Goal: Task Accomplishment & Management: Use online tool/utility

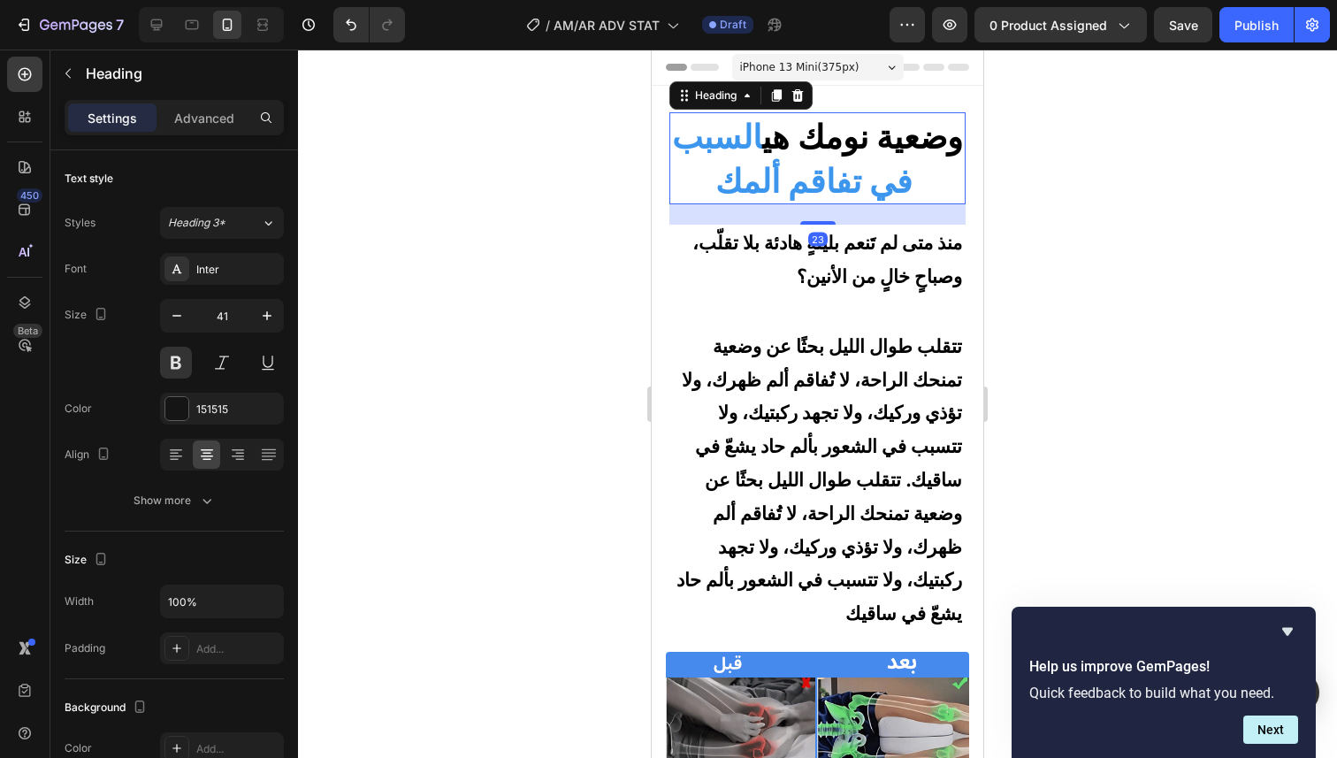
click at [849, 168] on strong "السبب في تفاقم ألمك" at bounding box center [792, 159] width 240 height 84
click at [881, 281] on span "منذ متى لم تَنعم بليلةٍ هادئة بلا تقلّب، وصباحٍ خالٍ من الأنين؟" at bounding box center [827, 259] width 270 height 57
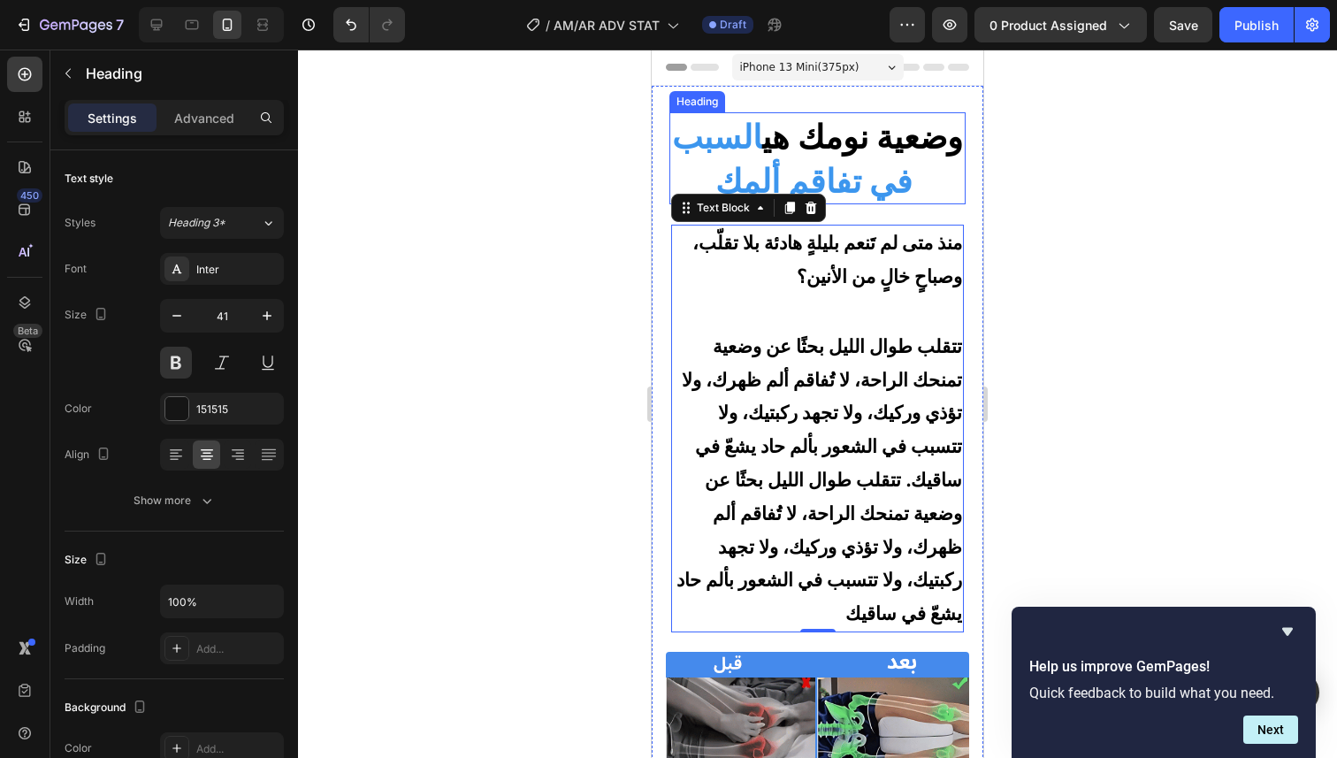
click at [896, 195] on strong "السبب في تفاقم ألمك" at bounding box center [792, 159] width 240 height 84
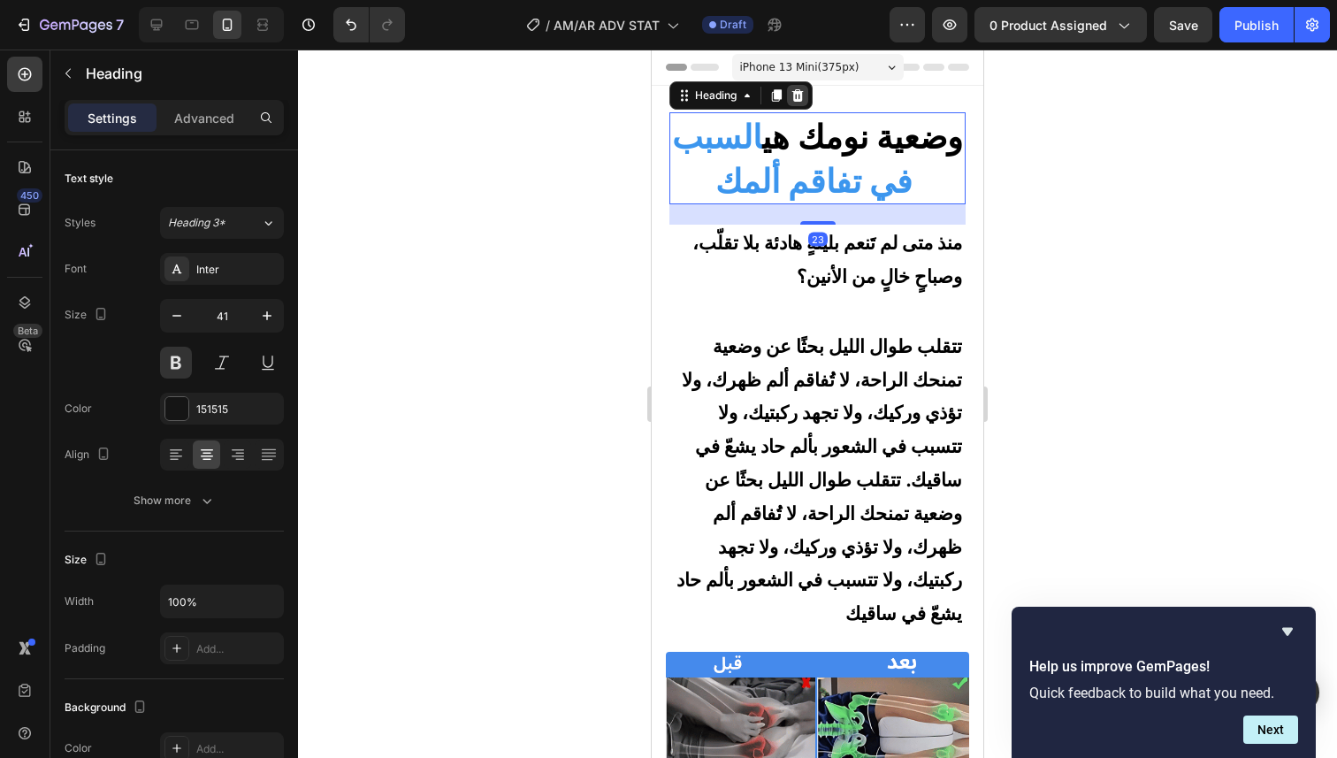
click at [800, 103] on div at bounding box center [797, 95] width 21 height 21
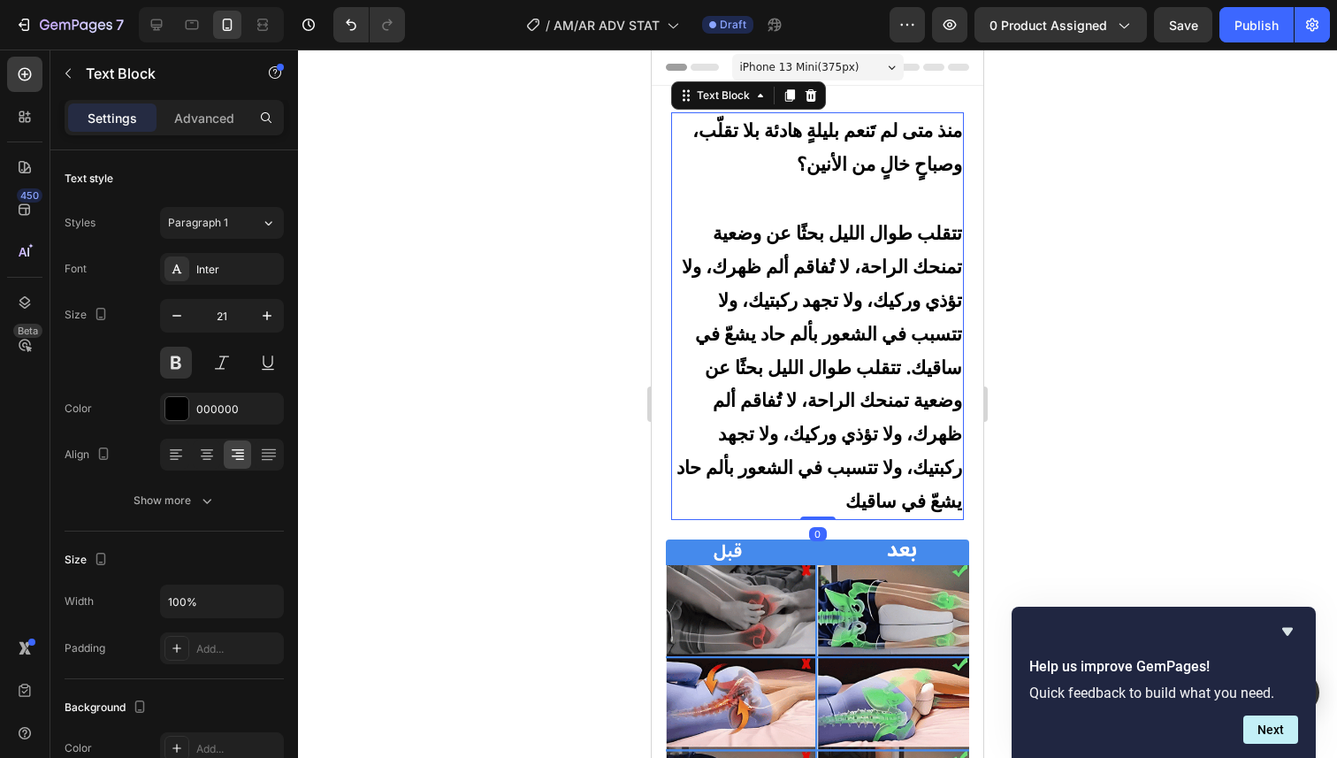
click at [849, 164] on span "منذ متى لم تَنعم بليلةٍ هادئة بلا تقلّب، وصباحٍ خالٍ من الأنين؟" at bounding box center [827, 146] width 270 height 57
click at [844, 474] on span "تتقلب طوال الليل بحثًا عن وضعية تمنحك الراحة، لا تُفاقم ألم ظهرك، ولا تؤذي وركي…" at bounding box center [819, 366] width 286 height 290
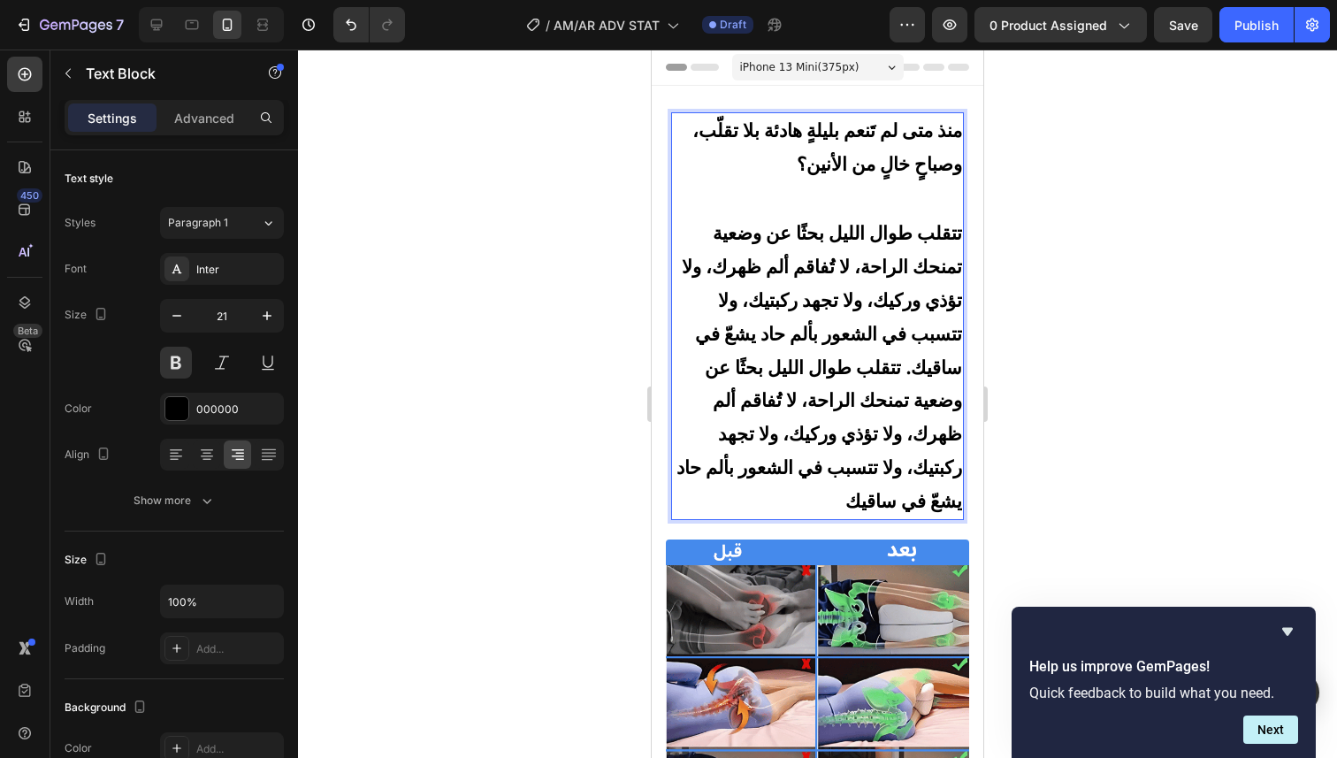
click at [846, 463] on span "تتقلب طوال الليل بحثًا عن وضعية تمنحك الراحة، لا تُفاقم ألم ظهرك، ولا تؤذي وركي…" at bounding box center [819, 366] width 286 height 290
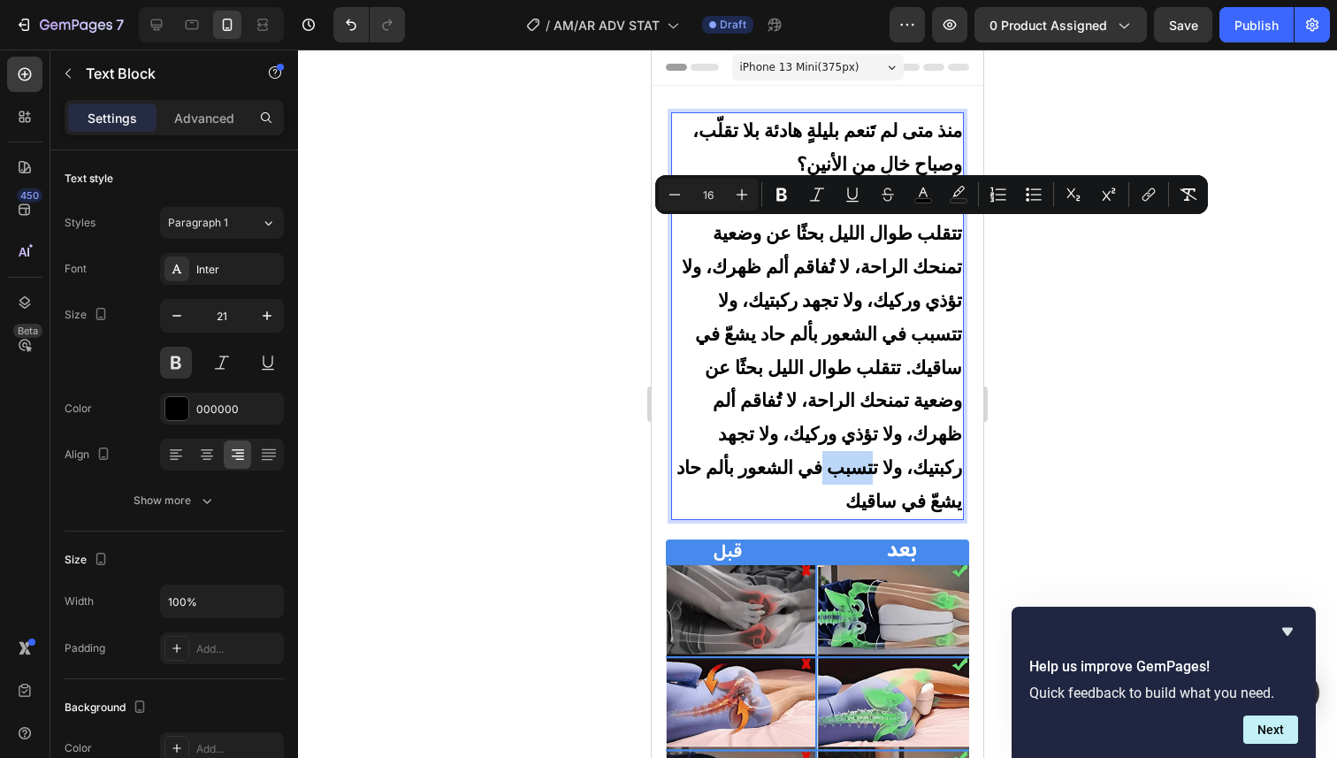
click at [846, 463] on span "تتقلب طوال الليل بحثًا عن وضعية تمنحك الراحة، لا تُفاقم ألم ظهرك، ولا تؤذي وركي…" at bounding box center [819, 366] width 286 height 290
click at [871, 395] on span "تتقلب طوال الليل بحثًا عن وضعية تمنحك الراحة، لا تُفاقم ألم ظهرك، ولا تؤذي وركي…" at bounding box center [819, 366] width 286 height 290
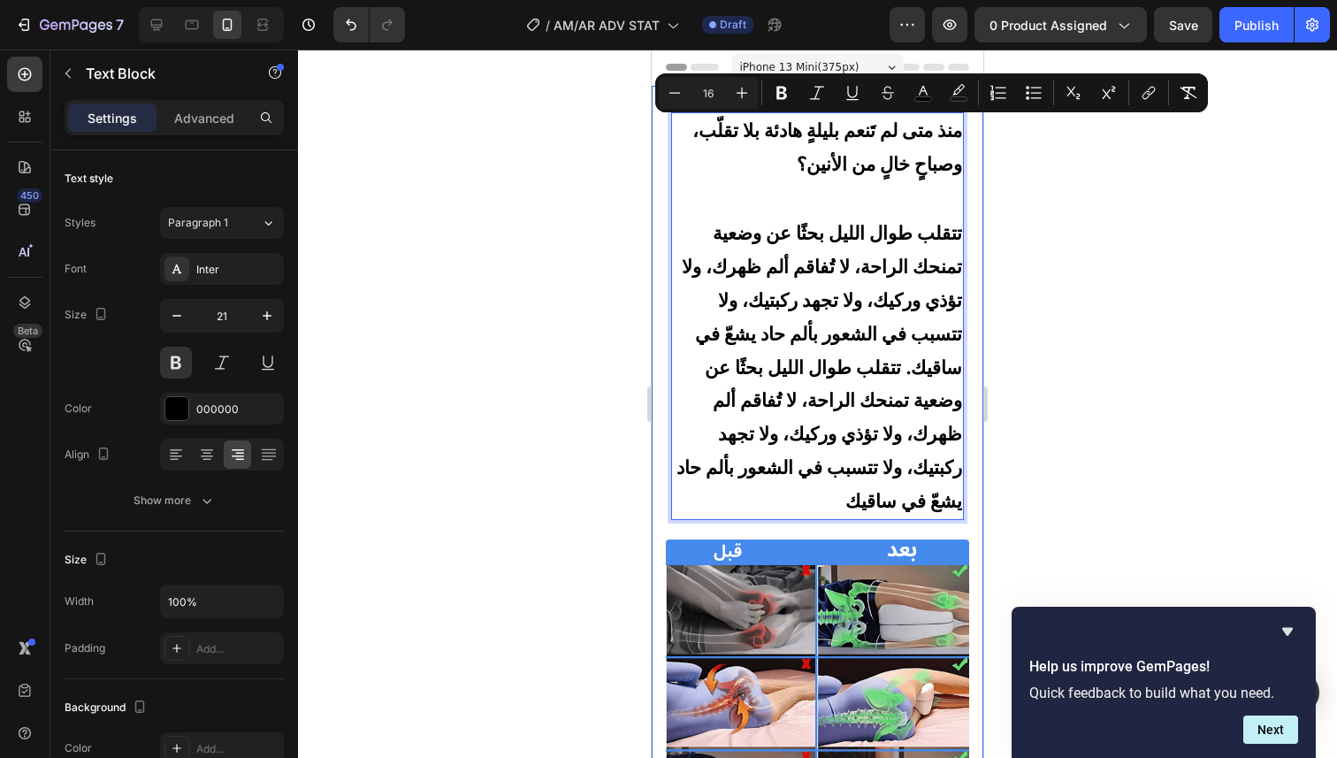
drag, startPoint x: 733, startPoint y: 144, endPoint x: 798, endPoint y: 521, distance: 382.3
click at [798, 521] on div "منذ متى لم تَنعم بليلةٍ هادئة بلا تقلّب، وصباحٍ خالٍ من الأنين؟ تتقلب طوال اللي…" at bounding box center [817, 693] width 310 height 1163
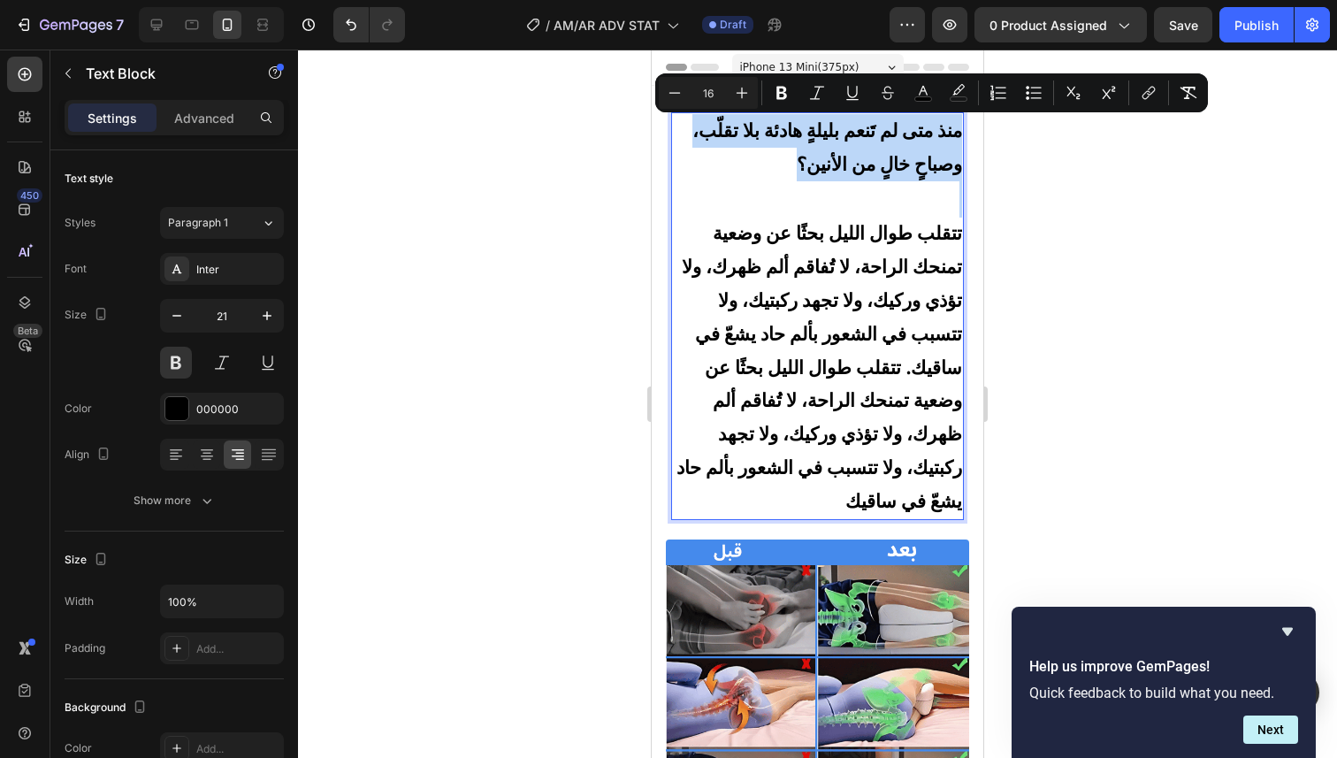
click at [907, 331] on span "تتقلب طوال الليل بحثًا عن وضعية تمنحك الراحة، لا تُفاقم ألم ظهرك، ولا تؤذي وركي…" at bounding box center [819, 366] width 286 height 290
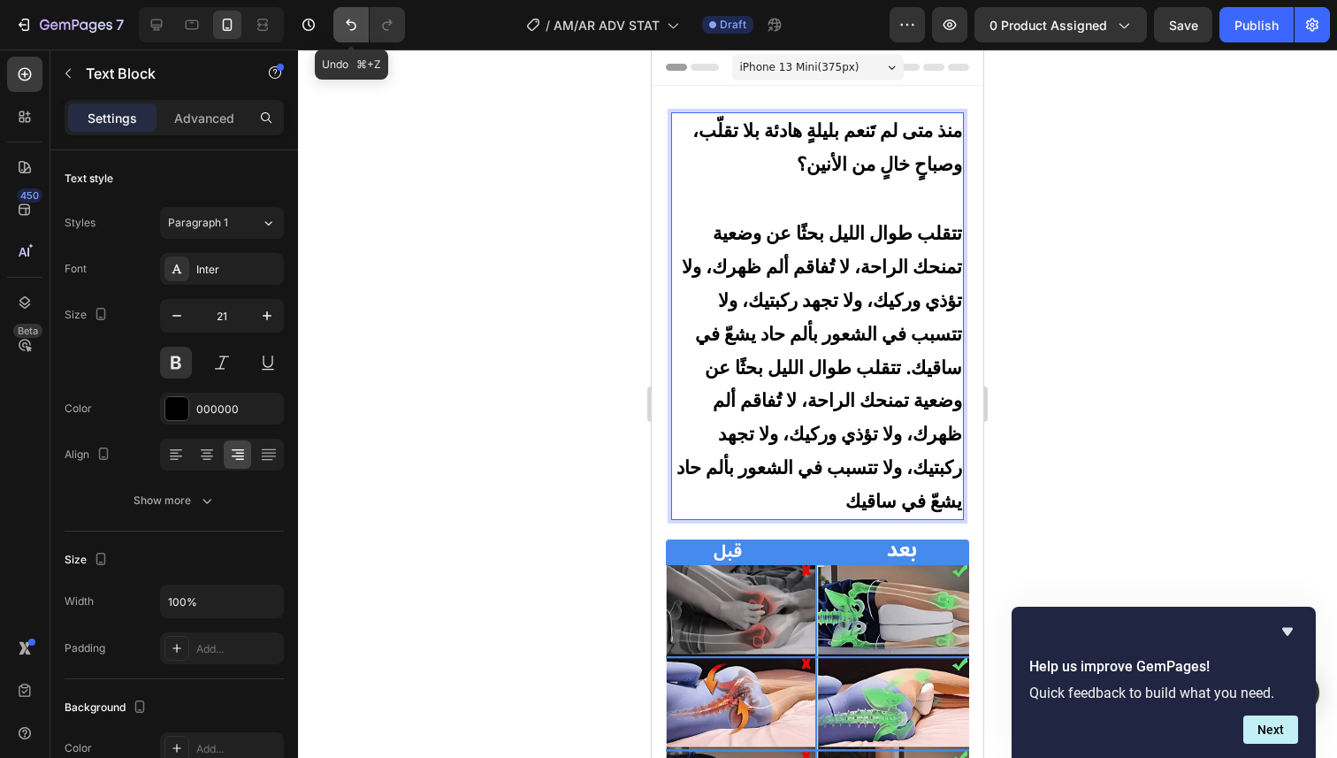
click at [352, 32] on icon "Undo/Redo" at bounding box center [351, 25] width 18 height 18
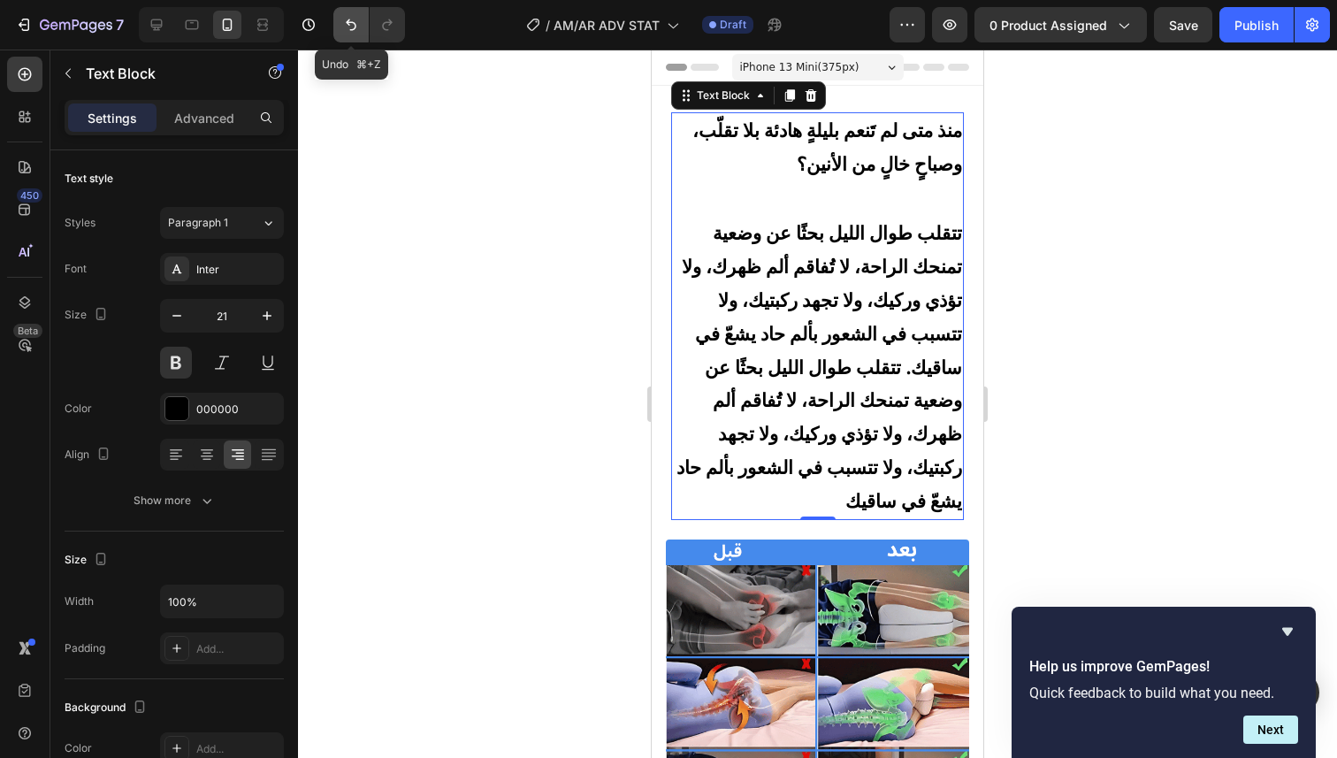
click at [352, 32] on icon "Undo/Redo" at bounding box center [351, 25] width 18 height 18
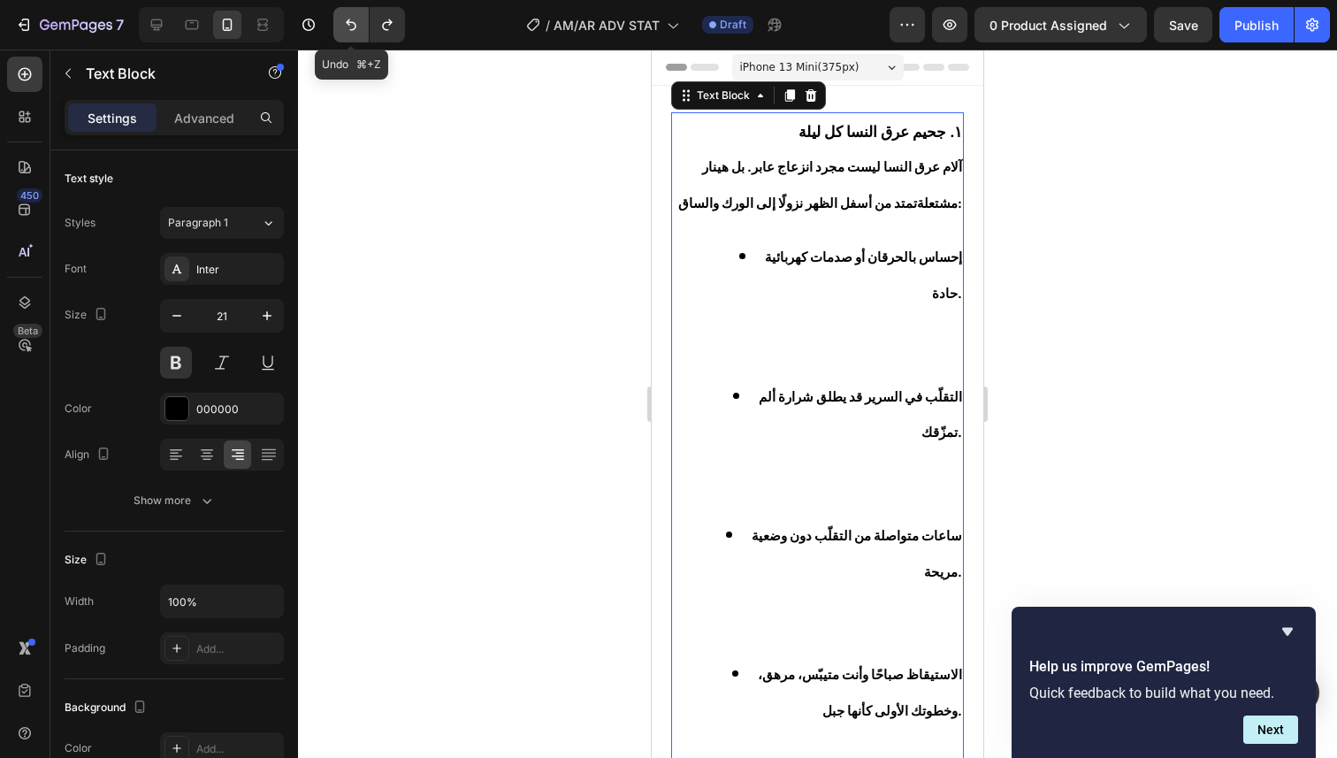
click at [352, 32] on icon "Undo/Redo" at bounding box center [351, 25] width 18 height 18
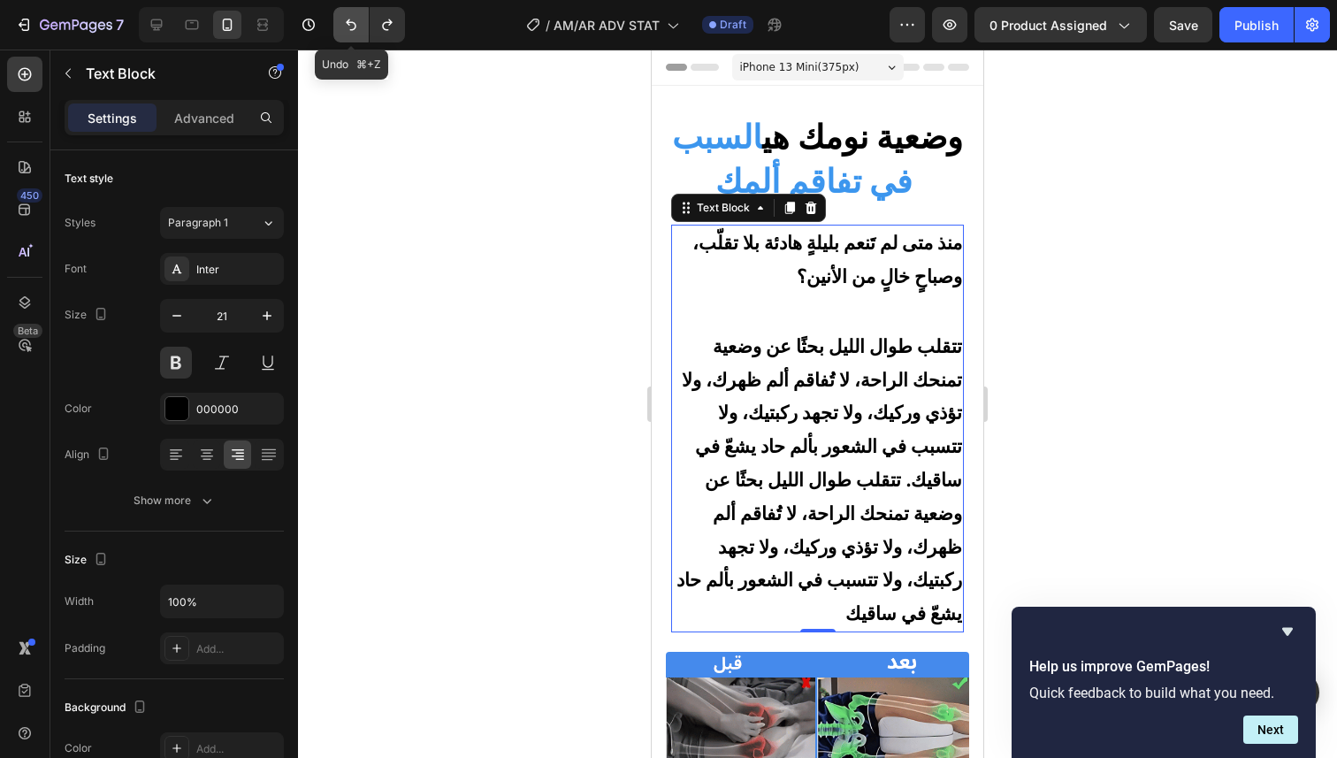
click at [352, 32] on icon "Undo/Redo" at bounding box center [351, 25] width 18 height 18
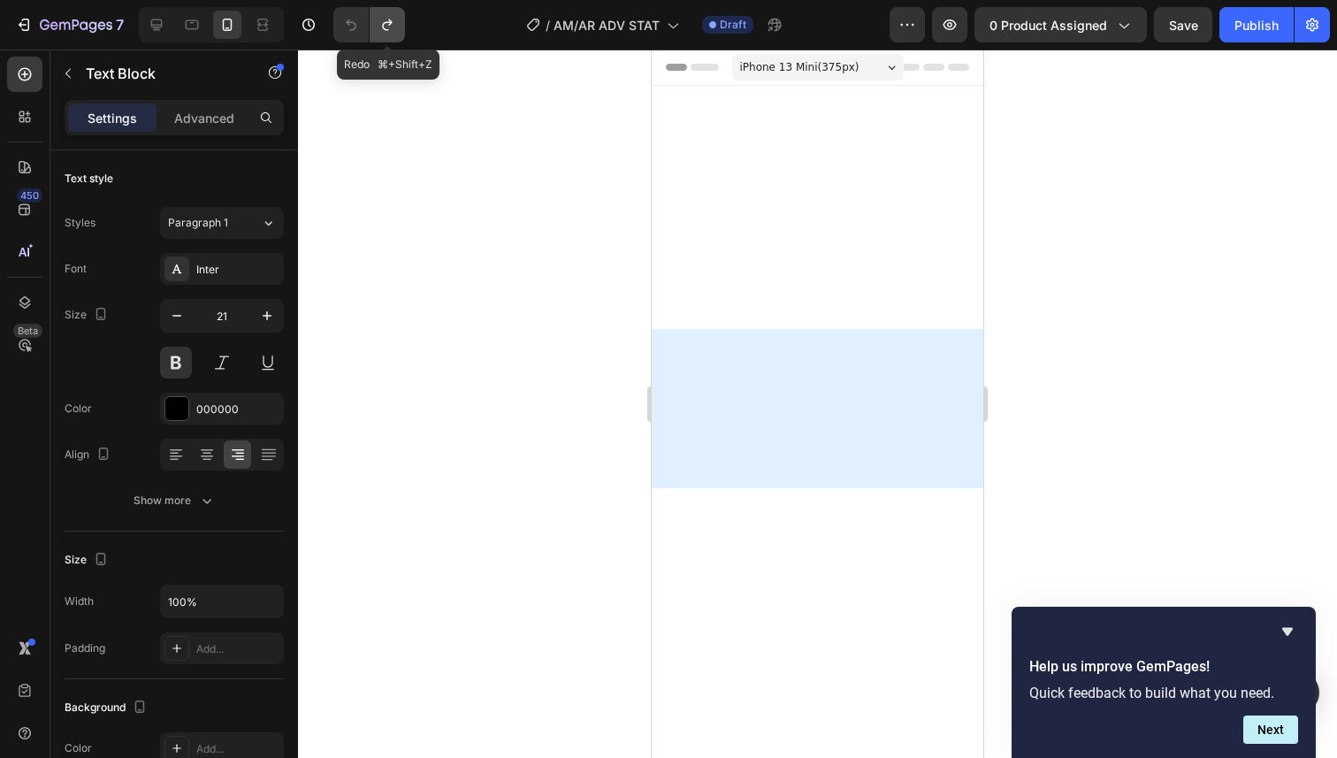
click at [382, 31] on icon "Undo/Redo" at bounding box center [387, 25] width 18 height 18
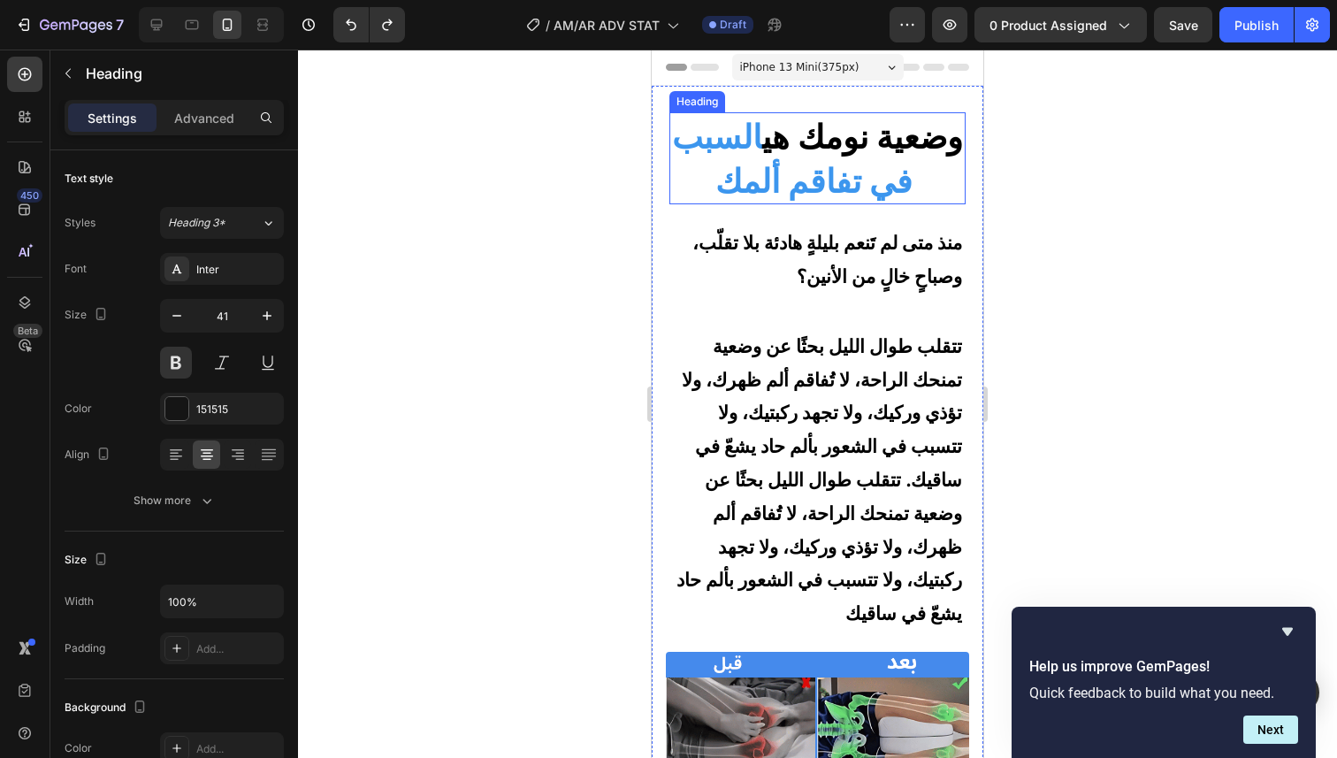
click at [839, 200] on strong "السبب في تفاقم ألمك" at bounding box center [792, 159] width 240 height 84
click at [836, 171] on strong "السبب في تفاقم ألمك" at bounding box center [792, 159] width 240 height 84
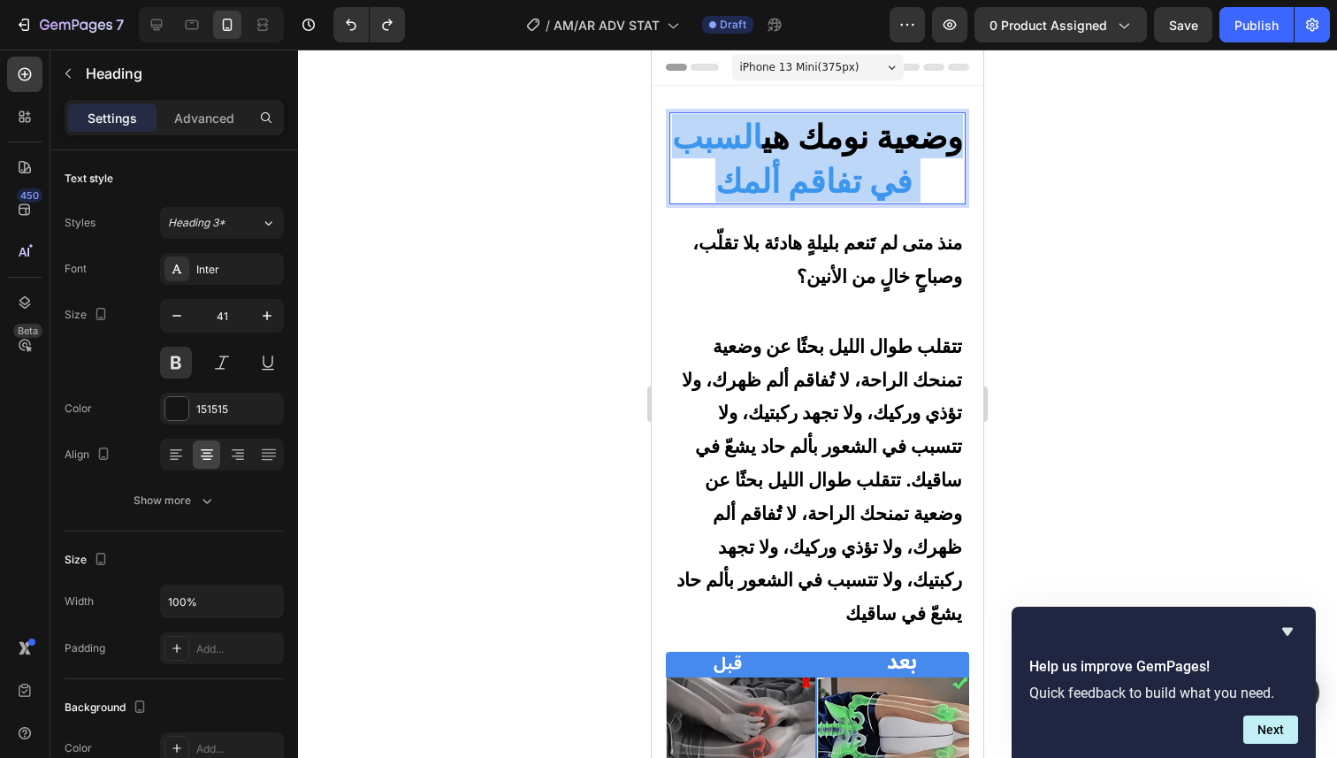
click at [836, 171] on strong "السبب في تفاقم ألمك" at bounding box center [792, 159] width 240 height 84
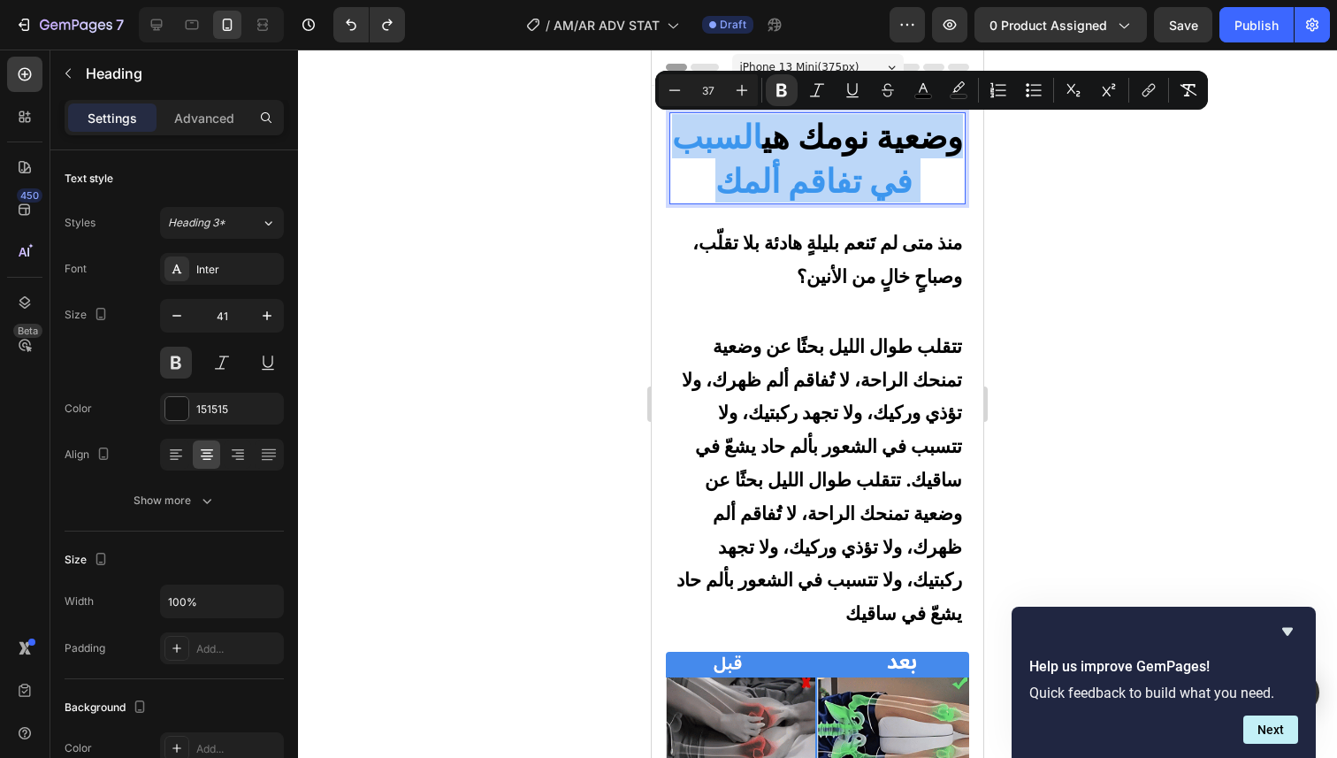
click at [850, 175] on strong "السبب في تفاقم ألمك" at bounding box center [792, 159] width 240 height 84
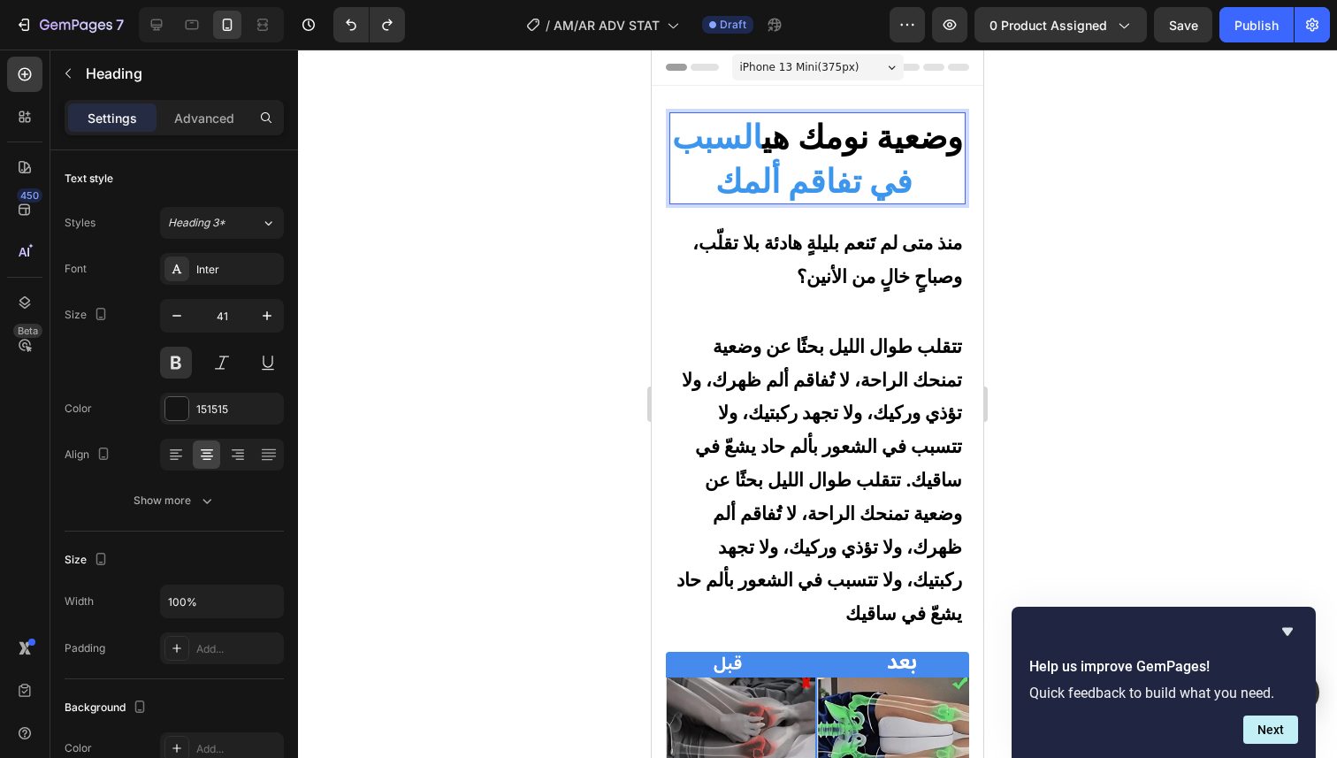
click at [850, 175] on strong "السبب في تفاقم ألمك" at bounding box center [792, 159] width 240 height 84
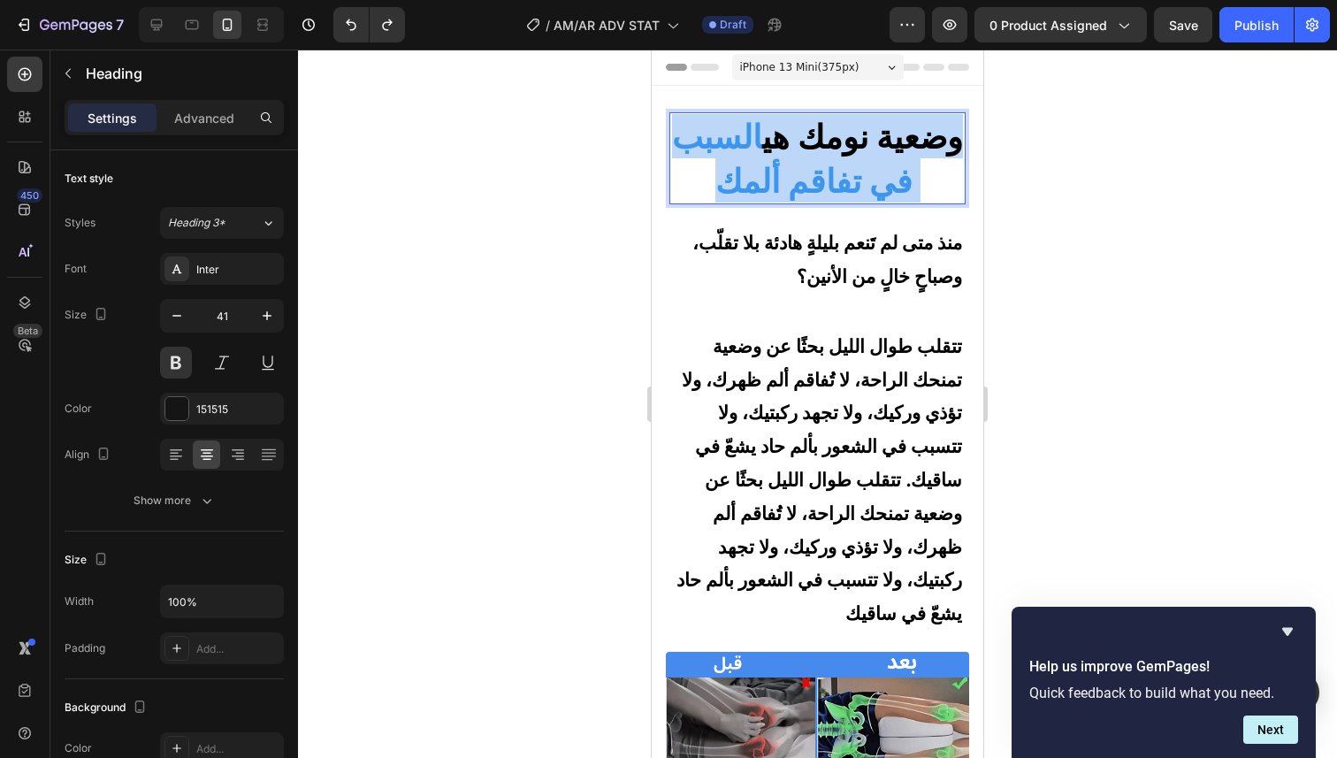
click at [850, 175] on strong "السبب في تفاقم ألمك" at bounding box center [792, 159] width 240 height 84
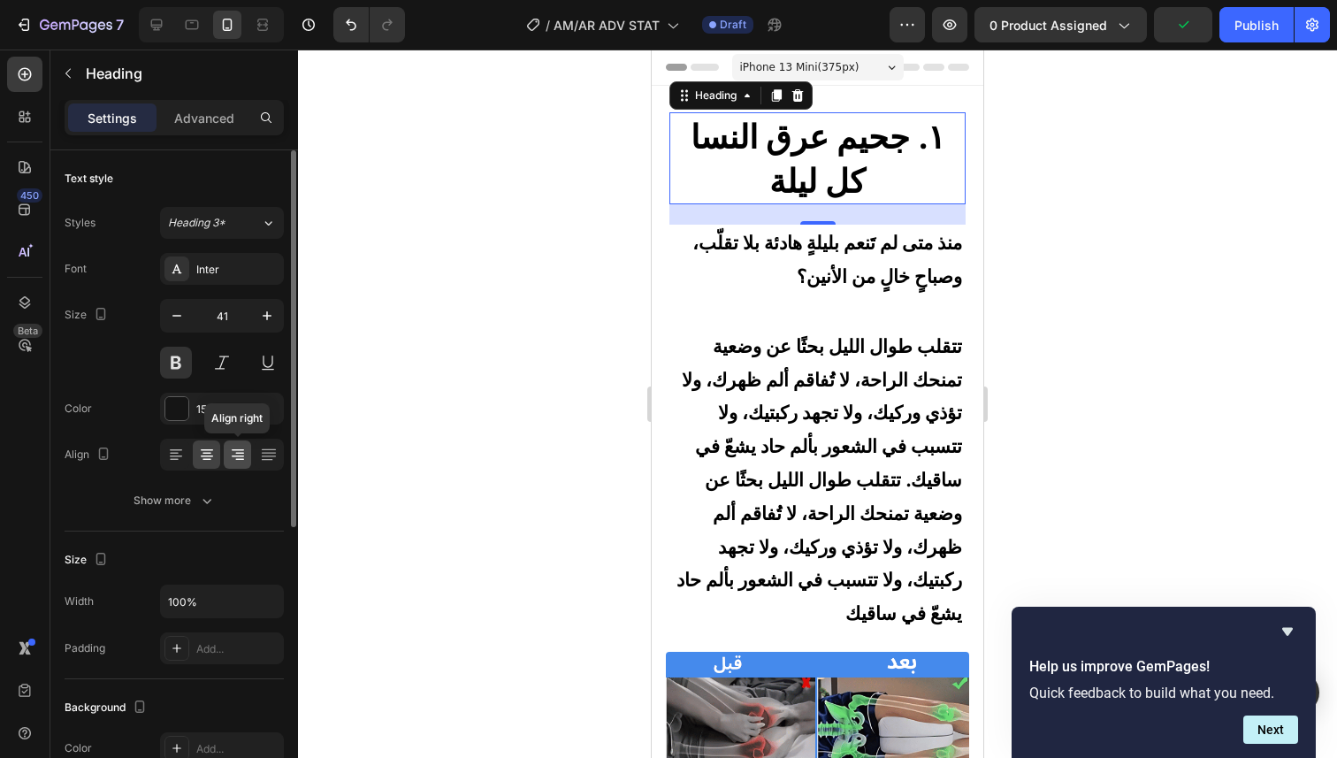
click at [245, 456] on icon at bounding box center [238, 455] width 18 height 18
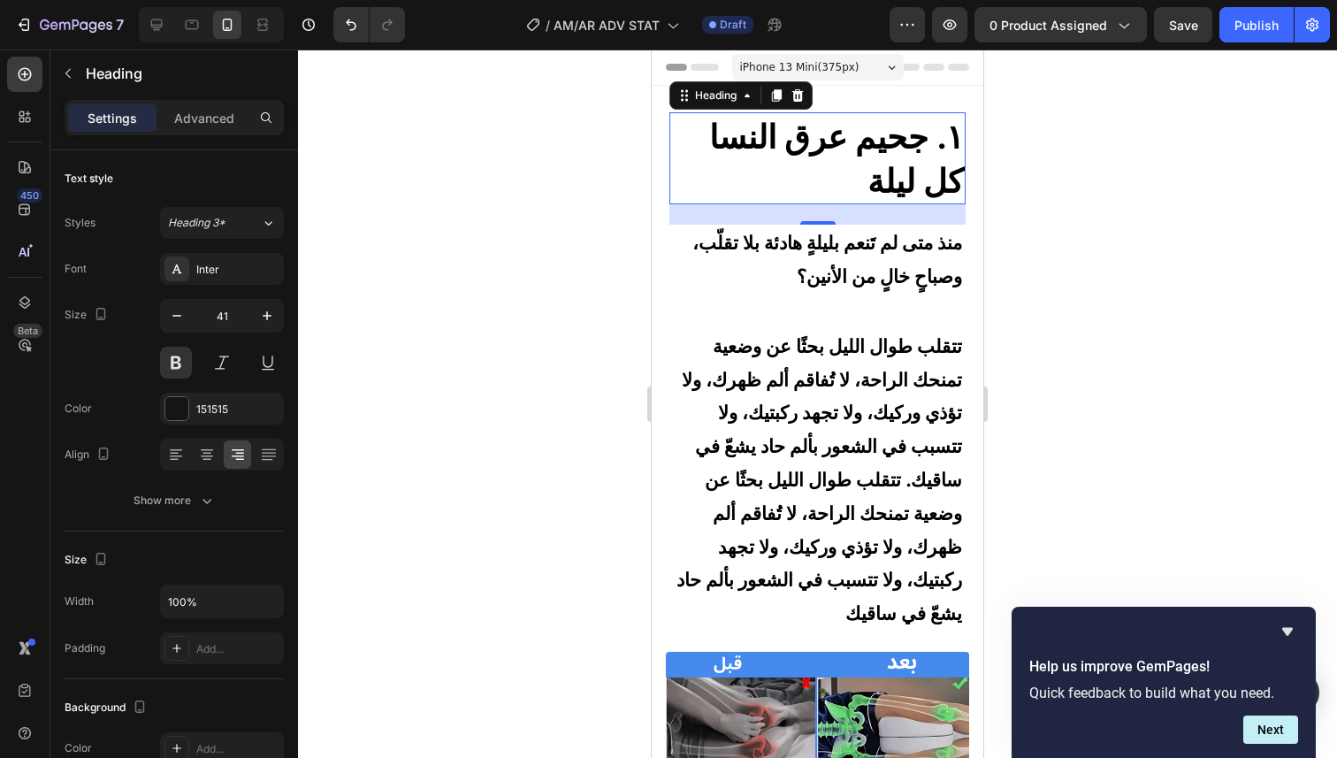
click at [1013, 192] on div at bounding box center [817, 404] width 1039 height 708
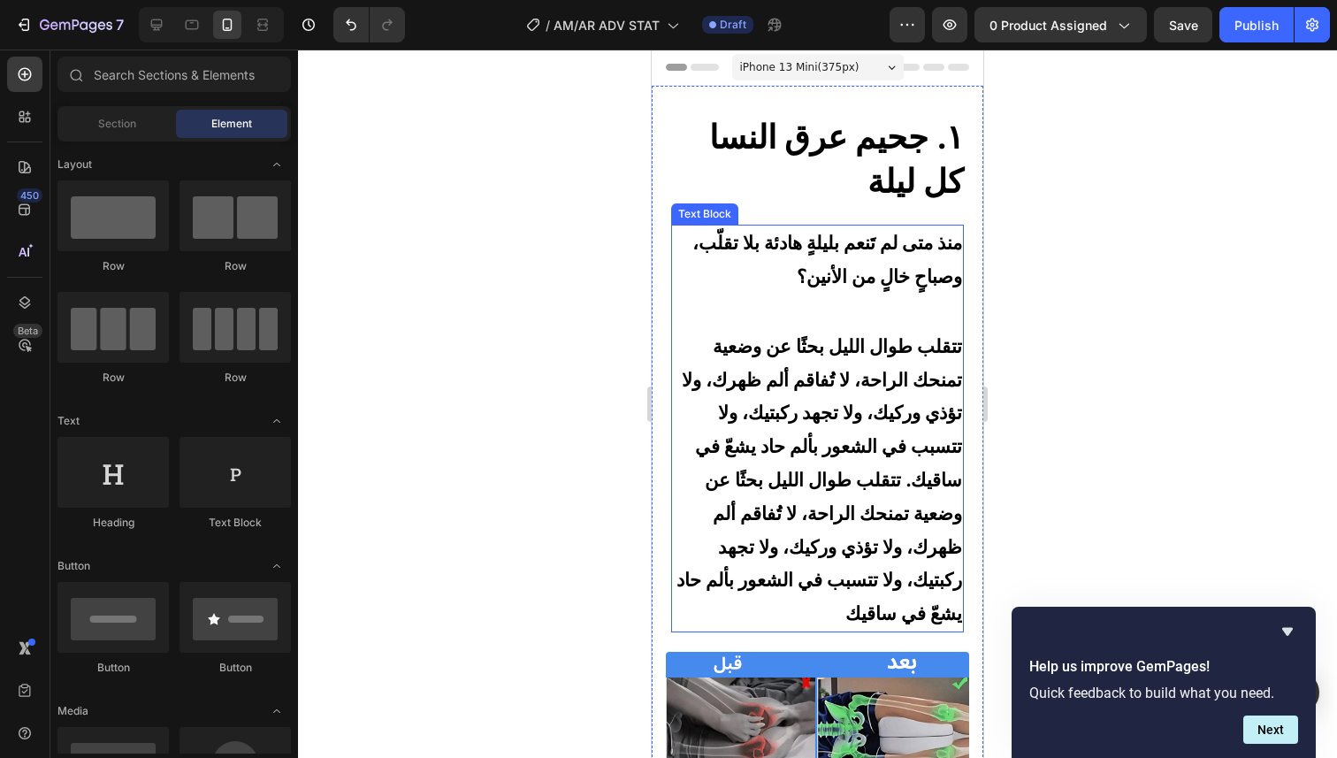
click at [927, 255] on p "منذ متى لم تَنعم بليلةٍ هادئة بلا تقلّب، وصباحٍ خالٍ من الأنين؟" at bounding box center [817, 259] width 289 height 67
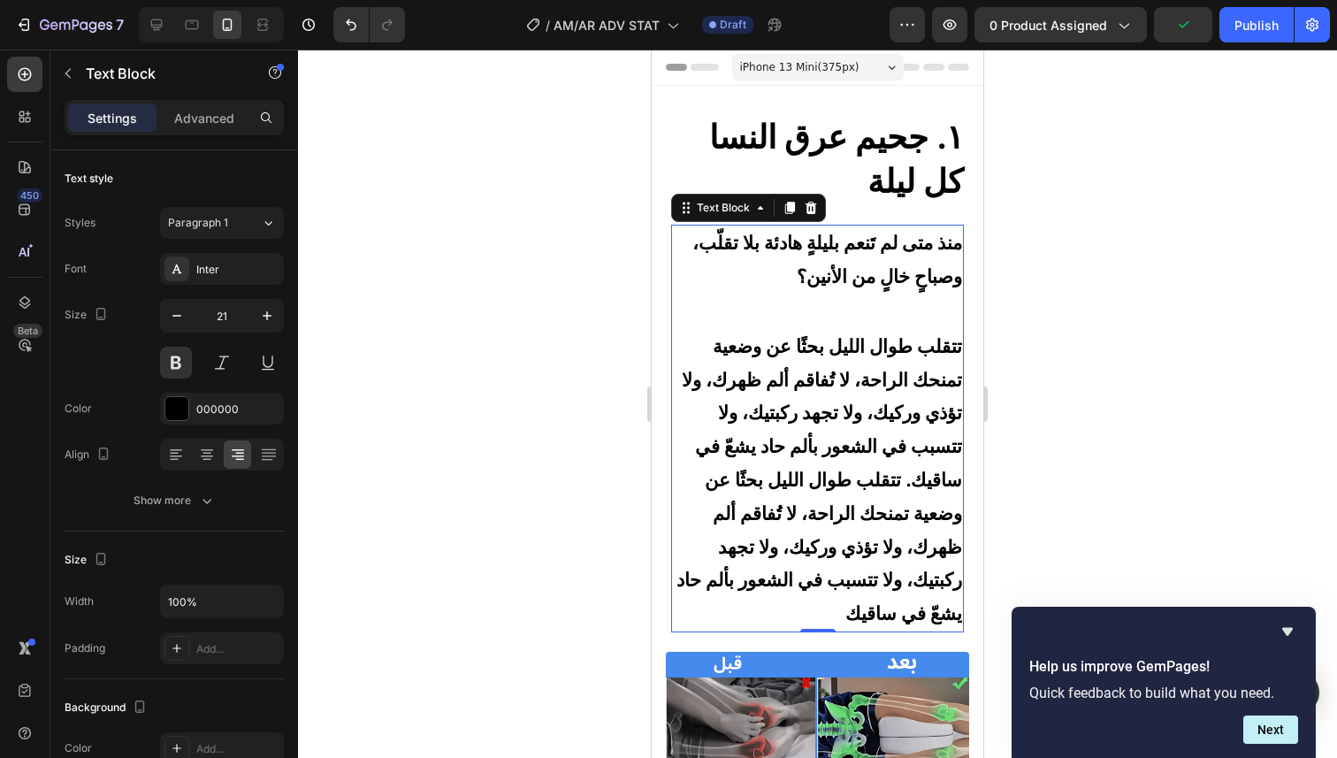
click at [883, 439] on span "تتقلب طوال الليل بحثًا عن وضعية تمنحك الراحة، لا تُفاقم ألم ظهرك، ولا تؤذي وركي…" at bounding box center [819, 479] width 286 height 290
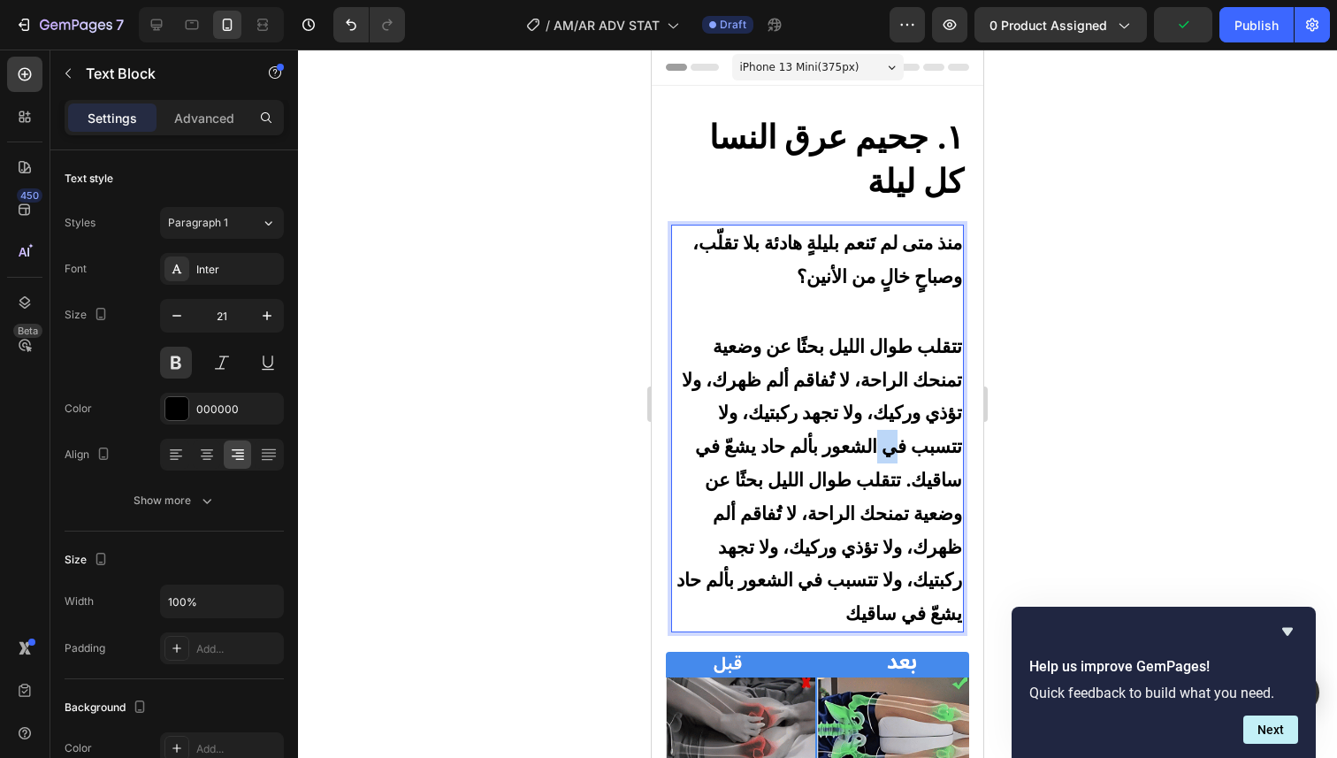
click at [883, 439] on span "تتقلب طوال الليل بحثًا عن وضعية تمنحك الراحة، لا تُفاقم ألم ظهرك، ولا تؤذي وركي…" at bounding box center [819, 479] width 286 height 290
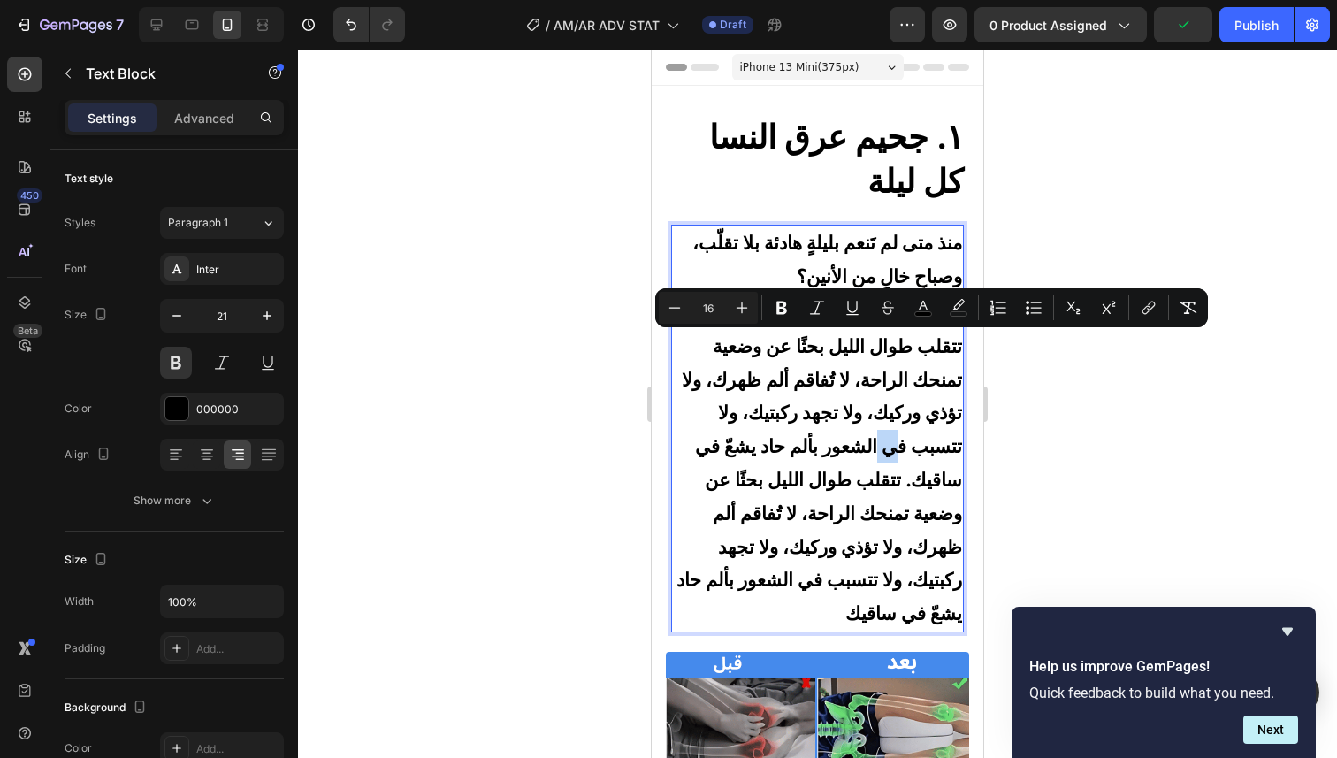
click at [863, 359] on p "تتقلب طوال الليل بحثًا عن وضعية تمنحك الراحة، لا تُفاقم ألم ظهرك، ولا تؤذي وركي…" at bounding box center [817, 480] width 289 height 301
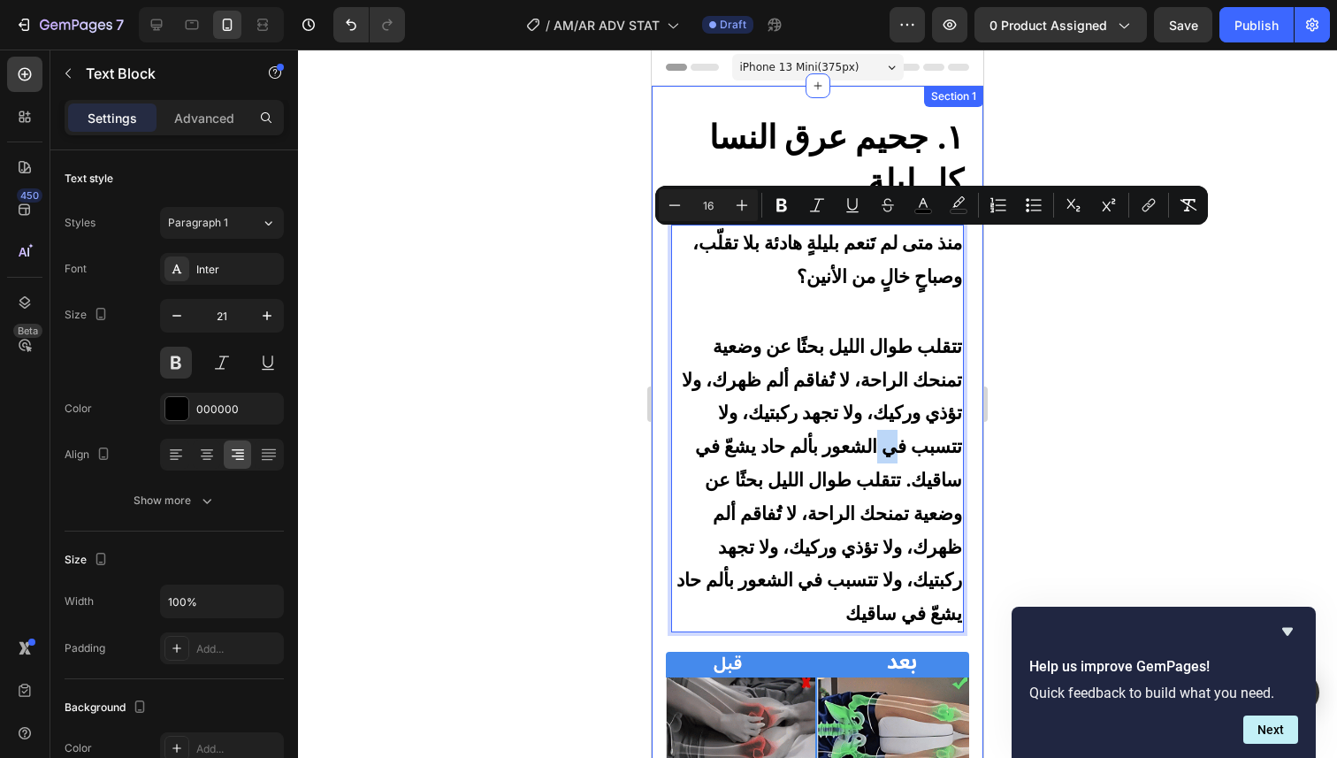
drag, startPoint x: 774, startPoint y: 348, endPoint x: 783, endPoint y: 637, distance: 289.3
click at [783, 637] on div "⁠⁠⁠⁠⁠⁠⁠ ١. جحيم عرق النسا كل ليلة Heading منذ متى لم تَنعم بليلةٍ هادئة بلا تقل…" at bounding box center [817, 750] width 310 height 1276
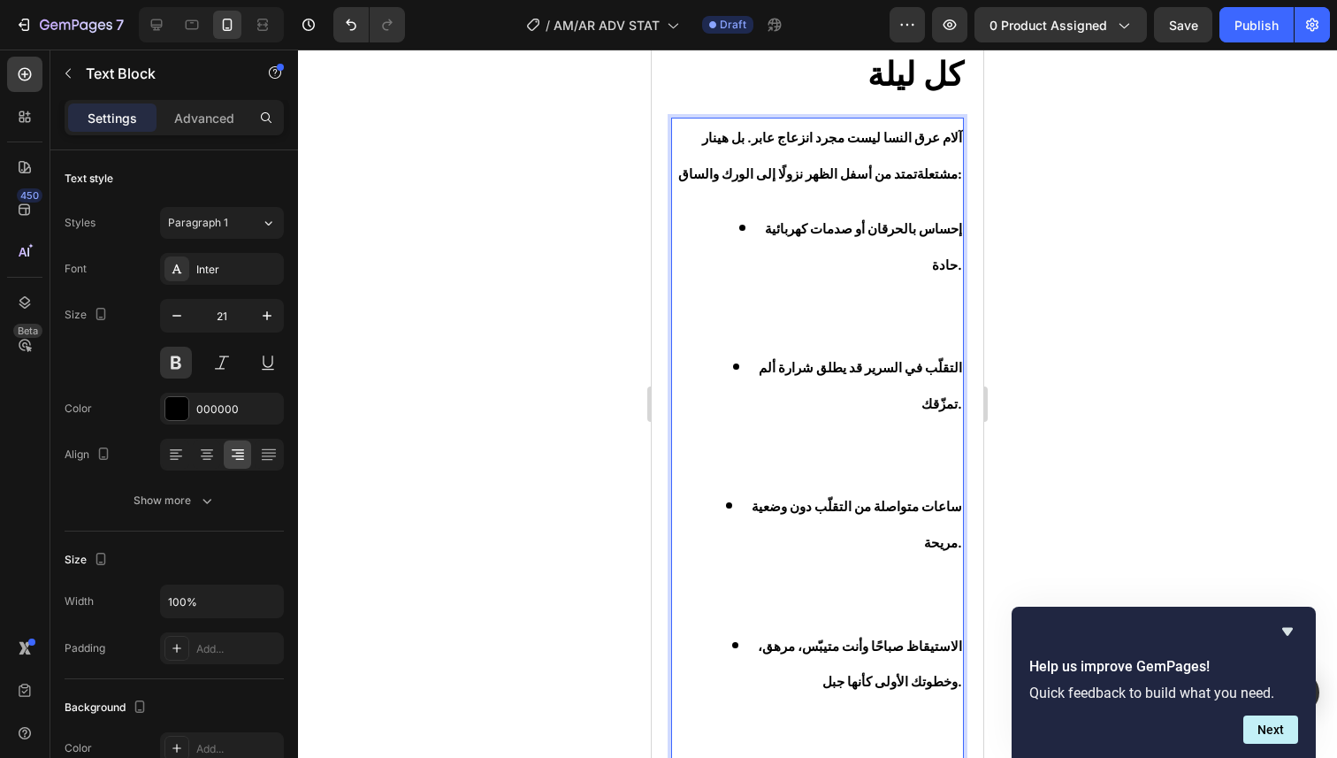
scroll to position [87, 0]
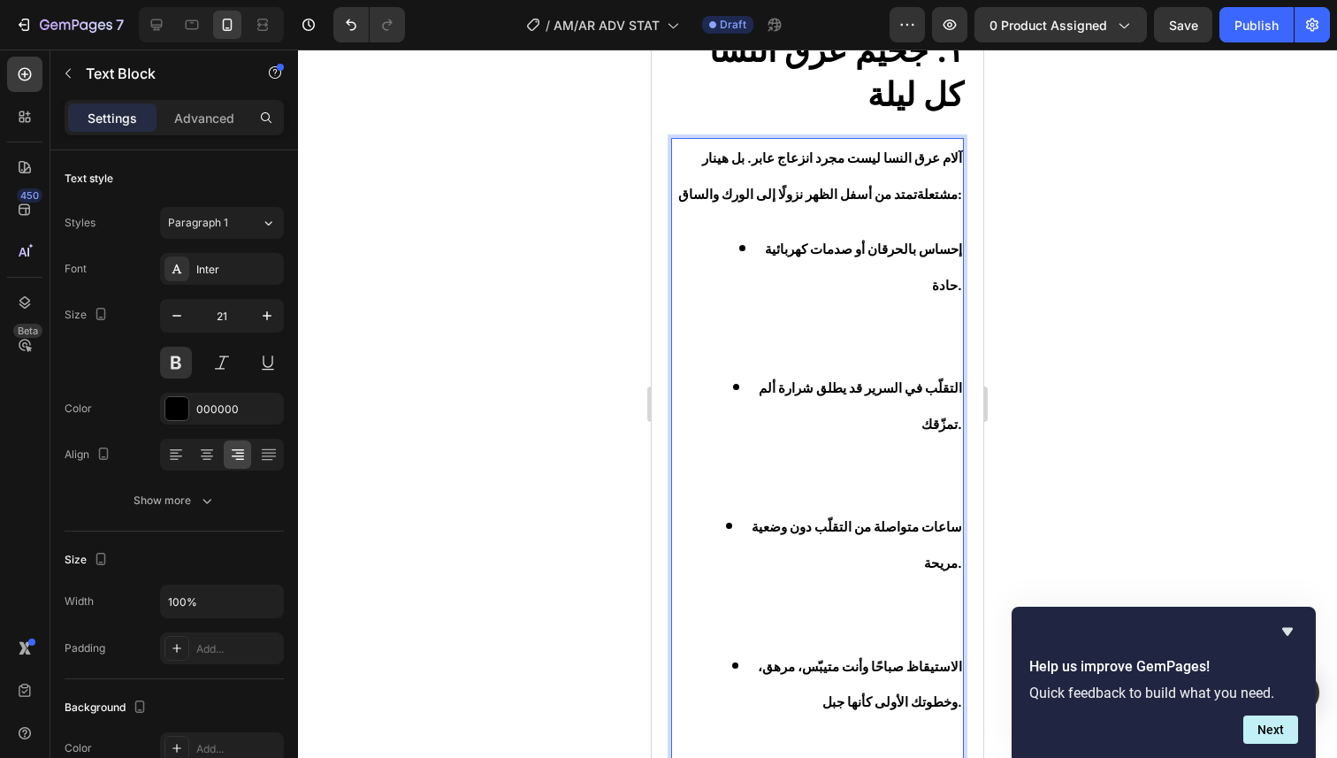
click at [796, 353] on li "إحساس بالحرقان أو صدمات كهربائية حادة." at bounding box center [835, 300] width 254 height 139
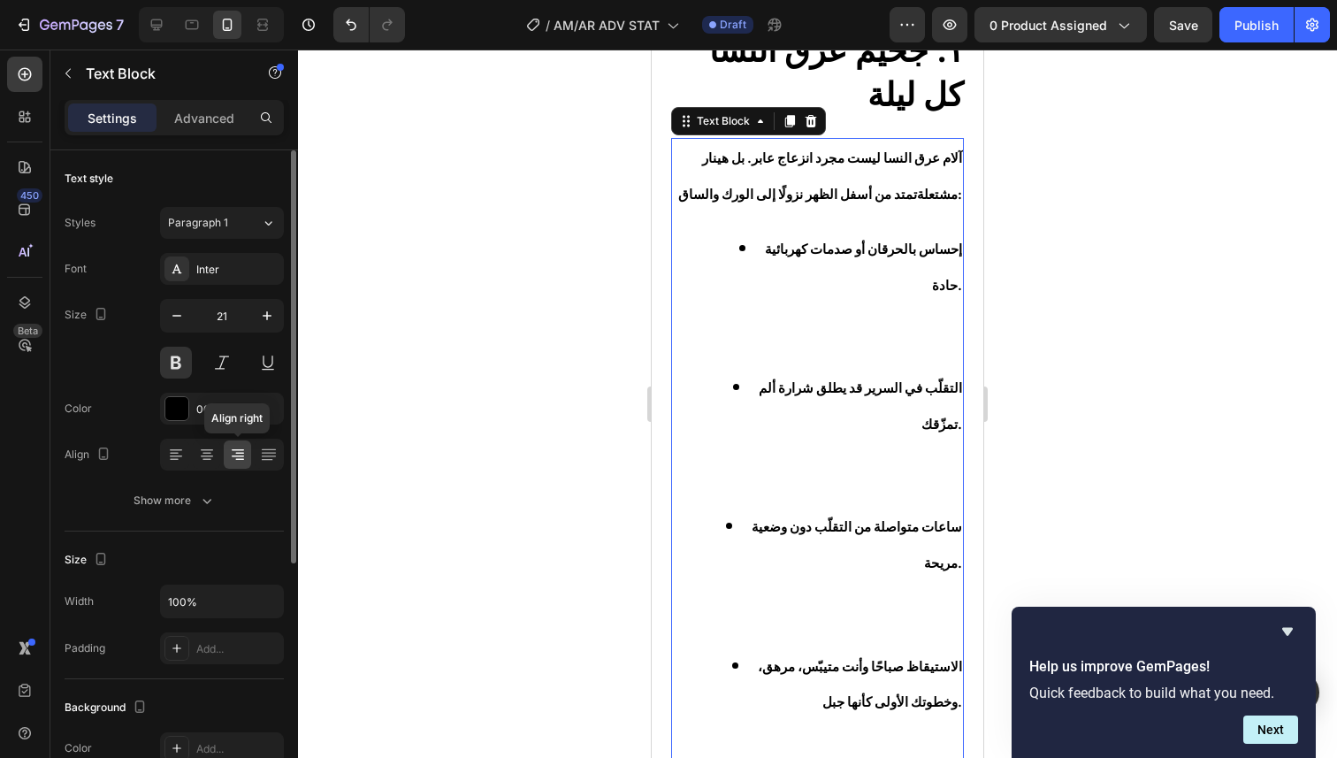
click at [245, 459] on icon at bounding box center [238, 455] width 18 height 18
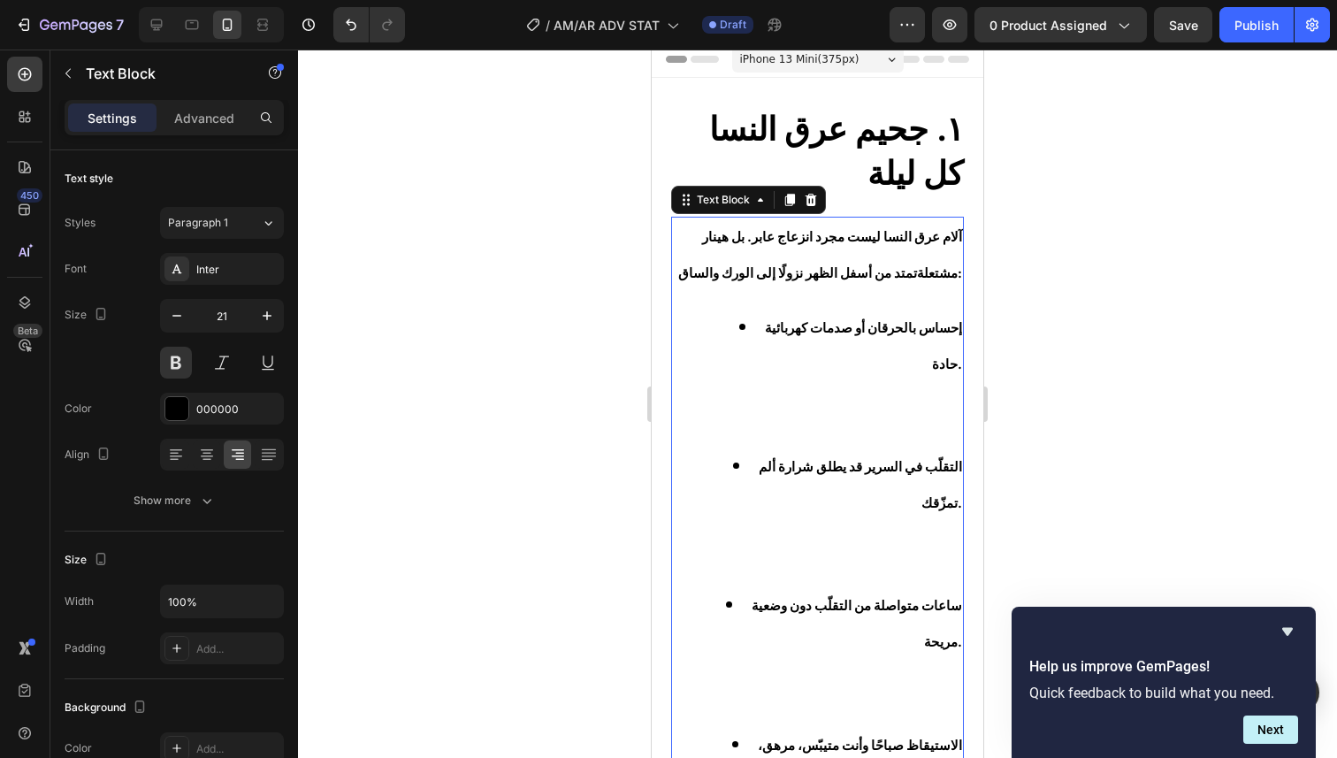
scroll to position [0, 0]
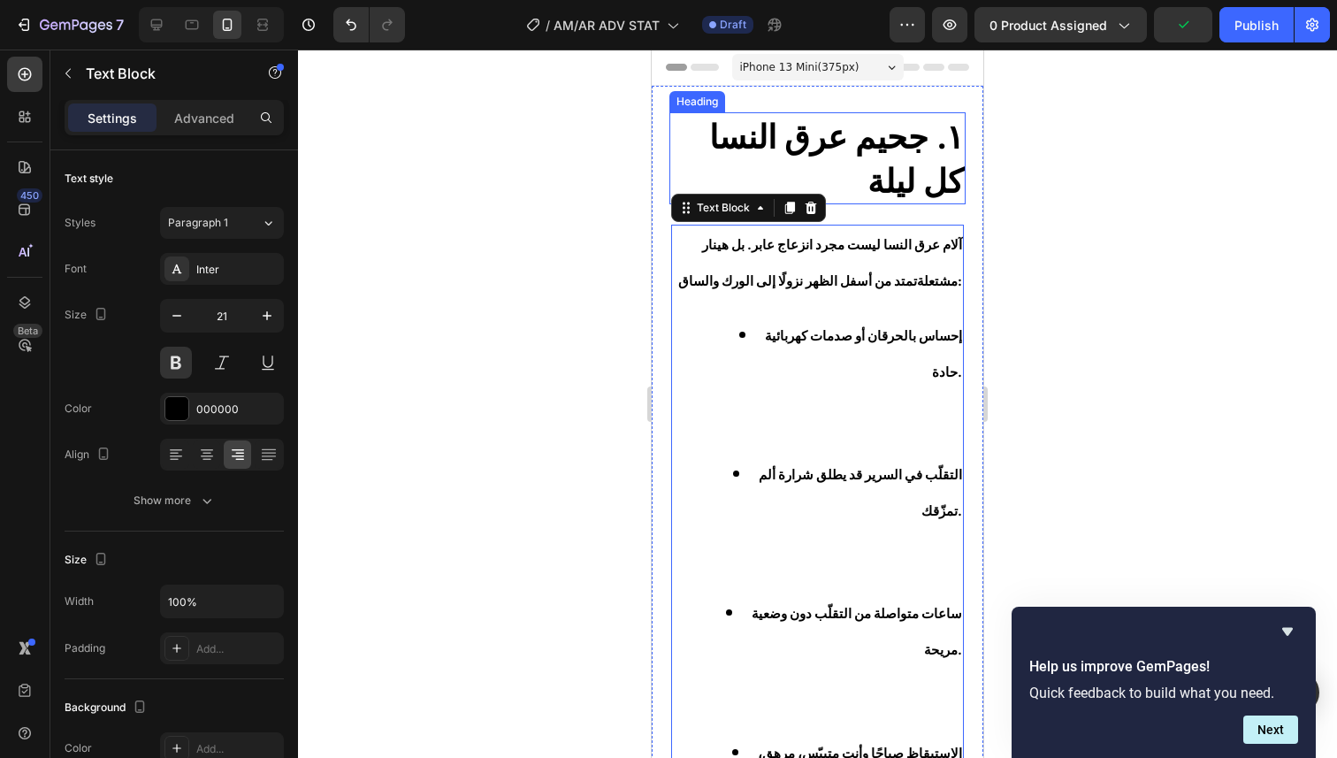
click at [883, 187] on strong "١. جحيم عرق النسا كل ليلة" at bounding box center [836, 159] width 255 height 84
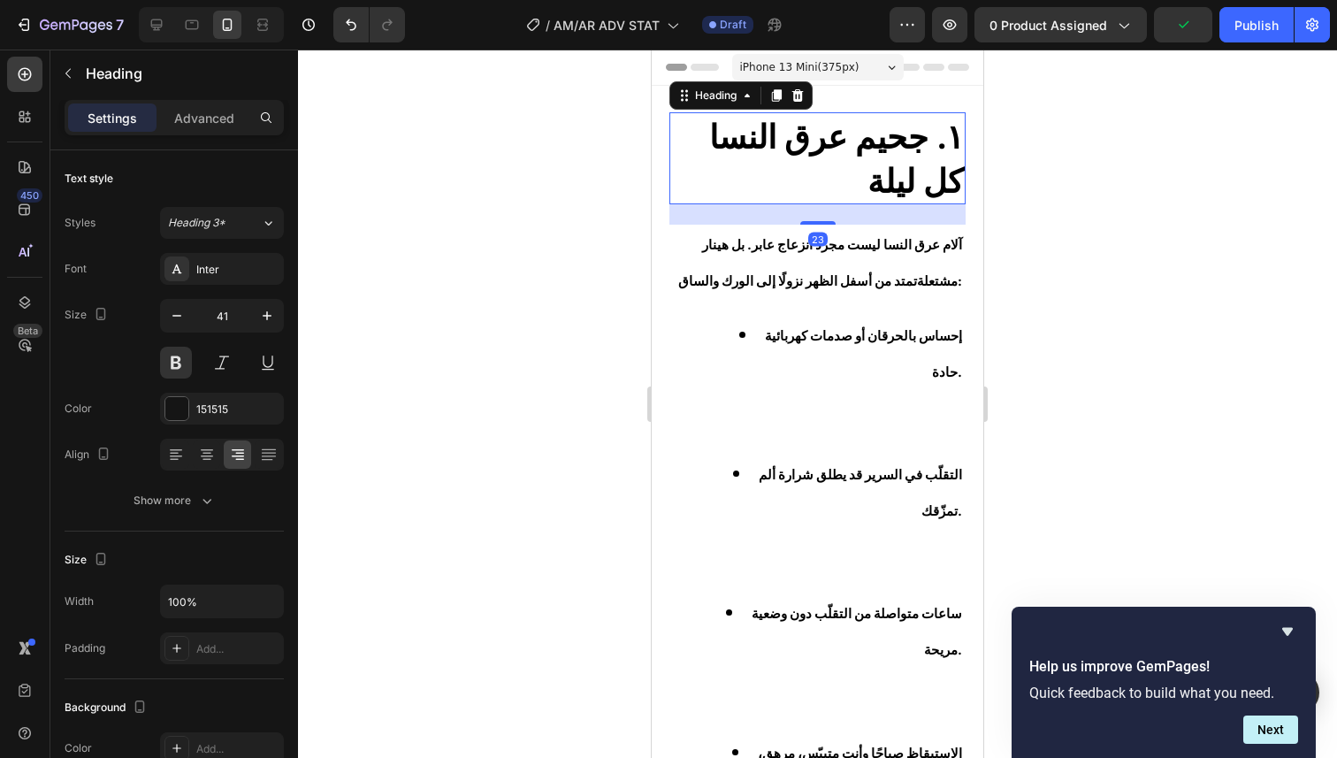
click at [1047, 263] on div at bounding box center [817, 404] width 1039 height 708
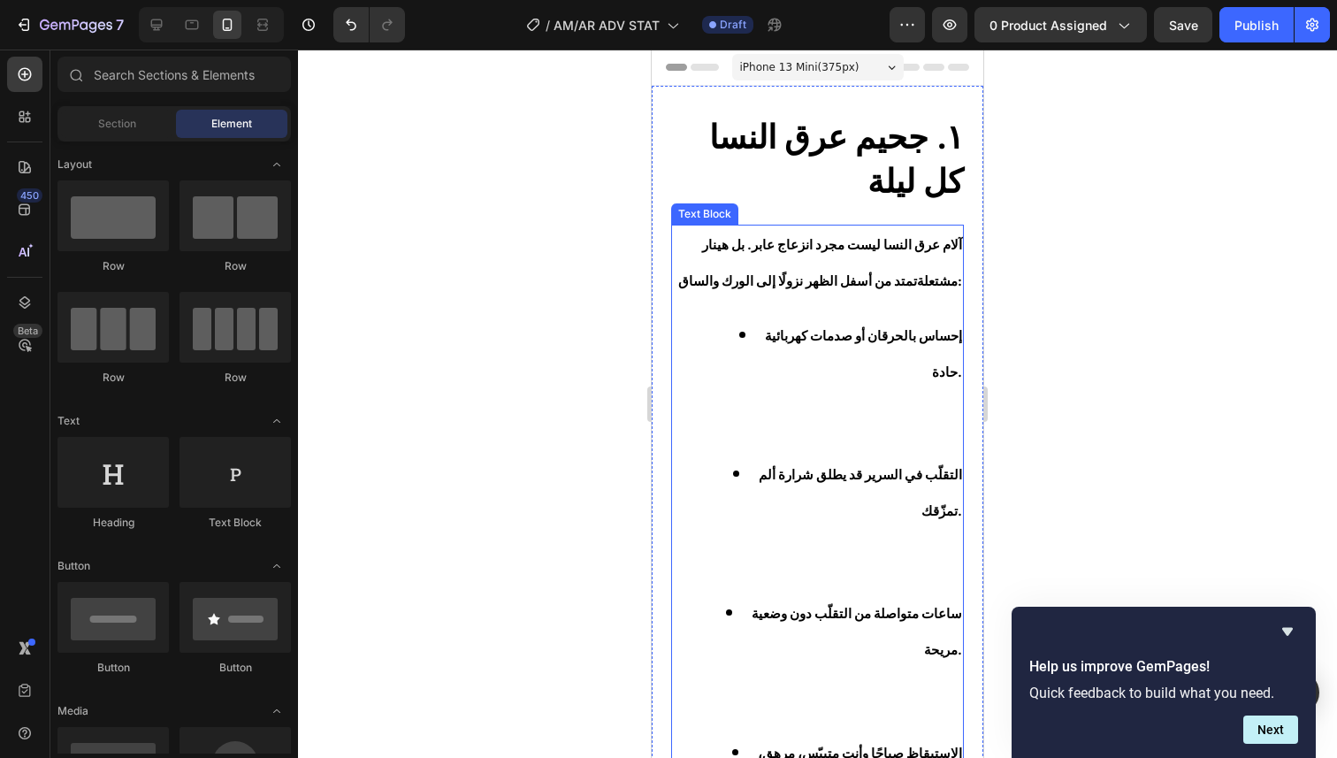
click at [946, 287] on span "آلام عرق النسا ليست مجرد انزعاج عابر. بل هي نار مشتعلة تمتد من أسفل الظهر نزولً…" at bounding box center [820, 263] width 284 height 52
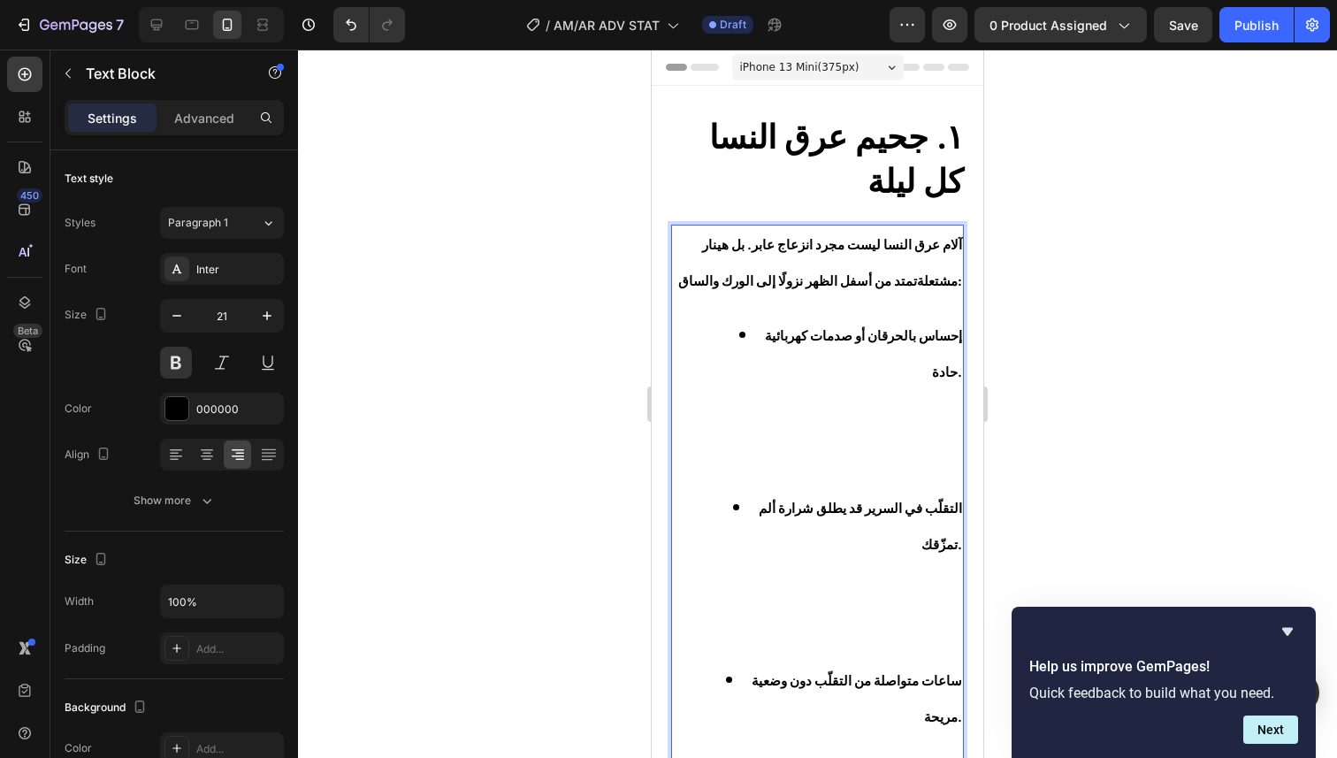
click at [945, 283] on span "آلام عرق النسا ليست مجرد انزعاج عابر. بل هي نار مشتعلة تمتد من أسفل الظهر نزولً…" at bounding box center [820, 263] width 284 height 52
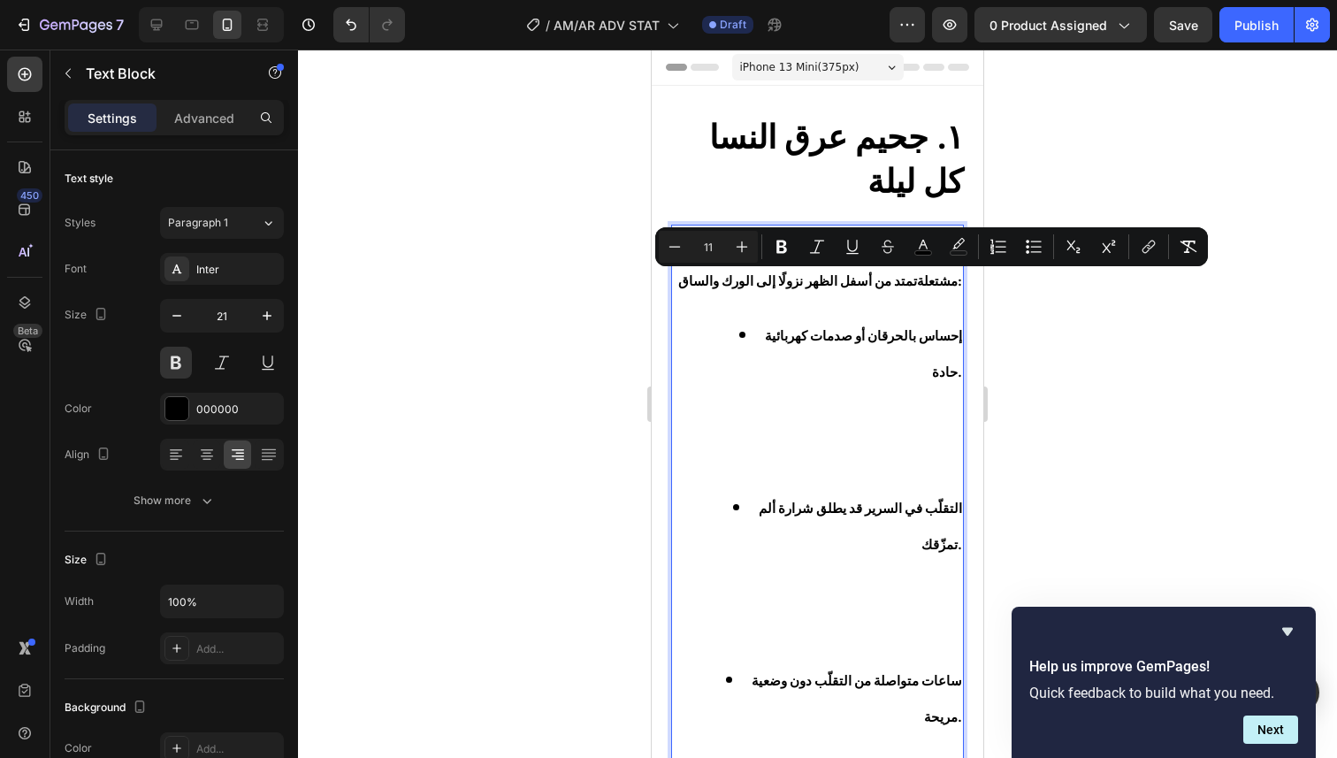
click at [948, 284] on span "آلام عرق النسا ليست مجرد انزعاج عابر. بل هي نار مشتعلة تمتد من أسفل الظهر نزولً…" at bounding box center [820, 263] width 284 height 52
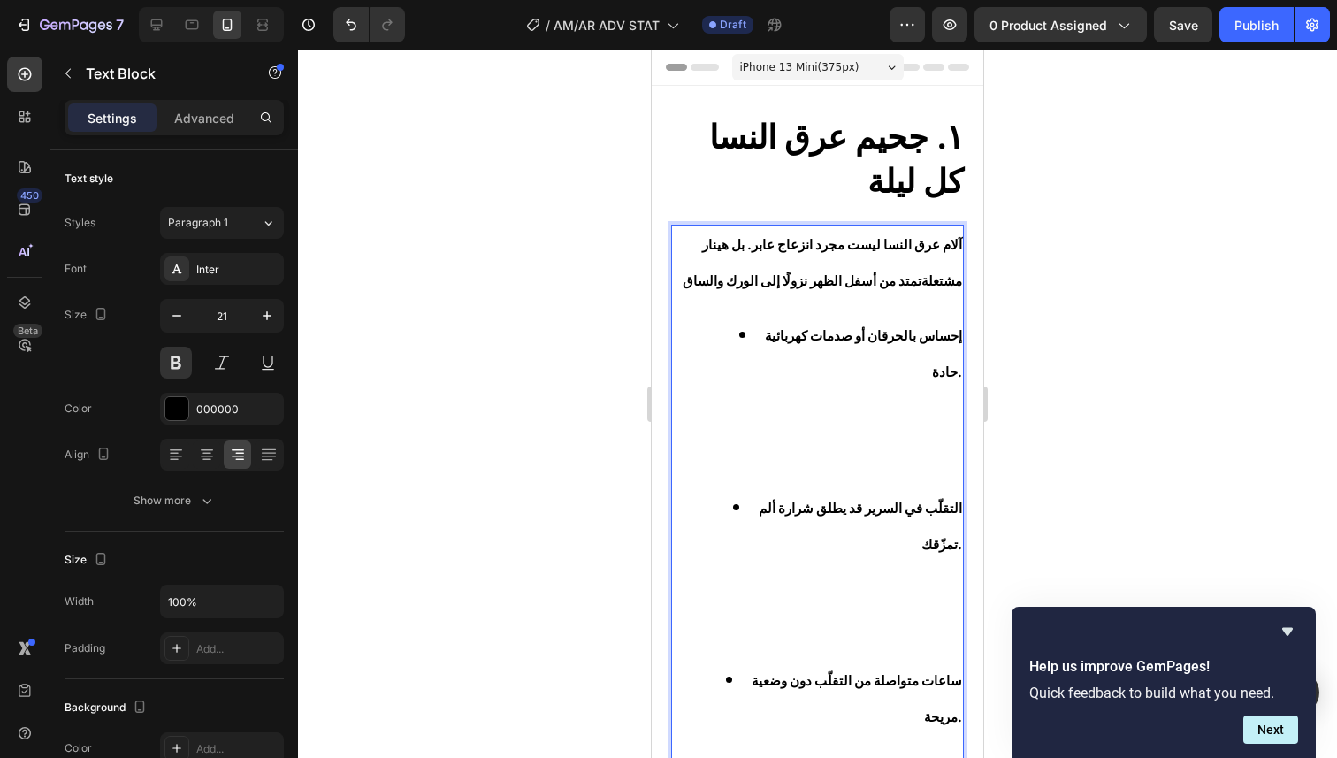
drag, startPoint x: 740, startPoint y: 318, endPoint x: 734, endPoint y: 341, distance: 23.8
click at [740, 319] on li "إحساس بالحرقان أو صدمات كهربائية حادة." at bounding box center [835, 403] width 254 height 172
click at [731, 345] on li "إحساس بالحرقان أو صدمات كهربائية حادة." at bounding box center [835, 403] width 254 height 172
drag, startPoint x: 736, startPoint y: 337, endPoint x: 726, endPoint y: 336, distance: 10.6
click at [726, 336] on li "إحساس بالحرقان أو صدمات كهربائية حادة." at bounding box center [835, 403] width 254 height 172
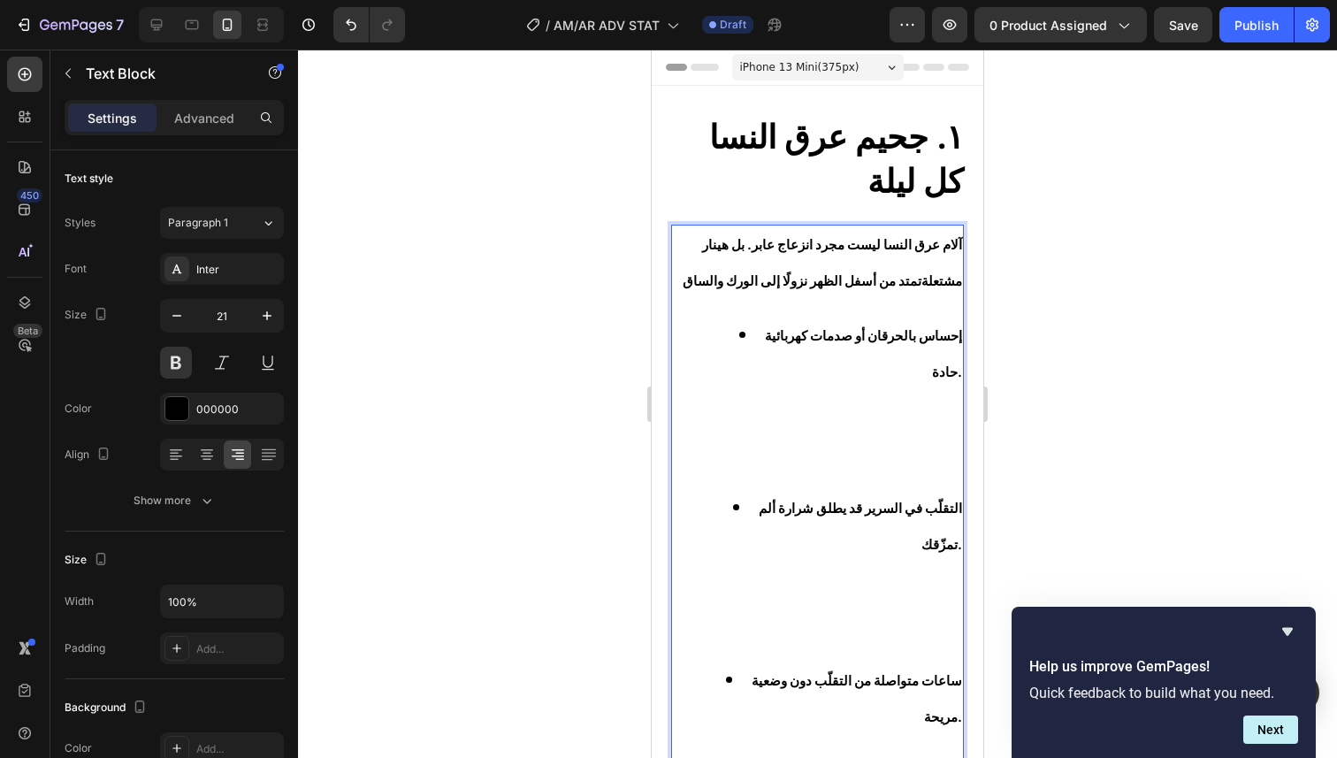
click at [849, 337] on span "إحساس بالحرقان أو صدمات كهربائية حادة." at bounding box center [863, 354] width 197 height 52
drag, startPoint x: 745, startPoint y: 328, endPoint x: 781, endPoint y: 376, distance: 59.4
click at [781, 376] on li "إحساس بالحرقان أو صدمات كهربائية حادة." at bounding box center [835, 403] width 254 height 172
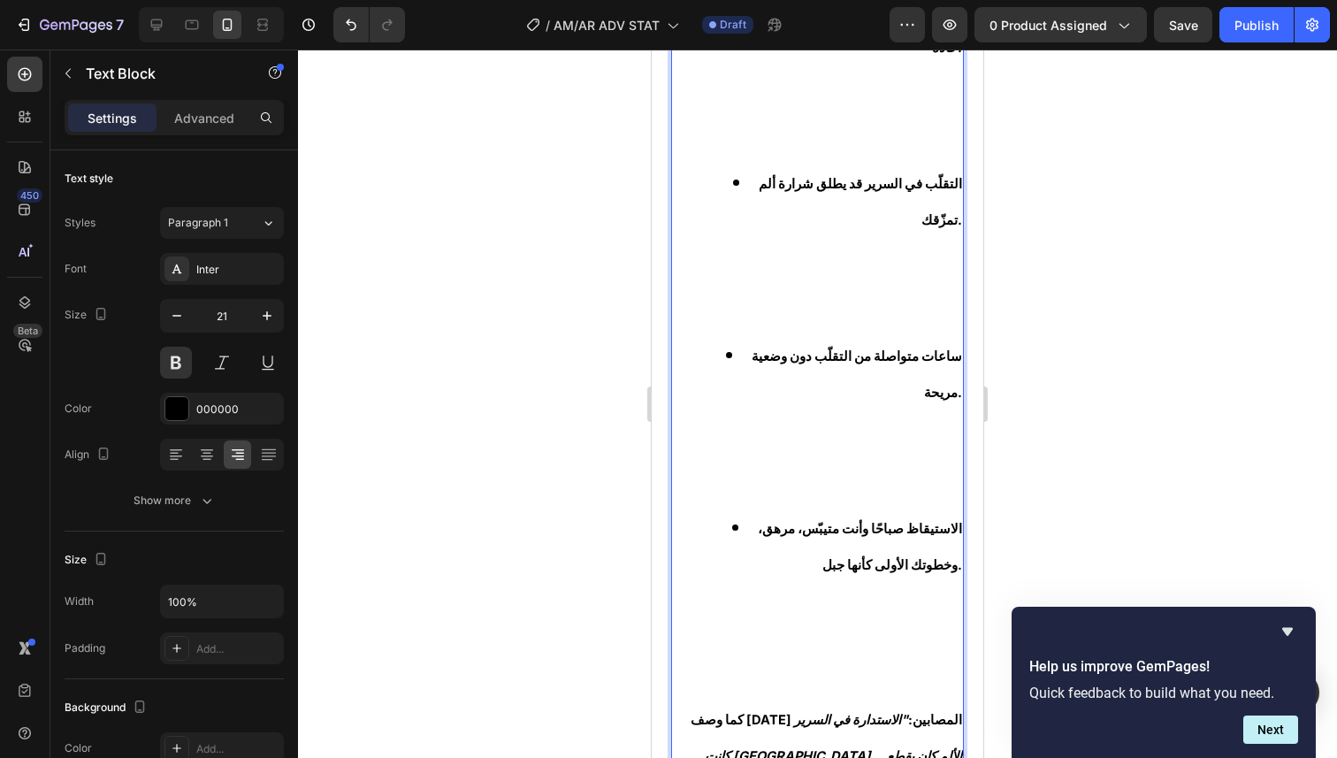
scroll to position [325, 0]
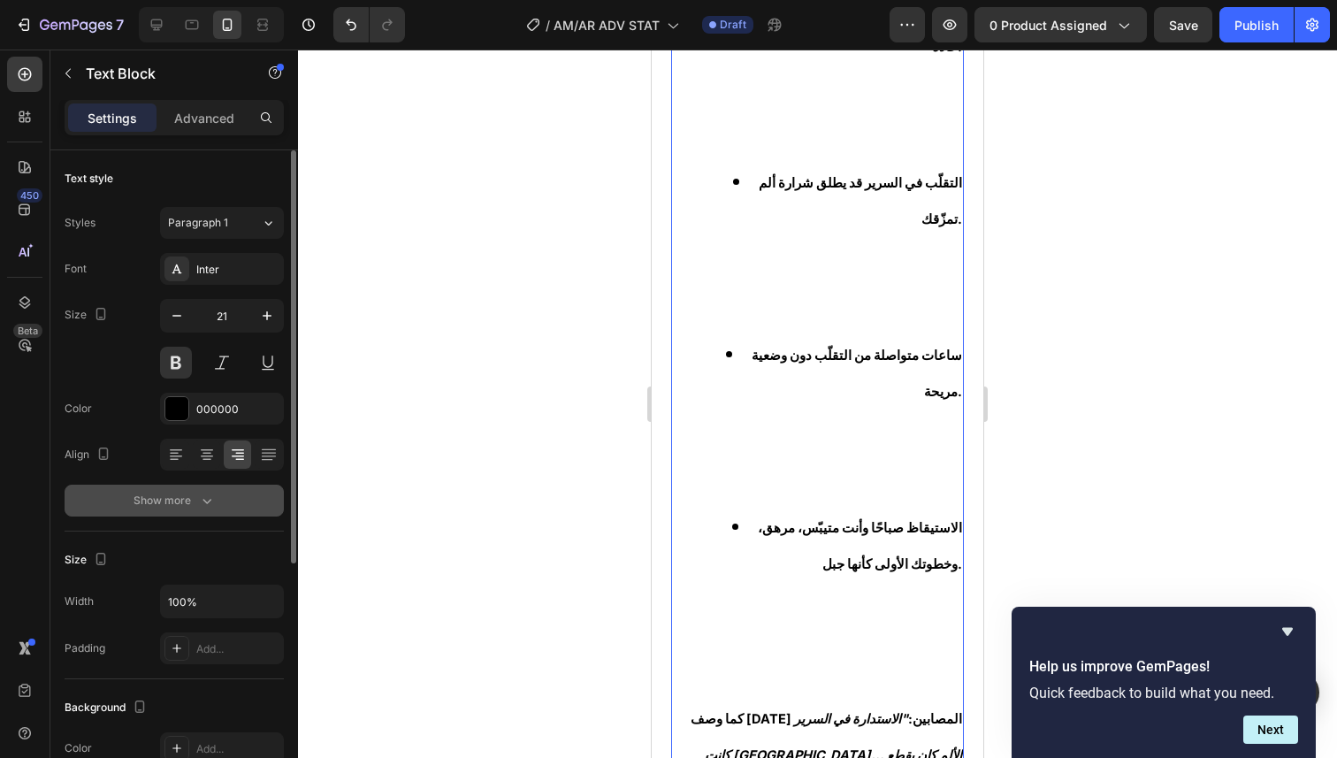
click at [215, 494] on icon "button" at bounding box center [207, 501] width 18 height 18
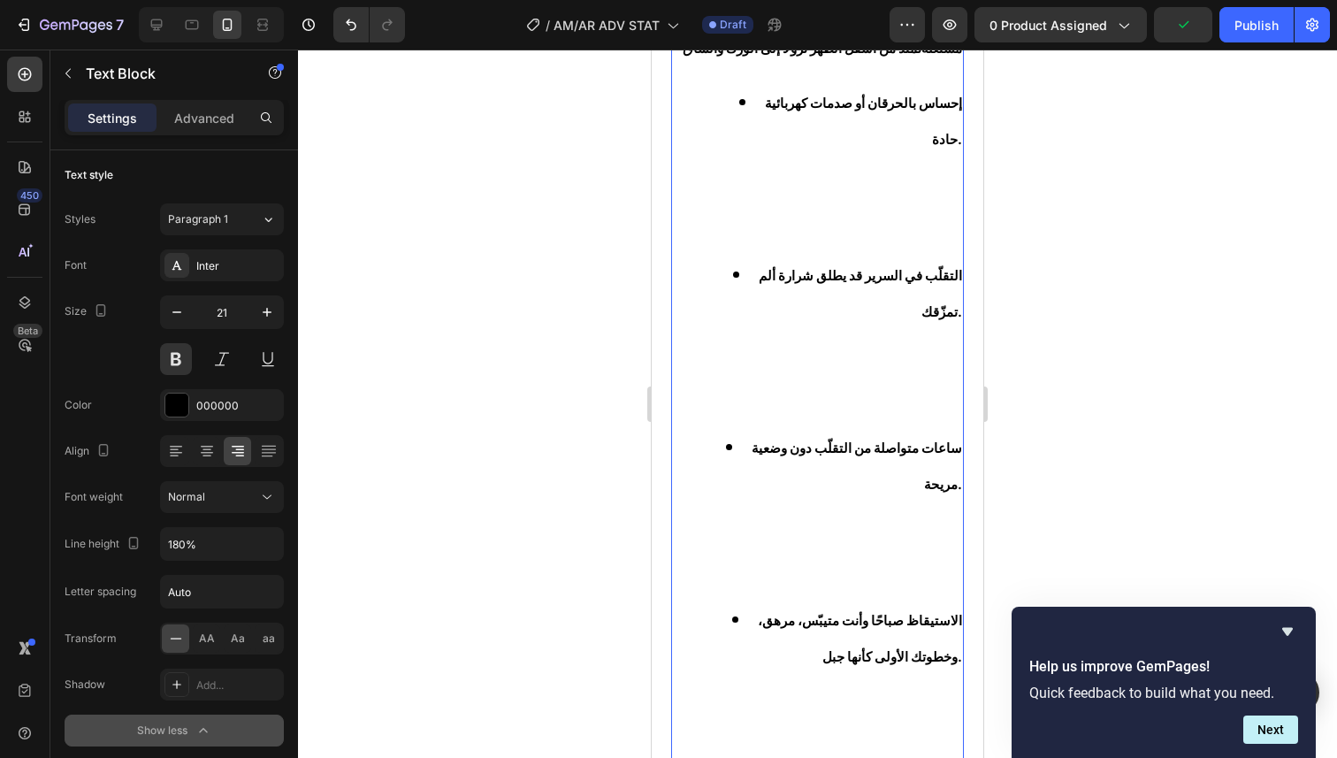
scroll to position [0, 0]
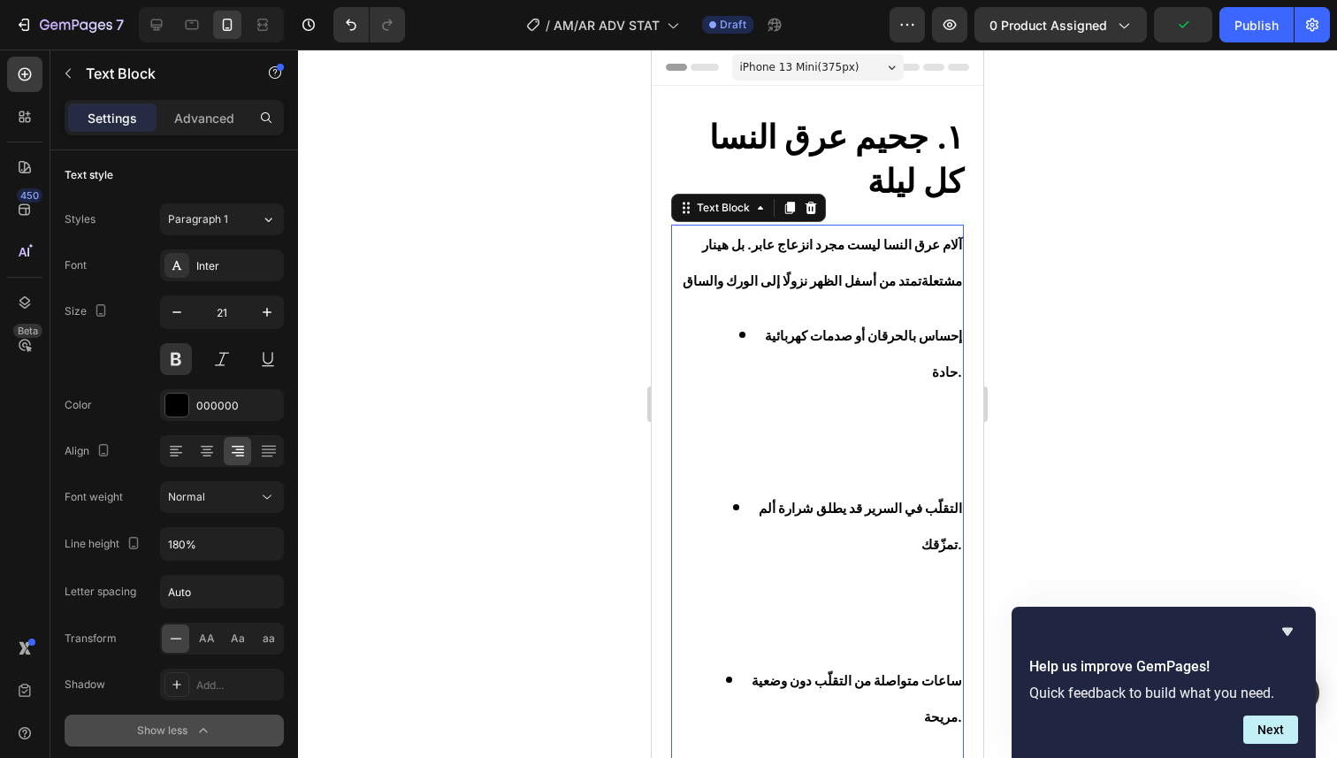
click at [740, 346] on li "إحساس بالحرقان أو صدمات كهربائية حادة." at bounding box center [835, 403] width 254 height 172
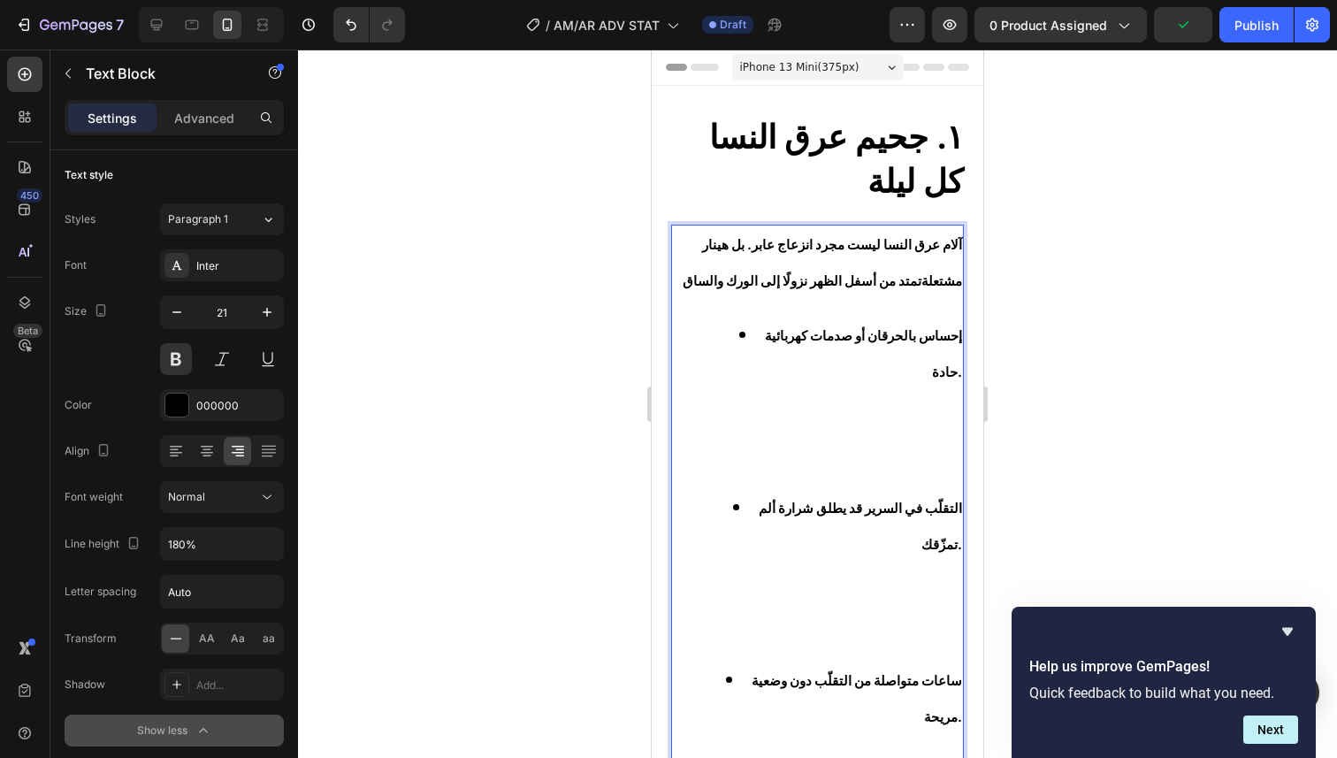
click at [737, 338] on li "إحساس بالحرقان أو صدمات كهربائية حادة." at bounding box center [835, 403] width 254 height 172
drag, startPoint x: 737, startPoint y: 338, endPoint x: 708, endPoint y: 335, distance: 29.3
click at [708, 335] on li "إحساس بالحرقان أو صدمات كهربائية حادة." at bounding box center [835, 403] width 254 height 172
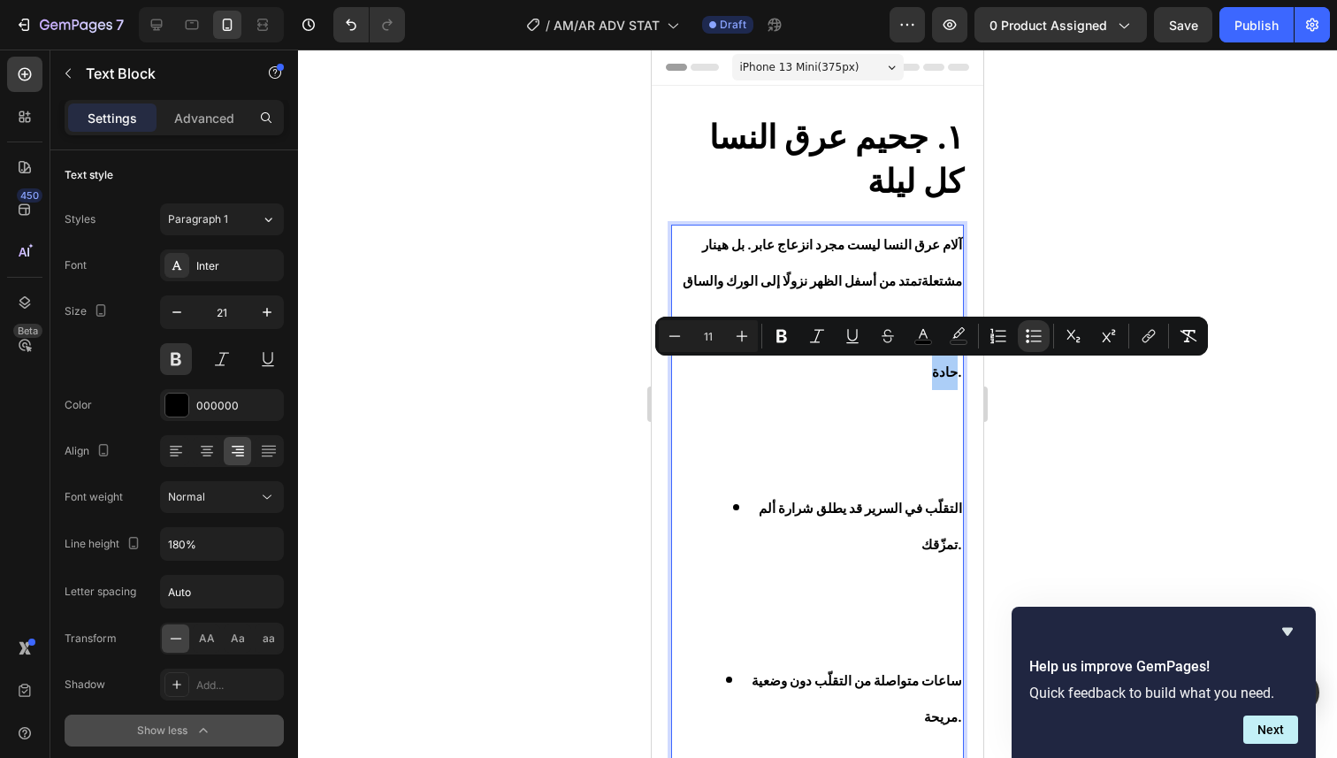
click at [717, 334] on input "11" at bounding box center [707, 335] width 35 height 21
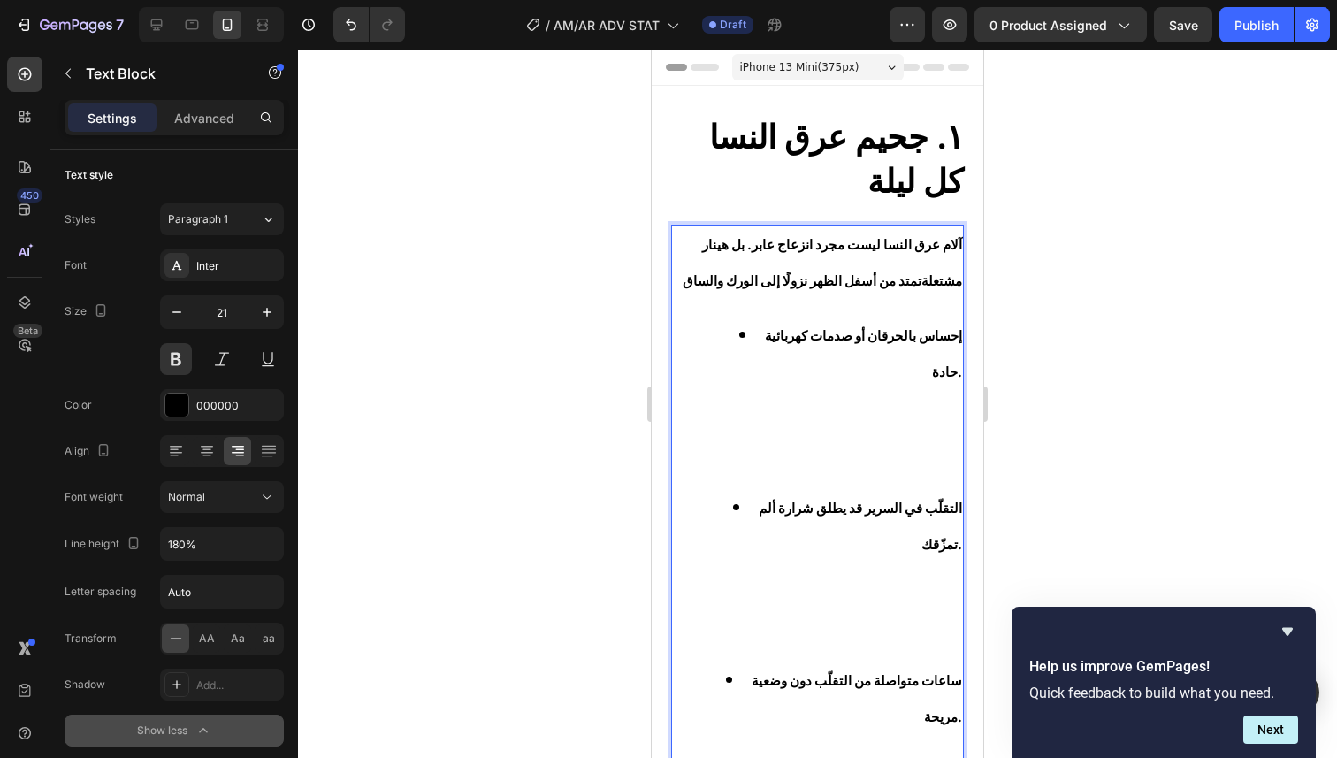
click at [739, 401] on li "إحساس بالحرقان أو صدمات كهربائية حادة." at bounding box center [835, 403] width 254 height 172
click at [763, 362] on li "إحساس بالحرقان أو صدمات كهربائية حادة. ⁠⁠⁠⁠⁠⁠⁠" at bounding box center [835, 403] width 254 height 172
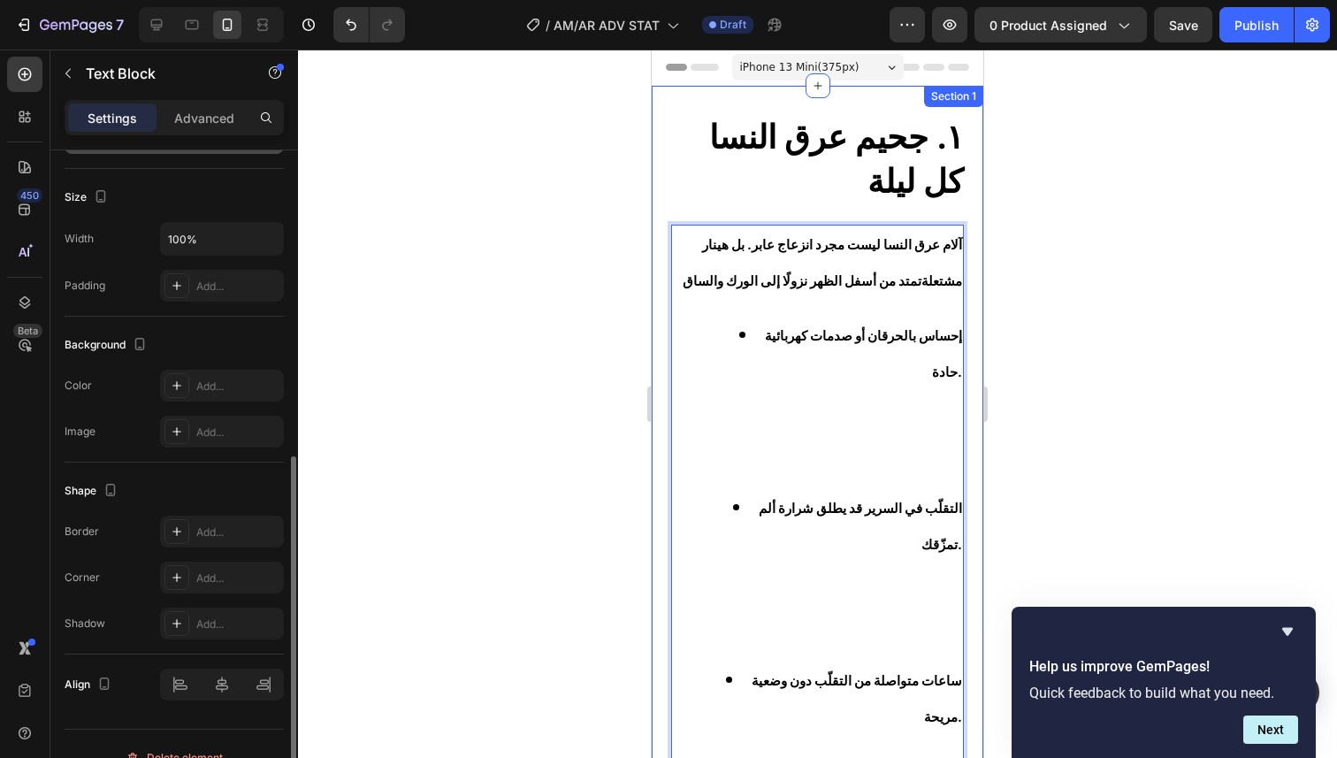
scroll to position [623, 0]
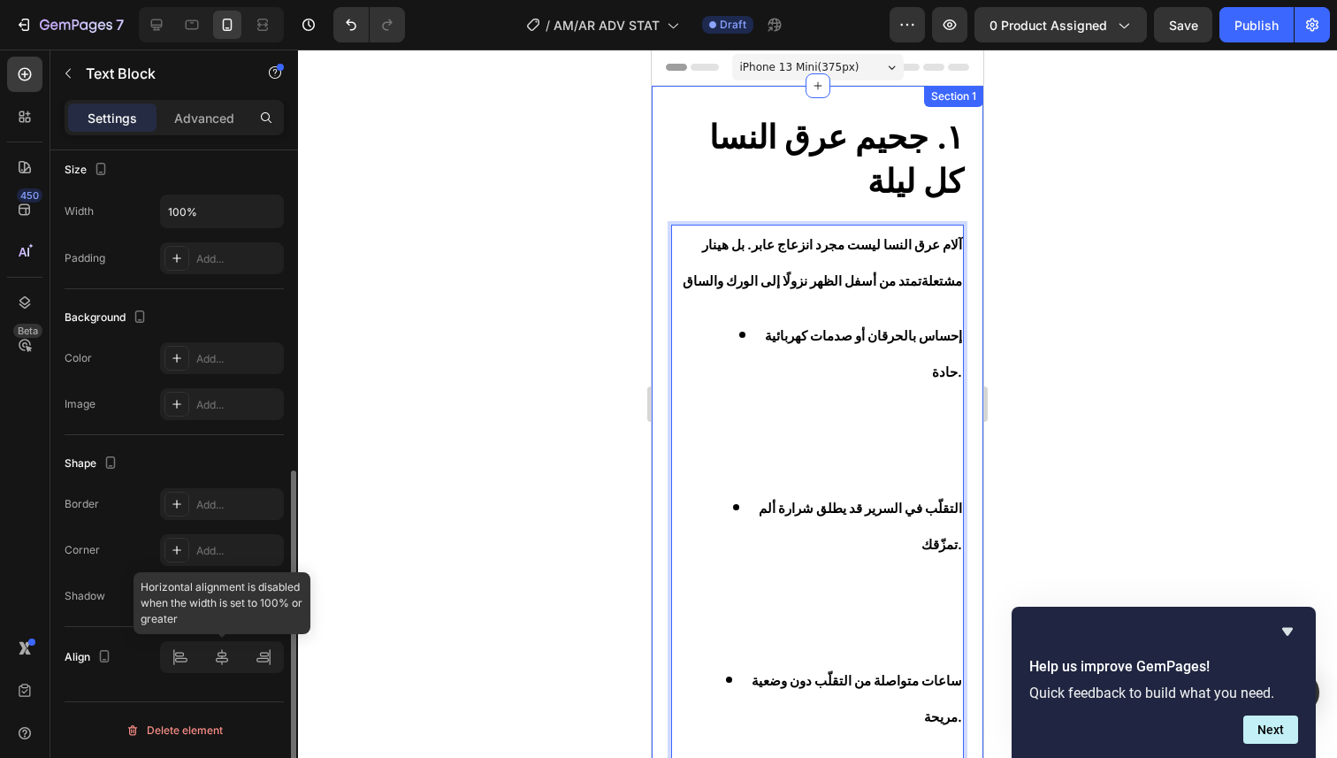
click at [266, 662] on div at bounding box center [222, 657] width 124 height 32
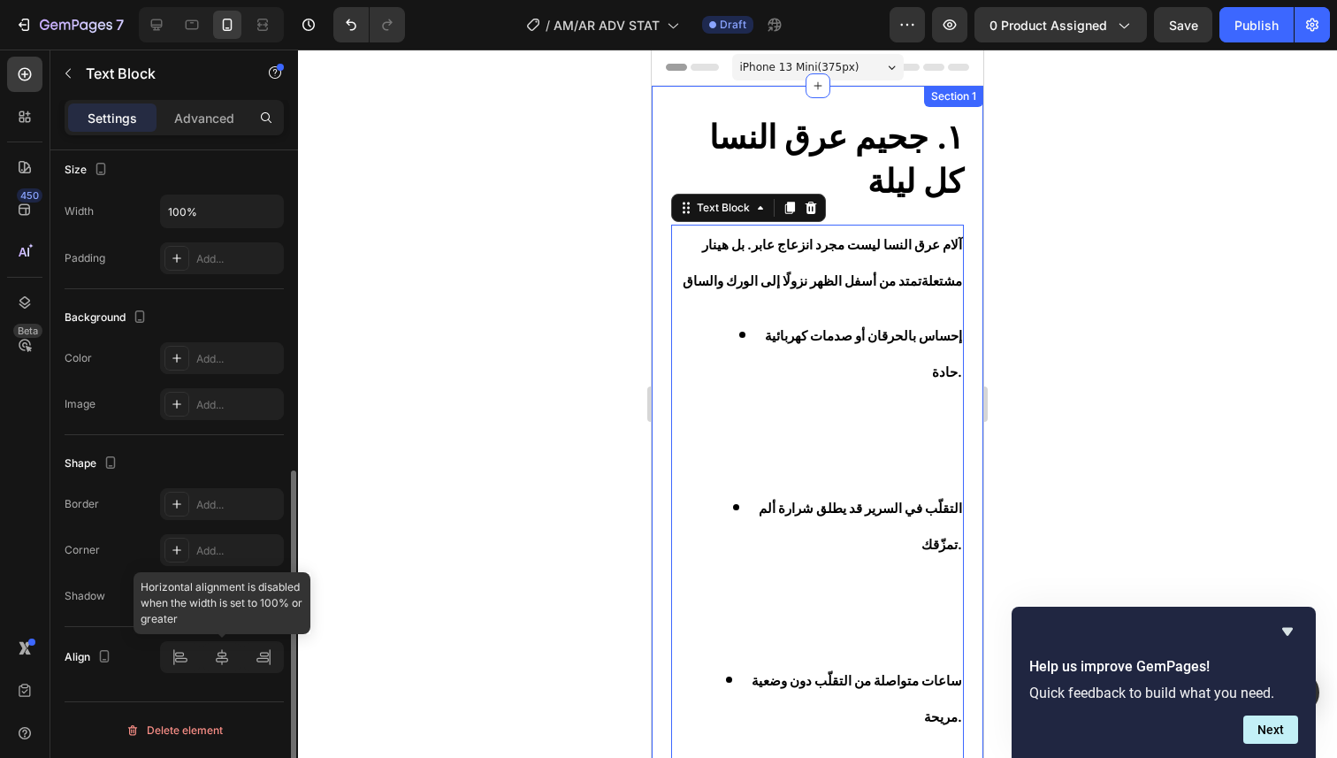
click at [266, 663] on div at bounding box center [222, 657] width 124 height 32
click at [265, 664] on div at bounding box center [222, 657] width 124 height 32
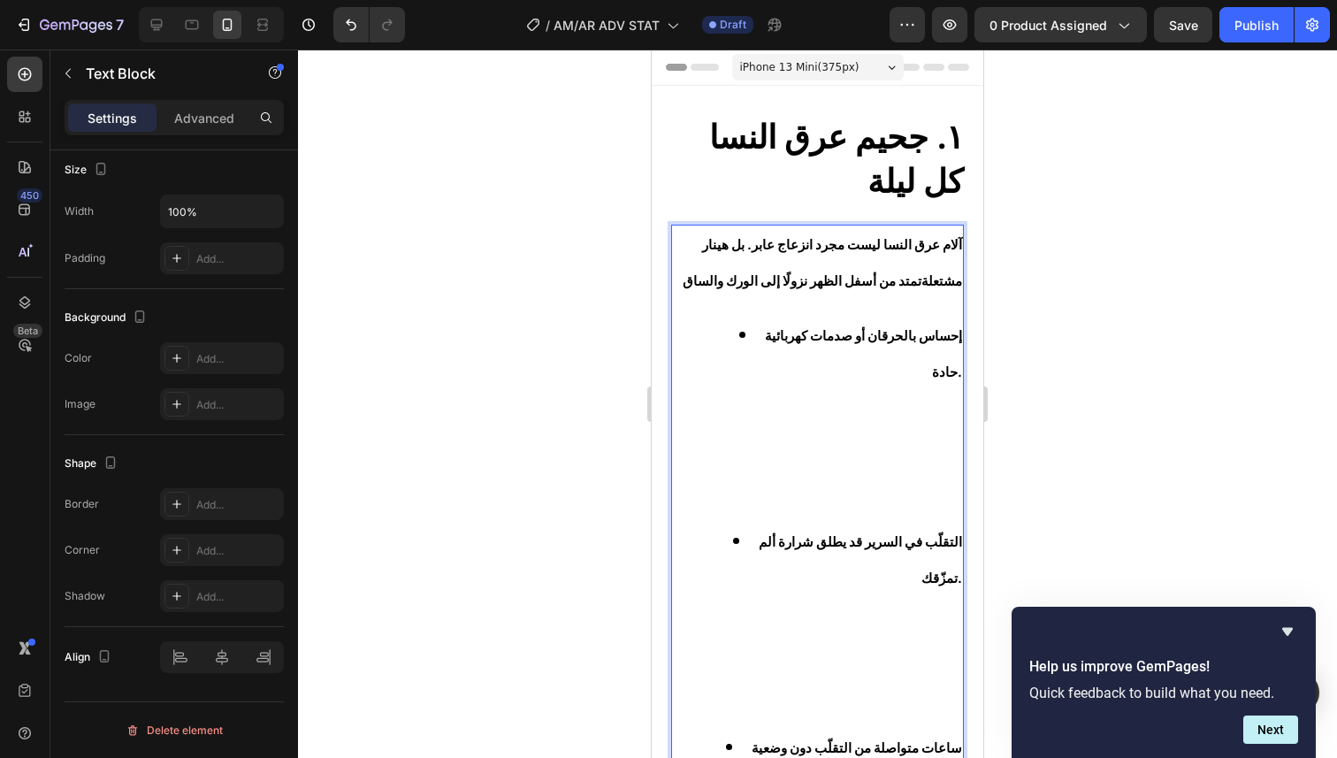
click at [736, 340] on li "إحساس بالحرقان أو صدمات كهربائية حادة." at bounding box center [835, 420] width 254 height 206
click at [742, 339] on li "إحساس بالحرقان أو صدمات كهربائية حادة." at bounding box center [835, 420] width 254 height 206
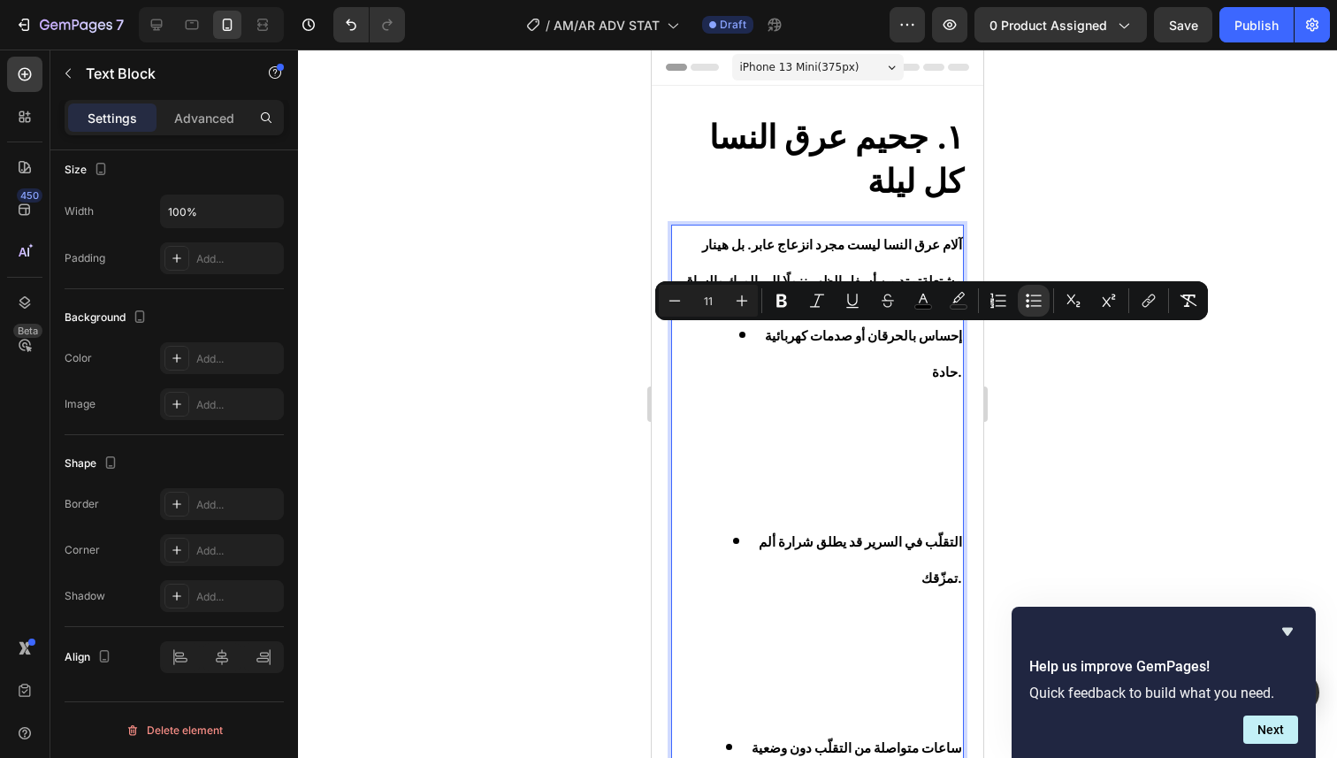
click at [744, 344] on li "إحساس بالحرقان أو صدمات كهربائية حادة." at bounding box center [835, 420] width 254 height 206
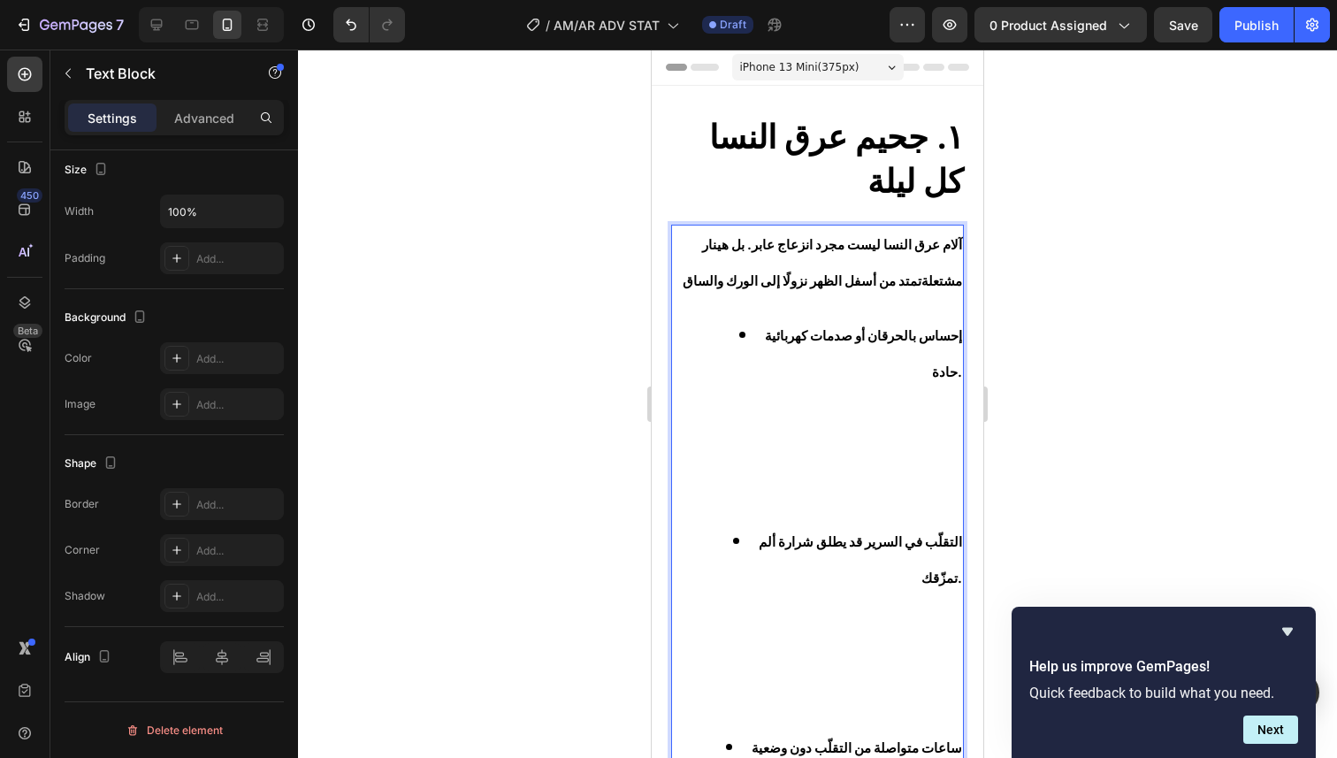
click at [793, 341] on span "إحساس بالحرقان أو صدمات كهربائية حادة." at bounding box center [863, 354] width 197 height 52
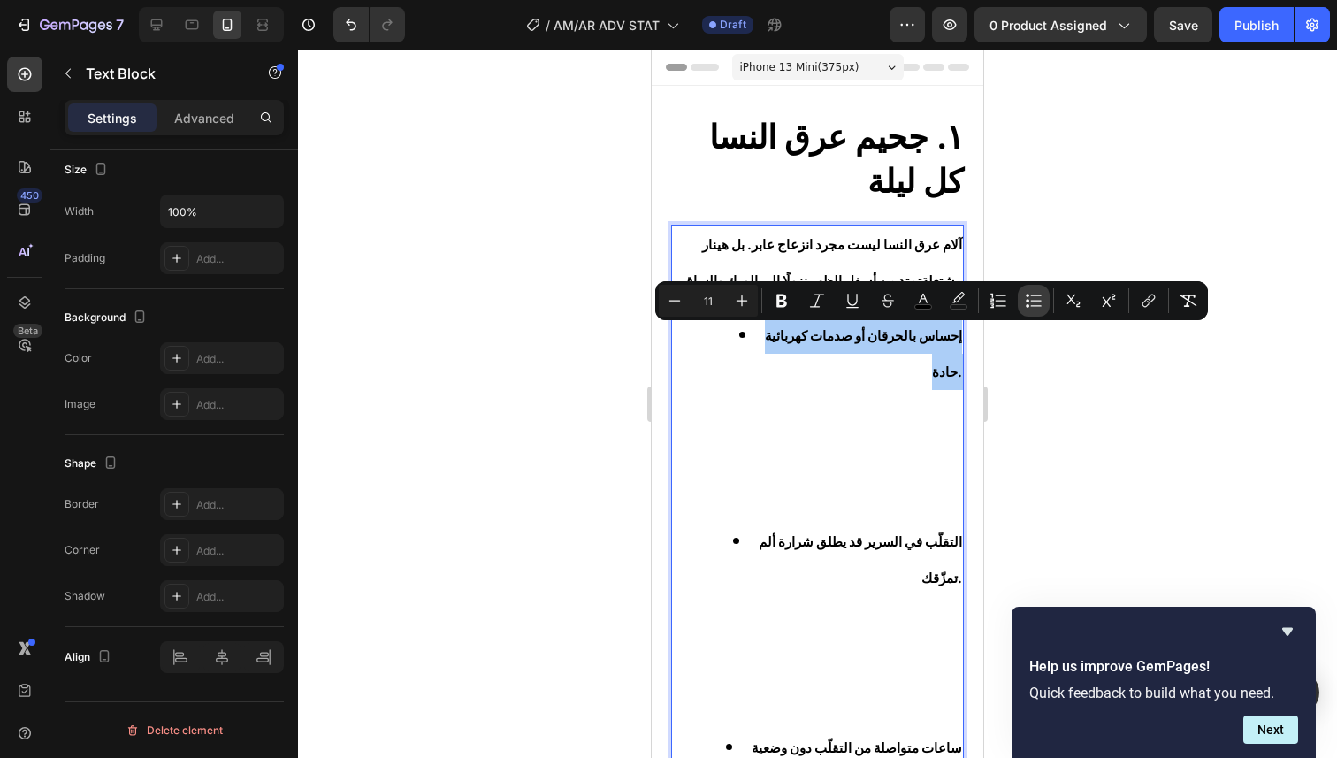
click at [1026, 304] on icon "Editor contextual toolbar" at bounding box center [1034, 301] width 18 height 18
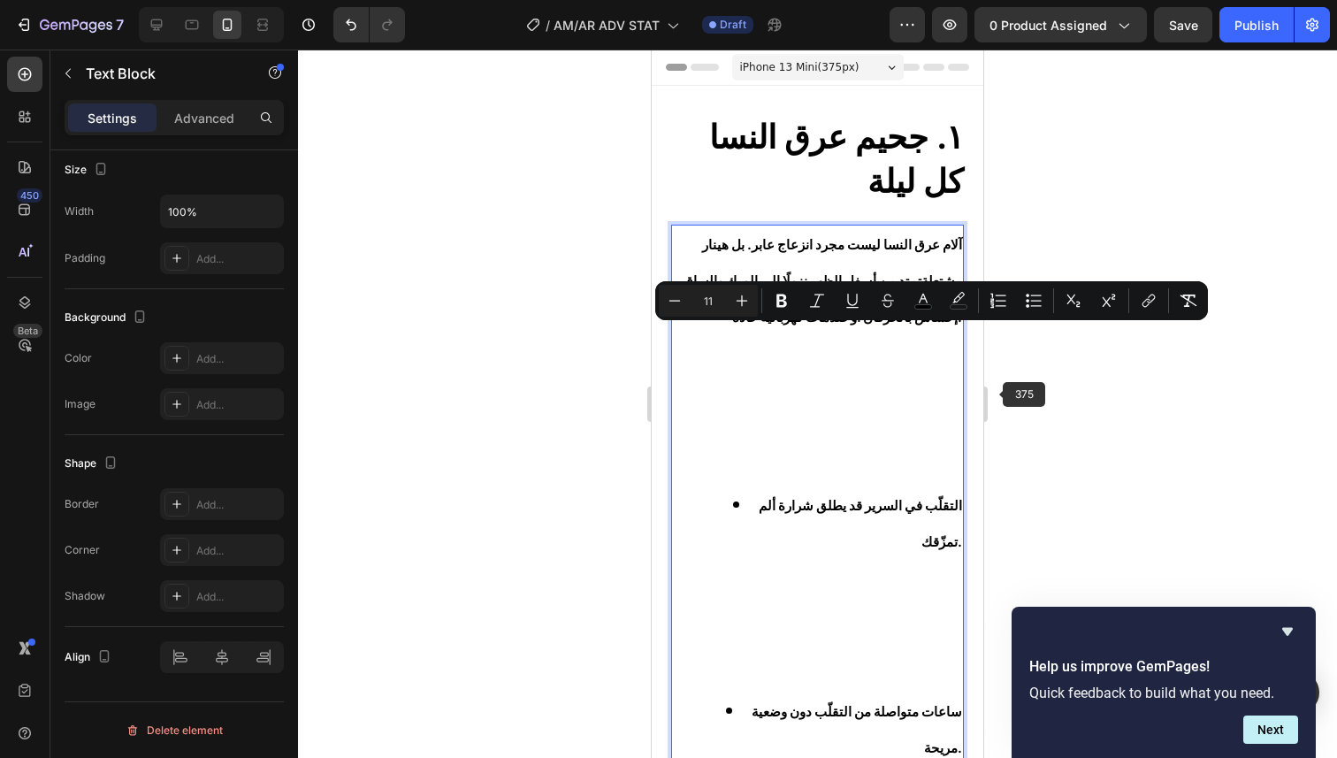
click at [1036, 397] on div at bounding box center [817, 404] width 1039 height 708
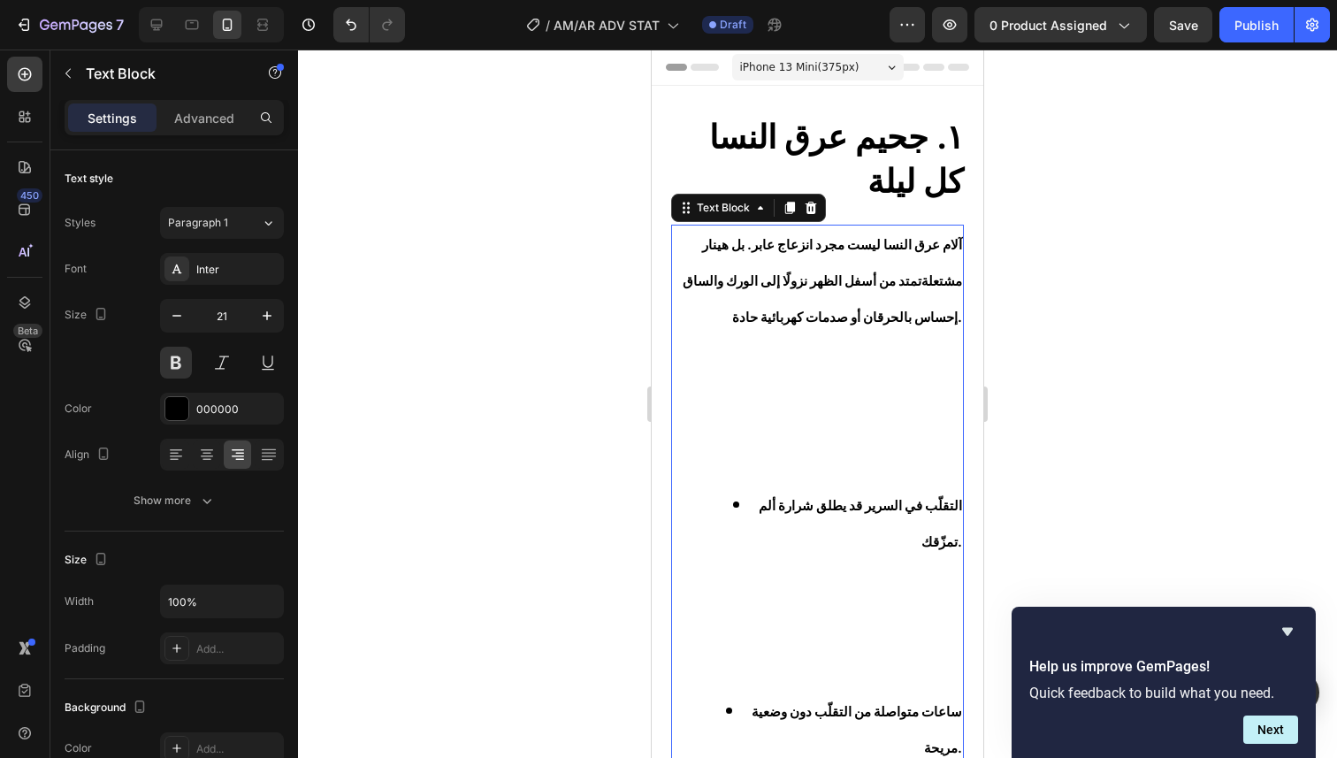
click at [914, 318] on span "إحساس بالحرقان أو صدمات كهربائية حادة." at bounding box center [847, 317] width 230 height 16
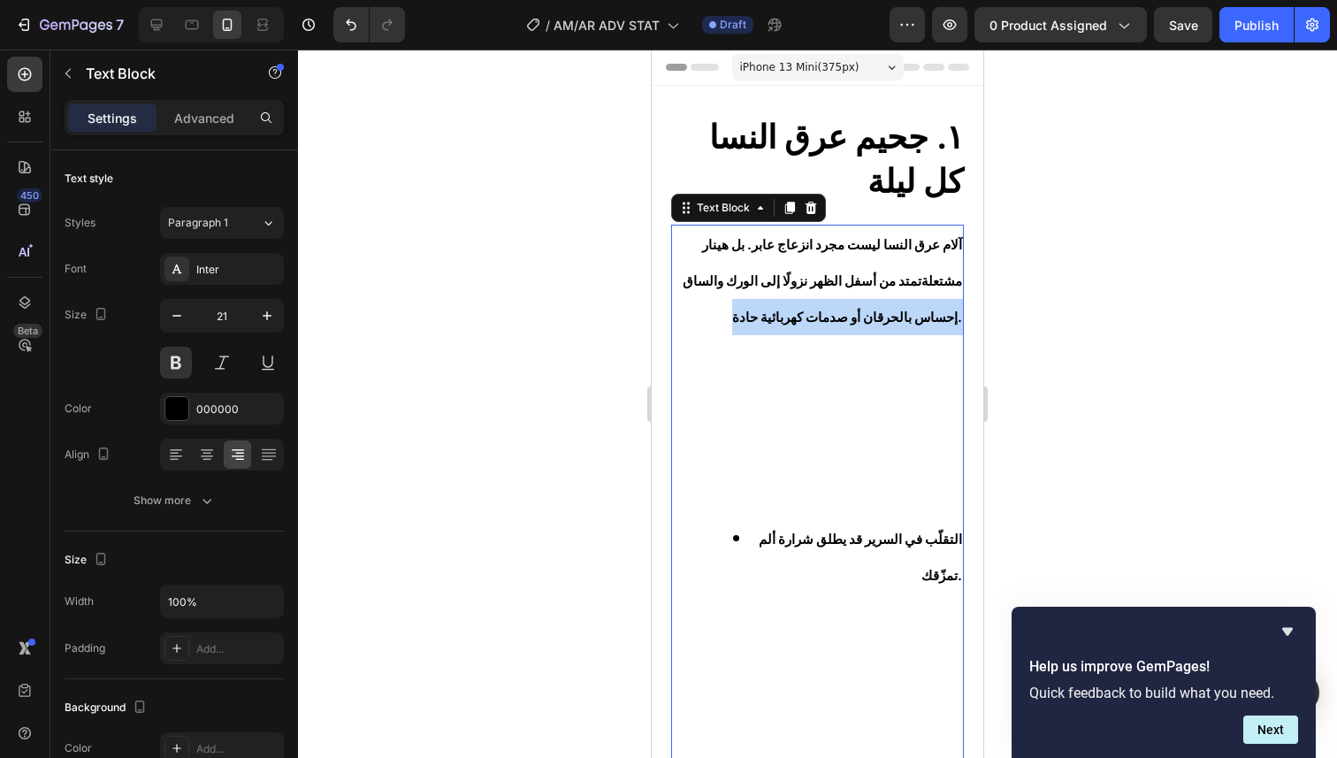
click at [914, 318] on span "إحساس بالحرقان أو صدمات كهربائية حادة." at bounding box center [847, 317] width 230 height 16
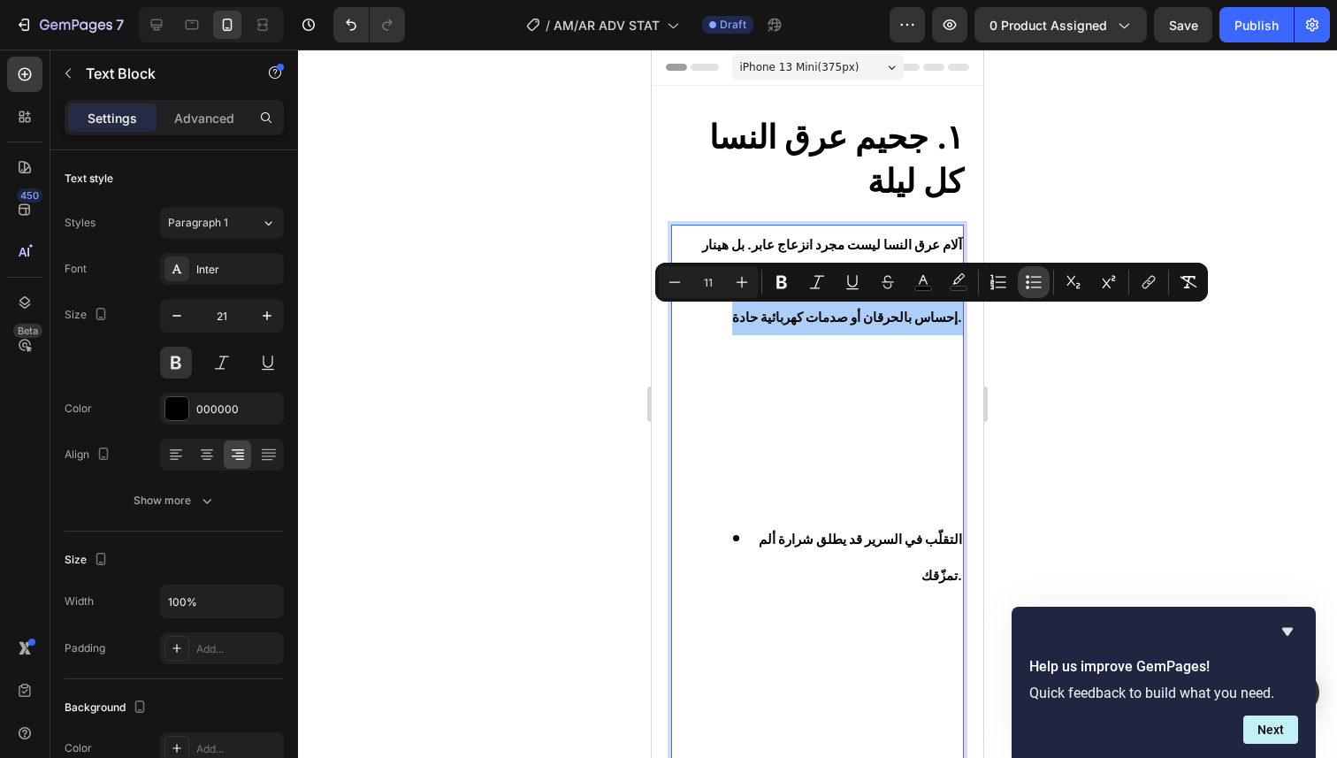
click at [1034, 282] on icon "Editor contextual toolbar" at bounding box center [1036, 281] width 11 height 1
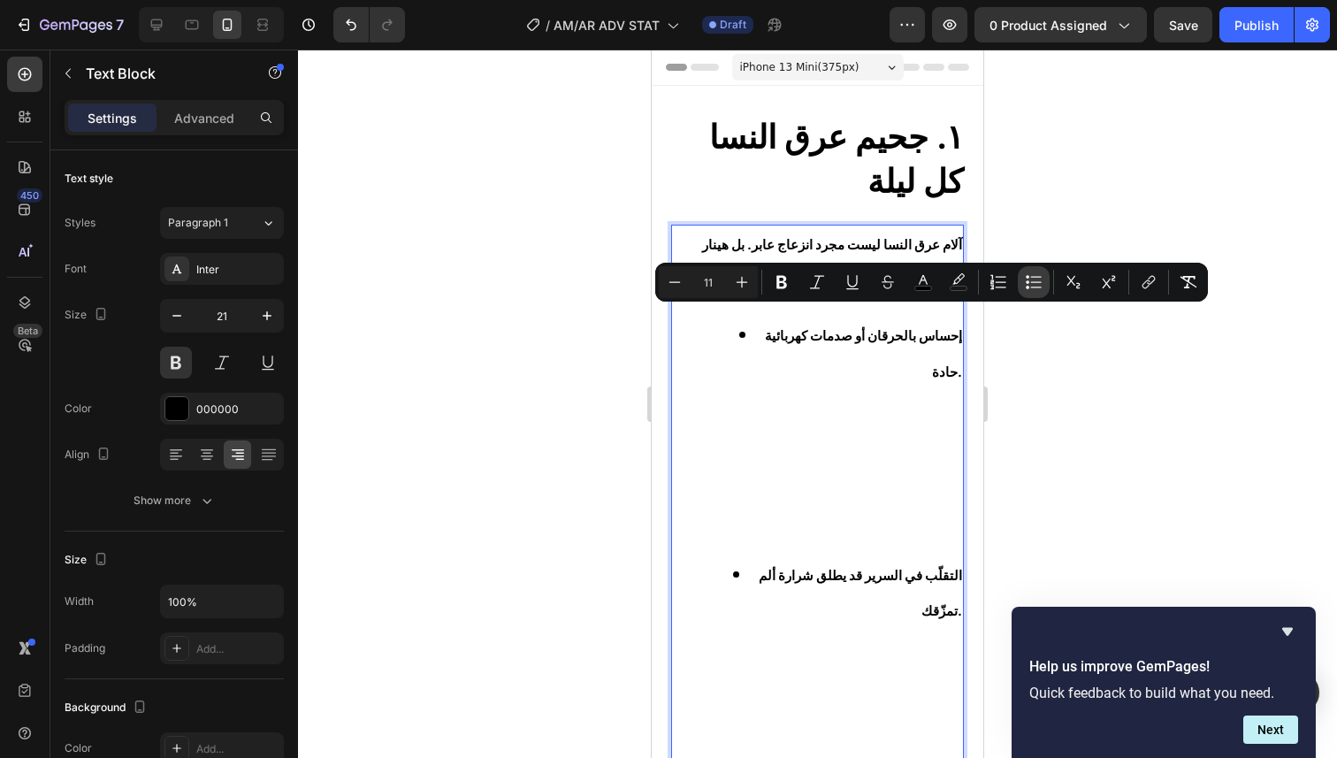
click at [1034, 282] on icon "Editor contextual toolbar" at bounding box center [1036, 281] width 11 height 1
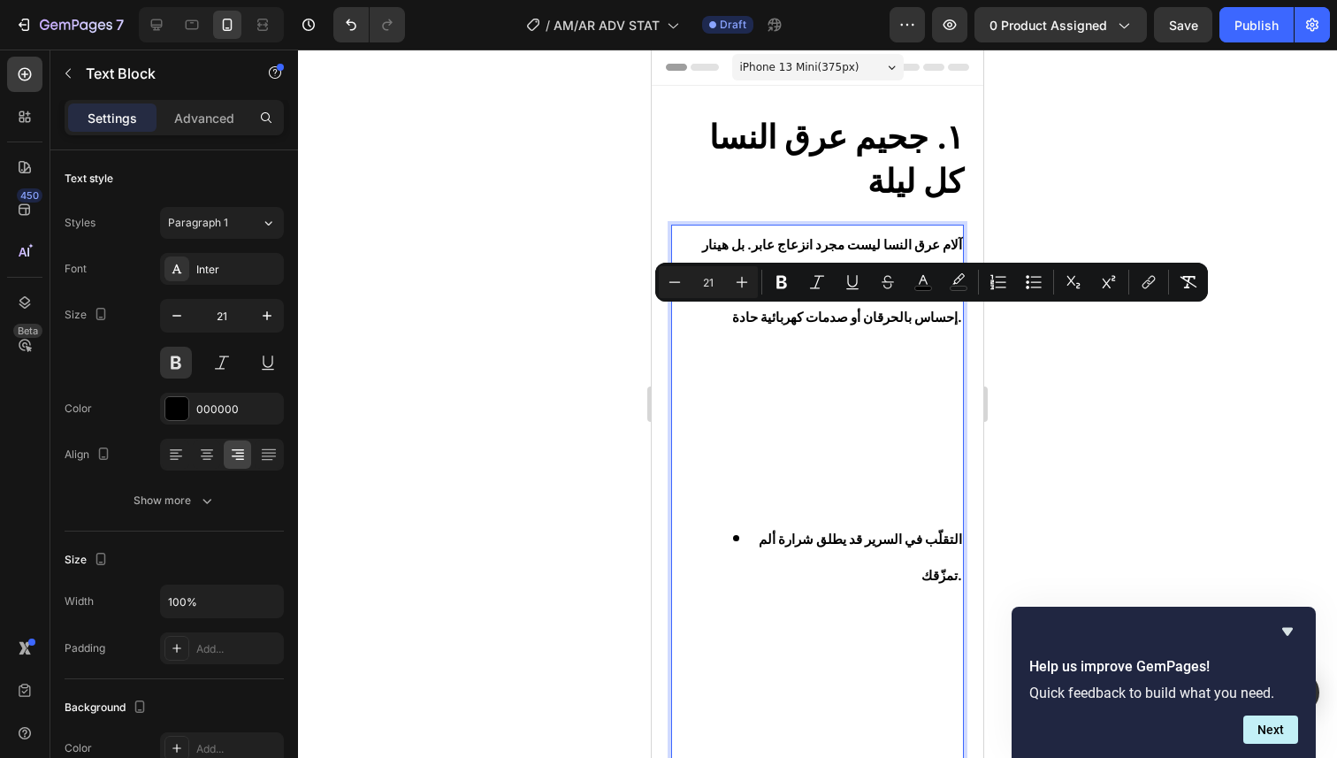
click at [878, 369] on p "إحساس بالحرقان أو صدمات كهربائية حادة." at bounding box center [817, 400] width 289 height 203
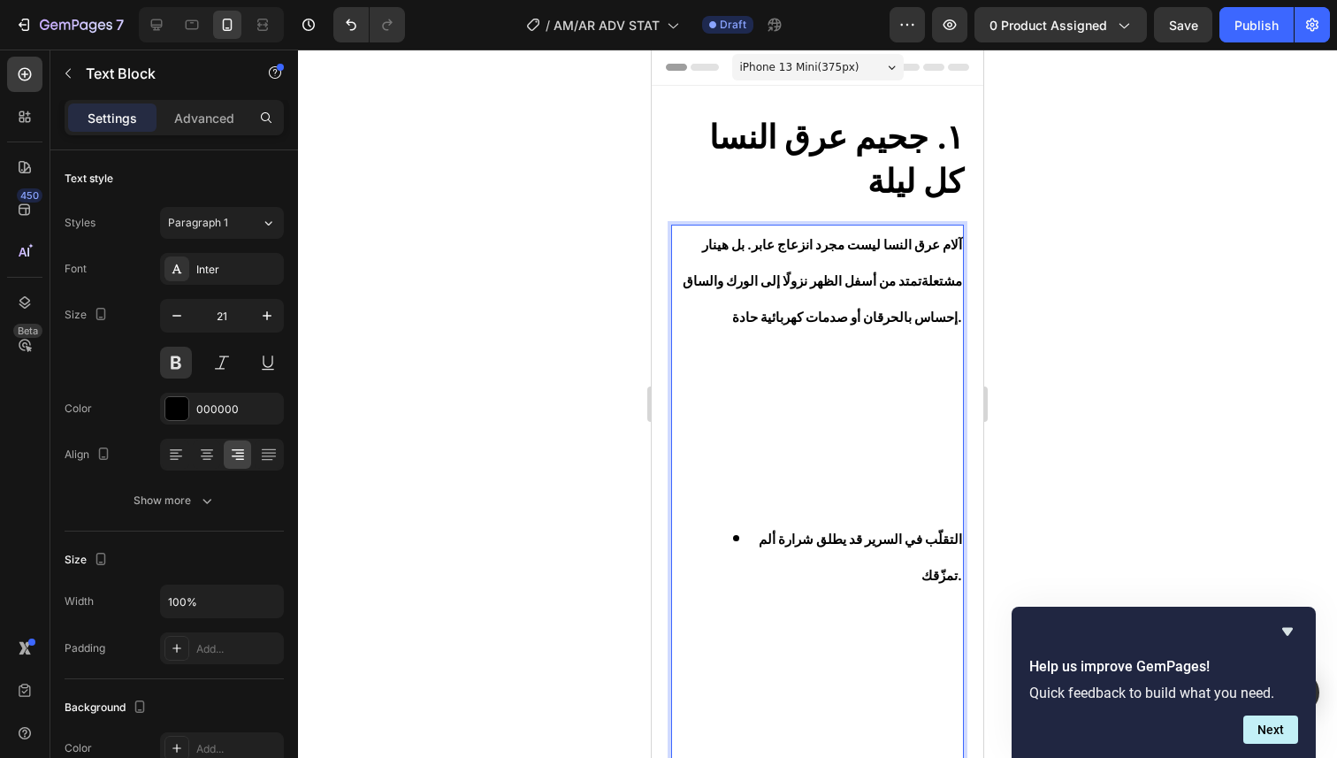
click at [821, 495] on p "إحساس بالحرقان أو صدمات كهربائية حادة. ⁠⁠⁠⁠⁠⁠⁠" at bounding box center [817, 400] width 289 height 203
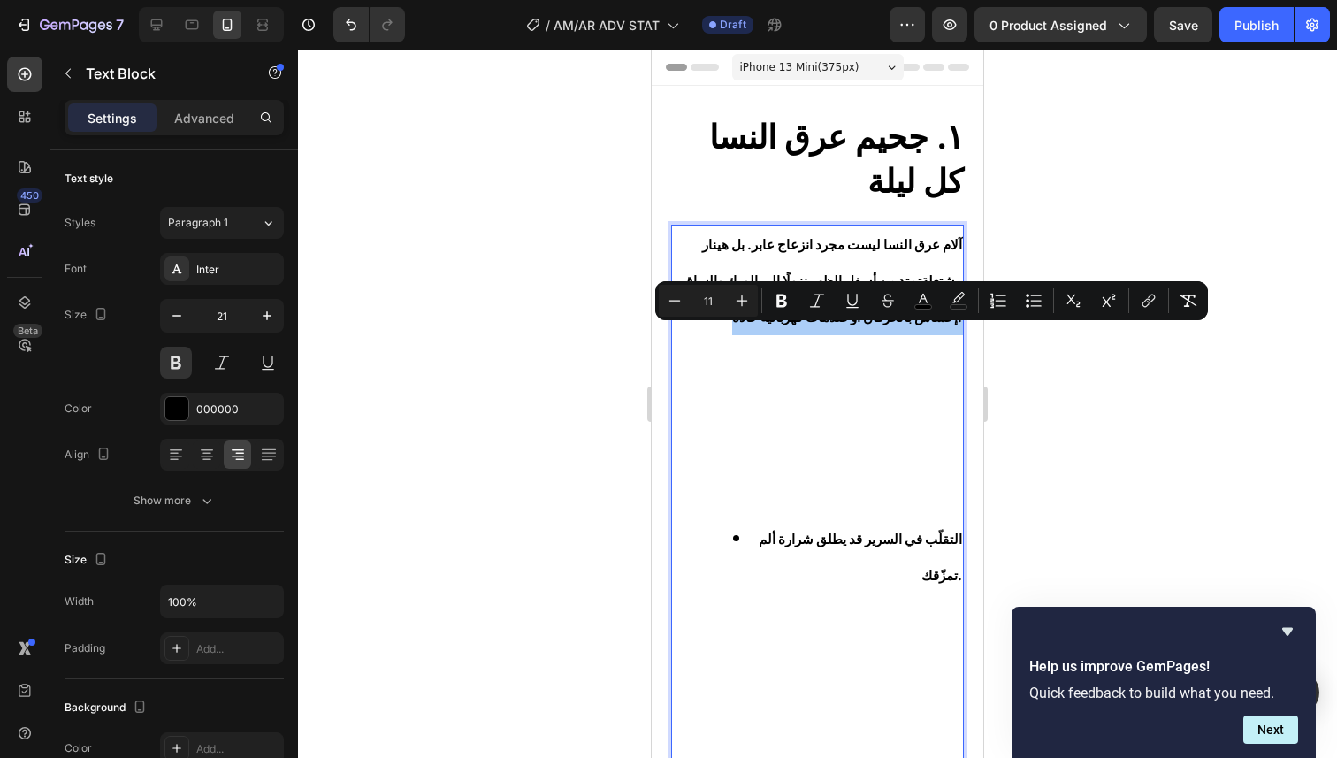
click at [1084, 422] on div at bounding box center [817, 404] width 1039 height 708
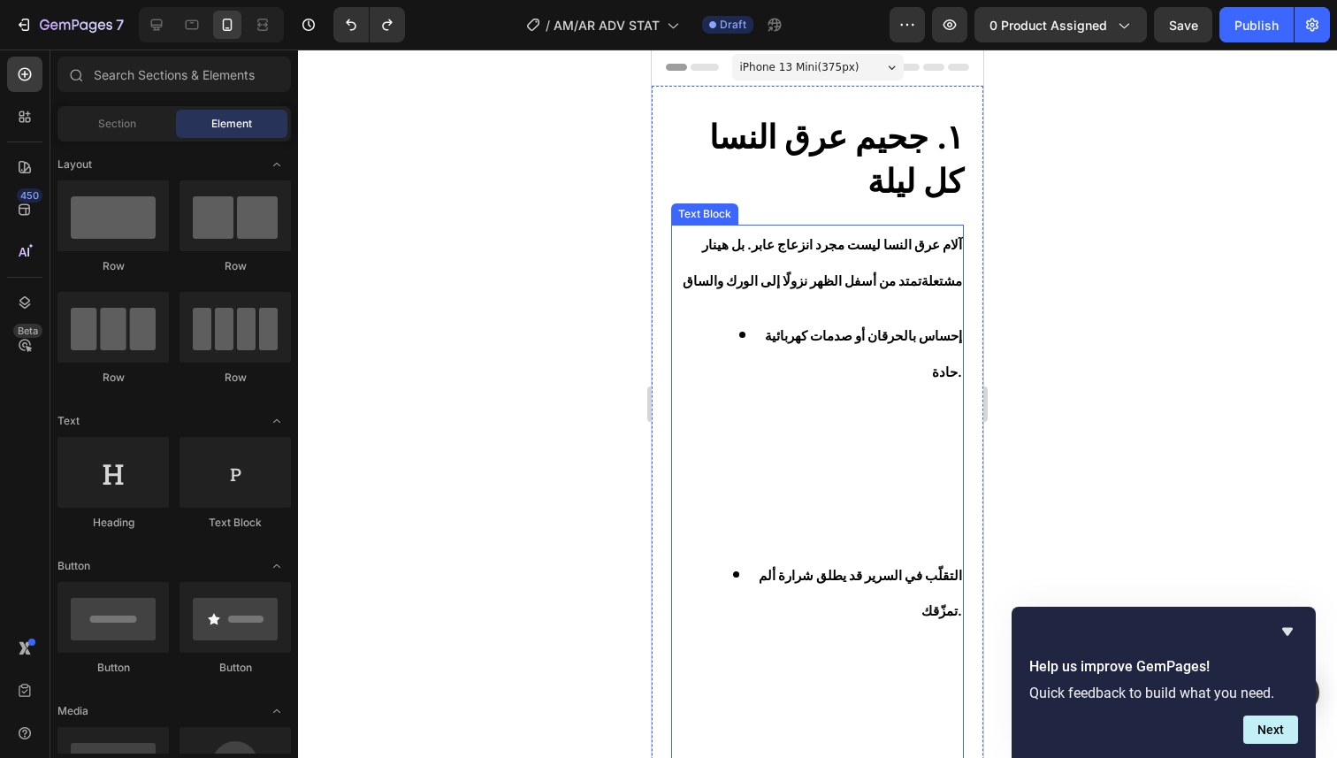
click at [815, 372] on li "إحساس بالحرقان أو صدمات كهربائية حادة." at bounding box center [835, 437] width 254 height 240
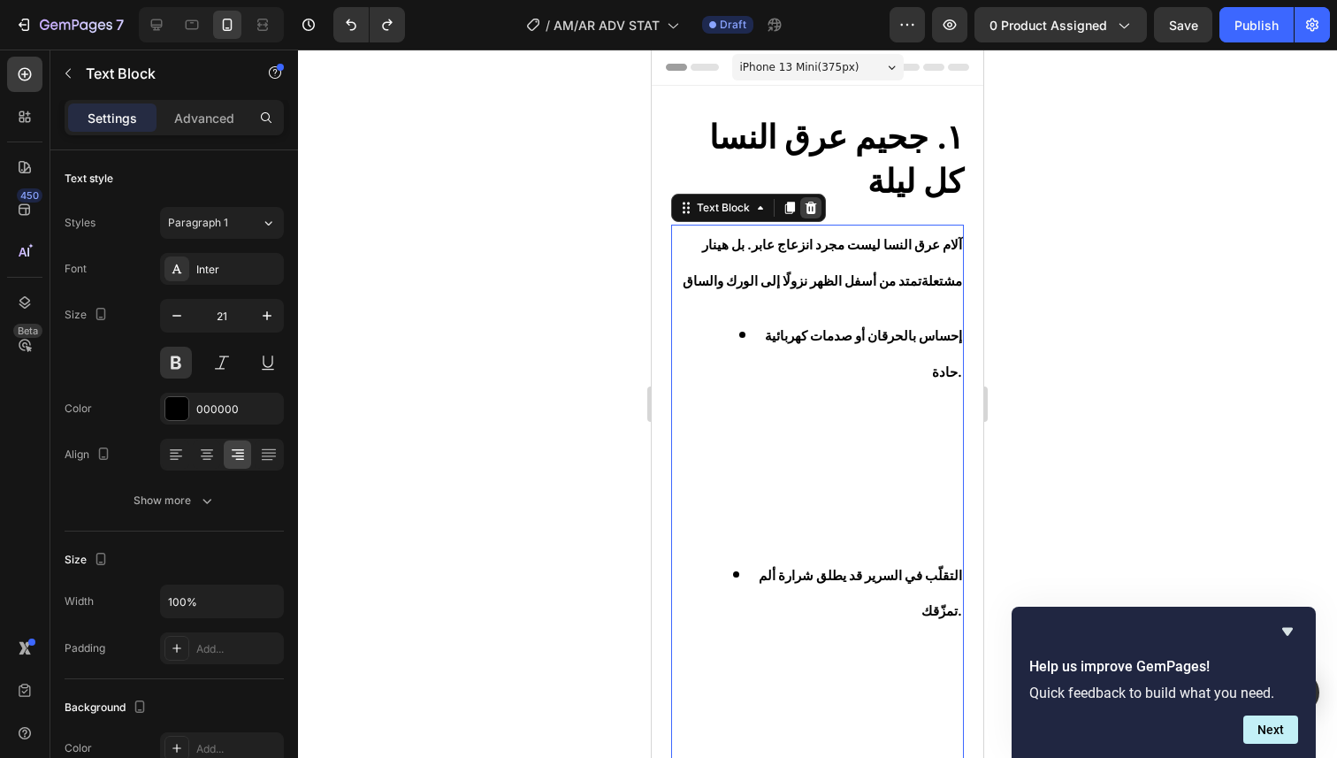
click at [809, 207] on icon at bounding box center [810, 208] width 11 height 12
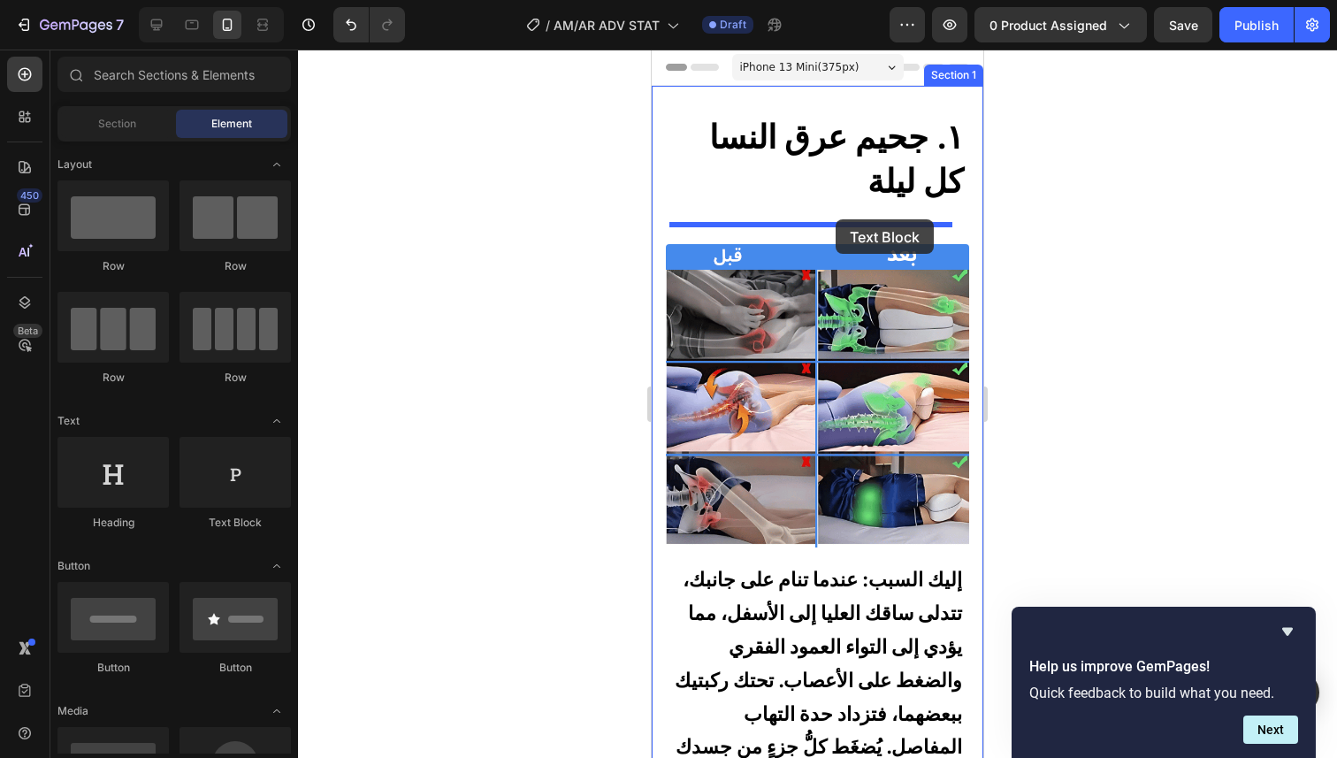
drag, startPoint x: 870, startPoint y: 547, endPoint x: 835, endPoint y: 219, distance: 329.8
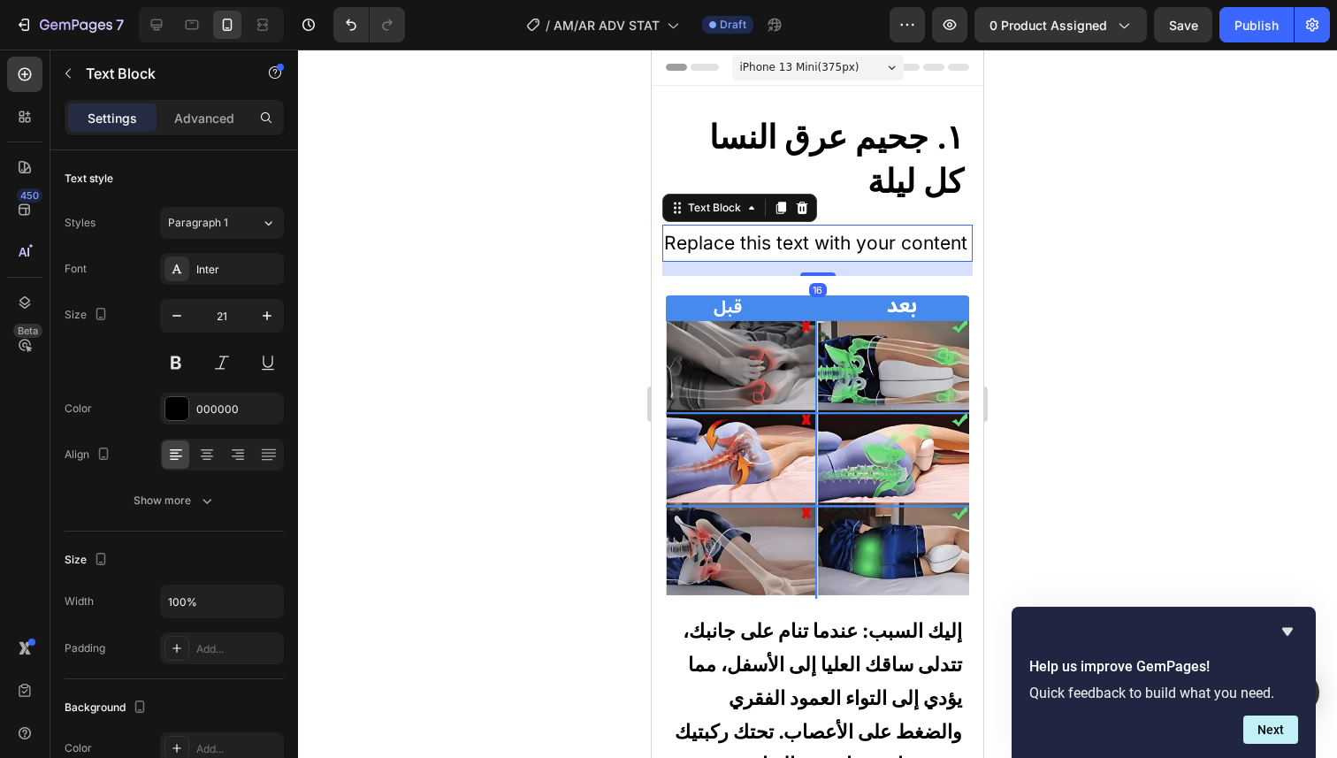
click at [795, 251] on div "Replace this text with your content" at bounding box center [817, 243] width 310 height 37
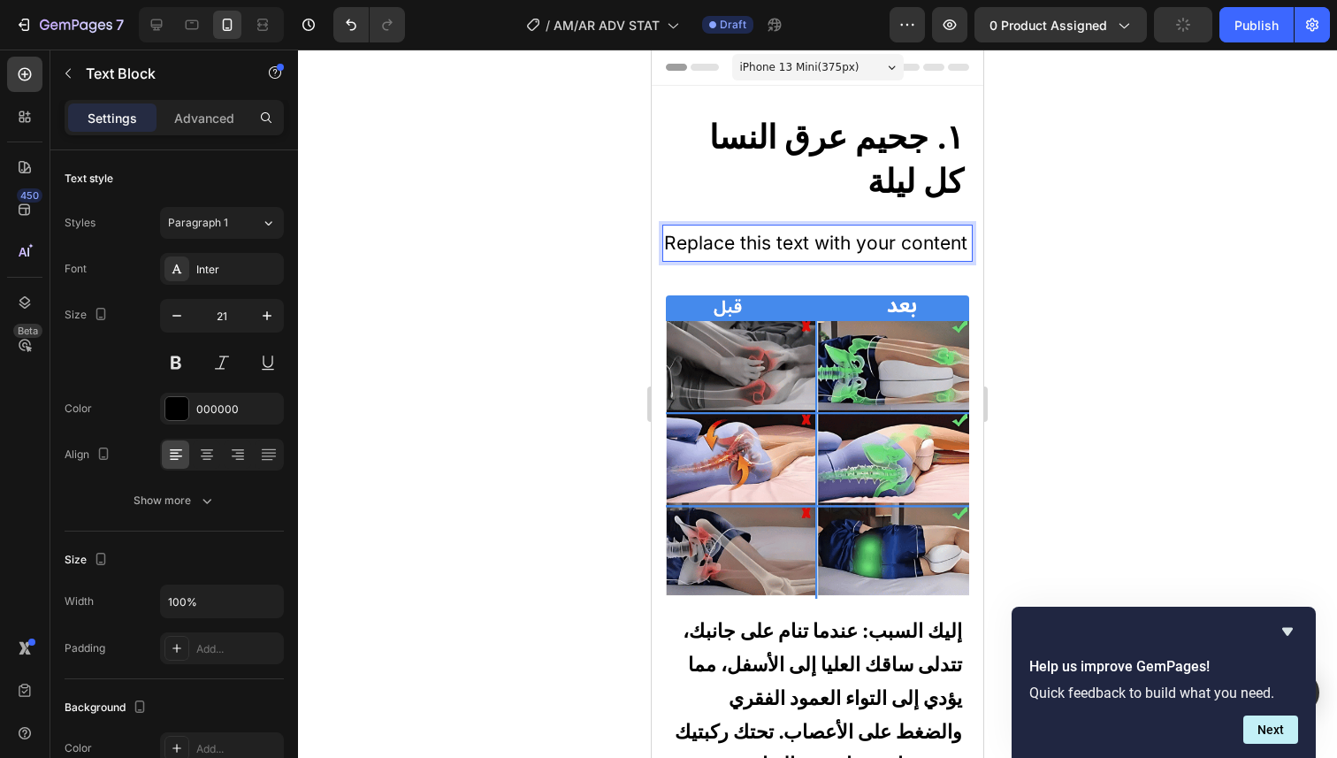
click at [795, 251] on p "Replace this text with your content" at bounding box center [817, 243] width 307 height 34
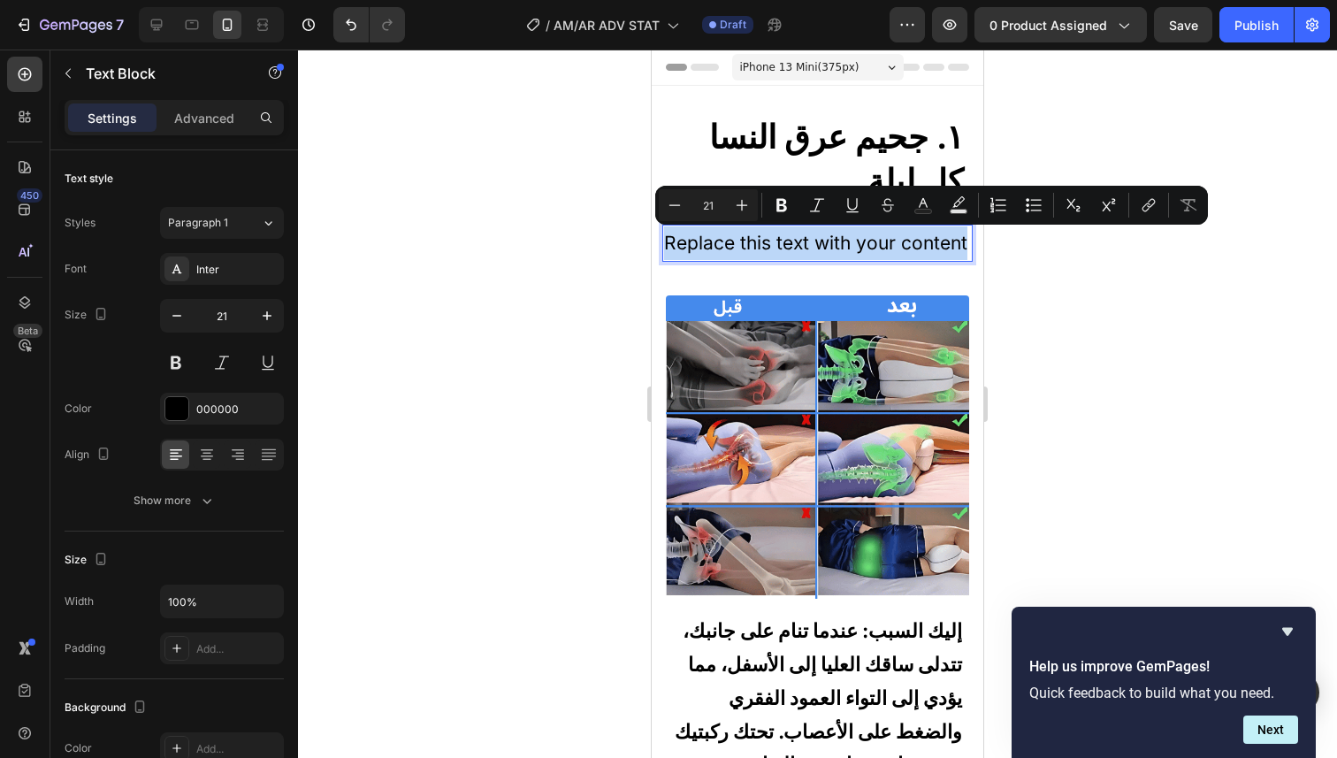
click at [788, 260] on p "Replace this text with your content" at bounding box center [817, 243] width 307 height 34
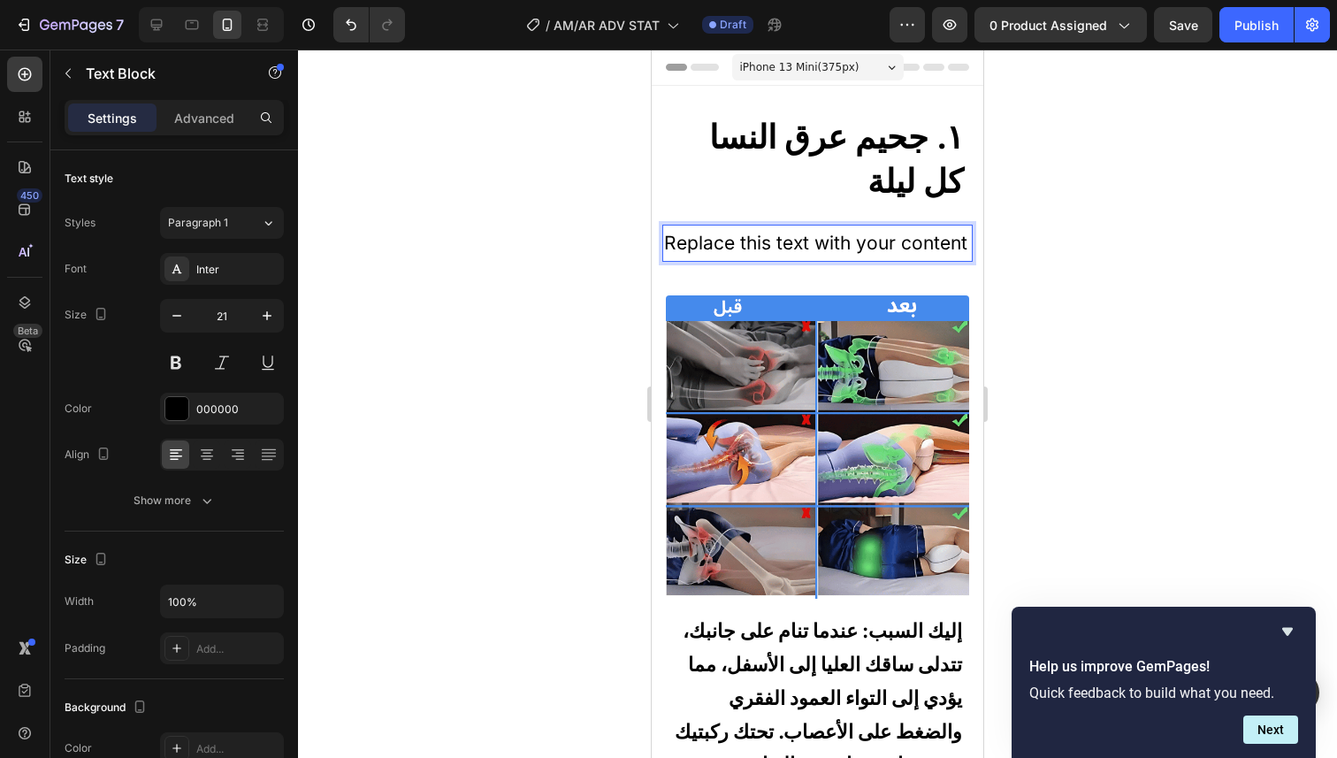
click at [787, 260] on p "Replace this text with your content" at bounding box center [817, 243] width 307 height 34
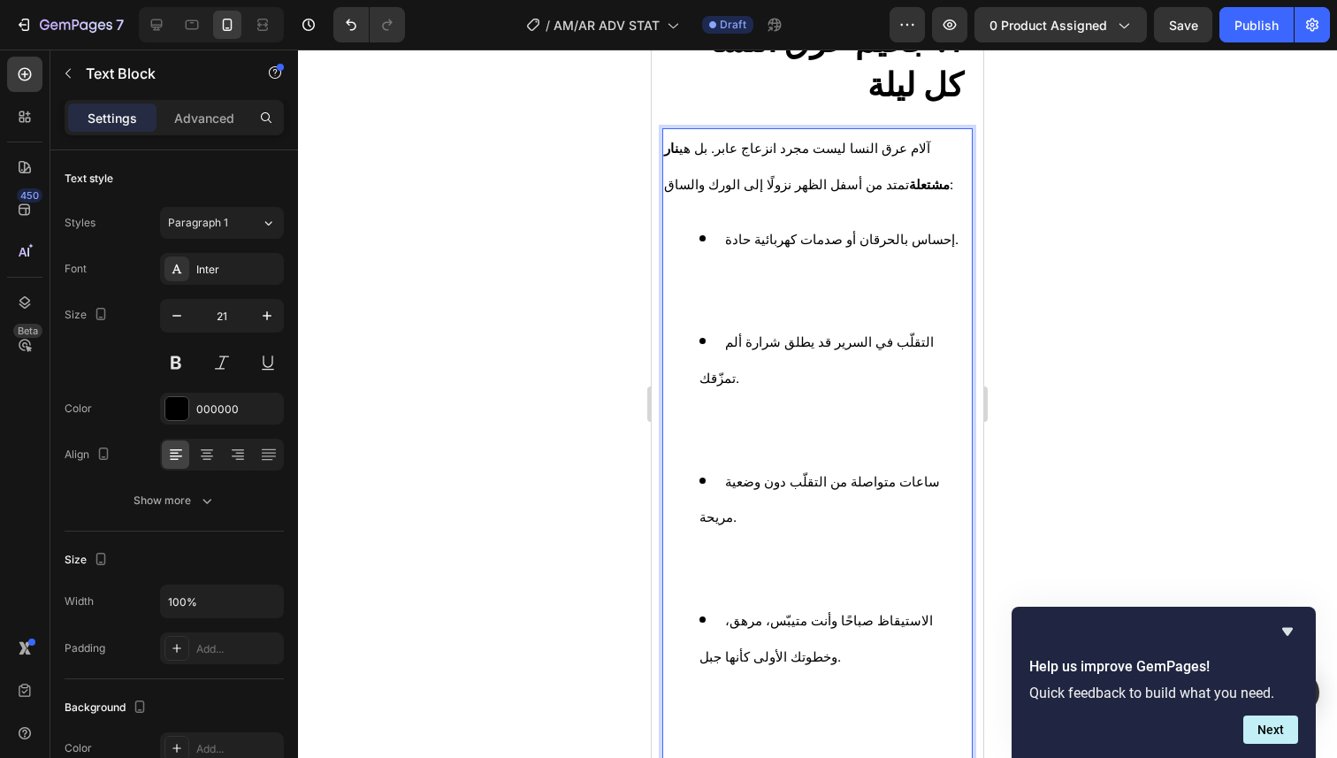
scroll to position [103, 0]
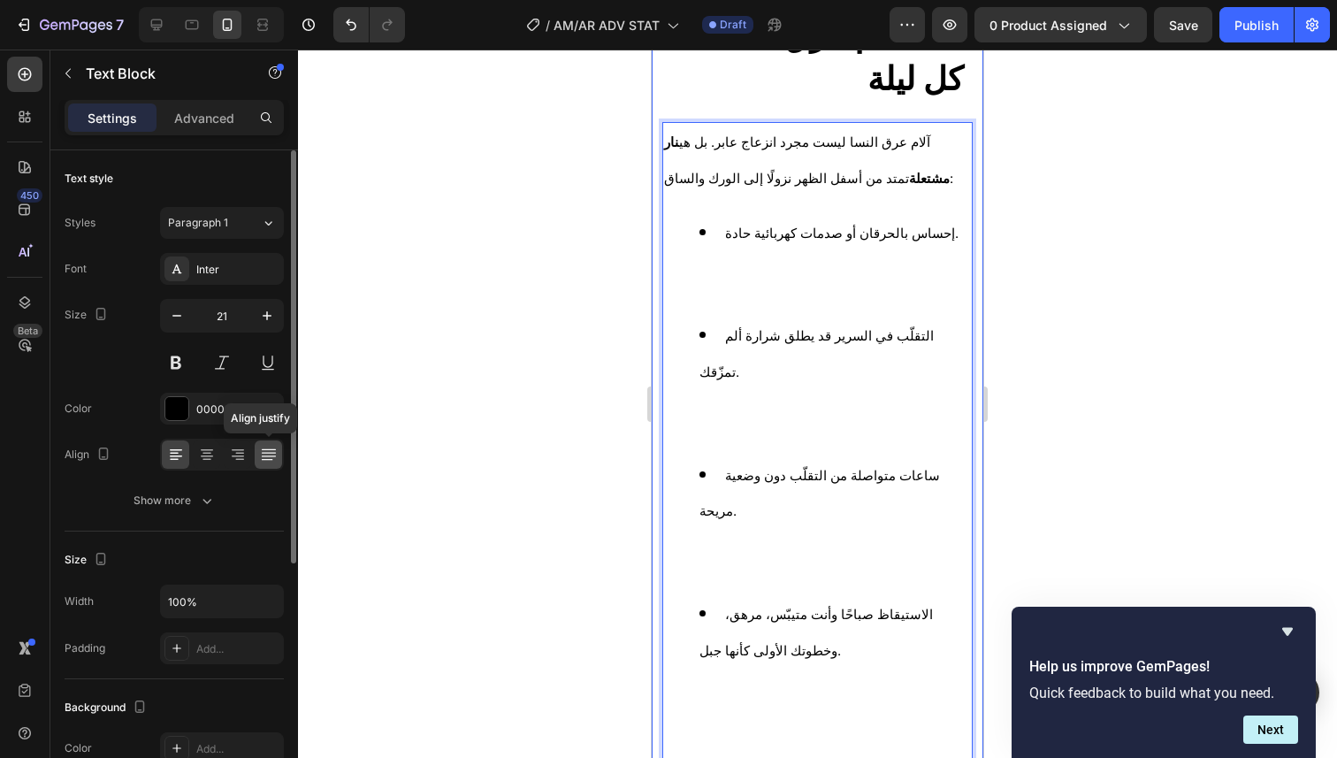
click at [274, 455] on icon at bounding box center [269, 455] width 18 height 18
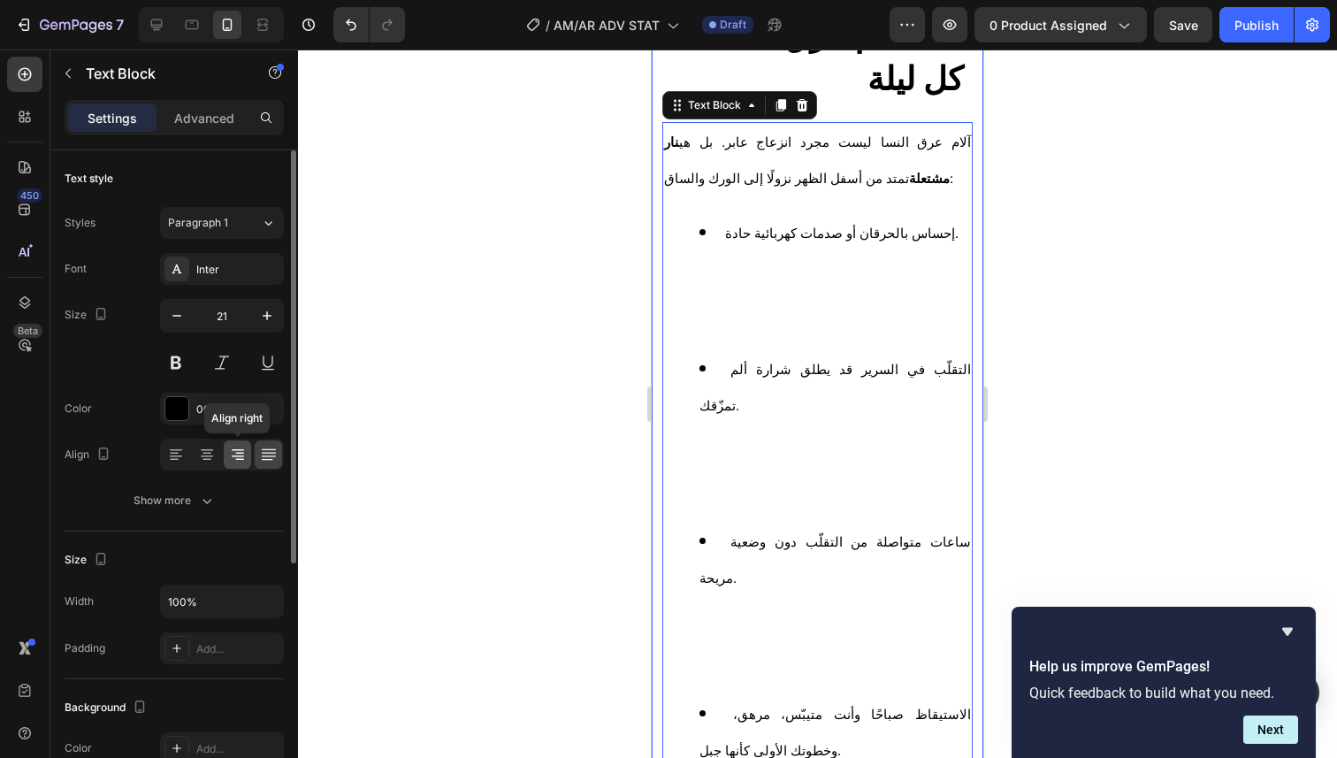
click at [234, 461] on icon at bounding box center [238, 455] width 18 height 18
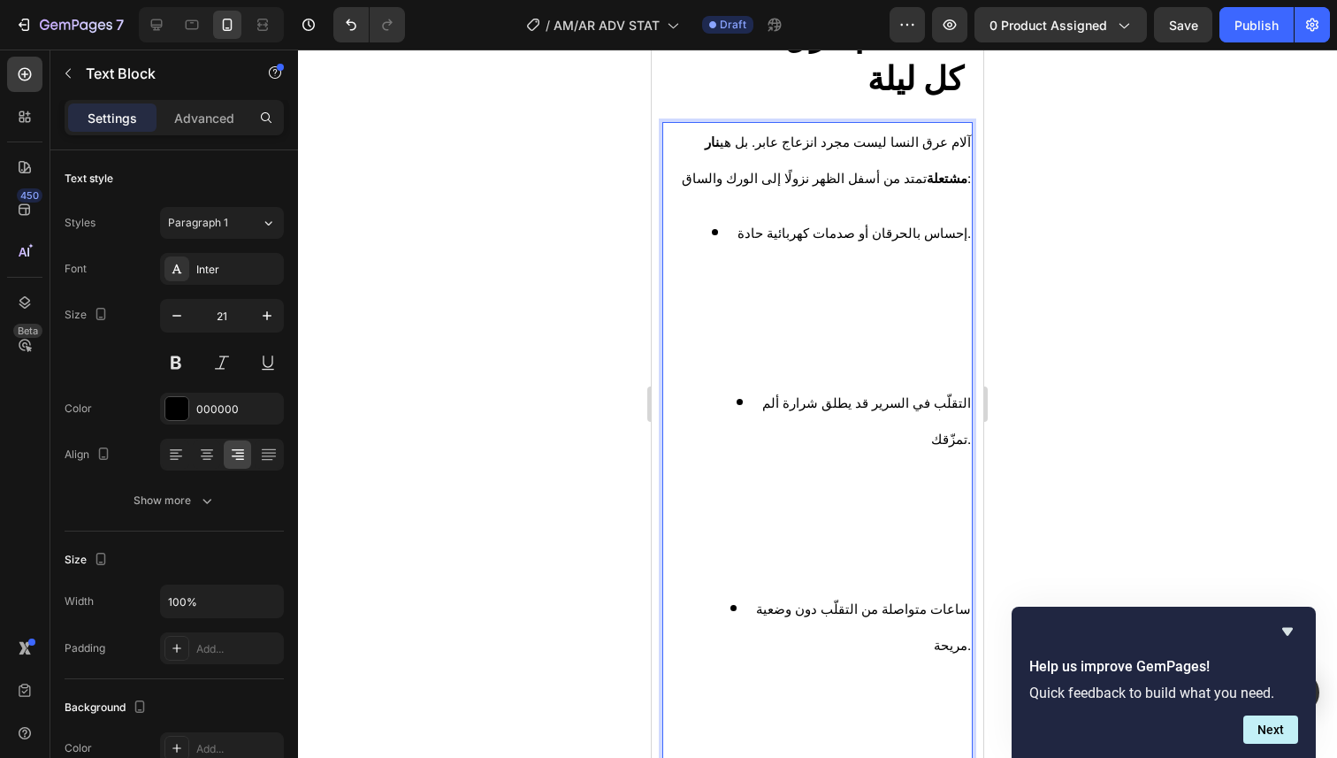
click at [743, 284] on li "إحساس بالحرقان أو صدمات كهربائية حادة." at bounding box center [834, 300] width 271 height 170
drag, startPoint x: 750, startPoint y: 228, endPoint x: 736, endPoint y: 228, distance: 13.3
click at [736, 228] on li "إحساس بالحرقان أو صدمات كهربائية حادة. ⁠⁠⁠⁠⁠⁠⁠" at bounding box center [834, 300] width 271 height 170
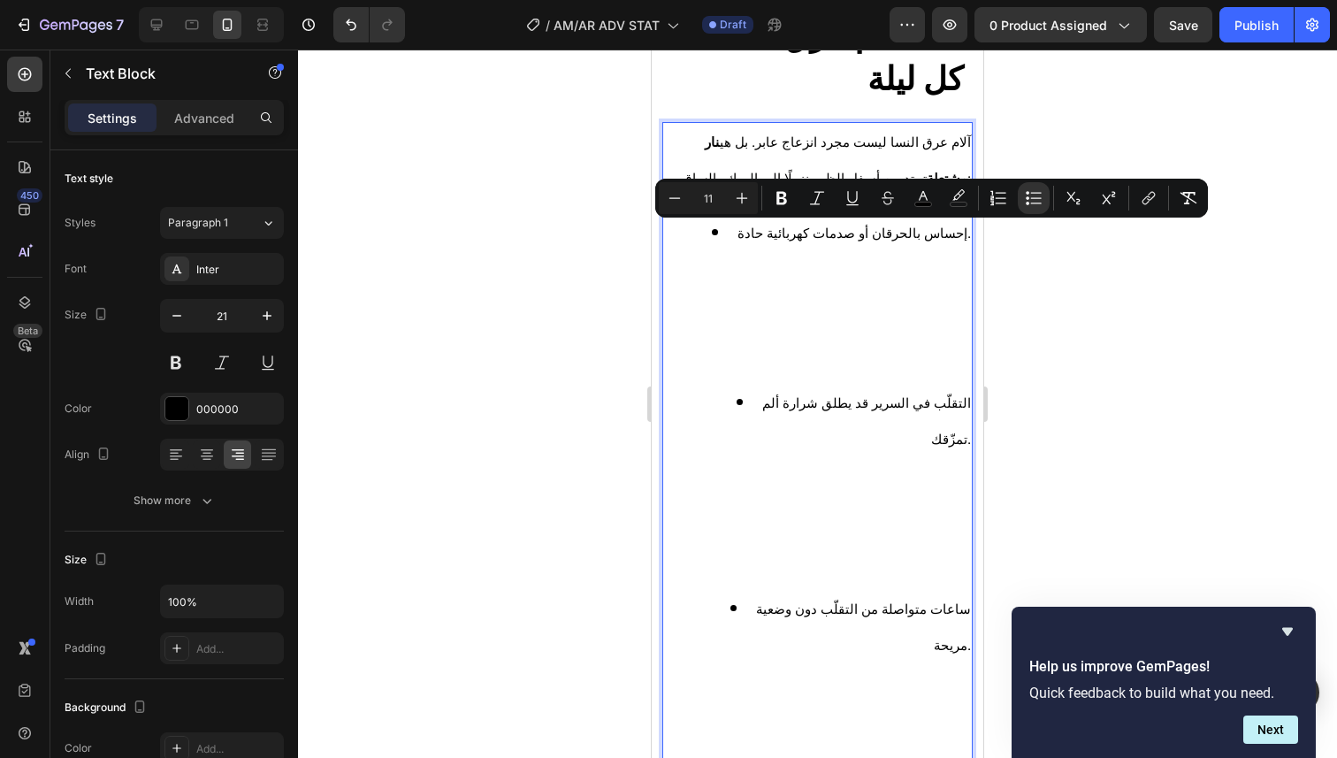
click at [736, 228] on li "إحساس بالحرقان أو صدمات كهربائية حادة." at bounding box center [834, 300] width 271 height 170
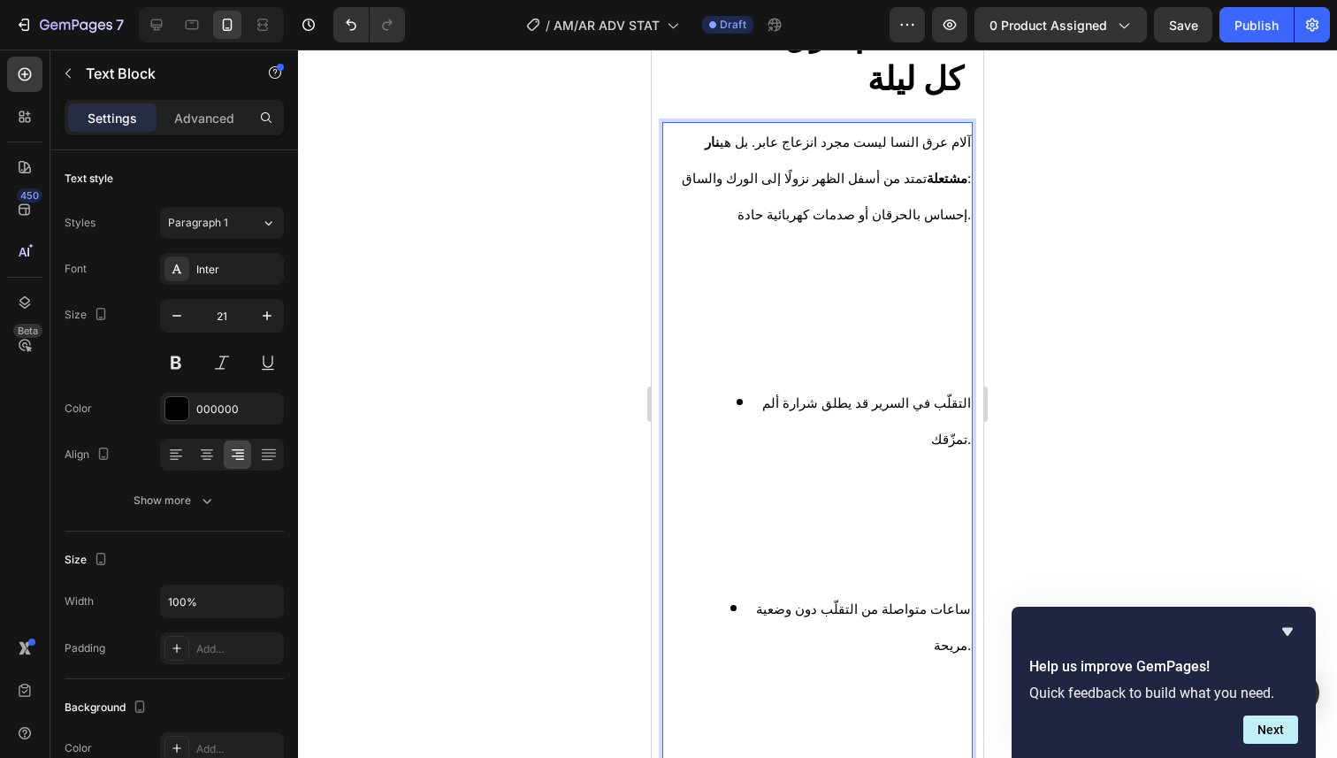
click at [728, 409] on li "التقلّب في السرير قد يطلق شرارة ألم تمزّقك." at bounding box center [834, 488] width 271 height 206
click at [738, 395] on li "التقلّب في السرير قد يطلق شرارة ألم تمزّقك. ⁠⁠⁠⁠⁠⁠⁠" at bounding box center [834, 488] width 271 height 206
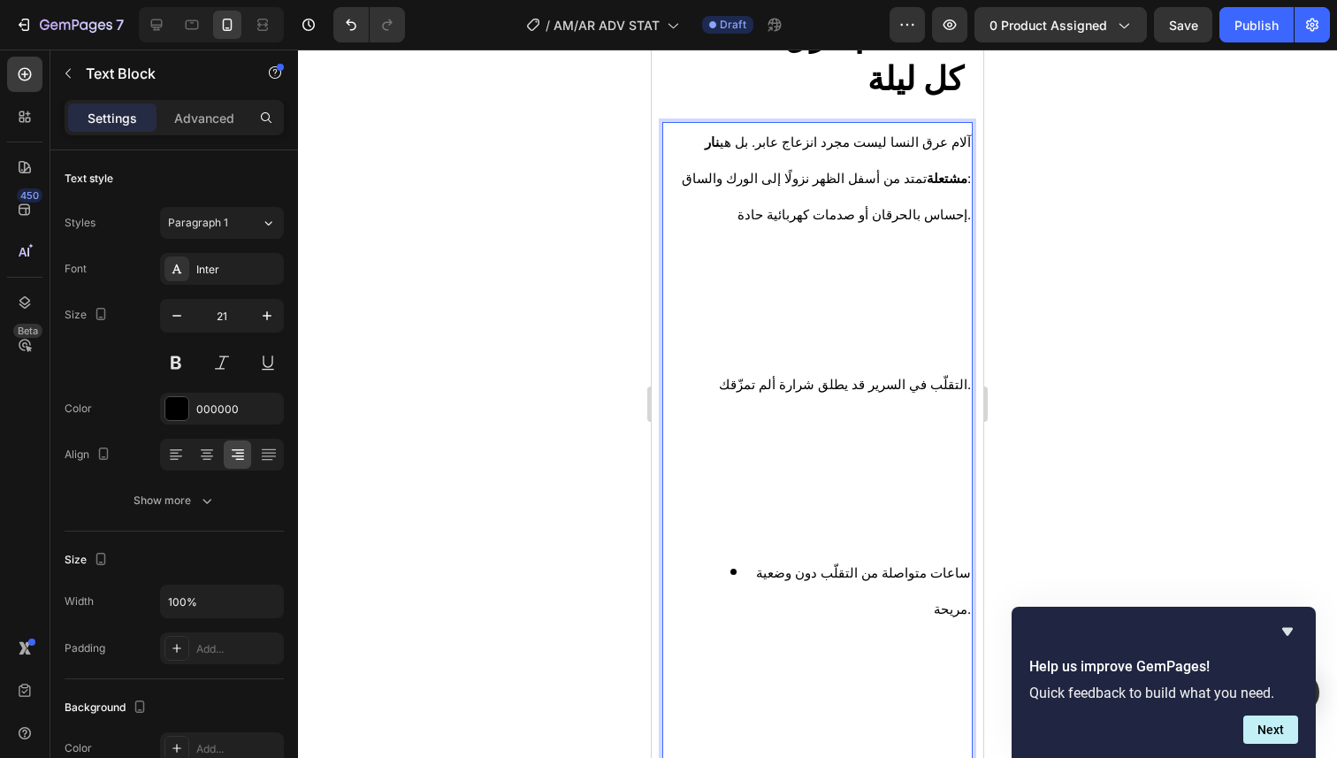
click at [714, 571] on li "ساعات متواصلة من التقلّب دون وضعية مريحة." at bounding box center [834, 657] width 271 height 206
click at [721, 568] on li "ساعات متواصلة من التقلّب دون وضعية مريحة. ⁠⁠⁠⁠⁠⁠⁠" at bounding box center [834, 657] width 271 height 206
click at [725, 573] on li "ساعات متواصلة من التقلّب دون وضعية مريحة. ⁠⁠⁠⁠⁠⁠⁠" at bounding box center [834, 657] width 271 height 206
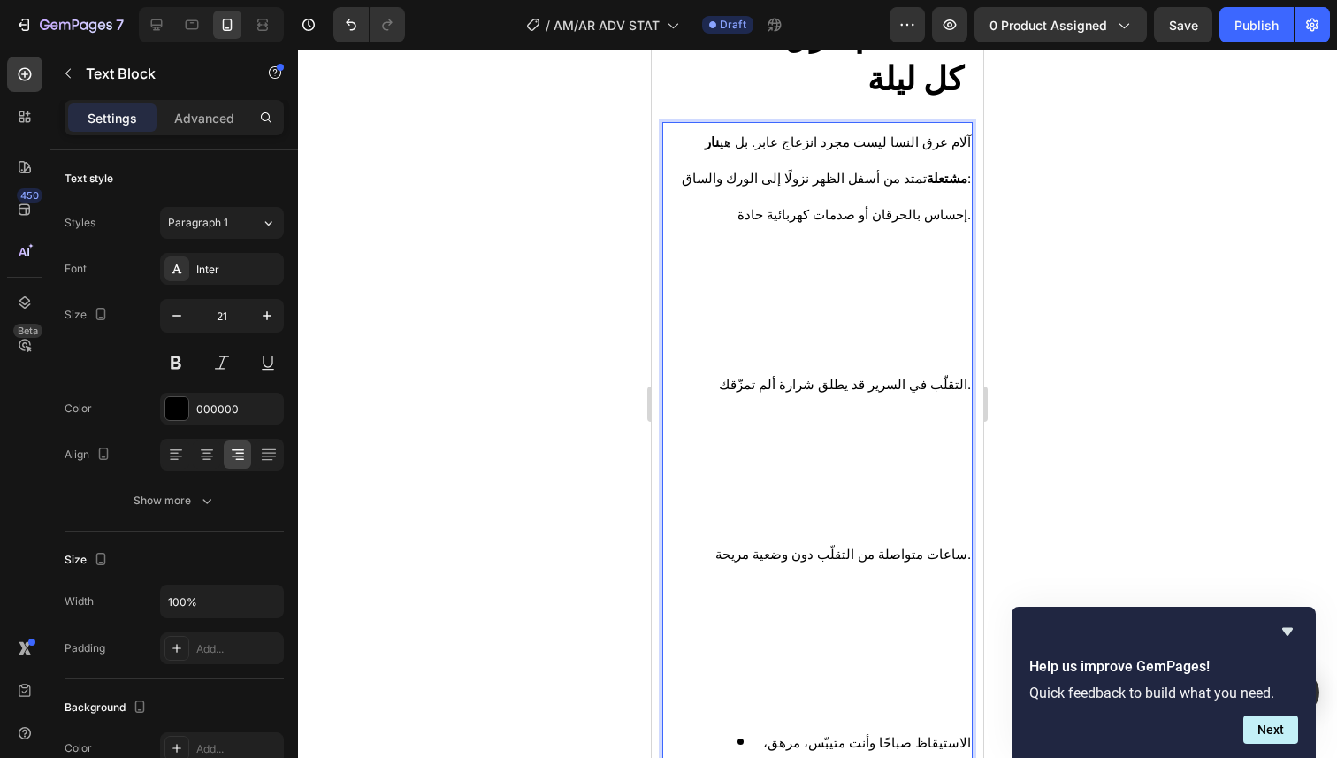
scroll to position [448, 0]
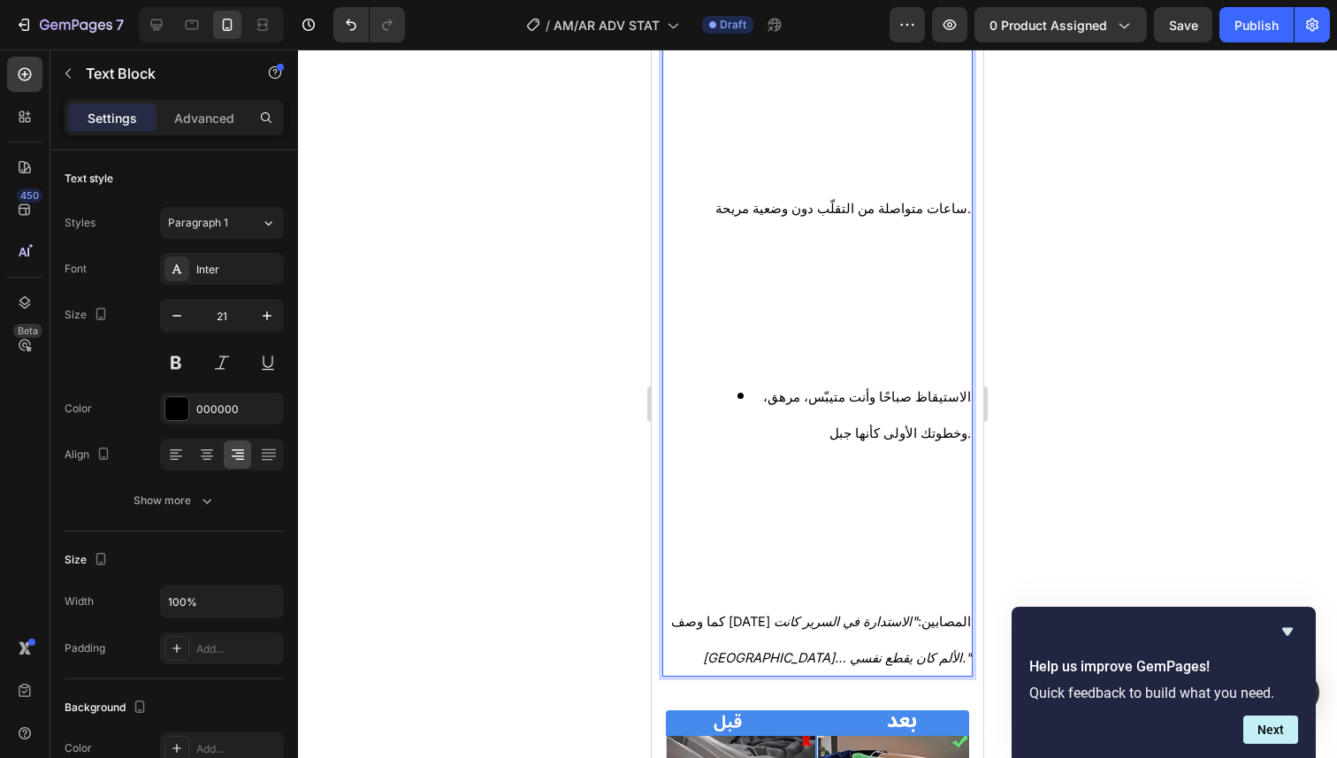
click at [722, 395] on li "الاستيقاظ صباحًا وأنت متيبّس، مرهق، وخطوتك الأولى كأنها جبل." at bounding box center [834, 481] width 271 height 206
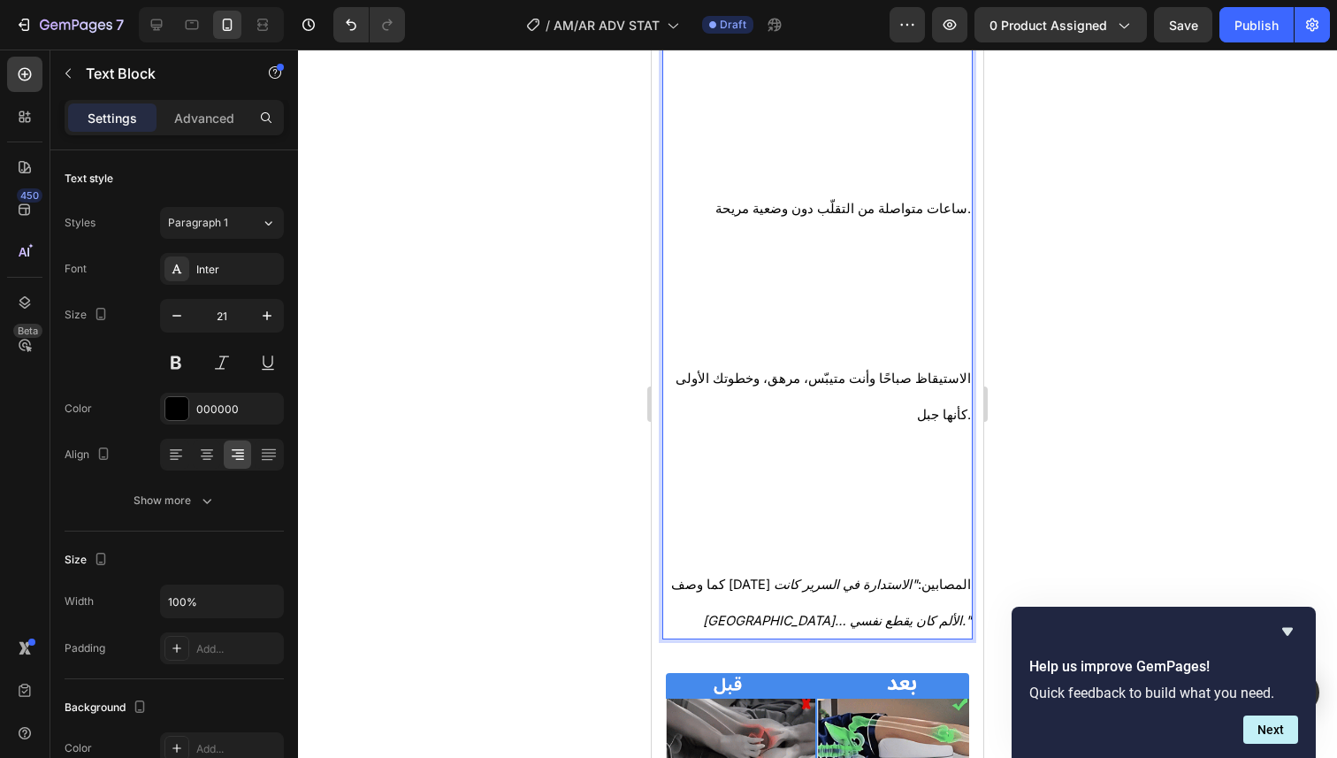
click at [719, 469] on p "الاستيقاظ صباحًا وأنت متيبّس، مرهق، وخطوتك الأولى كأنها جبل." at bounding box center [817, 463] width 307 height 206
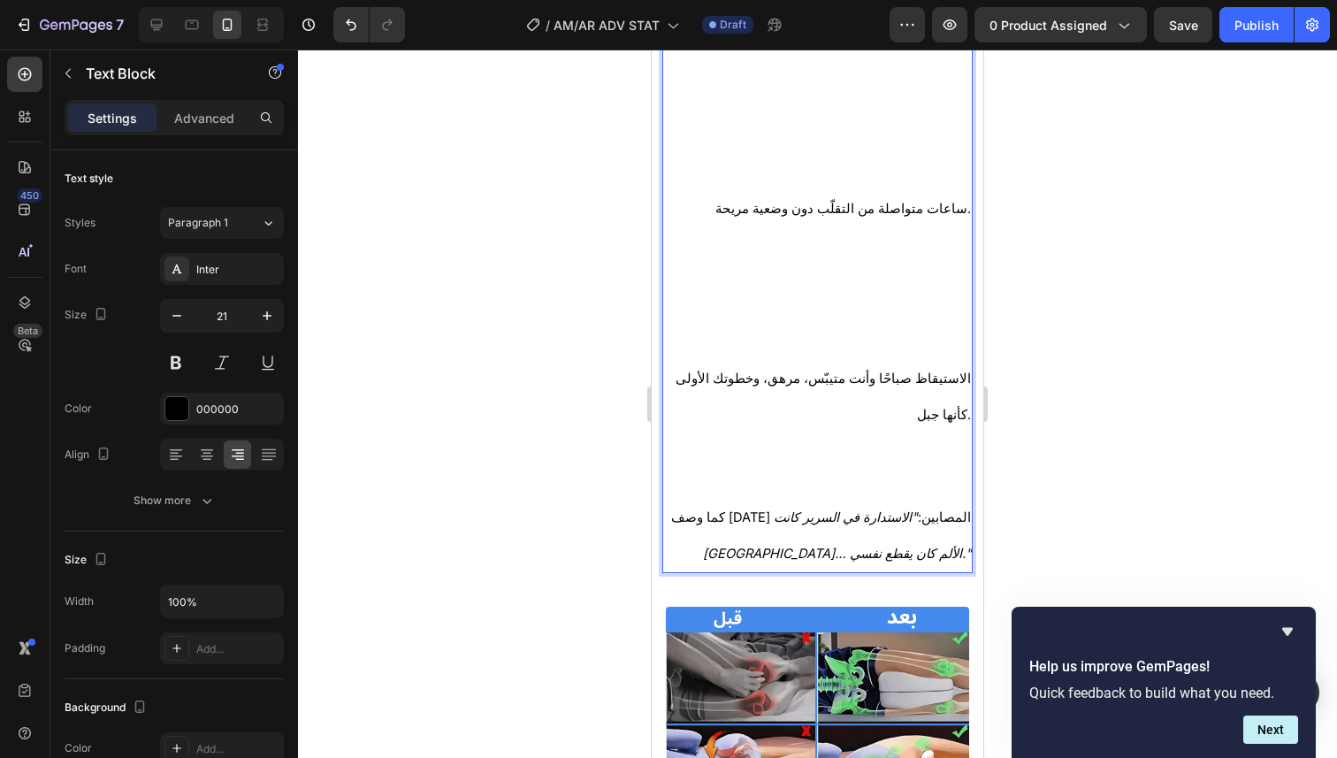
click at [820, 338] on p "ساعات متواصلة من التقلّب دون وضعية مريحة." at bounding box center [817, 275] width 307 height 170
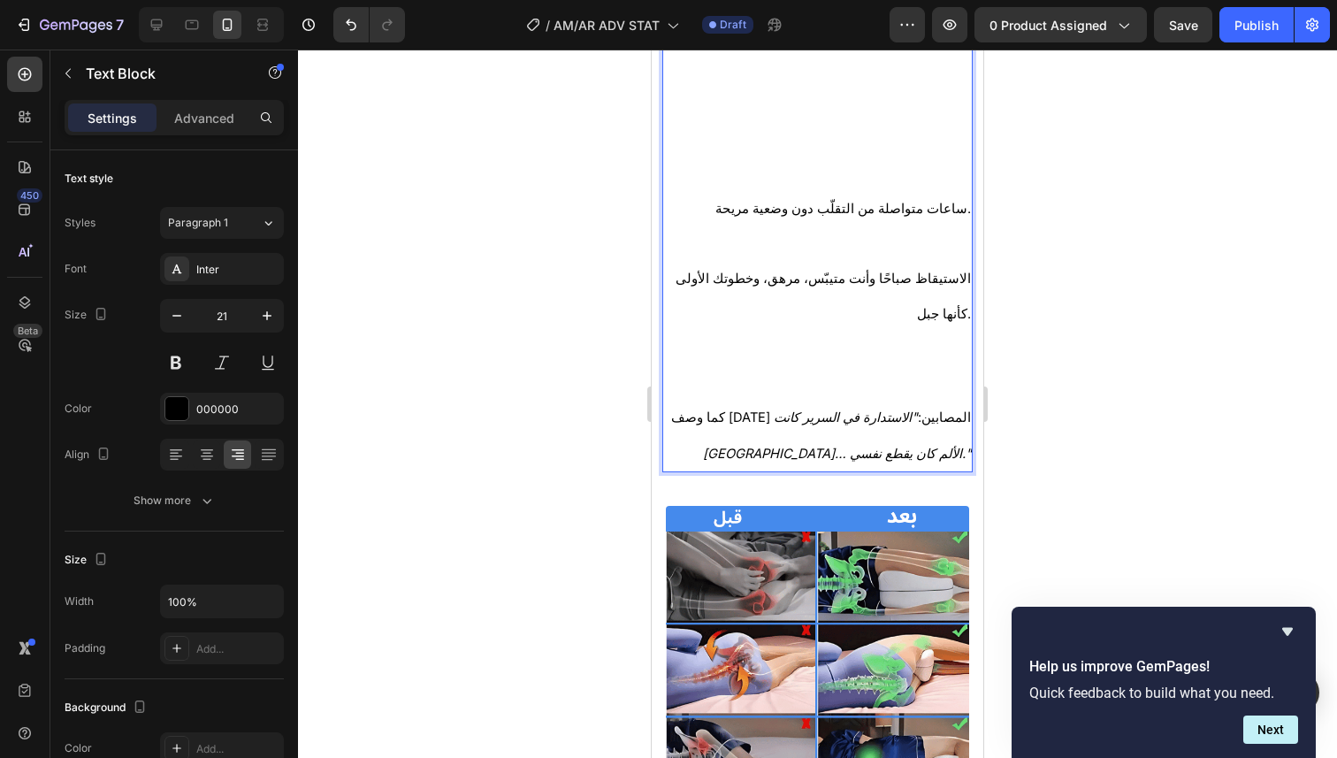
click at [836, 333] on p "الاستيقاظ صباحًا وأنت متيبّس، مرهق، وخطوتك الأولى كأنها جبل." at bounding box center [817, 329] width 307 height 139
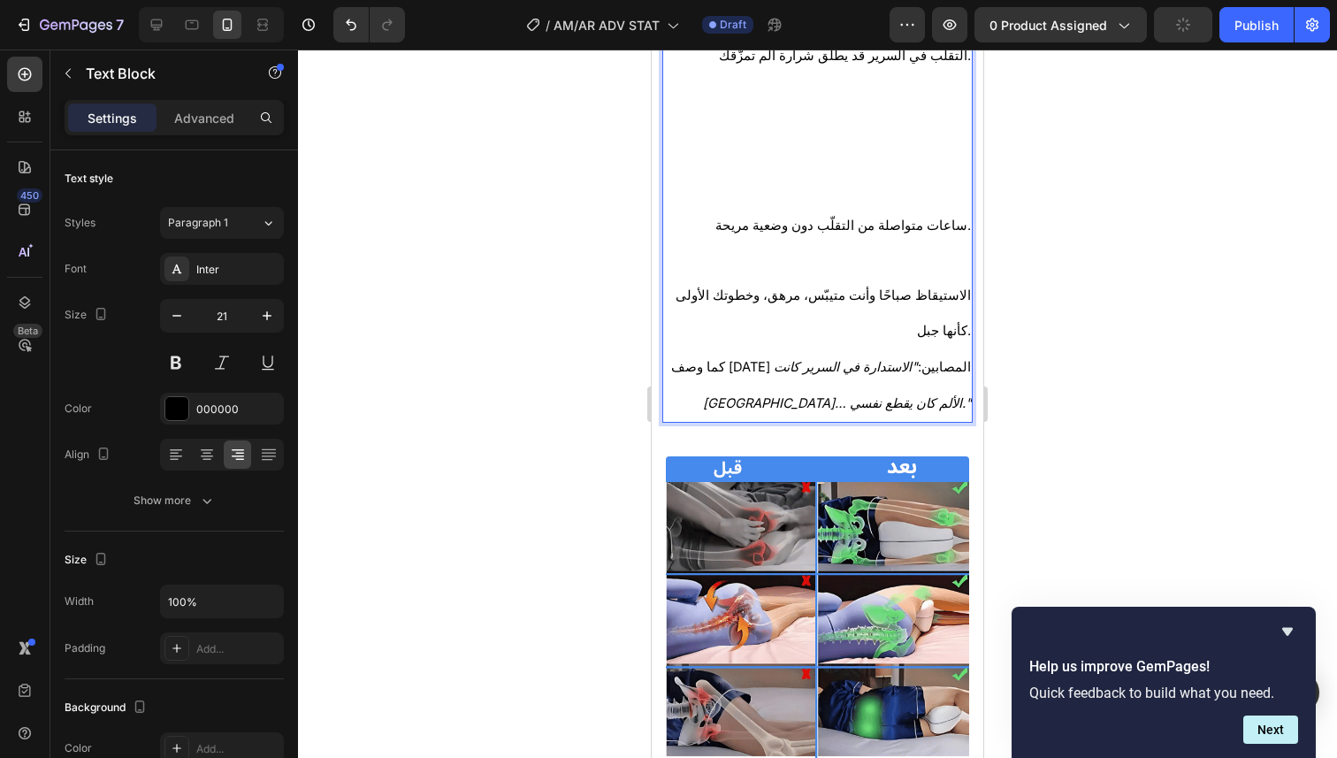
scroll to position [427, 0]
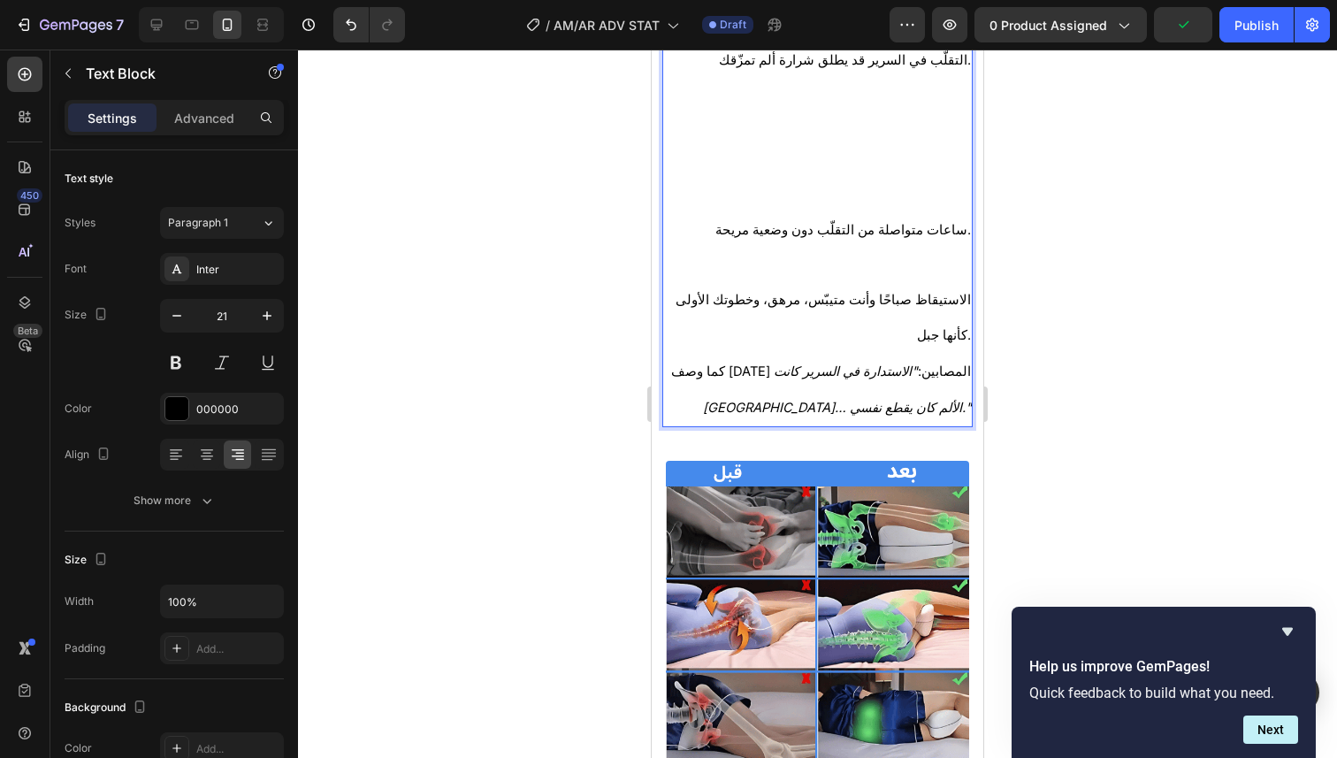
click at [671, 353] on p "كما وصف [DATE] المصابين: "الاستدارة في السرير كانت كابوسًا… الألم كان يقطع نفسي…" at bounding box center [817, 389] width 307 height 72
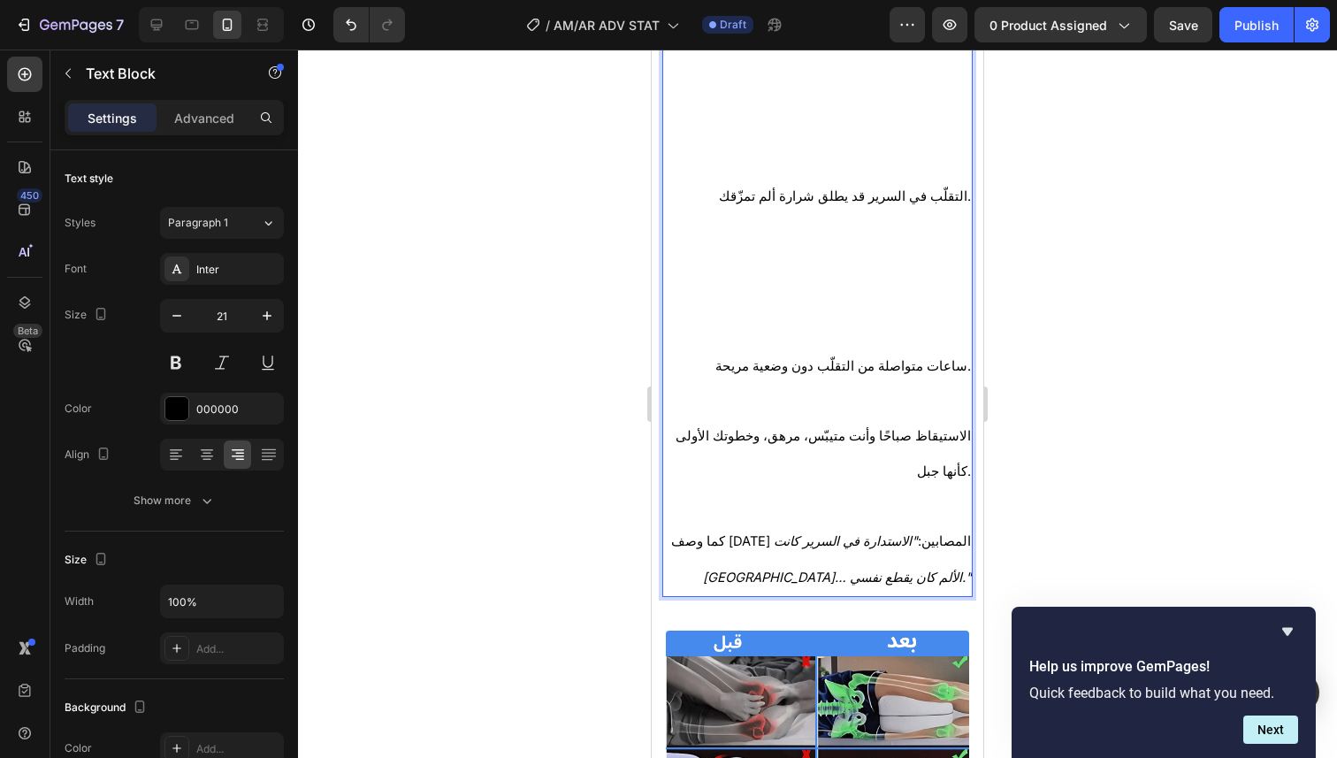
scroll to position [288, 0]
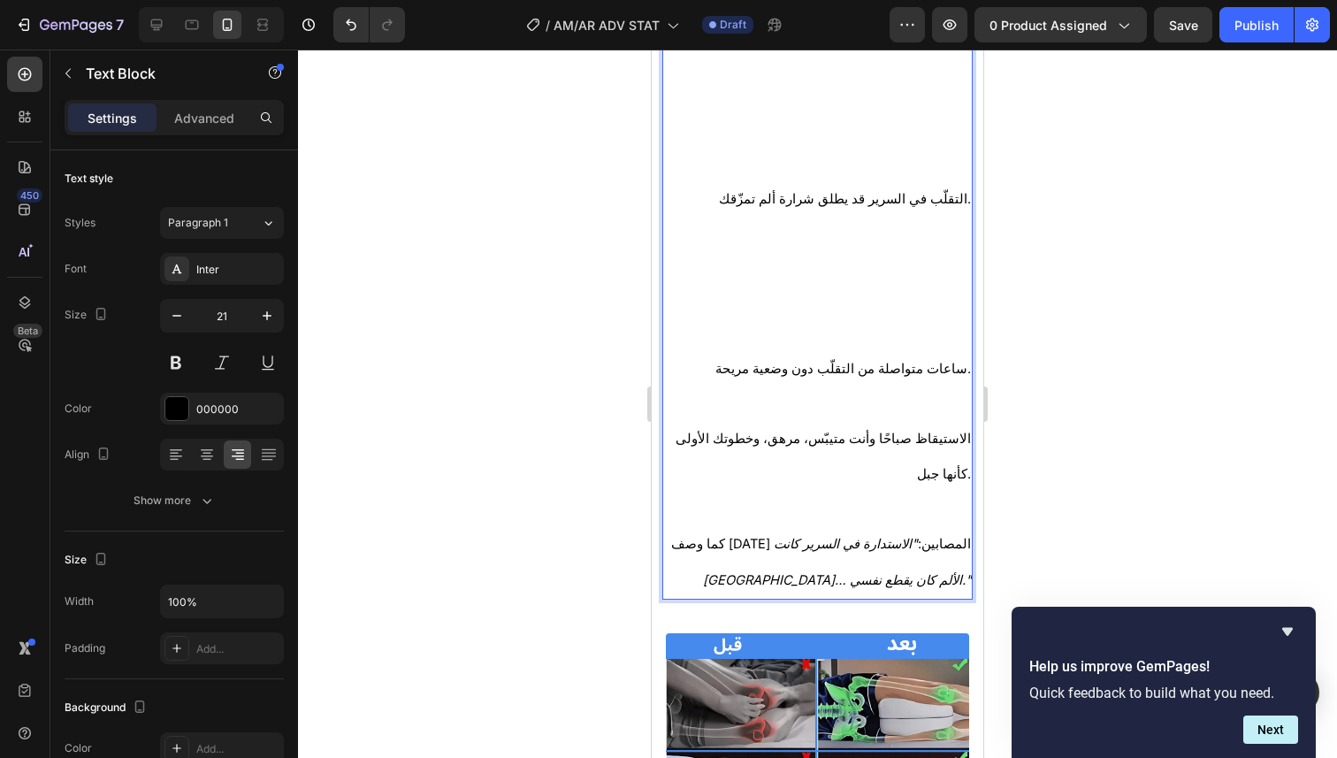
click at [843, 299] on p "التقلّب في السرير قد يطلق شرارة ألم تمزّقك." at bounding box center [817, 265] width 307 height 170
click at [853, 338] on p "التقلّب في السرير قد يطلق شرارة ألم تمزّقك. ⁠⁠⁠⁠⁠⁠⁠" at bounding box center [817, 265] width 307 height 170
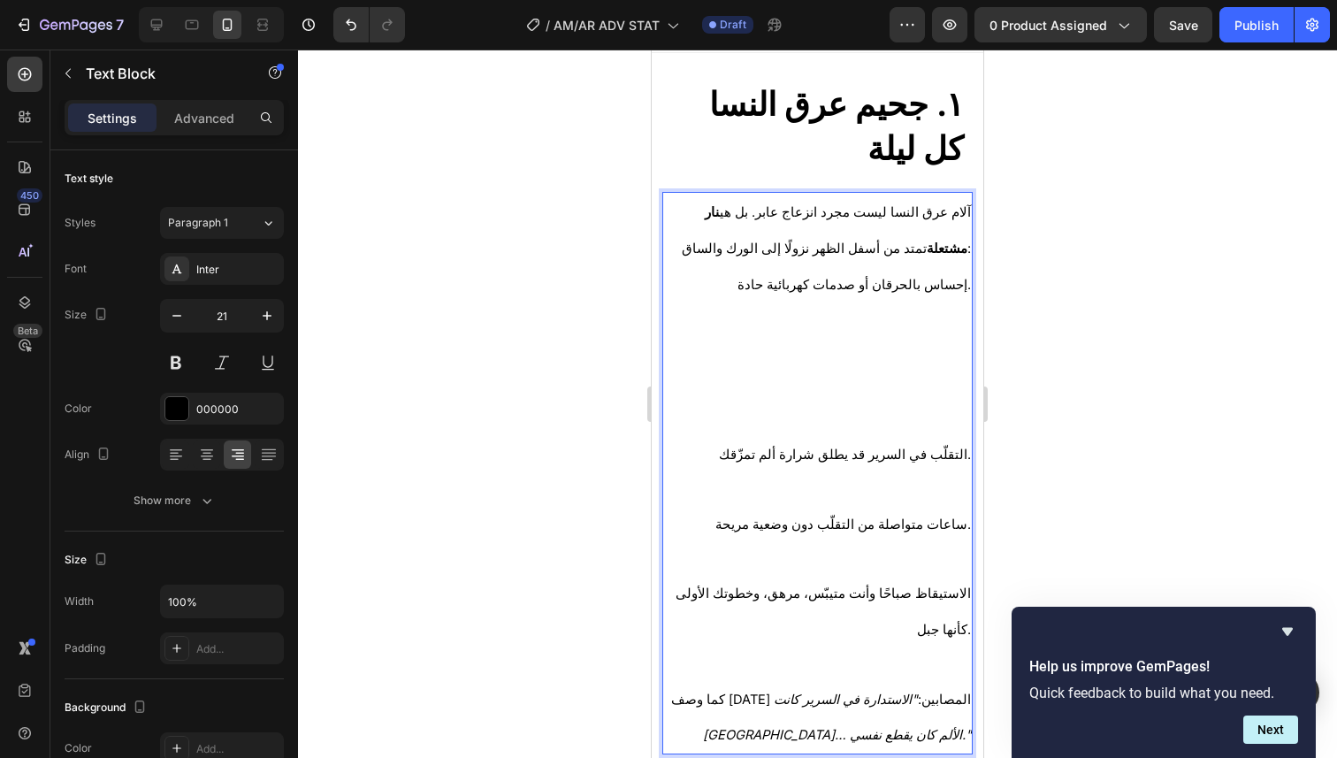
scroll to position [1, 0]
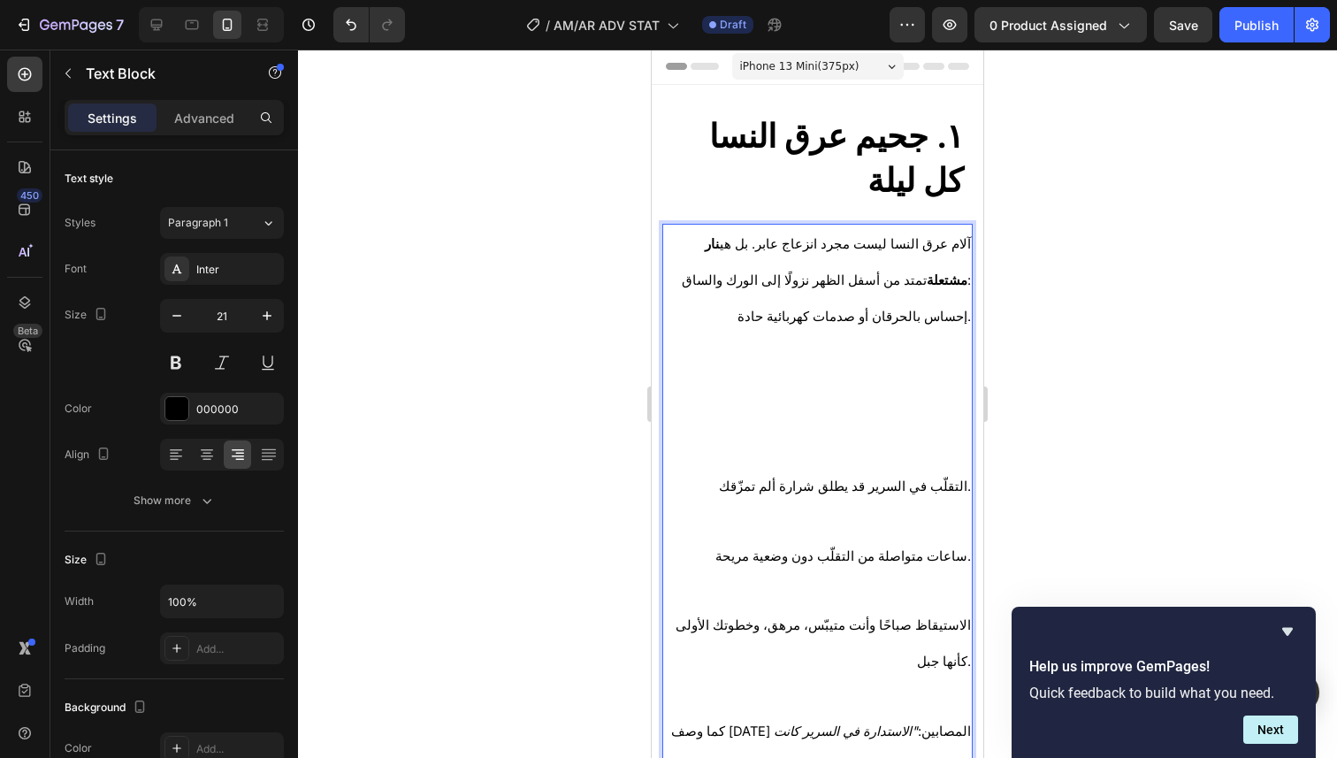
click at [911, 449] on p "إحساس بالحرقان أو صدمات كهربائية حادة." at bounding box center [817, 383] width 307 height 170
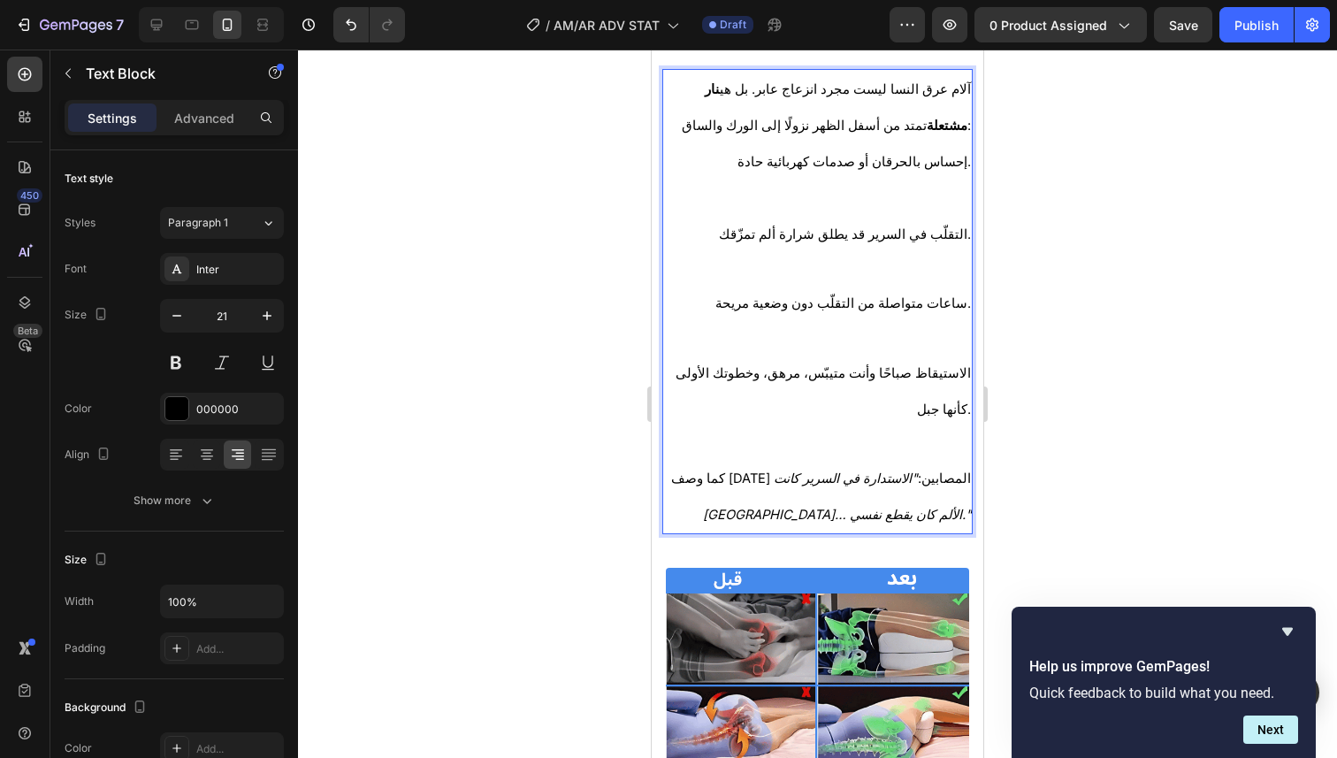
scroll to position [0, 0]
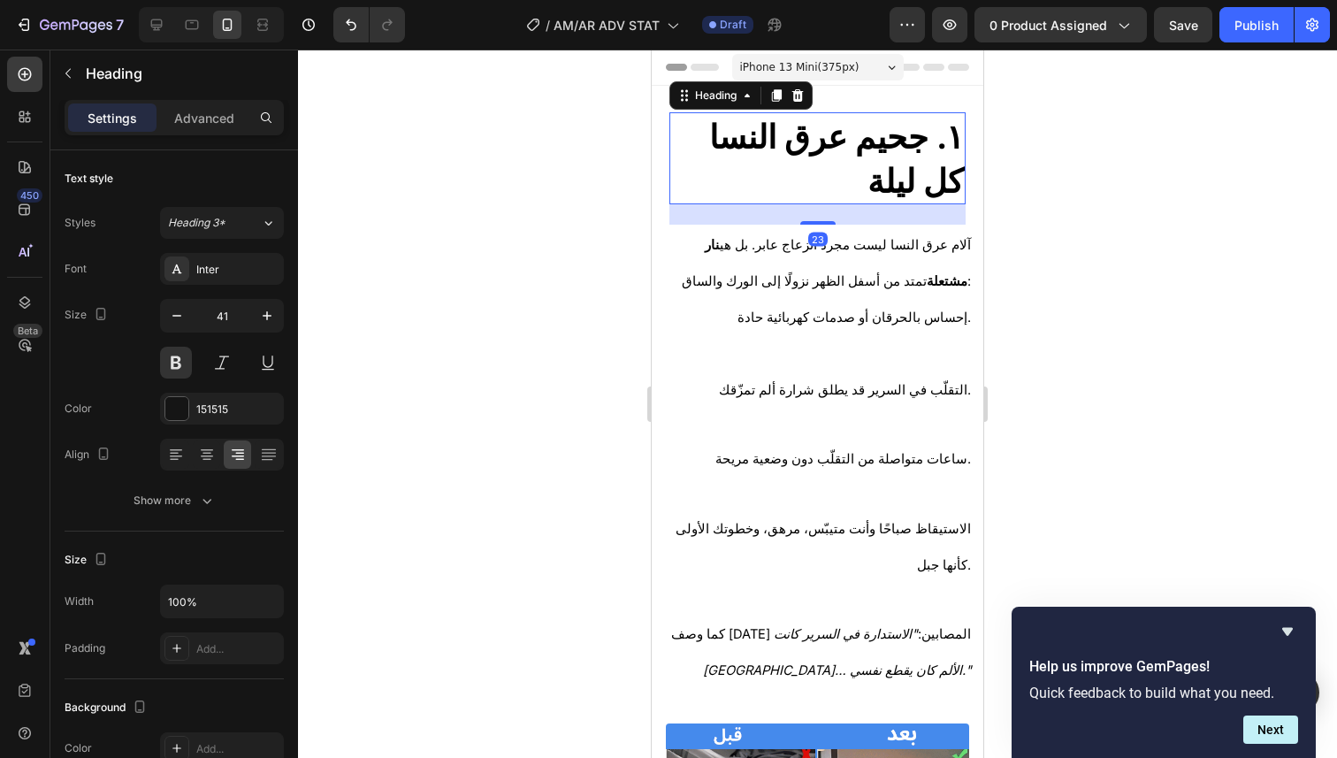
click at [916, 178] on strong "١. جحيم عرق النسا كل ليلة" at bounding box center [836, 159] width 255 height 84
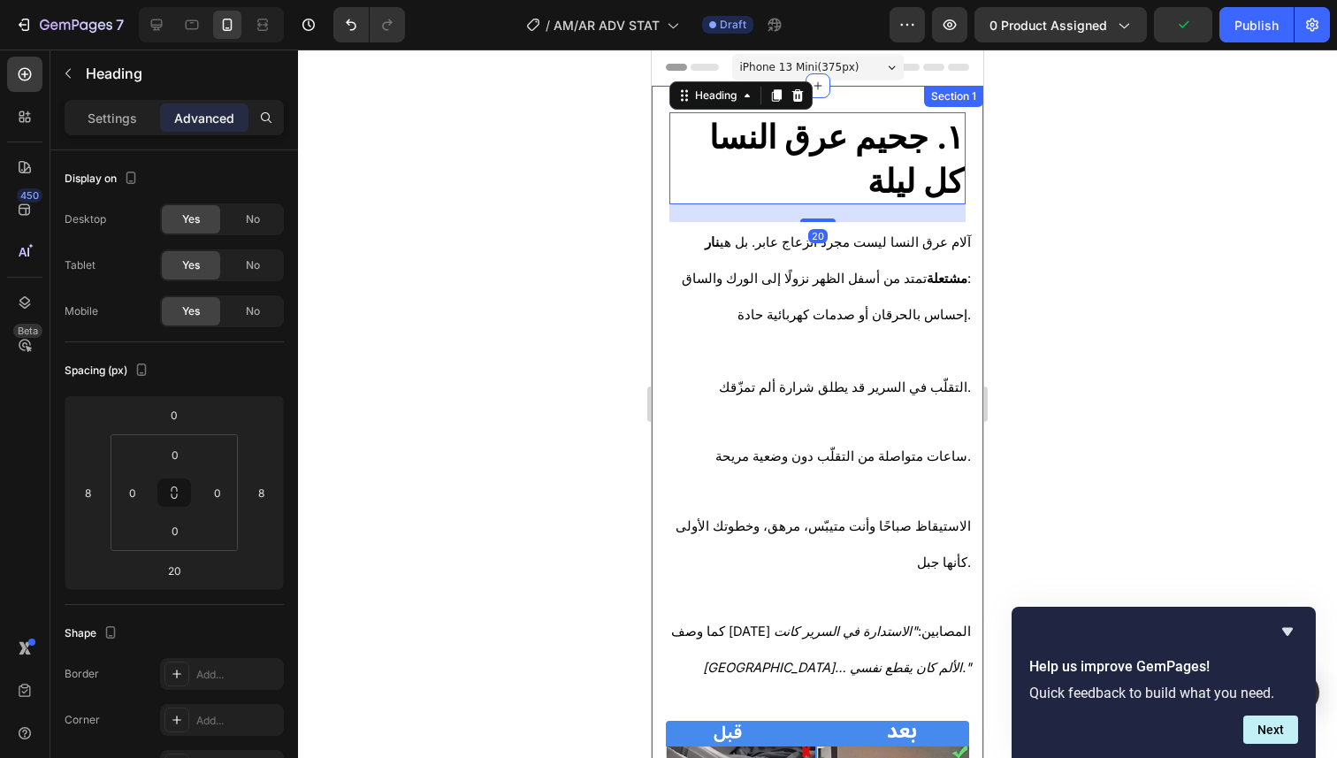
click at [1062, 200] on div at bounding box center [817, 404] width 1039 height 708
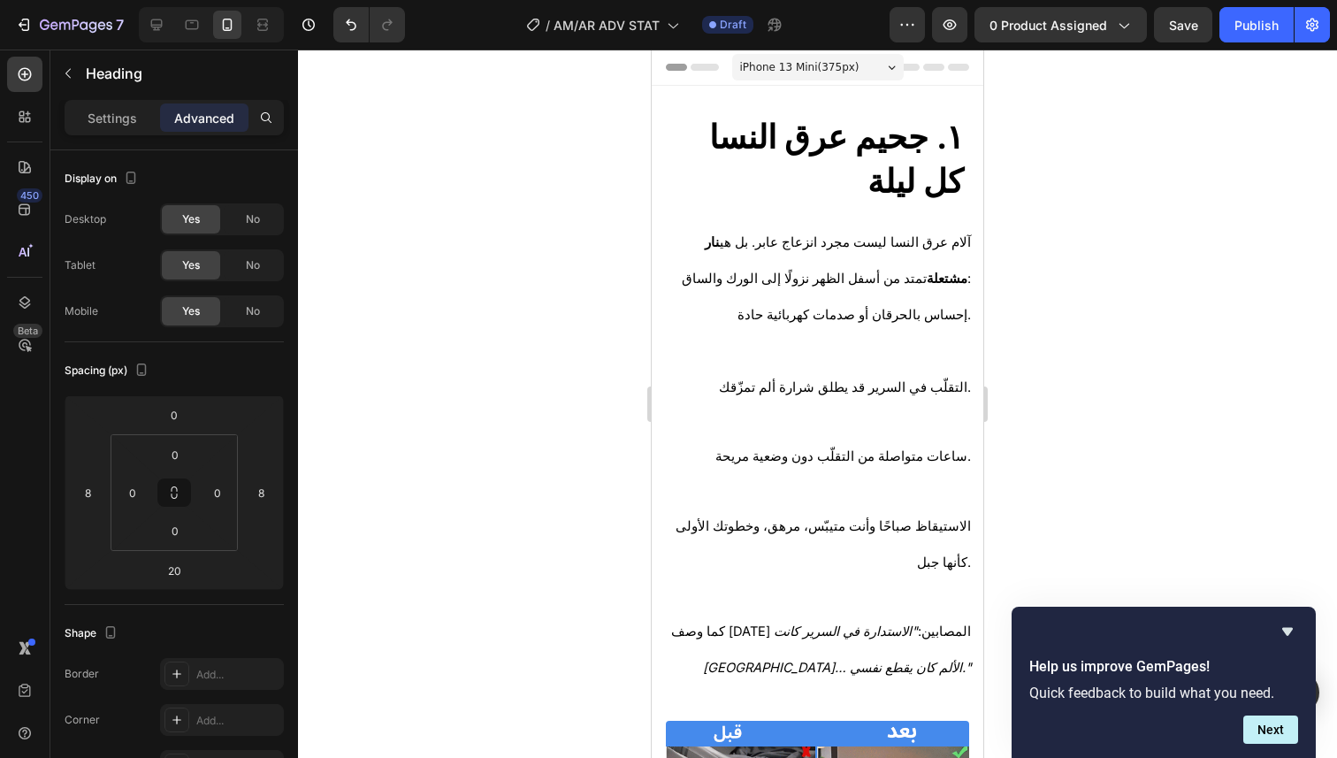
click at [911, 172] on strong "١. جحيم عرق النسا كل ليلة" at bounding box center [836, 159] width 255 height 84
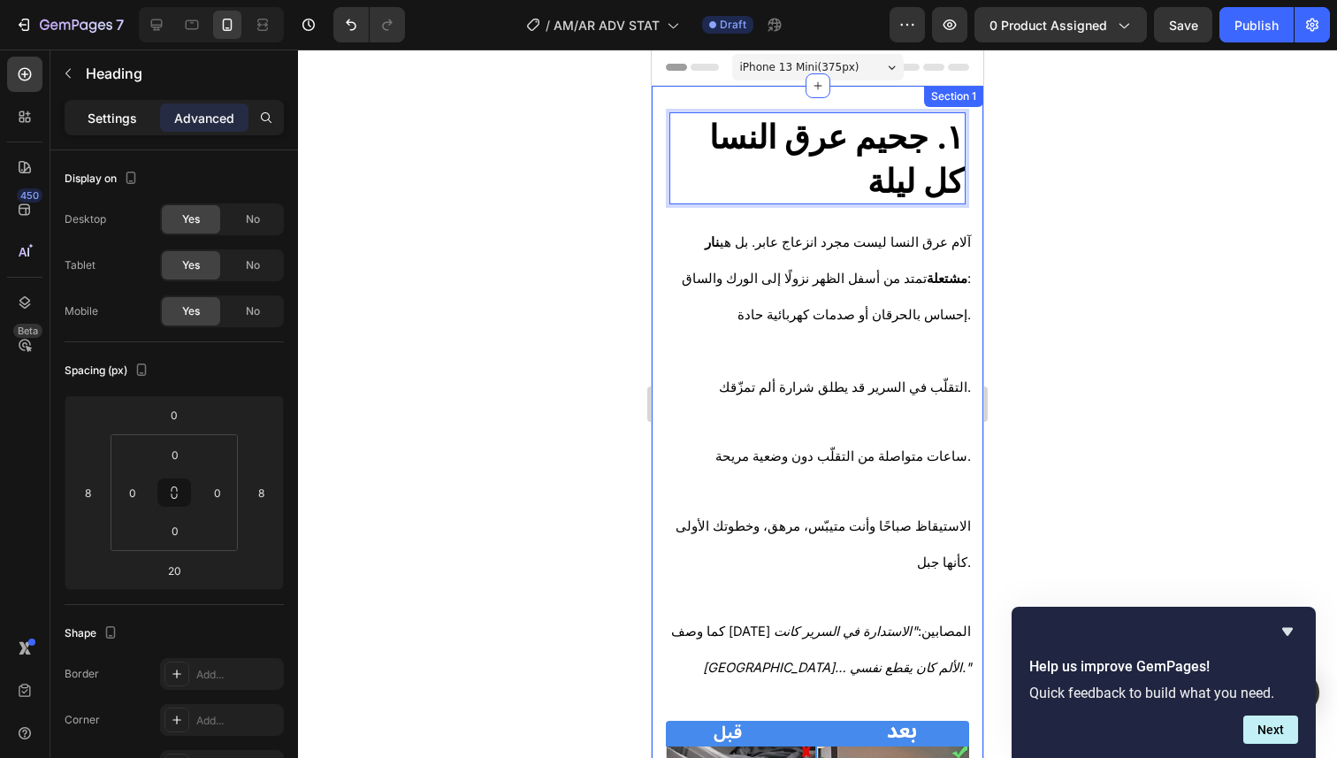
click at [117, 118] on p "Settings" at bounding box center [113, 118] width 50 height 19
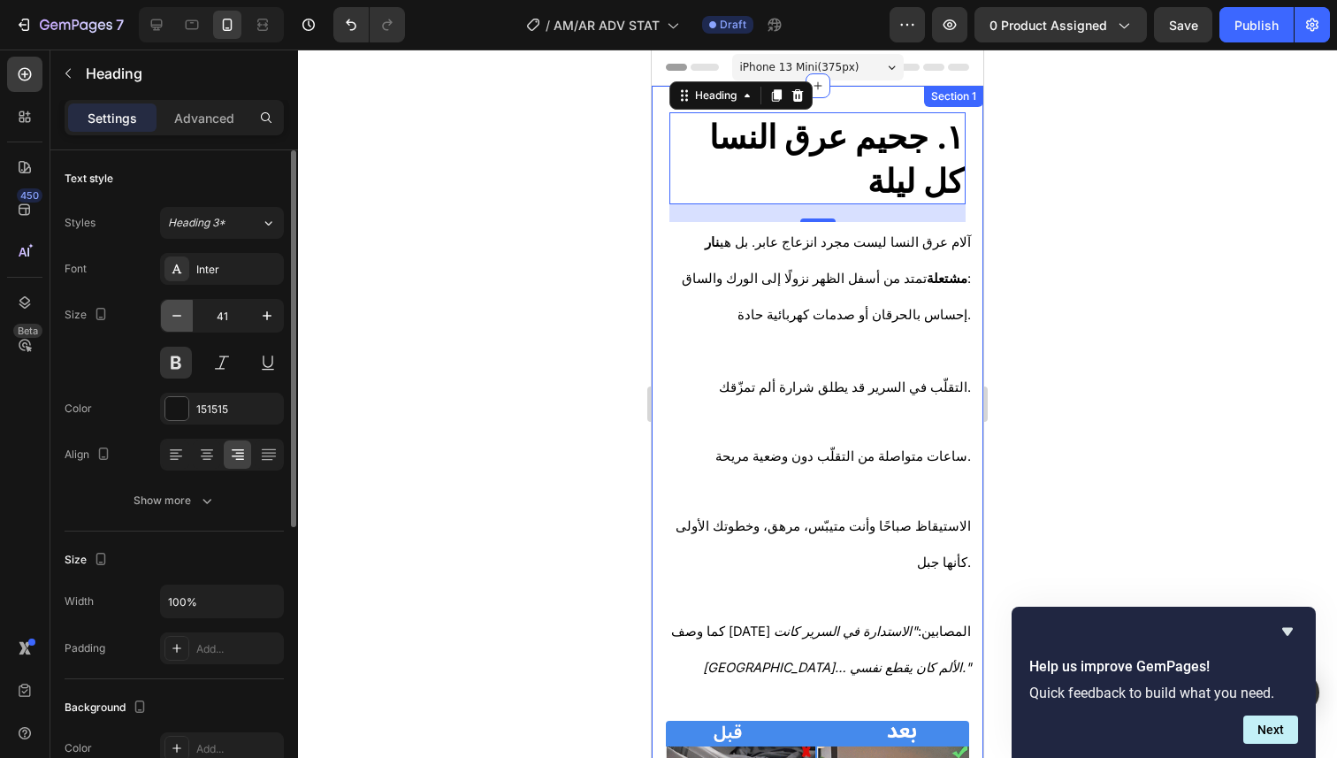
click at [185, 316] on icon "button" at bounding box center [177, 316] width 18 height 18
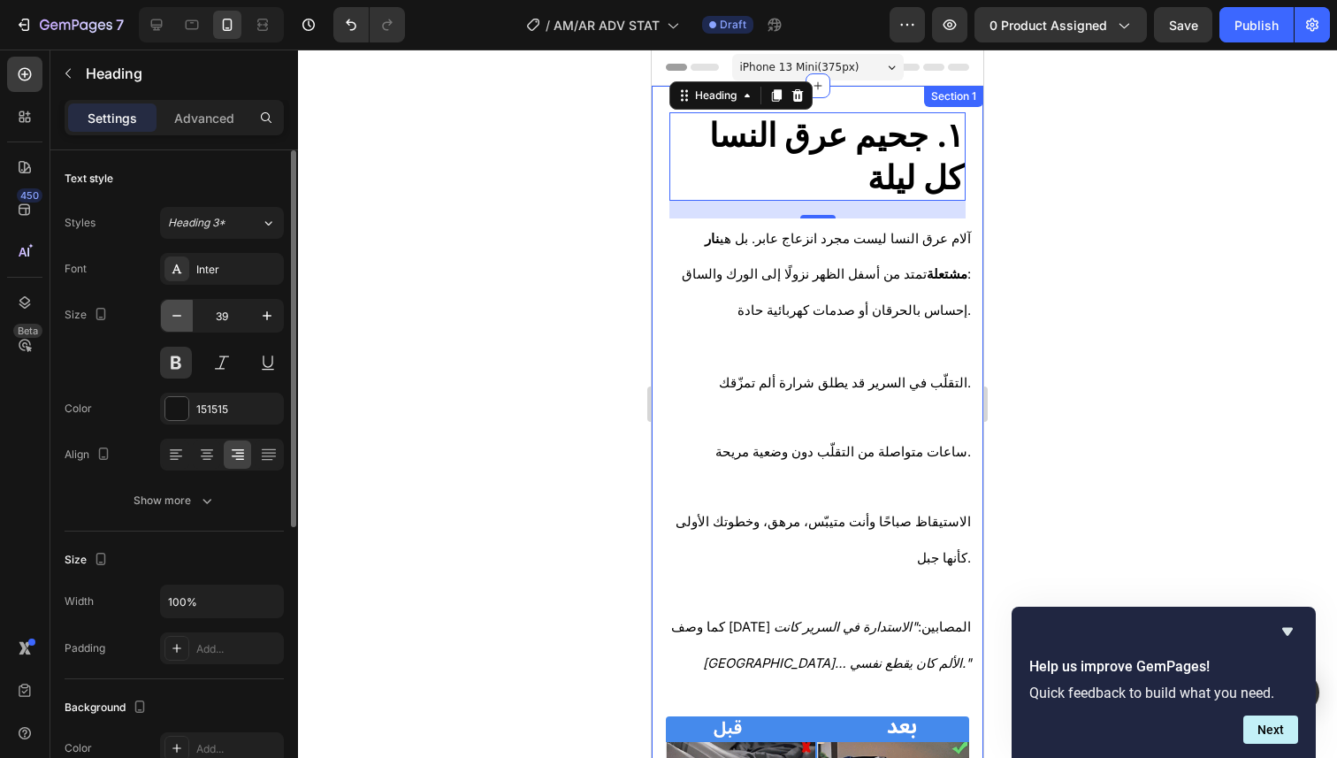
click at [185, 316] on icon "button" at bounding box center [177, 316] width 18 height 18
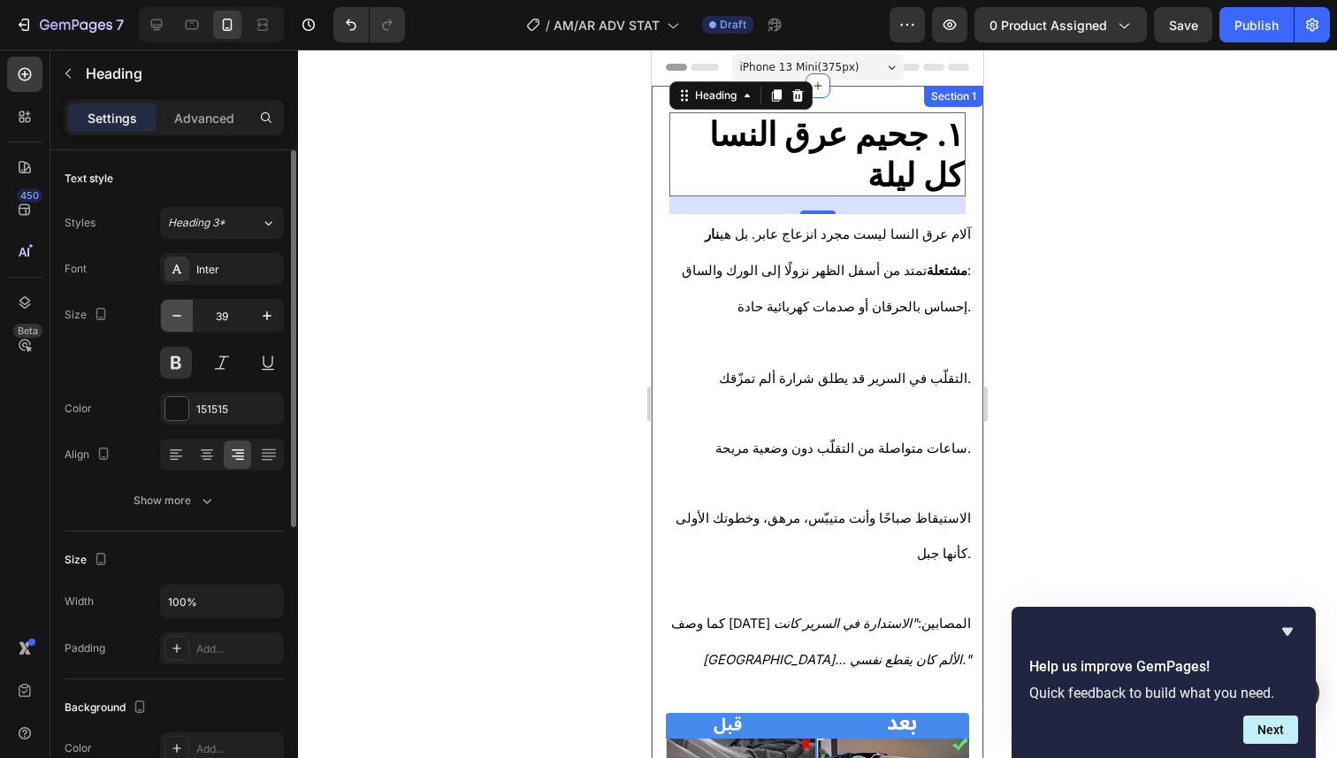
type input "38"
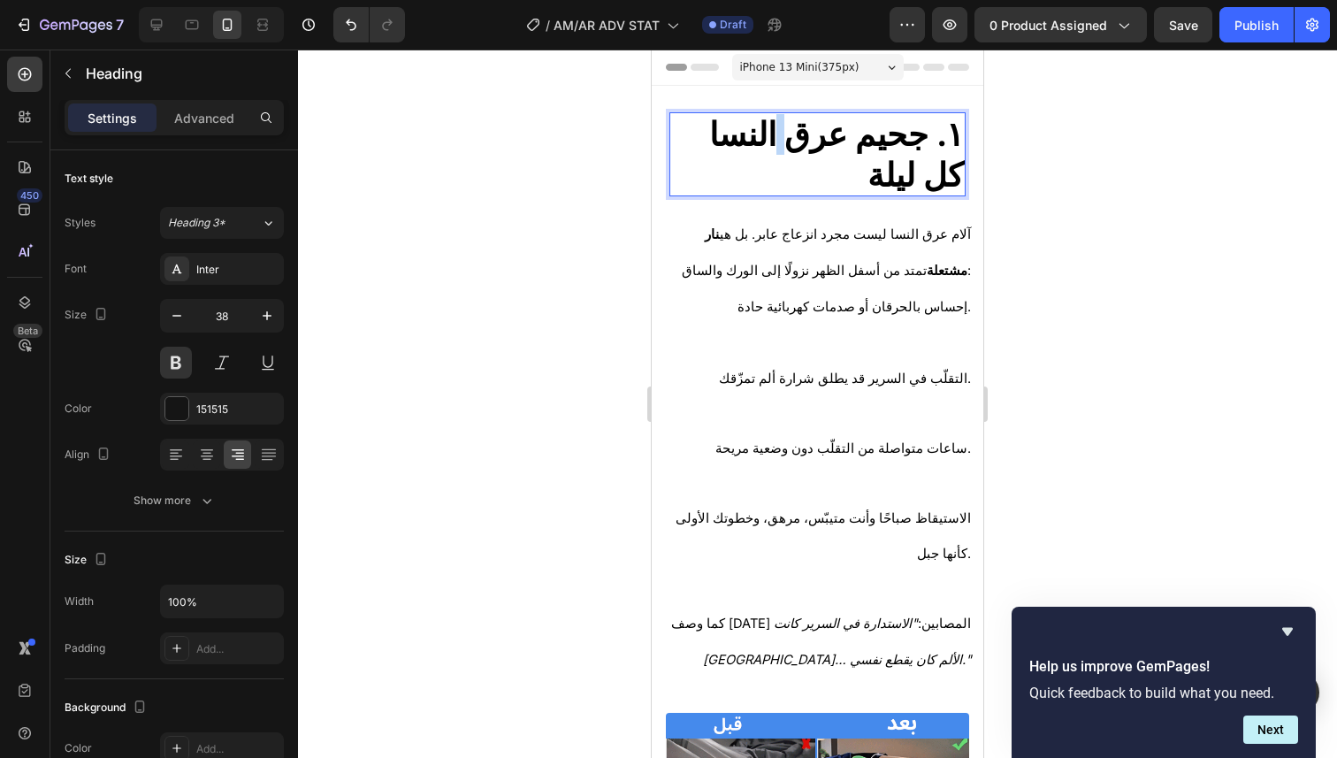
click at [775, 153] on strong "١. جحيم عرق النسا كل ليلة" at bounding box center [836, 154] width 255 height 80
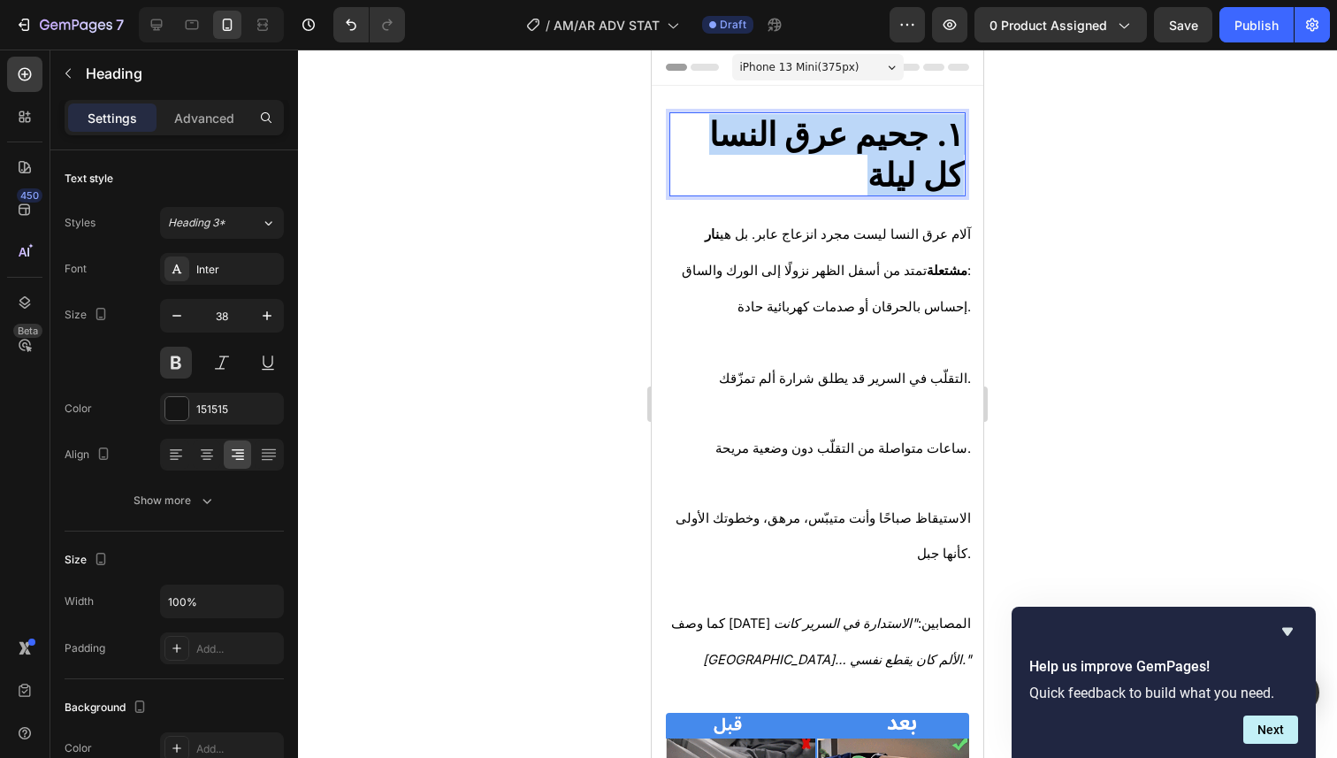
click at [775, 153] on strong "١. جحيم عرق النسا كل ليلة" at bounding box center [836, 154] width 255 height 80
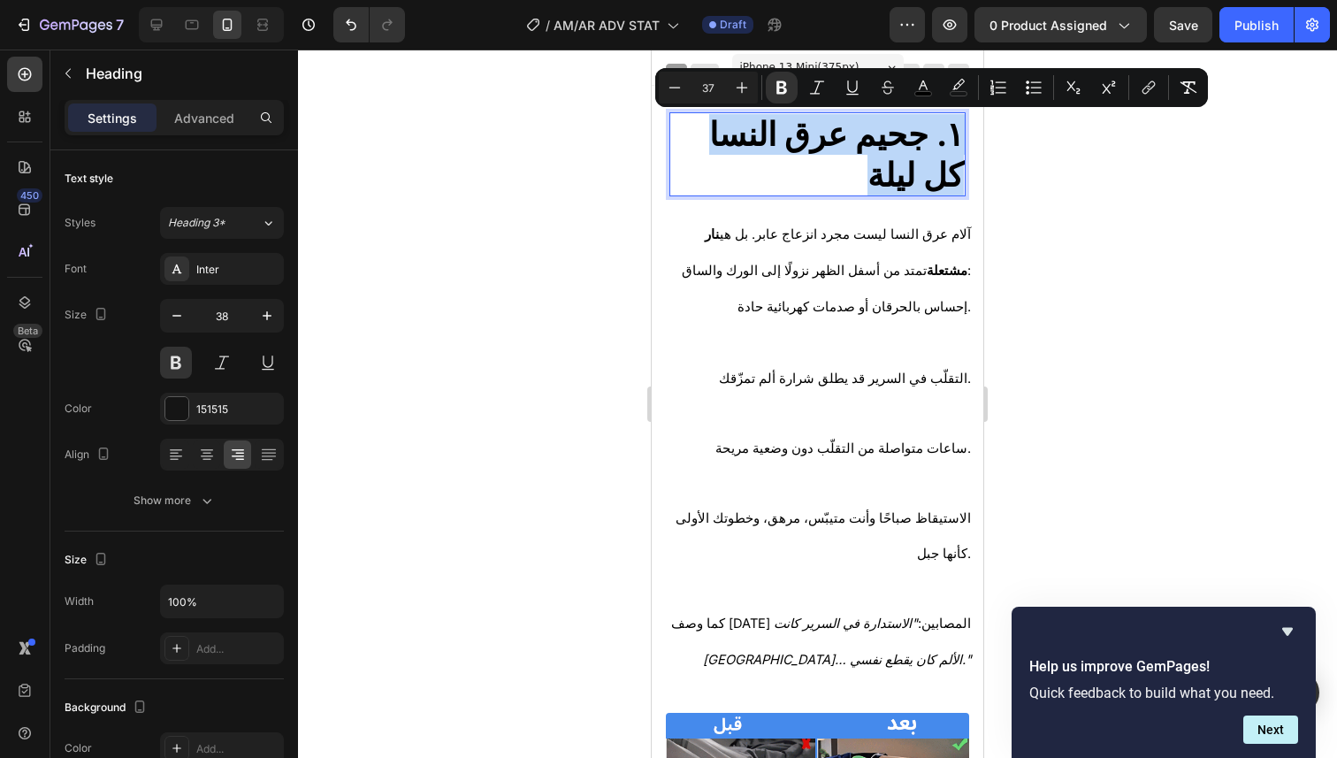
click at [775, 153] on strong "١. جحيم عرق النسا كل ليلة" at bounding box center [836, 154] width 255 height 80
click at [684, 91] on button "Minus" at bounding box center [675, 88] width 32 height 32
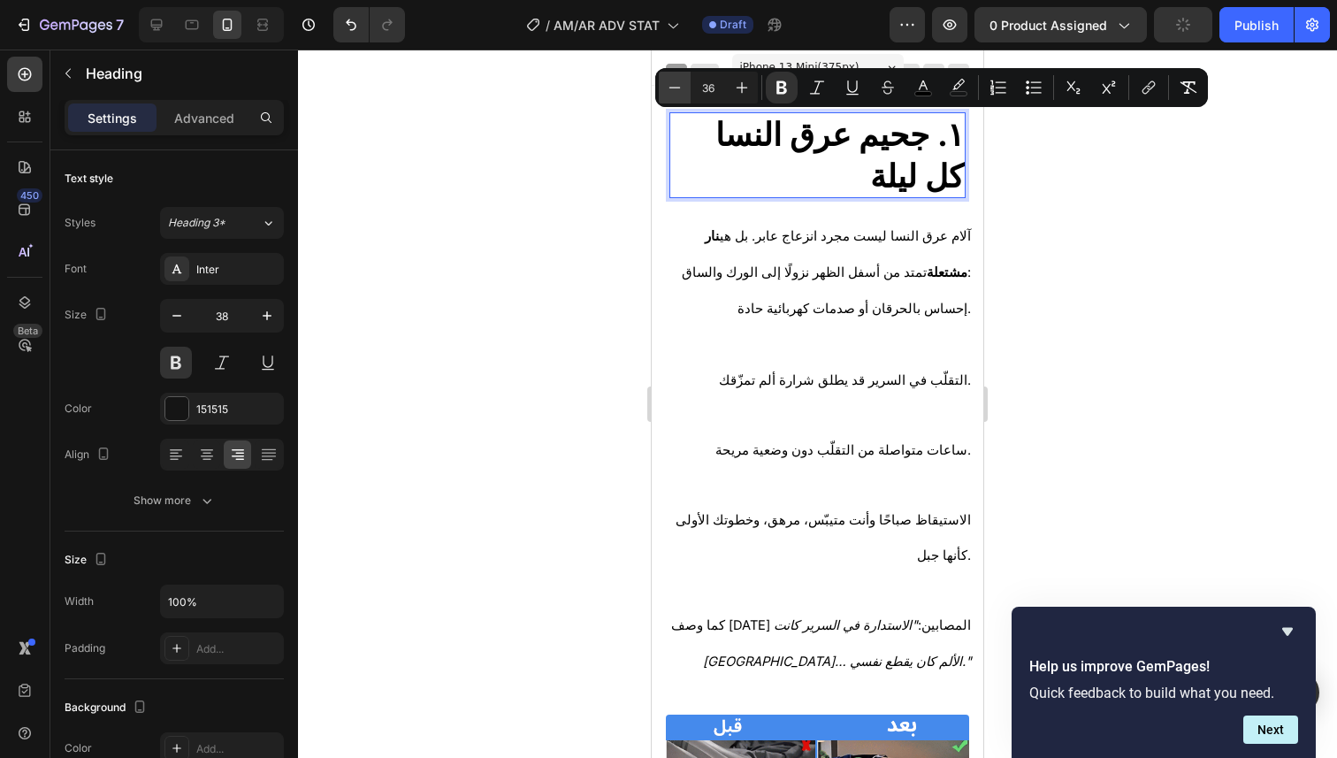
click at [684, 91] on button "Minus" at bounding box center [675, 88] width 32 height 32
click at [683, 90] on icon "Editor contextual toolbar" at bounding box center [675, 88] width 18 height 18
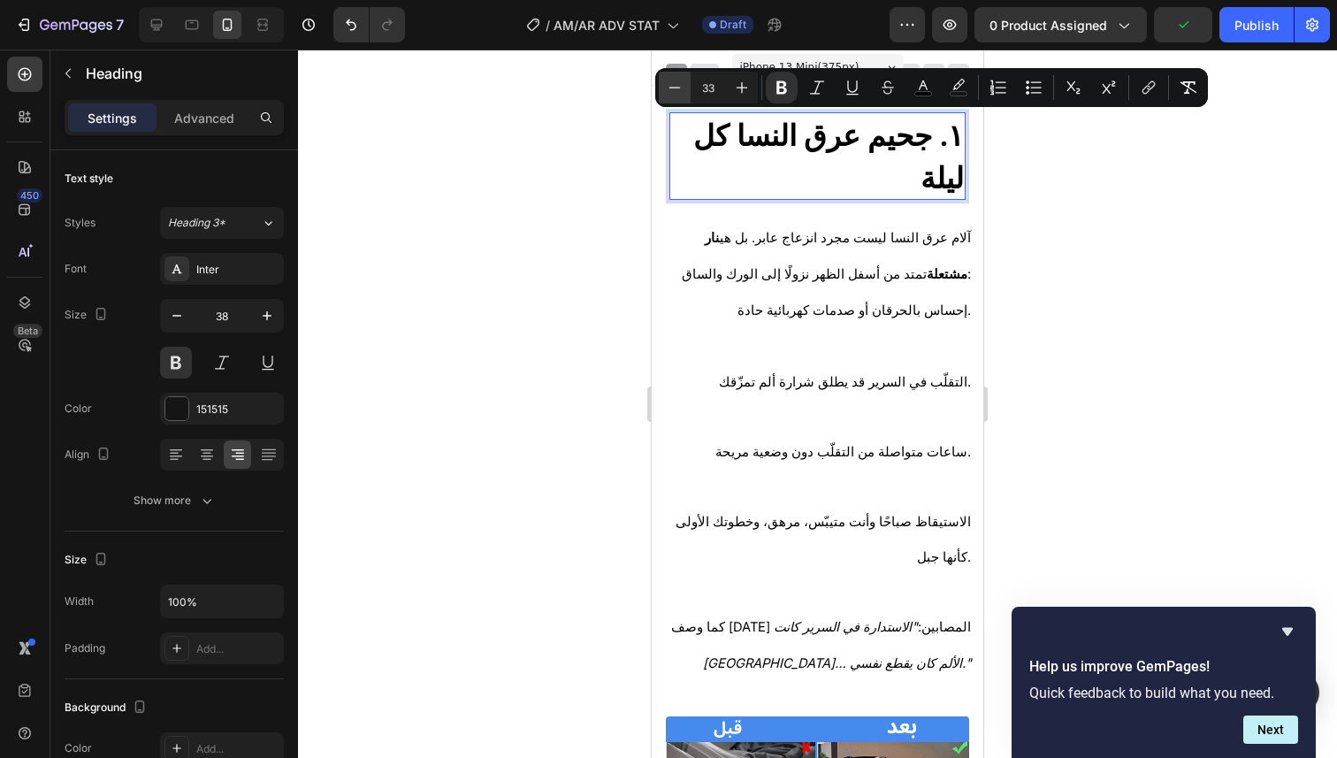
click at [683, 90] on icon "Editor contextual toolbar" at bounding box center [675, 88] width 18 height 18
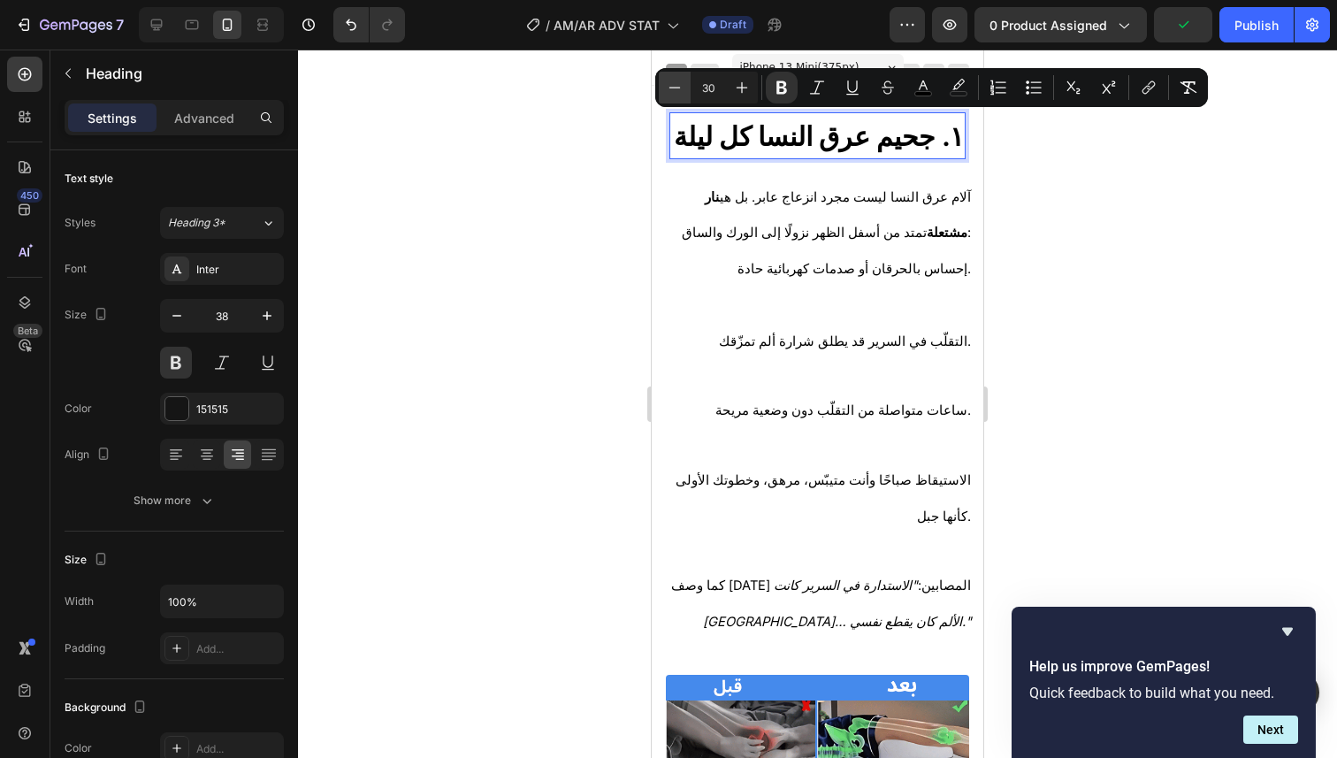
click at [683, 90] on icon "Editor contextual toolbar" at bounding box center [675, 88] width 18 height 18
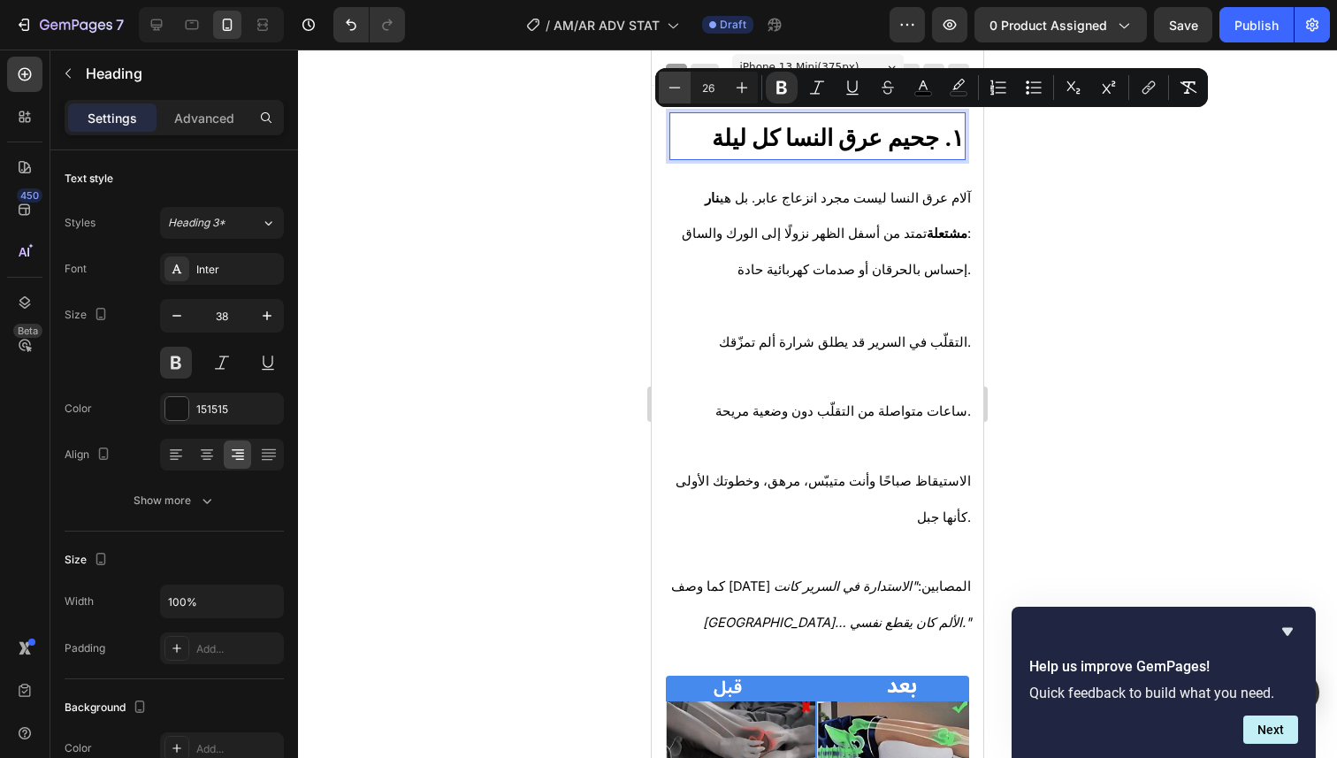
type input "25"
click at [1081, 255] on div at bounding box center [817, 404] width 1039 height 708
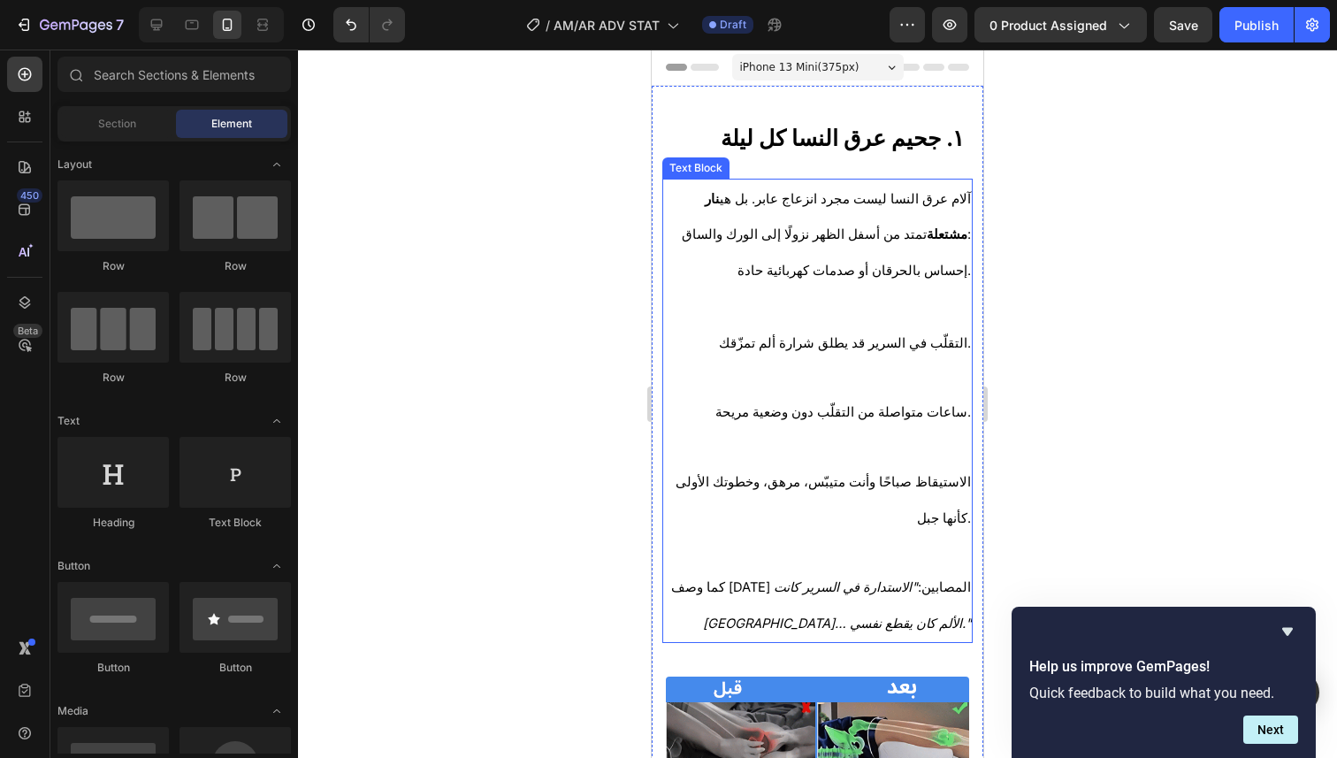
click at [909, 214] on p "آلام عرق النسا ليست مجرد انزعاج عابر. بل هي نار مشتعلة تمتد من أسفل الظهر نزولً…" at bounding box center [817, 216] width 307 height 72
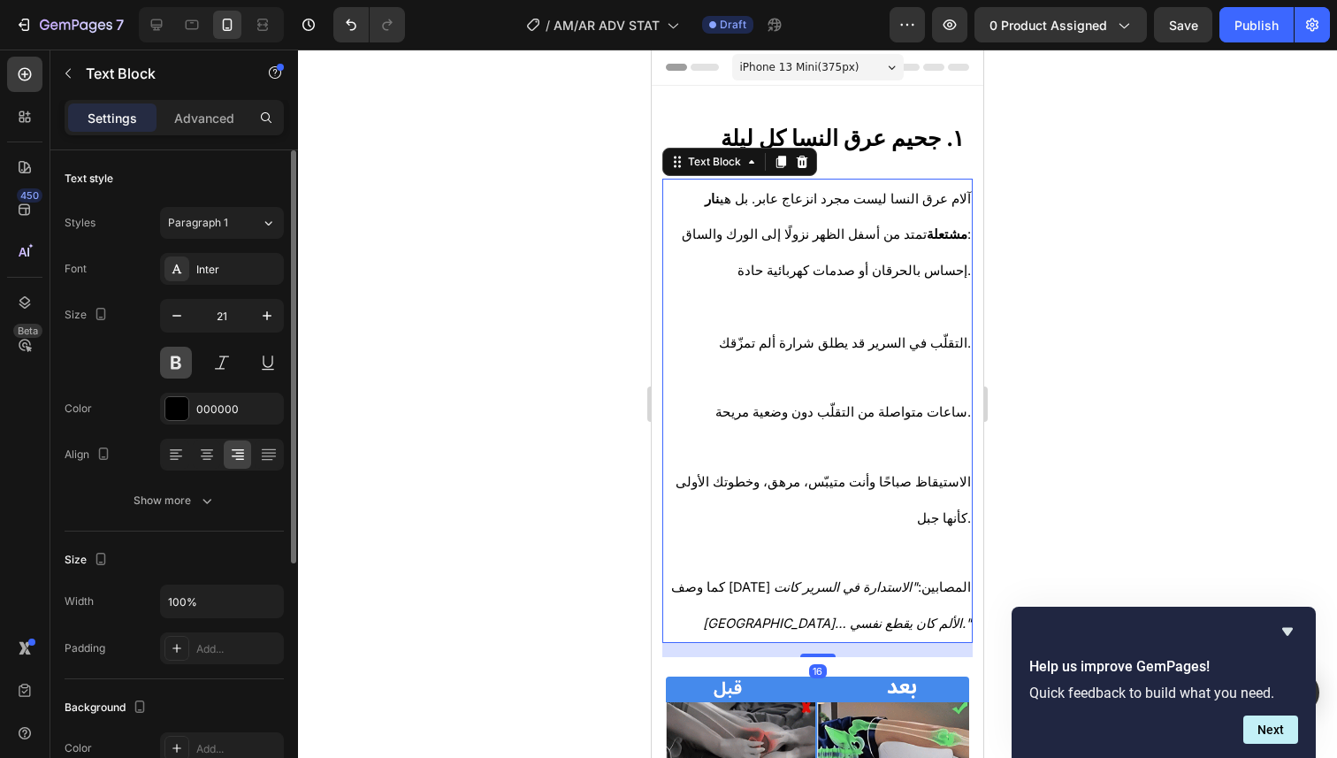
click at [177, 369] on button at bounding box center [176, 363] width 32 height 32
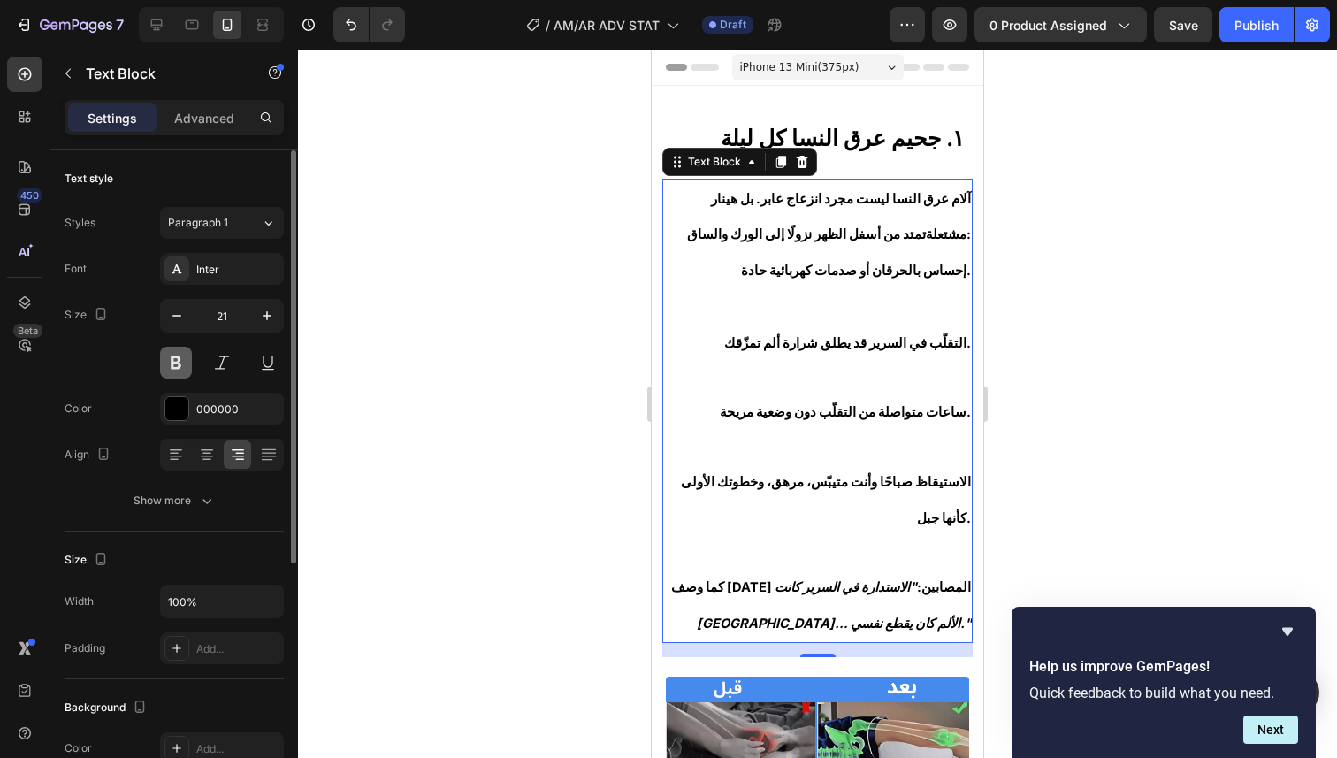
click at [177, 369] on button at bounding box center [176, 363] width 32 height 32
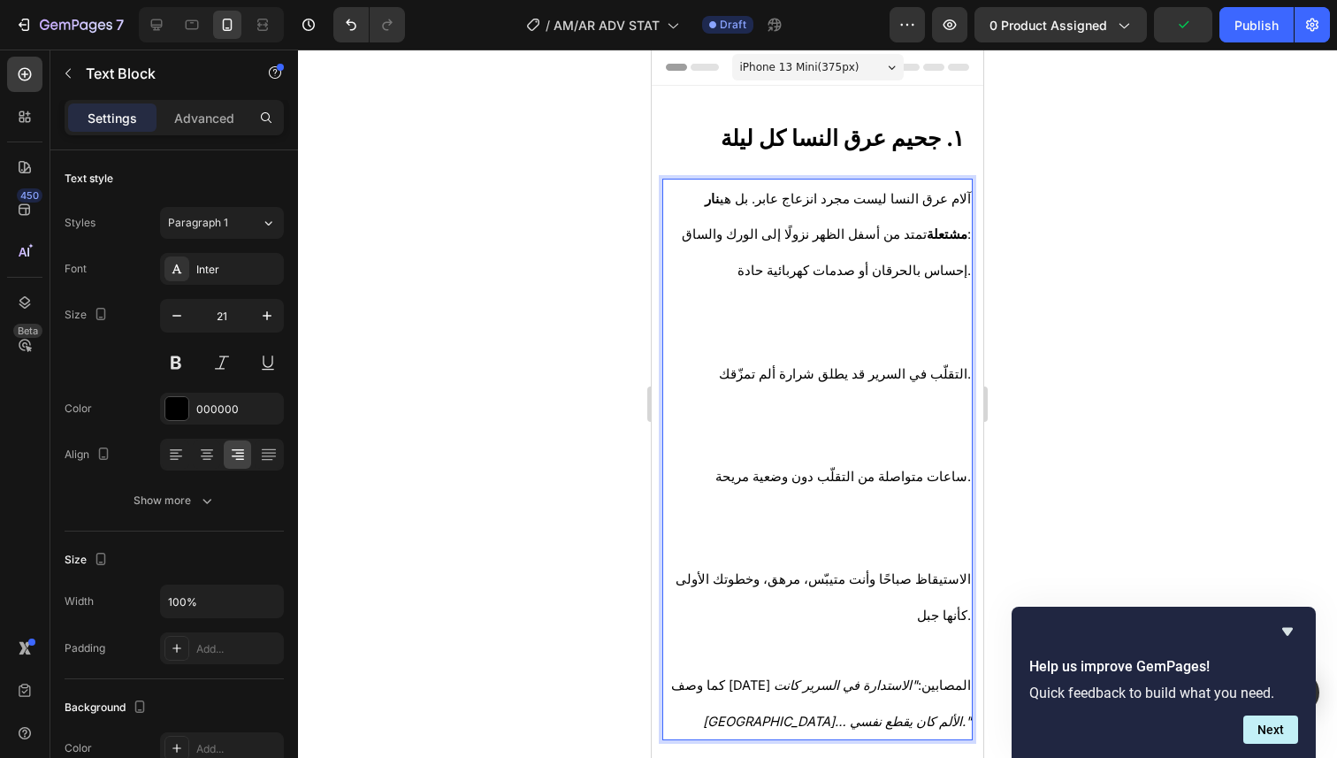
click at [841, 333] on p "⁠⁠⁠⁠⁠⁠⁠" at bounding box center [817, 321] width 307 height 67
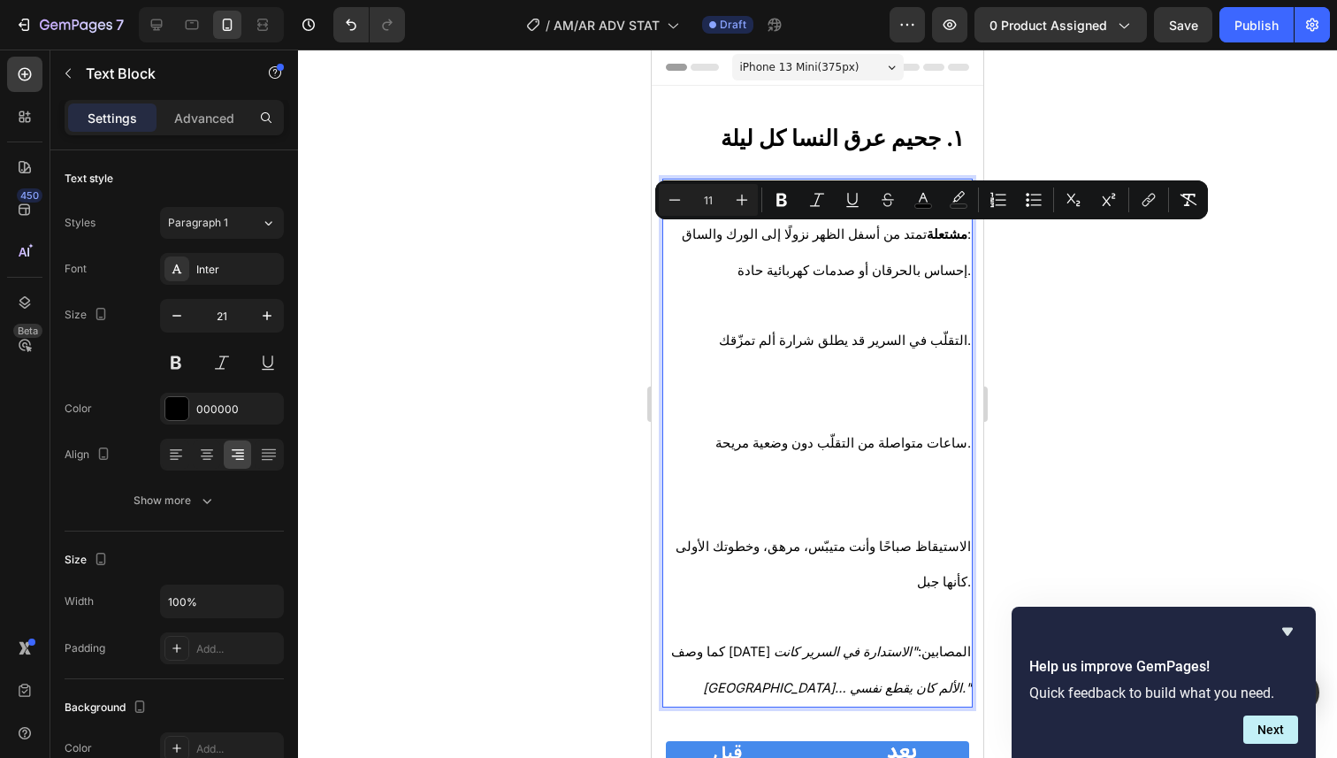
click at [954, 238] on span "آلام عرق النسا ليست مجرد انزعاج عابر. بل هي نار مشتعلة تمتد من أسفل الظهر نزولً…" at bounding box center [826, 217] width 289 height 52
click at [834, 241] on span "آلام عرق النسا ليست مجرد انزعاج عابر. بل هي نار مشتعلة تمتد من أسفل الظهر نزولً…" at bounding box center [826, 217] width 289 height 52
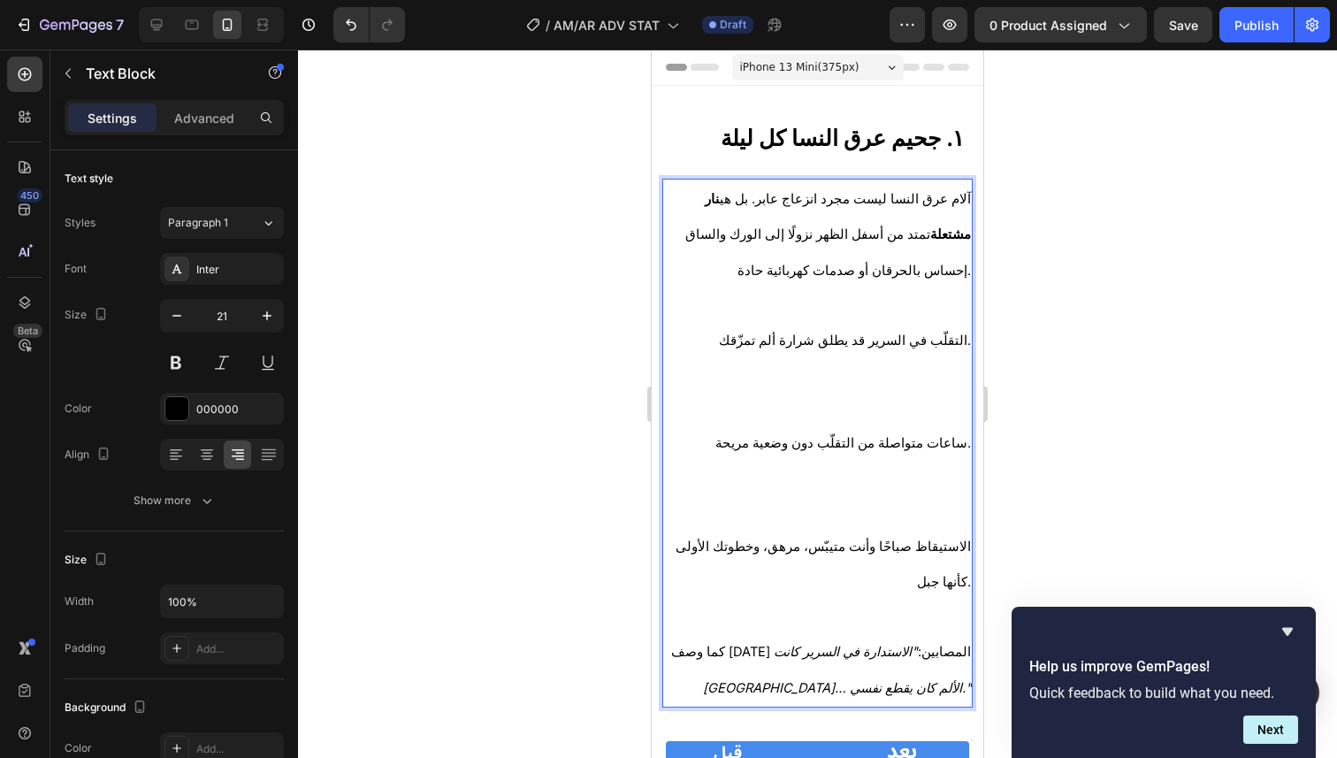
click at [759, 238] on p "آلام عرق النسا ليست مجرد انزعاج عابر. بل هي نار مشتعلة تمتد من أسفل الظهر نزولً…" at bounding box center [817, 216] width 307 height 72
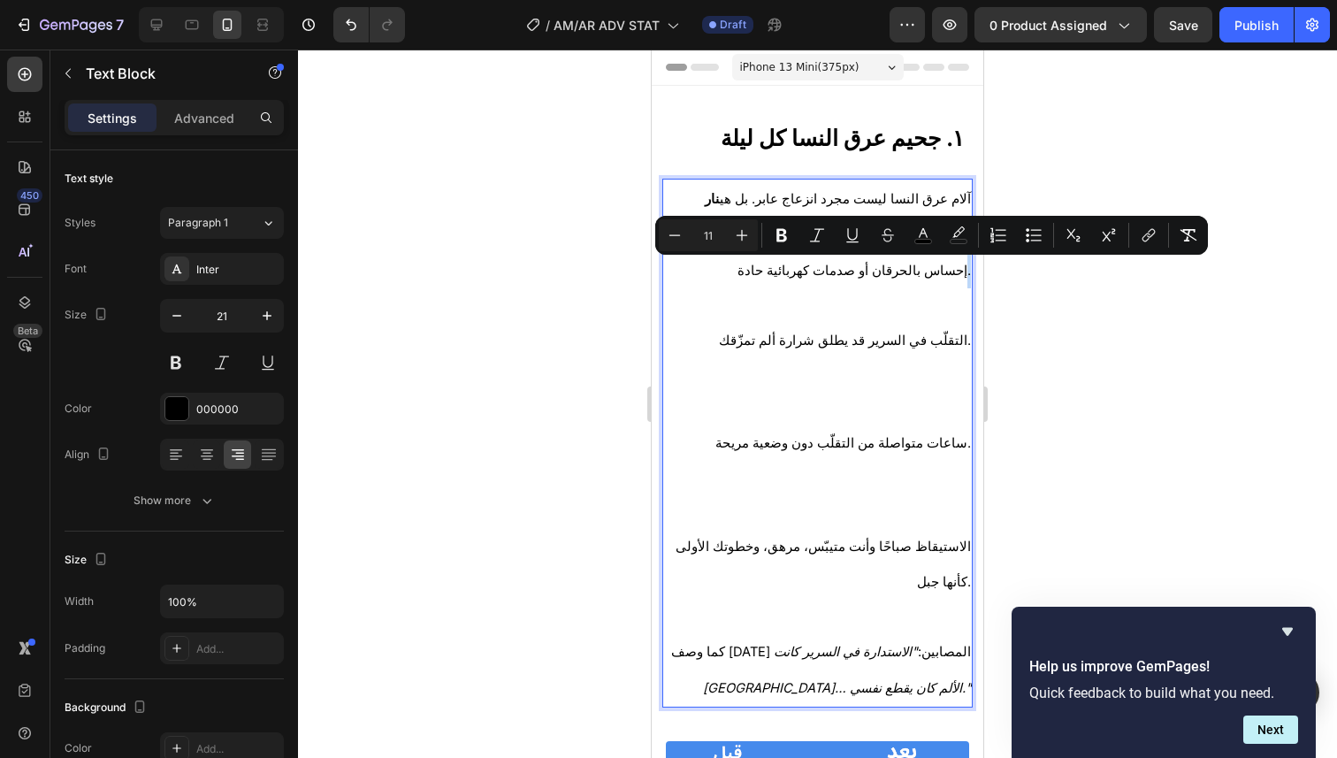
click at [958, 278] on div "آلام عرق النسا ليست مجرد انزعاج عابر. بل هي نار مشتعلة تمتد من أسفل الظهر نزولً…" at bounding box center [817, 443] width 310 height 529
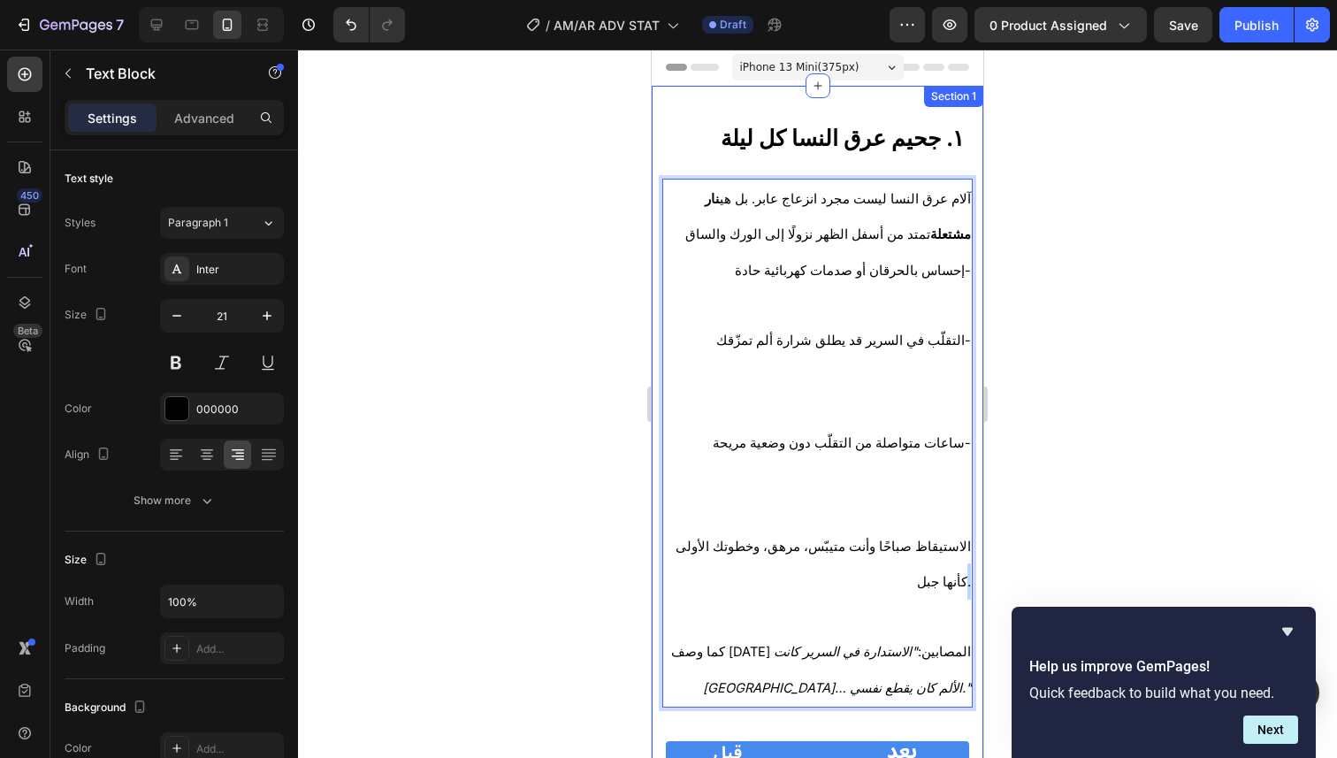
drag, startPoint x: 953, startPoint y: 547, endPoint x: 965, endPoint y: 552, distance: 12.3
click at [882, 507] on p "ساعات متواصلة من التقلّب دون وضعية مريحة-" at bounding box center [817, 475] width 307 height 103
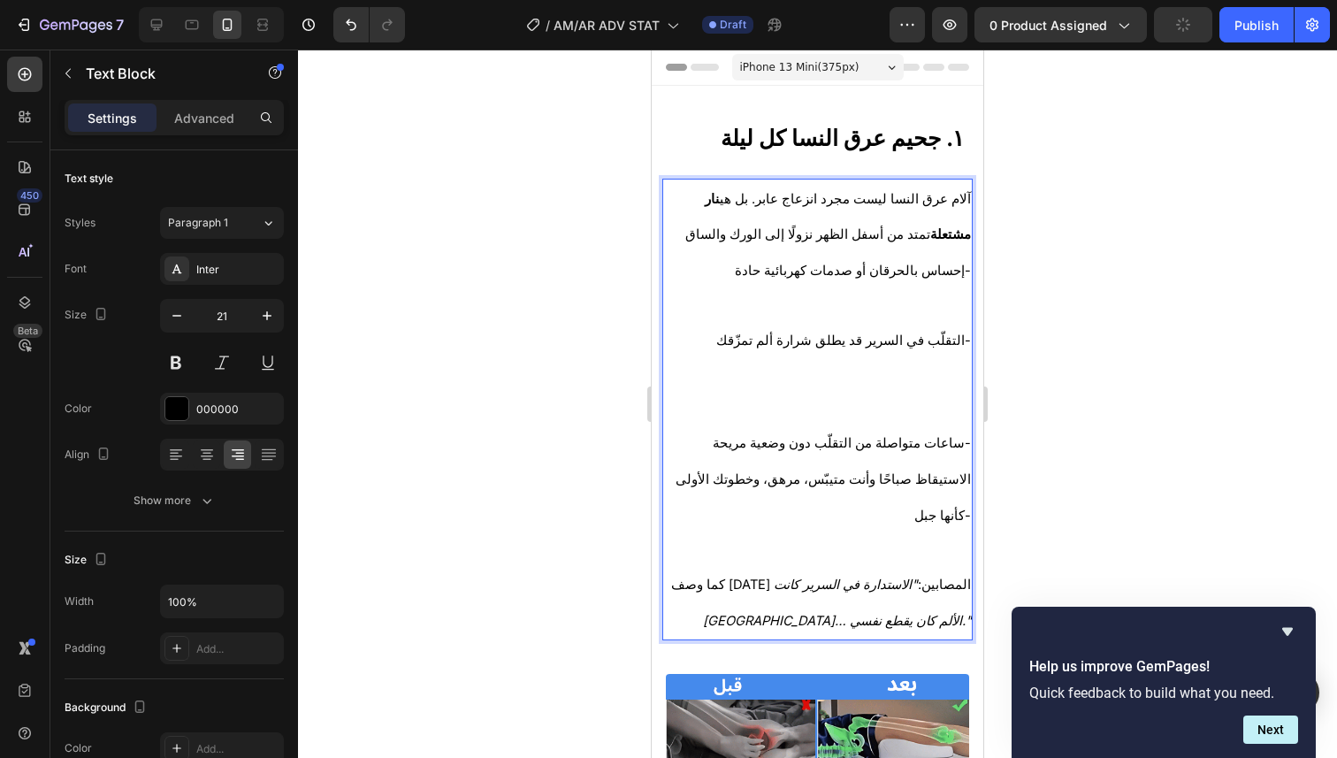
click at [914, 416] on p "التقلّب في السرير قد يطلق شرارة ألم تمزّقك-" at bounding box center [817, 373] width 307 height 103
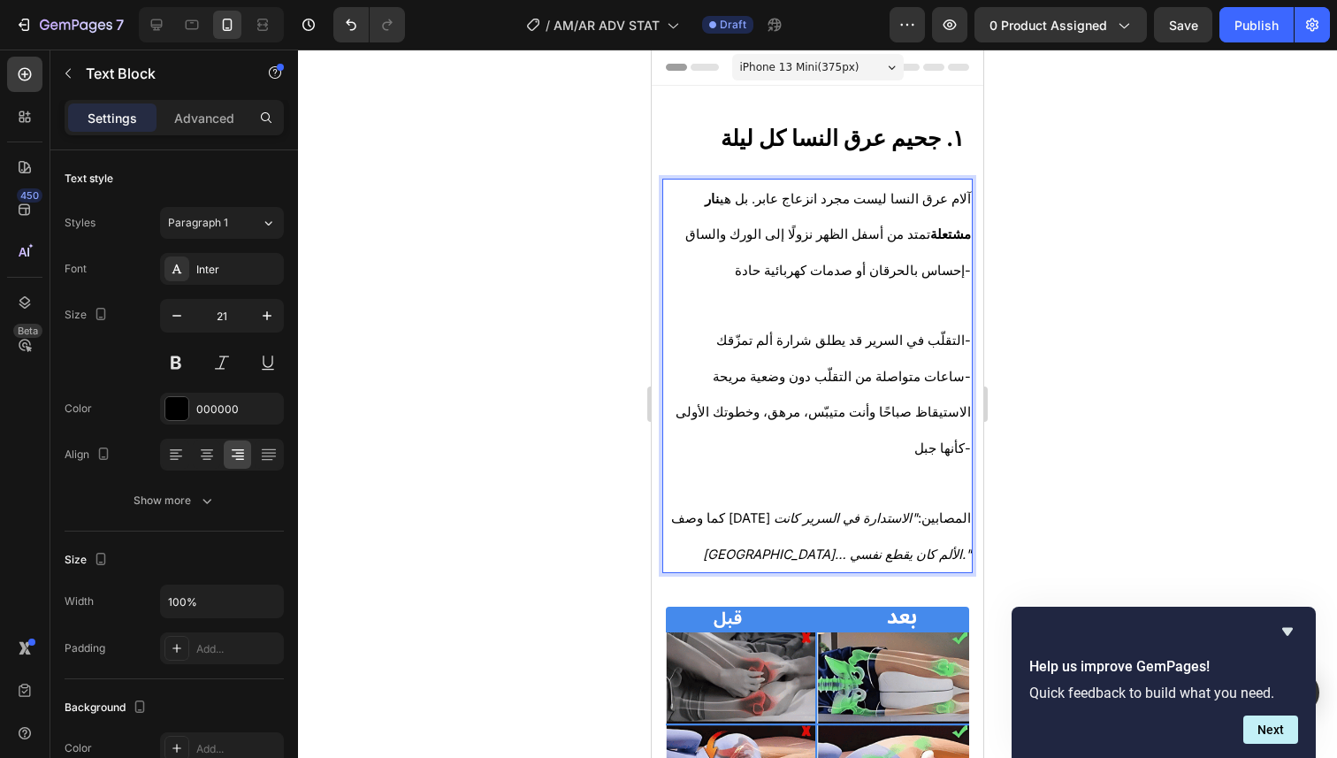
click at [936, 323] on p "التقلّب في السرير قد يطلق شرارة ألم تمزّقك-" at bounding box center [817, 340] width 307 height 36
click at [911, 289] on p "Rich Text Editor. Editing area: main" at bounding box center [817, 305] width 307 height 34
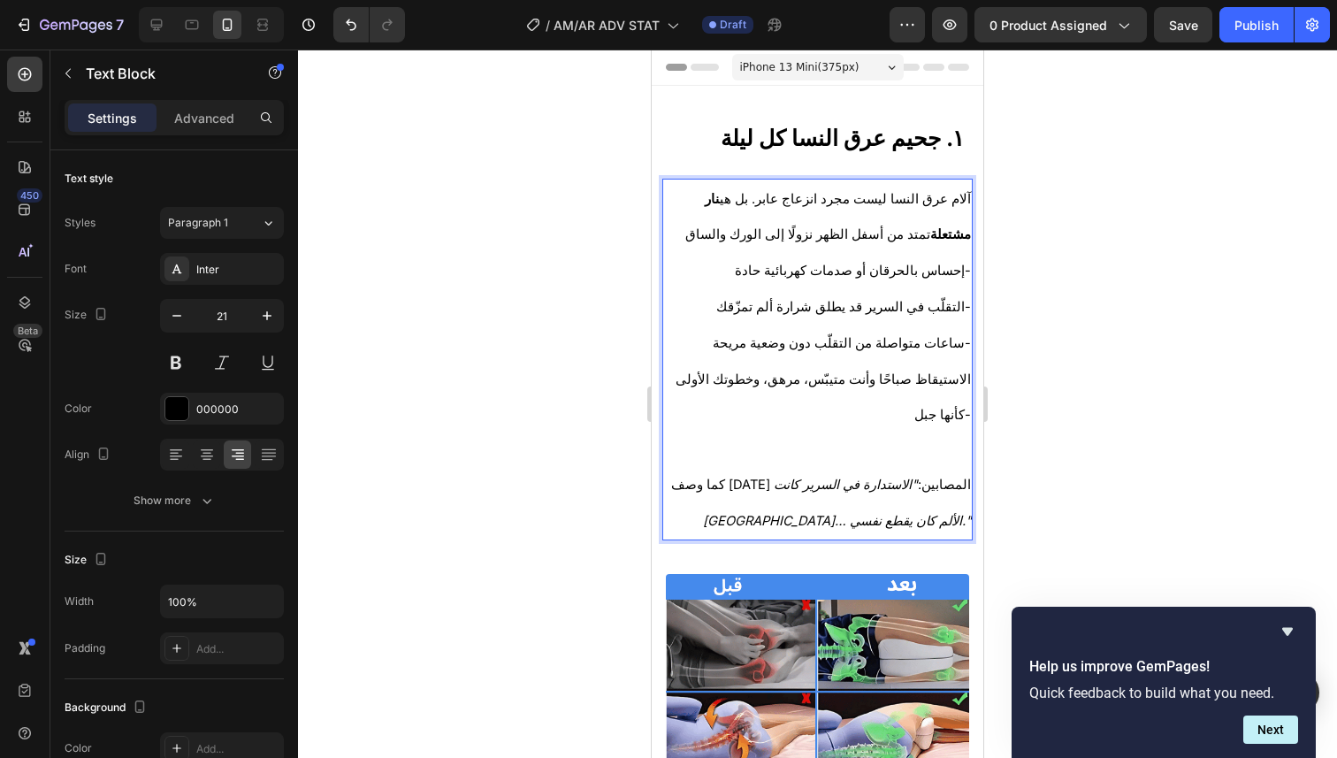
click at [760, 242] on p "آلام عرق النسا ليست مجرد انزعاج عابر. بل هي نار مشتعلة تمتد من أسفل الظهر نزولً…" at bounding box center [817, 216] width 307 height 72
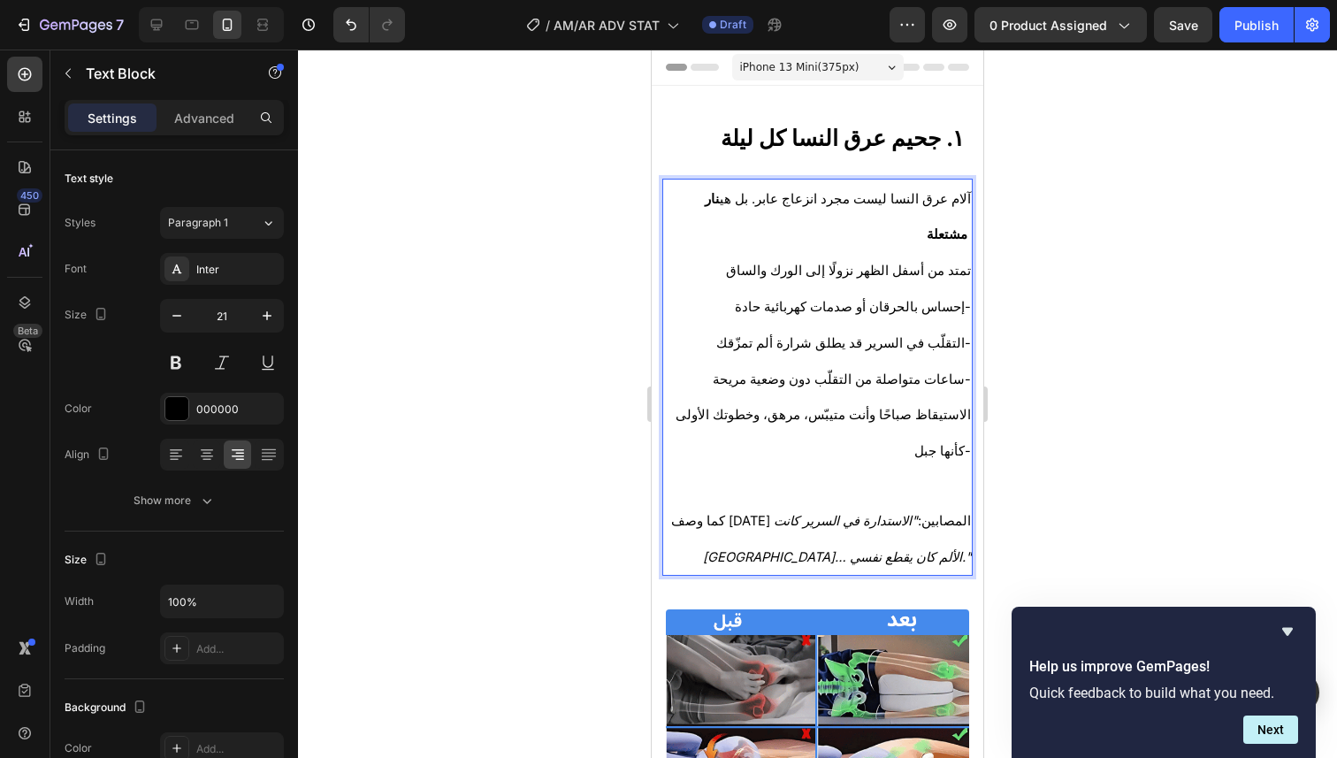
click at [747, 288] on p "إحساس بالحرقان أو صدمات كهربائية حادة-" at bounding box center [817, 306] width 307 height 36
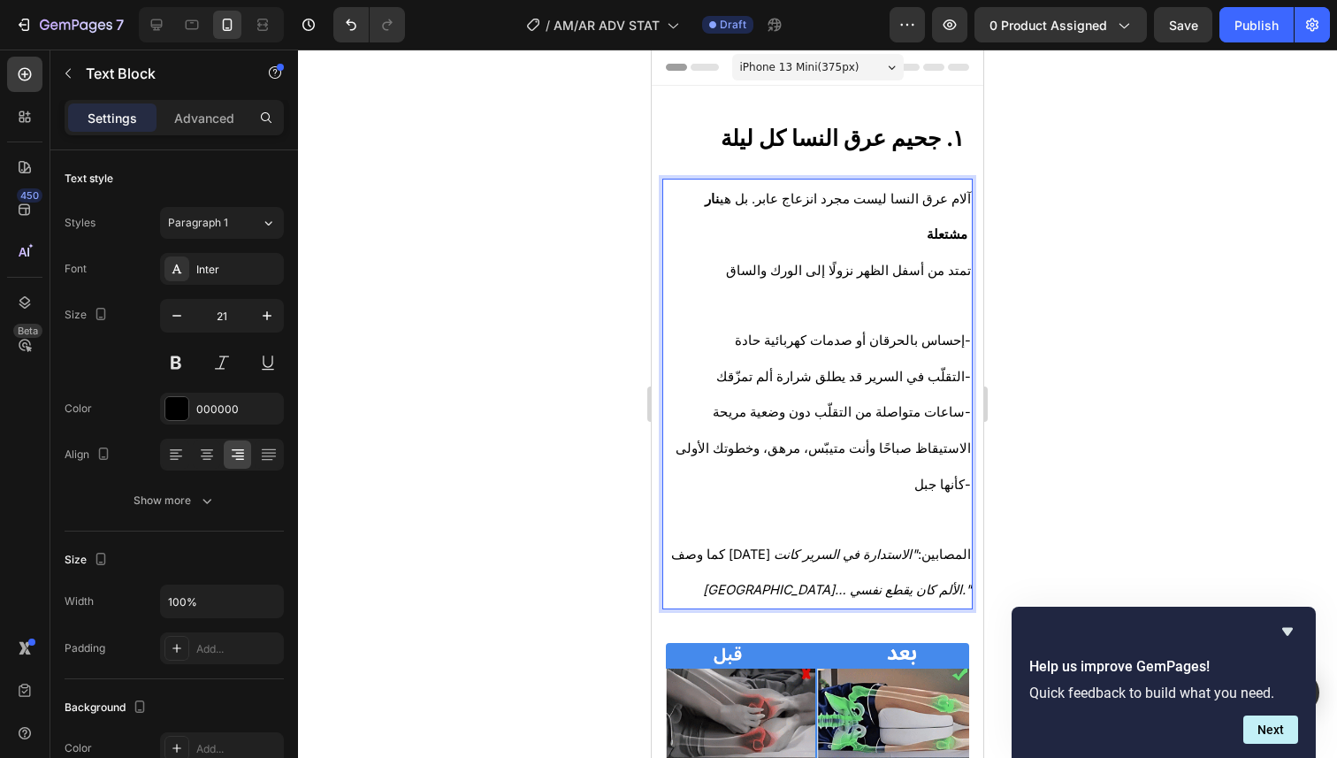
click at [1188, 411] on div at bounding box center [817, 404] width 1039 height 708
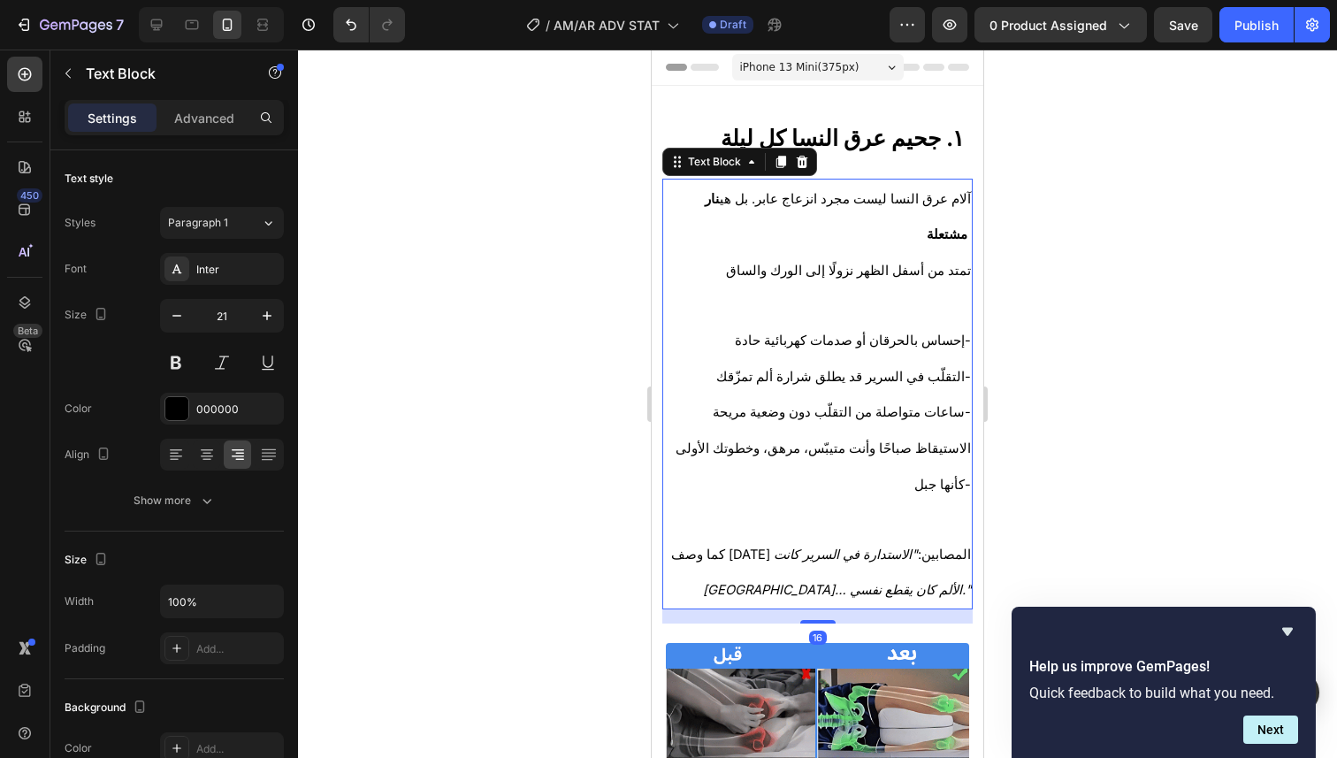
click at [890, 358] on p "التقلّب في السرير قد يطلق شرارة ألم تمزّقك-" at bounding box center [817, 376] width 307 height 36
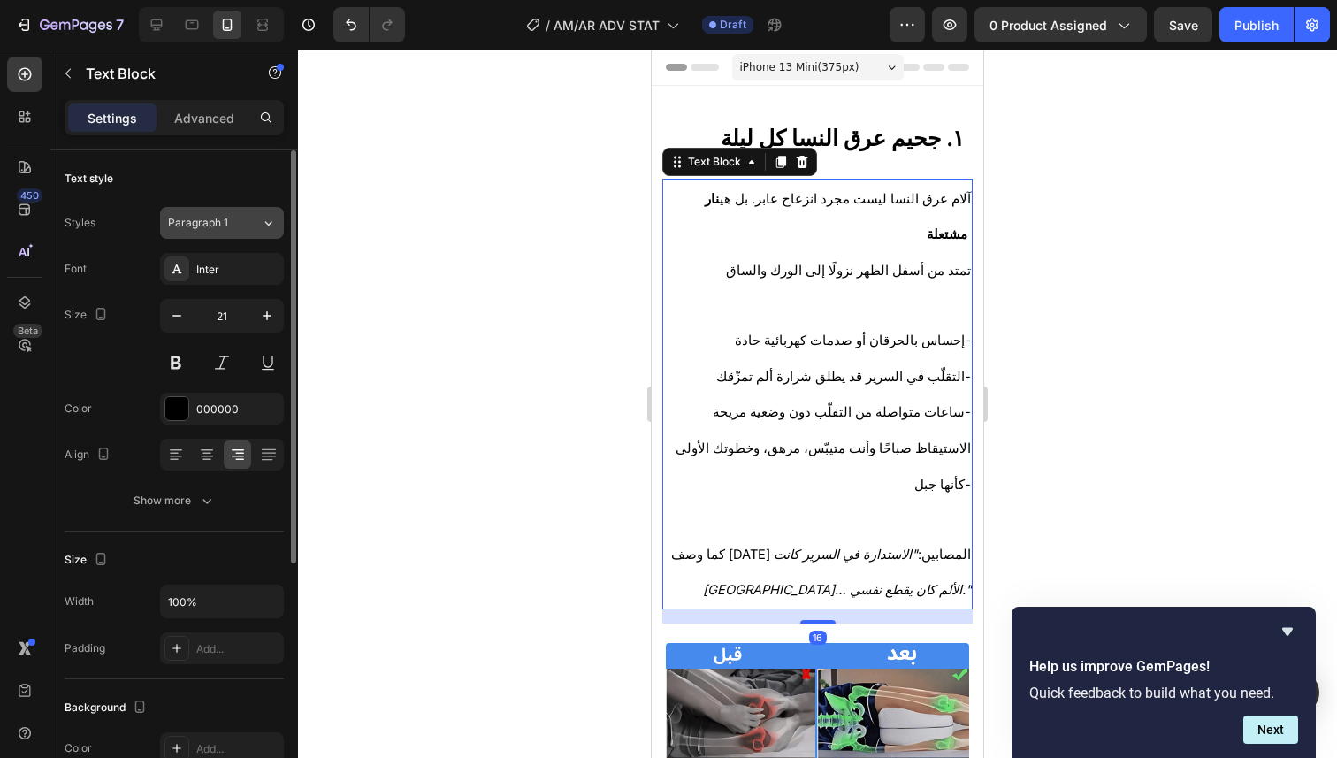
click at [232, 216] on div "Paragraph 1" at bounding box center [204, 223] width 72 height 16
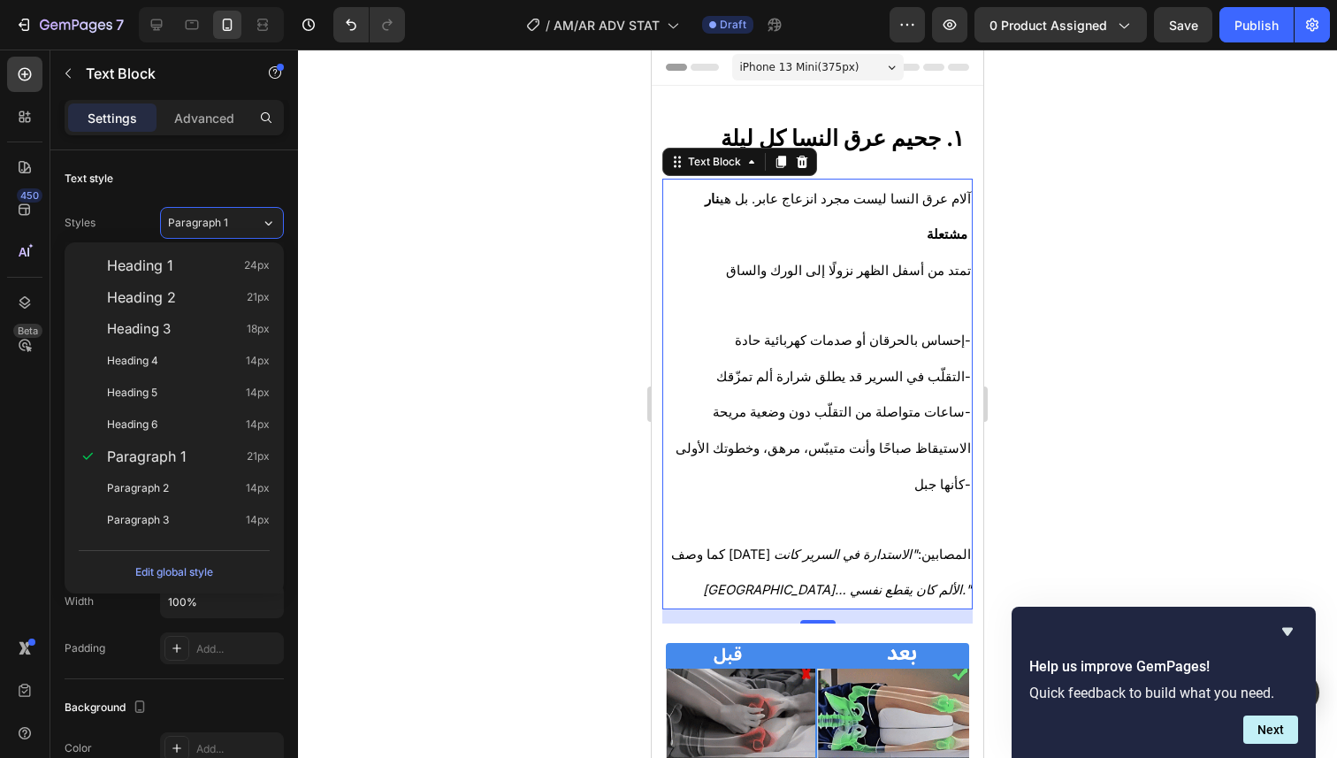
click at [341, 469] on div at bounding box center [817, 404] width 1039 height 708
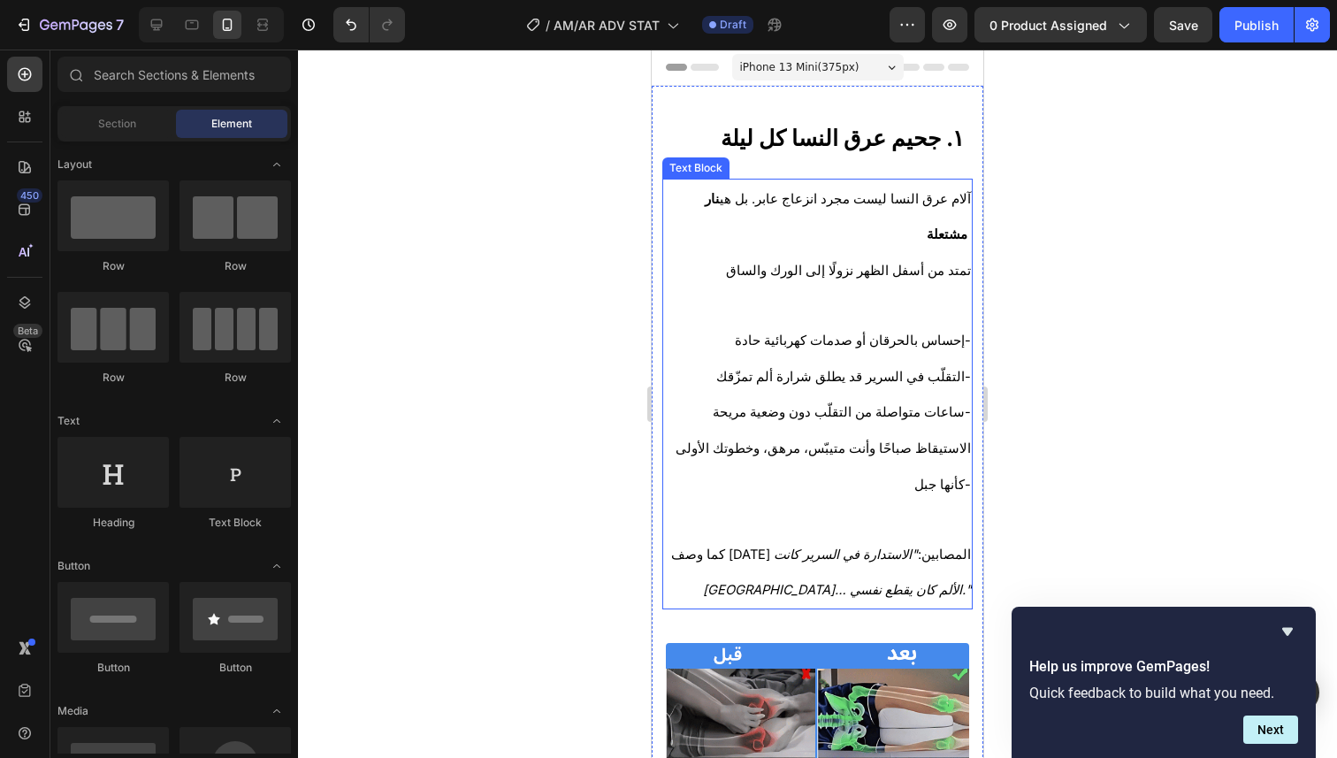
click at [703, 322] on p "إحساس بالحرقان أو صدمات كهربائية حادة-" at bounding box center [817, 340] width 307 height 36
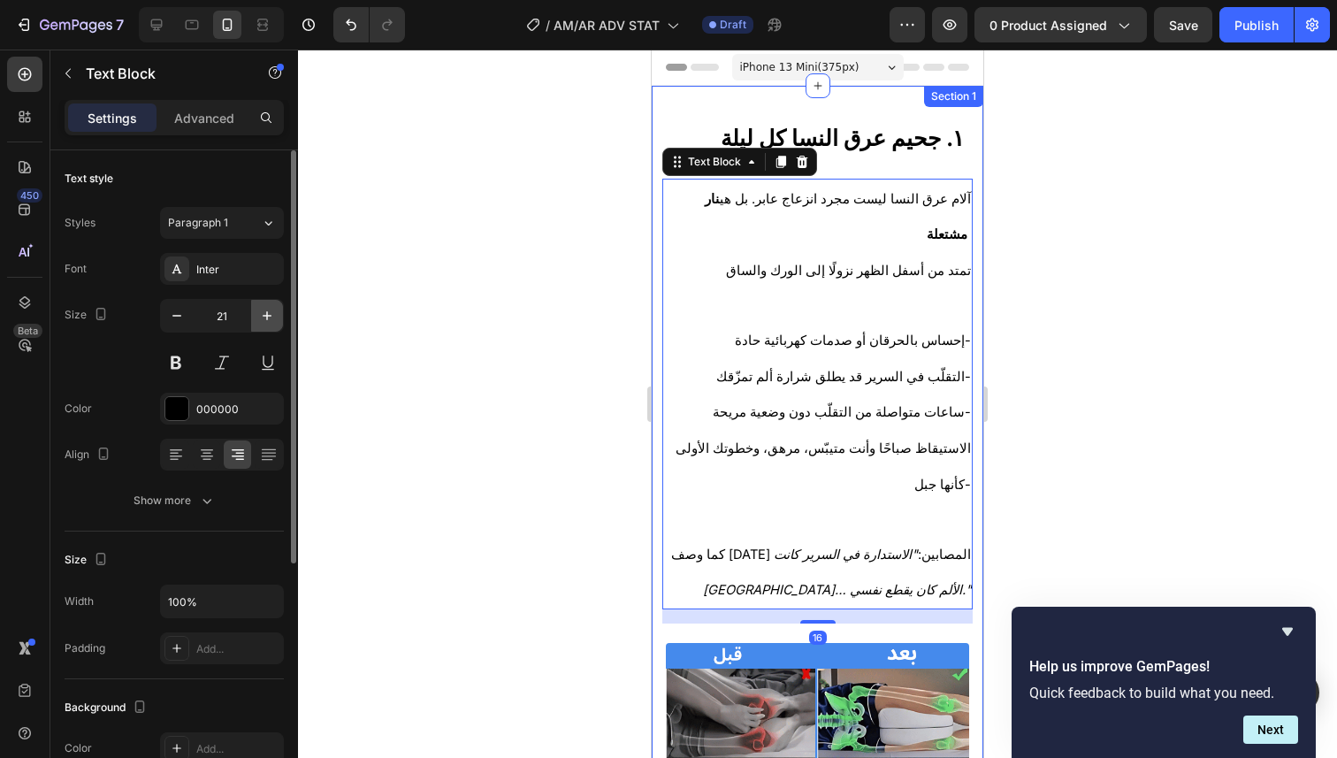
click at [271, 313] on icon "button" at bounding box center [267, 316] width 18 height 18
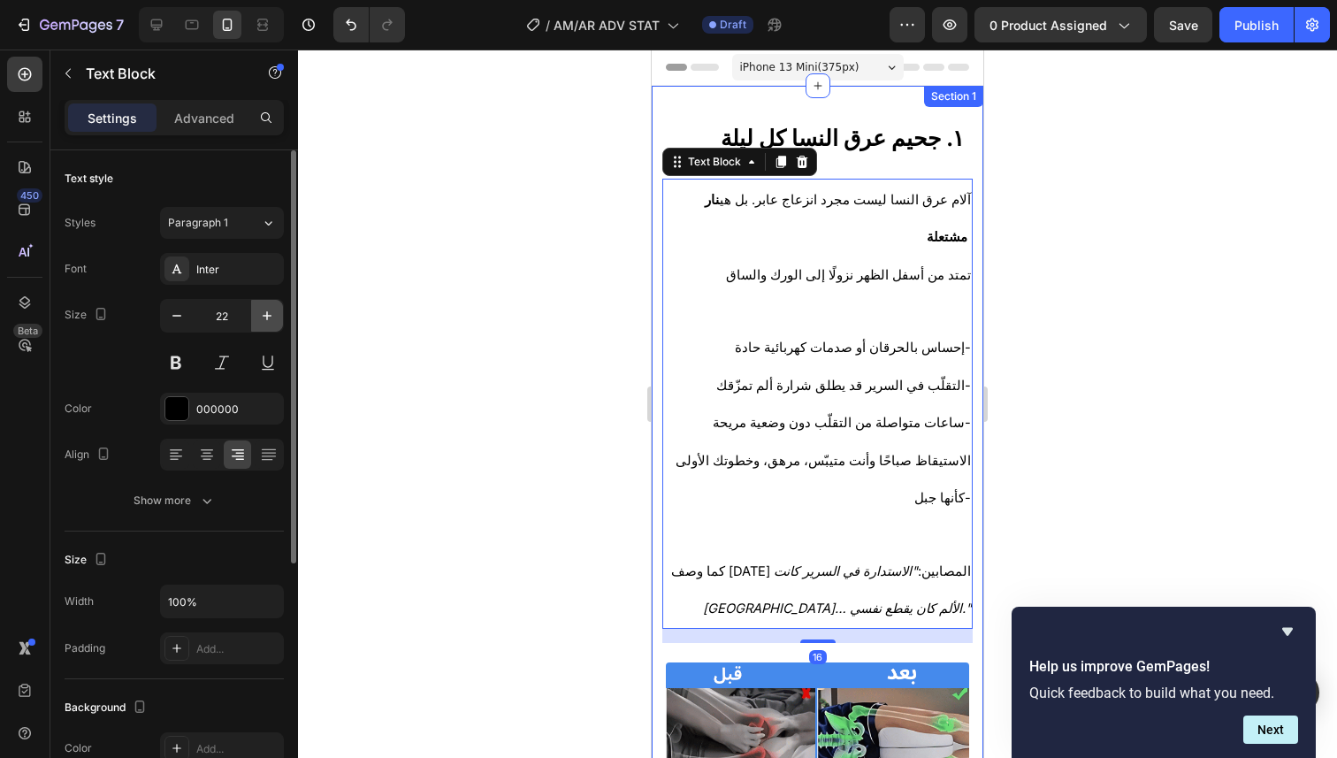
click at [271, 313] on icon "button" at bounding box center [267, 316] width 18 height 18
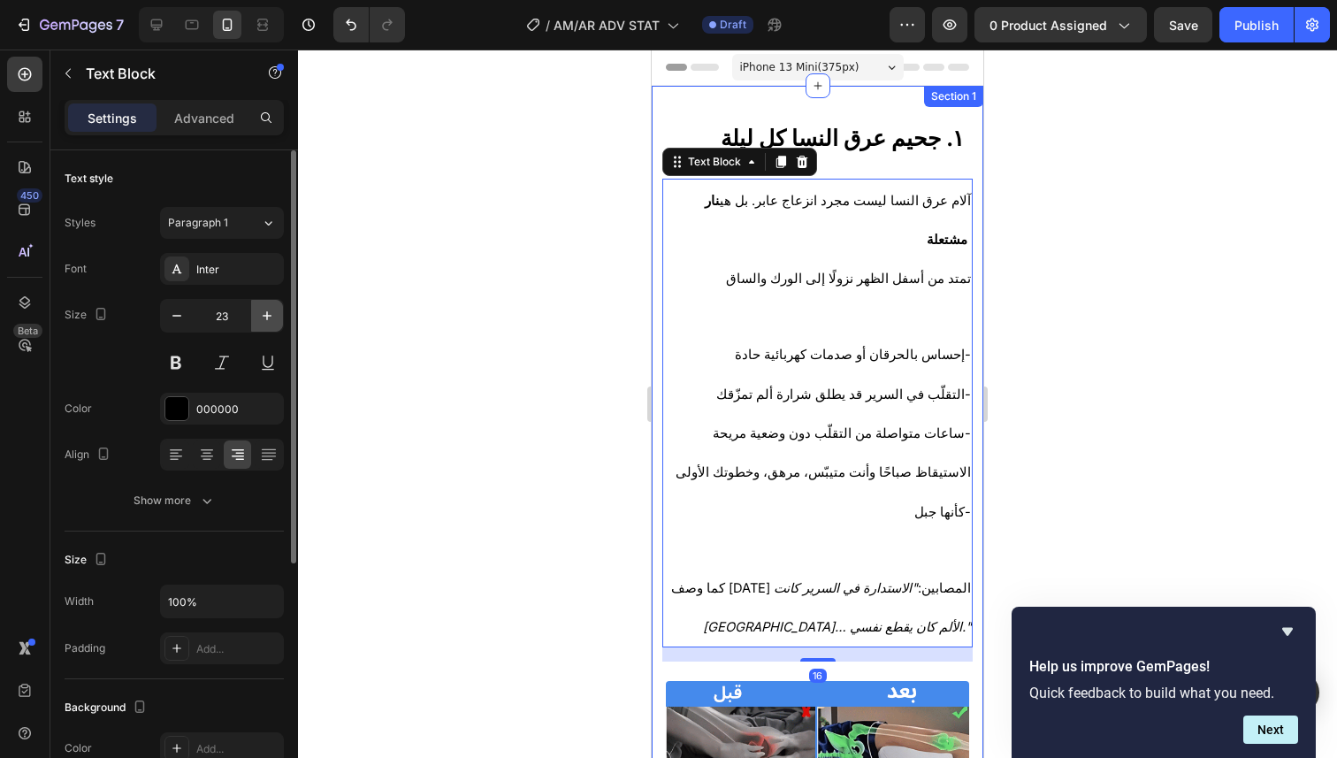
click at [271, 313] on icon "button" at bounding box center [267, 316] width 18 height 18
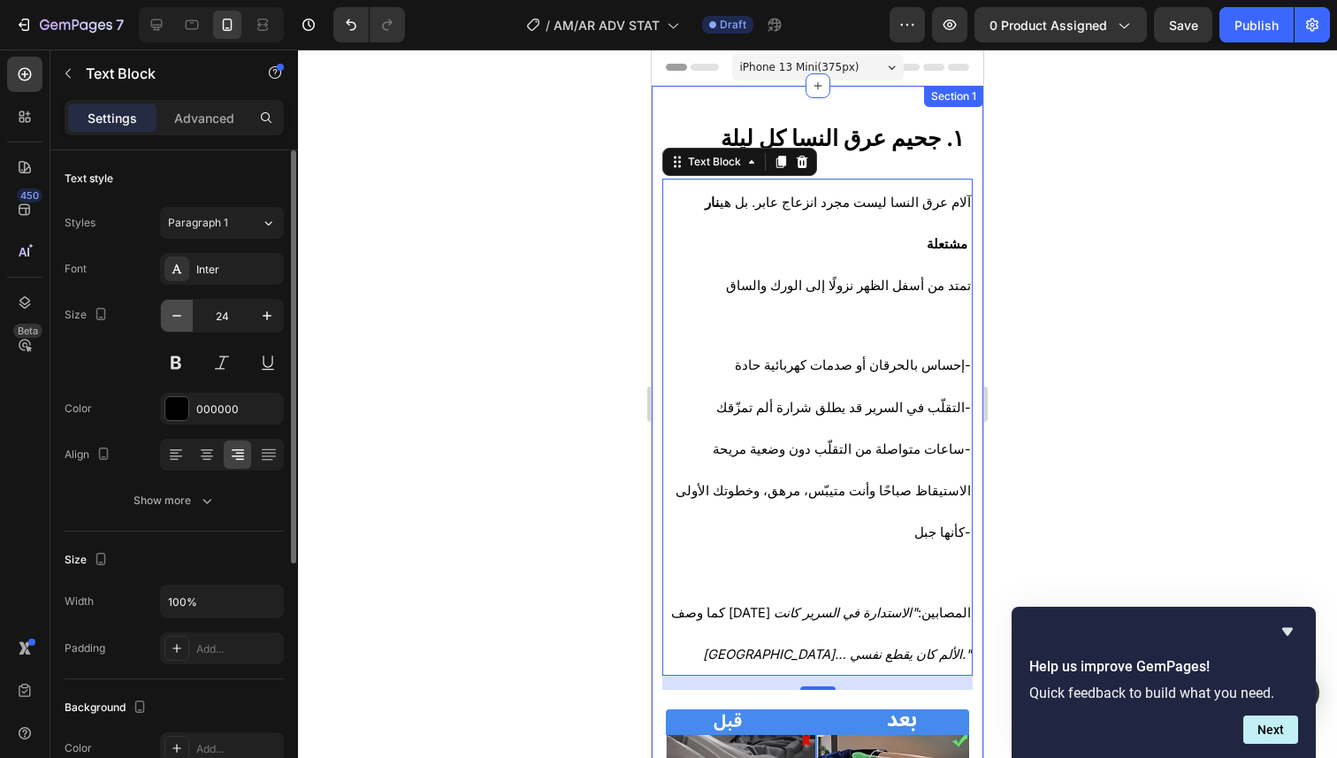
click at [189, 319] on button "button" at bounding box center [177, 316] width 32 height 32
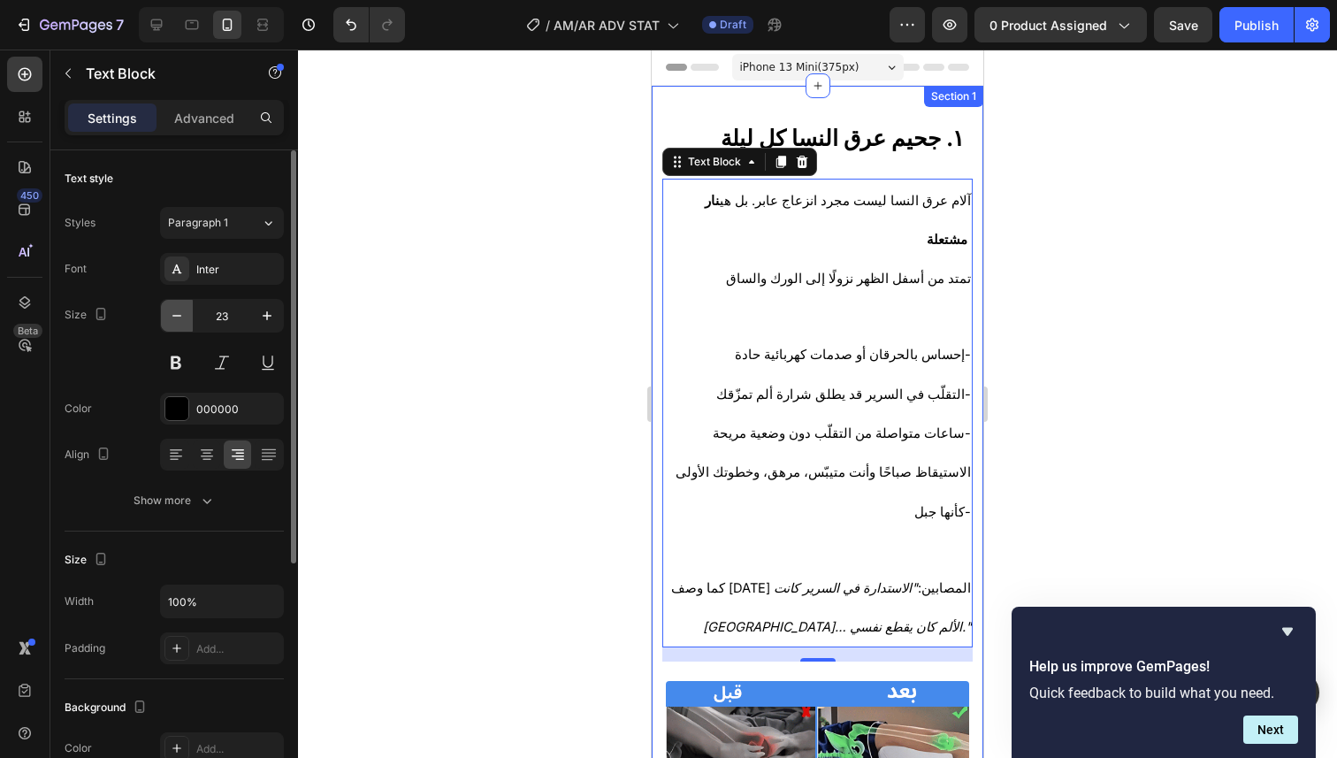
click at [189, 319] on button "button" at bounding box center [177, 316] width 32 height 32
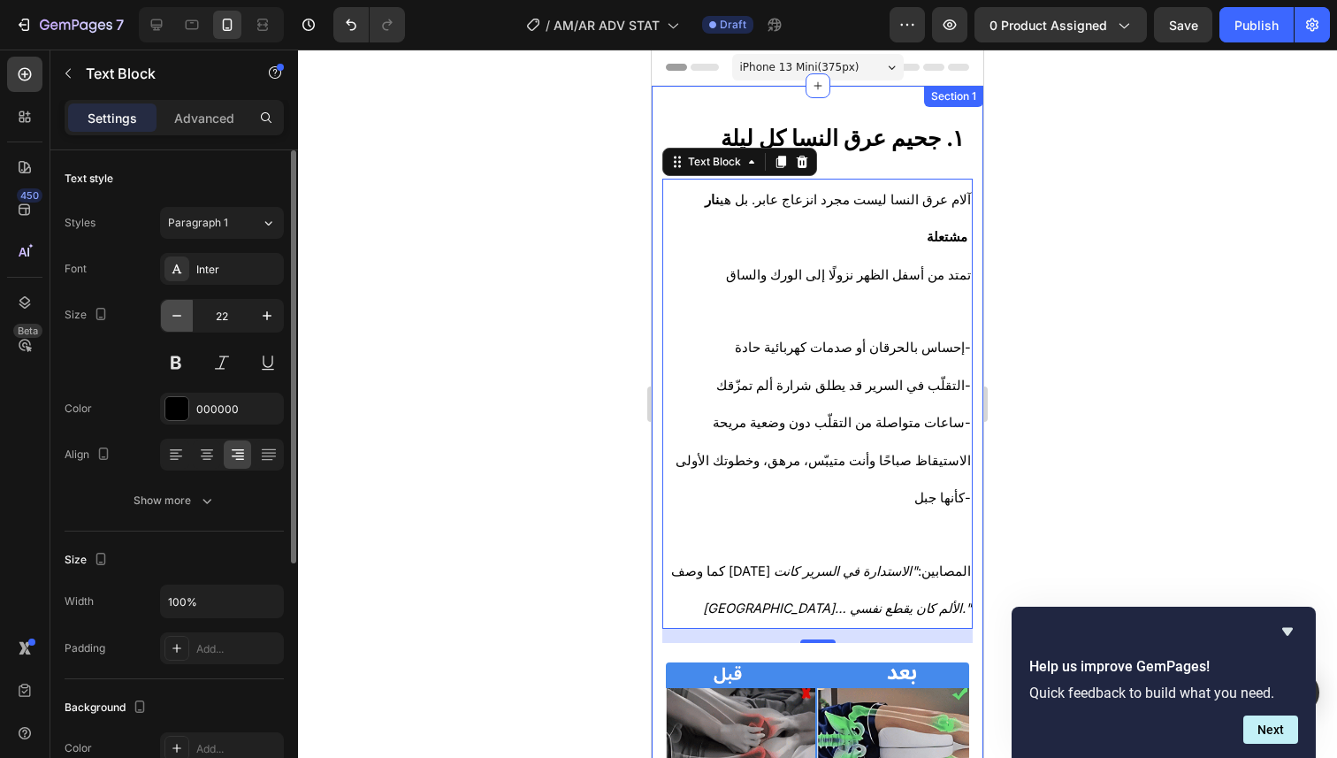
click at [189, 319] on button "button" at bounding box center [177, 316] width 32 height 32
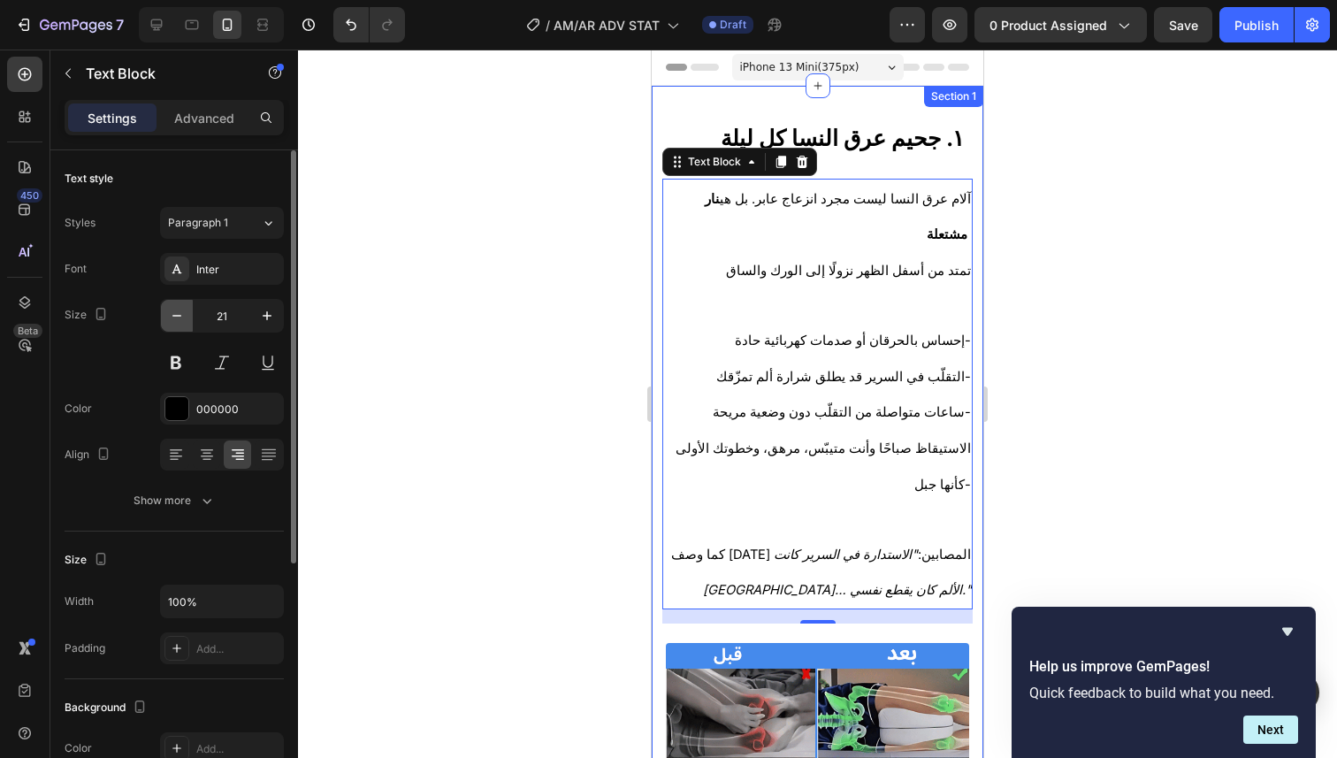
click at [189, 319] on button "button" at bounding box center [177, 316] width 32 height 32
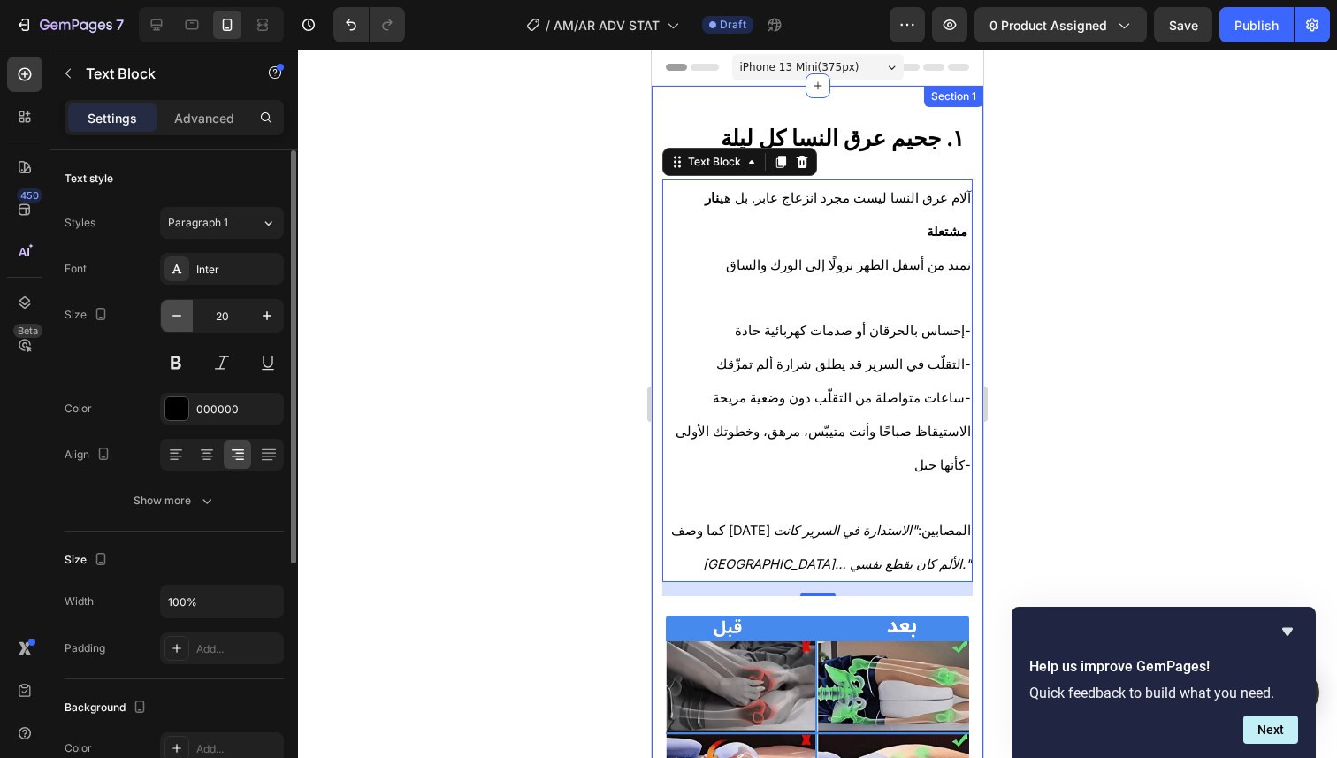
click at [189, 319] on button "button" at bounding box center [177, 316] width 32 height 32
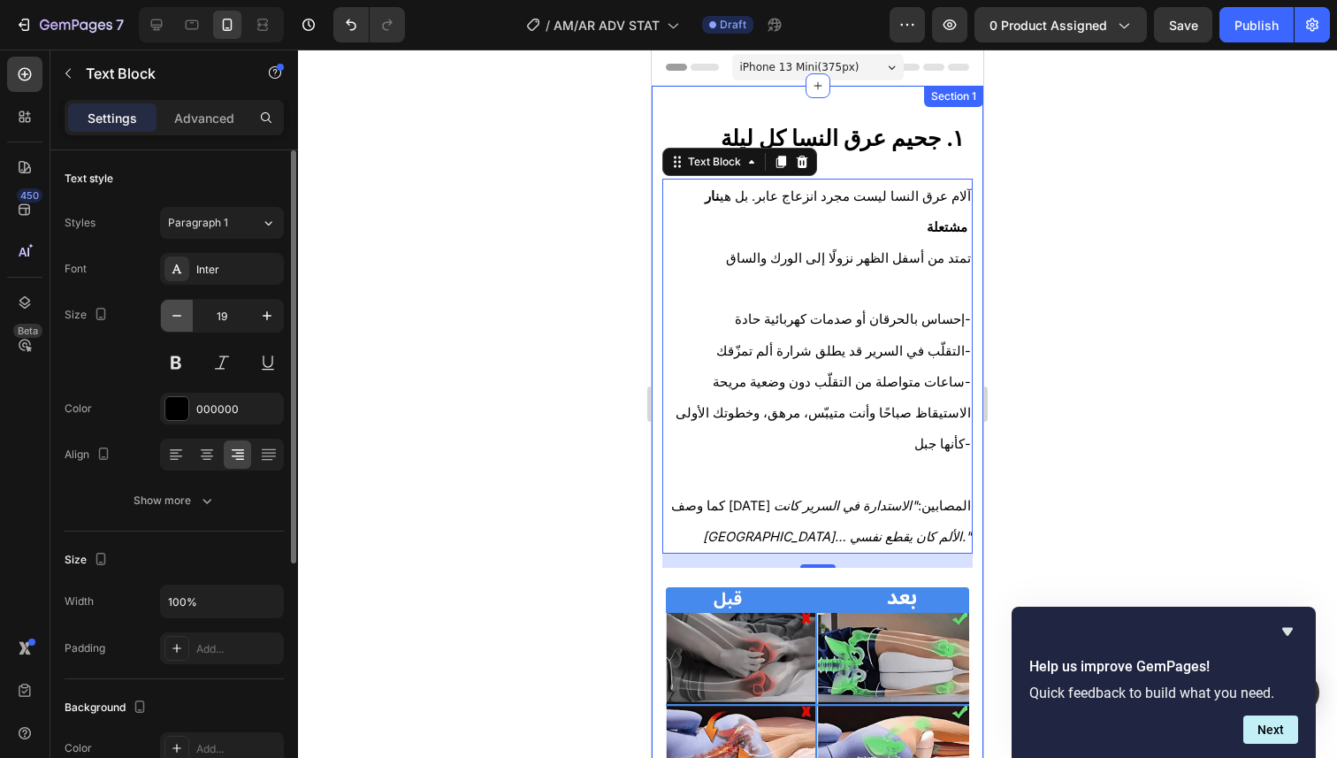
click at [189, 319] on button "button" at bounding box center [177, 316] width 32 height 32
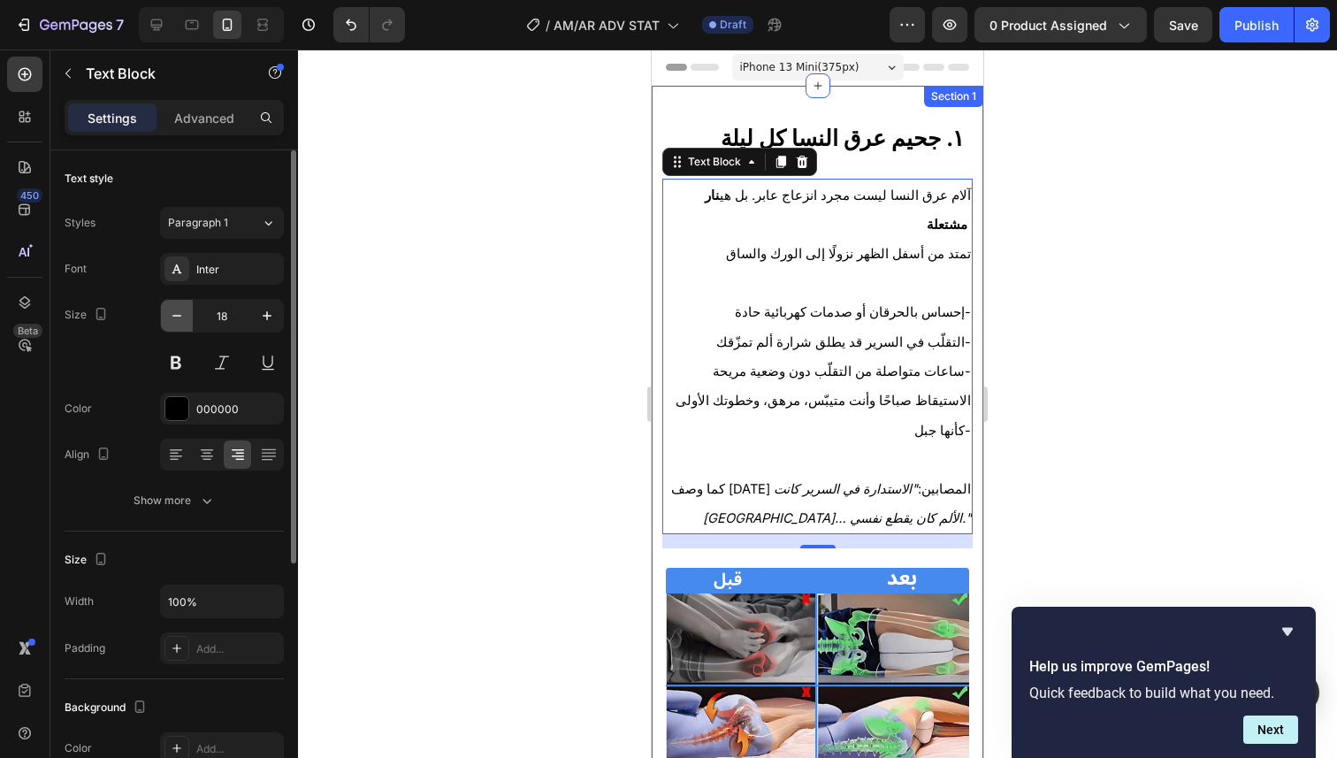
click at [189, 319] on button "button" at bounding box center [177, 316] width 32 height 32
type input "17"
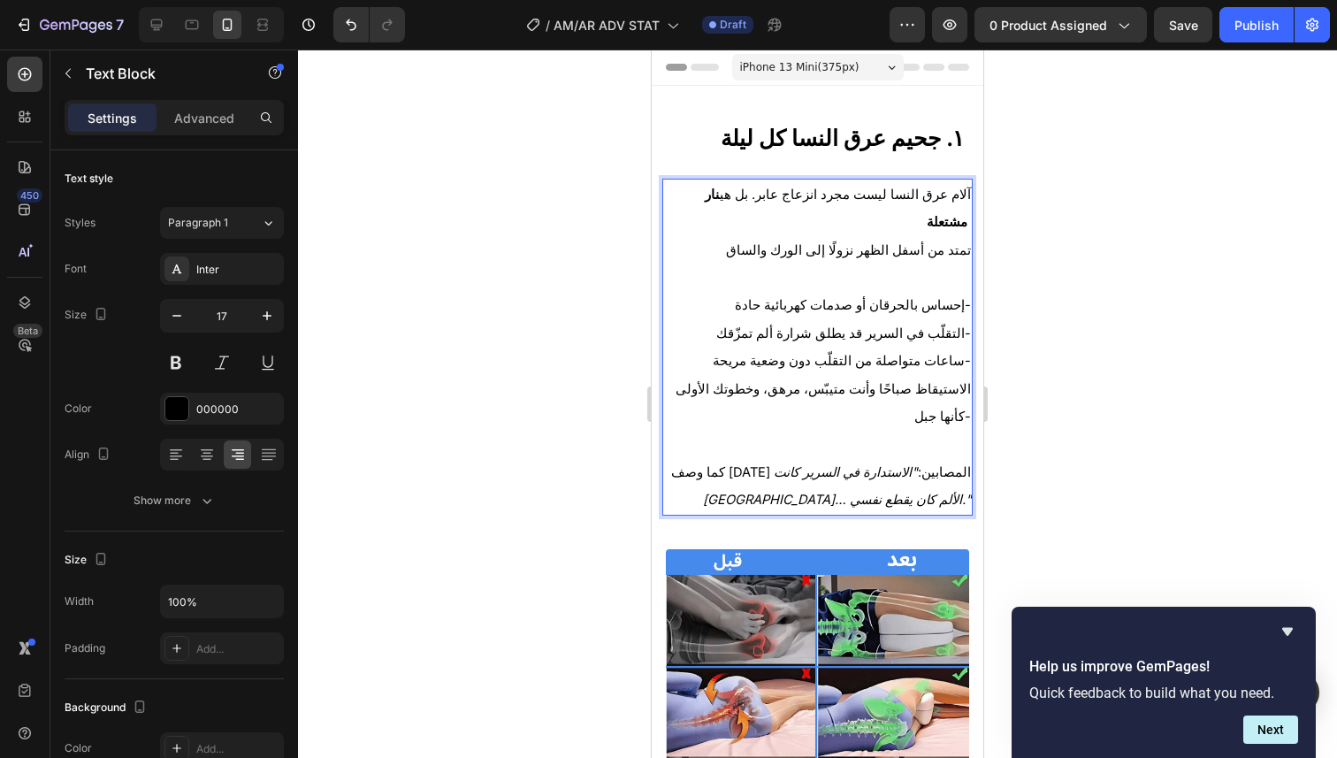
click at [781, 325] on span "التقلّب في السرير قد يطلق شرارة ألم تمزّقك-" at bounding box center [843, 333] width 255 height 16
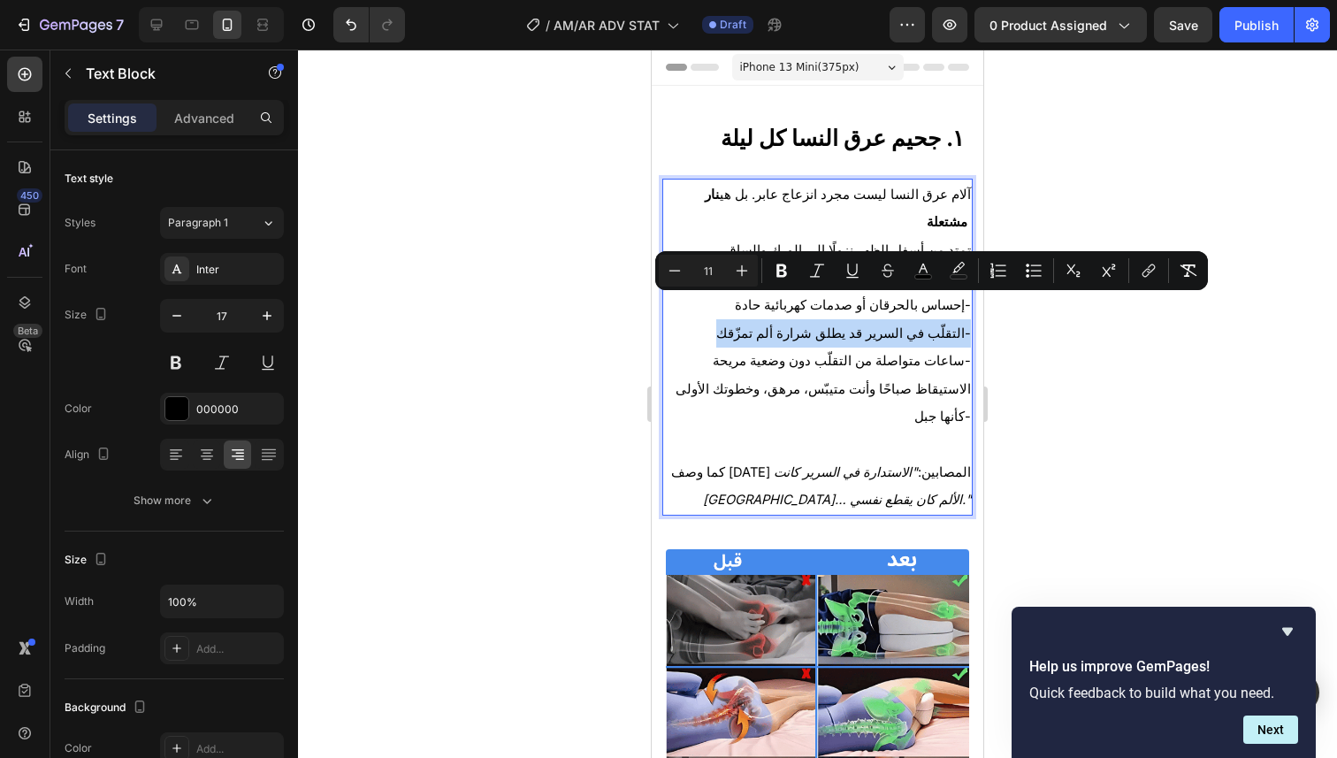
drag, startPoint x: 781, startPoint y: 299, endPoint x: 1411, endPoint y: 316, distance: 630.6
click at [781, 325] on span "التقلّب في السرير قد يطلق شرارة ألم تمزّقك-" at bounding box center [843, 333] width 255 height 16
click at [690, 202] on p "آلام عرق النسا ليست مجرد انزعاج عابر. بل هي نار مشتعلة" at bounding box center [817, 208] width 307 height 56
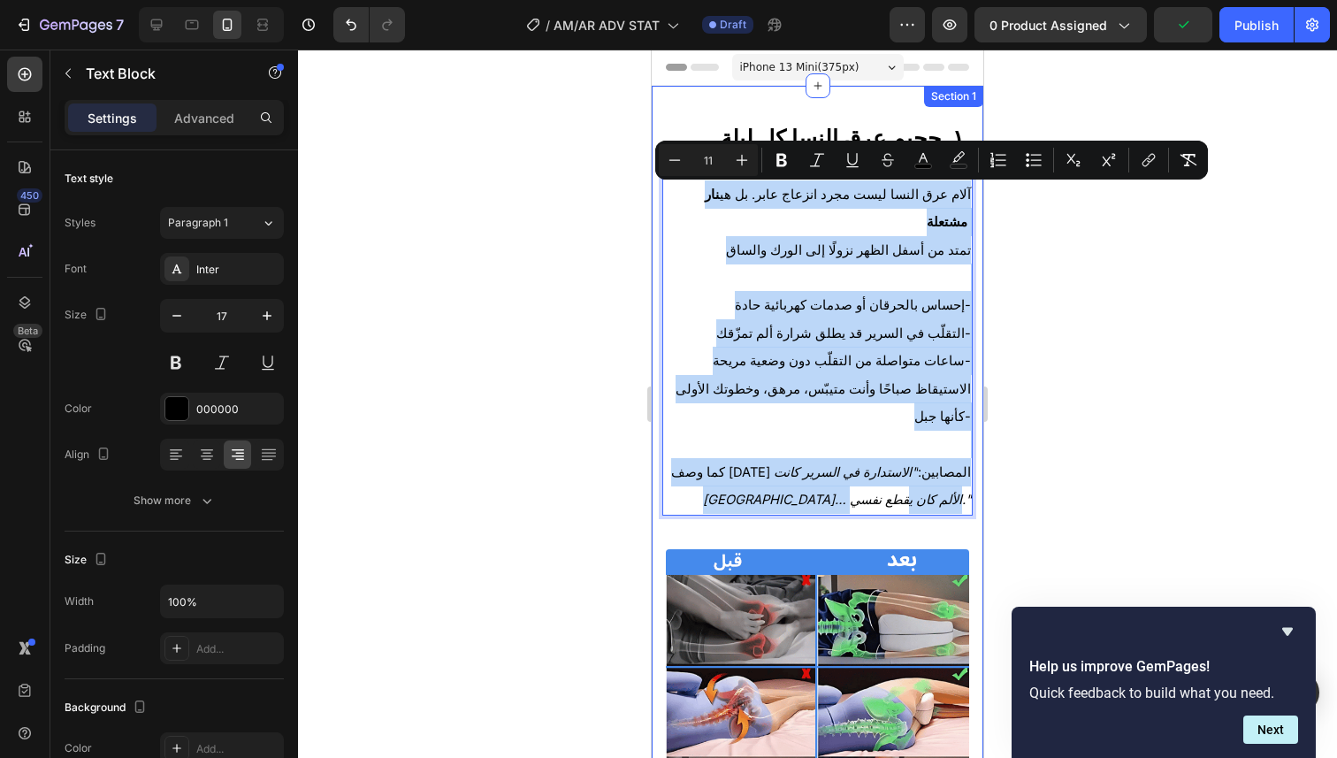
drag, startPoint x: 681, startPoint y: 190, endPoint x: 820, endPoint y: 469, distance: 311.6
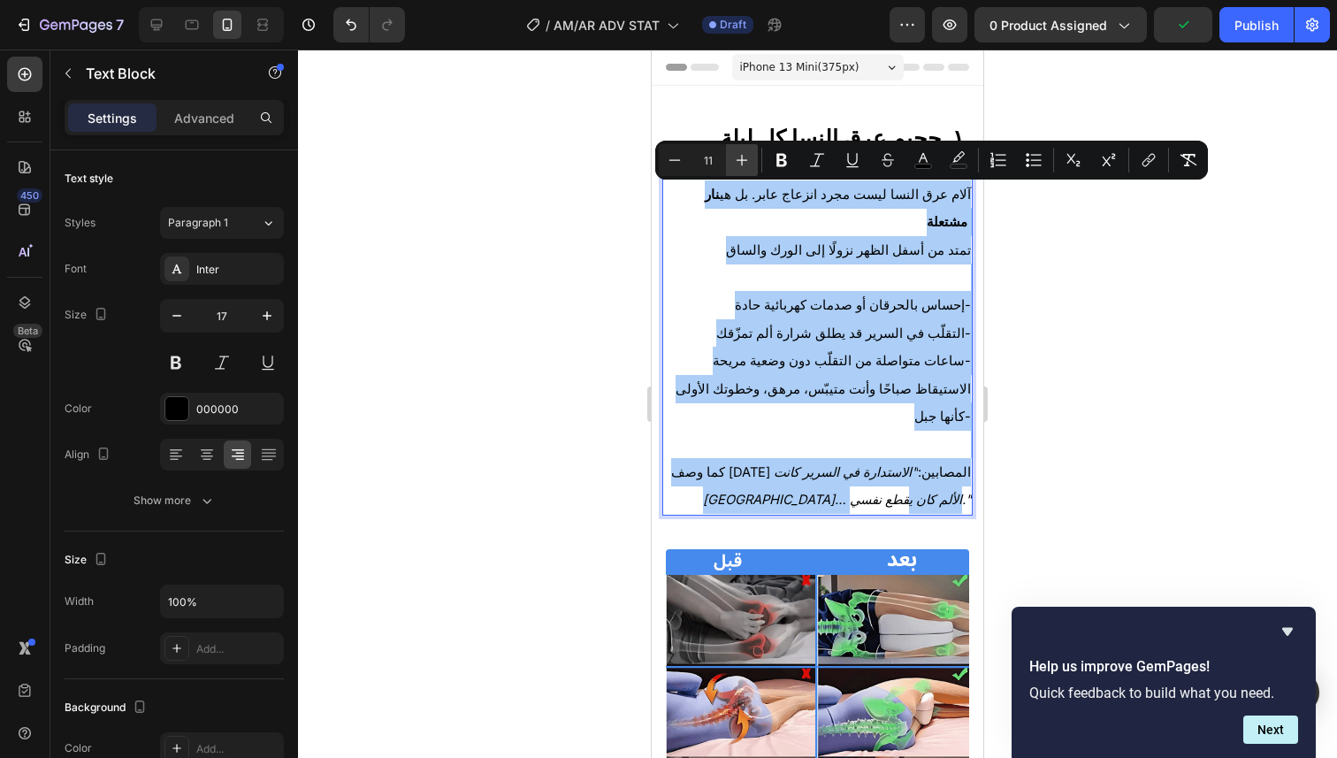
click at [737, 163] on icon "Editor contextual toolbar" at bounding box center [742, 160] width 18 height 18
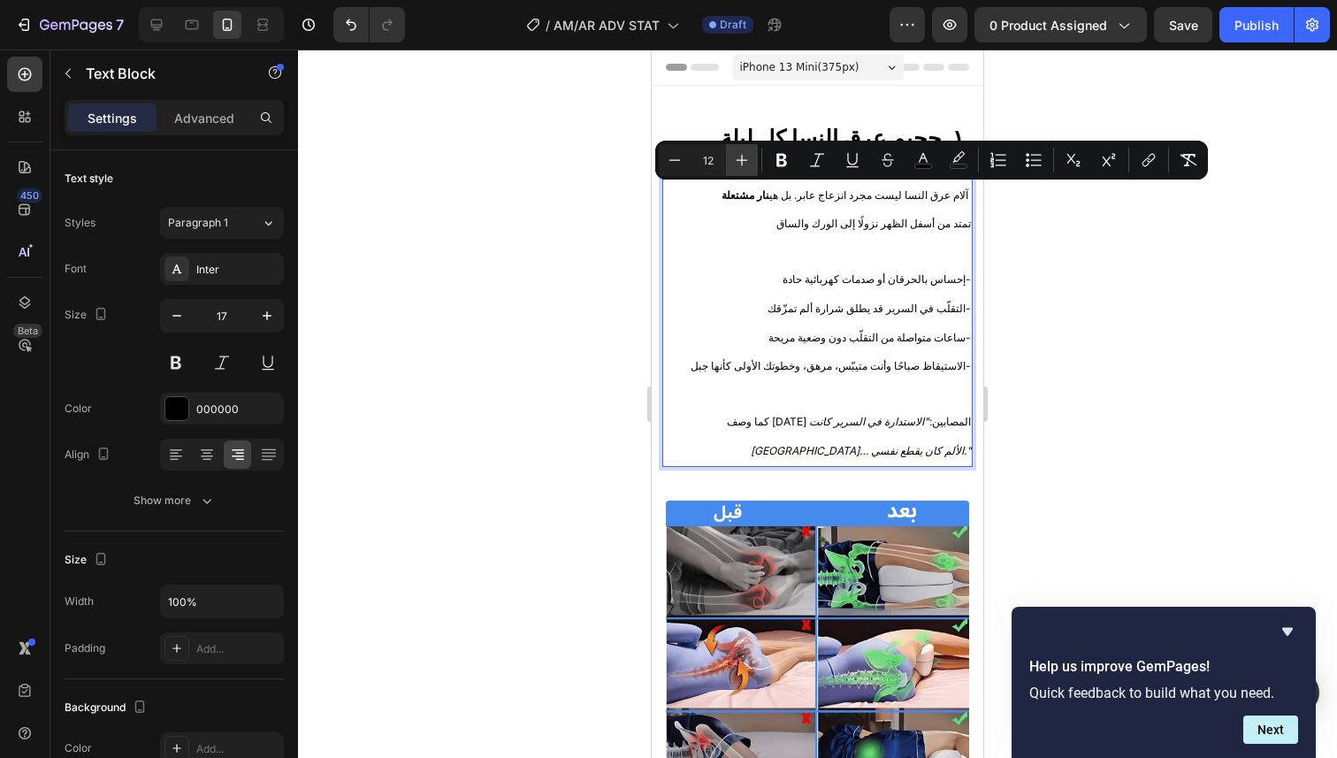
click at [737, 163] on icon "Editor contextual toolbar" at bounding box center [742, 160] width 18 height 18
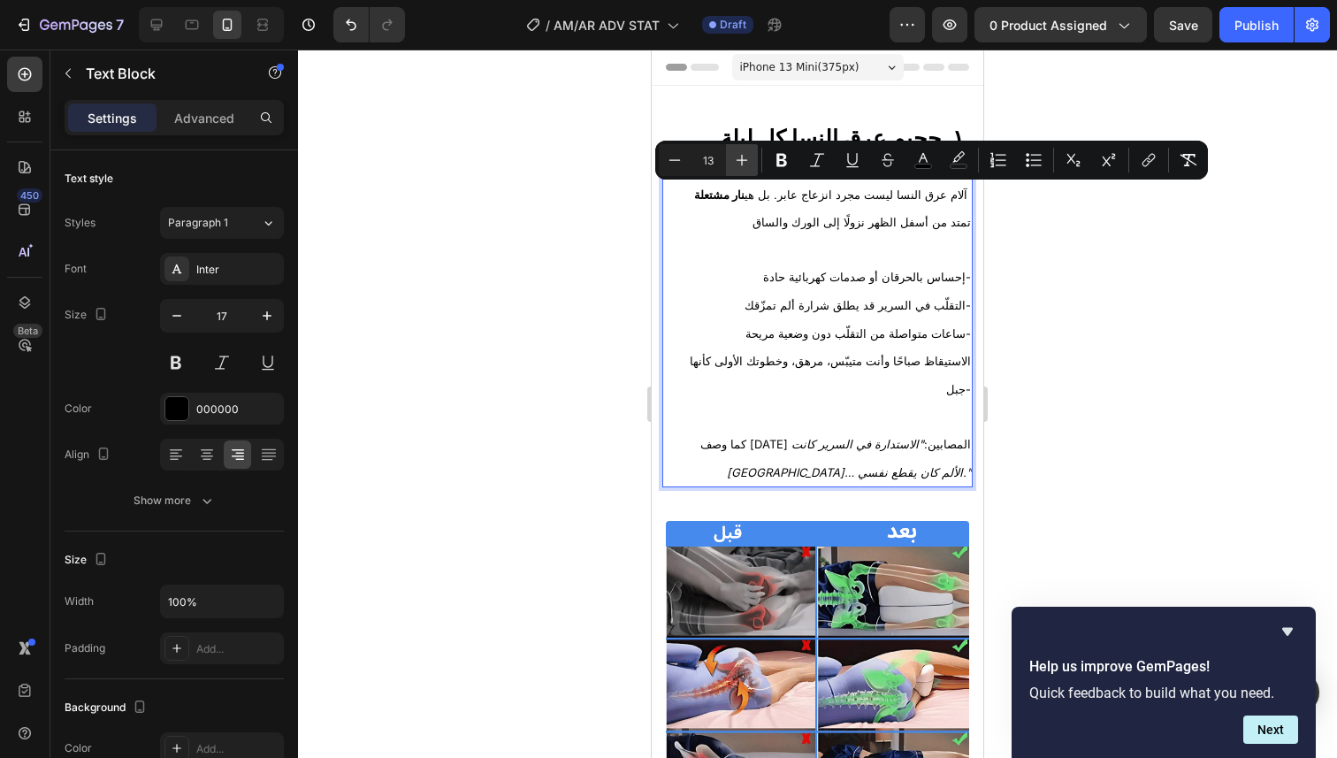
click at [737, 163] on icon "Editor contextual toolbar" at bounding box center [742, 160] width 18 height 18
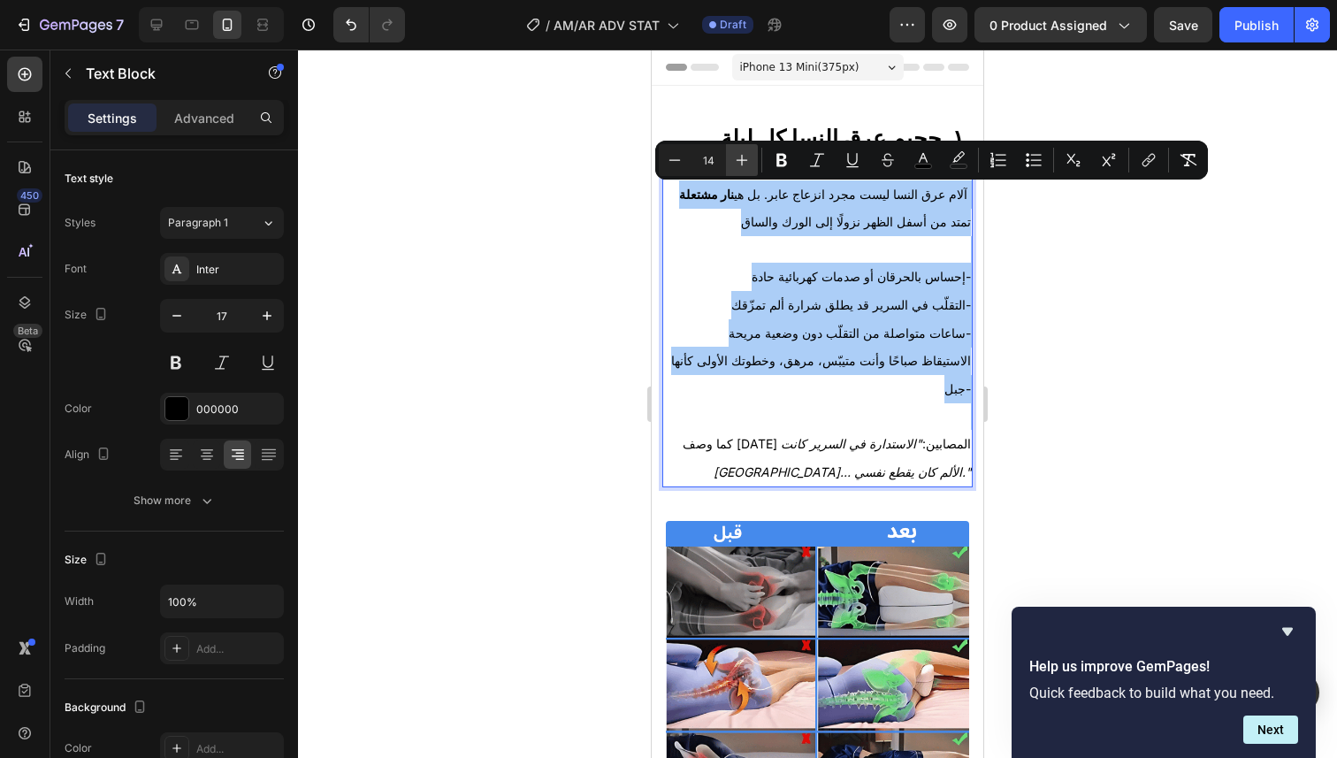
click at [737, 163] on icon "Editor contextual toolbar" at bounding box center [742, 160] width 18 height 18
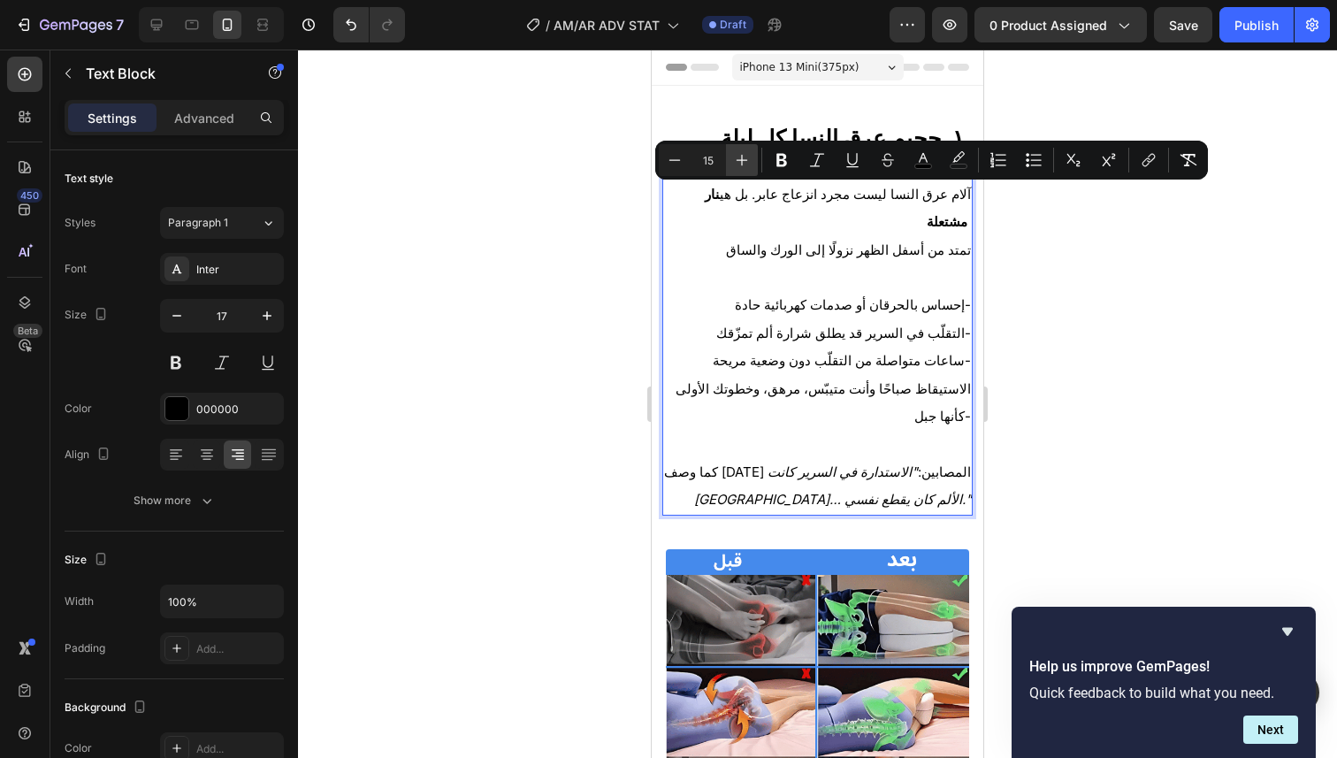
click at [737, 163] on icon "Editor contextual toolbar" at bounding box center [742, 160] width 18 height 18
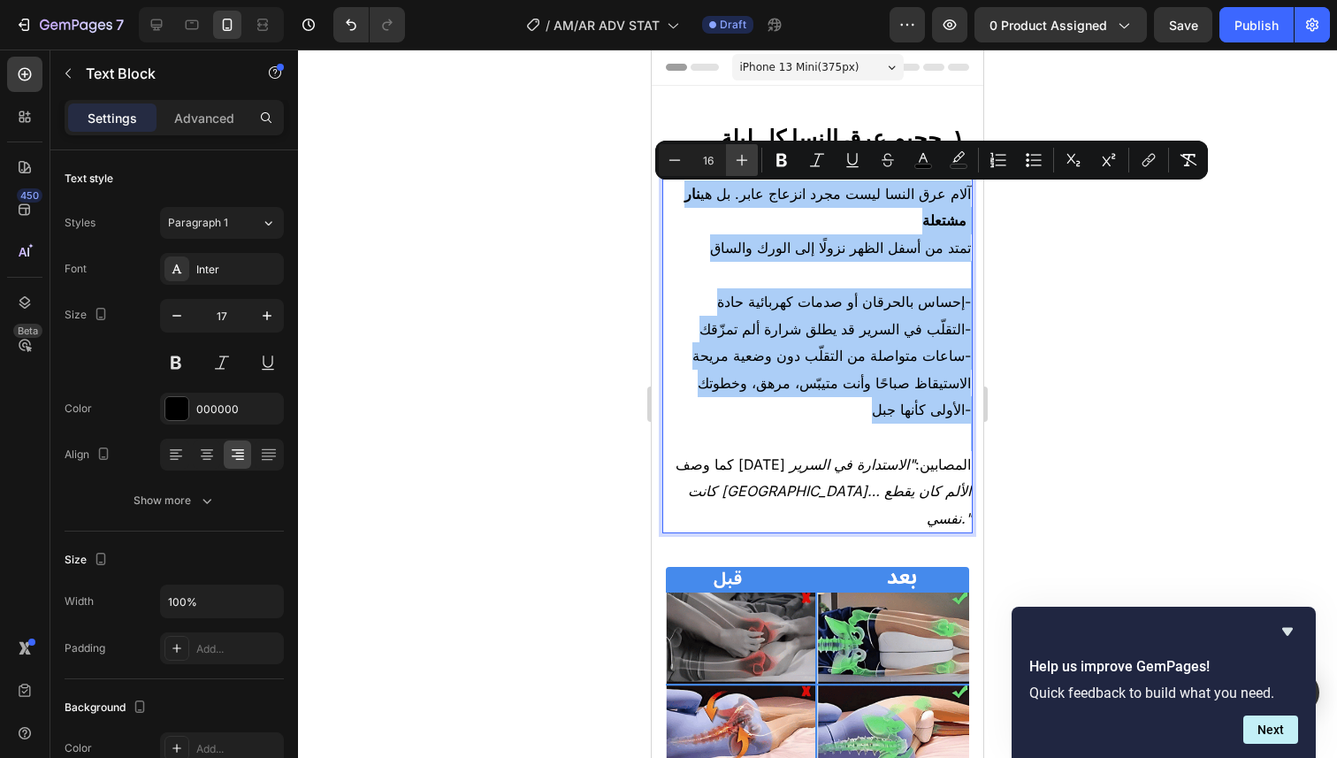
click at [737, 163] on icon "Editor contextual toolbar" at bounding box center [742, 160] width 18 height 18
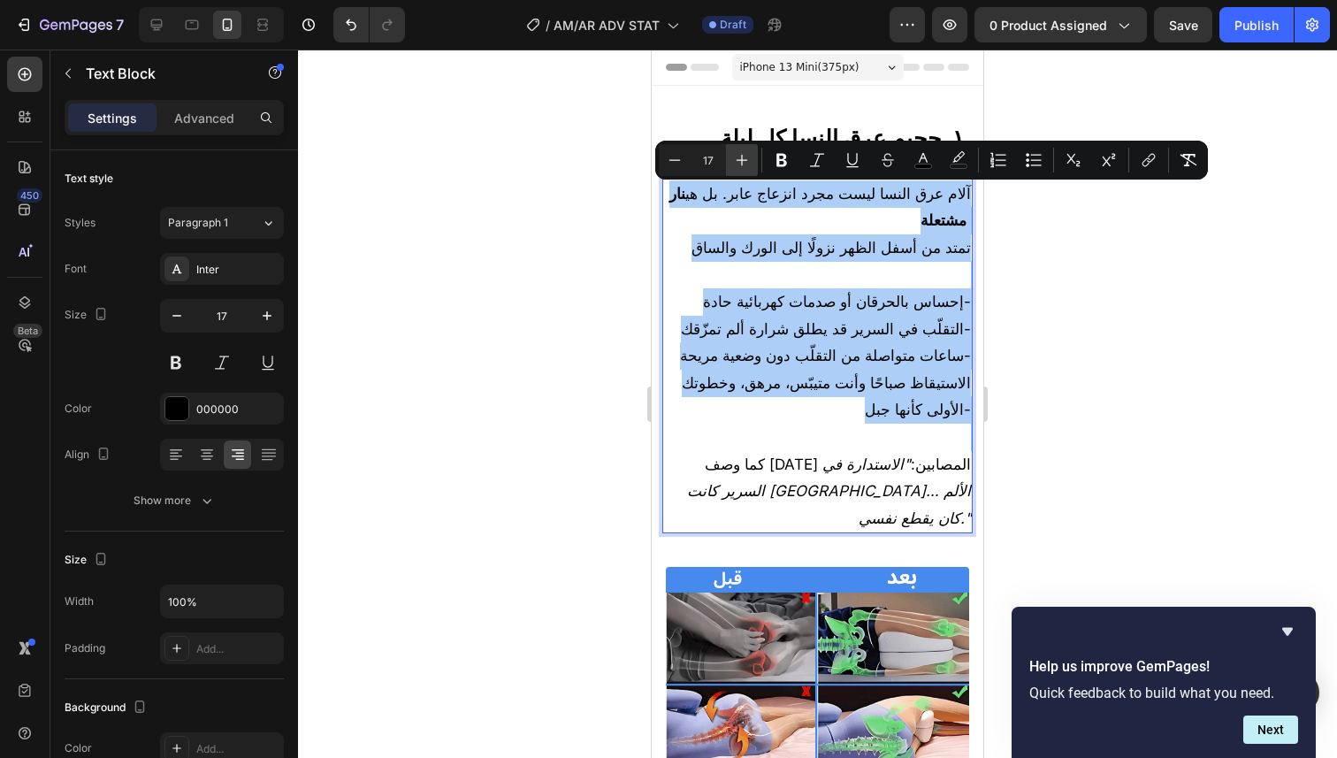
click at [737, 163] on icon "Editor contextual toolbar" at bounding box center [742, 160] width 18 height 18
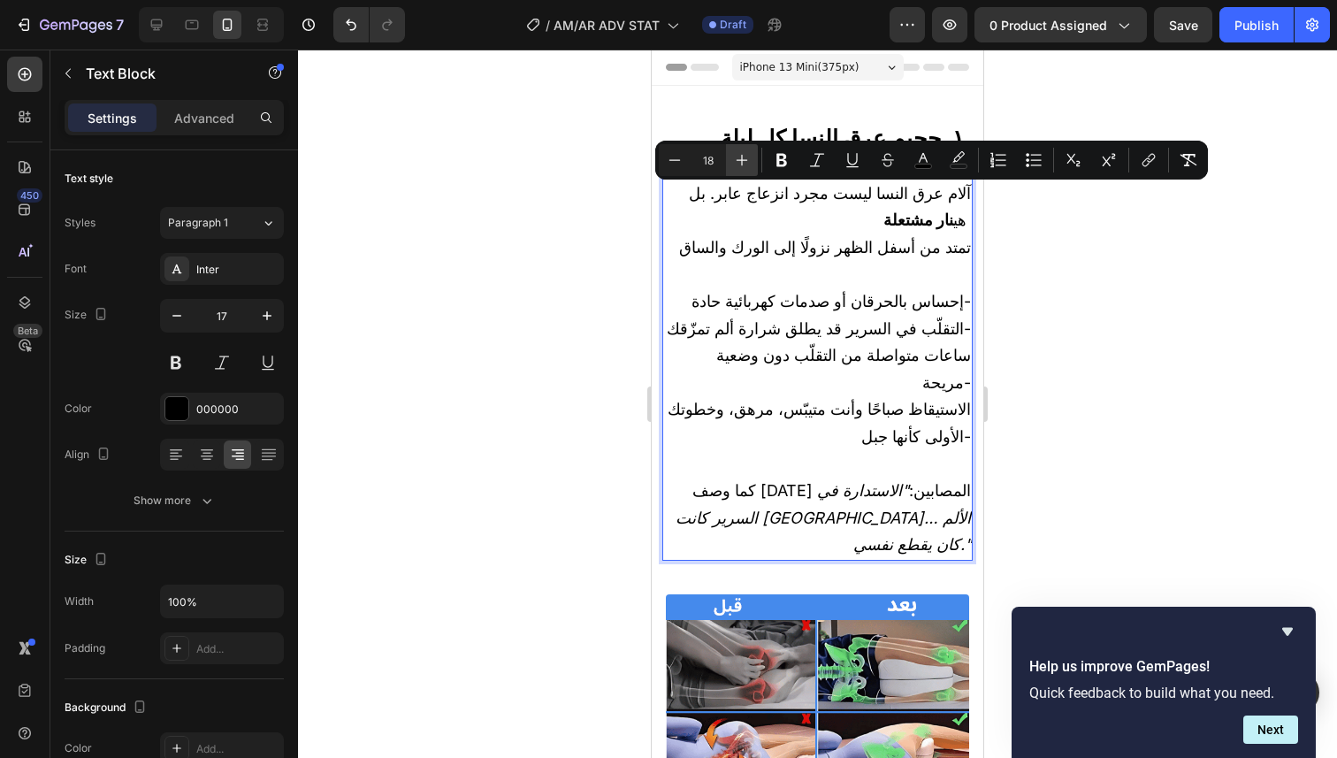
click at [737, 163] on icon "Editor contextual toolbar" at bounding box center [742, 160] width 18 height 18
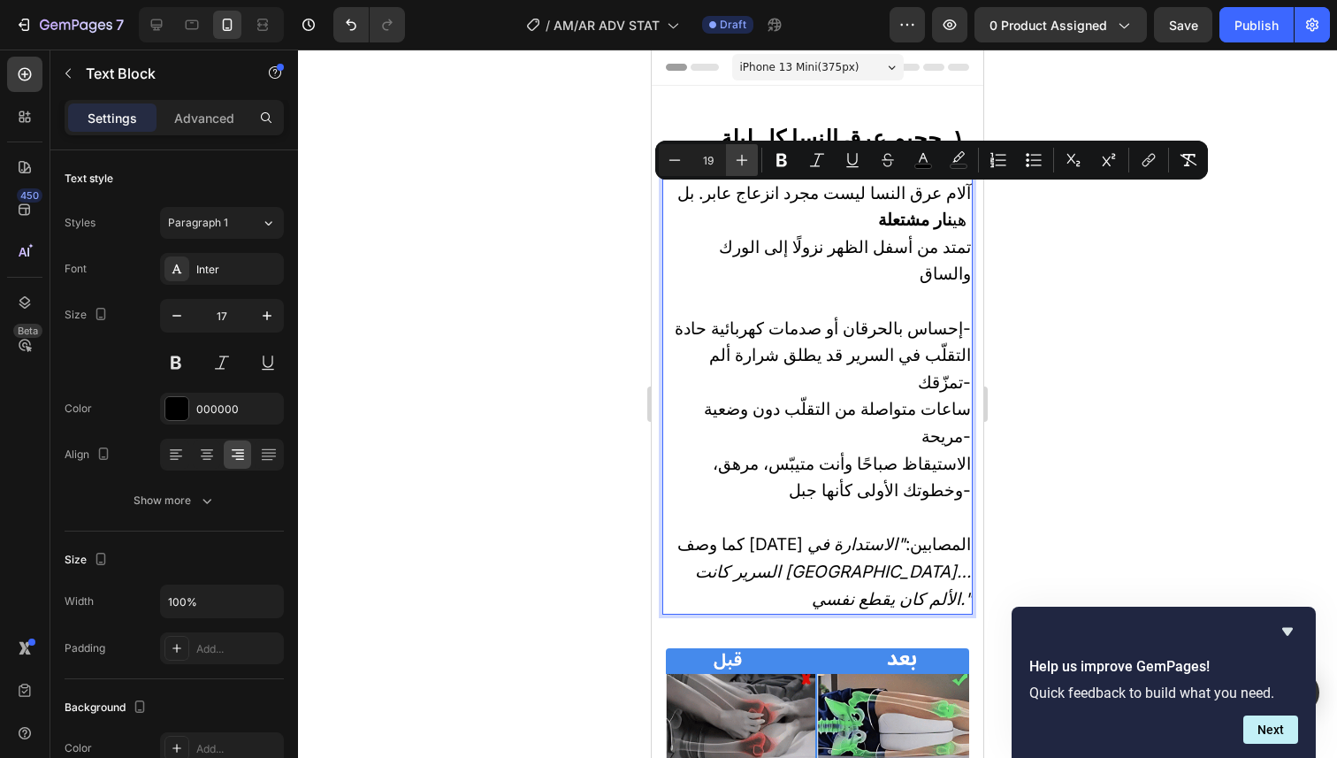
click at [737, 163] on icon "Editor contextual toolbar" at bounding box center [742, 160] width 18 height 18
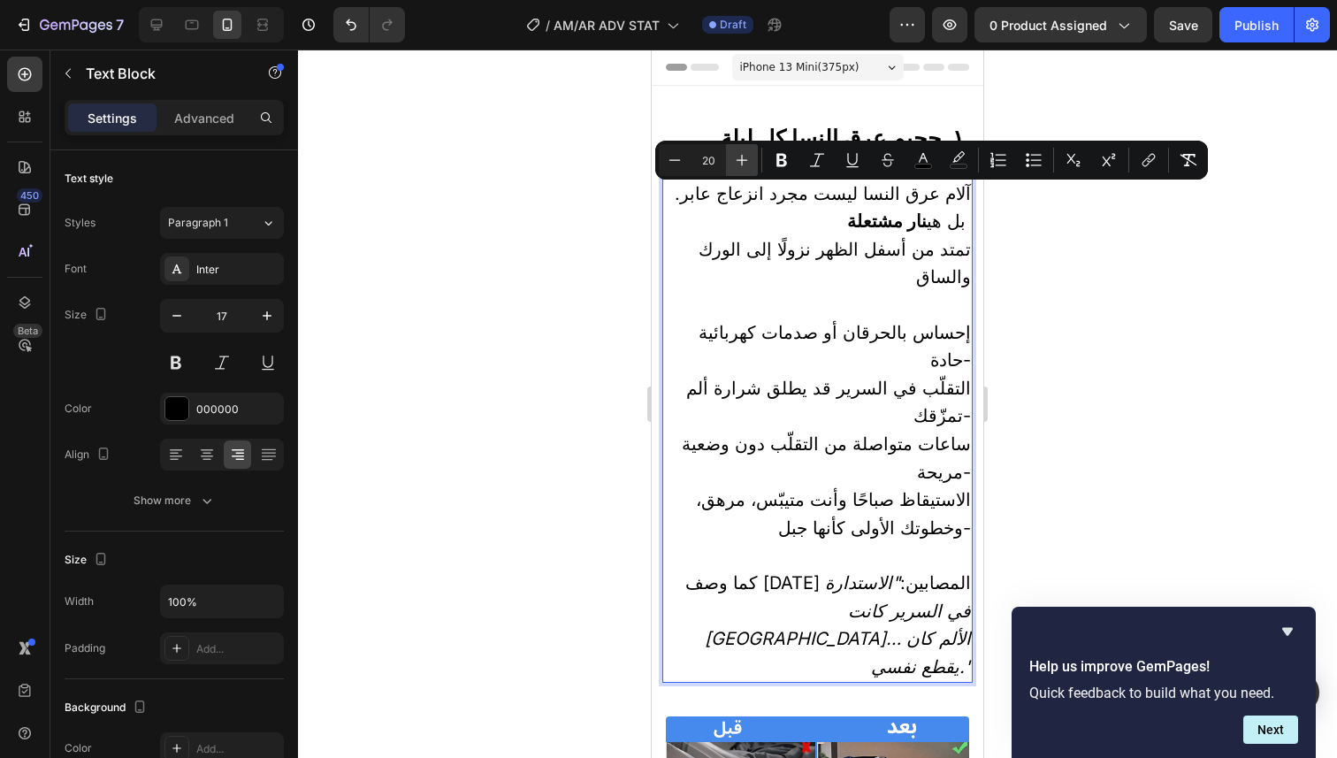
click at [737, 163] on icon "Editor contextual toolbar" at bounding box center [742, 160] width 18 height 18
type input "21"
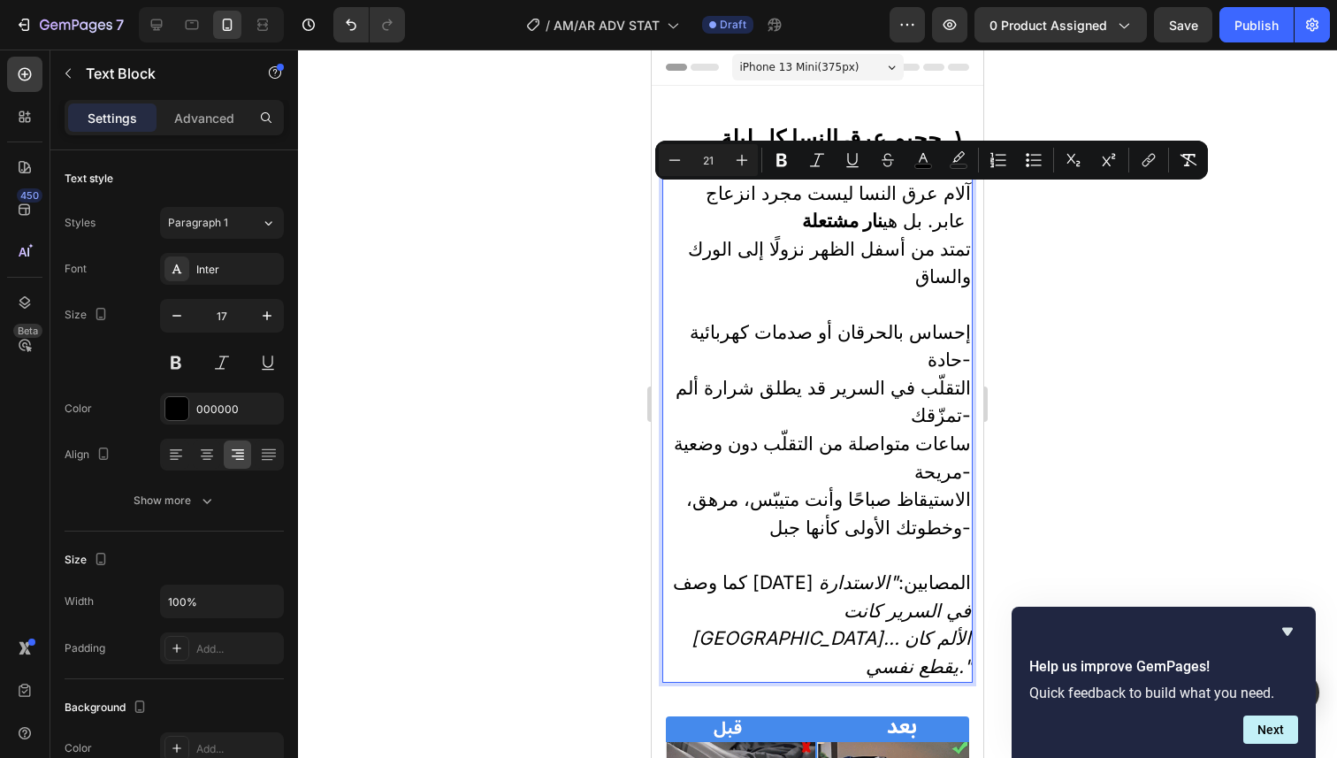
click at [1056, 352] on div at bounding box center [817, 404] width 1039 height 708
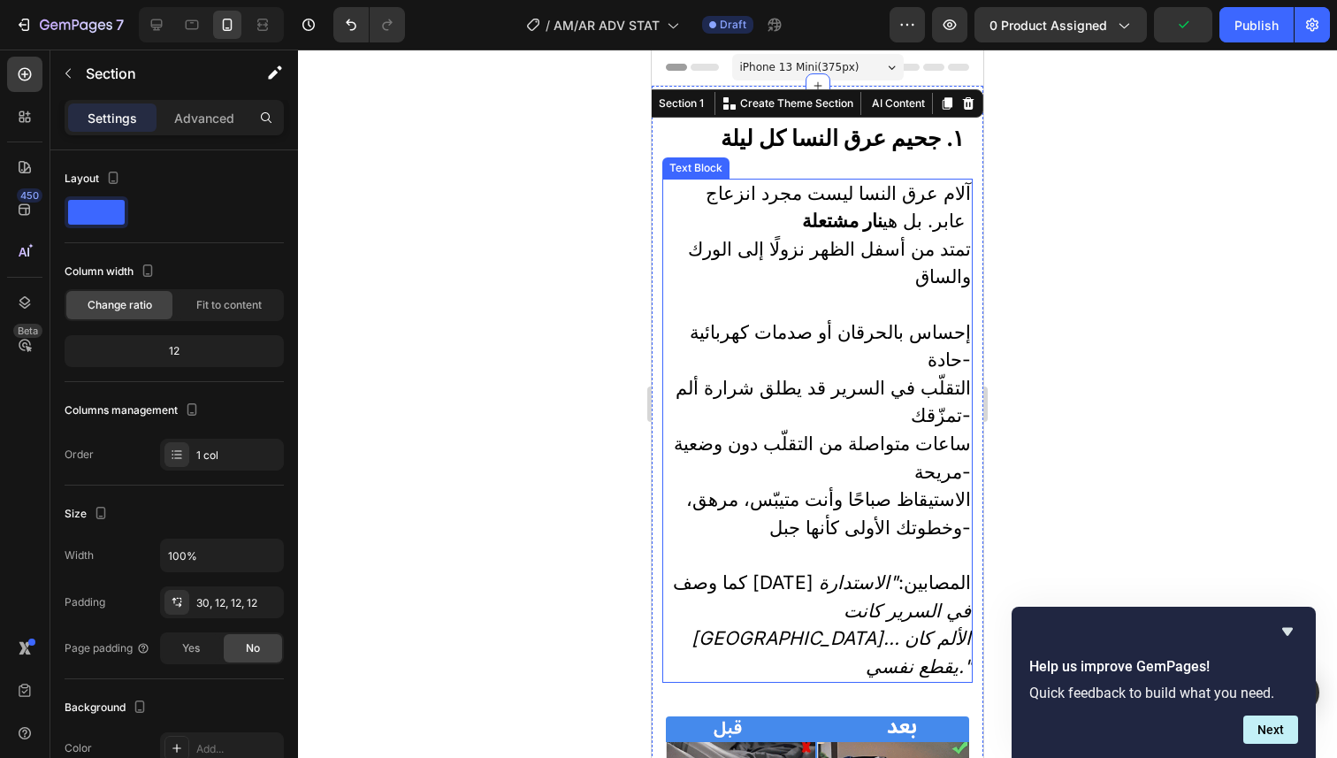
click at [932, 377] on span "التقلّب في السرير قد يطلق شرارة ألم تمزّقك-" at bounding box center [822, 402] width 295 height 50
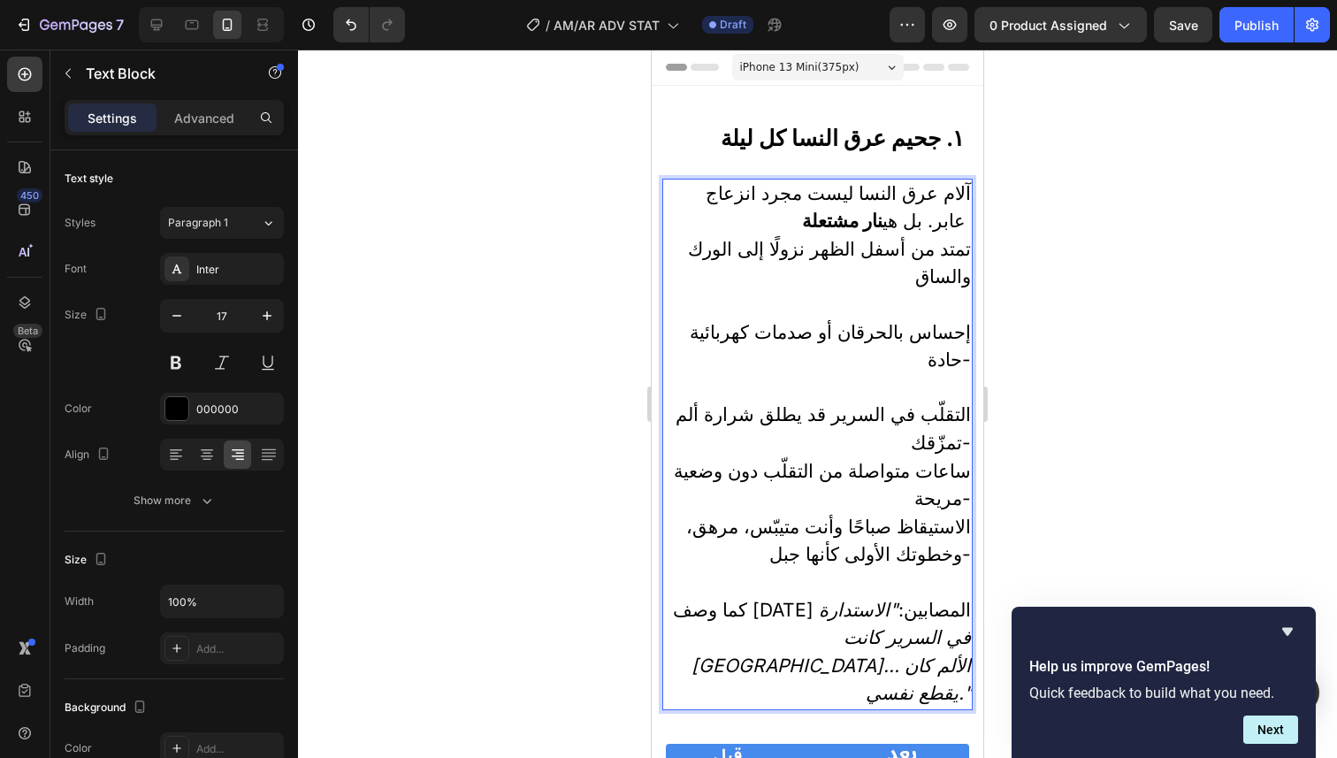
click at [926, 403] on span "التقلّب في السرير قد يطلق شرارة ألم تمزّقك-" at bounding box center [822, 428] width 295 height 50
click at [690, 458] on p "ساعات متواصلة من التقلّب دون وضعية مريحة-" at bounding box center [817, 486] width 307 height 56
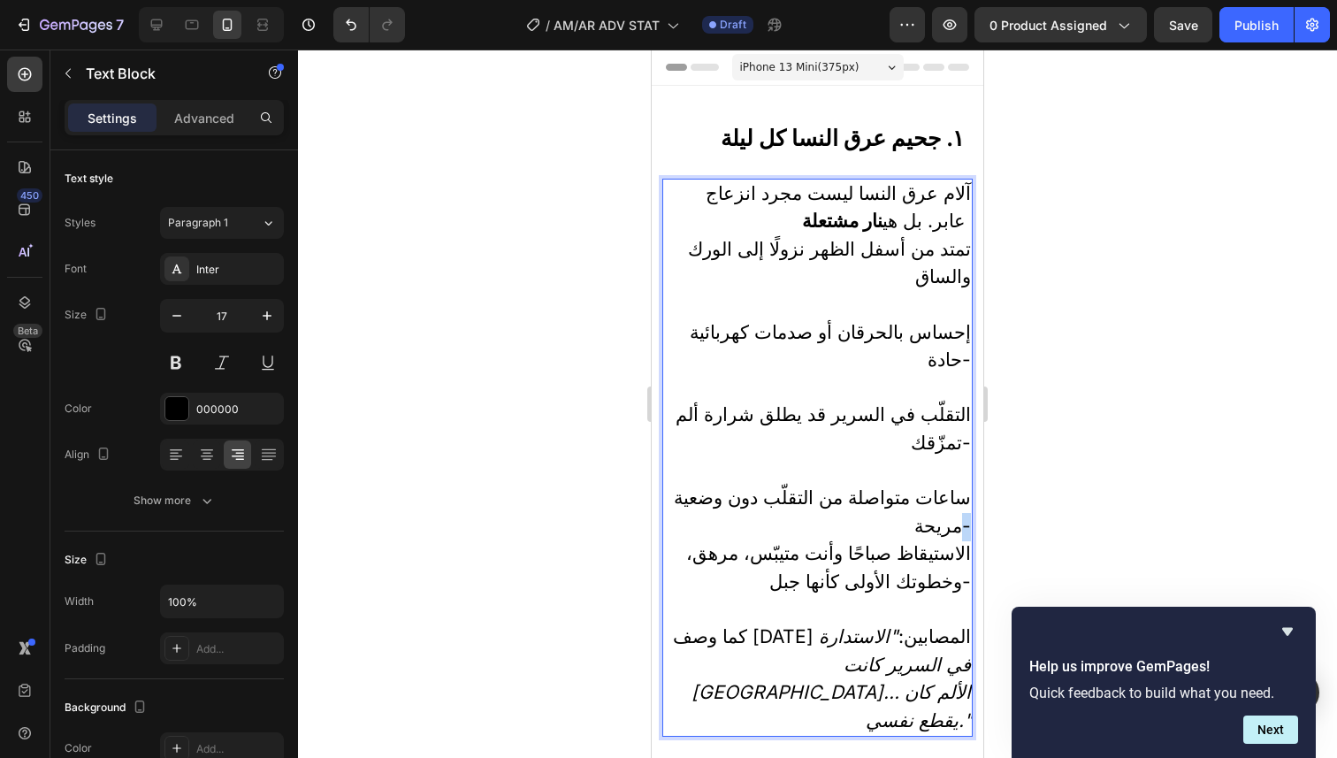
click at [956, 486] on span "ساعات متواصلة من التقلّب دون وضعية مريحة-" at bounding box center [822, 511] width 297 height 50
click at [933, 486] on span "ساعات متواصلة من التقلّب دون وضعية مريحة" at bounding box center [822, 511] width 297 height 50
click at [958, 422] on div "آلام عرق النسا ليست مجرد انزعاج عابر. بل هي نار مشتعلة تمتد من أسفل الظهر نزولً…" at bounding box center [817, 458] width 310 height 559
click at [941, 484] on p "ساعات متواصلة من التقلّب دون وضعية مريحة" at bounding box center [817, 512] width 307 height 56
click at [952, 486] on span "ساعات متواصلة من التقلّب دون وضعية مريحة" at bounding box center [822, 511] width 297 height 50
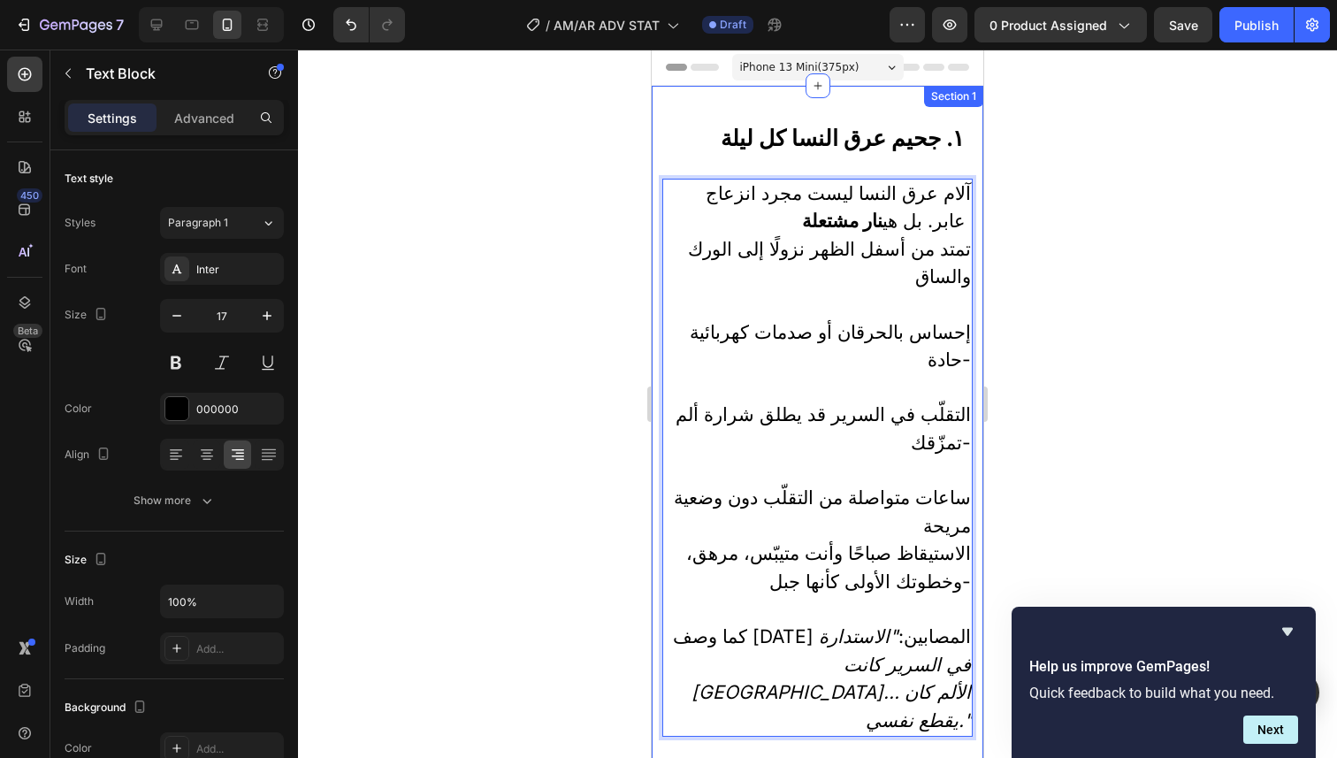
click at [957, 421] on div "آلام عرق النسا ليست مجرد انزعاج عابر. بل هي نار مشتعلة تمتد من أسفل الظهر نزولً…" at bounding box center [817, 458] width 310 height 559
click at [955, 486] on span "ساعات متواصلة من التقلّب دون وضعية مريحة" at bounding box center [822, 511] width 297 height 50
click at [957, 453] on div "آلام عرق النسا ليست مجرد انزعاج عابر. بل هي نار مشتعلة تمتد من أسفل الظهر نزولً…" at bounding box center [817, 458] width 310 height 559
click at [947, 486] on span "ساعات متواصلة من التقلّب دون وضعية مريحة" at bounding box center [822, 511] width 297 height 50
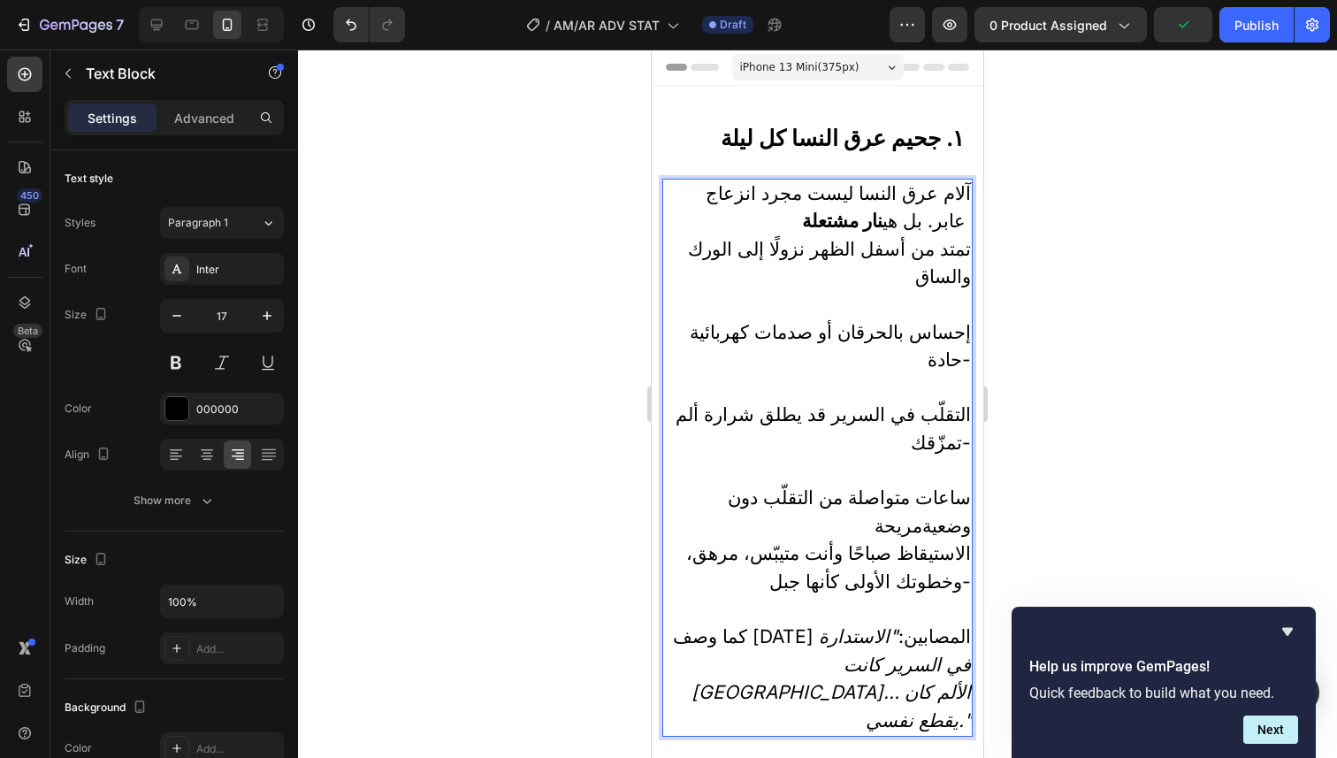
click at [957, 486] on span "ساعات متواصلة من التقلّب دون وضعيةمريحة" at bounding box center [849, 511] width 243 height 50
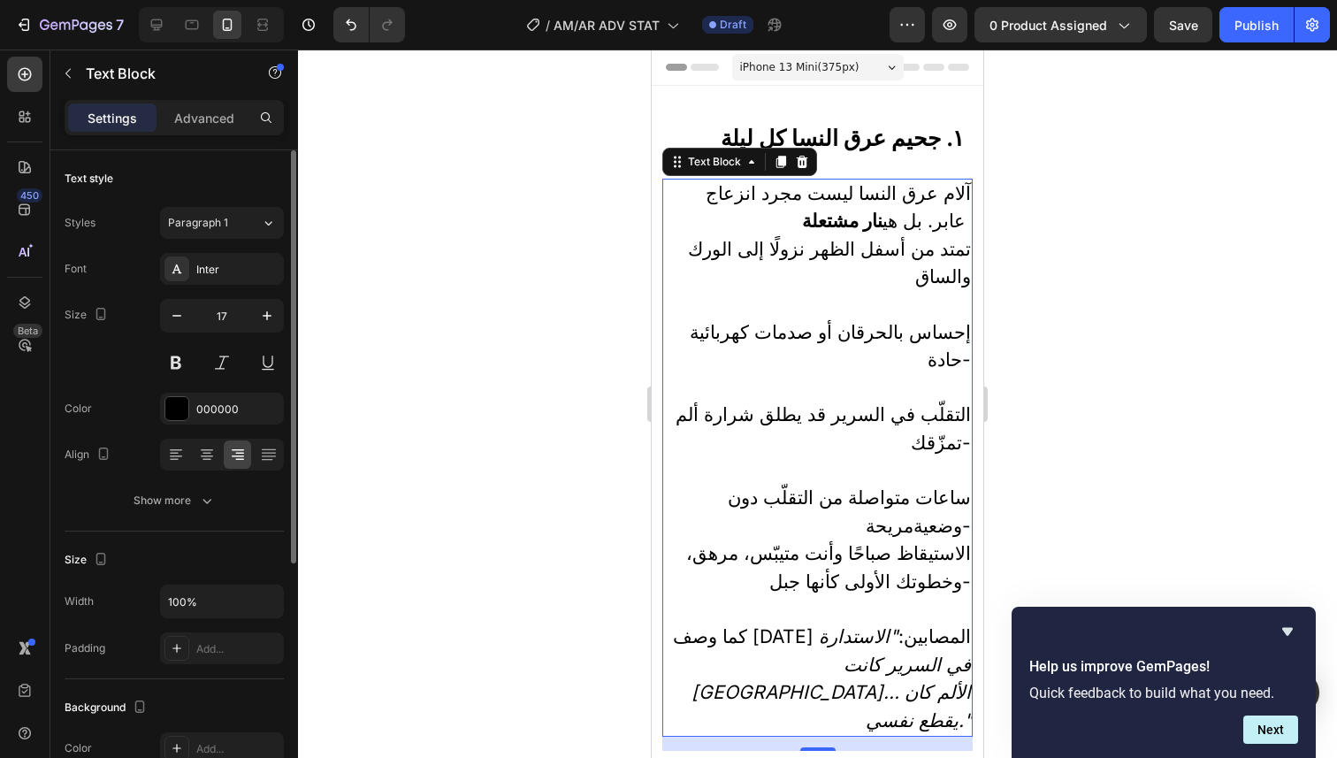
click at [210, 533] on div "Text style Styles Paragraph 1 Font Inter Size 17 Color 000000 Align Show more S…" at bounding box center [174, 613] width 219 height 927
click at [202, 513] on button "Show more" at bounding box center [174, 500] width 219 height 32
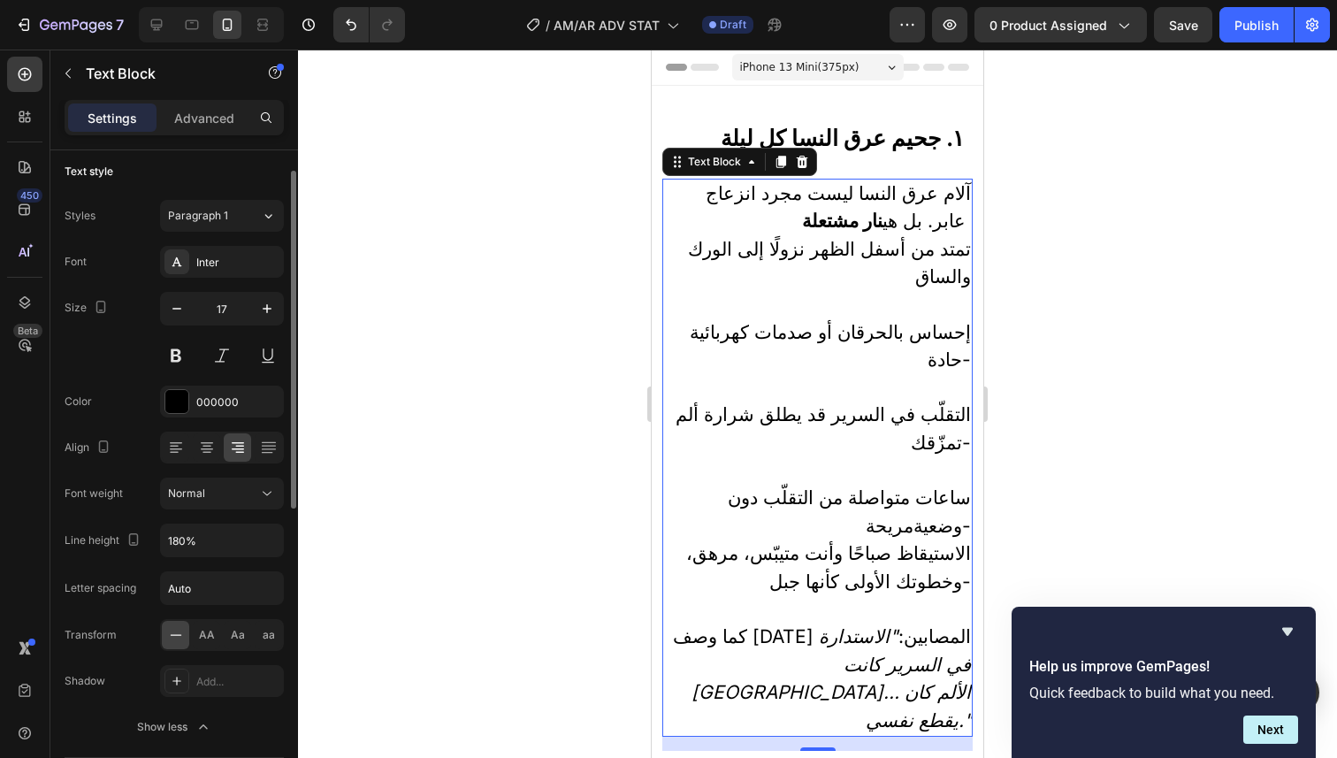
scroll to position [19, 0]
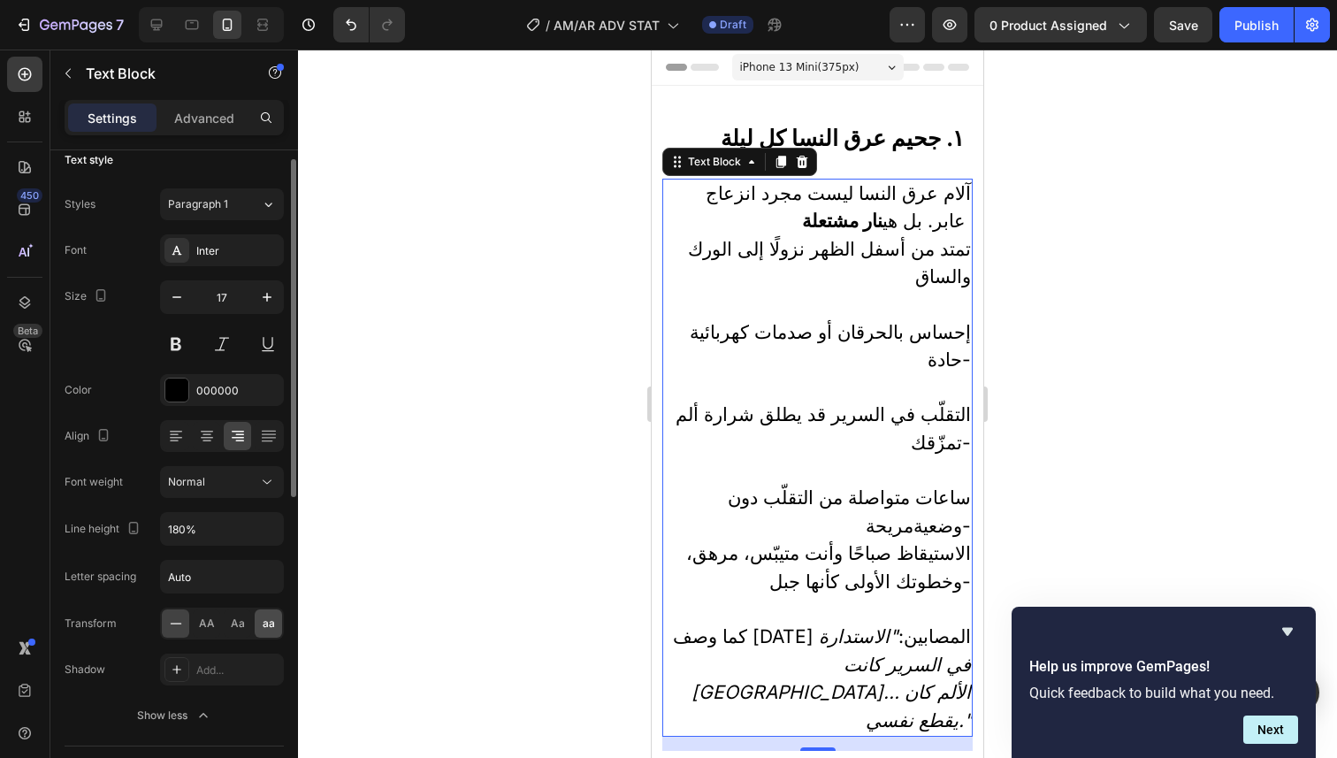
click at [262, 632] on div "aa" at bounding box center [268, 623] width 27 height 28
click at [187, 629] on div at bounding box center [175, 623] width 27 height 28
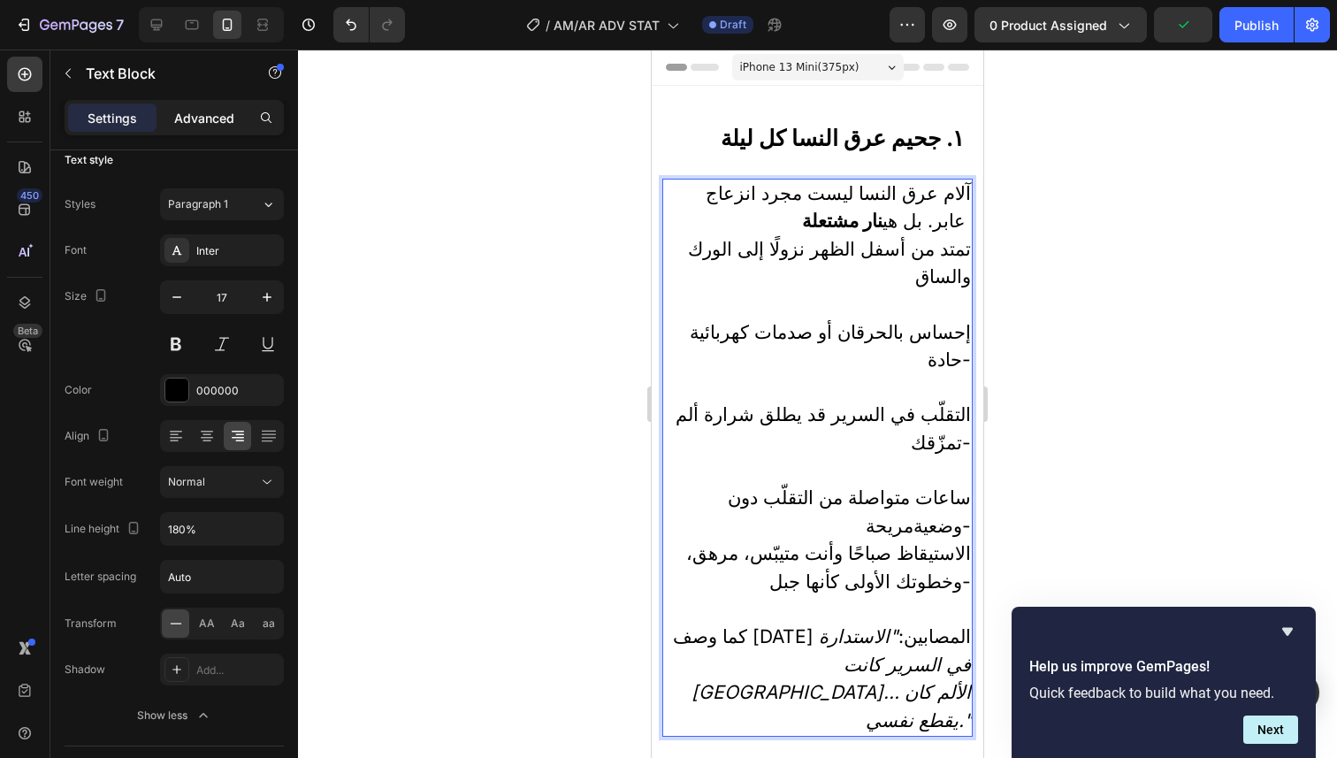
click at [207, 128] on div "Advanced" at bounding box center [204, 117] width 88 height 28
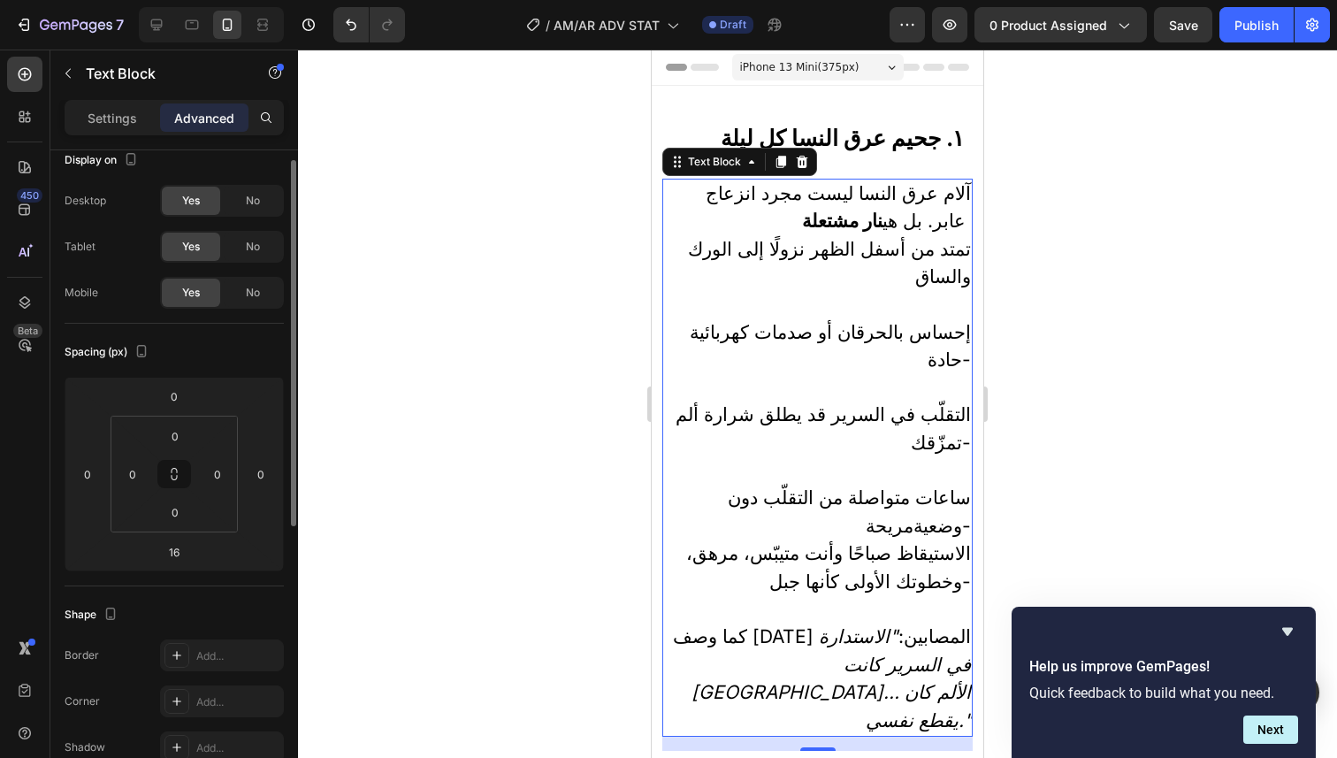
scroll to position [522, 0]
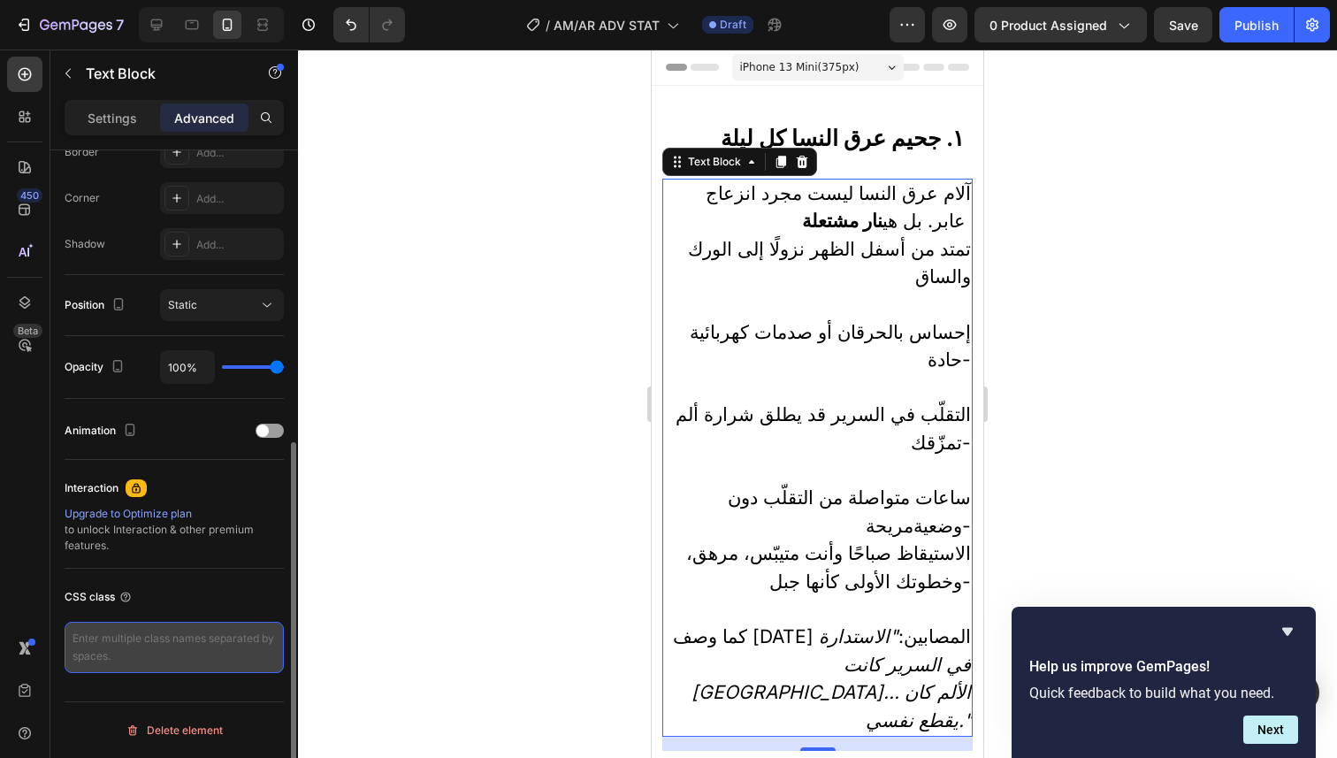
click at [188, 655] on textarea at bounding box center [174, 647] width 219 height 51
paste textarea "arabic-rtl"
paste textarea "/* CSS for Arabic Right-to-Left Text */ .arabic-rtl { direction: rtl; /* Makes …"
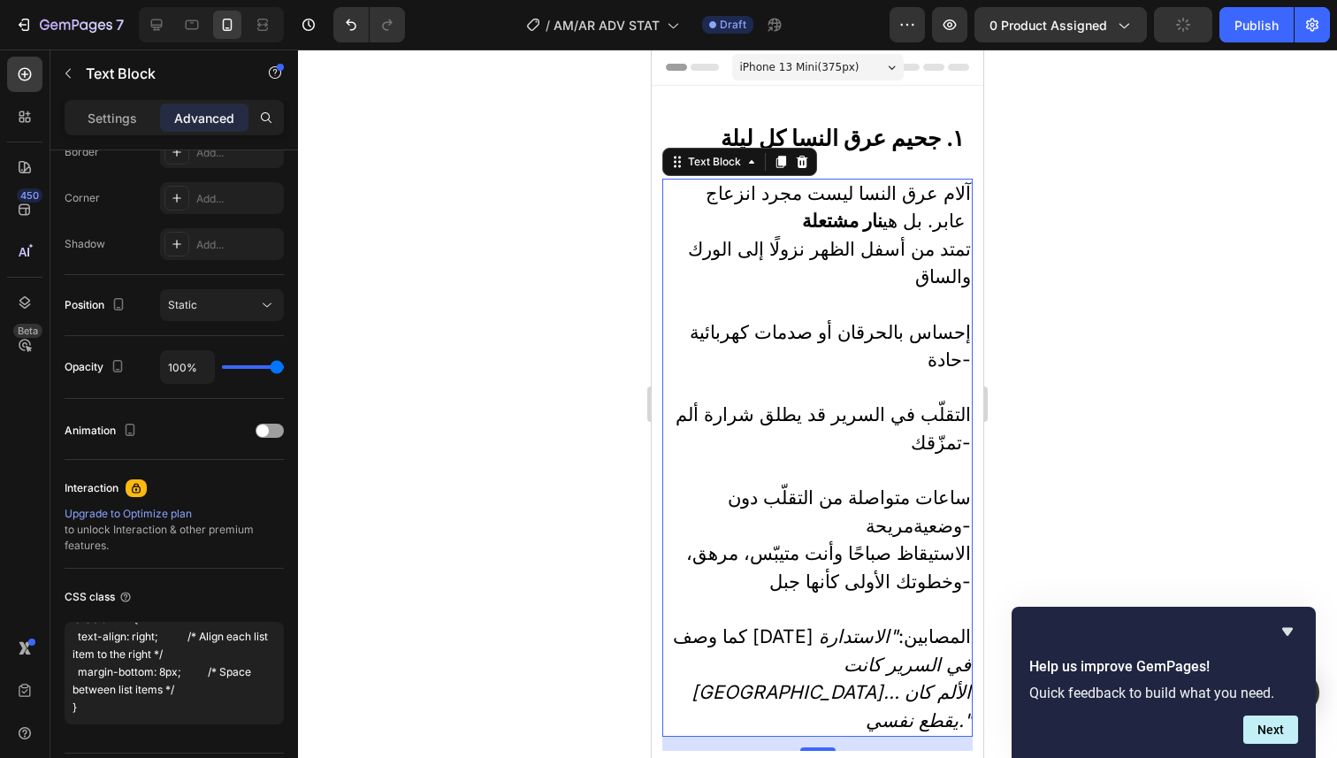
type textarea "arabic-rtl /* CSS for Arabic Right-to-Left Text */ .arabic-rtl { direction: rtl…"
click at [414, 569] on div at bounding box center [817, 404] width 1039 height 708
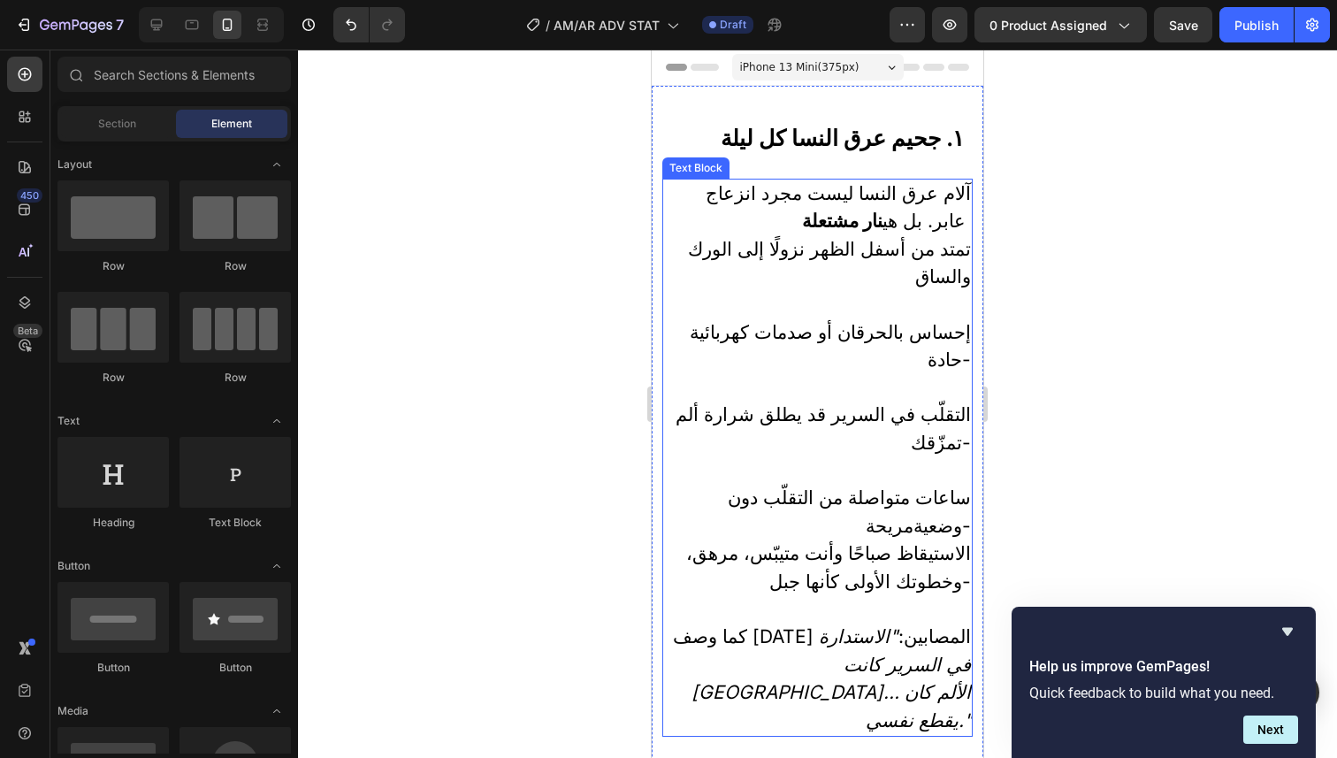
click at [727, 458] on p "Rich Text Editor. Editing area: main" at bounding box center [817, 471] width 307 height 27
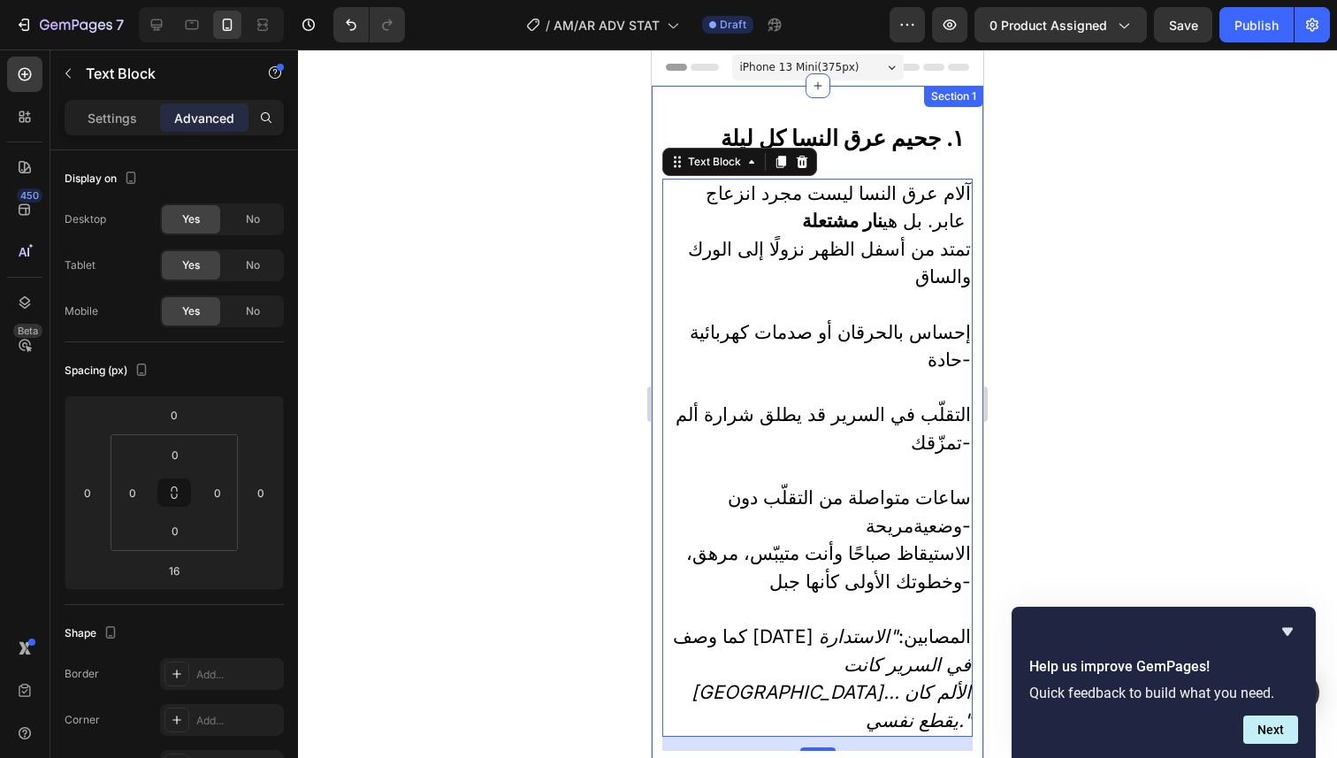
click at [517, 418] on div at bounding box center [817, 404] width 1039 height 708
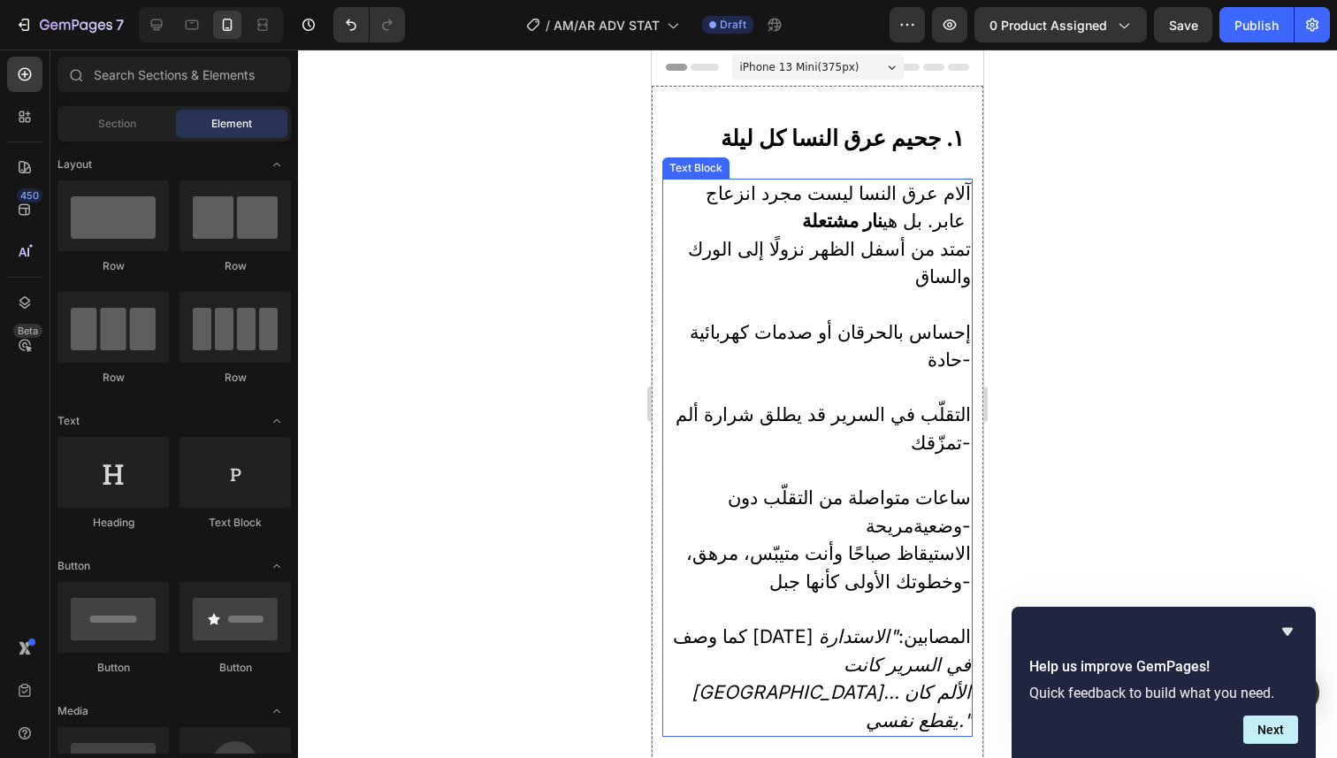
click at [759, 403] on span "التقلّب في السرير قد يطلق شرارة ألم تمزّقك-" at bounding box center [822, 428] width 295 height 50
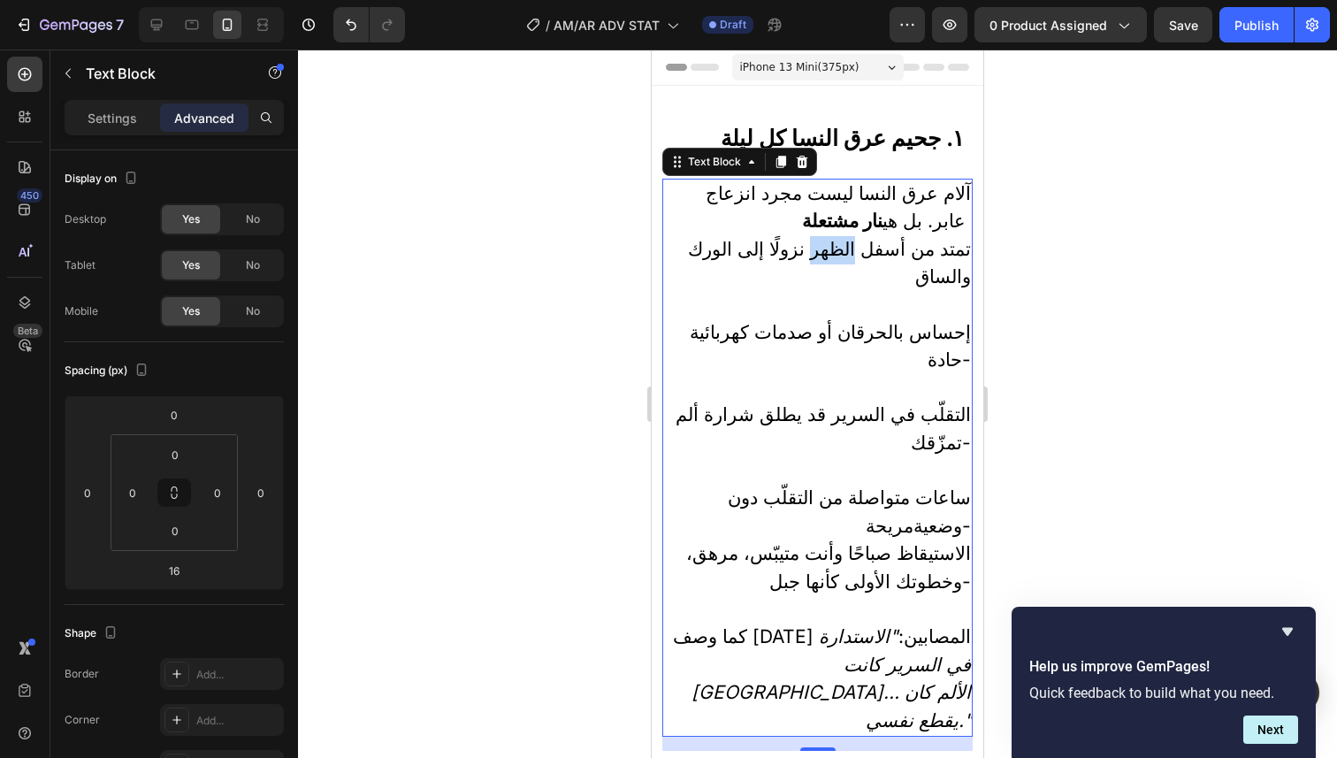
click at [830, 244] on span "تمتد من أسفل الظهر نزولًا إلى الورك والساق" at bounding box center [829, 263] width 283 height 50
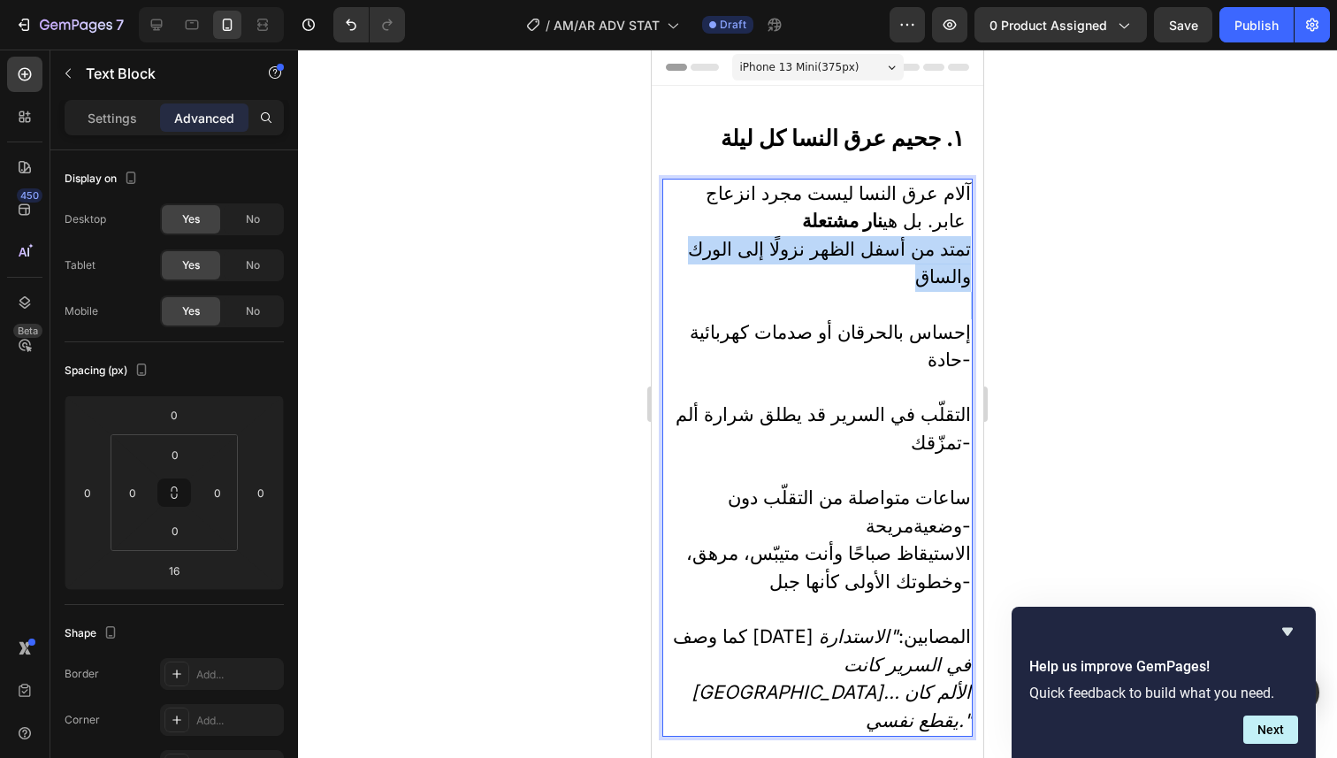
click at [830, 244] on span "تمتد من أسفل الظهر نزولًا إلى الورك والساق" at bounding box center [829, 263] width 283 height 50
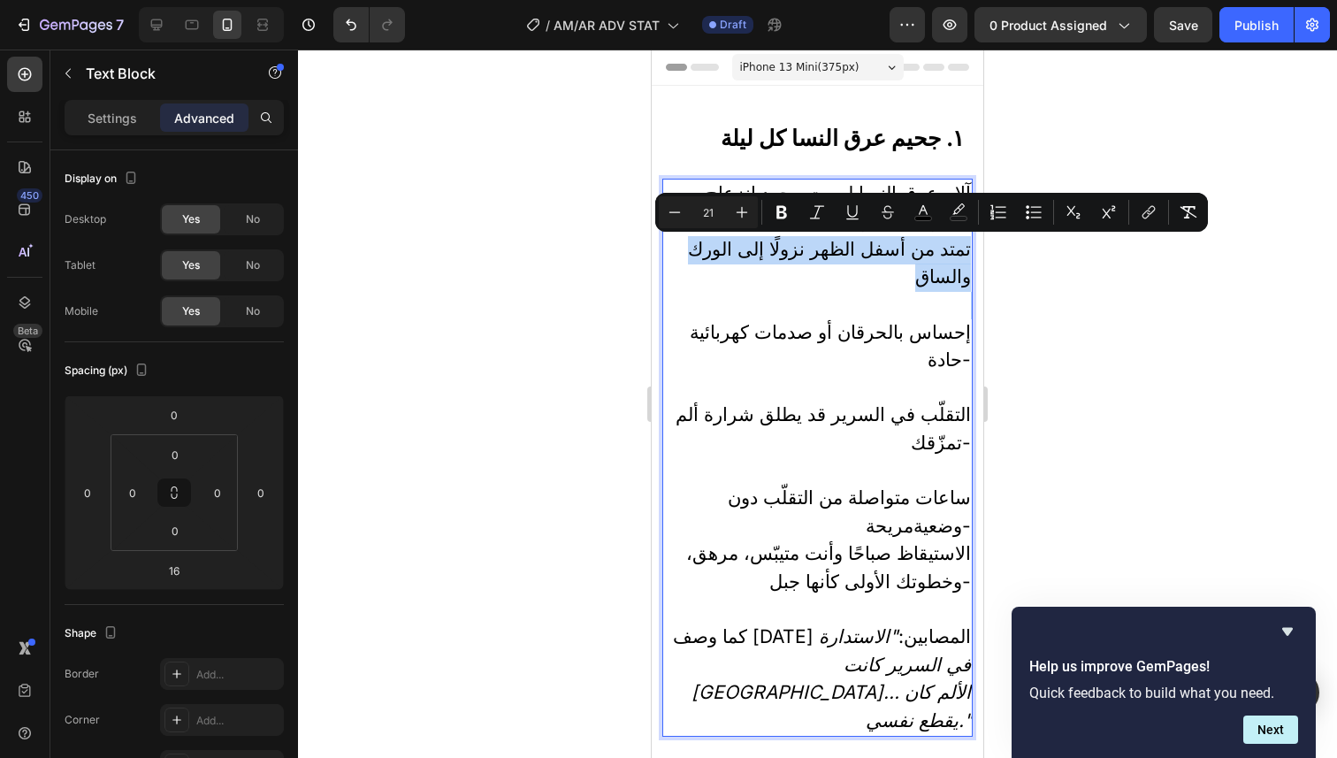
click at [830, 244] on span "تمتد من أسفل الظهر نزولًا إلى الورك والساق" at bounding box center [829, 263] width 283 height 50
click at [750, 253] on span "تمتد من أسفل الظهر نزولًا إلى الورك والساق" at bounding box center [829, 263] width 283 height 50
click at [716, 255] on span "تمتد من أسفل الظهر نزولًا إلى الورك والساق" at bounding box center [829, 263] width 283 height 50
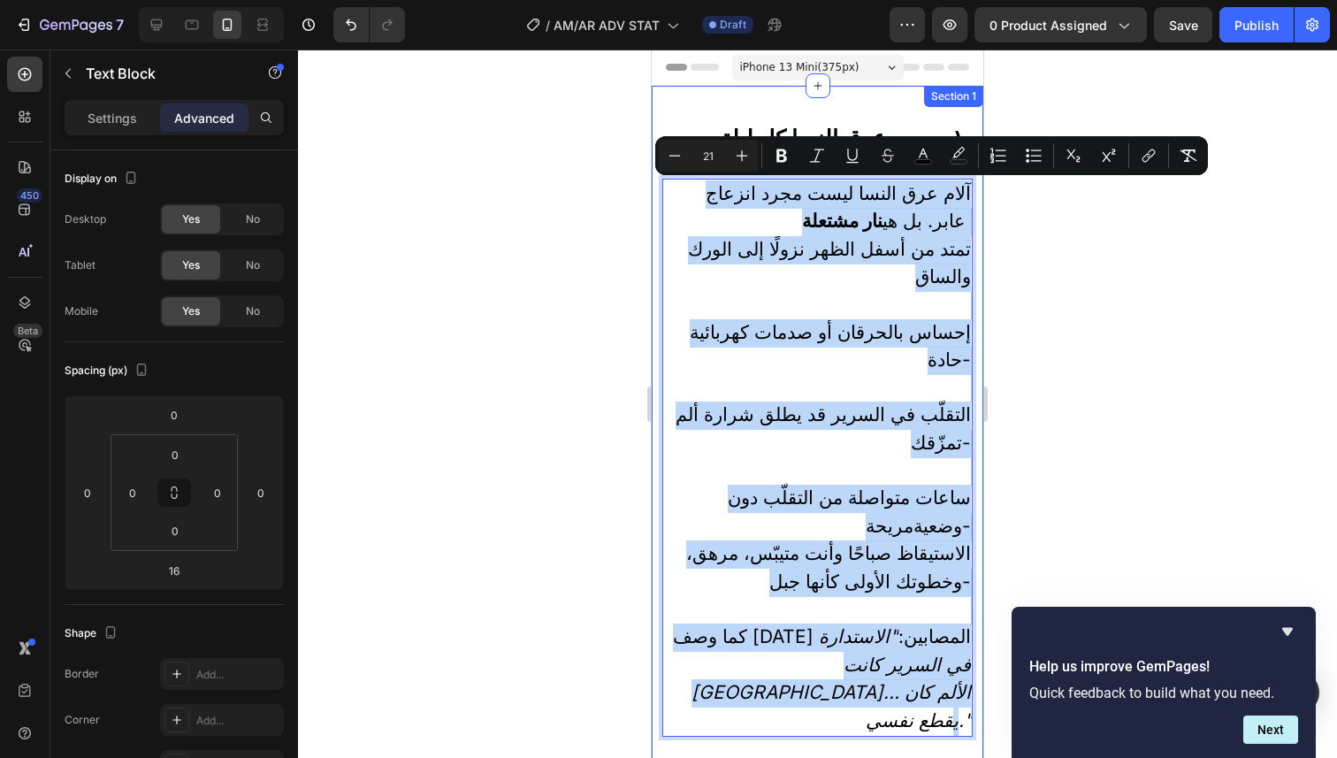
drag, startPoint x: 714, startPoint y: 237, endPoint x: 850, endPoint y: 632, distance: 417.7
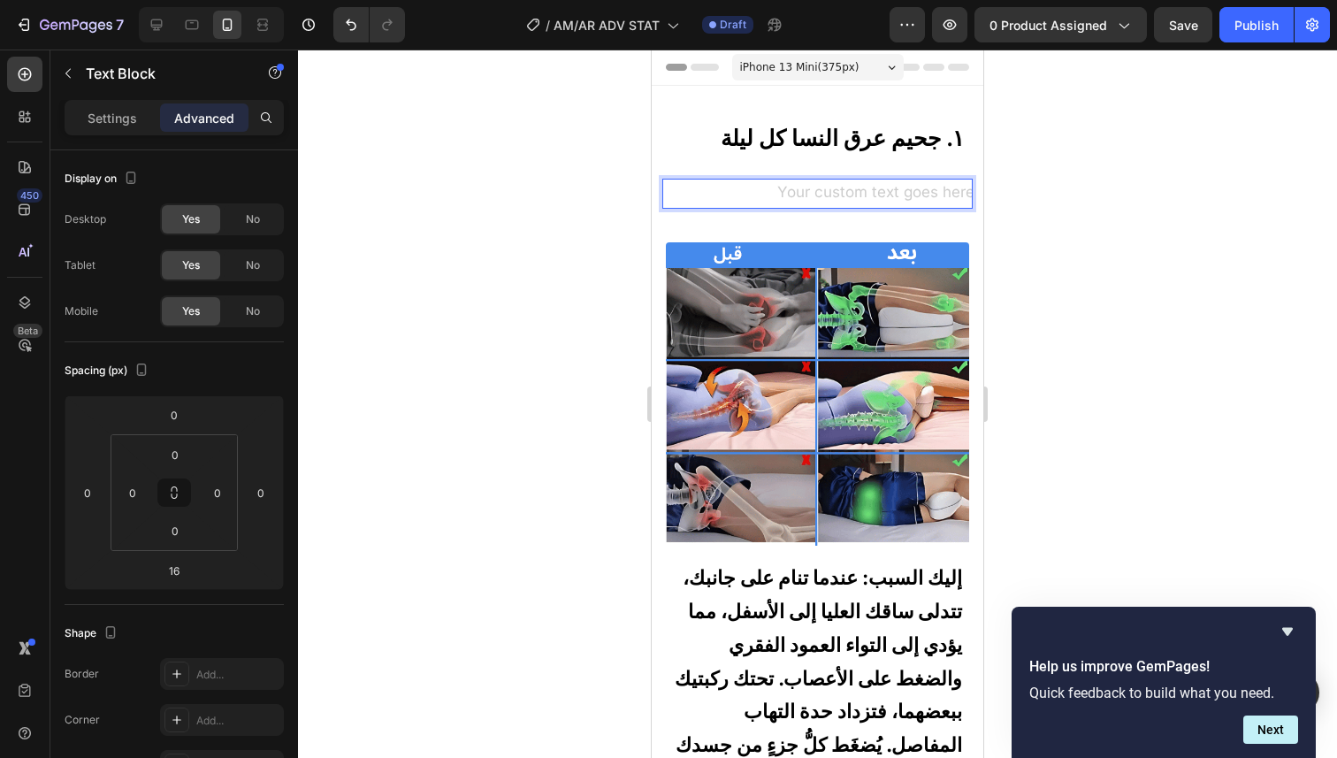
click at [838, 194] on div "Rich Text Editor. Editing area: main" at bounding box center [817, 194] width 310 height 31
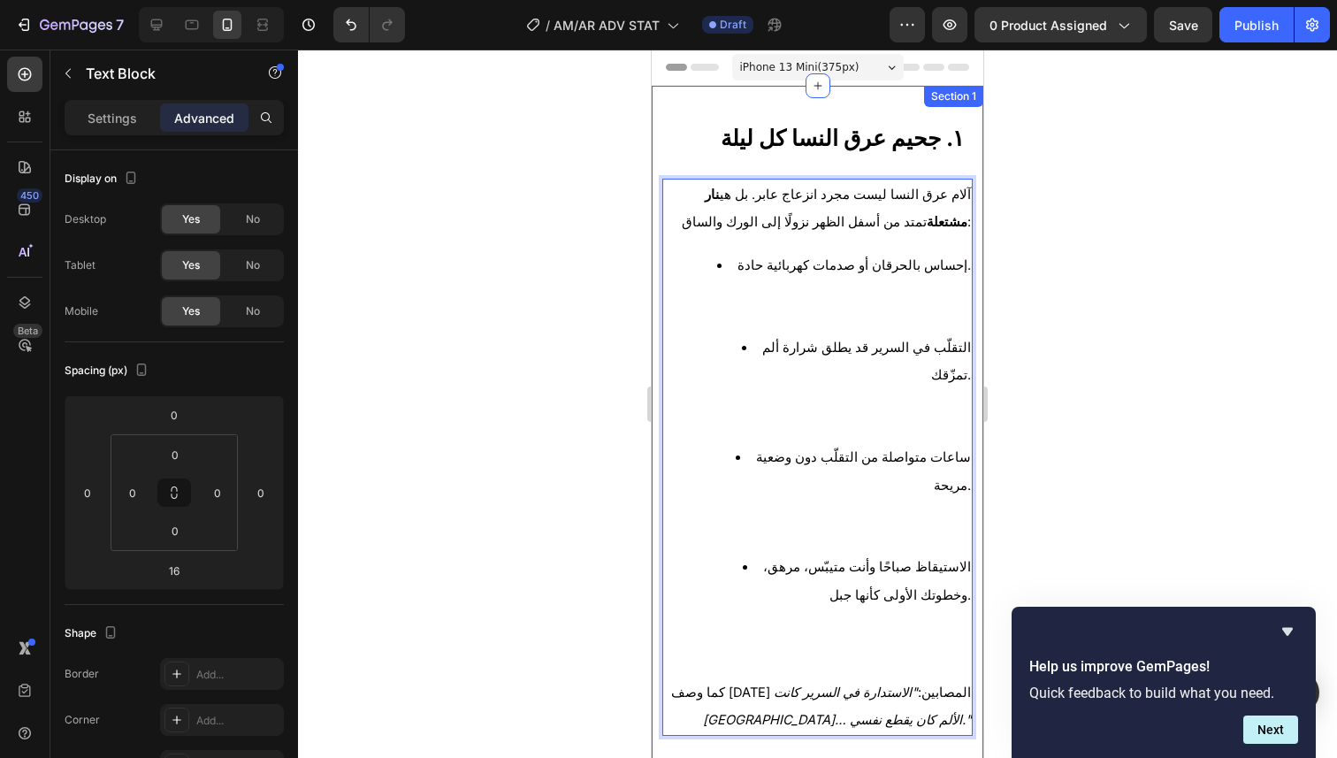
click at [506, 314] on div at bounding box center [817, 404] width 1039 height 708
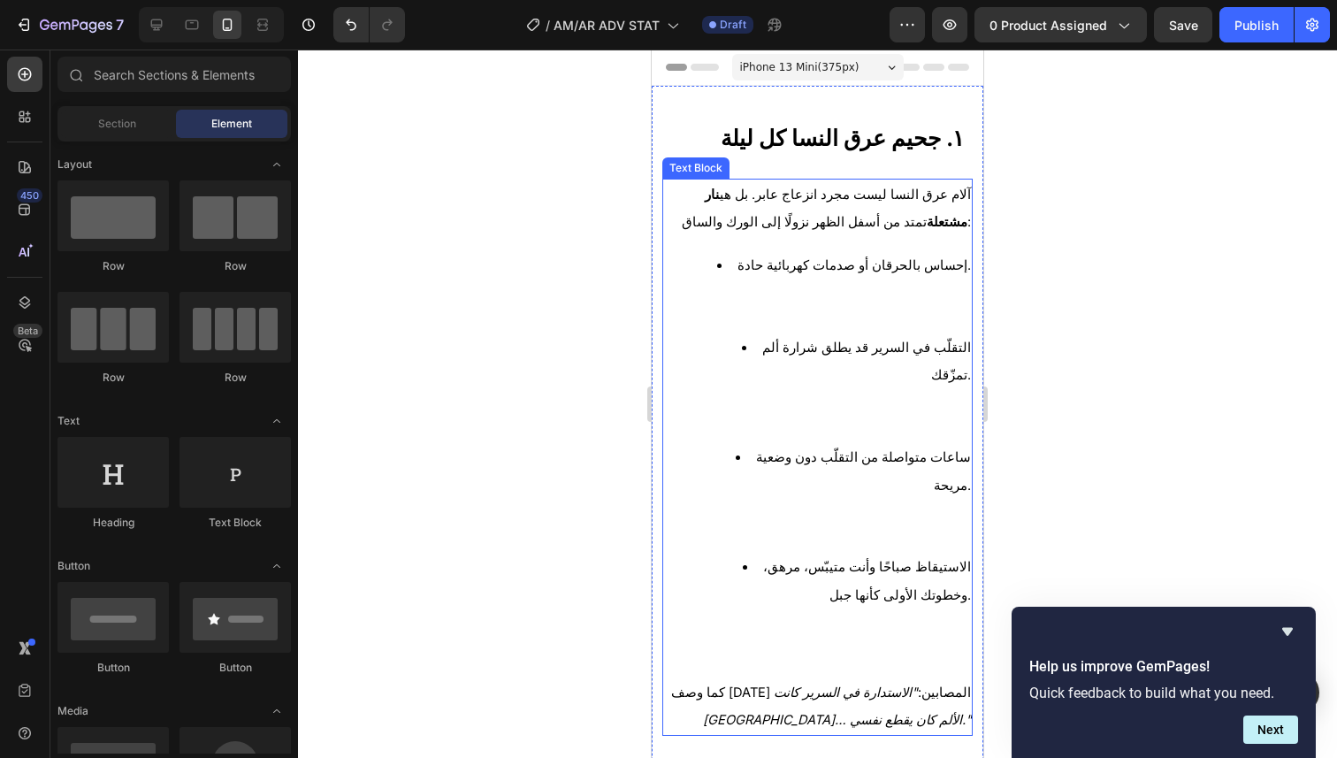
click at [788, 310] on li "إحساس بالحرقان أو صدمات كهربائية حادة." at bounding box center [834, 292] width 271 height 82
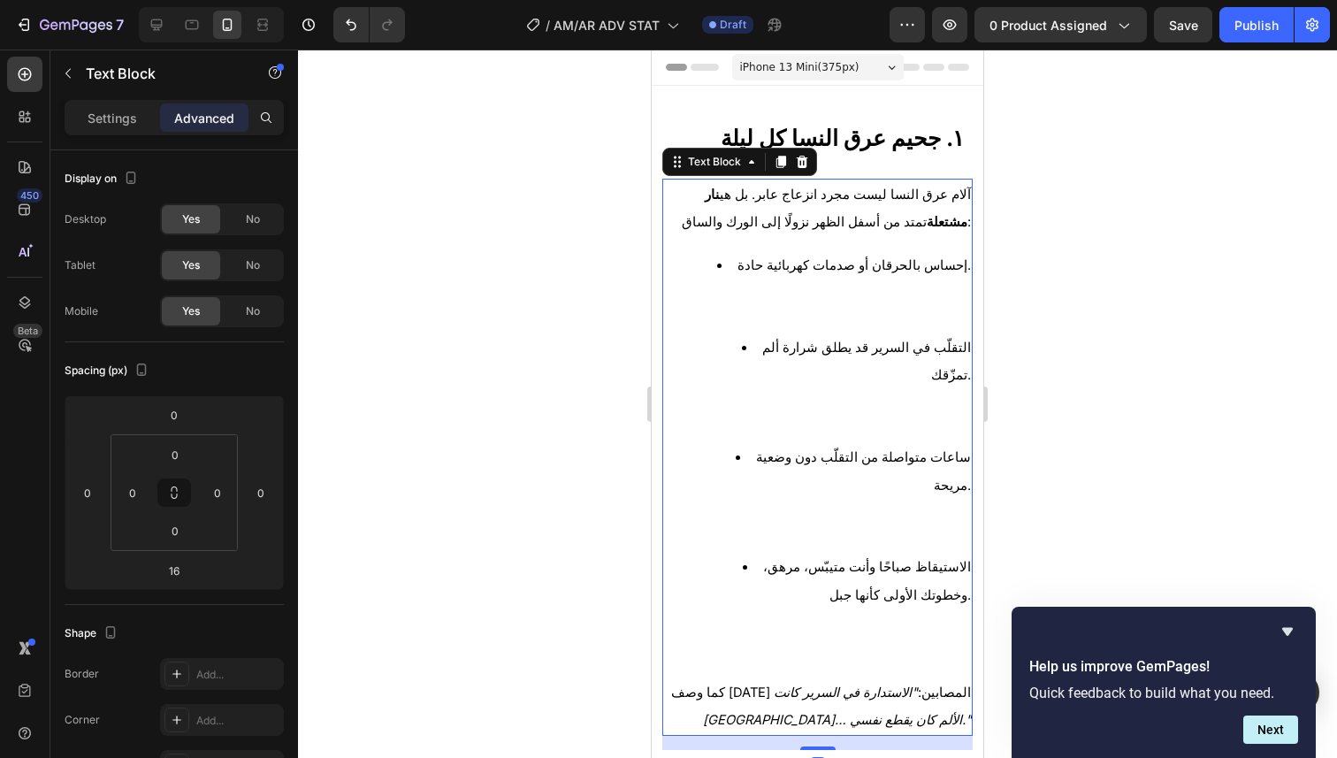
click at [532, 354] on div at bounding box center [817, 404] width 1039 height 708
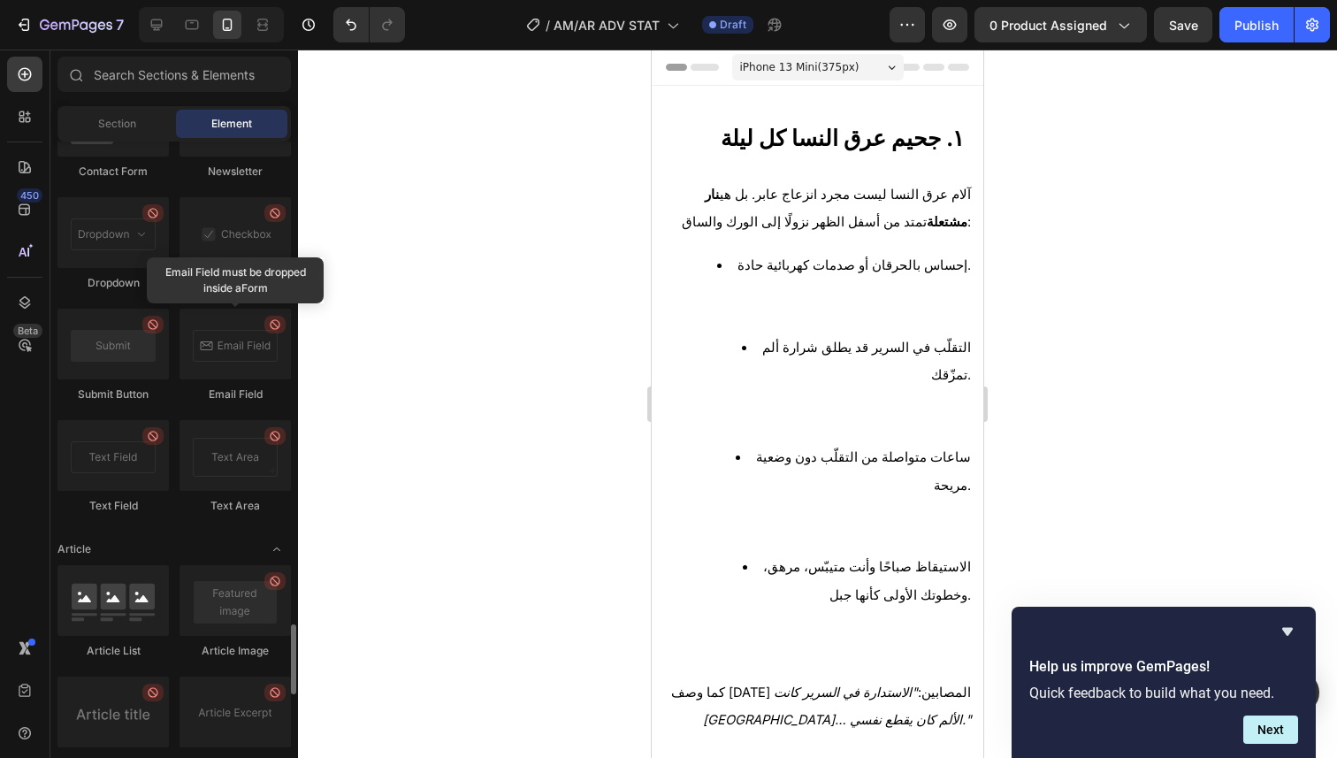
scroll to position [0, 0]
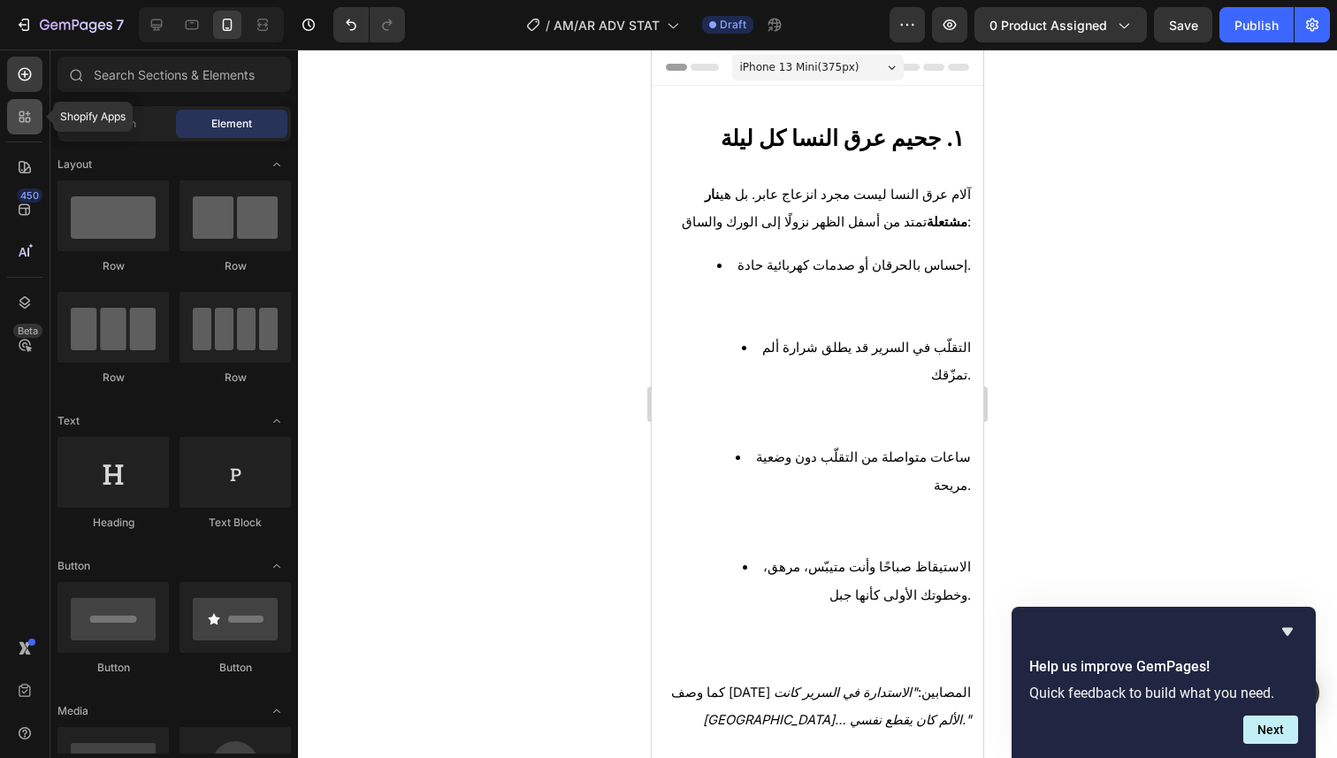
click at [19, 115] on icon at bounding box center [25, 117] width 18 height 18
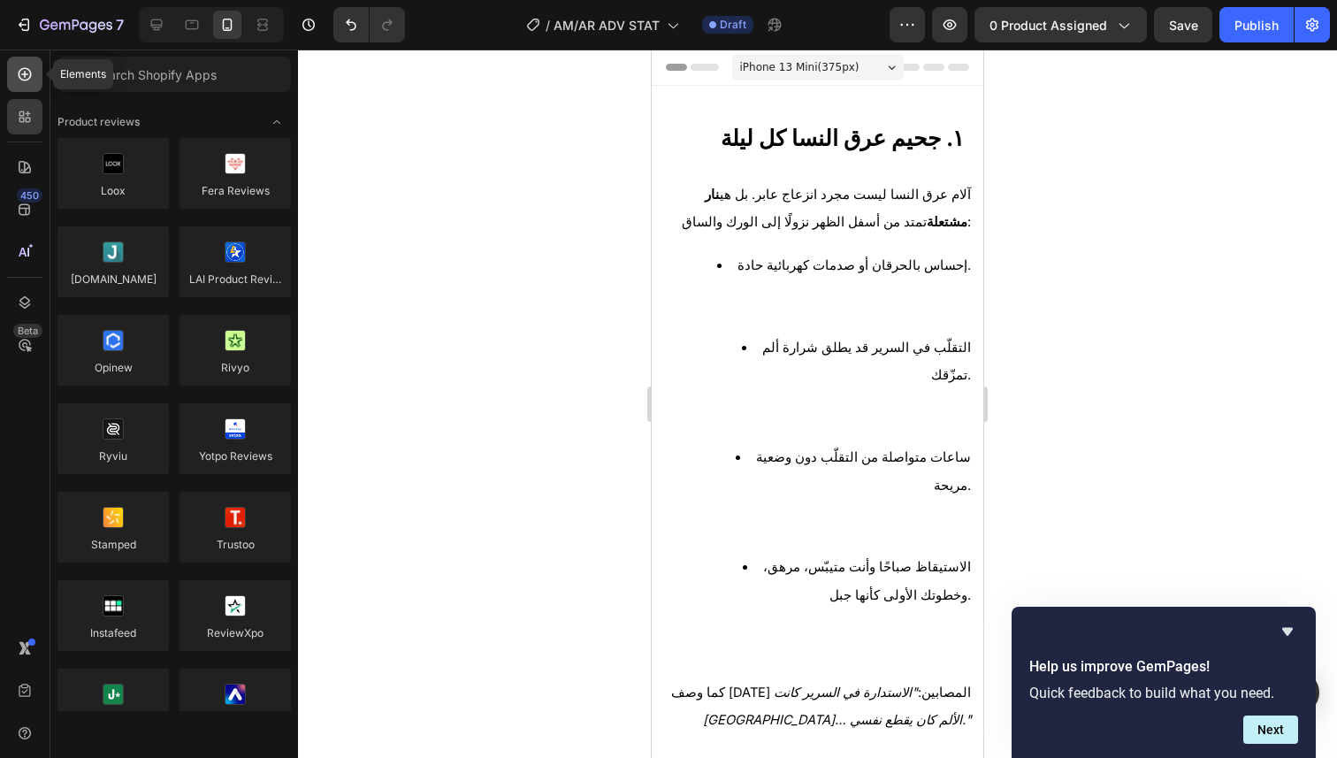
click at [18, 75] on icon at bounding box center [25, 74] width 18 height 18
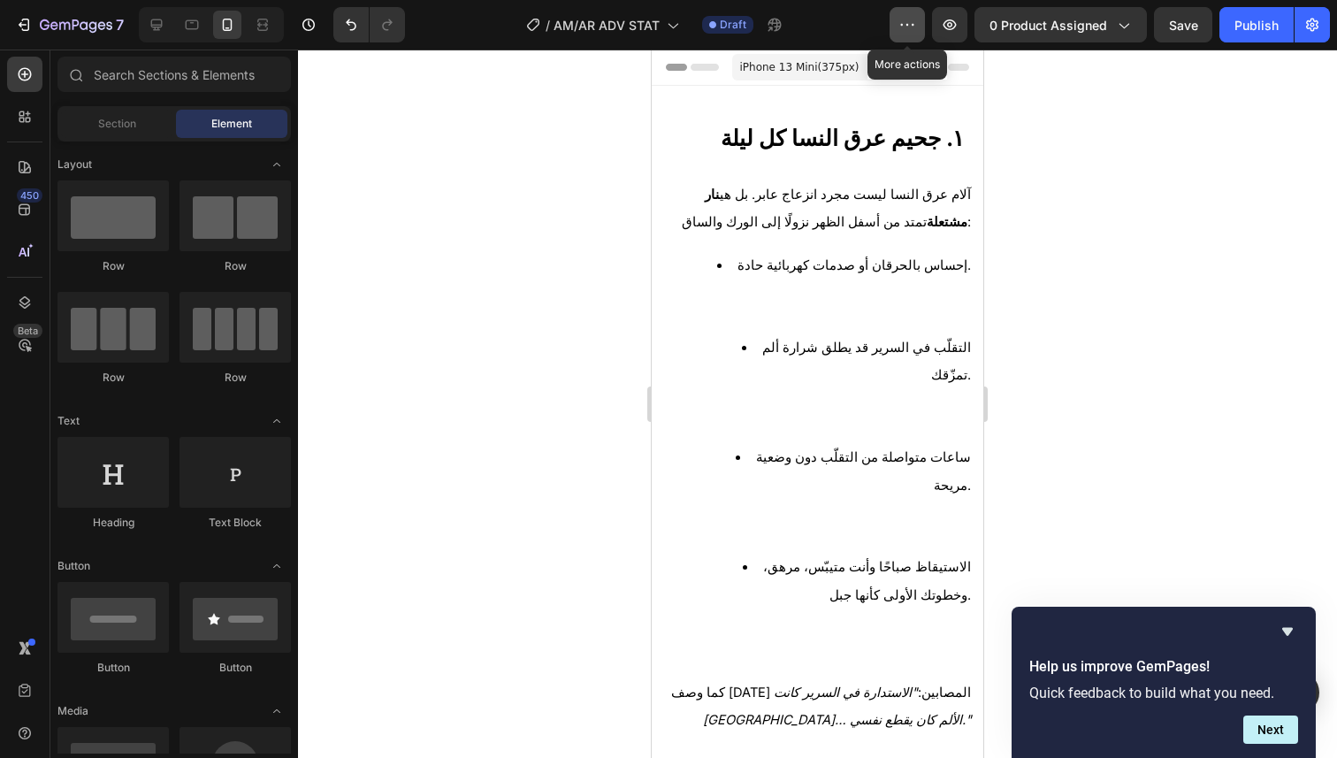
click at [897, 27] on button "button" at bounding box center [906, 24] width 35 height 35
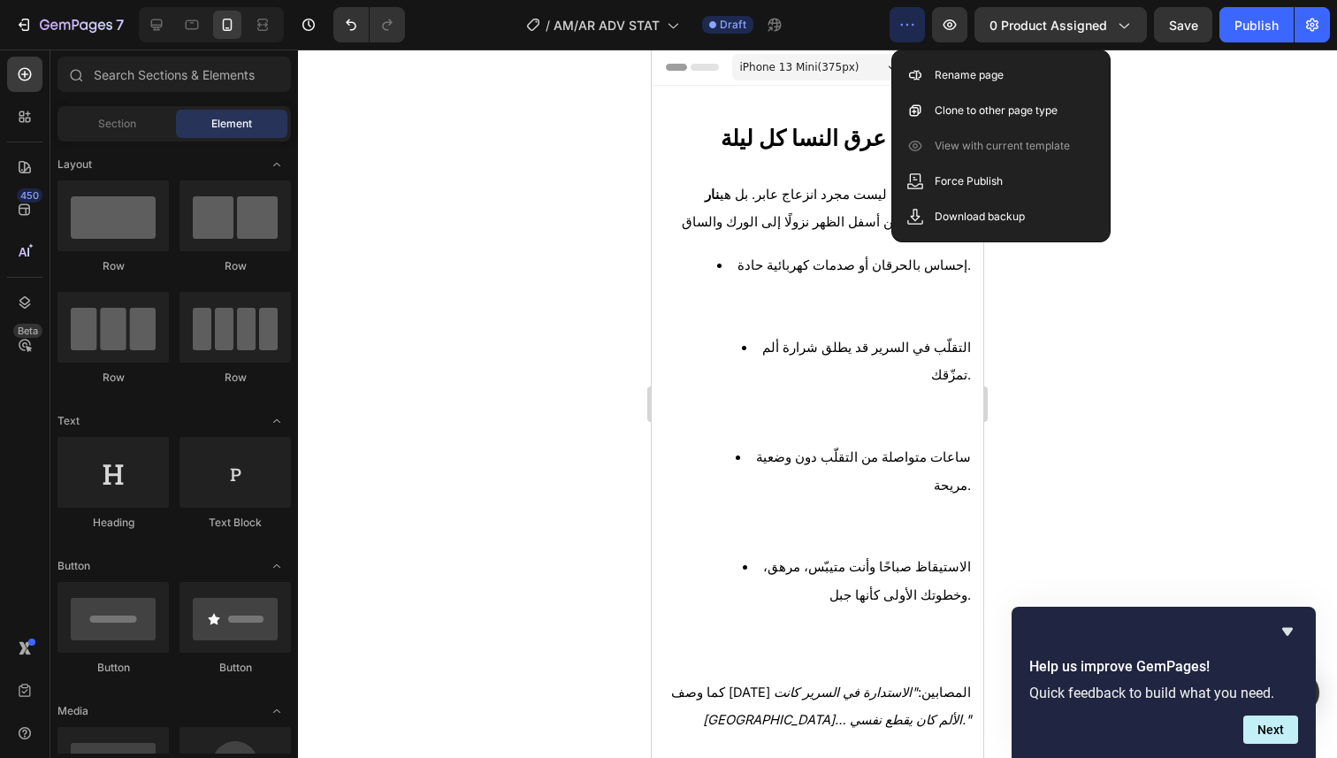
click at [1190, 144] on div at bounding box center [817, 404] width 1039 height 708
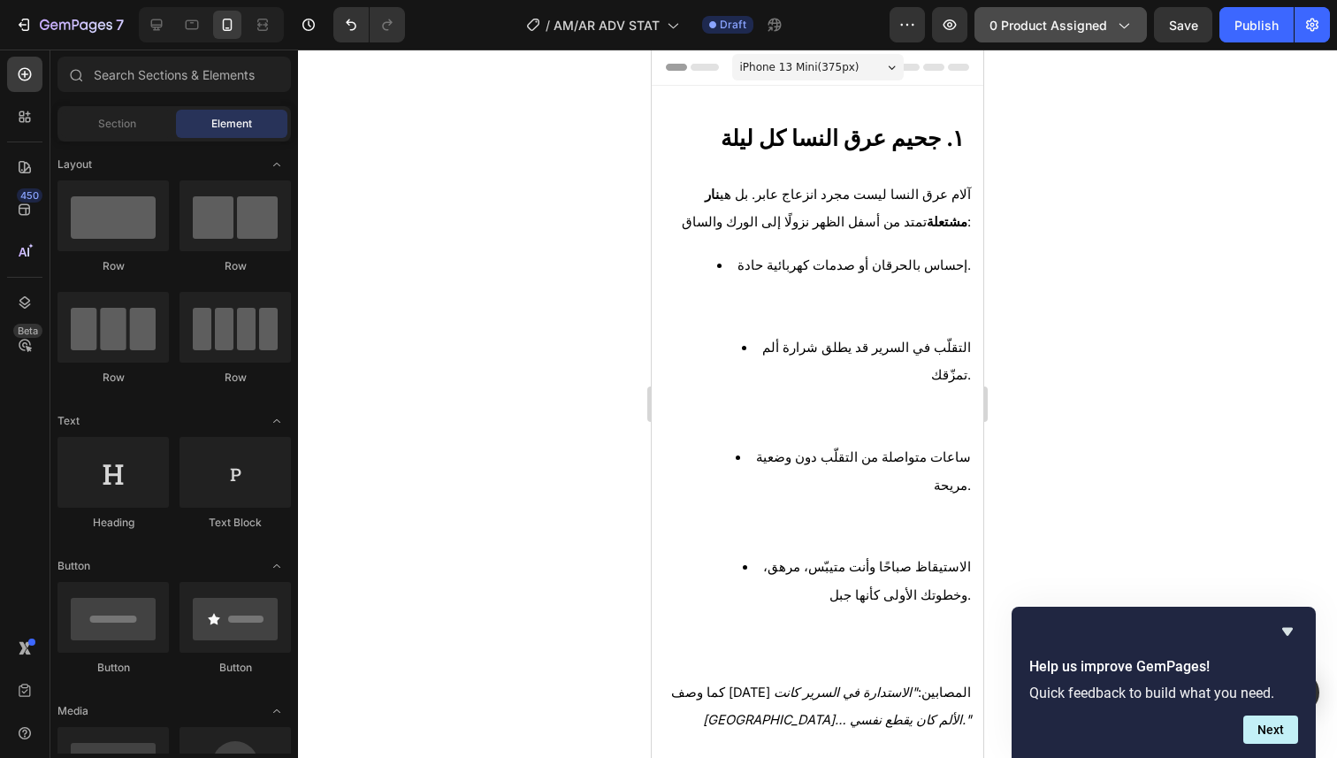
click at [1131, 27] on icon "button" at bounding box center [1123, 25] width 18 height 18
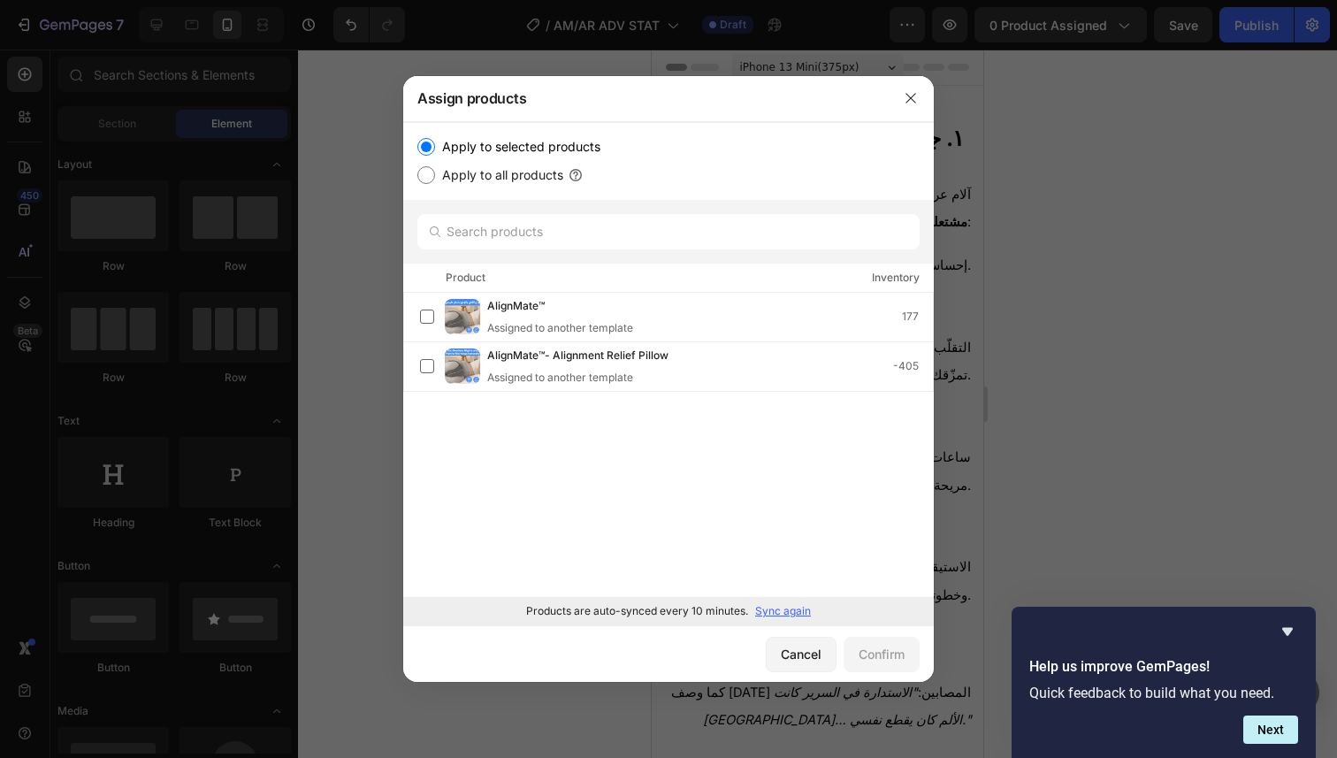
click at [1125, 123] on div at bounding box center [668, 379] width 1337 height 758
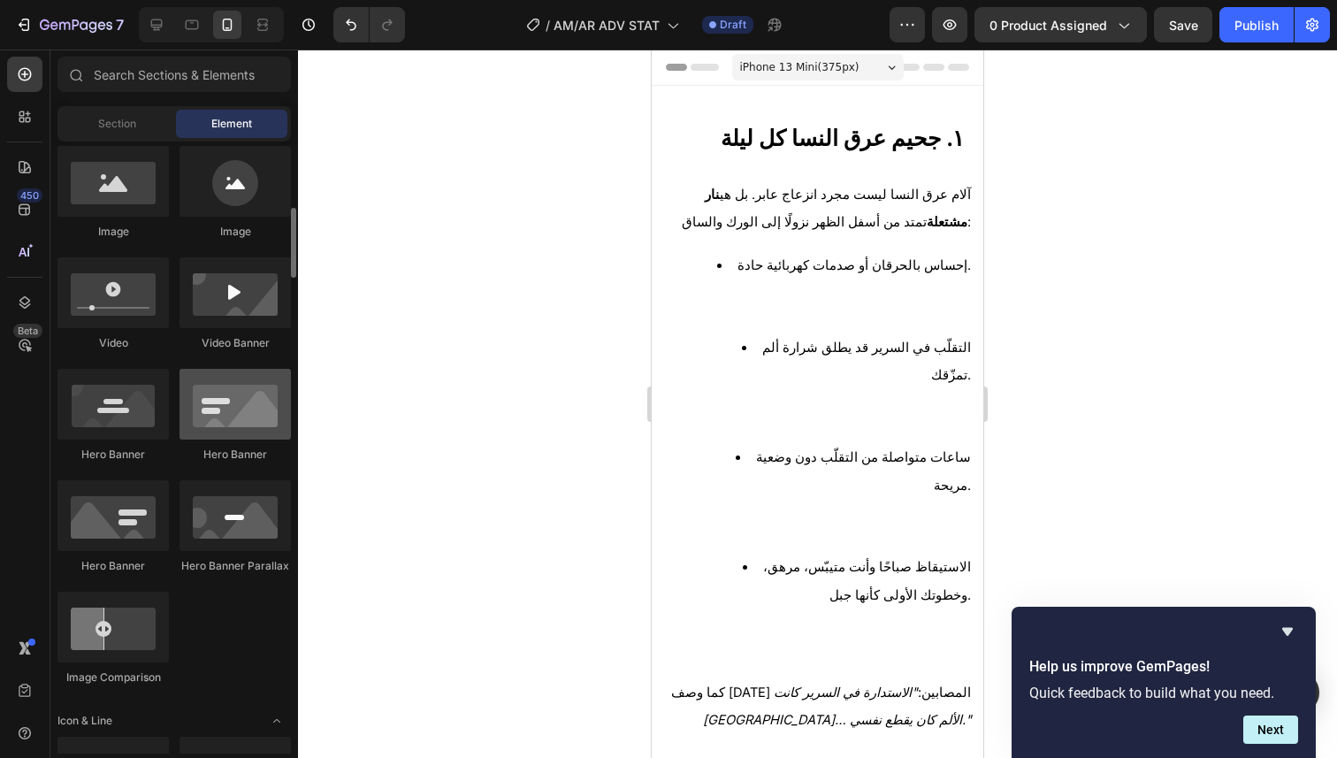
scroll to position [1667, 0]
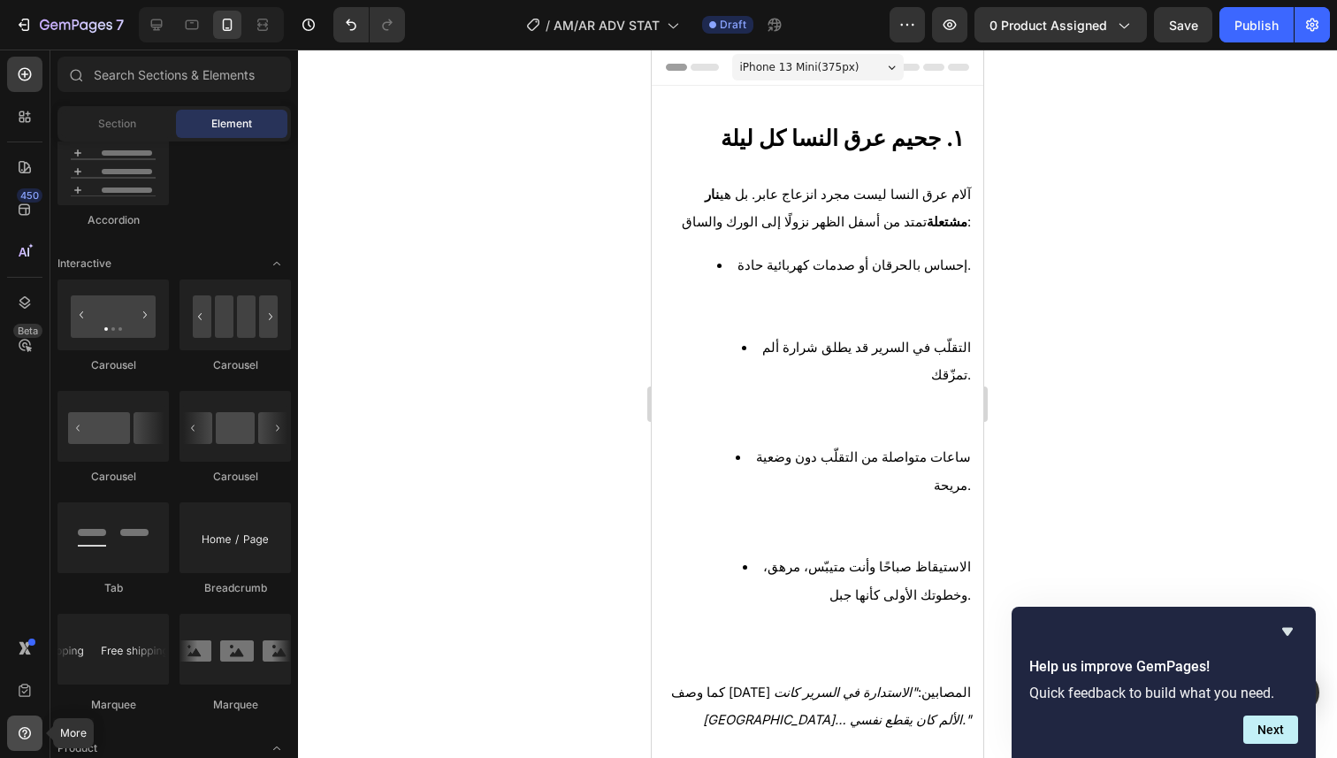
click at [26, 727] on icon at bounding box center [25, 733] width 18 height 18
drag, startPoint x: 5, startPoint y: 523, endPoint x: 11, endPoint y: 458, distance: 65.6
click at [6, 515] on div "450 Beta" at bounding box center [25, 404] width 50 height 708
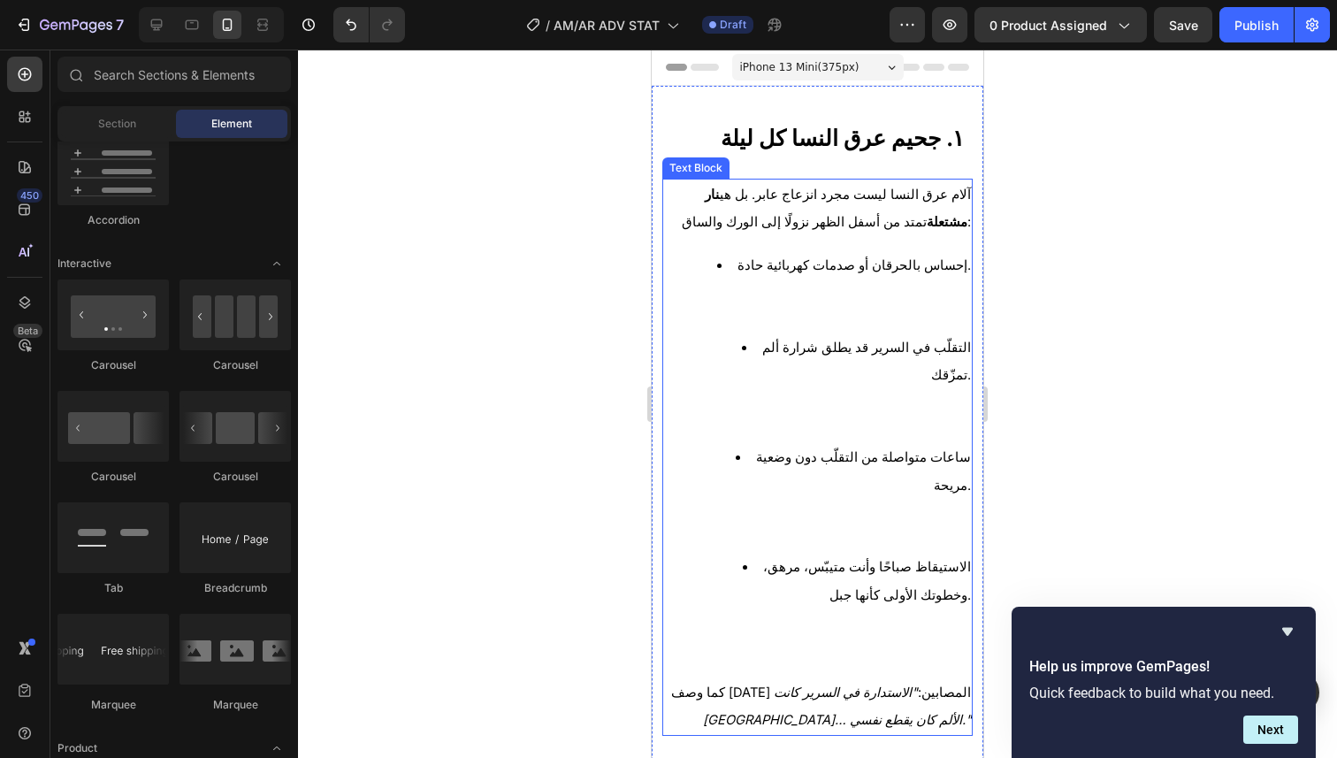
click at [779, 337] on li "التقلّب في السرير قد يطلق شرارة ألم تمزّقك." at bounding box center [834, 388] width 271 height 110
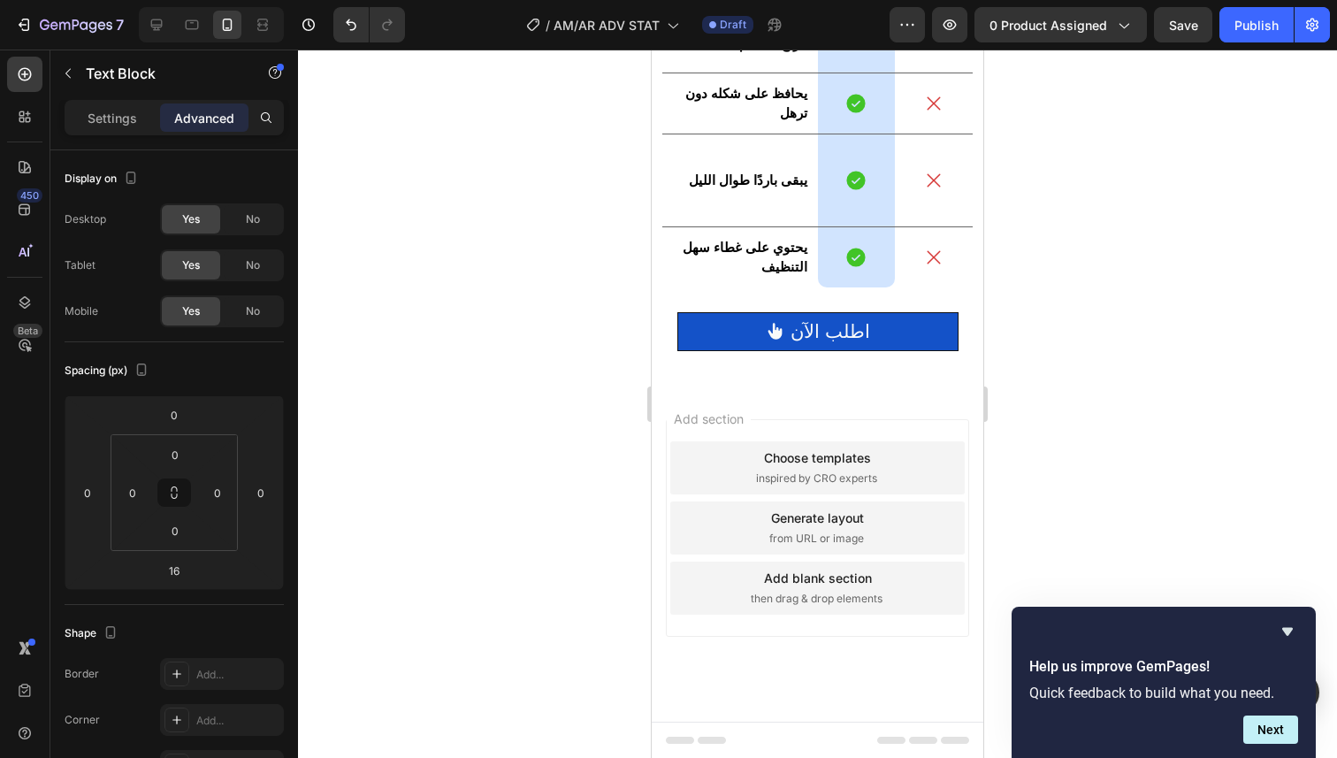
scroll to position [5408, 0]
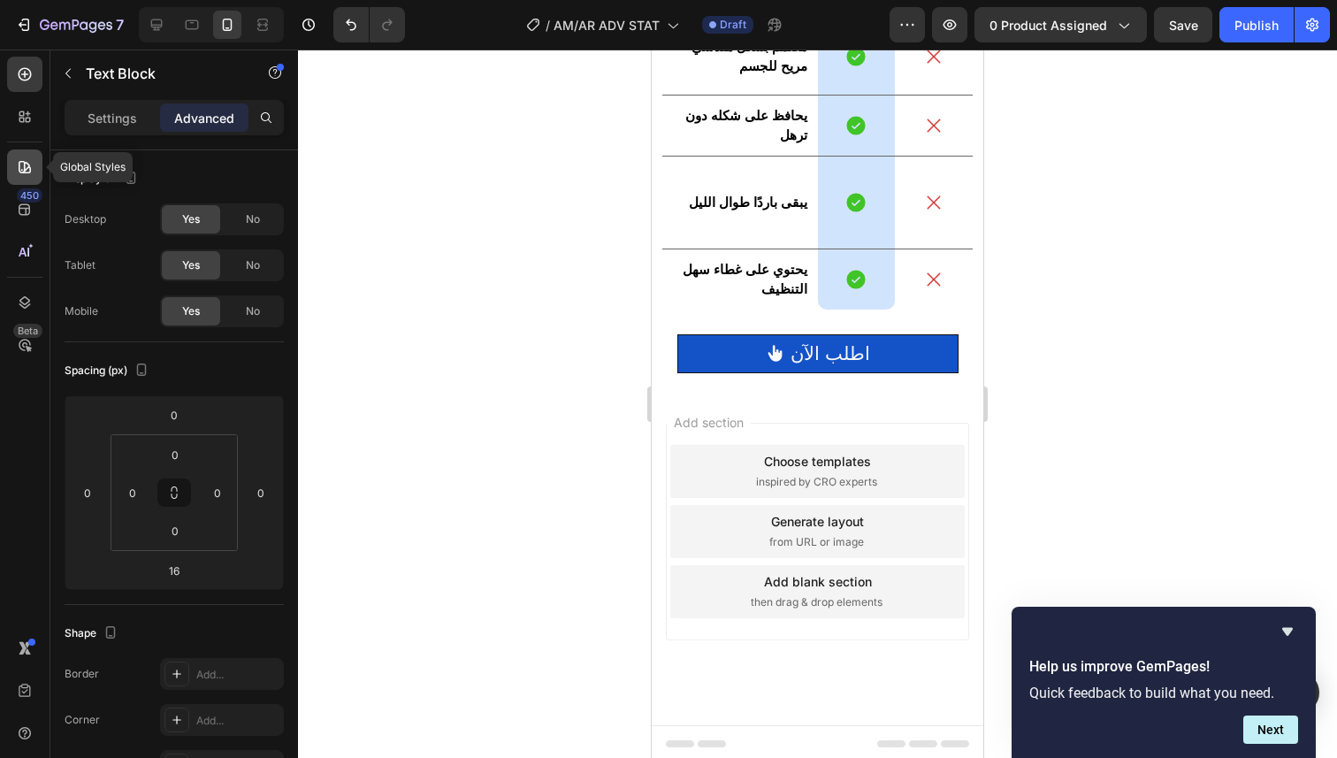
click at [25, 172] on icon at bounding box center [25, 167] width 18 height 18
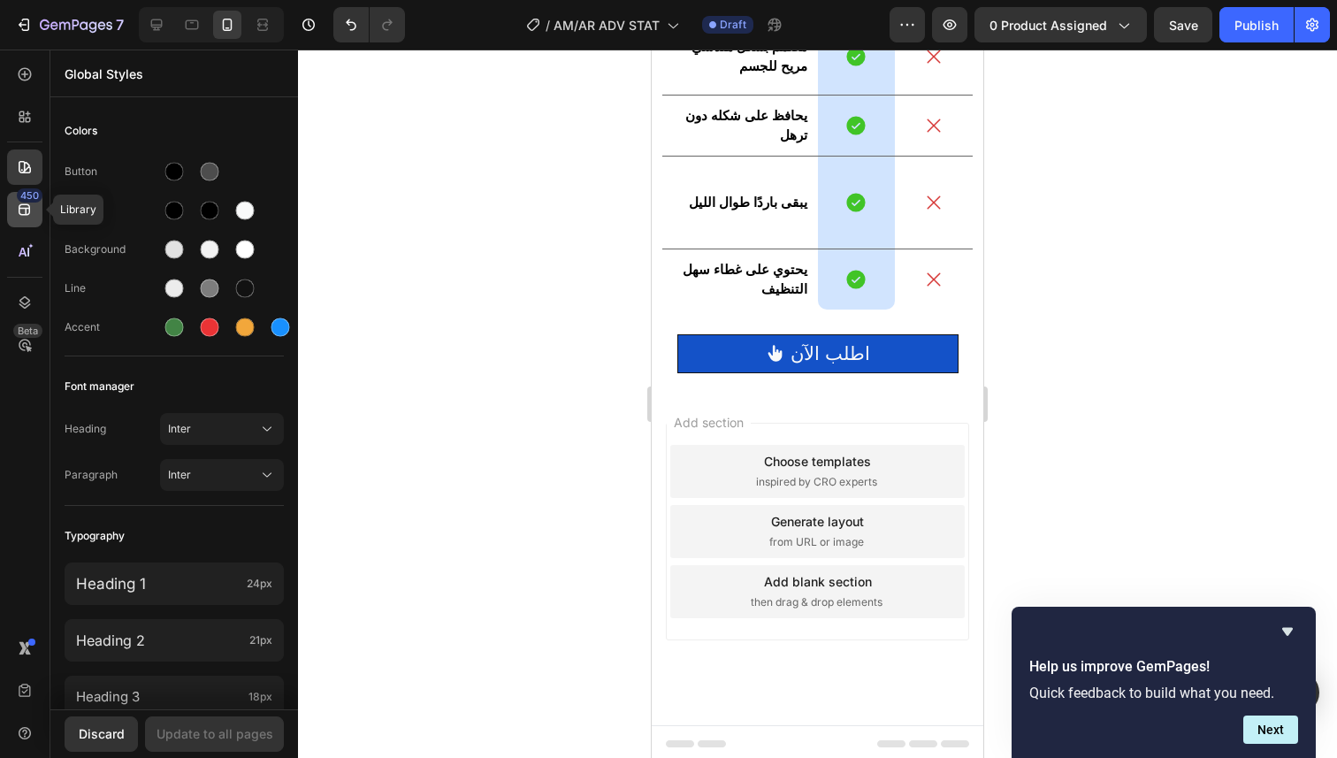
click at [26, 198] on div "450" at bounding box center [30, 195] width 26 height 14
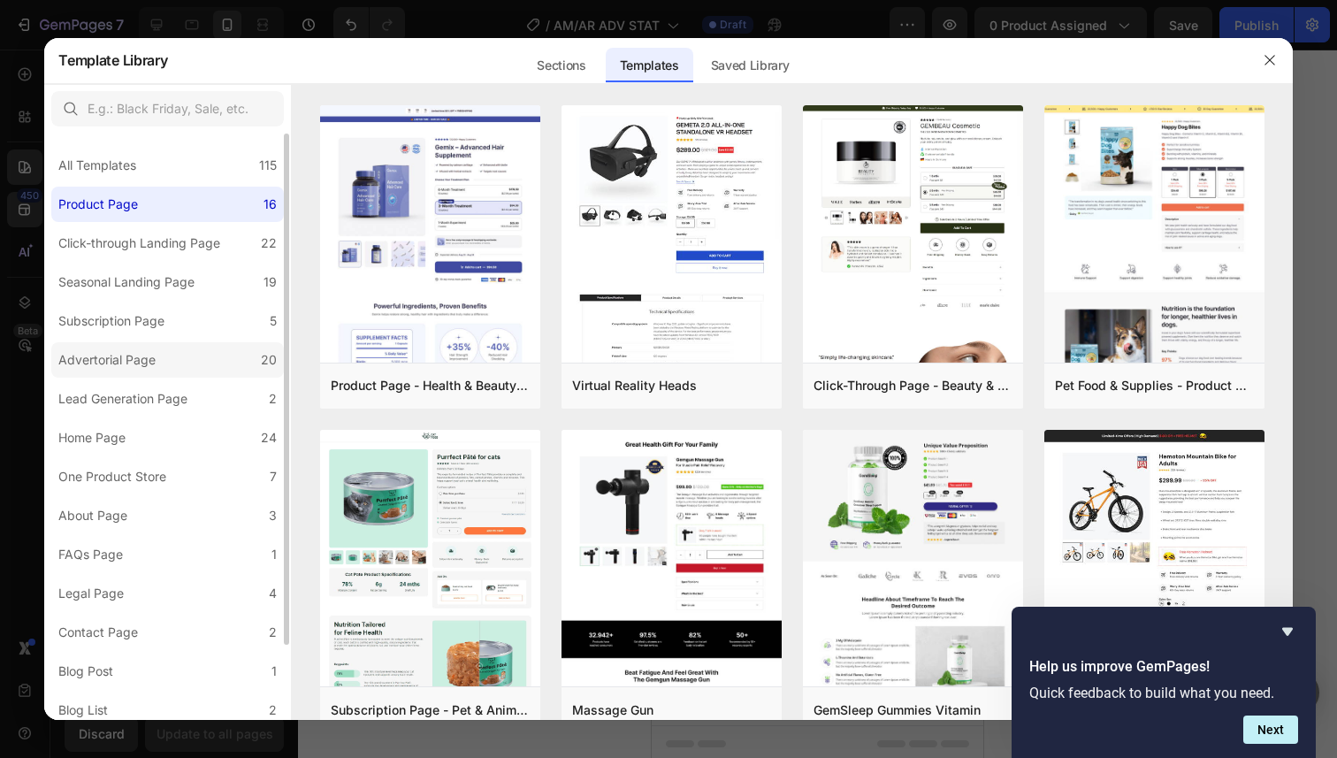
click at [168, 355] on label "Advertorial Page 20" at bounding box center [167, 359] width 233 height 35
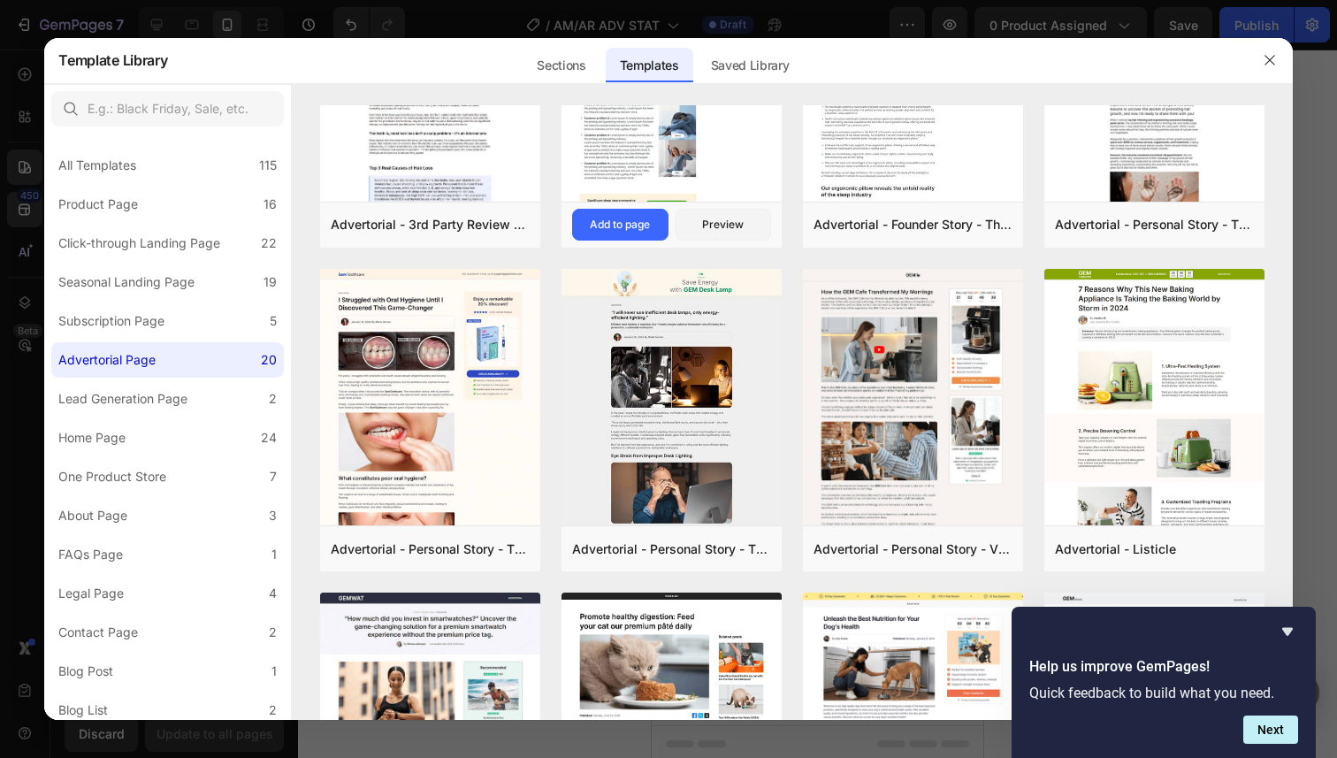
scroll to position [0, 0]
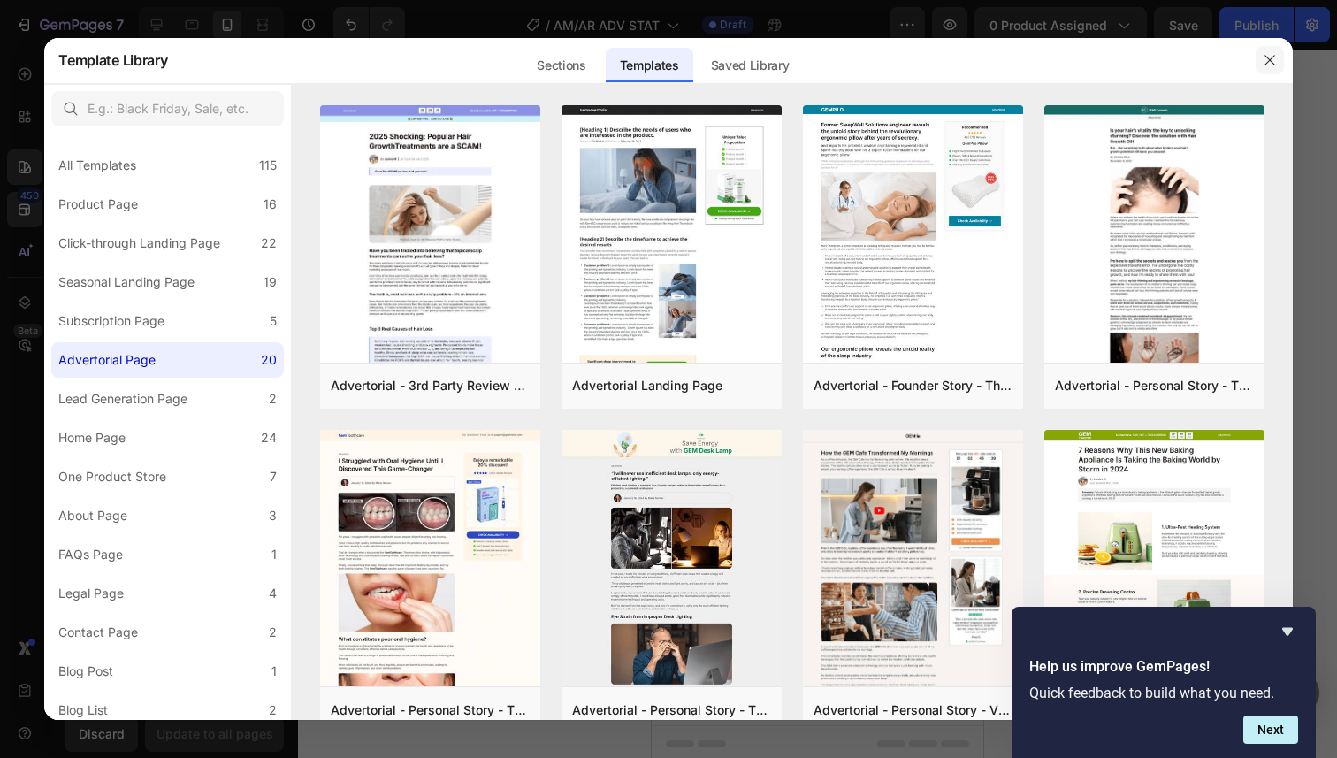
click at [1274, 63] on icon "button" at bounding box center [1269, 60] width 14 height 14
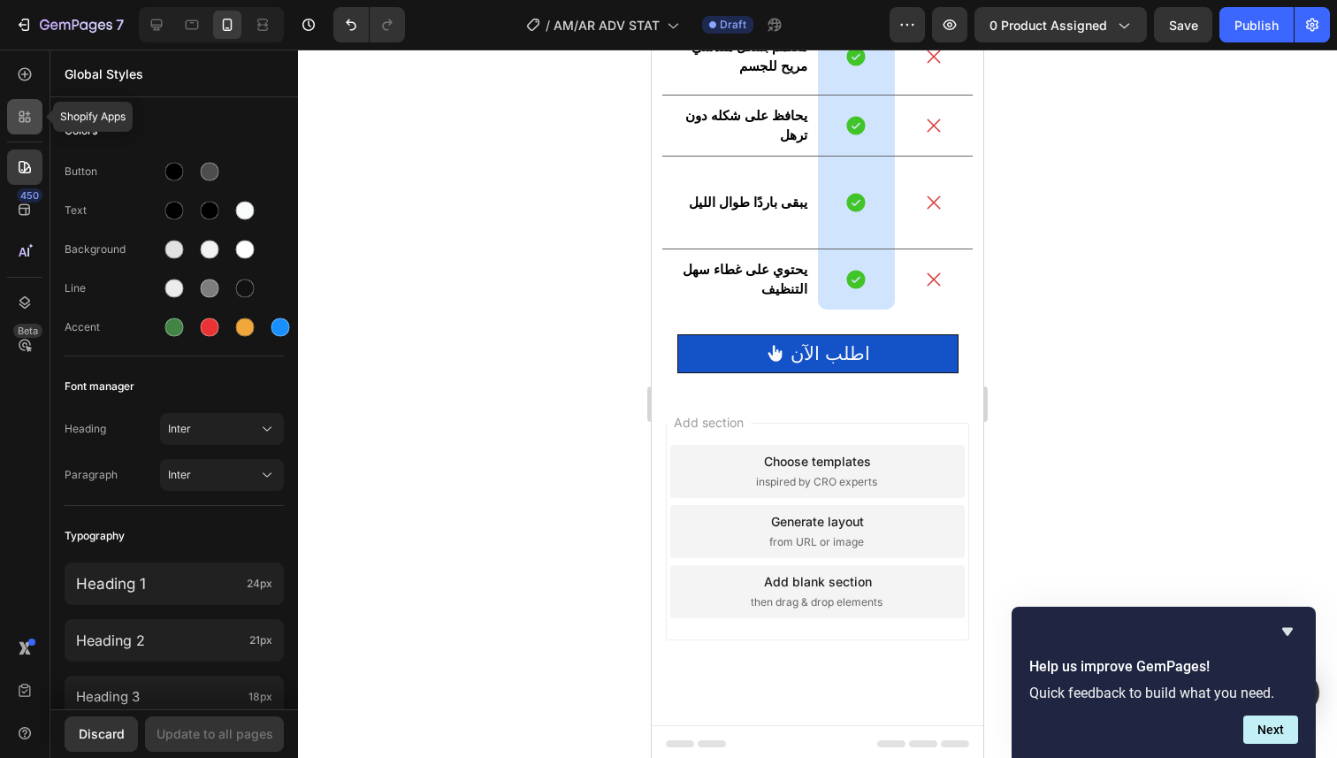
click at [23, 117] on icon at bounding box center [25, 117] width 18 height 18
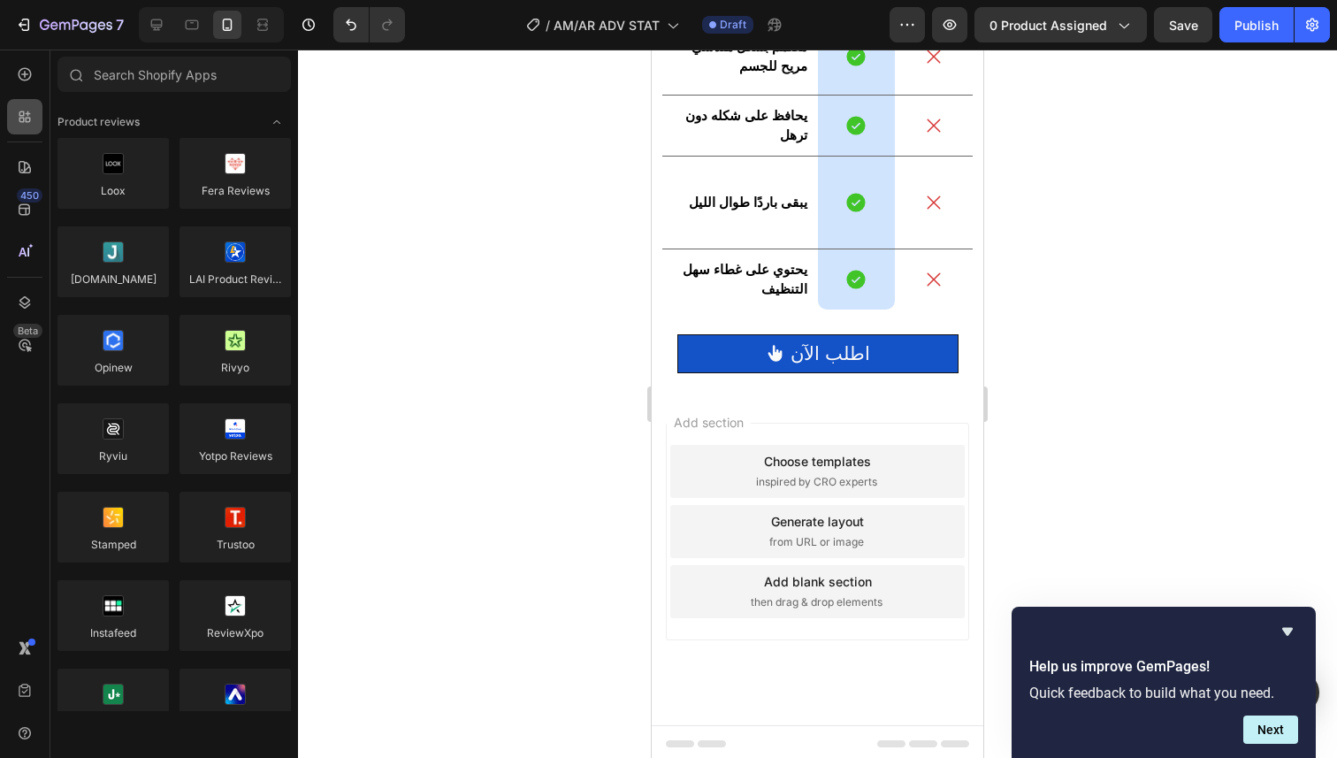
scroll to position [1667, 0]
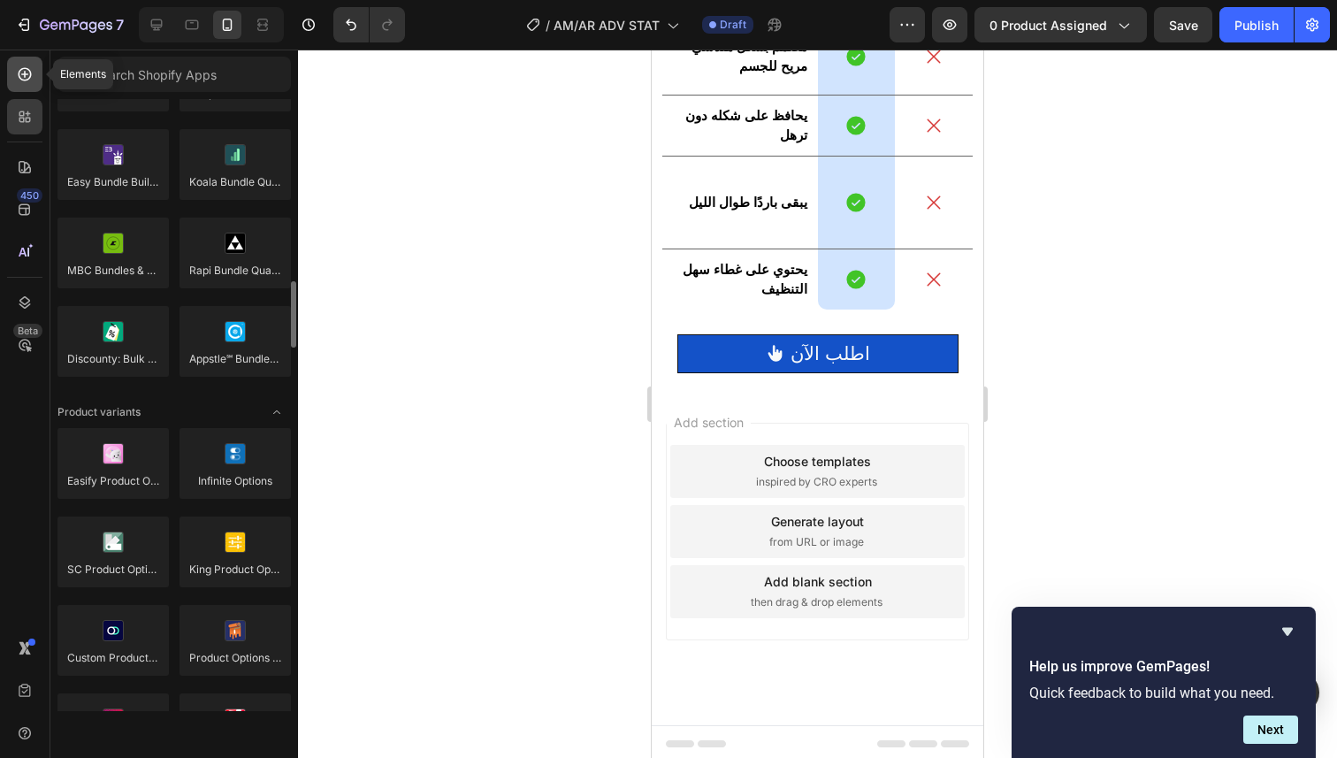
click at [22, 88] on div at bounding box center [24, 74] width 35 height 35
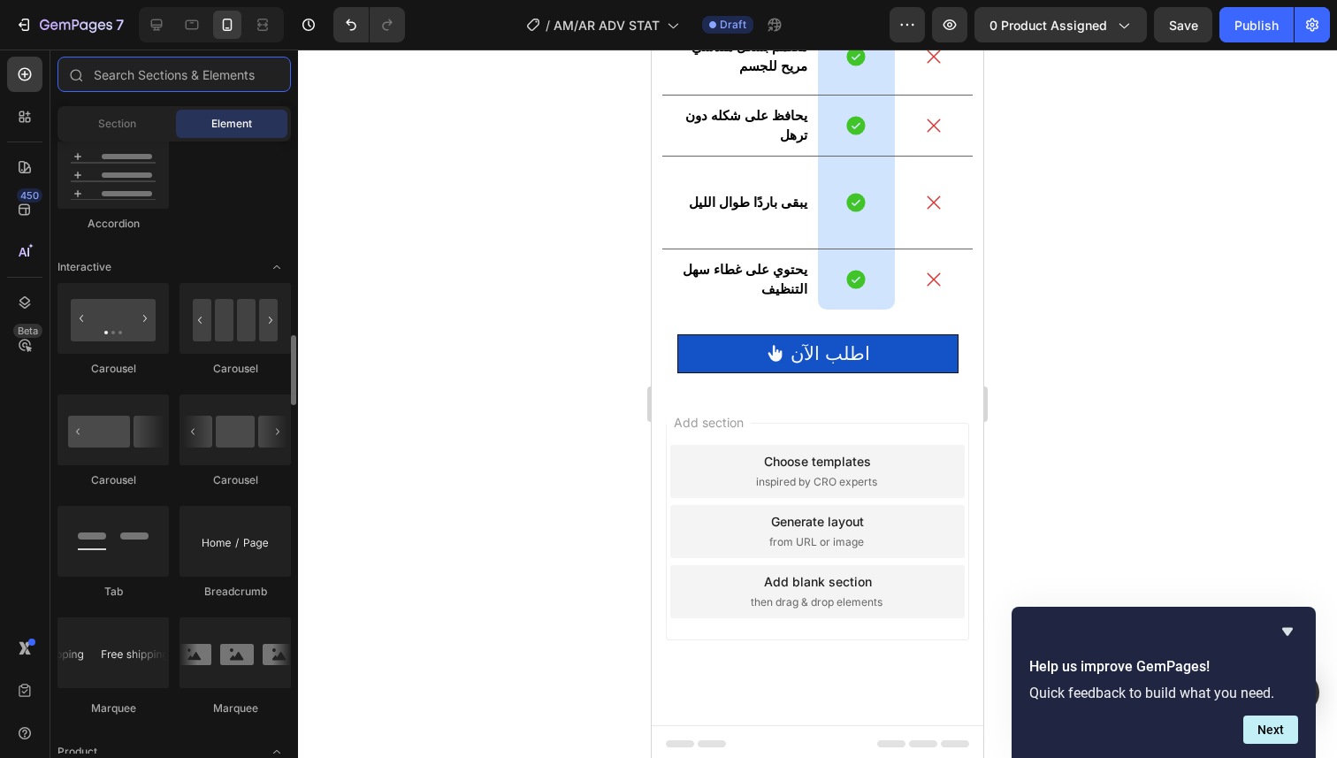
scroll to position [4745, 0]
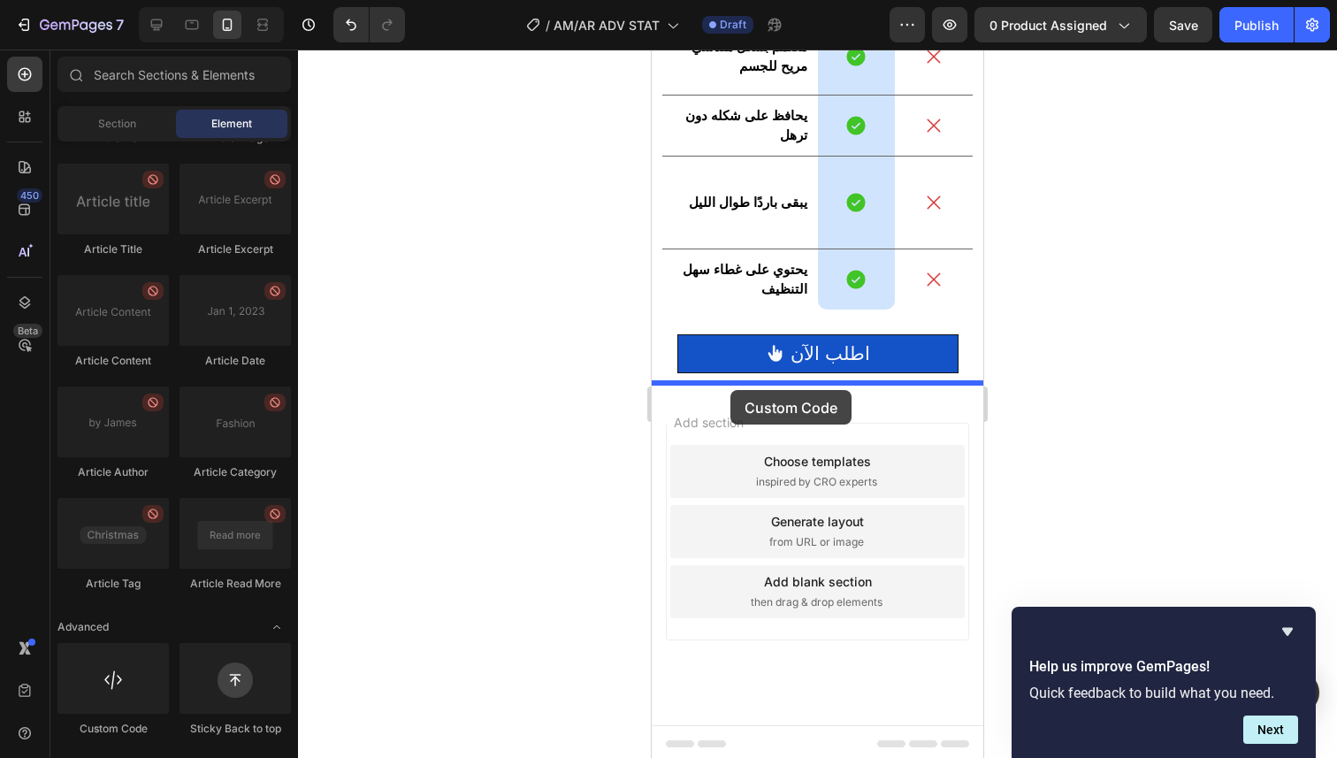
drag, startPoint x: 803, startPoint y: 743, endPoint x: 730, endPoint y: 390, distance: 360.1
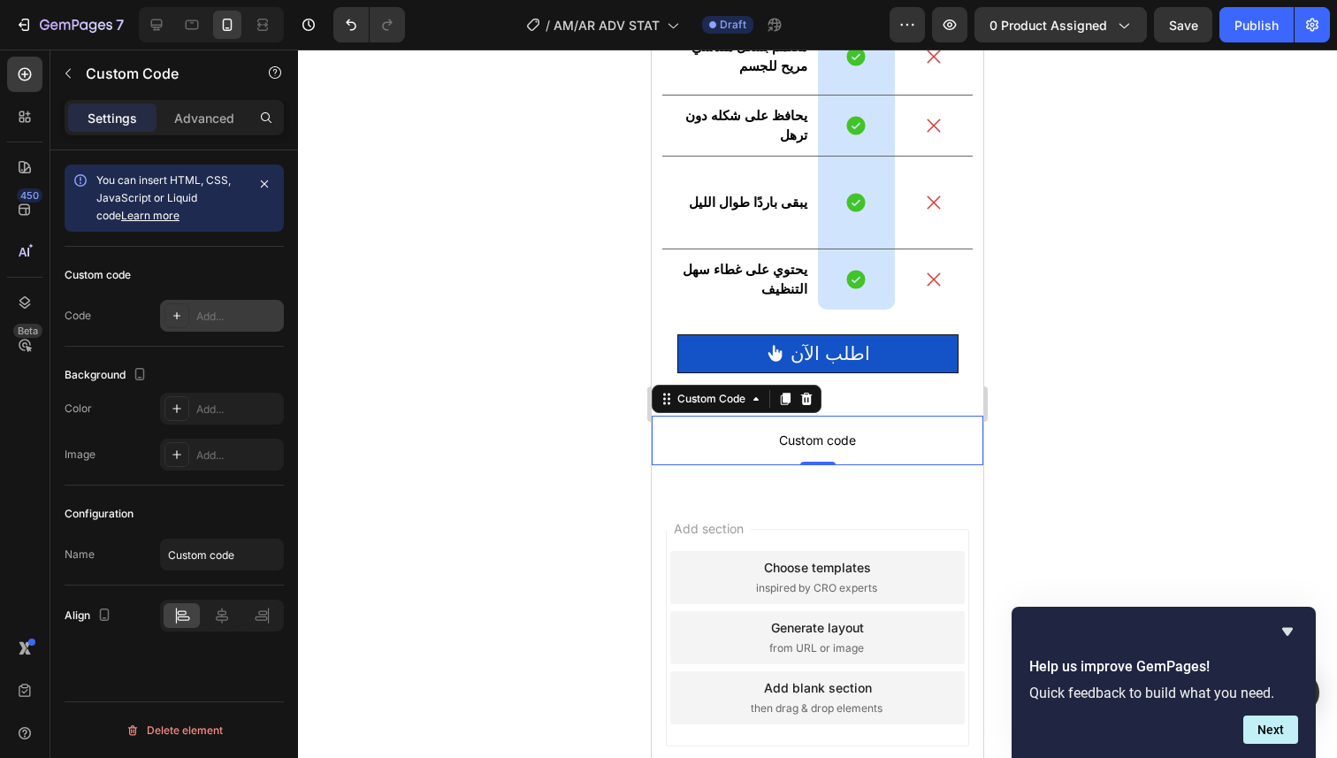
click at [209, 323] on div "Add..." at bounding box center [237, 317] width 83 height 16
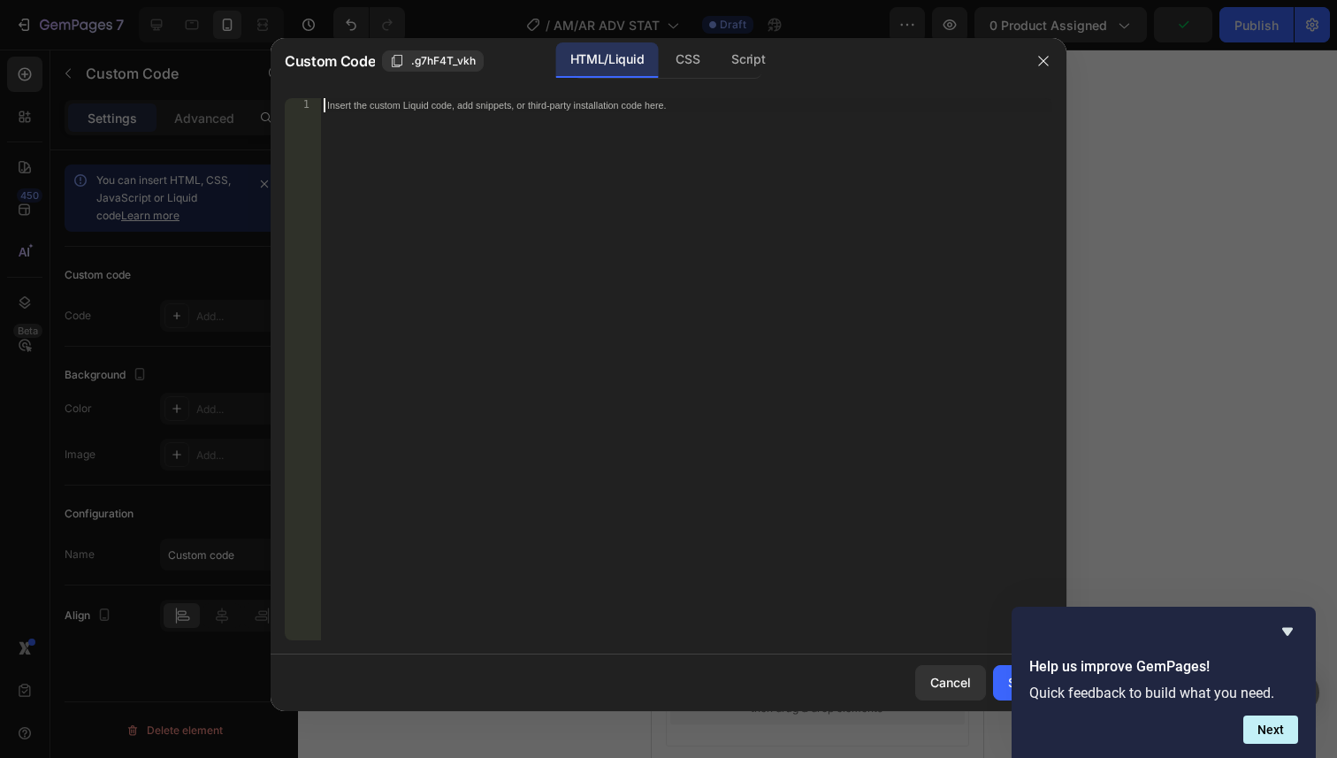
click at [417, 167] on div "Insert the custom Liquid code, add snippets, or third-party installation code h…" at bounding box center [686, 383] width 732 height 570
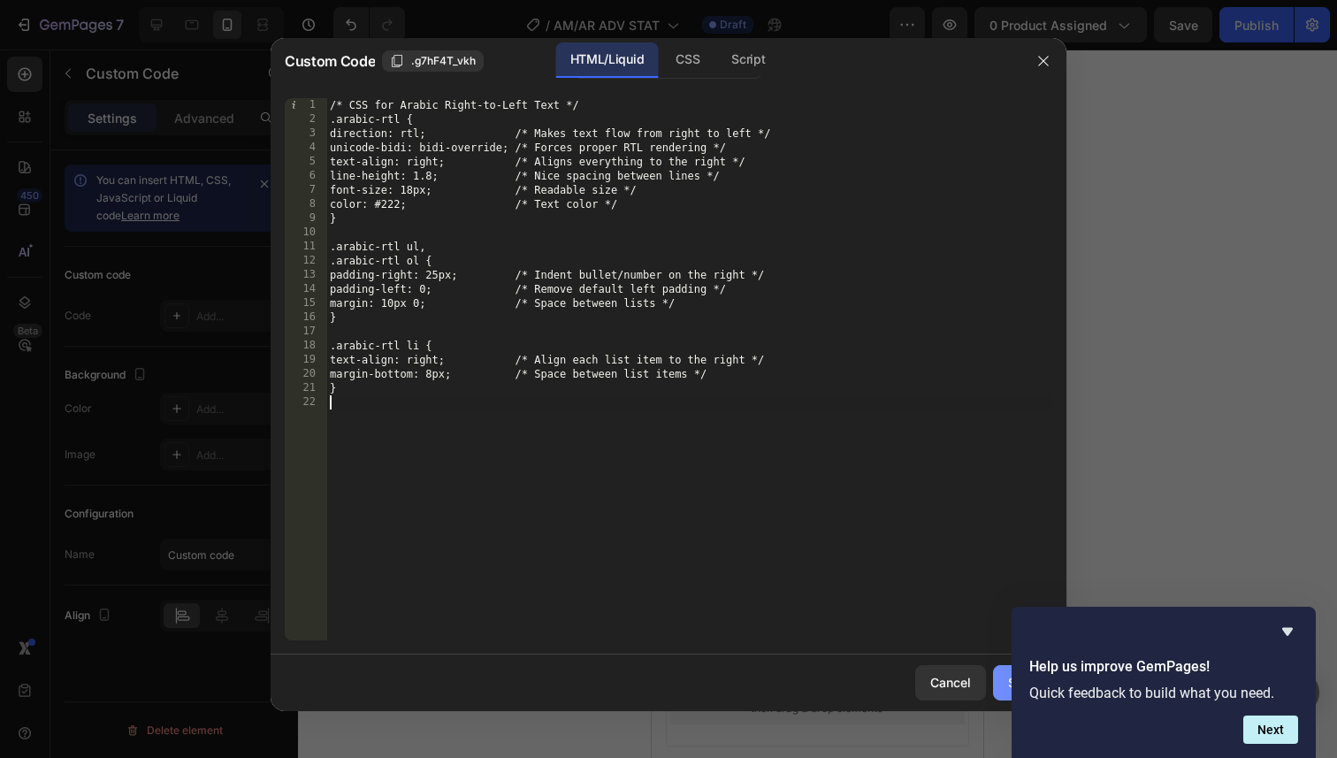
click at [1005, 690] on button "Save" at bounding box center [1022, 682] width 59 height 35
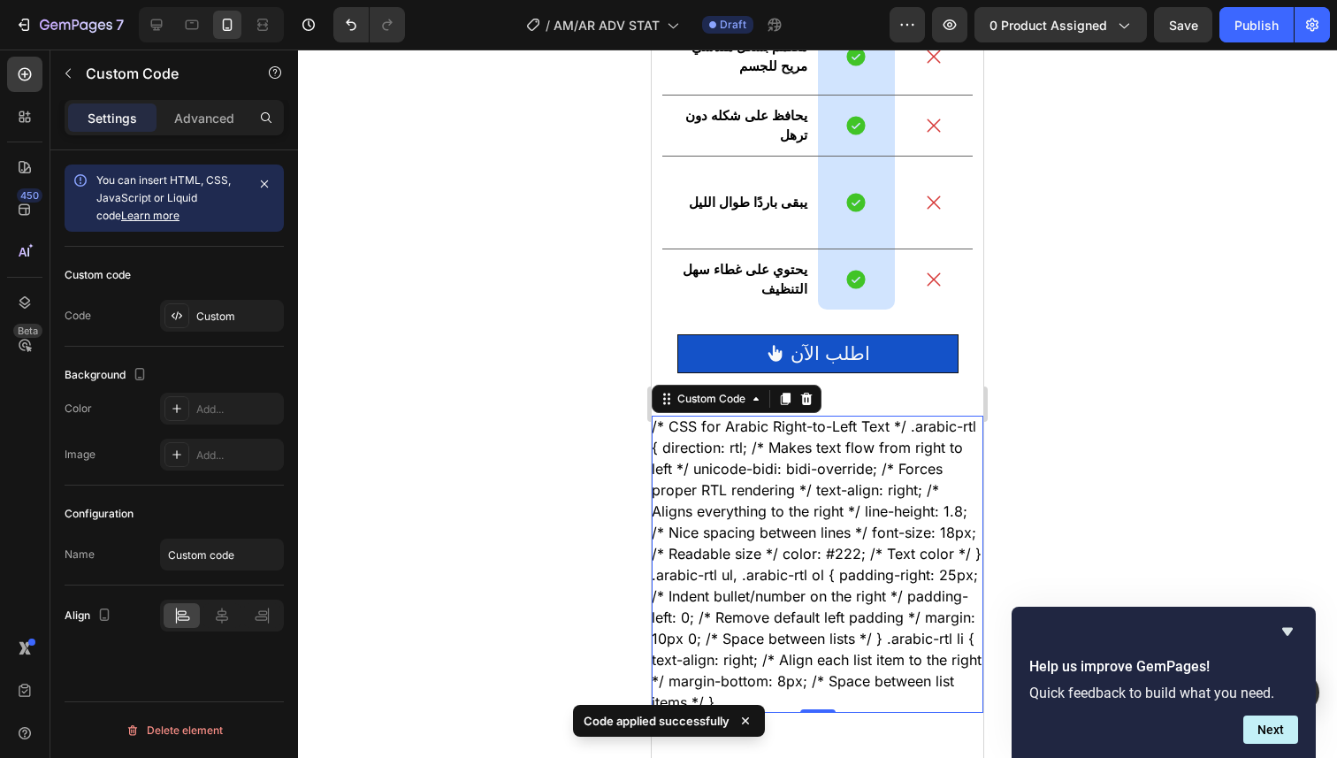
click at [1087, 477] on div at bounding box center [817, 404] width 1039 height 708
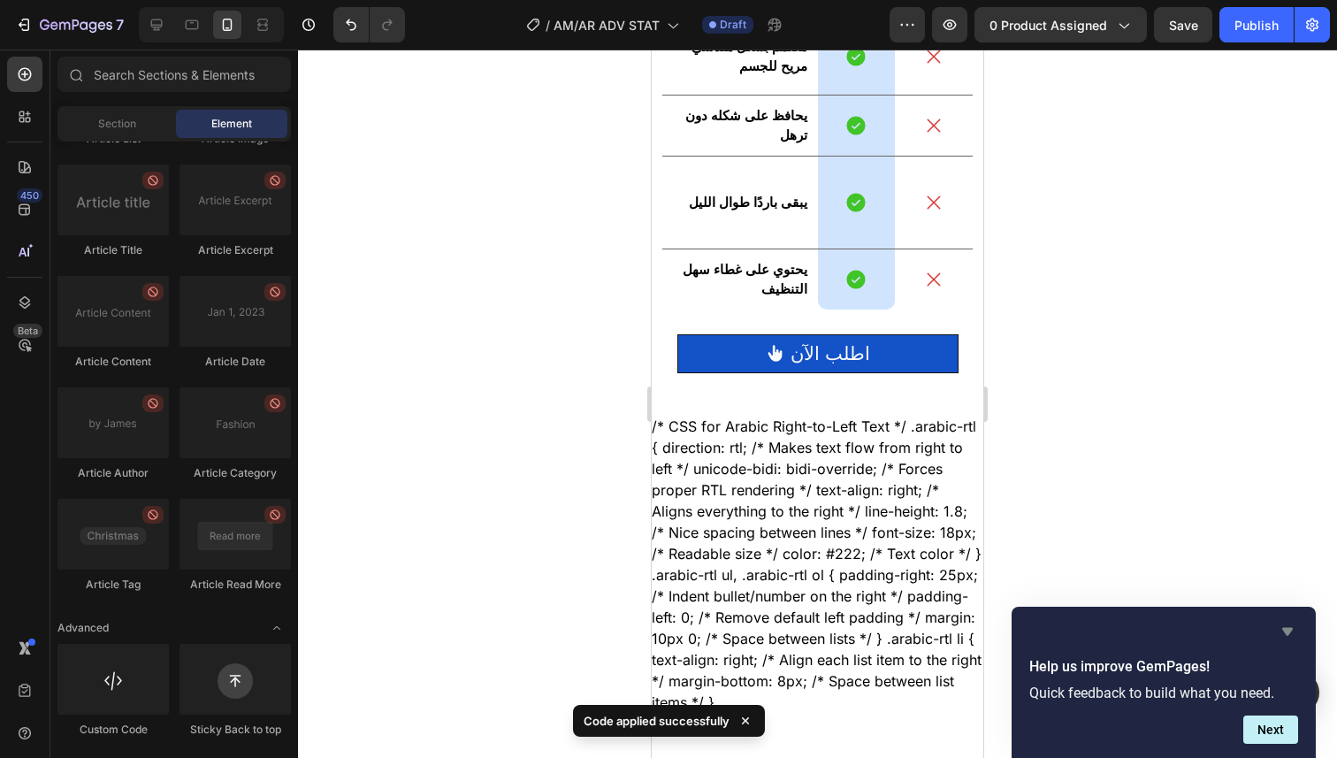
click at [1291, 630] on icon "Hide survey" at bounding box center [1287, 632] width 11 height 8
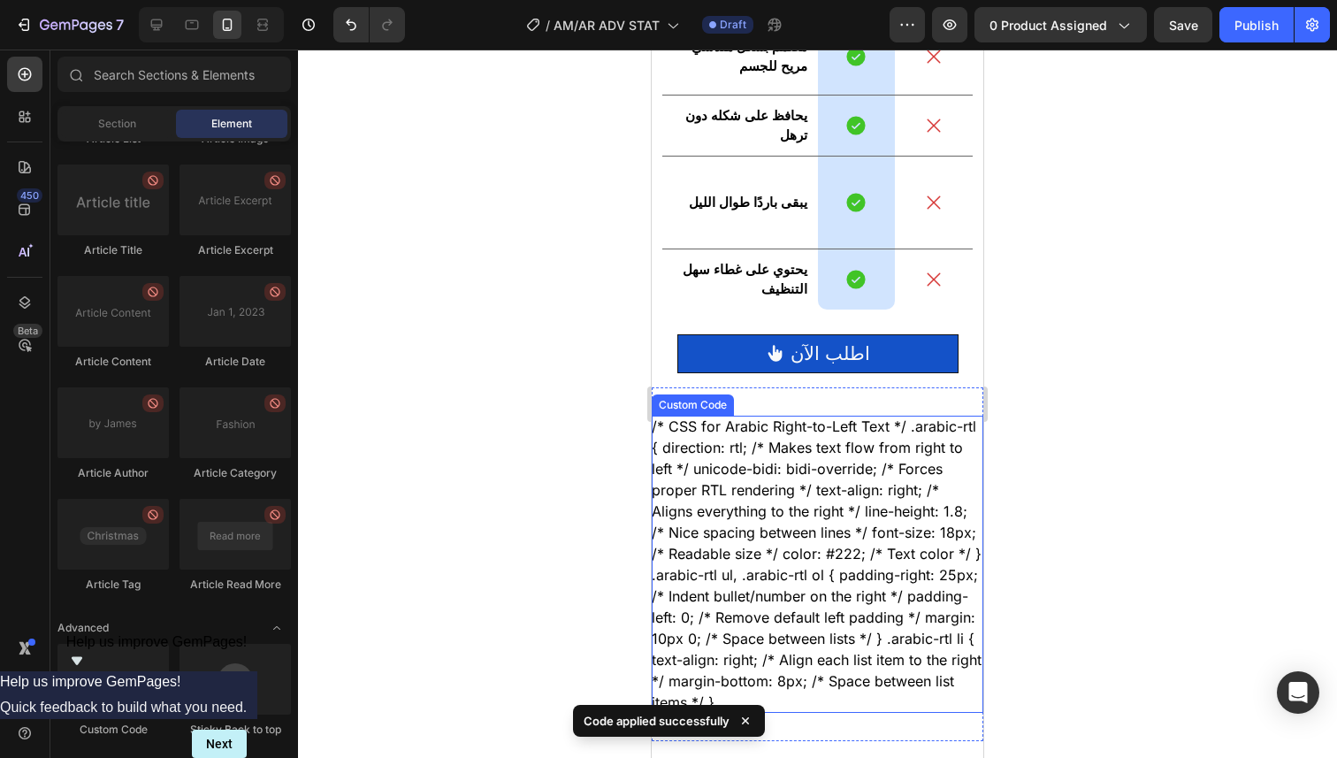
click at [916, 529] on div "/* CSS for Arabic Right-to-Left Text */ .arabic-rtl { direction: rtl; /* Makes …" at bounding box center [818, 564] width 332 height 297
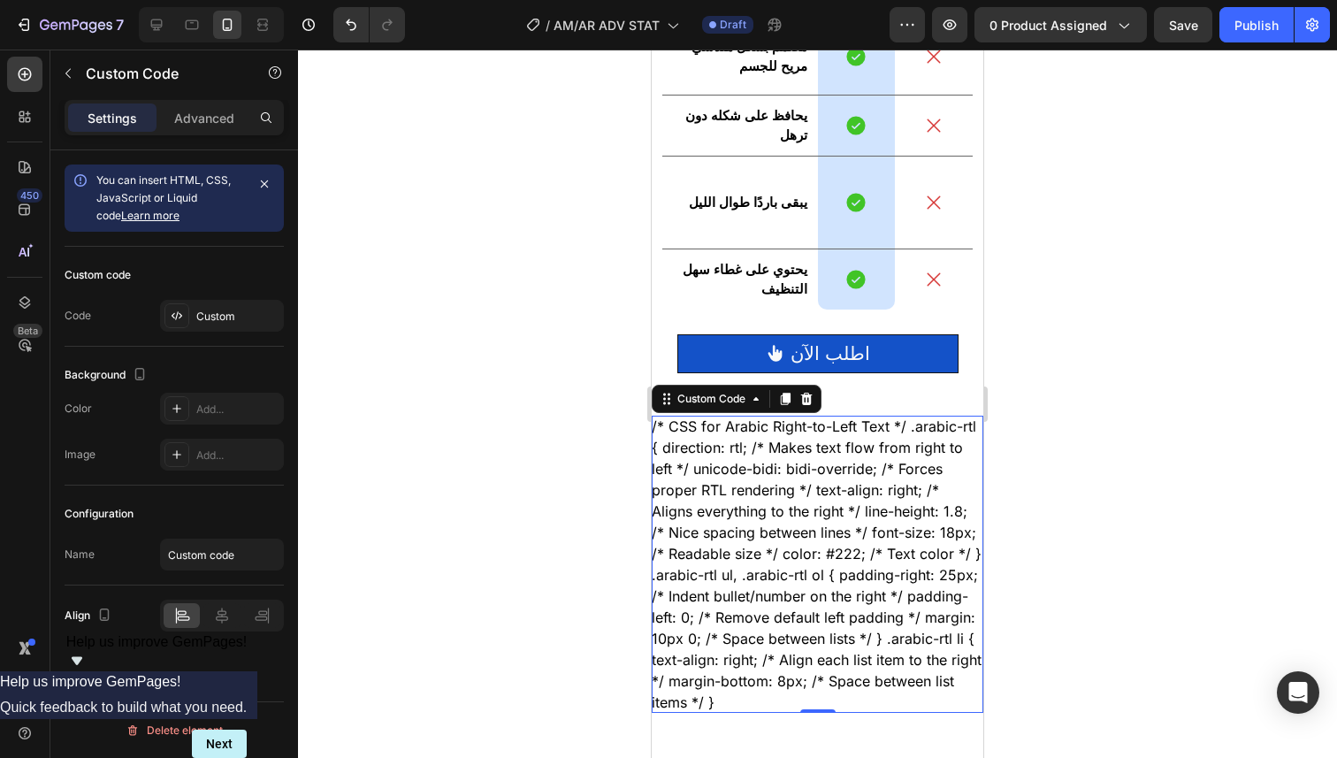
click at [888, 468] on div "/* CSS for Arabic Right-to-Left Text */ .arabic-rtl { direction: rtl; /* Makes …" at bounding box center [818, 564] width 332 height 297
click at [1077, 429] on div at bounding box center [817, 404] width 1039 height 708
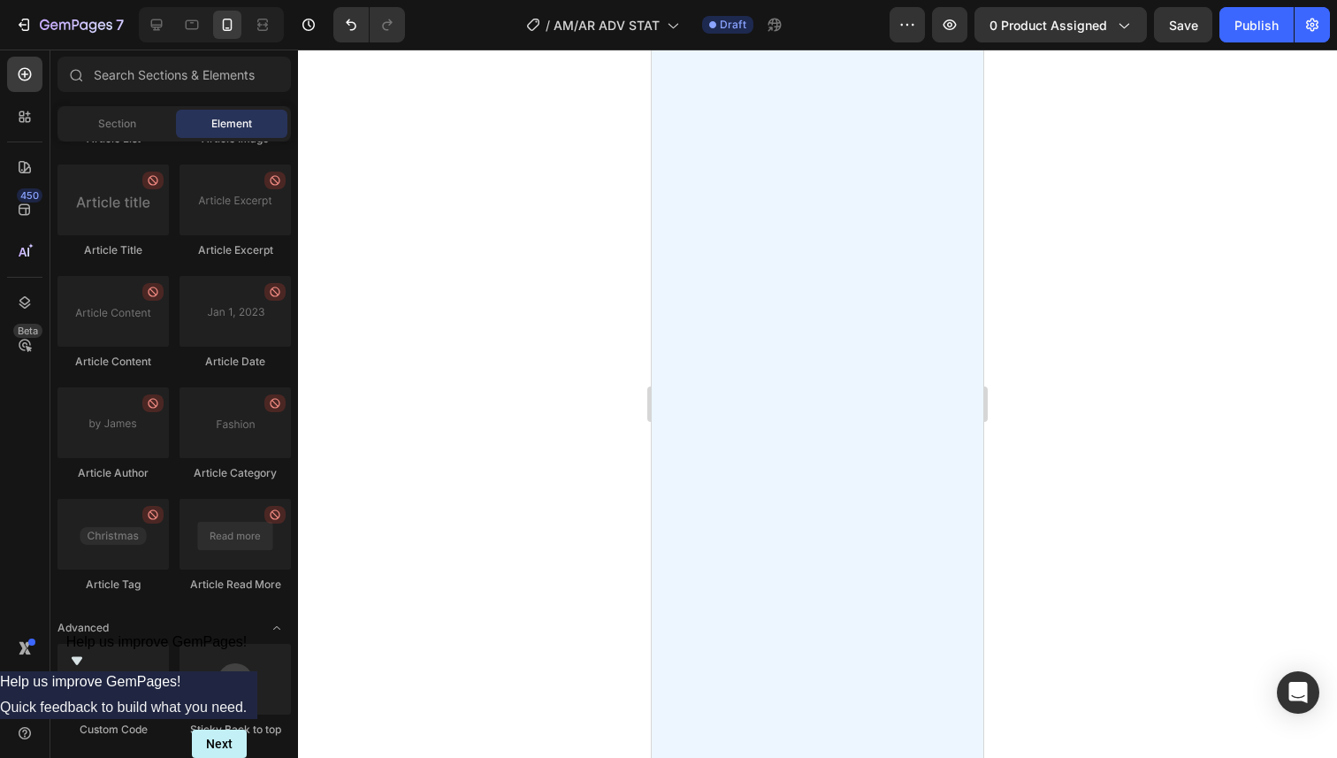
scroll to position [0, 0]
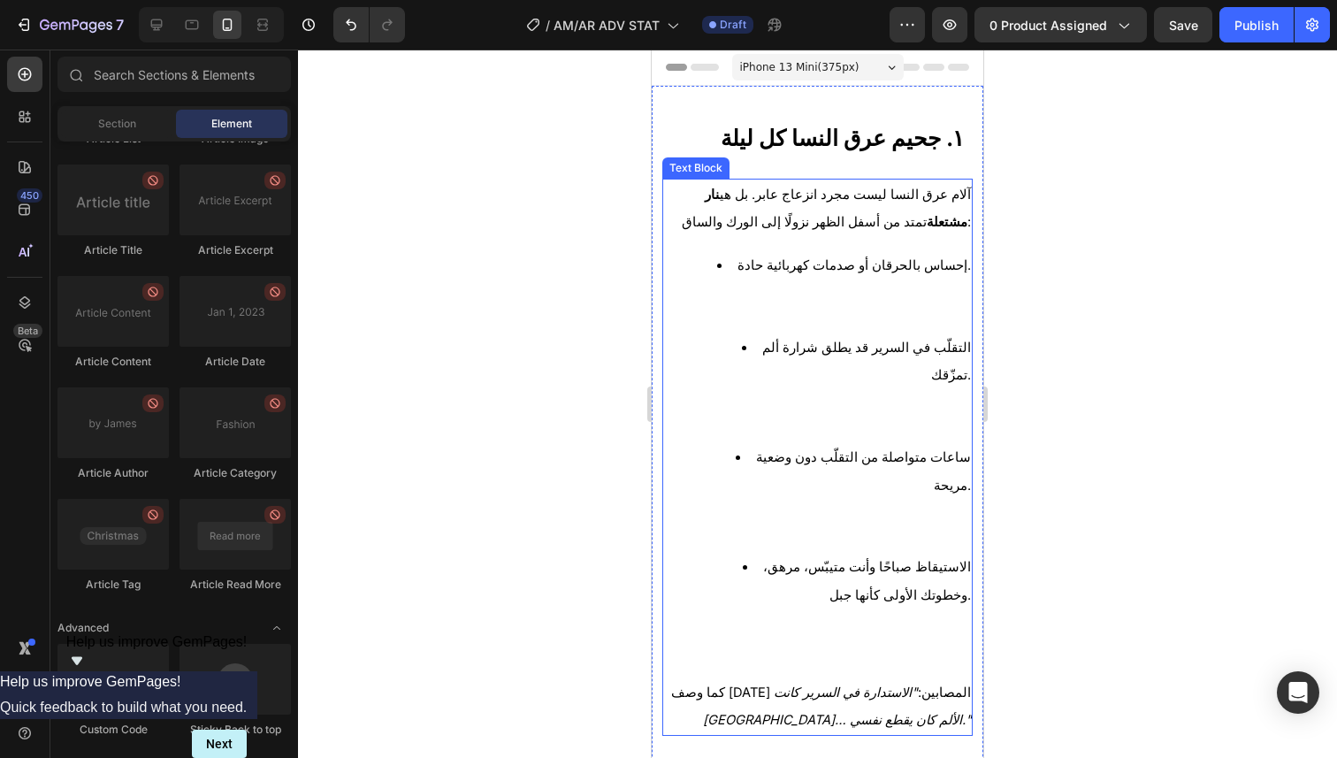
click at [813, 330] on li "إحساس بالحرقان أو صدمات كهربائية حادة." at bounding box center [834, 292] width 271 height 82
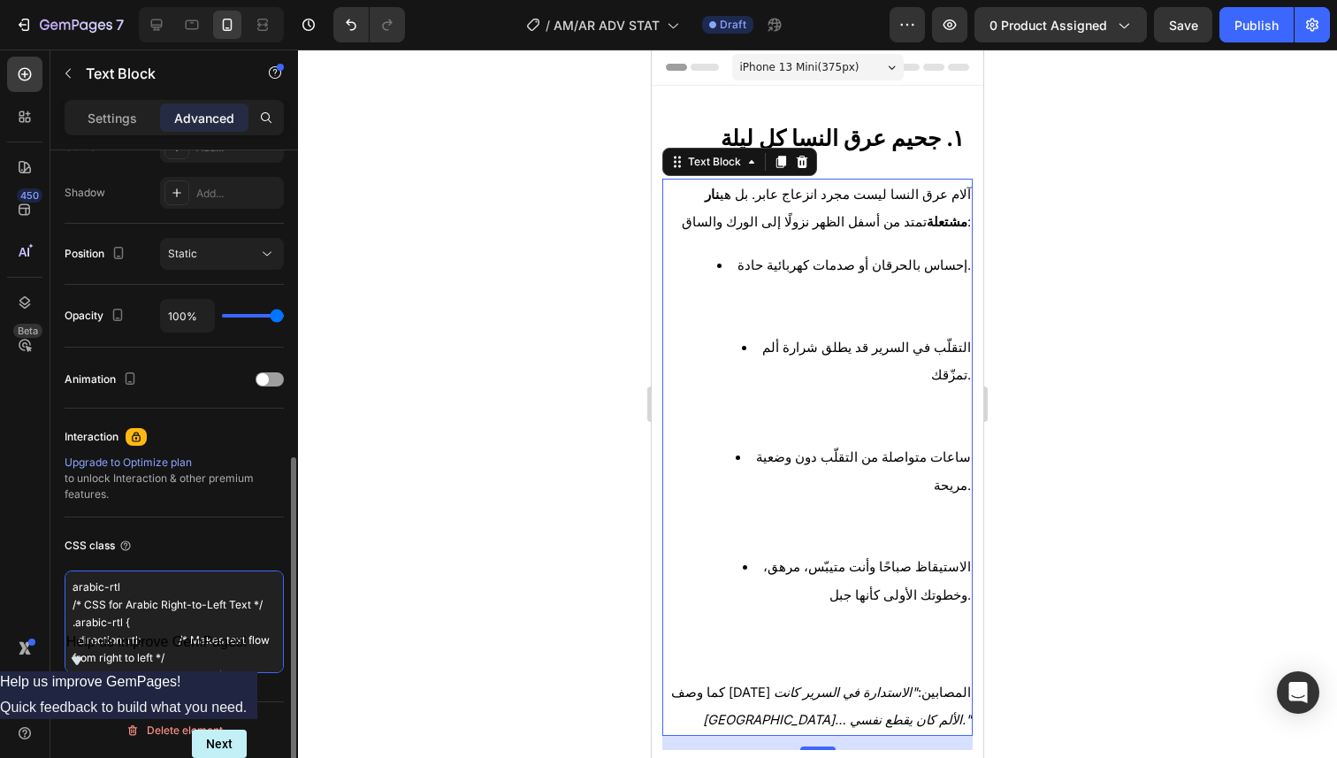
drag, startPoint x: 132, startPoint y: 657, endPoint x: 55, endPoint y: 512, distance: 164.1
click at [55, 512] on div "Display on Desktop Yes No Tablet Yes No Mobile Yes No Spacing (px) 0 0 16 0 0 0…" at bounding box center [174, 192] width 248 height 1231
paste textarea
type textarea "arabic-rtl"
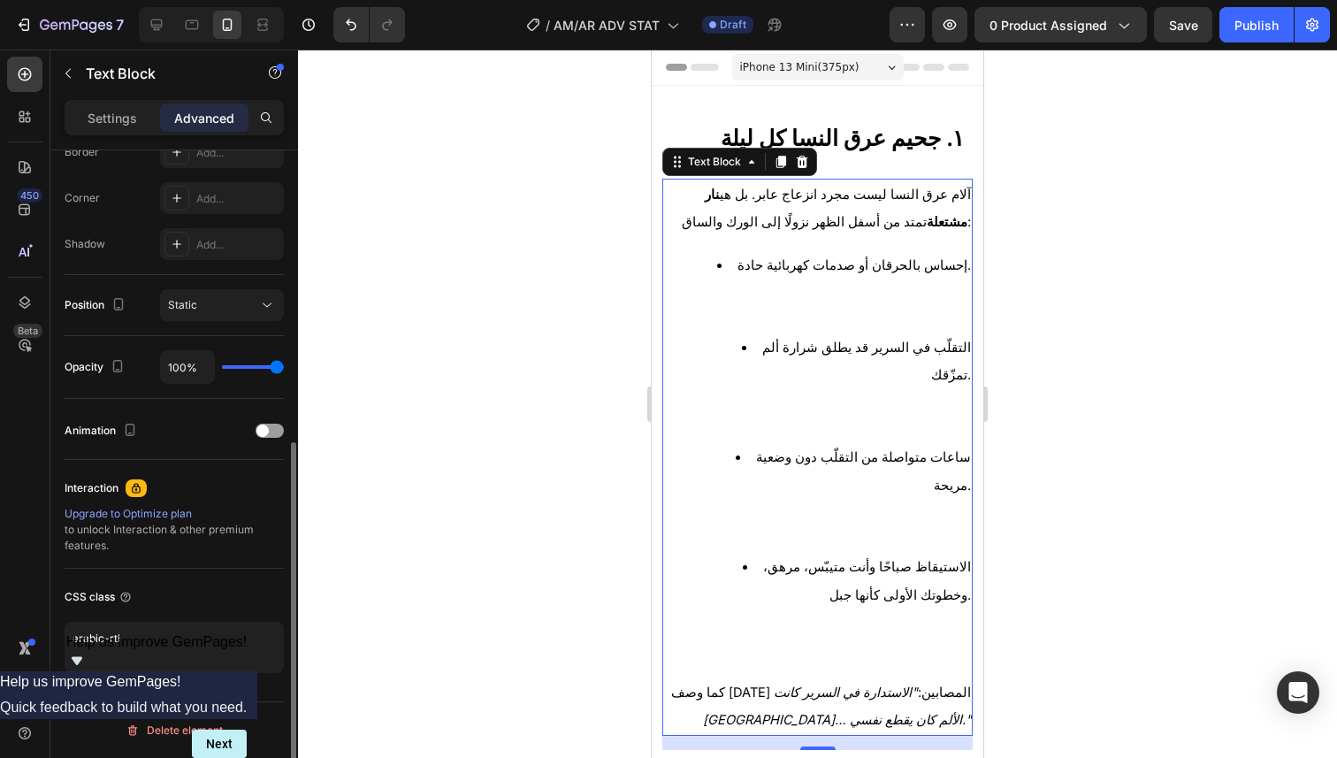
click at [480, 538] on div at bounding box center [817, 404] width 1039 height 708
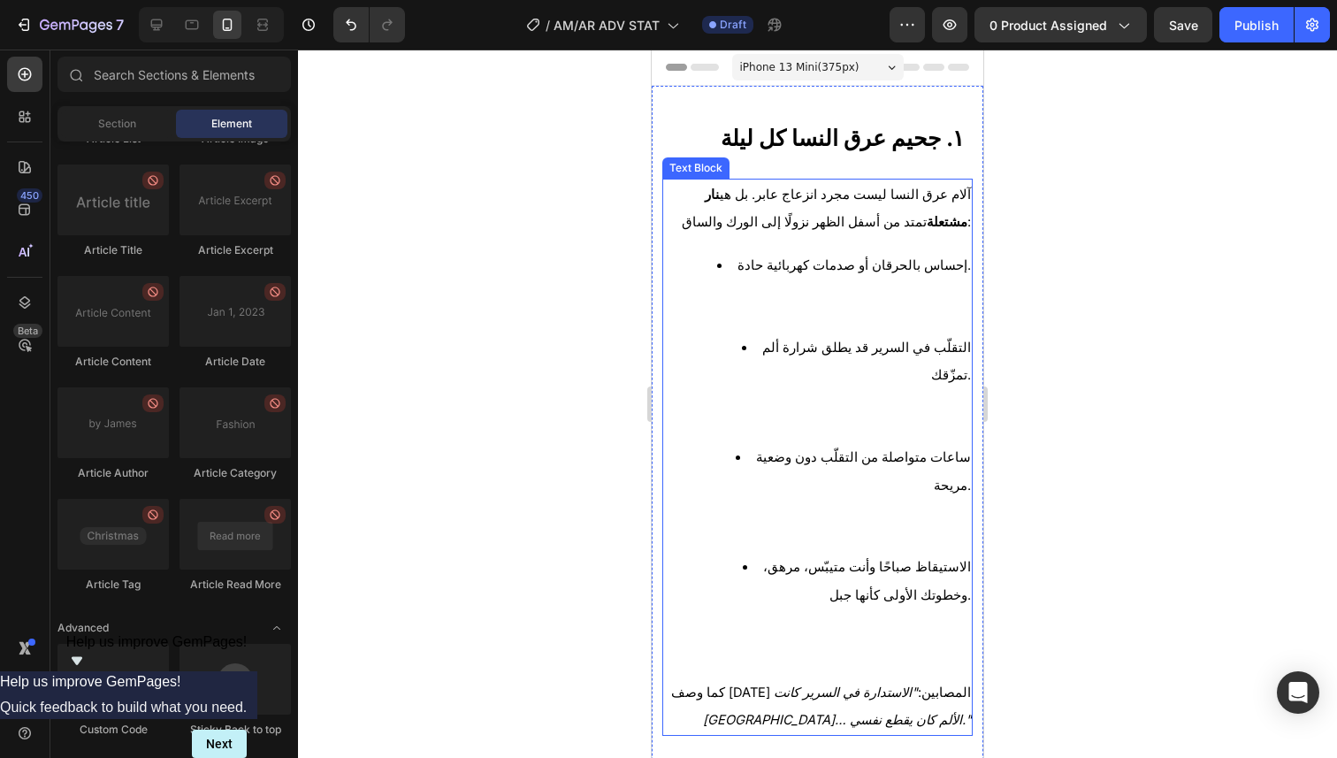
click at [750, 443] on li "ساعات متواصلة من التقلّب دون وضعية مريحة." at bounding box center [834, 498] width 271 height 110
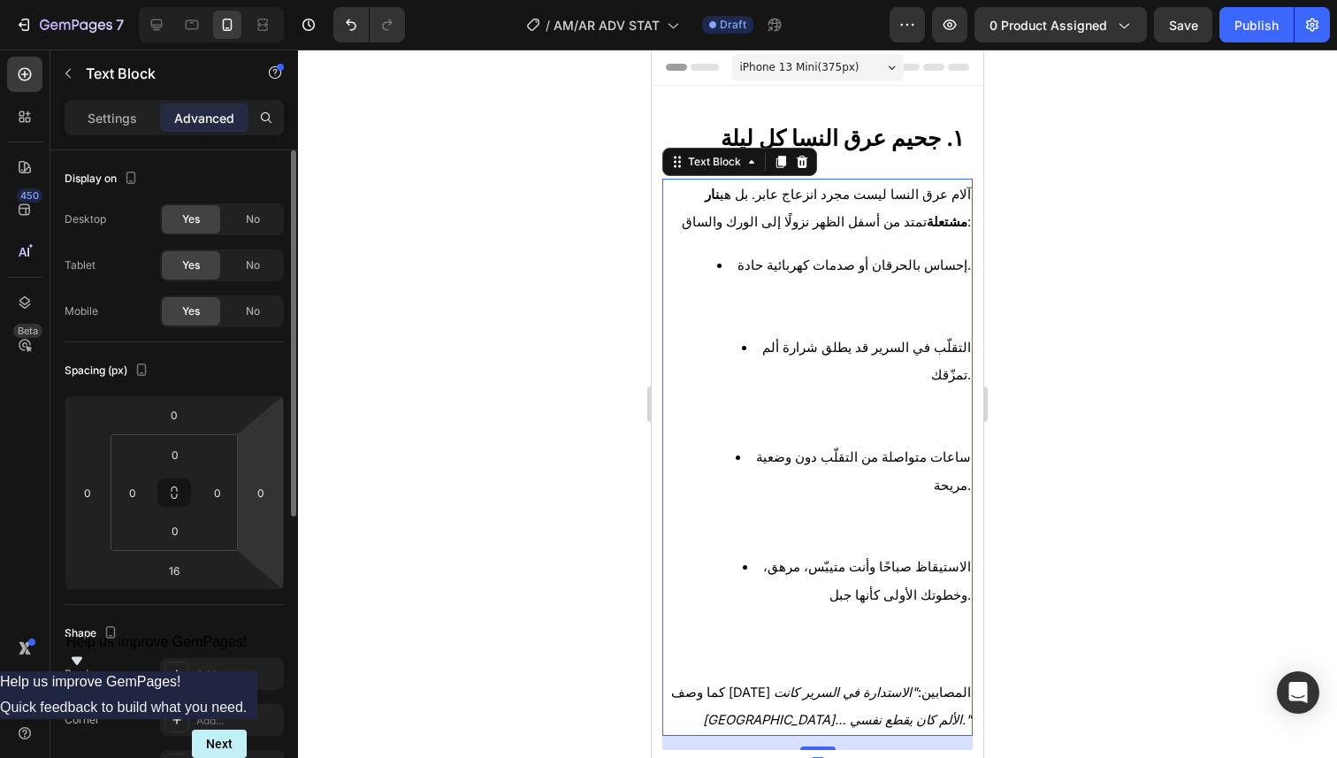
scroll to position [522, 0]
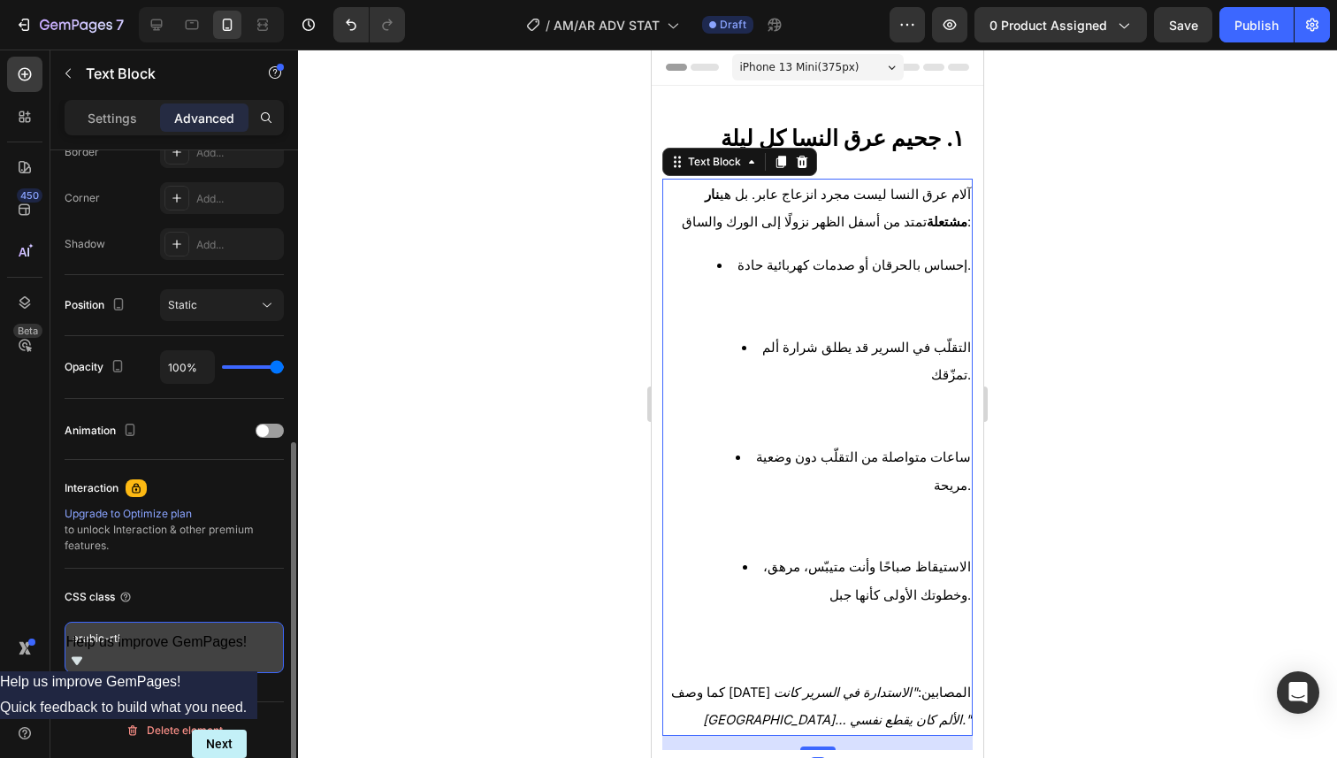
click at [167, 653] on textarea "arabic-rtl" at bounding box center [174, 647] width 219 height 51
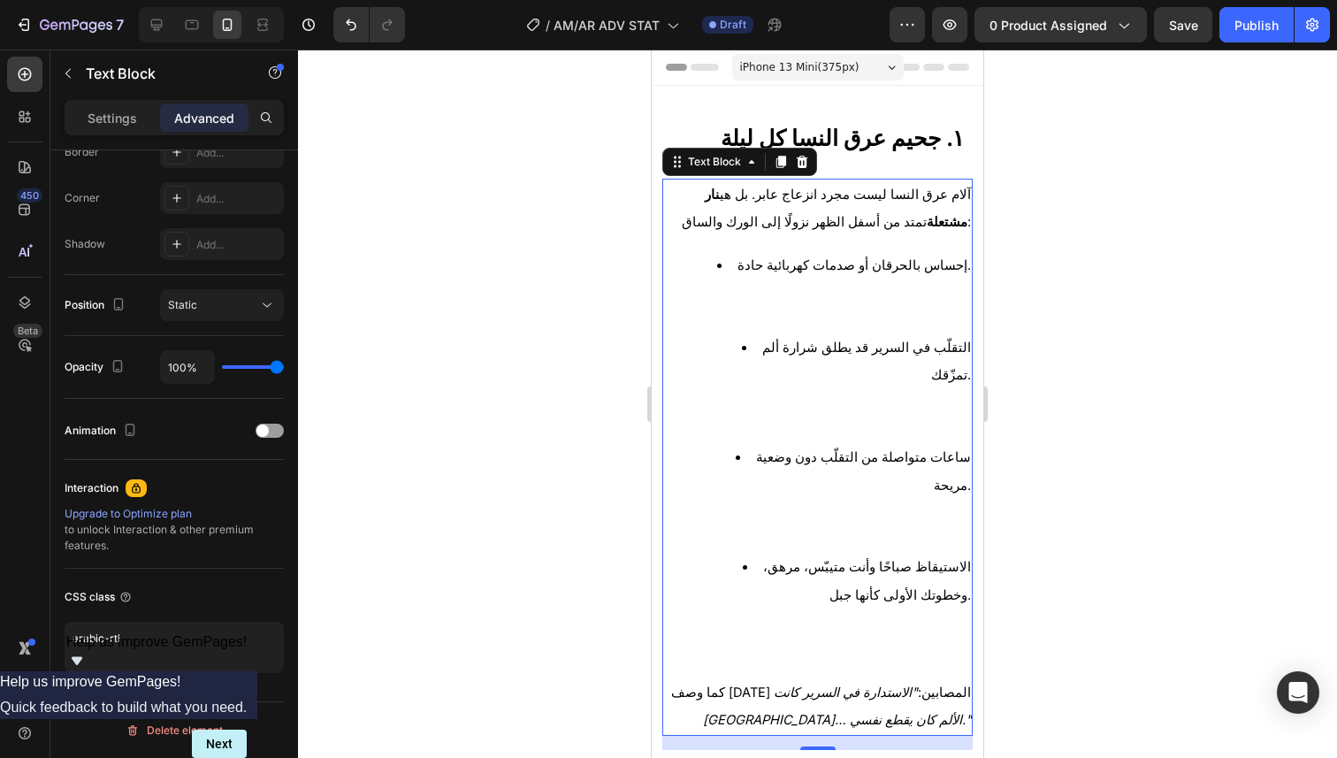
click at [519, 545] on div at bounding box center [817, 404] width 1039 height 708
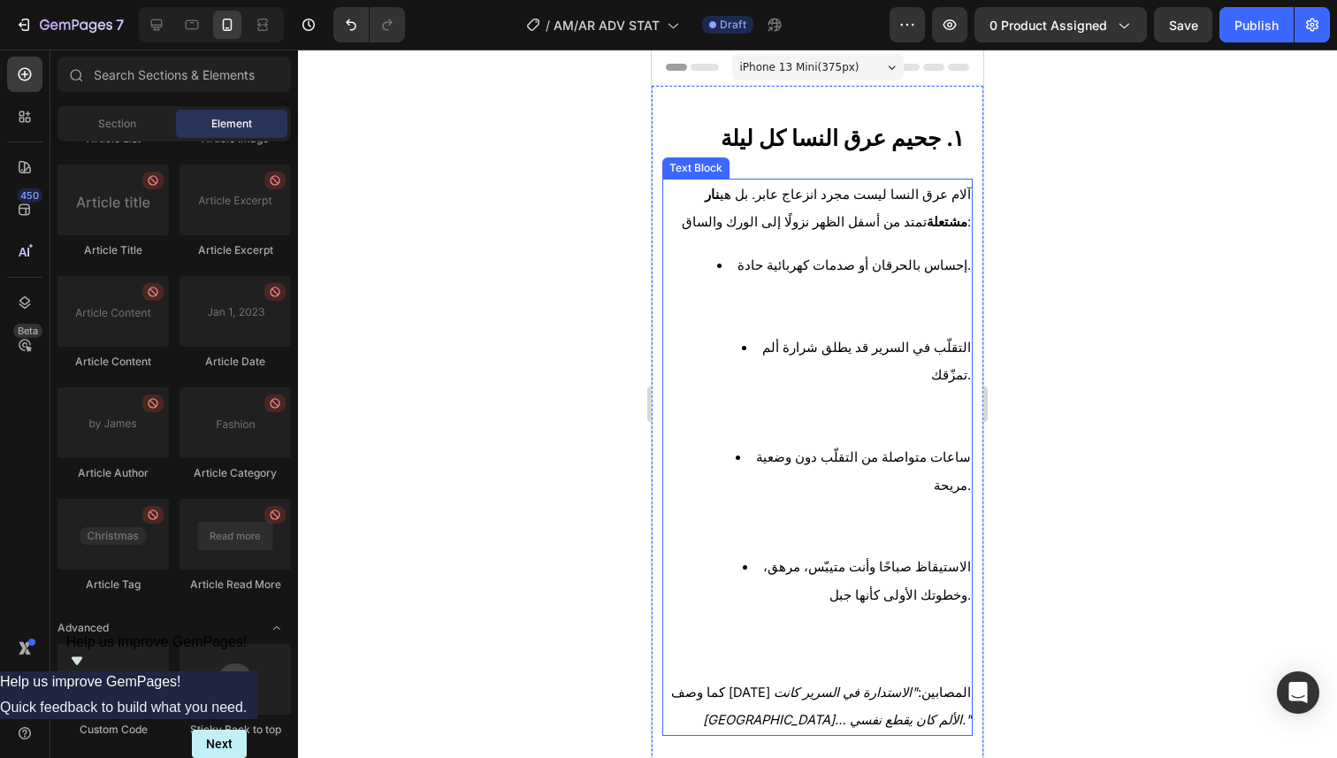
click at [803, 454] on li "ساعات متواصلة من التقلّب دون وضعية مريحة." at bounding box center [834, 498] width 271 height 110
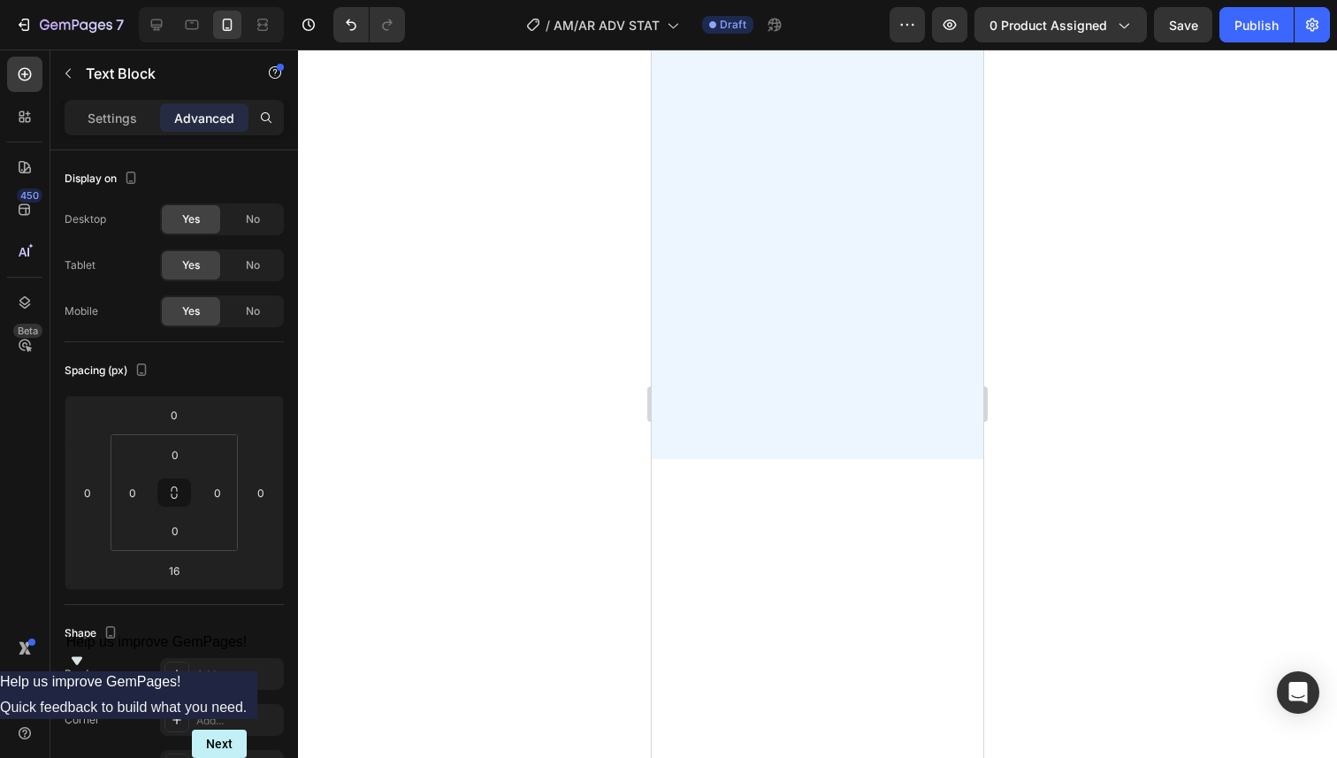
scroll to position [5762, 0]
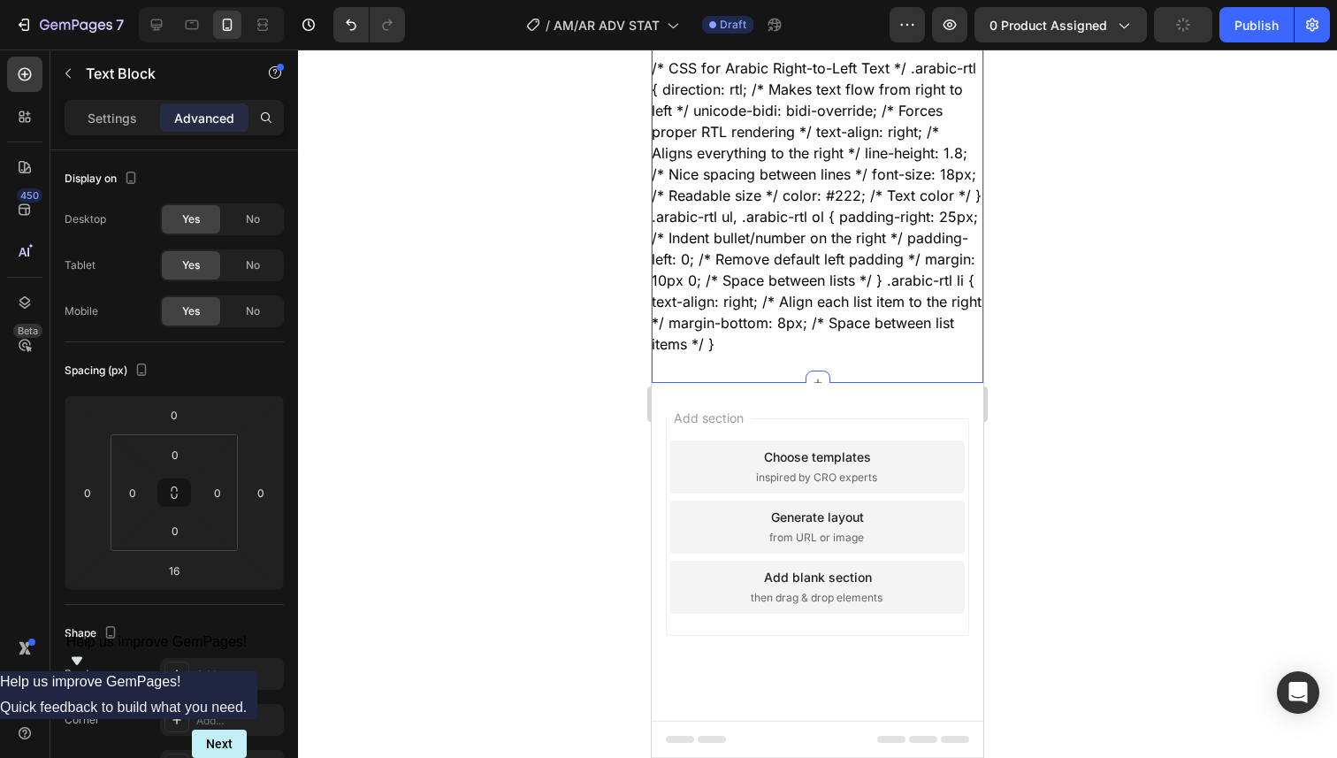
click at [873, 355] on div "/* CSS for Arabic Right-to-Left Text */ .arabic-rtl { direction: rtl; /* Makes …" at bounding box center [818, 206] width 332 height 354
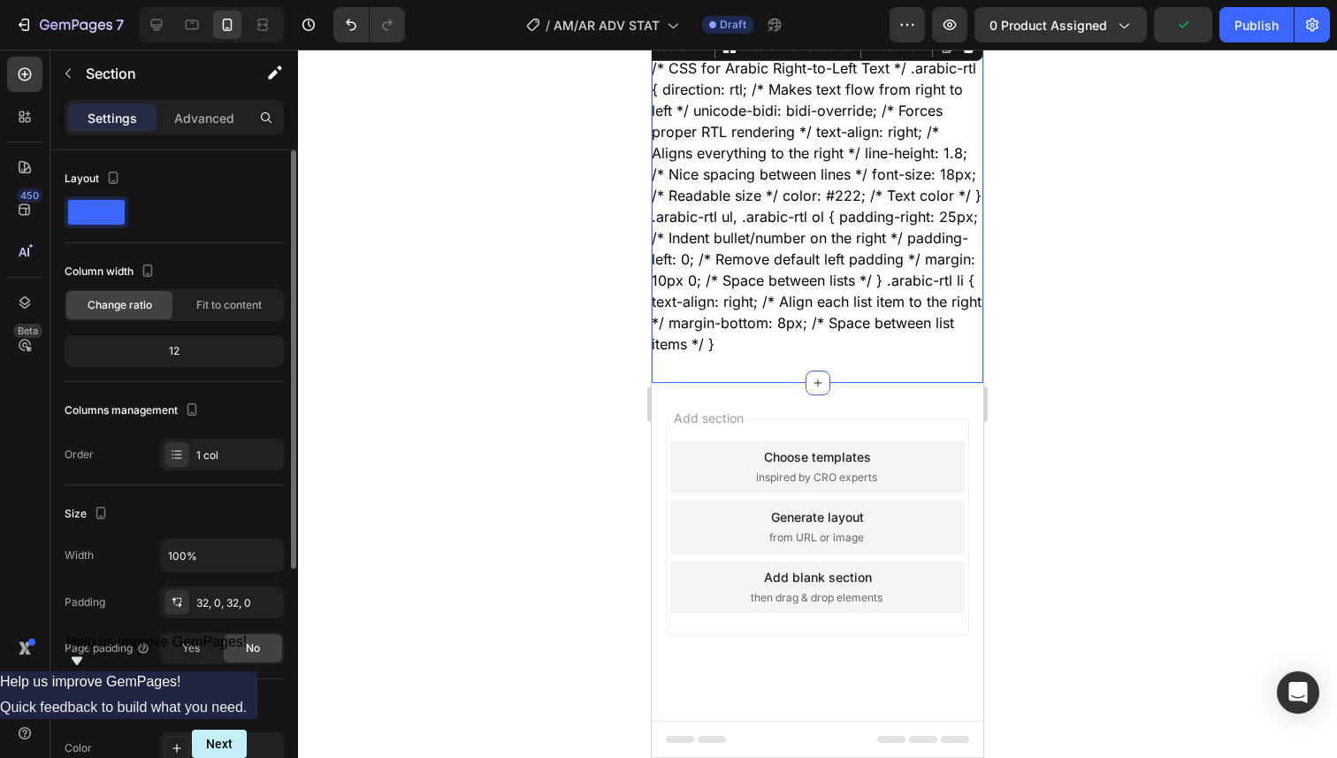
scroll to position [4, 0]
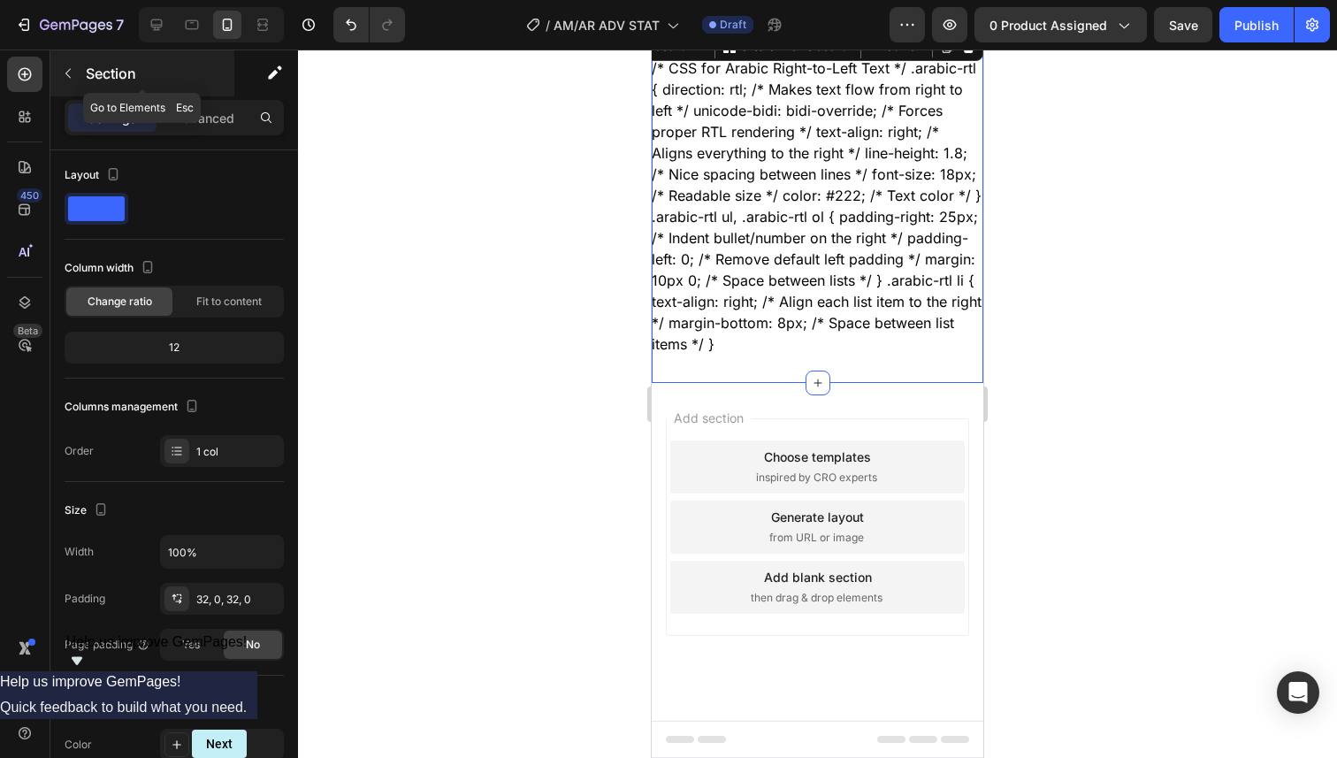
click at [72, 77] on icon "button" at bounding box center [68, 73] width 14 height 14
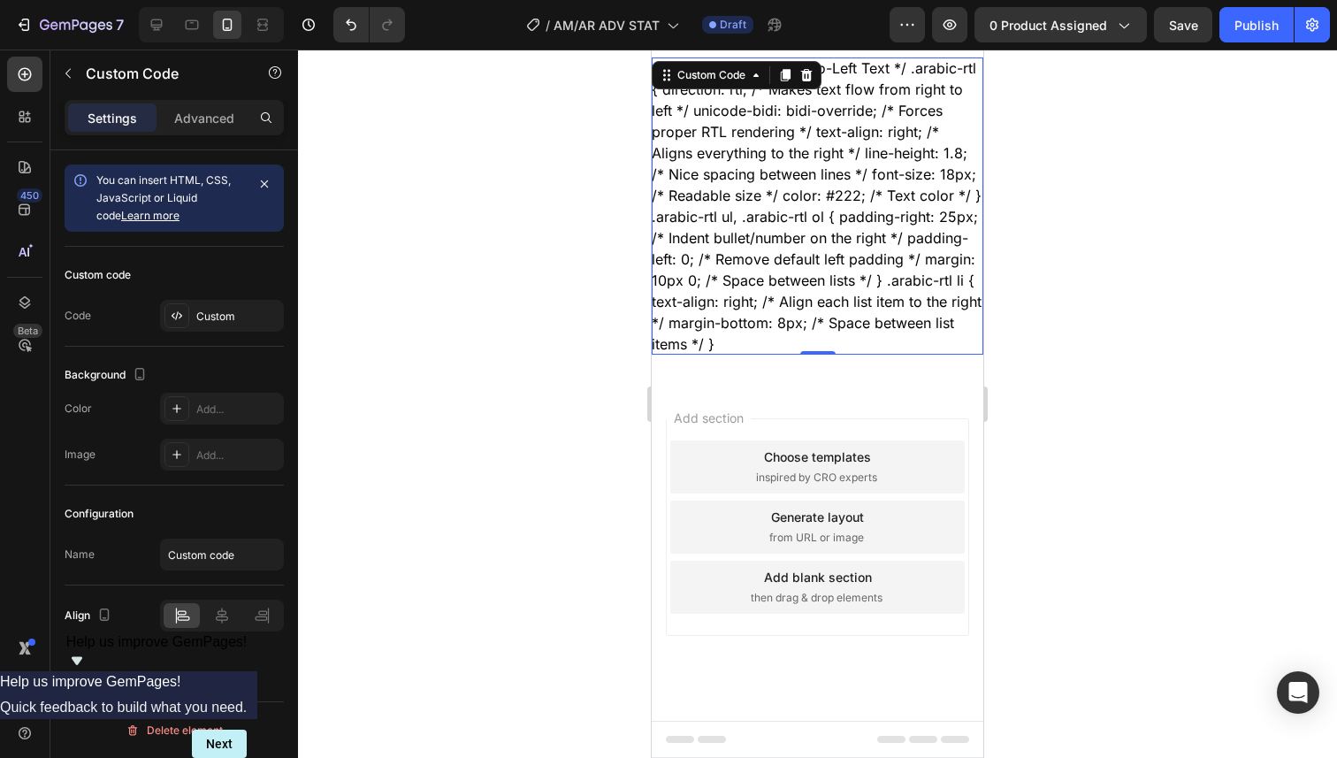
click at [766, 110] on div "/* CSS for Arabic Right-to-Left Text */ .arabic-rtl { direction: rtl; /* Makes …" at bounding box center [818, 205] width 332 height 297
click at [805, 87] on div "Custom Code" at bounding box center [737, 75] width 170 height 28
click at [812, 78] on icon at bounding box center [806, 75] width 14 height 14
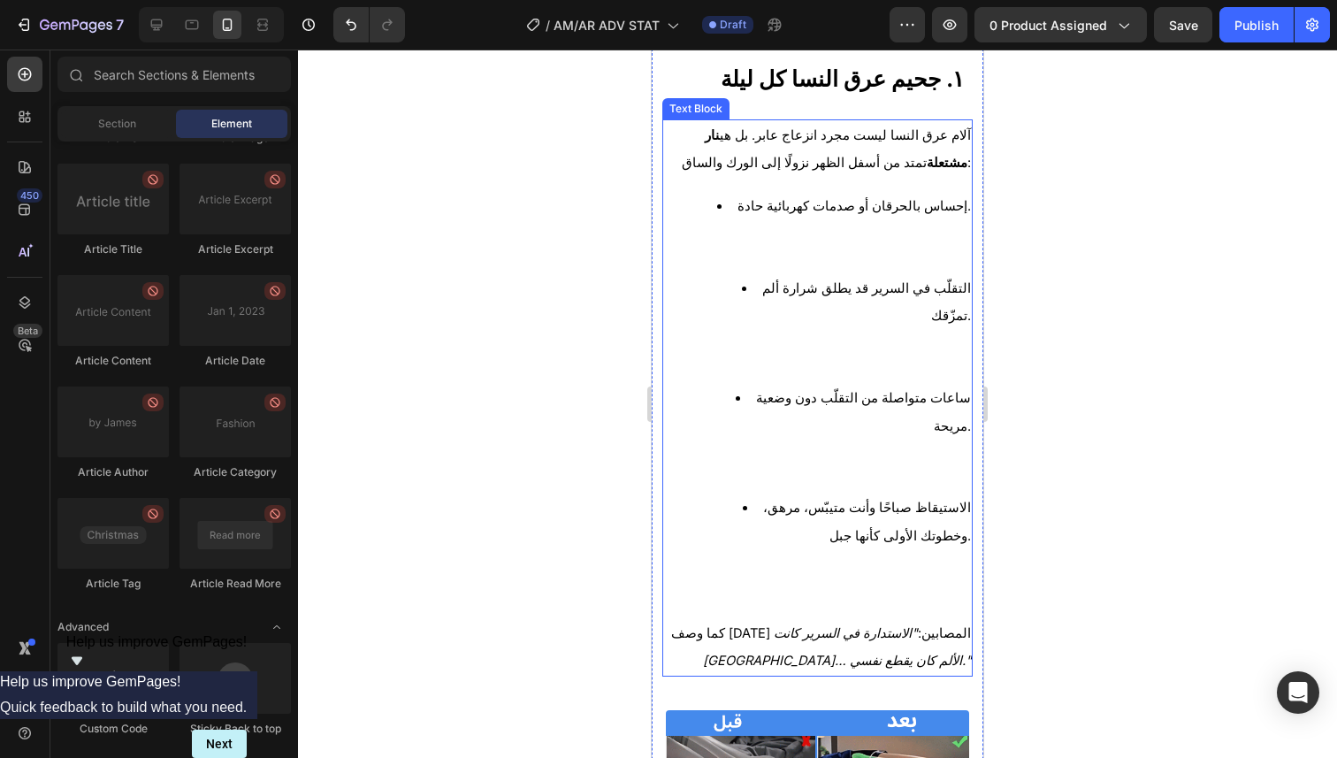
scroll to position [157, 0]
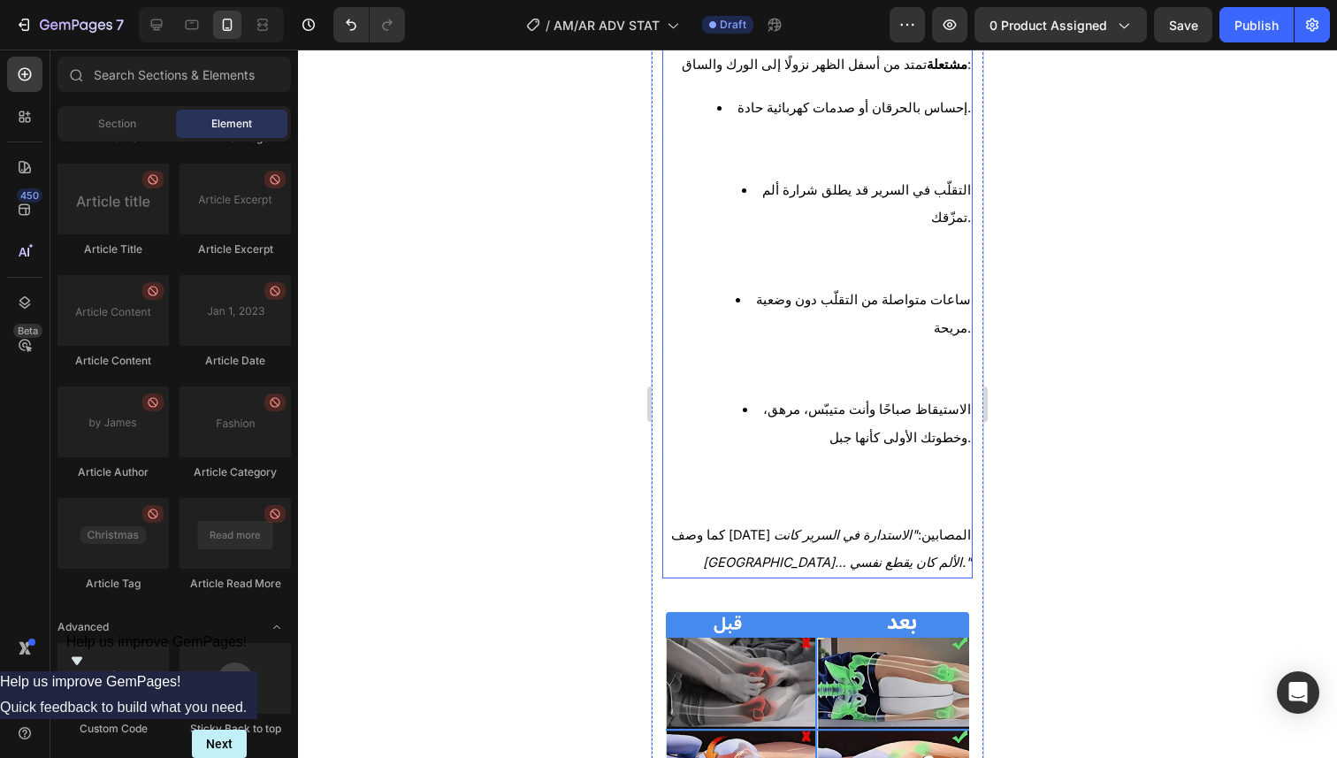
click at [798, 294] on li "ساعات متواصلة من التقلّب دون وضعية مريحة." at bounding box center [834, 341] width 271 height 110
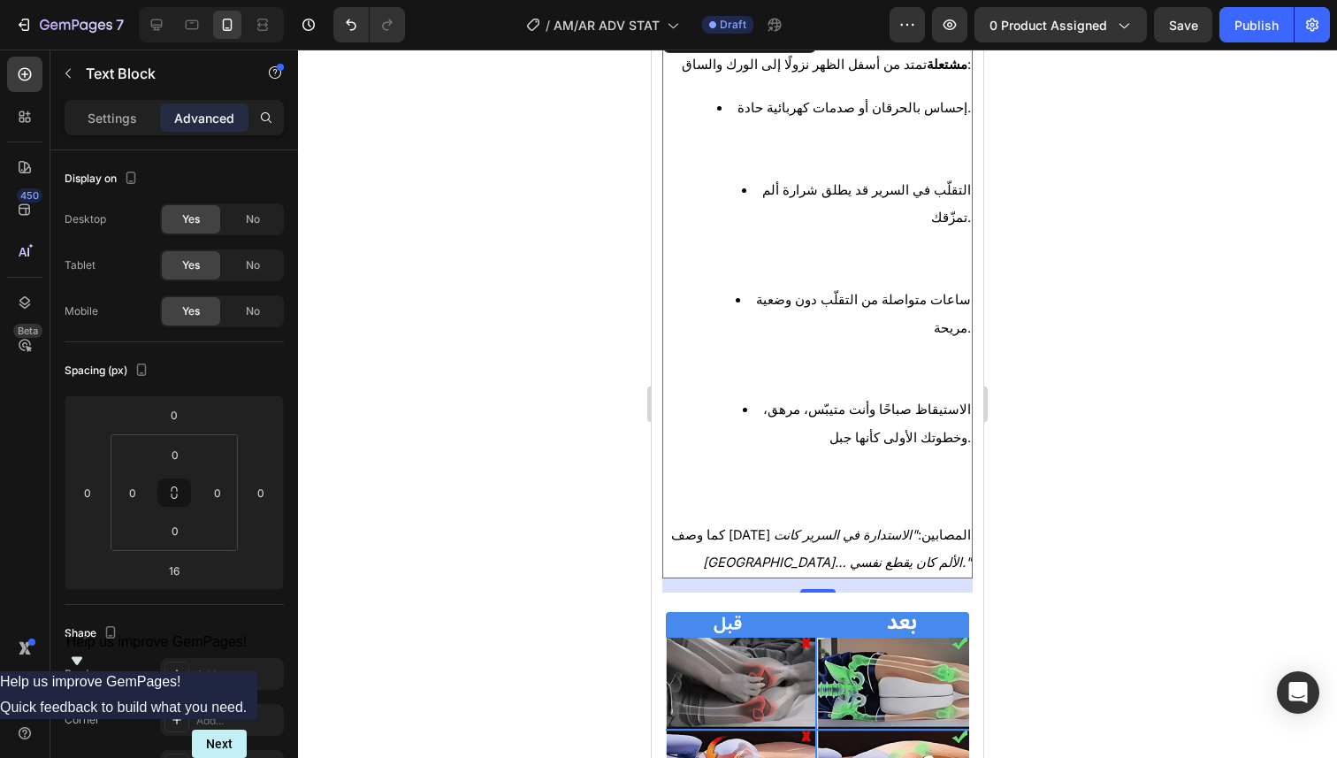
click at [762, 299] on li "ساعات متواصلة من التقلّب دون وضعية مريحة." at bounding box center [834, 341] width 271 height 110
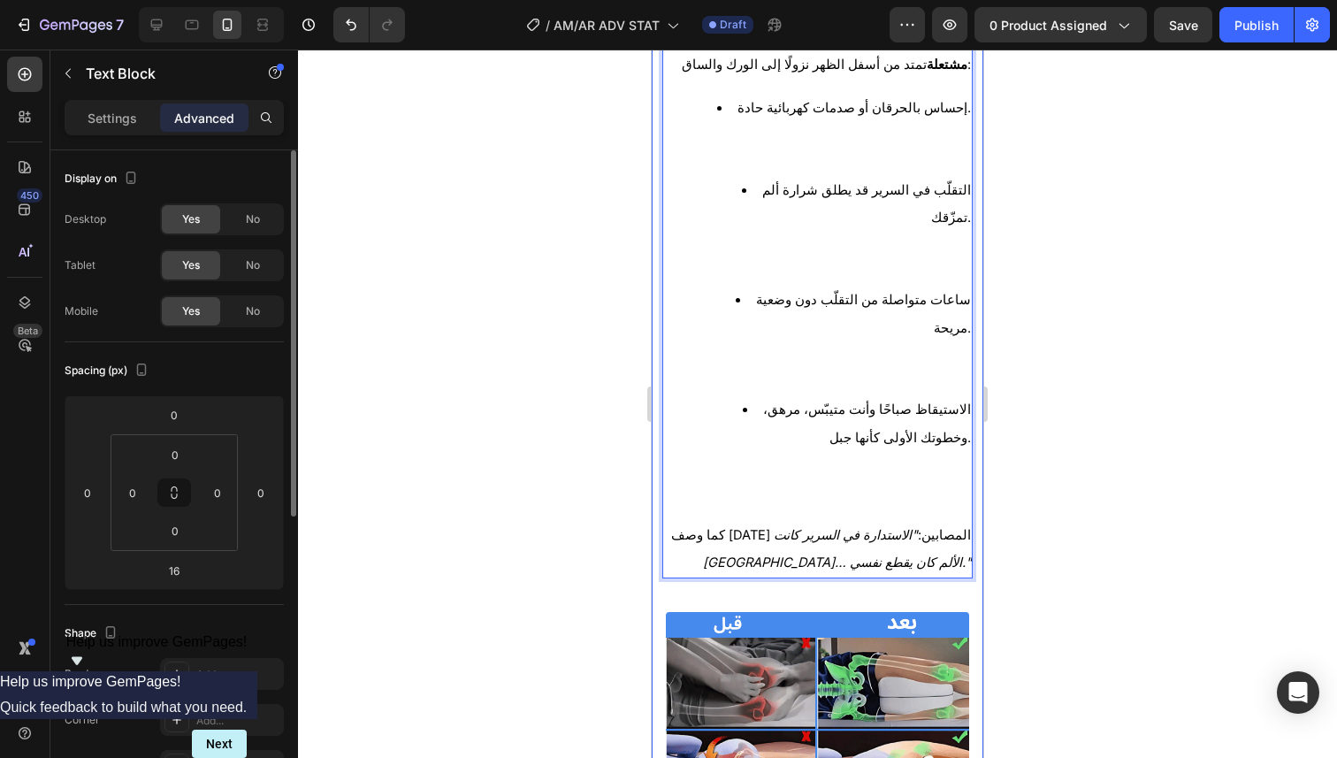
scroll to position [522, 0]
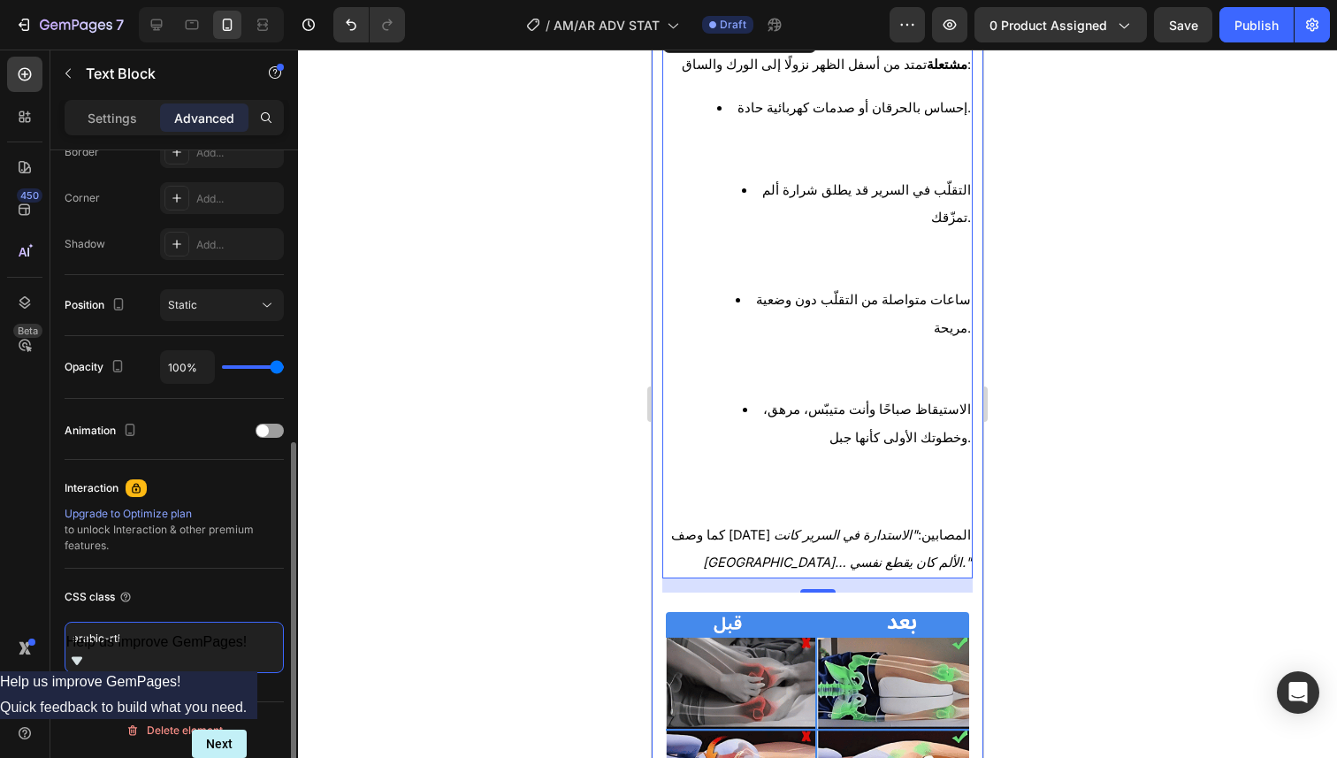
click at [164, 634] on textarea "arabic-rtl" at bounding box center [174, 647] width 219 height 51
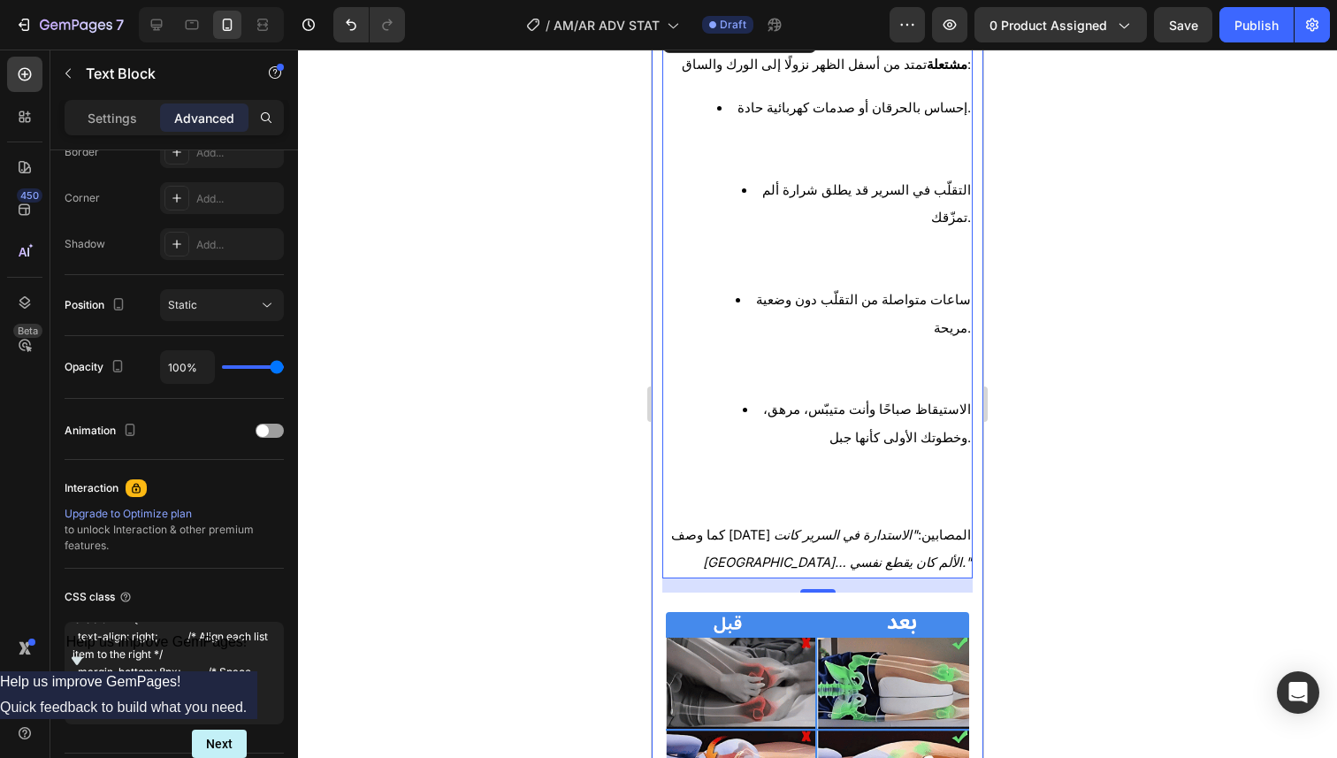
type textarea "/* CSS for Arabic Right-to-Left Text */ .arabic-rtl { direction: rtl; /* Makes …"
click at [360, 490] on div at bounding box center [817, 404] width 1039 height 708
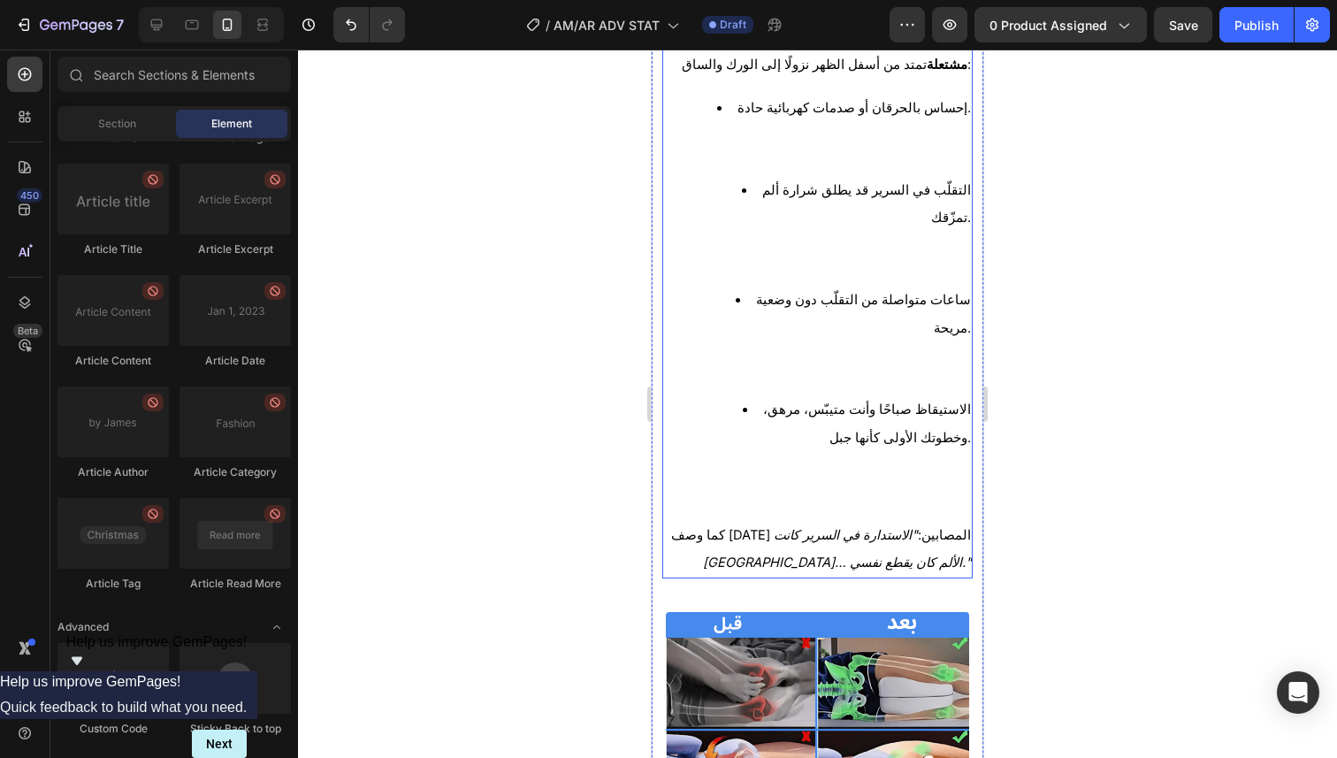
click at [738, 399] on li "الاستيقاظ صباحًا وأنت متيبّس، مرهق، وخطوتك الأولى كأنها جبل." at bounding box center [834, 450] width 271 height 110
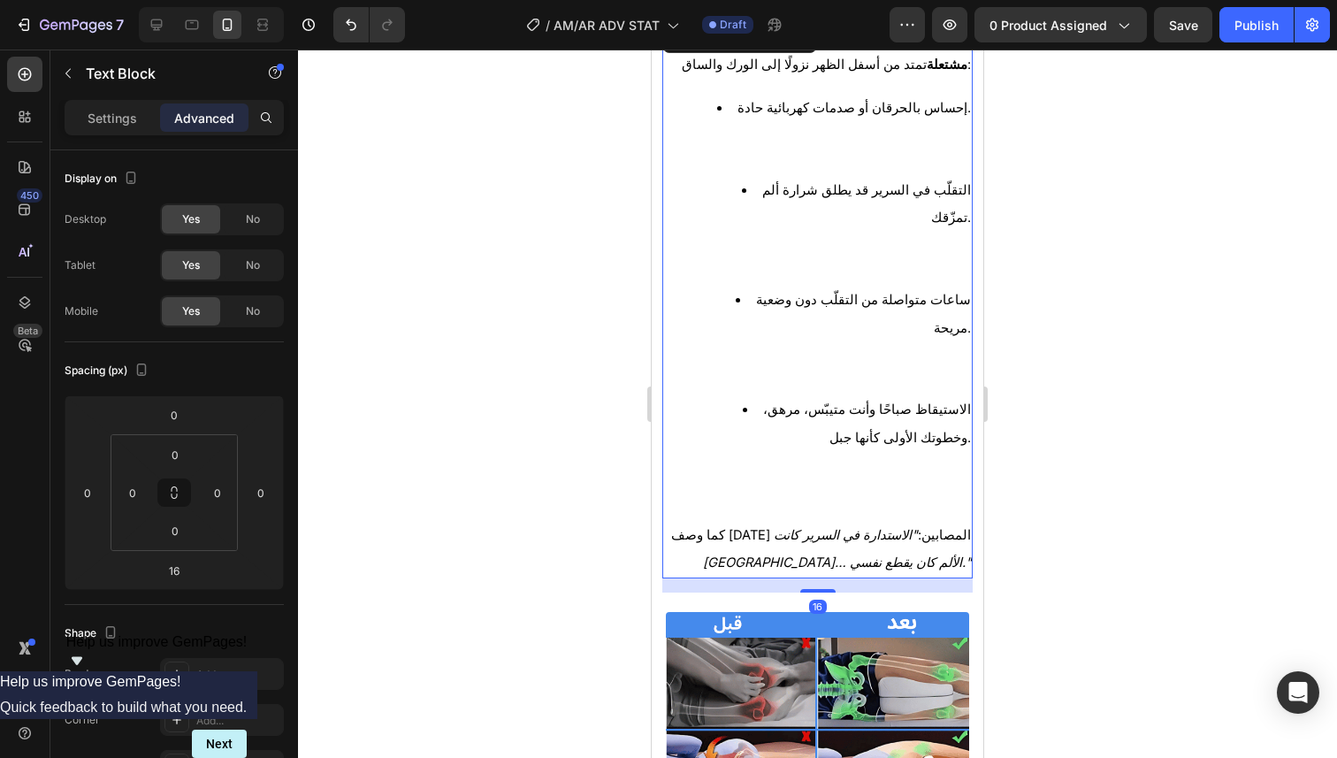
click at [1038, 359] on div at bounding box center [817, 404] width 1039 height 708
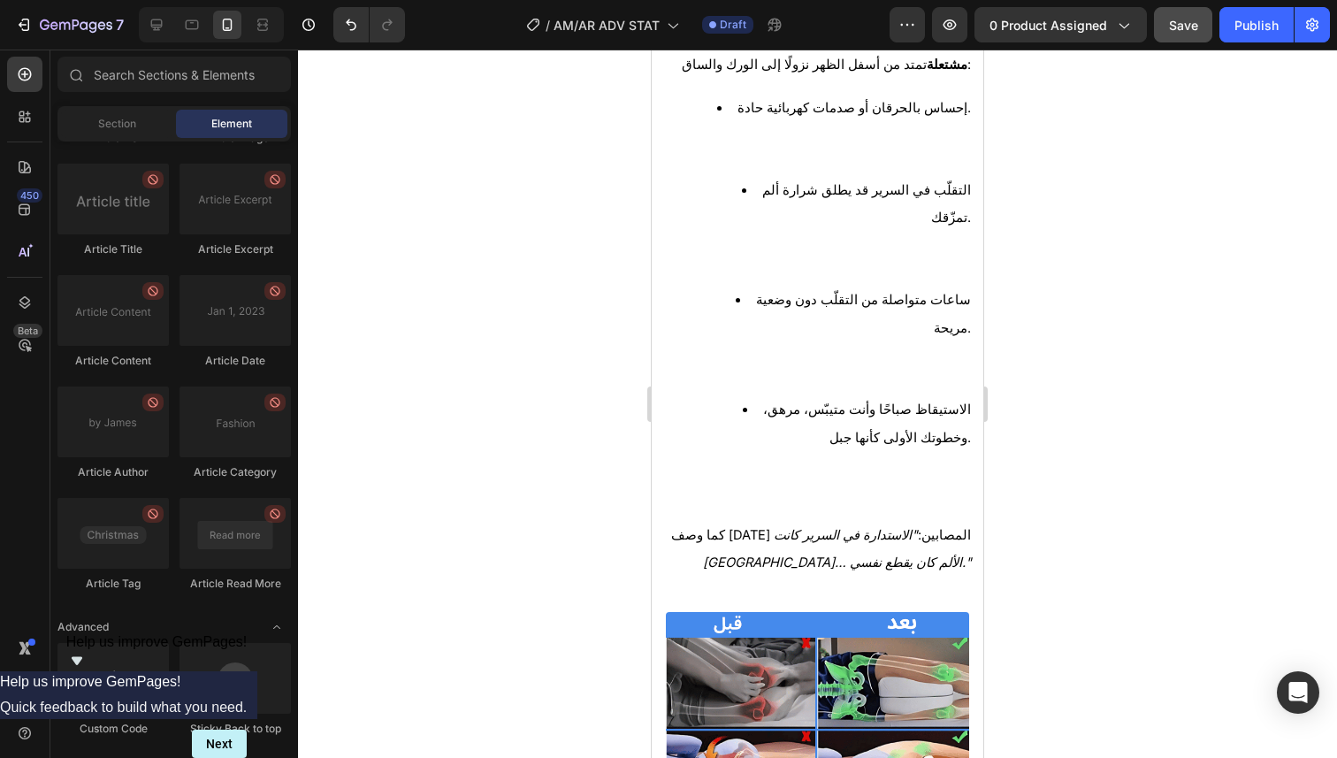
click at [1169, 36] on button "Save" at bounding box center [1183, 24] width 58 height 35
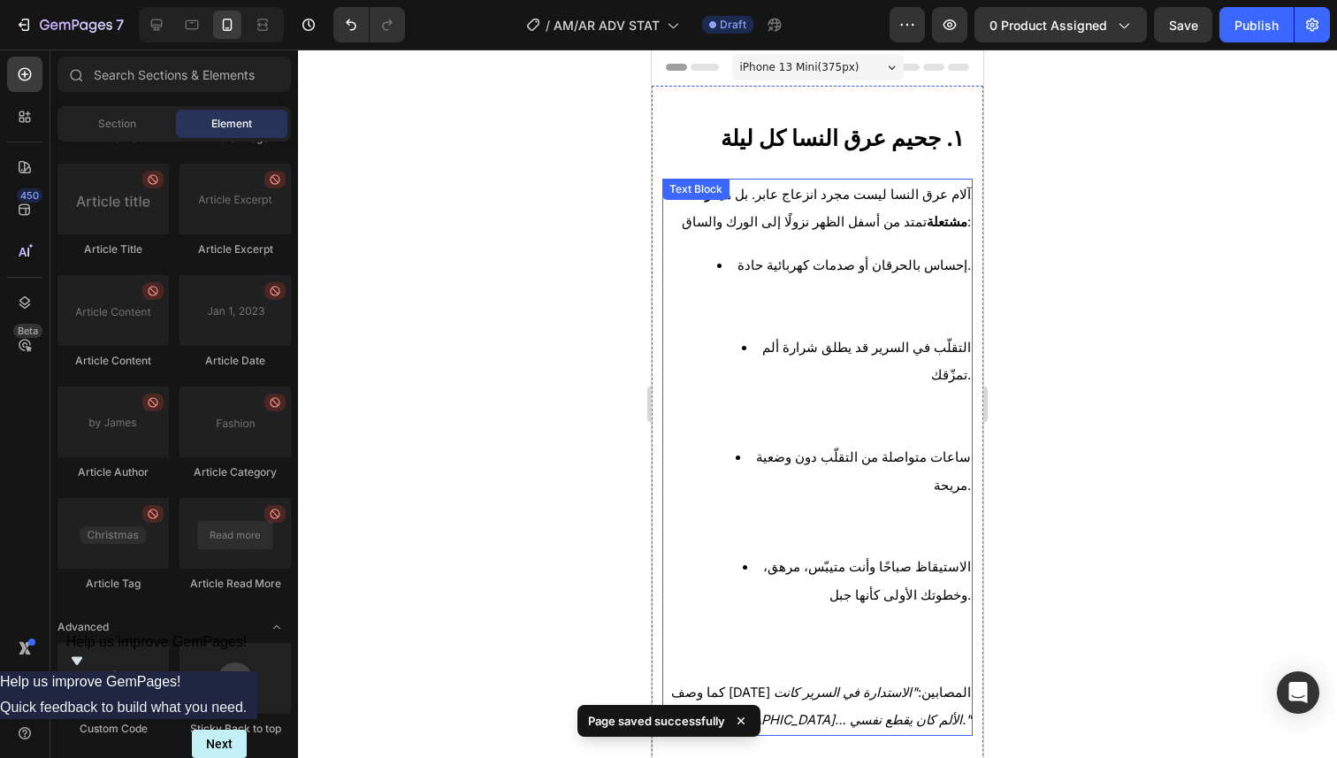
click at [942, 291] on li "إحساس بالحرقان أو صدمات كهربائية حادة." at bounding box center [834, 292] width 271 height 82
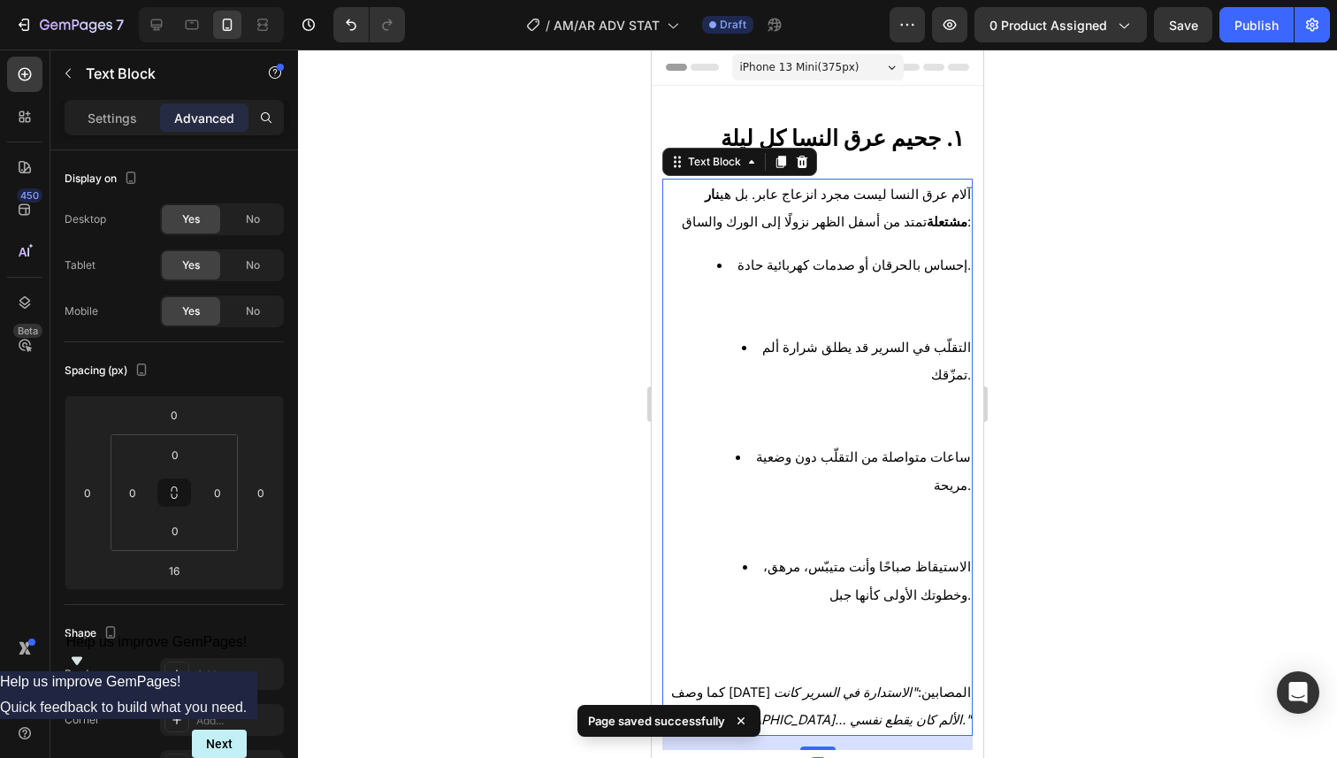
click at [1014, 278] on div at bounding box center [817, 404] width 1039 height 708
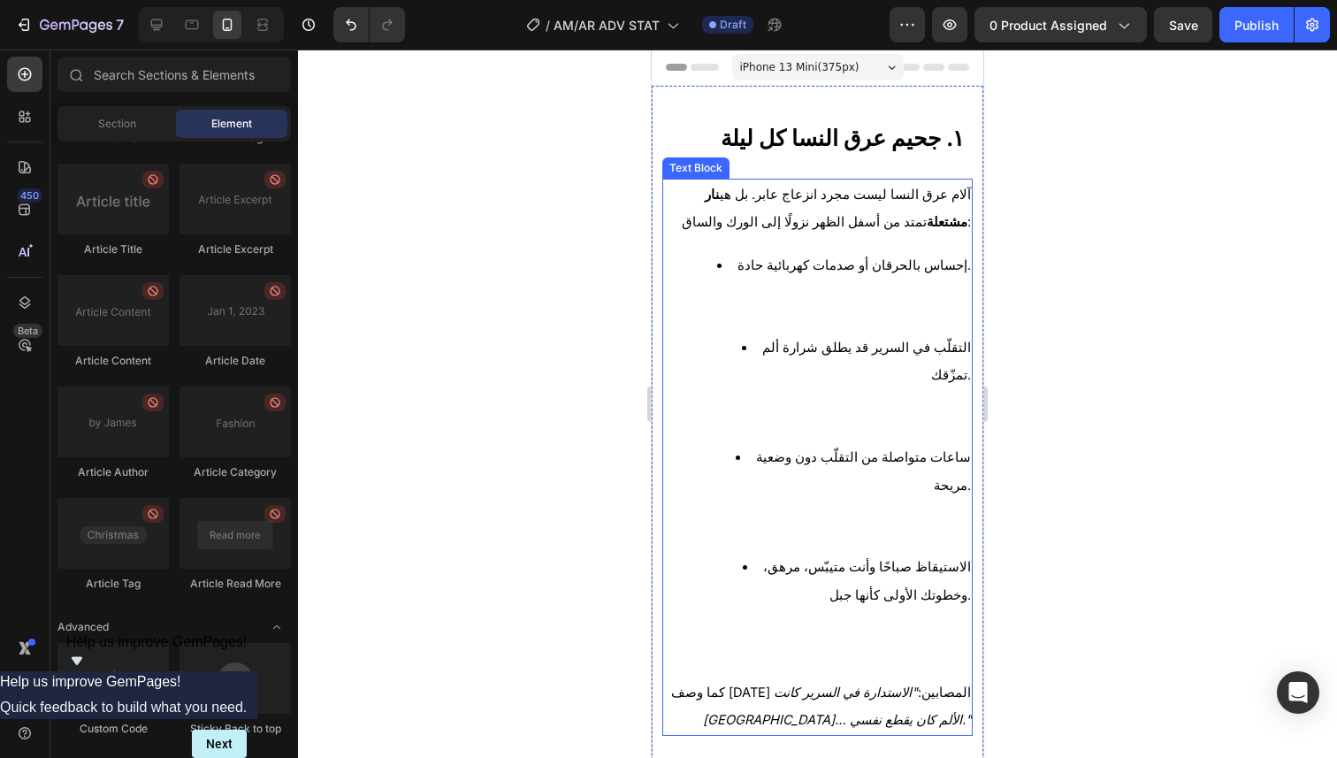
click at [808, 405] on li "التقلّب في السرير قد يطلق شرارة ألم تمزّقك." at bounding box center [834, 388] width 271 height 110
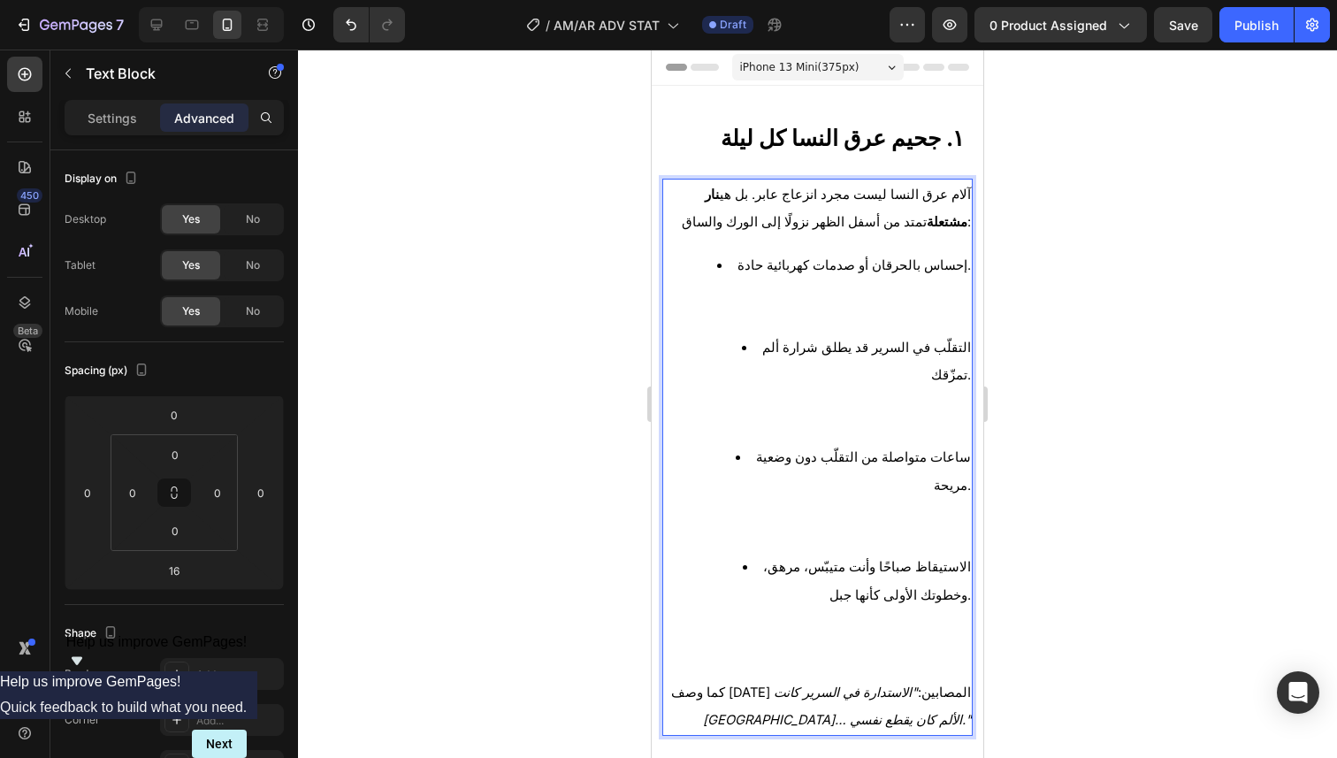
click at [735, 553] on li "الاستيقاظ صباحًا وأنت متيبّس، مرهق، وخطوتك الأولى كأنها جبل." at bounding box center [834, 608] width 271 height 110
click at [728, 553] on li "الاستيقاظ صباحًا وأنت متيبّس، مرهق، وخطوتك الأولى كأنها جبل." at bounding box center [834, 608] width 271 height 110
click at [734, 553] on li "الاستيقاظ صباحًا وأنت متيبّس، مرهق، وخطوتك الأولى كأنها جبل." at bounding box center [834, 608] width 271 height 110
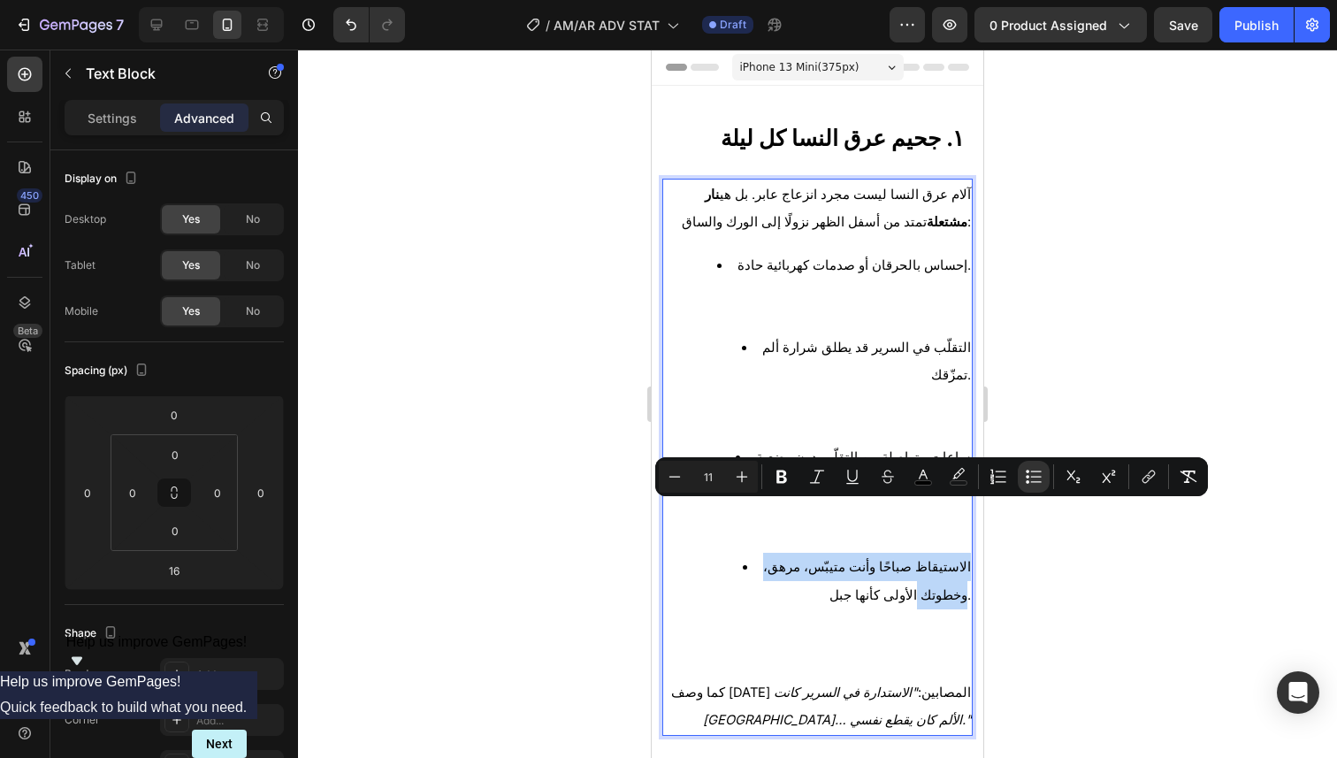
click at [796, 559] on span "الاستيقاظ صباحًا وأنت متيبّس، مرهق، وخطوتك الأولى كأنها جبل." at bounding box center [867, 581] width 208 height 44
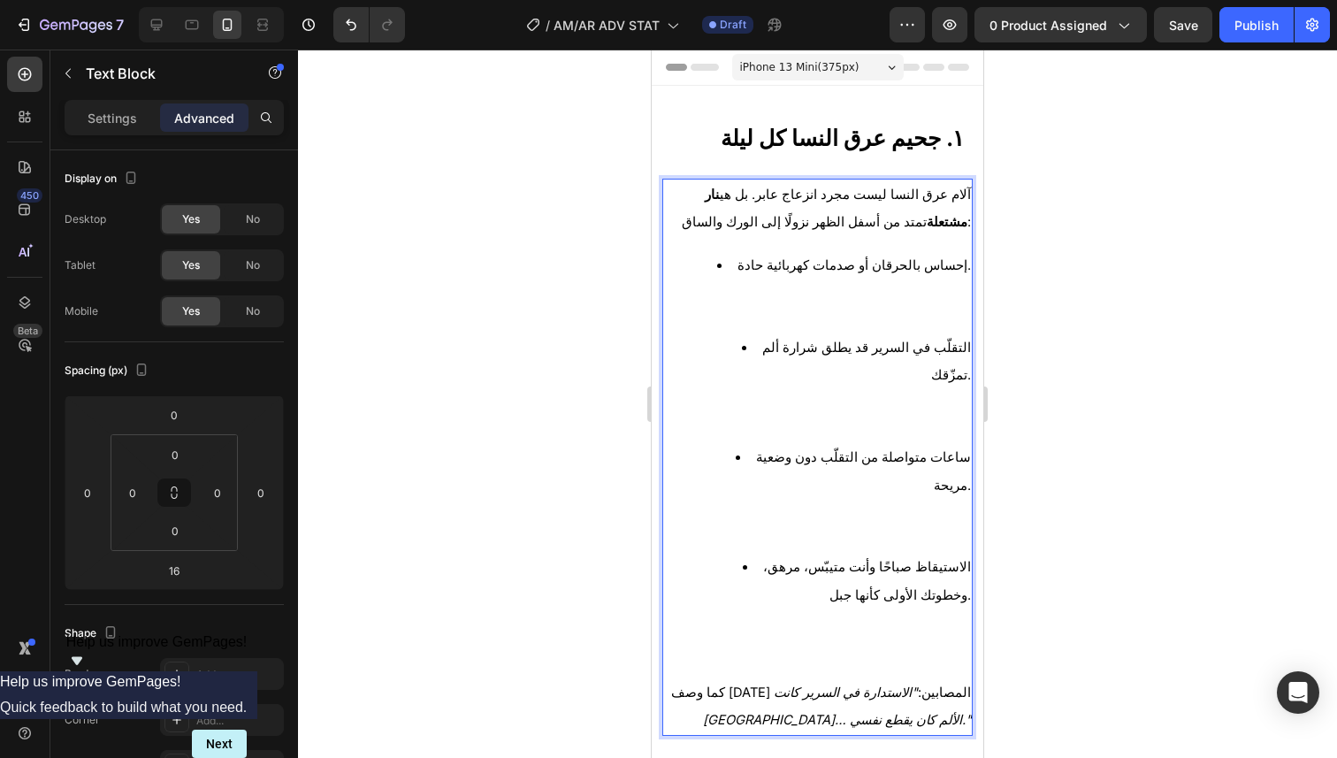
click at [954, 559] on span "الاستيقاظ صباحًا وأنت متيبّس، مرهق، وخطوتك الأولى كأنها جبل." at bounding box center [867, 581] width 208 height 44
click at [956, 559] on span "الاستيقاظ صباحًا وأنت متيبّس، مرهق، وخطوتك الأولى كأنها جبل." at bounding box center [867, 581] width 208 height 44
click at [957, 559] on span "الاستيقاظ صباحًا وأنت متيبّس، مرهق، وخطوتك الأولى كأنها جبل." at bounding box center [867, 581] width 208 height 44
click at [956, 559] on span "الاستيقاظ صباحًا وأنت متيبّس، مرهق، وخطوتك الأولى كأنها جبل." at bounding box center [867, 581] width 208 height 44
click at [953, 559] on span "الاستيقاظ صباحًا وأنت متيبّس، مرهق، وخطوتك الأولى كأنها جبل." at bounding box center [867, 581] width 208 height 44
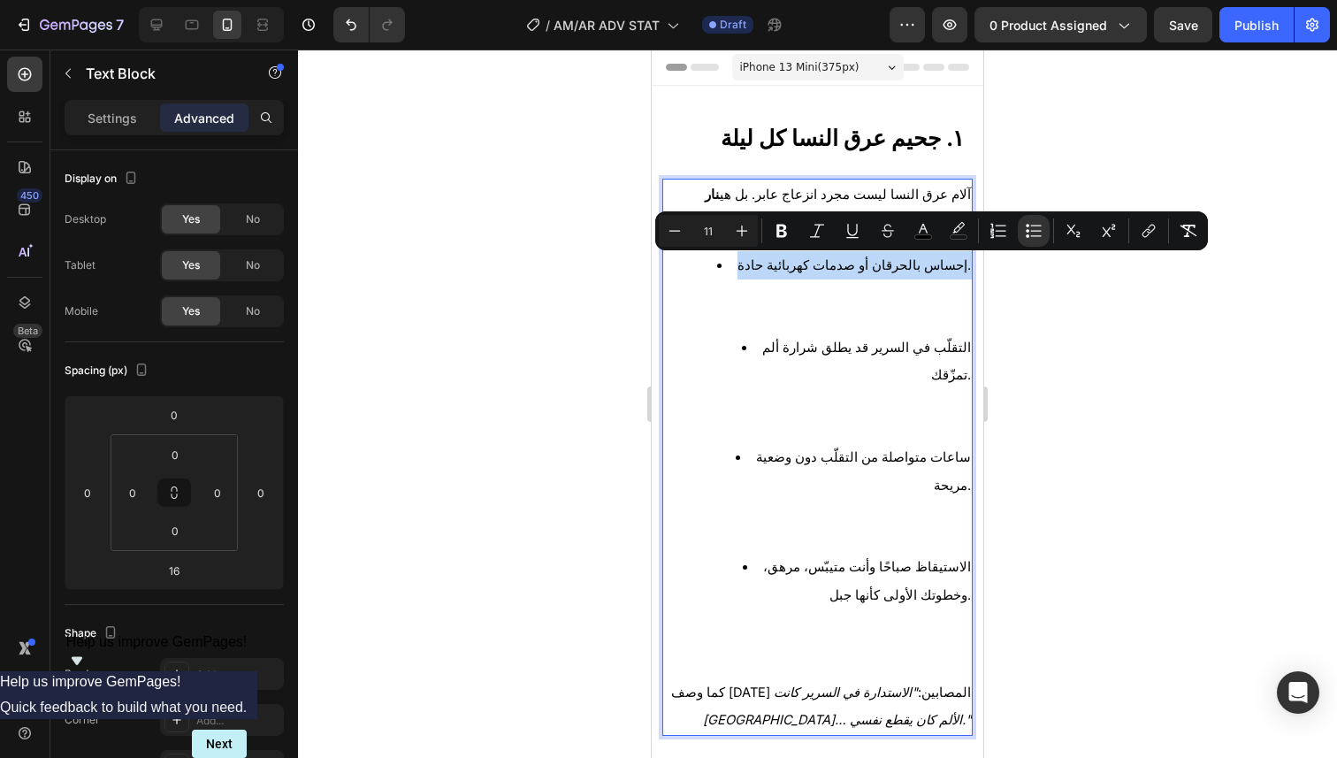
click at [718, 263] on li "إحساس بالحرقان أو صدمات كهربائية حادة." at bounding box center [834, 292] width 271 height 82
click at [740, 271] on li "إحساس بالحرقان أو صدمات كهربائية حادة." at bounding box center [834, 292] width 271 height 82
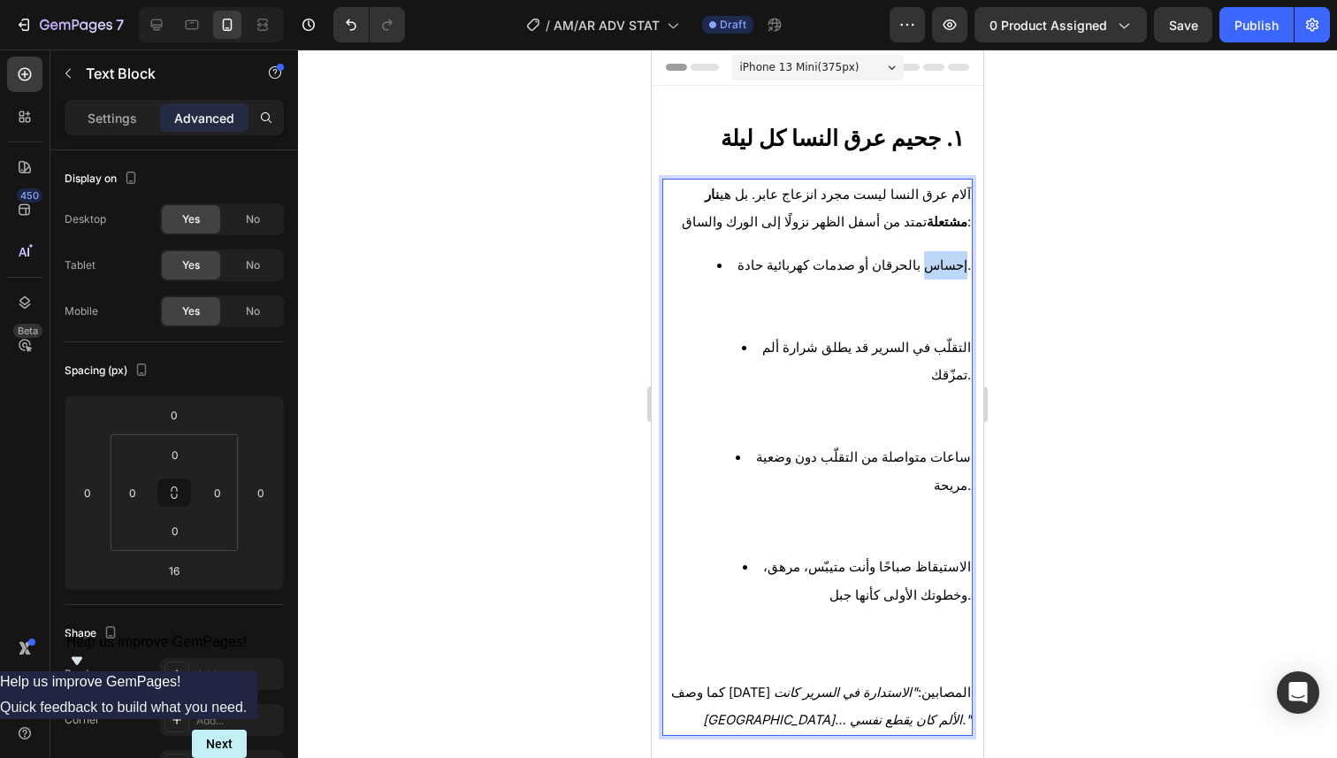
click at [740, 271] on li "إحساس بالحرقان أو صدمات كهربائية حادة." at bounding box center [834, 292] width 271 height 82
click at [739, 268] on li "إحساس بالحرقان أو صدمات كهربائية حادة." at bounding box center [834, 292] width 271 height 82
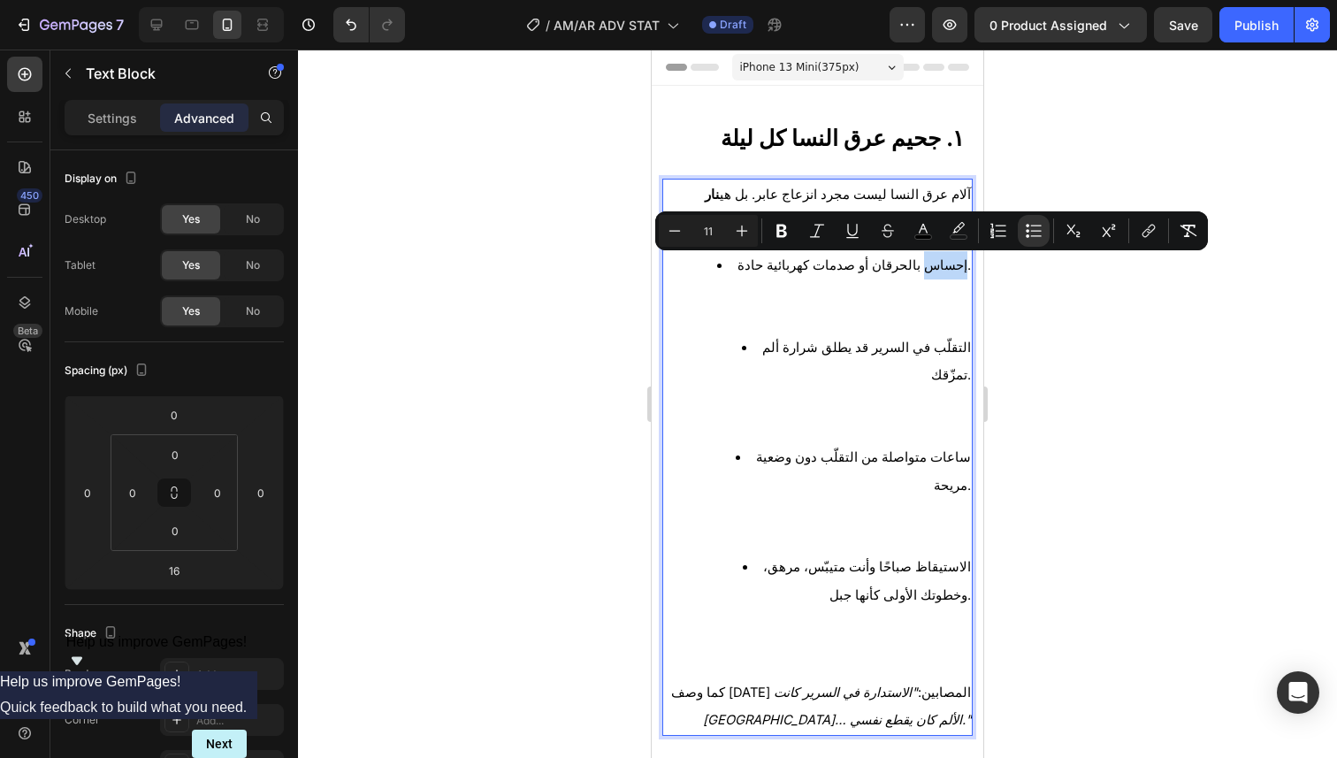
click at [743, 269] on li "إحساس بالحرقان أو صدمات كهربائية حادة." at bounding box center [834, 292] width 271 height 82
click at [730, 265] on li "إحساس بالحرقان أو صدمات كهربائية حادة." at bounding box center [834, 292] width 271 height 82
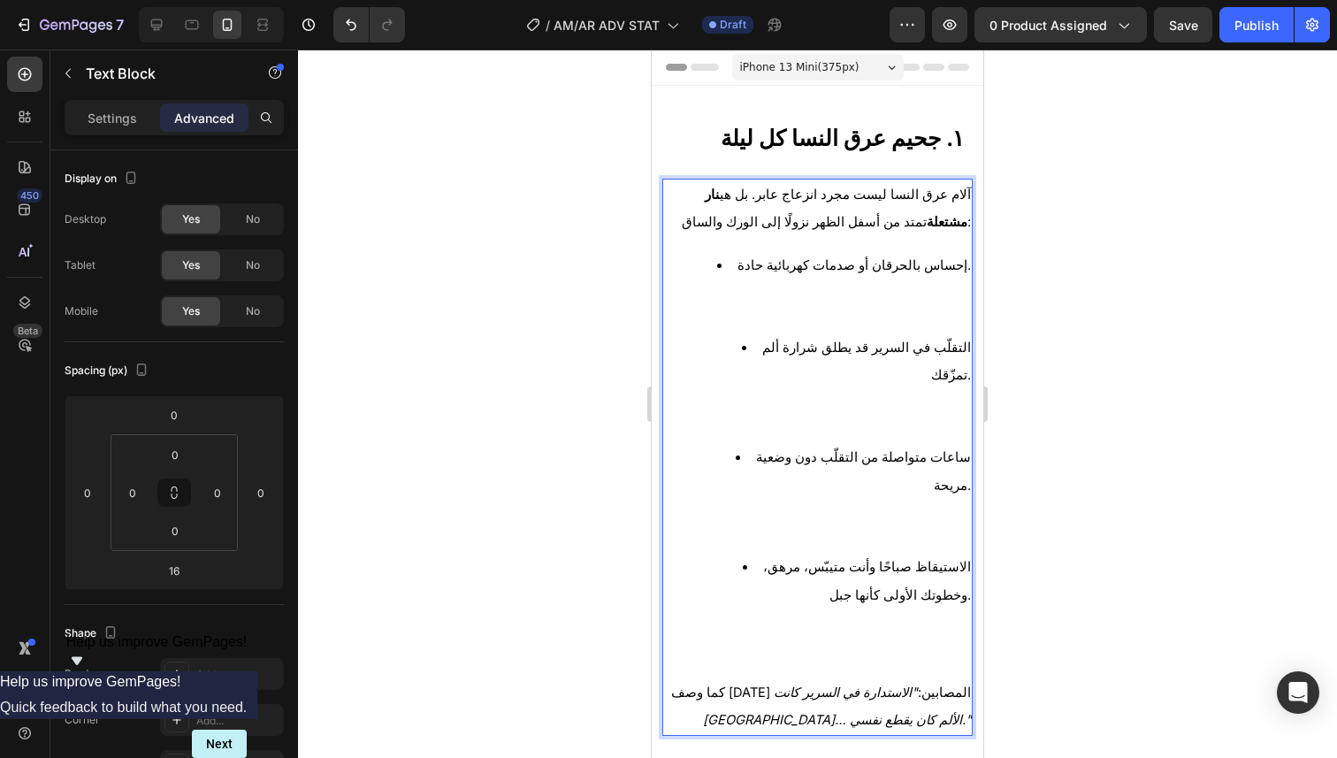
drag, startPoint x: 730, startPoint y: 265, endPoint x: 747, endPoint y: 268, distance: 17.0
click at [752, 268] on li "إحساس بالحرقان أو صدمات كهربائية حادة. ⁠⁠⁠⁠⁠⁠⁠" at bounding box center [834, 292] width 271 height 82
click at [741, 265] on li "إحساس بالحرقان أو صدمات كهربائية حادة. ⁠⁠⁠⁠⁠⁠⁠" at bounding box center [834, 292] width 271 height 82
click at [741, 265] on li "إحساس بالحرقان أو صدمات كهربائية حادة." at bounding box center [834, 292] width 271 height 82
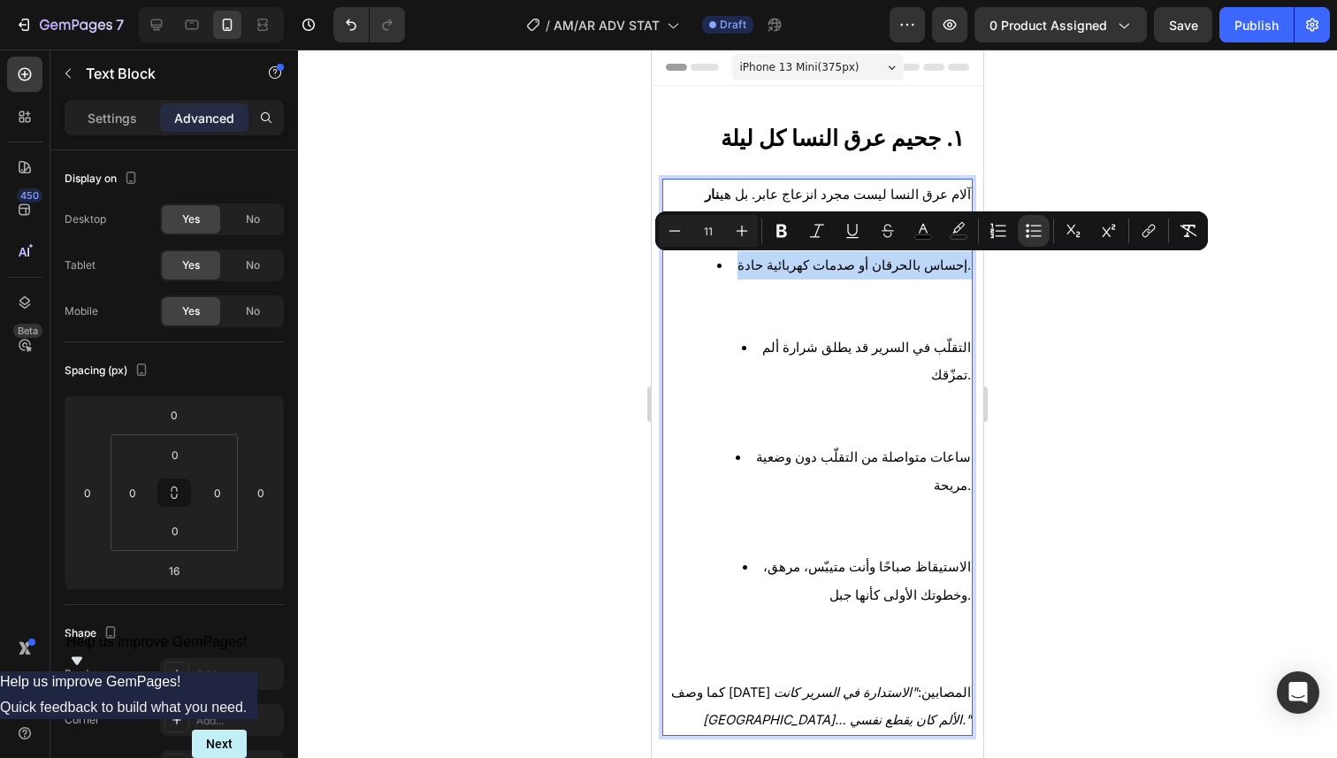
click at [741, 265] on li "إحساس بالحرقان أو صدمات كهربائية حادة." at bounding box center [834, 292] width 271 height 82
click at [741, 268] on li "إحساس بالحرقان أو صدمات كهربائية حادة." at bounding box center [834, 292] width 271 height 82
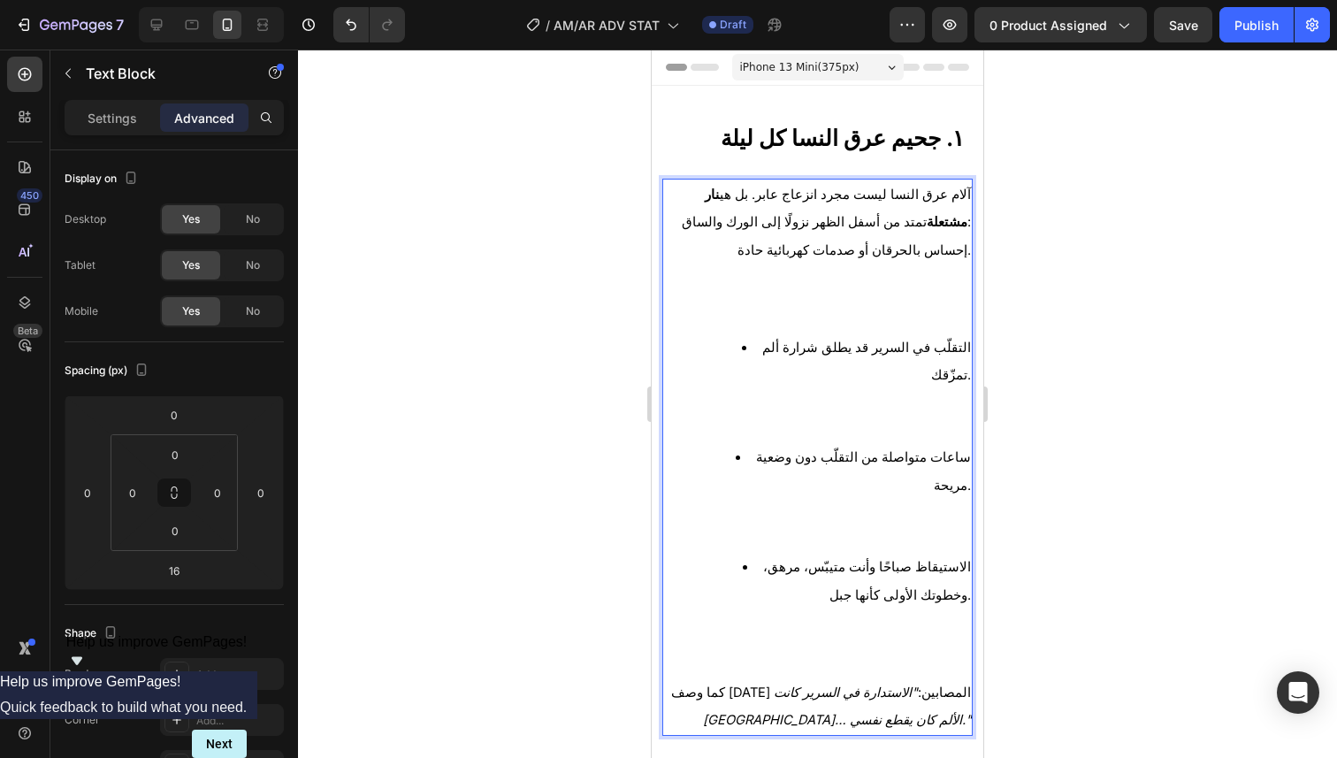
click at [740, 349] on li "التقلّب في السرير قد يطلق شرارة ألم تمزّقك." at bounding box center [834, 388] width 271 height 110
click at [724, 347] on li "التقلّب في السرير قد يطلق شرارة ألم تمزّقك. ⁠⁠⁠⁠⁠⁠⁠" at bounding box center [834, 388] width 271 height 110
click at [728, 344] on li "التقلّب في السرير قد يطلق شرارة ألم تمزّقك. ⁠⁠⁠⁠⁠⁠⁠" at bounding box center [834, 388] width 271 height 110
click at [736, 345] on li "التقلّب في السرير قد يطلق شرارة ألم تمزّقك. ⁠⁠⁠⁠⁠⁠⁠" at bounding box center [834, 388] width 271 height 110
click at [741, 347] on li "التقلّب في السرير قد يطلق شرارة ألم تمزّقك. ⁠⁠⁠⁠⁠⁠⁠" at bounding box center [834, 388] width 271 height 110
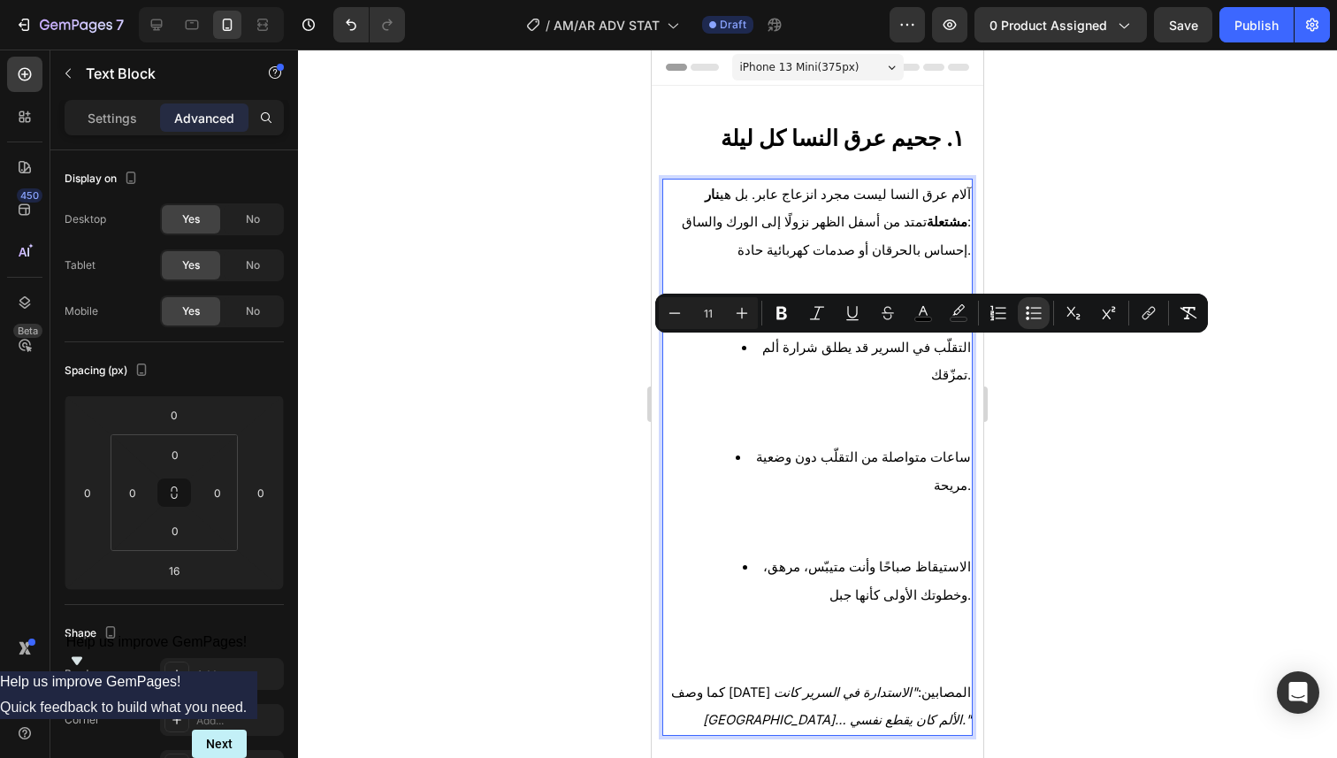
click at [744, 347] on li "التقلّب في السرير قد يطلق شرارة ألم تمزّقك." at bounding box center [834, 388] width 271 height 110
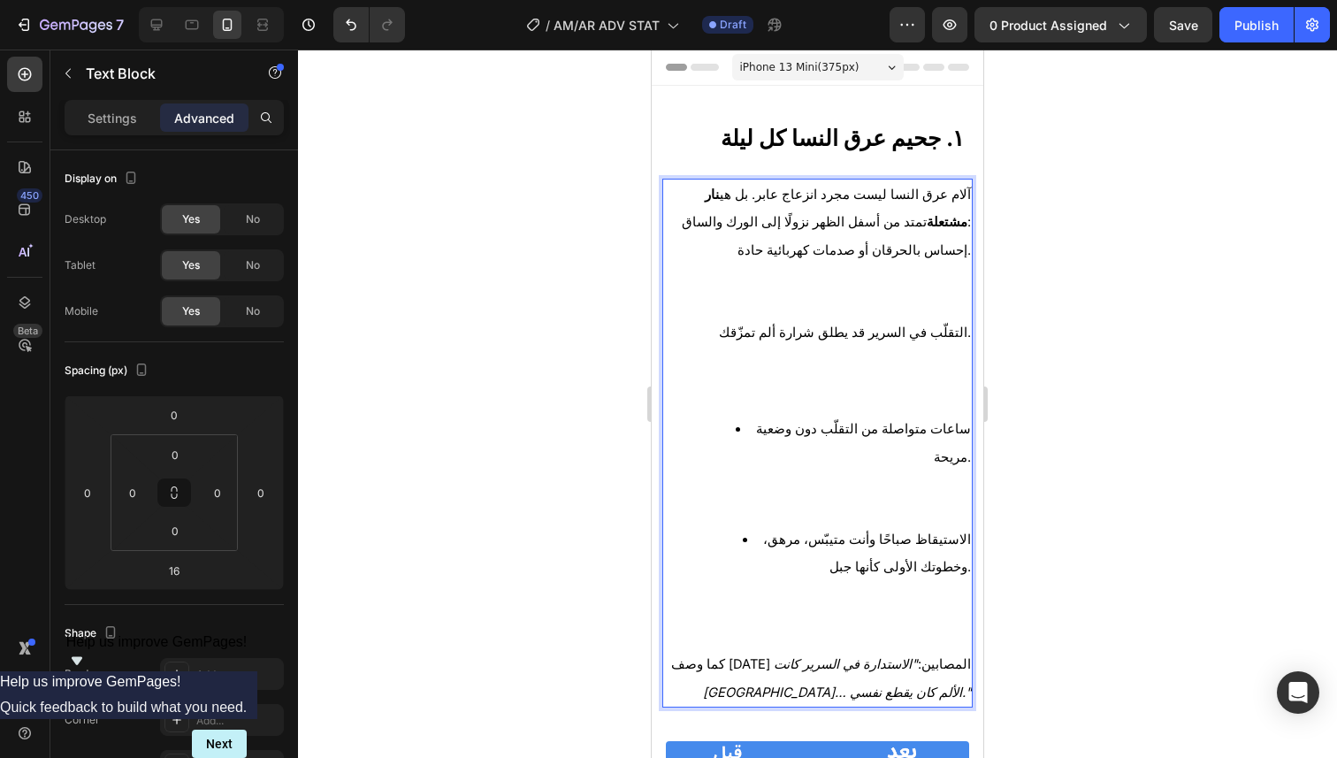
click at [727, 430] on li "ساعات متواصلة من التقلّب دون وضعية مريحة." at bounding box center [834, 470] width 271 height 110
click at [727, 426] on li "ساعات متواصلة من التقلّب دون وضعية مريحة. ⁠⁠⁠⁠⁠⁠⁠" at bounding box center [834, 470] width 271 height 110
click at [729, 430] on li "ساعات متواصلة من التقلّب دون وضعية مريحة. ⁠⁠⁠⁠⁠⁠⁠" at bounding box center [834, 470] width 271 height 110
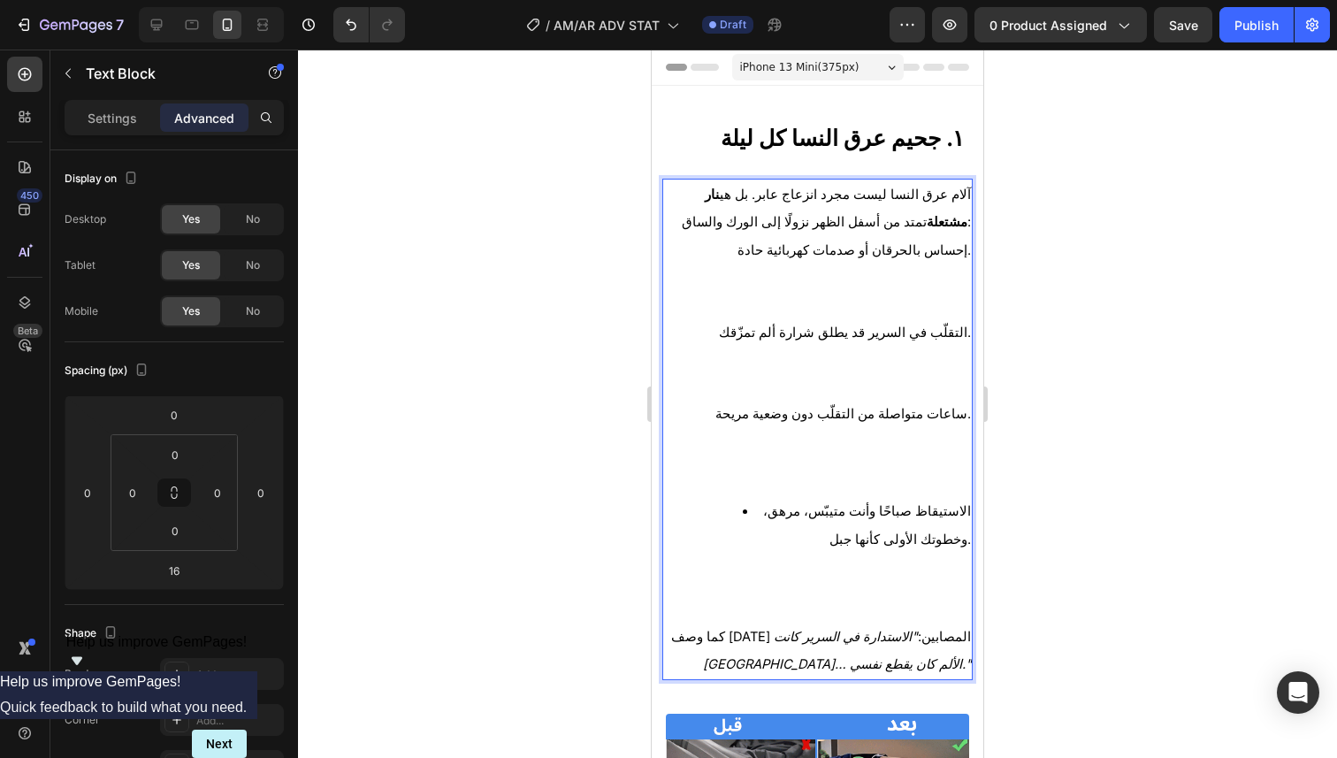
click at [726, 507] on li "الاستيقاظ صباحًا وأنت متيبّس، مرهق، وخطوتك الأولى كأنها جبل." at bounding box center [834, 552] width 271 height 110
click at [729, 511] on li "الاستيقاظ صباحًا وأنت متيبّس، مرهق، وخطوتك الأولى كأنها جبل." at bounding box center [834, 552] width 271 height 110
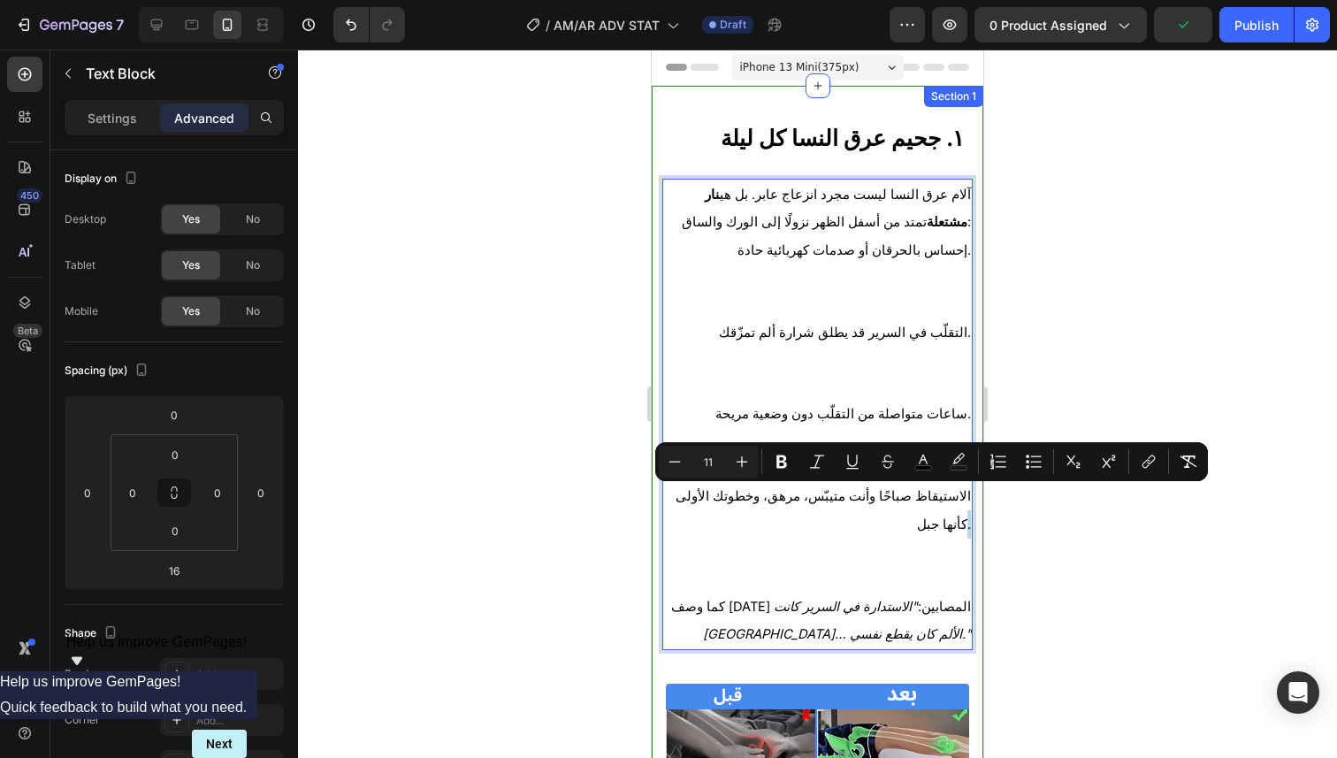
click at [960, 500] on div "١. جحيم عرق النسا كل ليلة Heading آلام عرق النسا ليست مجرد انزعاج عابر. بل هي ن…" at bounding box center [818, 758] width 332 height 1344
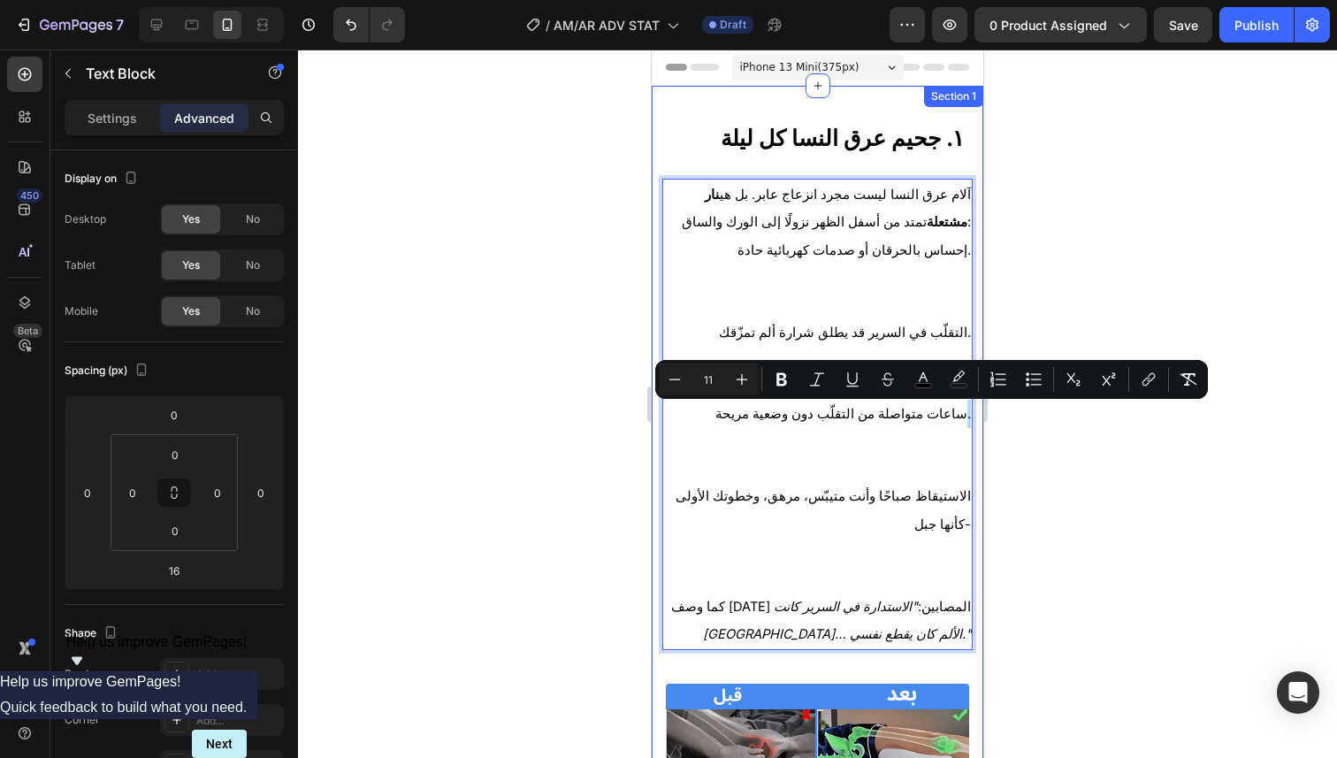
click at [959, 417] on div "١. جحيم عرق النسا كل ليلة Heading آلام عرق النسا ليست مجرد انزعاج عابر. بل هي ن…" at bounding box center [818, 758] width 332 height 1344
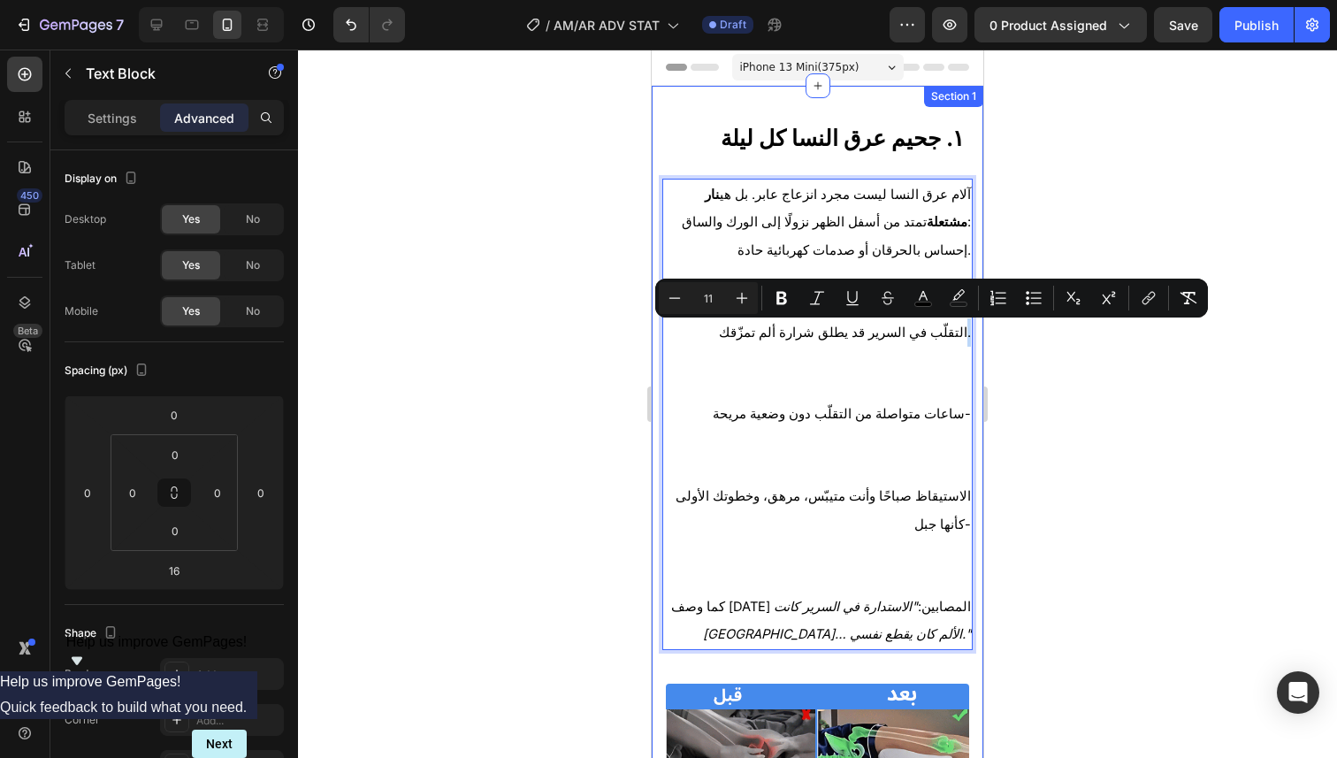
click at [960, 336] on div "١. جحيم عرق النسا كل ليلة Heading آلام عرق النسا ليست مجرد انزعاج عابر. بل هي ن…" at bounding box center [818, 758] width 332 height 1344
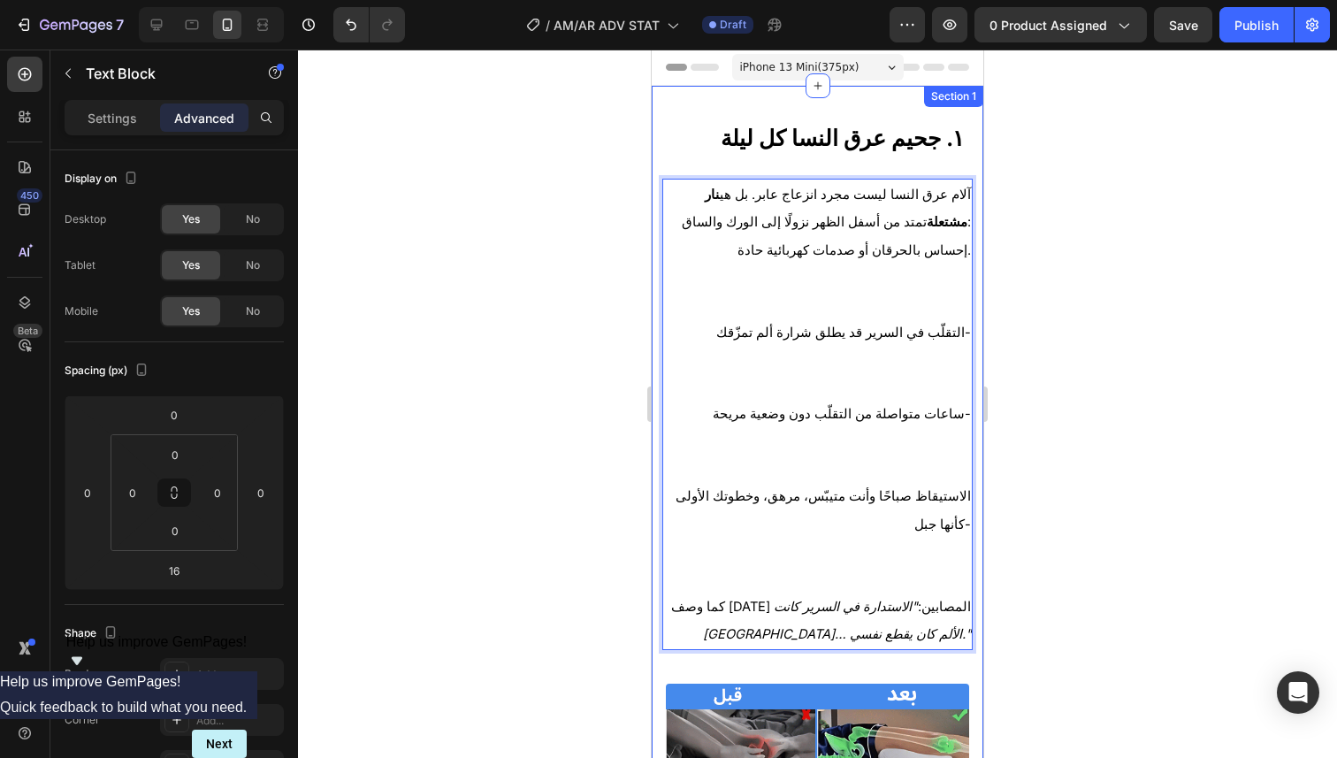
click at [959, 254] on div "١. جحيم عرق النسا كل ليلة Heading آلام عرق النسا ليست مجرد انزعاج عابر. بل هي ن…" at bounding box center [818, 758] width 332 height 1344
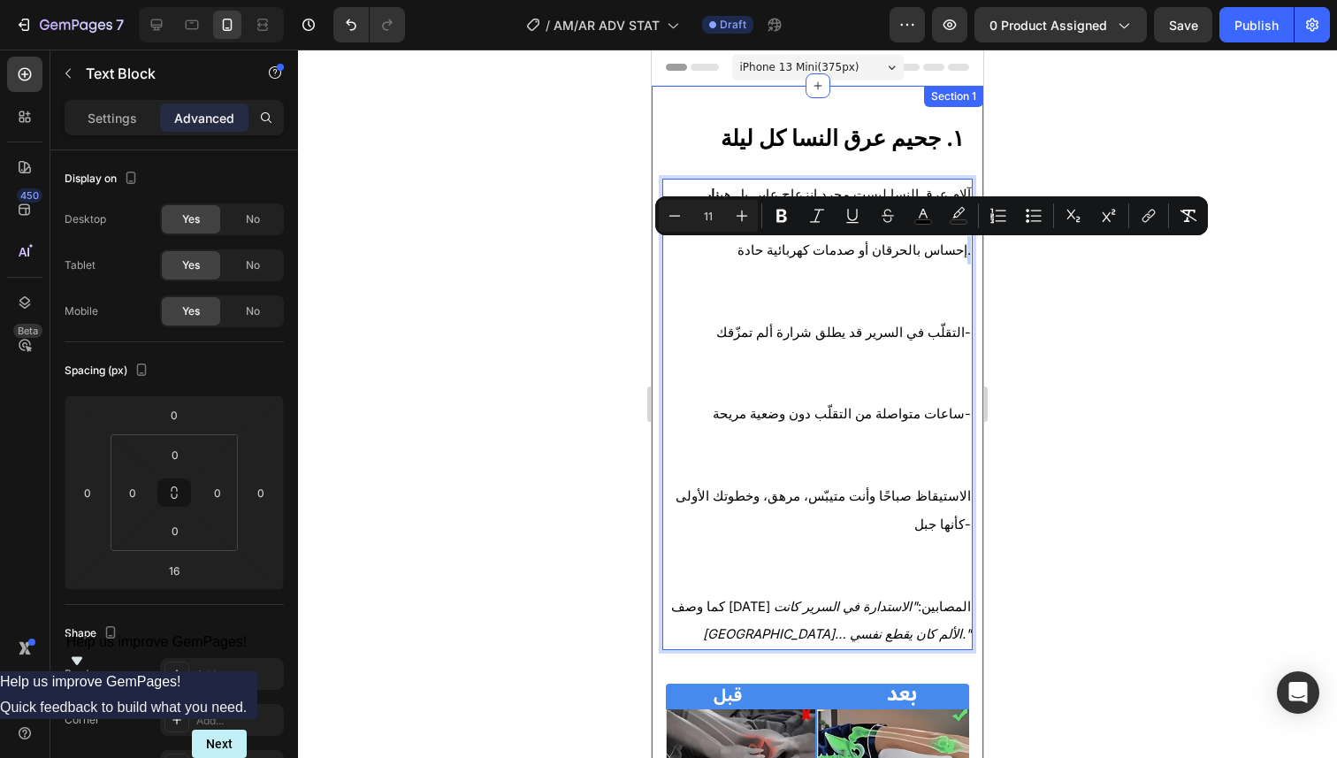
click at [960, 255] on div "١. جحيم عرق النسا كل ليلة Heading آلام عرق النسا ليست مجرد انزعاج عابر. بل هي ن…" at bounding box center [818, 758] width 332 height 1344
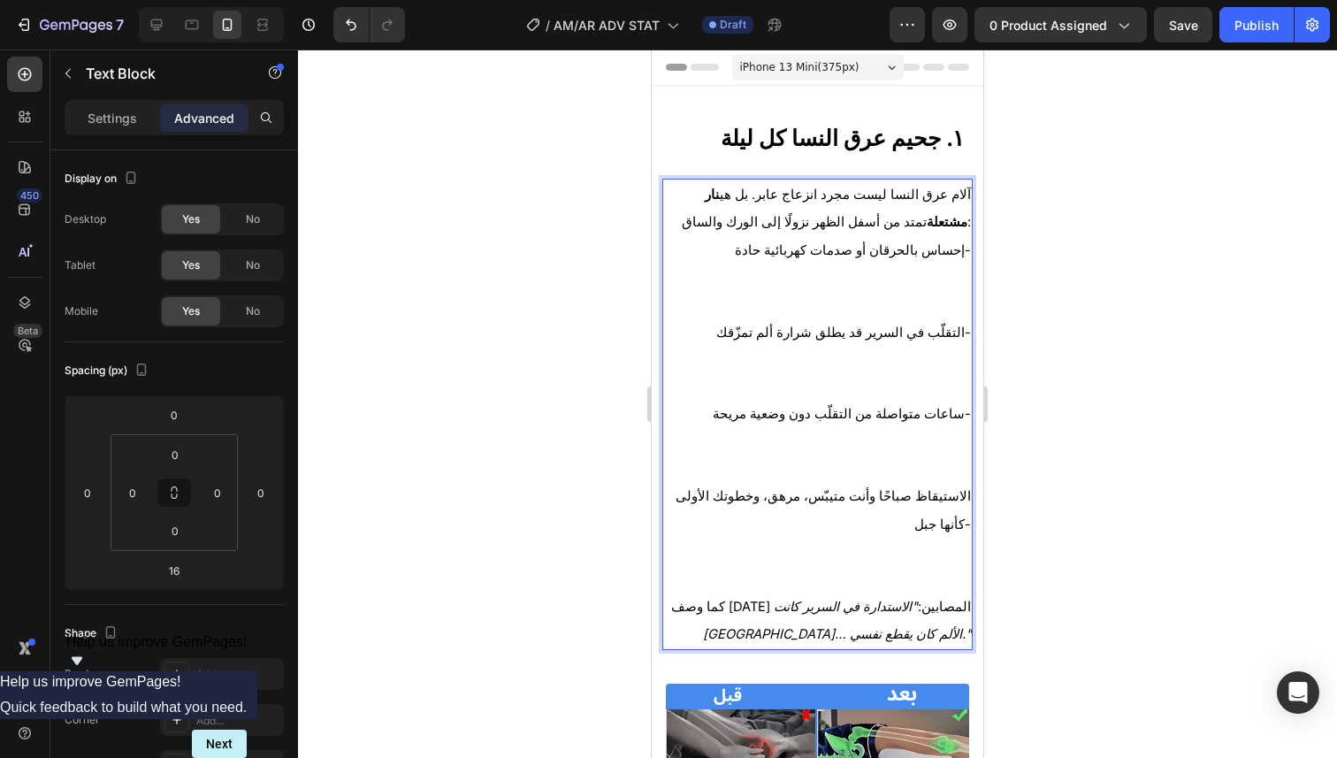
click at [758, 227] on span "آلام عرق النسا ليست مجرد انزعاج عابر. بل هي نار مشتعلة تمتد من أسفل الظهر نزولً…" at bounding box center [826, 209] width 289 height 44
click at [745, 252] on p "إحساس بالحرقان أو صدمات كهربائية حادة-" at bounding box center [817, 277] width 307 height 82
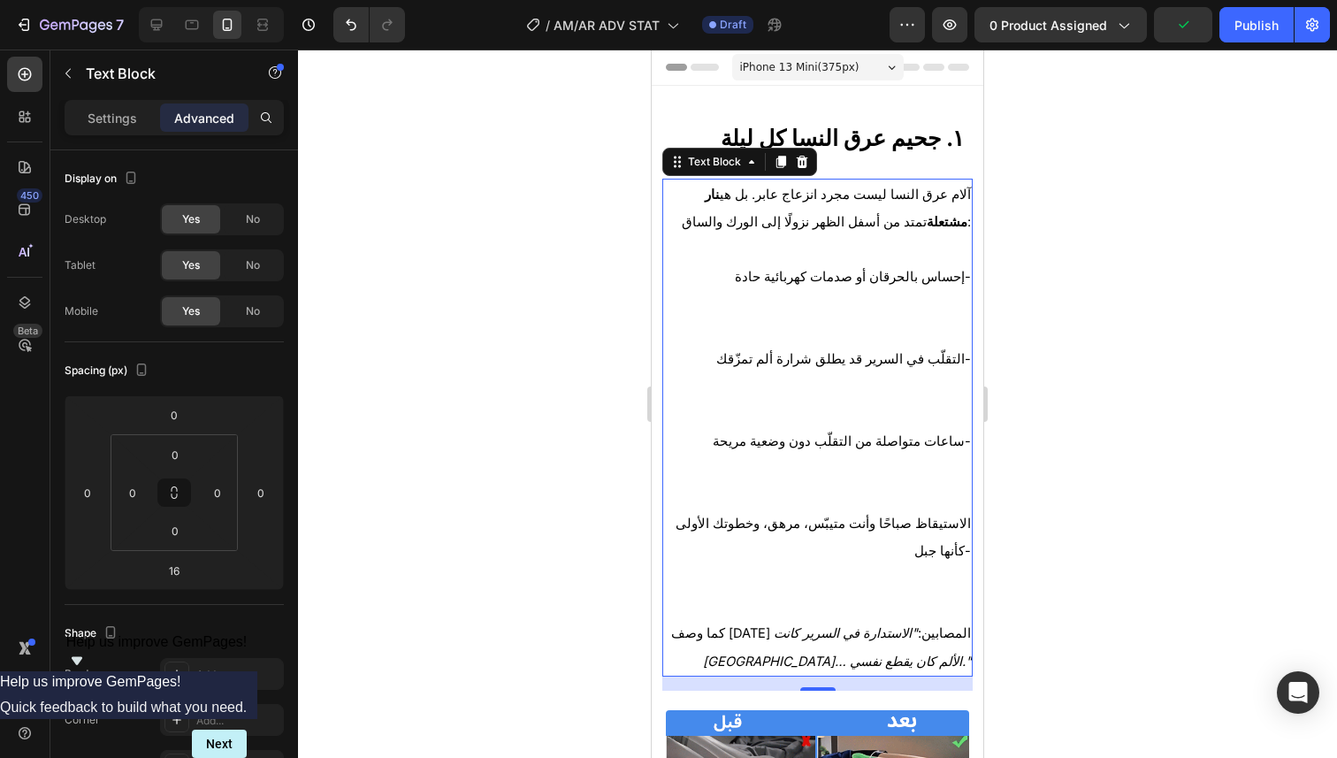
click at [1040, 273] on div at bounding box center [817, 404] width 1039 height 708
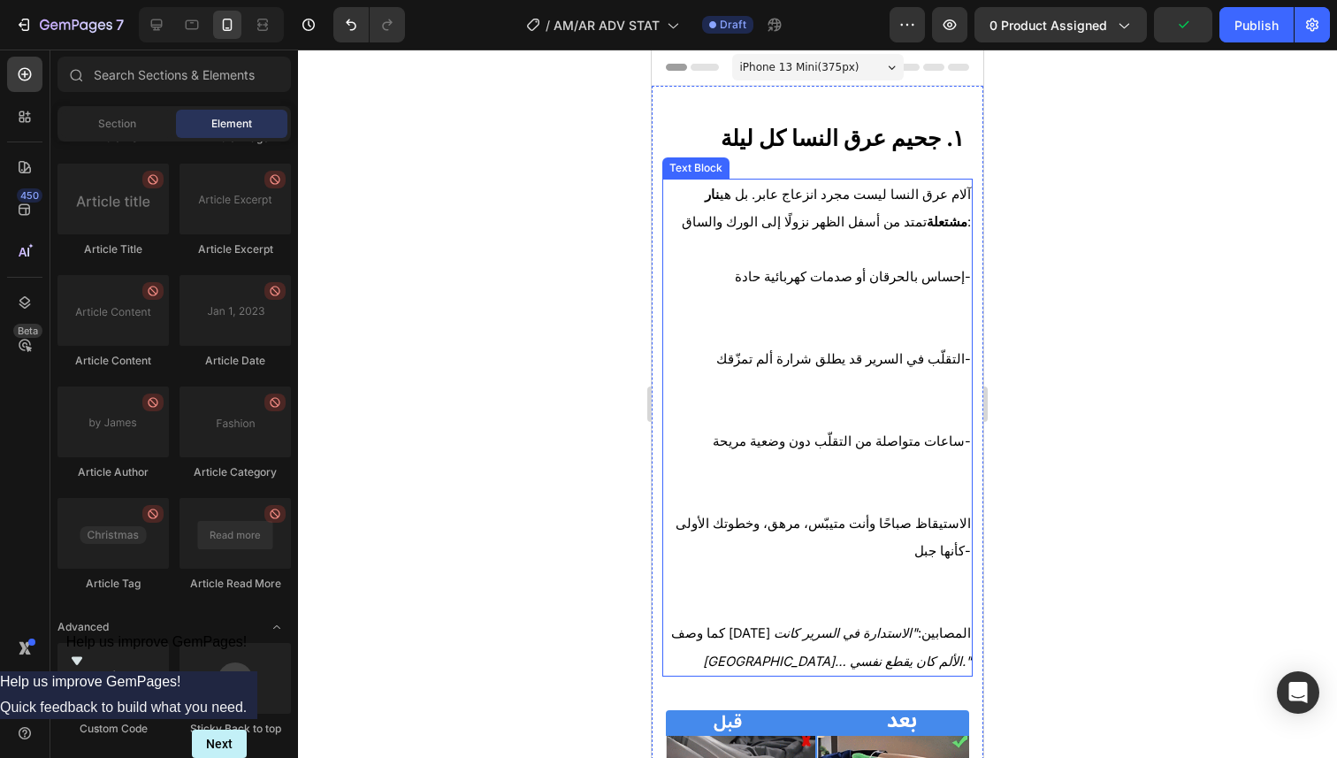
click at [898, 292] on p "إحساس بالحرقان أو صدمات كهربائية حادة-" at bounding box center [817, 304] width 307 height 82
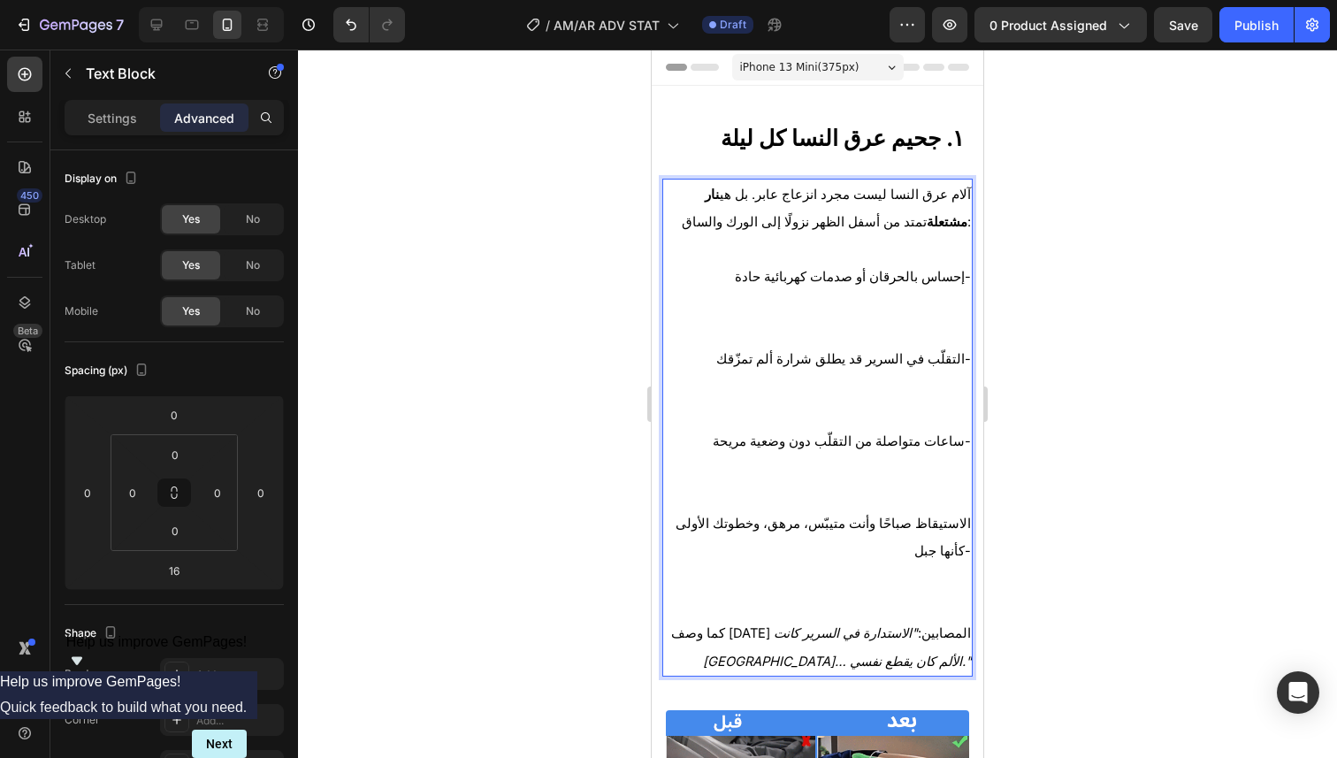
click at [715, 242] on p "Rich Text Editor. Editing area: main" at bounding box center [817, 249] width 307 height 27
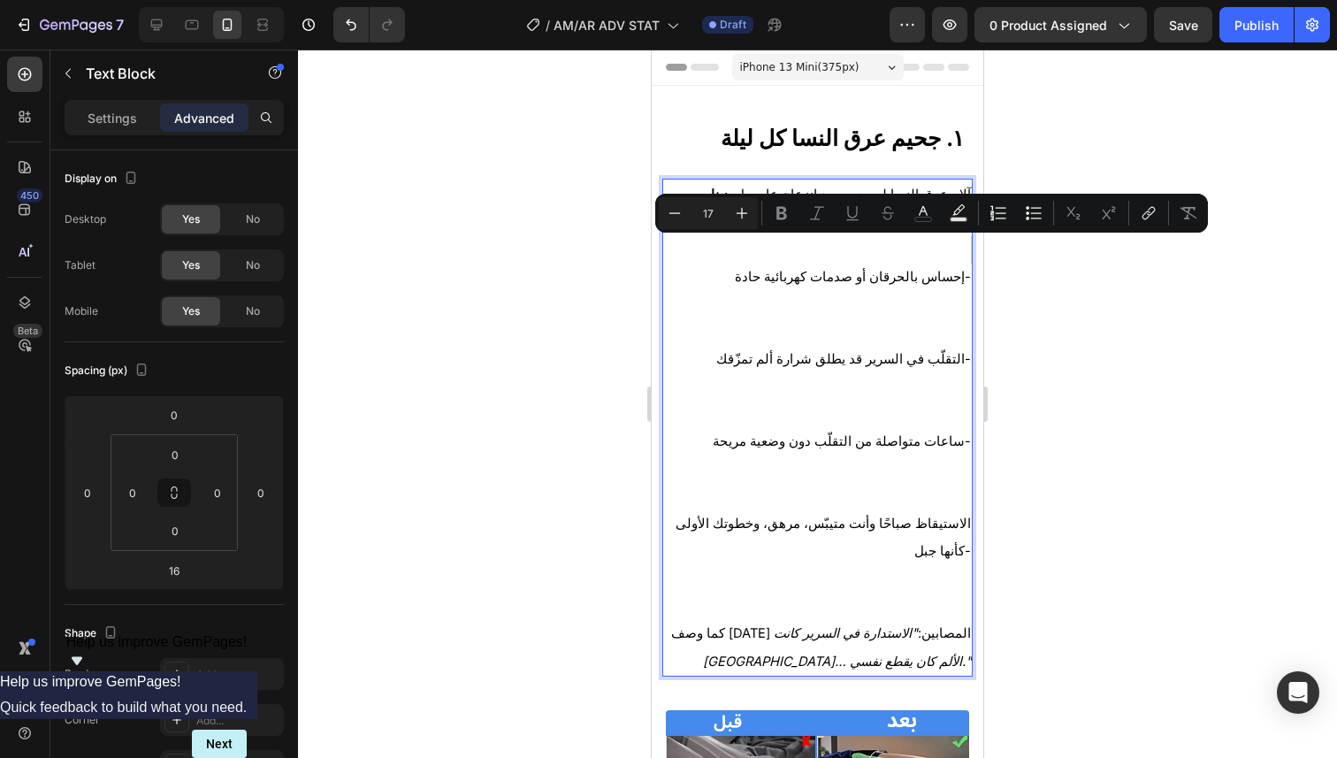
click at [783, 253] on p "Rich Text Editor. Editing area: main" at bounding box center [817, 249] width 307 height 27
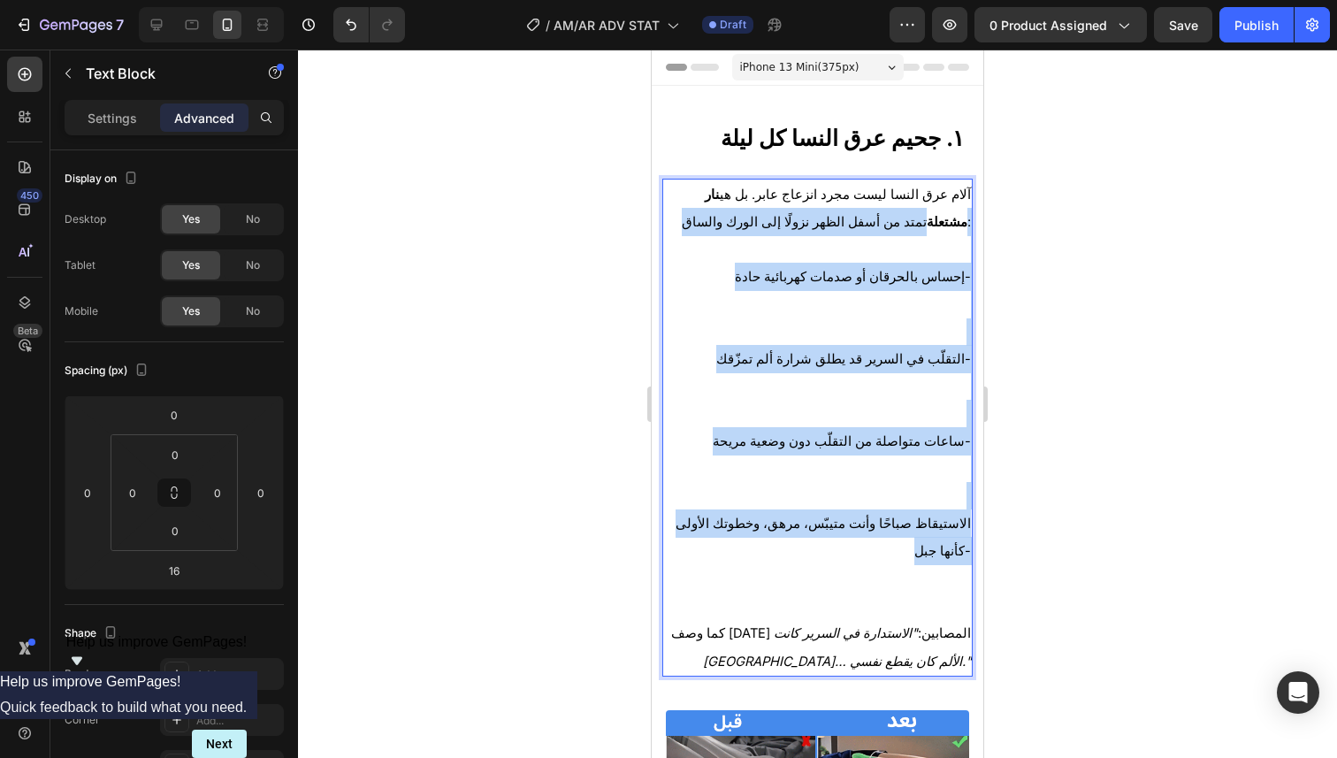
drag, startPoint x: 957, startPoint y: 194, endPoint x: 751, endPoint y: 559, distance: 418.5
click at [751, 558] on div "آلام عرق النسا ليست مجرد انزعاج عابر. بل هي نار مشتعلة تمتد من أسفل الظهر نزولً…" at bounding box center [817, 428] width 310 height 499
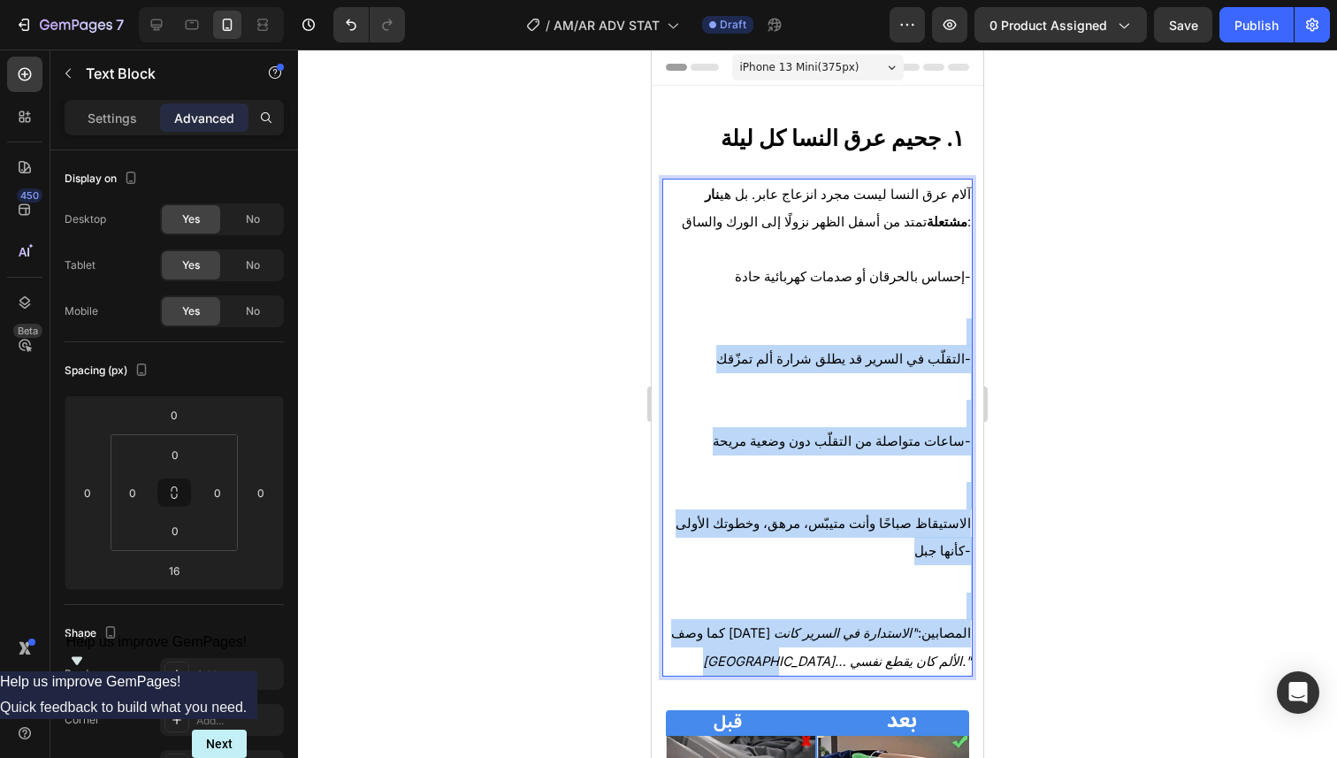
drag, startPoint x: 845, startPoint y: 640, endPoint x: 906, endPoint y: 320, distance: 325.8
click at [911, 326] on div "آلام عرق النسا ليست مجرد انزعاج عابر. بل هي نار مشتعلة تمتد من أسفل الظهر نزولً…" at bounding box center [817, 428] width 310 height 499
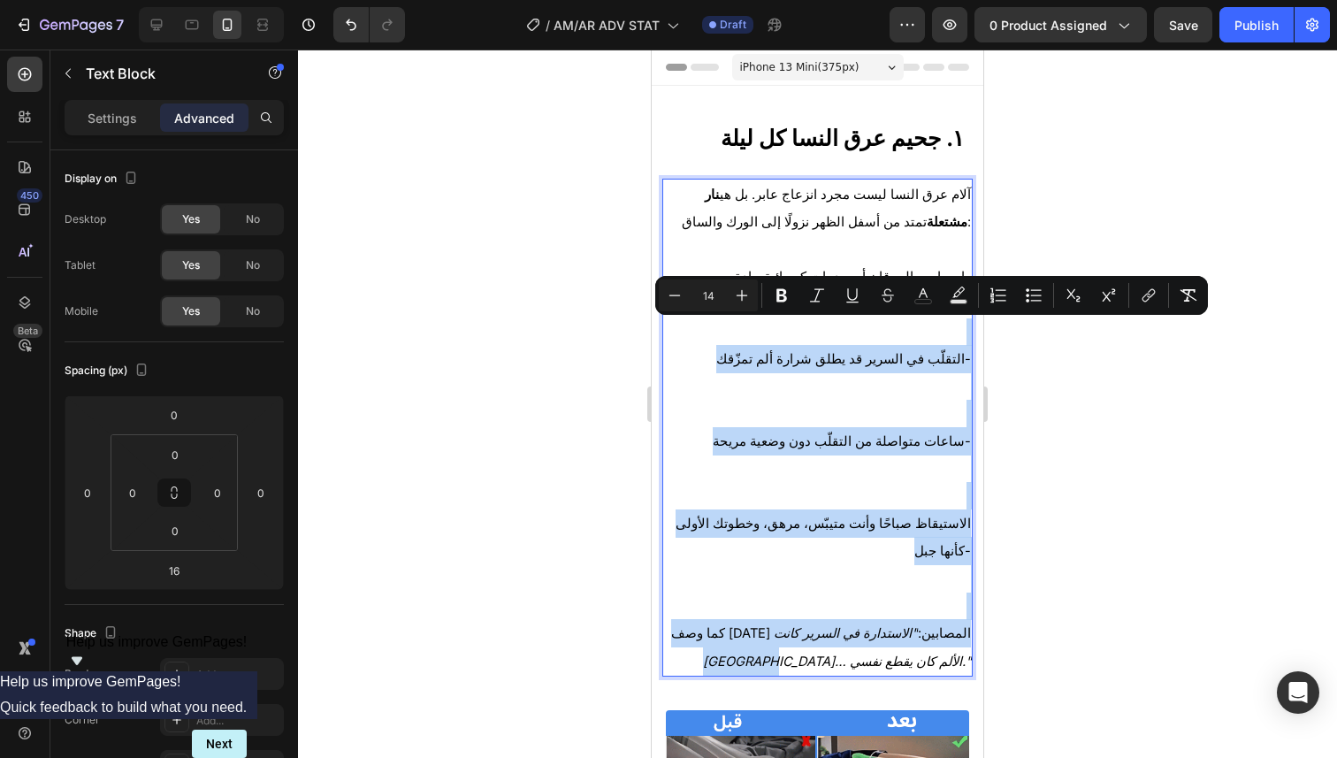
type input "11"
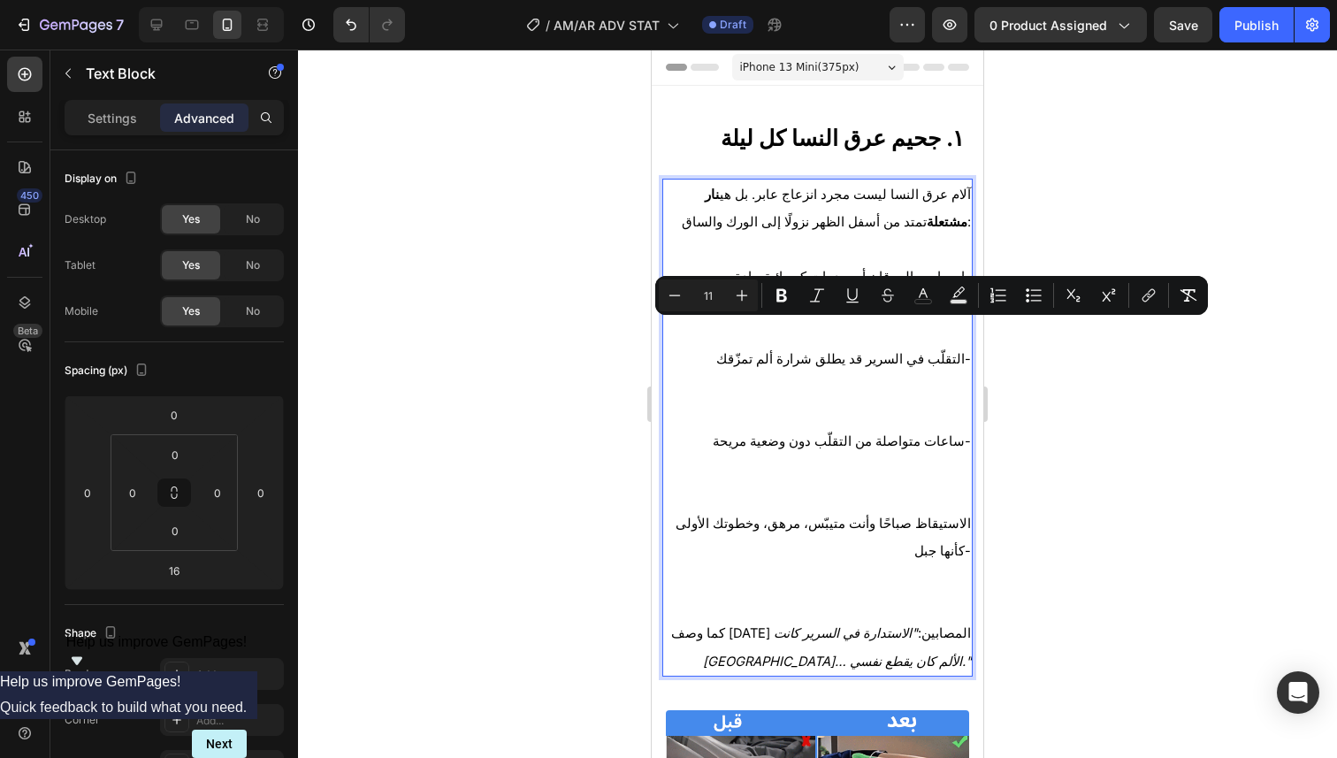
click at [717, 180] on p "آلام عرق النسا ليست مجرد انزعاج عابر. بل هي نار مشتعلة تمتد من أسفل الظهر نزولً…" at bounding box center [817, 208] width 307 height 56
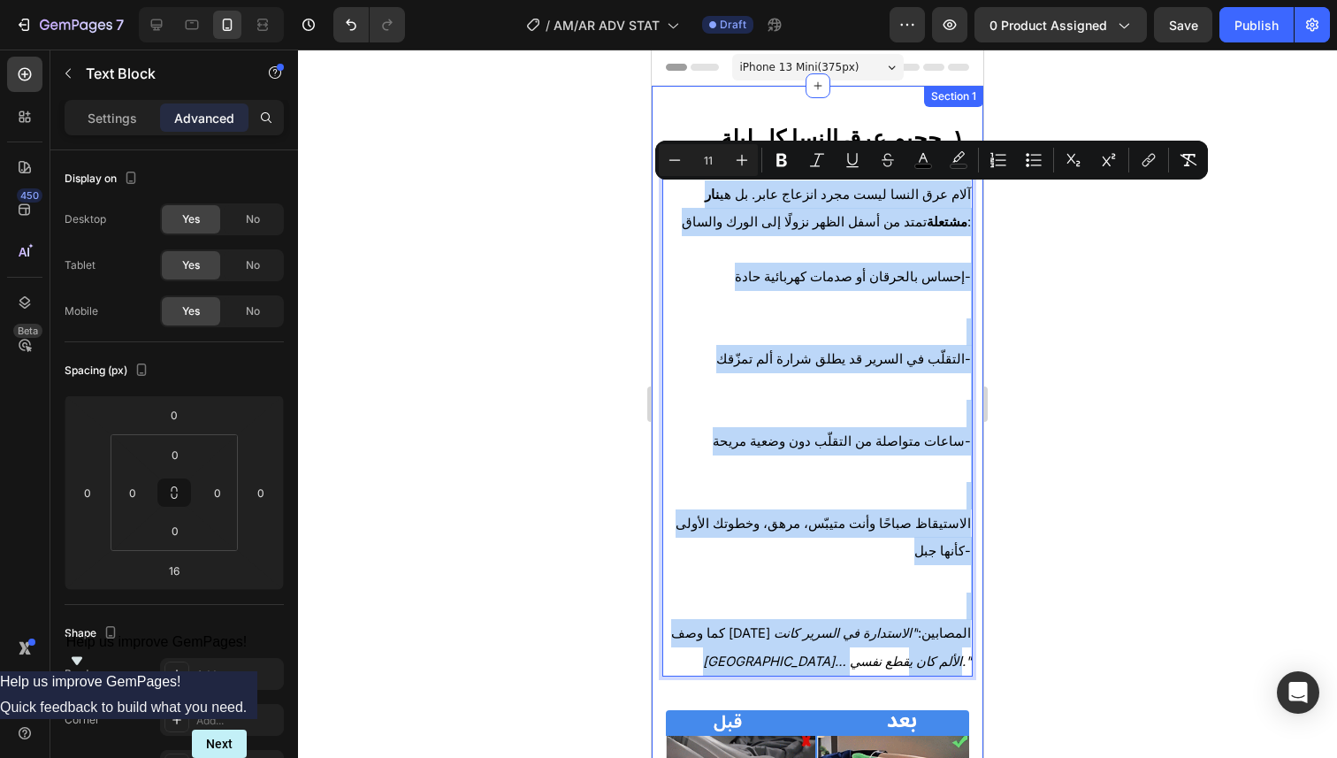
drag, startPoint x: 677, startPoint y: 194, endPoint x: 846, endPoint y: 665, distance: 500.6
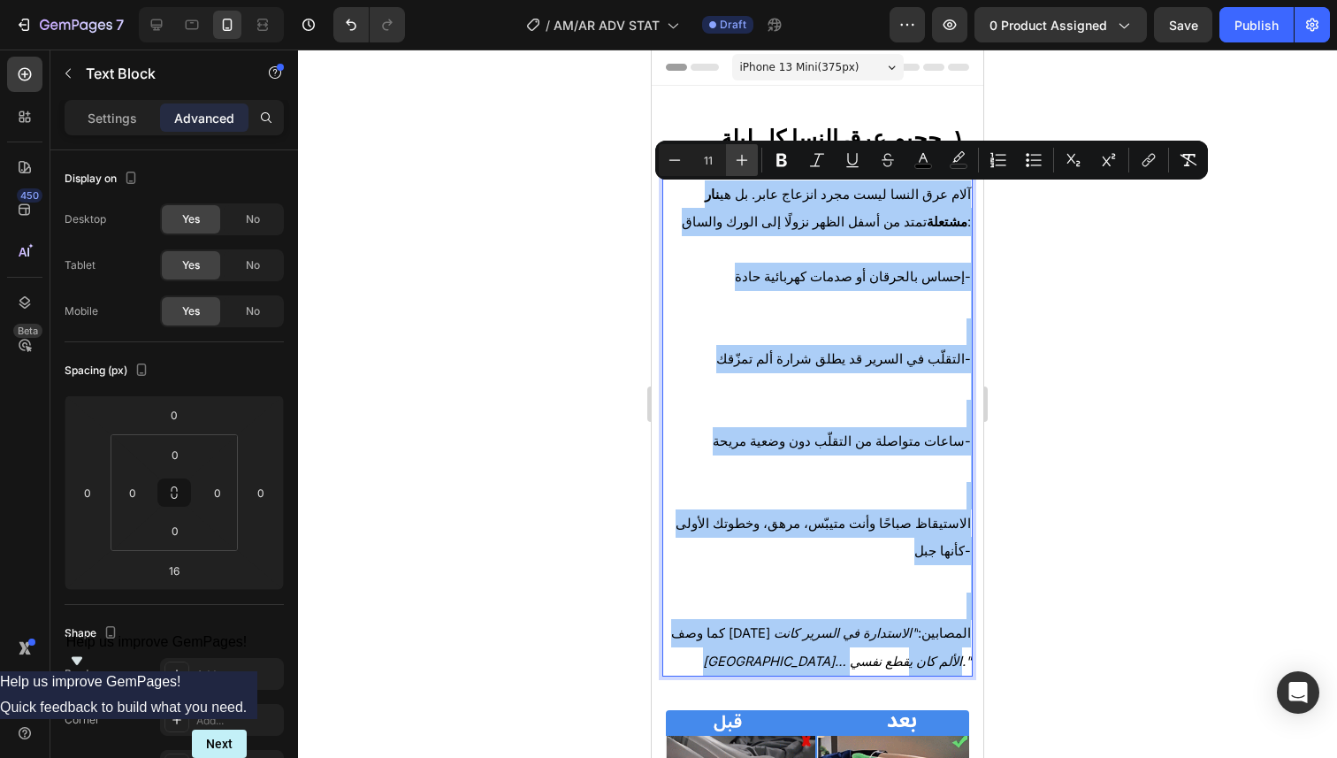
click at [744, 161] on icon "Editor contextual toolbar" at bounding box center [742, 160] width 18 height 18
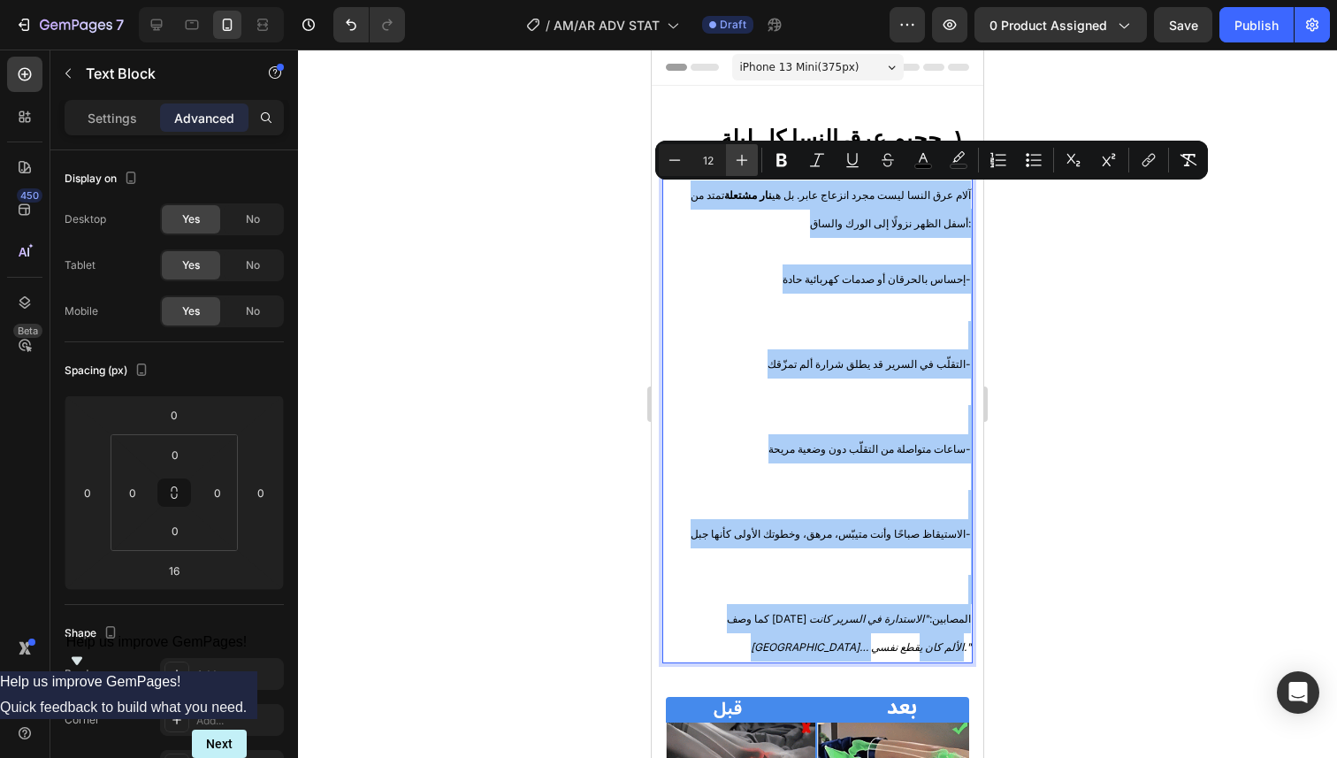
click at [744, 161] on icon "Editor contextual toolbar" at bounding box center [742, 160] width 18 height 18
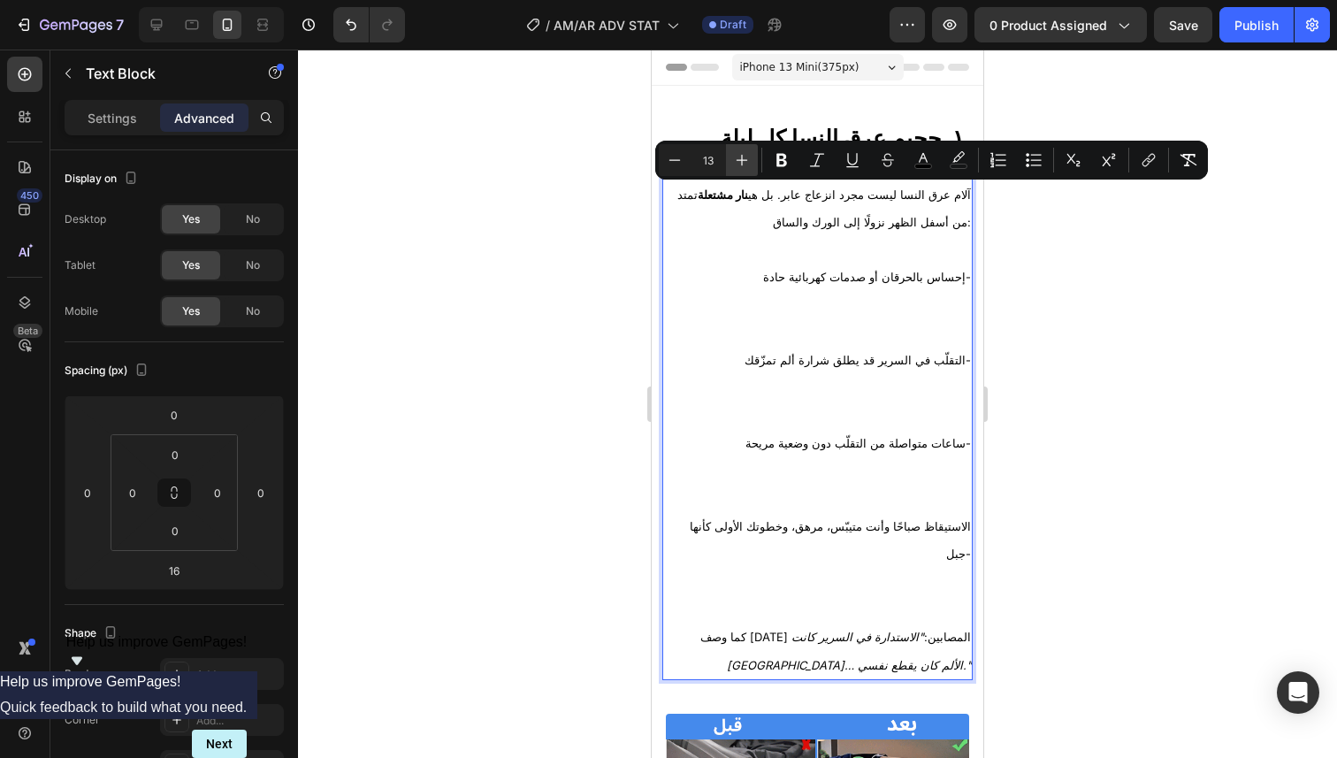
click at [744, 161] on icon "Editor contextual toolbar" at bounding box center [742, 160] width 18 height 18
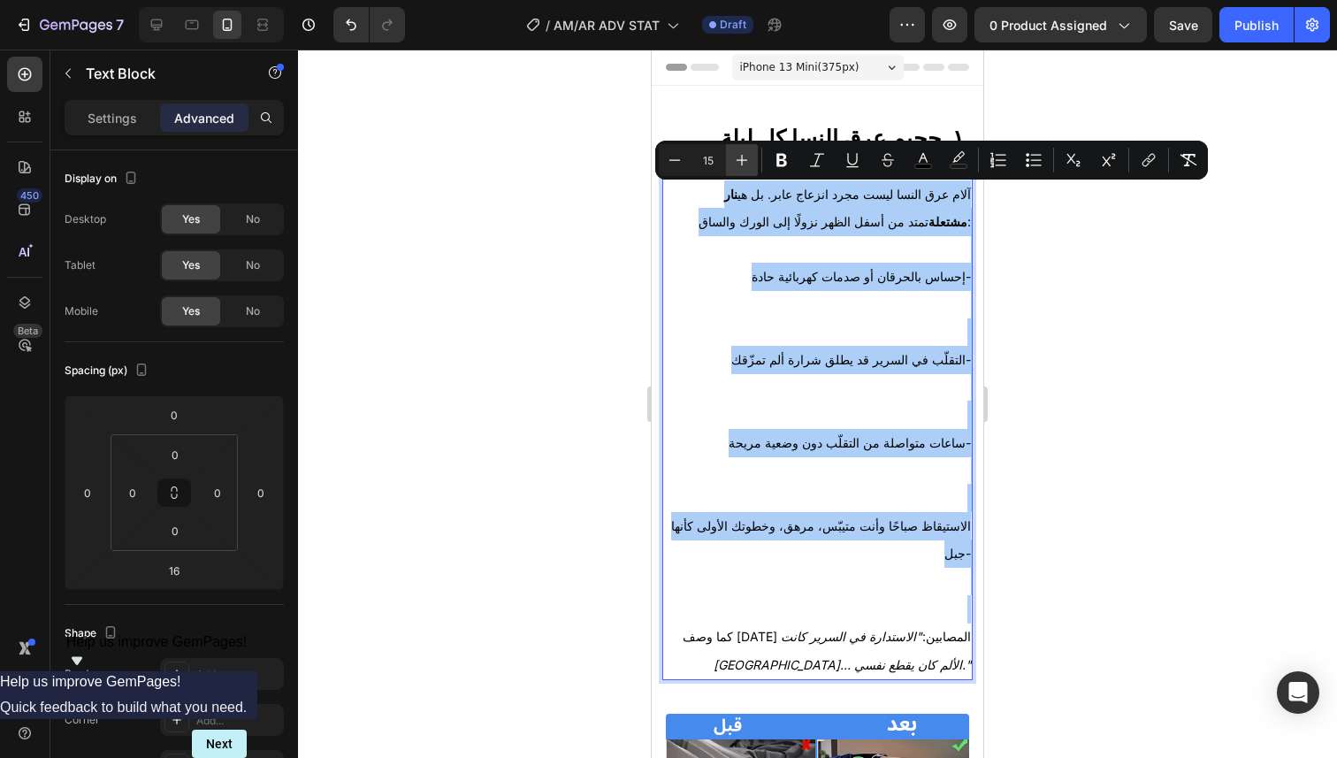
click at [744, 161] on icon "Editor contextual toolbar" at bounding box center [742, 160] width 18 height 18
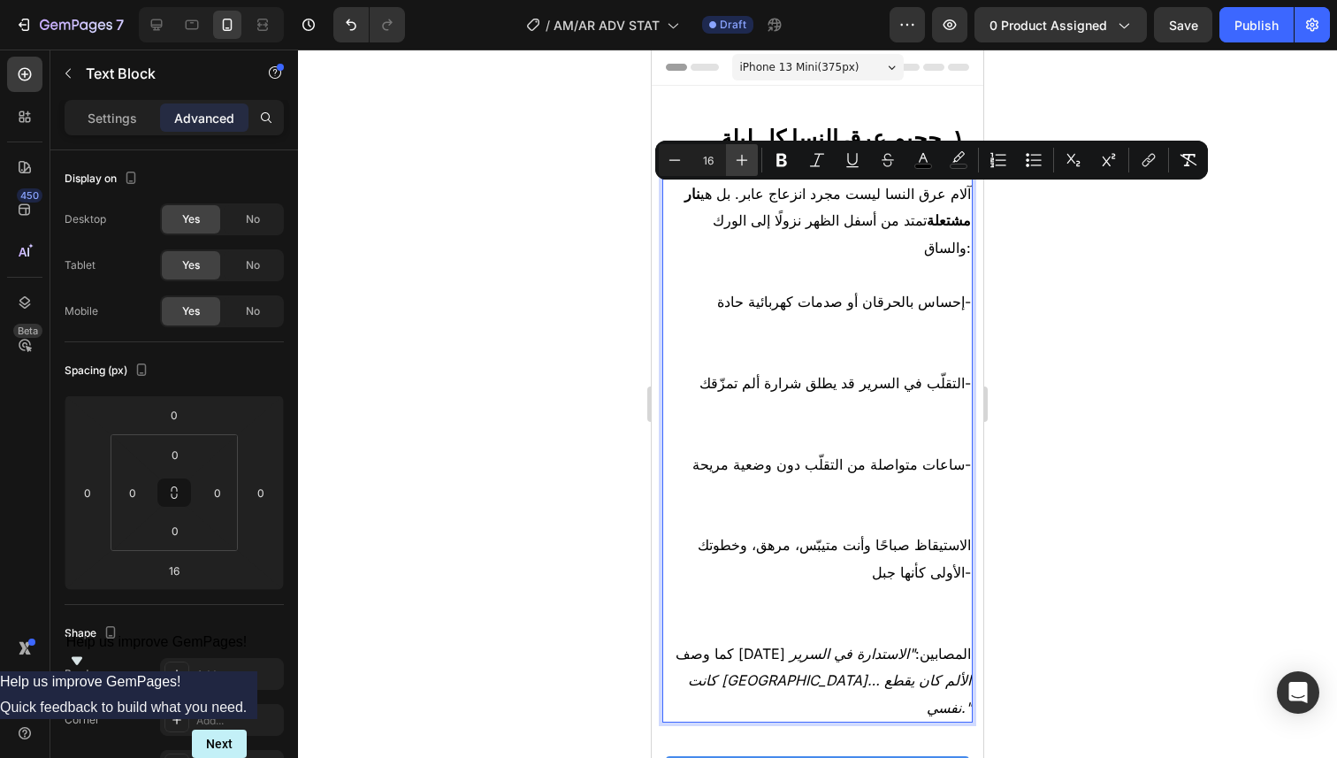
click at [744, 161] on icon "Editor contextual toolbar" at bounding box center [742, 160] width 18 height 18
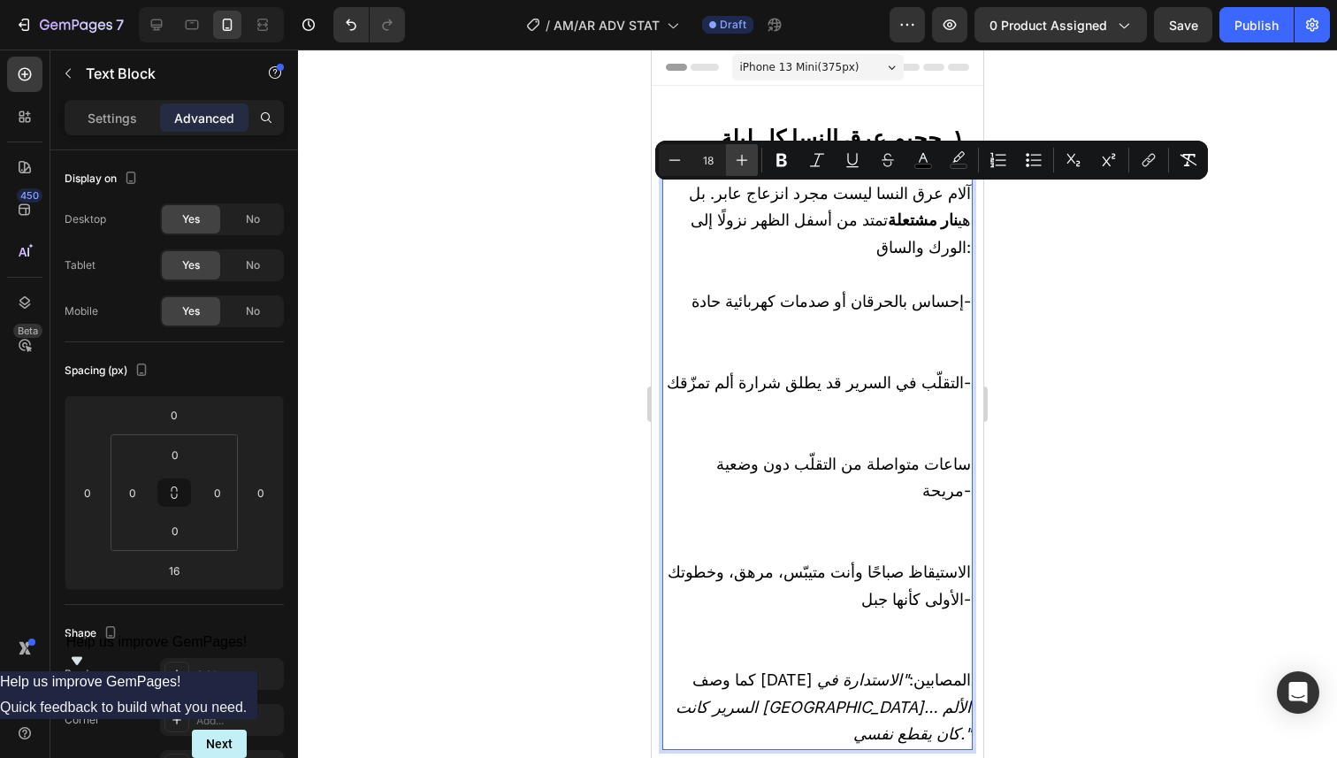
click at [744, 161] on icon "Editor contextual toolbar" at bounding box center [742, 160] width 18 height 18
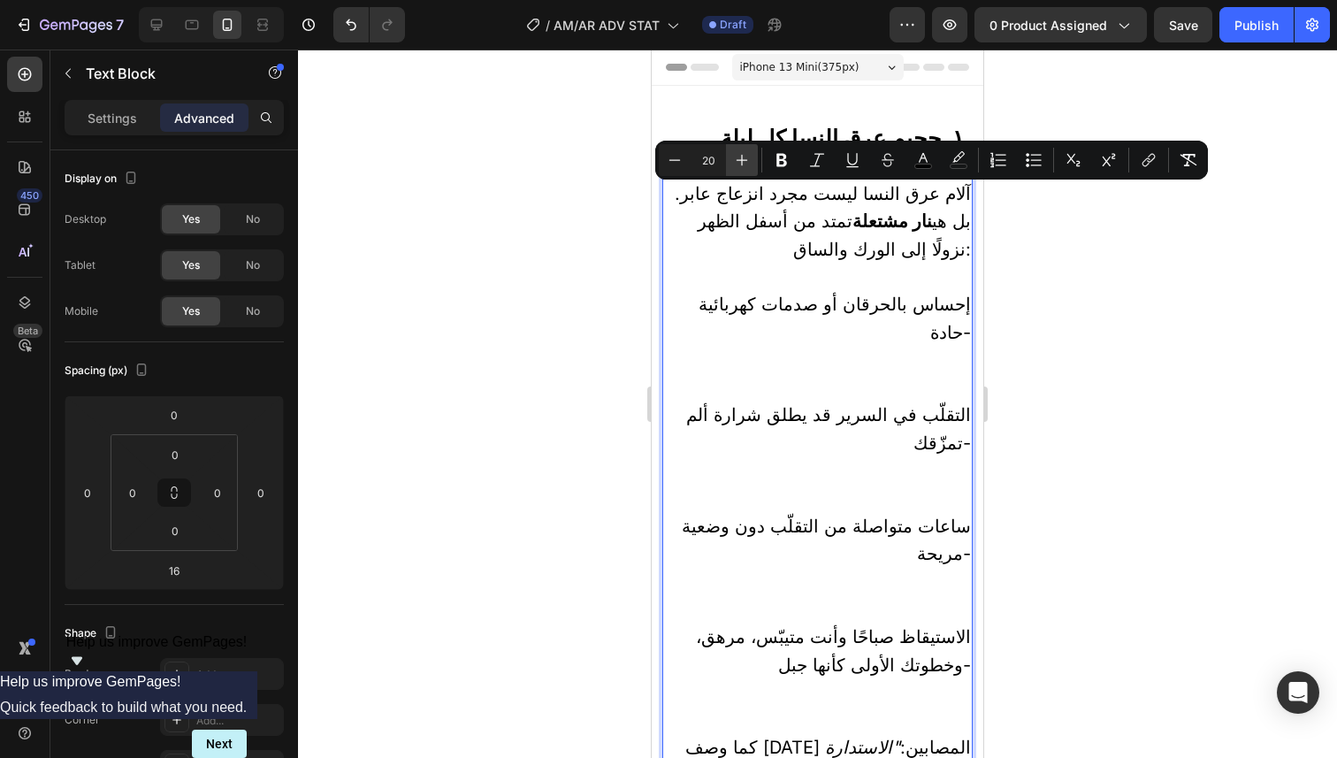
click at [744, 161] on icon "Editor contextual toolbar" at bounding box center [742, 160] width 18 height 18
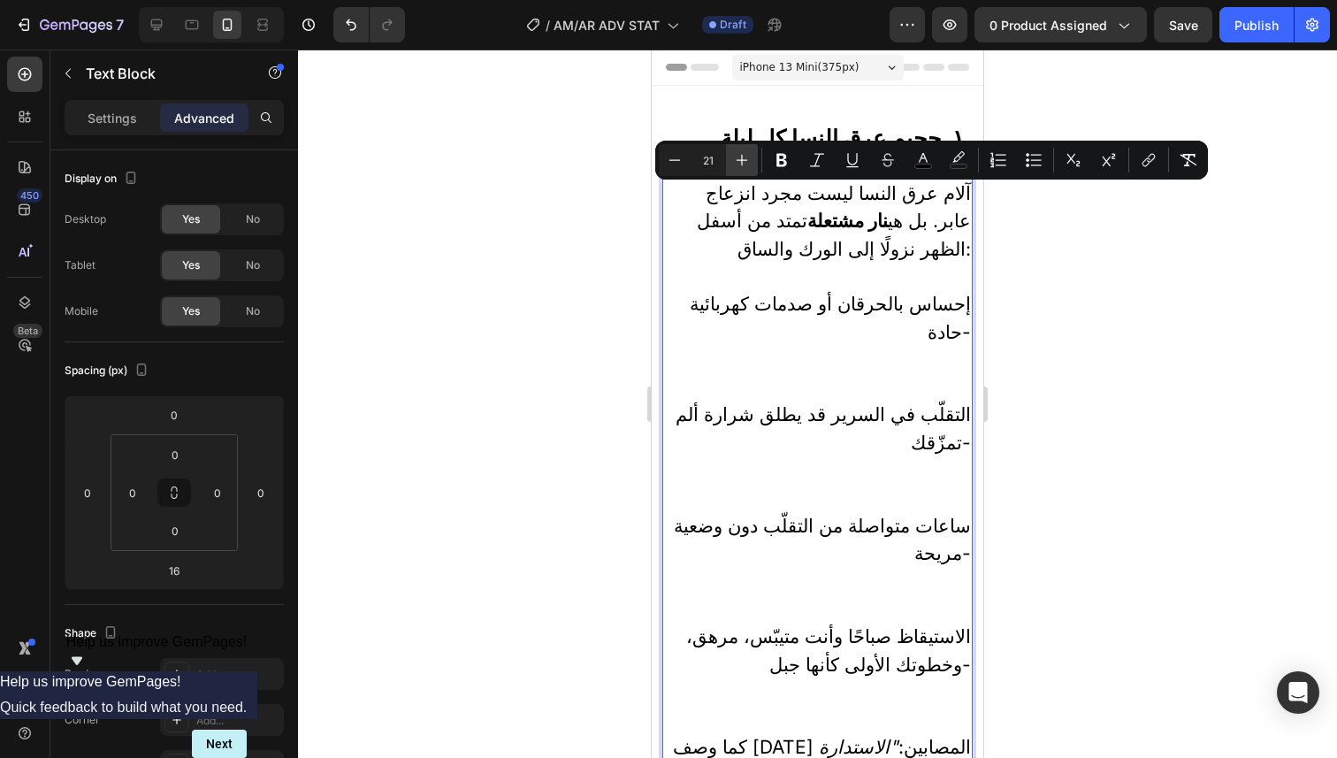
click at [744, 161] on icon "Editor contextual toolbar" at bounding box center [742, 160] width 18 height 18
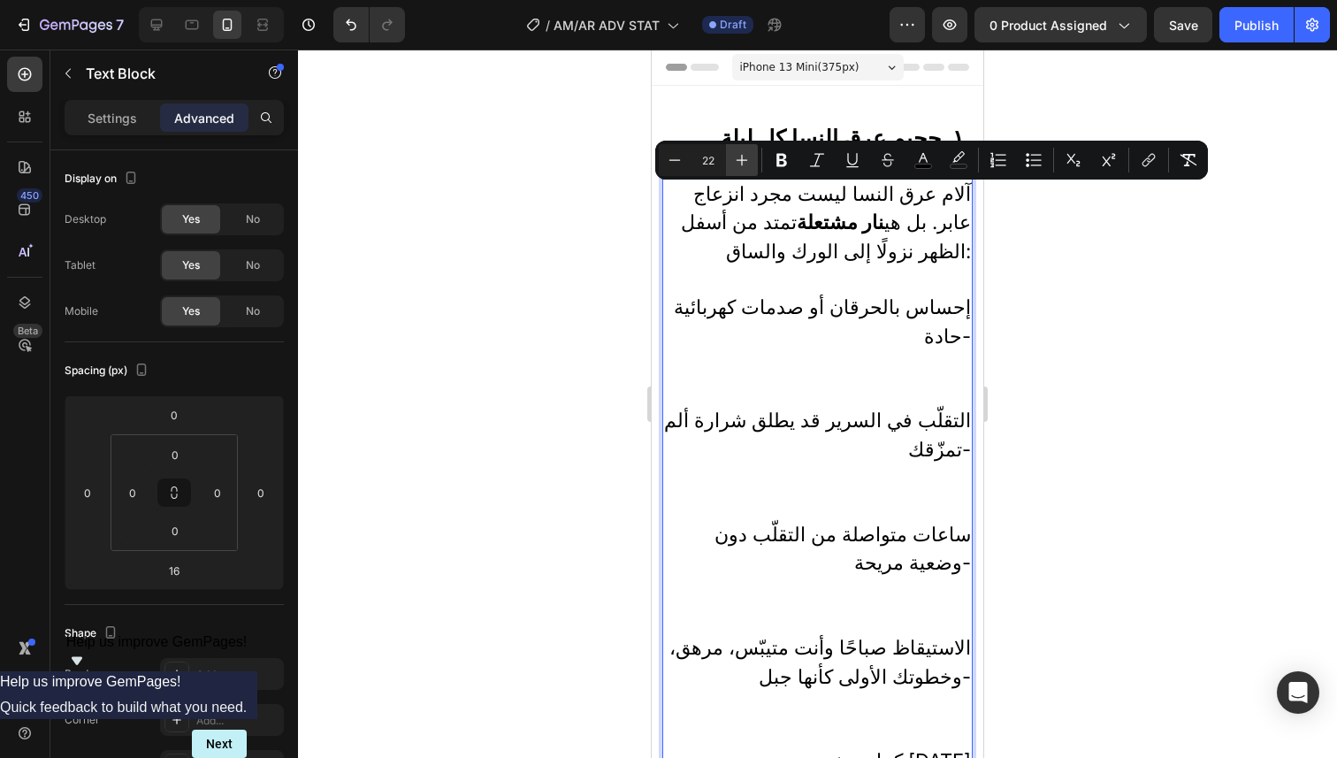
click at [744, 161] on icon "Editor contextual toolbar" at bounding box center [742, 160] width 18 height 18
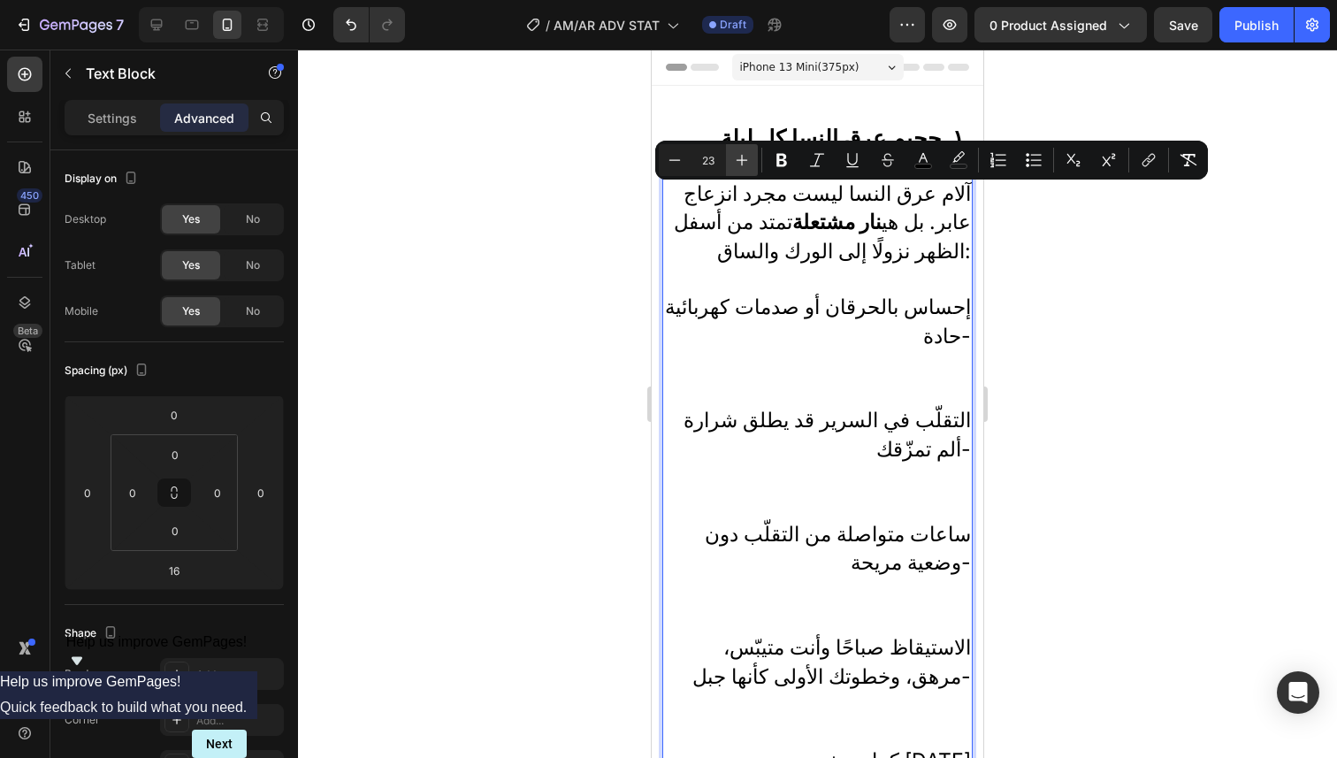
click at [744, 161] on icon "Editor contextual toolbar" at bounding box center [742, 160] width 18 height 18
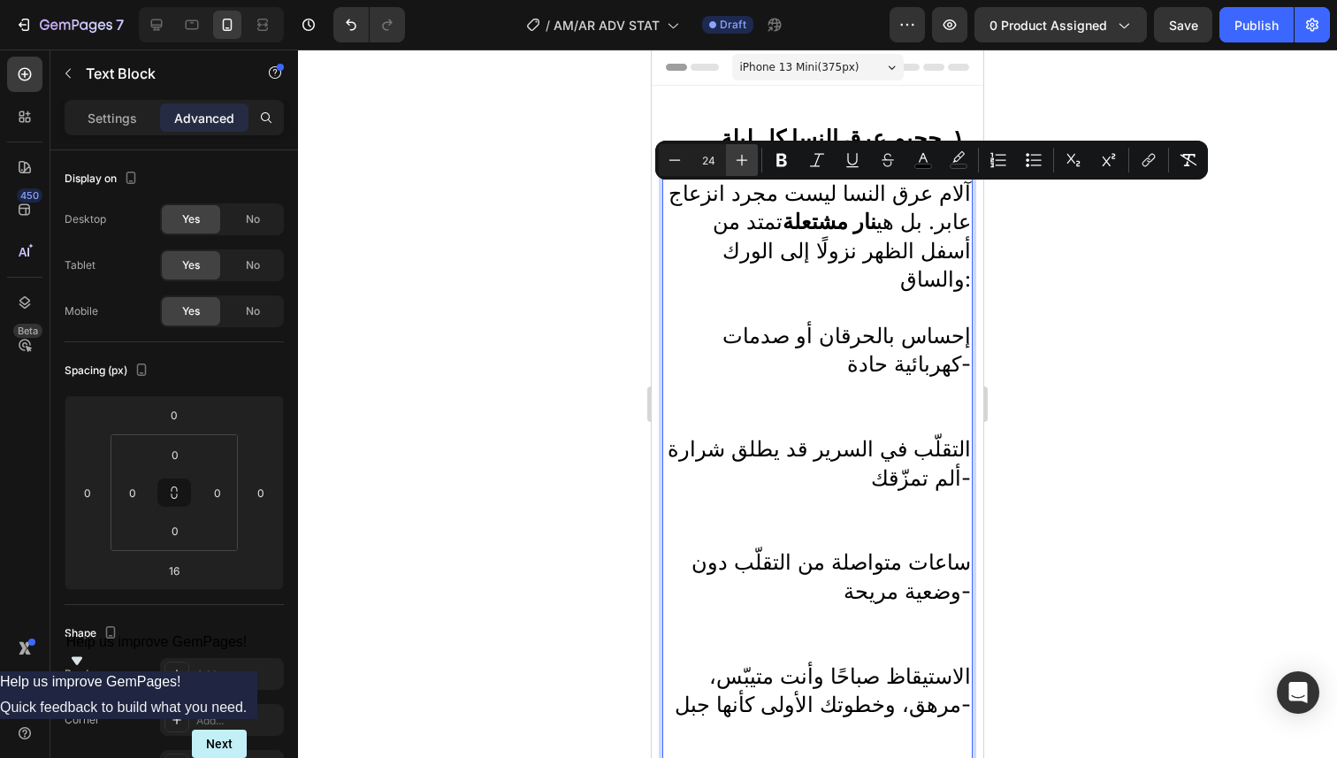
click at [744, 161] on icon "Editor contextual toolbar" at bounding box center [742, 160] width 18 height 18
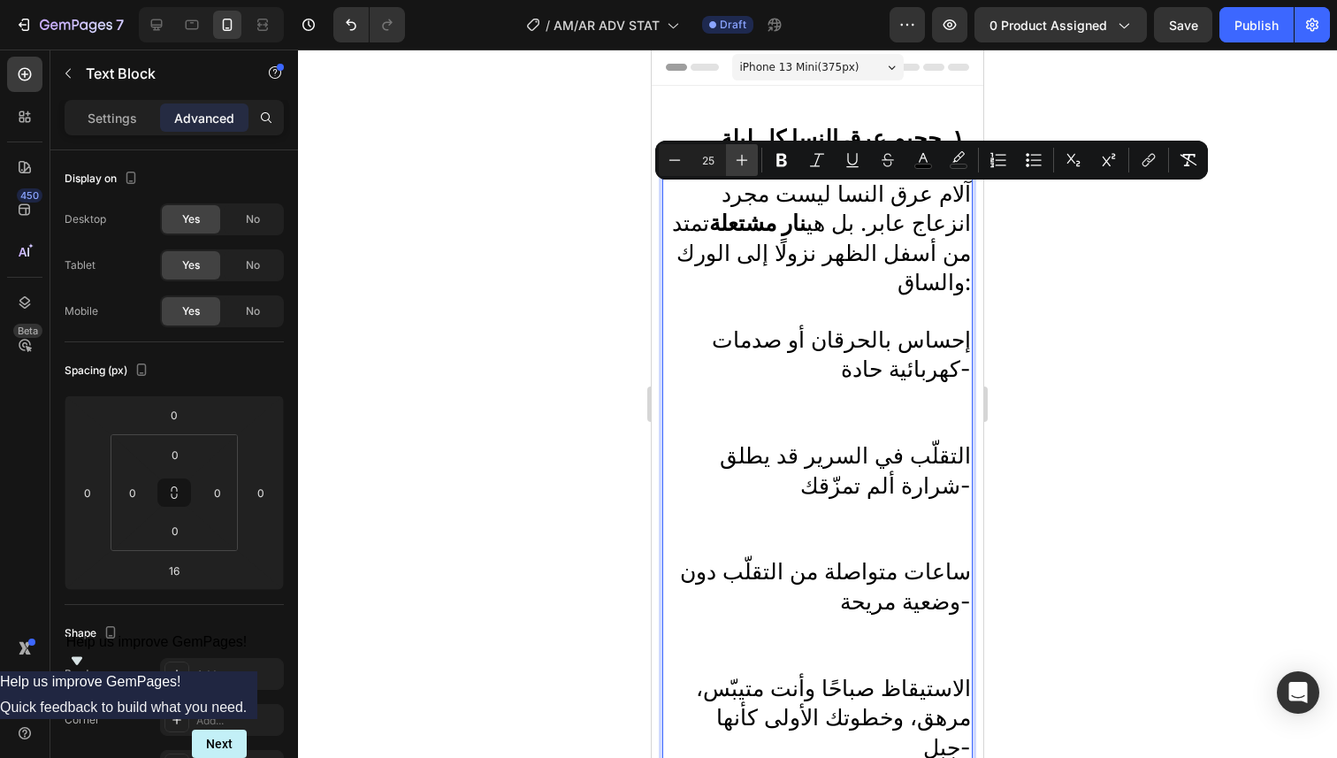
click at [744, 161] on icon "Editor contextual toolbar" at bounding box center [742, 160] width 18 height 18
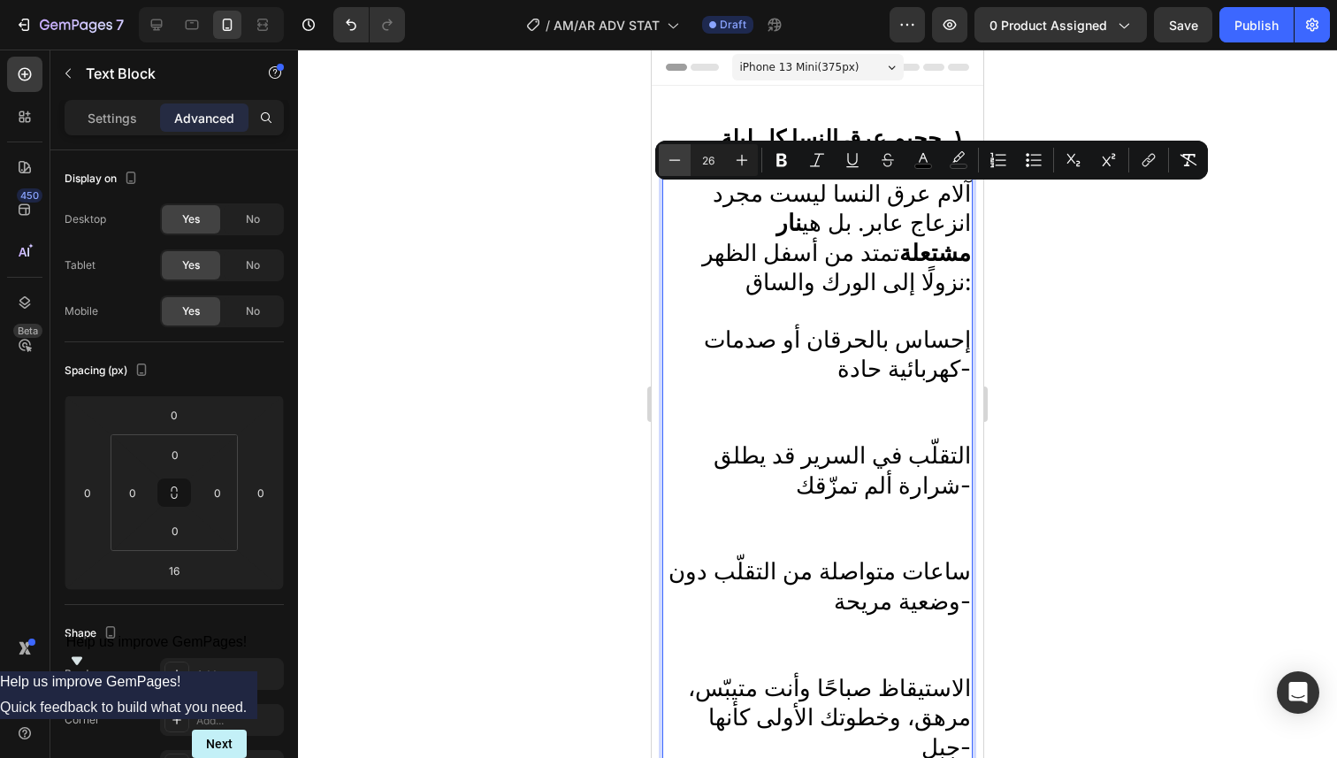
click at [675, 168] on icon "Editor contextual toolbar" at bounding box center [675, 160] width 18 height 18
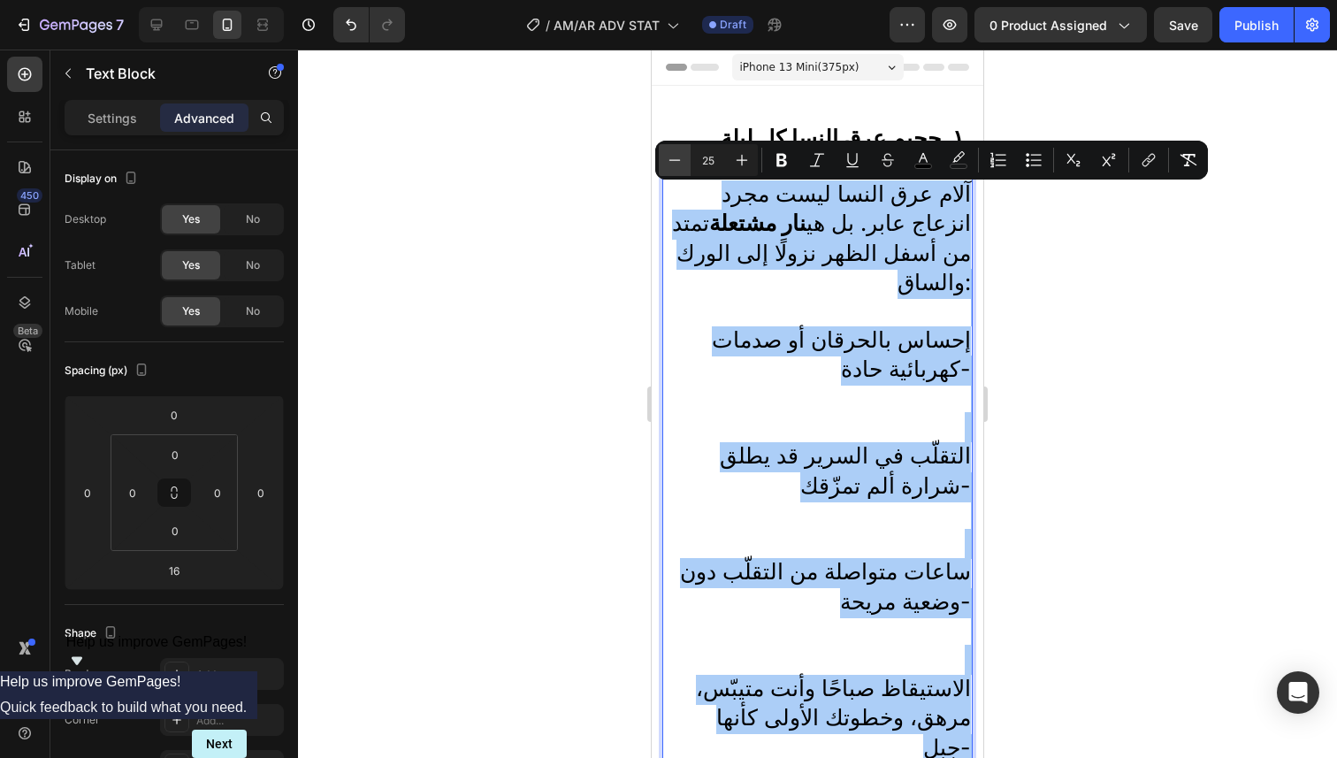
click at [675, 168] on icon "Editor contextual toolbar" at bounding box center [675, 160] width 18 height 18
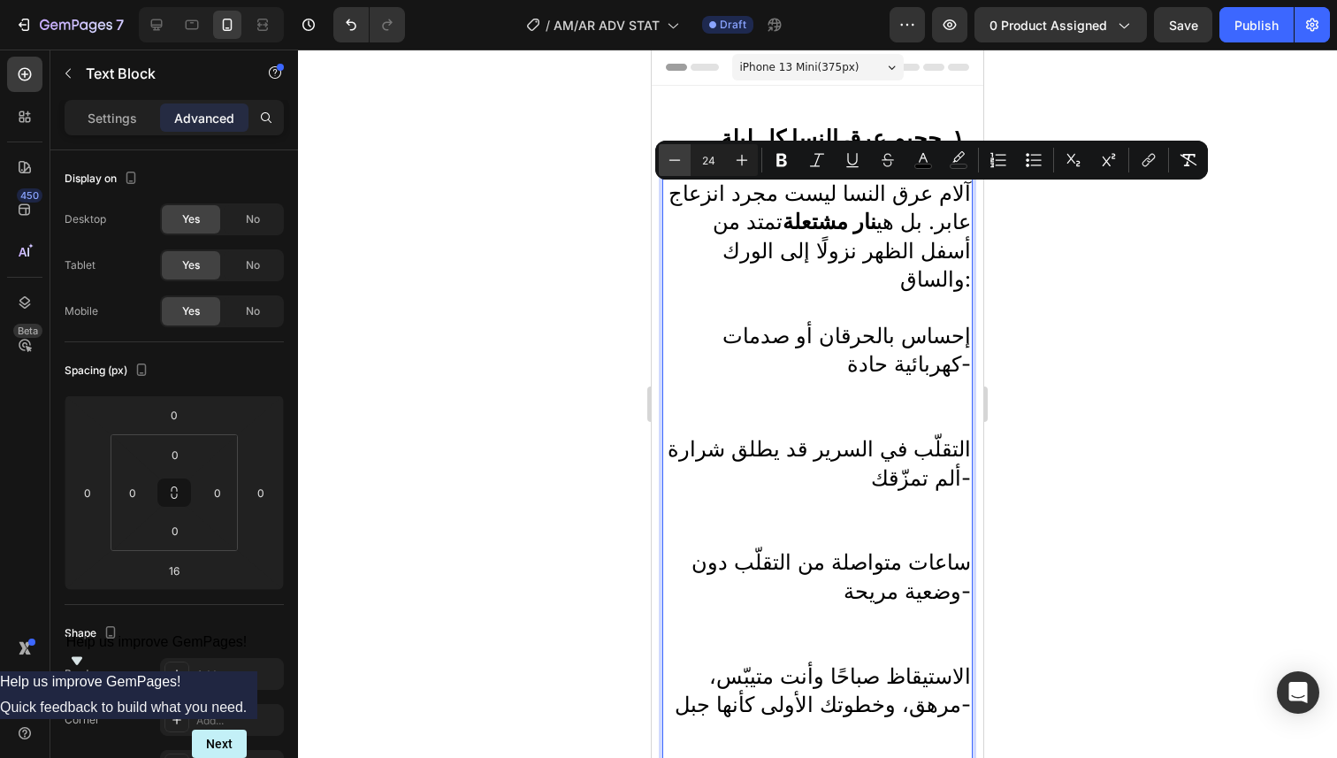
click at [675, 168] on icon "Editor contextual toolbar" at bounding box center [675, 160] width 18 height 18
type input "23"
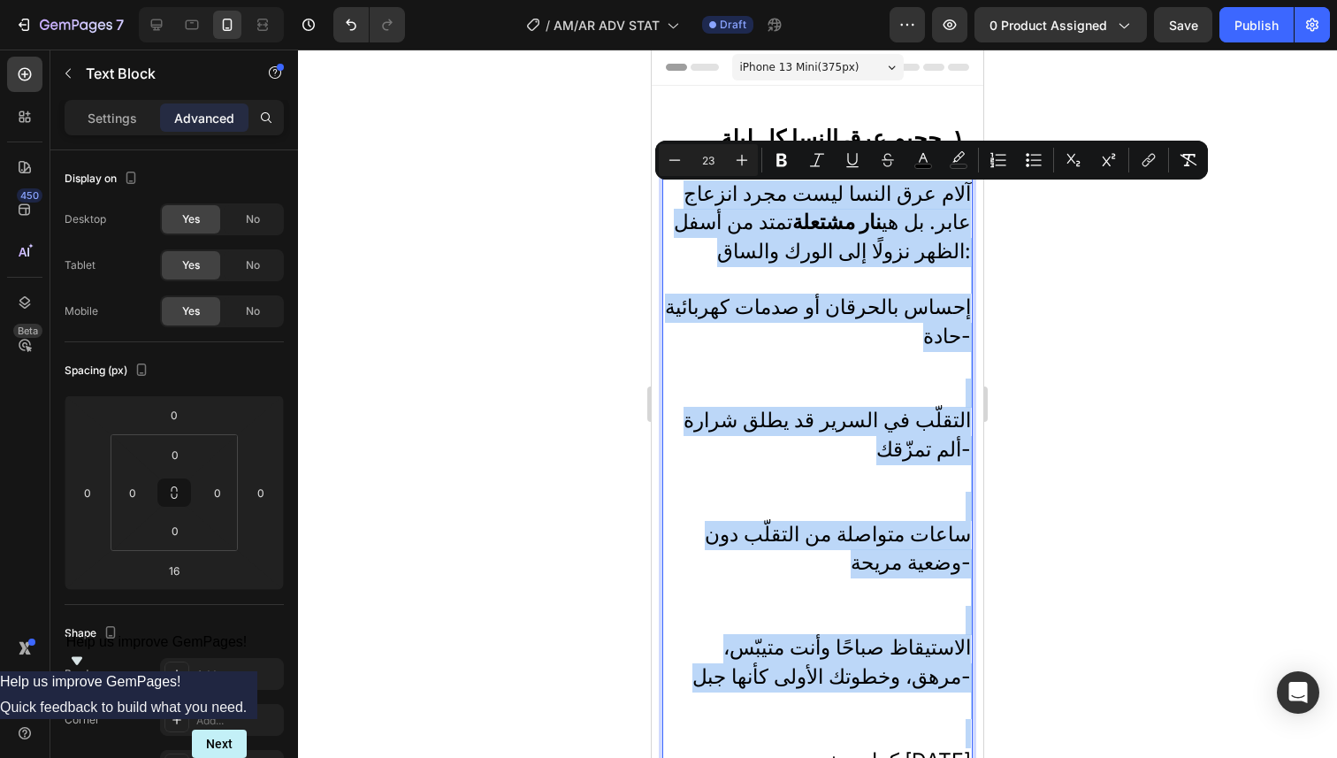
click at [729, 337] on p "إحساس بالحرقان أو صدمات كهربائية حادة-" at bounding box center [817, 350] width 307 height 113
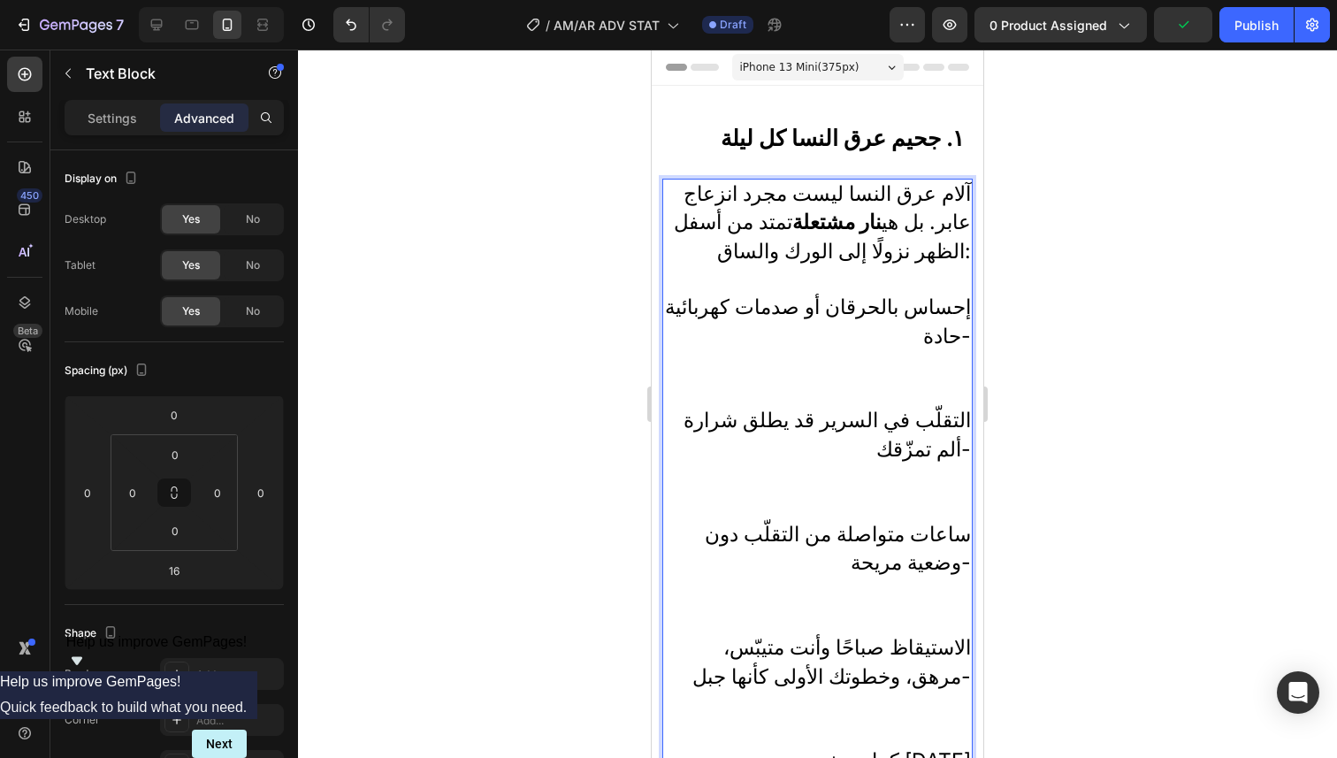
drag, startPoint x: 728, startPoint y: 339, endPoint x: 1294, endPoint y: 393, distance: 568.5
click at [728, 339] on p "إحساس بالحرقان أو صدمات كهربائية حادة-" at bounding box center [817, 350] width 307 height 113
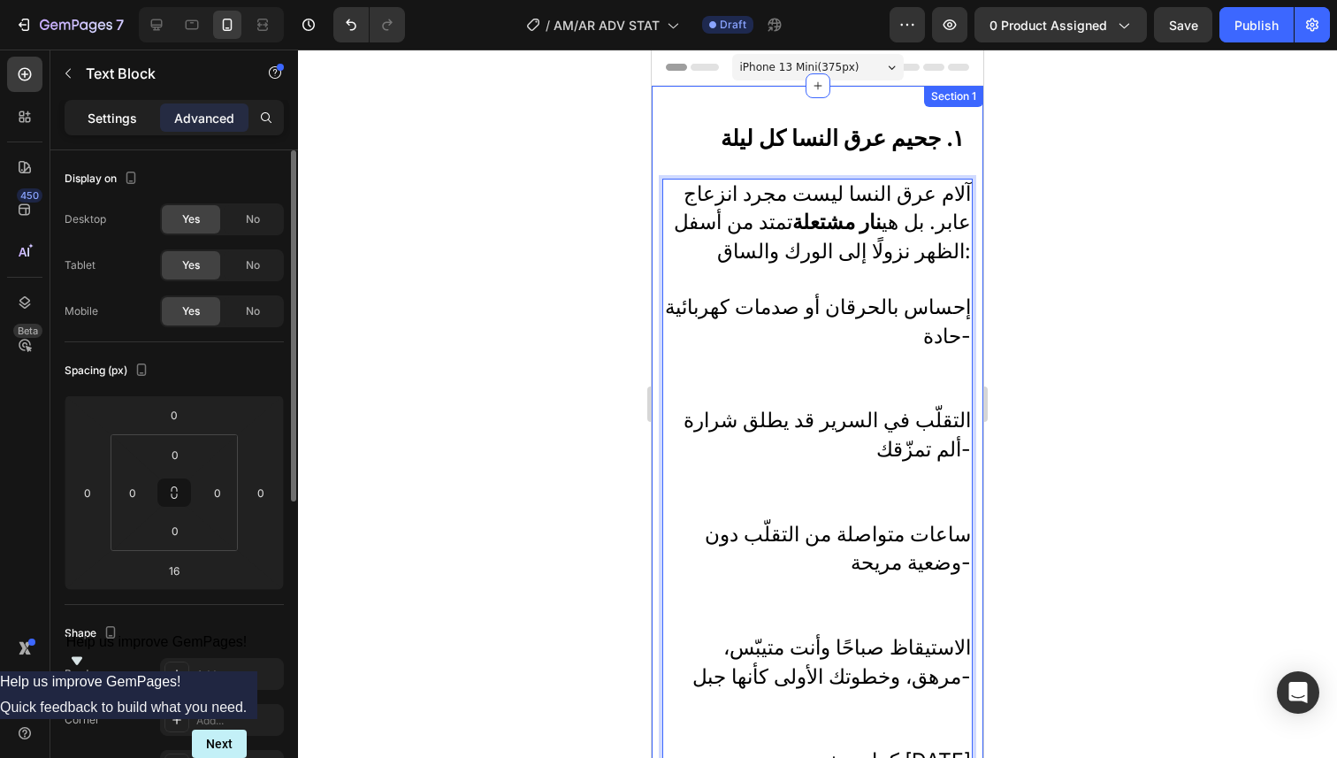
click at [132, 127] on div "Settings" at bounding box center [112, 117] width 88 height 28
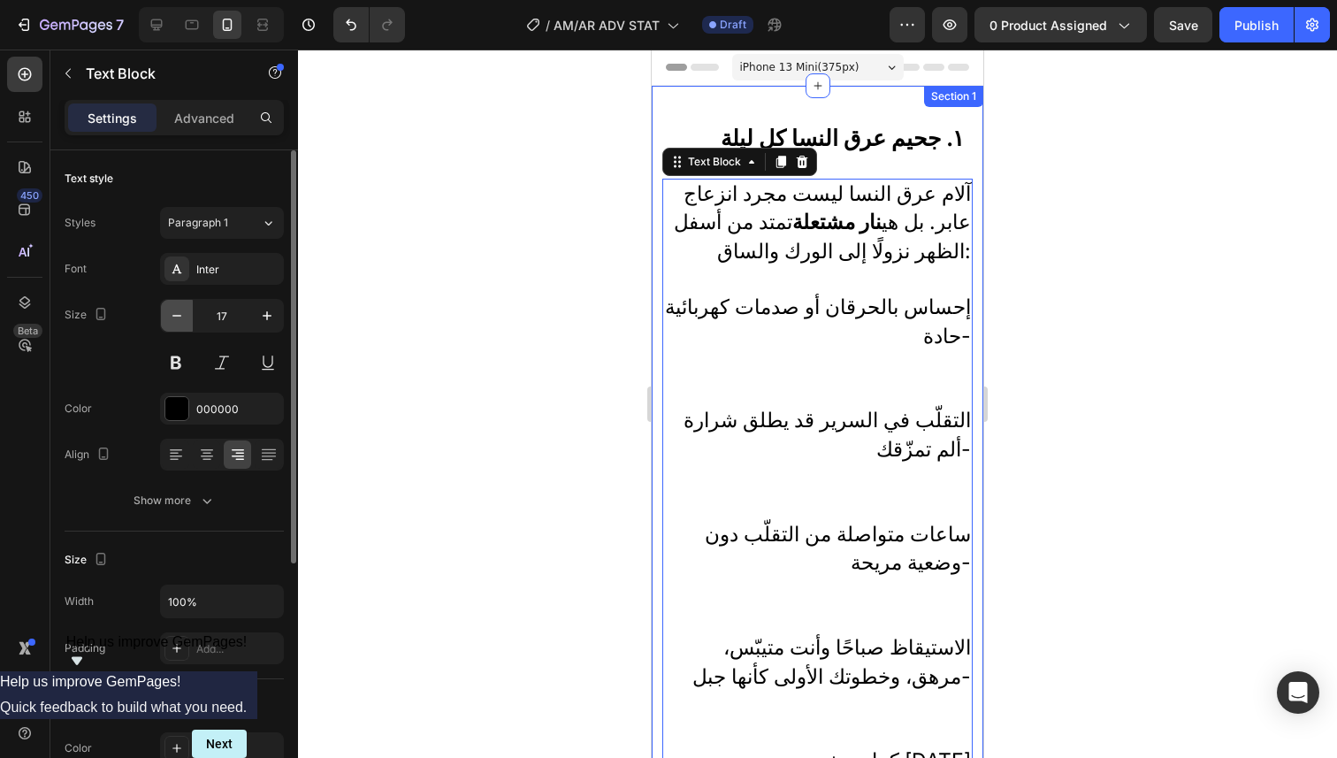
click at [182, 320] on icon "button" at bounding box center [177, 316] width 18 height 18
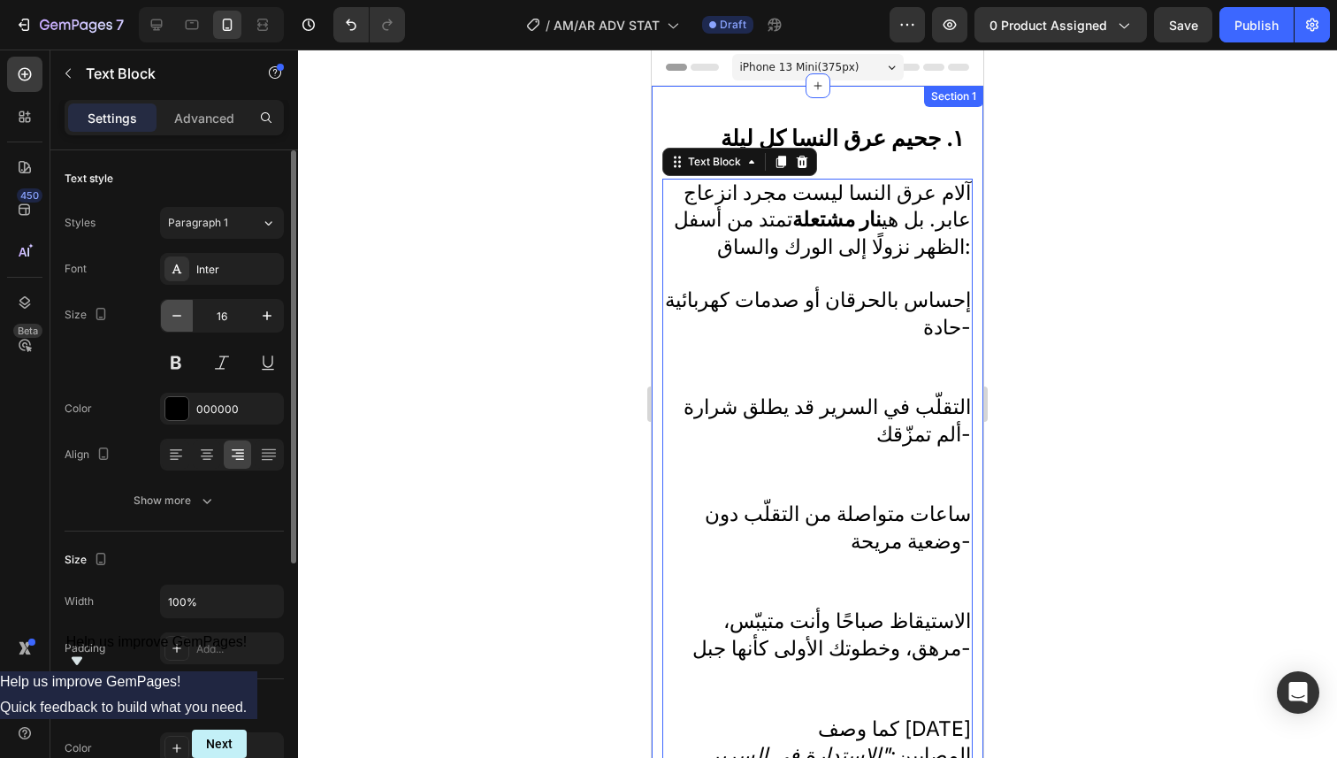
click at [182, 320] on icon "button" at bounding box center [177, 316] width 18 height 18
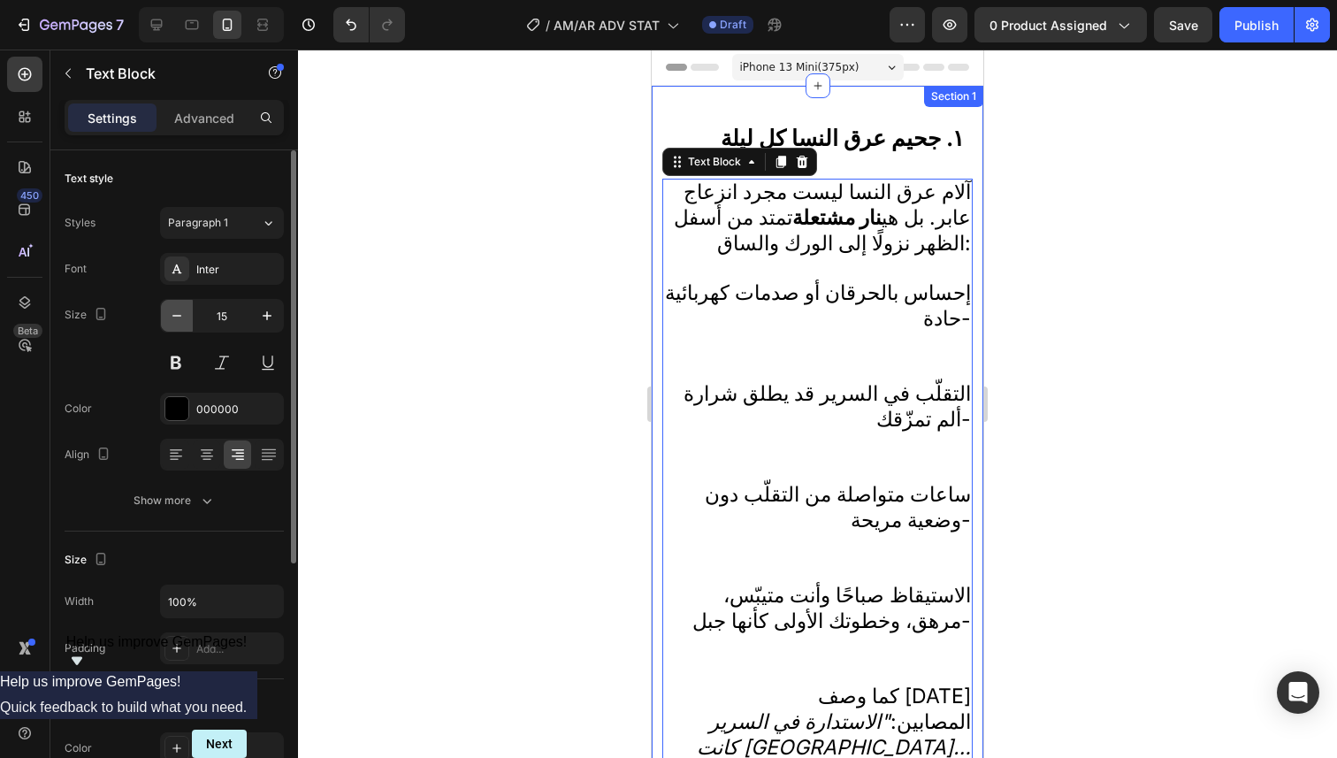
click at [182, 320] on icon "button" at bounding box center [177, 316] width 18 height 18
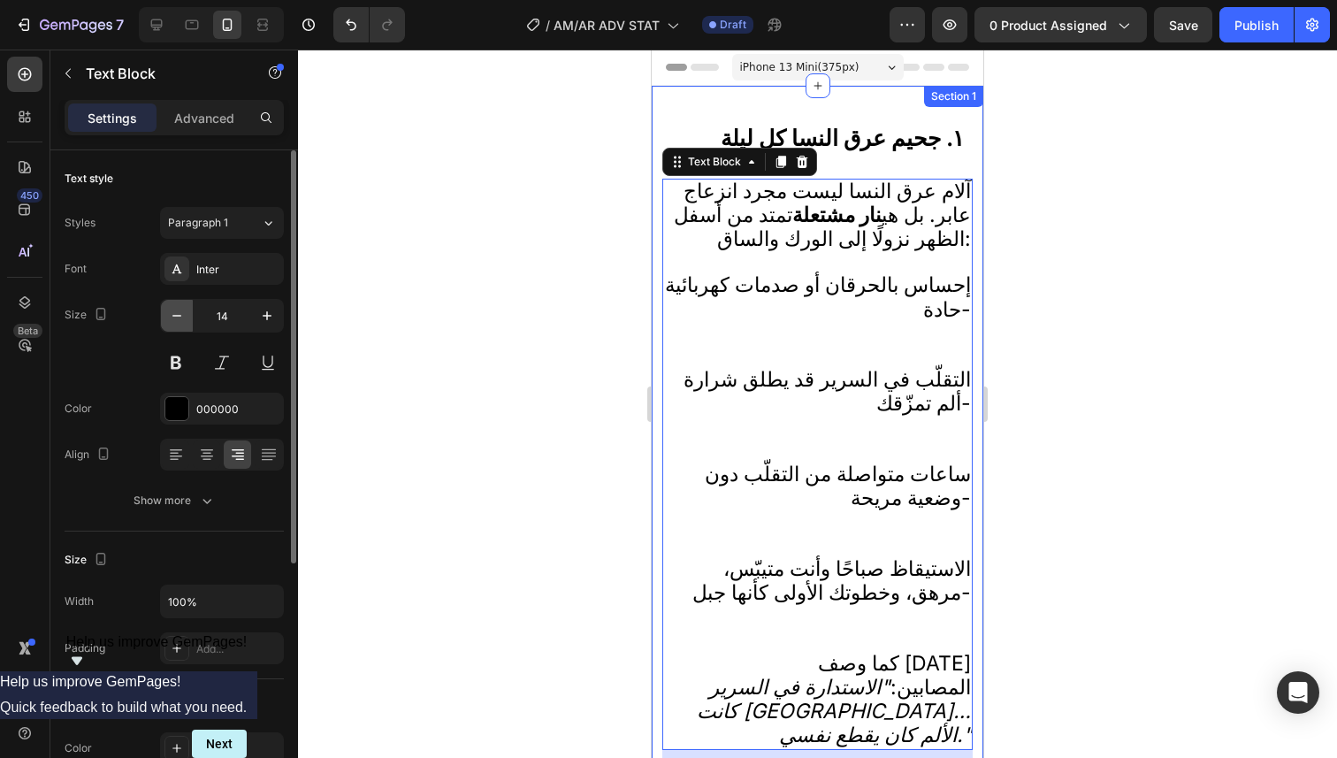
click at [182, 320] on icon "button" at bounding box center [177, 316] width 18 height 18
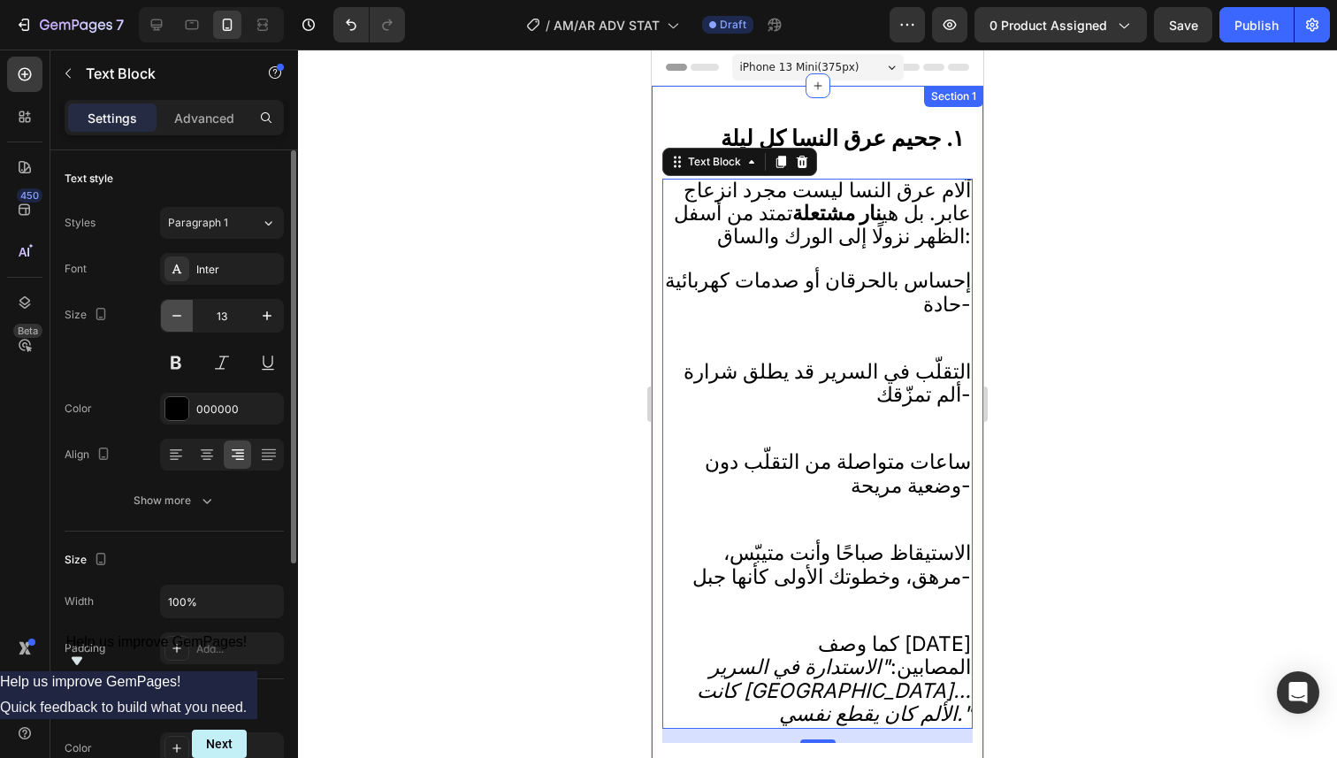
click at [182, 320] on icon "button" at bounding box center [177, 316] width 18 height 18
type input "12"
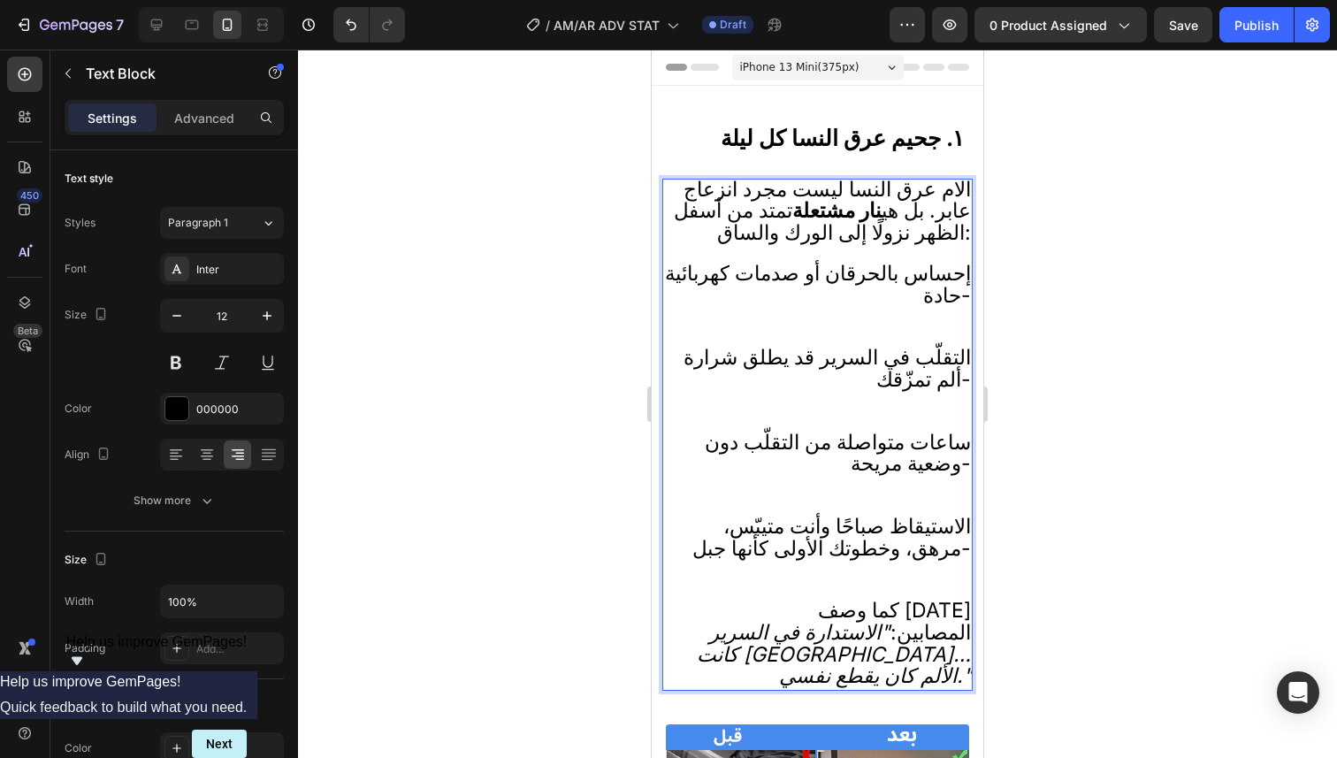
drag, startPoint x: 948, startPoint y: 243, endPoint x: 957, endPoint y: 244, distance: 8.9
click at [957, 244] on span "آلام عرق النسا ليست مجرد انزعاج عابر. بل هي نار مشتعلة تمتد من أسفل الظهر نزولً…" at bounding box center [822, 211] width 297 height 68
click at [1016, 265] on div at bounding box center [817, 404] width 1039 height 708
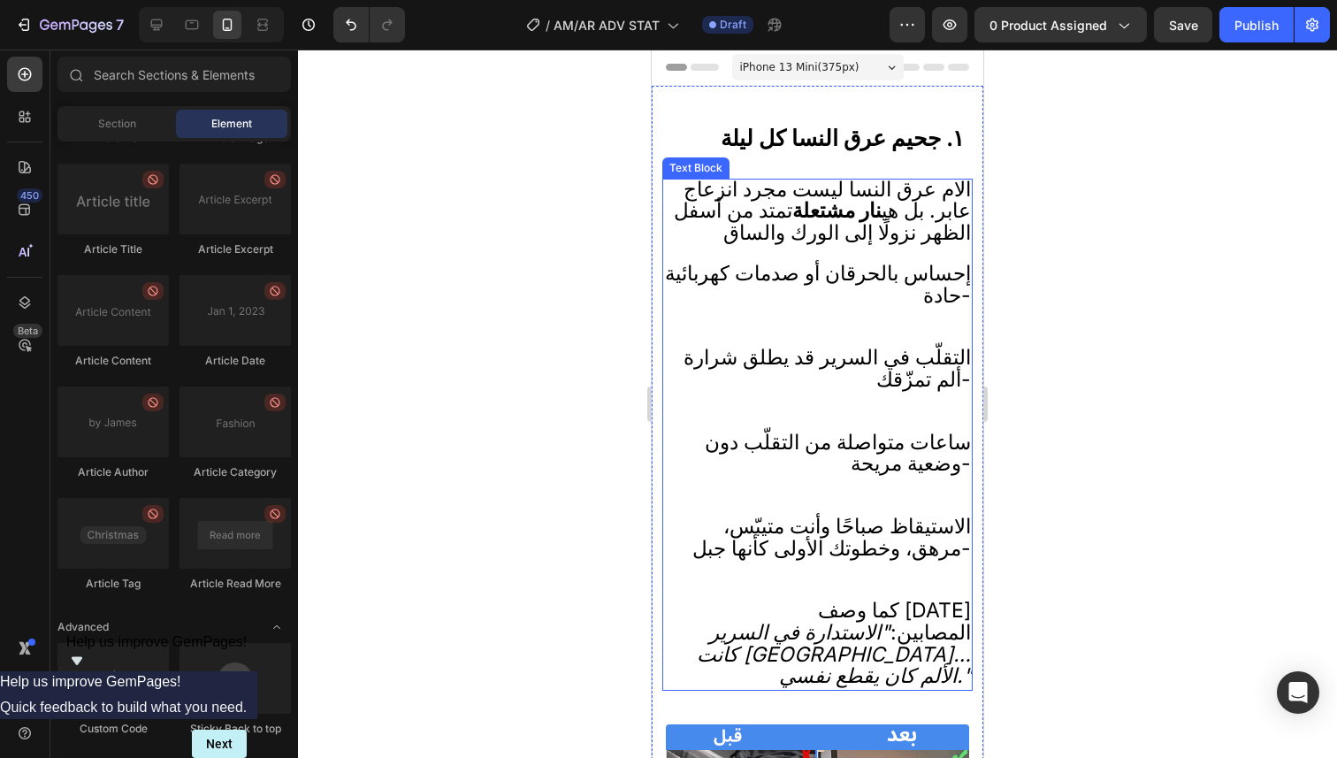
click at [916, 270] on span "إحساس بالحرقان أو صدمات كهربائية حادة-" at bounding box center [818, 284] width 306 height 47
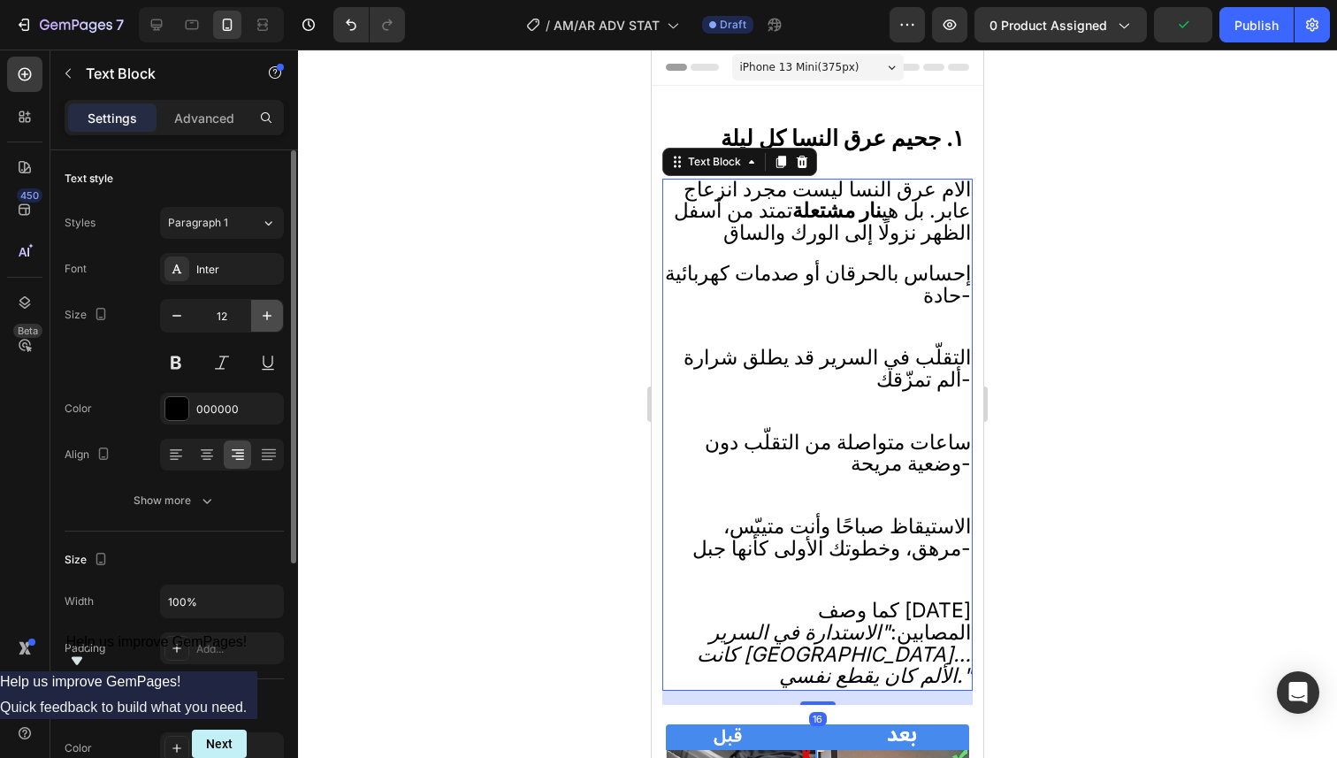
click at [276, 325] on button "button" at bounding box center [267, 316] width 32 height 32
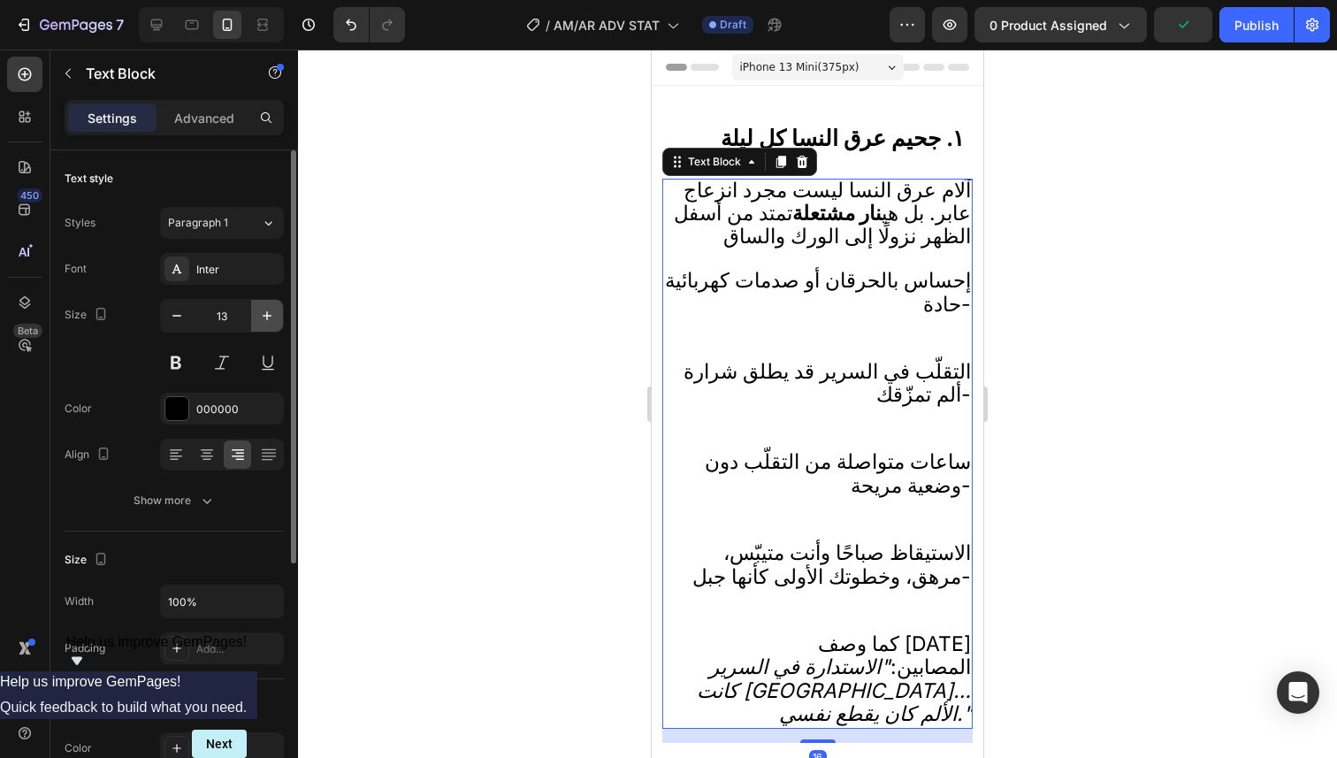
click at [276, 325] on button "button" at bounding box center [267, 316] width 32 height 32
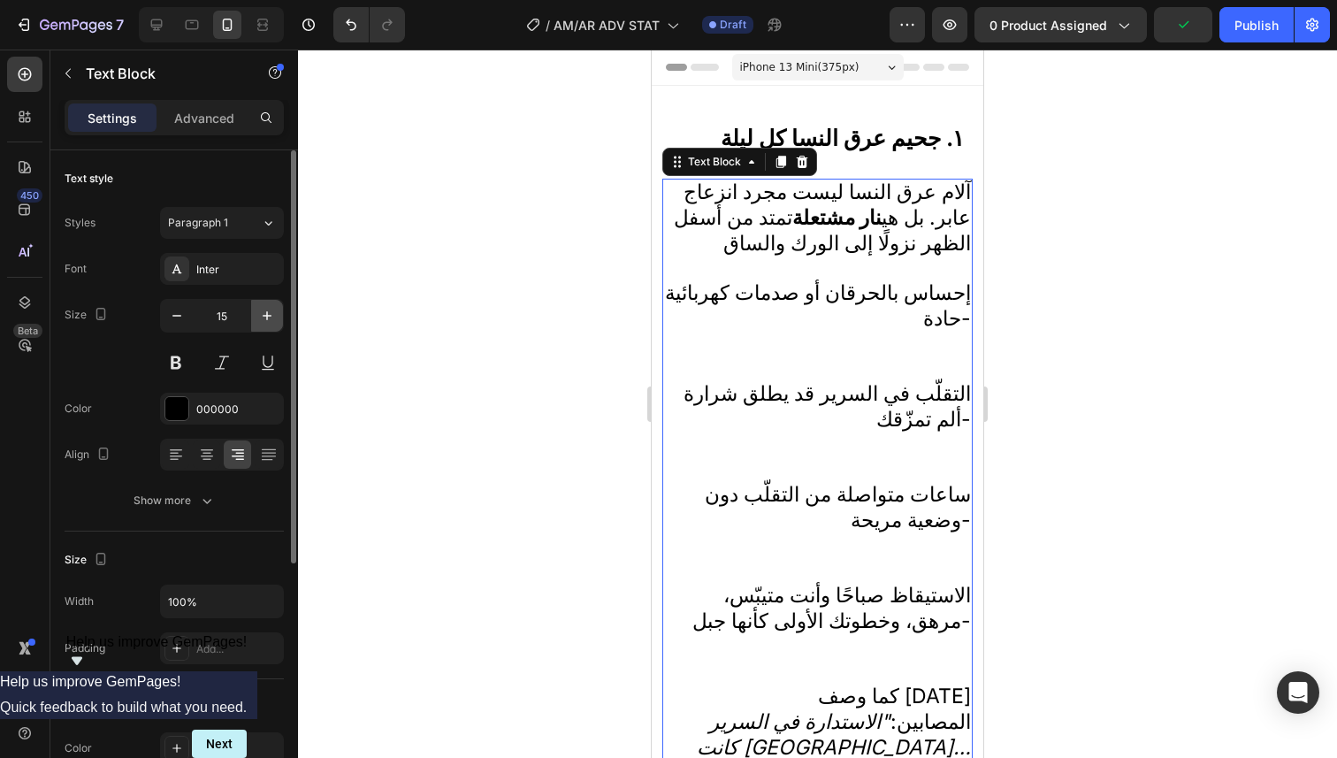
click at [276, 325] on button "button" at bounding box center [267, 316] width 32 height 32
type input "16"
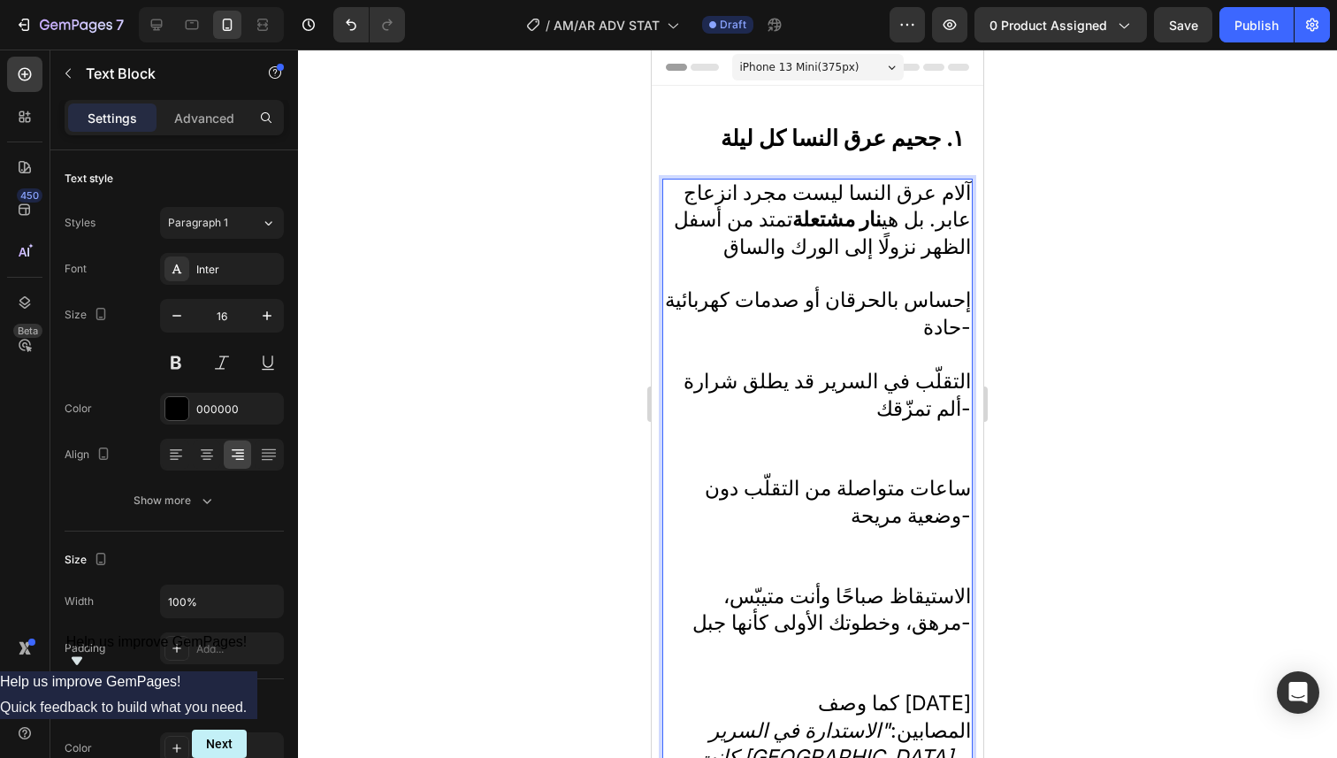
click at [887, 458] on p "التقلّب في السرير قد يطلق شرارة ألم تمزّقك-" at bounding box center [817, 422] width 307 height 107
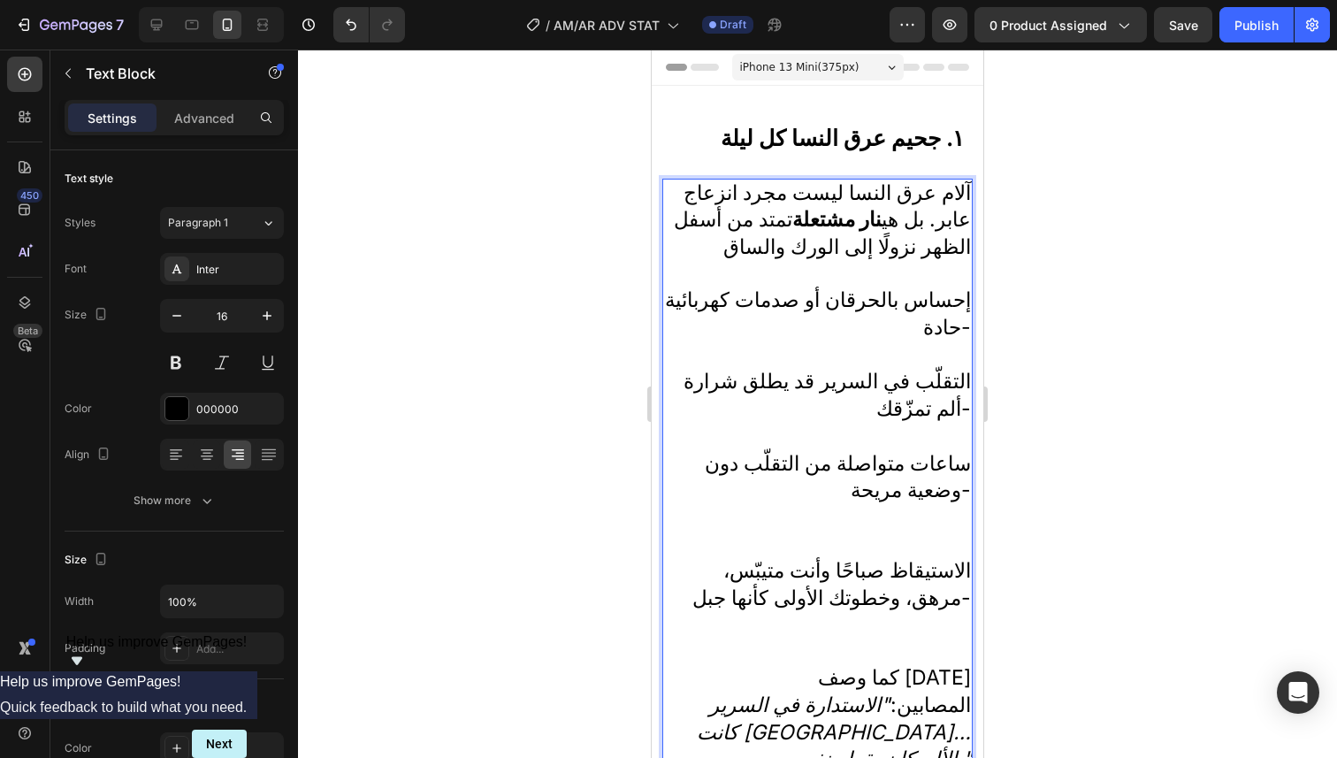
click at [927, 548] on p "ساعات متواصلة من التقلّب دون وضعية مريحة-" at bounding box center [817, 504] width 307 height 107
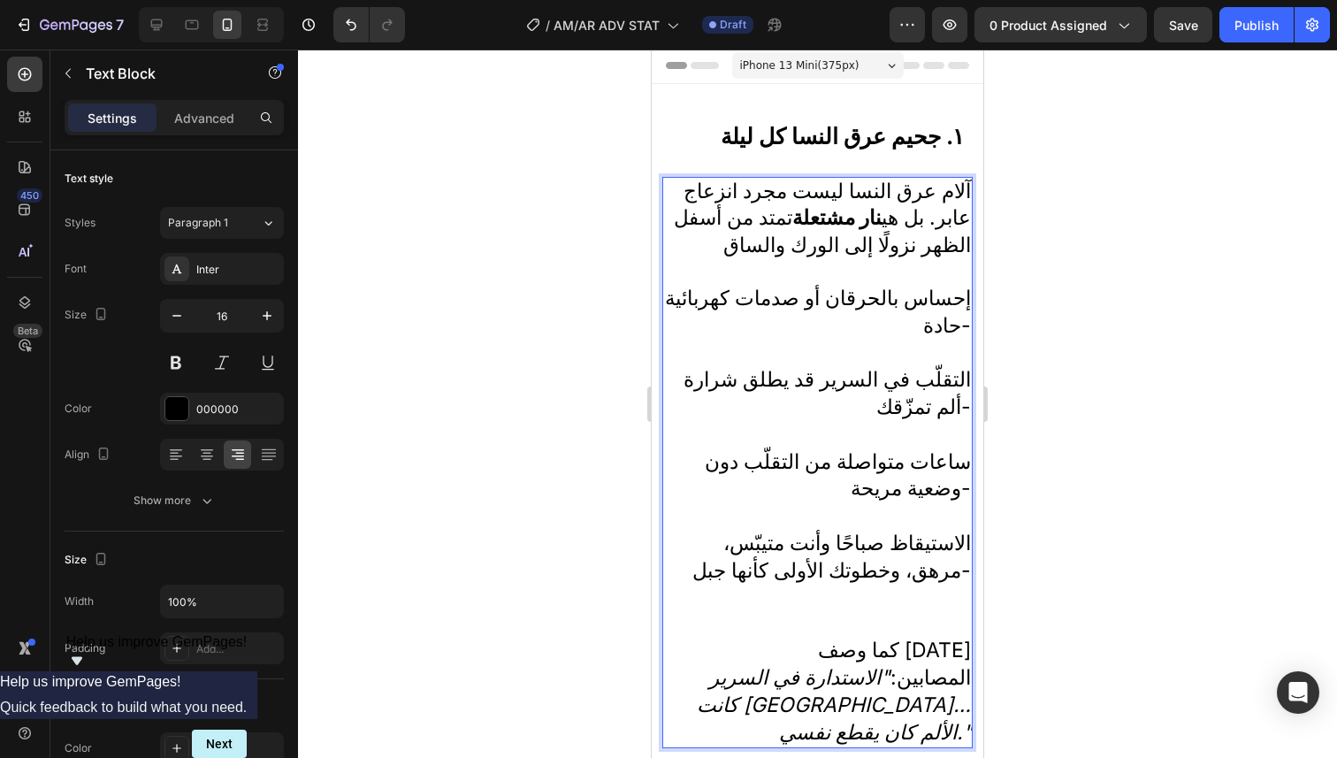
scroll to position [4, 0]
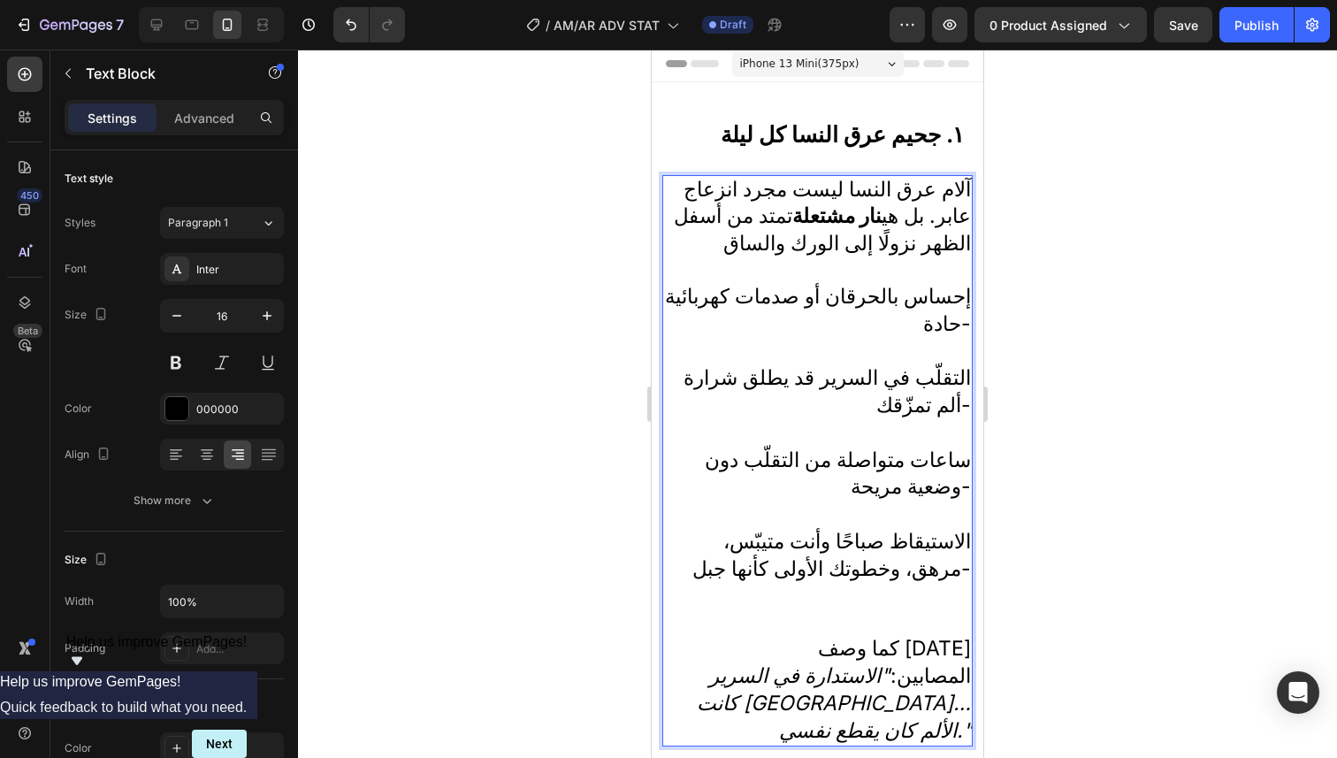
click at [932, 622] on p "الاستيقاظ صباحًا وأنت متيبّس، مرهق، وخطوتك الأولى كأنها جبل-" at bounding box center [817, 582] width 307 height 107
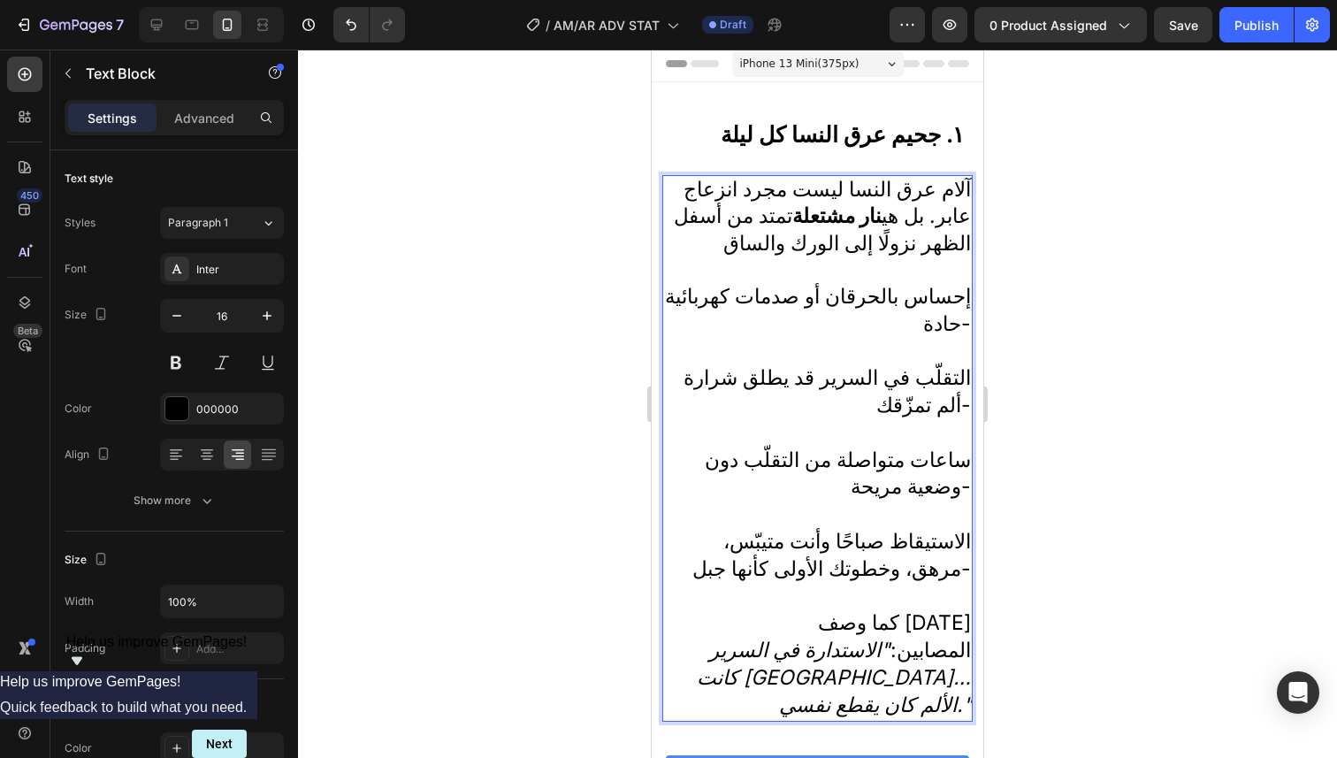
click at [1053, 583] on div at bounding box center [817, 404] width 1039 height 708
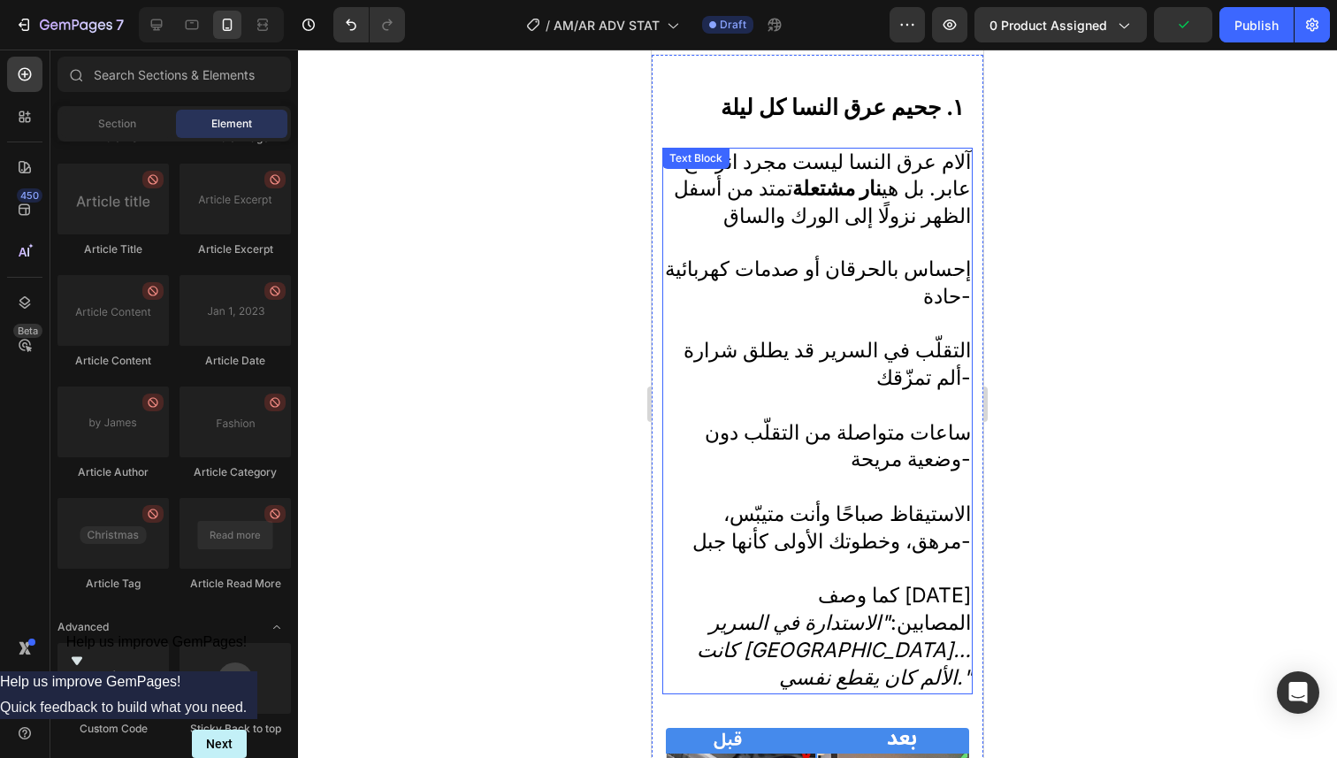
scroll to position [0, 0]
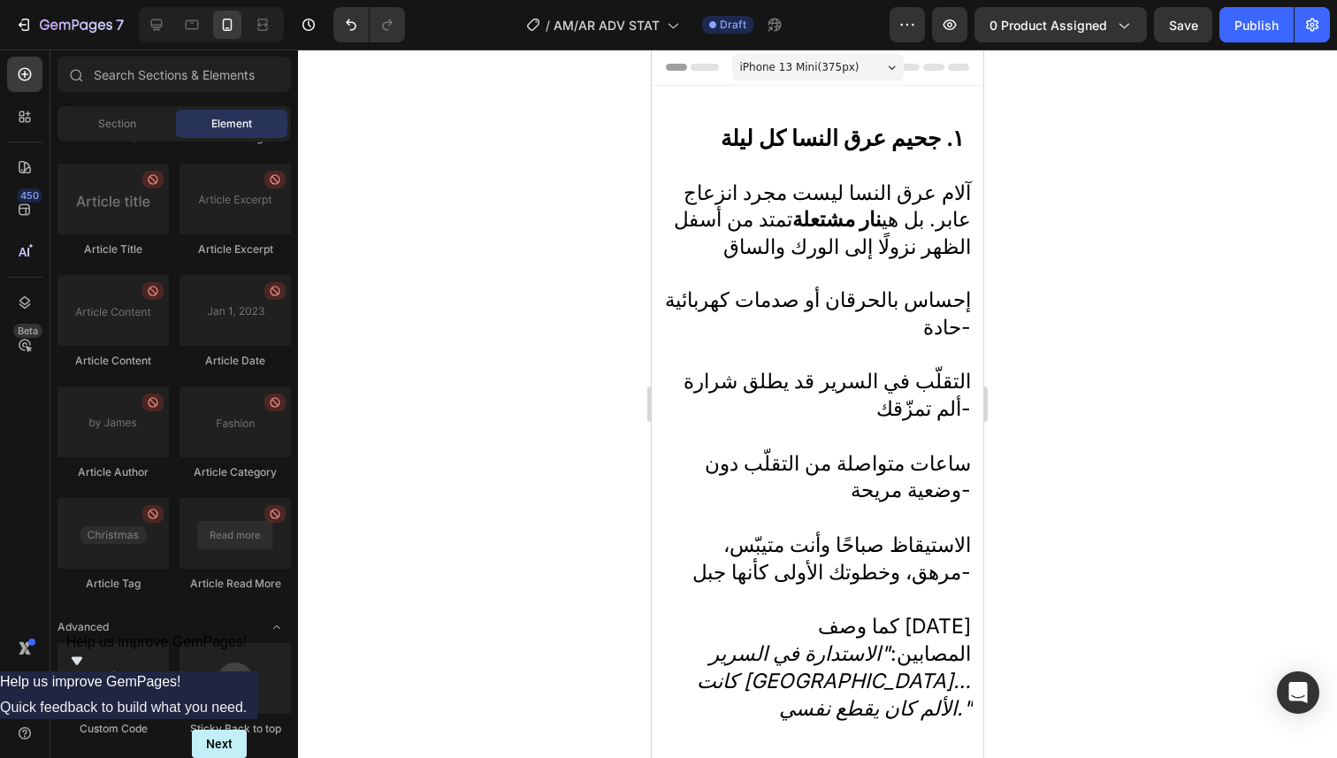
click at [1082, 406] on div at bounding box center [817, 404] width 1039 height 708
click at [1026, 177] on div at bounding box center [817, 404] width 1039 height 708
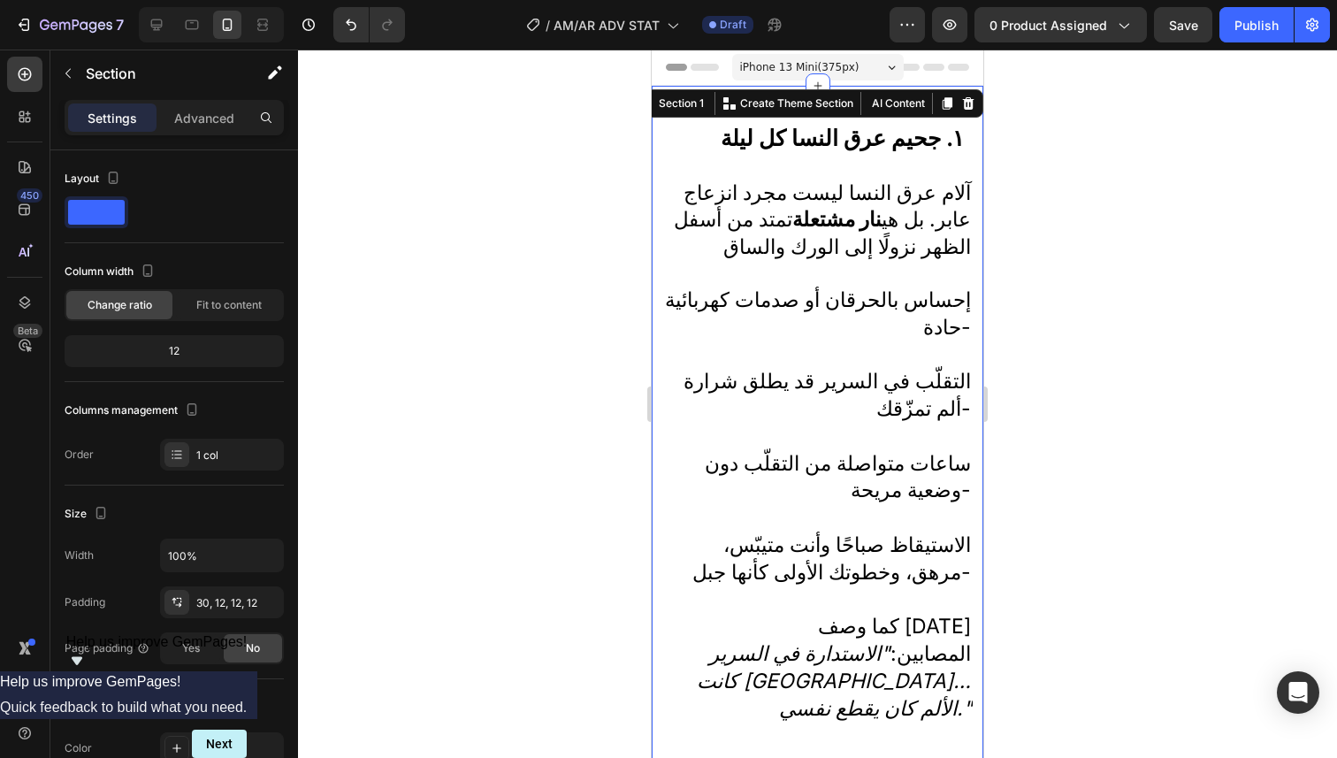
click at [1052, 200] on div at bounding box center [817, 404] width 1039 height 708
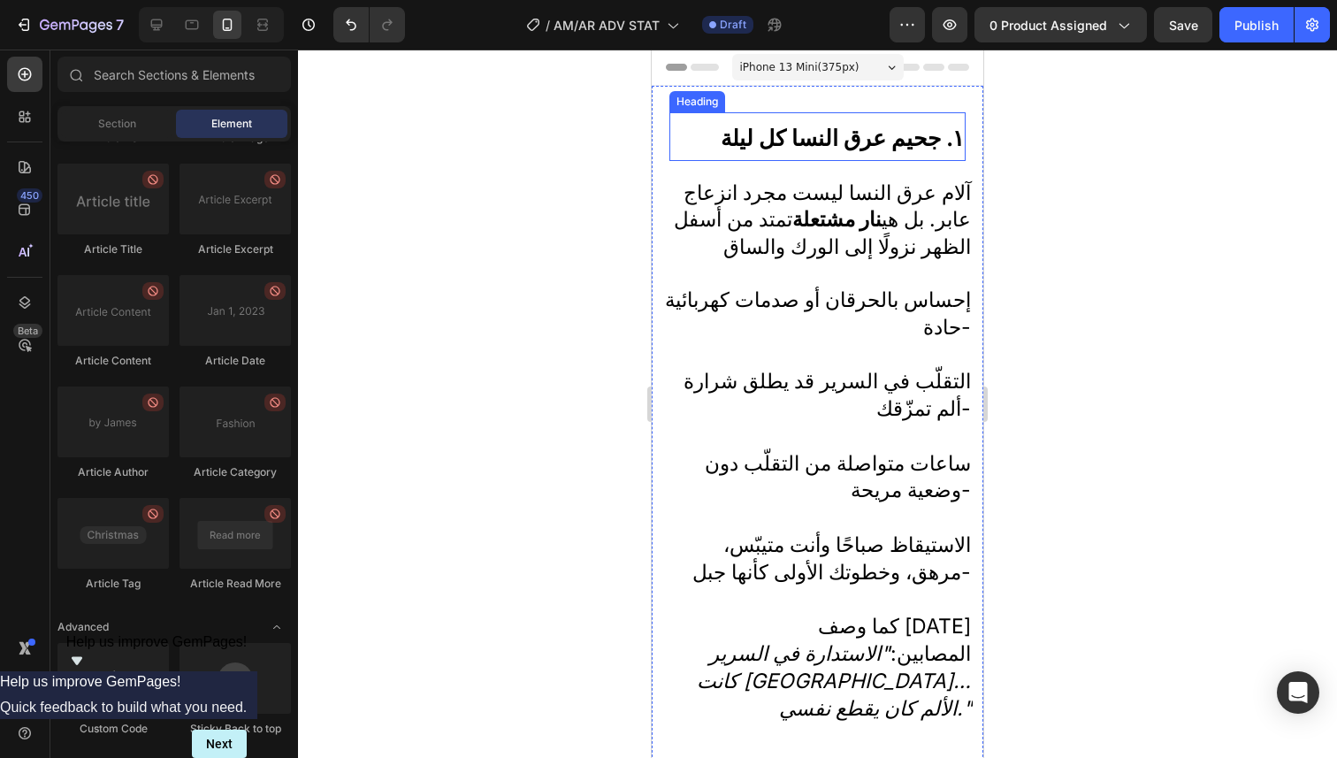
click at [933, 147] on strong "١. جحيم عرق النسا كل ليلة" at bounding box center [842, 138] width 243 height 27
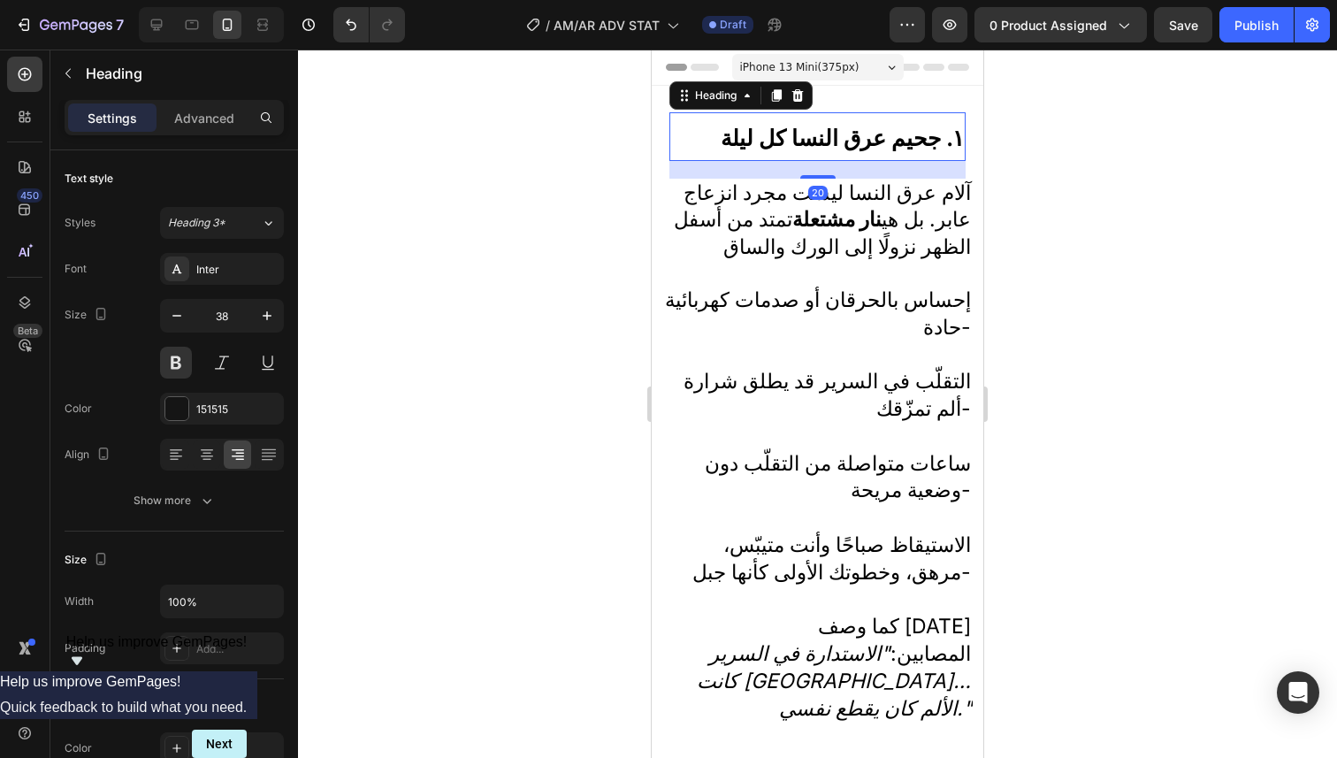
click at [1023, 170] on div at bounding box center [817, 404] width 1039 height 708
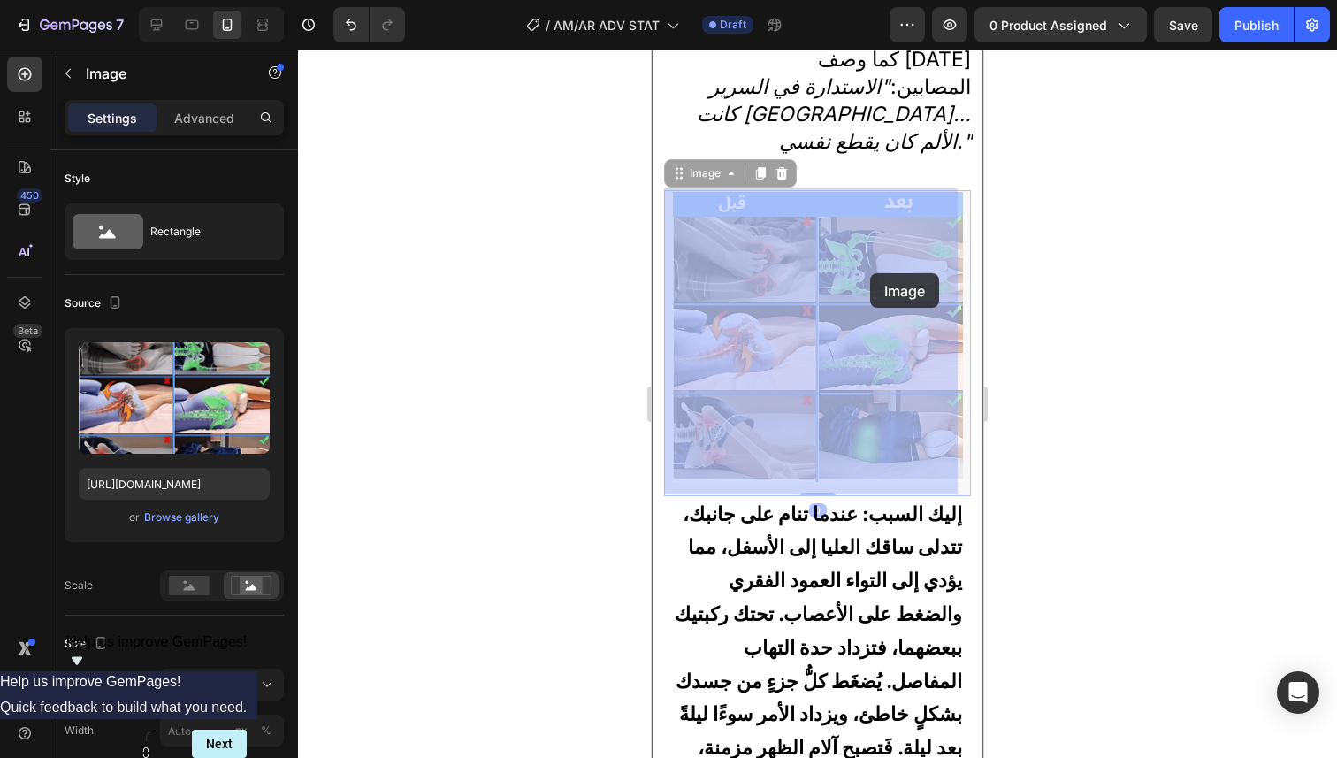
scroll to position [562, 0]
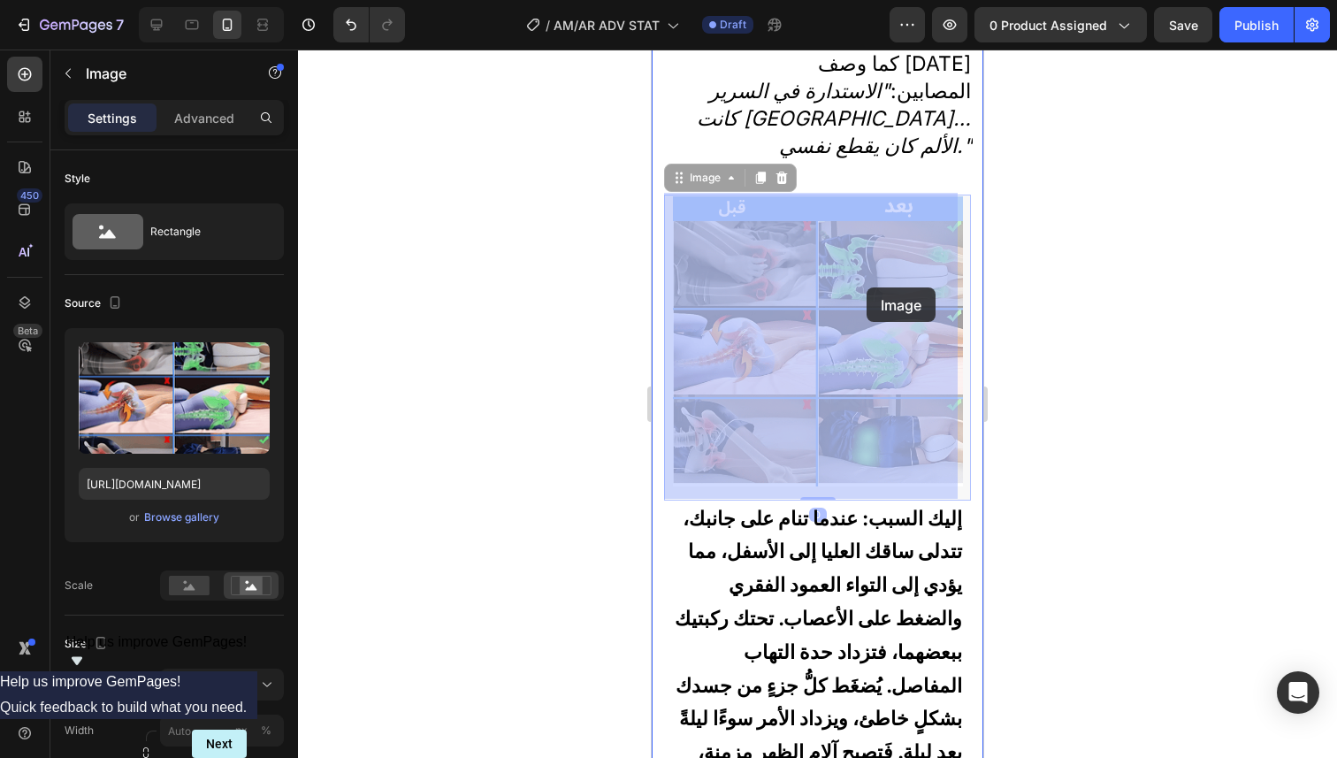
drag, startPoint x: 871, startPoint y: 332, endPoint x: 866, endPoint y: 287, distance: 45.3
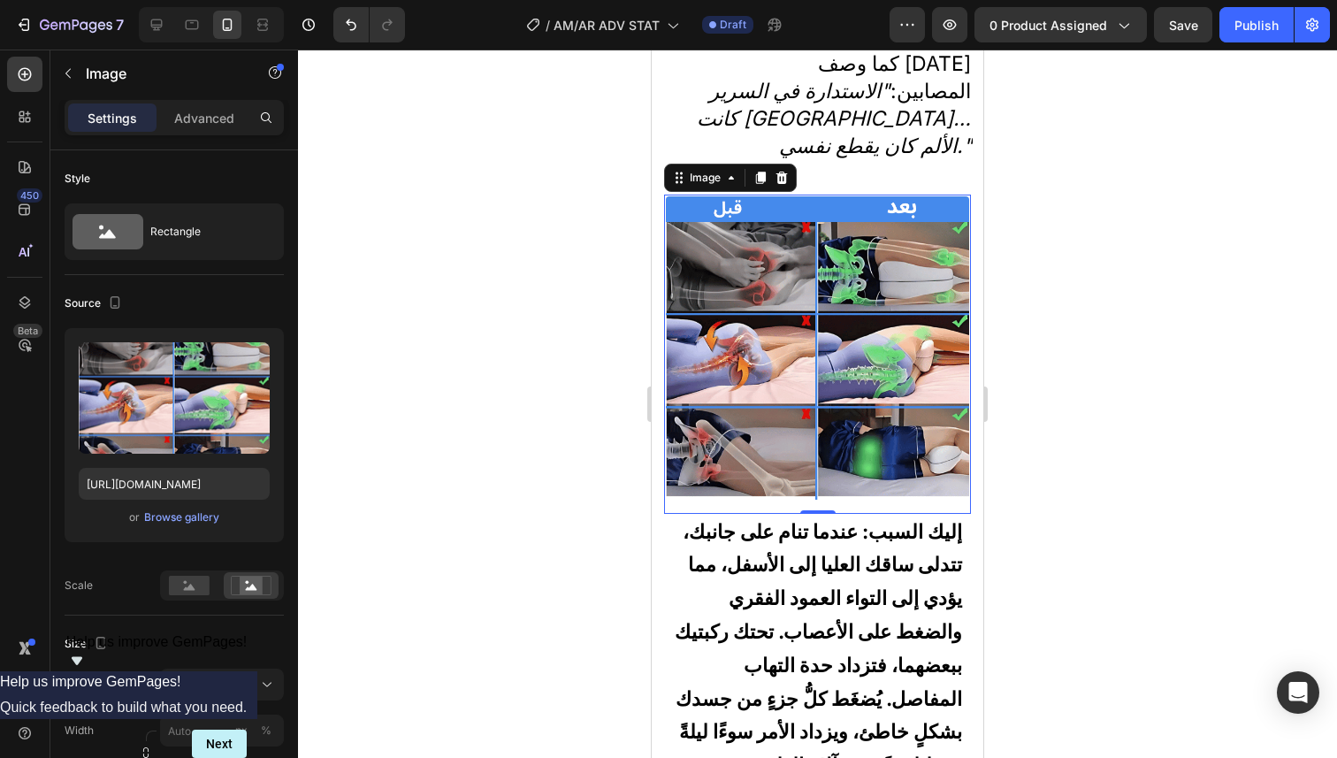
click at [1047, 261] on div at bounding box center [817, 404] width 1039 height 708
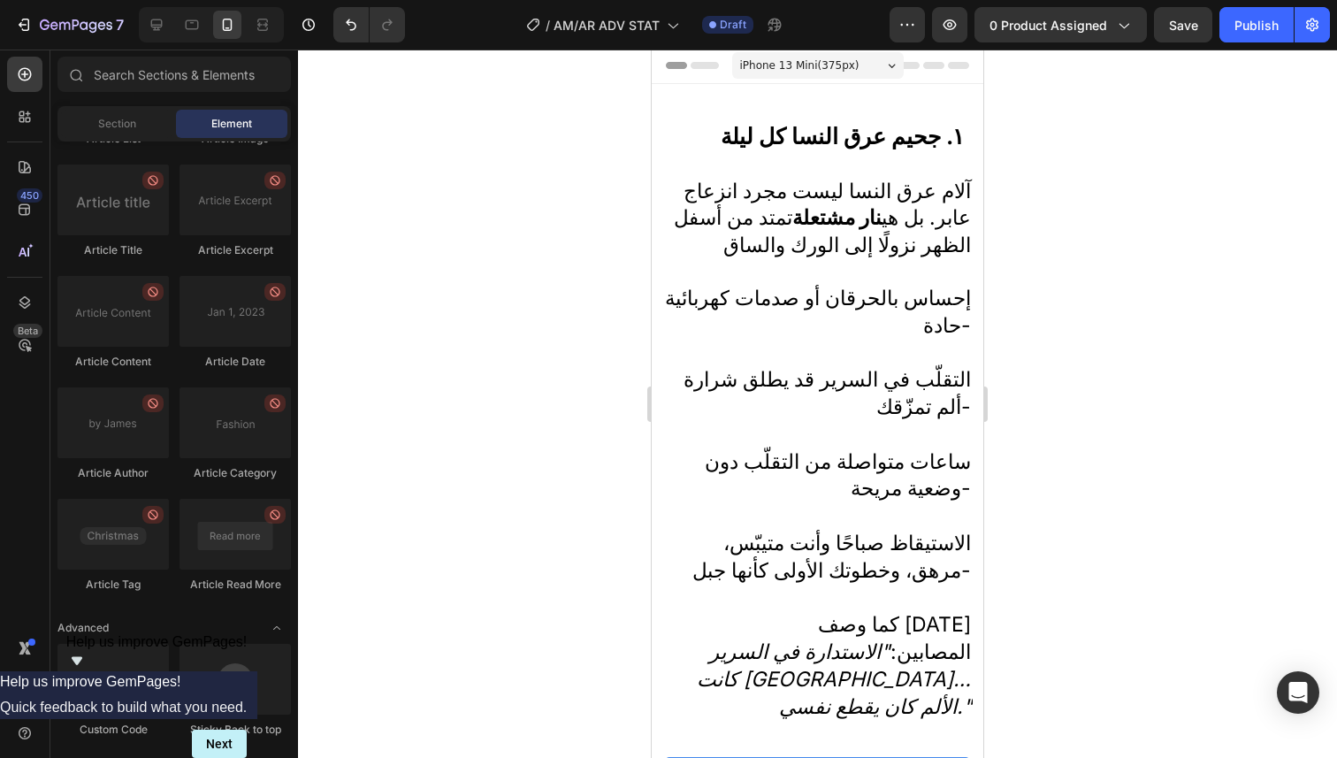
scroll to position [4, 0]
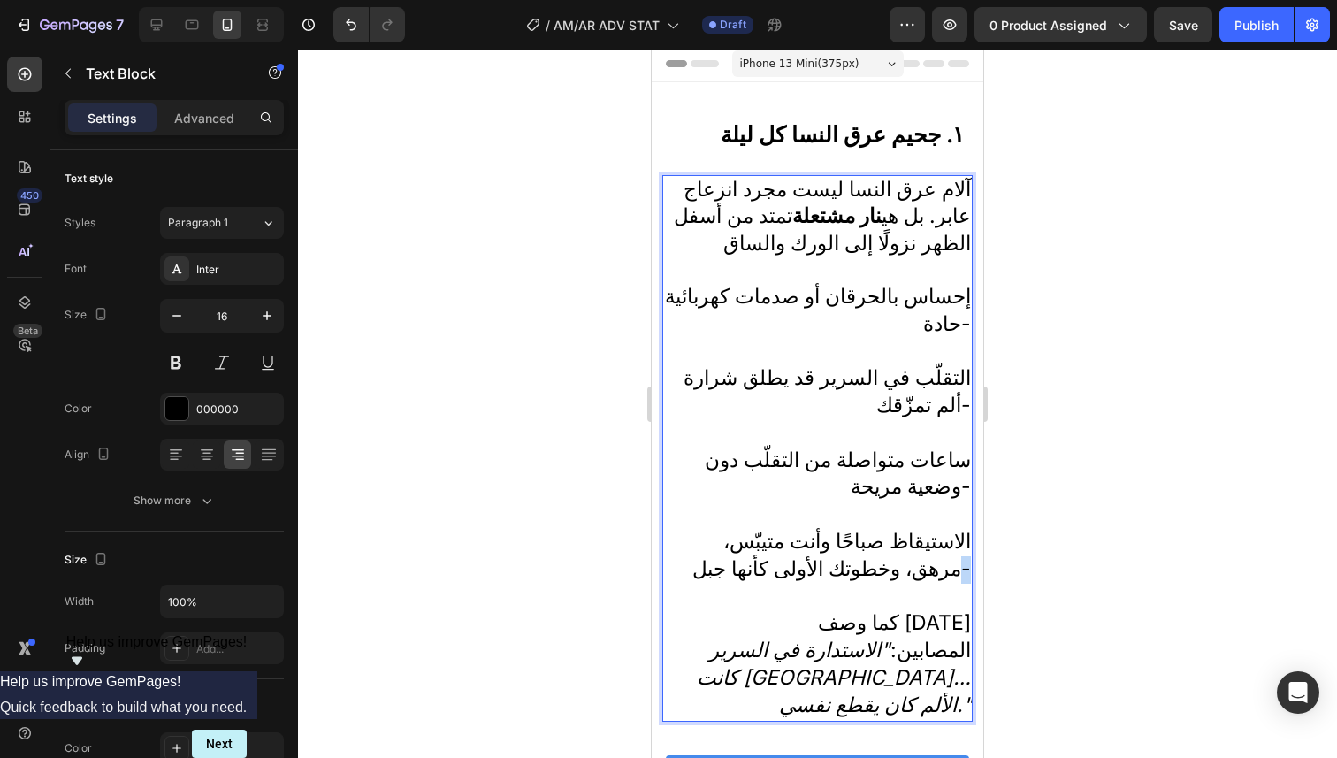
click at [955, 580] on span "الاستيقاظ صباحًا وأنت متيبّس، مرهق، وخطوتك الأولى كأنها جبل-" at bounding box center [831, 555] width 278 height 52
click at [940, 529] on p "ساعات متواصلة من التقلّب دون وضعية مريحة-" at bounding box center [817, 487] width 307 height 81
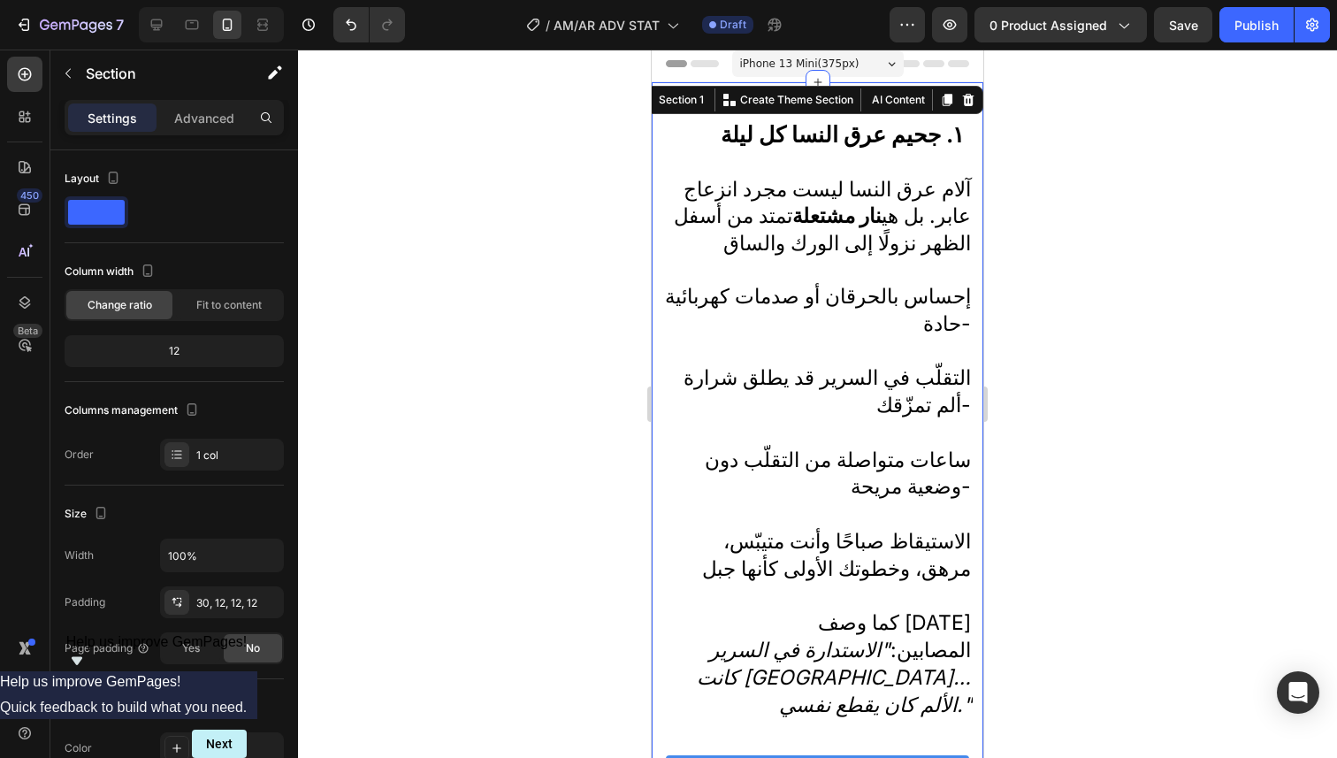
click at [957, 467] on div "آلام عرق النسا ليست مجرد انزعاج عابر. بل هي نار مشتعلة تمتد من أسفل الظهر نزولً…" at bounding box center [817, 448] width 310 height 546
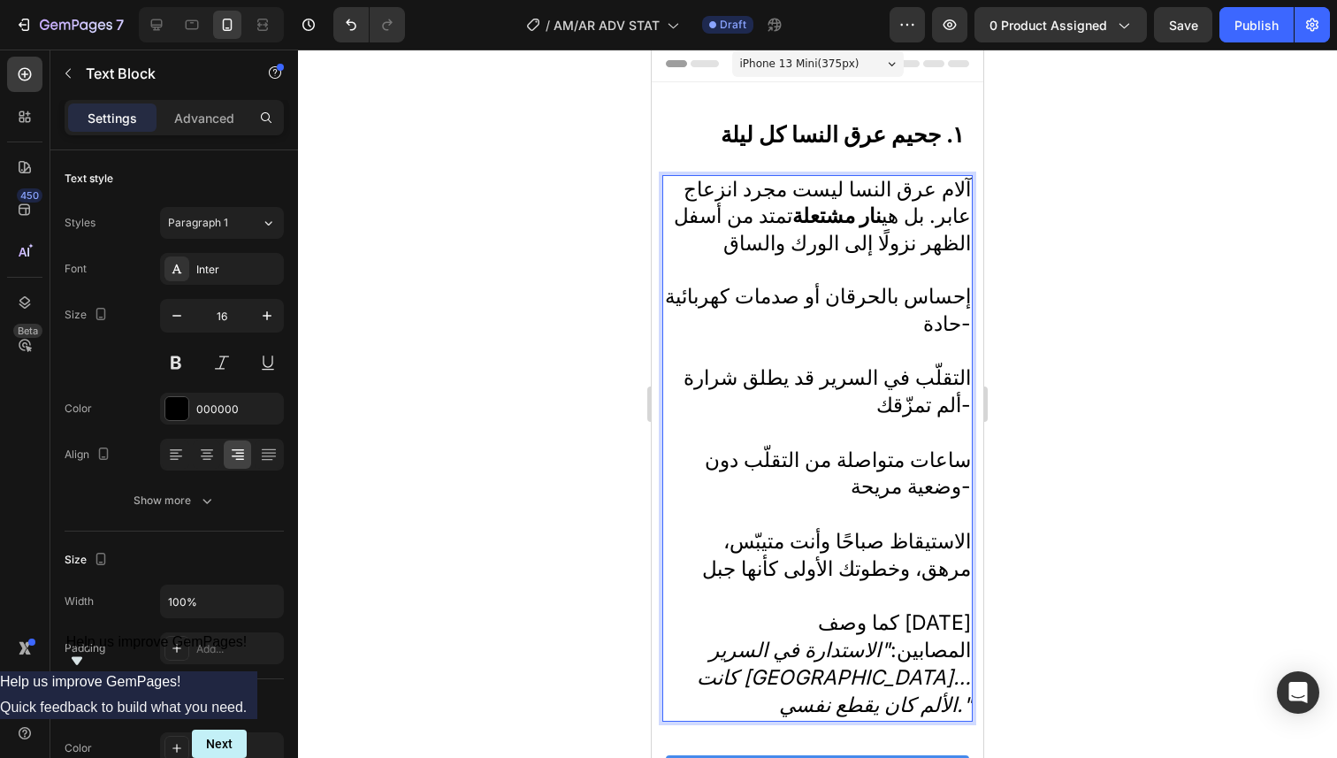
click at [957, 472] on div "آلام عرق النسا ليست مجرد انزعاج عابر. بل هي نار مشتعلة تمتد من أسفل الظهر نزولً…" at bounding box center [817, 448] width 310 height 546
click at [949, 453] on span "ساعات متواصلة من التقلّب دون وضعية مريحة-" at bounding box center [838, 473] width 266 height 52
click at [957, 469] on span "ساعات متواصلة من التقلّب دون وضعية مريحة-" at bounding box center [838, 473] width 266 height 52
click at [683, 460] on p "ساعات متواصلة من التقلّب دون وضعية مريحة-" at bounding box center [817, 487] width 307 height 81
click at [957, 468] on div "آلام عرق النسا ليست مجرد انزعاج عابر. بل هي نار مشتعلة تمتد من أسفل الظهر نزولً…" at bounding box center [817, 448] width 310 height 546
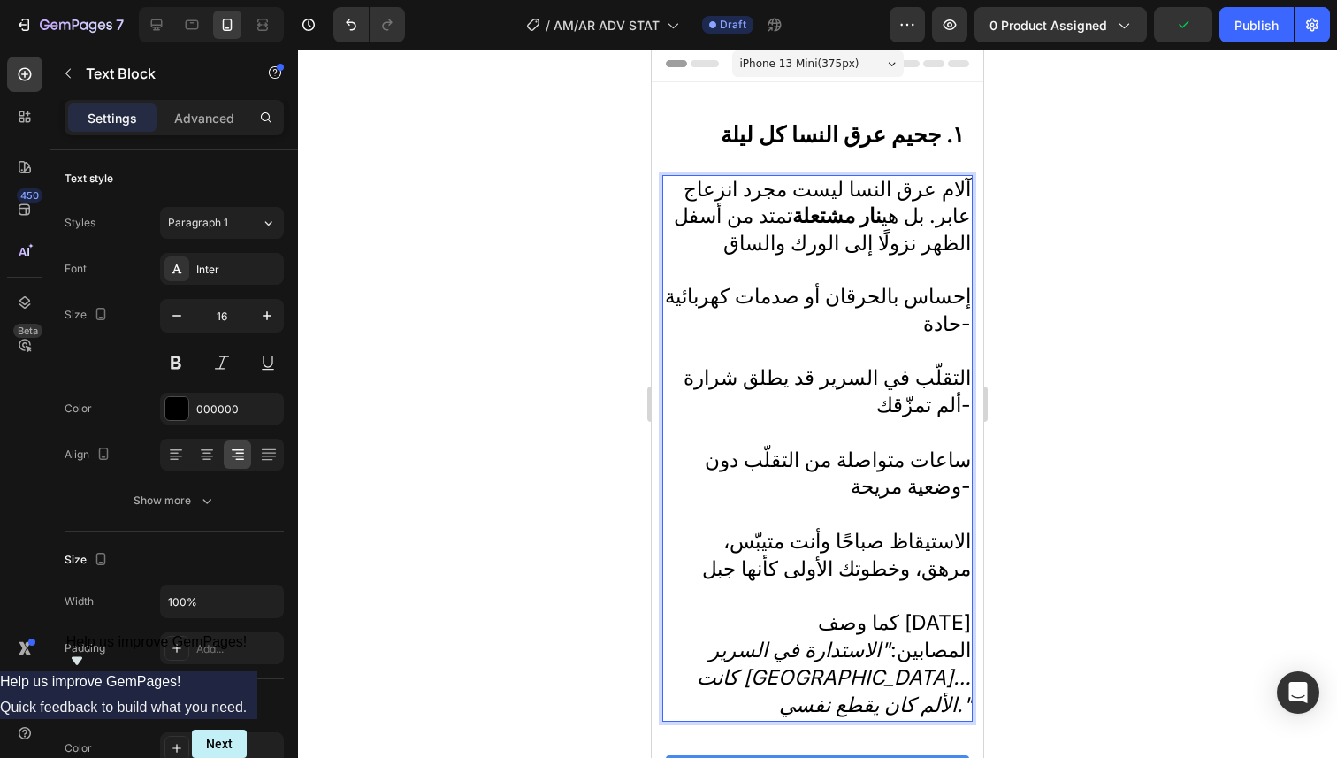
click at [908, 469] on span "ساعات متواصلة من التقلّب دون وضعية مريحة-" at bounding box center [838, 473] width 266 height 52
click at [958, 500] on div "آلام عرق النسا ليست مجرد انزعاج عابر. بل هي نار مشتعلة تمتد من أسفل الظهر نزولً…" at bounding box center [817, 448] width 310 height 546
click at [947, 330] on span "إحساس بالحرقان أو صدمات كهربائية حادة-" at bounding box center [818, 310] width 306 height 52
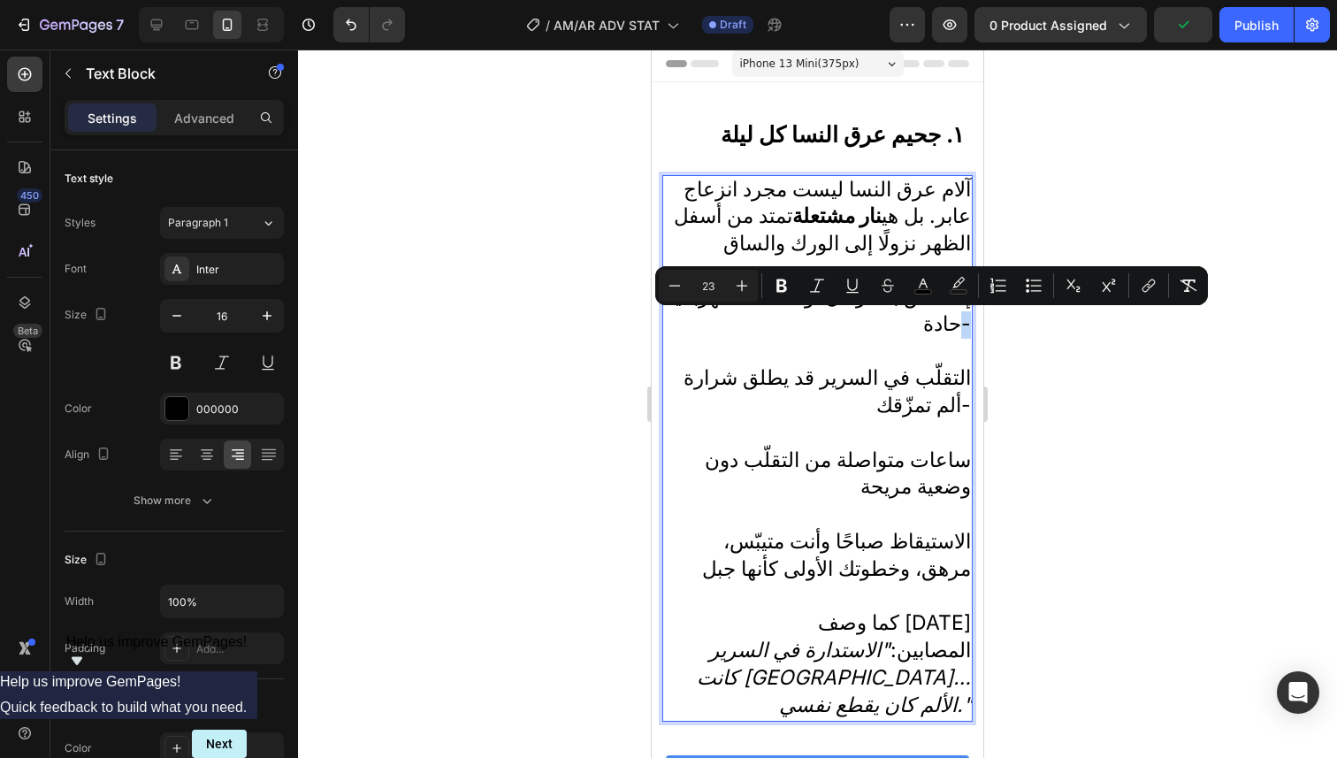
drag, startPoint x: 949, startPoint y: 330, endPoint x: 958, endPoint y: 334, distance: 10.7
click at [958, 334] on div "آلام عرق النسا ليست مجرد انزعاج عابر. بل هي نار مشتعلة تمتد من أسفل الظهر نزولً…" at bounding box center [817, 448] width 310 height 546
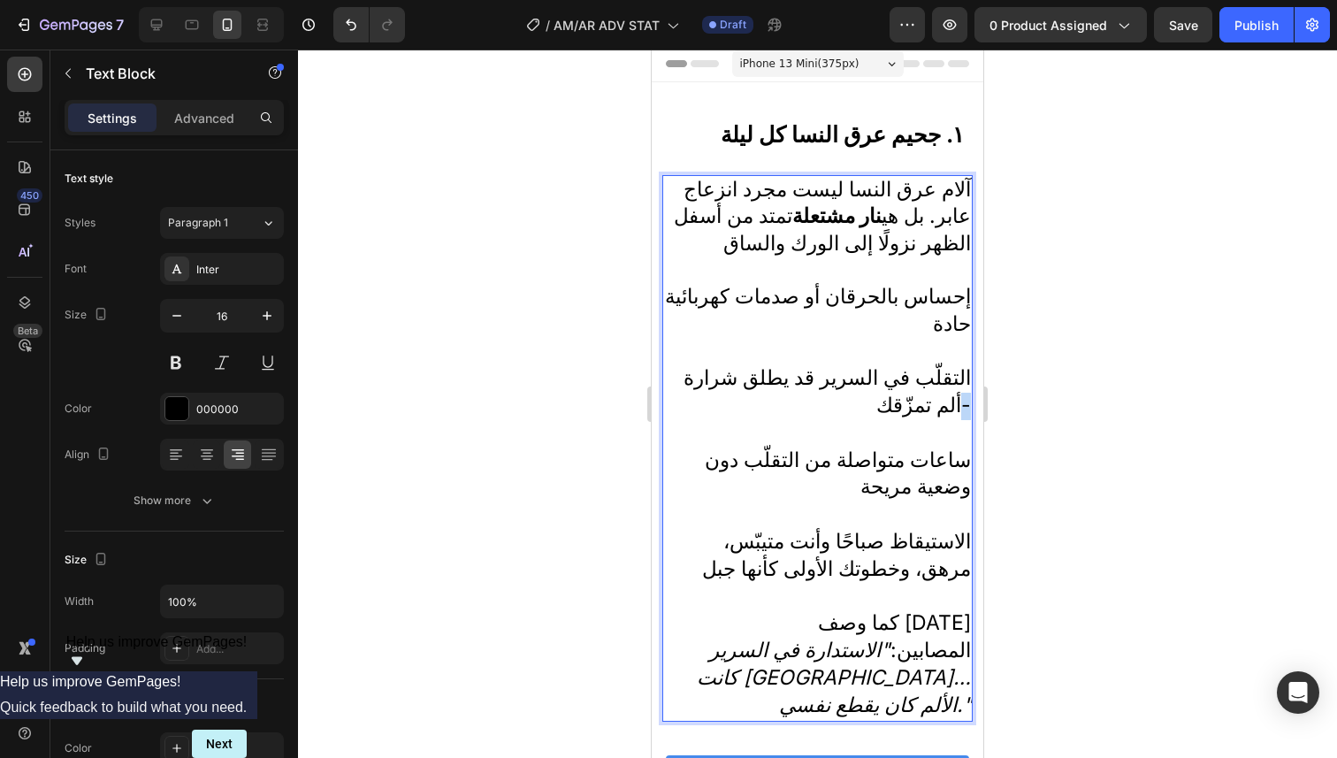
click at [956, 416] on span "التقلّب في السرير قد يطلق شرارة ألم تمزّقك-" at bounding box center [826, 391] width 287 height 52
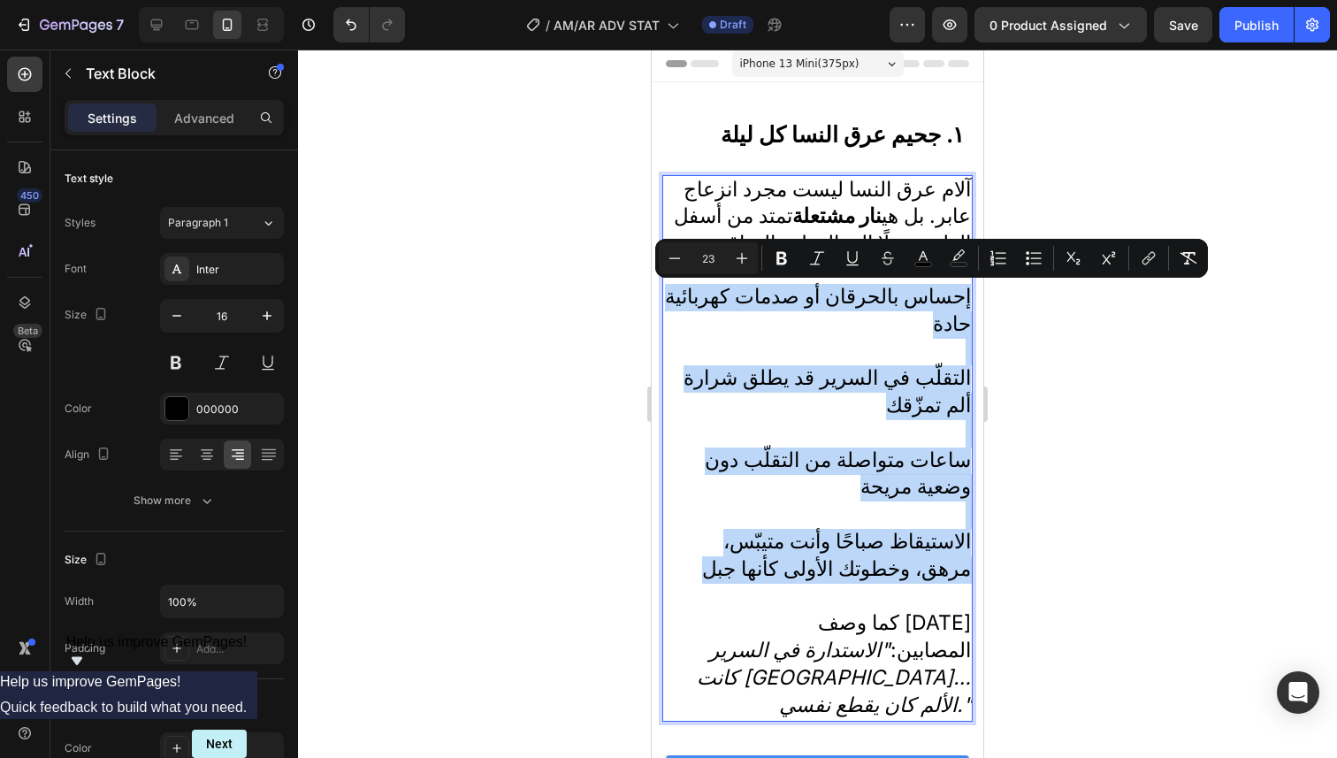
drag, startPoint x: 688, startPoint y: 289, endPoint x: 910, endPoint y: 599, distance: 380.8
click at [910, 599] on div "آلام عرق النسا ليست مجرد انزعاج عابر. بل هي نار مشتعلة تمتد من أسفل الظهر نزولً…" at bounding box center [817, 448] width 310 height 546
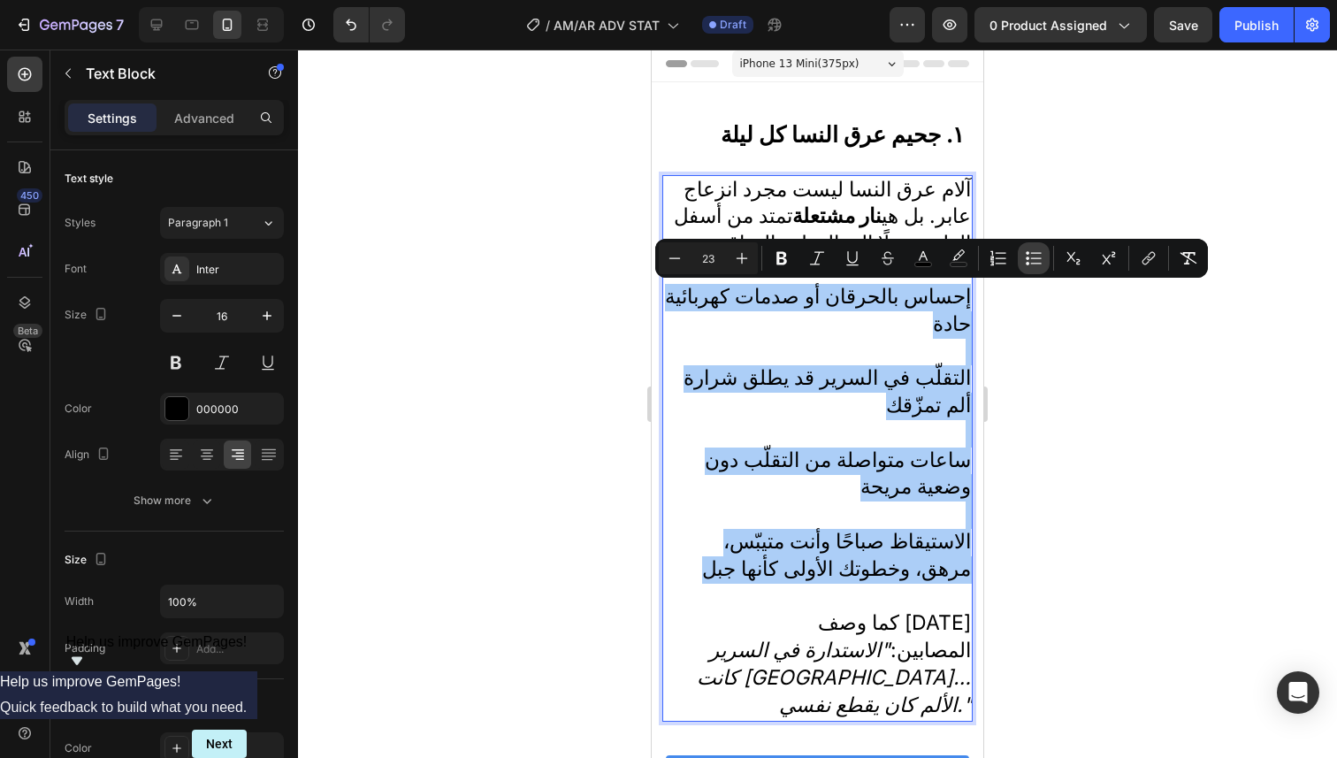
click at [1026, 253] on icon "Editor contextual toolbar" at bounding box center [1028, 253] width 4 height 4
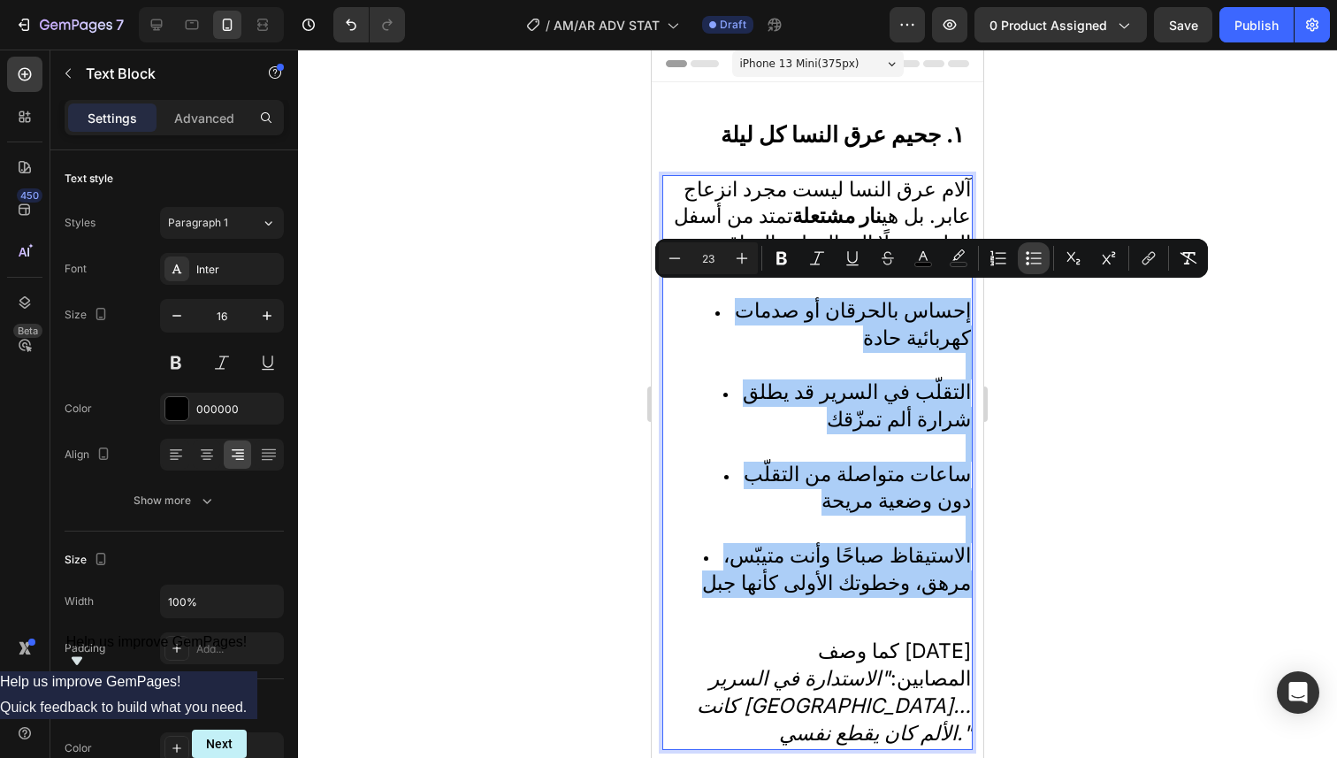
click at [1026, 254] on icon "Editor contextual toolbar" at bounding box center [1028, 253] width 4 height 4
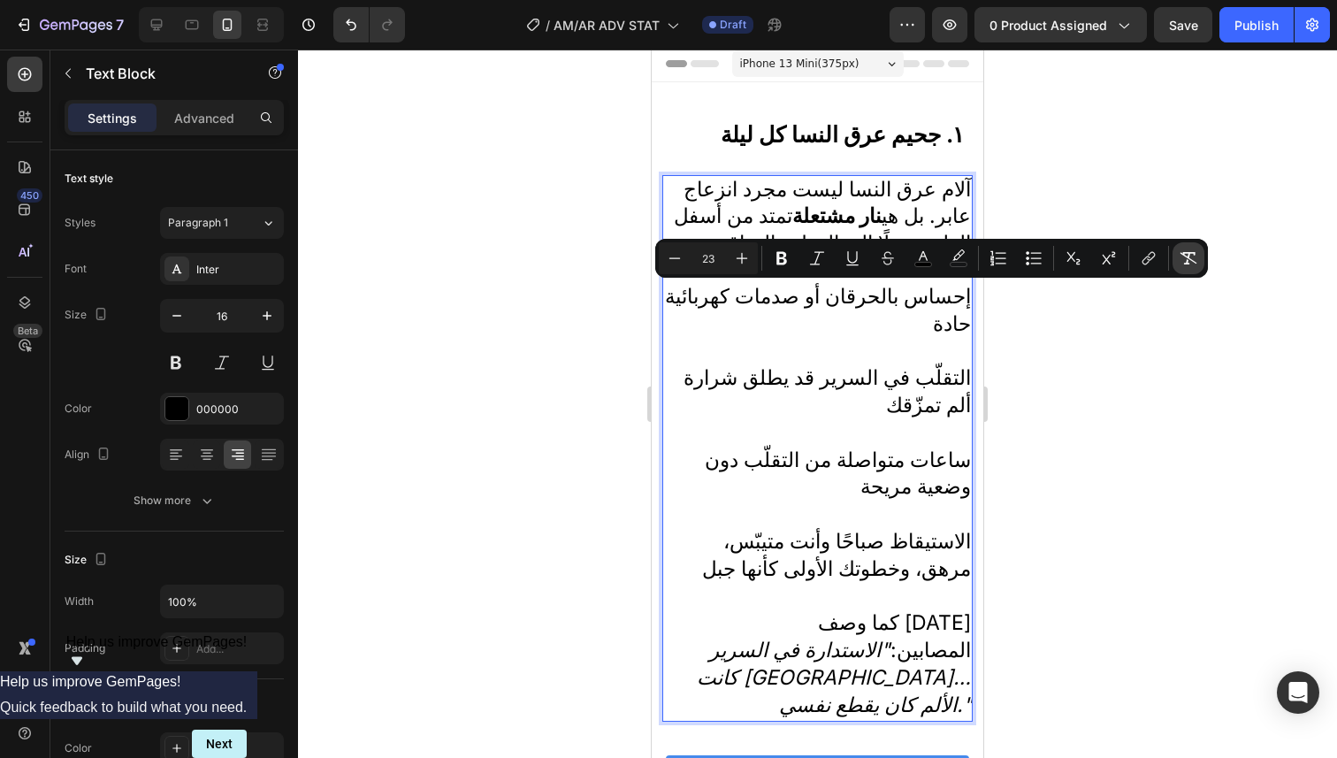
click at [1193, 259] on icon "Editor contextual toolbar" at bounding box center [1188, 258] width 18 height 18
type input "16"
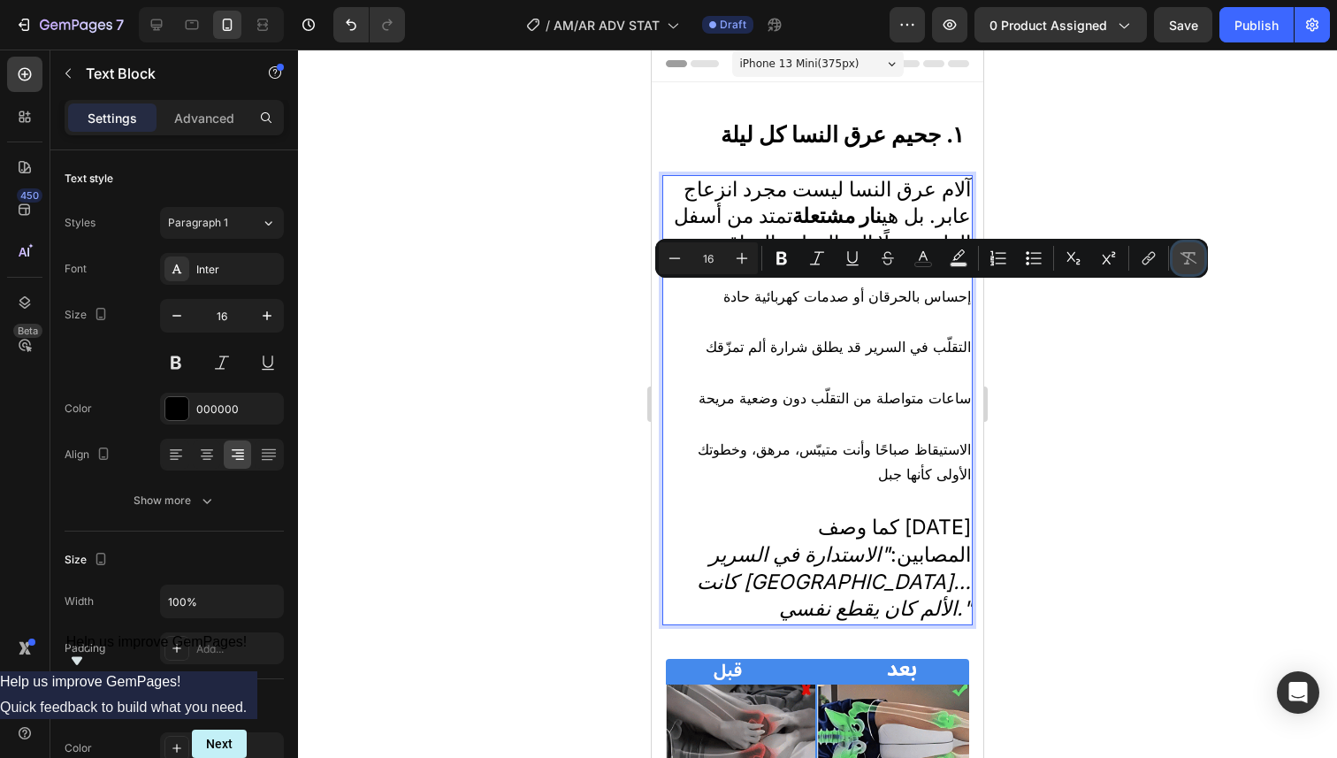
click at [1192, 259] on icon "Editor contextual toolbar" at bounding box center [1188, 258] width 18 height 18
click at [1191, 258] on icon "Editor contextual toolbar" at bounding box center [1188, 258] width 18 height 18
click at [1169, 349] on div at bounding box center [817, 404] width 1039 height 708
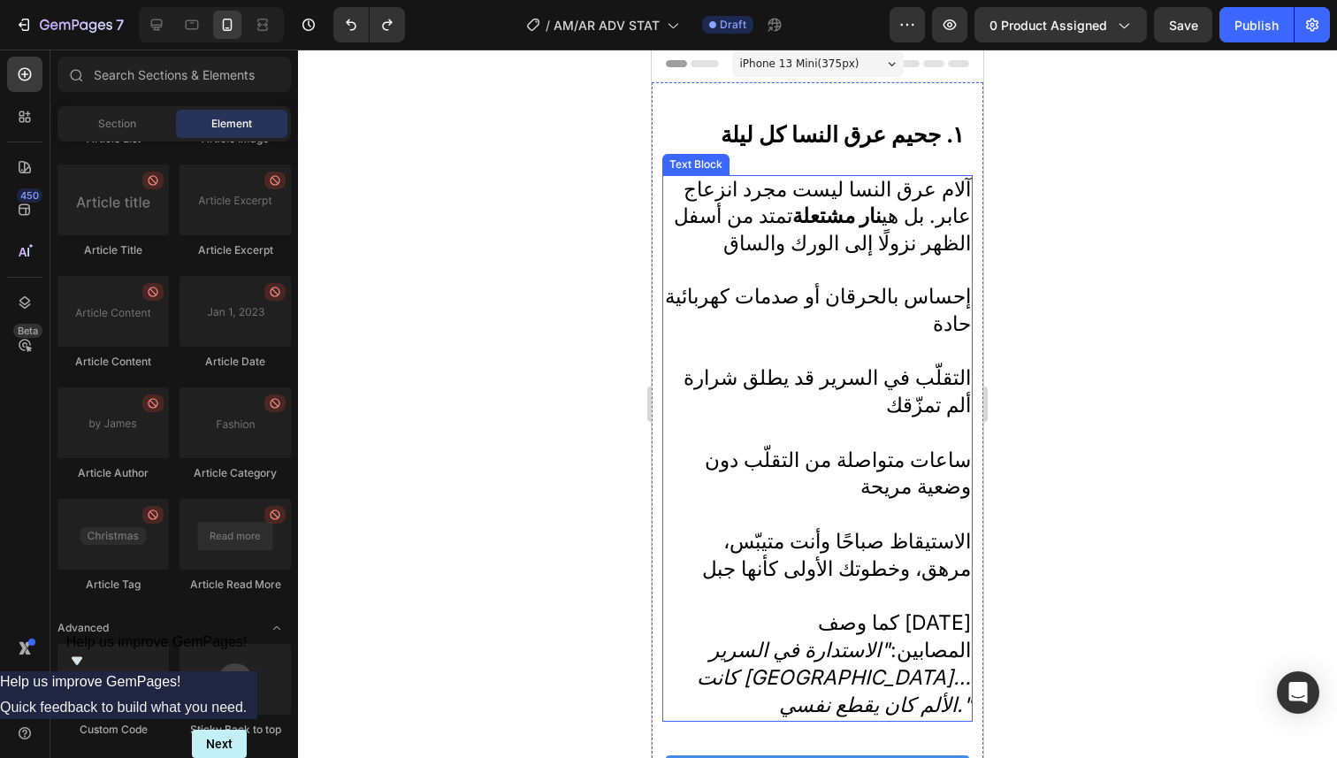
click at [930, 299] on span "إحساس بالحرقان أو صدمات كهربائية حادة" at bounding box center [818, 310] width 306 height 52
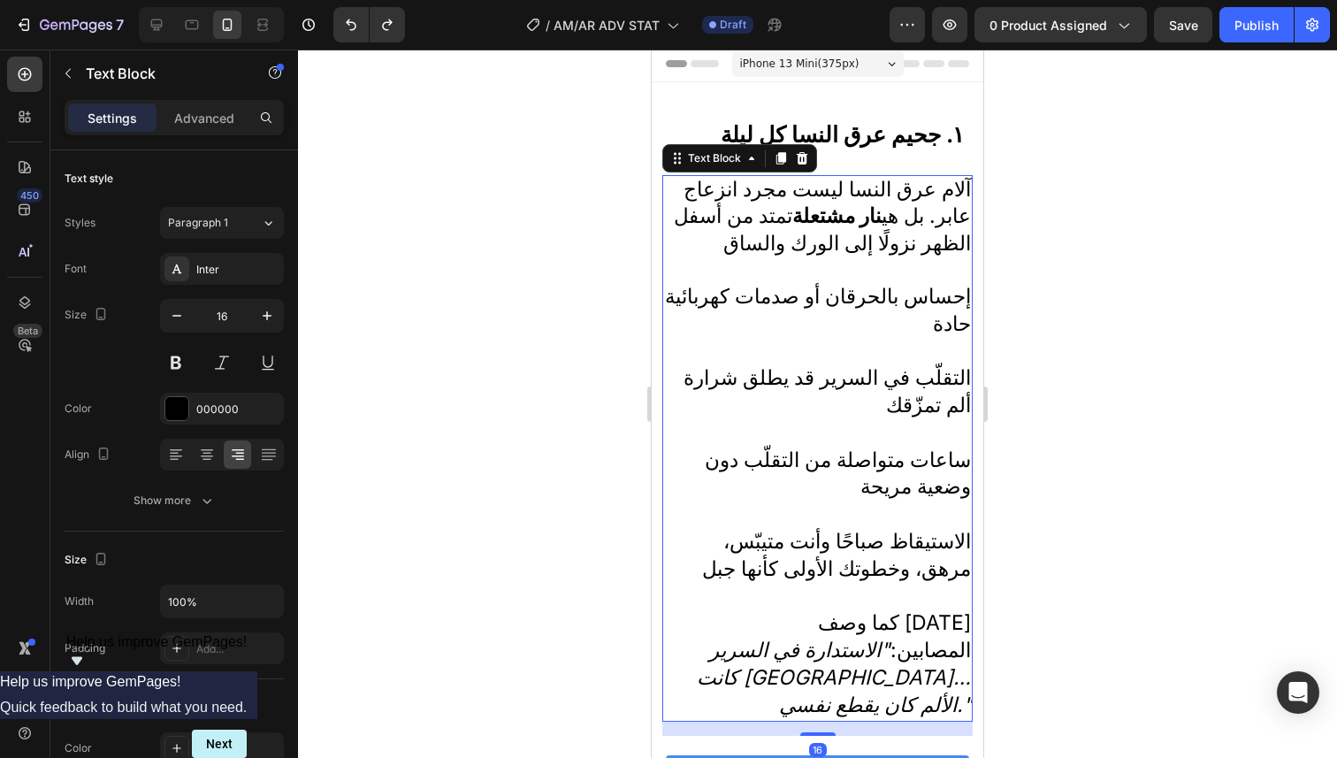
click at [957, 301] on span "إحساس بالحرقان أو صدمات كهربائية حادة" at bounding box center [818, 310] width 306 height 52
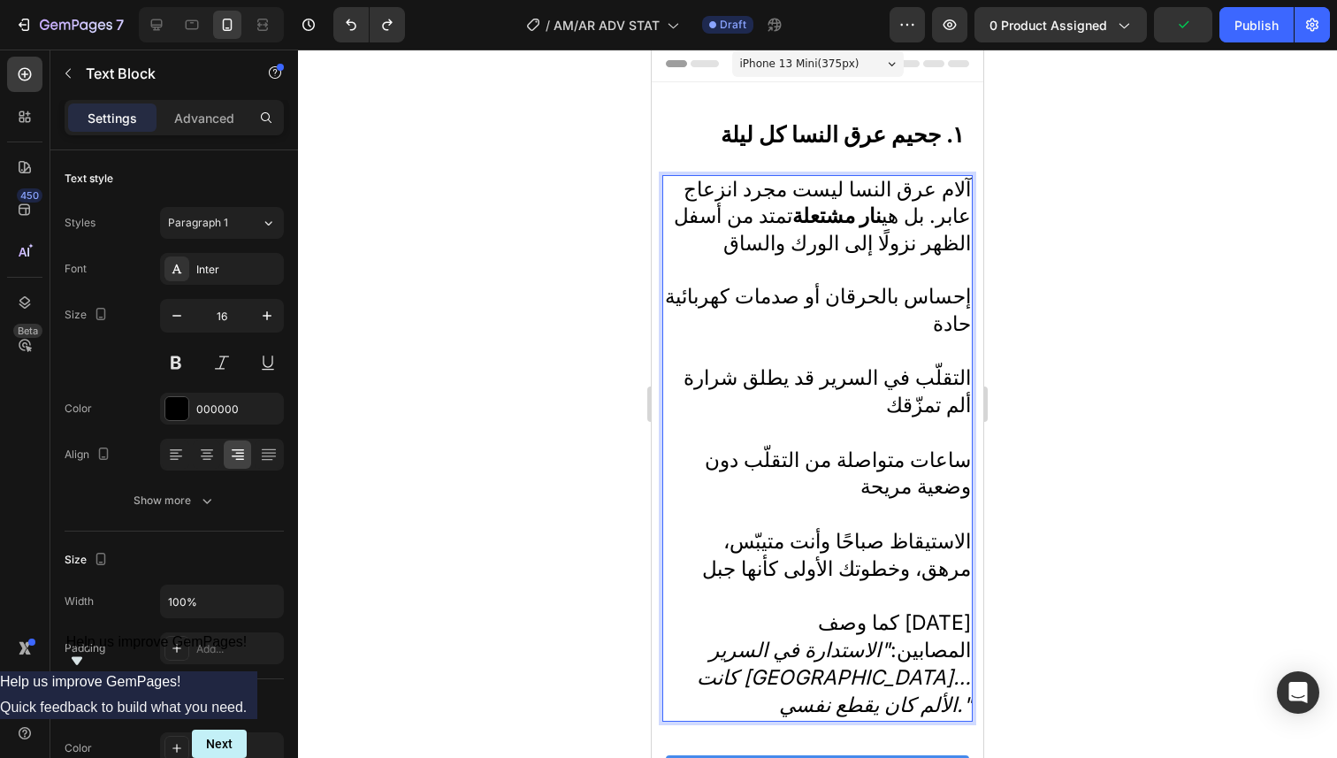
click at [954, 303] on span "إحساس بالحرقان أو صدمات كهربائية حادة" at bounding box center [818, 310] width 306 height 52
click at [956, 305] on span "إحساس بالحرقان أو صدمات كهربائية حادة" at bounding box center [818, 310] width 306 height 52
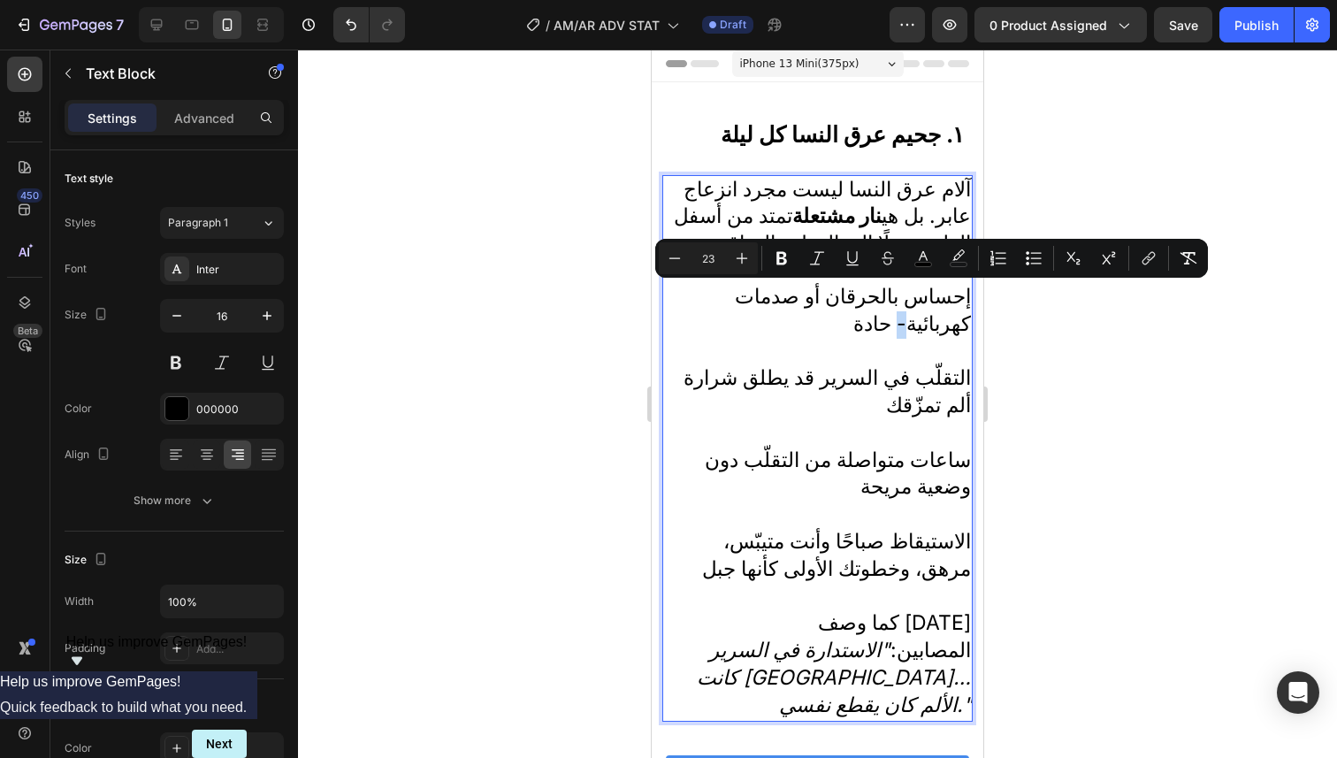
click at [735, 301] on span "إحساس بالحرقان أو صدمات كهربائية- حادة" at bounding box center [853, 310] width 236 height 52
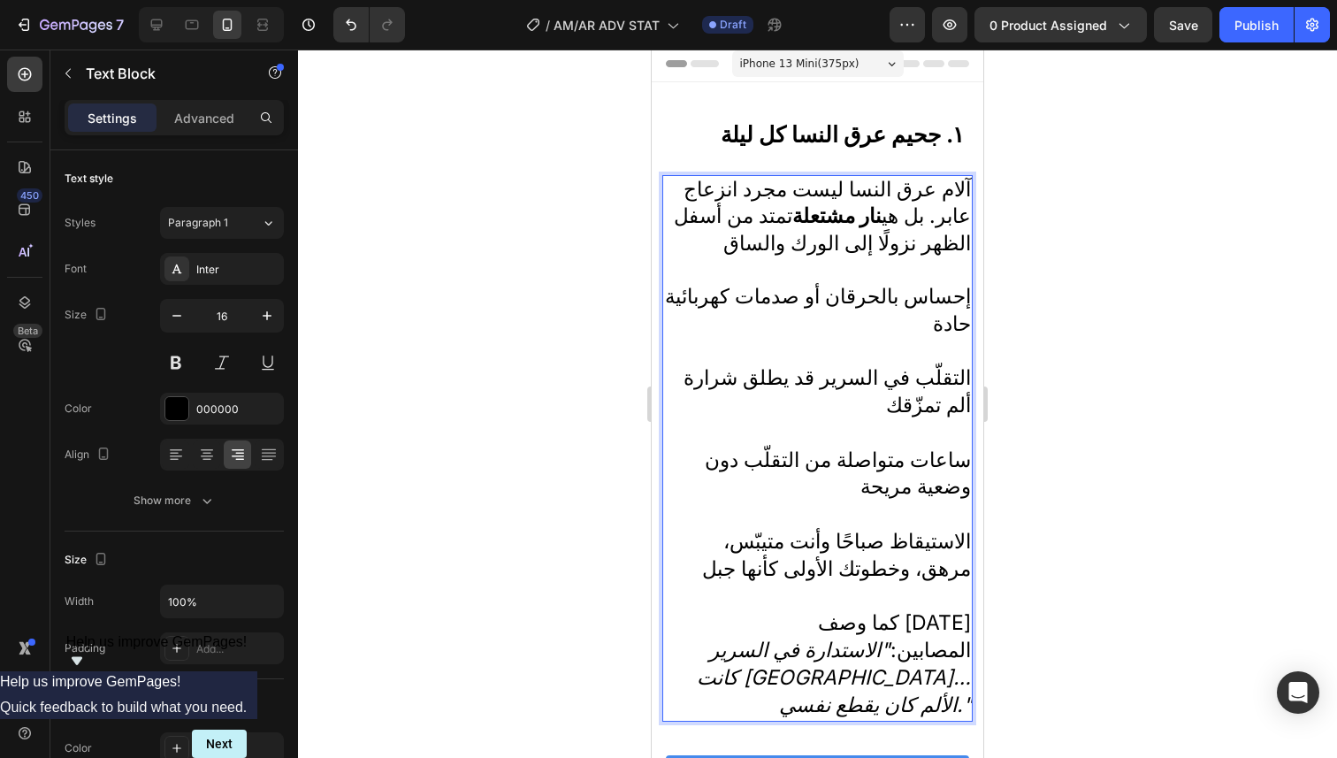
click at [949, 290] on span "إحساس بالحرقان أو صدمات كهربائية حادة" at bounding box center [818, 310] width 306 height 52
drag, startPoint x: 954, startPoint y: 296, endPoint x: 949, endPoint y: 308, distance: 12.3
click at [948, 309] on span "إحساس بالحرقان أو صدمات كهربائية حادة" at bounding box center [818, 310] width 306 height 52
click at [927, 326] on span "إحساس بالحرقان أو صدمات كهربائية حادة" at bounding box center [818, 310] width 306 height 52
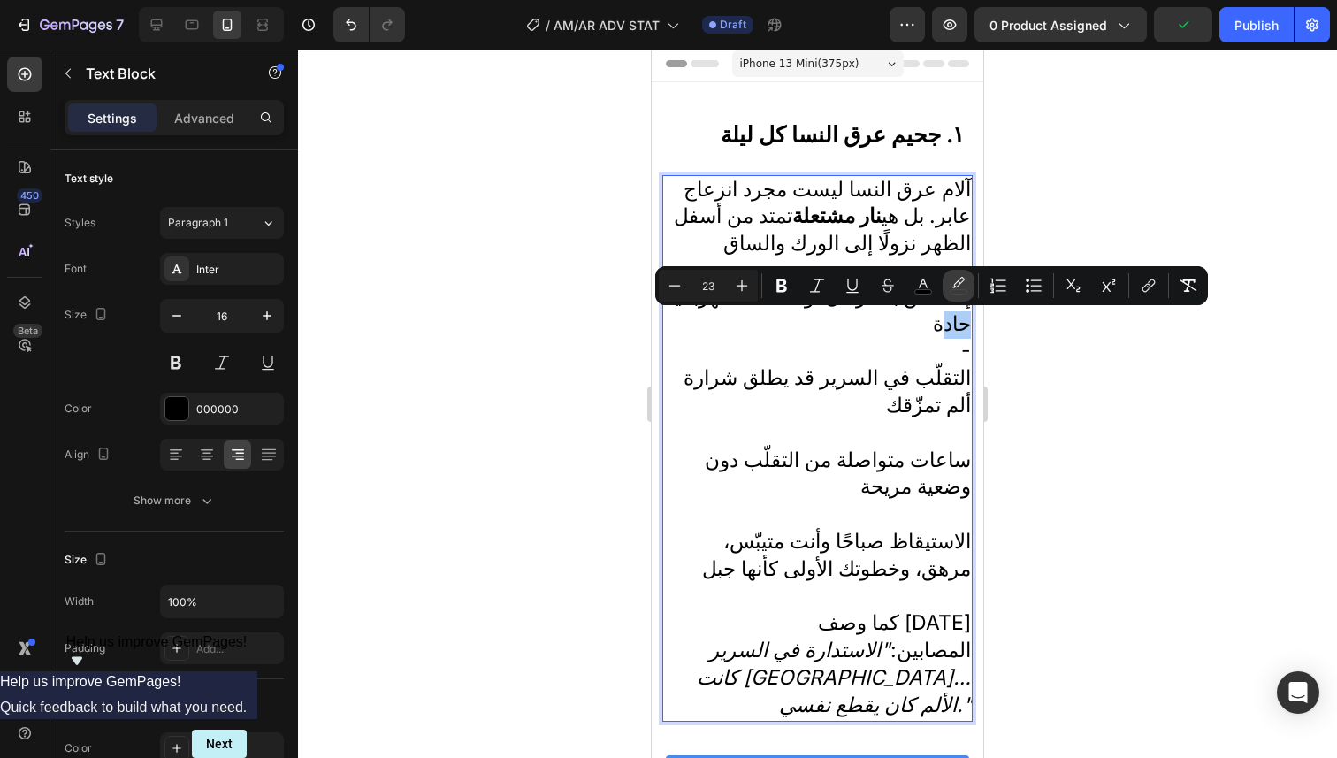
drag, startPoint x: 303, startPoint y: 255, endPoint x: 957, endPoint y: 300, distance: 655.7
click at [958, 300] on button "color" at bounding box center [958, 286] width 32 height 32
type input "000000"
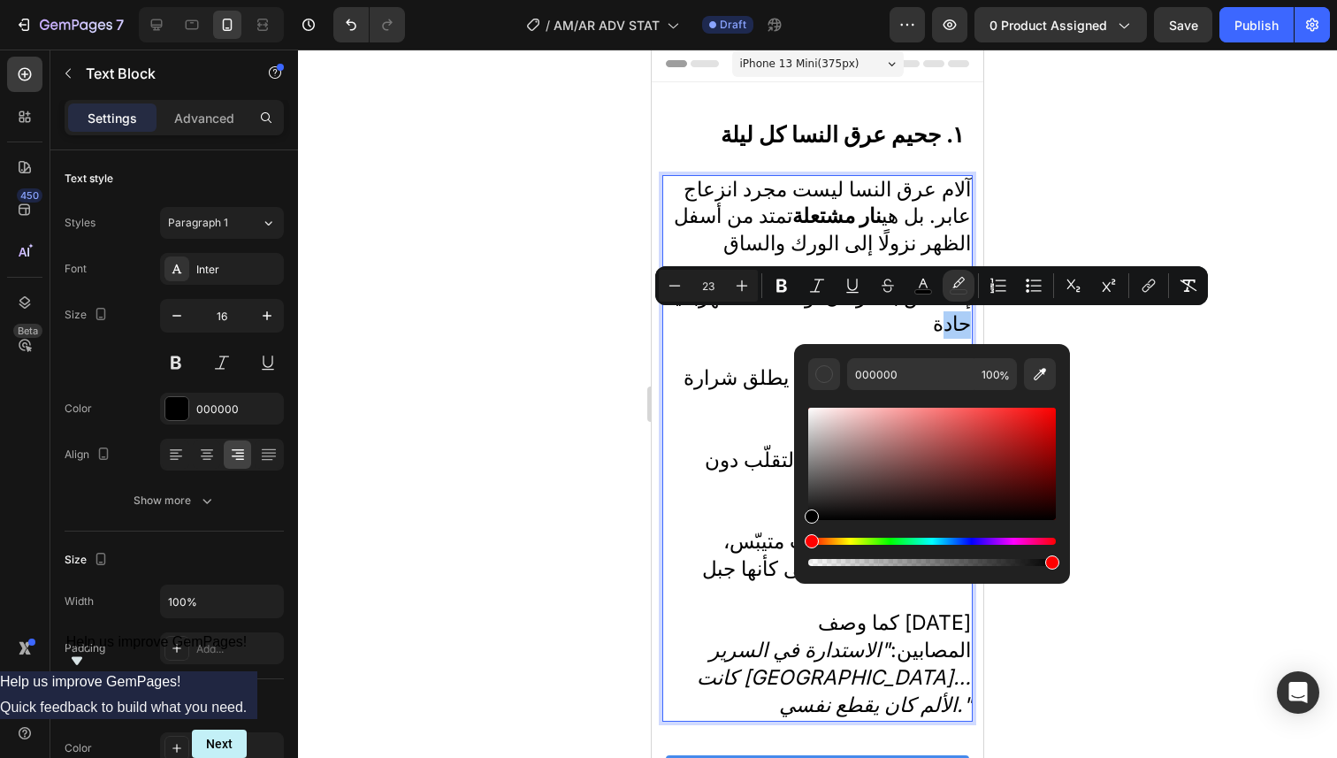
click at [1044, 320] on div at bounding box center [817, 404] width 1039 height 708
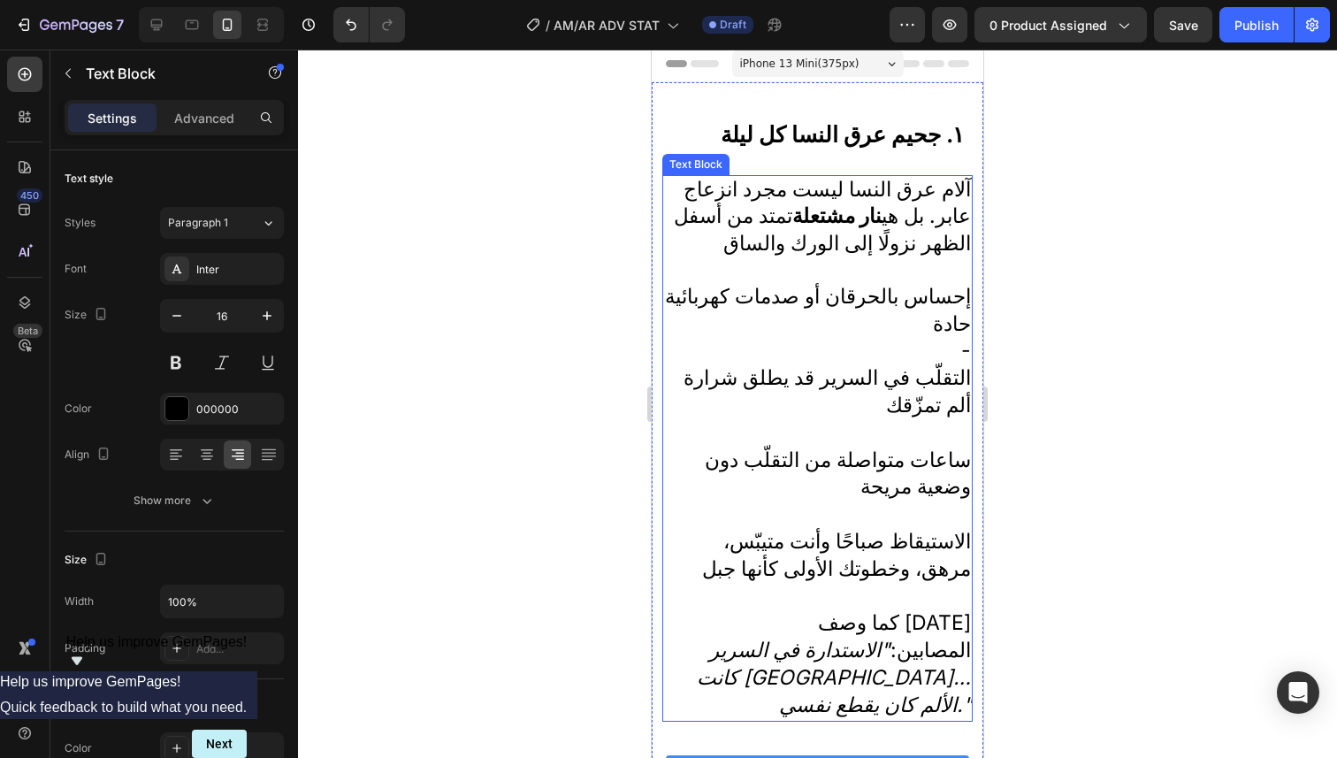
click at [956, 301] on span "إحساس بالحرقان أو صدمات كهربائية حادة" at bounding box center [818, 310] width 306 height 52
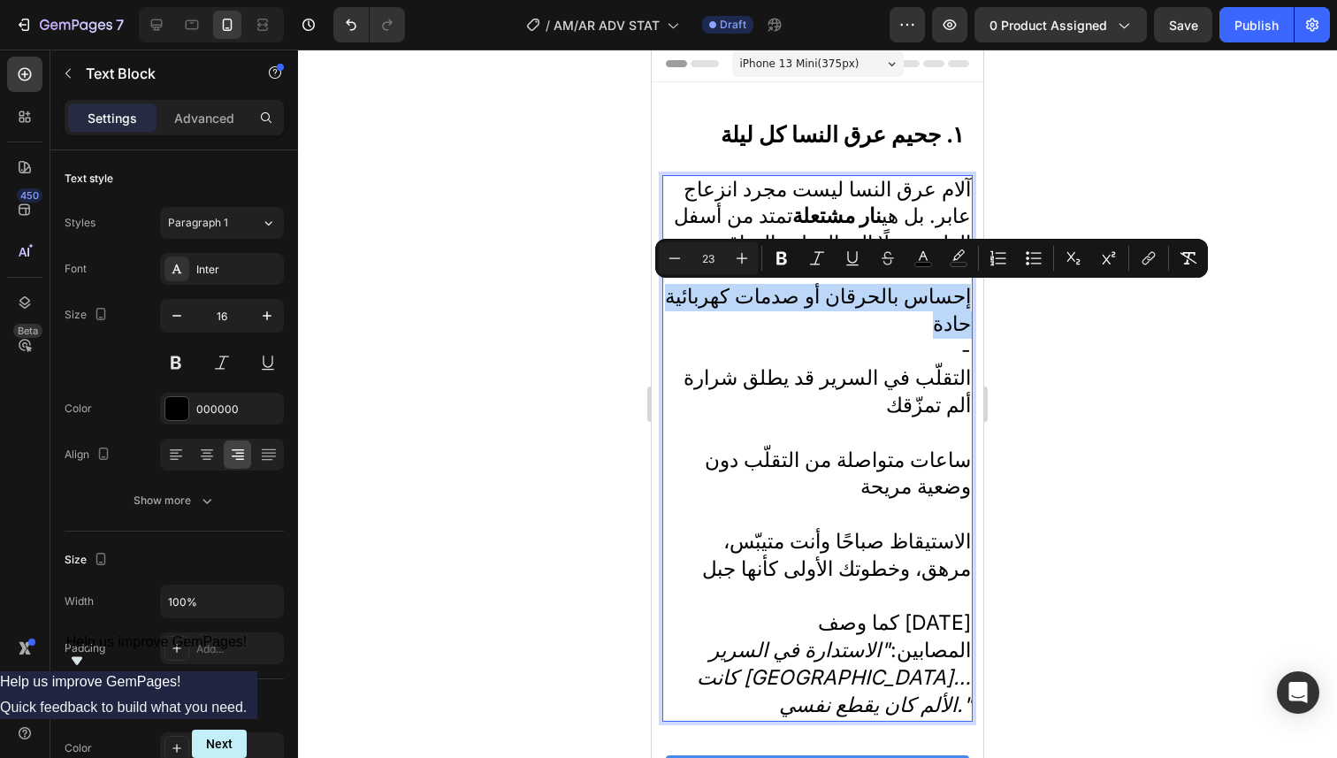
drag, startPoint x: 957, startPoint y: 301, endPoint x: 943, endPoint y: 310, distance: 16.4
click at [943, 310] on p "إحساس بالحرقان أو صدمات كهربائية حادة -" at bounding box center [817, 324] width 307 height 81
click at [1051, 332] on div at bounding box center [817, 404] width 1039 height 708
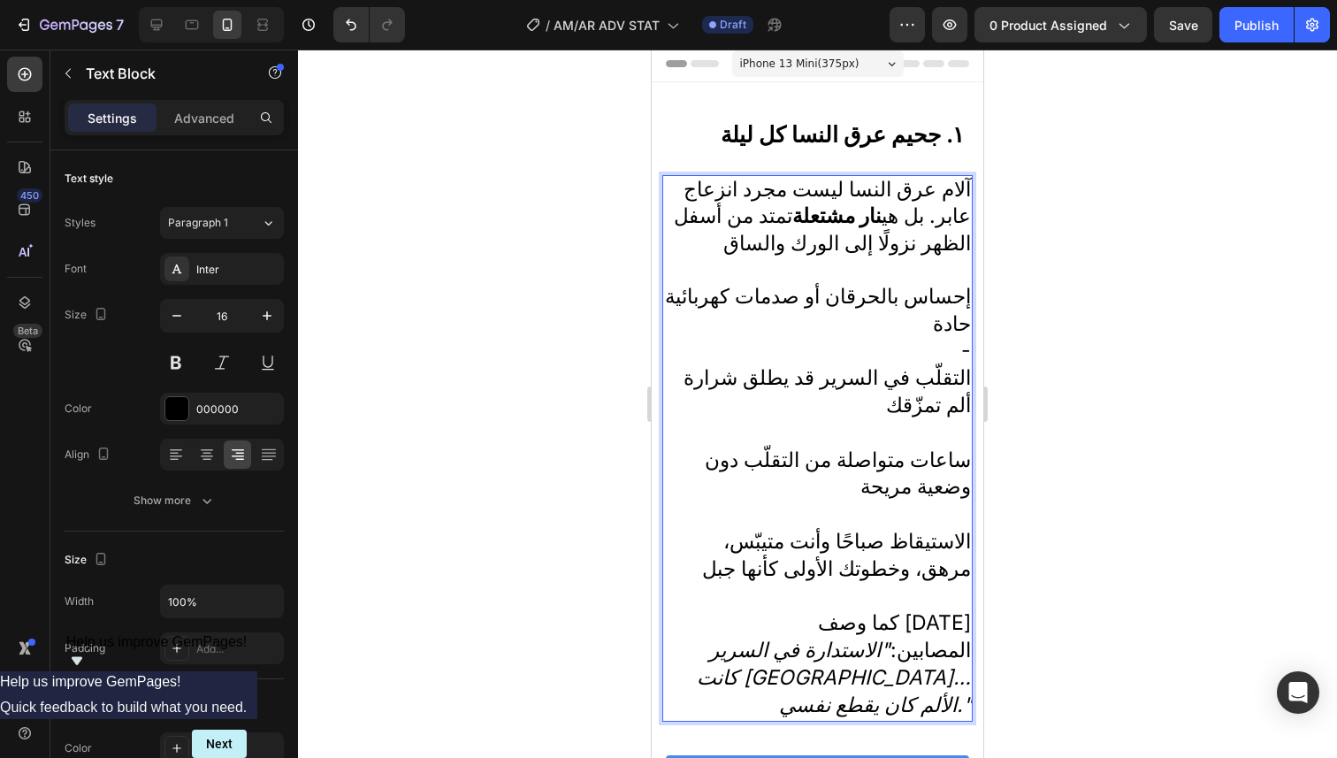
click at [961, 353] on span "-" at bounding box center [966, 350] width 10 height 25
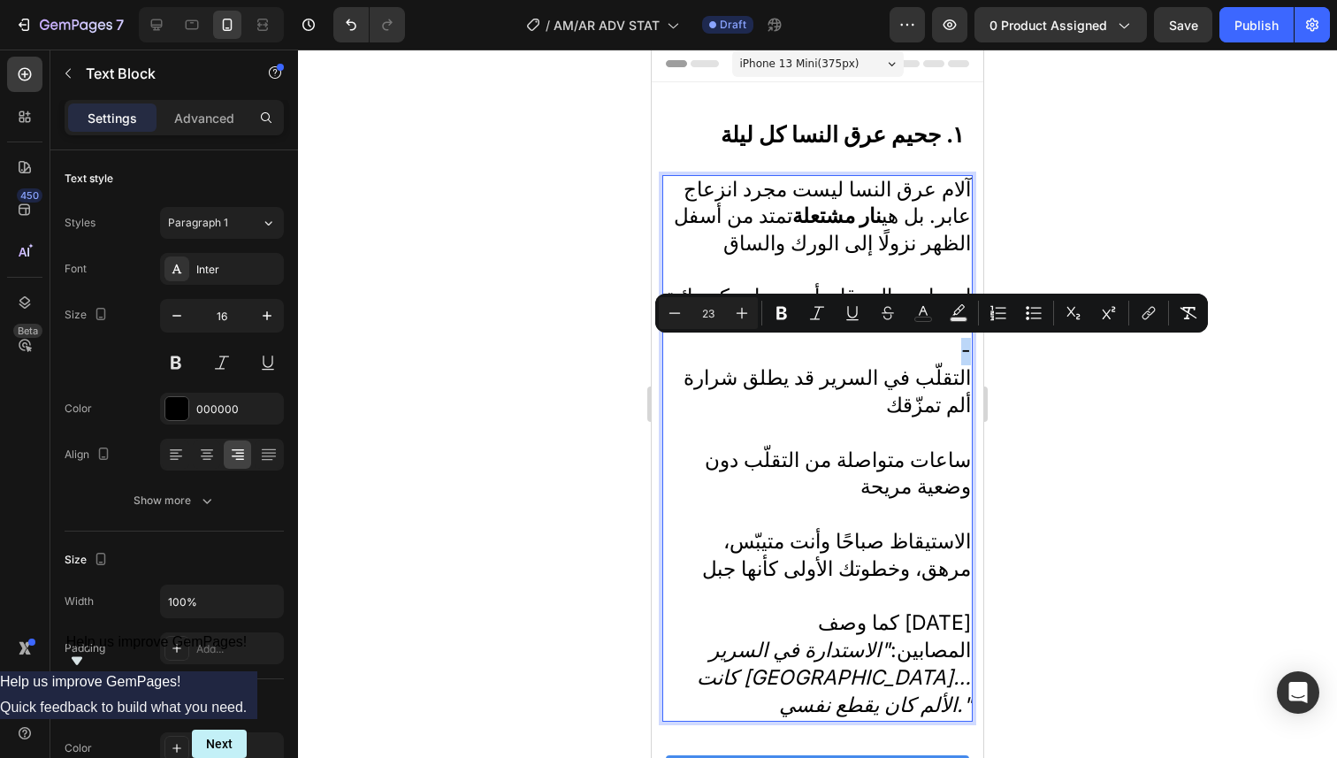
click at [961, 354] on span "-" at bounding box center [966, 350] width 10 height 25
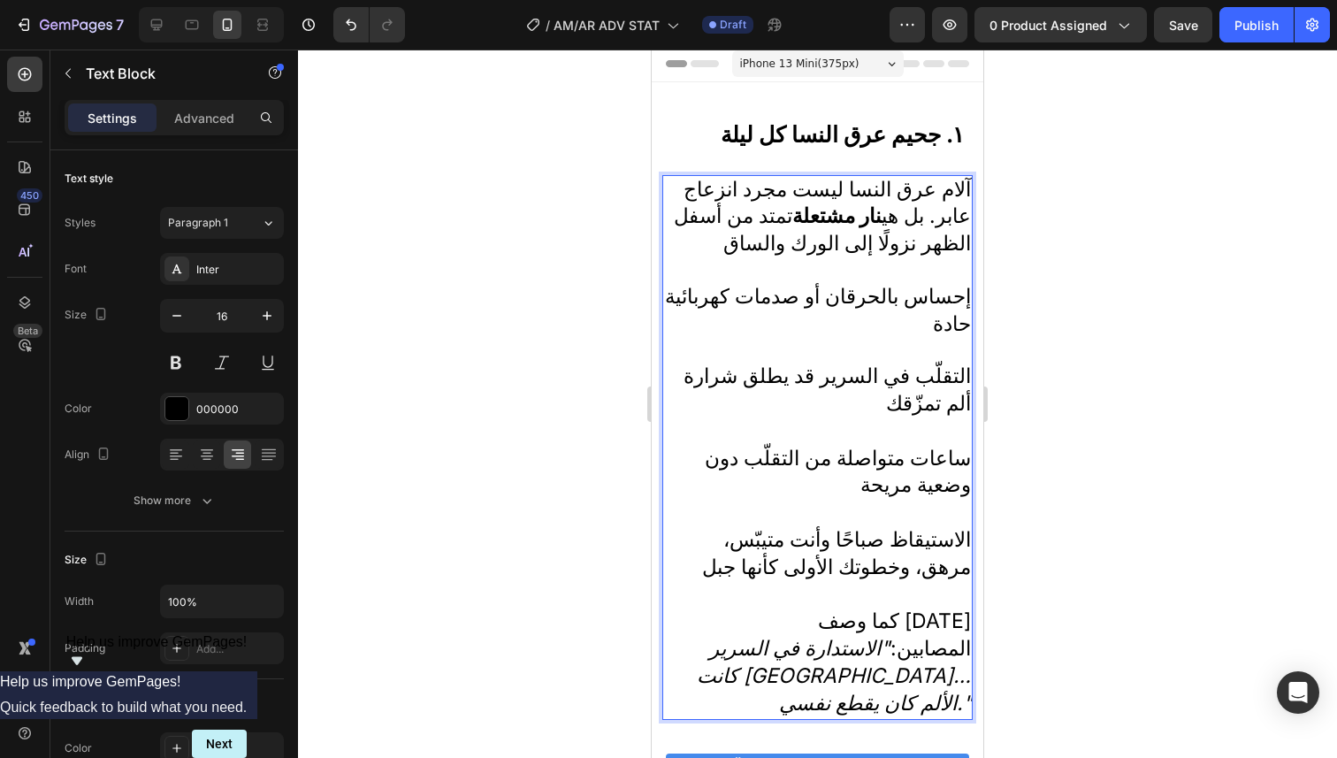
click at [1094, 309] on div at bounding box center [817, 404] width 1039 height 708
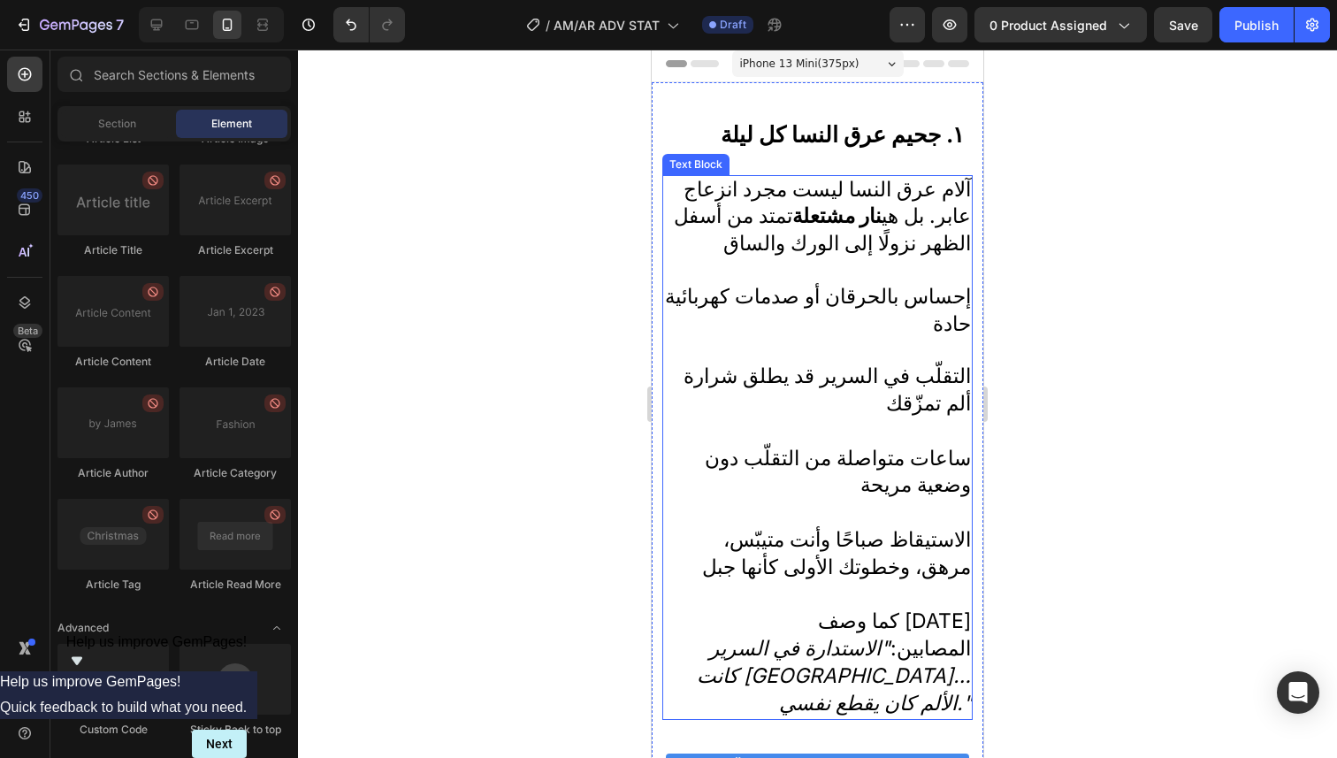
click at [895, 380] on span "التقلّب في السرير قد يطلق شرارة ألم تمزّقك" at bounding box center [826, 389] width 287 height 52
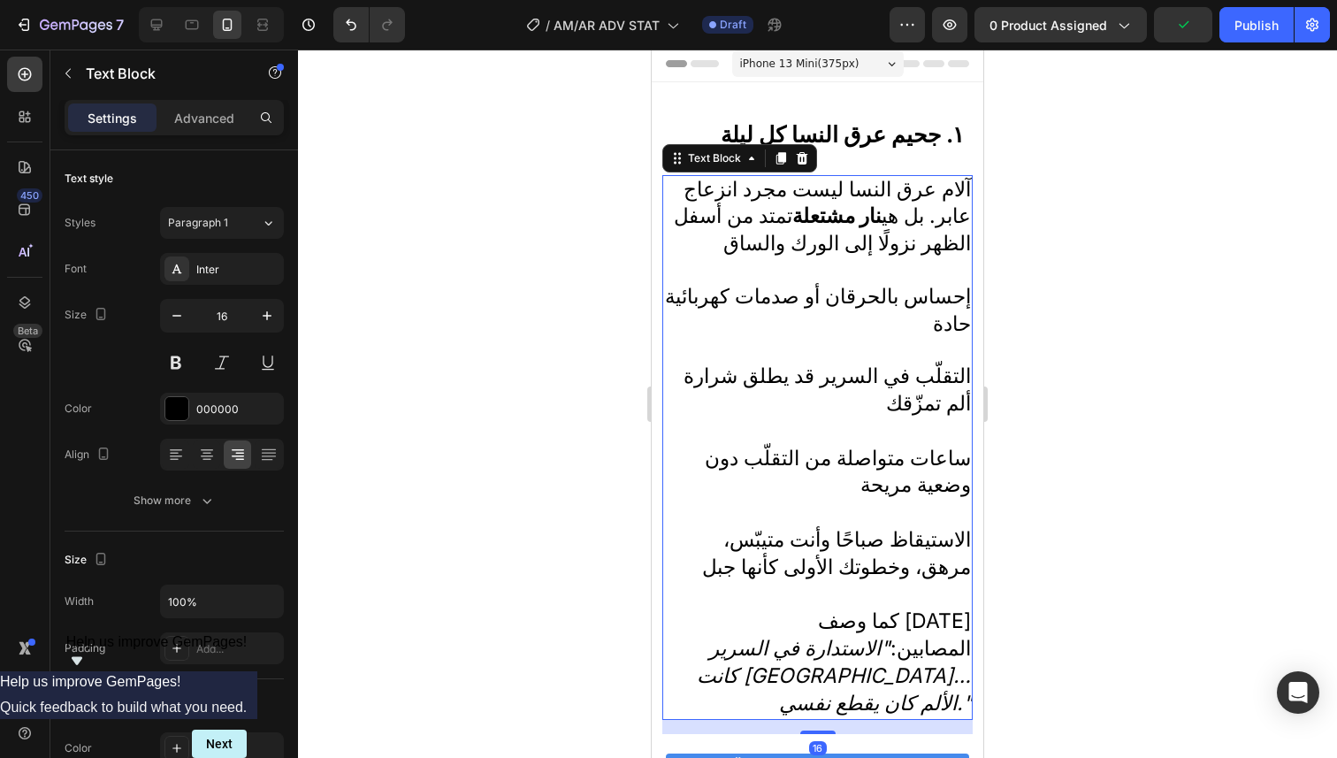
click at [1150, 295] on div at bounding box center [817, 404] width 1039 height 708
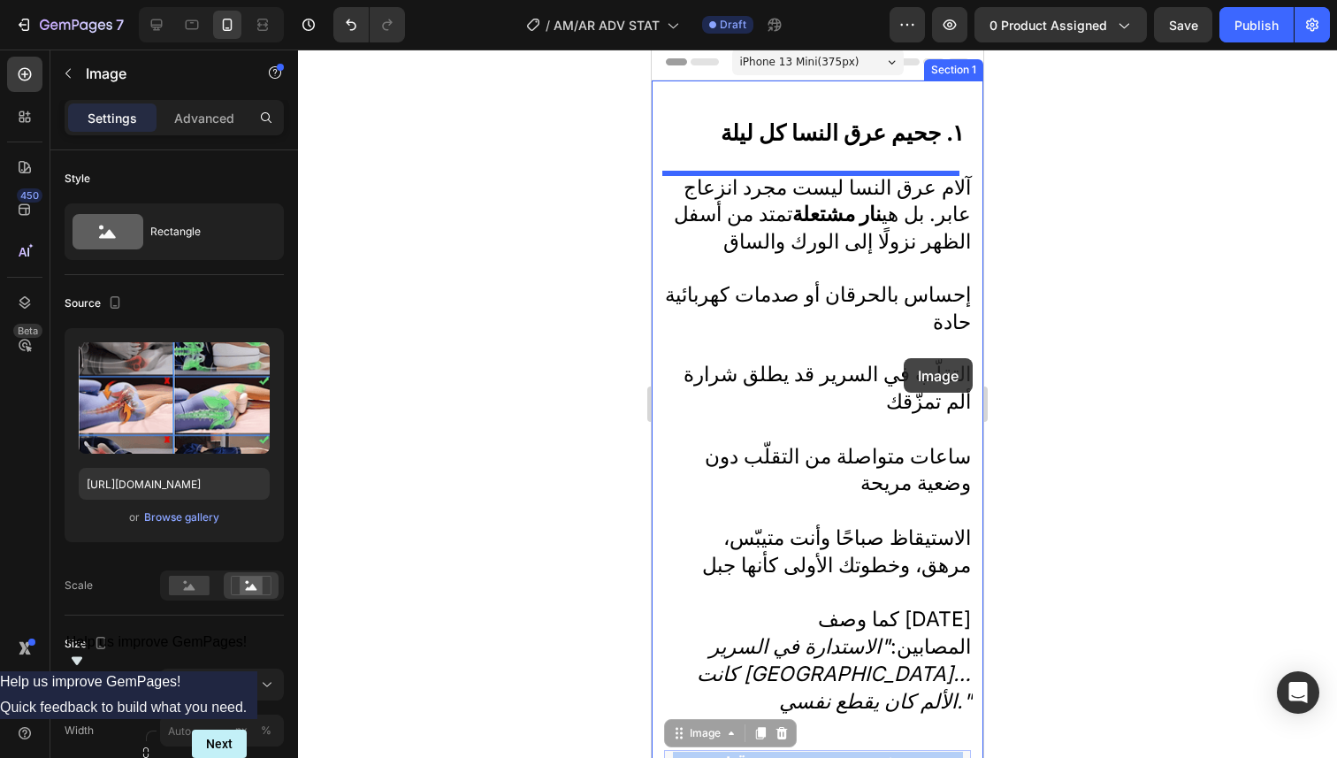
scroll to position [0, 0]
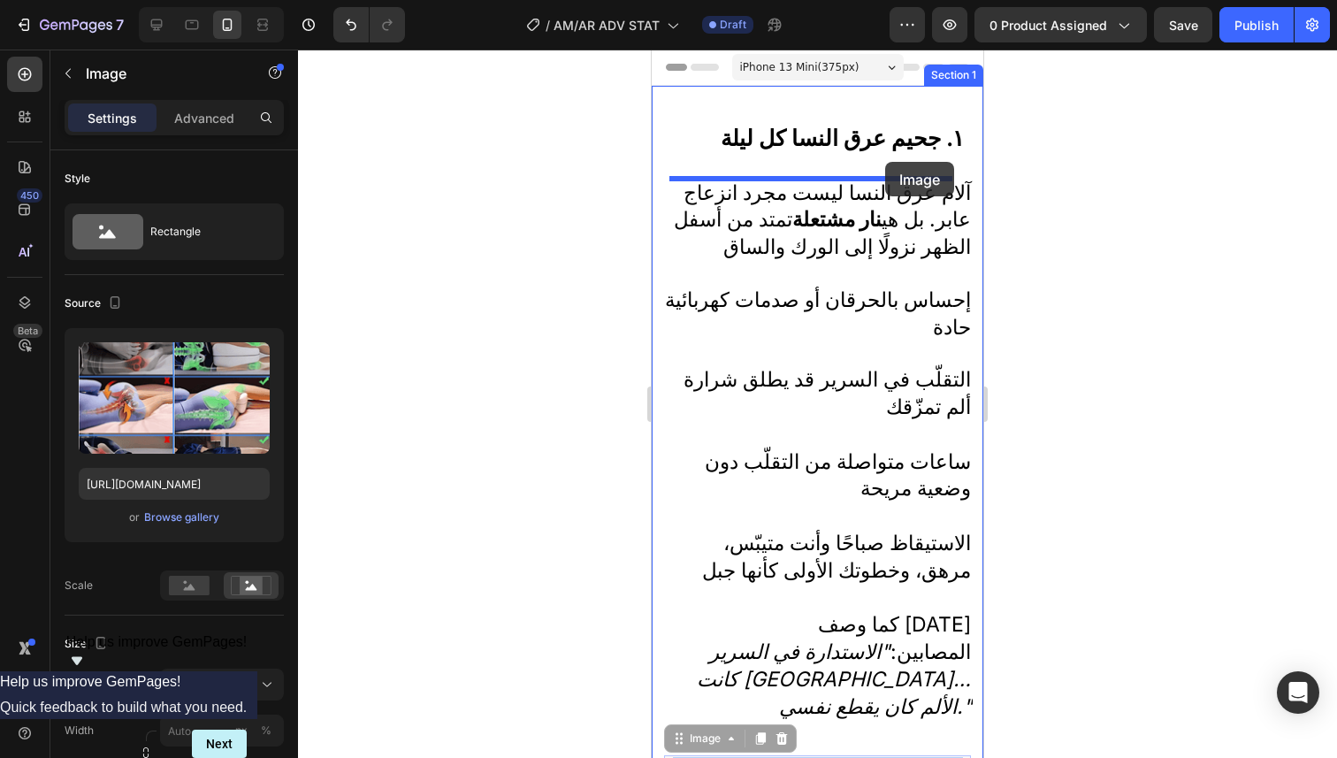
drag, startPoint x: 838, startPoint y: 661, endPoint x: 885, endPoint y: 162, distance: 501.7
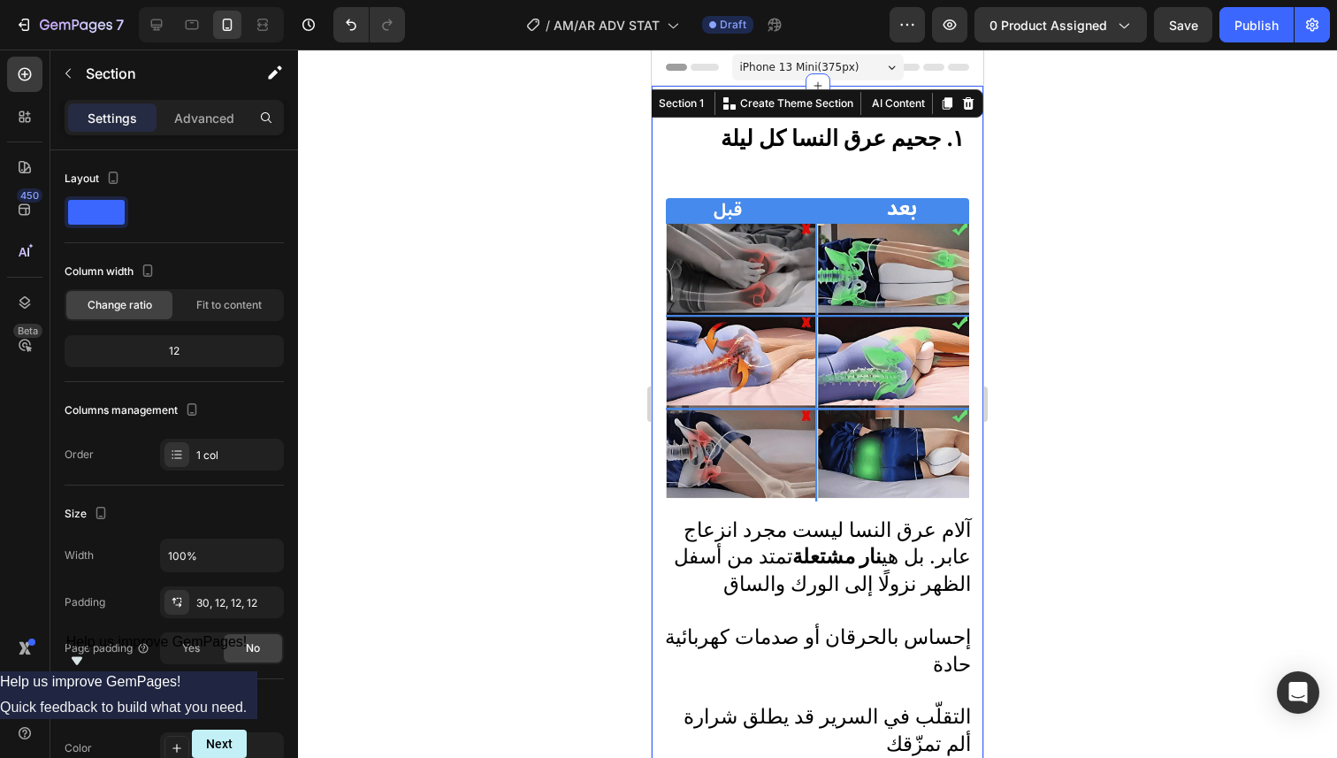
click at [1048, 201] on div at bounding box center [817, 404] width 1039 height 708
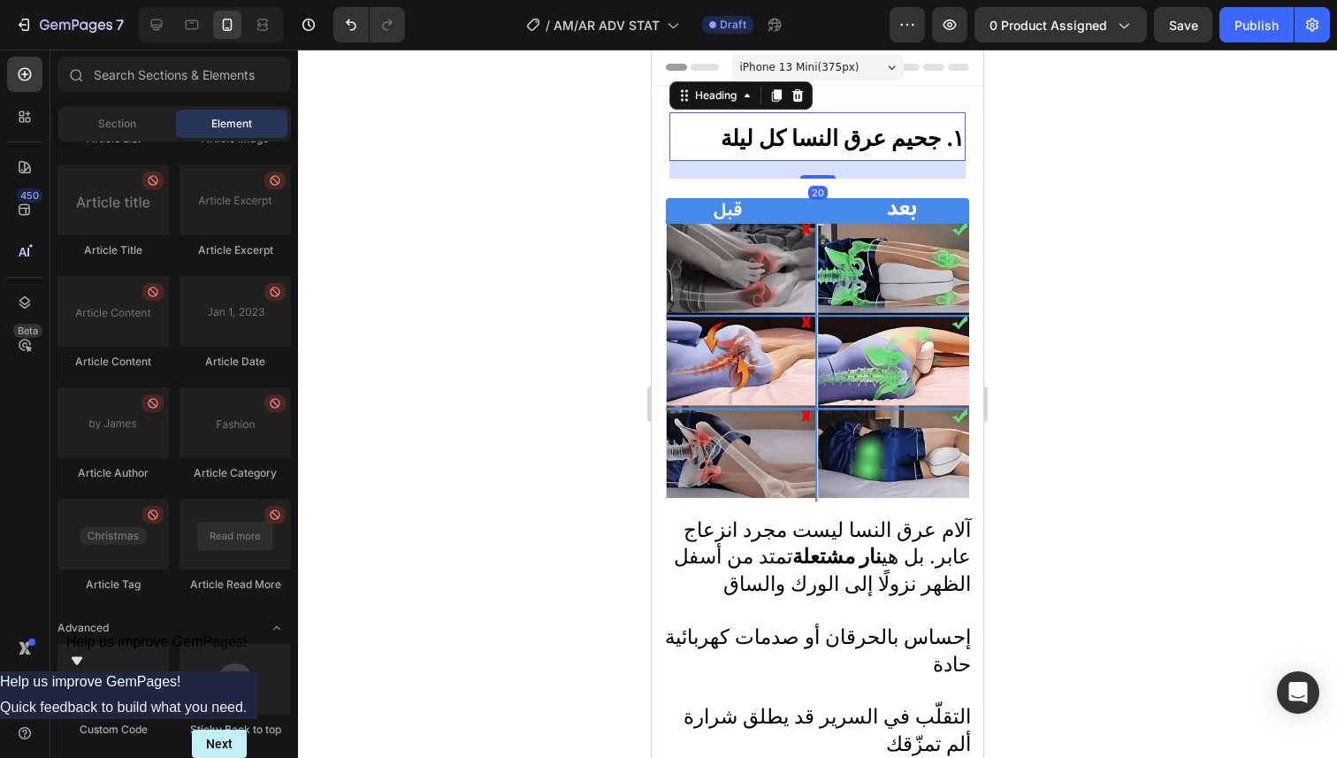
click at [920, 141] on strong "١. جحيم عرق النسا كل ليلة" at bounding box center [842, 138] width 243 height 27
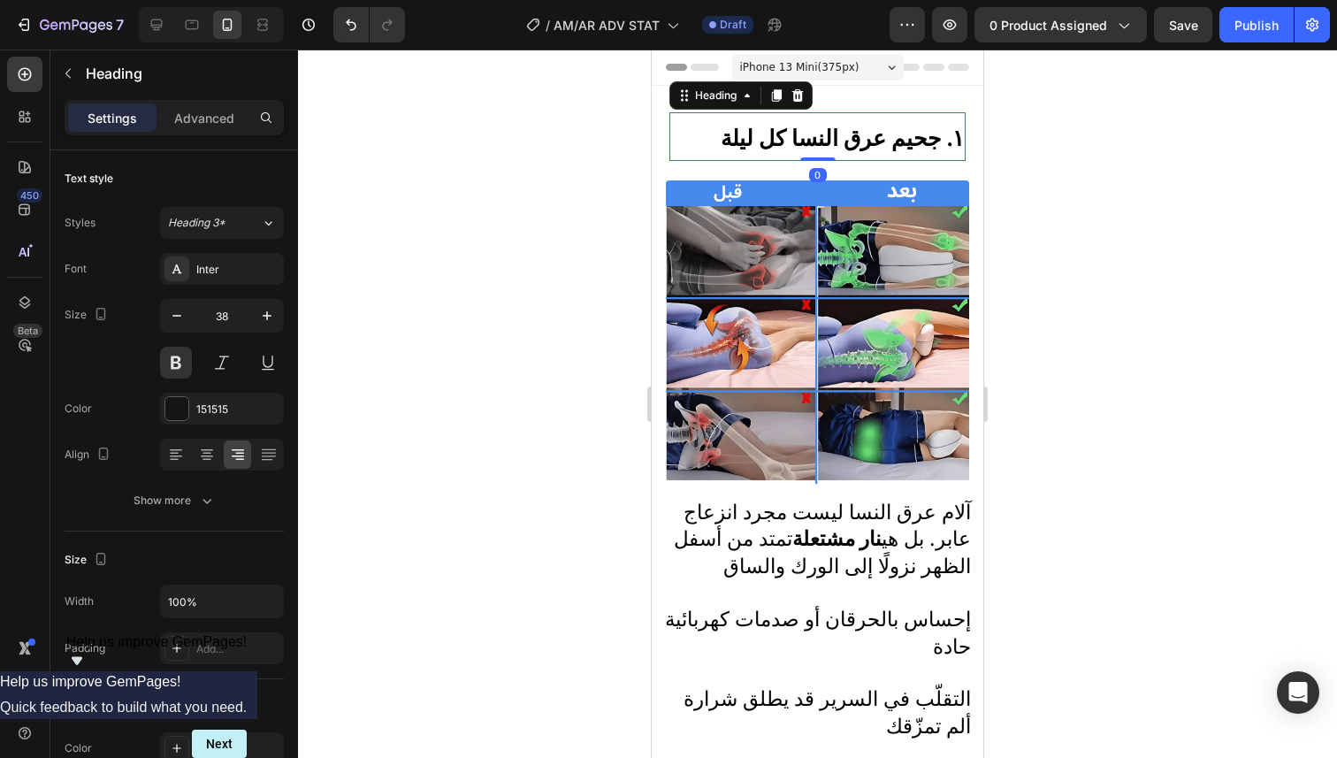
drag, startPoint x: 813, startPoint y: 177, endPoint x: 815, endPoint y: 151, distance: 25.7
click at [815, 151] on div "١. جحيم عرق النسا كل ليلة Heading 0" at bounding box center [817, 136] width 296 height 49
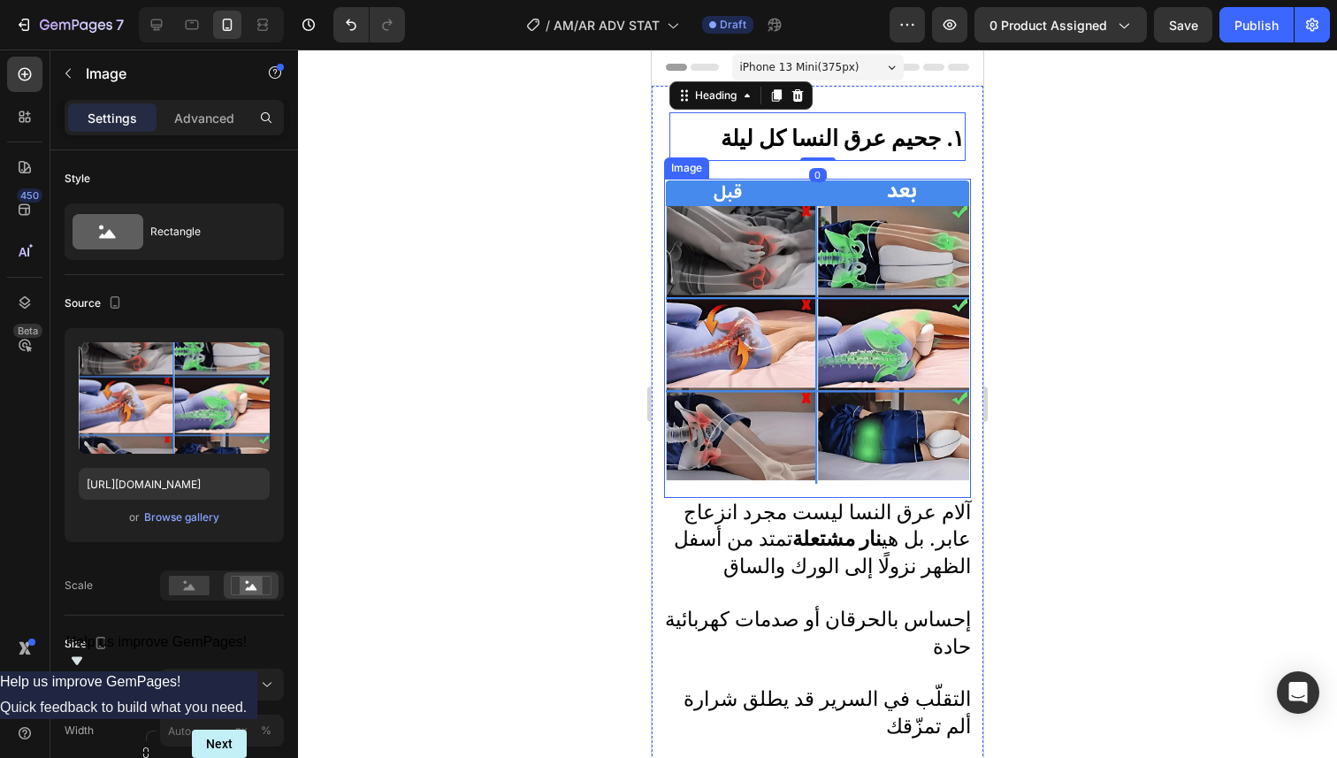
click at [858, 180] on img at bounding box center [817, 331] width 303 height 303
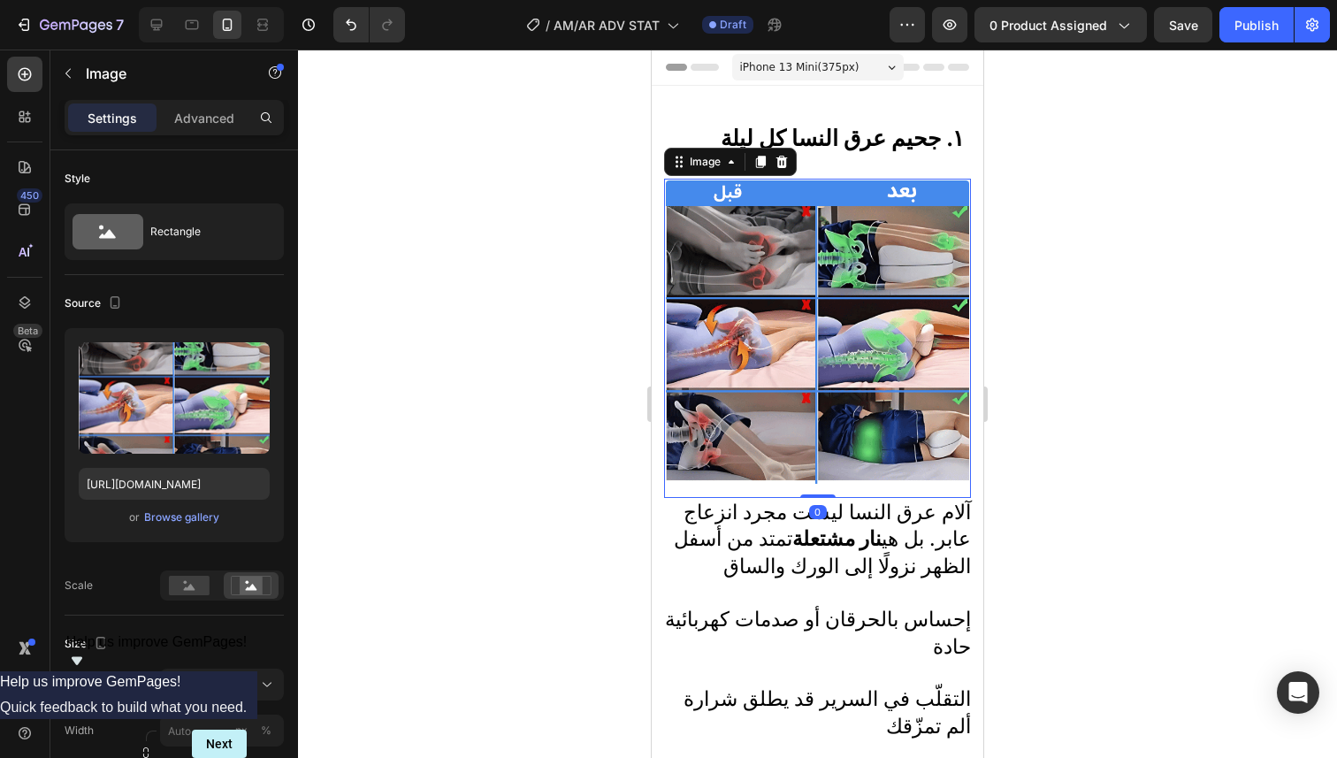
click at [1050, 407] on div at bounding box center [817, 404] width 1039 height 708
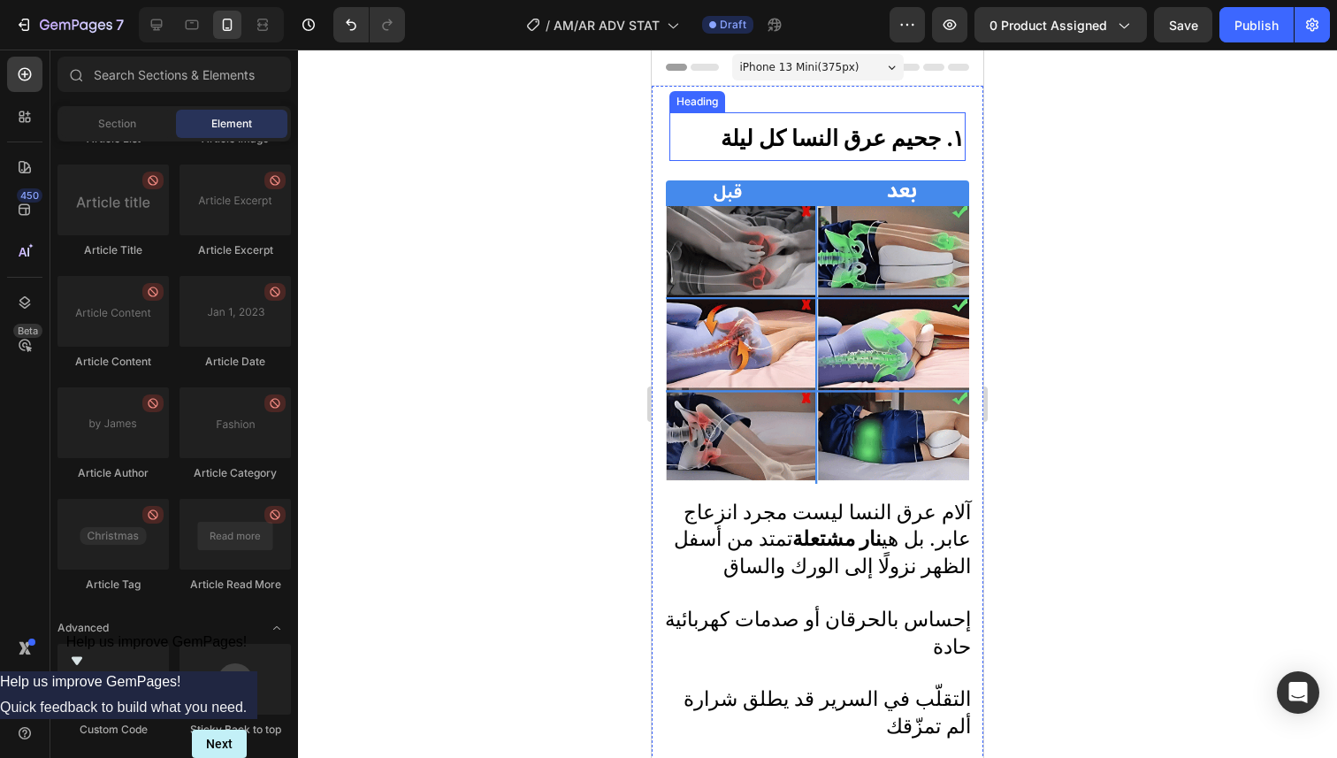
click at [900, 139] on strong "١. جحيم عرق النسا كل ليلة" at bounding box center [842, 138] width 243 height 27
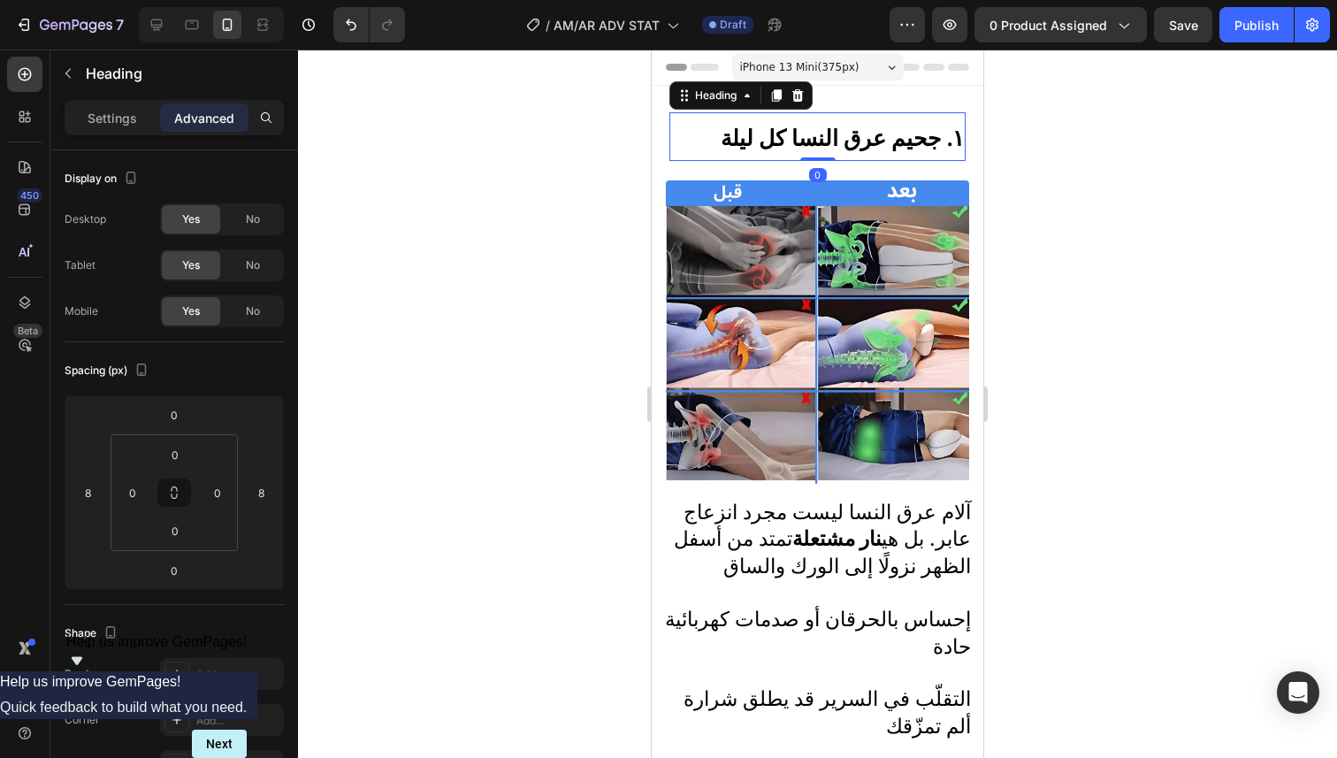
click at [1104, 238] on div at bounding box center [817, 404] width 1039 height 708
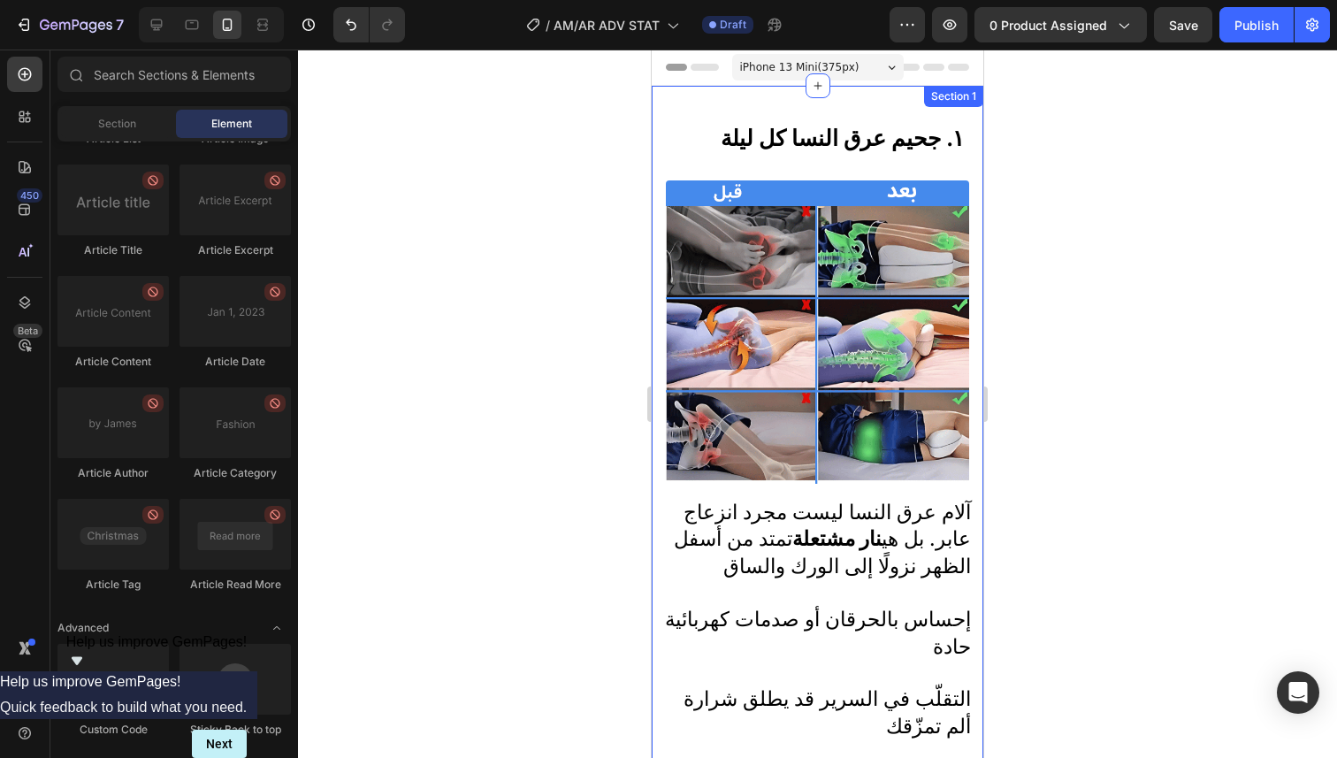
click at [864, 141] on strong "١. جحيم عرق النسا كل ليلة" at bounding box center [842, 138] width 243 height 27
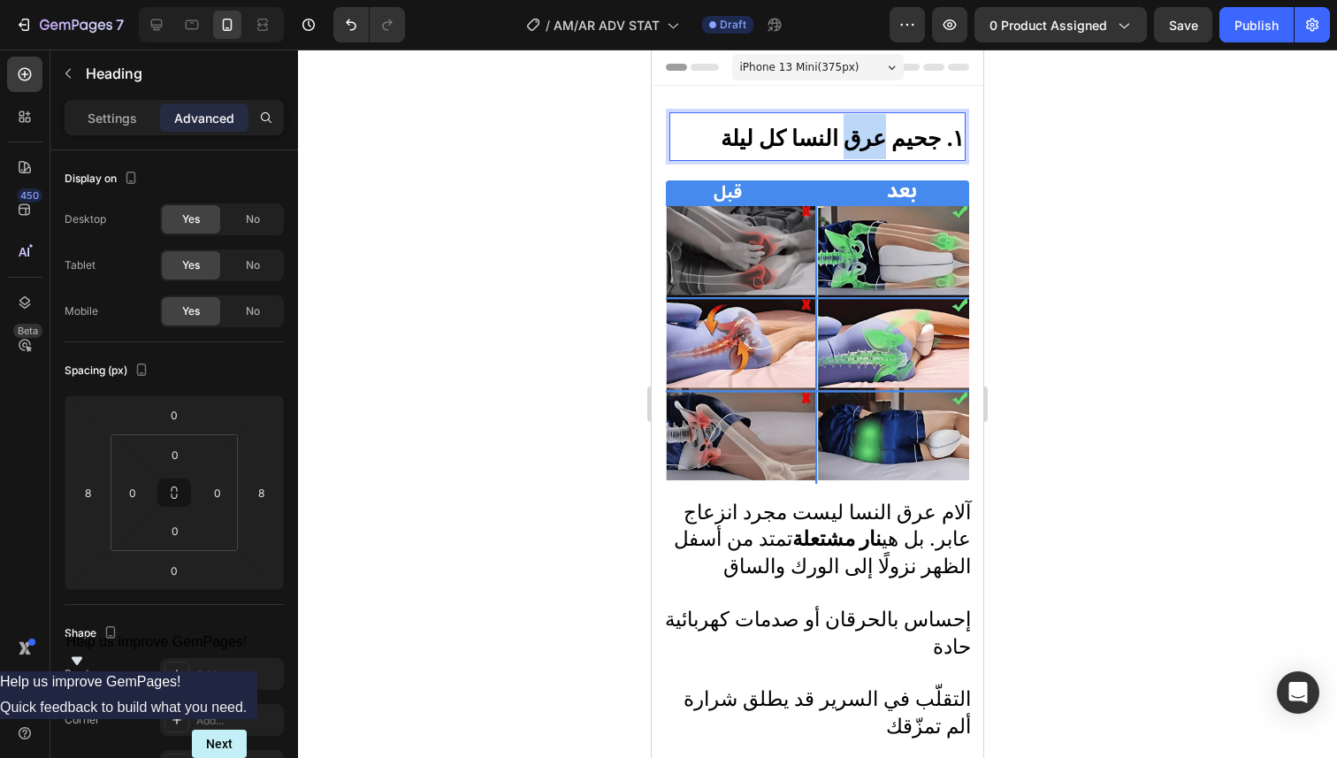
click at [858, 141] on strong "١. جحيم عرق النسا كل ليلة" at bounding box center [842, 138] width 243 height 27
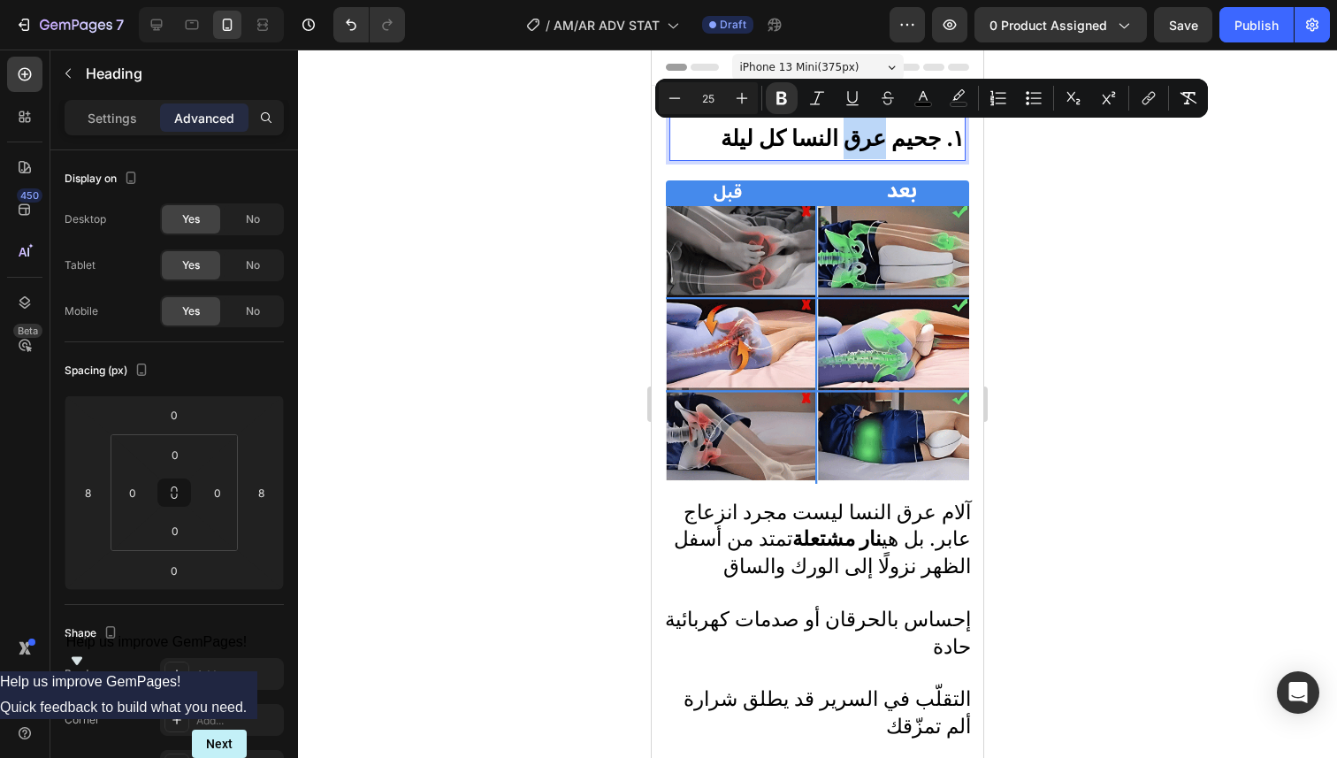
click at [858, 141] on strong "١. جحيم عرق النسا كل ليلة" at bounding box center [842, 138] width 243 height 27
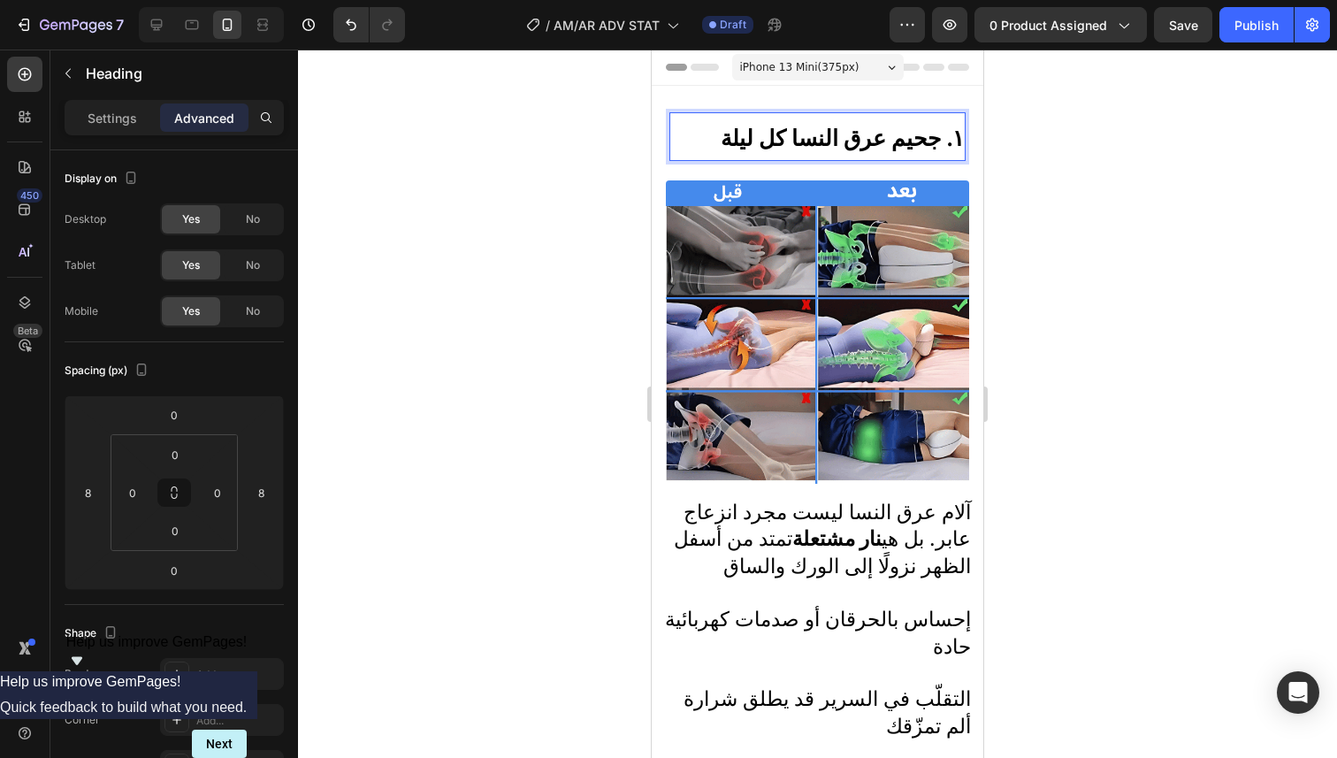
click at [1068, 220] on div at bounding box center [817, 404] width 1039 height 708
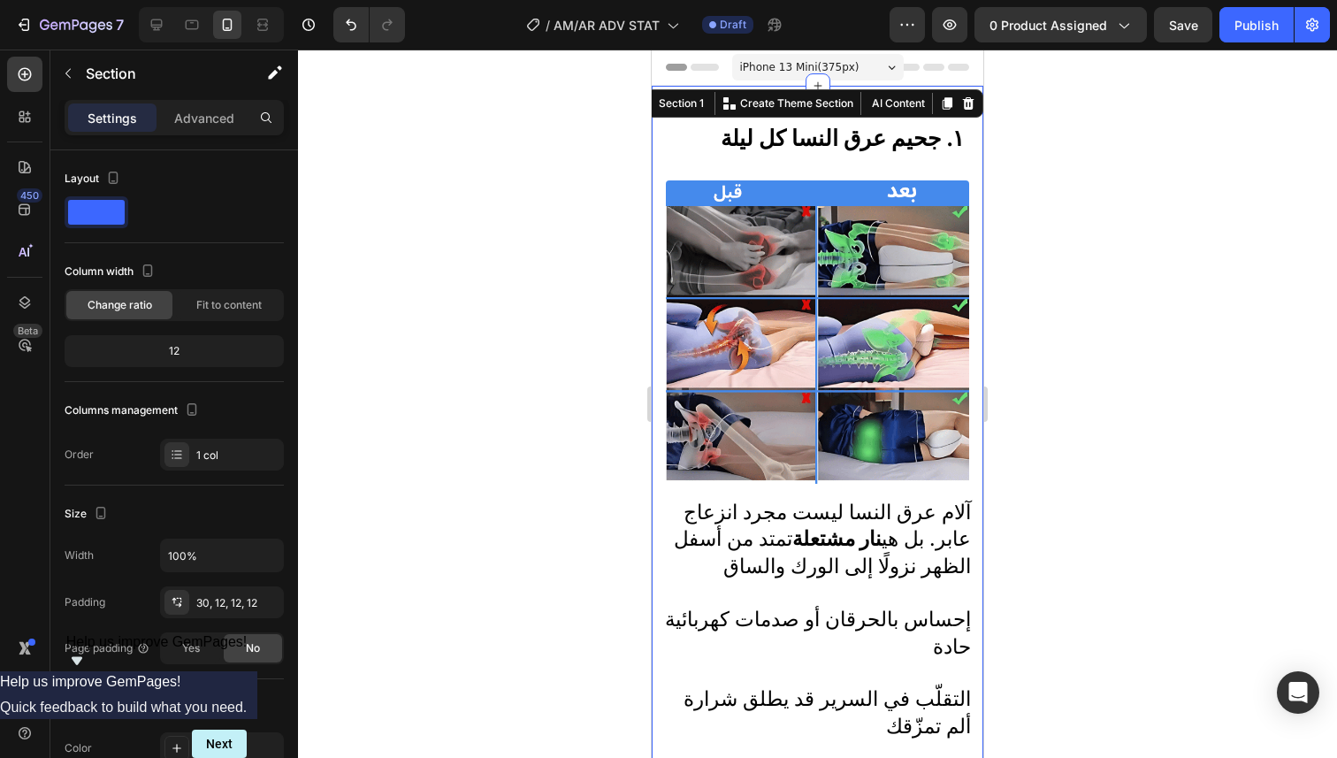
click at [940, 103] on icon at bounding box center [947, 103] width 14 height 14
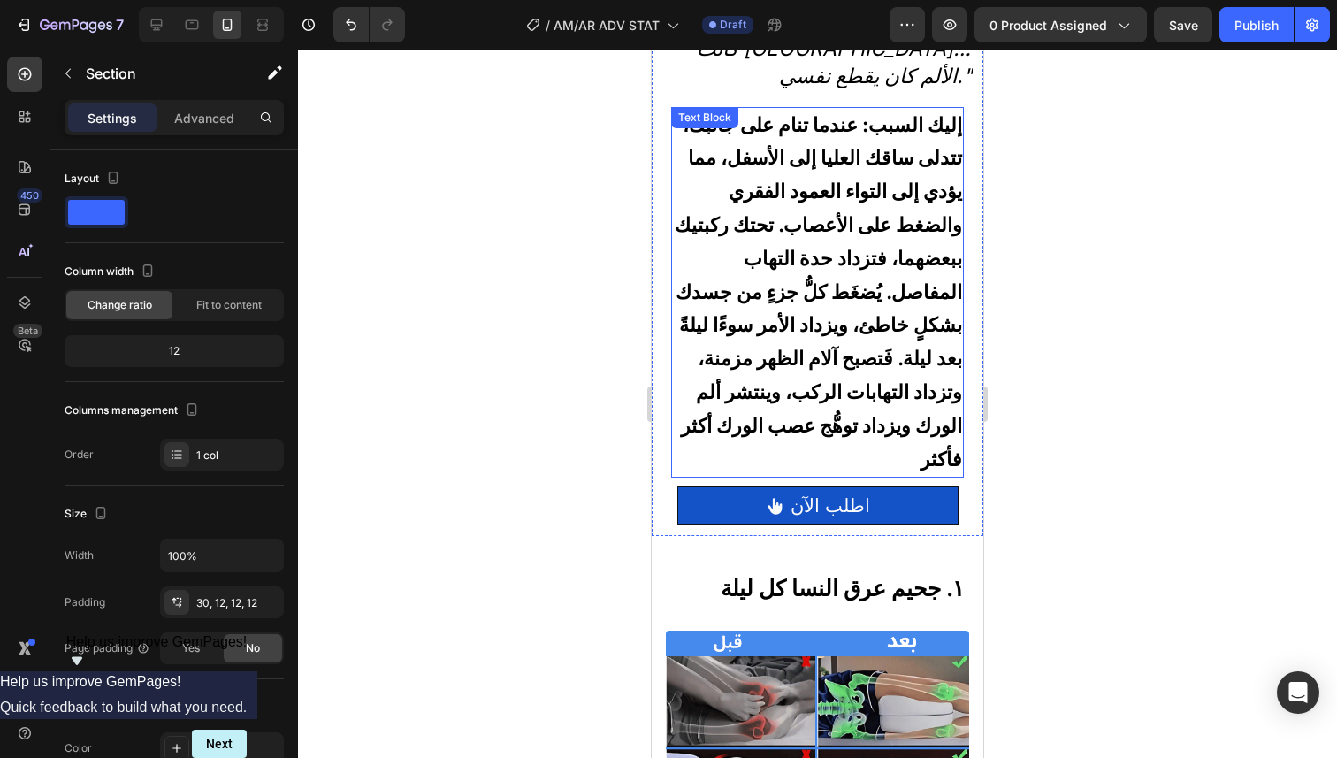
scroll to position [632, 0]
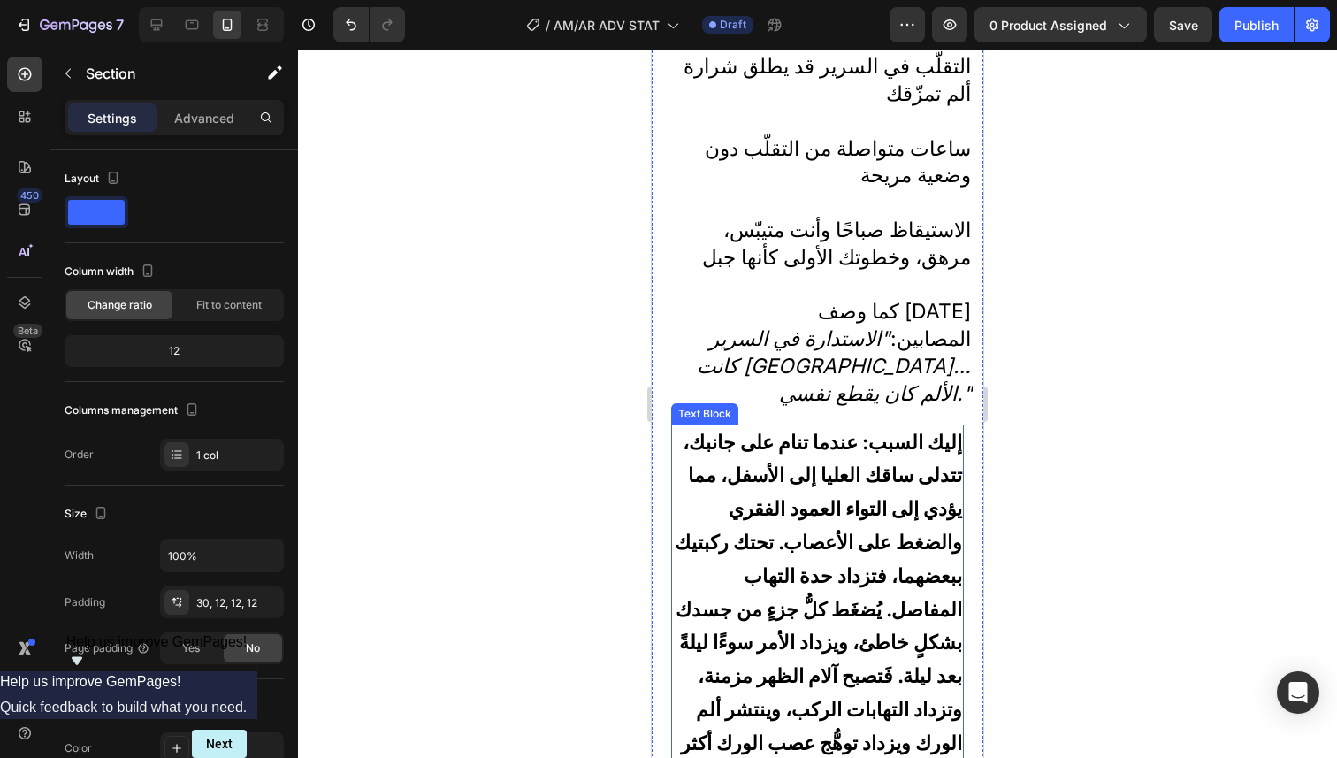
click at [909, 431] on span "إليك السبب: عندما تنام على جانبك، تتدلى ساقك العليا إلى الأسفل، مما يؤدي إلى ال…" at bounding box center [818, 609] width 287 height 357
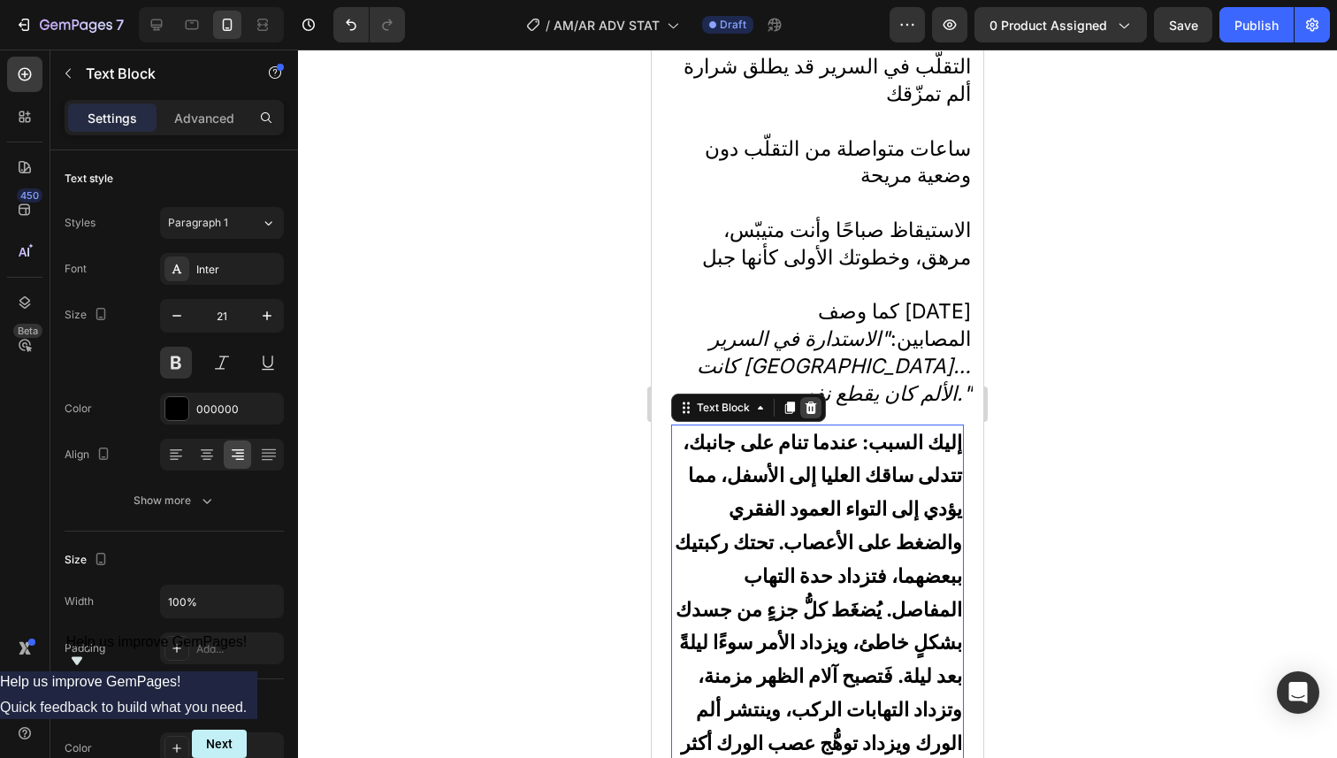
click at [820, 397] on div at bounding box center [810, 407] width 21 height 21
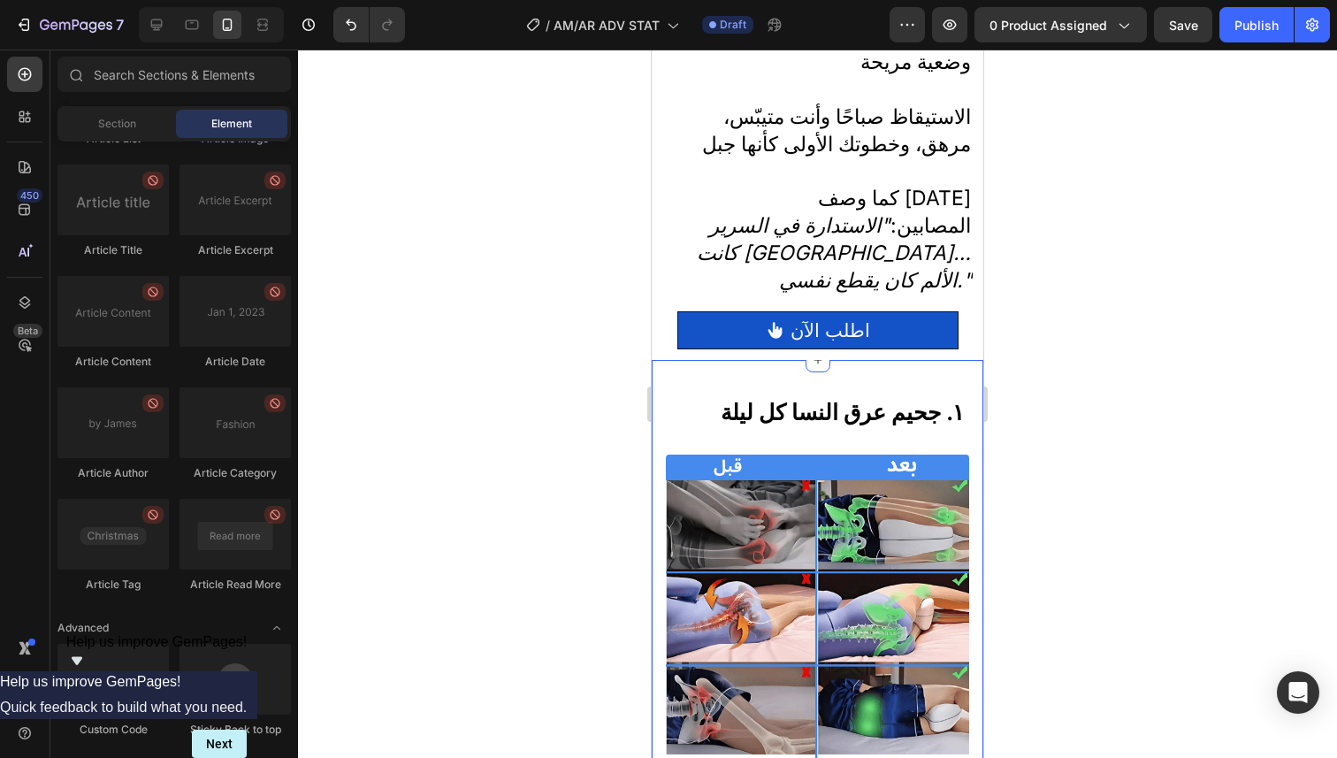
scroll to position [755, 0]
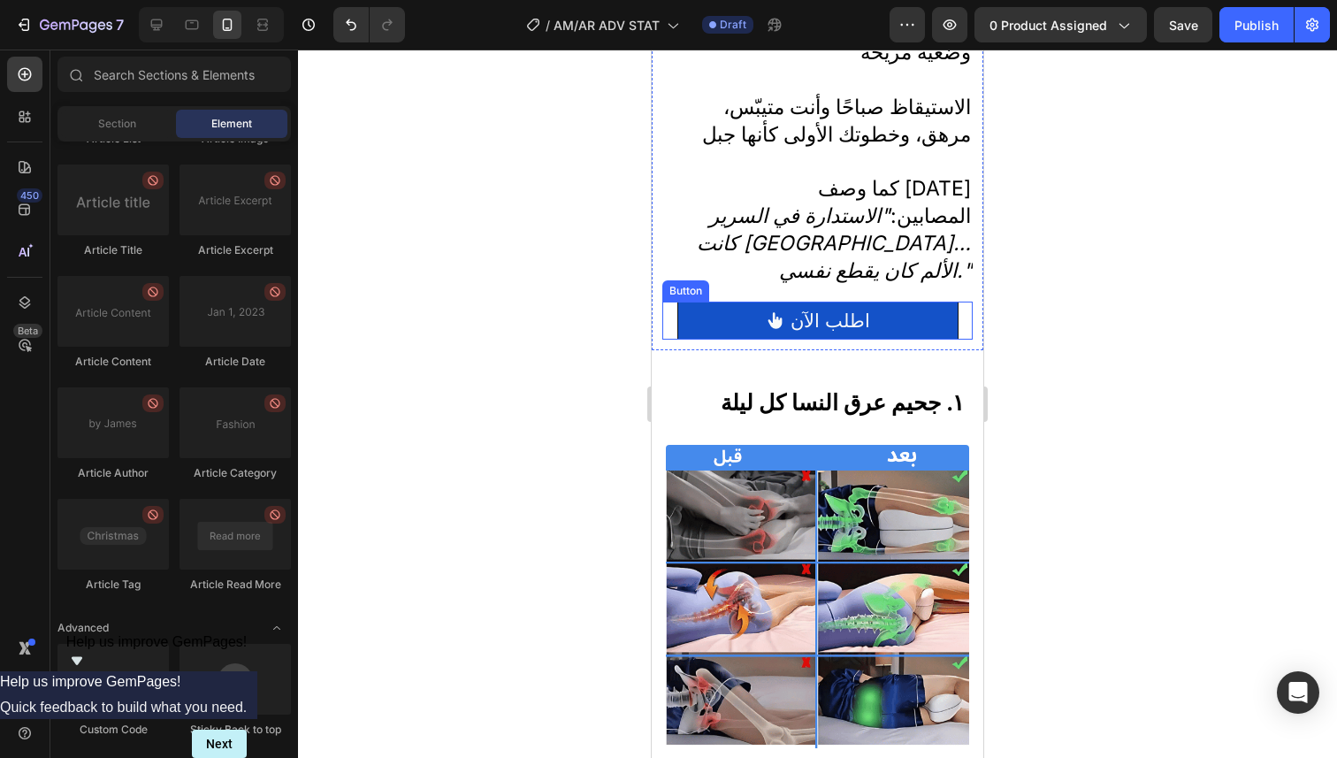
click at [942, 301] on link "اطلب الآن" at bounding box center [817, 320] width 281 height 39
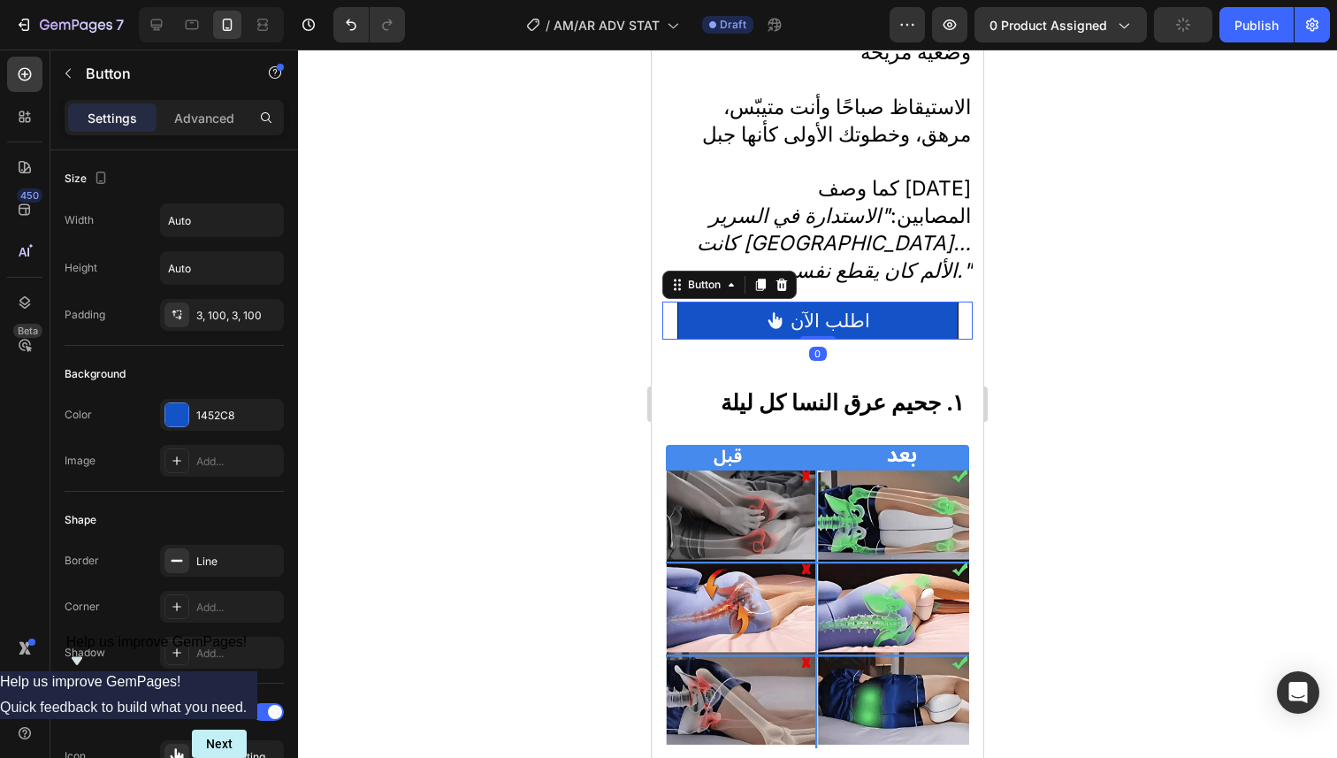
click at [793, 271] on div "Button" at bounding box center [729, 285] width 134 height 28
click at [785, 278] on icon at bounding box center [781, 284] width 11 height 12
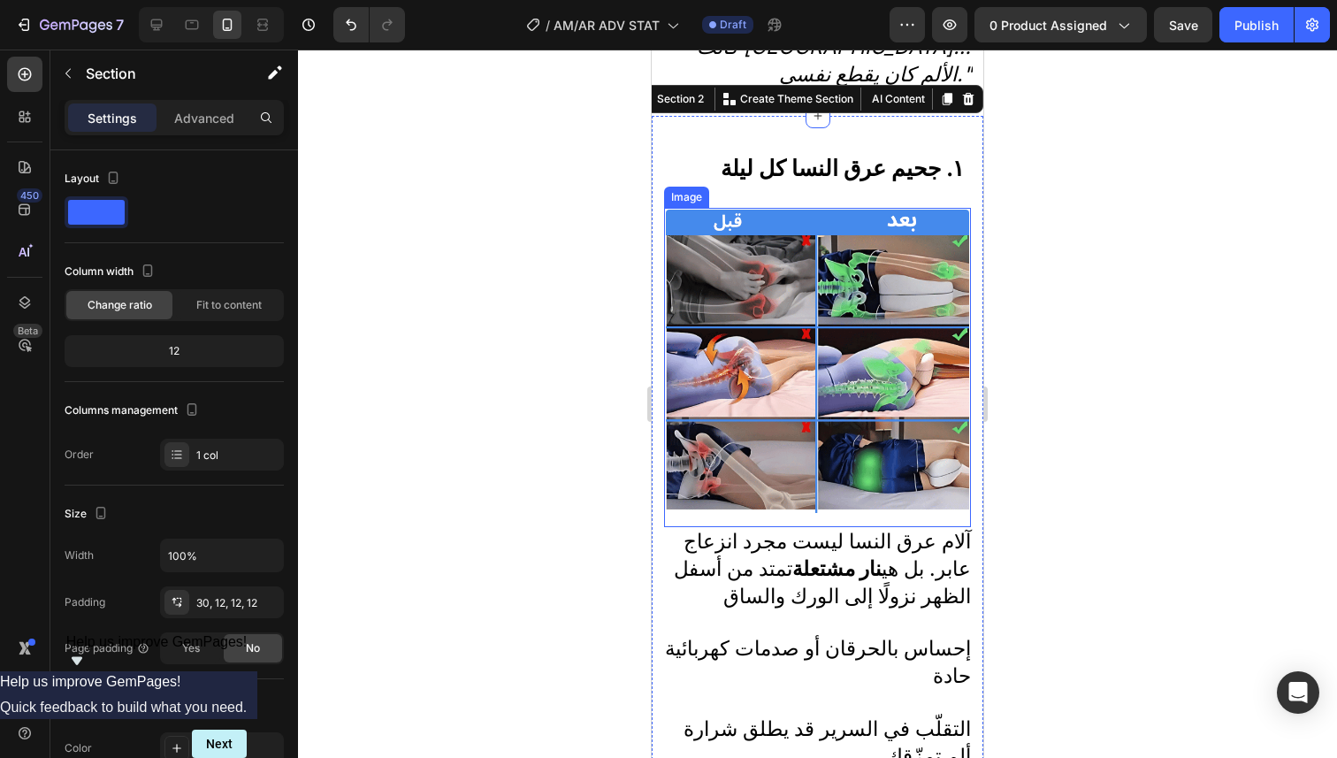
scroll to position [949, 0]
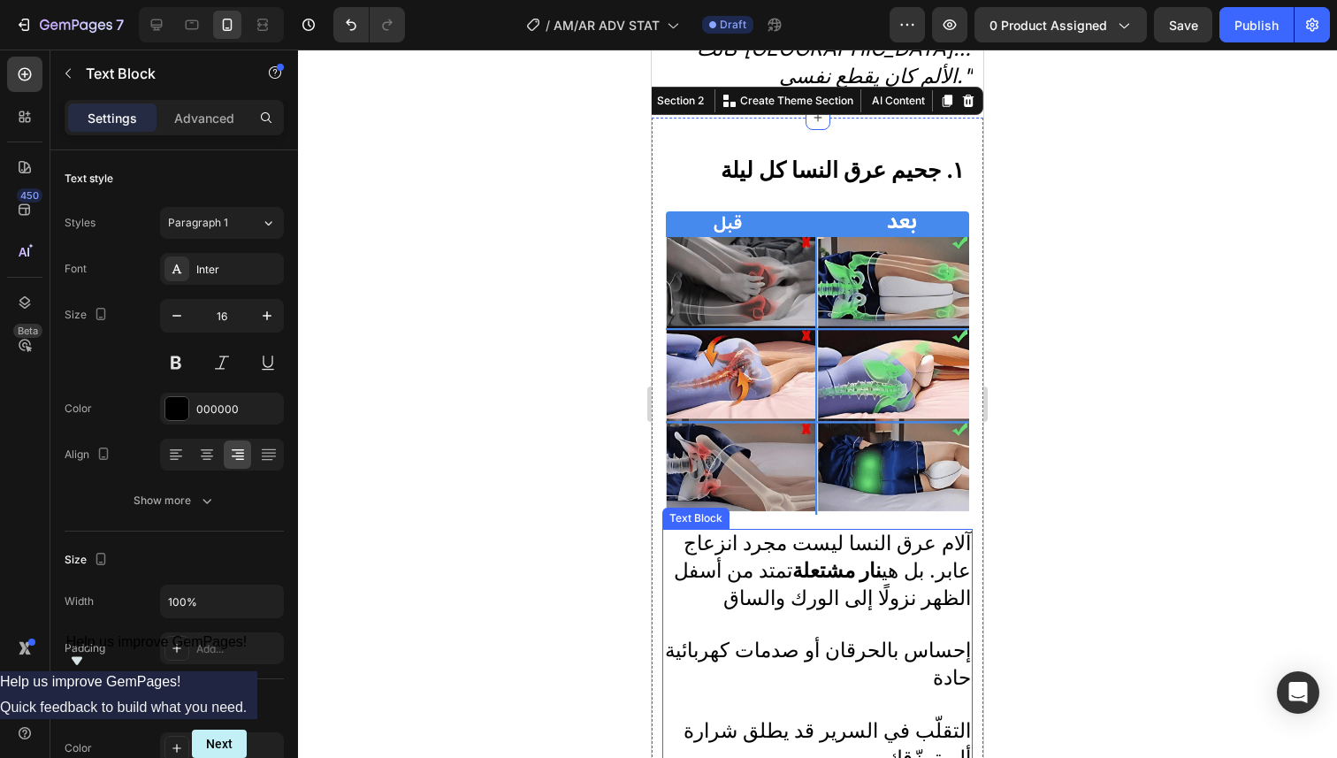
click at [853, 558] on strong "نار مشتعلة" at bounding box center [836, 570] width 89 height 25
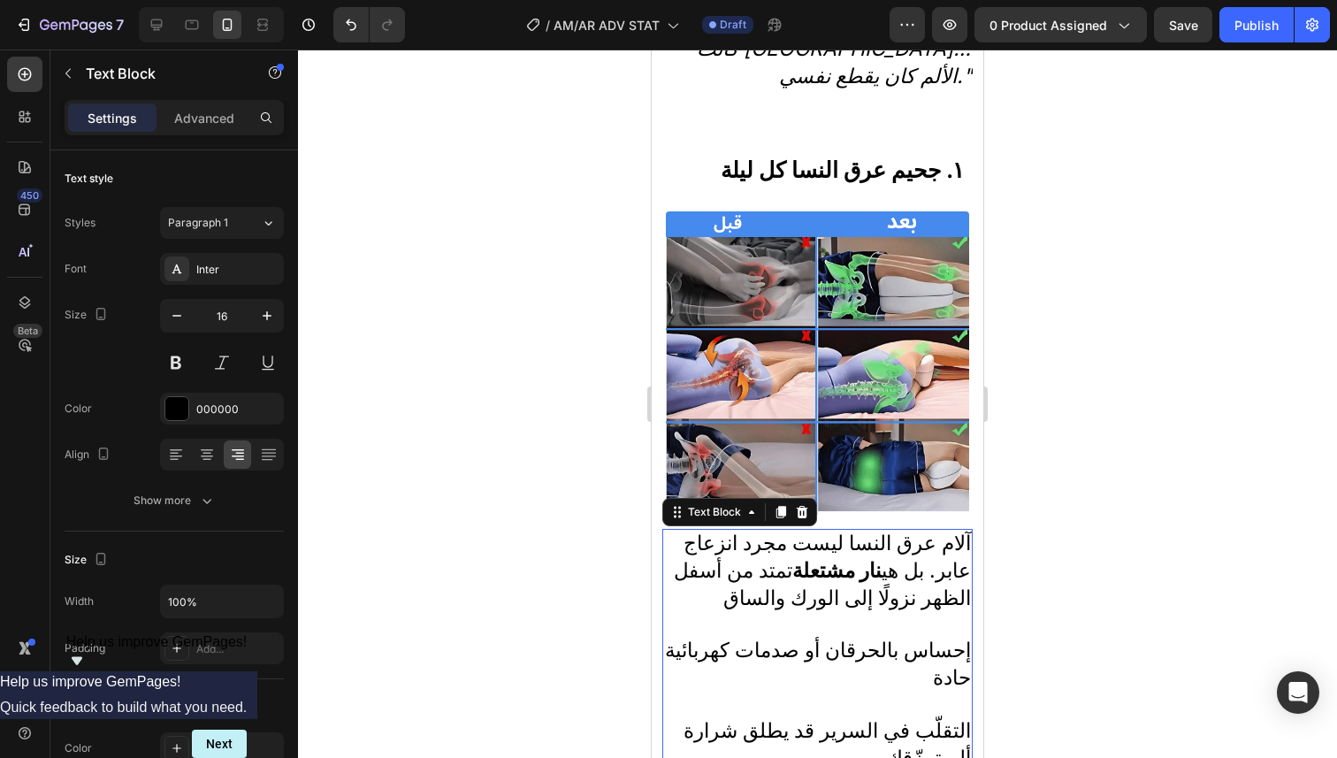
click at [853, 558] on strong "نار مشتعلة" at bounding box center [836, 570] width 89 height 25
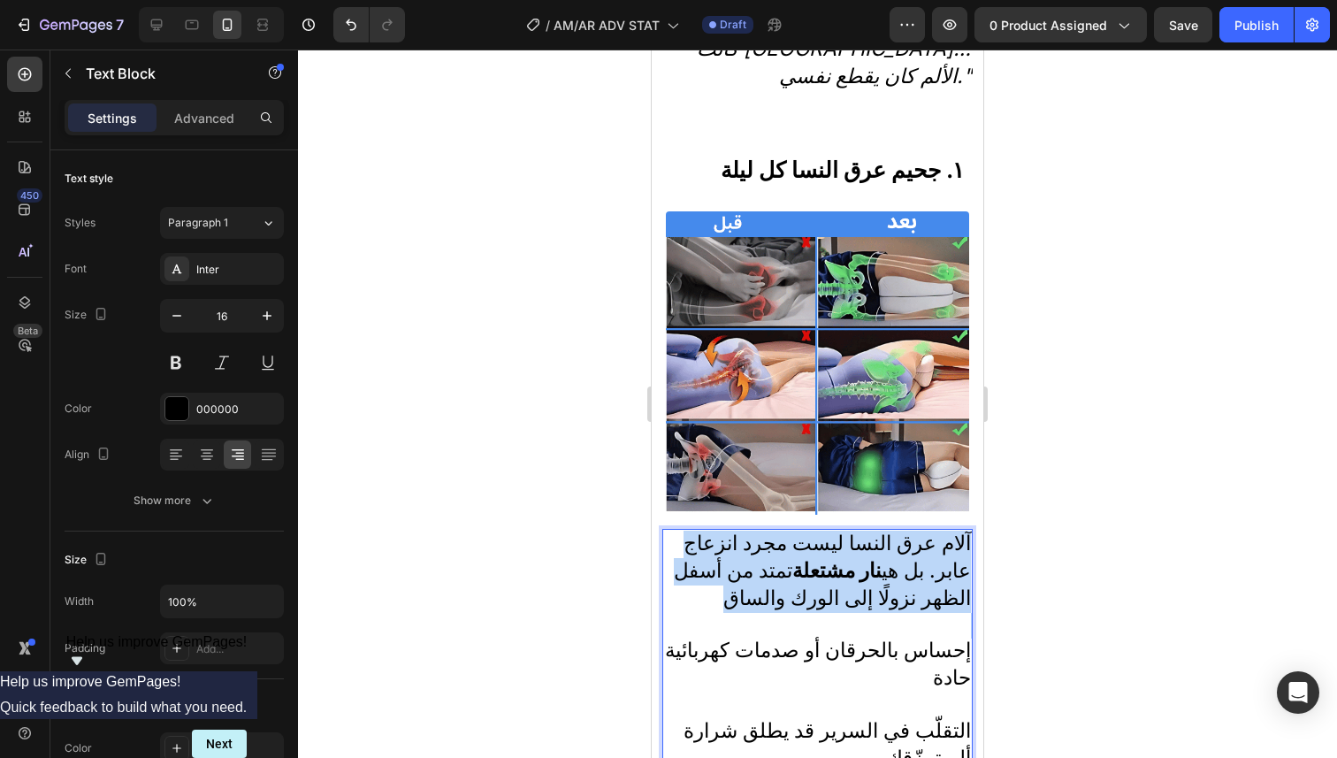
click at [853, 558] on strong "نار مشتعلة" at bounding box center [836, 570] width 89 height 25
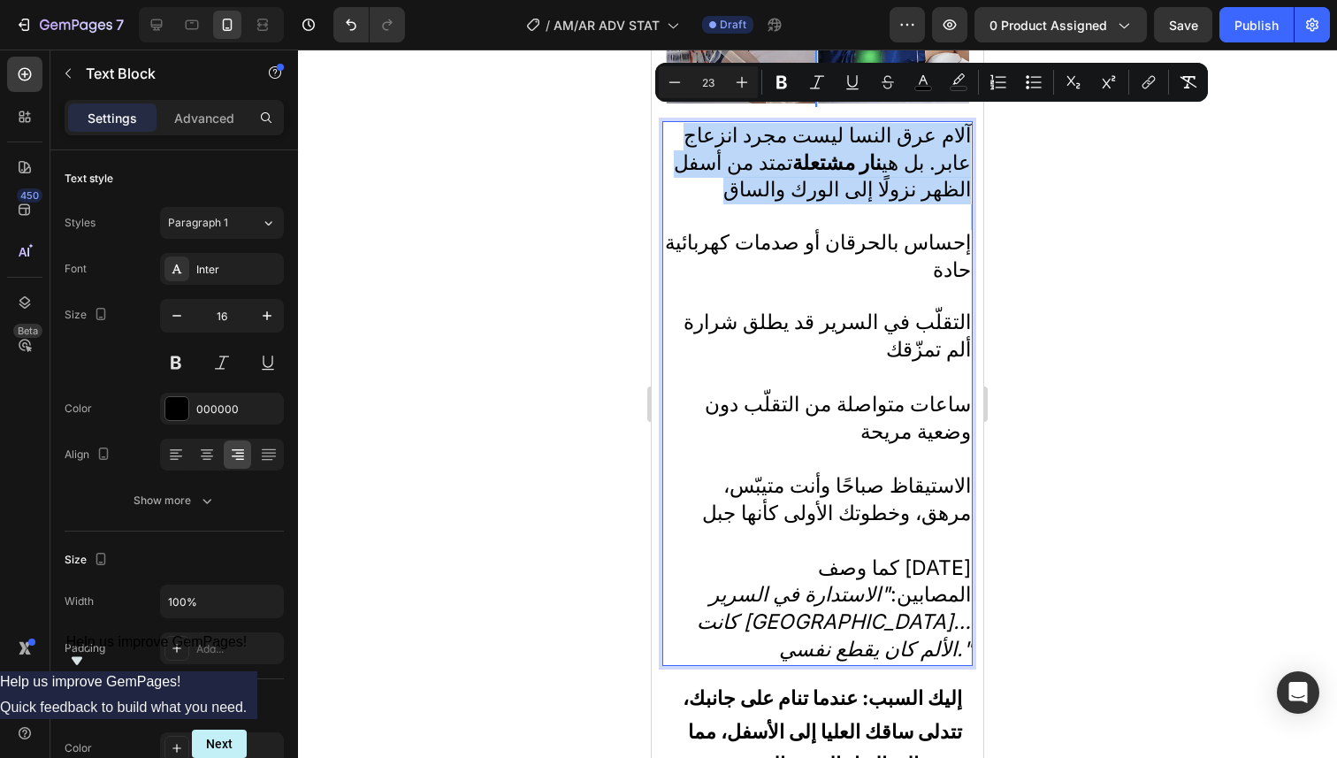
scroll to position [1313, 0]
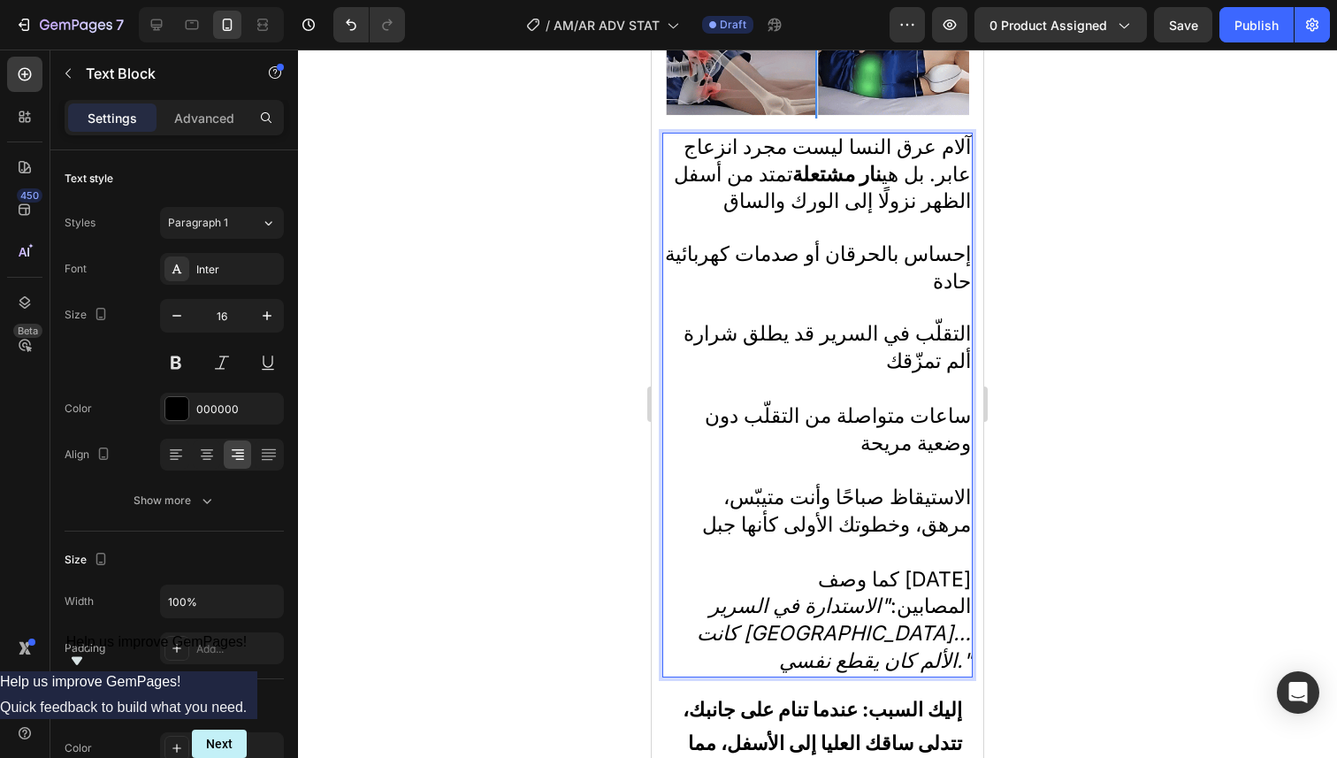
click at [861, 321] on span "التقلّب في السرير قد يطلق شرارة ألم تمزّقك" at bounding box center [826, 347] width 287 height 52
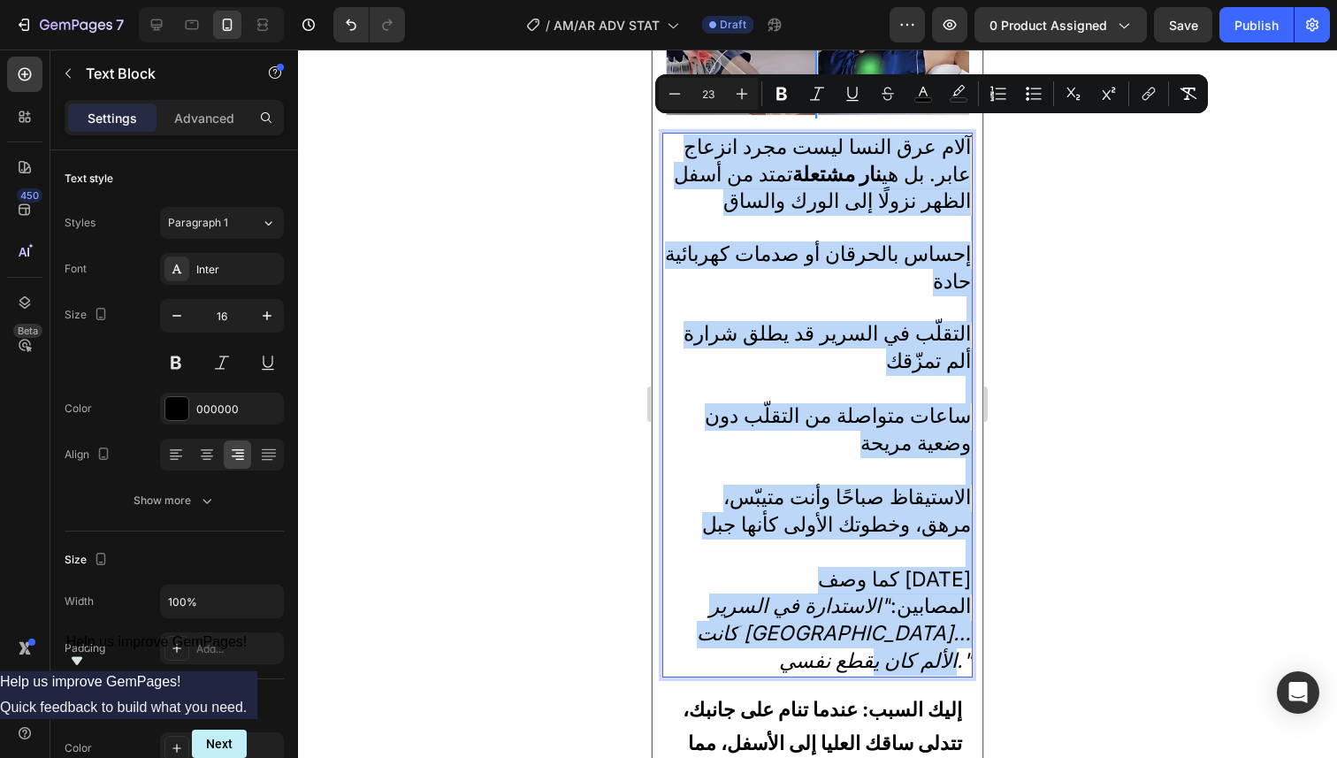
drag, startPoint x: 685, startPoint y: 143, endPoint x: 676, endPoint y: 648, distance: 504.9
click at [676, 648] on div "١. جحيم عرق النسا كل ليلة Heading Image آلام عرق النسا ليست مجرد انزعاج عابر. ب…" at bounding box center [817, 428] width 310 height 1362
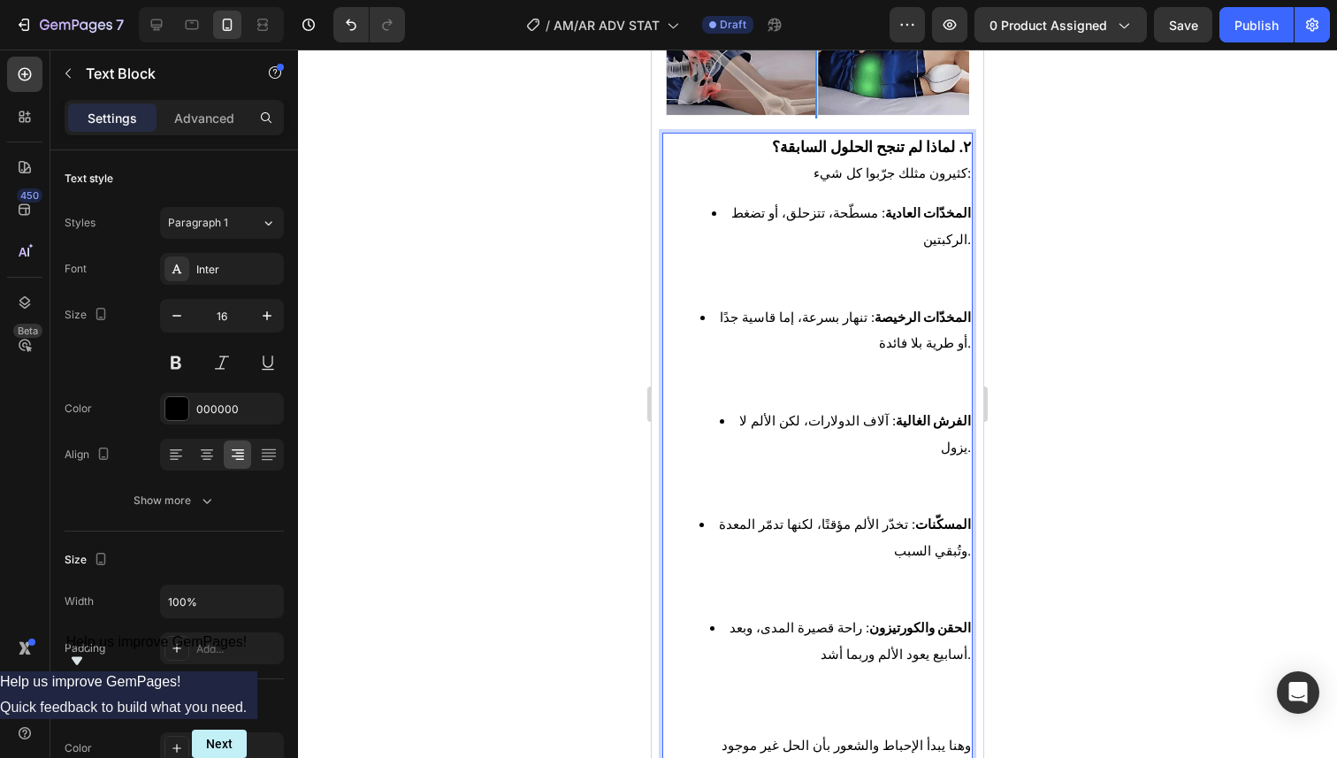
click at [735, 368] on li "المخدّات الرخيصة : تنهار بسرعة، إما قاسية جدًا أو طرية بلا فائدة." at bounding box center [834, 355] width 271 height 103
click at [709, 304] on li "المخدّات الرخيصة : تنهار بسرعة، إما قاسية جدًا أو طرية بلا فائدة." at bounding box center [834, 355] width 271 height 103
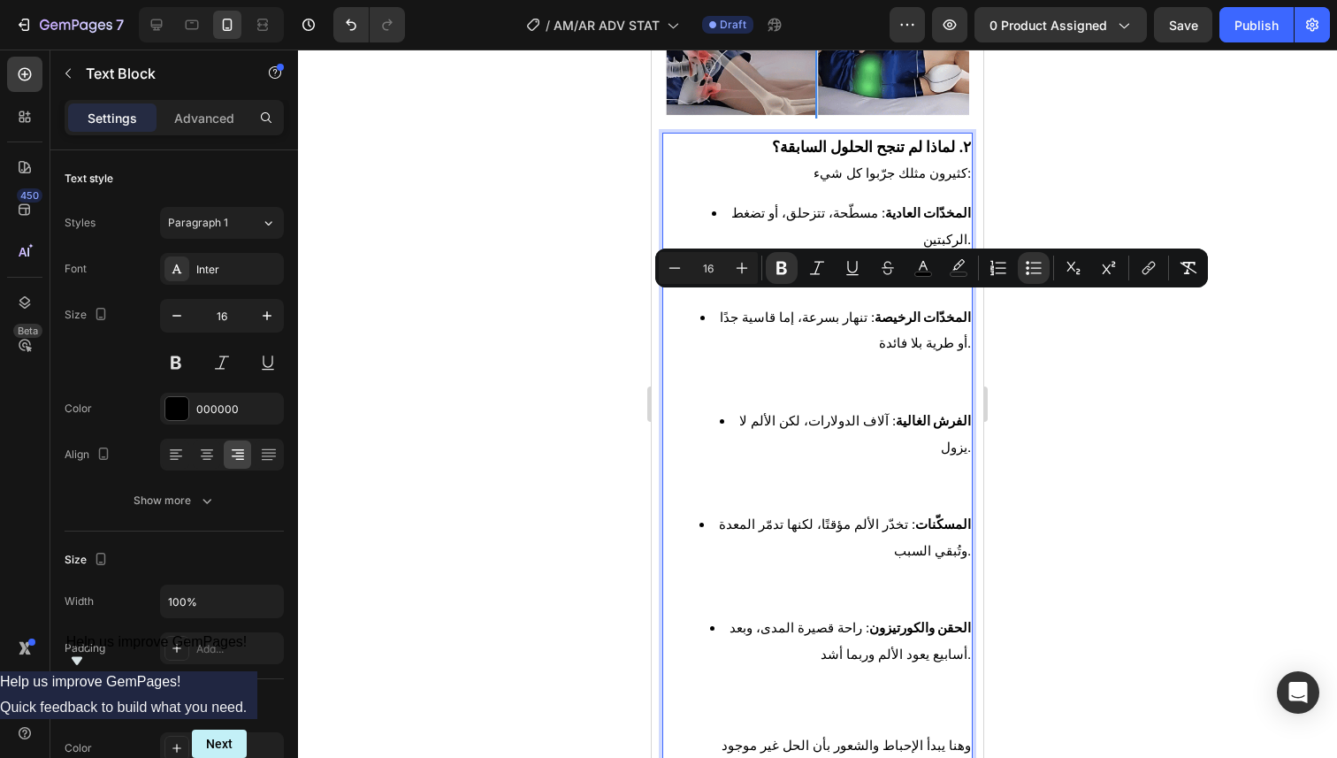
click at [766, 382] on li "المخدّات الرخيصة : تنهار بسرعة، إما قاسية جدًا أو طرية بلا فائدة." at bounding box center [834, 355] width 271 height 103
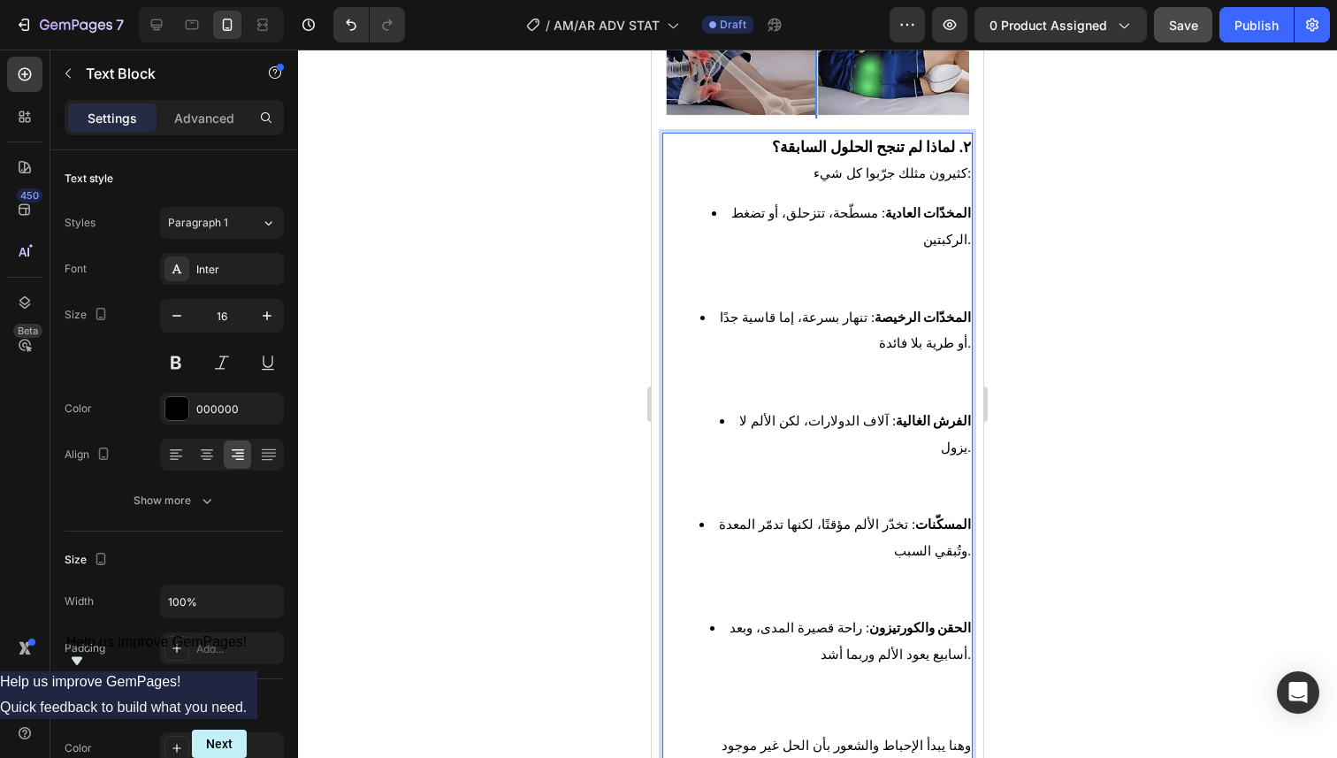
click at [1166, 30] on button "Save" at bounding box center [1183, 24] width 58 height 35
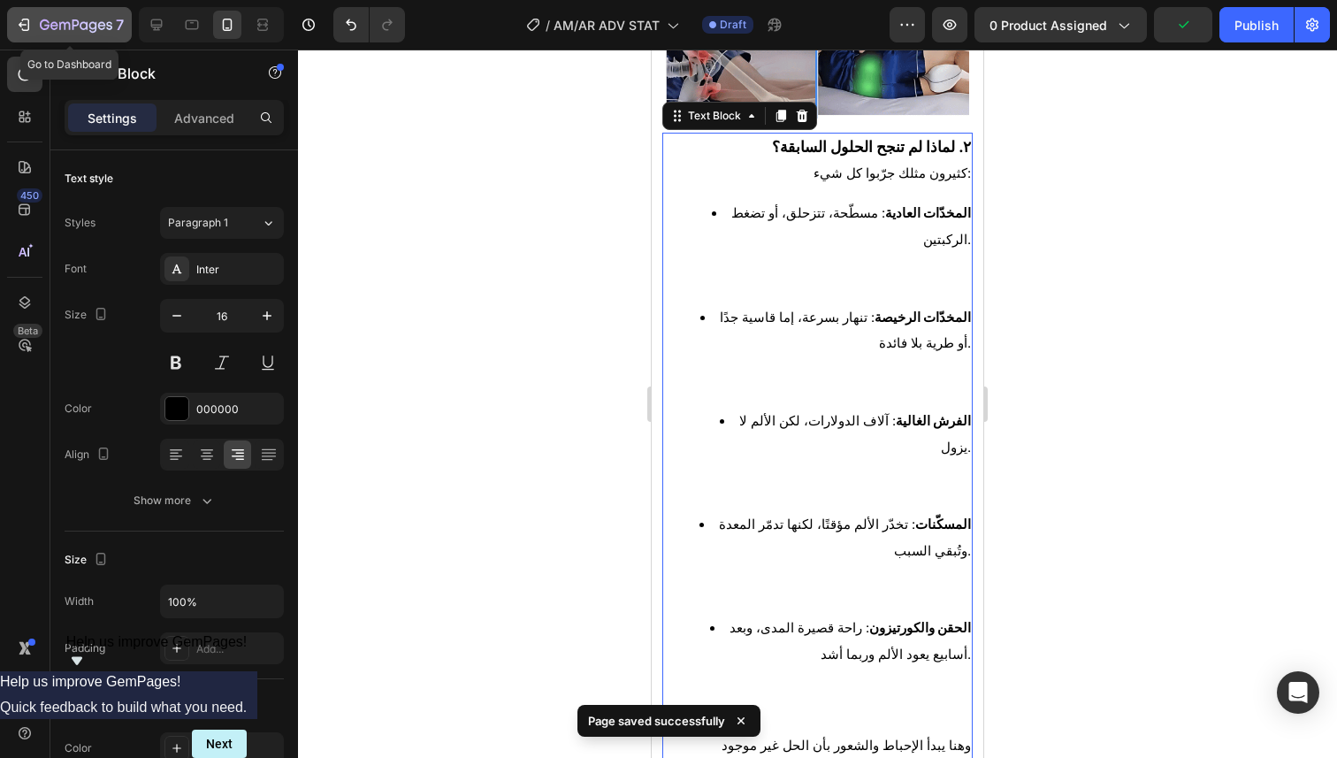
click at [28, 22] on icon "button" at bounding box center [26, 25] width 8 height 12
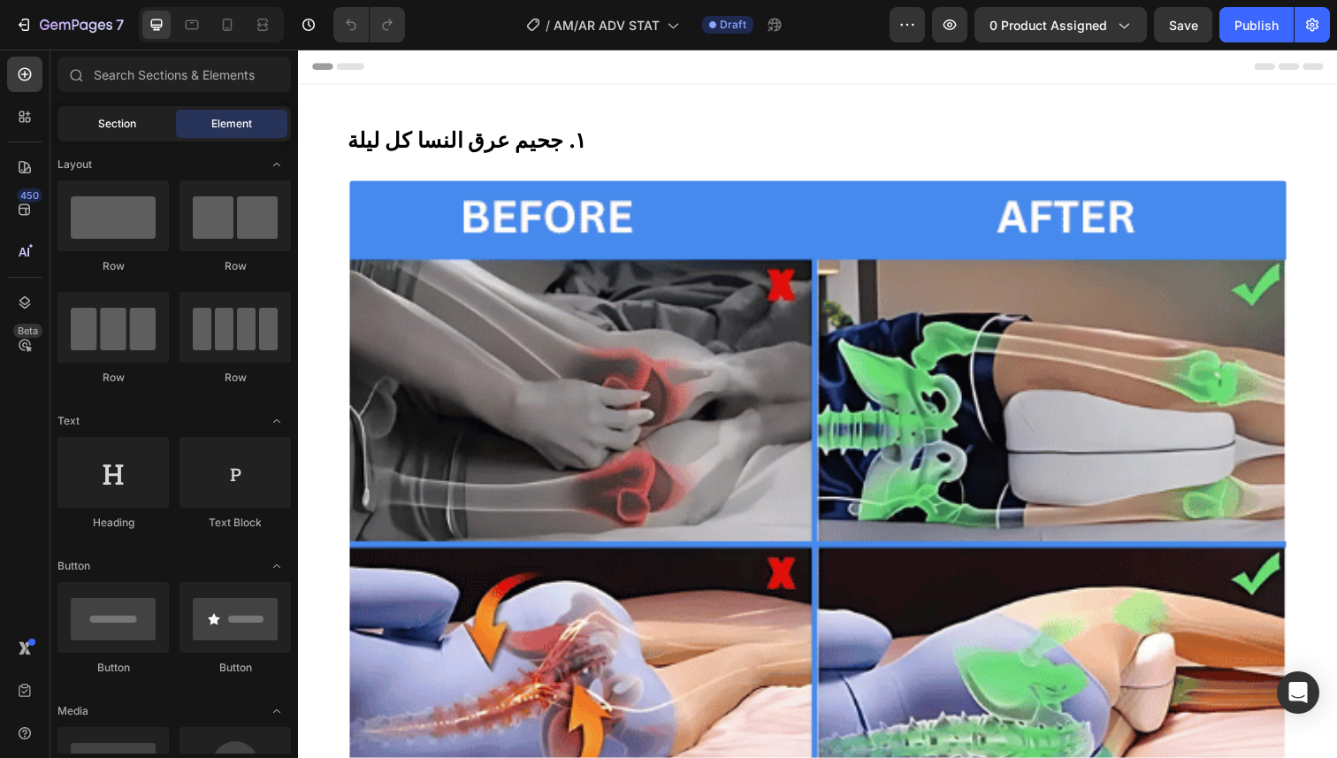
click at [149, 130] on div "Section" at bounding box center [116, 124] width 111 height 28
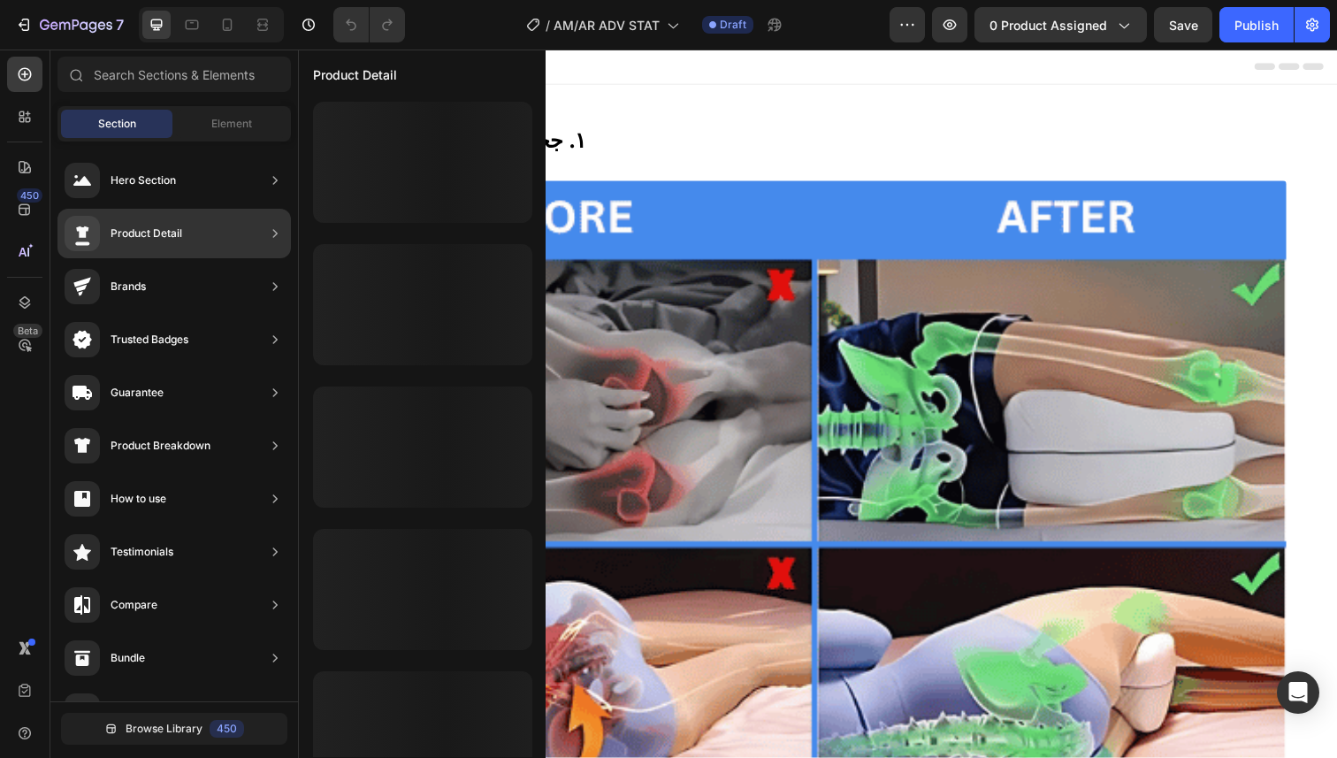
scroll to position [466, 0]
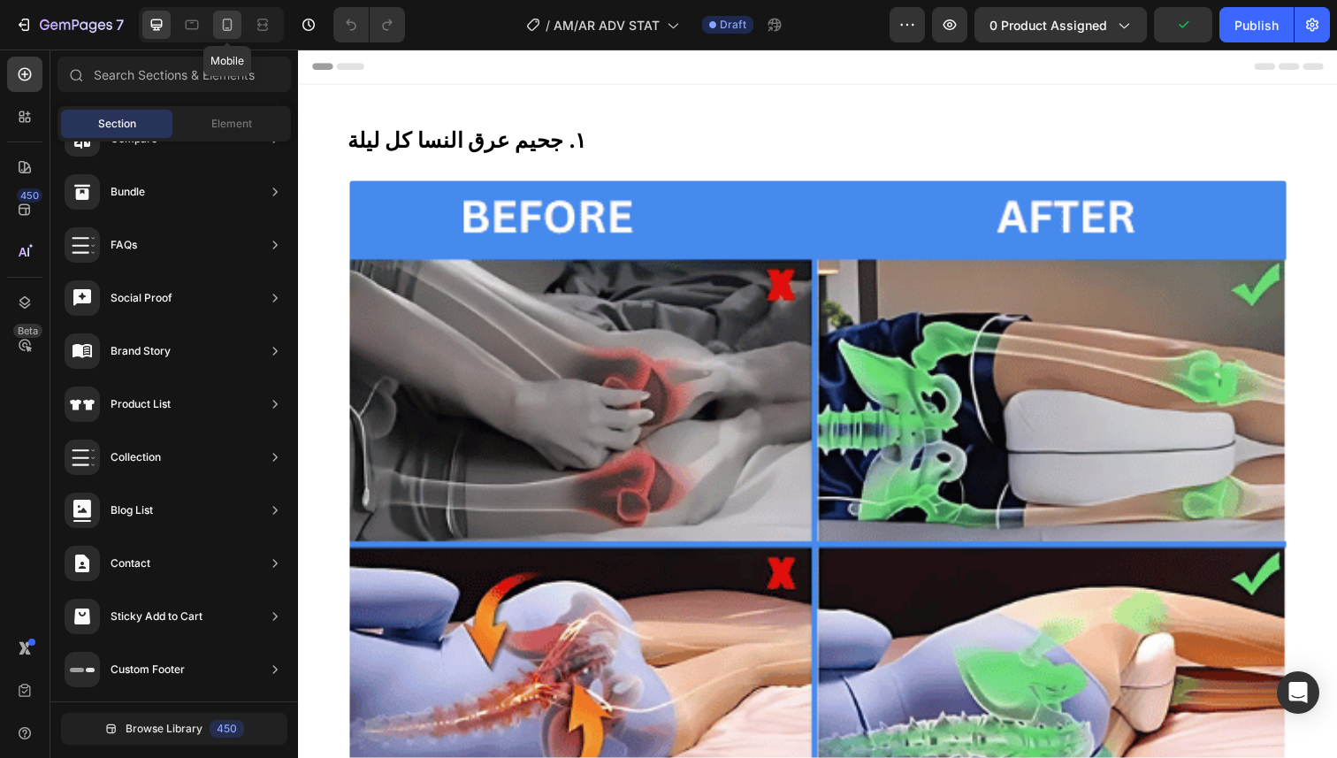
click at [222, 29] on icon at bounding box center [227, 25] width 18 height 18
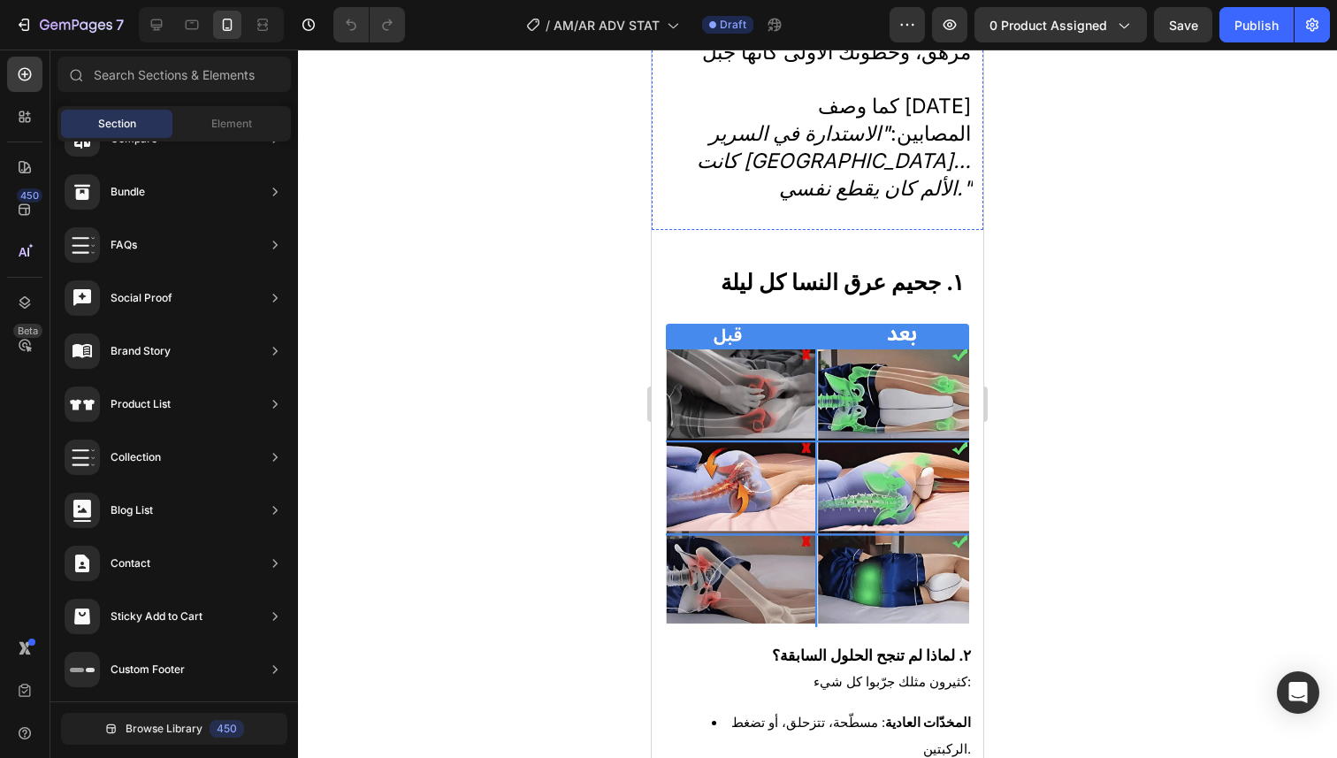
scroll to position [866, 0]
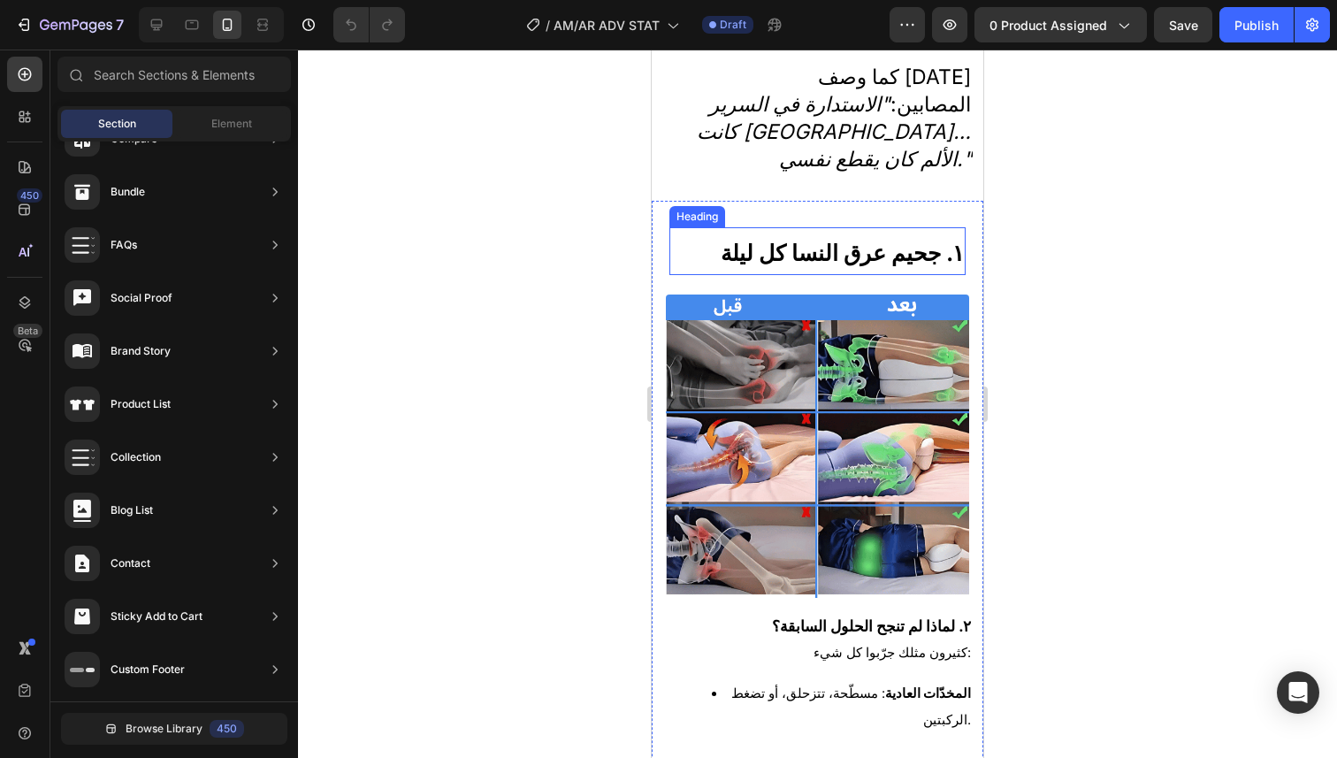
click at [909, 240] on strong "١. جحيم عرق النسا كل ليلة" at bounding box center [842, 253] width 243 height 27
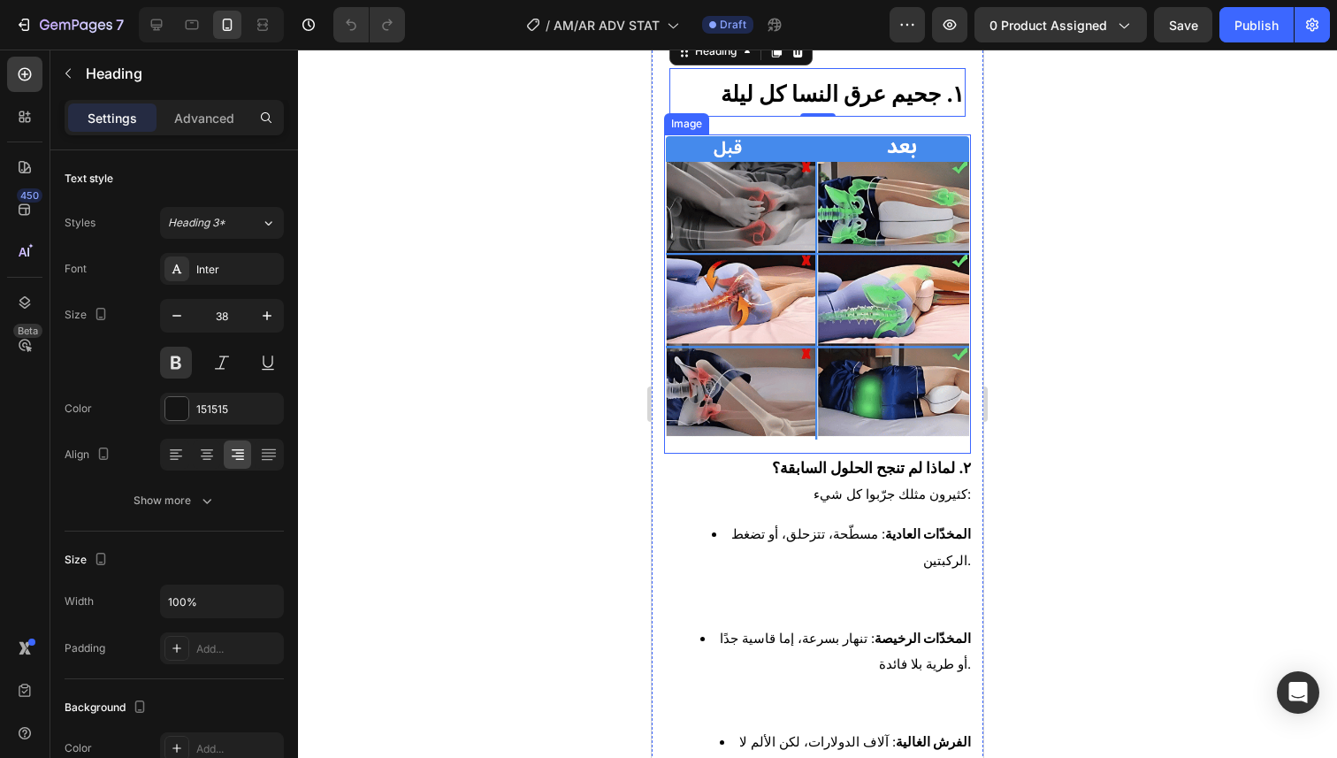
scroll to position [989, 0]
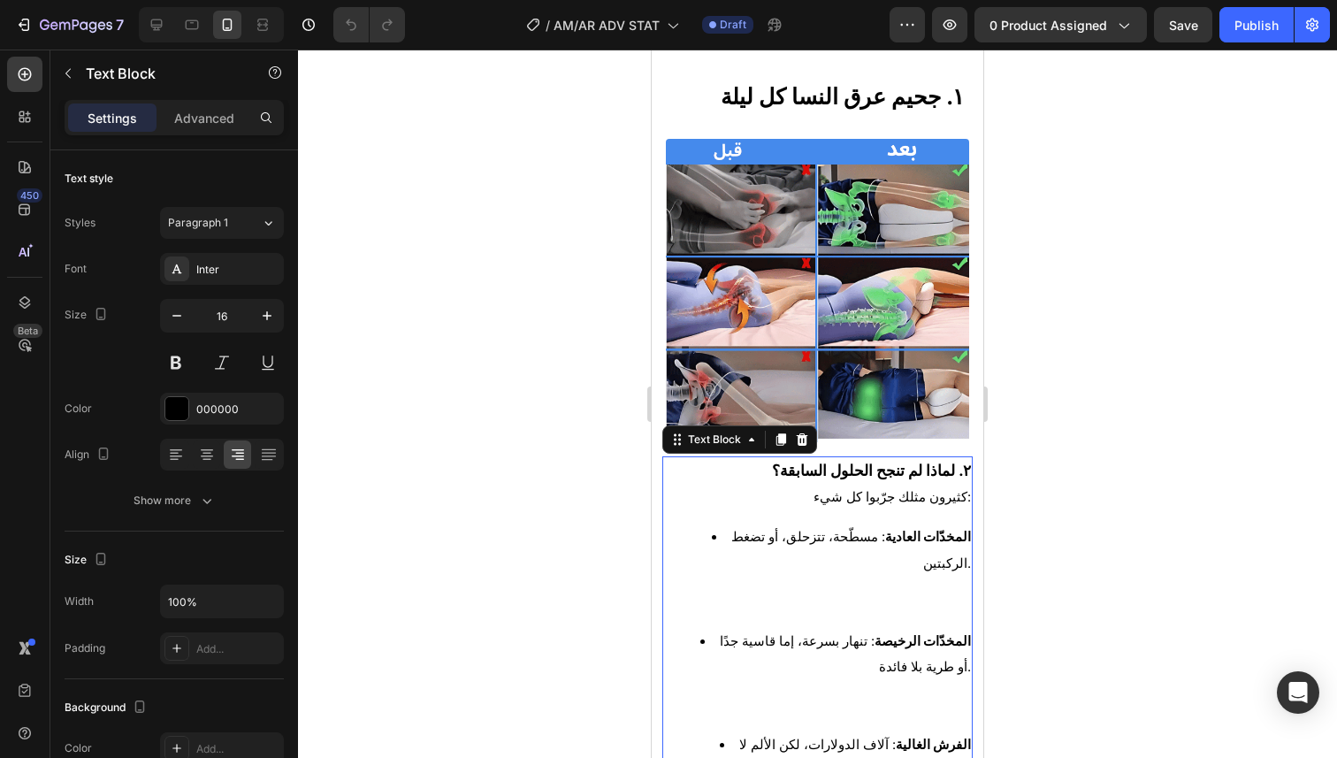
click at [837, 461] on strong "٢. لماذا لم تنجح الحلول السابقة؟" at bounding box center [871, 470] width 199 height 19
click at [789, 461] on strong "٢. لماذا لم تنجح الحلول السابقة؟" at bounding box center [871, 470] width 199 height 19
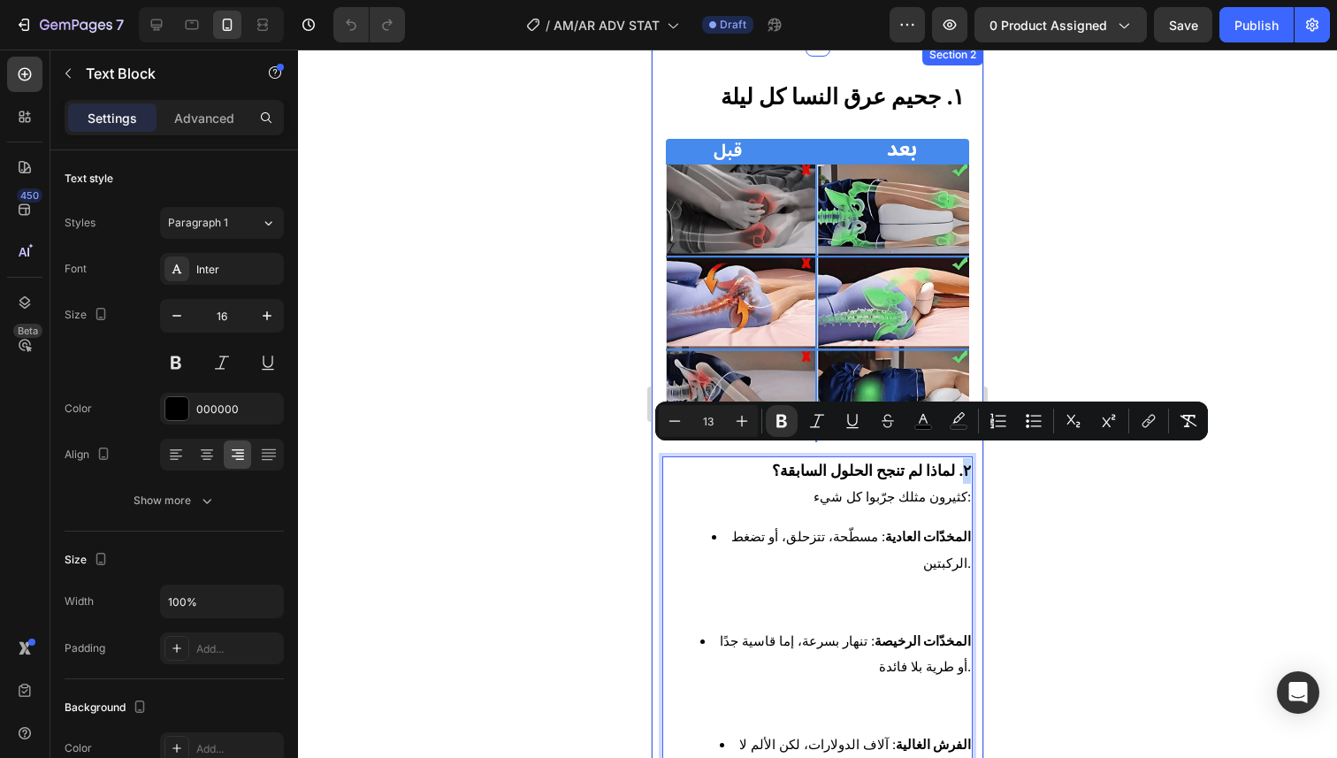
drag, startPoint x: 760, startPoint y: 457, endPoint x: 960, endPoint y: 457, distance: 199.8
click at [904, 461] on strong "٢. لماذا لم تنجح الحلول السابقة؟" at bounding box center [871, 470] width 199 height 19
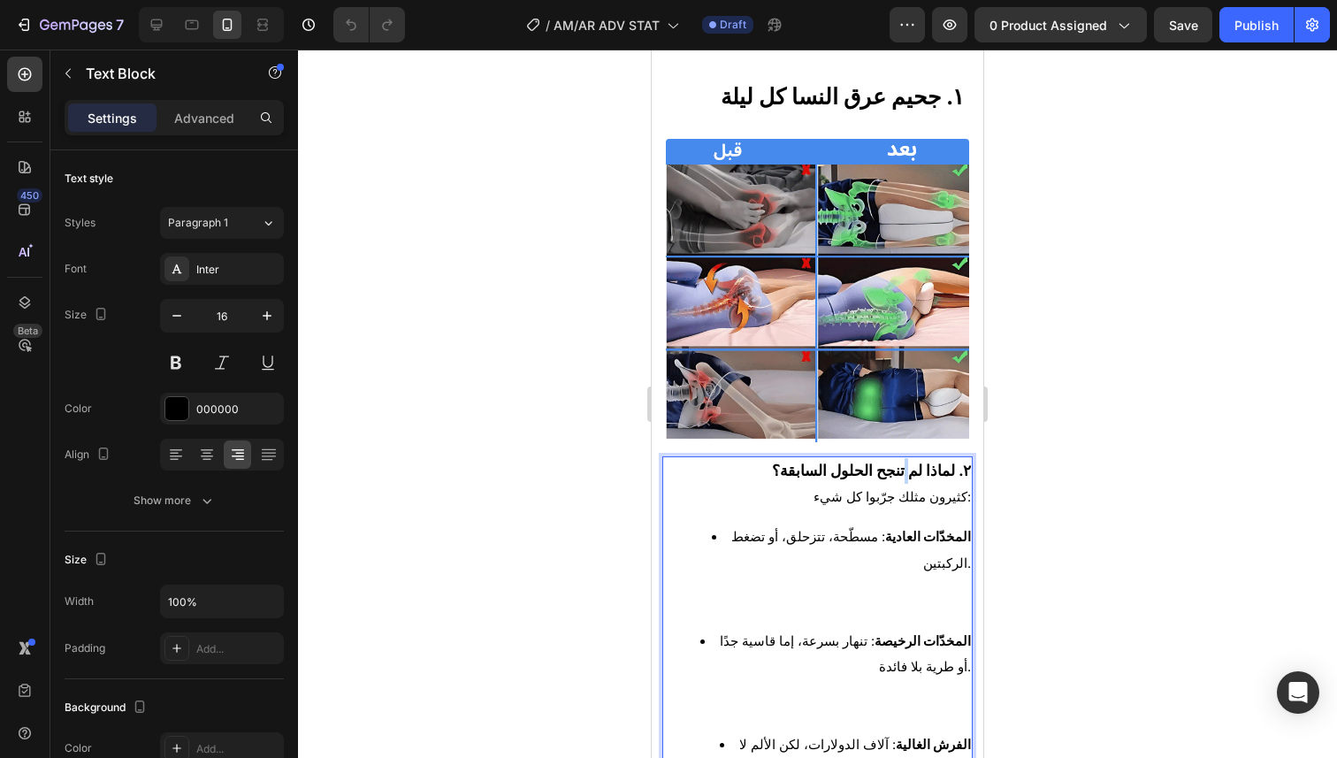
click at [904, 461] on strong "٢. لماذا لم تنجح الحلول السابقة؟" at bounding box center [871, 470] width 199 height 19
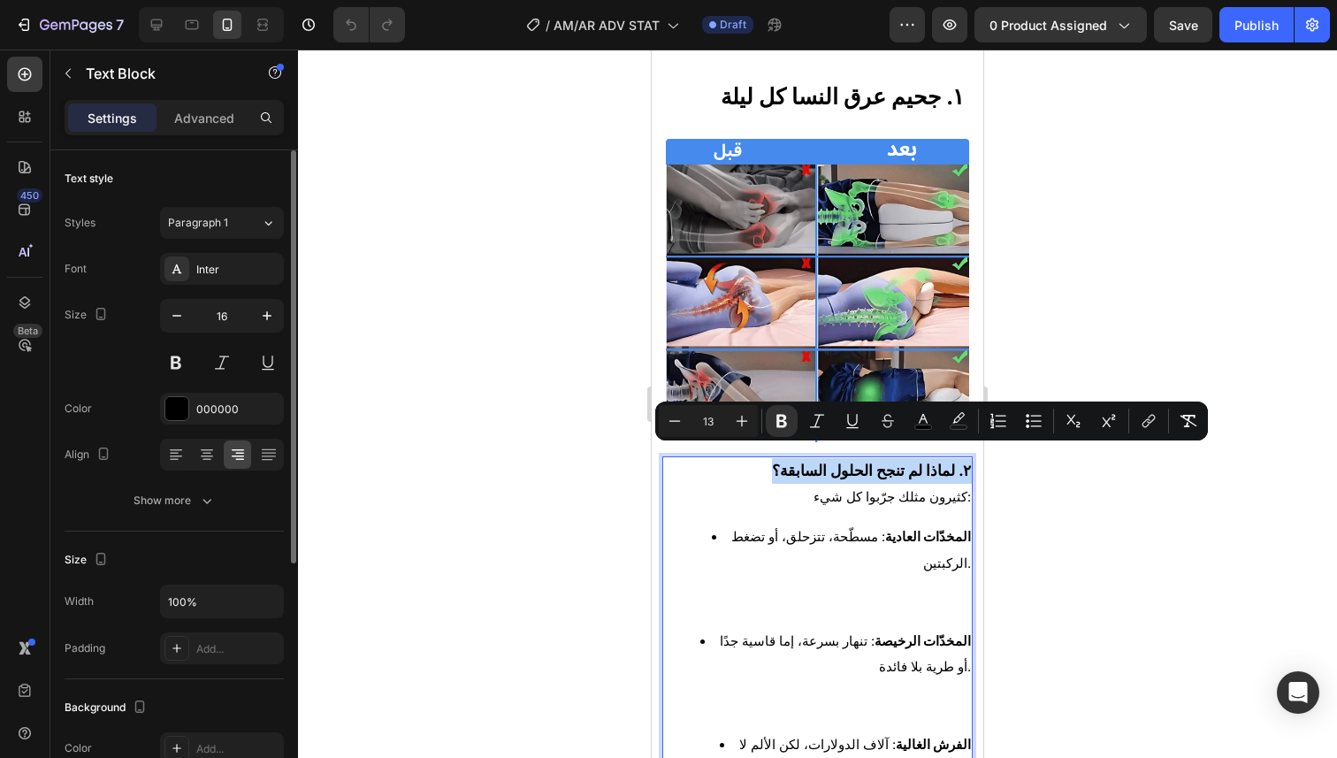
scroll to position [390, 0]
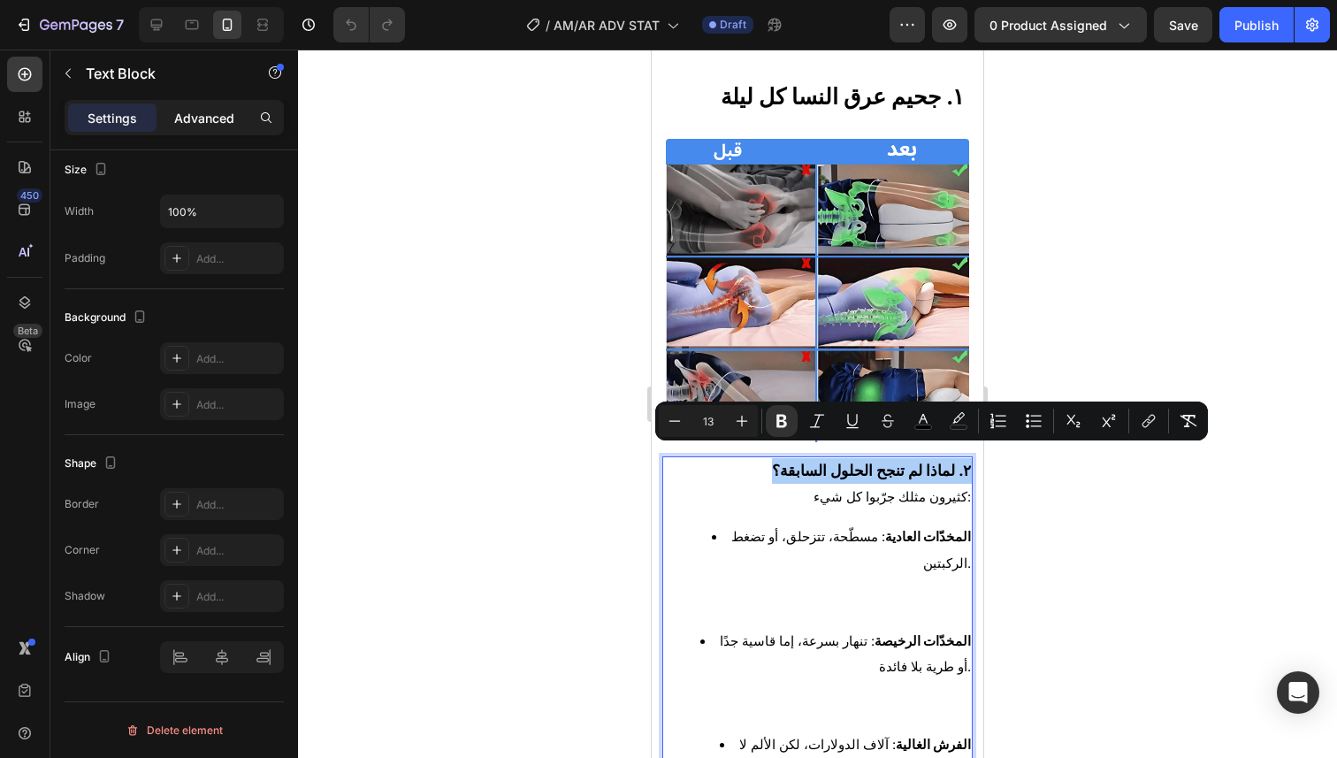
click at [205, 121] on p "Advanced" at bounding box center [204, 118] width 60 height 19
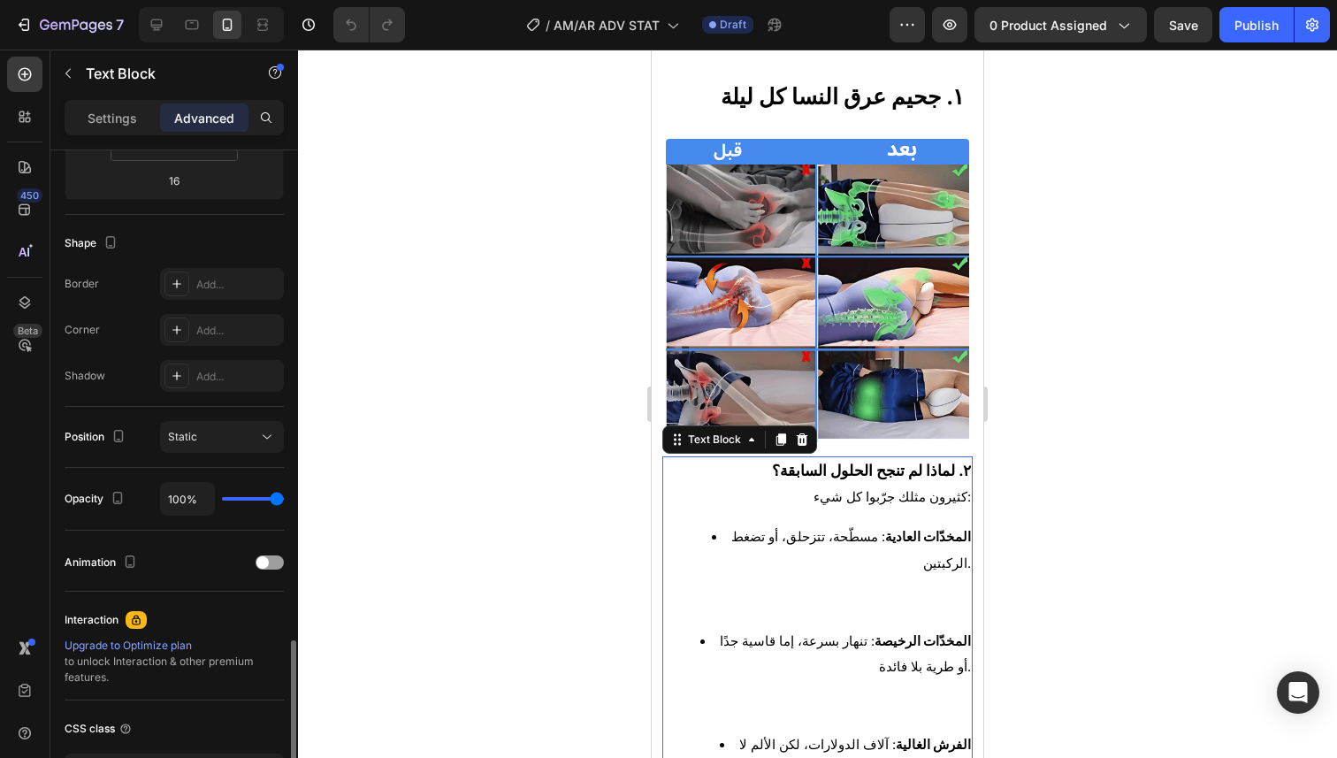
scroll to position [573, 0]
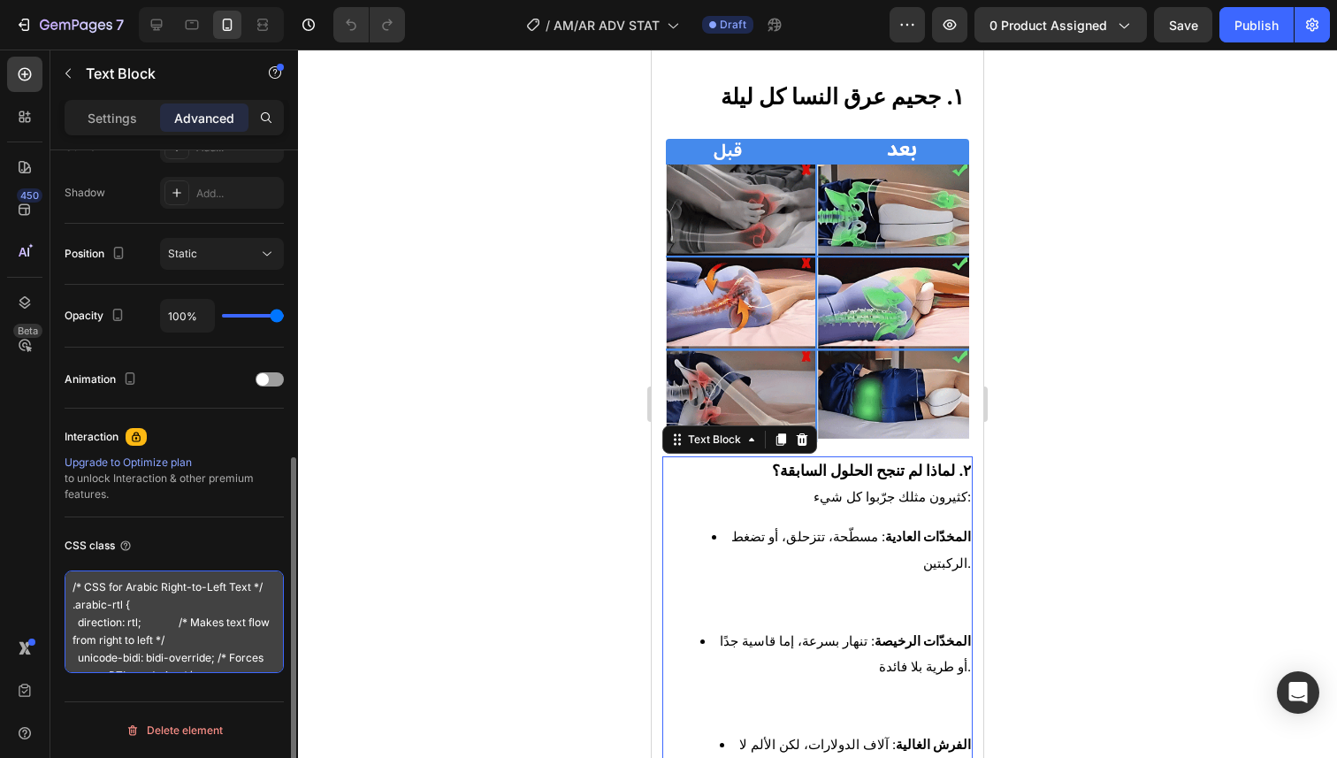
click at [208, 661] on textarea "/* CSS for Arabic Right-to-Left Text */ .arabic-rtl { direction: rtl; /* Makes …" at bounding box center [174, 621] width 219 height 103
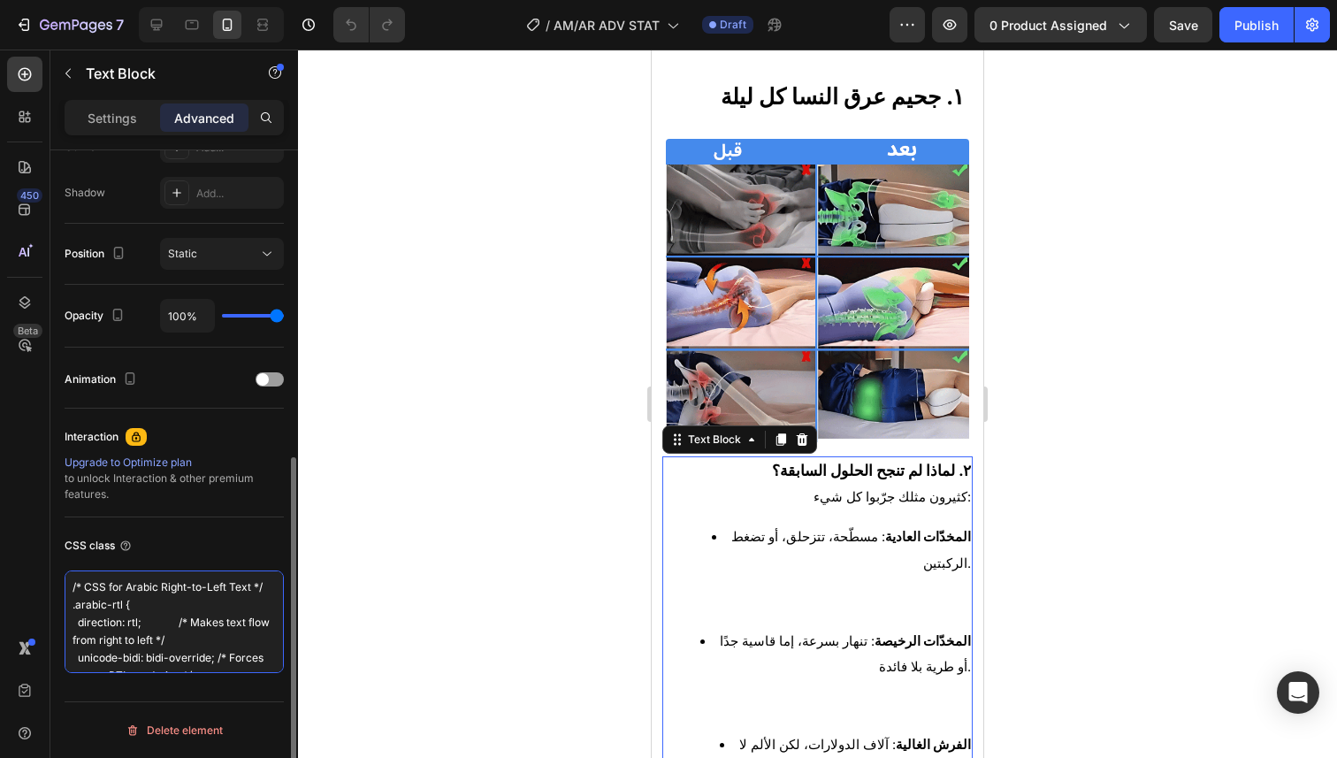
click at [208, 661] on textarea "/* CSS for Arabic Right-to-Left Text */ .arabic-rtl { direction: rtl; /* Makes …" at bounding box center [174, 621] width 219 height 103
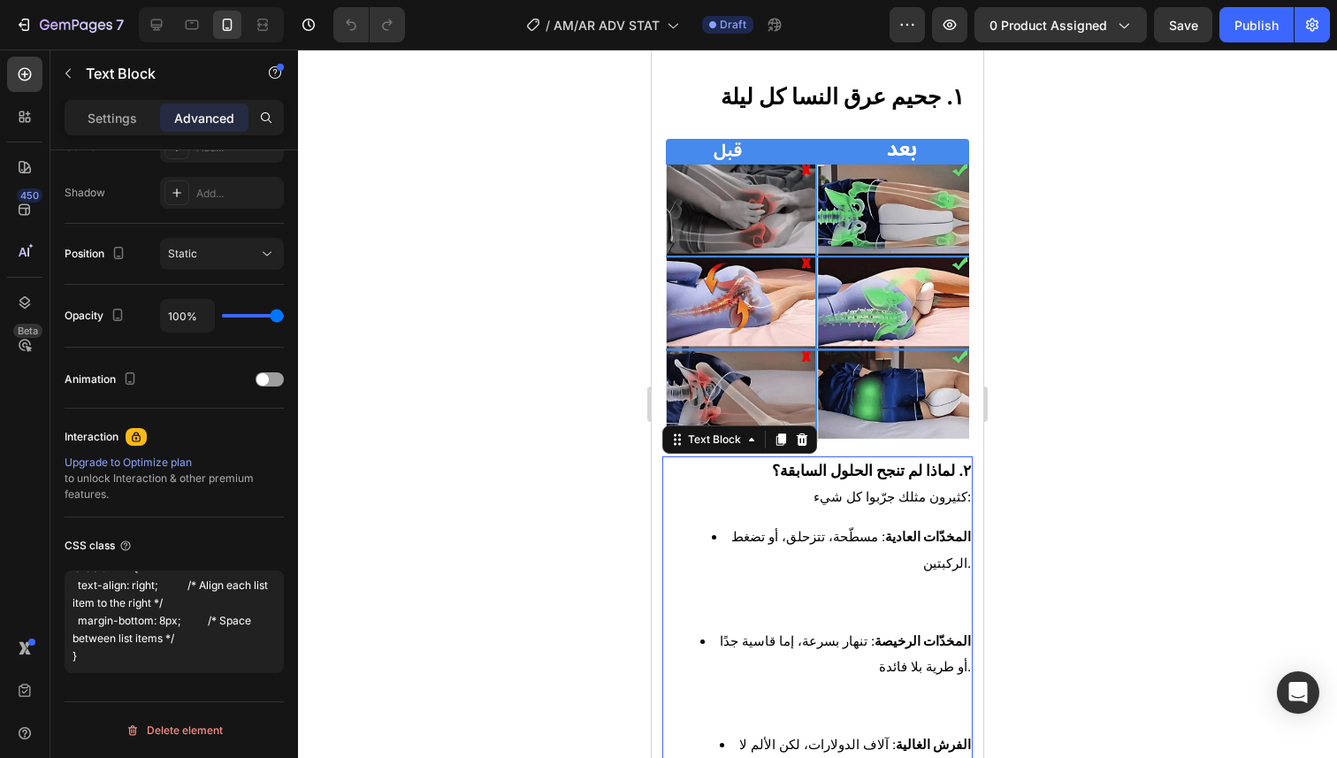
click at [1121, 290] on div at bounding box center [817, 404] width 1039 height 708
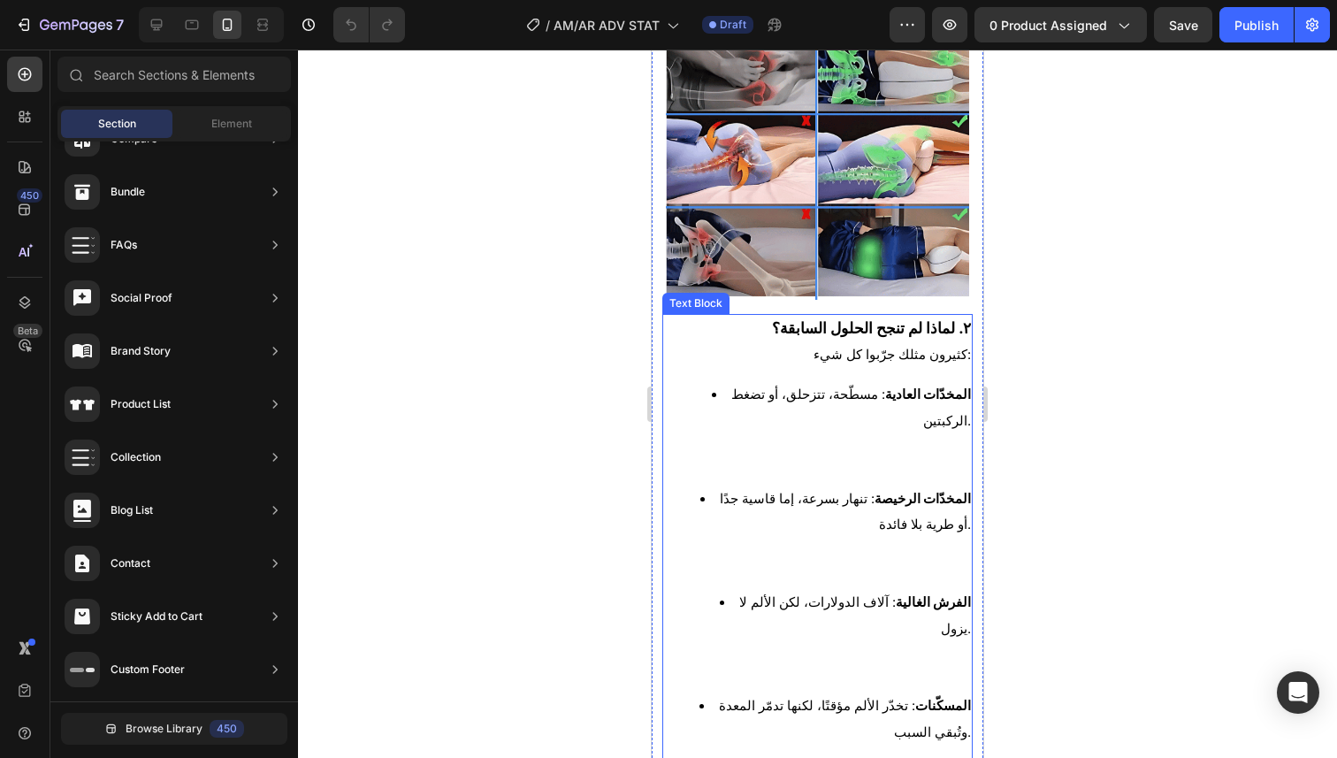
scroll to position [1136, 0]
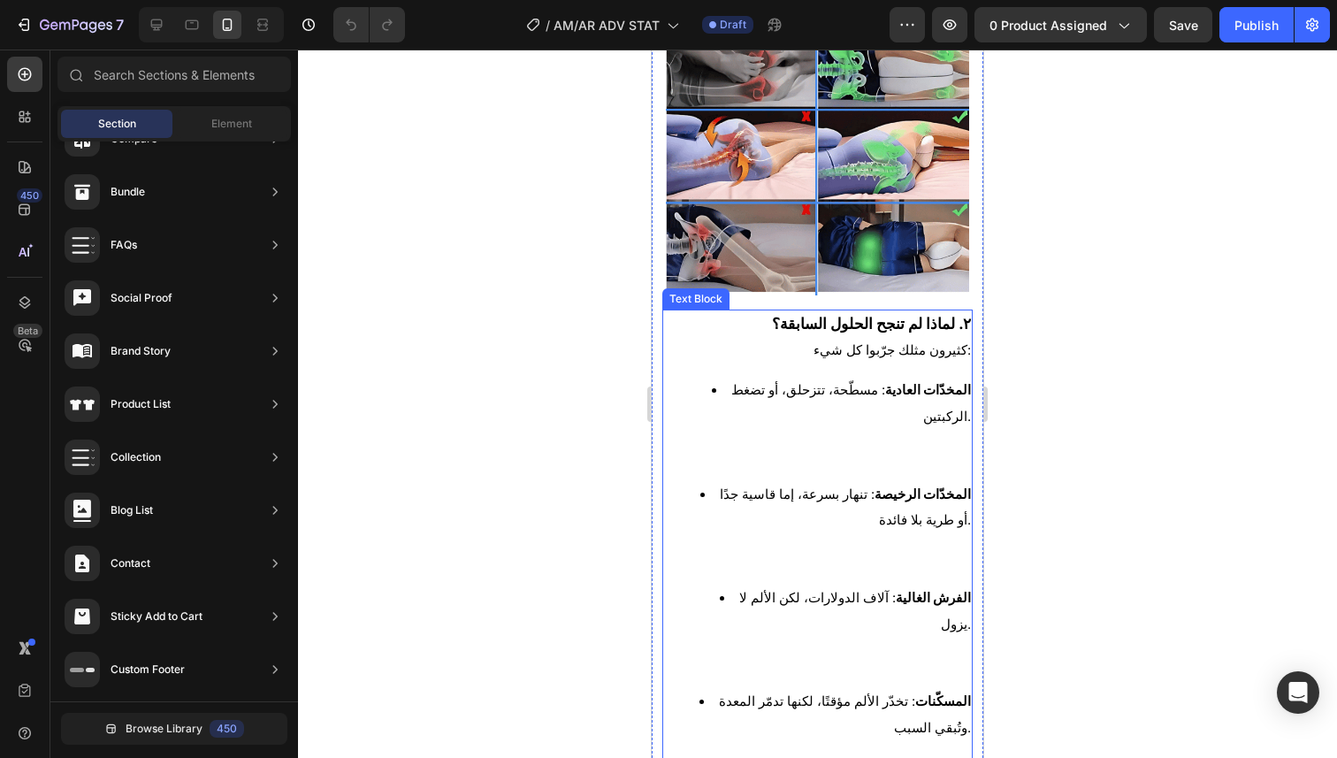
click at [835, 481] on li "المخدّات الرخيصة : تنهار بسرعة، إما قاسية جدًا أو طرية بلا فائدة." at bounding box center [834, 532] width 271 height 103
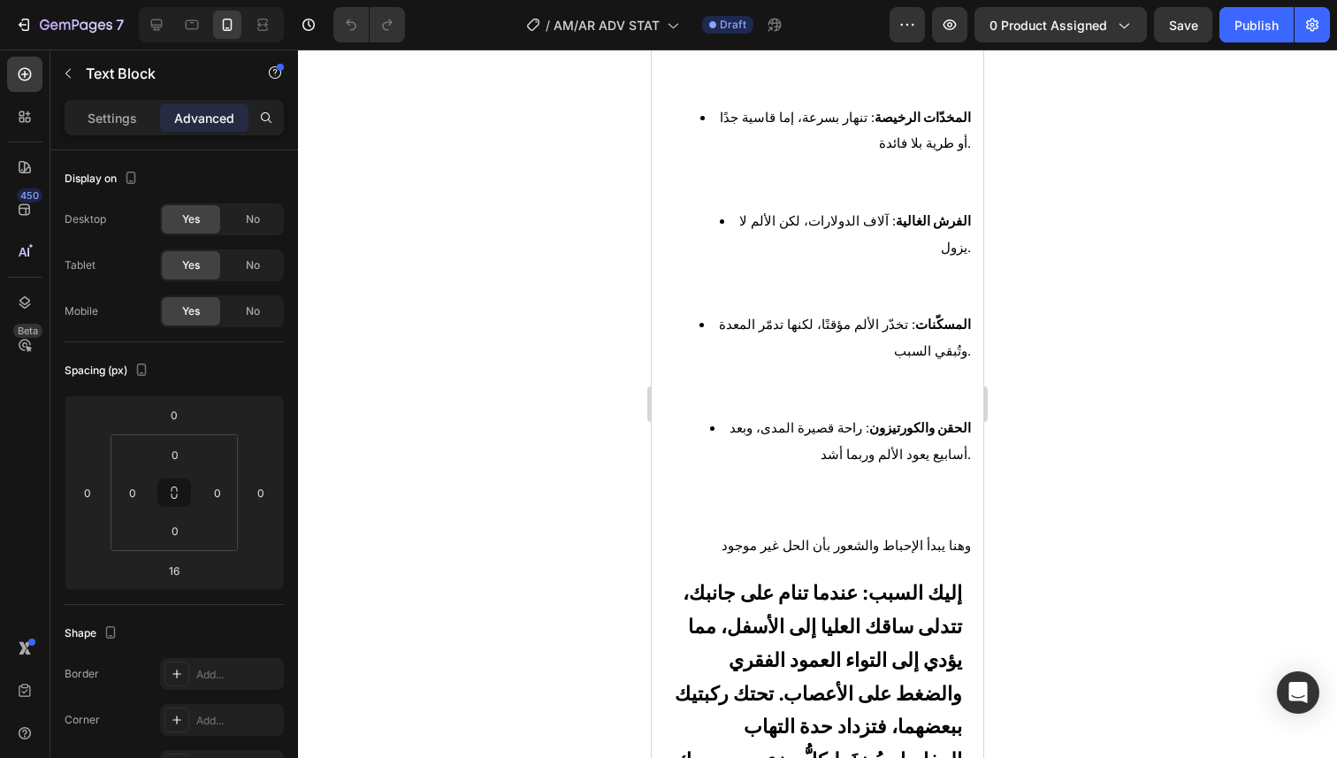
scroll to position [1348, 0]
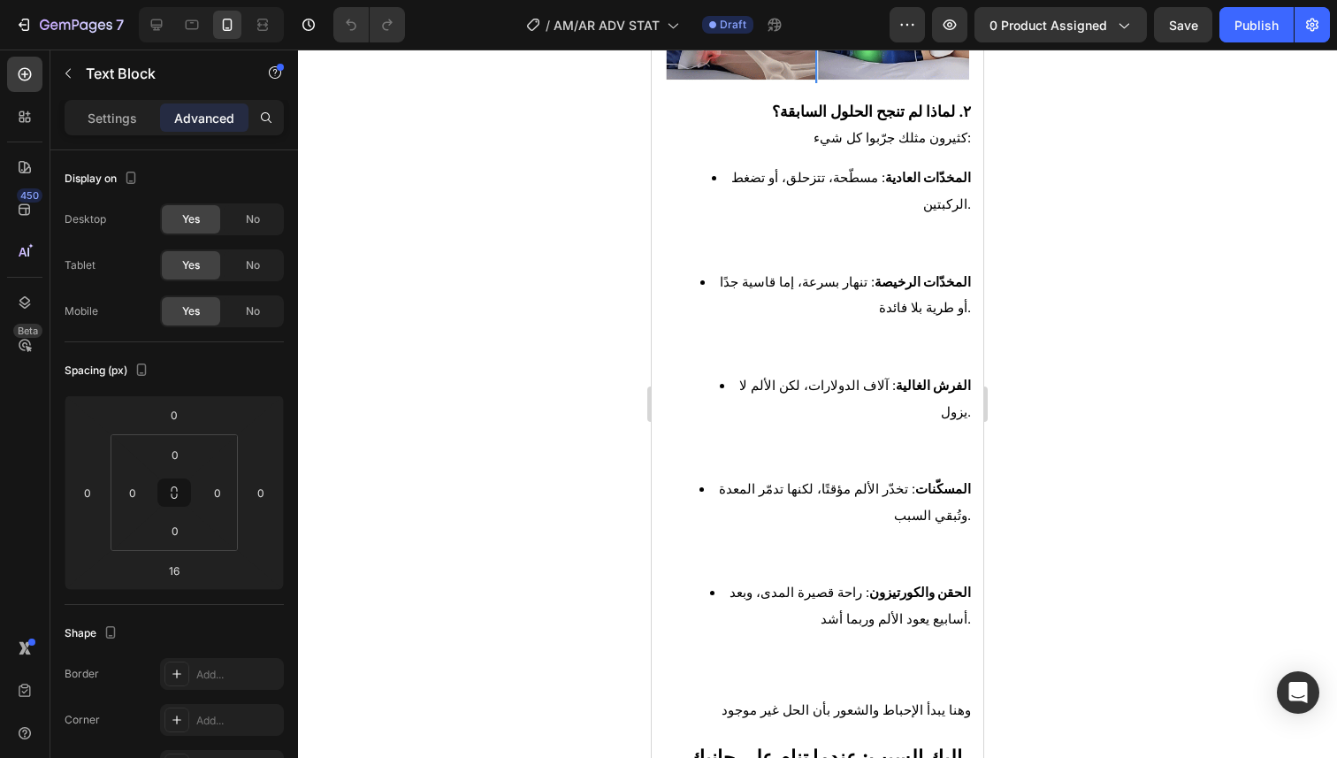
click at [950, 379] on li "الفرش الغالية : آلاف الدولارات، لكن الألم لا يزول." at bounding box center [834, 423] width 271 height 103
click at [956, 377] on span "الفرش الغالية : آلاف الدولارات، لكن الألم لا يزول." at bounding box center [855, 398] width 232 height 42
drag, startPoint x: 724, startPoint y: 371, endPoint x: 701, endPoint y: 368, distance: 23.3
click at [701, 372] on li "الفرش الغالية : آلاف الدولارات، لكن الألم لا يزول." at bounding box center [834, 423] width 271 height 103
click at [702, 372] on li "الفرش الغالية : آلاف الدولارات، لكن الألم لا يزول. ⁠⁠⁠⁠⁠⁠⁠" at bounding box center [834, 423] width 271 height 103
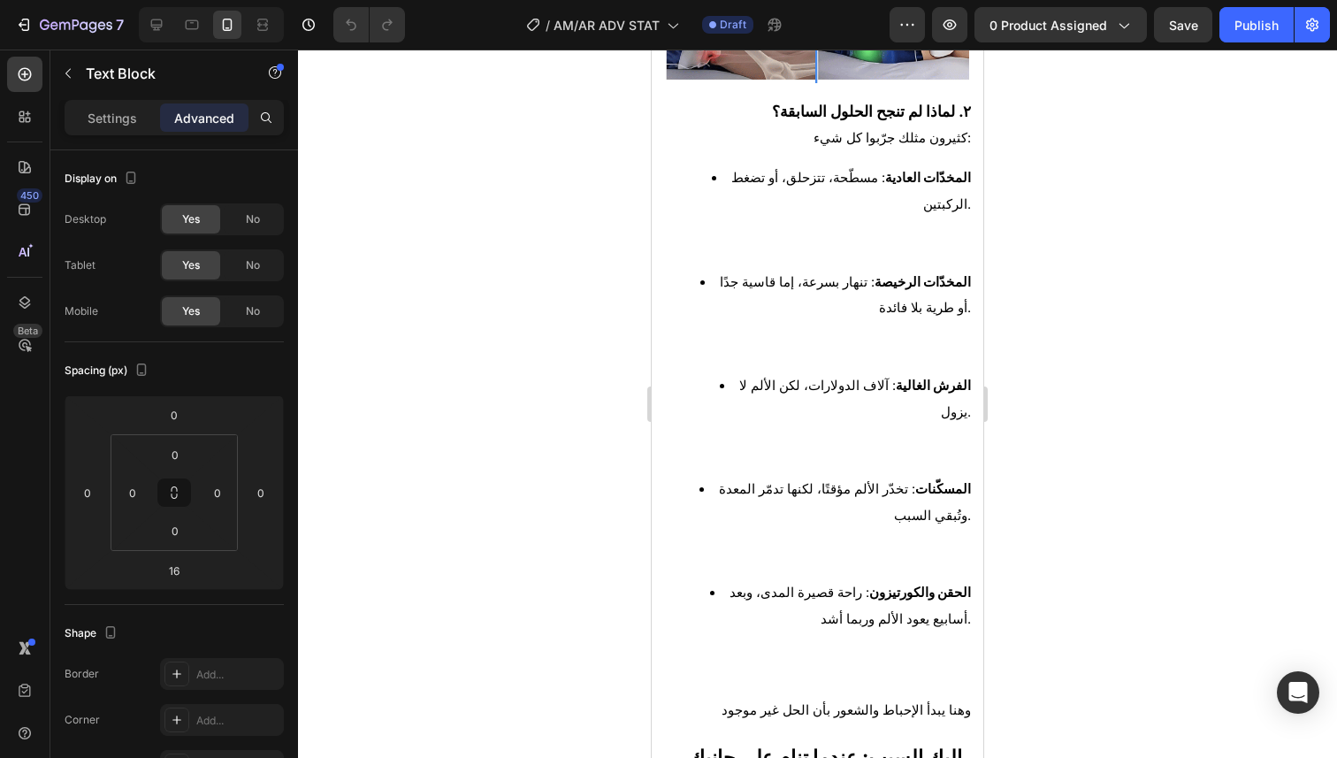
click at [715, 372] on li "الفرش الغالية : آلاف الدولارات، لكن الألم لا يزول. ⁠⁠⁠⁠⁠⁠⁠" at bounding box center [834, 423] width 271 height 103
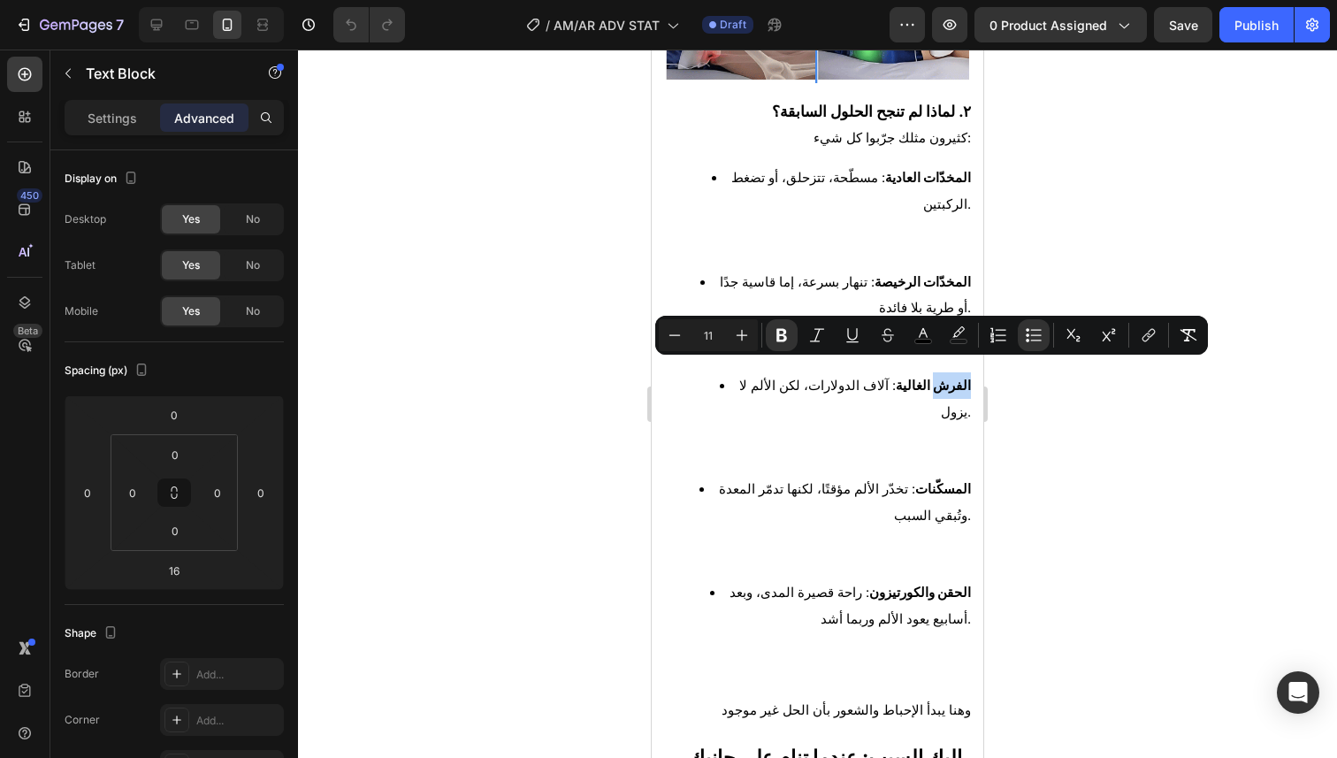
click at [719, 372] on li "الفرش الغالية : آلاف الدولارات، لكن الألم لا يزول." at bounding box center [834, 423] width 271 height 103
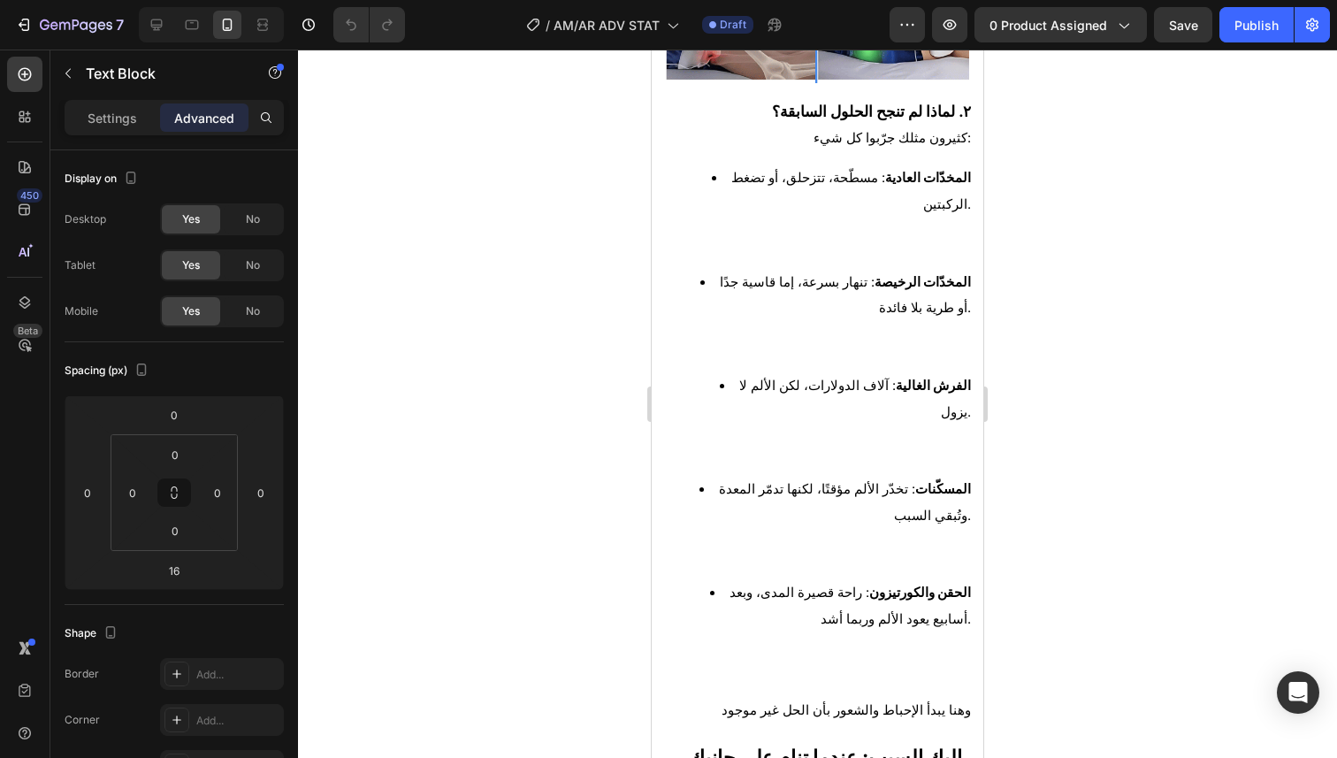
click at [719, 372] on li "الفرش الغالية : آلاف الدولارات، لكن الألم لا يزول." at bounding box center [834, 423] width 271 height 103
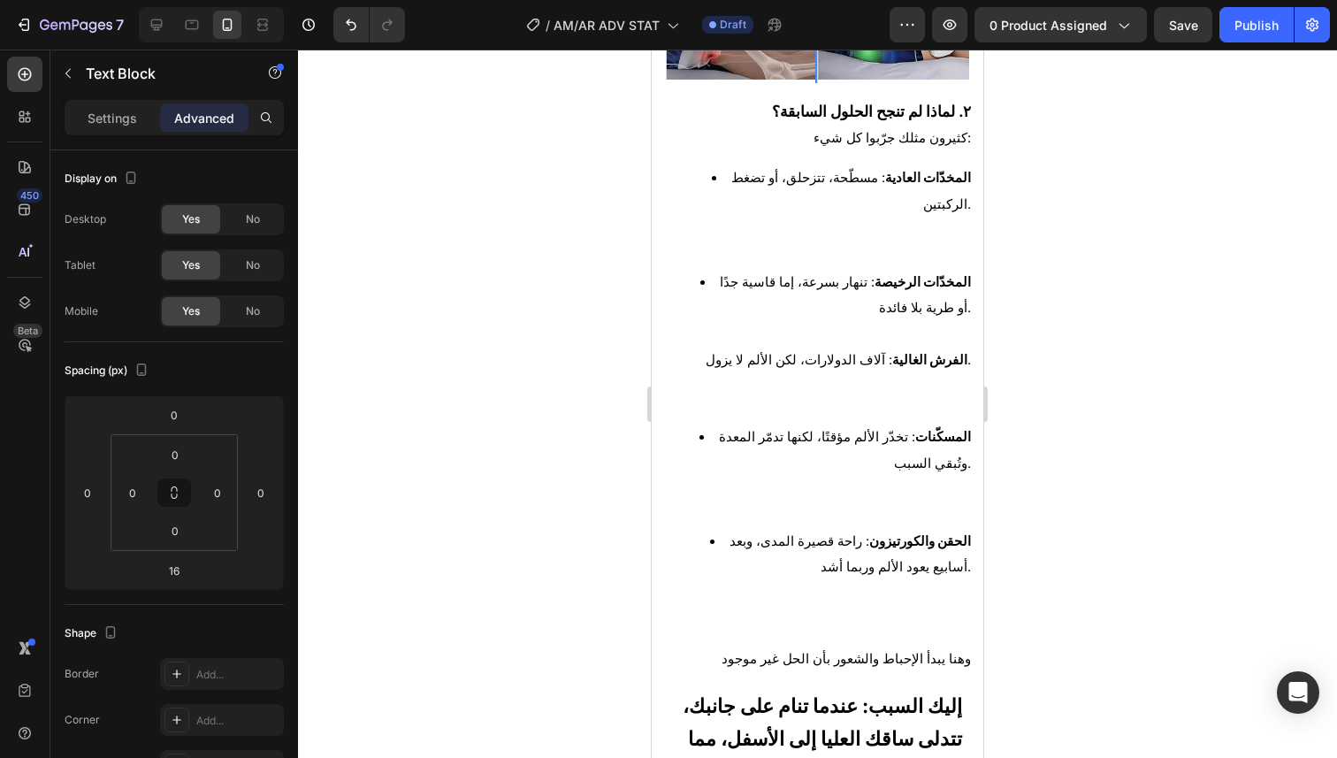
click at [695, 422] on ul "المخدّات العادية : مسطّحة، تتزحلق، أو تضغط الركبتين. المخدّات الرخيصة : تنهار ب…" at bounding box center [817, 397] width 307 height 466
click at [704, 423] on li "المسكّنات : تخدّر الألم مؤقتًا، لكنها تدمّر المعدة وتُبقي السبب." at bounding box center [834, 474] width 271 height 103
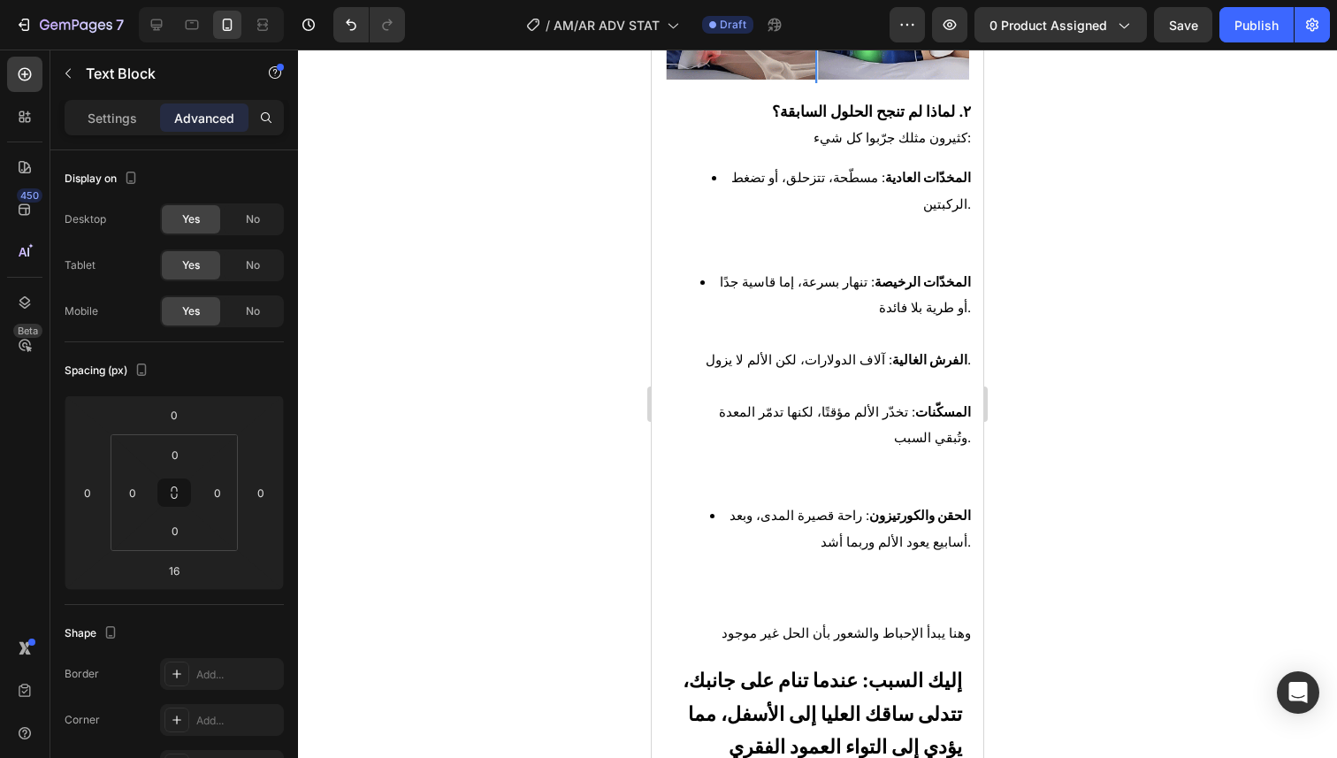
click at [722, 502] on li "الحقن والكورتيزون : راحة قصيرة المدى، وبعد أسابيع يعود الألم وربما أشد." at bounding box center [834, 553] width 271 height 103
click at [725, 502] on li "الحقن والكورتيزون : راحة قصيرة المدى، وبعد أسابيع يعود الألم وربما أشد." at bounding box center [834, 553] width 271 height 103
click at [724, 502] on li "الحقن والكورتيزون : راحة قصيرة المدى، وبعد أسابيع يعود الألم وربما أشد." at bounding box center [834, 553] width 271 height 103
click at [726, 502] on li "الحقن والكورتيزون : راحة قصيرة المدى، وبعد أسابيع يعود الألم وربما أشد." at bounding box center [834, 553] width 271 height 103
click at [729, 502] on li "الحقن والكورتيزون : راحة قصيرة المدى، وبعد أسابيع يعود الألم وربما أشد." at bounding box center [834, 553] width 271 height 103
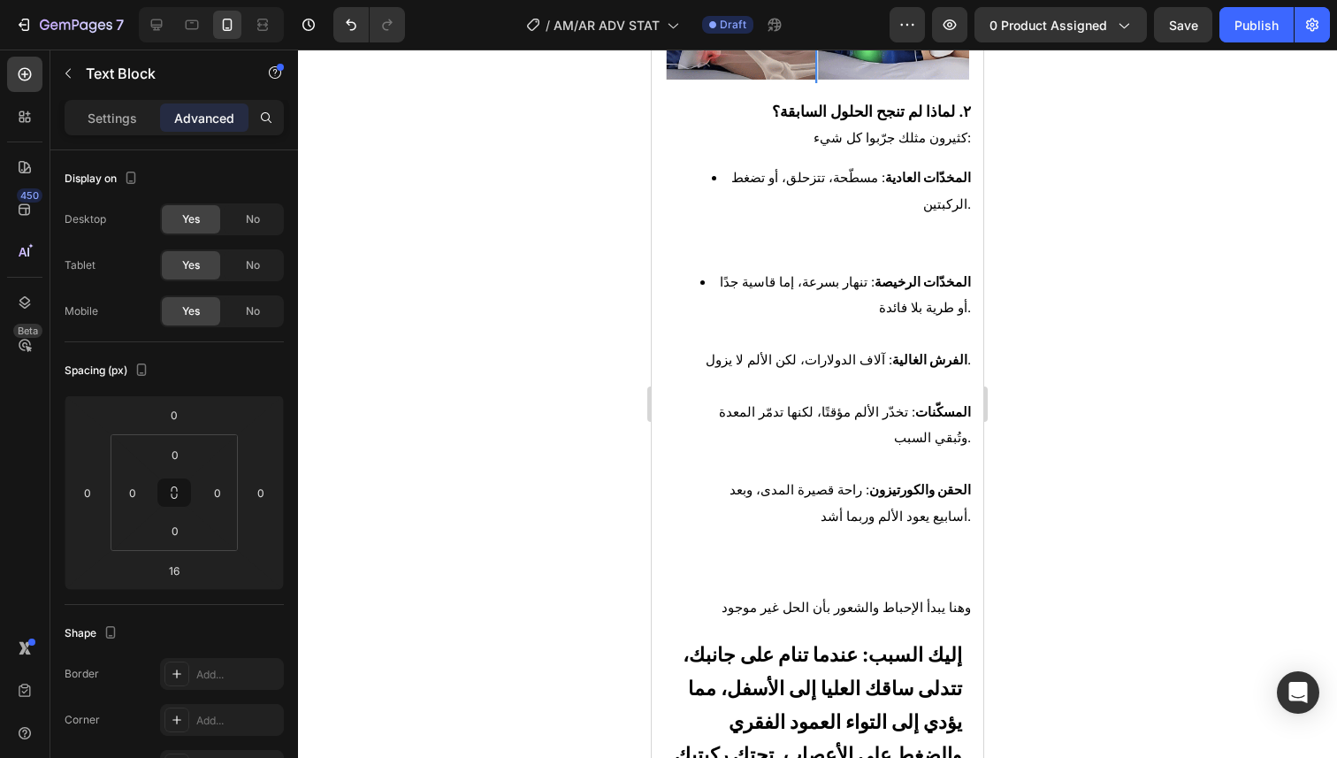
click at [697, 269] on ul "المخدّات العادية : مسطّحة، تتزحلق، أو تضغط الركبتين. المخدّات الرخيصة : تنهار ب…" at bounding box center [817, 372] width 307 height 416
click at [698, 266] on ul "المخدّات العادية : مسطّحة، تتزحلق، أو تضغط الركبتين. المخدّات الرخيصة : تنهار ب…" at bounding box center [817, 372] width 307 height 416
click at [709, 269] on li "المخدّات الرخيصة : تنهار بسرعة، إما قاسية جدًا أو طرية بلا فائدة. الفرش الغالية…" at bounding box center [834, 425] width 271 height 312
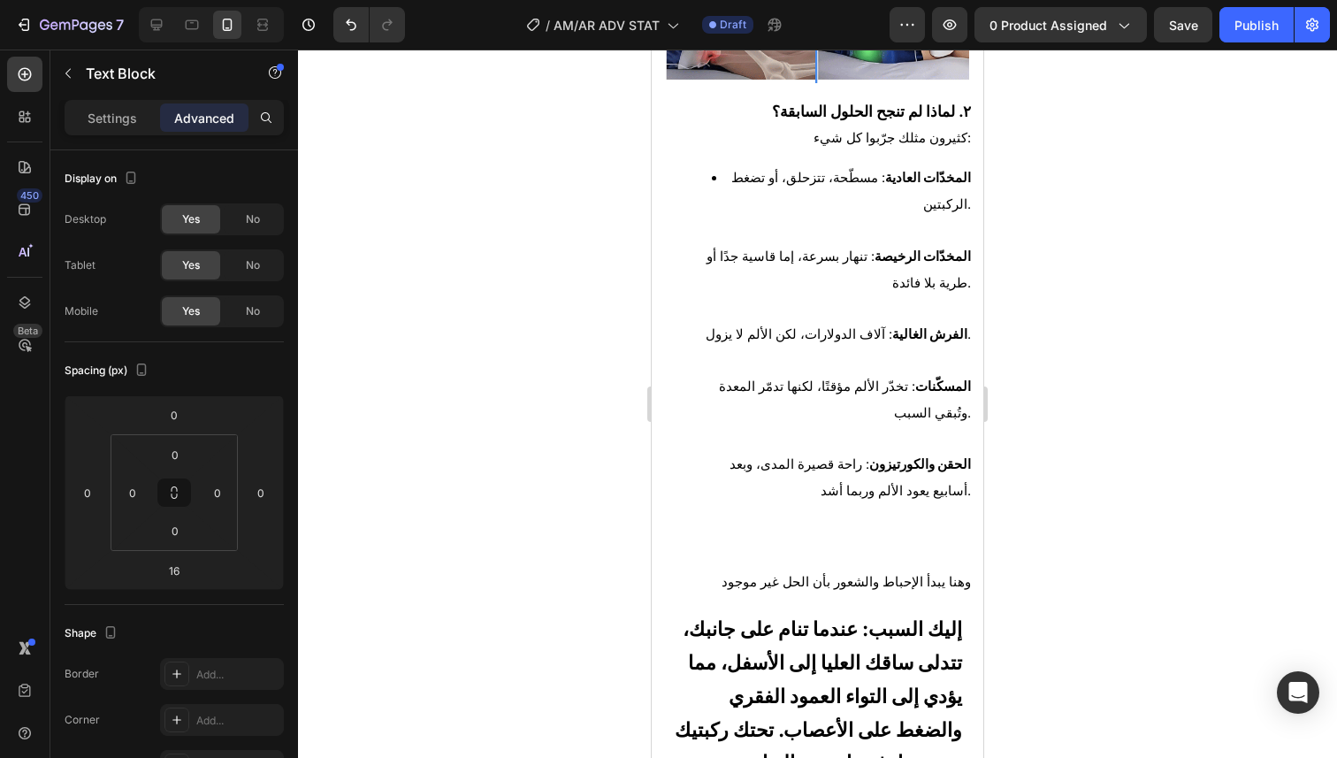
click at [722, 172] on li "المخدّات العادية : مسطّحة، تتزحلق، أو تضغط الركبتين. المخدّات الرخيصة : تنهار ب…" at bounding box center [834, 359] width 271 height 390
click at [728, 164] on li "المخدّات العادية : مسطّحة، تتزحلق، أو تضغط الركبتين. المخدّات الرخيصة : تنهار ب…" at bounding box center [834, 359] width 271 height 390
click at [736, 164] on li "المخدّات العادية : مسطّحة، تتزحلق، أو تضغط الركبتين. المخدّات الرخيصة : تنهار ب…" at bounding box center [834, 359] width 271 height 390
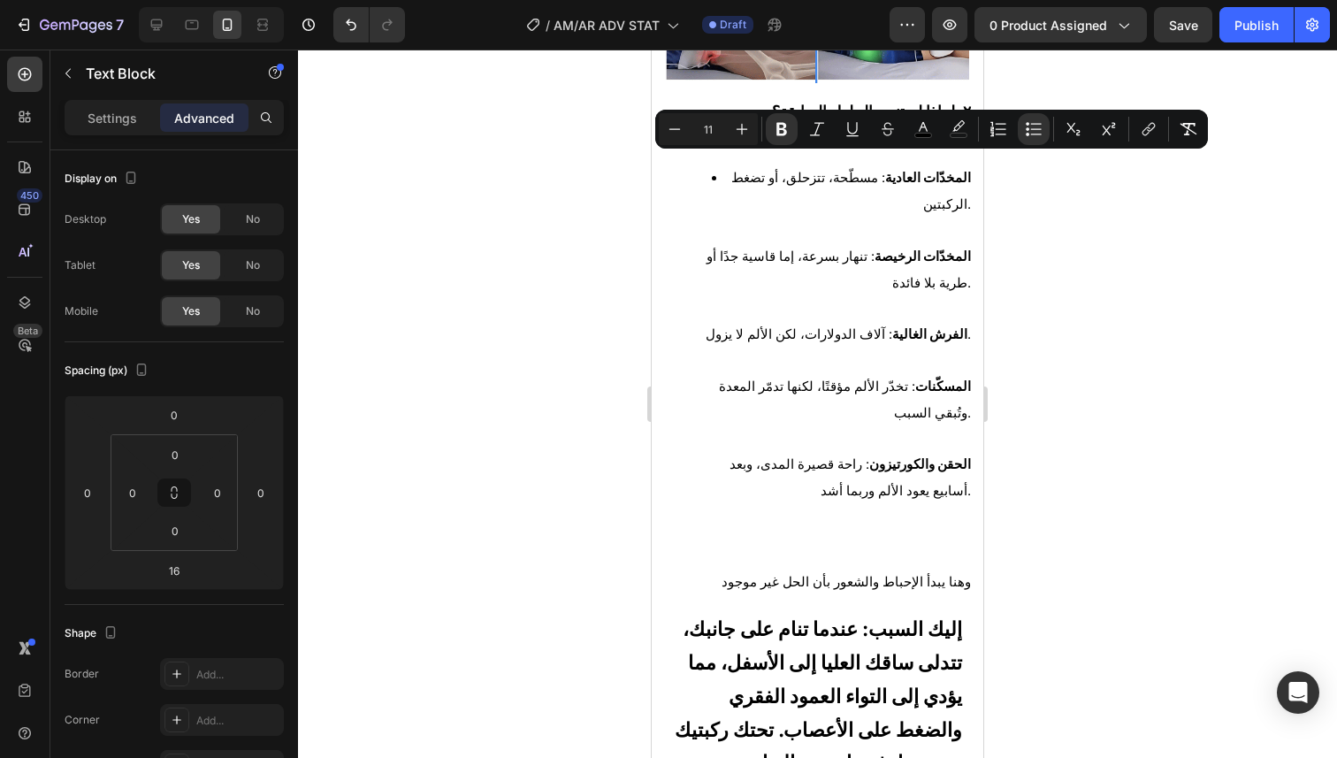
click at [733, 164] on li "المخدّات العادية : مسطّحة، تتزحلق، أو تضغط الركبتين. المخدّات الرخيصة : تنهار ب…" at bounding box center [834, 359] width 271 height 390
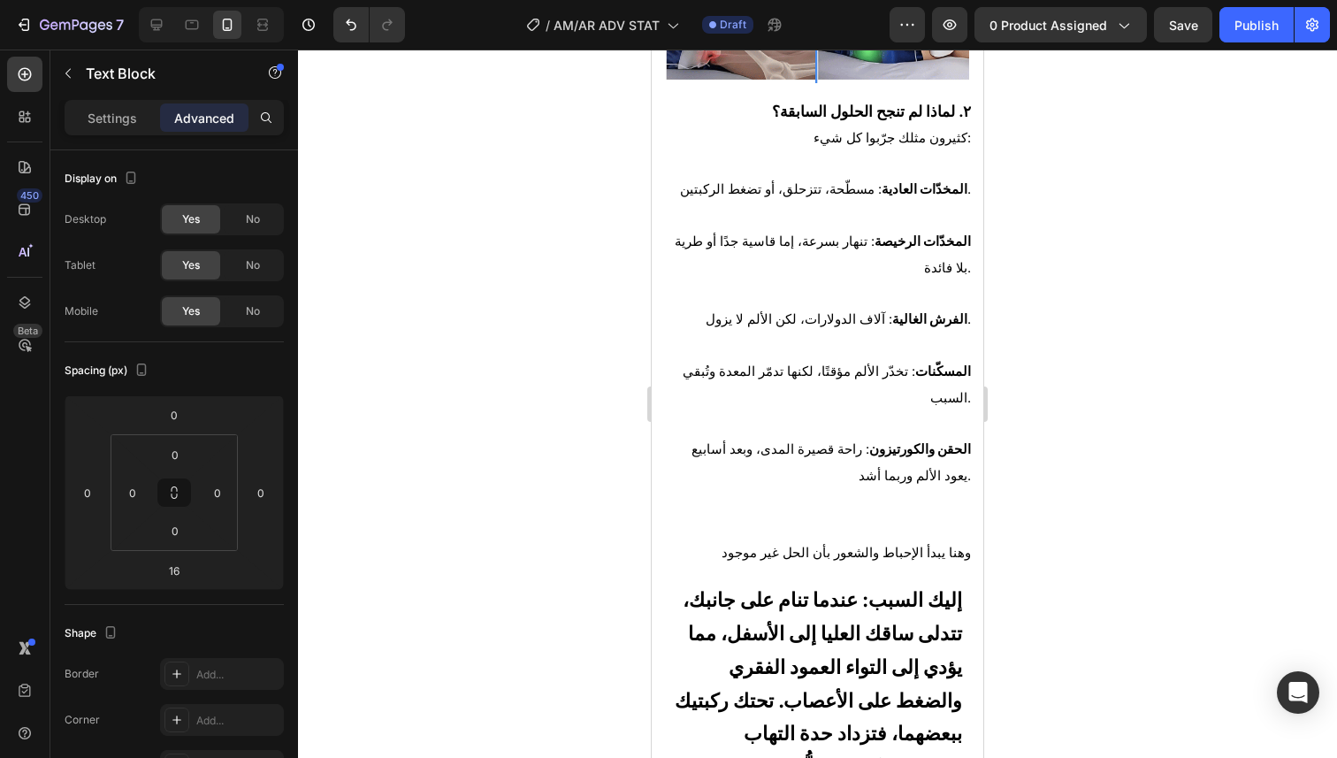
click at [957, 130] on span "كثيرون مثلك جرّبوا كل شيء:" at bounding box center [891, 138] width 157 height 16
click at [832, 127] on p "كثيرون مثلك جرّبوا كل شيء" at bounding box center [817, 138] width 307 height 27
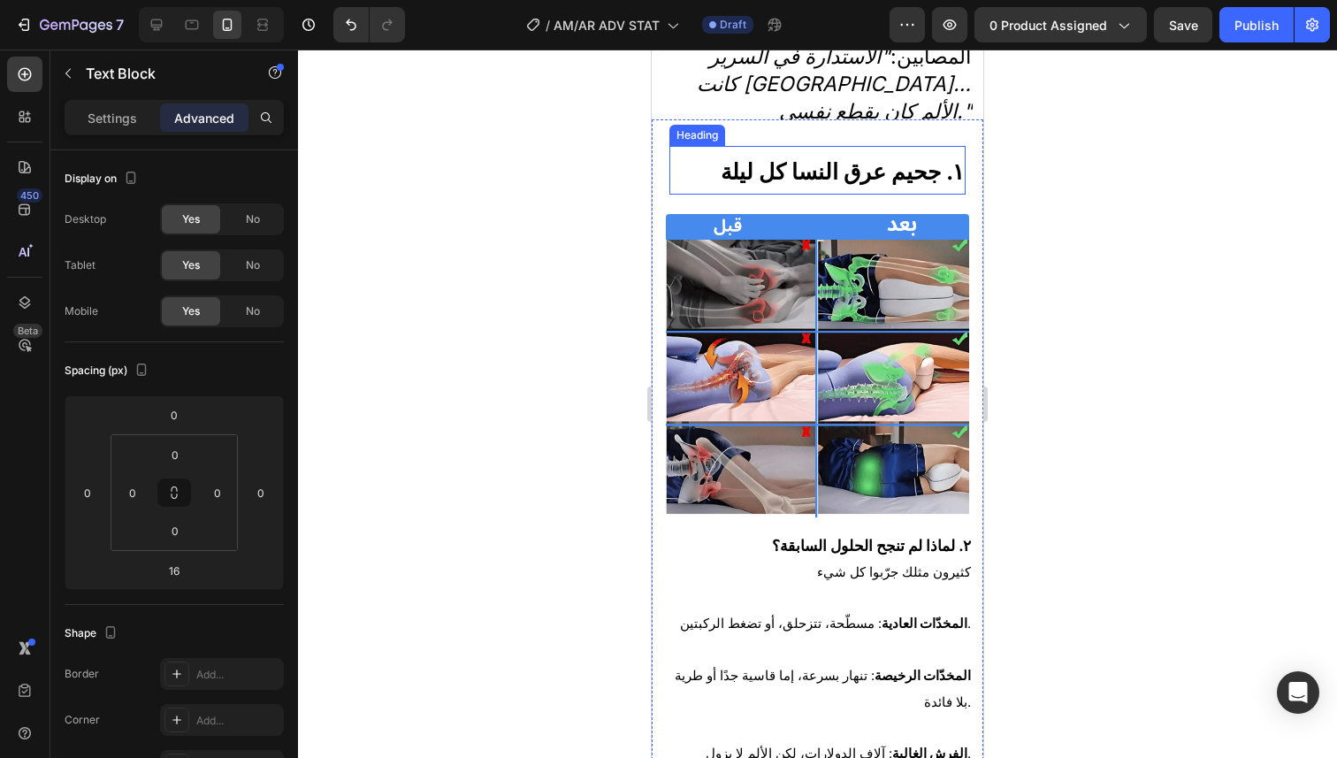
scroll to position [912, 0]
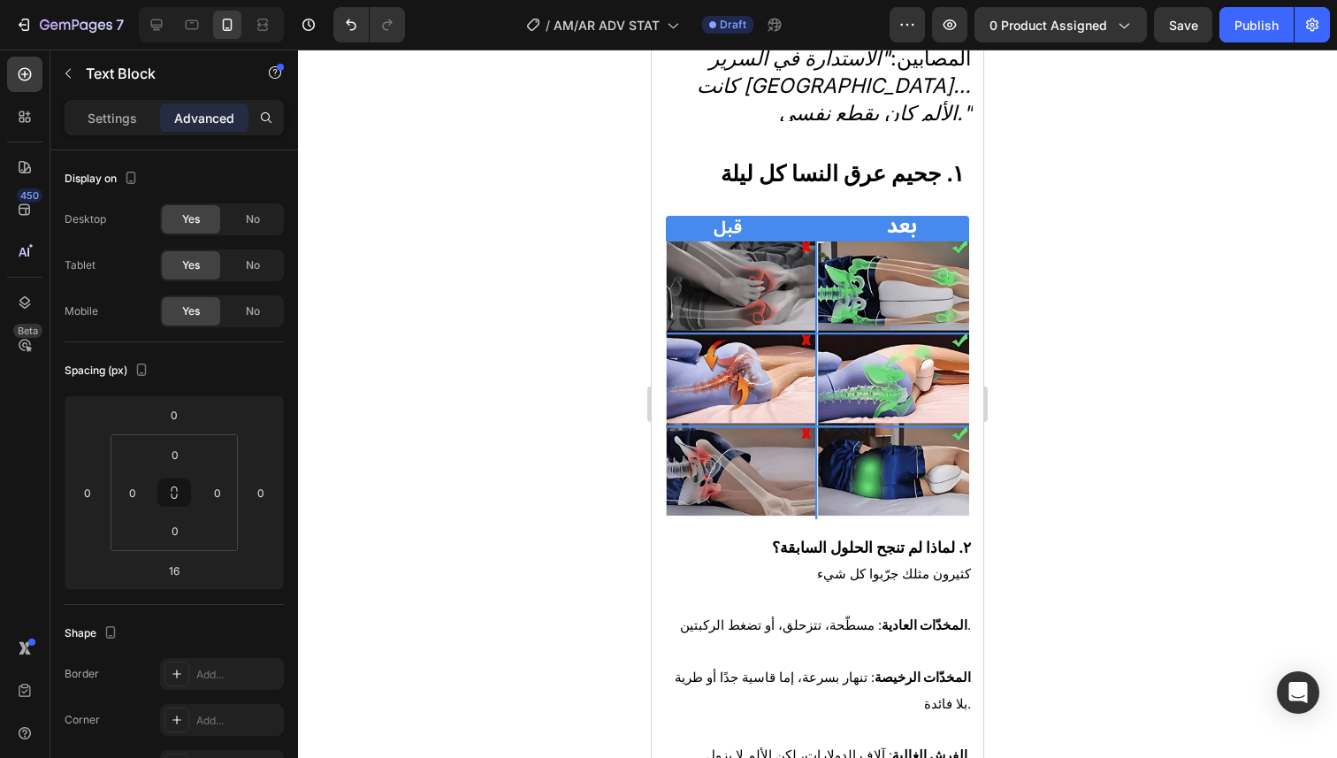
click at [877, 538] on strong "٢. لماذا لم تنجح الحلول السابقة؟" at bounding box center [871, 547] width 199 height 19
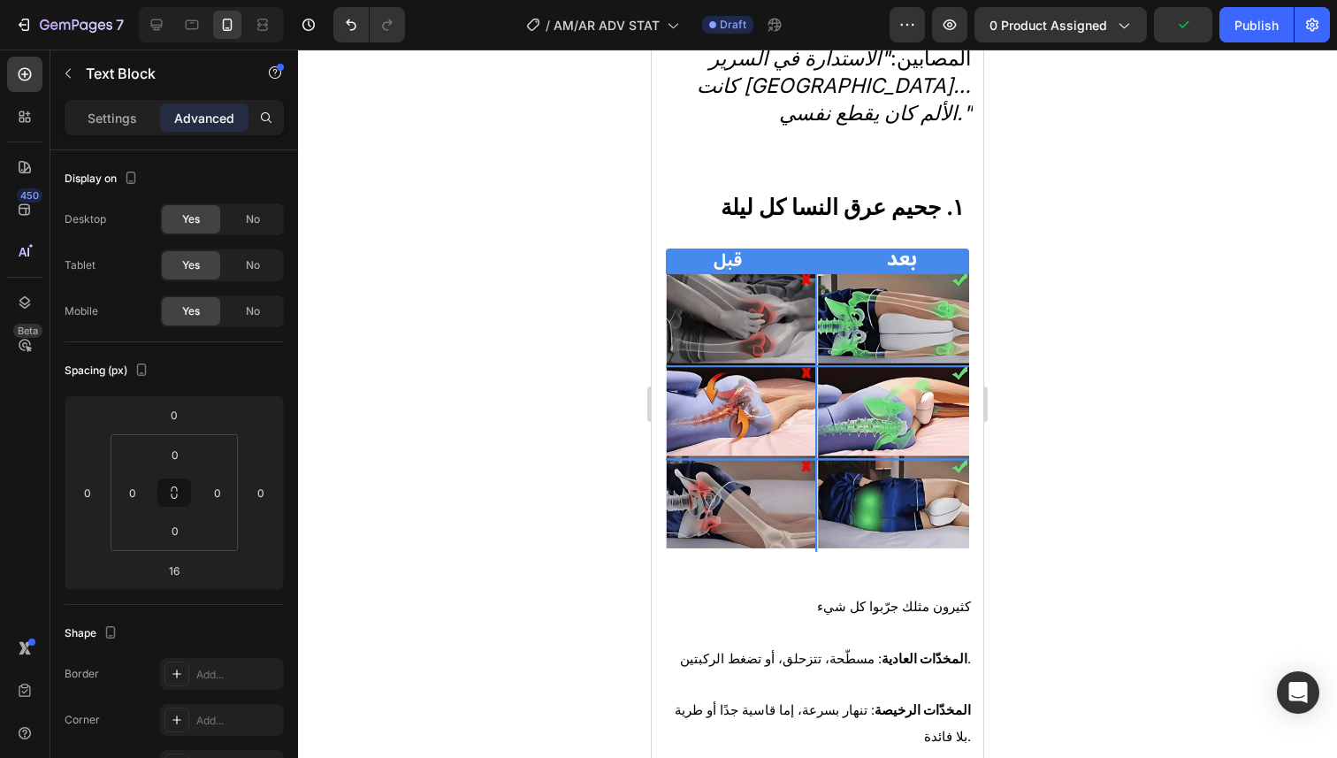
click at [834, 599] on span "كثيرون مثلك جرّبوا كل شيء" at bounding box center [894, 607] width 154 height 16
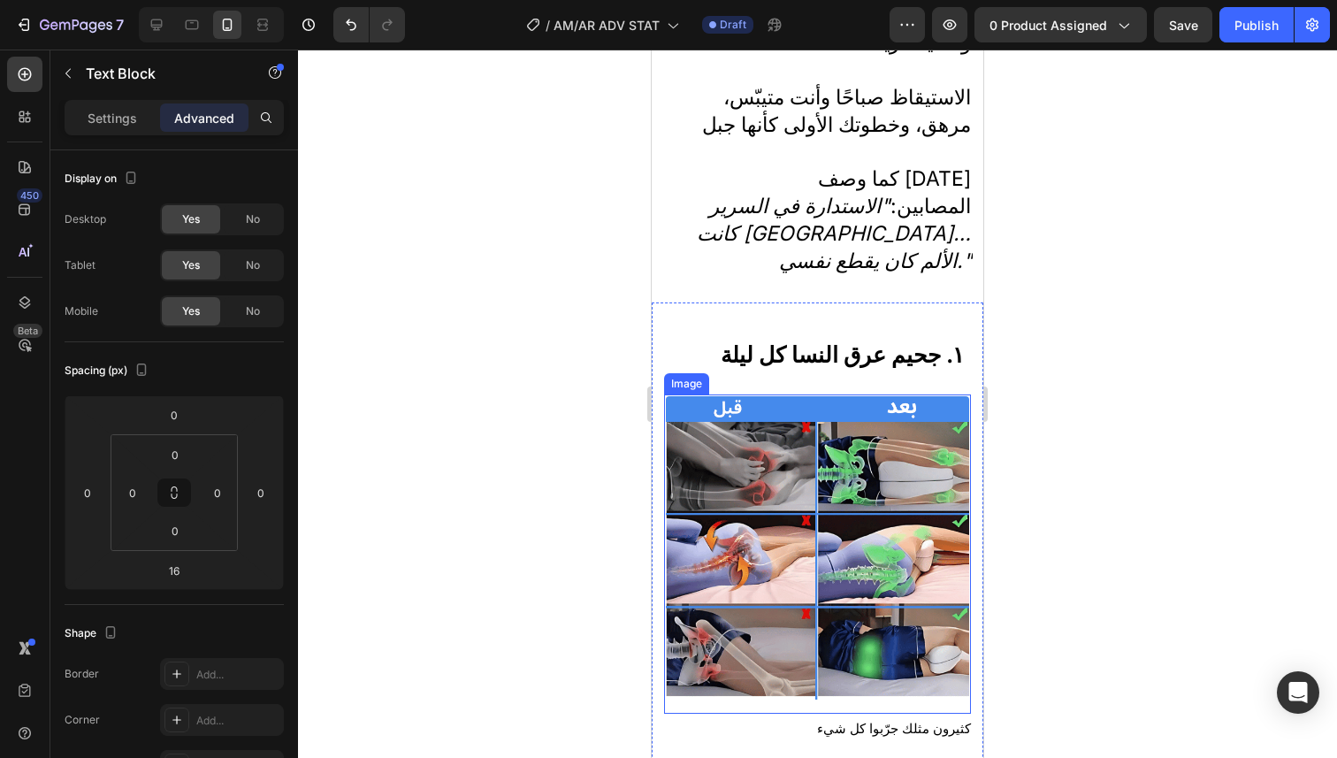
scroll to position [764, 0]
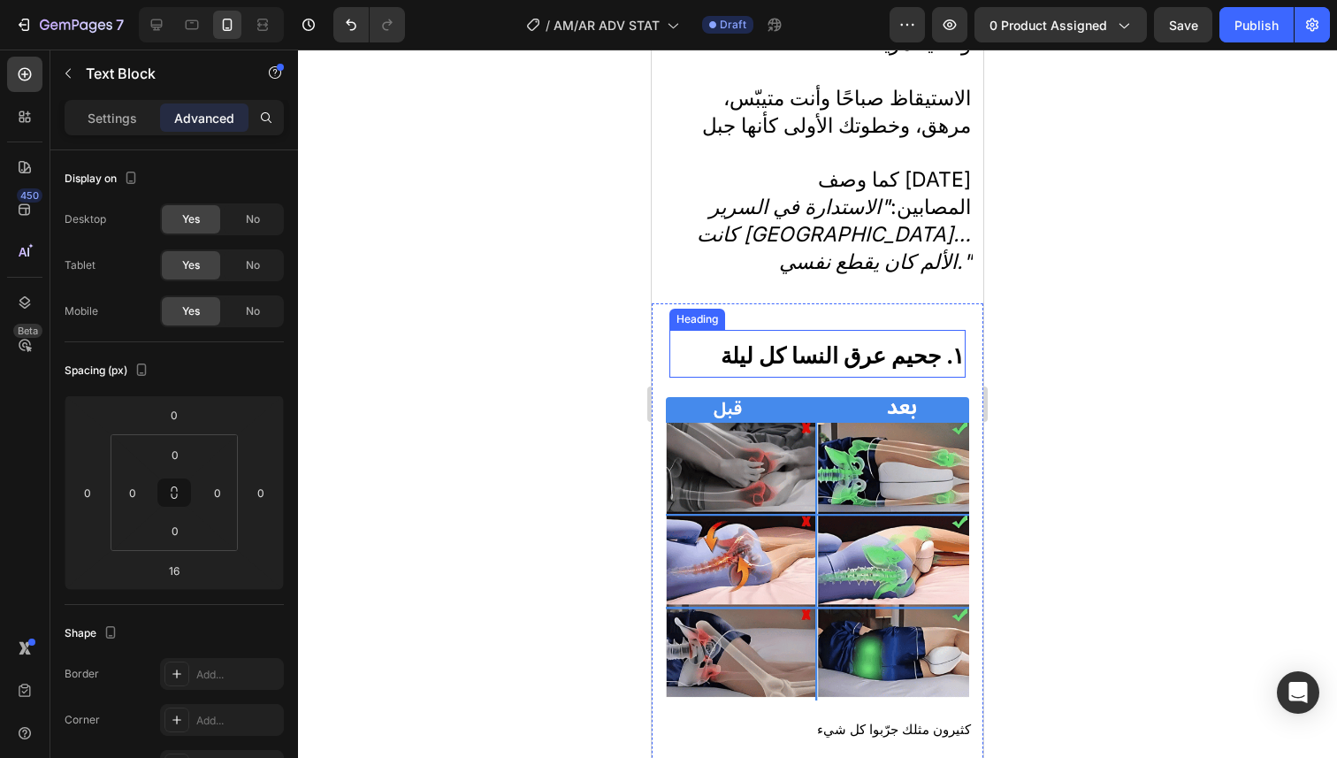
click at [869, 342] on strong "١. جحيم عرق النسا كل ليلة" at bounding box center [842, 355] width 243 height 27
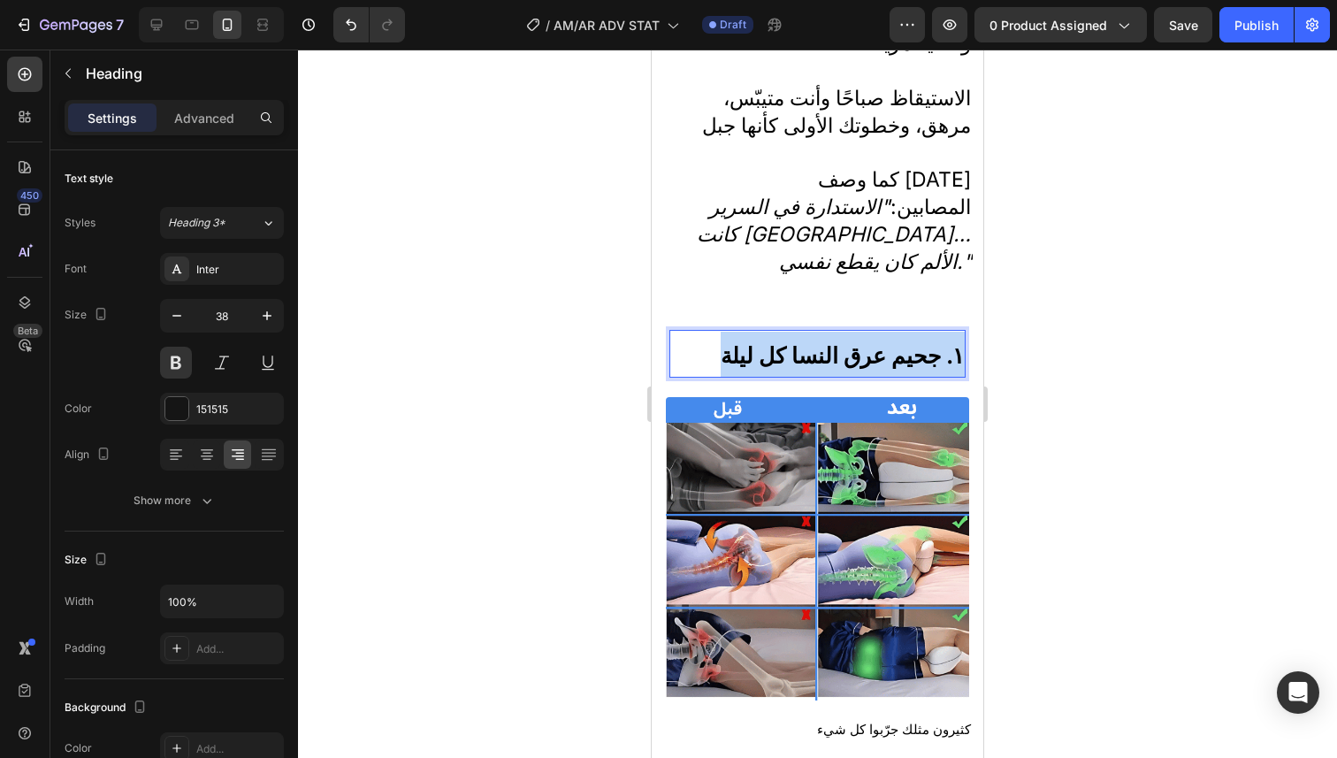
click at [869, 342] on strong "١. جحيم عرق النسا كل ليلة" at bounding box center [842, 355] width 243 height 27
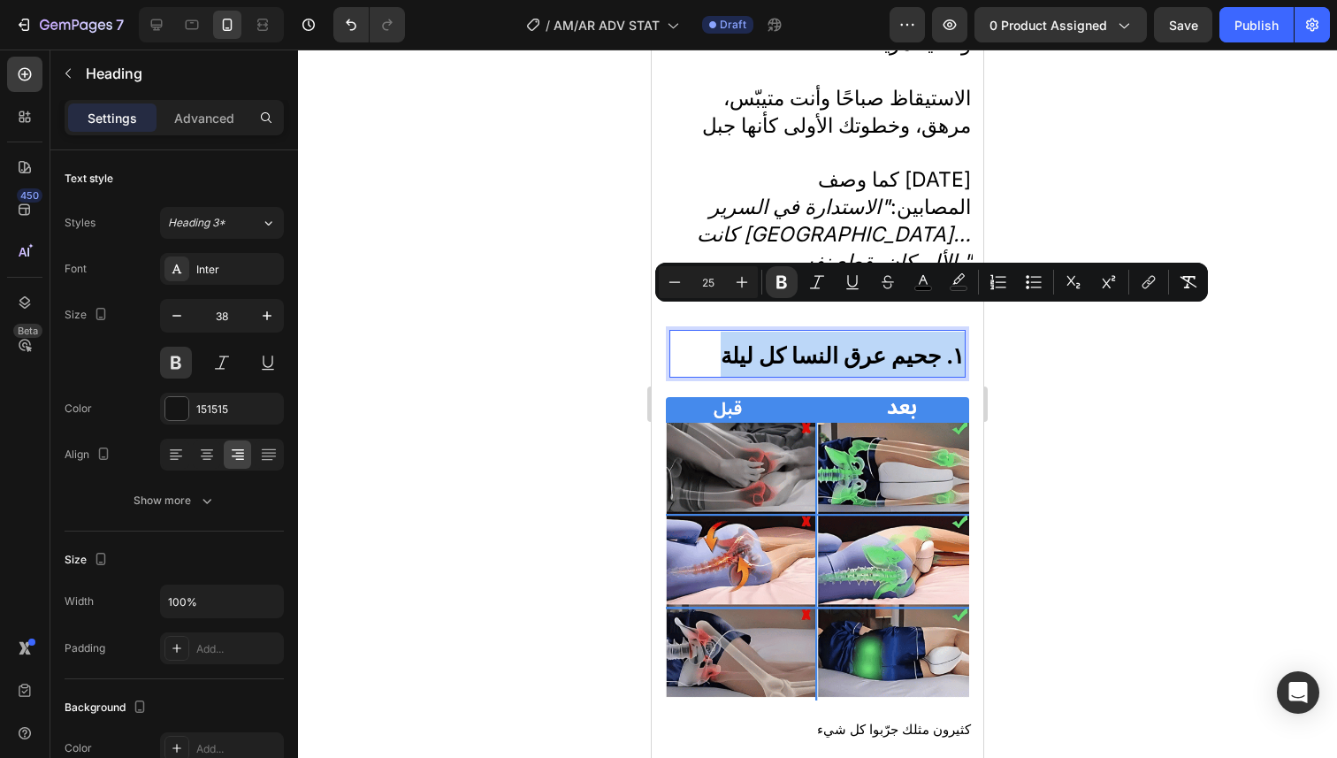
click at [869, 342] on strong "١. جحيم عرق النسا كل ليلة" at bounding box center [842, 355] width 243 height 27
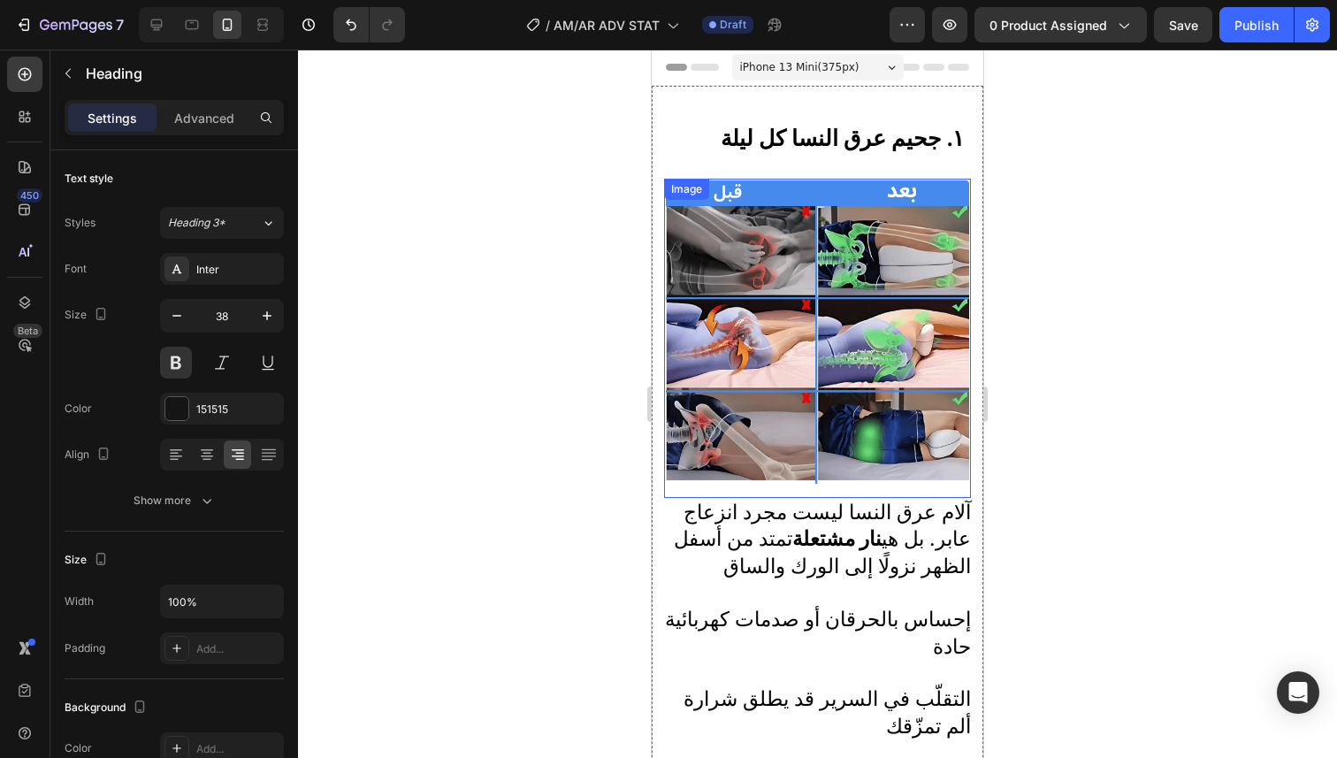
scroll to position [0, 0]
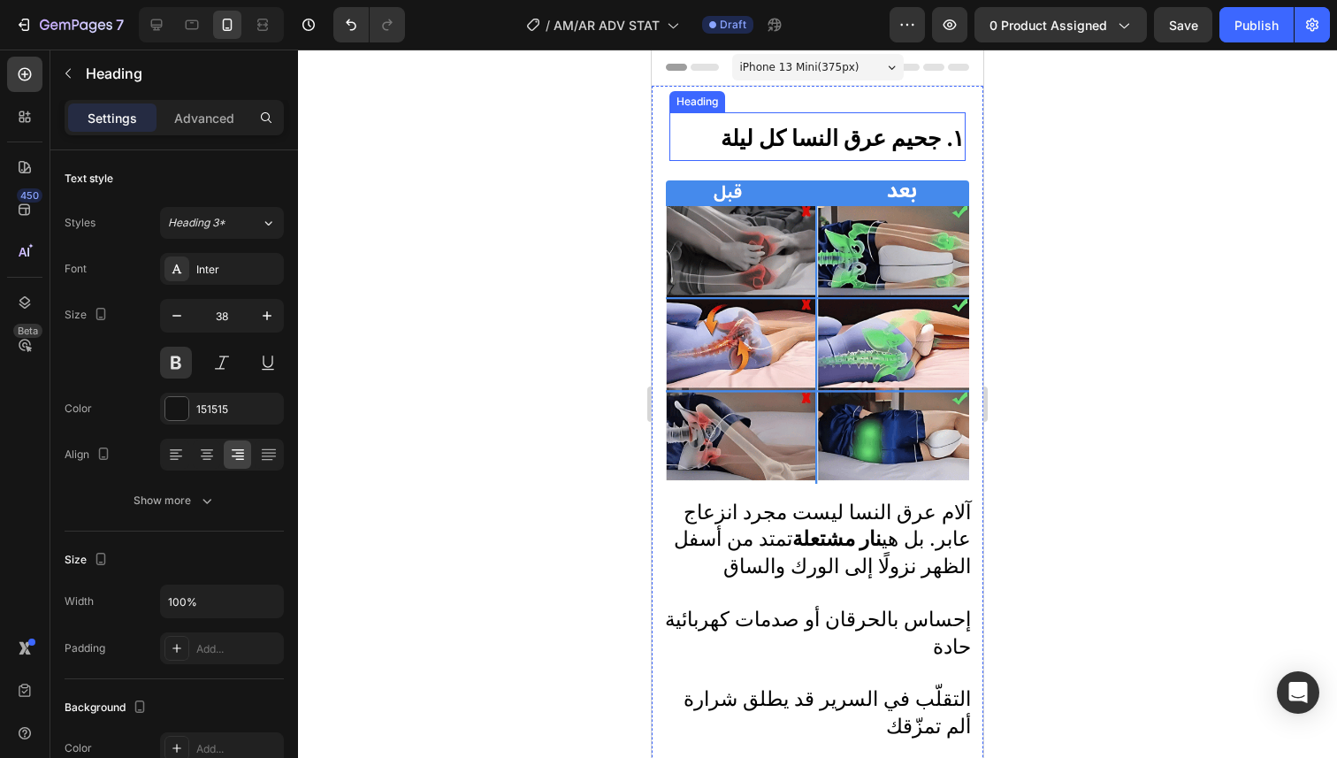
click at [873, 139] on strong "١. جحيم عرق النسا كل ليلة" at bounding box center [842, 138] width 243 height 27
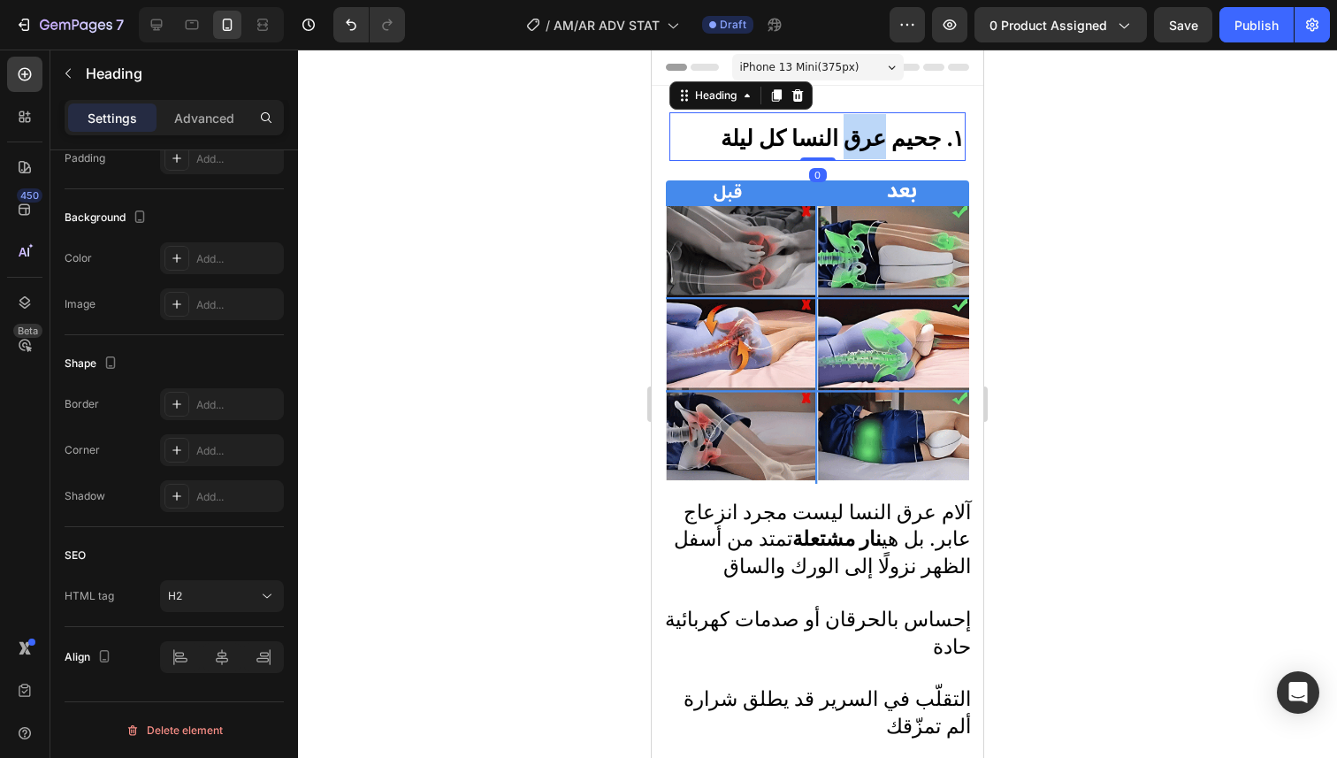
click at [871, 142] on strong "١. جحيم عرق النسا كل ليلة" at bounding box center [842, 138] width 243 height 27
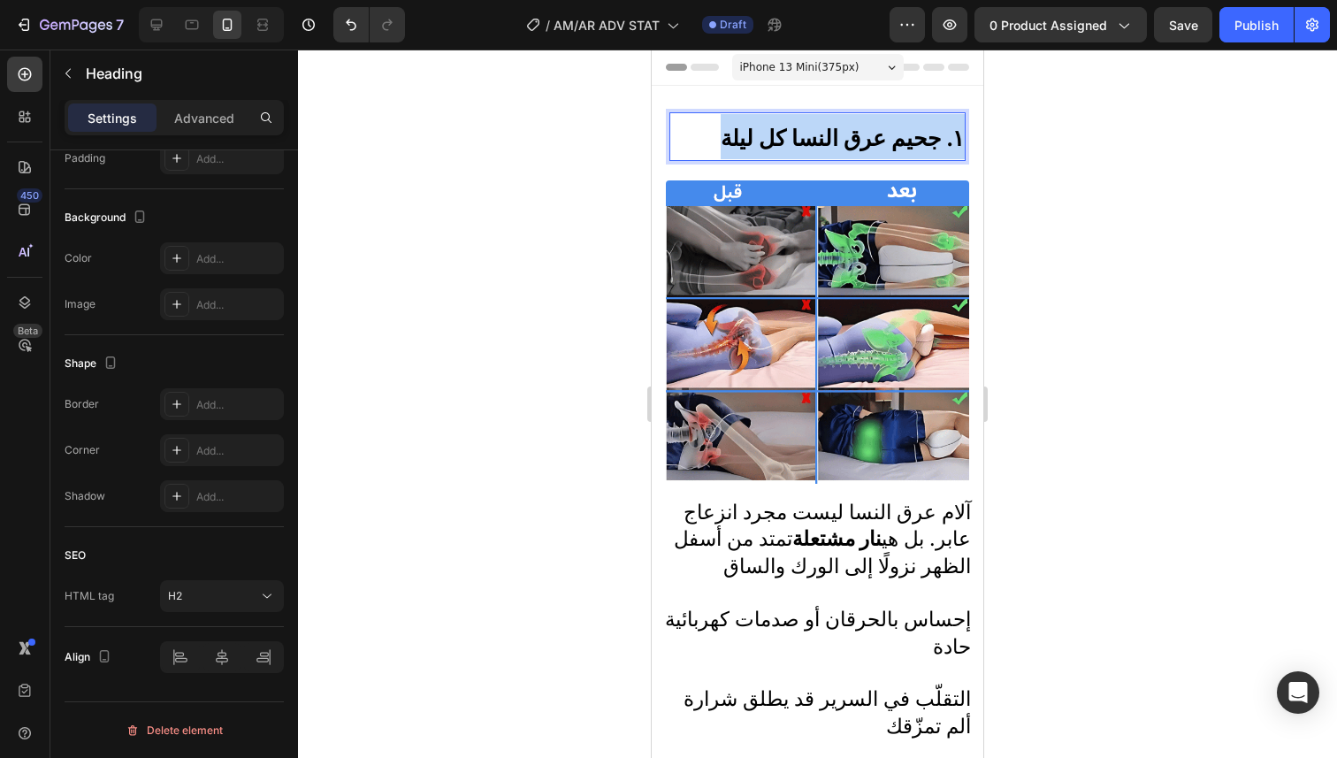
click at [871, 142] on strong "١. جحيم عرق النسا كل ليلة" at bounding box center [842, 138] width 243 height 27
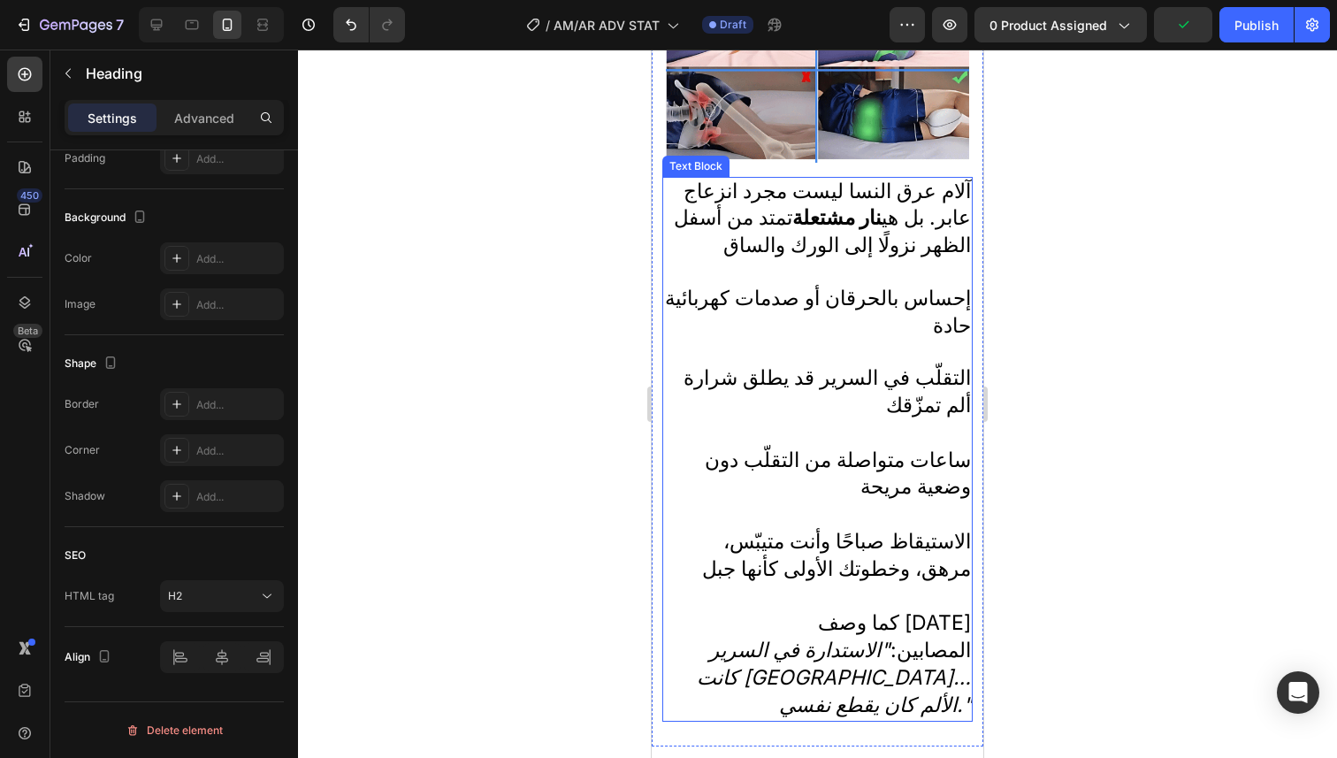
scroll to position [892, 0]
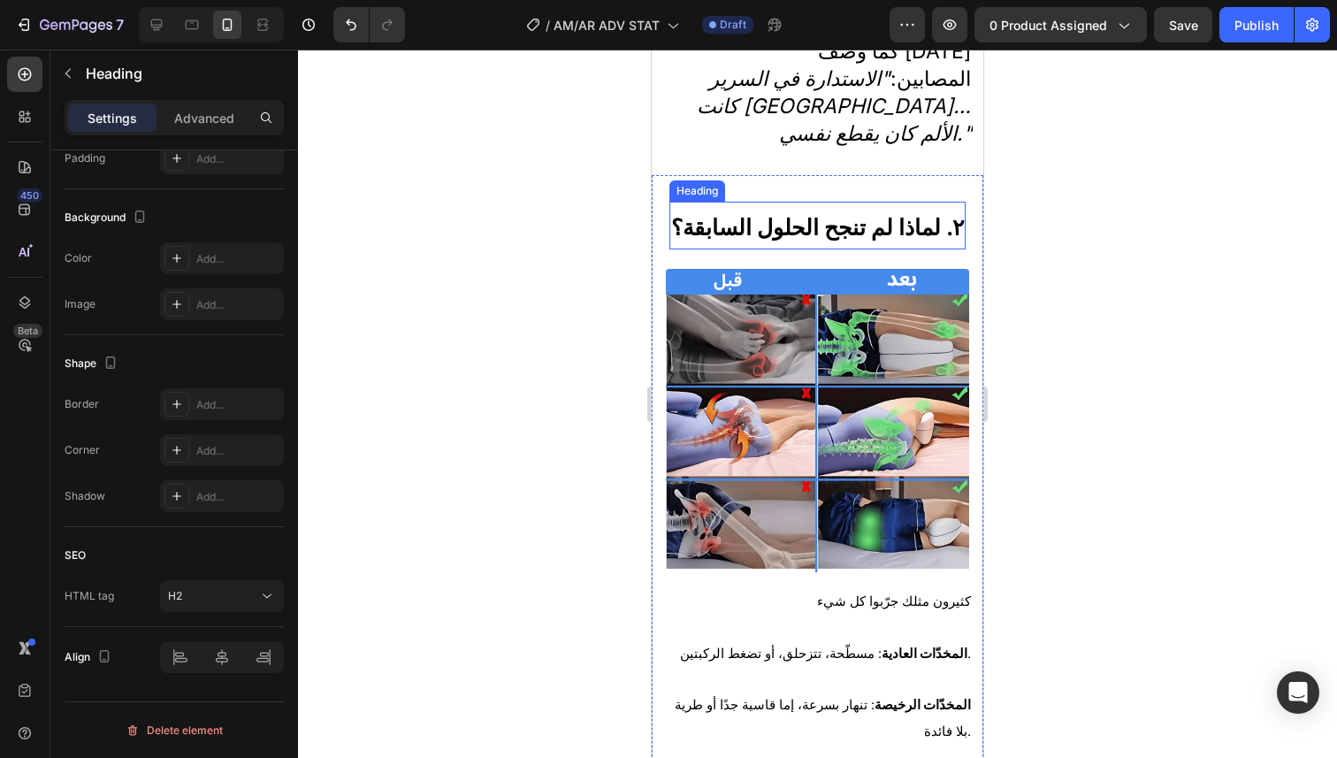
click at [865, 210] on h2 "٢. لماذا لم تنجح الحلول السابقة؟" at bounding box center [817, 226] width 296 height 49
click at [865, 208] on h2 "٢. لماذا لم تنجح الحلول السابقة؟" at bounding box center [817, 226] width 296 height 49
click at [865, 208] on p "٢. لماذا لم تنجح الحلول السابقة؟" at bounding box center [817, 225] width 293 height 45
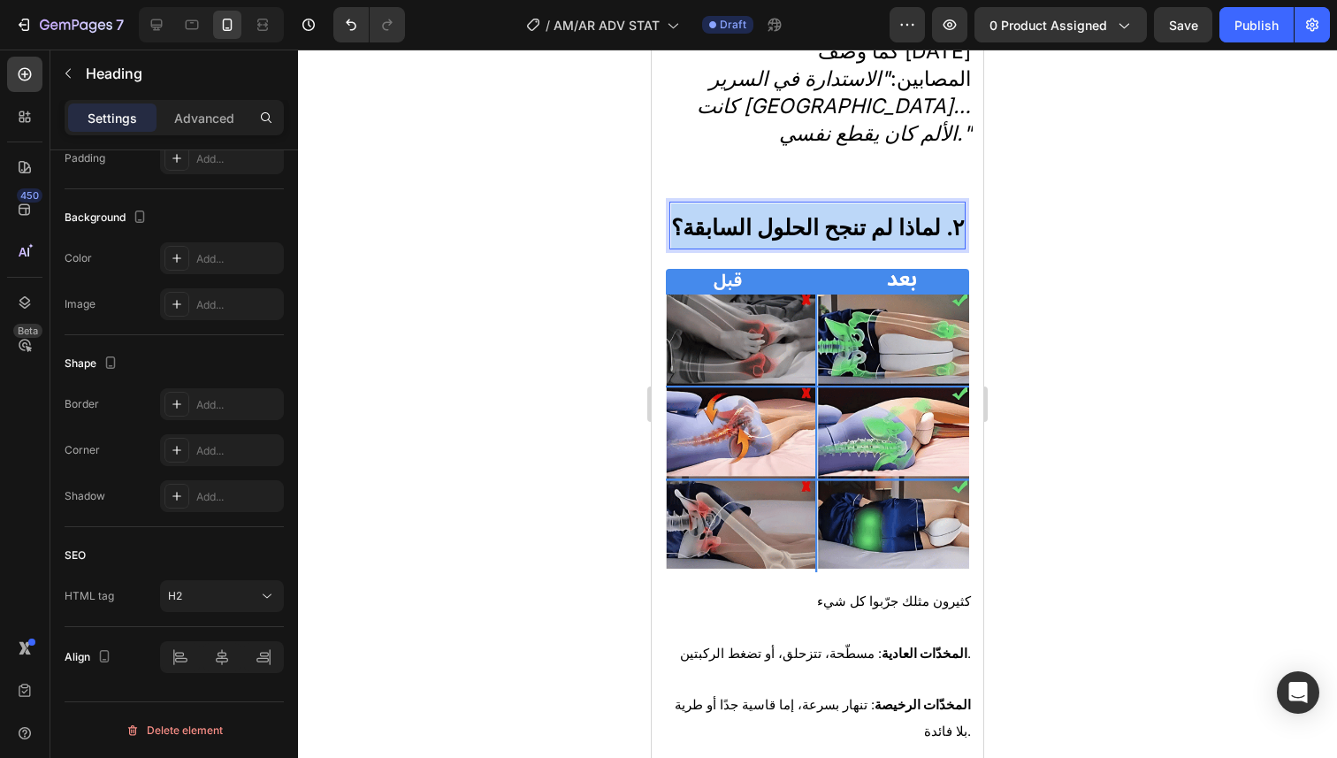
click at [865, 208] on p "٢. لماذا لم تنجح الحلول السابقة؟" at bounding box center [817, 225] width 293 height 45
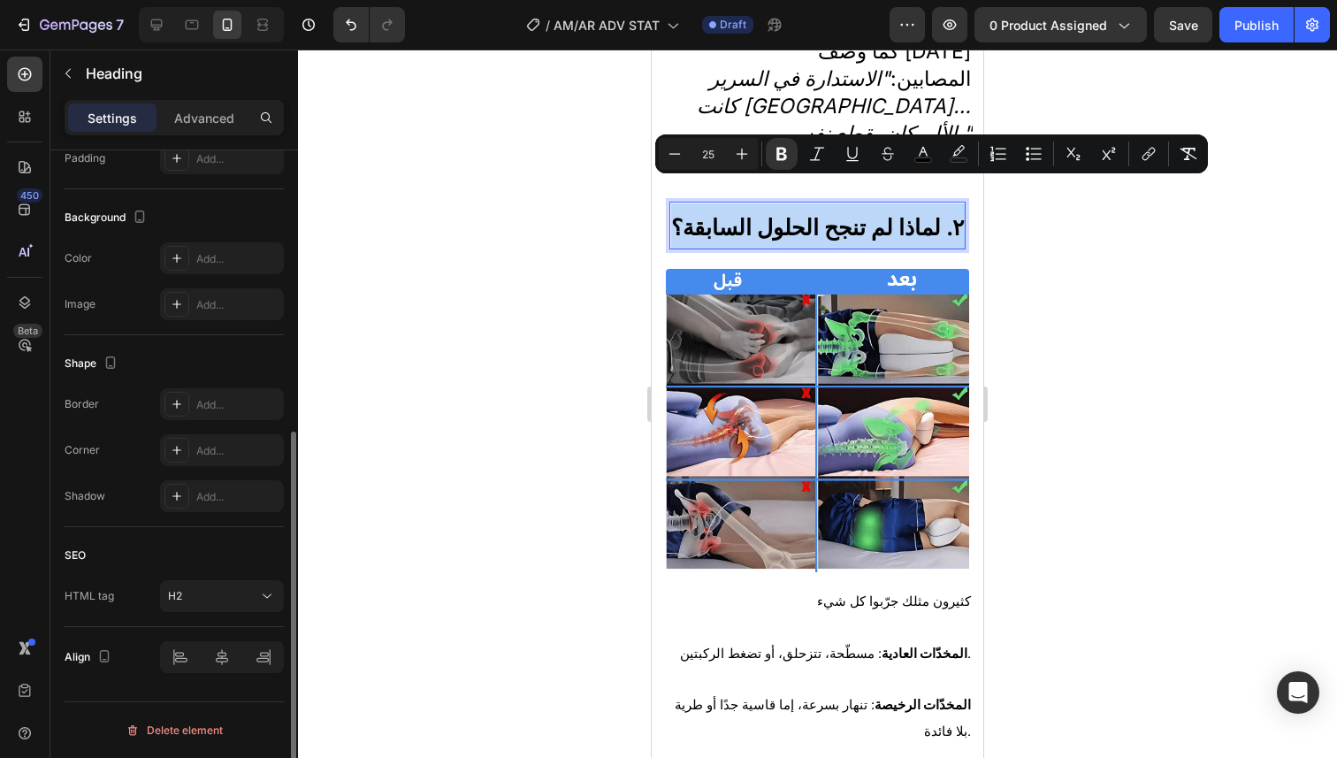
scroll to position [0, 0]
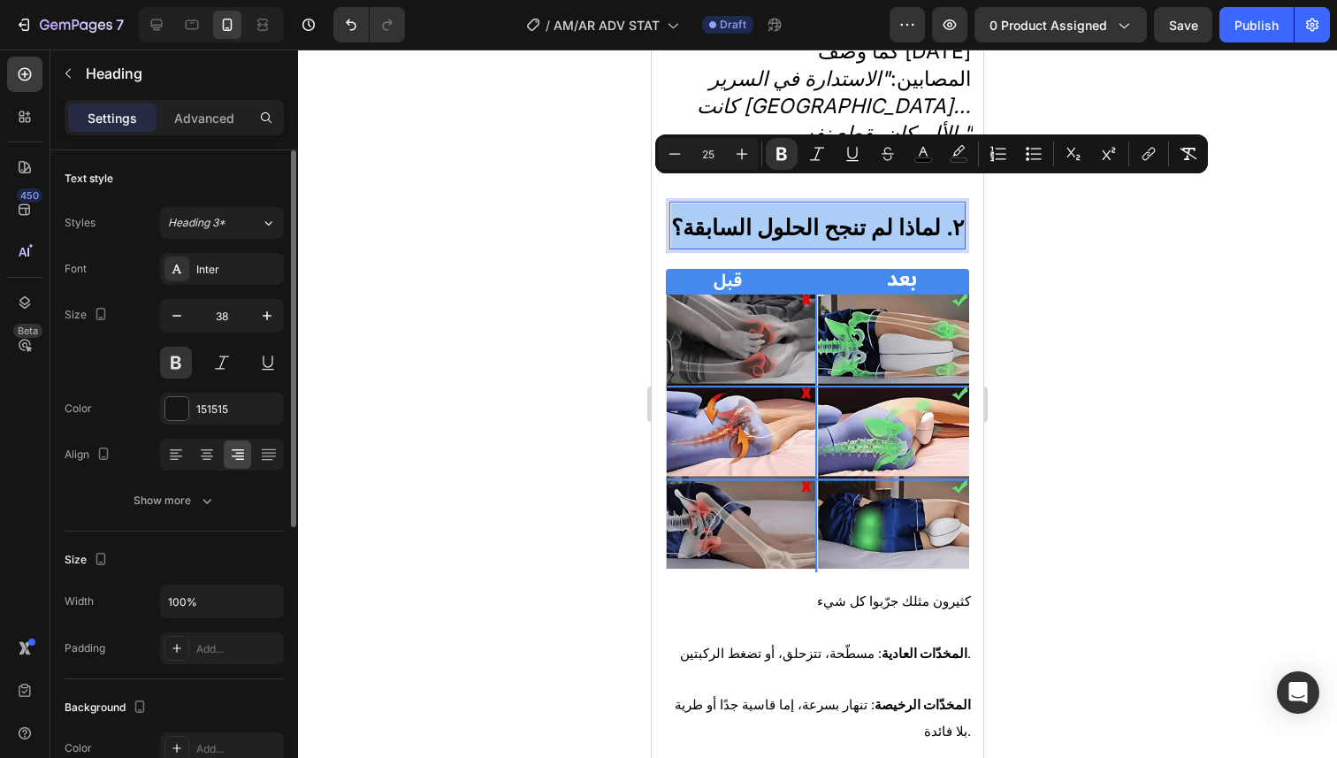
click at [429, 343] on div at bounding box center [817, 404] width 1039 height 708
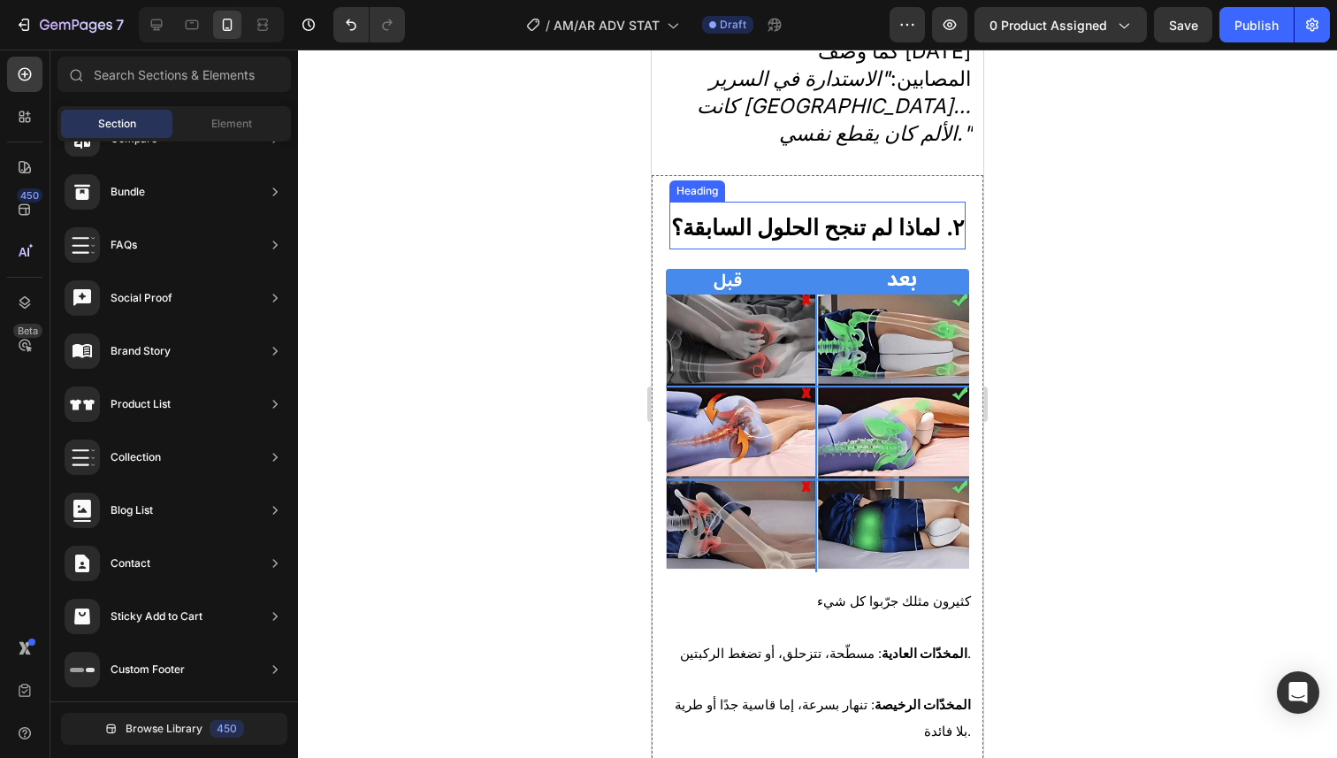
click at [759, 217] on p "⁠⁠⁠⁠⁠⁠⁠ ٢. لماذا لم تنجح الحلول السابقة؟" at bounding box center [817, 225] width 293 height 45
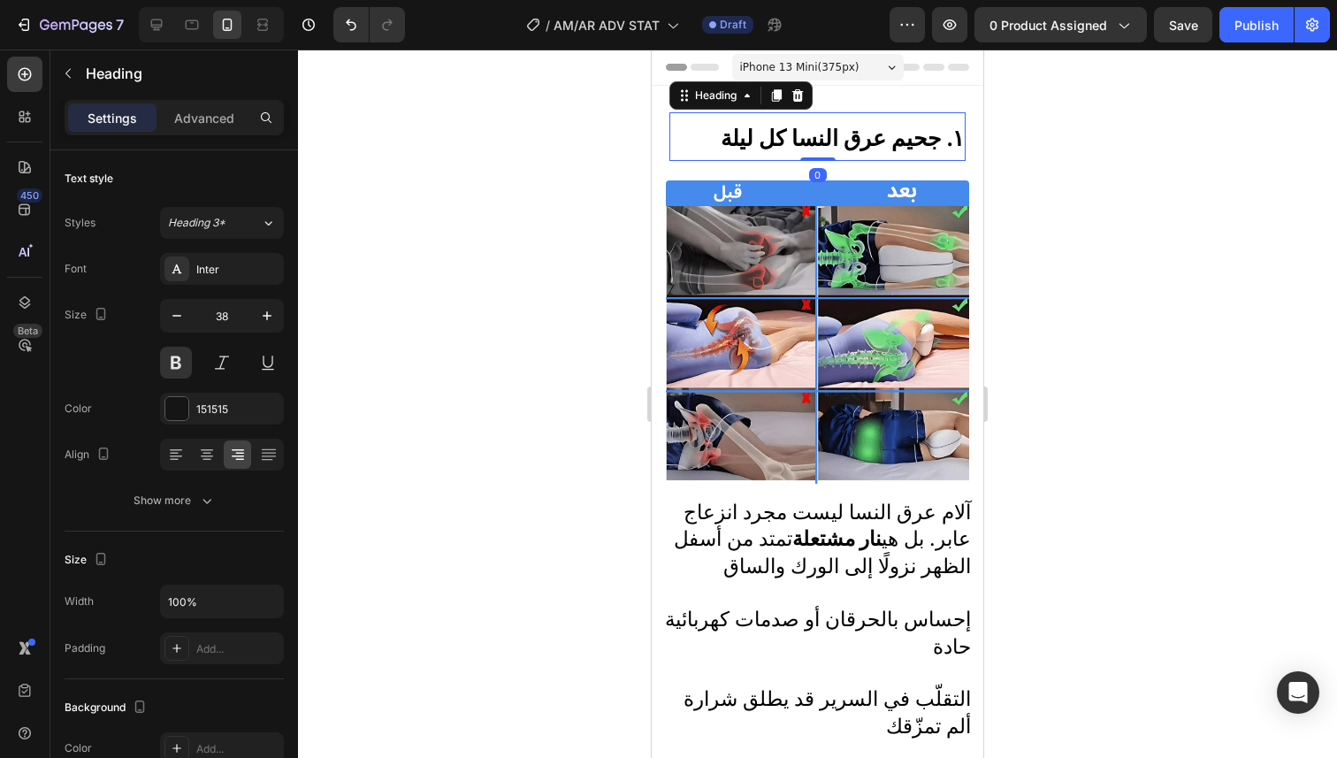
click at [803, 141] on strong "١. جحيم عرق النسا كل ليلة" at bounding box center [842, 138] width 243 height 27
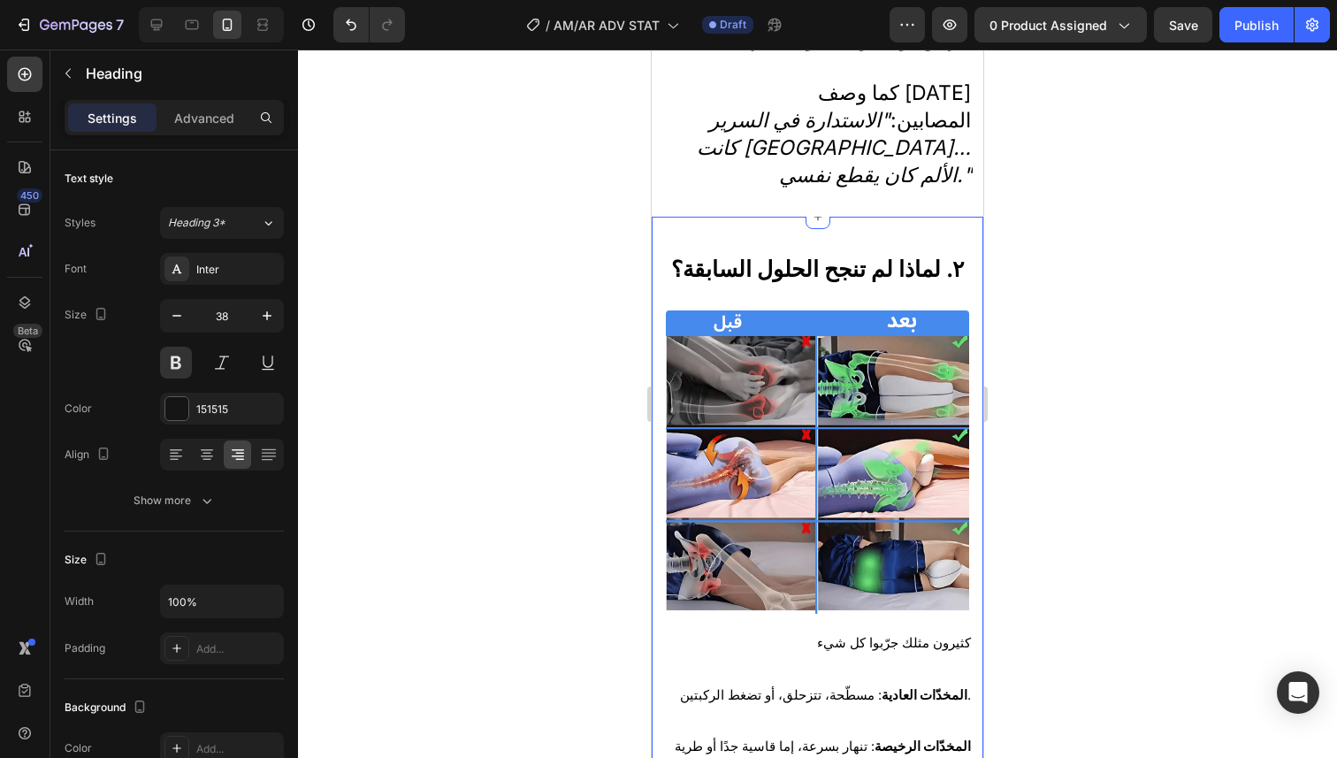
scroll to position [851, 0]
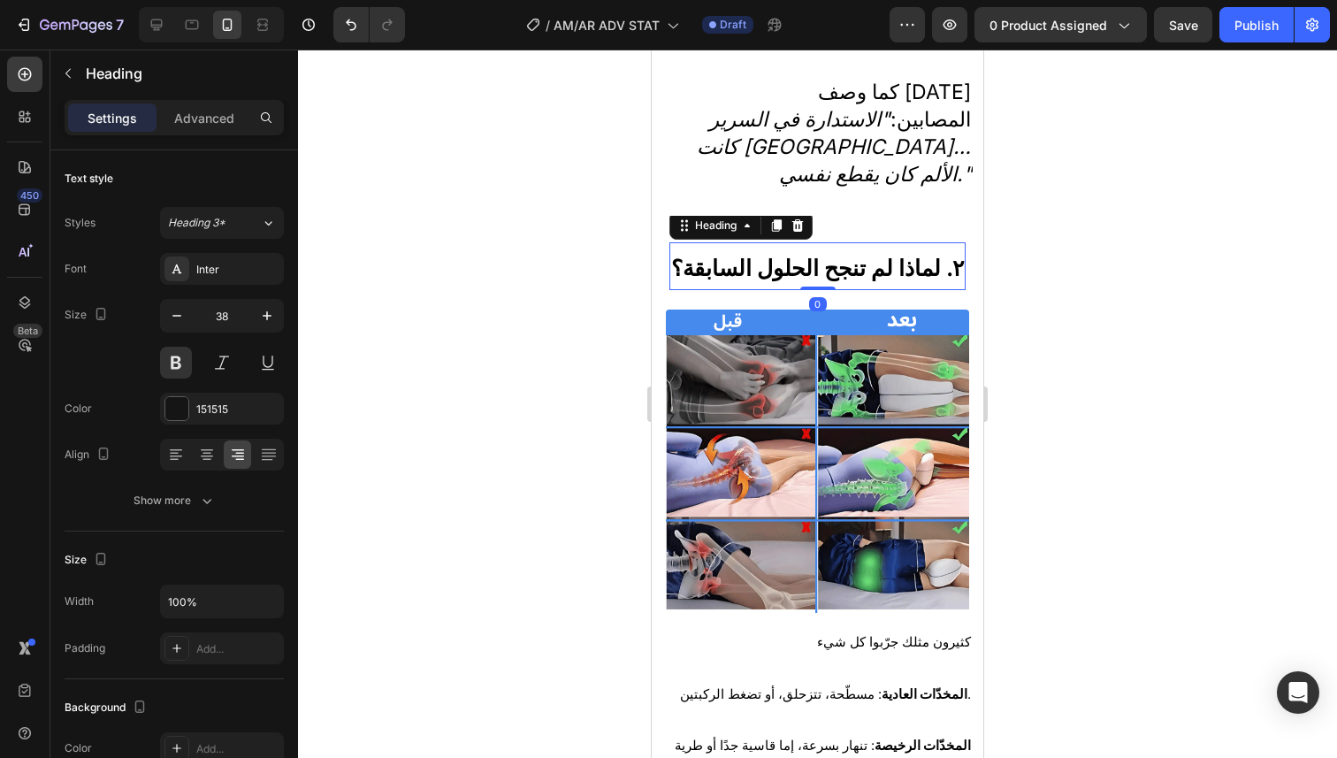
click at [824, 274] on h2 "٢. لماذا لم تنجح الحلول السابقة؟" at bounding box center [817, 266] width 296 height 49
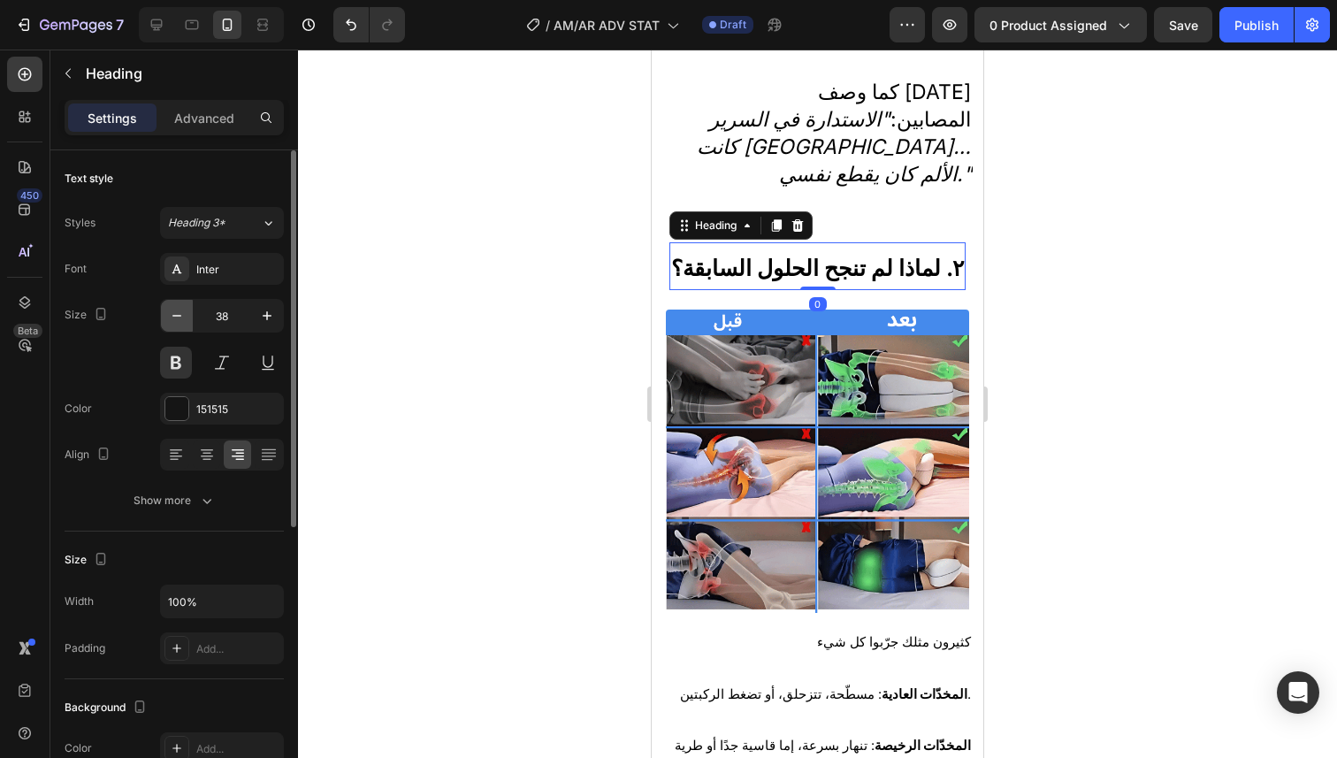
click at [178, 321] on icon "button" at bounding box center [177, 316] width 18 height 18
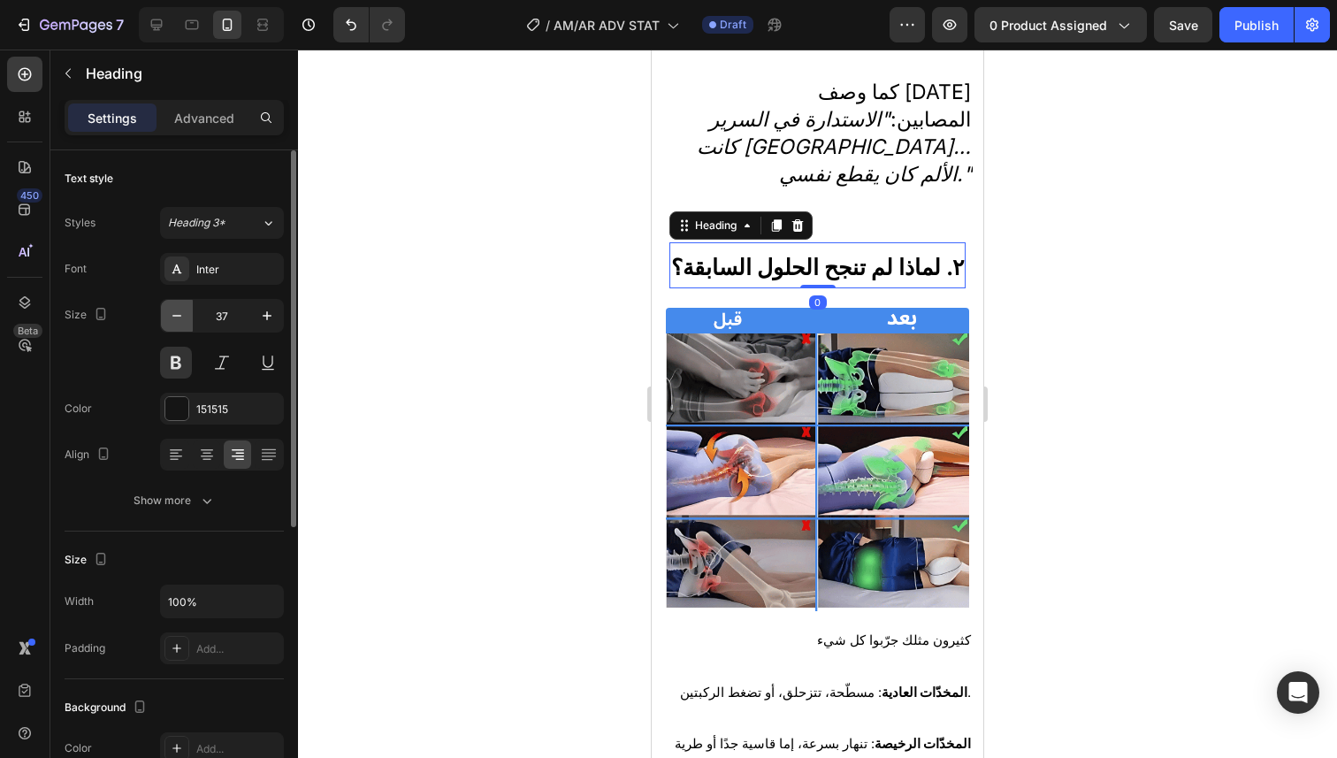
click at [178, 321] on icon "button" at bounding box center [177, 316] width 18 height 18
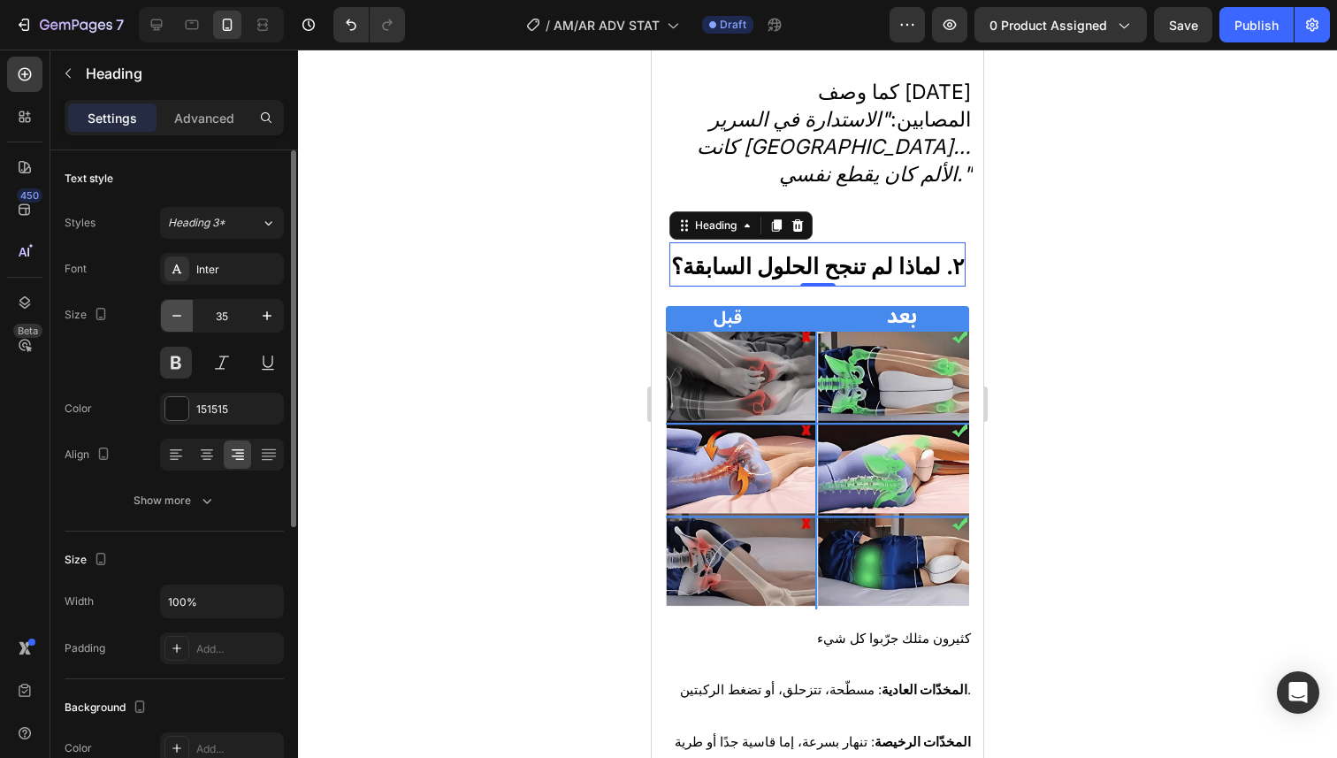
click at [178, 321] on icon "button" at bounding box center [177, 316] width 18 height 18
type input "34"
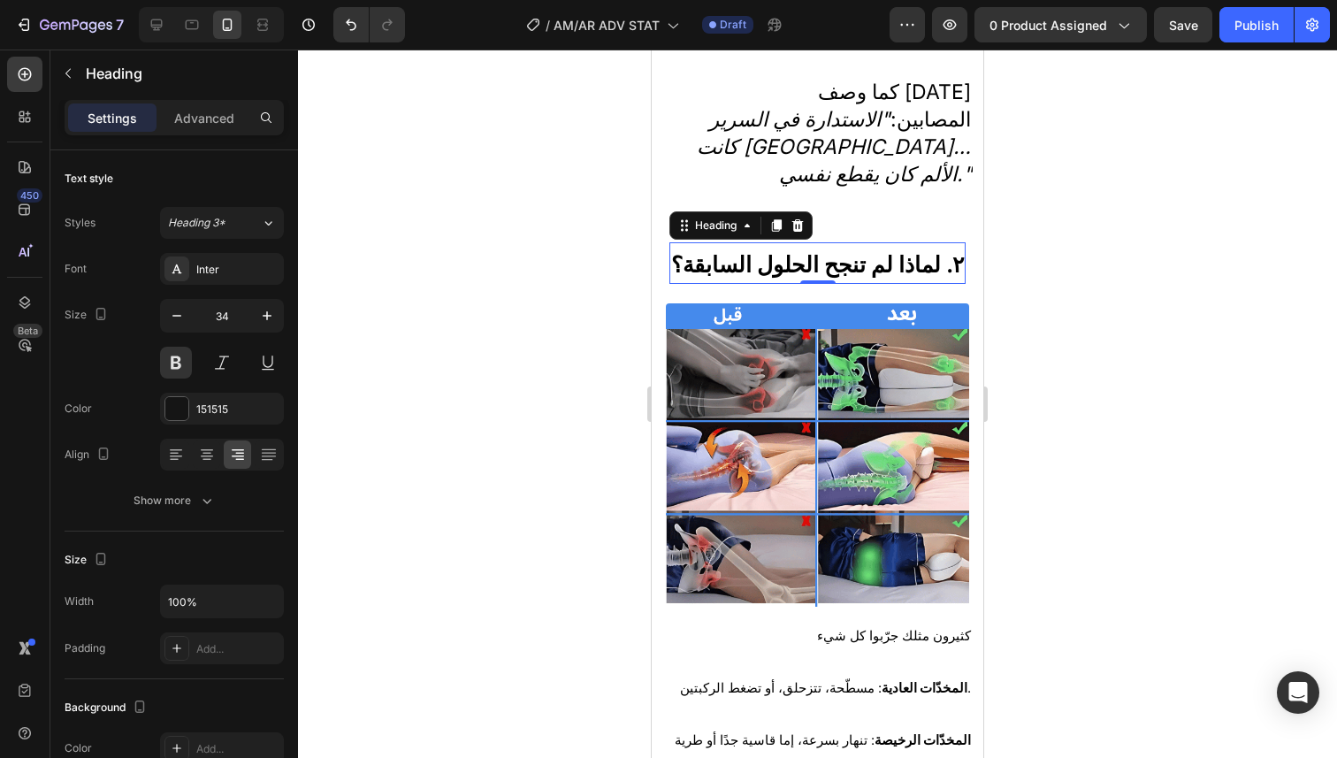
click at [722, 243] on h2 "٢. لماذا لم تنجح الحلول السابقة؟" at bounding box center [817, 263] width 296 height 42
click at [1064, 282] on div at bounding box center [817, 404] width 1039 height 708
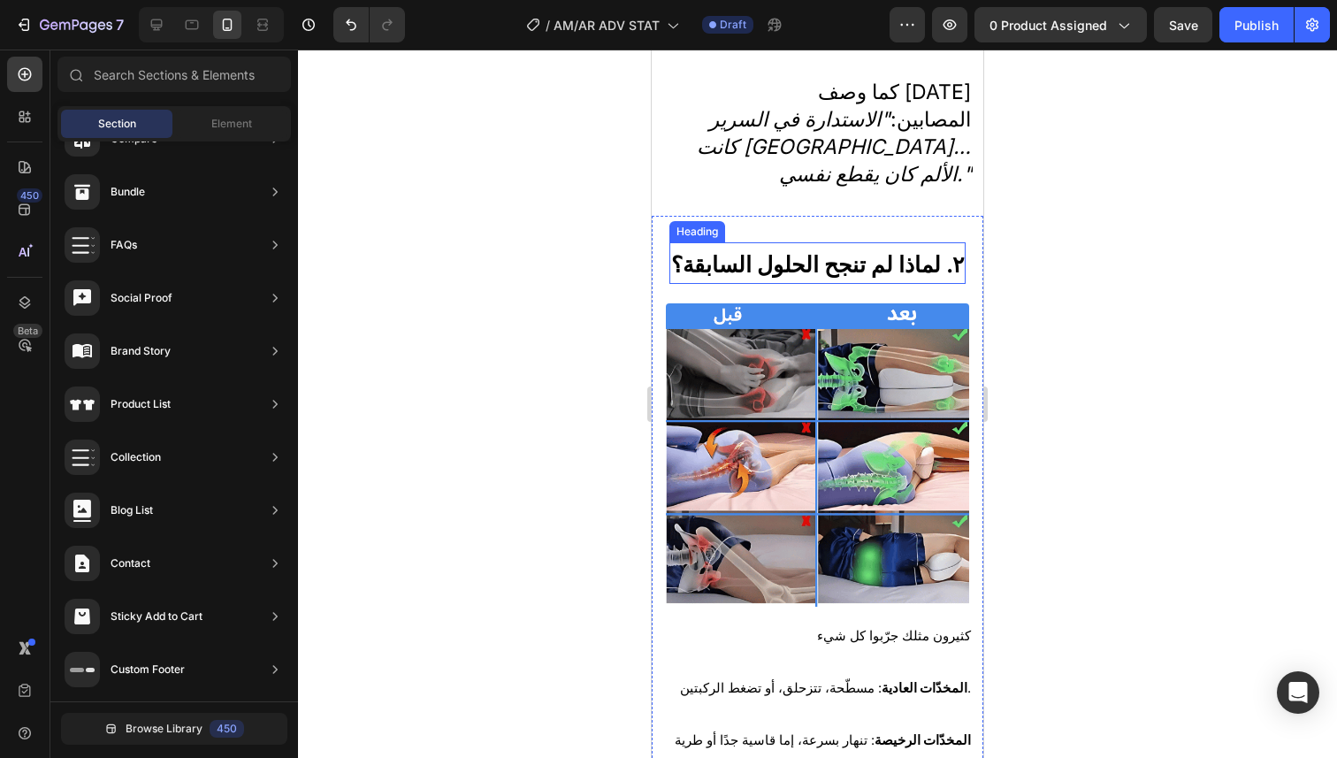
click at [891, 263] on strong "٢. لماذا لم تنجح الحلول السابقة؟" at bounding box center [817, 264] width 293 height 27
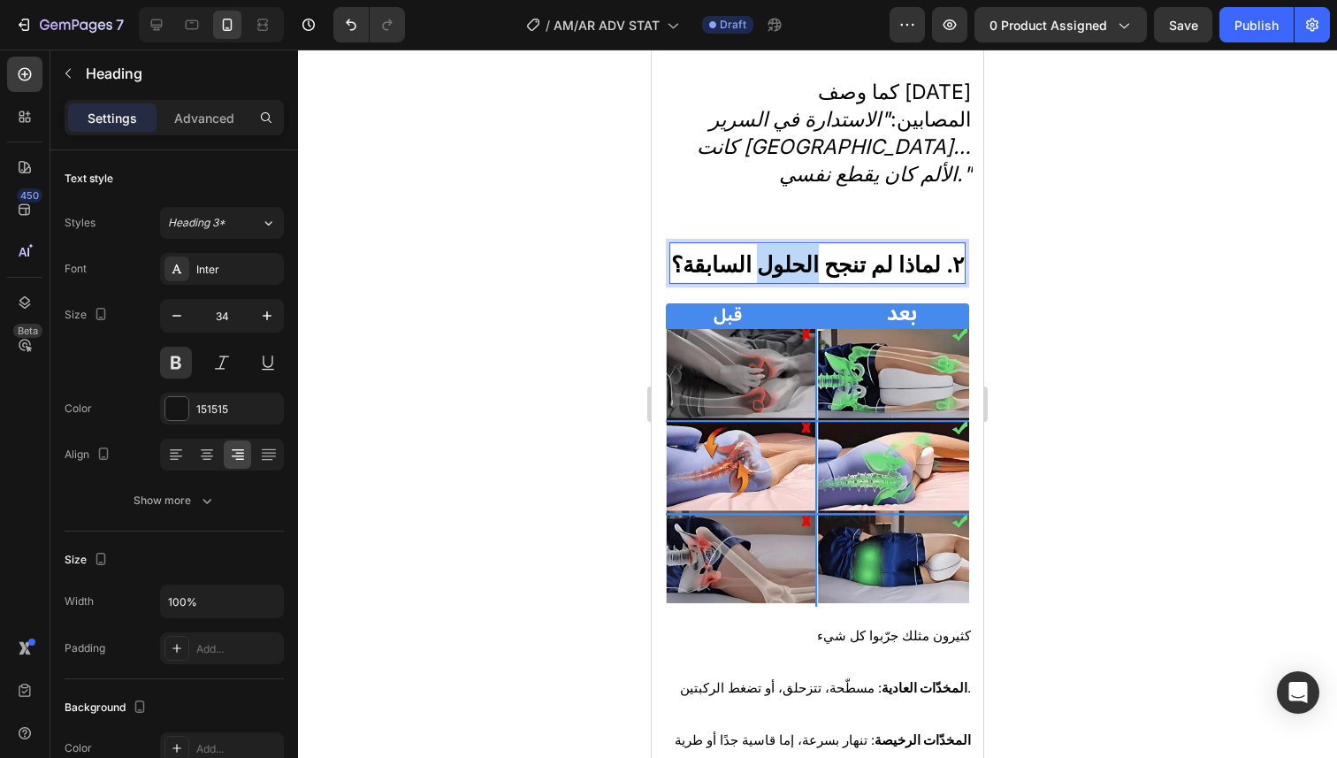
click at [767, 251] on strong "٢. لماذا لم تنجح الحلول السابقة؟" at bounding box center [817, 264] width 293 height 27
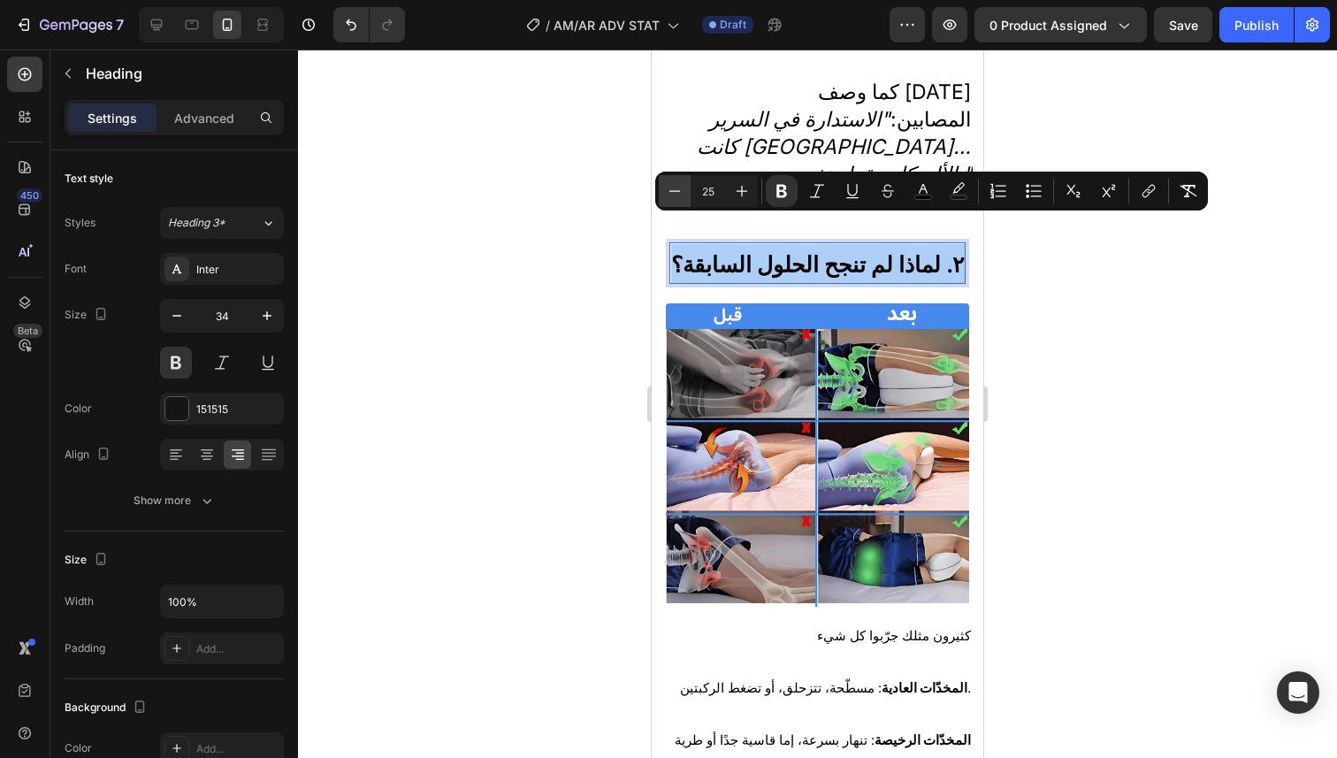
click at [679, 194] on icon "Editor contextual toolbar" at bounding box center [675, 191] width 18 height 18
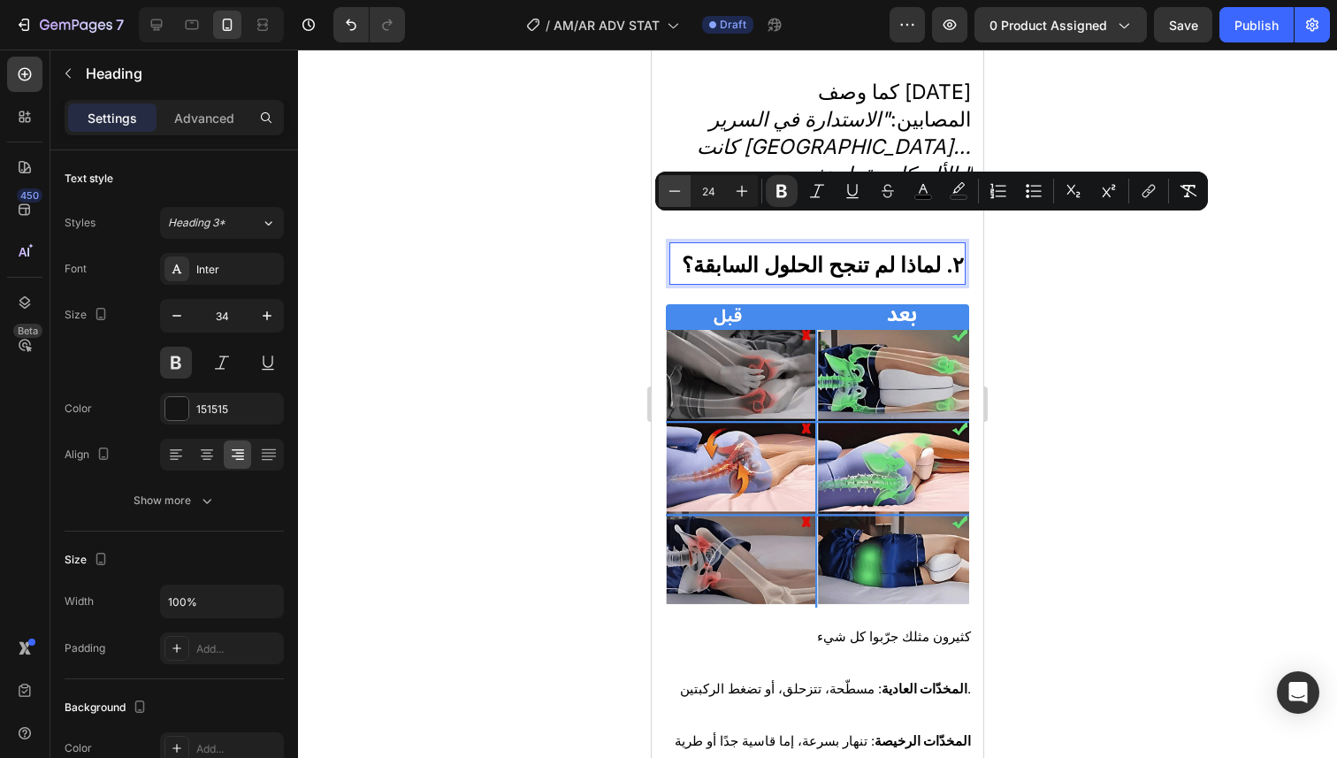
click at [663, 185] on button "Minus" at bounding box center [675, 191] width 32 height 32
type input "23"
click at [1033, 328] on div at bounding box center [817, 404] width 1039 height 708
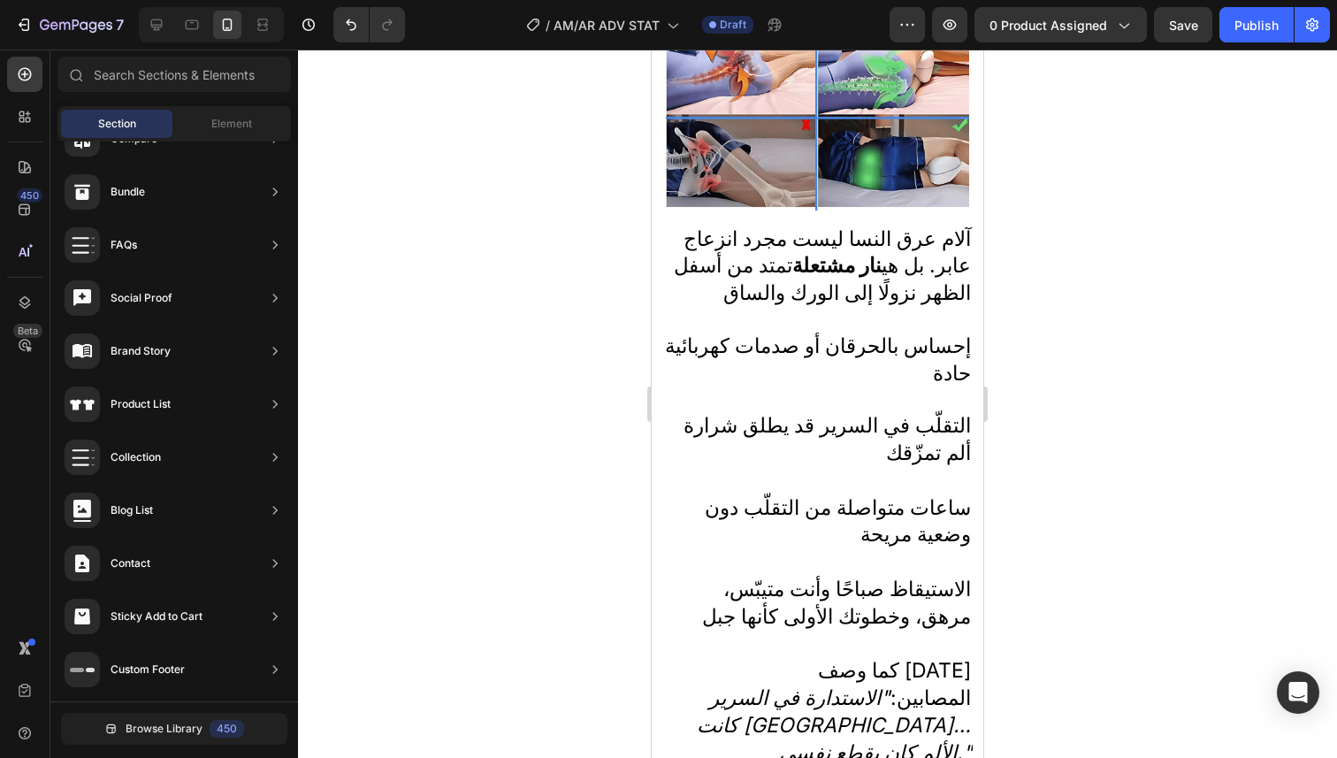
scroll to position [270, 0]
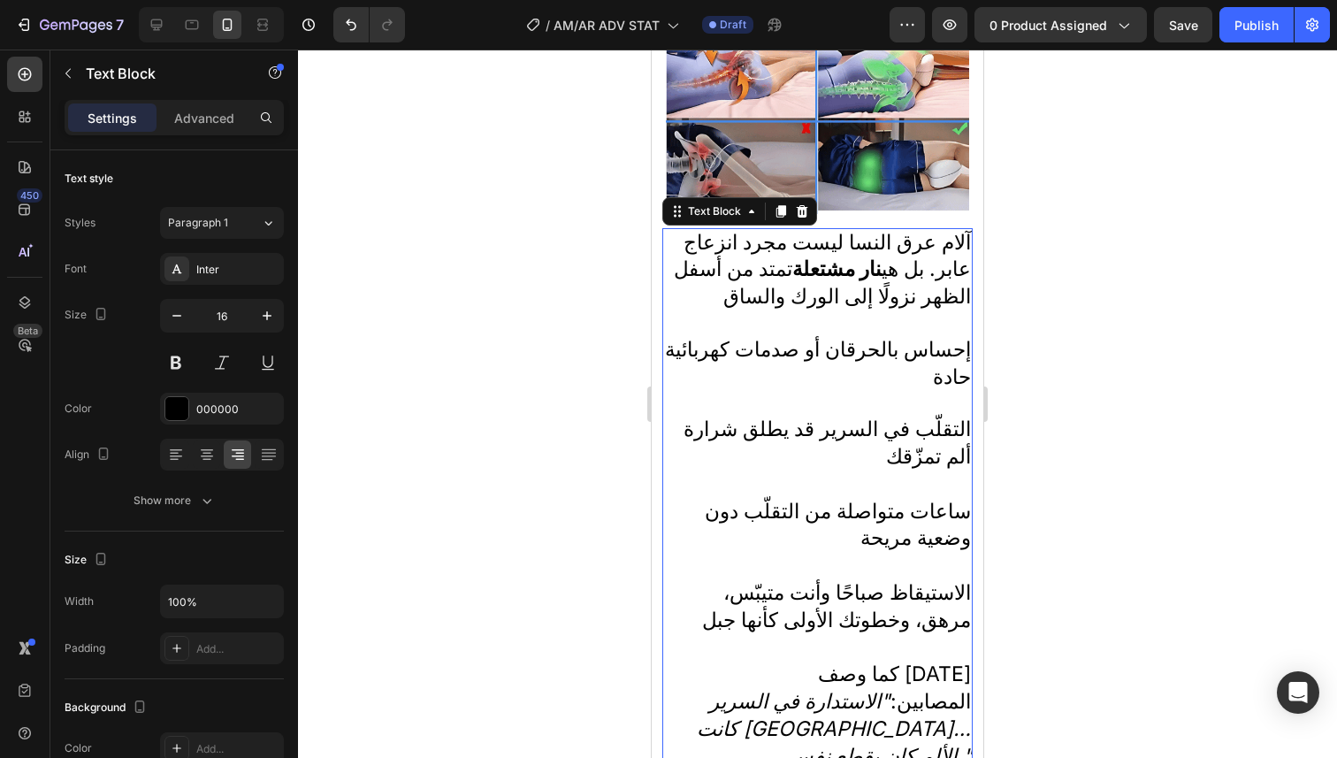
click at [926, 356] on span "إحساس بالحرقان أو صدمات كهربائية حادة" at bounding box center [818, 363] width 306 height 52
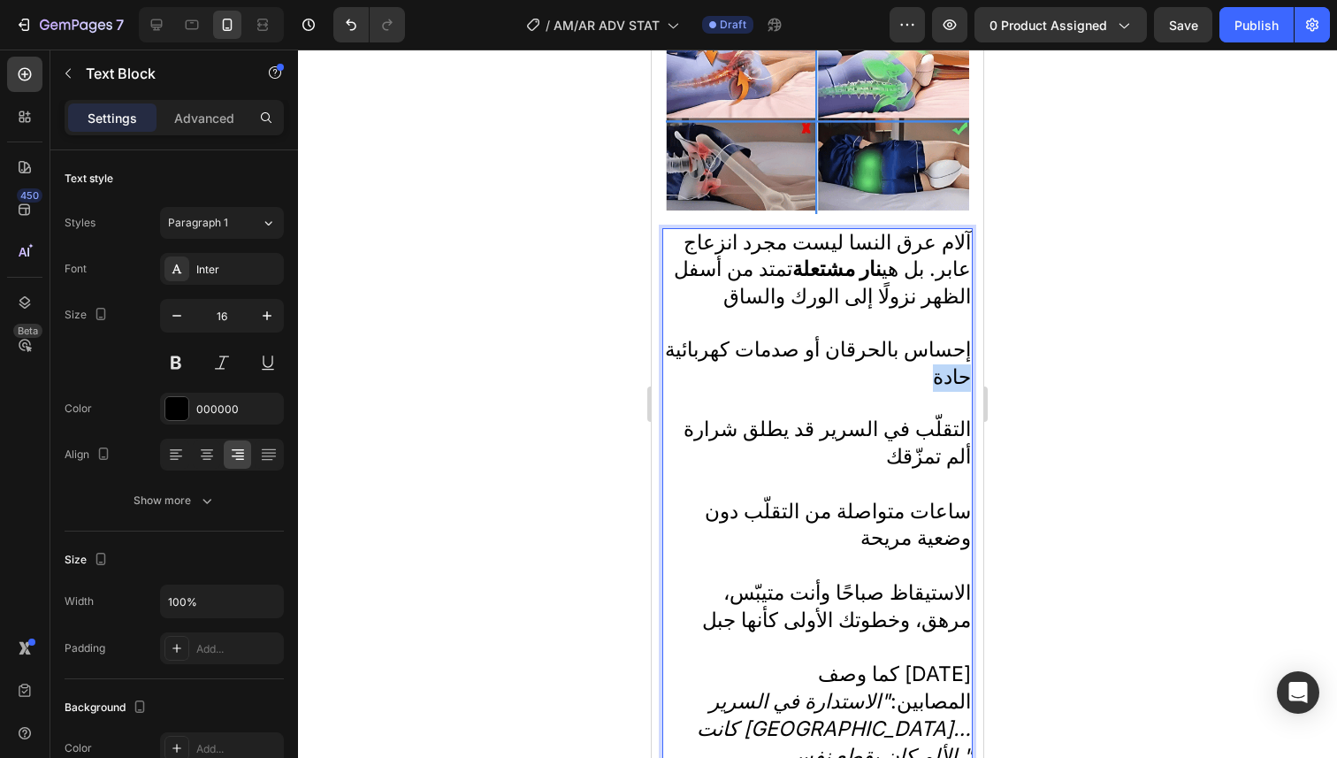
click at [926, 356] on span "إحساس بالحرقان أو صدمات كهربائية حادة" at bounding box center [818, 363] width 306 height 52
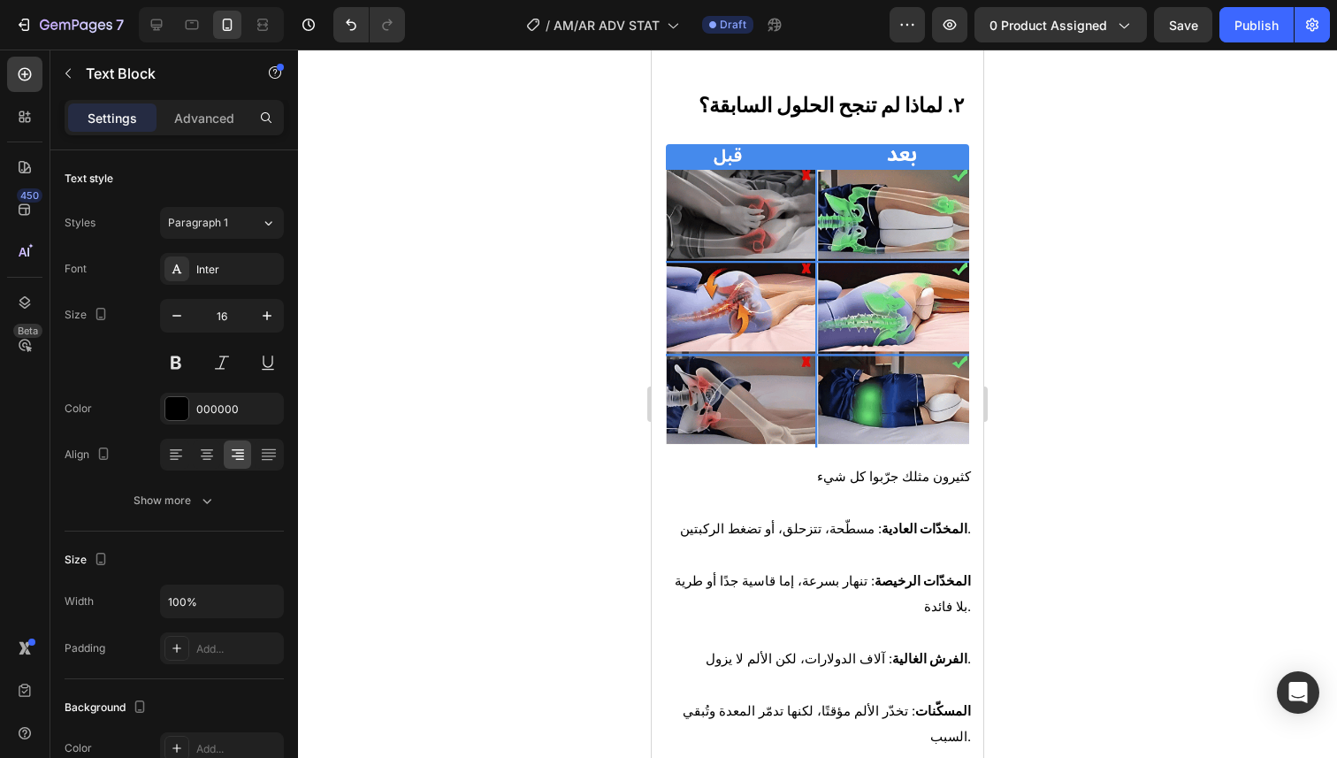
scroll to position [1014, 0]
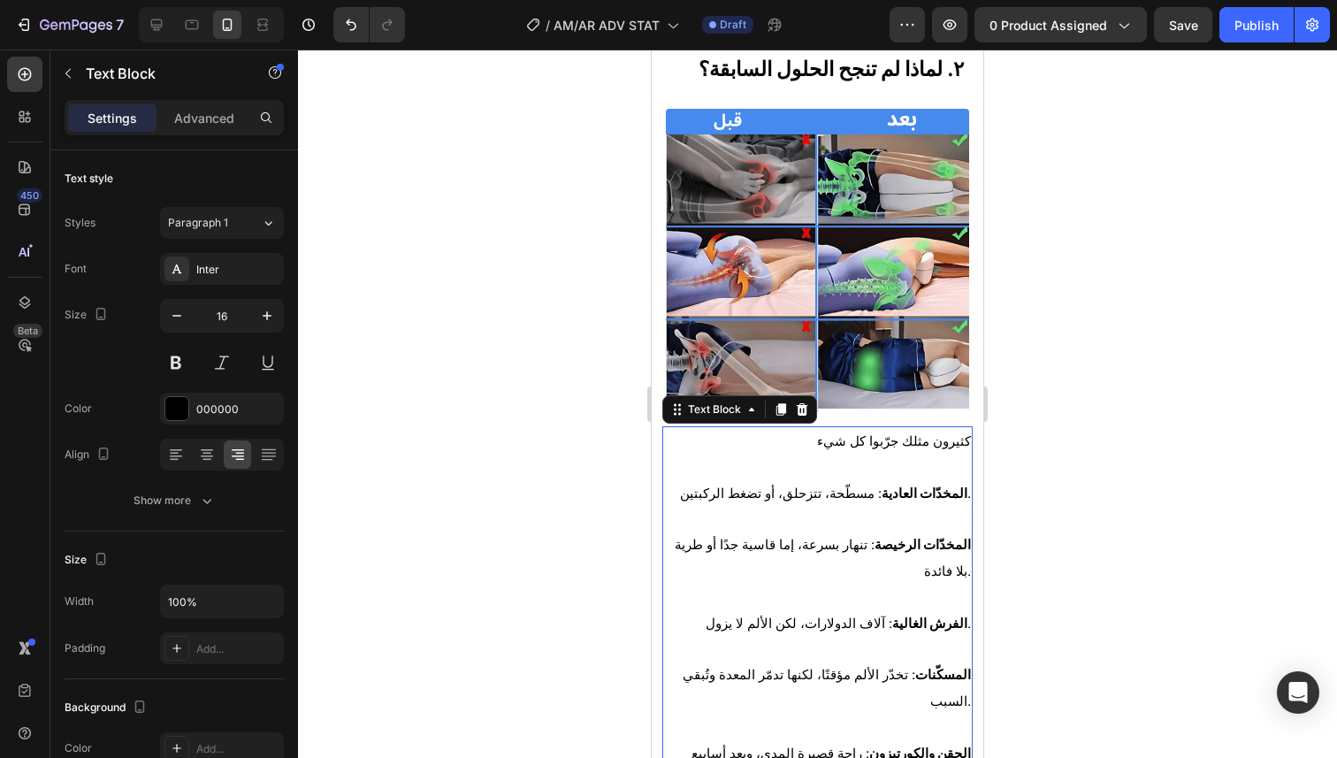
click at [902, 485] on strong "المخدّات العادية" at bounding box center [924, 493] width 86 height 16
click at [898, 485] on strong "المخدّات العادية" at bounding box center [924, 493] width 86 height 16
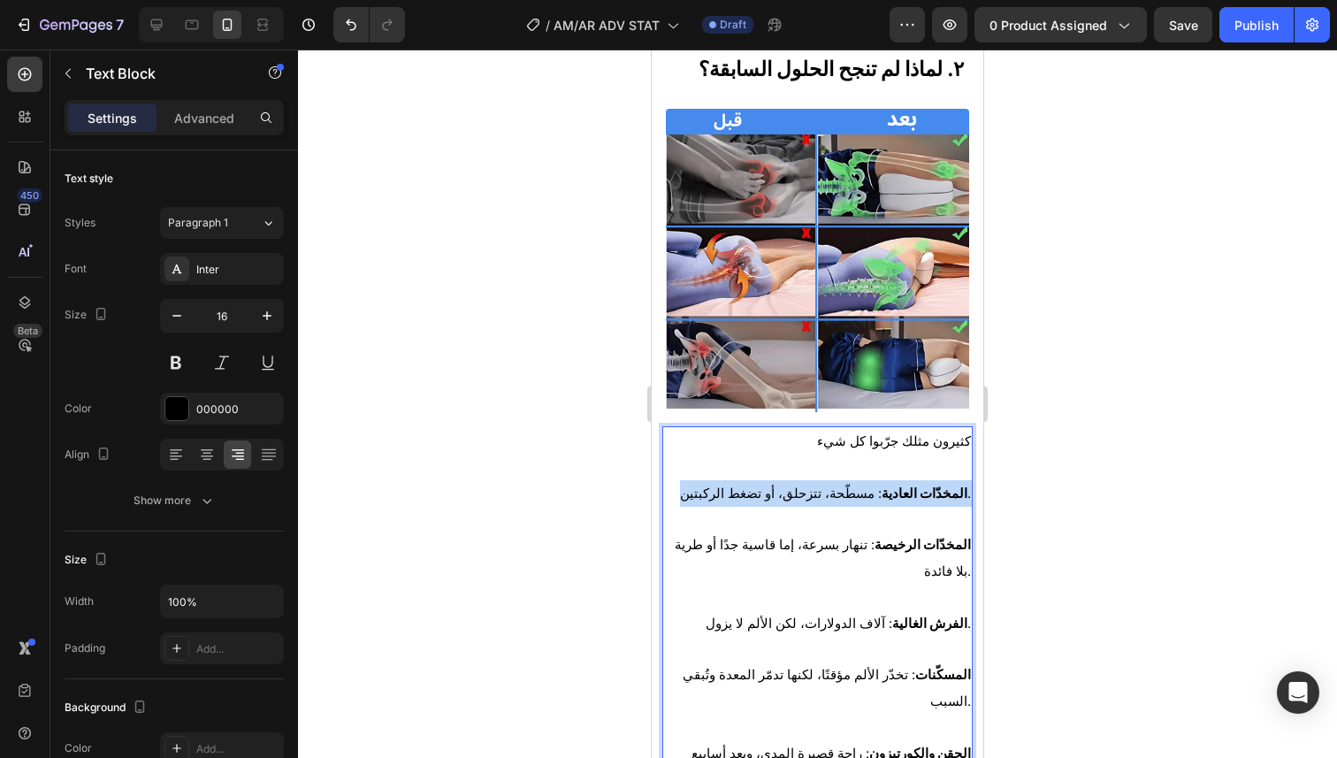
click at [898, 485] on strong "المخدّات العادية" at bounding box center [924, 493] width 86 height 16
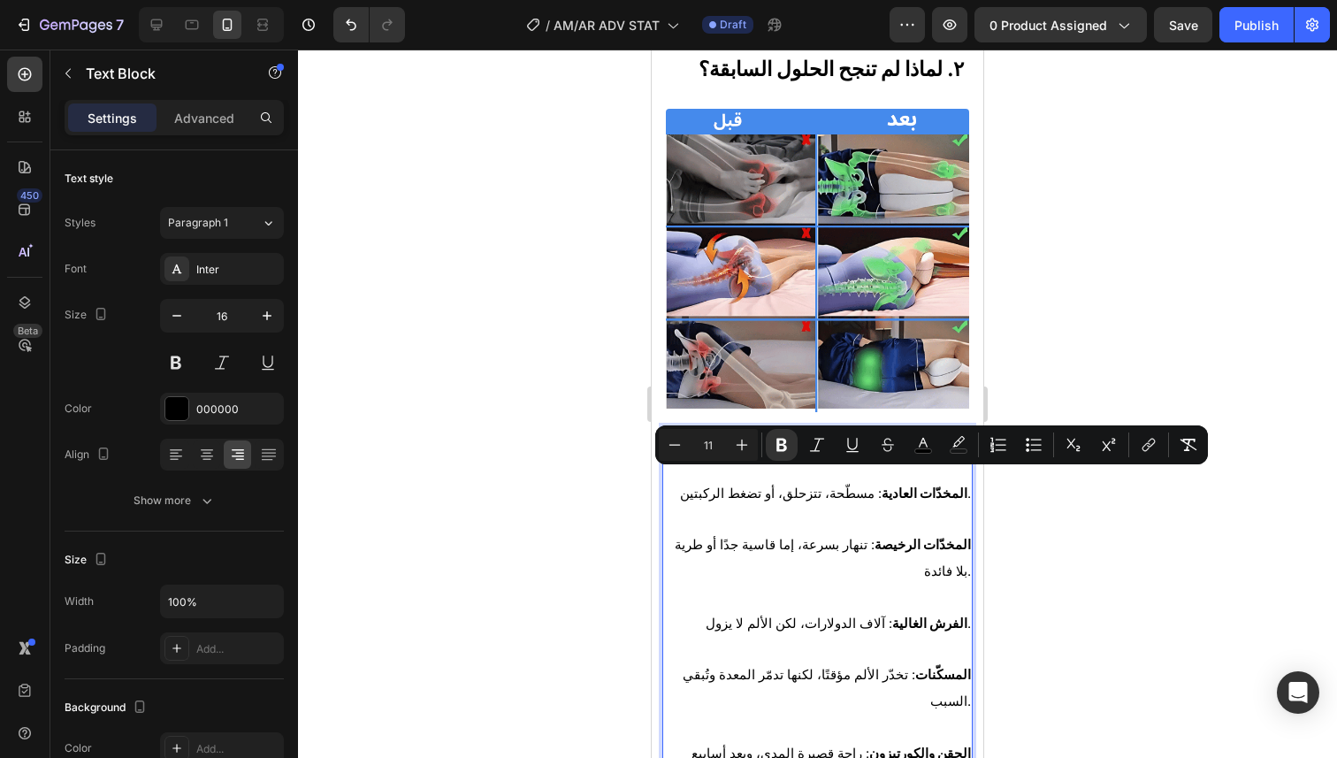
click at [844, 537] on span "المخدّات الرخيصة : تنهار بسرعة، إما قاسية جدًا أو طرية بلا فائدة." at bounding box center [823, 558] width 296 height 42
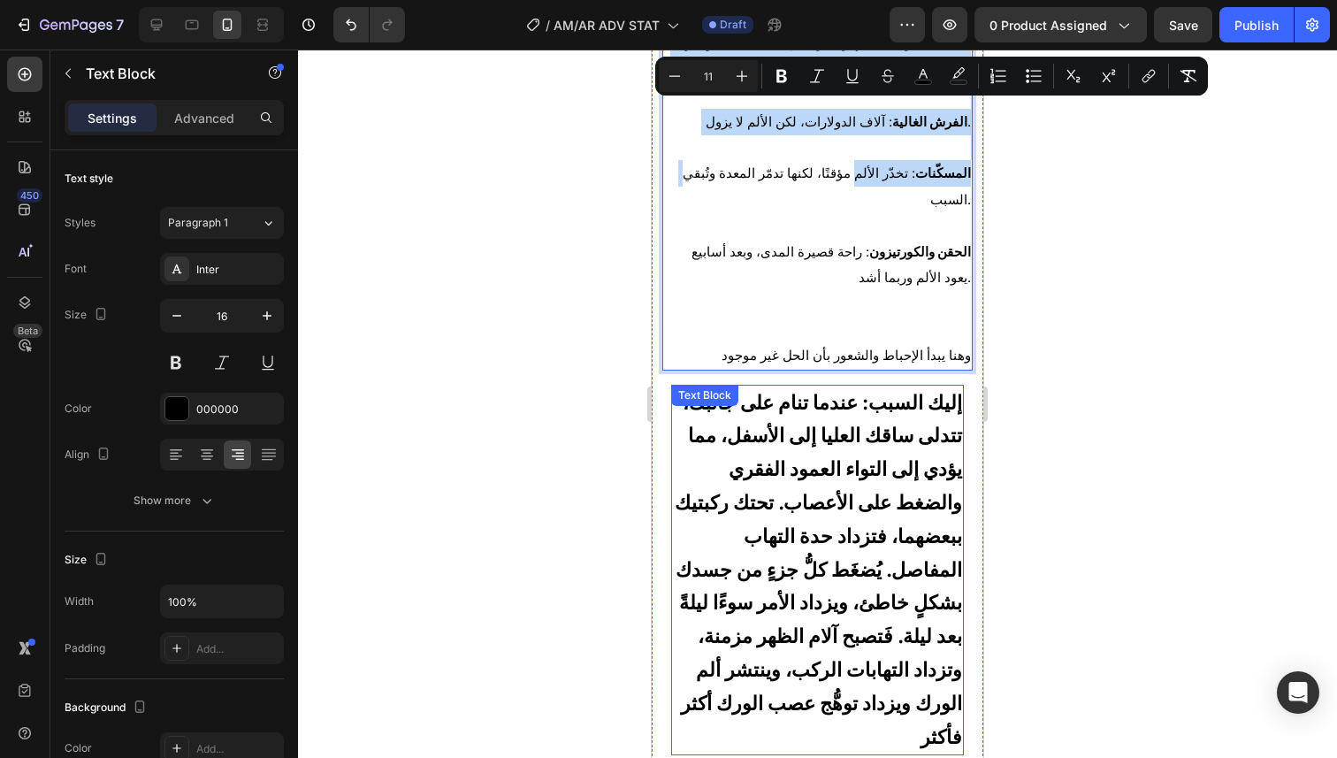
scroll to position [1438, 0]
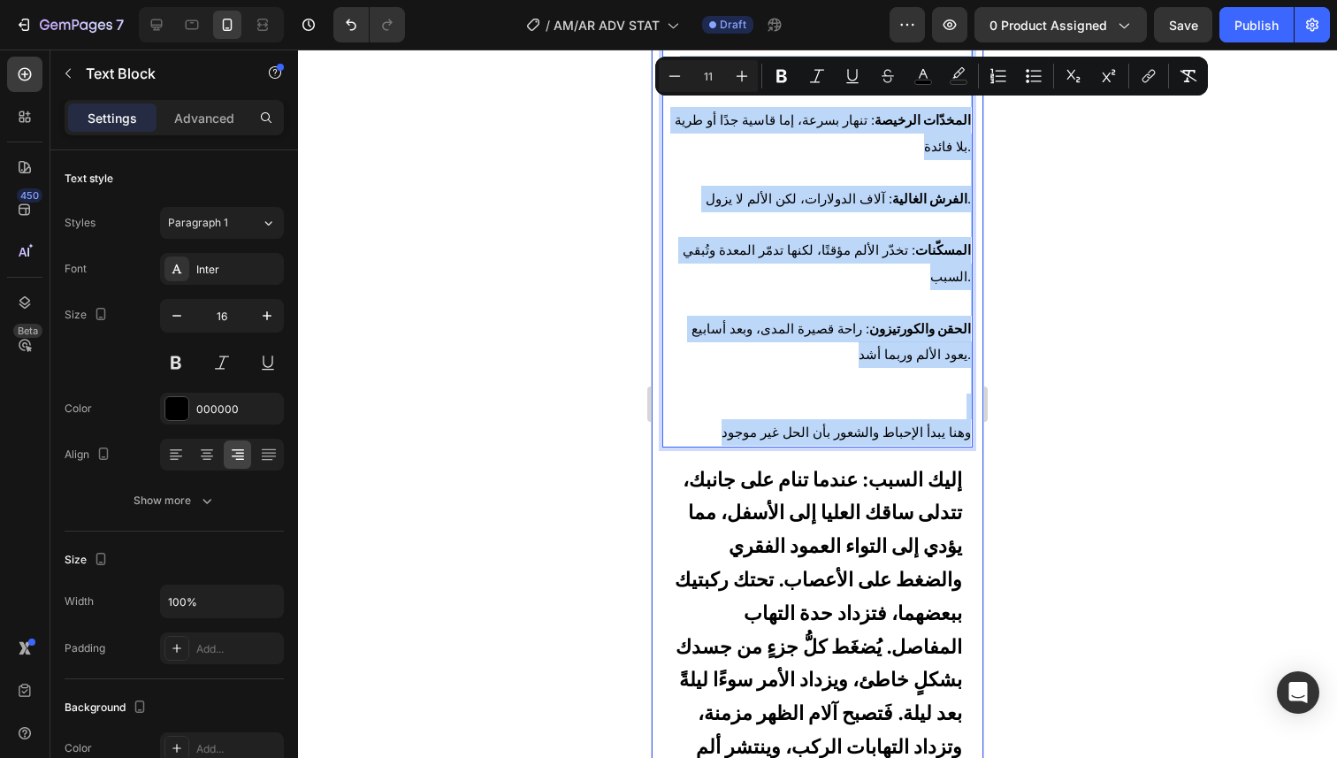
drag, startPoint x: 832, startPoint y: 434, endPoint x: 712, endPoint y: 406, distance: 123.5
click at [712, 406] on div "٢. لماذا لم تنجح الحلول السابقة؟ Heading Image كثيرون مثلك جرّبوا كل شيء المخدّ…" at bounding box center [817, 251] width 310 height 1258
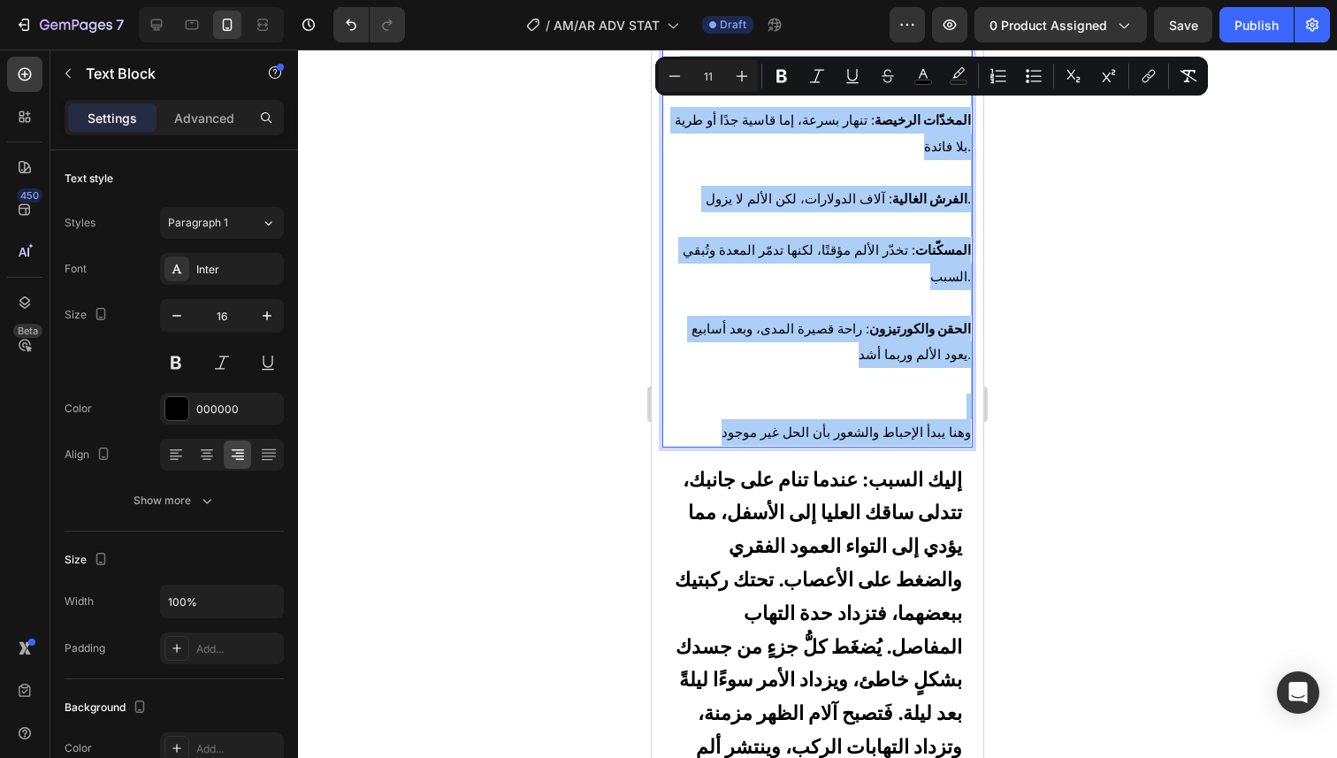
click at [707, 76] on input "11" at bounding box center [707, 75] width 35 height 21
type input "23"
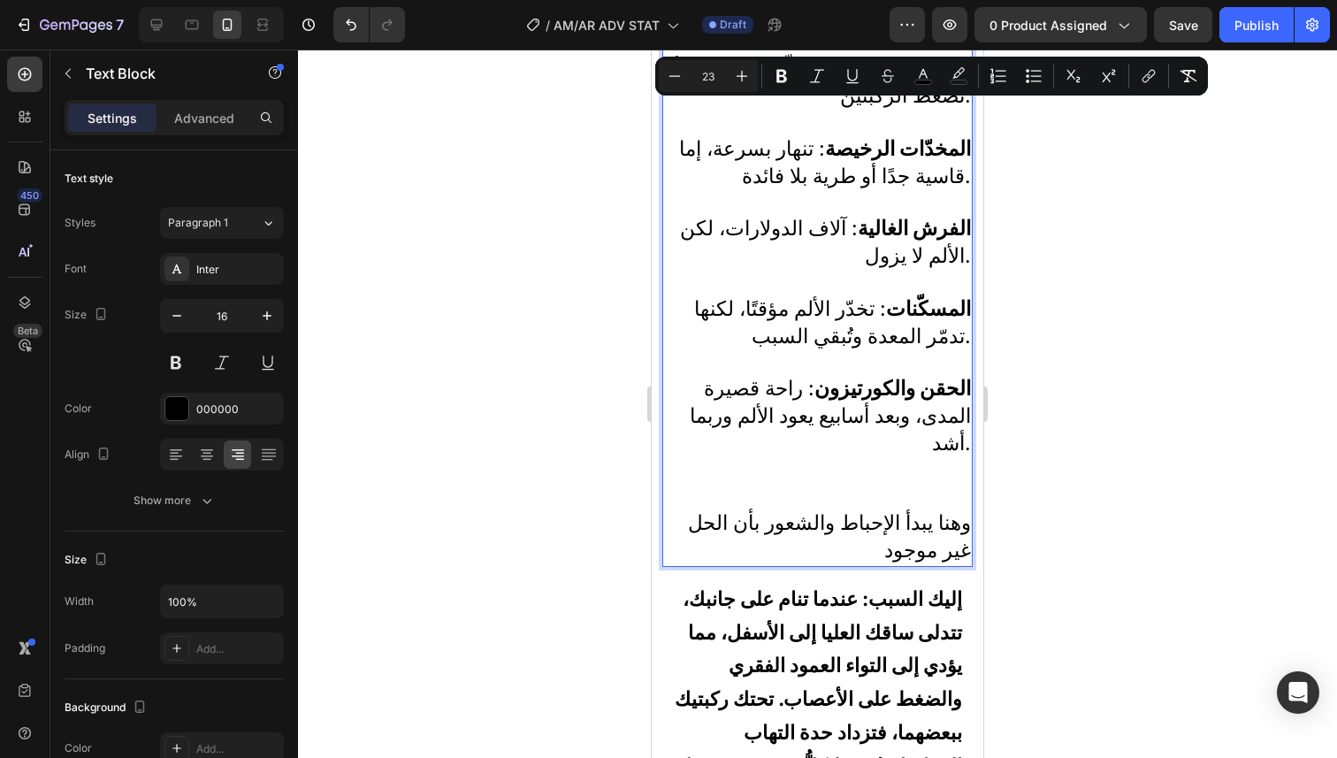
click at [1063, 272] on div at bounding box center [817, 404] width 1039 height 708
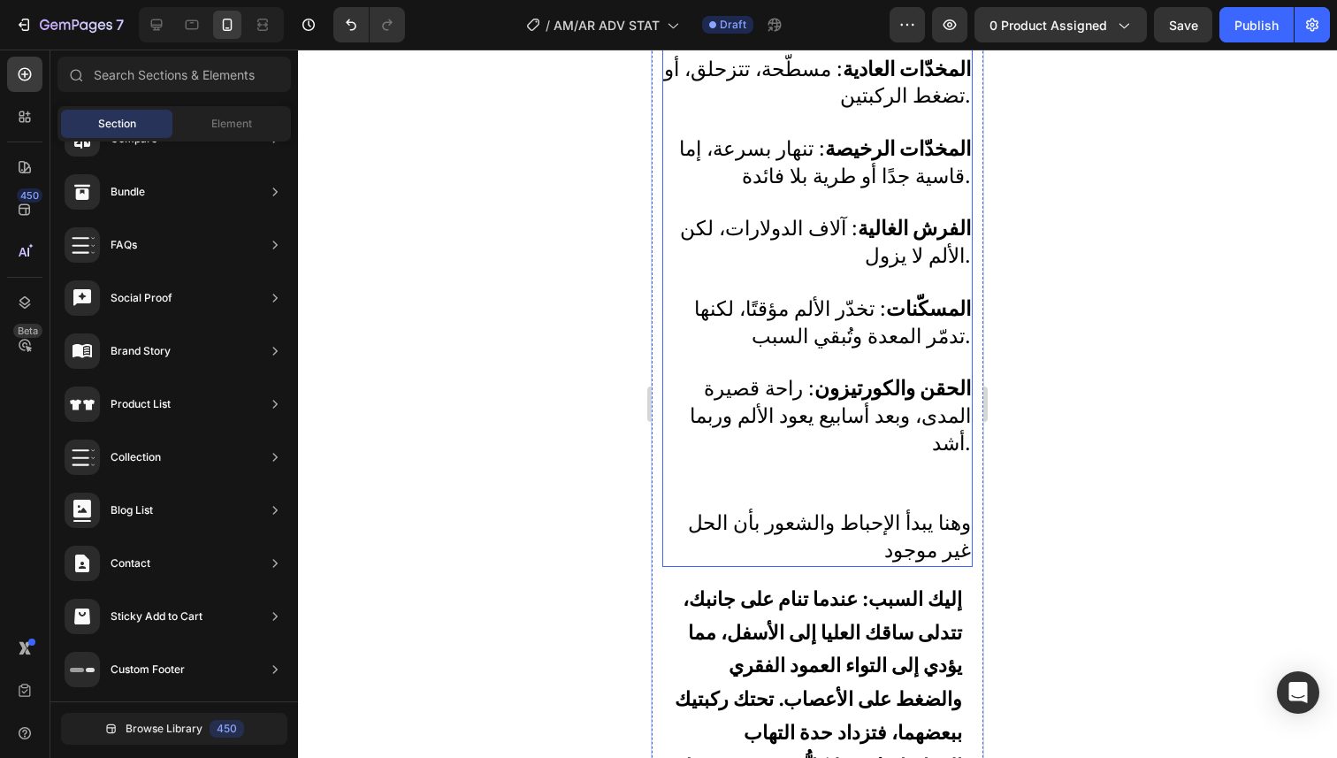
click at [958, 418] on div "كثيرون مثلك جرّبوا كل شيء المخدّات العادية : مسطّحة، تتزحلق، أو تضغط الركبتين. …" at bounding box center [817, 284] width 310 height 565
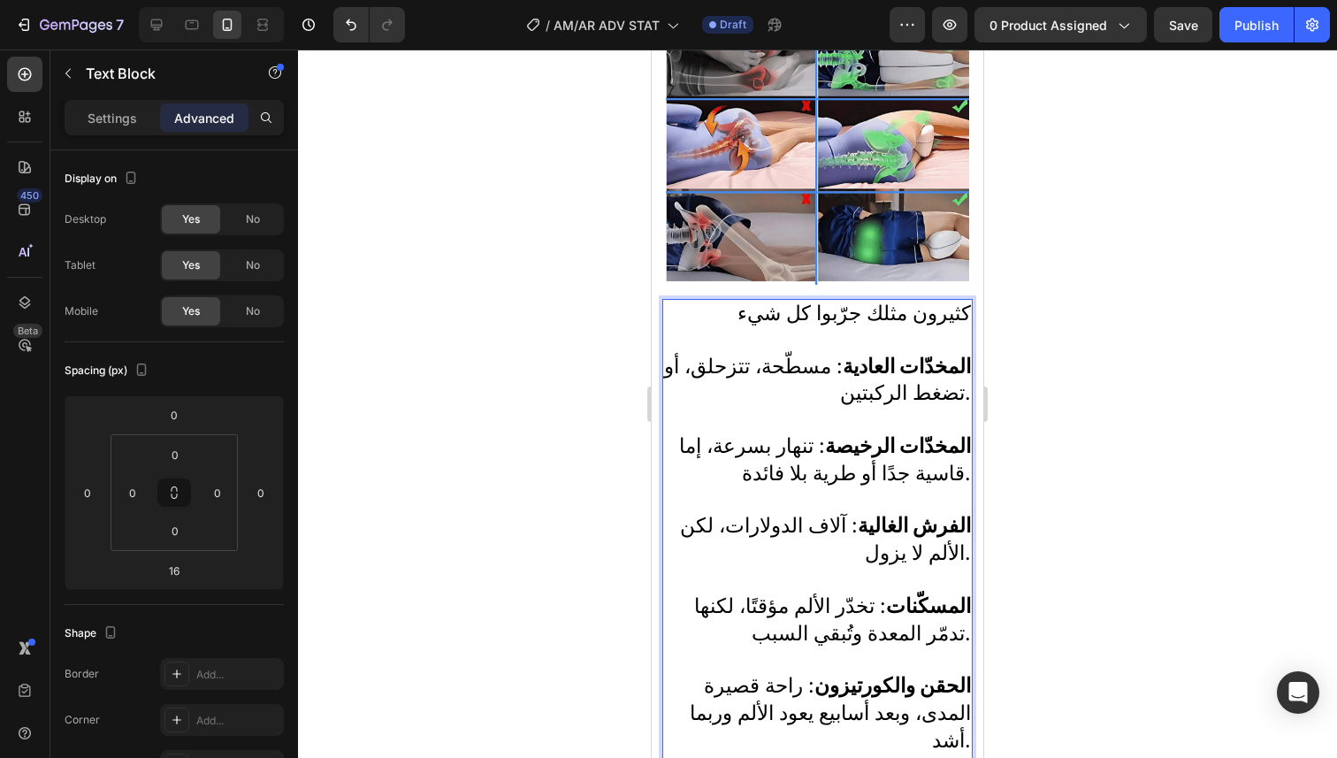
scroll to position [1144, 0]
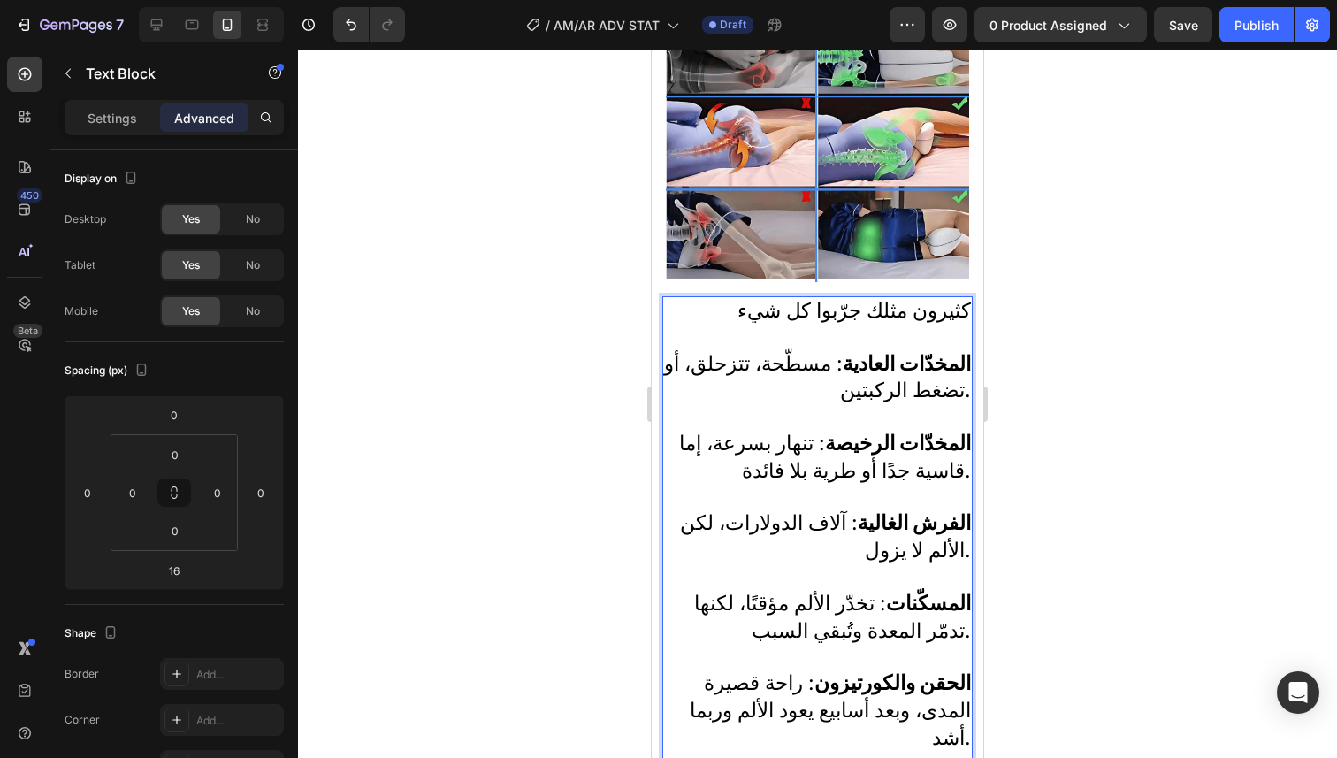
click at [944, 392] on p "المخدّات العادية : مسطّحة، تتزحلق، أو تضغط الركبتين. المخدّات الرخيصة : تنهار ب…" at bounding box center [817, 578] width 307 height 454
click at [957, 386] on span "المخدّات العادية : مسطّحة، تتزحلق، أو تضغط الركبتين." at bounding box center [817, 377] width 307 height 52
click at [957, 469] on div "كثيرون مثلك جرّبوا كل شيء المخدّات العادية : مسطّحة، تتزحلق، أو تضغط الركبتين ا…" at bounding box center [817, 578] width 310 height 565
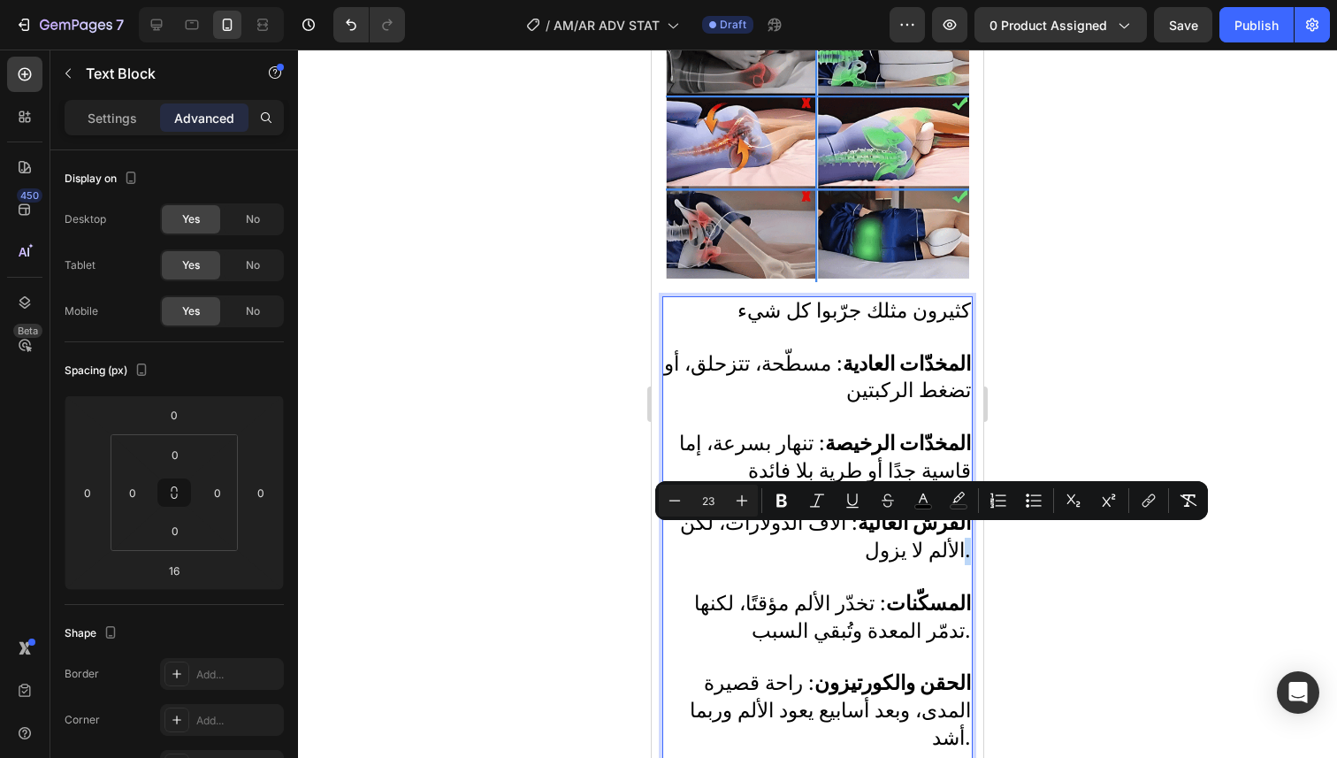
click at [957, 550] on span "الفرش الغالية : آلاف الدولارات، لكن الألم لا يزول." at bounding box center [825, 536] width 291 height 52
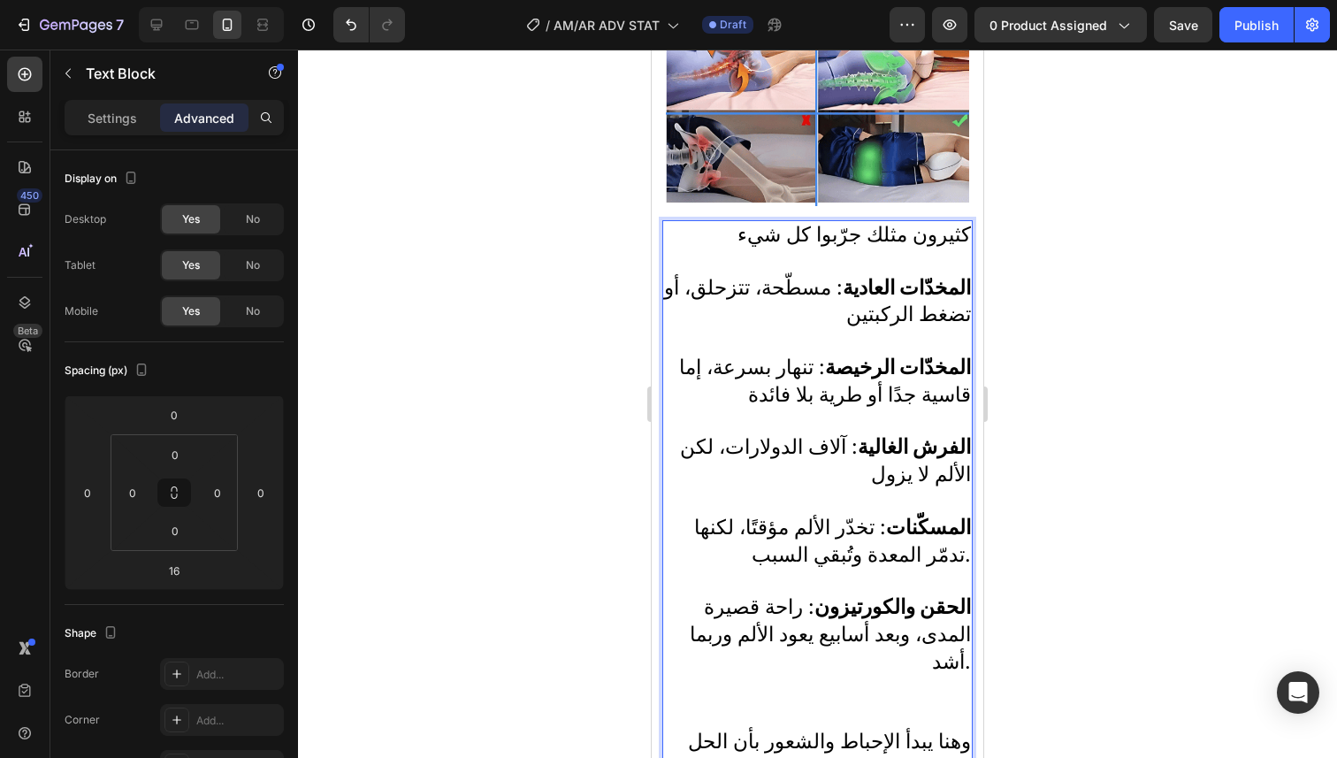
scroll to position [1264, 0]
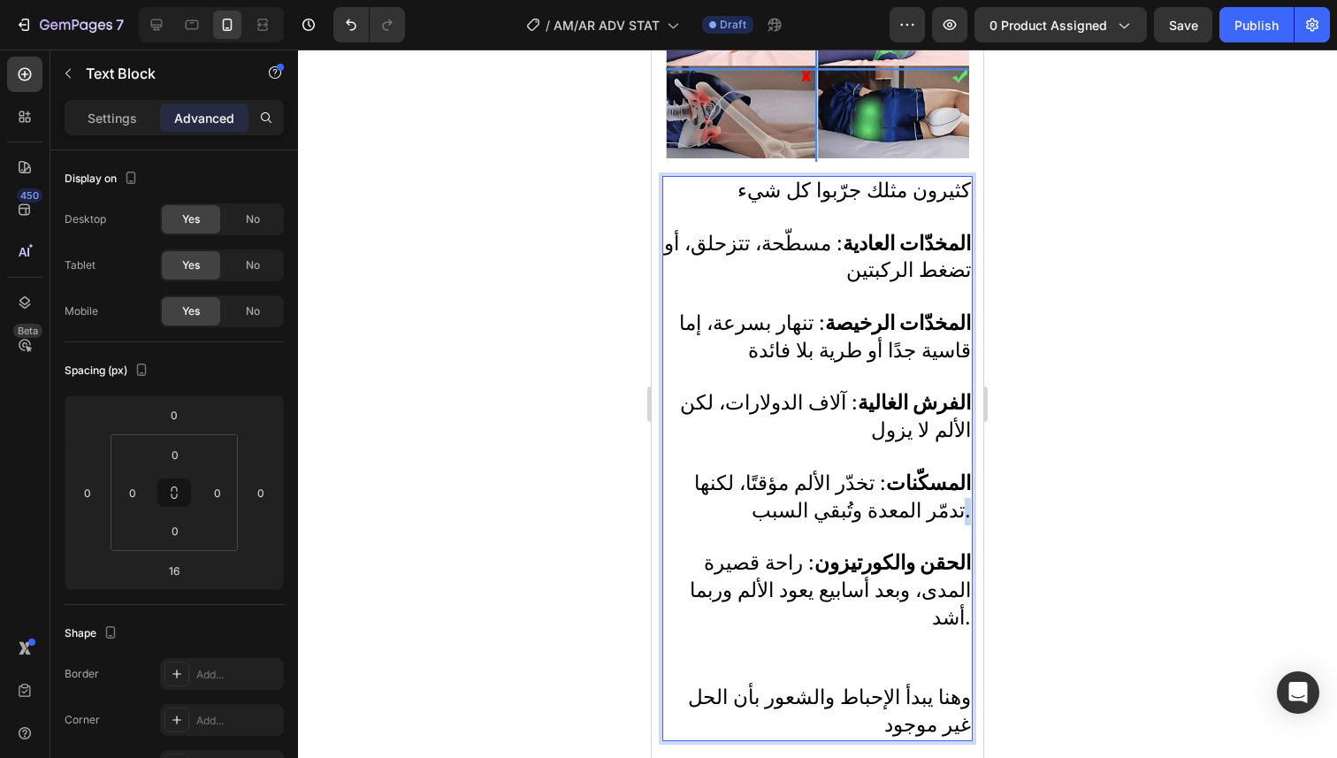
click at [957, 511] on div "كثيرون مثلك جرّبوا كل شيء المخدّات العادية : مسطّحة، تتزحلق، أو تضغط الركبتين ا…" at bounding box center [817, 458] width 310 height 565
drag, startPoint x: 949, startPoint y: 591, endPoint x: 958, endPoint y: 591, distance: 8.9
click at [958, 591] on div "كثيرون مثلك جرّبوا كل شيء المخدّات العادية : مسطّحة، تتزحلق، أو تضغط الركبتين ا…" at bounding box center [817, 458] width 310 height 565
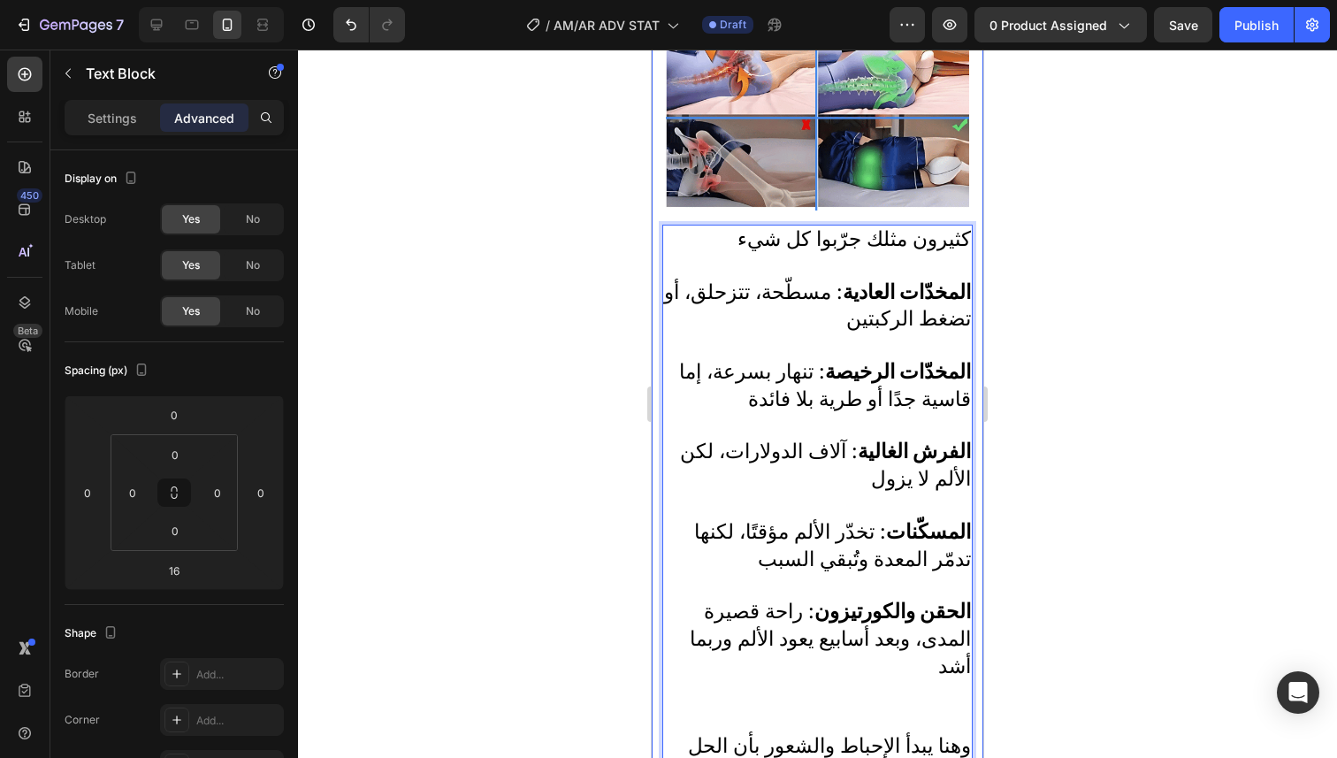
scroll to position [1159, 0]
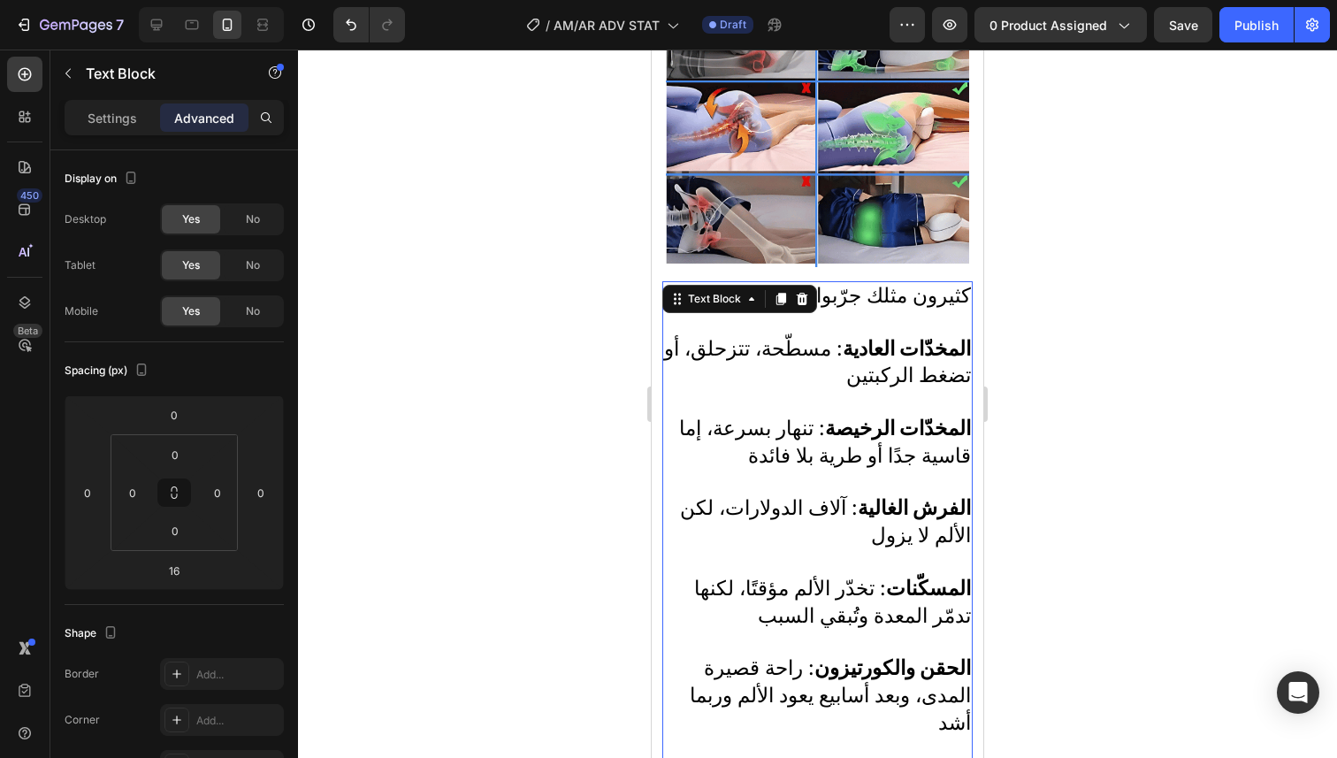
click at [1094, 448] on div at bounding box center [817, 404] width 1039 height 708
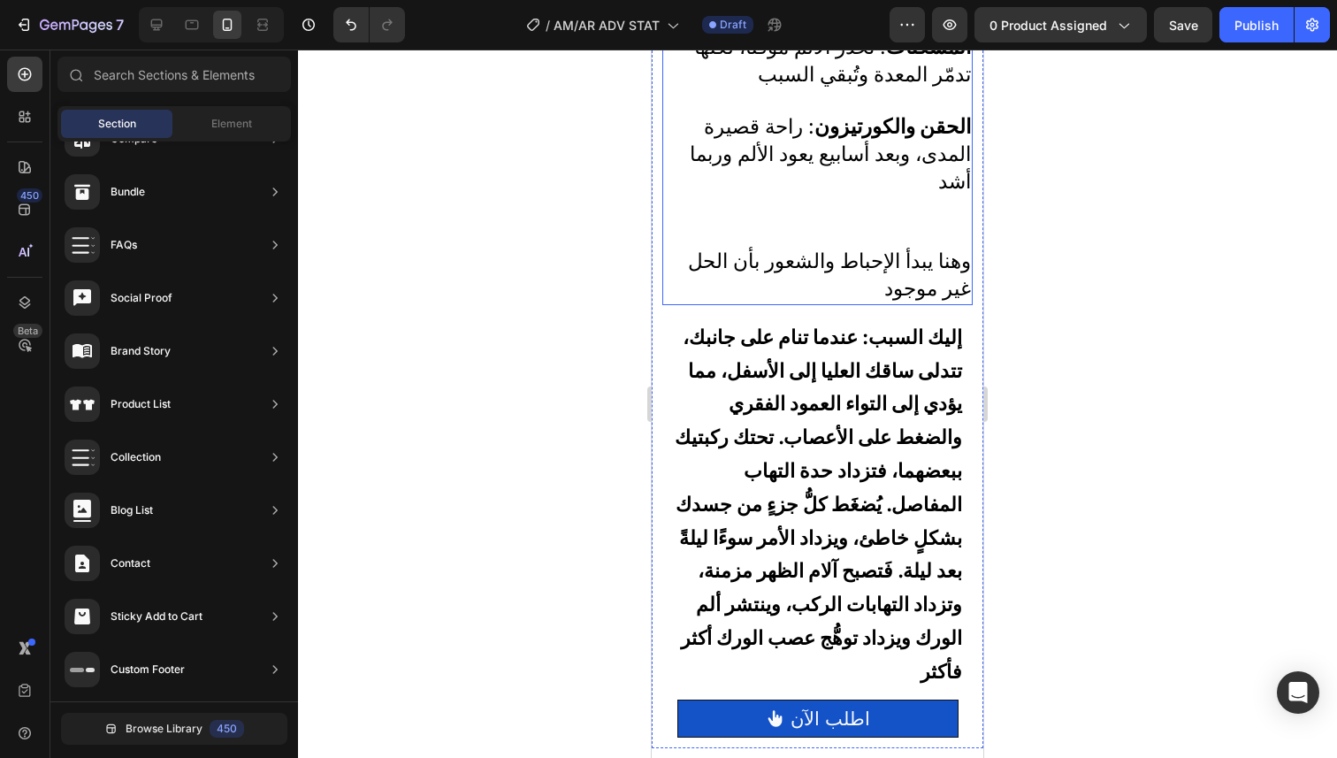
scroll to position [1716, 0]
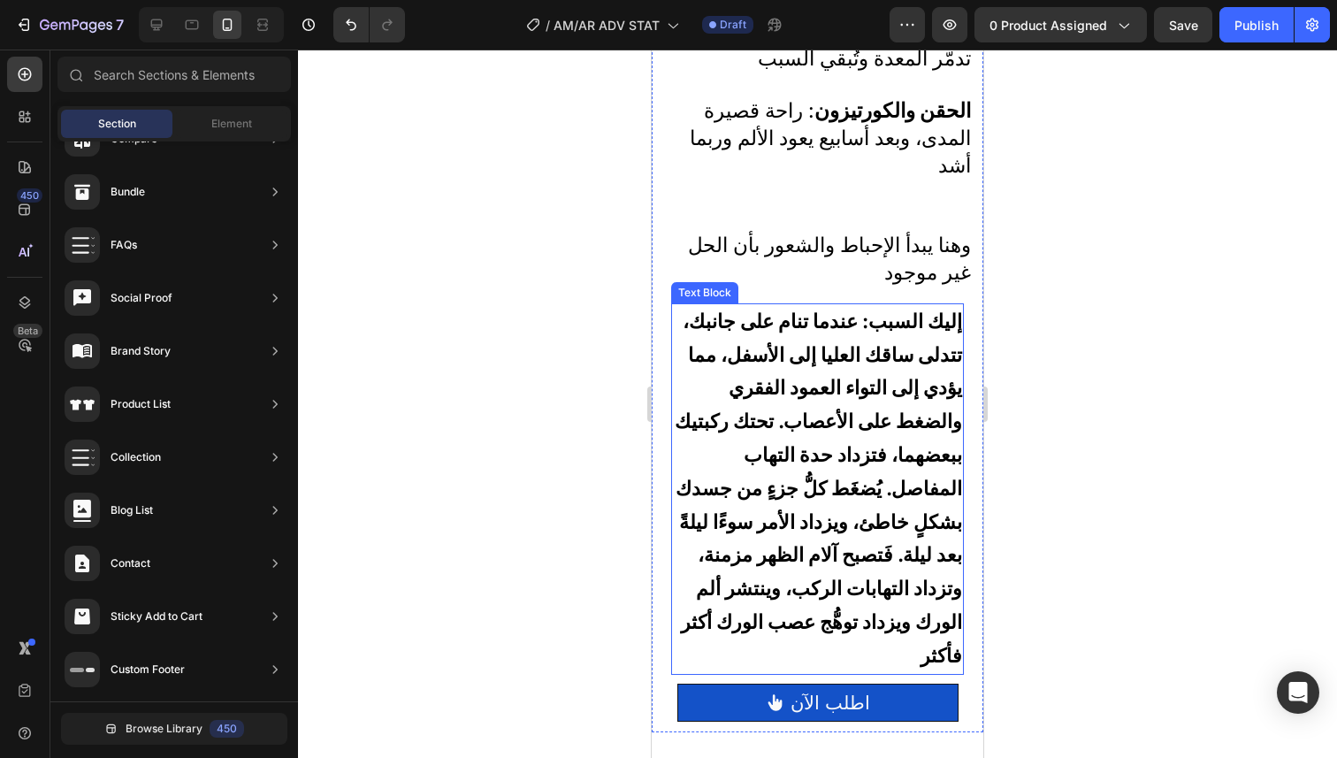
click at [876, 438] on p "إليك السبب: عندما تنام على جانبك، تتدلى ساقك العليا إلى الأسفل، مما يؤدي إلى ال…" at bounding box center [817, 489] width 289 height 368
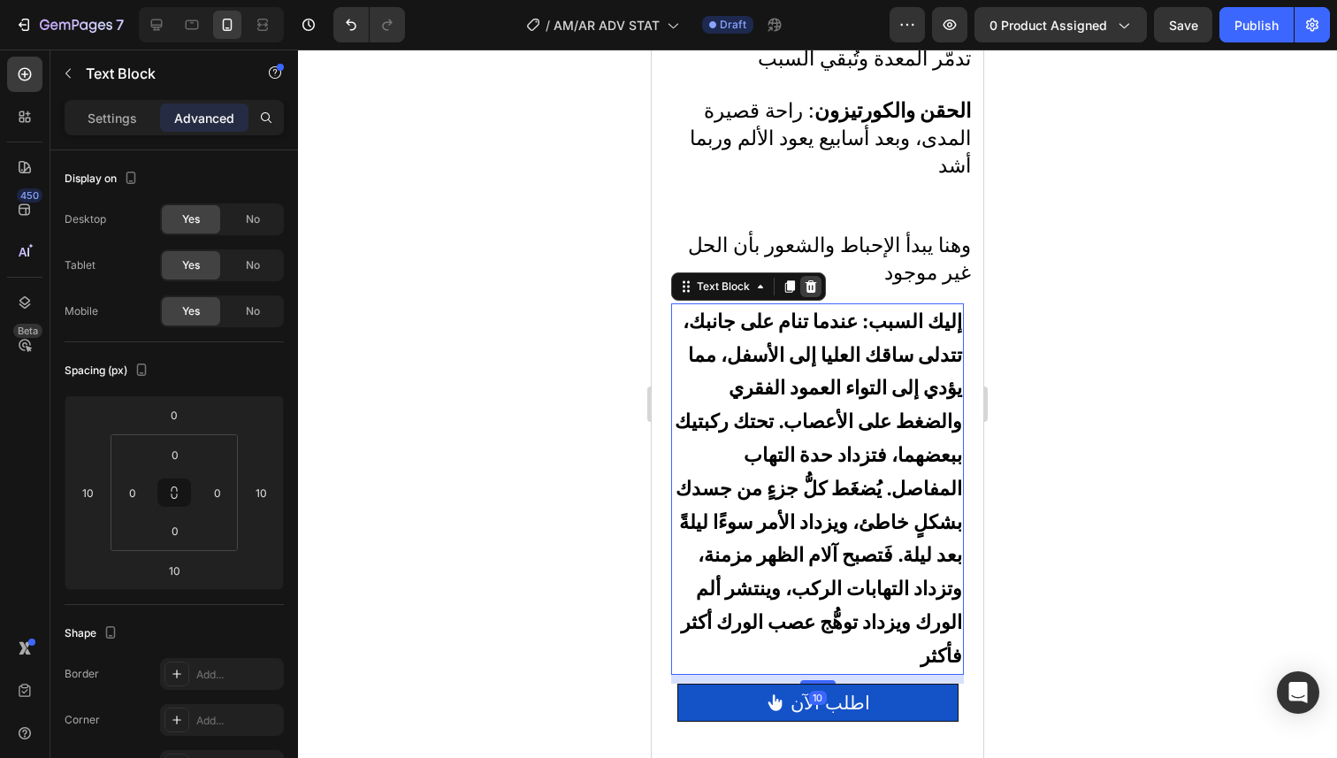
click at [819, 276] on div at bounding box center [810, 286] width 21 height 21
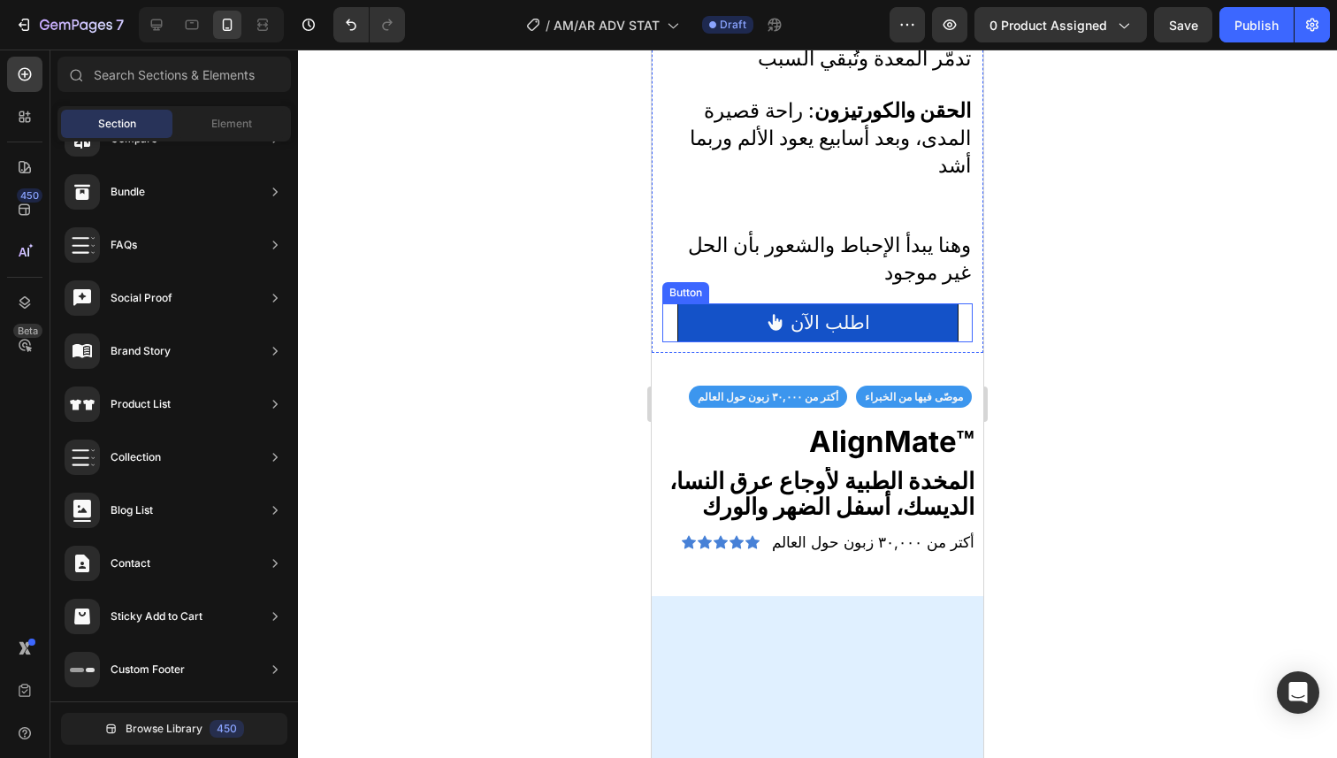
click at [908, 303] on link "اطلب الآن" at bounding box center [817, 322] width 281 height 39
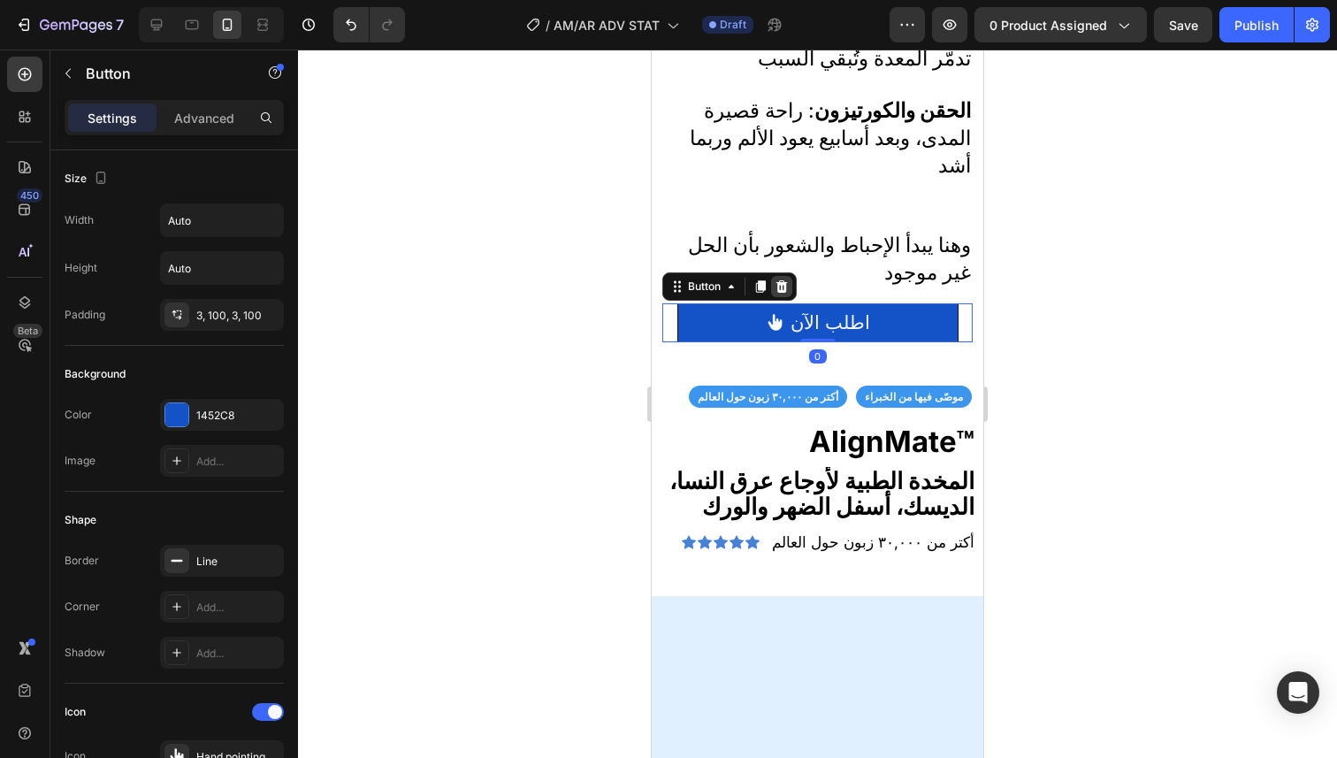
click at [789, 276] on div at bounding box center [781, 286] width 21 height 21
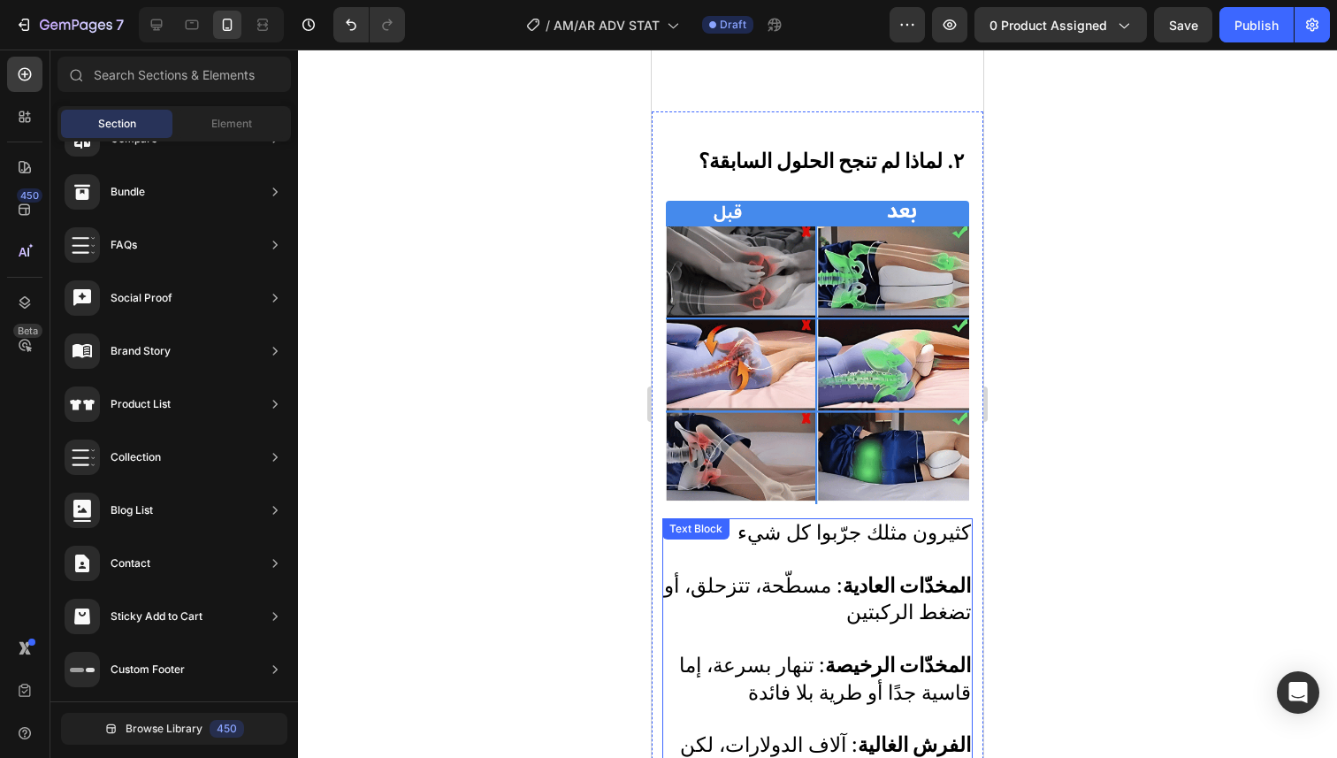
scroll to position [870, 0]
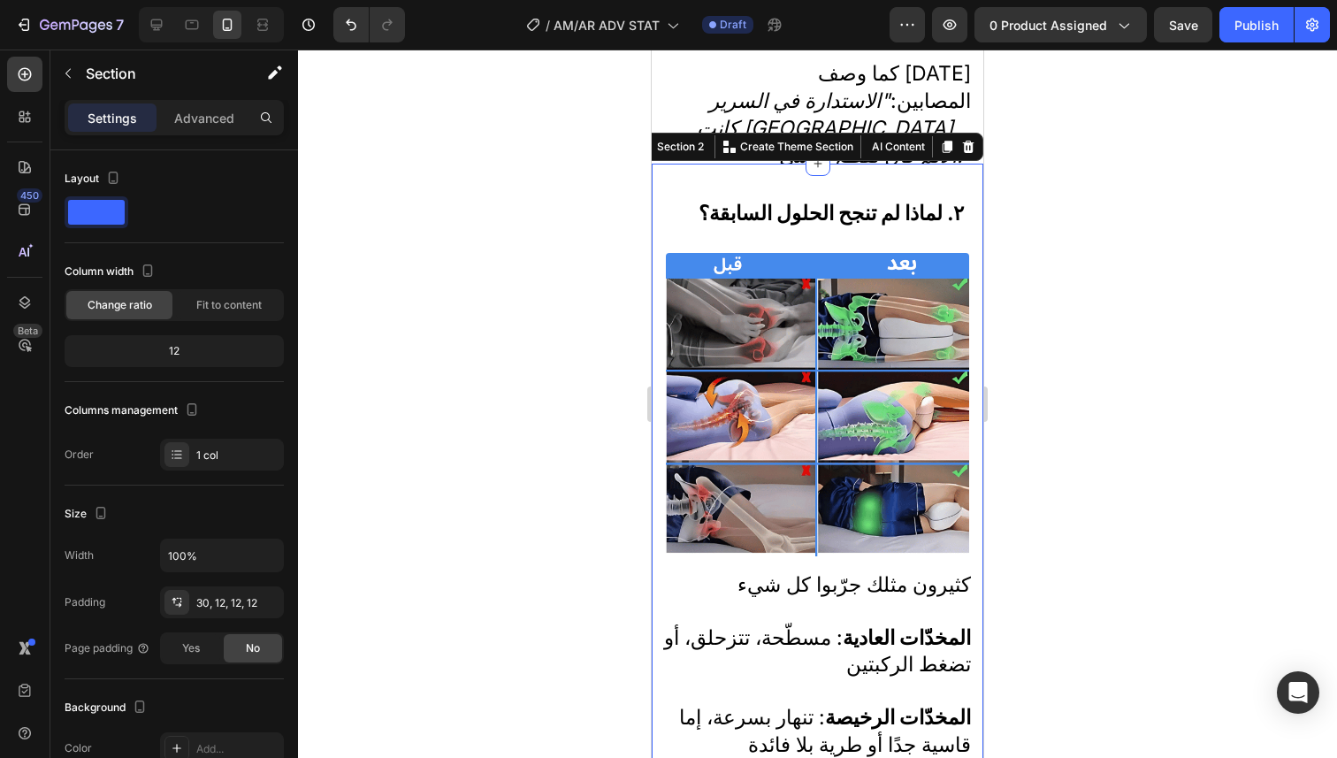
click at [891, 181] on div "٢. لماذا لم تنجح الحلول السابقة؟ Heading Image كثيرون مثلك جرّبوا كل شيء المخدّ…" at bounding box center [818, 662] width 332 height 996
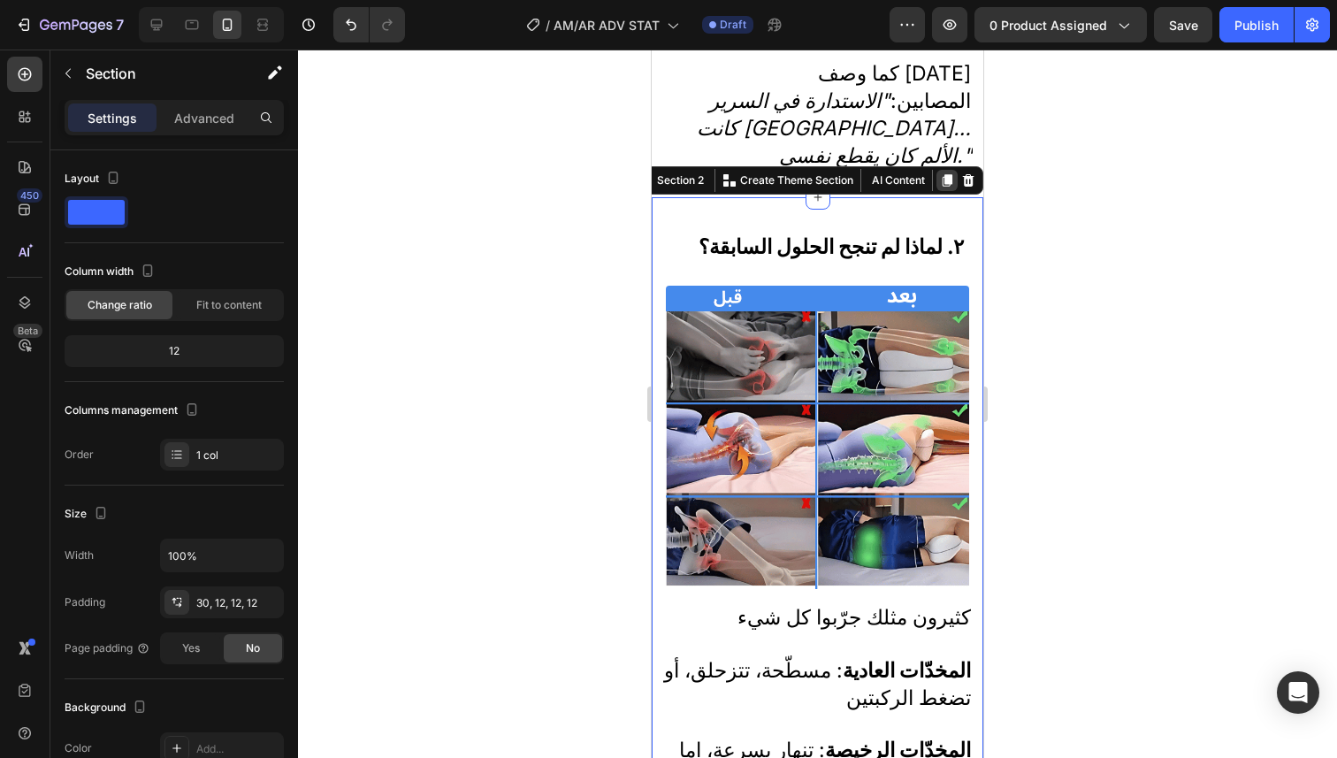
click at [942, 174] on icon at bounding box center [947, 180] width 10 height 12
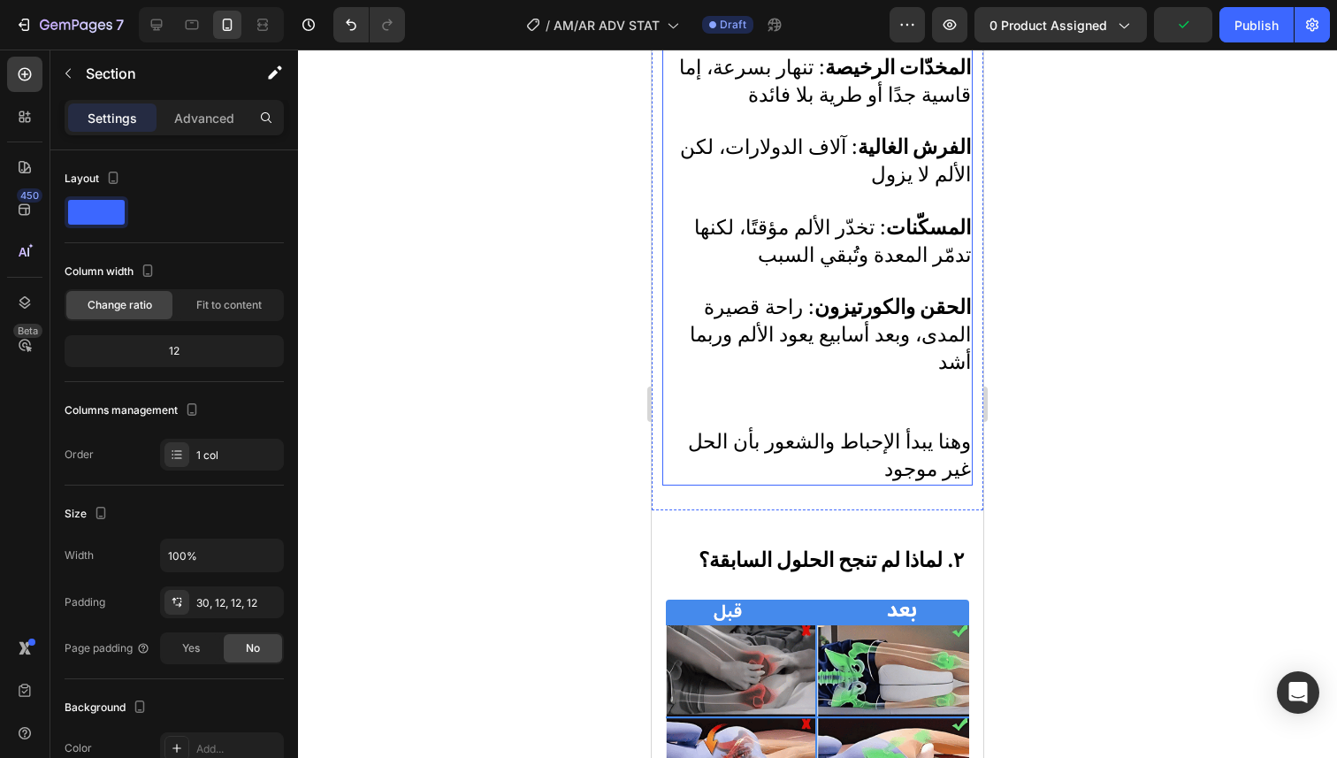
scroll to position [1552, 0]
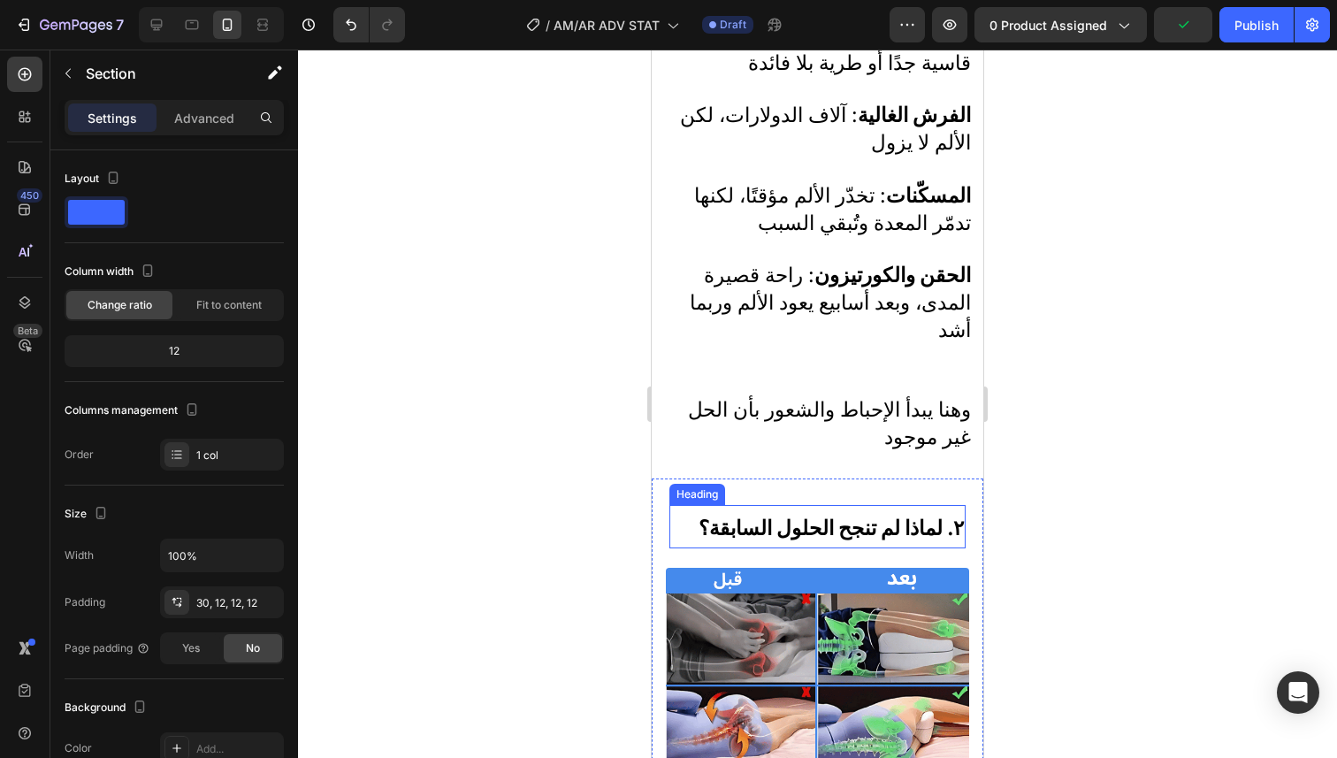
click at [872, 515] on strong "٢. لماذا لم تنجح الحلول السابقة؟" at bounding box center [830, 527] width 265 height 25
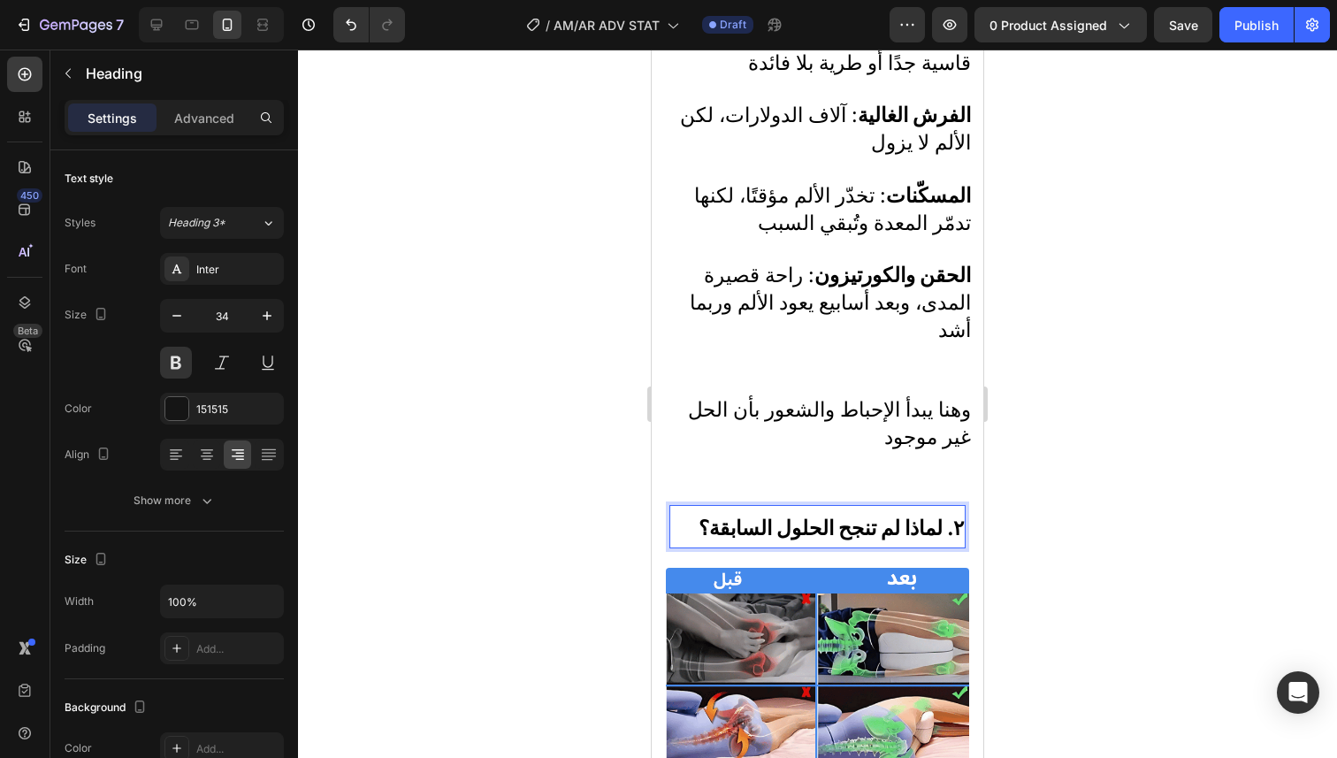
click at [873, 515] on strong "٢. لماذا لم تنجح الحلول السابقة؟" at bounding box center [830, 527] width 265 height 25
click at [904, 522] on p "٣. الجانب المخيف: إذا تجاهلت الألم" at bounding box center [817, 527] width 293 height 40
click at [712, 515] on strong "٣. الجانب المخيف: إذا تجاهلت الألم" at bounding box center [821, 527] width 285 height 25
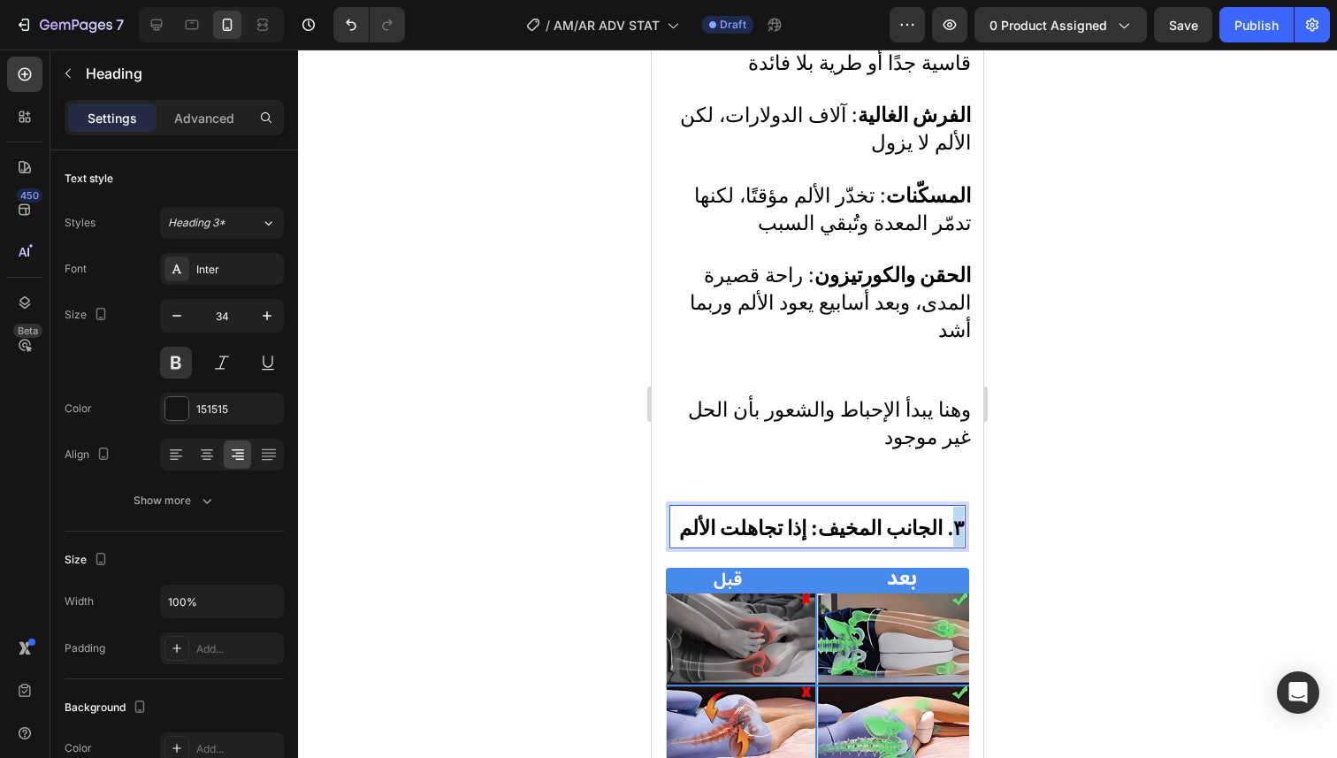
click at [712, 515] on strong "٣. الجانب المخيف: إذا تجاهلت الألم" at bounding box center [821, 527] width 285 height 25
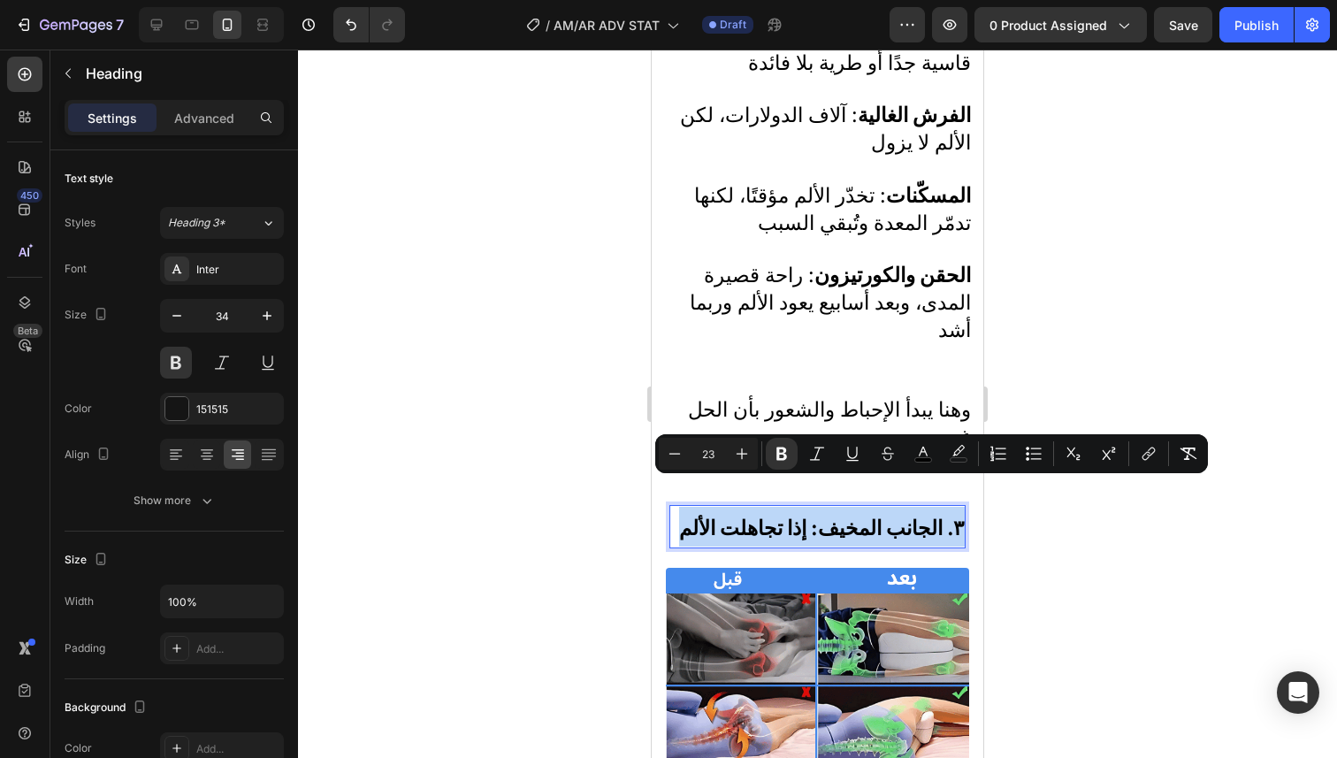
click at [712, 515] on strong "٣. الجانب المخيف: إذا تجاهلت الألم" at bounding box center [821, 527] width 285 height 25
click at [672, 464] on button "Minus" at bounding box center [675, 454] width 32 height 32
click at [671, 462] on button "Minus" at bounding box center [675, 454] width 32 height 32
type input "21"
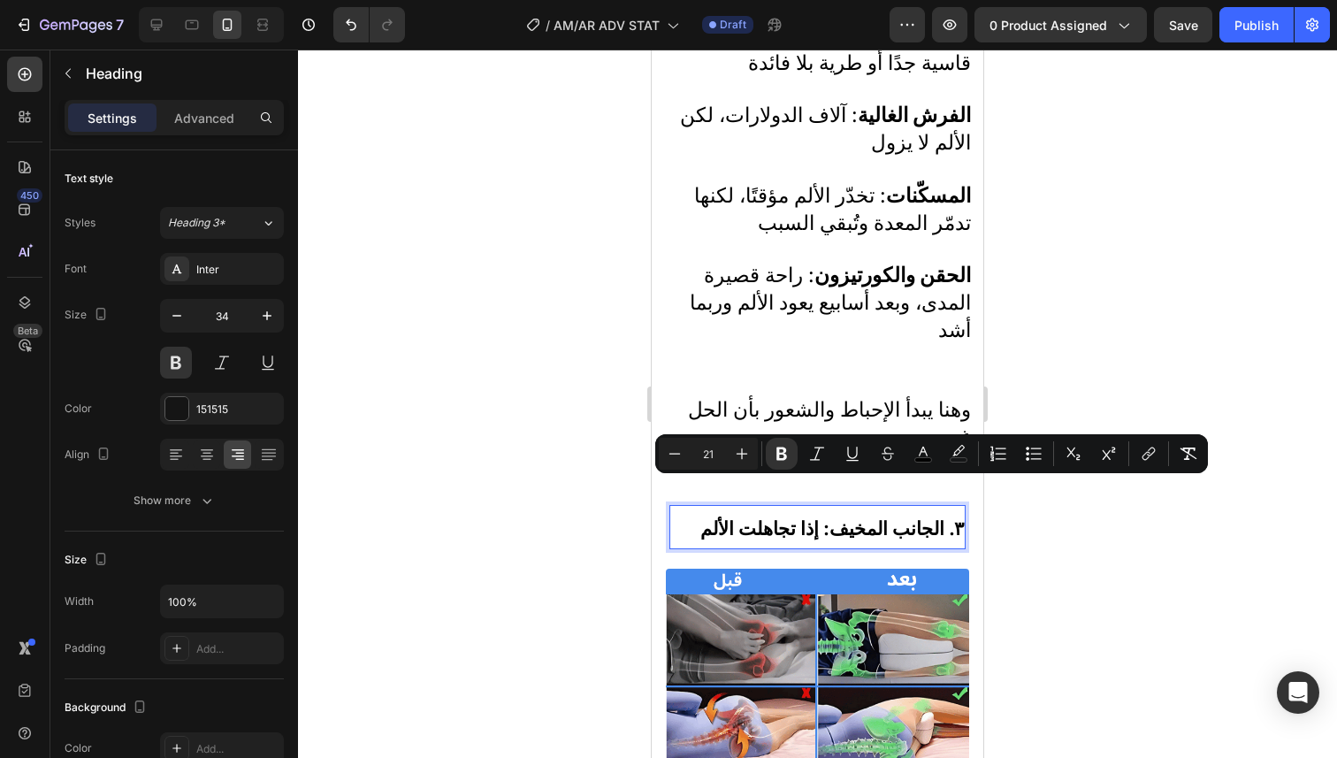
click at [1080, 366] on div at bounding box center [817, 404] width 1039 height 708
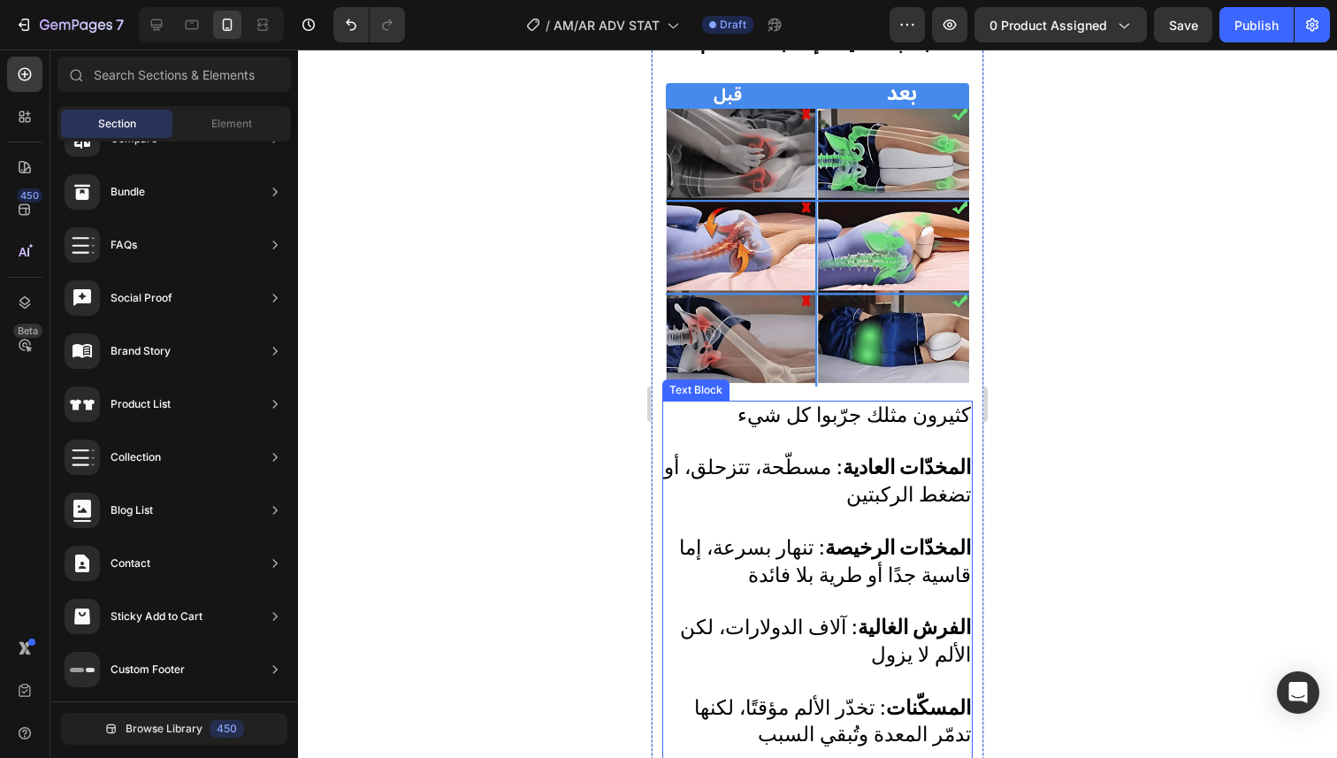
scroll to position [2017, 0]
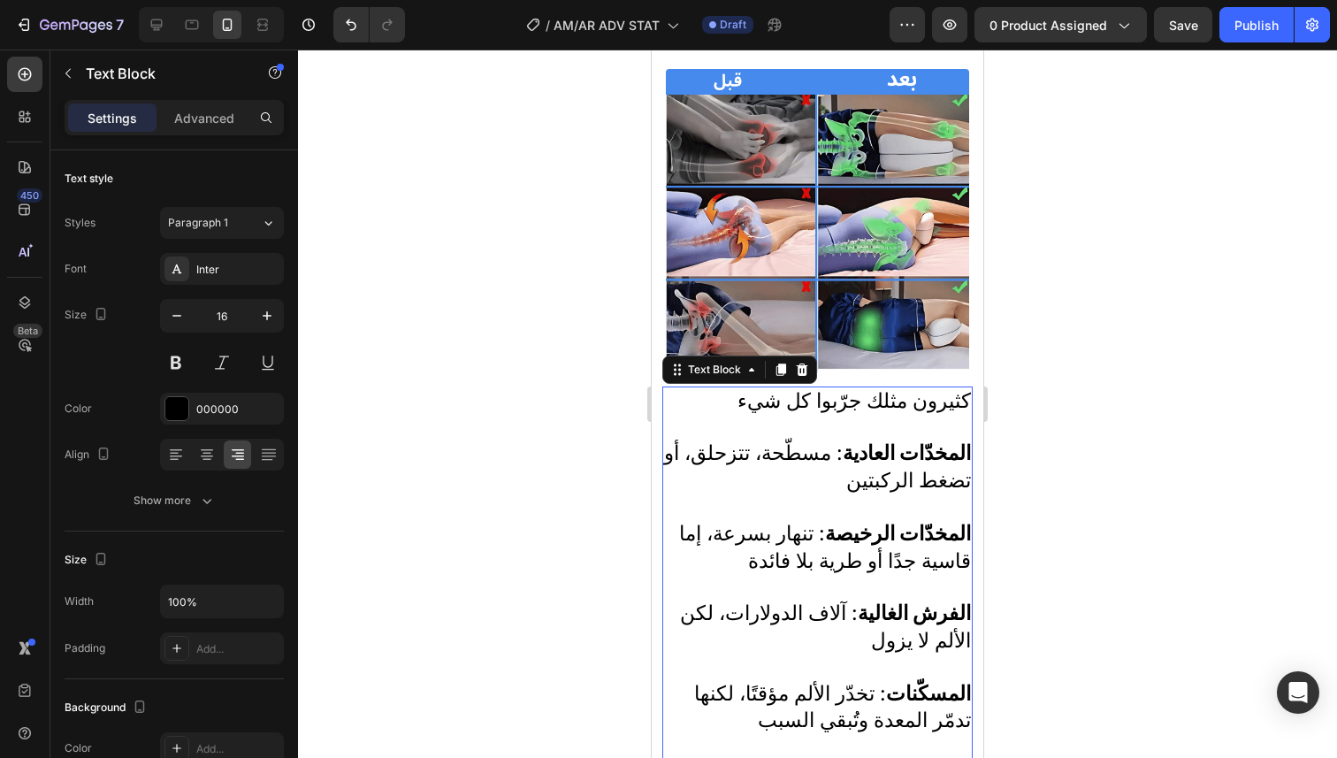
click at [909, 440] on strong "المخدّات العادية" at bounding box center [907, 452] width 128 height 25
click at [922, 416] on p at bounding box center [817, 429] width 307 height 26
click at [922, 416] on p "Rich Text Editor. Editing area: main" at bounding box center [817, 429] width 307 height 26
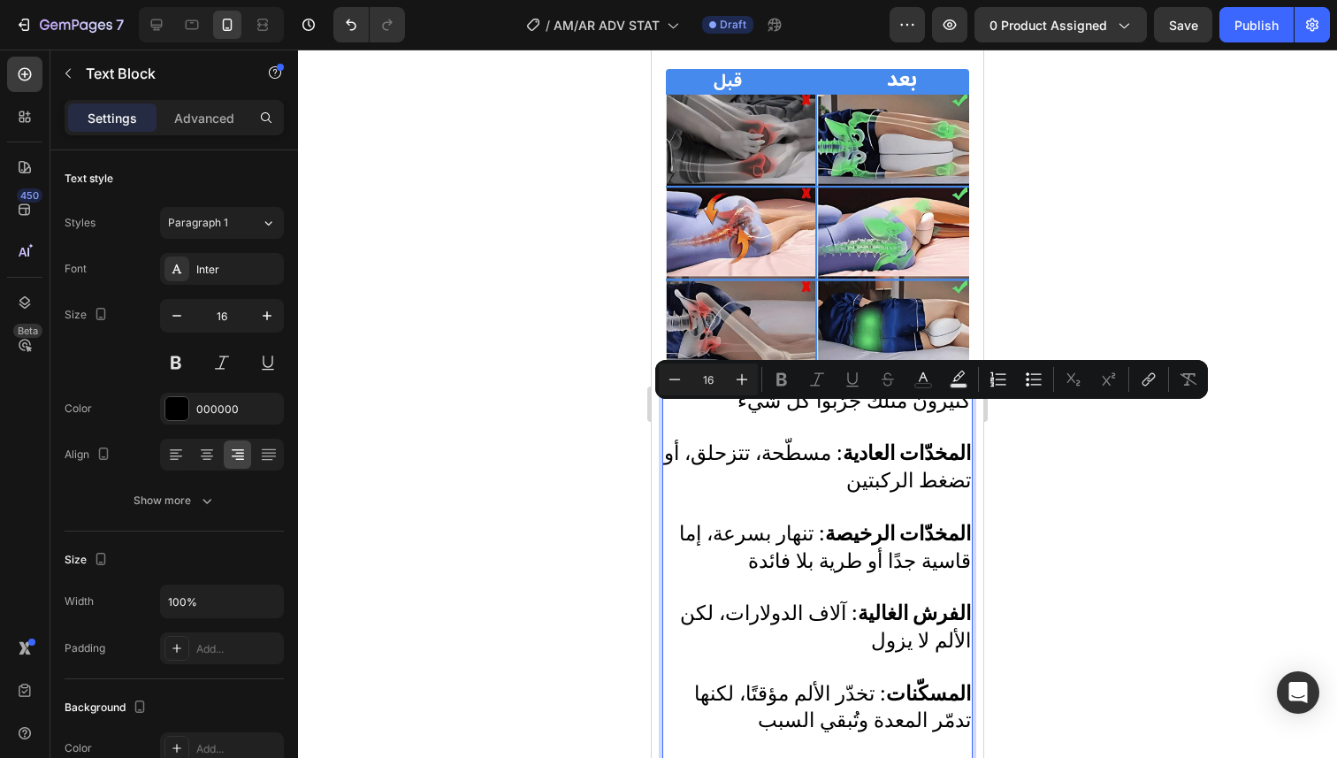
click at [922, 416] on p "Rich Text Editor. Editing area: main" at bounding box center [817, 429] width 307 height 26
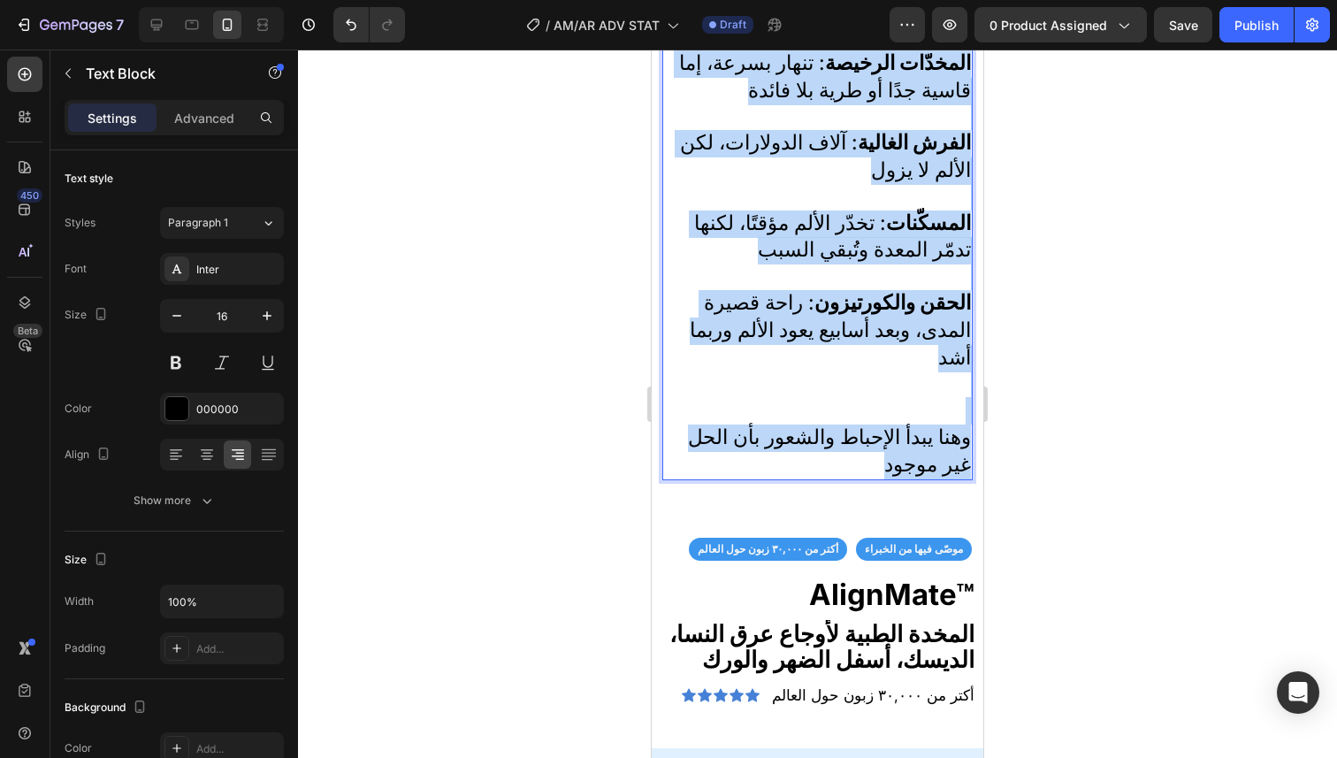
scroll to position [2502, 0]
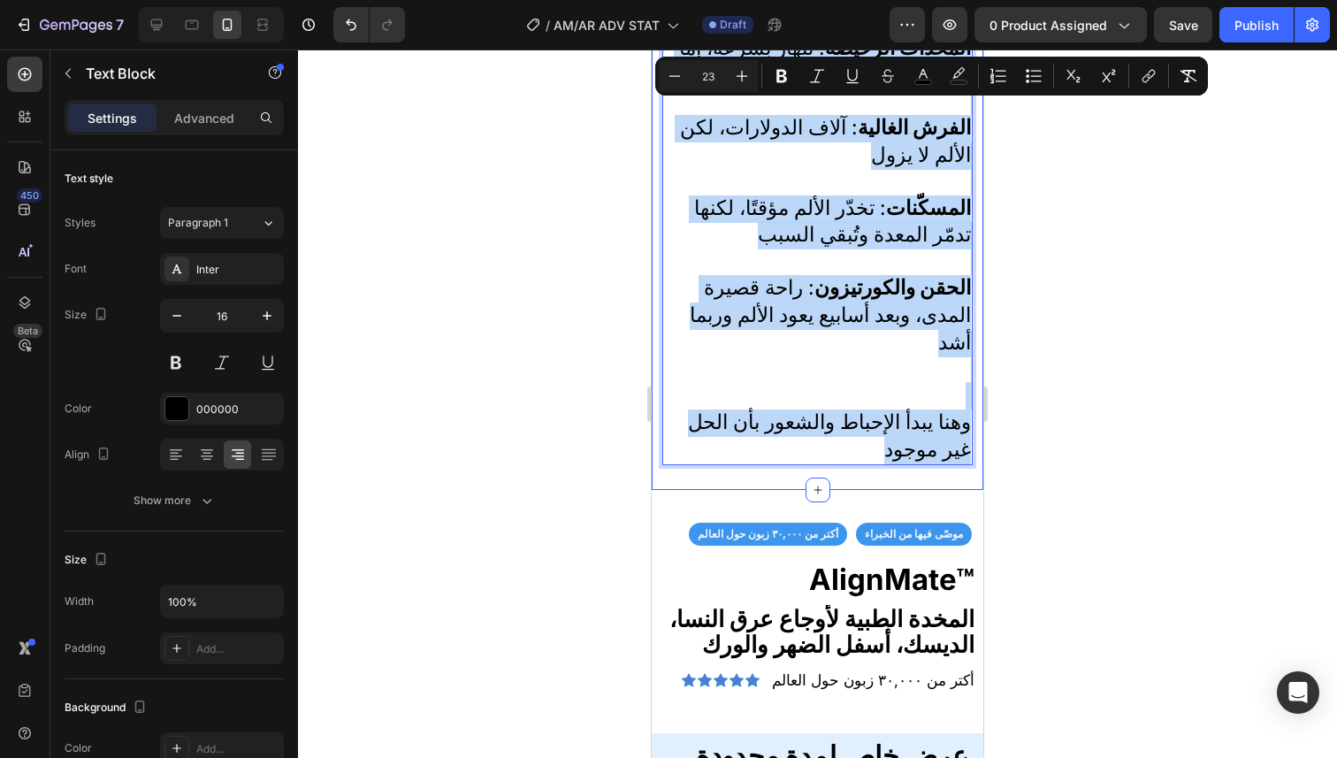
drag, startPoint x: 773, startPoint y: 398, endPoint x: 792, endPoint y: 450, distance: 55.7
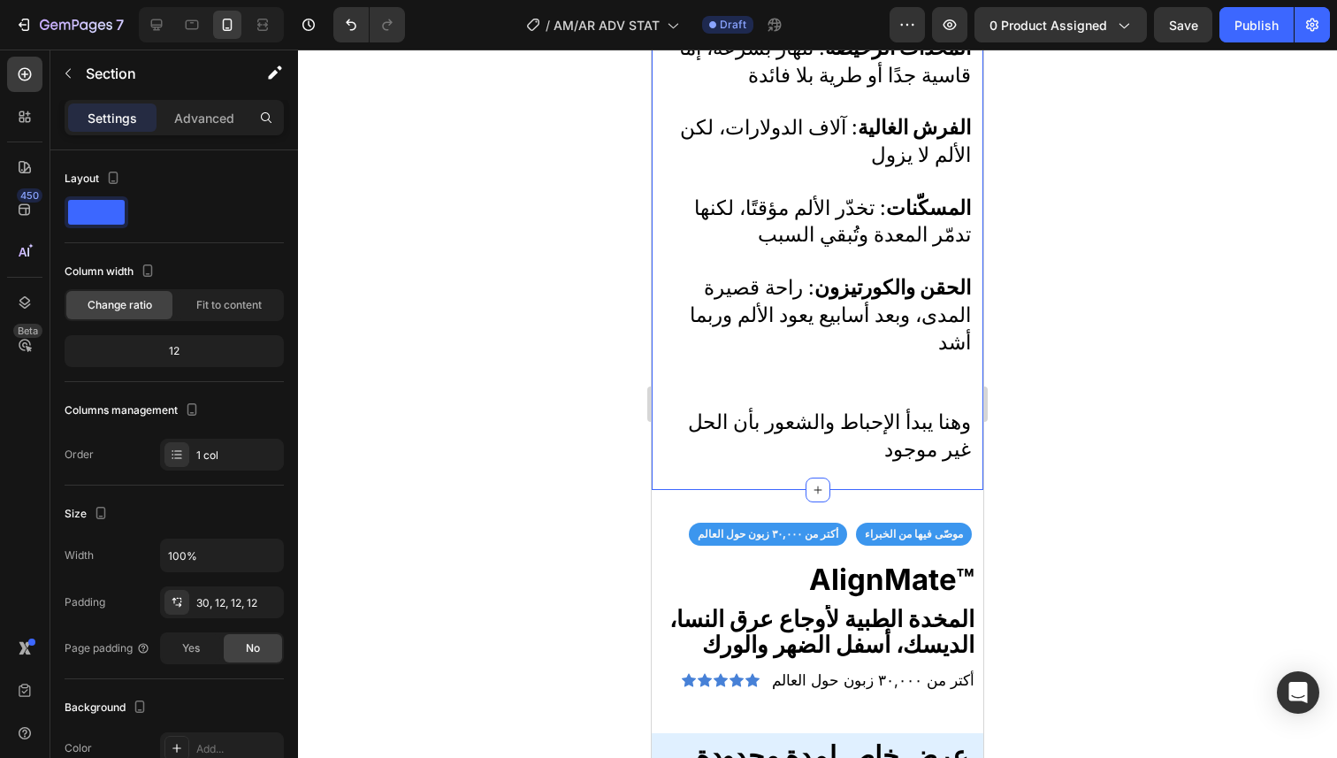
click at [874, 327] on p "المخدّات العادية : مسطّحة، تتزحلق، أو تضغط الركبتين المخدّات الرخيصة : تنهار بس…" at bounding box center [817, 182] width 307 height 454
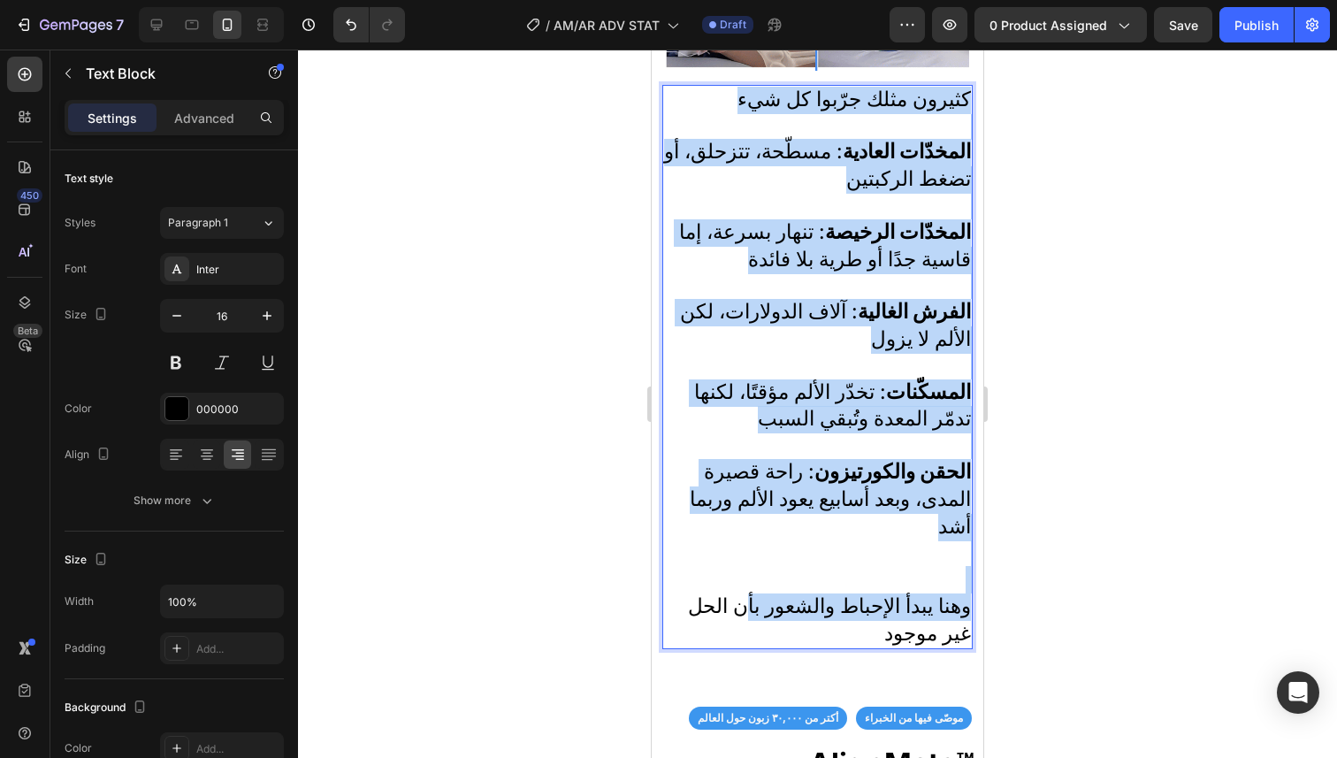
scroll to position [2321, 0]
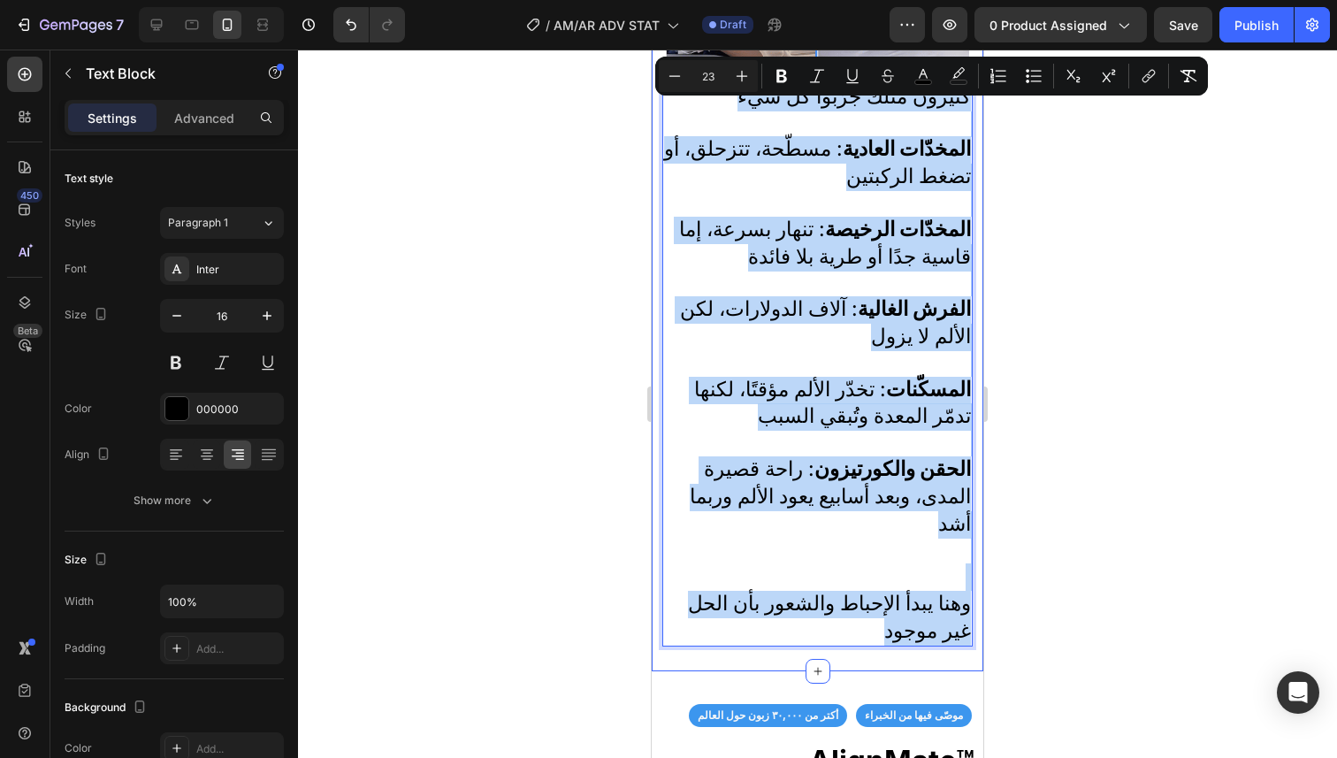
drag, startPoint x: 764, startPoint y: 407, endPoint x: 866, endPoint y: 613, distance: 230.1
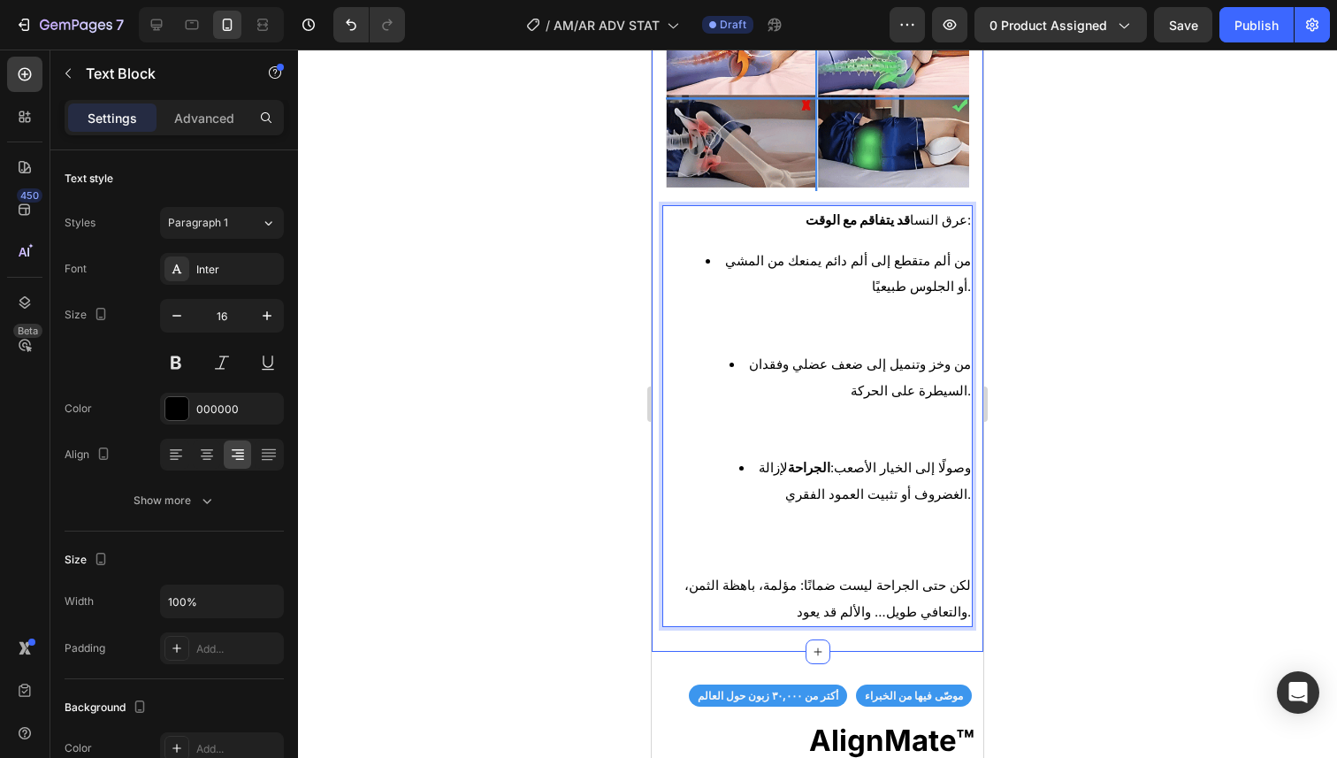
scroll to position [2196, 0]
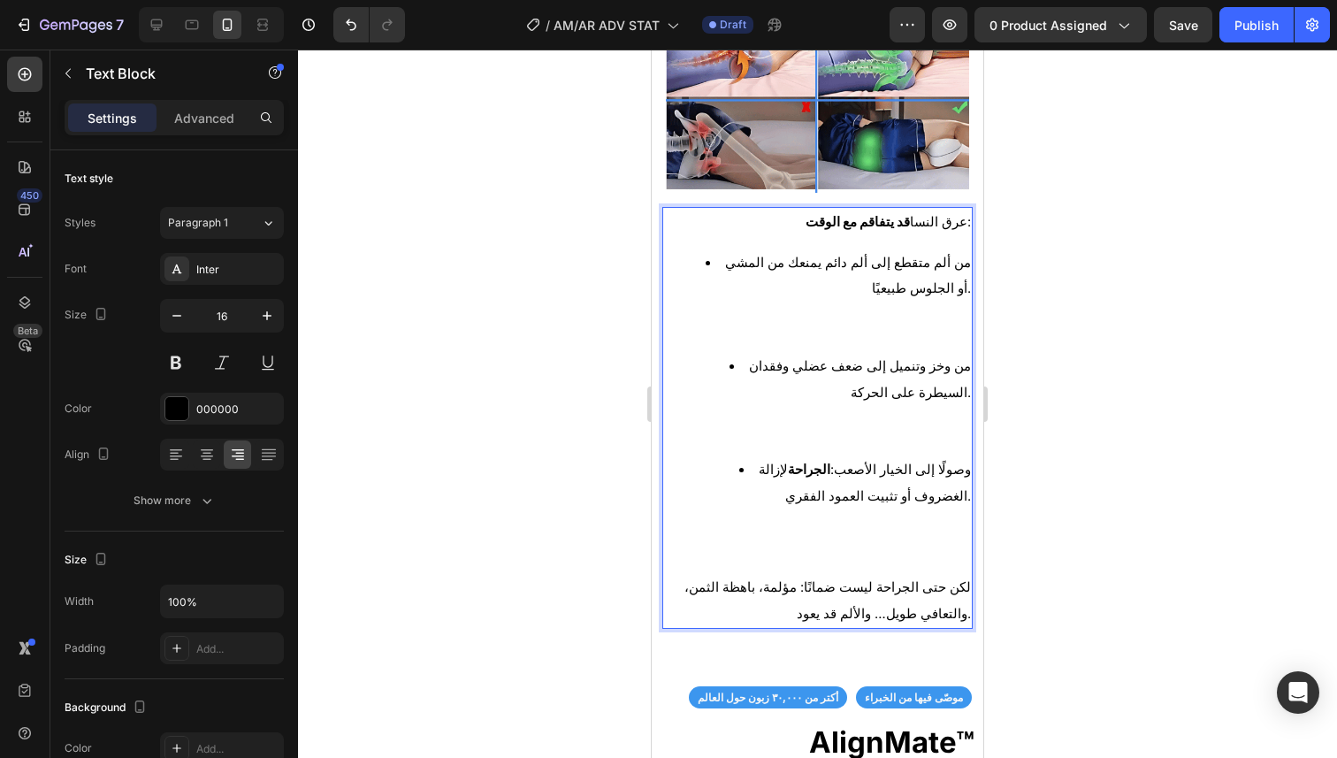
click at [832, 255] on li "من ألم متقطع إلى ألم دائم يمنعك من المشي أو الجلوس طبيعيًا." at bounding box center [834, 300] width 271 height 103
click at [728, 249] on li "من ألم متقطع إلى ألم دائم يمنعك من المشي أو الجلوس طبيعيًا." at bounding box center [834, 300] width 271 height 103
click at [730, 250] on li "من ألم متقطع إلى ألم دائم يمنعك من المشي أو الجلوس طبيعيًا." at bounding box center [834, 300] width 271 height 103
click at [729, 249] on li "من ألم متقطع إلى ألم دائم يمنعك من المشي أو الجلوس طبيعيًا." at bounding box center [834, 300] width 271 height 103
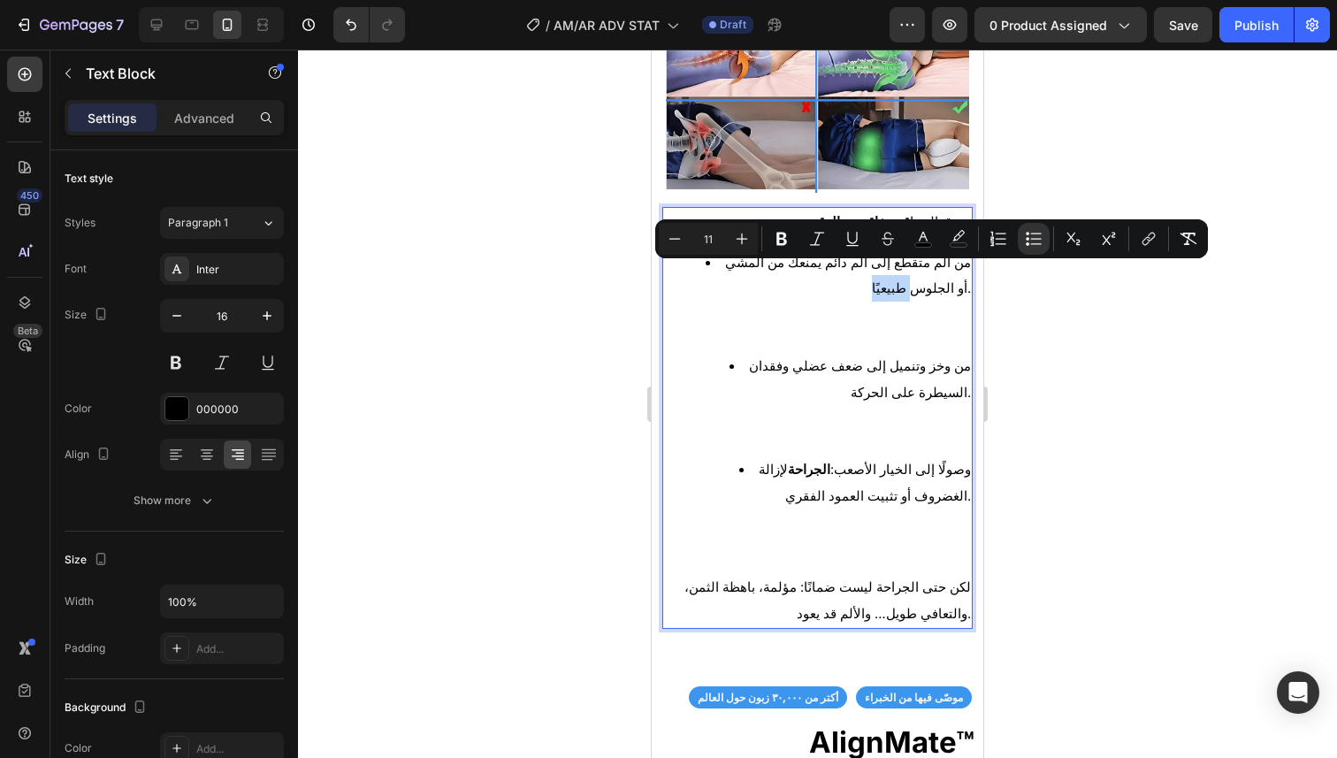
type input "16"
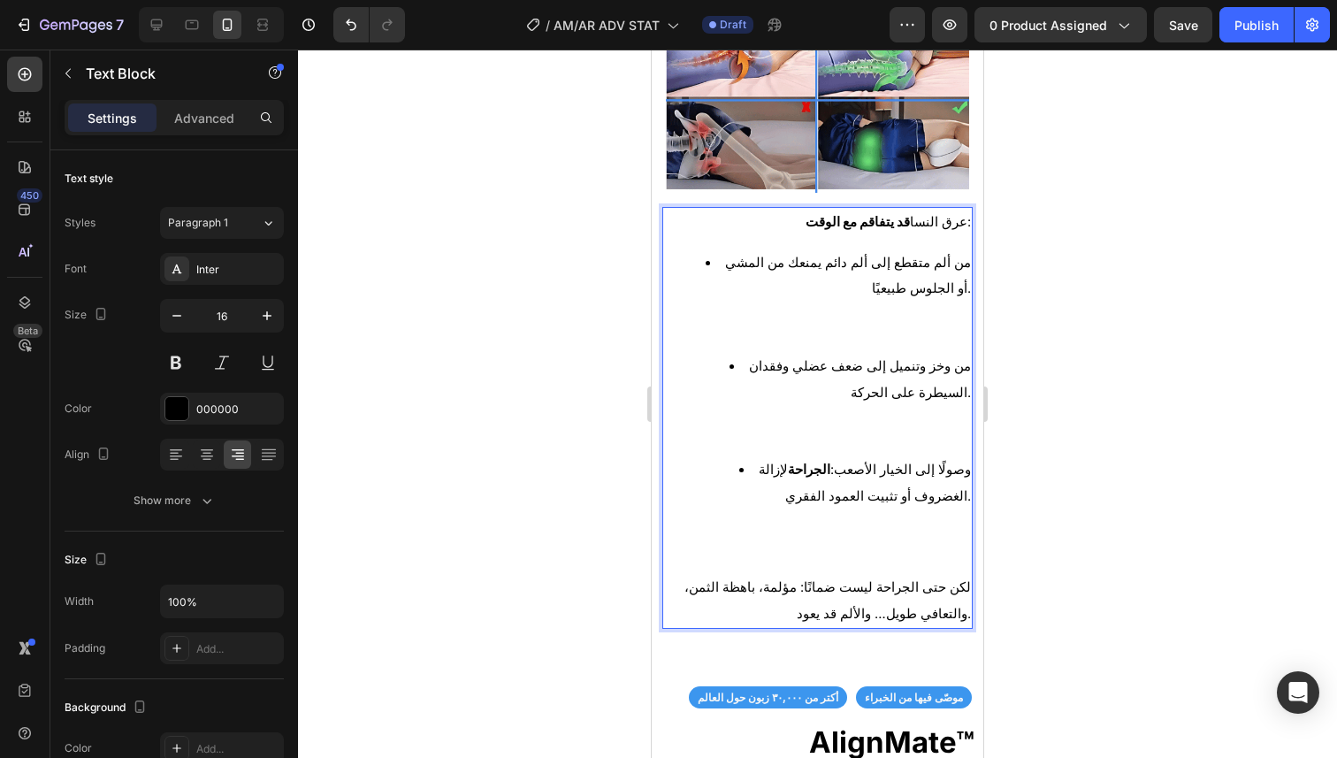
drag, startPoint x: 701, startPoint y: 524, endPoint x: 695, endPoint y: 515, distance: 10.8
click at [701, 524] on li "وصولًا إلى الخيار الأصعب: الجراحة لإزالة الغضروف أو تثبيت العمود الفقري." at bounding box center [834, 507] width 271 height 103
click at [695, 435] on ul "من ألم متقطع إلى ألم دائم يمنعك من المشي أو الجلوس طبيعيًا. من وخز وتنميل إلى ض…" at bounding box center [817, 404] width 307 height 311
click at [690, 455] on ul "من ألم متقطع إلى ألم دائم يمنعك من المشي أو الجلوس طبيعيًا. من وخز وتنميل إلى ض…" at bounding box center [817, 404] width 307 height 311
click at [700, 456] on li "وصولًا إلى الخيار الأصعب: الجراحة لإزالة الغضروف أو تثبيت العمود الفقري." at bounding box center [834, 507] width 271 height 103
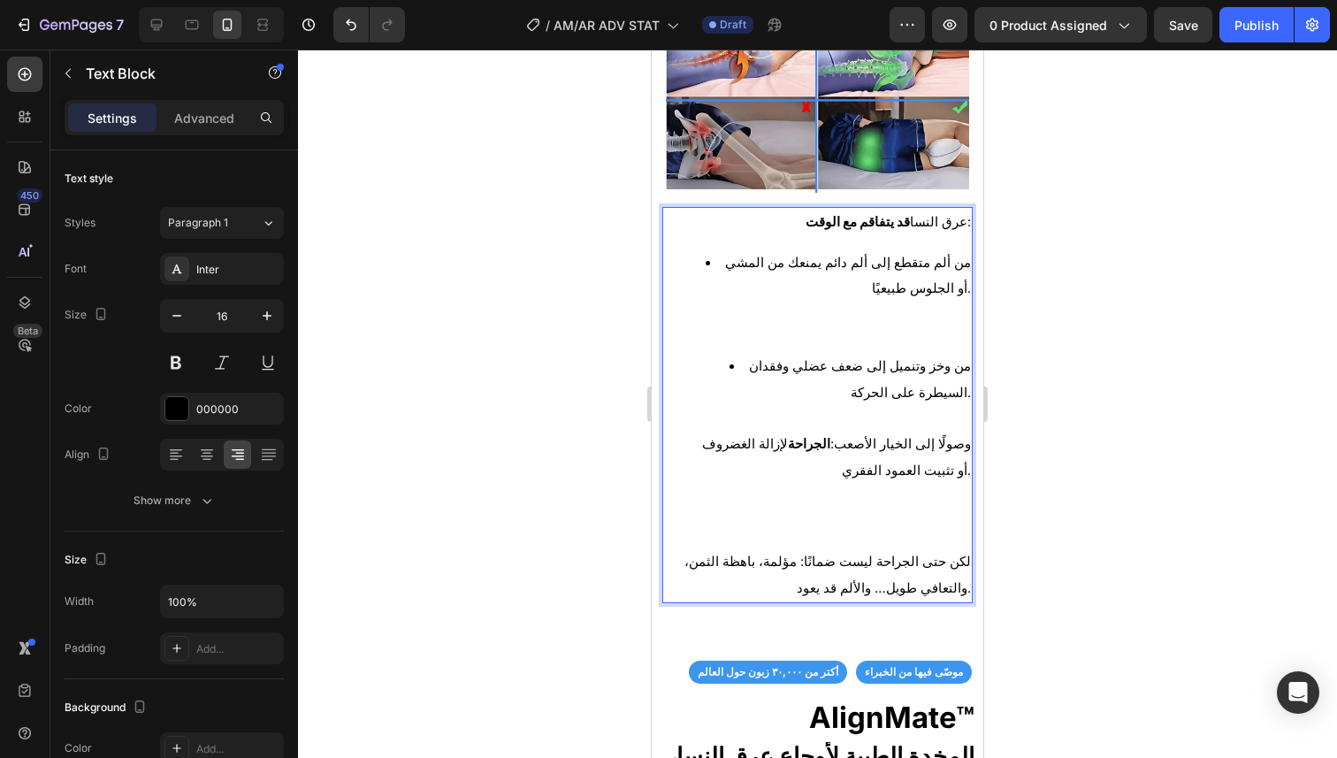
click at [713, 360] on li "من وخز وتنميل إلى ضعف عضلي وفقدان السيطرة على الحركة. وصولًا إلى الخيار الأصعب:…" at bounding box center [834, 444] width 271 height 182
click at [711, 353] on li "من وخز وتنميل إلى ضعف عضلي وفقدان السيطرة على الحركة. وصولًا إلى الخيار الأصعب:…" at bounding box center [834, 444] width 271 height 182
click at [712, 353] on li "من وخز وتنميل إلى ضعف عضلي وفقدان السيطرة على الحركة. وصولًا إلى الخيار الأصعب:…" at bounding box center [834, 444] width 271 height 182
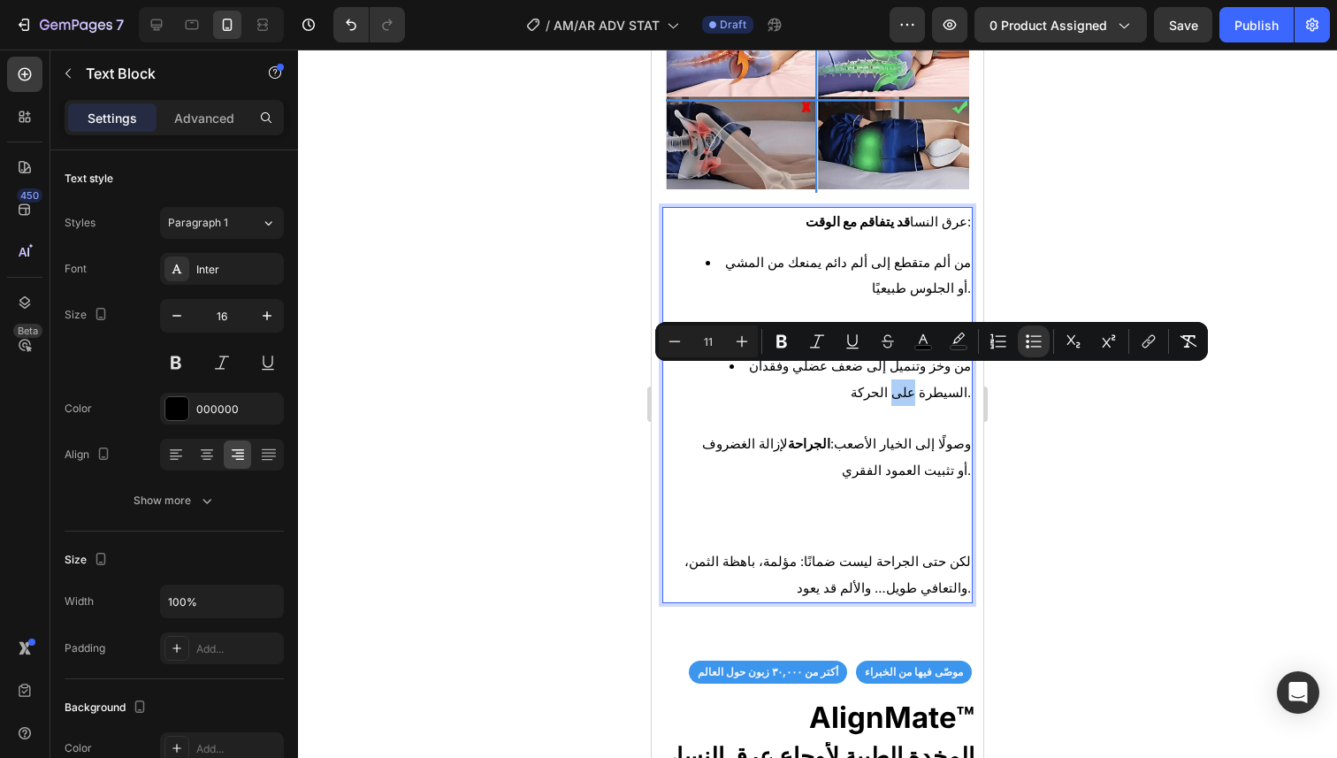
click at [715, 354] on div "Minus 11 Plus" at bounding box center [708, 341] width 99 height 32
click at [712, 384] on li "من وخز وتنميل إلى ضعف عضلي وفقدان السيطرة على الحركة. وصولًا إلى الخيار الأصعب:…" at bounding box center [834, 444] width 271 height 182
click at [730, 408] on li "من وخز وتنميل إلى ضعف عضلي وفقدان السيطرة على الحركة. وصولًا إلى الخيار الأصعب:…" at bounding box center [834, 444] width 271 height 182
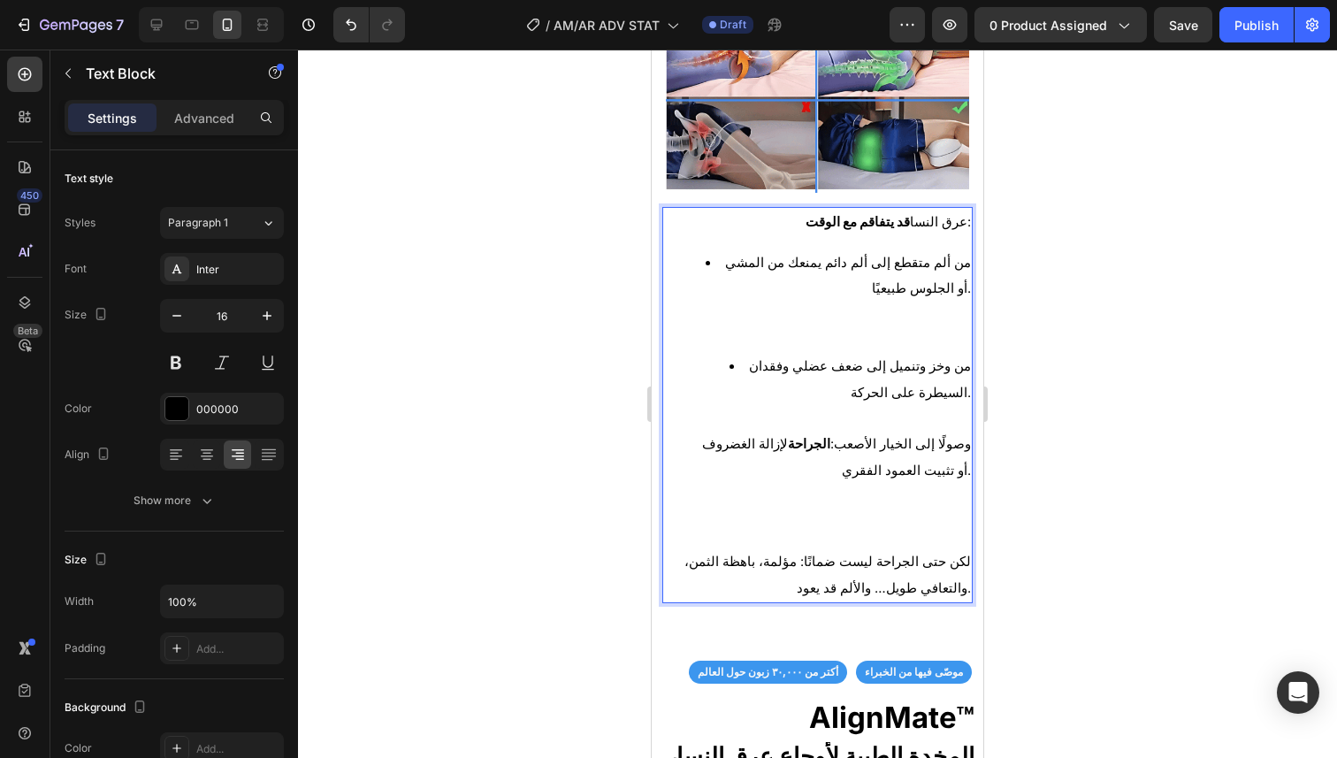
click at [710, 353] on li "من وخز وتنميل إلى ضعف عضلي وفقدان السيطرة على الحركة. ⁠⁠⁠⁠⁠⁠⁠ وصولًا إلى الخيار…" at bounding box center [834, 444] width 271 height 182
click at [719, 353] on li "من وخز وتنميل إلى ضعف عضلي وفقدان السيطرة على الحركة. وصولًا إلى الخيار الأصعب:…" at bounding box center [834, 444] width 271 height 182
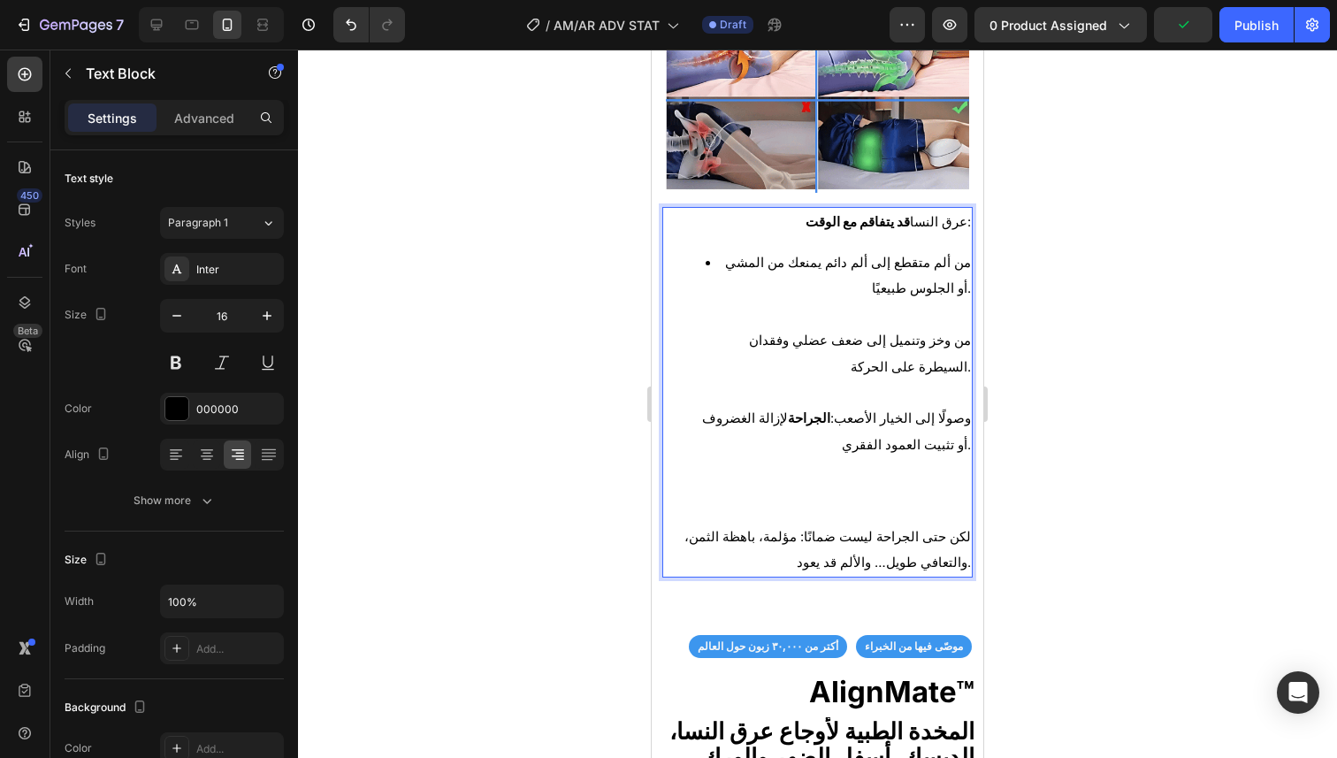
click at [725, 251] on li "من ألم متقطع إلى ألم دائم يمنعك من المشي أو الجلوس طبيعيًا. من وخز وتنميل إلى ض…" at bounding box center [834, 379] width 271 height 260
click at [729, 249] on li "من ألم متقطع إلى ألم دائم يمنعك من المشي أو الجلوس طبيعيًا. من وخز وتنميل إلى ض…" at bounding box center [834, 379] width 271 height 260
click at [782, 217] on p "عرق النسا قد يتفاقم مع الوقت :" at bounding box center [817, 222] width 307 height 27
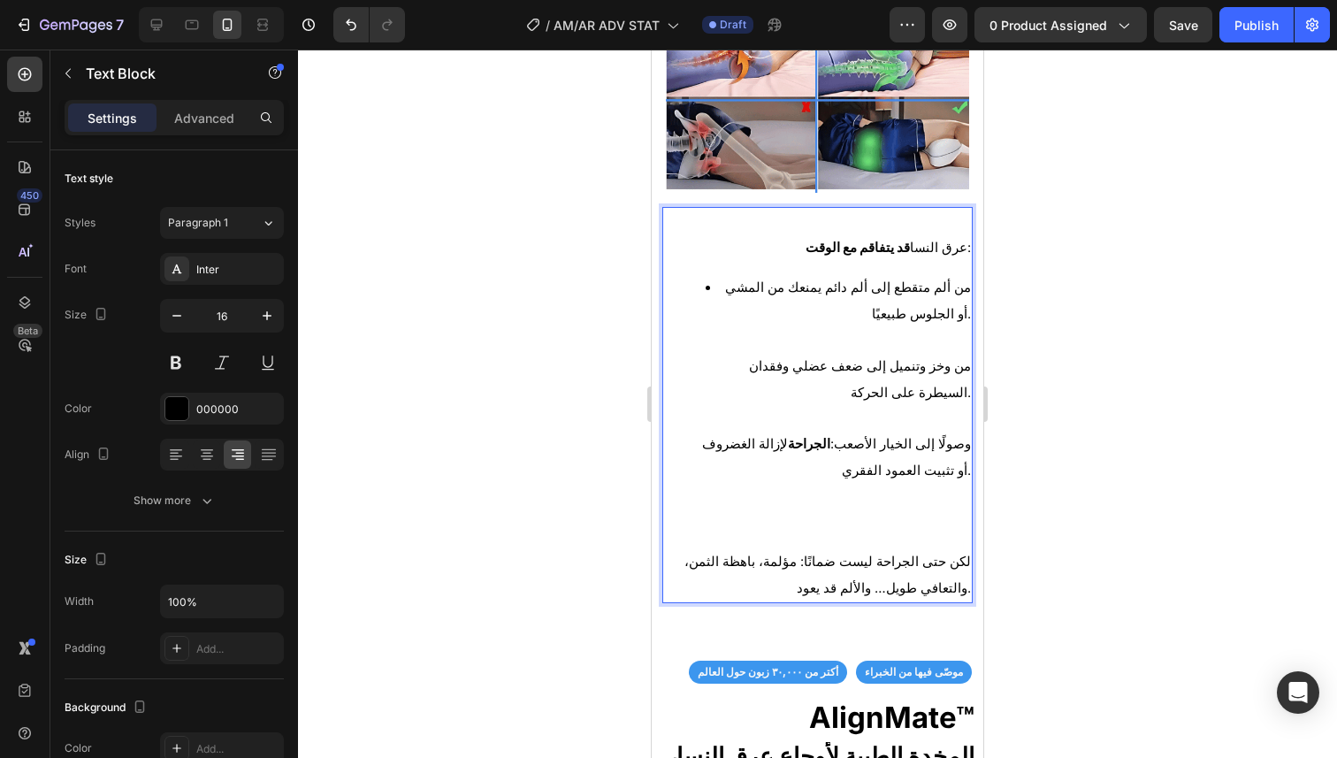
click at [800, 257] on div "عرق النسا قد يتفاقم مع الوقت : من ألم متقطع إلى ألم دائم يمنعك من المشي أو الجل…" at bounding box center [817, 405] width 310 height 396
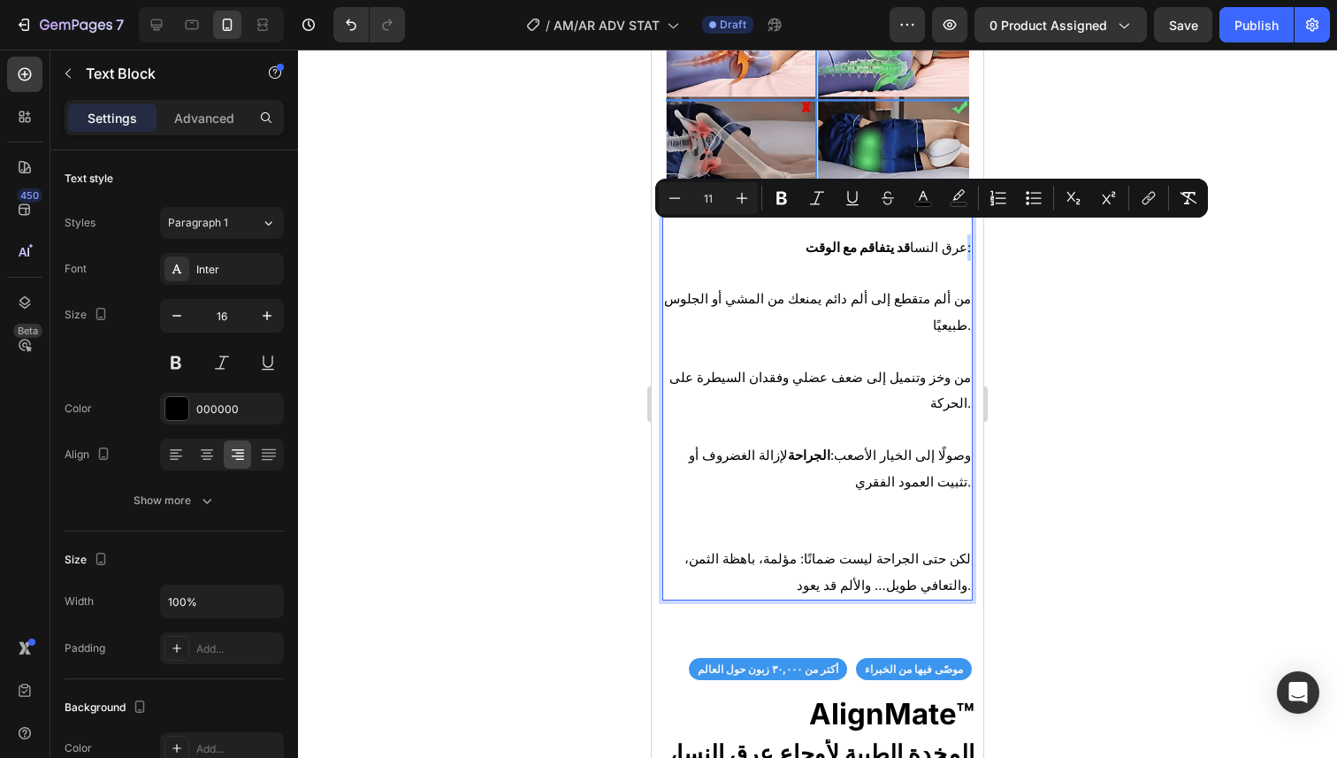
click at [954, 239] on div "عرق النسا قد يتفاقم مع الوقت : من ألم متقطع إلى ألم دائم يمنعك من المشي أو الجل…" at bounding box center [817, 403] width 310 height 393
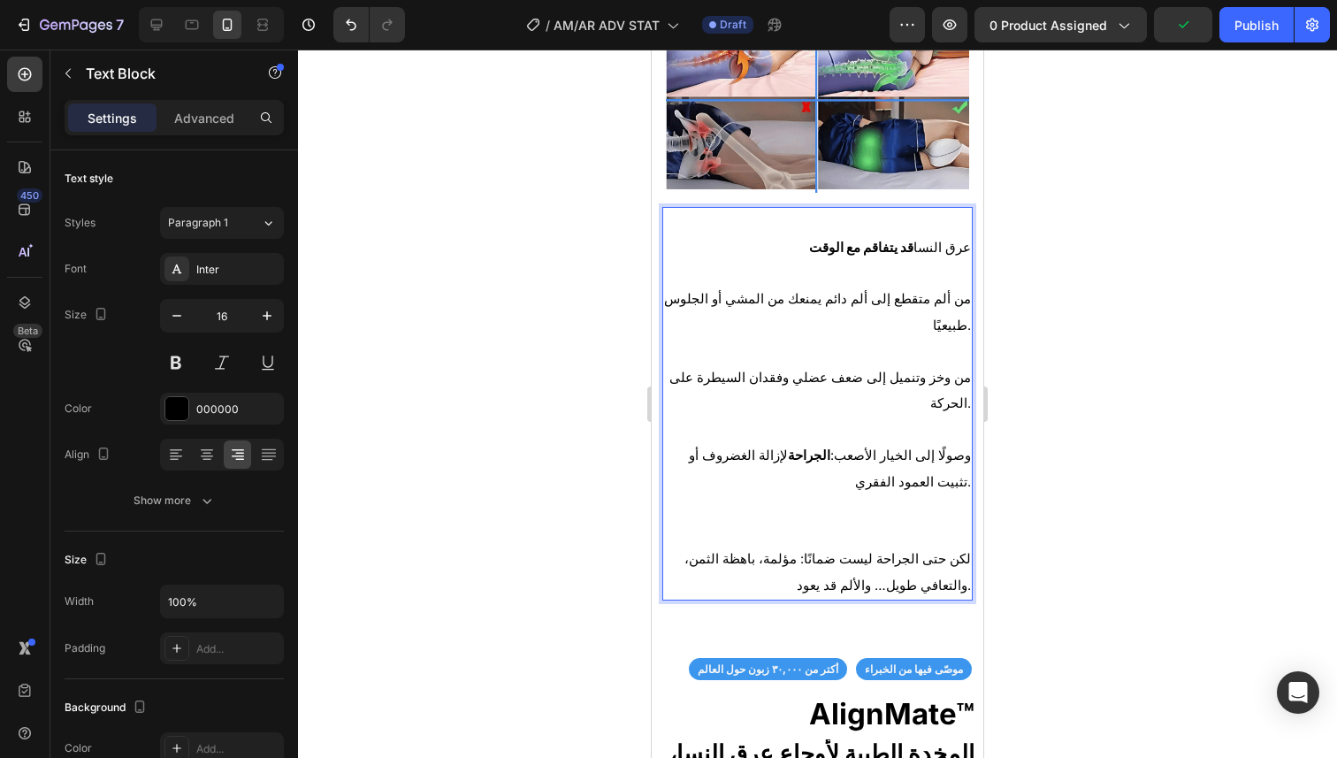
click at [827, 217] on p "Rich Text Editor. Editing area: main" at bounding box center [817, 222] width 307 height 26
click at [808, 245] on p "عرق النسا قد يتفاقم مع الوقت" at bounding box center [817, 247] width 307 height 27
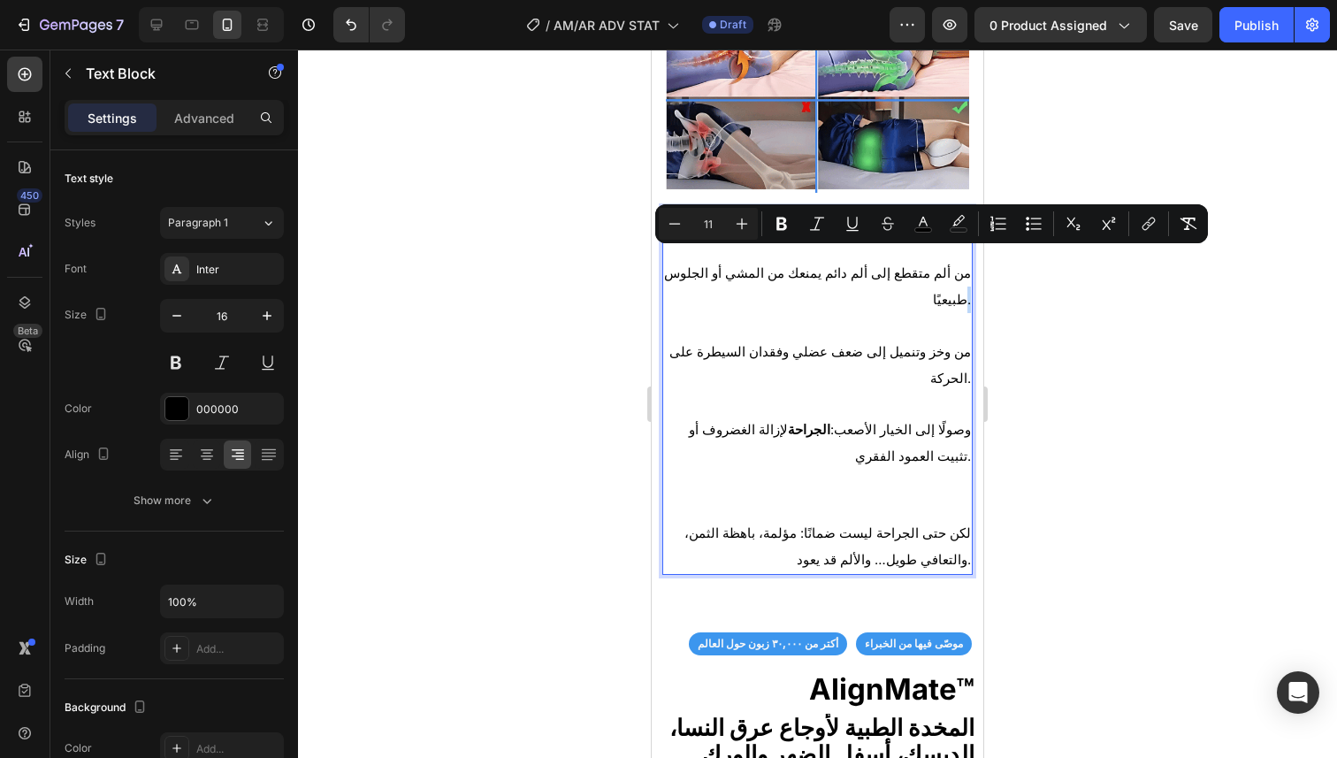
click at [958, 268] on div "عرق النسا قد يتفاقم مع الوقت من ألم متقطع إلى ألم دائم يمنعك من المشي أو الجلوس…" at bounding box center [817, 391] width 310 height 368
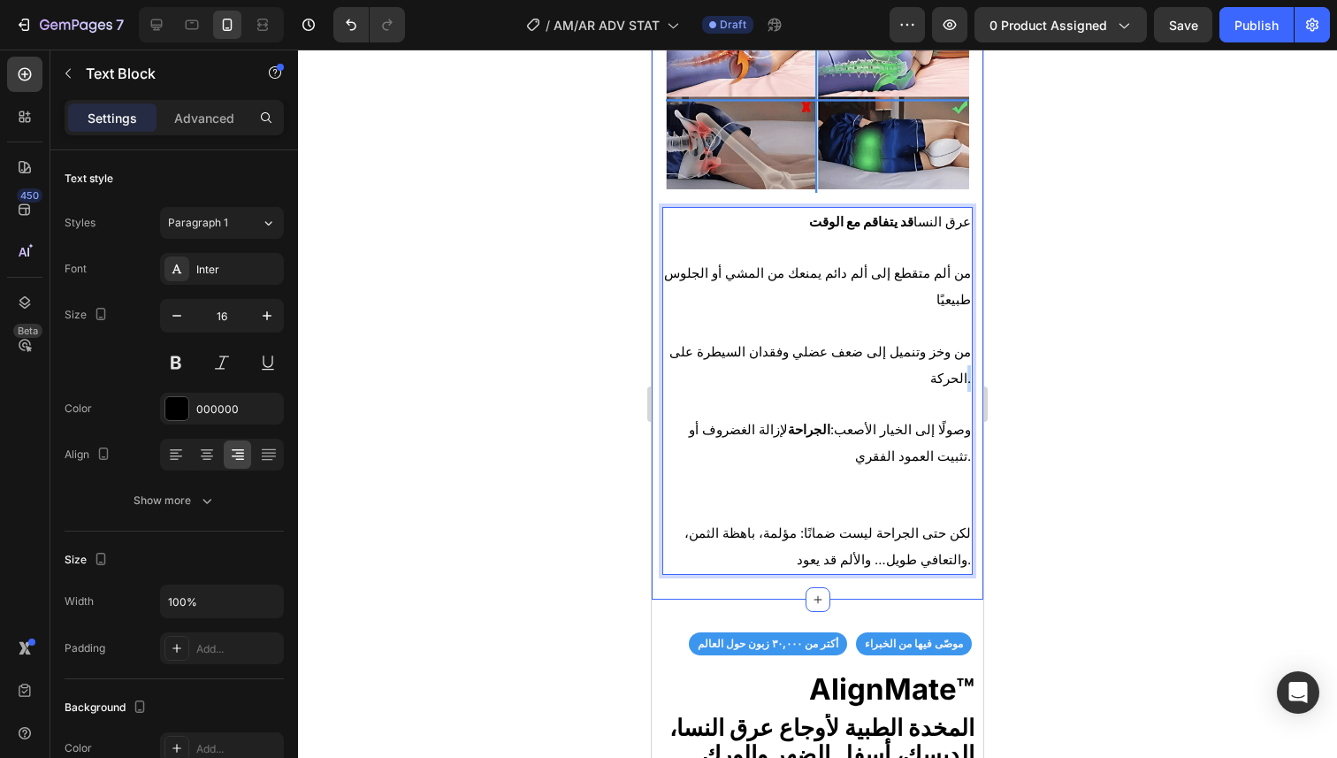
click at [959, 316] on div "⁠⁠⁠⁠⁠⁠⁠ ٣. الجانب المخيف: إذا تجاهلت الألم Heading Image عرق النسا قد يتفاقم مع…" at bounding box center [818, 199] width 332 height 800
click at [954, 396] on p "من ألم متقطع إلى ألم دائم يمنعك من المشي أو الجلوس طبيعيًا من وخز وتنميل إلى ضع…" at bounding box center [817, 390] width 307 height 260
click at [928, 425] on p "من ألم متقطع إلى ألم دائم يمنعك من المشي أو الجلوس طبيعيًا من وخز وتنميل إلى ضع…" at bounding box center [817, 390] width 307 height 260
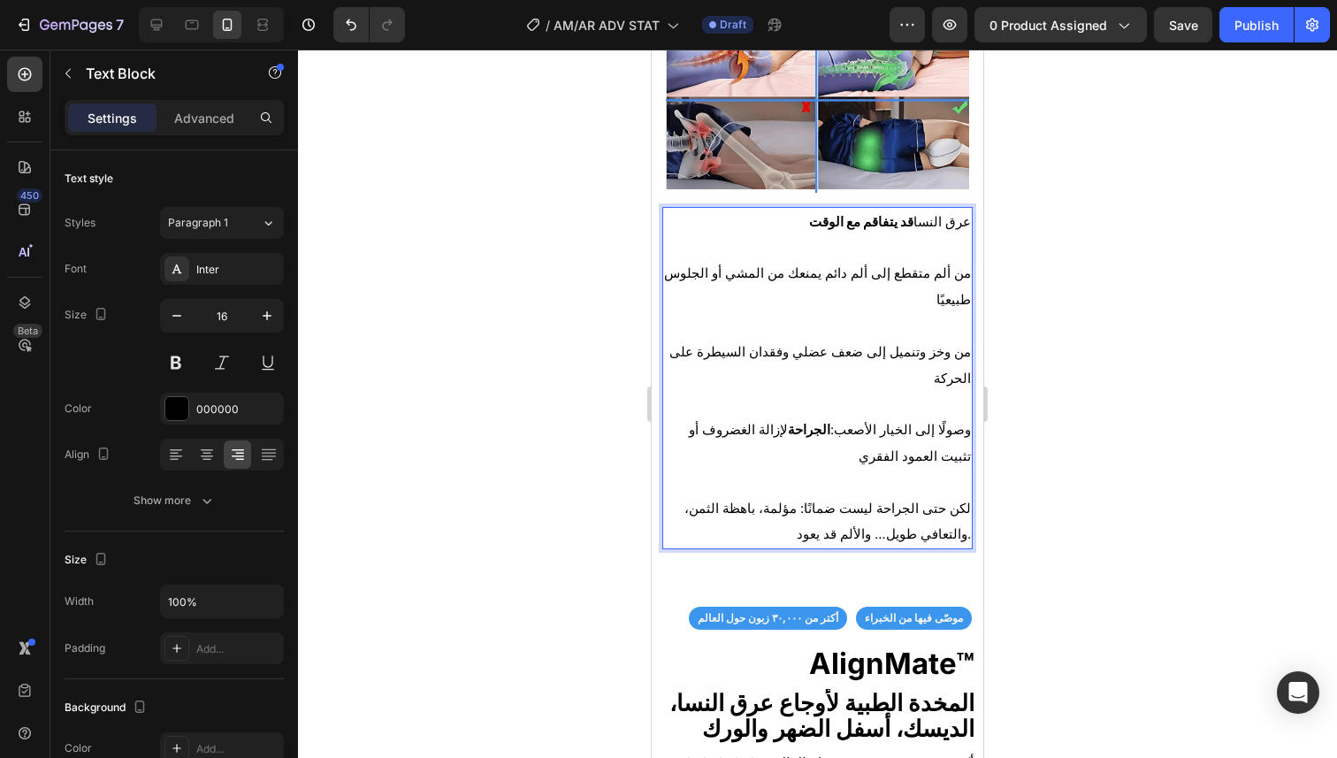
click at [810, 328] on p "من ألم متقطع إلى ألم دائم يمنعك من المشي أو الجلوس طبيعيًا من وخز وتنميل إلى ضع…" at bounding box center [817, 377] width 307 height 234
click at [813, 344] on span "من وخز وتنميل إلى ضعف عضلي وفقدان السيطرة على الحركة" at bounding box center [819, 365] width 301 height 42
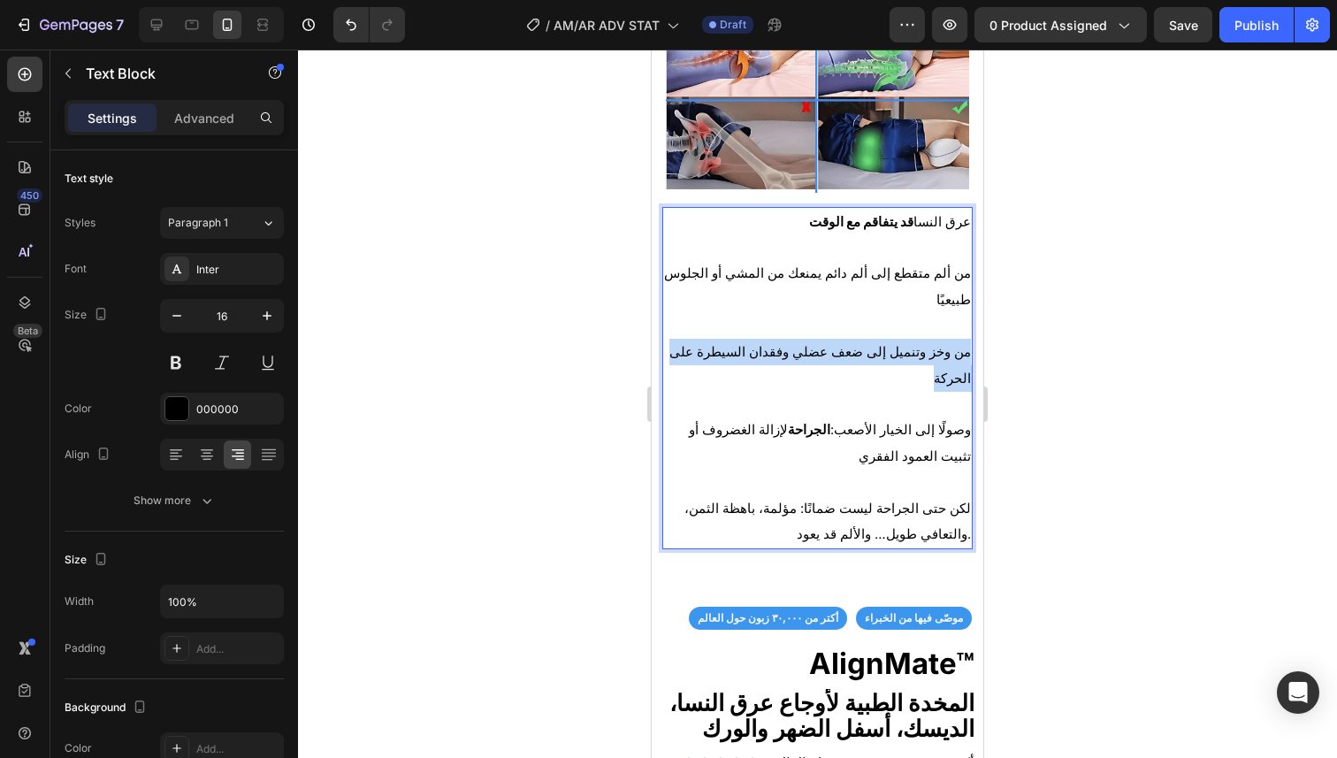
click at [813, 344] on span "من وخز وتنميل إلى ضعف عضلي وفقدان السيطرة على الحركة" at bounding box center [819, 365] width 301 height 42
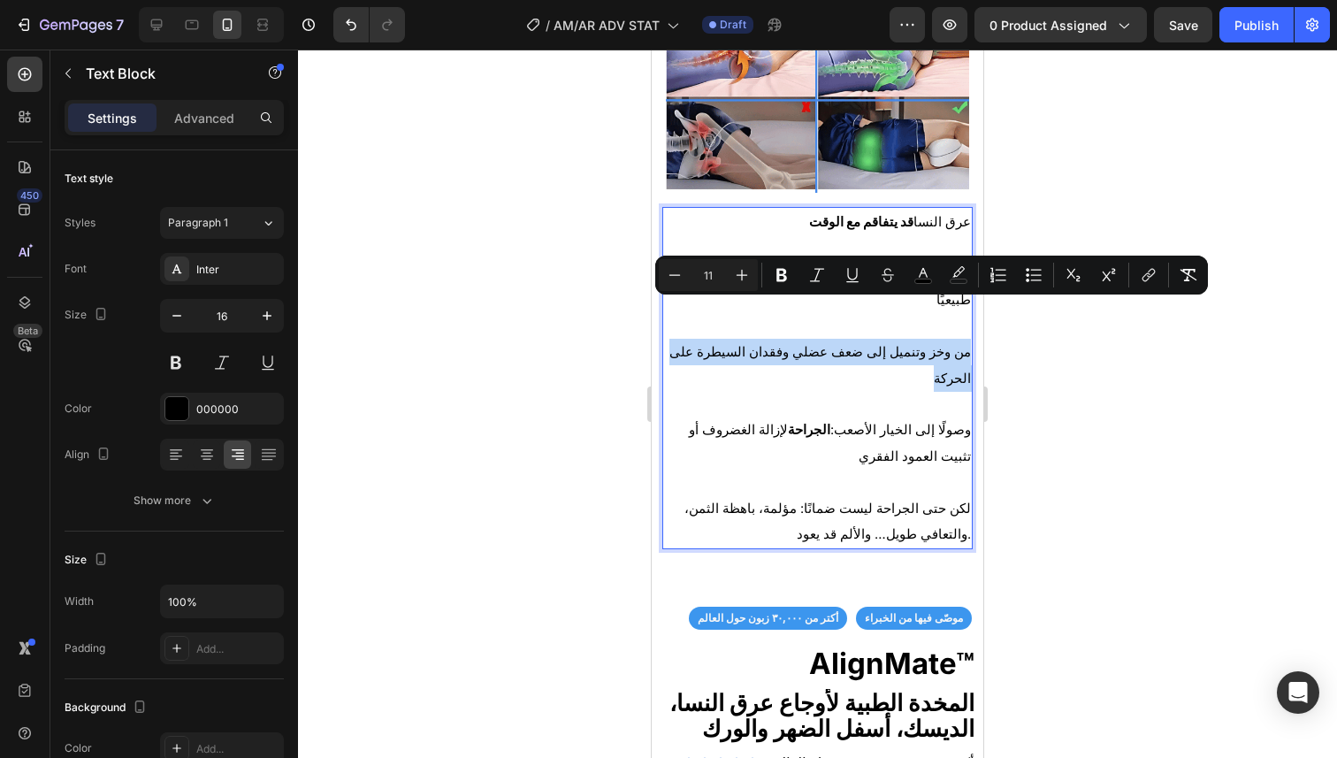
click at [812, 333] on p "من ألم متقطع إلى ألم دائم يمنعك من المشي أو الجلوس طبيعيًا من وخز وتنميل إلى ضع…" at bounding box center [817, 377] width 307 height 234
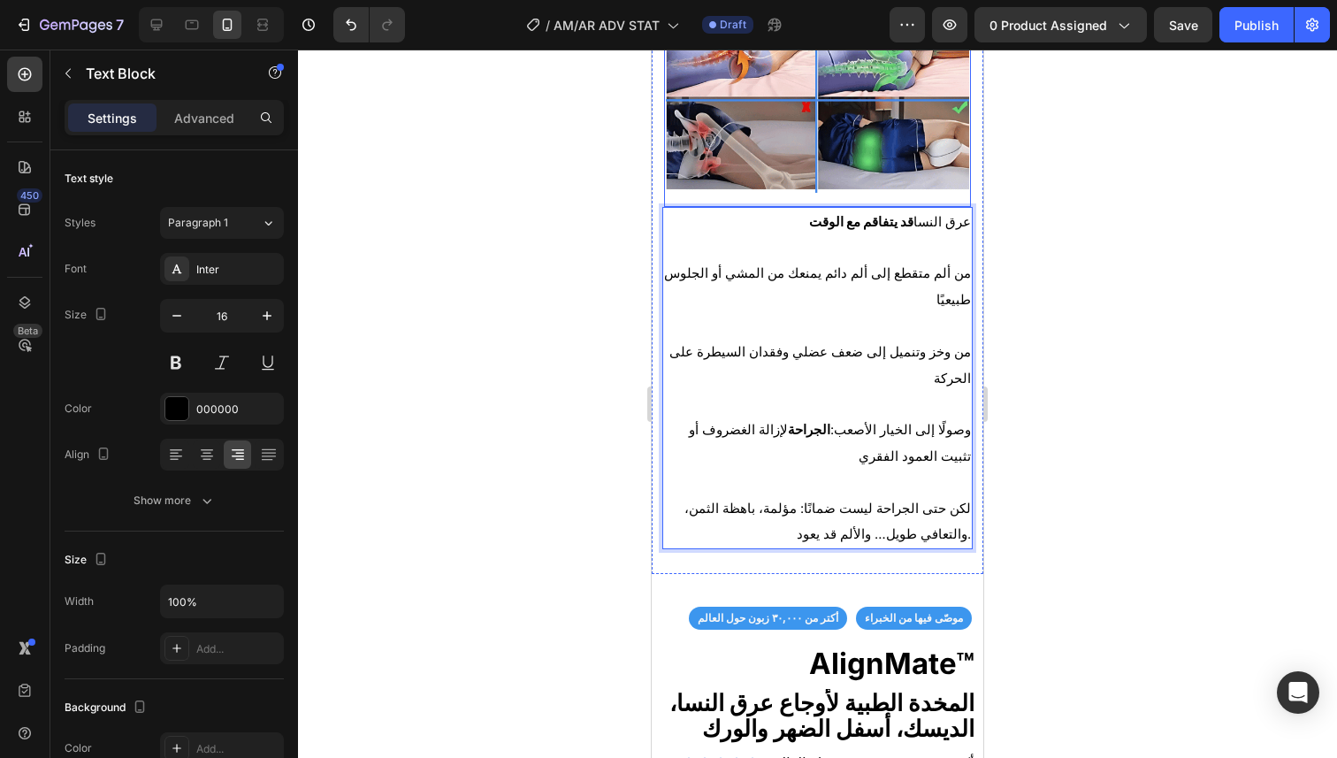
drag, startPoint x: 807, startPoint y: 187, endPoint x: 811, endPoint y: 198, distance: 12.0
click at [815, 210] on div "⁠⁠⁠⁠⁠⁠⁠ ٣. الجانب المخيف: إذا تجاهلت الألم Heading Image عرق النسا قد يتفاقم مع…" at bounding box center [817, 194] width 310 height 737
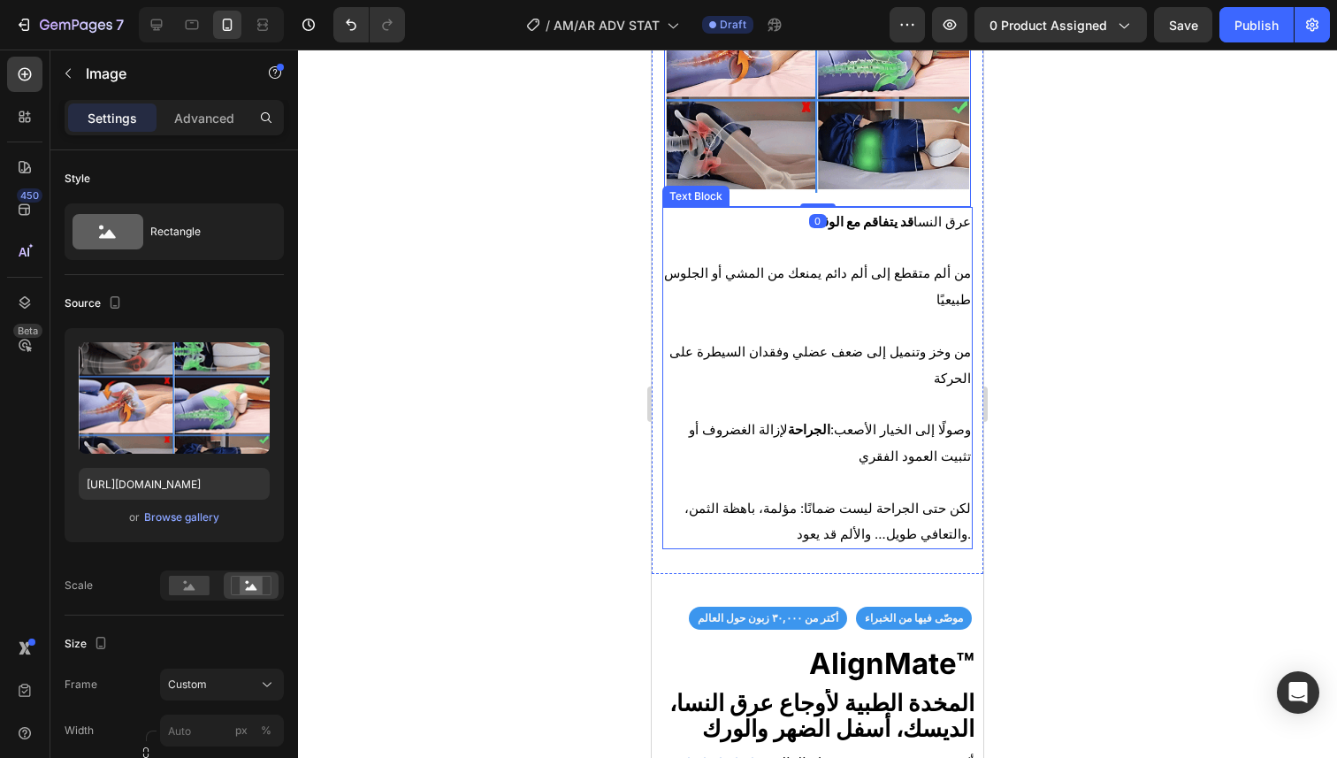
drag, startPoint x: 815, startPoint y: 244, endPoint x: 811, endPoint y: 229, distance: 15.7
click at [815, 244] on p "Rich Text Editor. Editing area: main" at bounding box center [817, 248] width 307 height 26
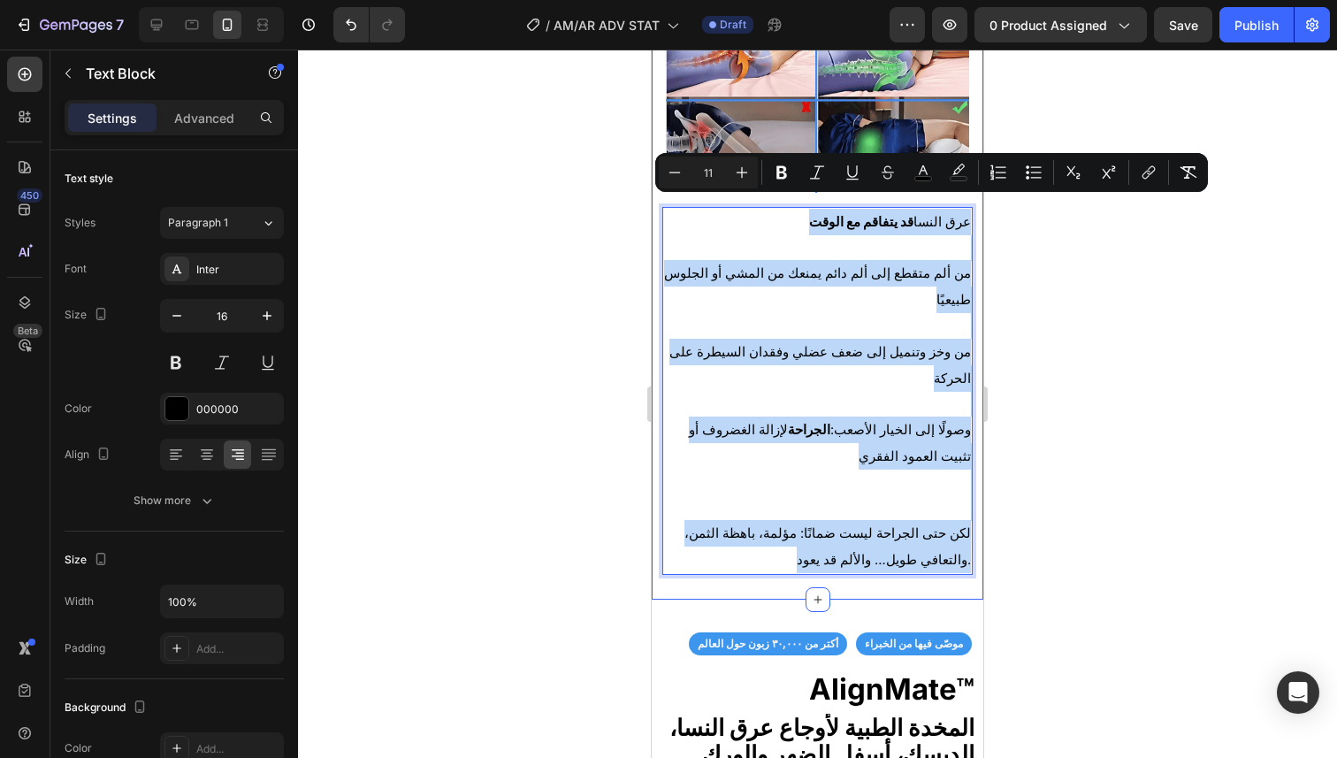
drag, startPoint x: 807, startPoint y: 213, endPoint x: 826, endPoint y: 506, distance: 293.2
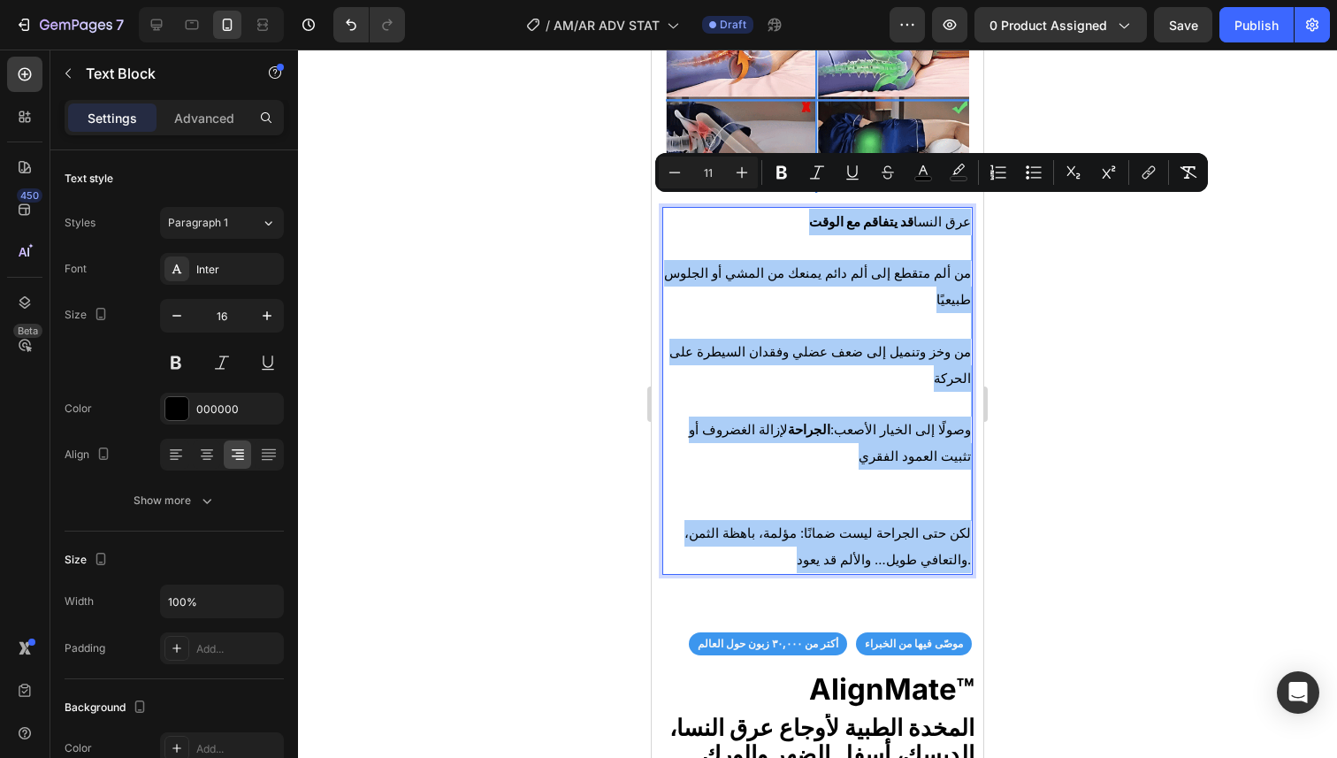
click at [721, 178] on input "11" at bounding box center [707, 172] width 35 height 21
click at [721, 179] on input "11" at bounding box center [707, 172] width 35 height 21
type input "26"
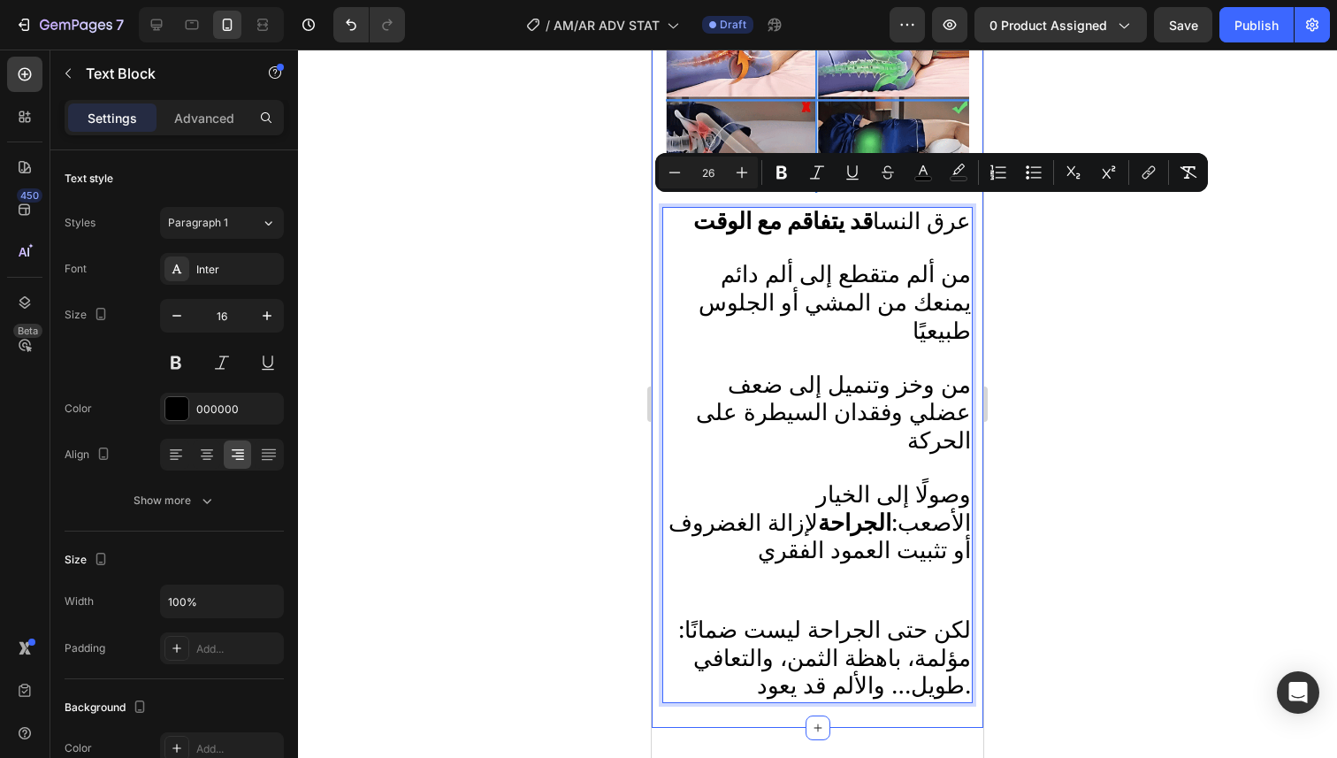
click at [1040, 370] on div at bounding box center [817, 404] width 1039 height 708
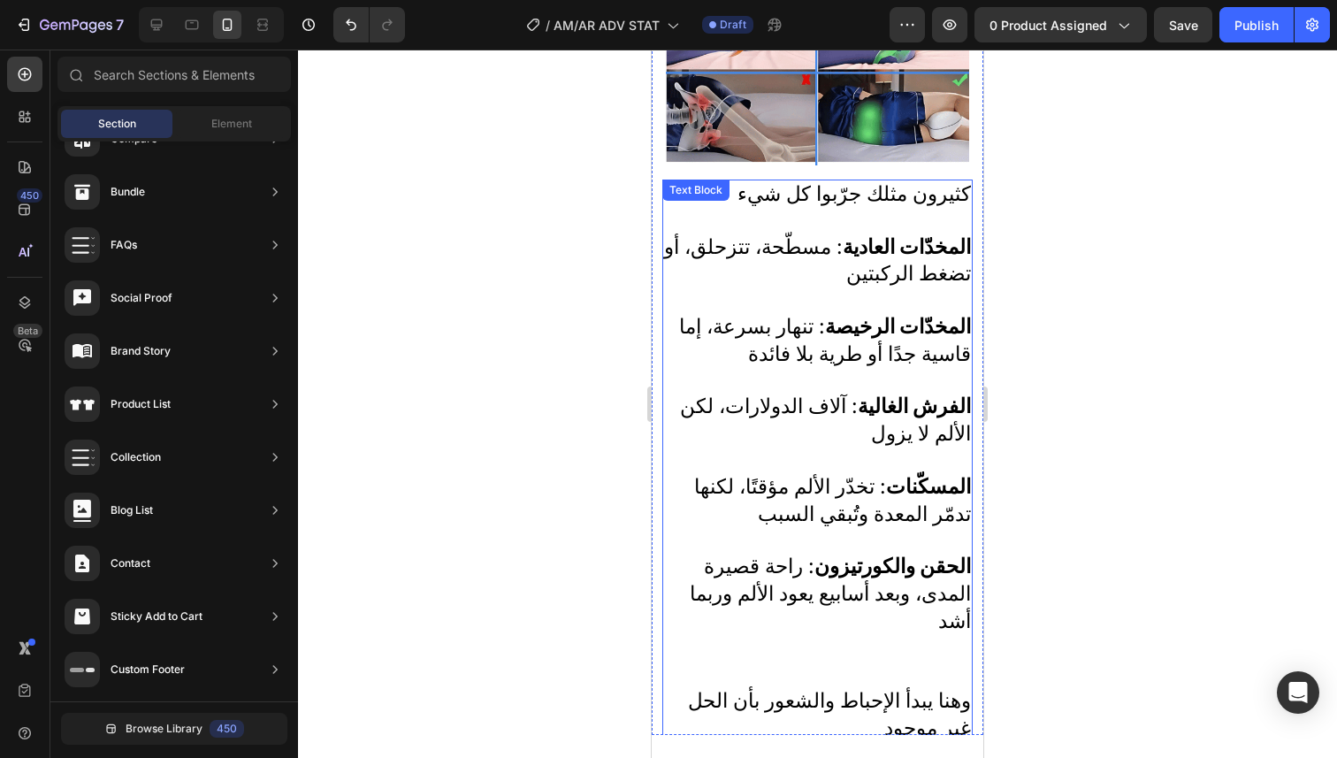
scroll to position [1258, 0]
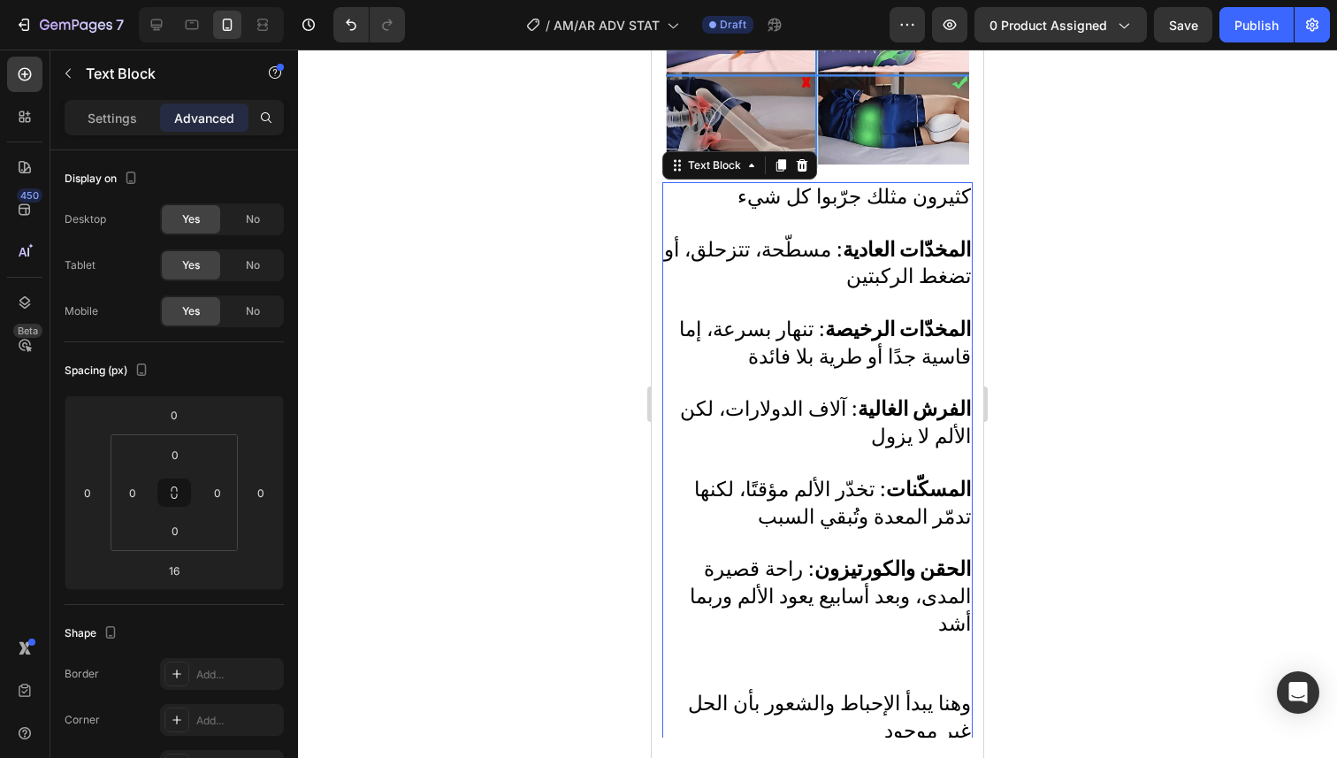
click at [892, 347] on span "المخدّات الرخيصة : تنهار بسرعة، إما قاسية جدًا أو طرية بلا فائدة" at bounding box center [825, 342] width 292 height 52
click at [892, 344] on span "المخدّات الرخيصة : تنهار بسرعة، إما قاسية جدًا أو طرية بلا فائدة" at bounding box center [825, 342] width 292 height 52
click at [890, 350] on span "المخدّات الرخيصة : تنهار بسرعة، إما قاسية جدًا أو طرية بلا فائدة" at bounding box center [825, 342] width 292 height 52
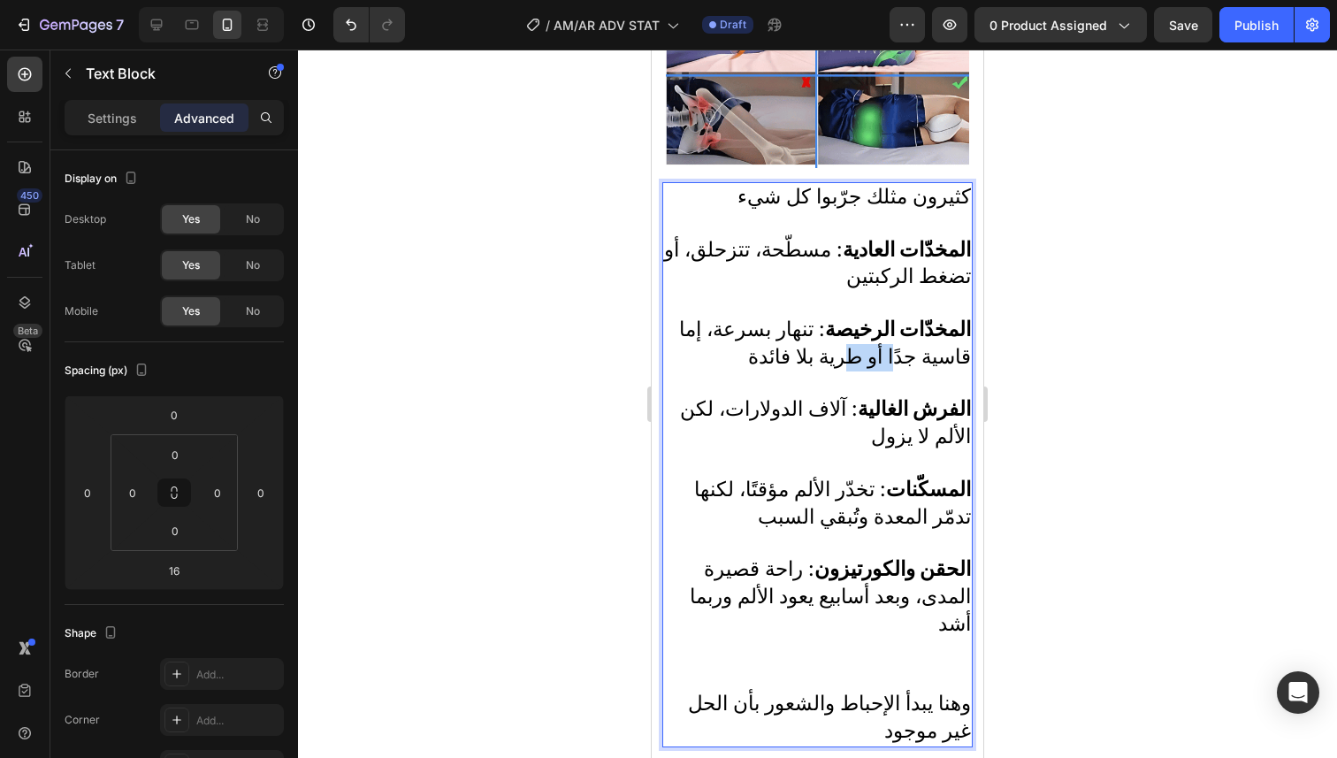
drag, startPoint x: 890, startPoint y: 350, endPoint x: 833, endPoint y: 337, distance: 59.0
click at [843, 349] on span "المخدّات الرخيصة : تنهار بسرعة، إما قاسية جدًا أو طرية بلا فائدة" at bounding box center [825, 342] width 292 height 52
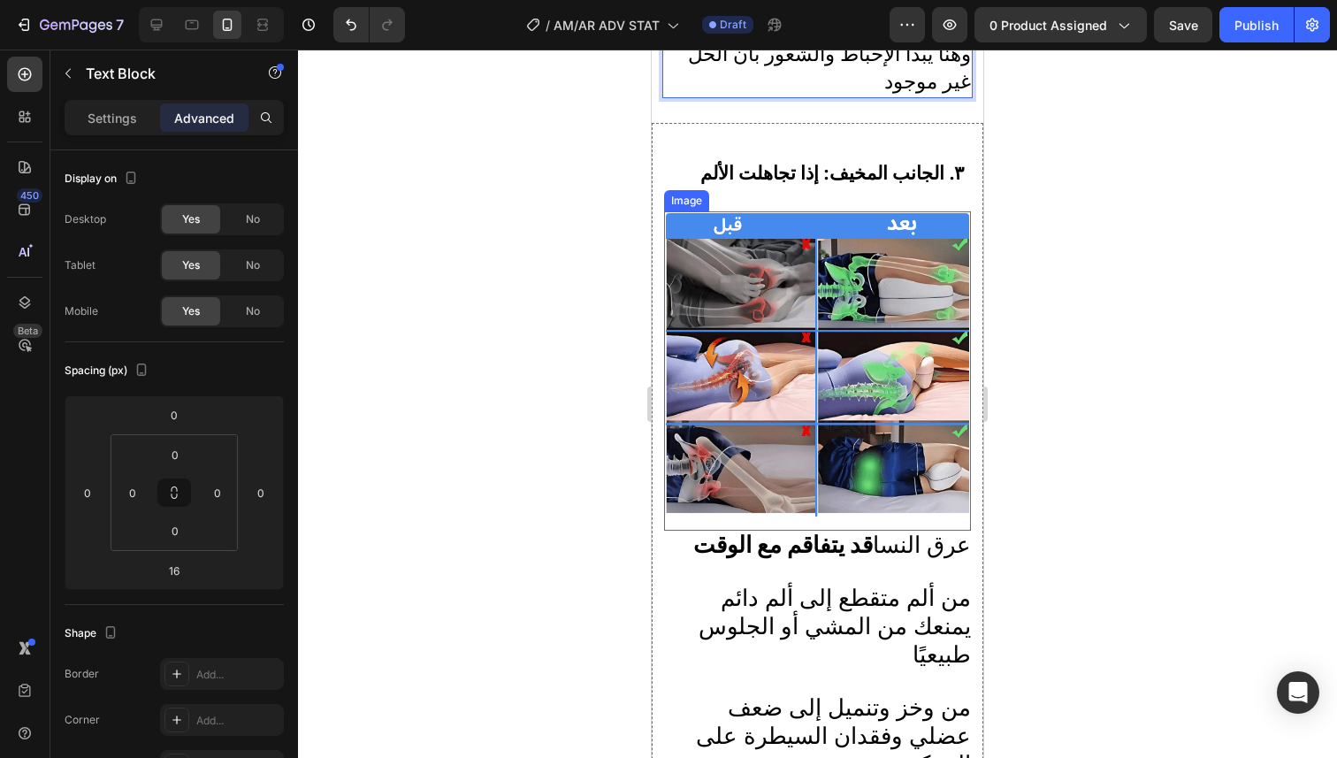
scroll to position [1950, 0]
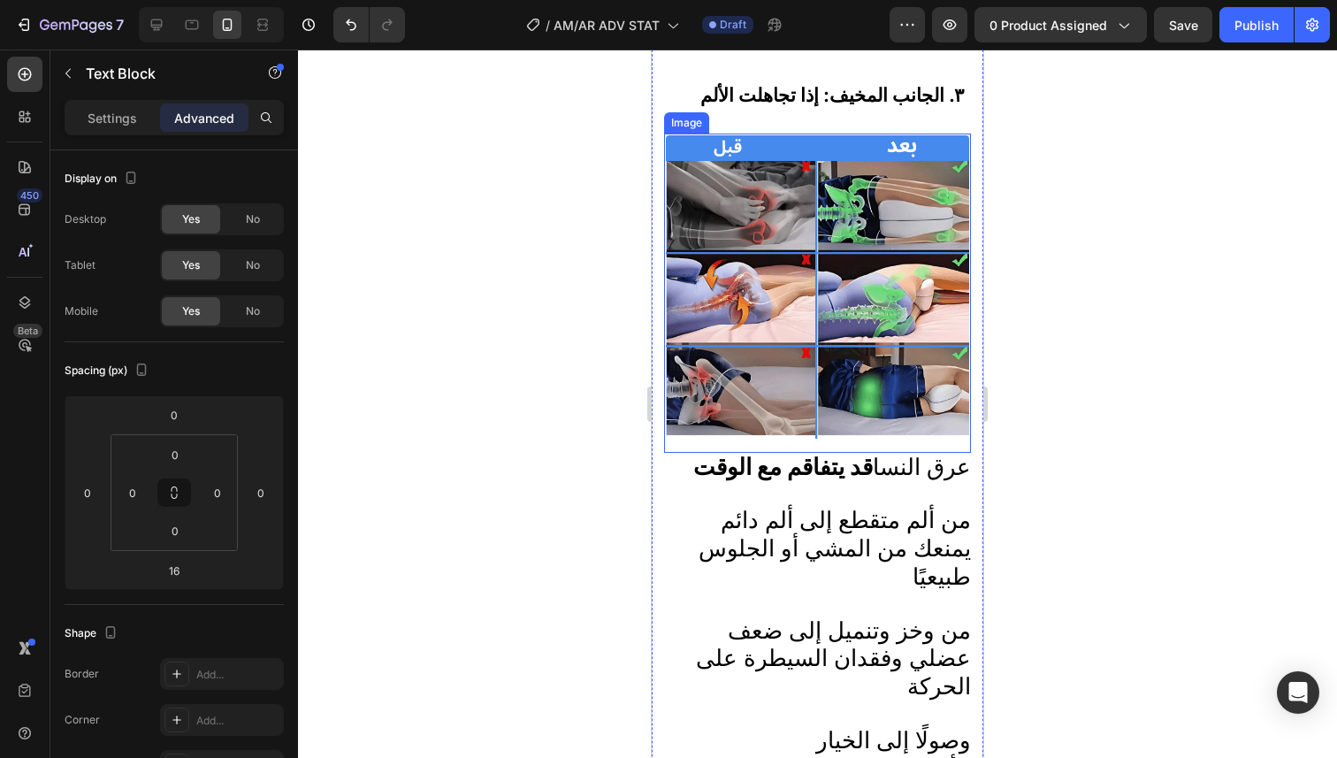
click at [856, 483] on p "Rich Text Editor. Editing area: main" at bounding box center [817, 496] width 307 height 26
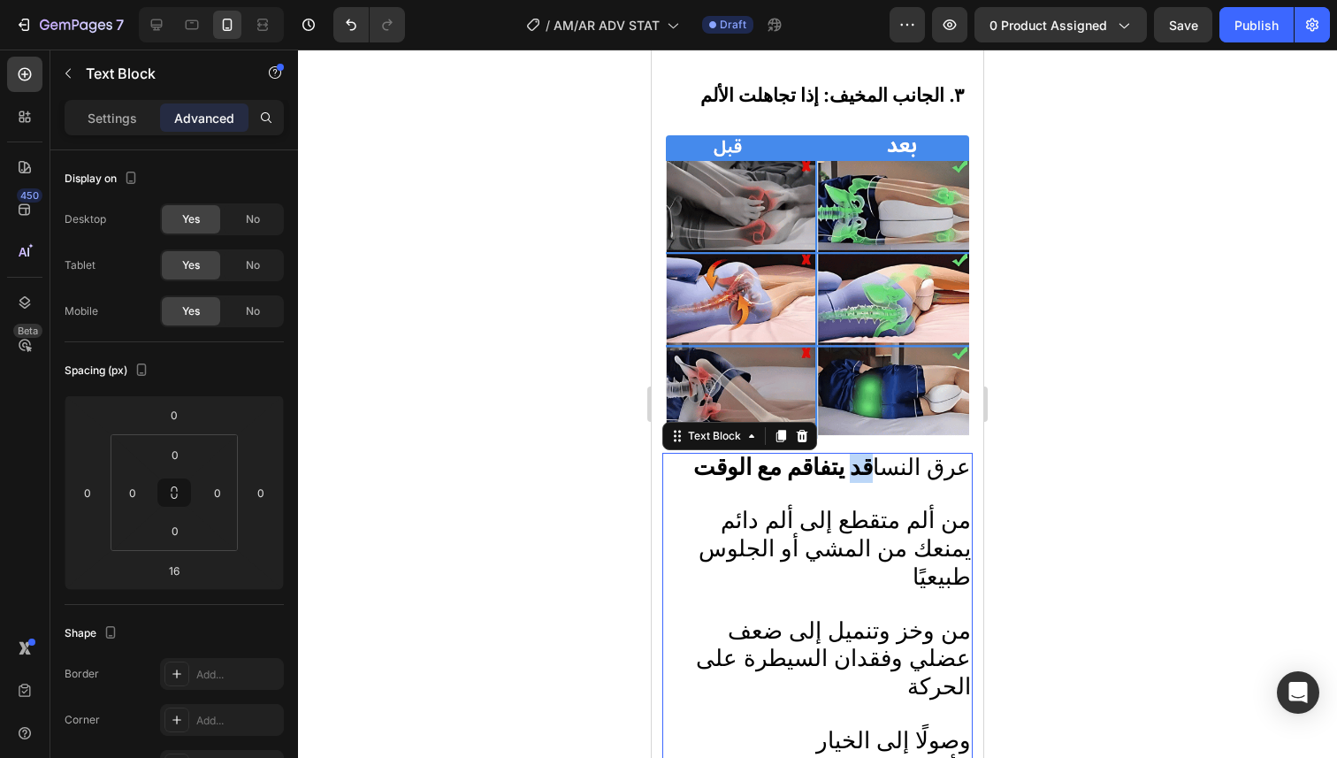
click at [858, 463] on strong "قد يتفاقم مع الوقت" at bounding box center [782, 466] width 179 height 27
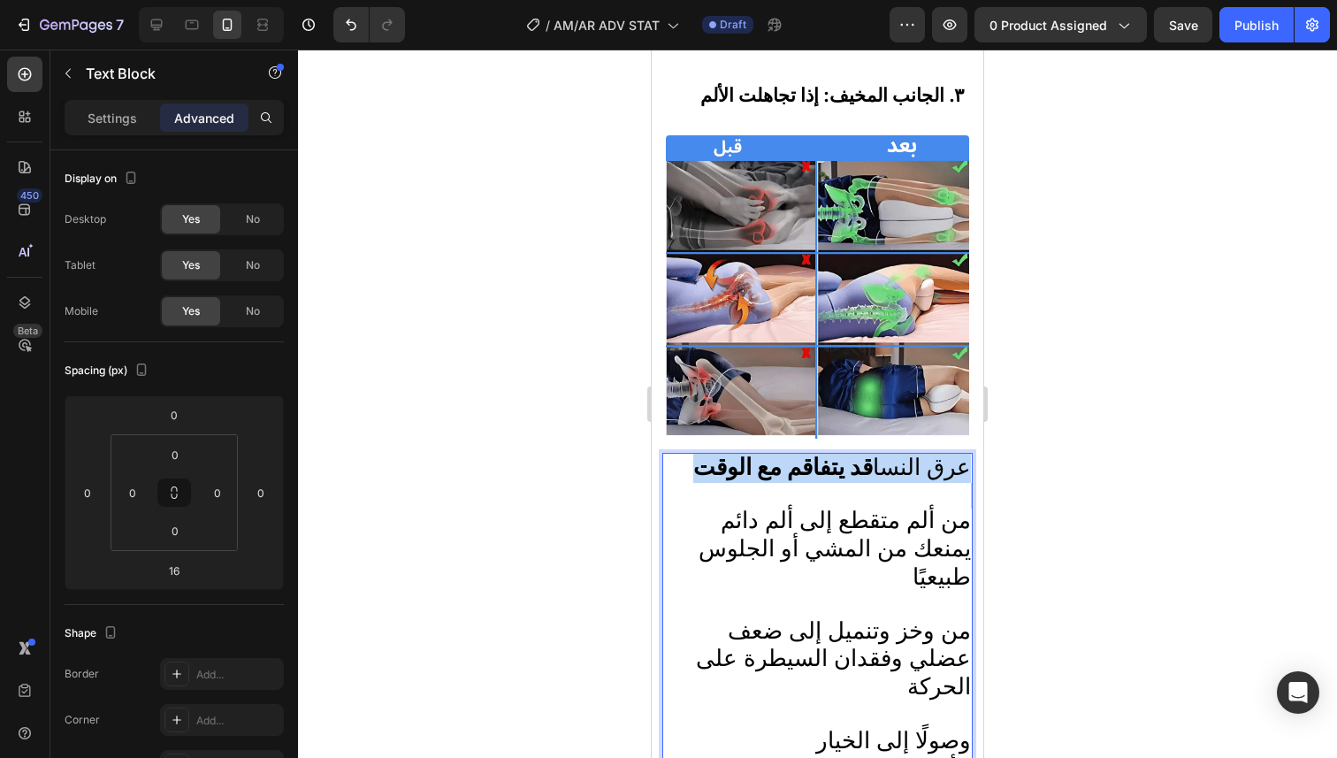
click at [858, 463] on strong "قد يتفاقم مع الوقت" at bounding box center [782, 466] width 179 height 27
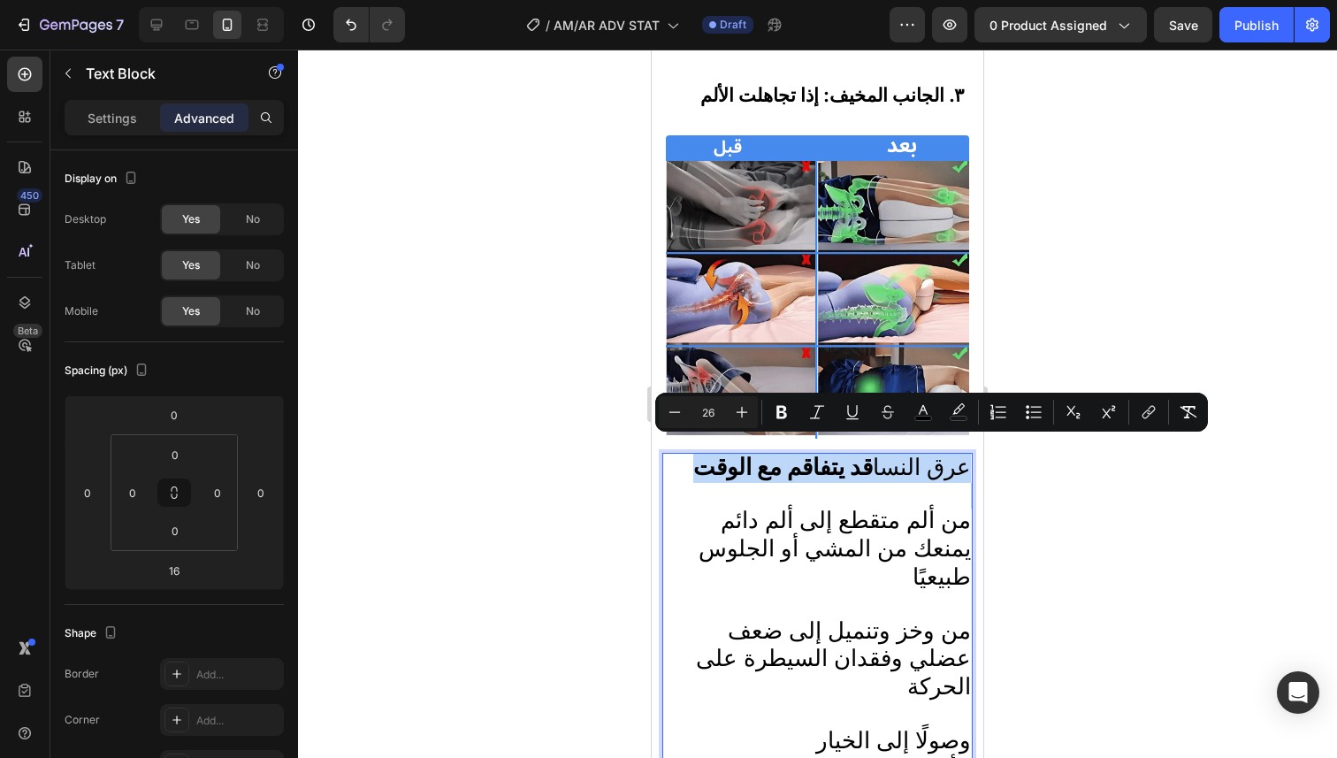
click at [858, 463] on strong "قد يتفاقم مع الوقت" at bounding box center [782, 466] width 179 height 27
click at [841, 483] on p "Rich Text Editor. Editing area: main" at bounding box center [817, 496] width 307 height 26
type input "16"
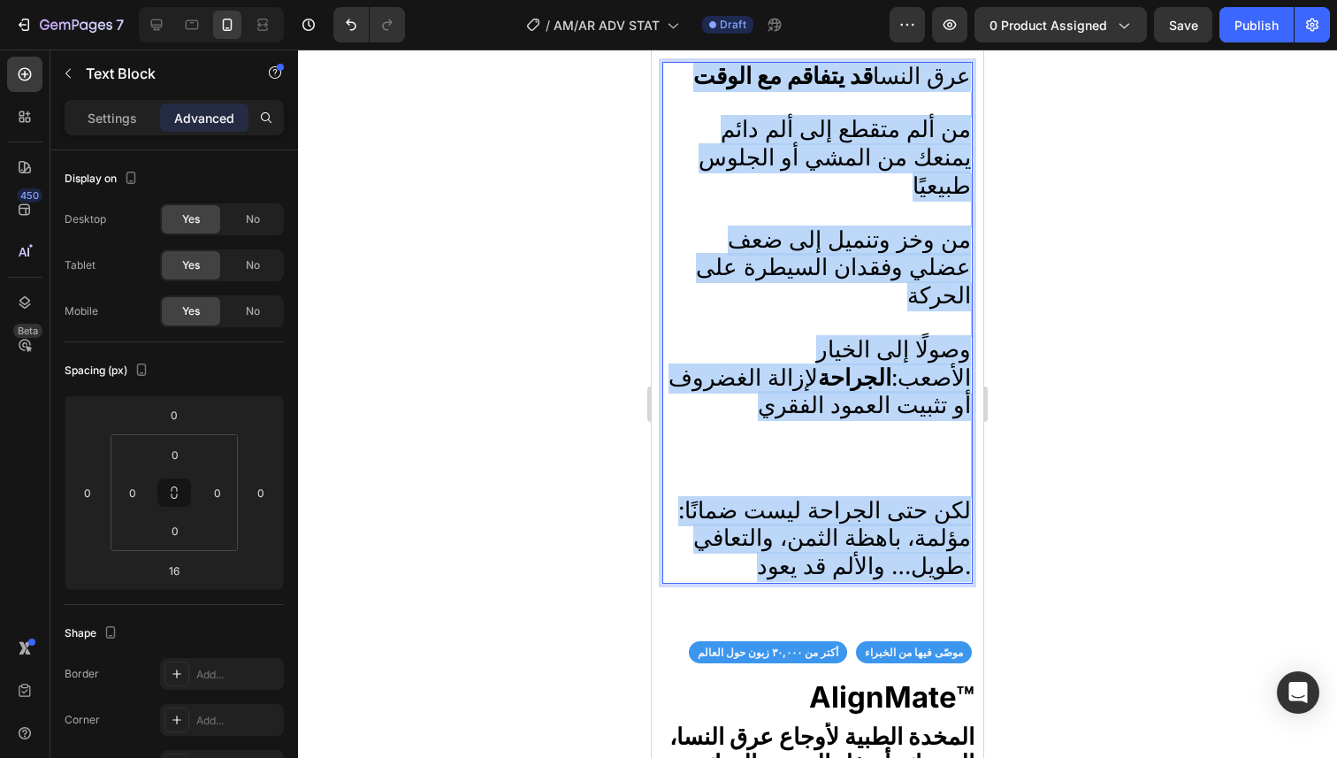
scroll to position [2343, 0]
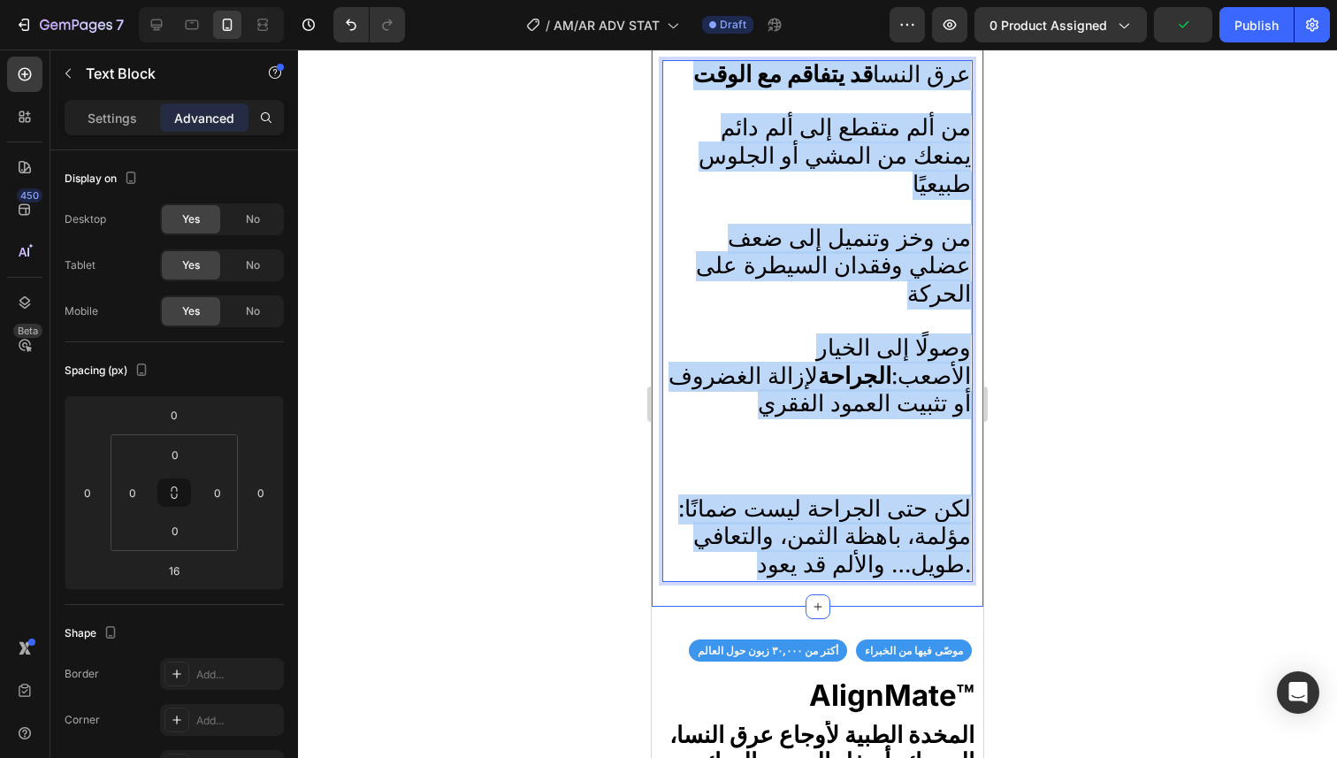
drag, startPoint x: 705, startPoint y: 454, endPoint x: 846, endPoint y: 517, distance: 154.3
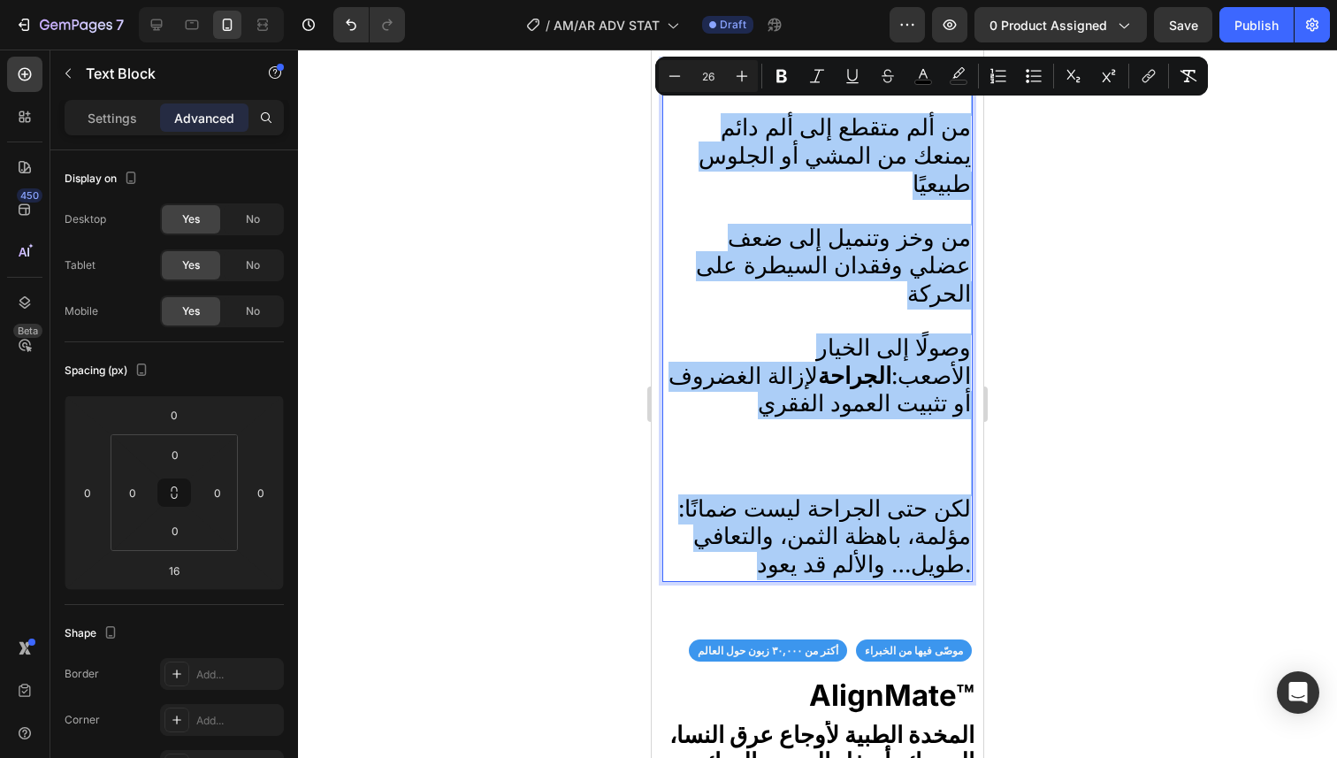
click at [698, 80] on input "26" at bounding box center [707, 75] width 35 height 21
type input "23"
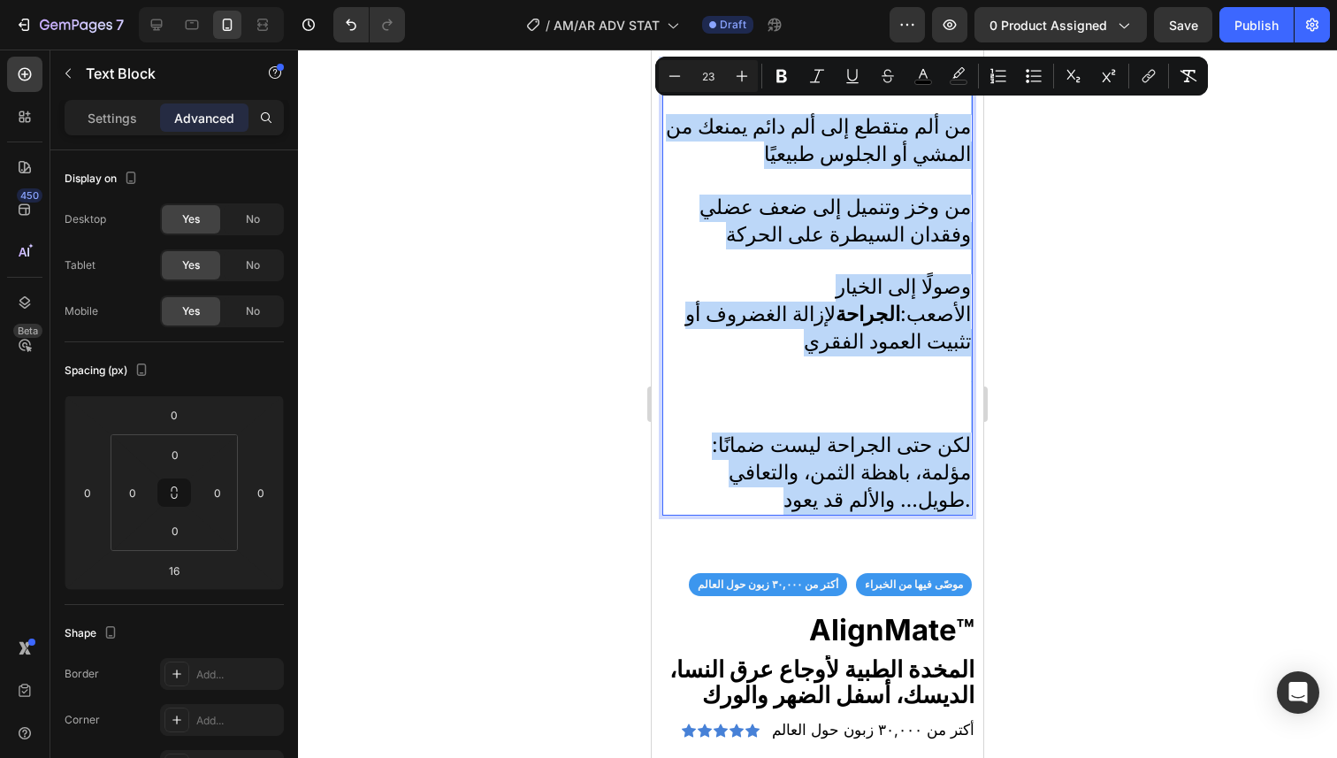
scroll to position [2344, 0]
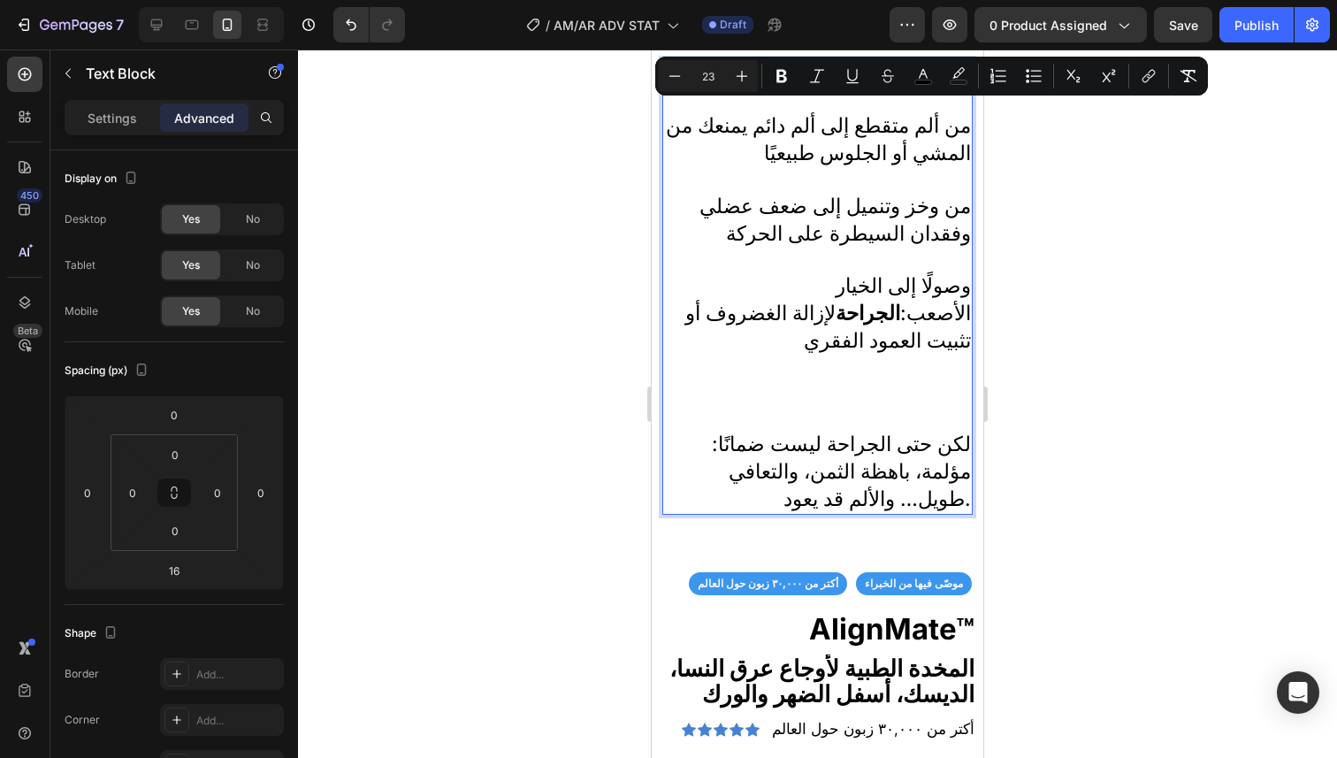
click at [630, 202] on div at bounding box center [817, 404] width 1039 height 708
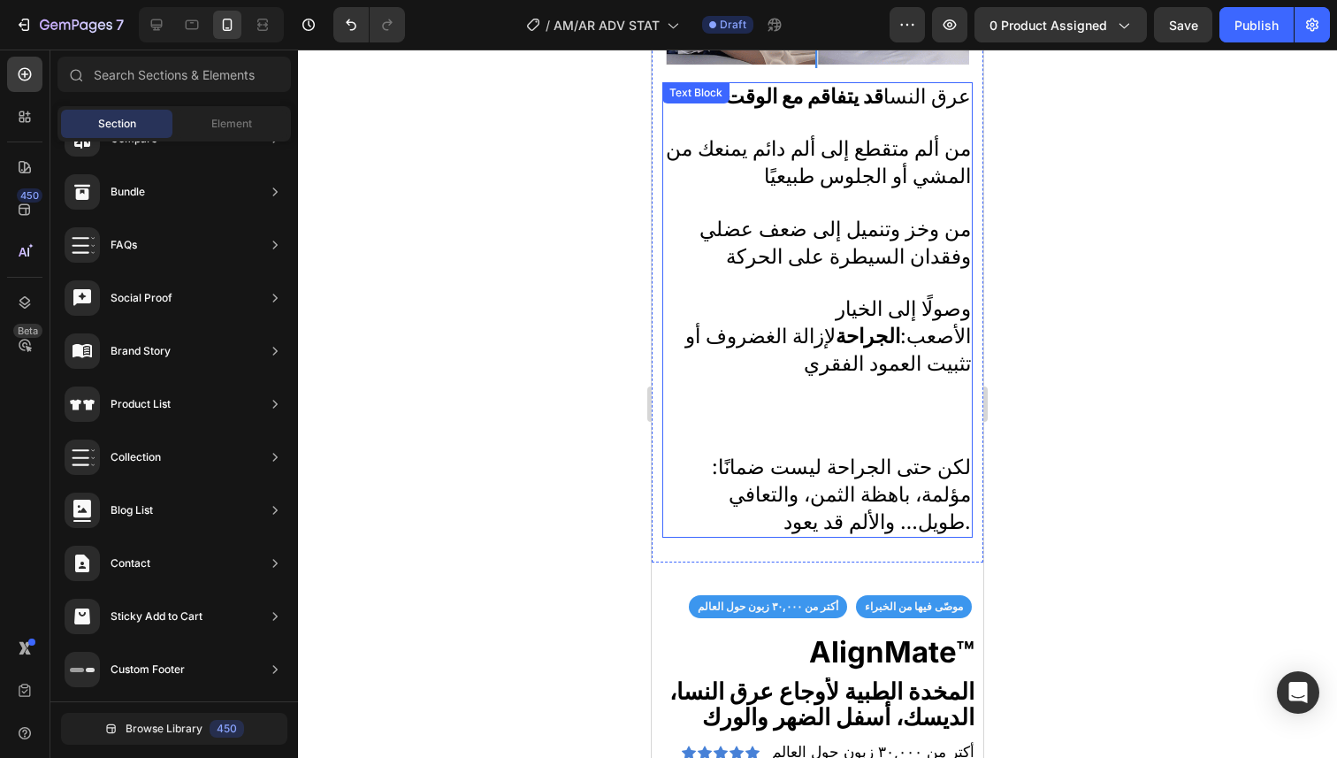
scroll to position [2318, 0]
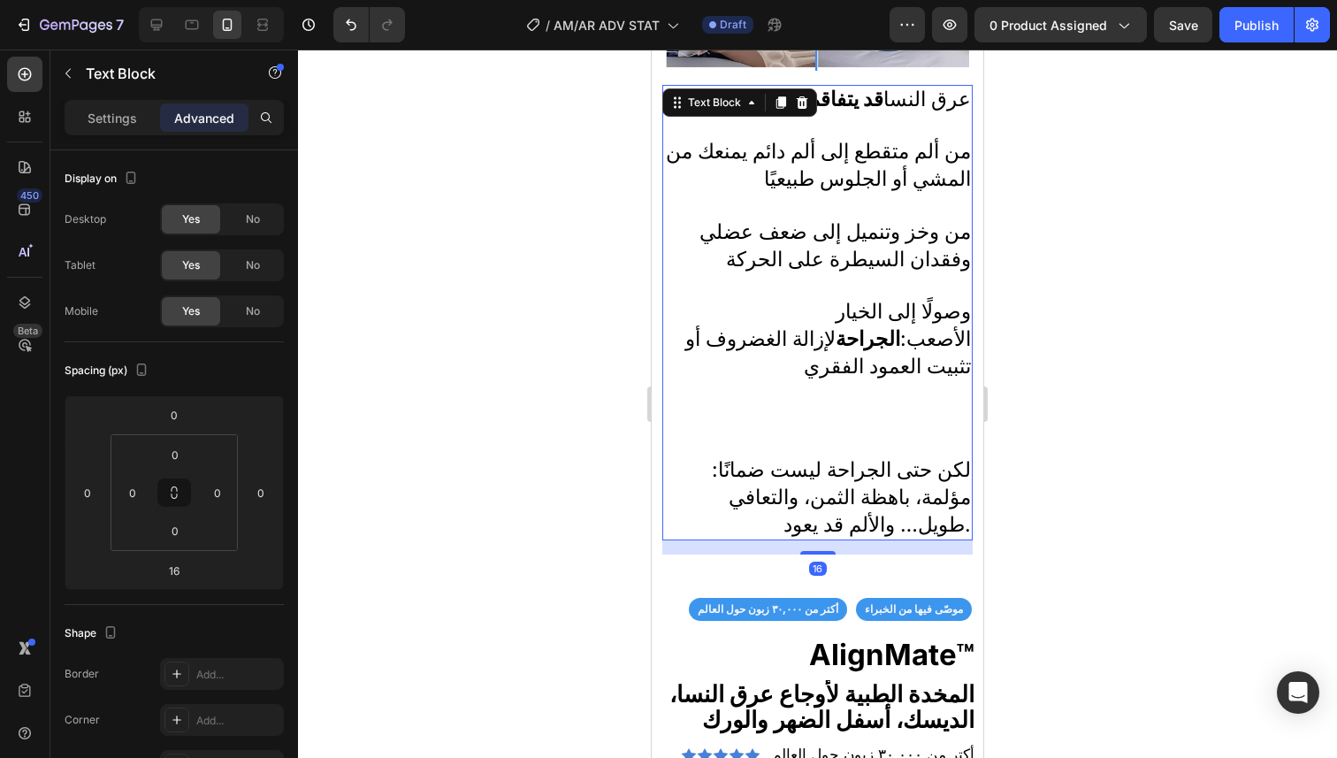
click at [902, 376] on p "من ألم متقطع إلى ألم دائم يمنعك من المشي أو الجلوس طبيعيًا من وخز وتنميل إلى ضع…" at bounding box center [817, 298] width 307 height 318
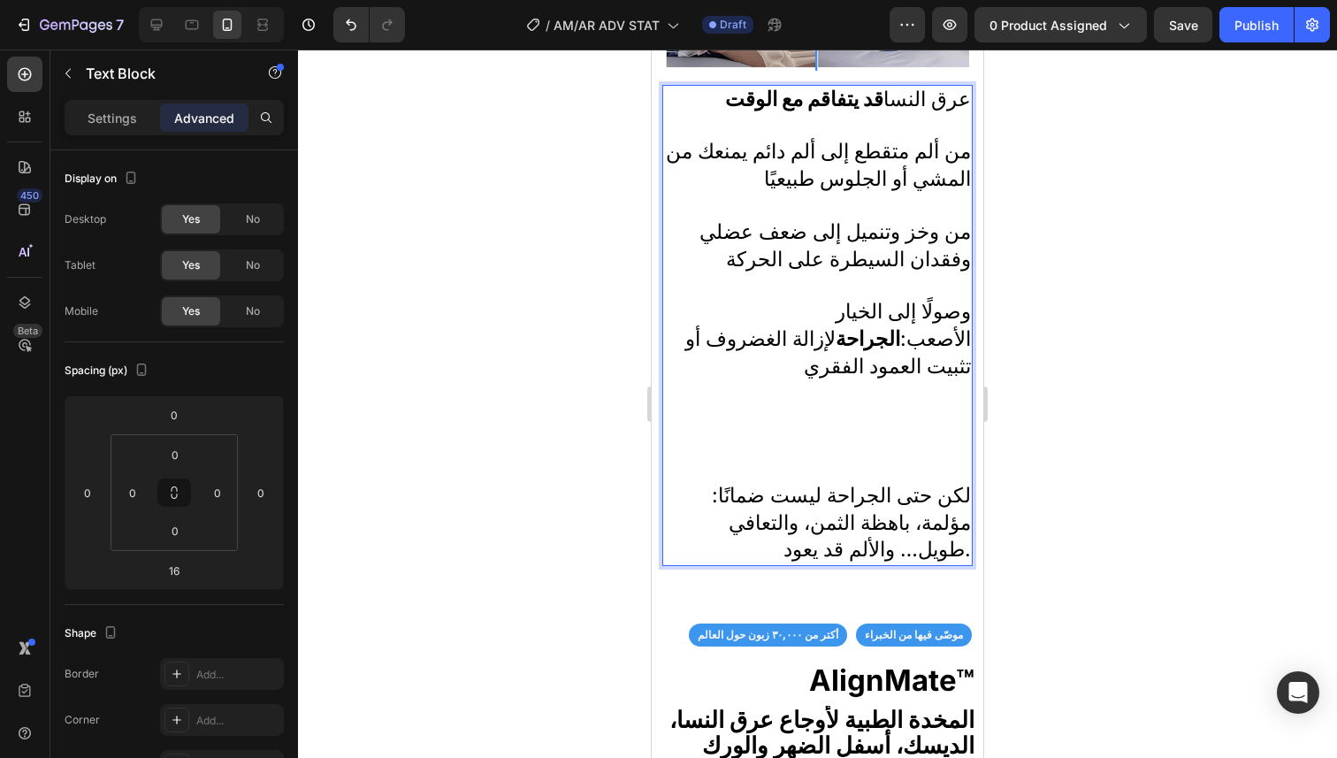
click at [879, 408] on p "من ألم متقطع إلى ألم دائم يمنعك من المشي أو الجلوس طبيعيًا من وخز وتنميل إلى ضع…" at bounding box center [817, 310] width 307 height 343
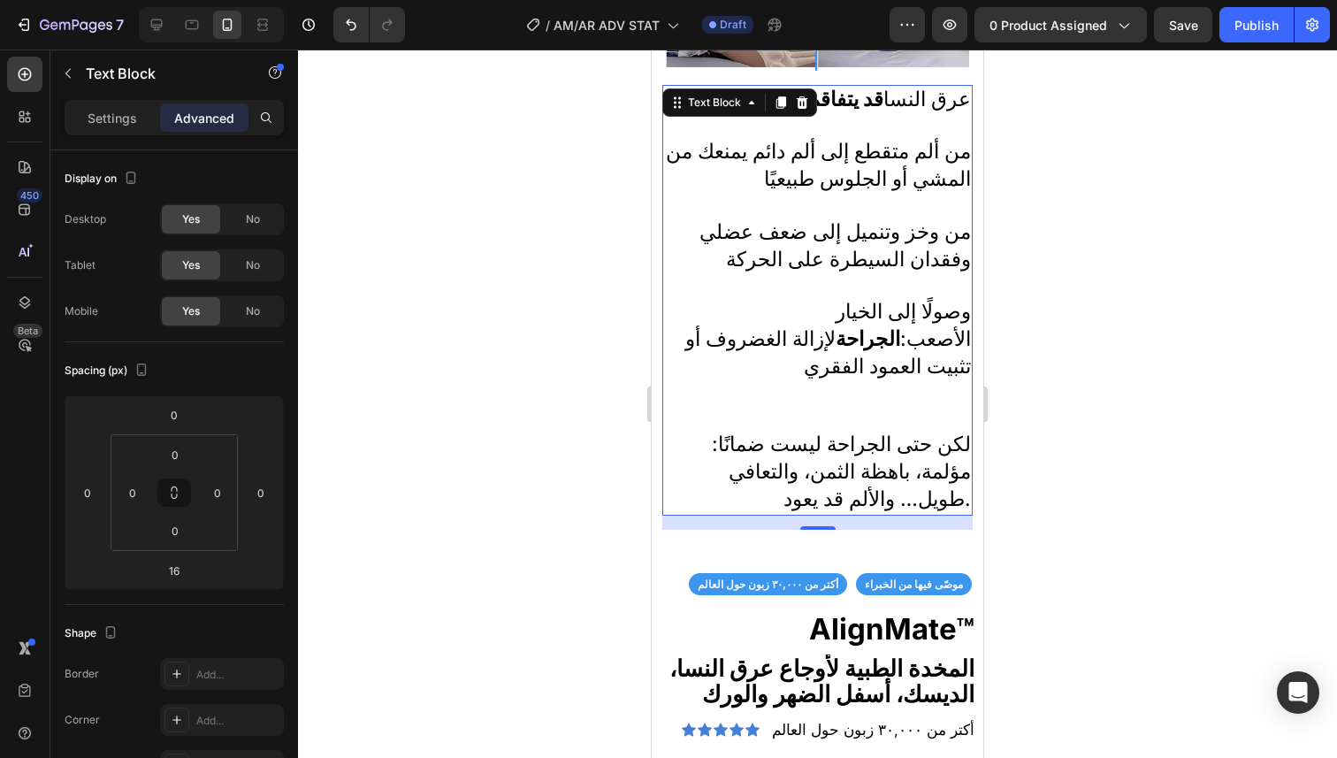
click at [1080, 395] on div at bounding box center [817, 404] width 1039 height 708
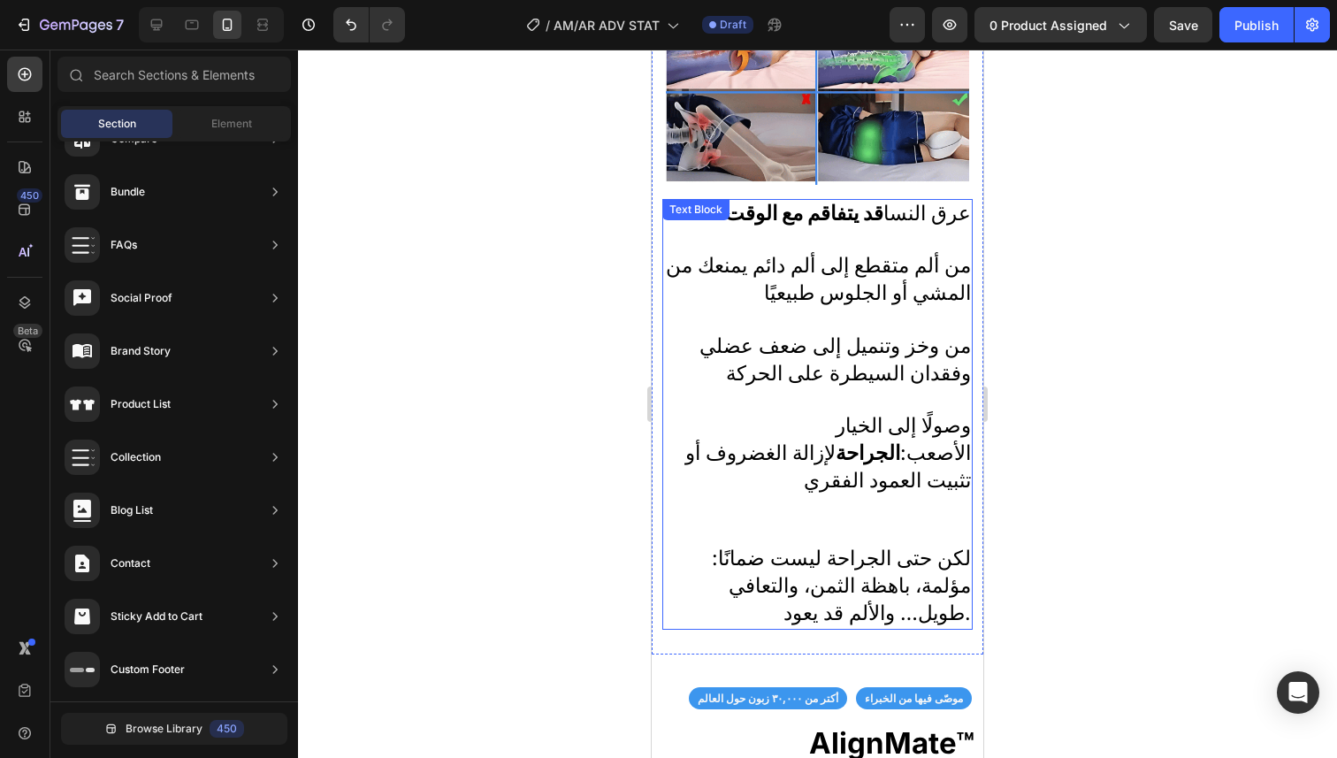
scroll to position [2191, 0]
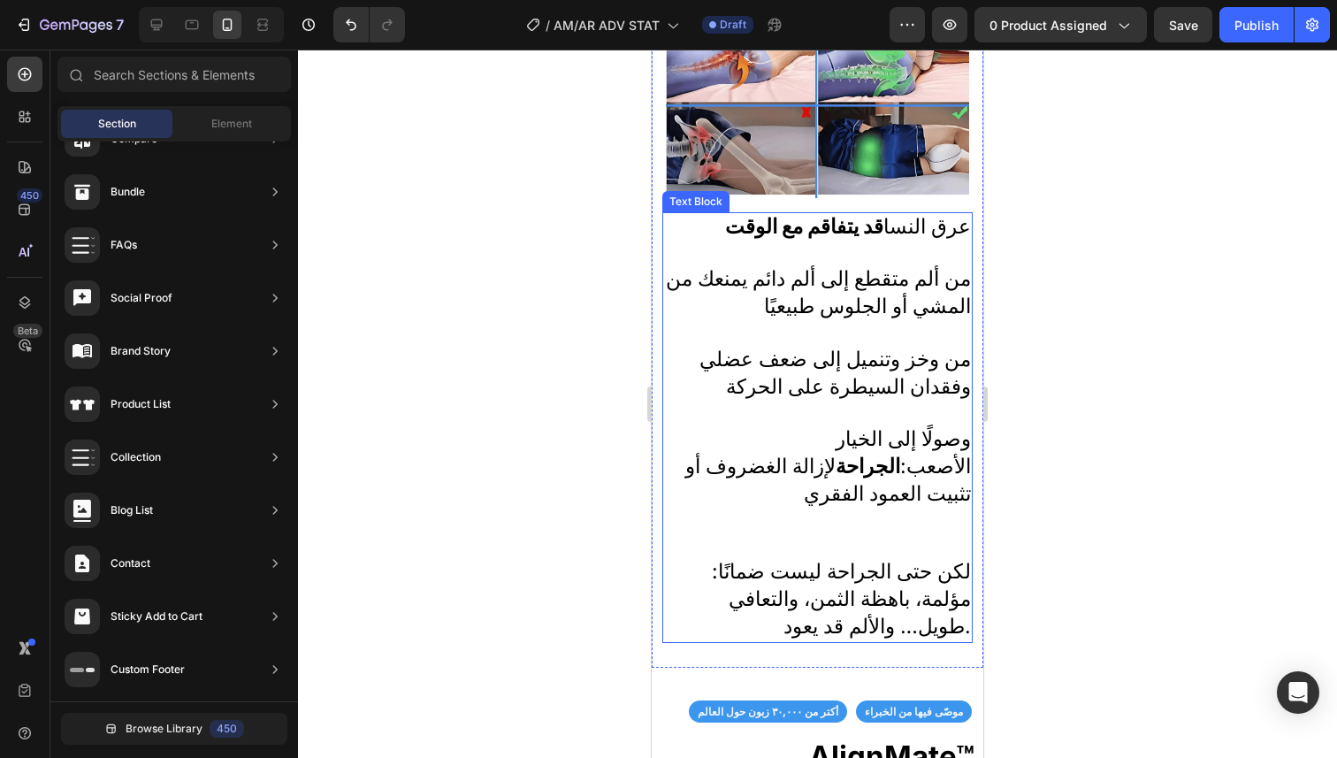
click at [955, 596] on span "لكن حتى الجراحة ليست ضمانًا: مؤلمة، باهظة الثمن، والتعافي طويل… والألم قد يعود." at bounding box center [841, 599] width 259 height 80
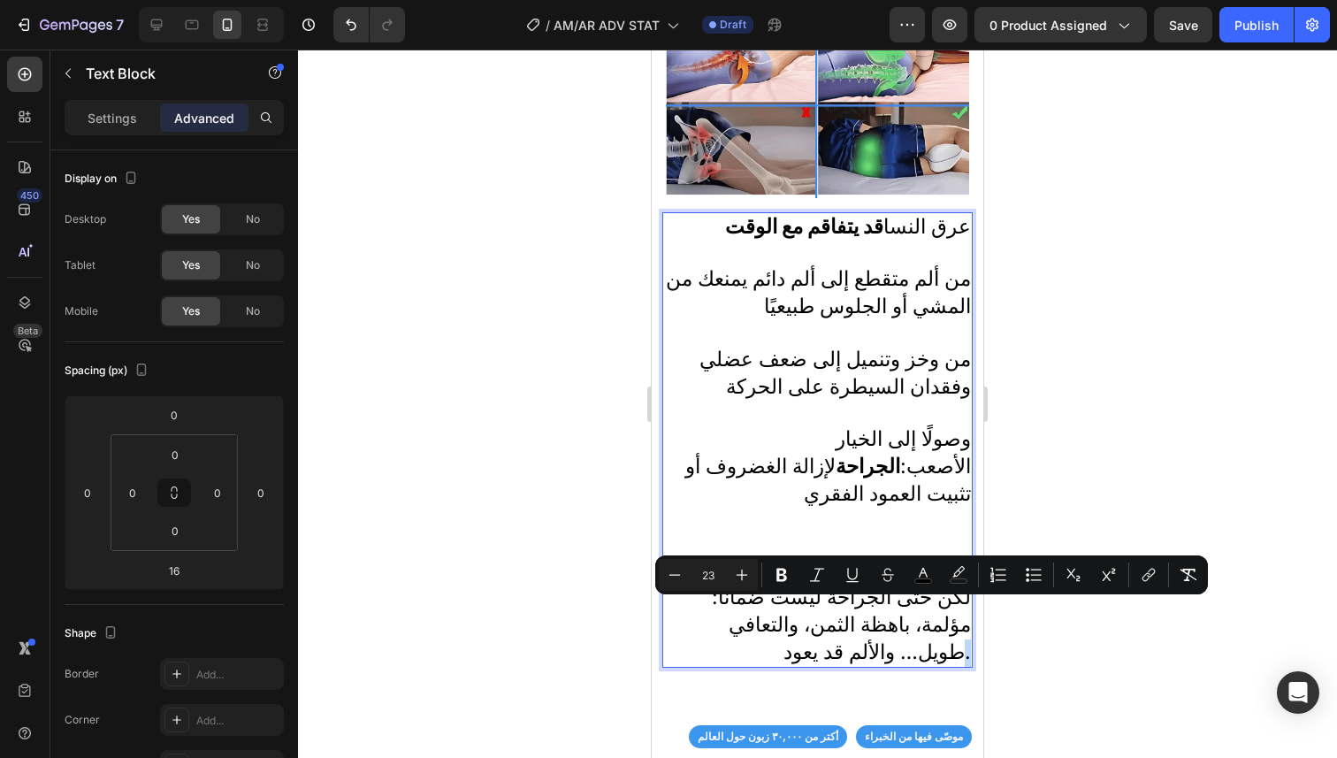
click at [957, 622] on span "لكن حتى الجراحة ليست ضمانًا: مؤلمة، باهظة الثمن، والتعافي طويل… والألم قد يعود." at bounding box center [841, 624] width 259 height 80
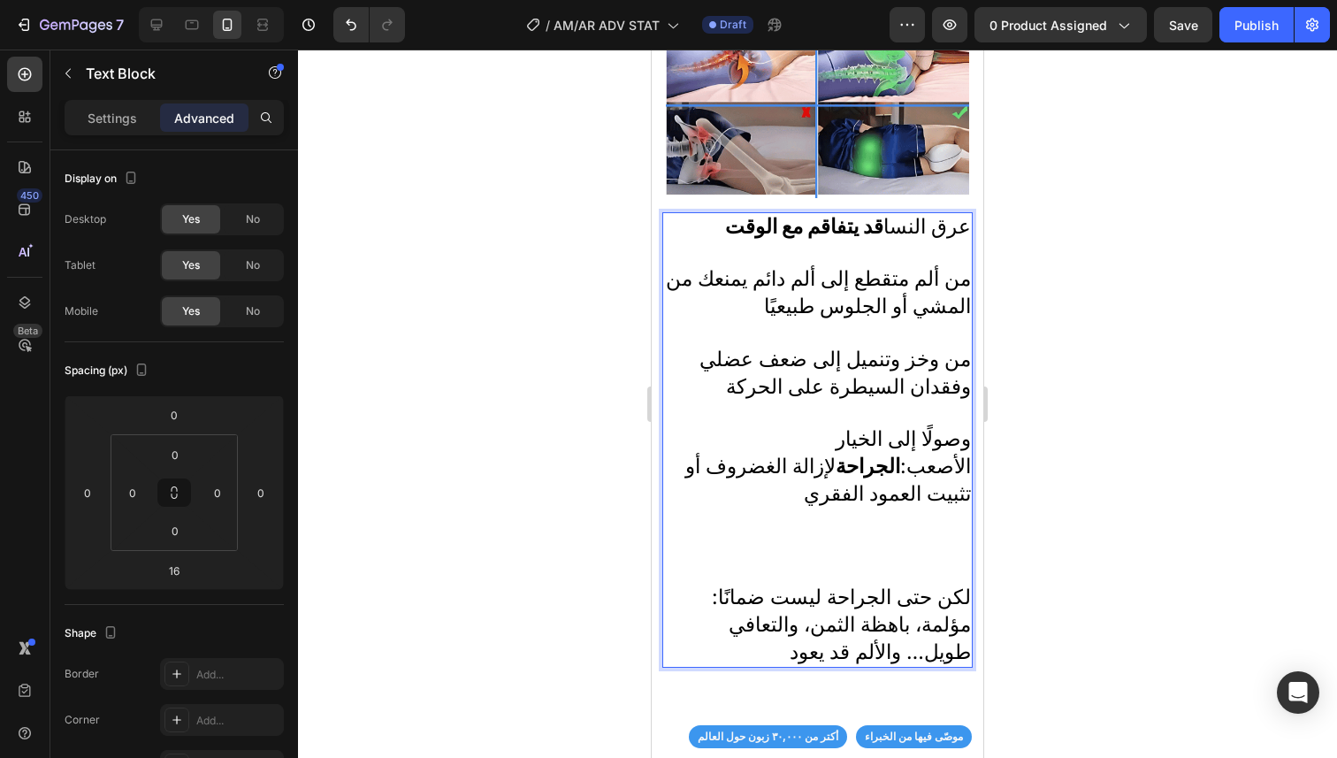
click at [1054, 468] on div at bounding box center [817, 404] width 1039 height 708
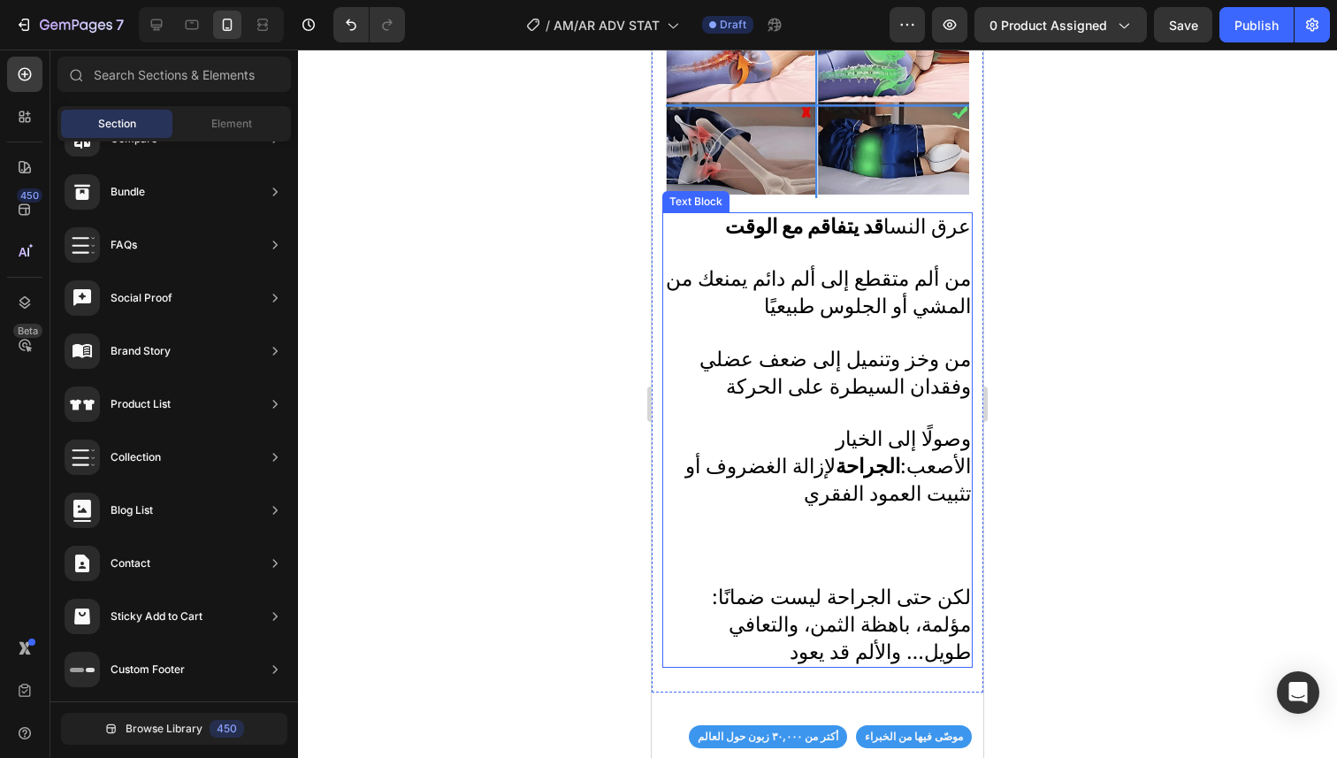
click at [893, 515] on p "من ألم متقطع إلى ألم دائم يمنعك من المشي أو الجلوس طبيعيًا من وخز وتنميل إلى ضع…" at bounding box center [817, 425] width 307 height 318
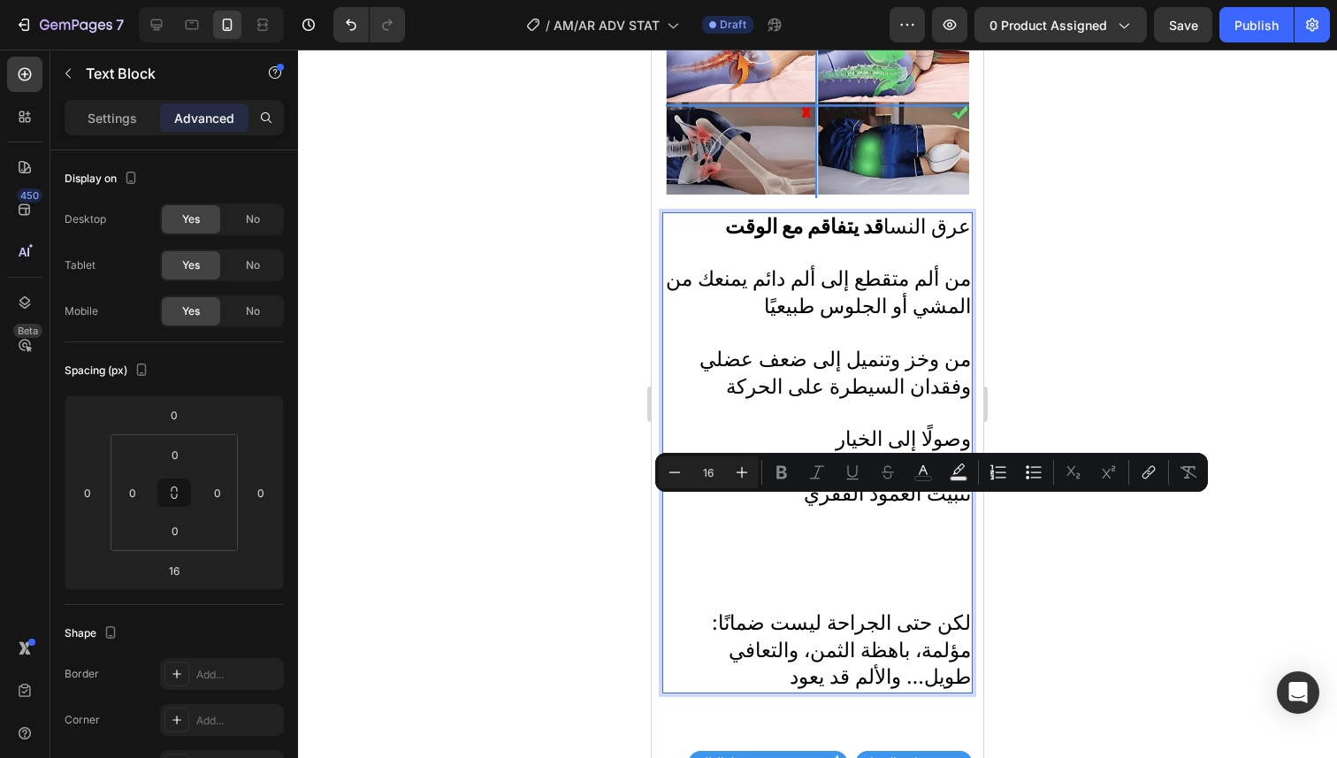
click at [893, 515] on p "من ألم متقطع إلى ألم دائم يمنعك من المشي أو الجلوس طبيعيًا من وخز وتنميل إلى ضع…" at bounding box center [817, 437] width 307 height 343
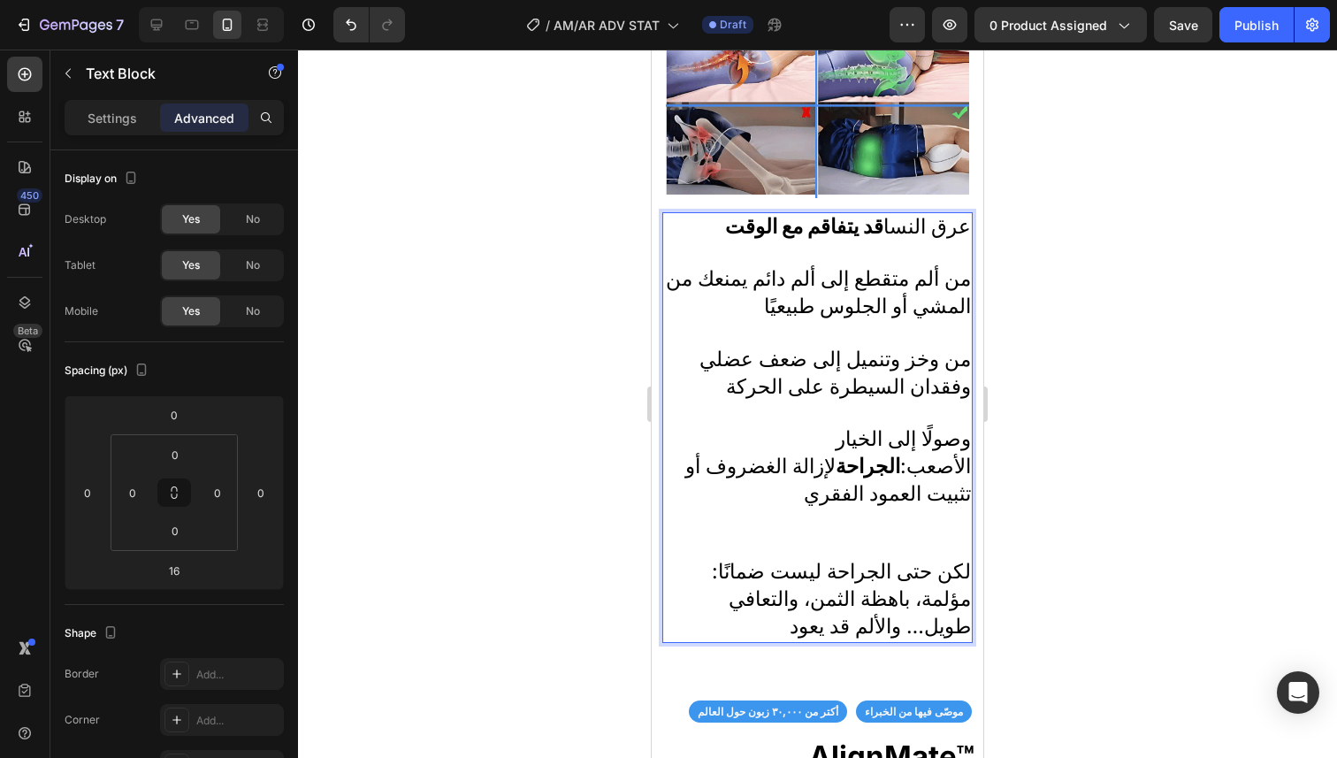
click at [1117, 471] on div at bounding box center [817, 404] width 1039 height 708
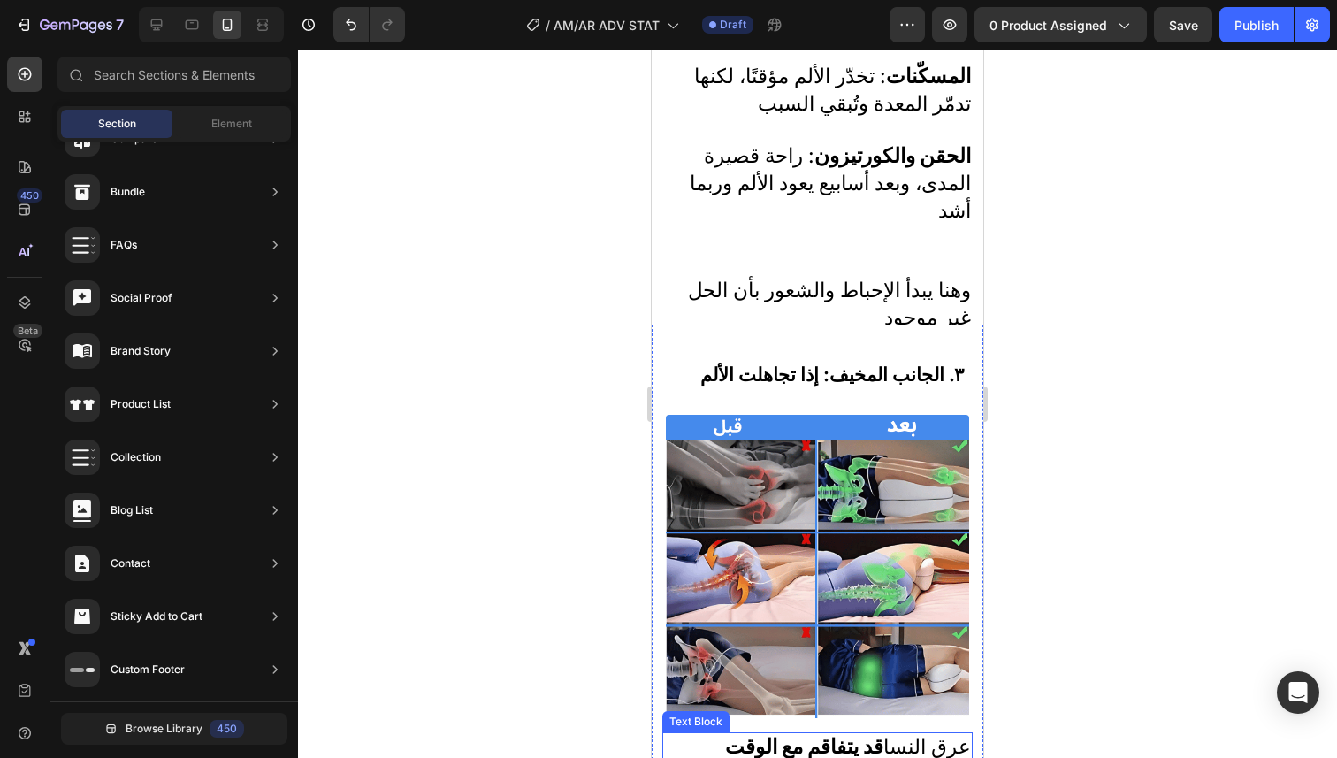
scroll to position [1605, 0]
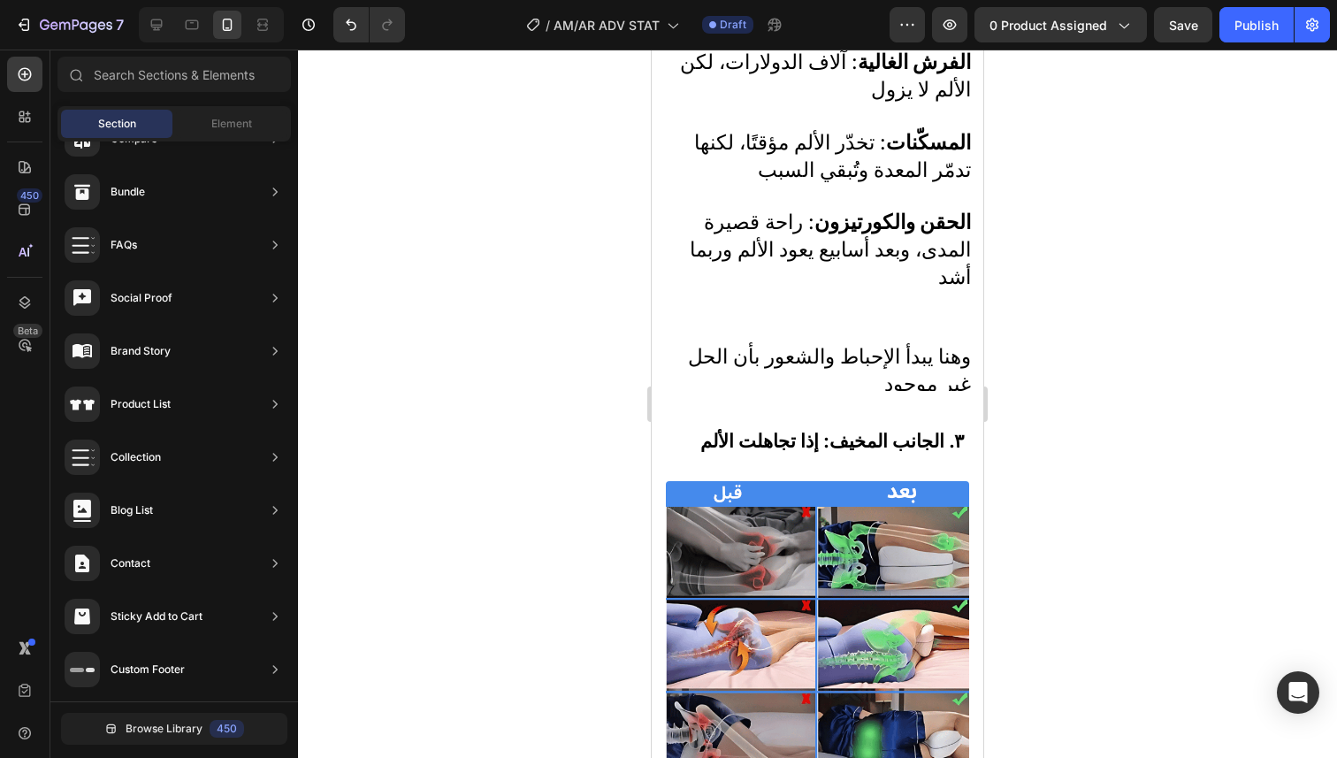
click at [1097, 397] on div at bounding box center [817, 404] width 1039 height 708
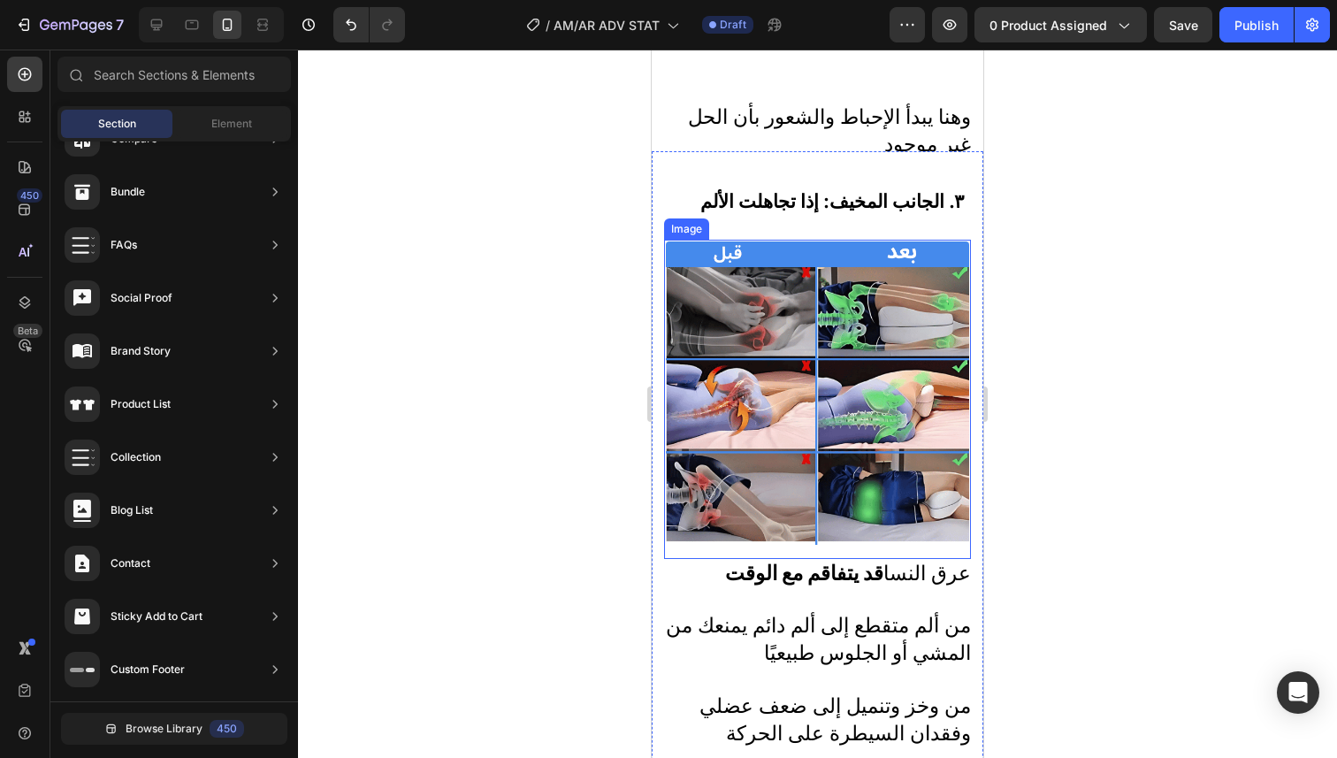
scroll to position [1841, 0]
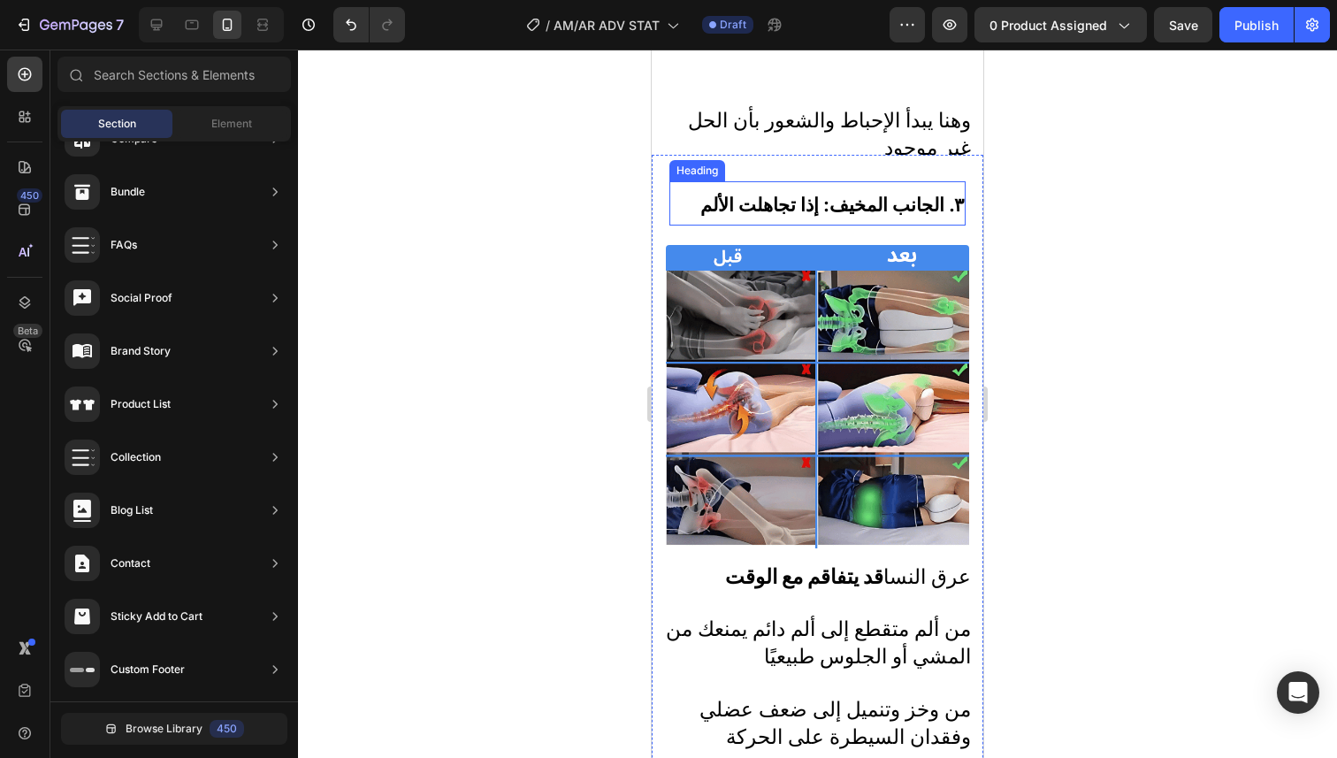
click at [935, 205] on strong "٣. الجانب المخيف: إذا تجاهلت الألم" at bounding box center [831, 205] width 263 height 22
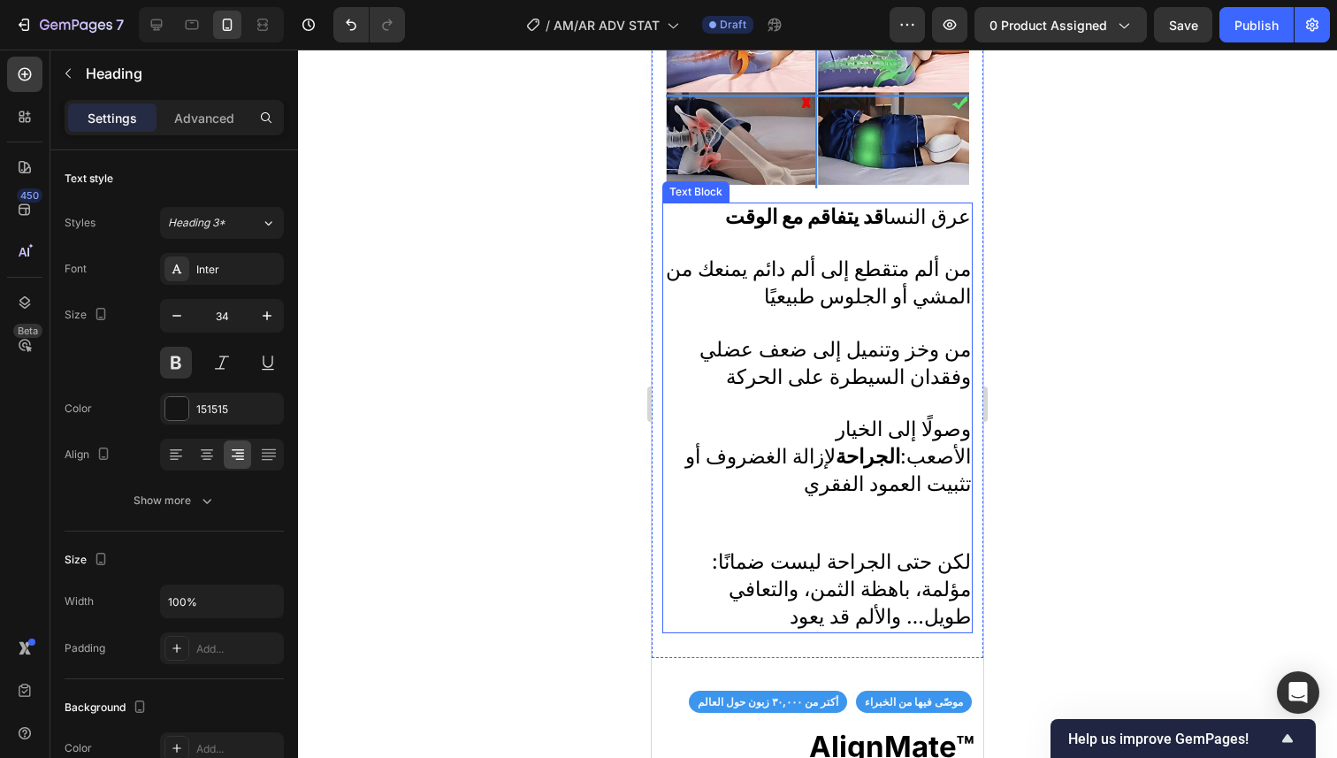
scroll to position [1820, 0]
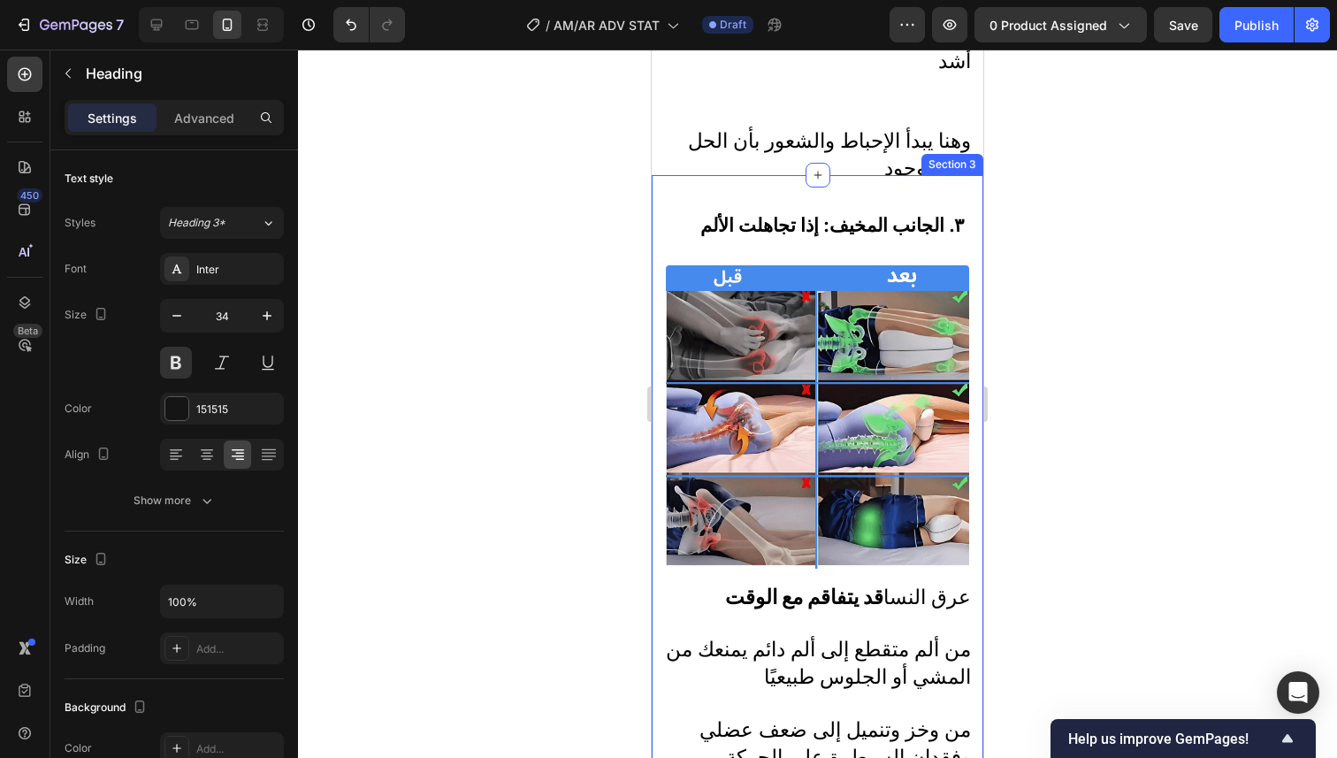
click at [851, 183] on div "٣. الجانب المخيف: إذا تجاهلت الألم Heading Image عرق النسا قد يتفاقم مع الوقت م…" at bounding box center [818, 606] width 332 height 863
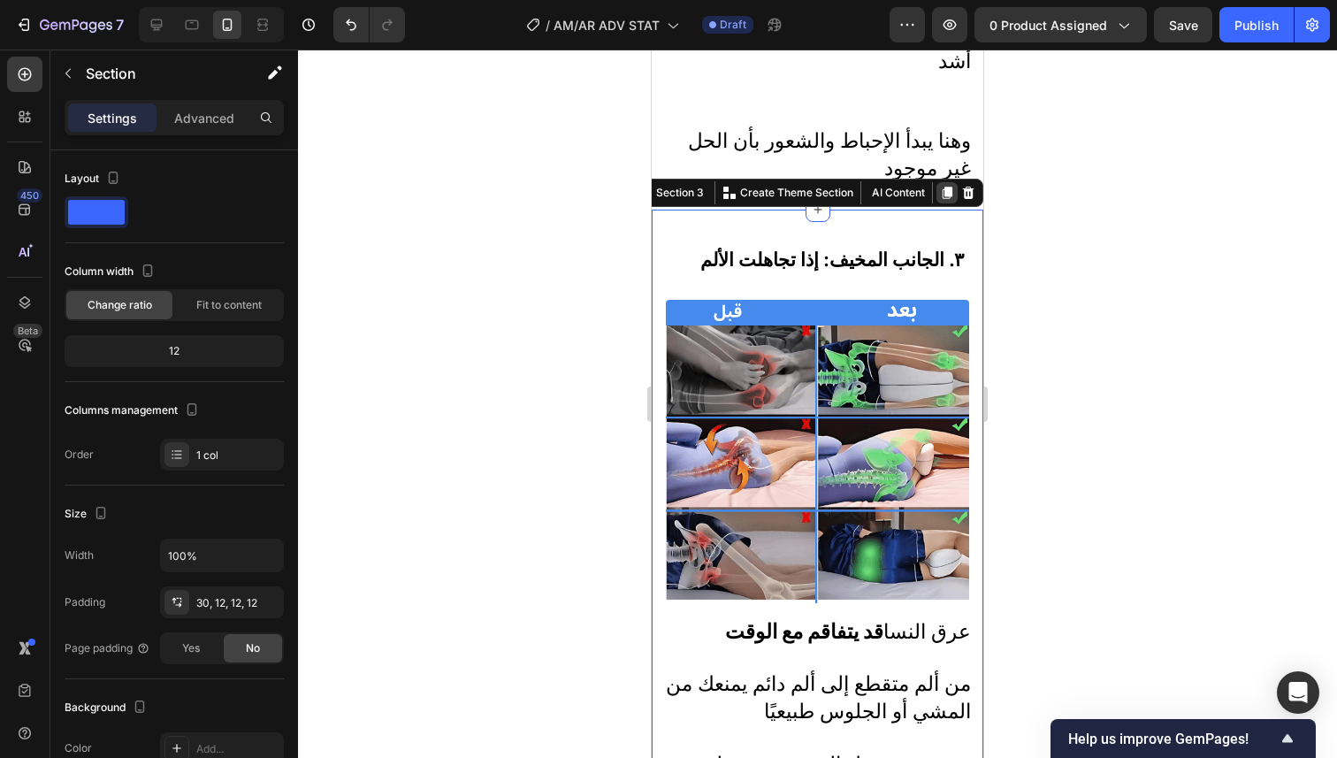
click at [936, 182] on div at bounding box center [946, 192] width 21 height 21
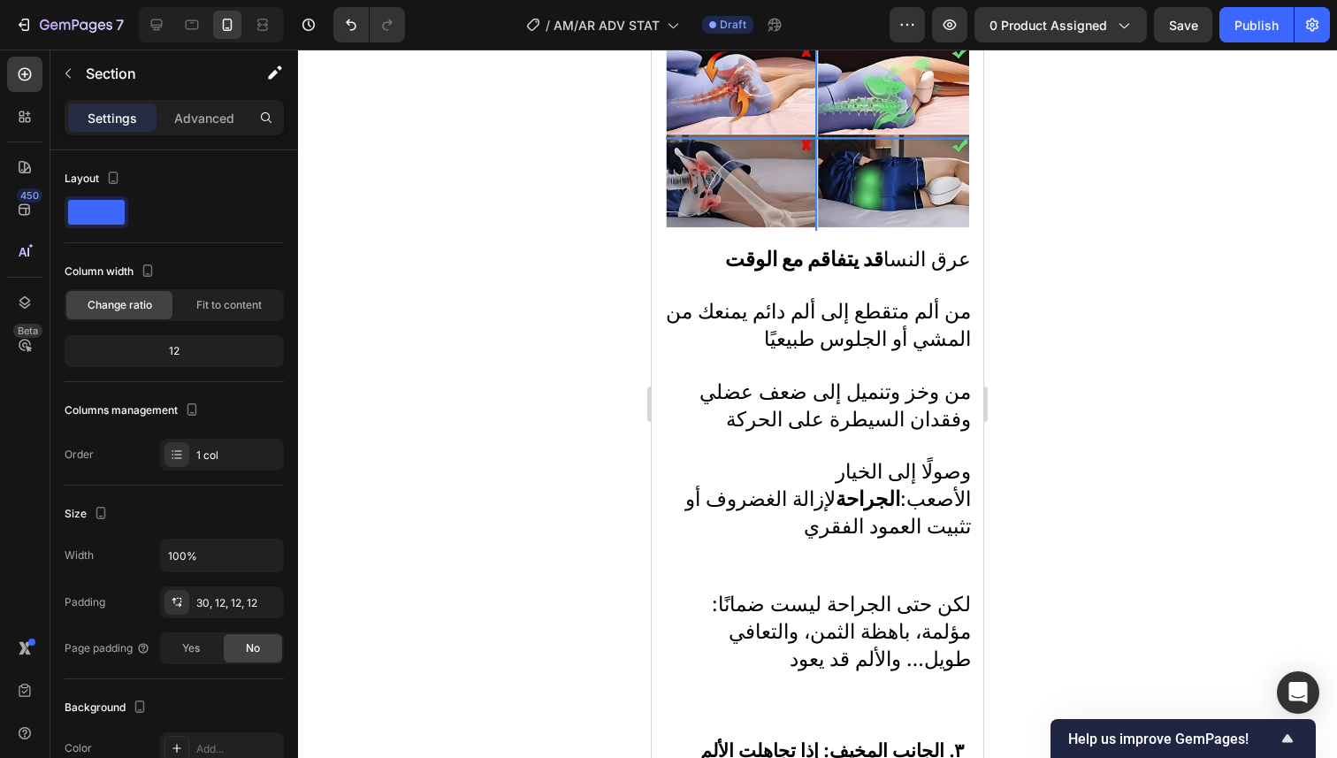
scroll to position [2315, 0]
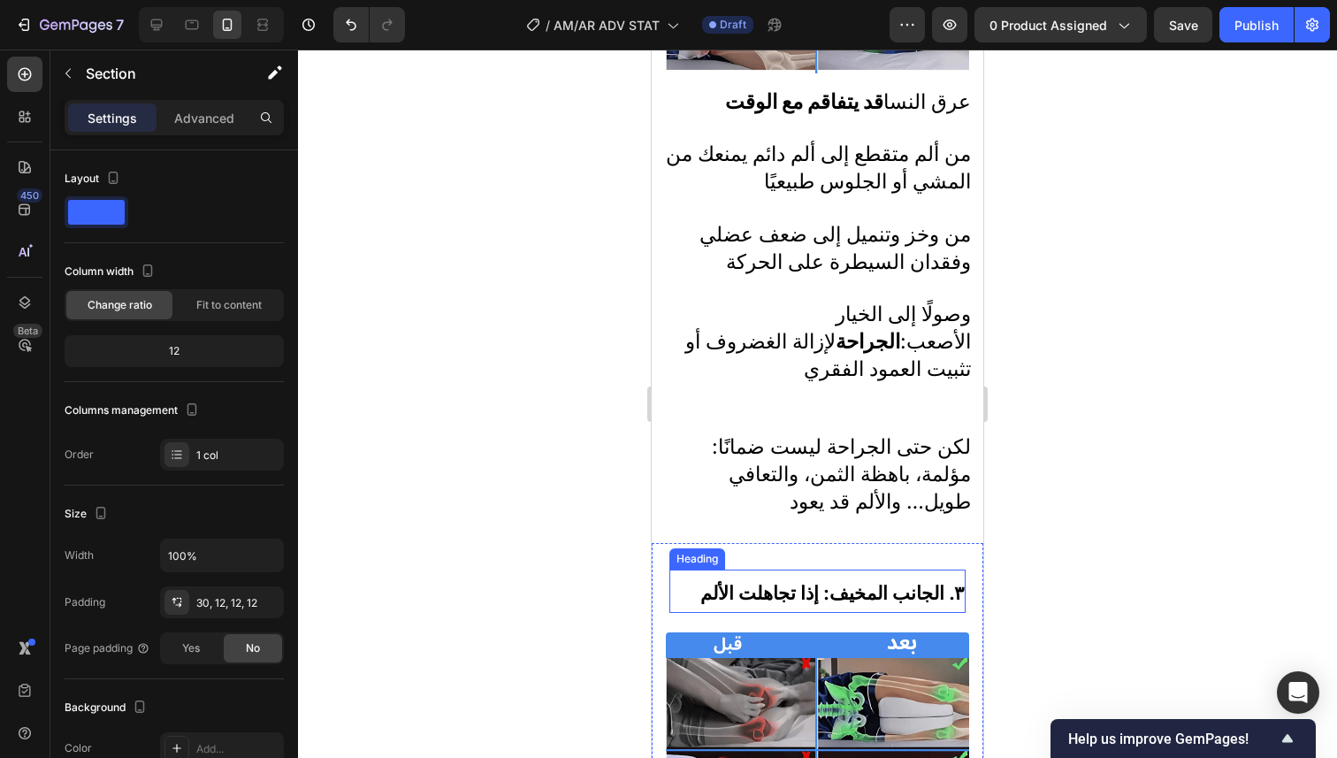
click at [879, 582] on strong "٣. الجانب المخيف: إذا تجاهلت الألم" at bounding box center [831, 593] width 263 height 22
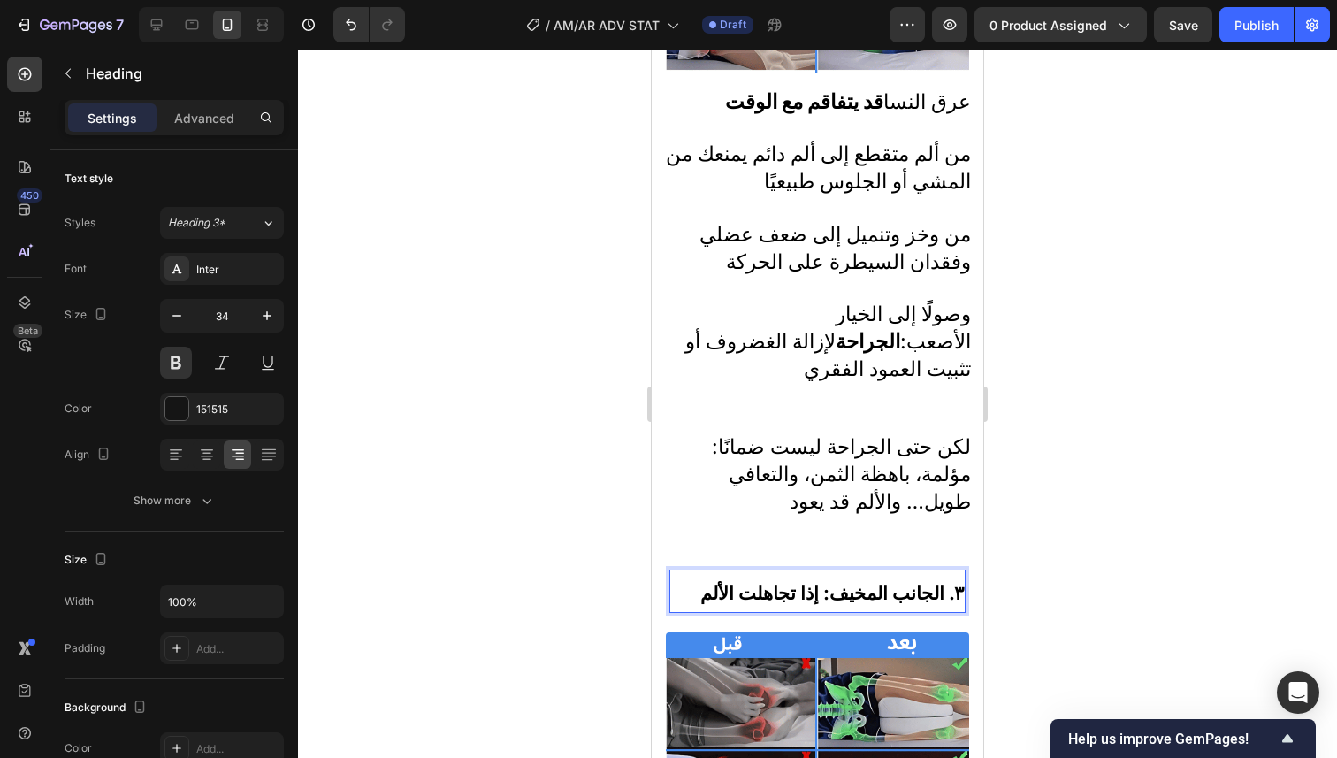
click at [879, 582] on strong "٣. الجانب المخيف: إذا تجاهلت الألم" at bounding box center [831, 593] width 263 height 22
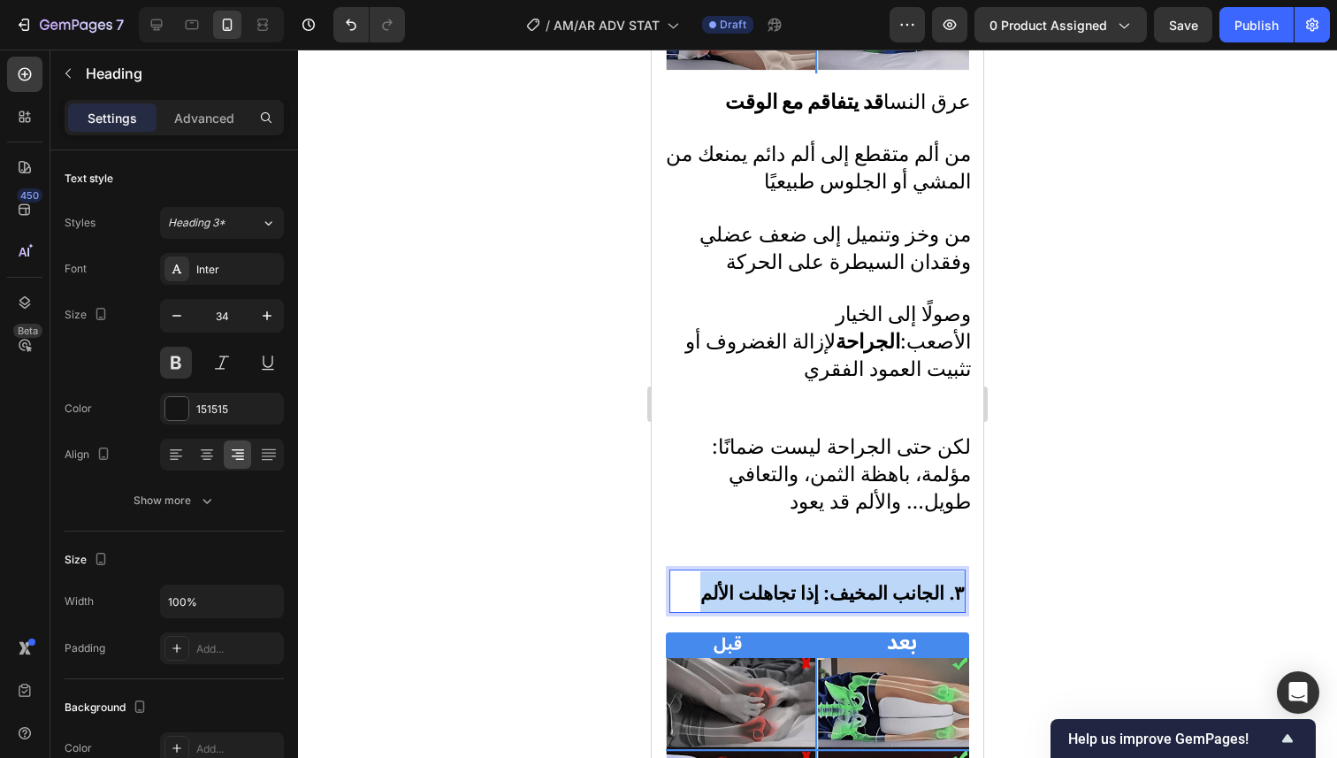
click at [879, 582] on strong "٣. الجانب المخيف: إذا تجاهلت الألم" at bounding box center [831, 593] width 263 height 22
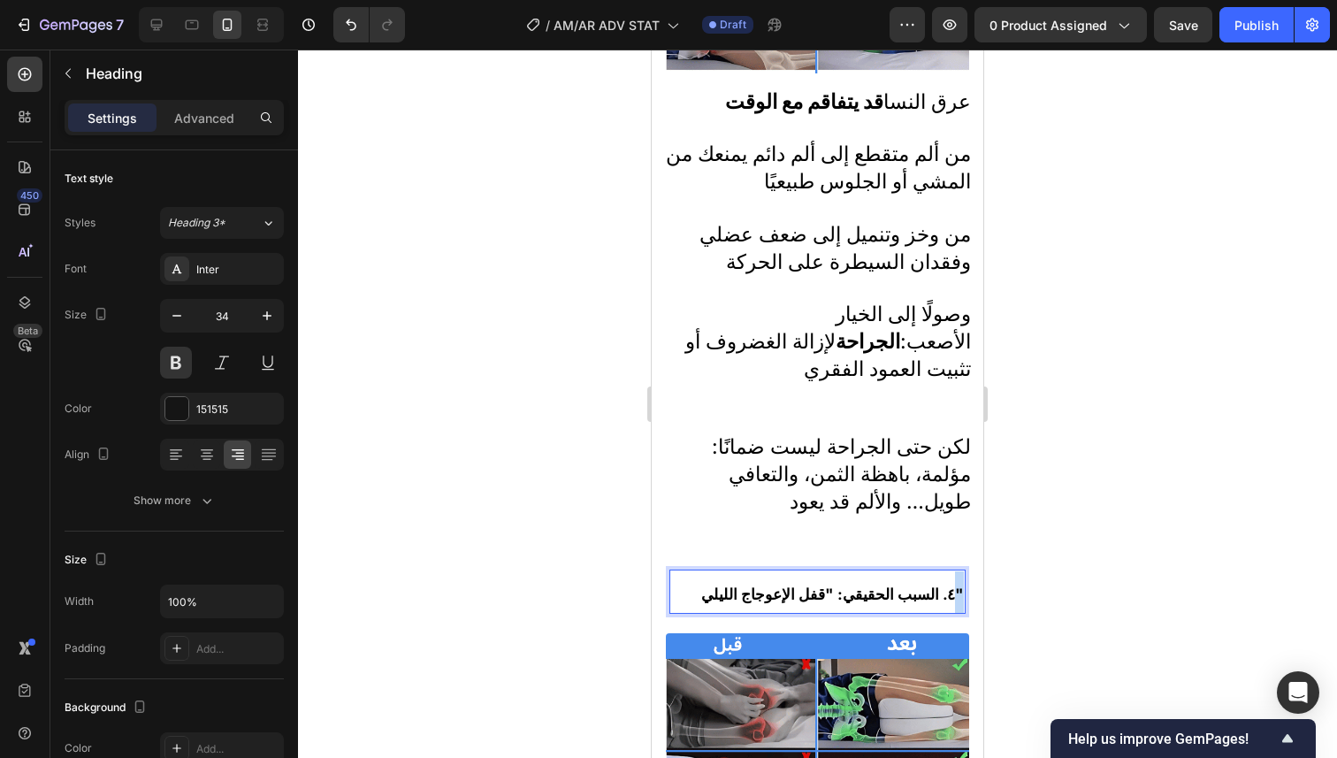
click at [947, 584] on strong "٤. السبب الحقيقي: "قفل الإعوجاج الليلي"" at bounding box center [832, 593] width 263 height 19
click at [1029, 512] on div at bounding box center [817, 404] width 1039 height 708
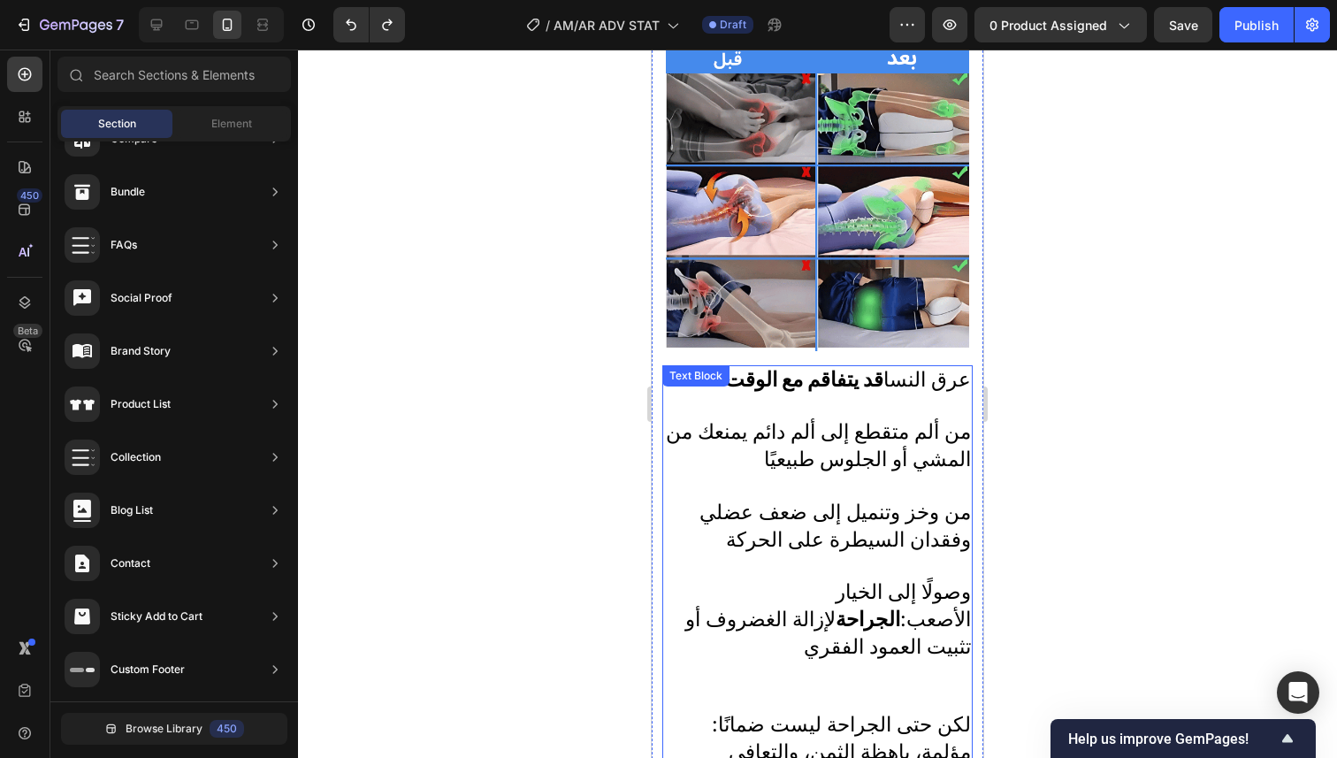
scroll to position [1732, 0]
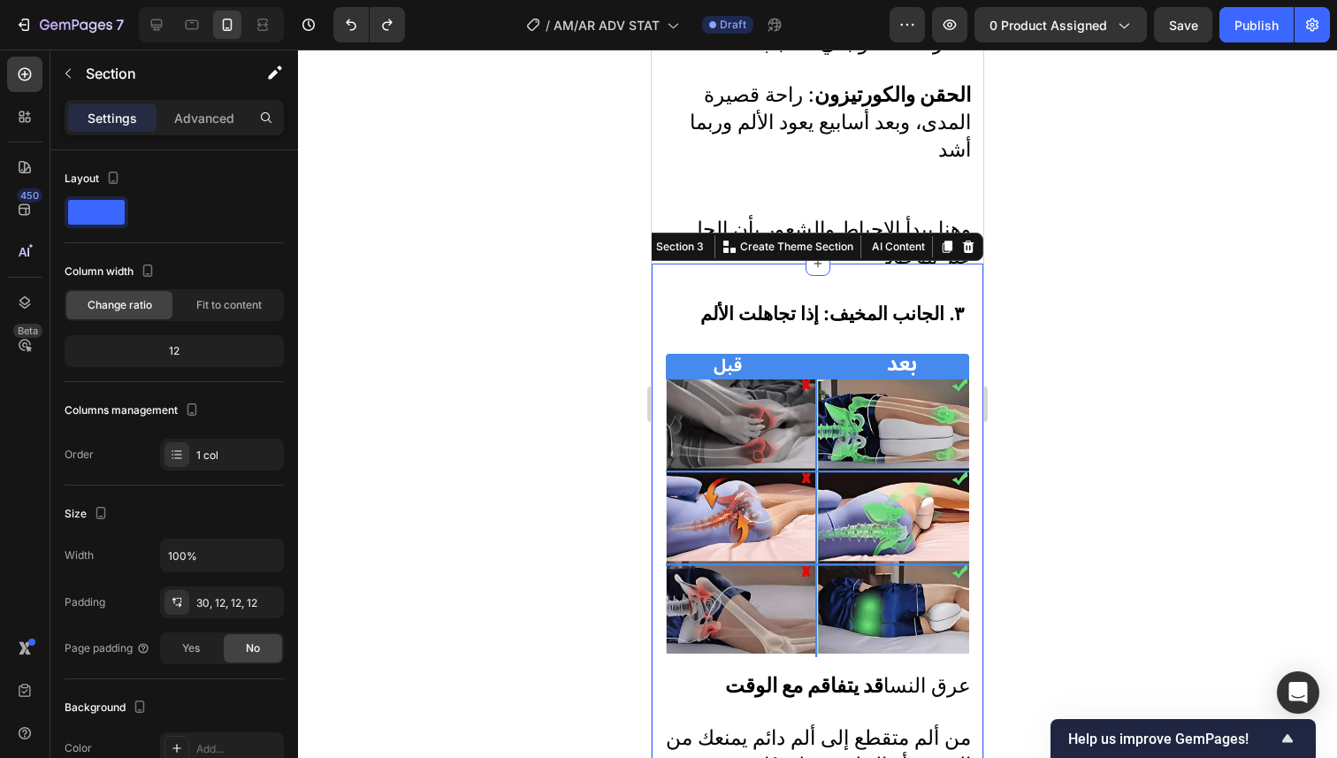
click at [911, 279] on div "٣. الجانب المخيف: إذا تجاهلت الألم Heading Image عرق النسا قد يتفاقم مع الوقت م…" at bounding box center [818, 694] width 332 height 863
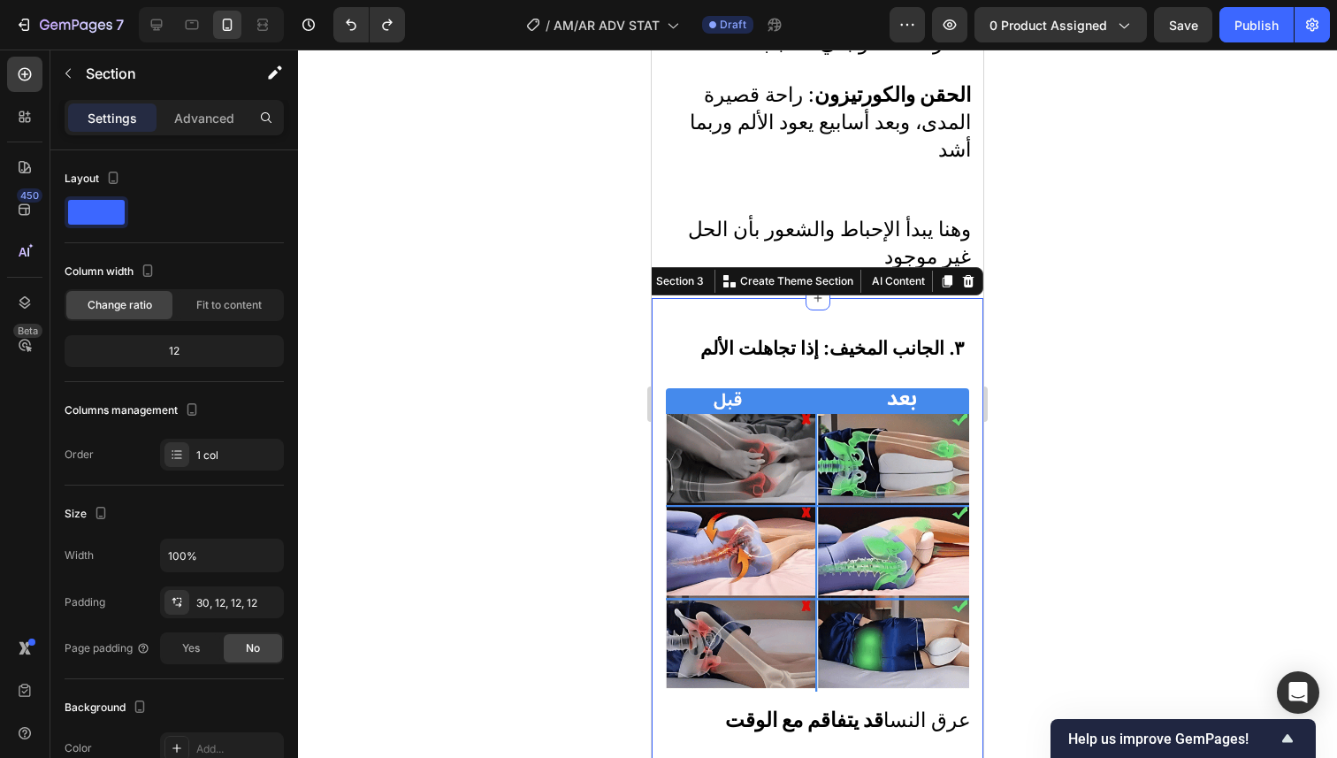
click at [923, 267] on div "Section 3 You can create reusable sections Create Theme Section AI Content Writ…" at bounding box center [806, 281] width 353 height 28
click at [940, 274] on icon at bounding box center [947, 281] width 14 height 14
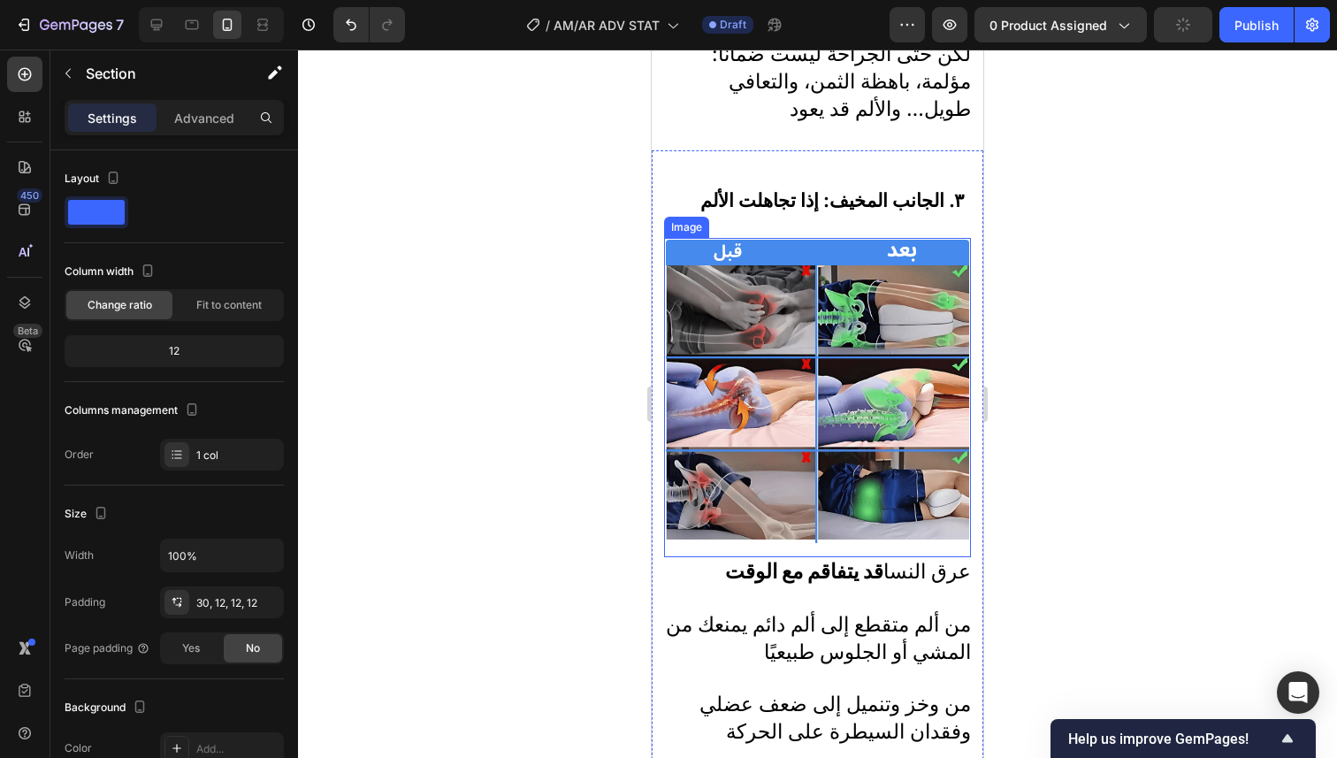
scroll to position [2710, 0]
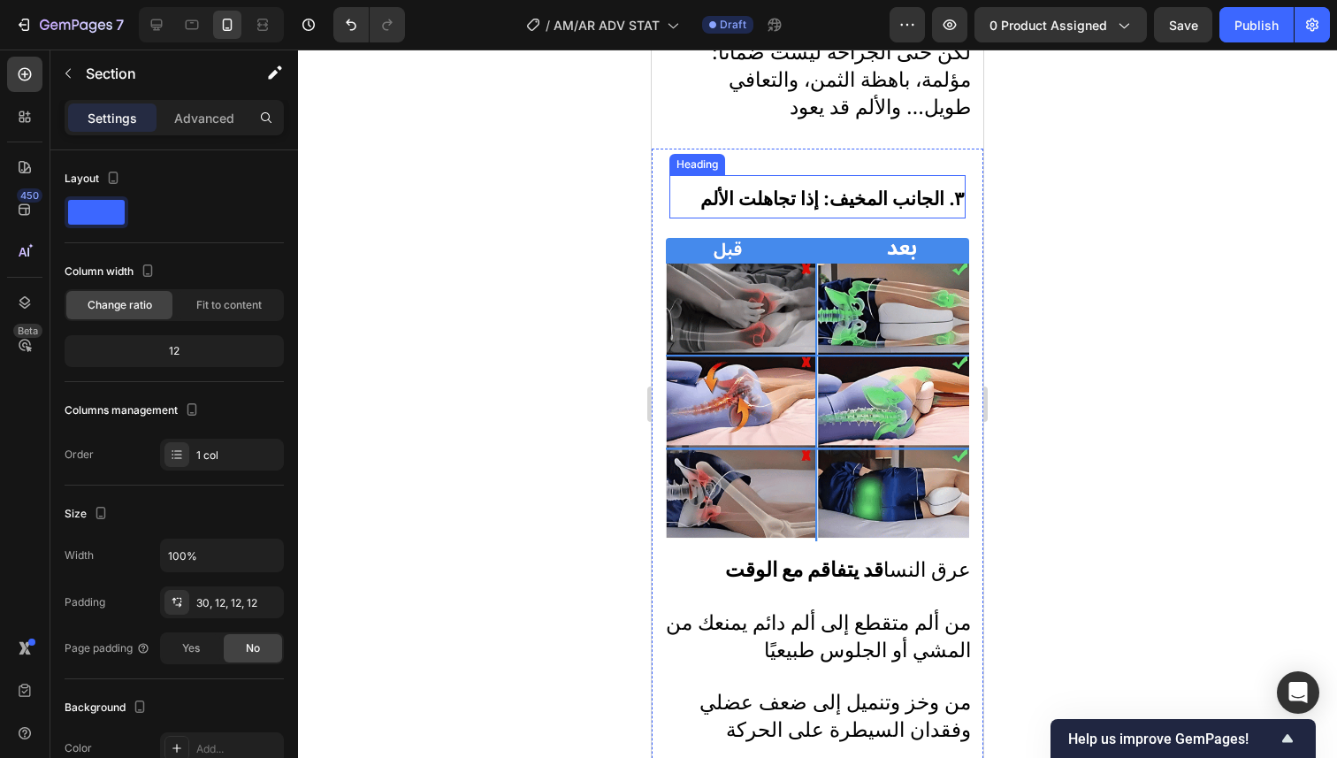
click at [866, 175] on h2 "٣. الجانب المخيف: إذا تجاهلت الألم" at bounding box center [817, 197] width 296 height 44
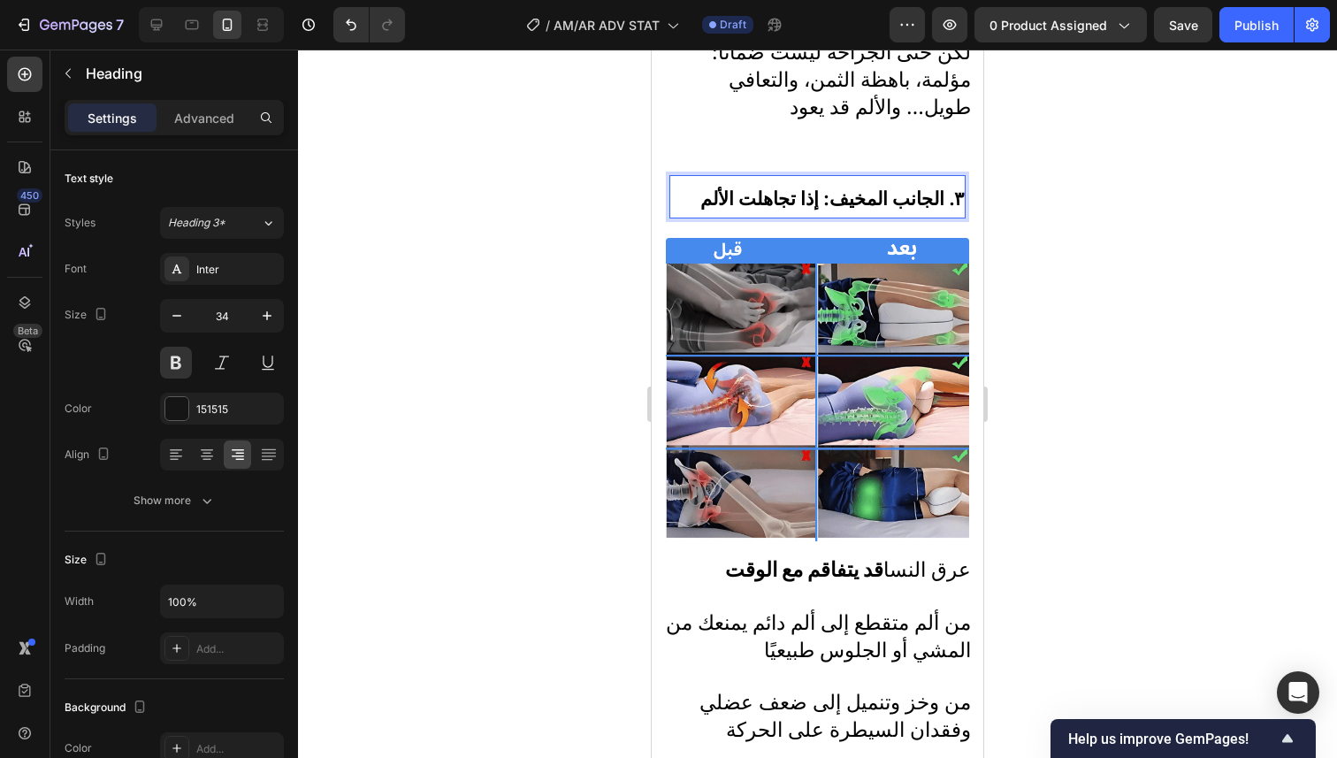
click at [869, 187] on strong "٣. الجانب المخيف: إذا تجاهلت الألم" at bounding box center [831, 198] width 263 height 22
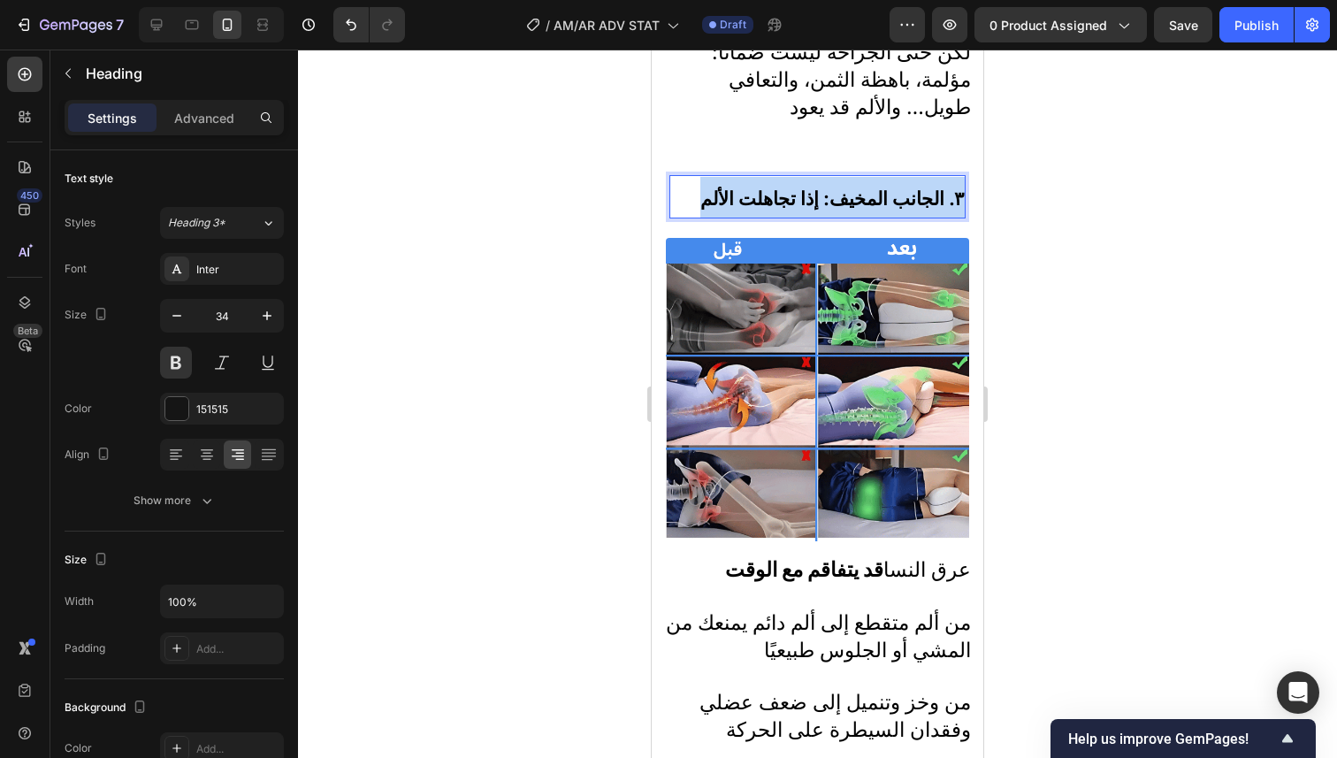
click at [869, 187] on strong "٣. الجانب المخيف: إذا تجاهلت الألم" at bounding box center [831, 198] width 263 height 22
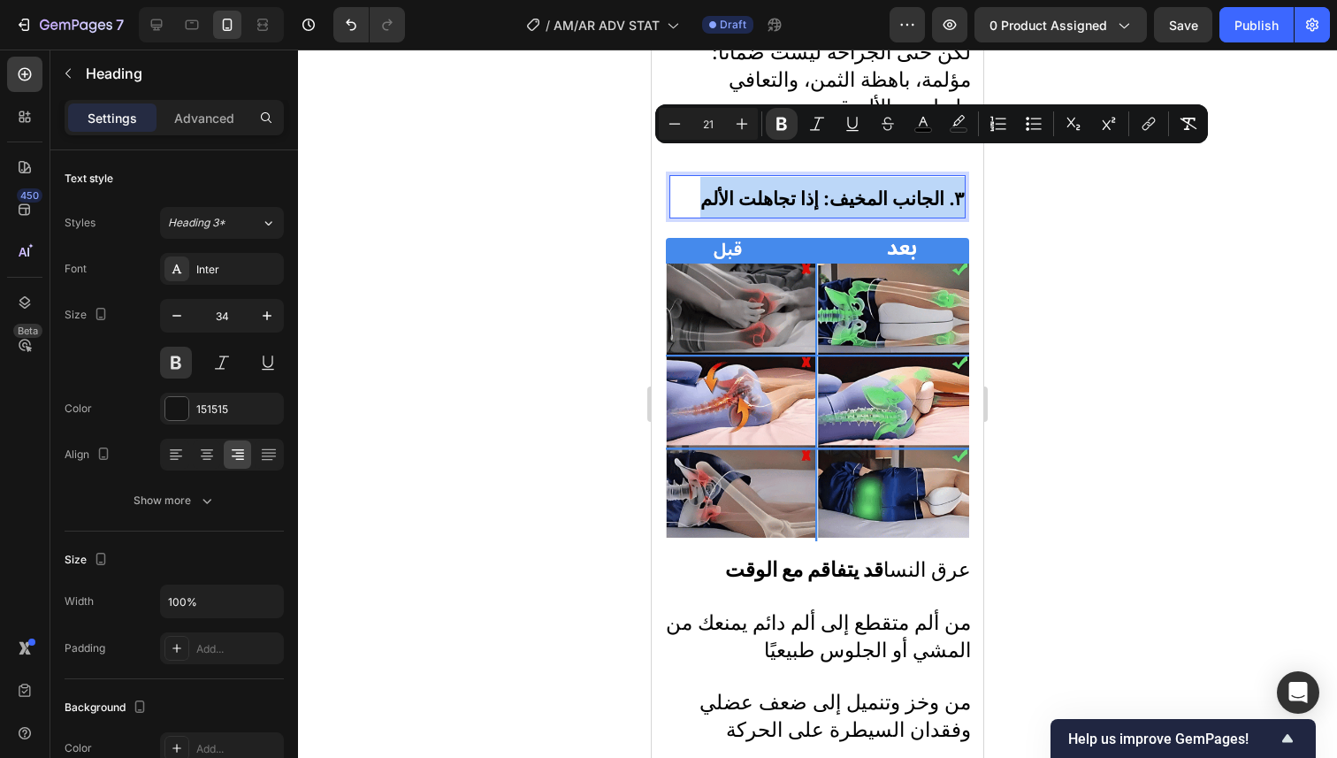
type input "13"
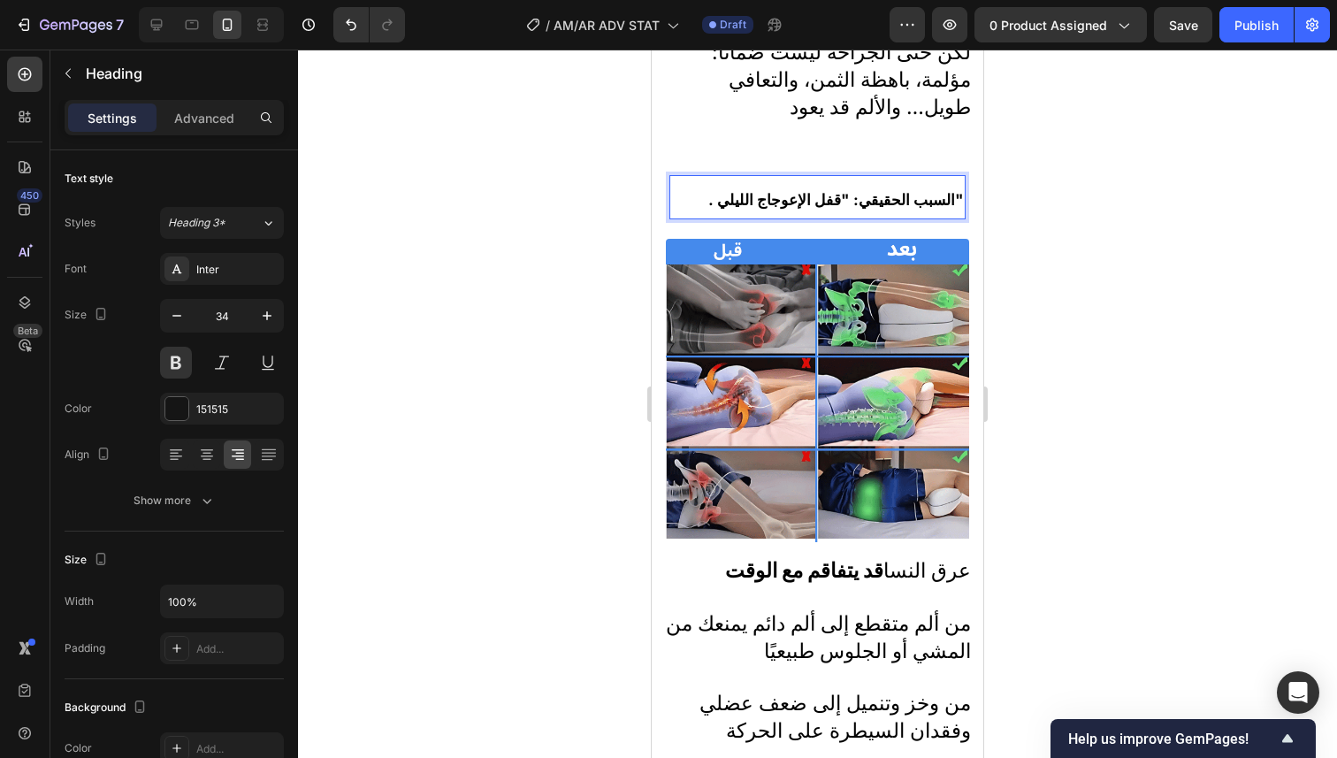
click at [881, 190] on strong ". السبب الحقيقي: "قفل الإعوجاج الليلي"" at bounding box center [835, 199] width 255 height 19
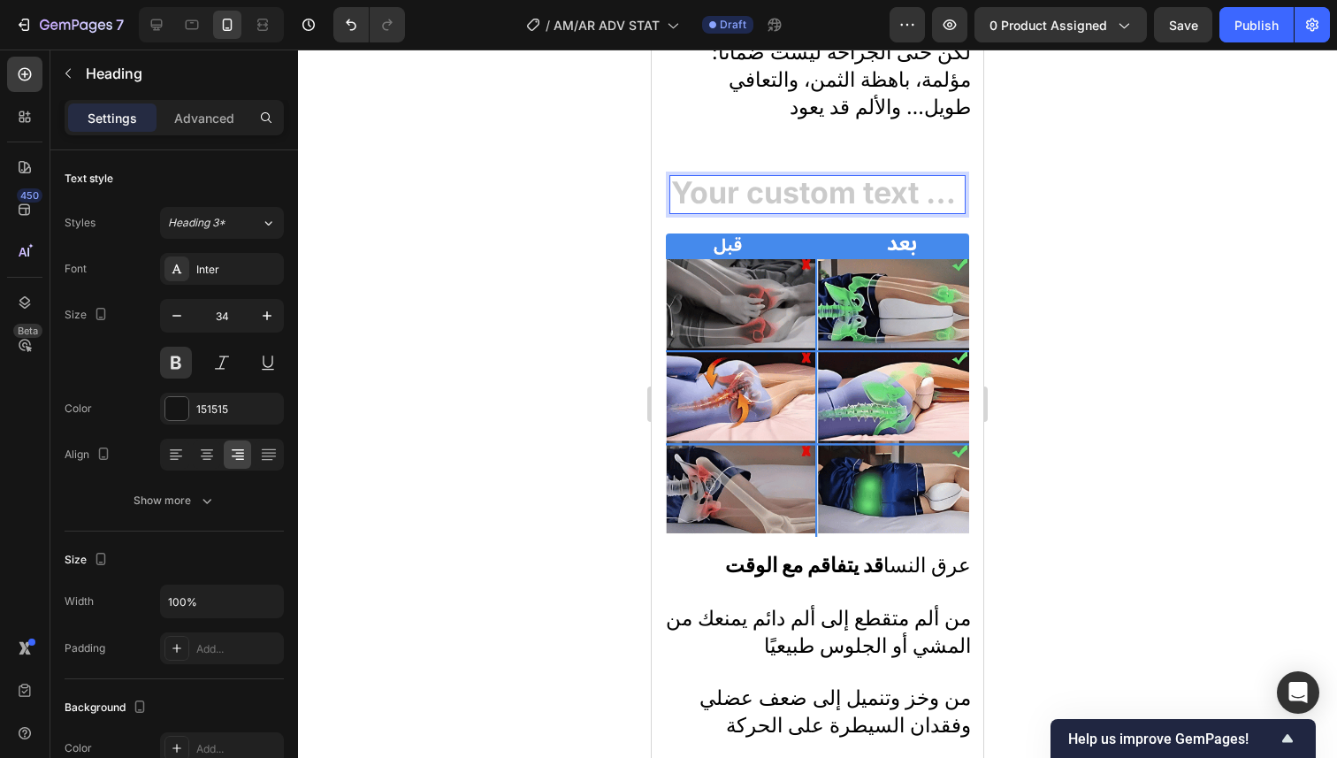
click at [814, 175] on h2 "Rich Text Editor. Editing area: main" at bounding box center [817, 195] width 296 height 40
click at [822, 175] on h2 "Rich Text Editor. Editing area: main" at bounding box center [817, 195] width 296 height 40
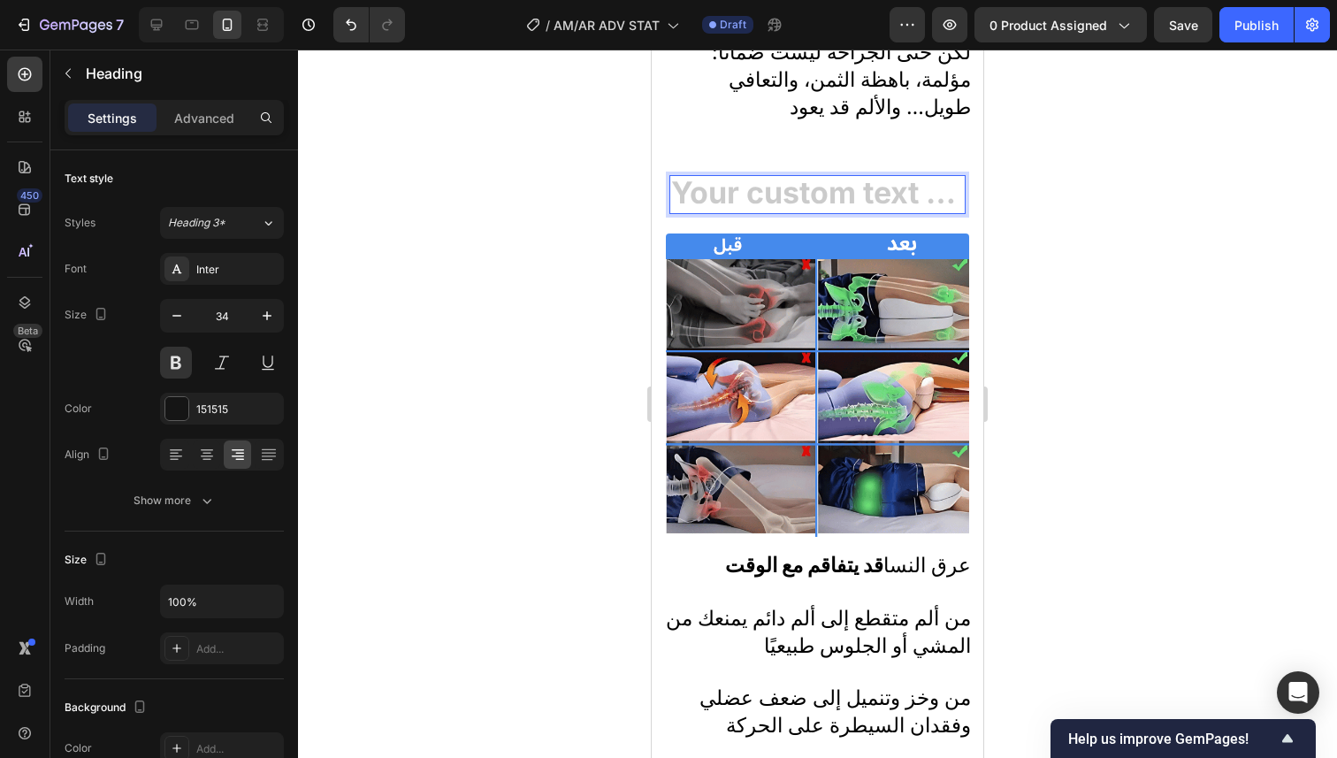
click at [822, 175] on h2 "Rich Text Editor. Editing area: main" at bounding box center [817, 195] width 296 height 40
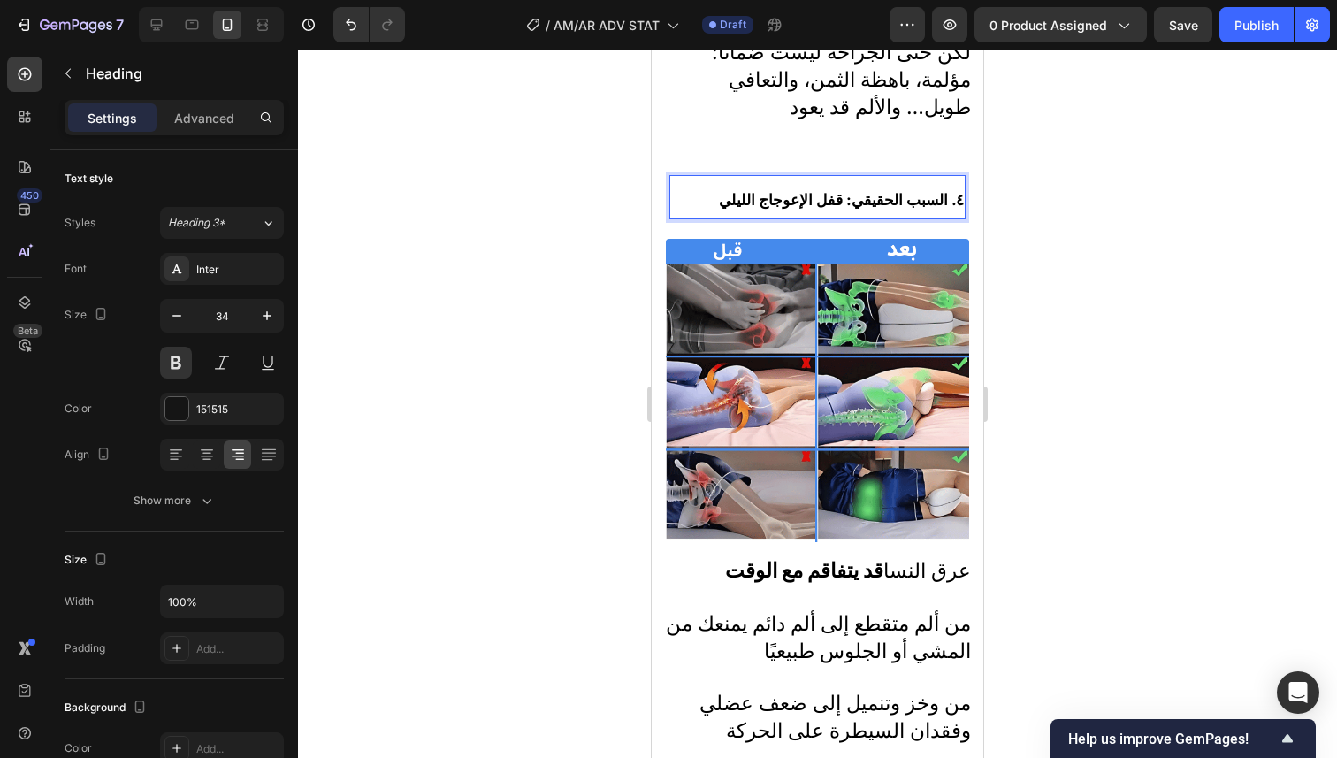
click at [892, 190] on strong "٤. السبب الحقيقي: قفل الإعوجاج الليلي" at bounding box center [841, 199] width 245 height 19
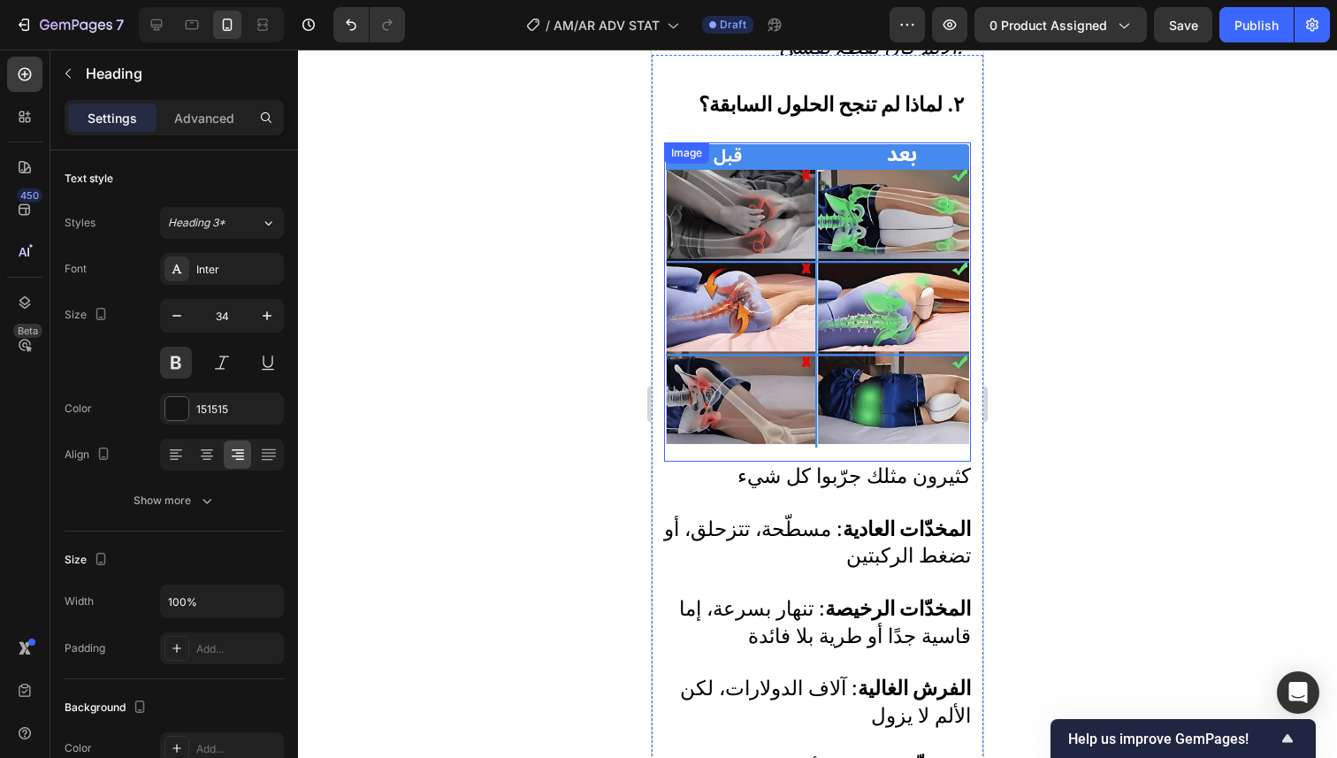
scroll to position [624, 0]
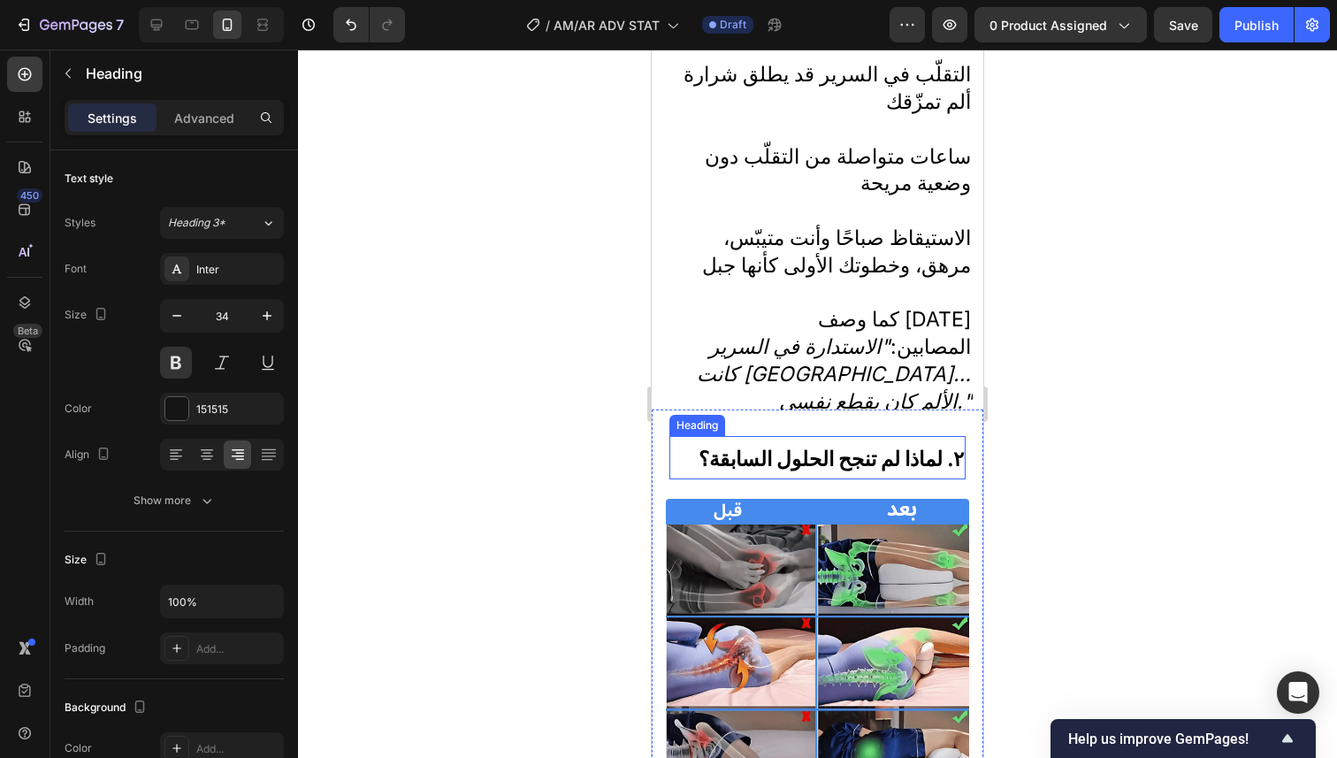
click at [880, 460] on strong "٢. لماذا لم تنجح الحلول السابقة؟" at bounding box center [830, 458] width 265 height 25
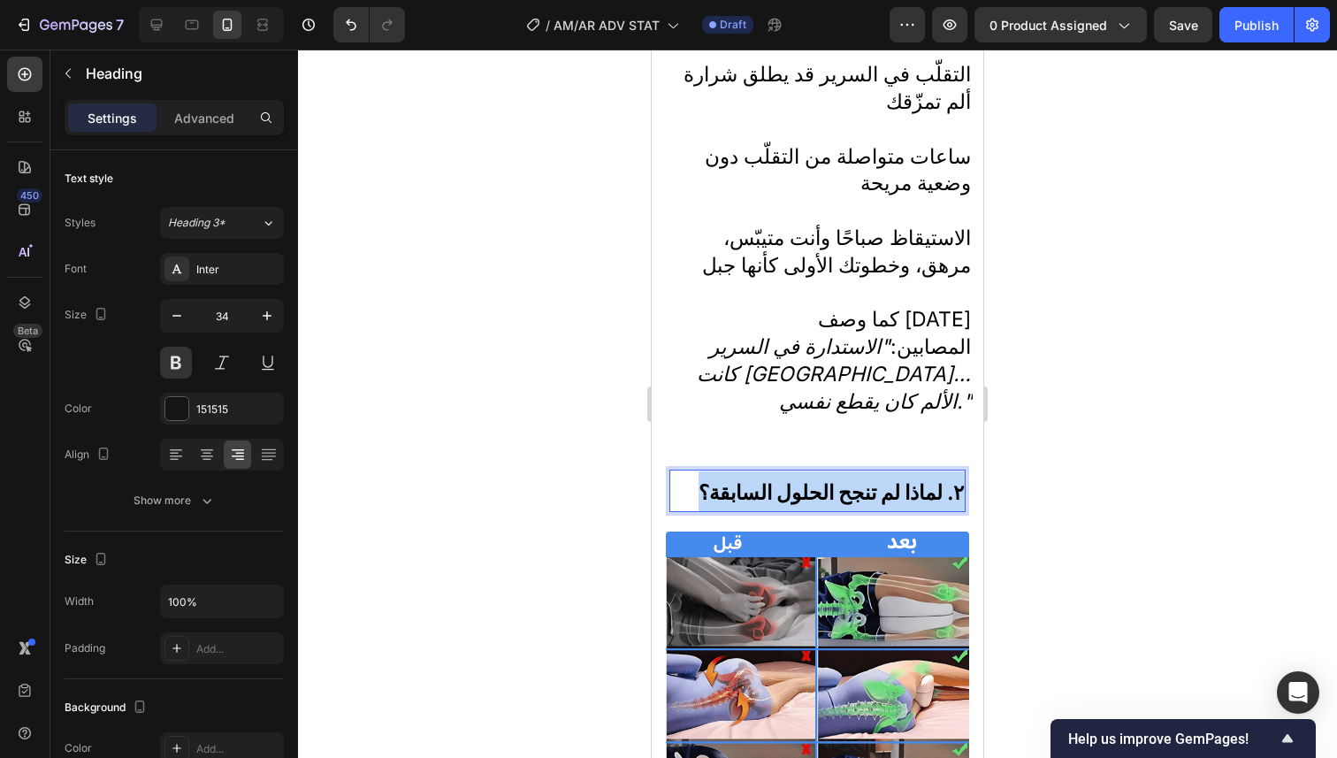
click at [881, 480] on strong "٢. لماذا لم تنجح الحلول السابقة؟" at bounding box center [830, 492] width 265 height 25
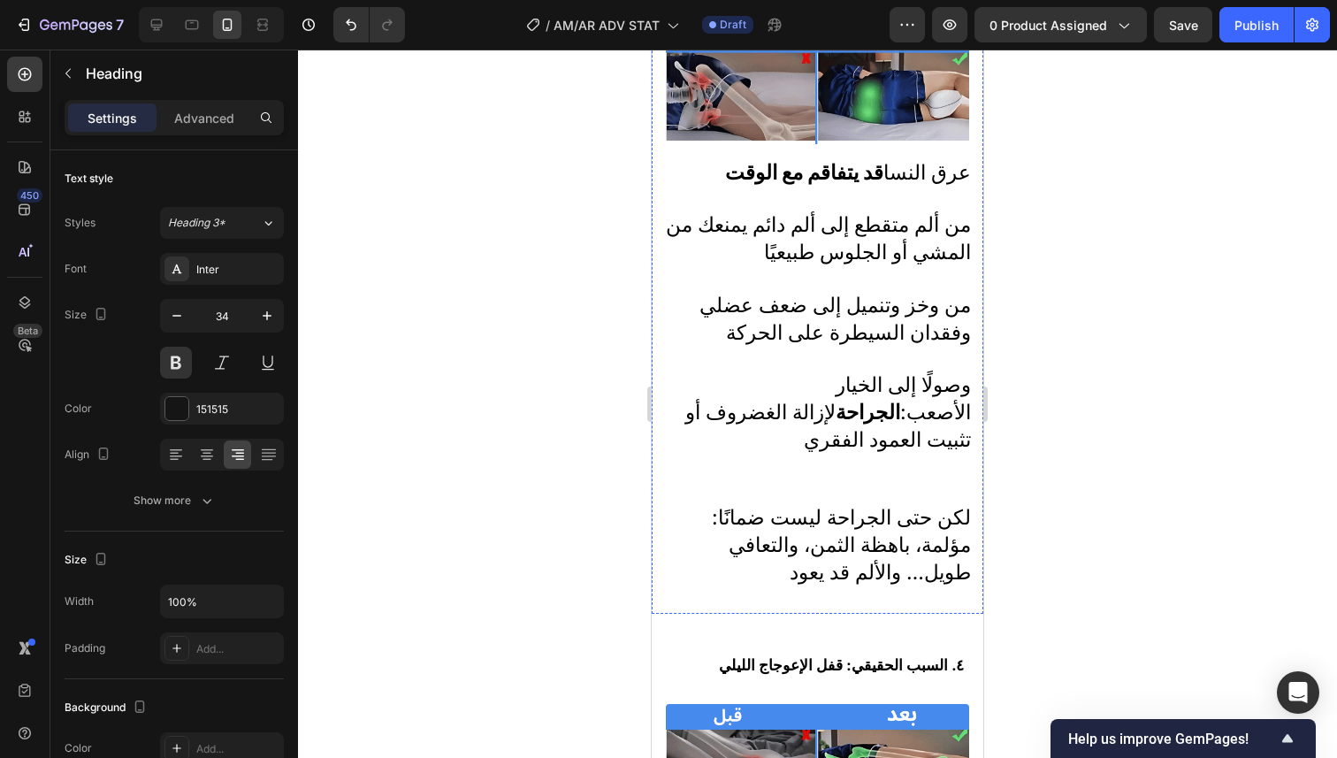
scroll to position [2489, 0]
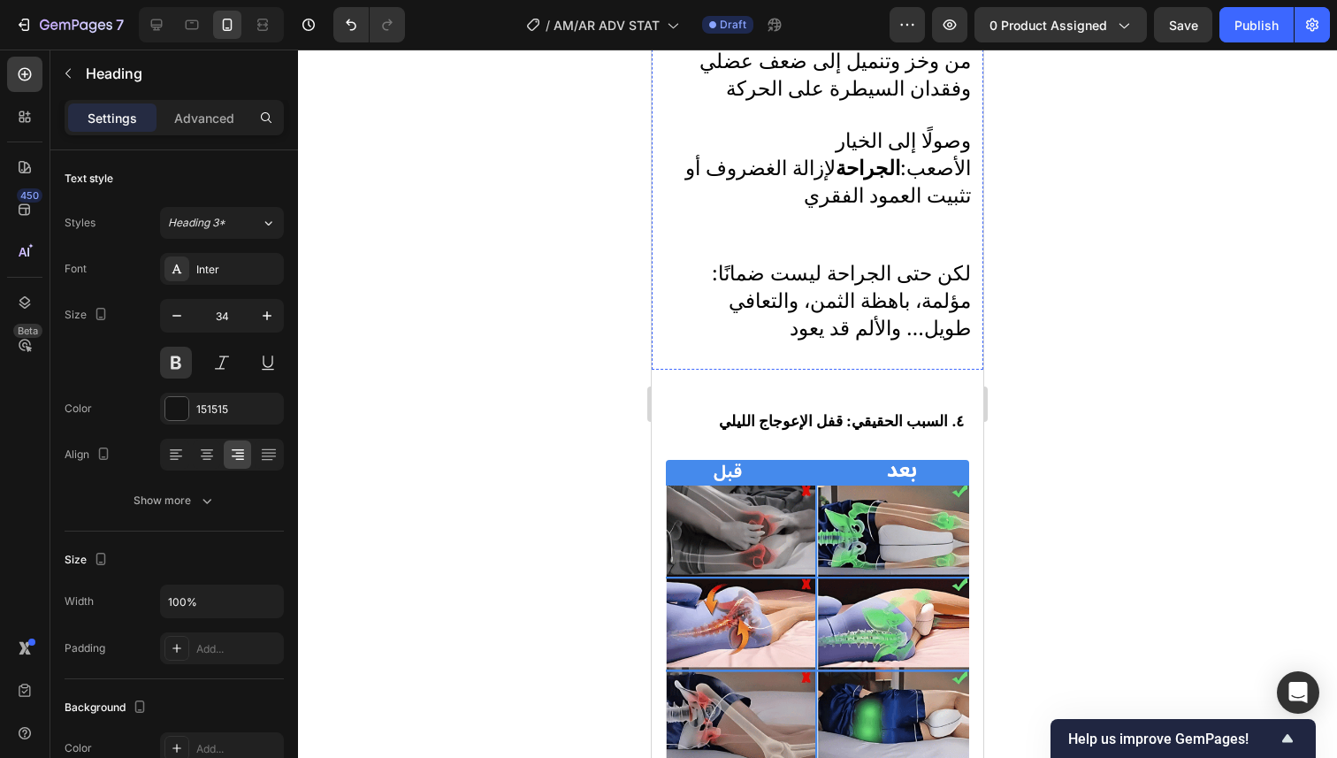
click at [866, 411] on strong "٤. السبب الحقيقي: قفل الإعوجاج الليلي" at bounding box center [841, 420] width 245 height 19
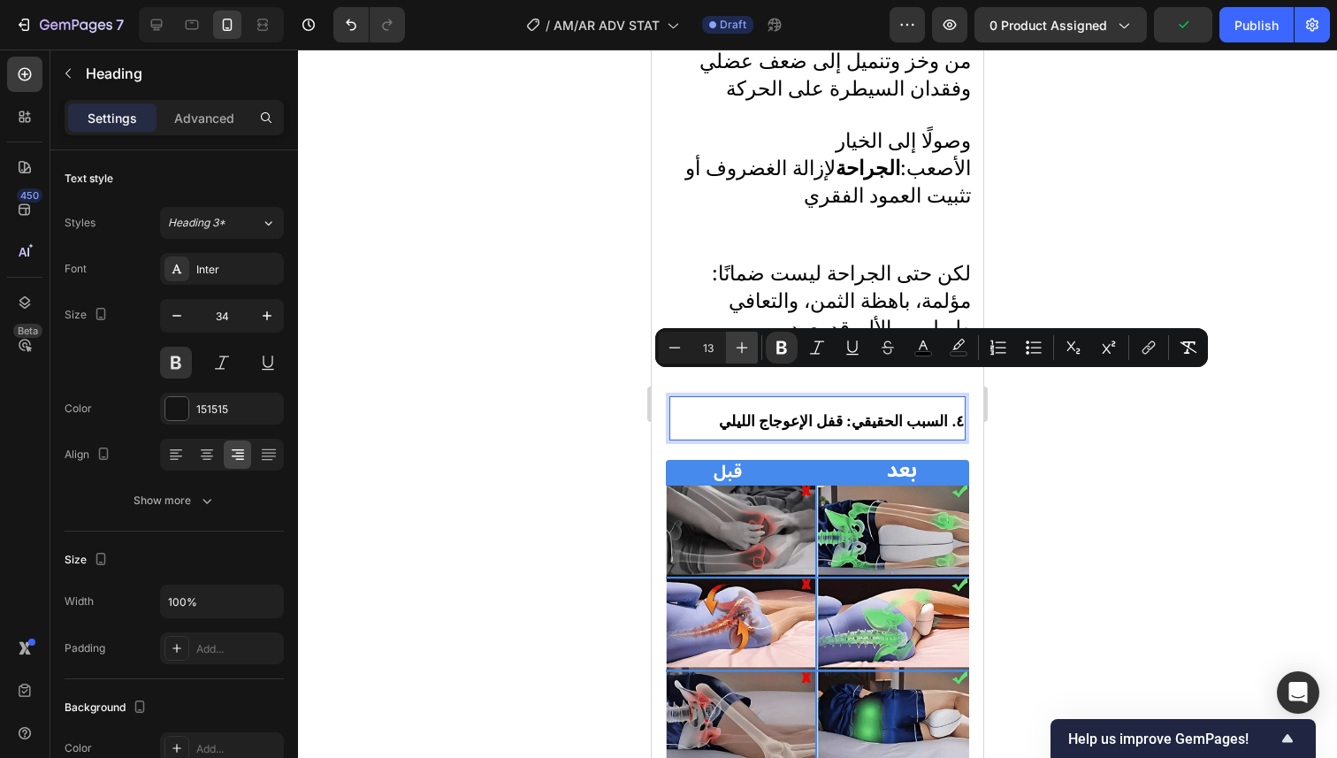
click at [739, 347] on icon "Editor contextual toolbar" at bounding box center [742, 348] width 18 height 18
click at [712, 347] on input "14" at bounding box center [707, 347] width 35 height 21
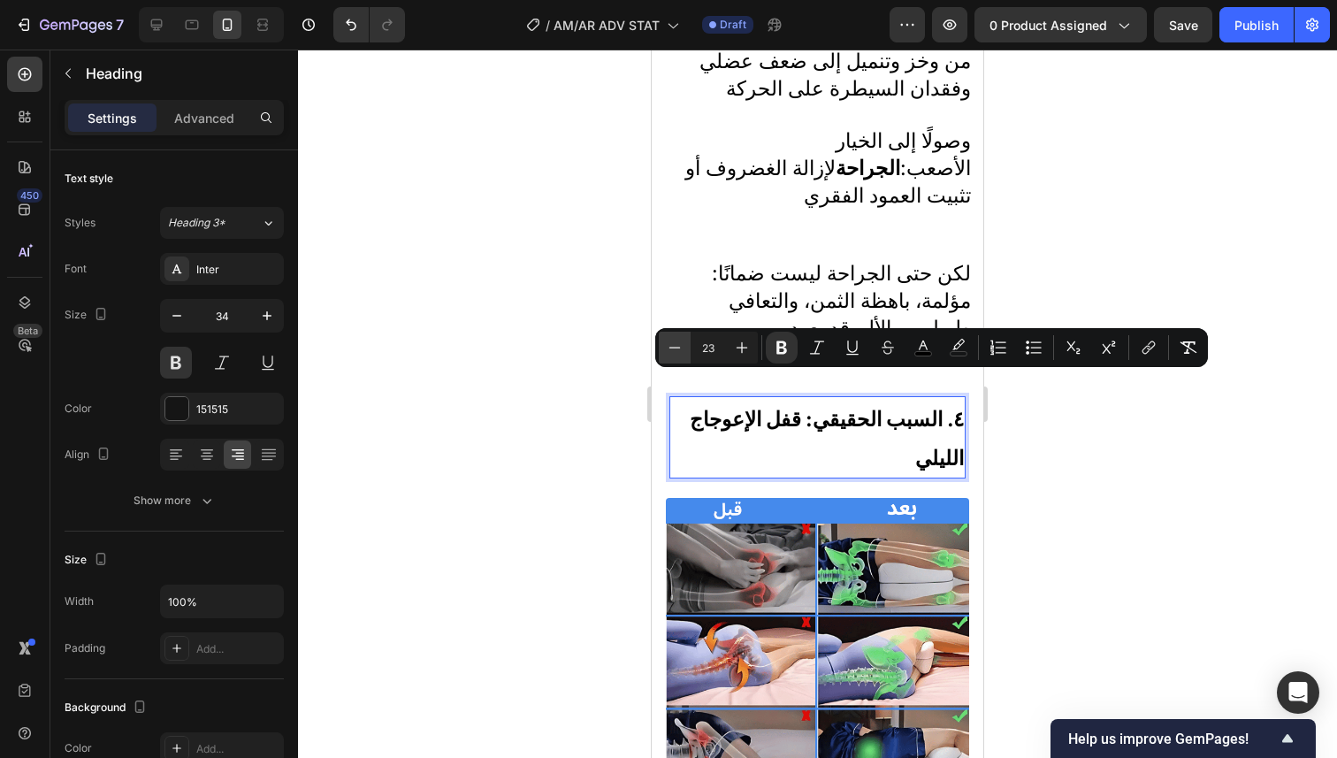
click at [683, 353] on button "Minus" at bounding box center [675, 348] width 32 height 32
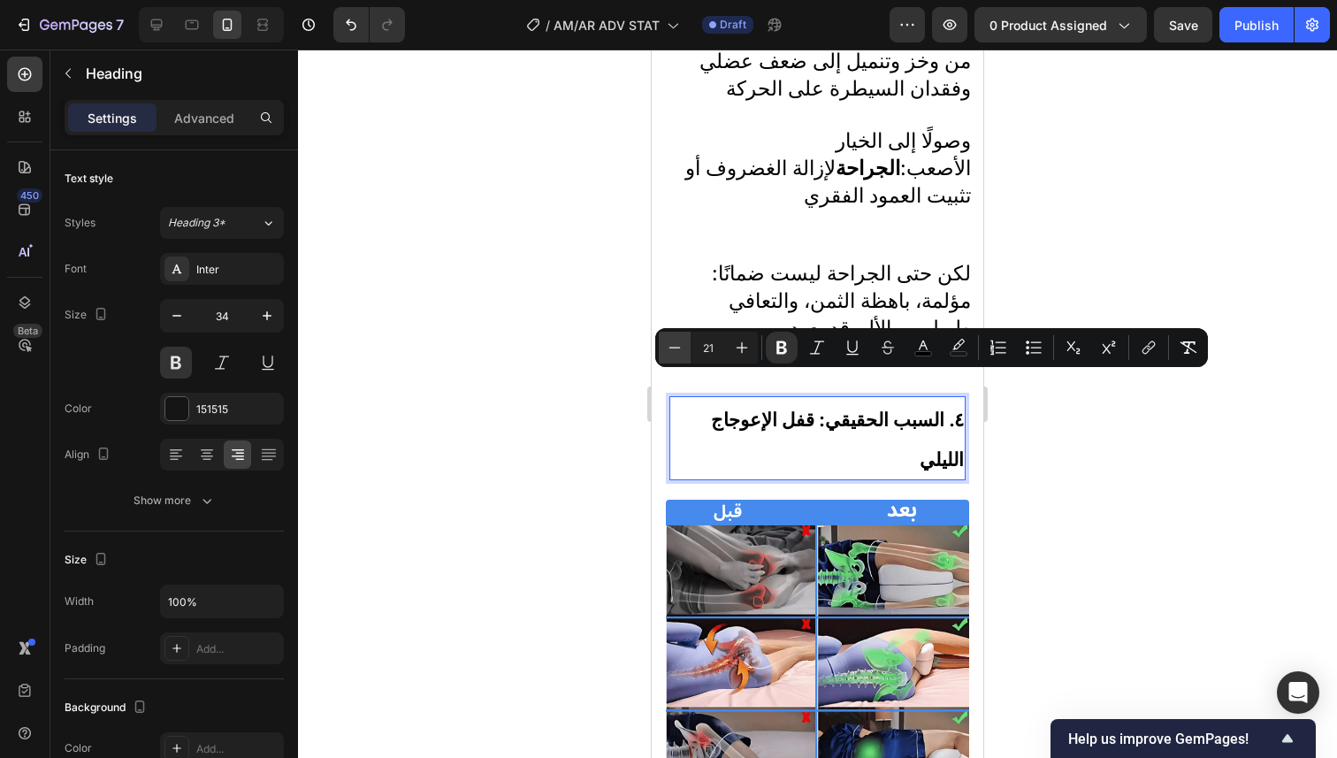
click at [683, 353] on button "Minus" at bounding box center [675, 348] width 32 height 32
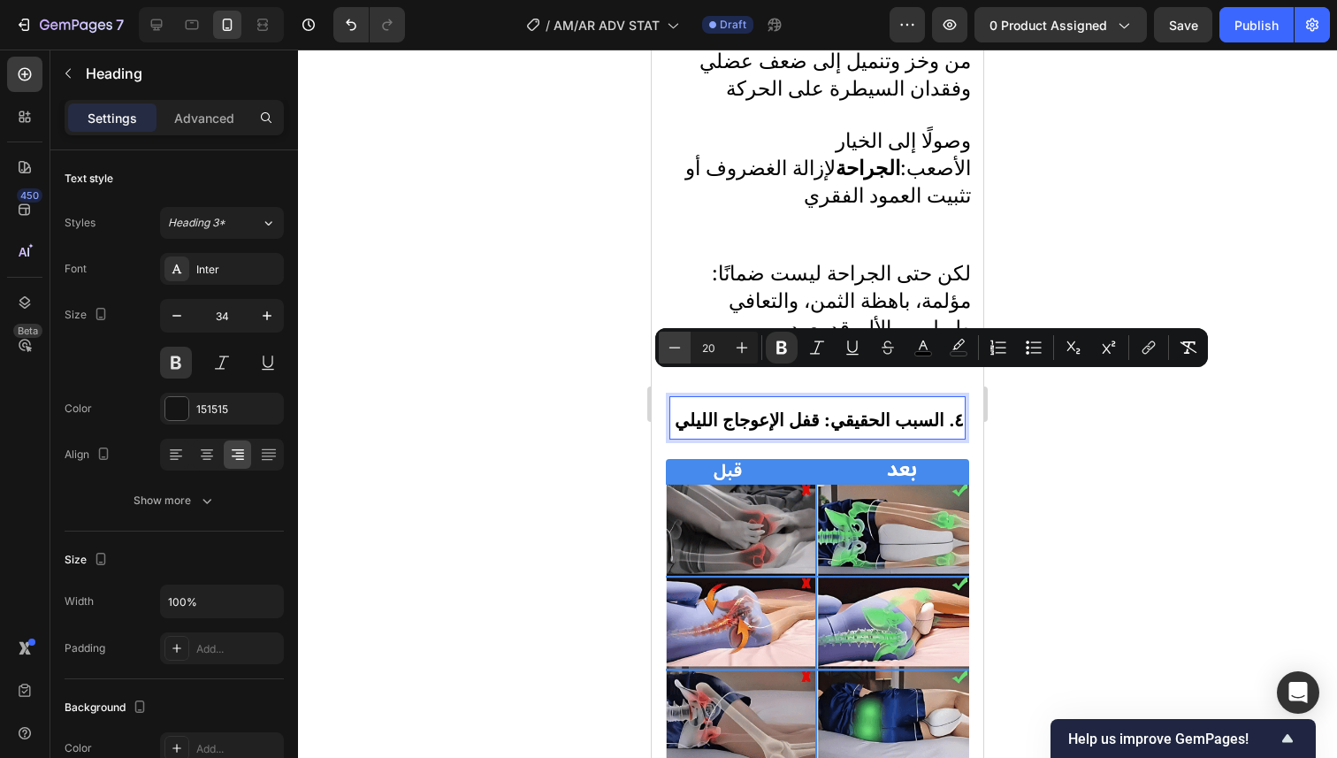
click at [683, 353] on button "Minus" at bounding box center [675, 348] width 32 height 32
click at [682, 352] on icon "Editor contextual toolbar" at bounding box center [675, 348] width 18 height 18
type input "18"
click at [1002, 408] on div at bounding box center [817, 404] width 1039 height 708
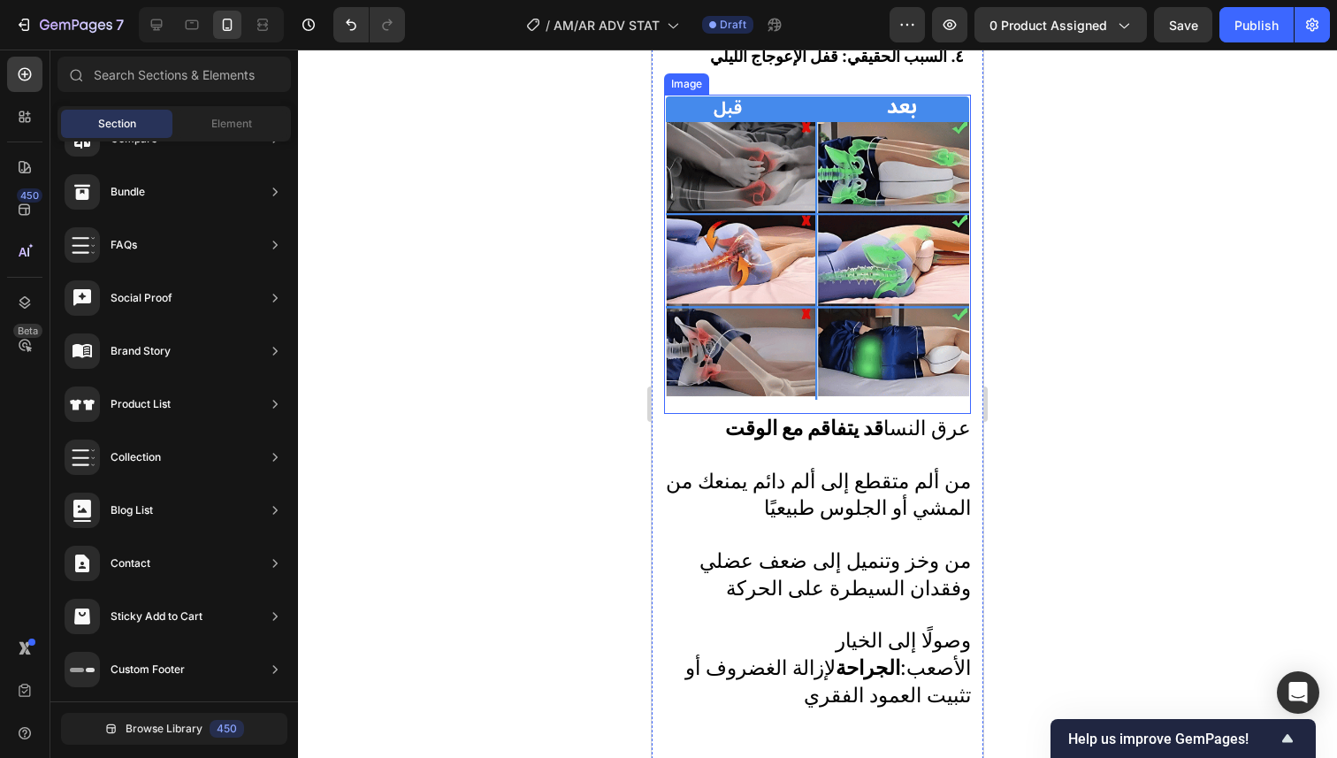
scroll to position [2902, 0]
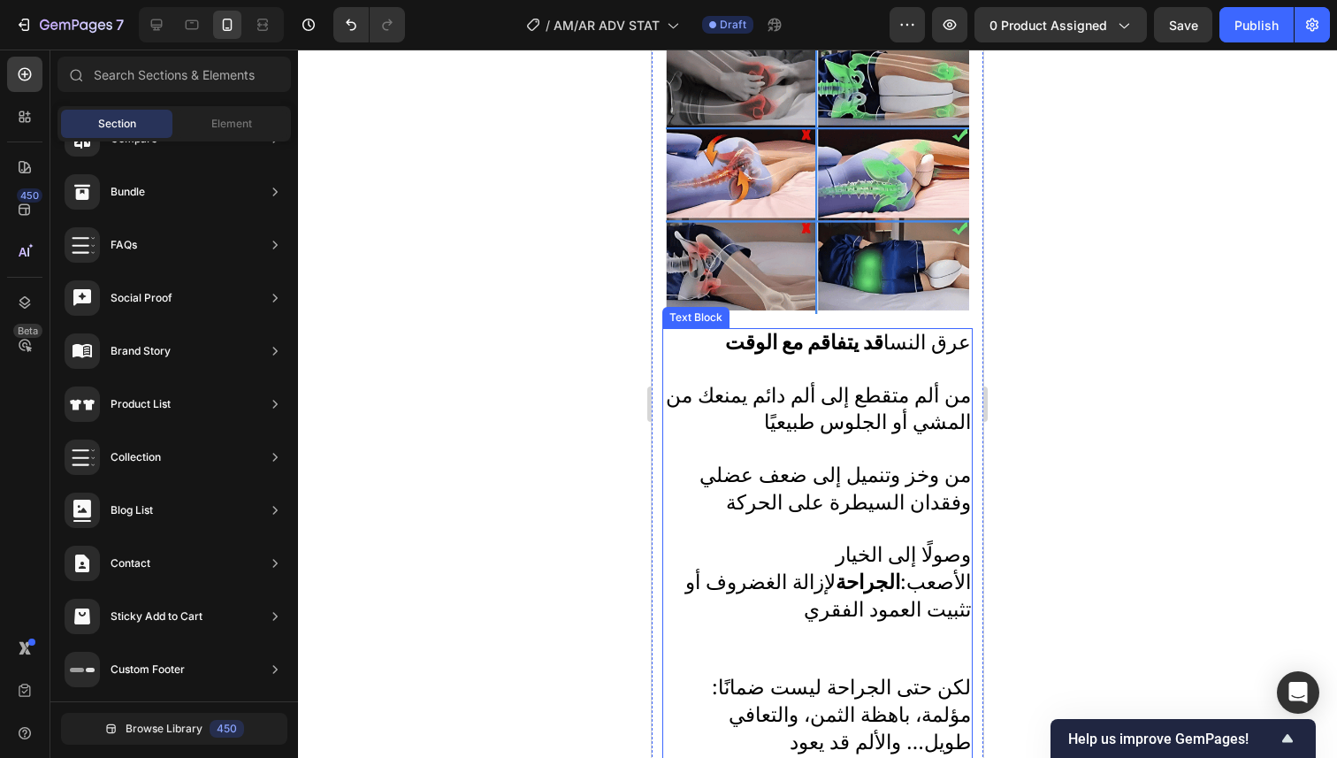
click at [854, 406] on span "من ألم متقطع إلى ألم دائم يمنعك من المشي أو الجلوس طبيعيًا" at bounding box center [818, 409] width 305 height 52
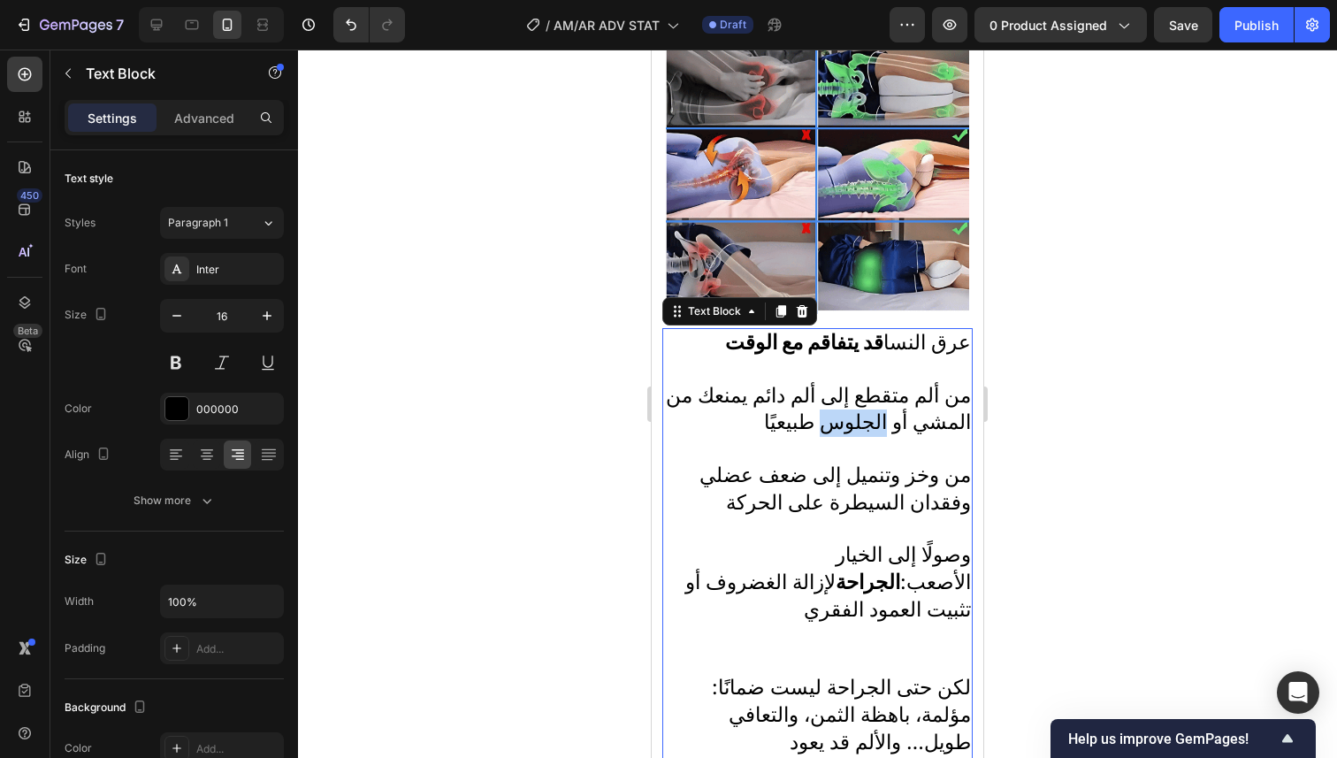
click at [854, 406] on span "من ألم متقطع إلى ألم دائم يمنعك من المشي أو الجلوس طبيعيًا" at bounding box center [818, 409] width 305 height 52
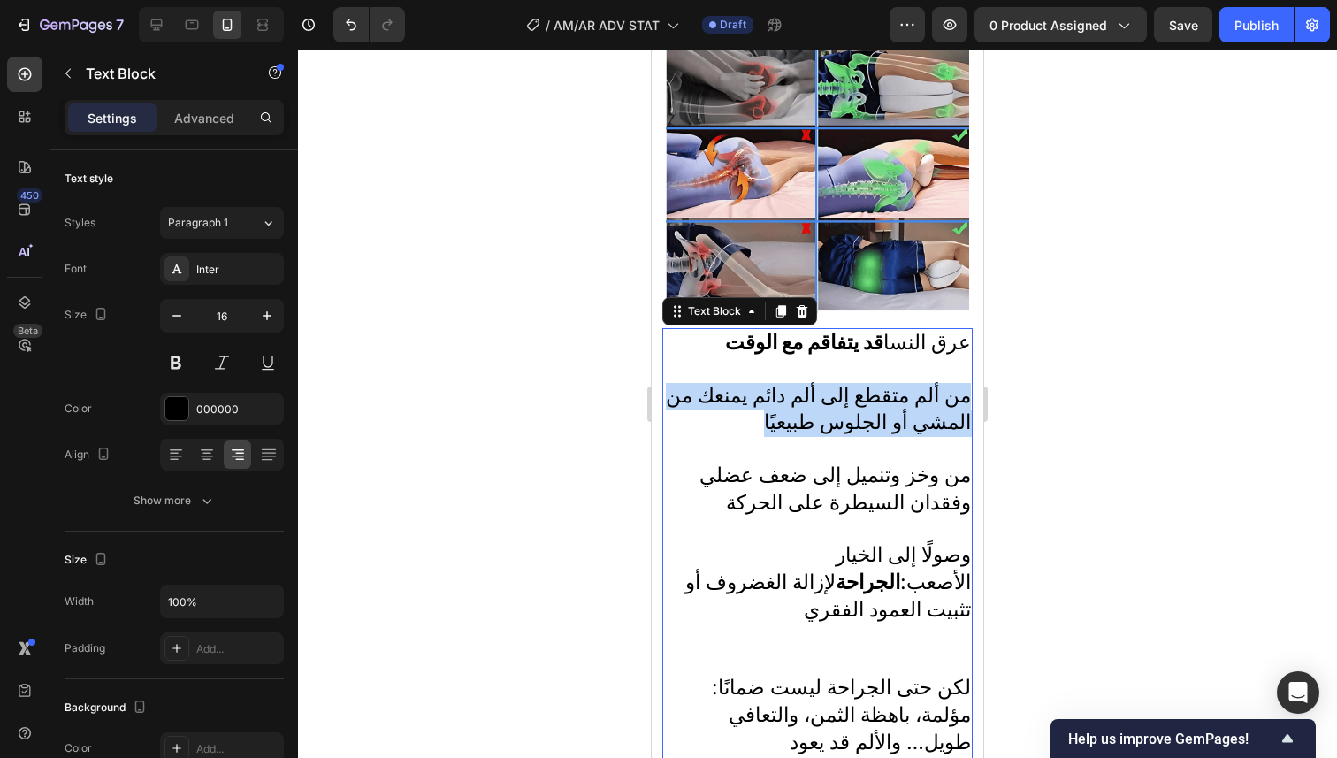
click at [854, 406] on span "من ألم متقطع إلى ألم دائم يمنعك من المشي أو الجلوس طبيعيًا" at bounding box center [818, 409] width 305 height 52
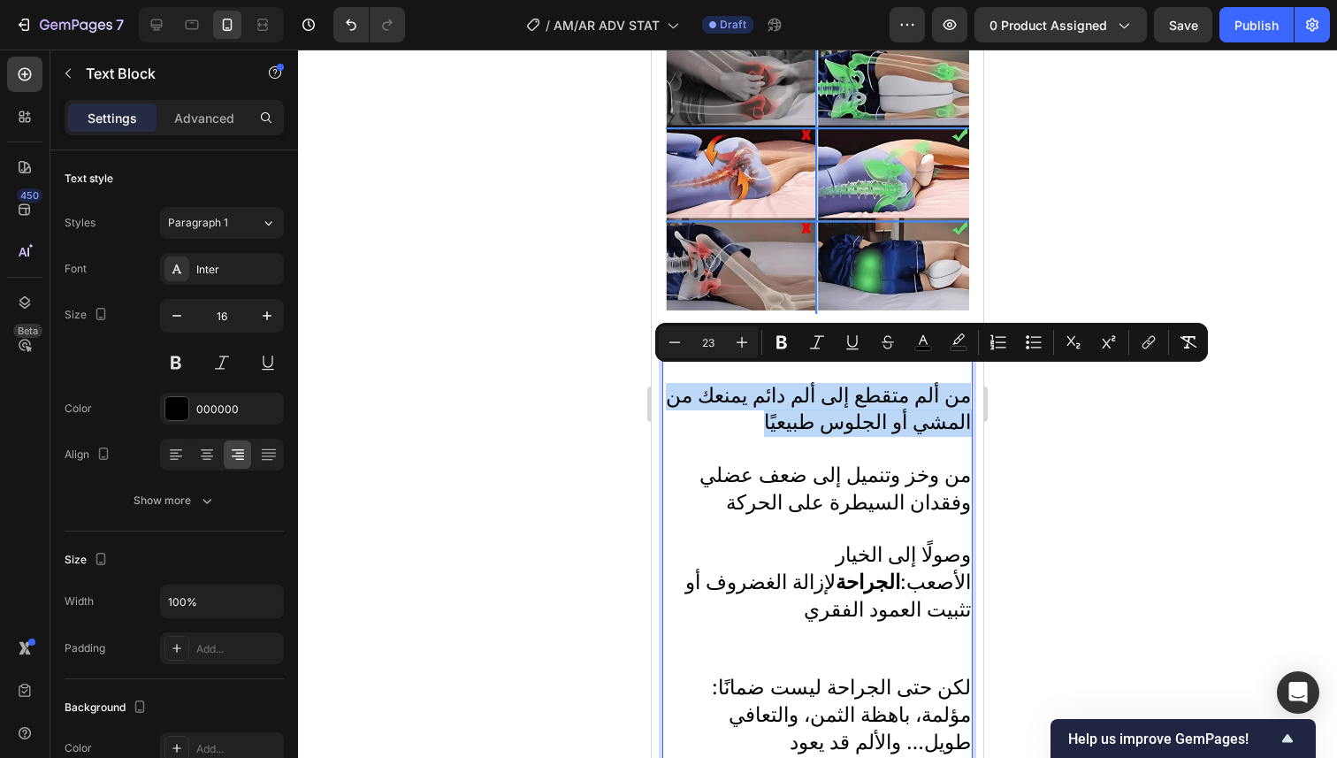
click at [854, 406] on span "من ألم متقطع إلى ألم دائم يمنعك من المشي أو الجلوس طبيعيًا" at bounding box center [818, 409] width 305 height 52
drag, startPoint x: 889, startPoint y: 390, endPoint x: 873, endPoint y: 387, distance: 16.1
click at [888, 392] on span "من ألم متقطع إلى ألم دائم يمنعك من المشي أو الجلوس طبيعيًا" at bounding box center [818, 409] width 305 height 52
click at [729, 400] on p "من ألم متقطع إلى ألم دائم يمنعك من المشي أو الجلوس طبيعيًا من وخز وتنميل إلى ضع…" at bounding box center [817, 529] width 307 height 293
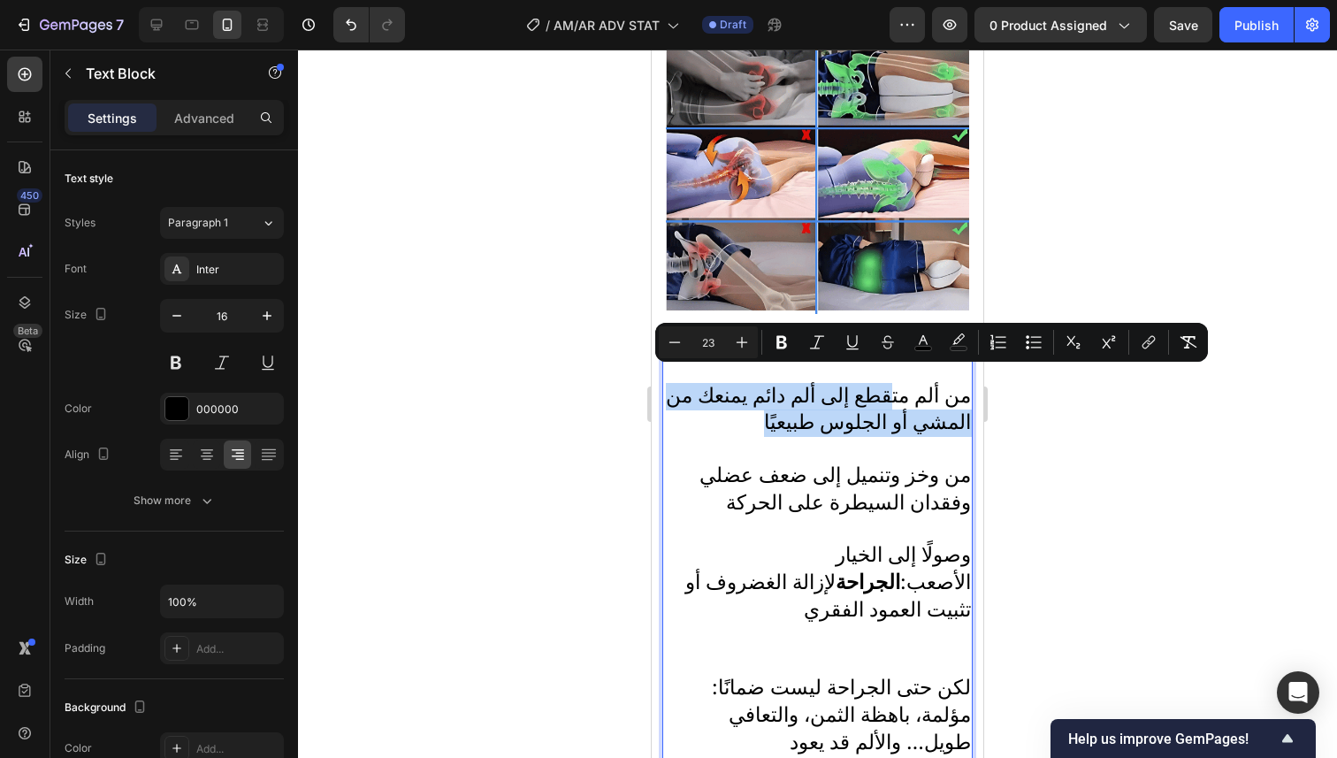
click at [709, 438] on p "من ألم متقطع إلى ألم دائم يمنعك من المشي أو الجلوس طبيعيًا من وخز وتنميل إلى ضع…" at bounding box center [817, 529] width 307 height 293
type input "16"
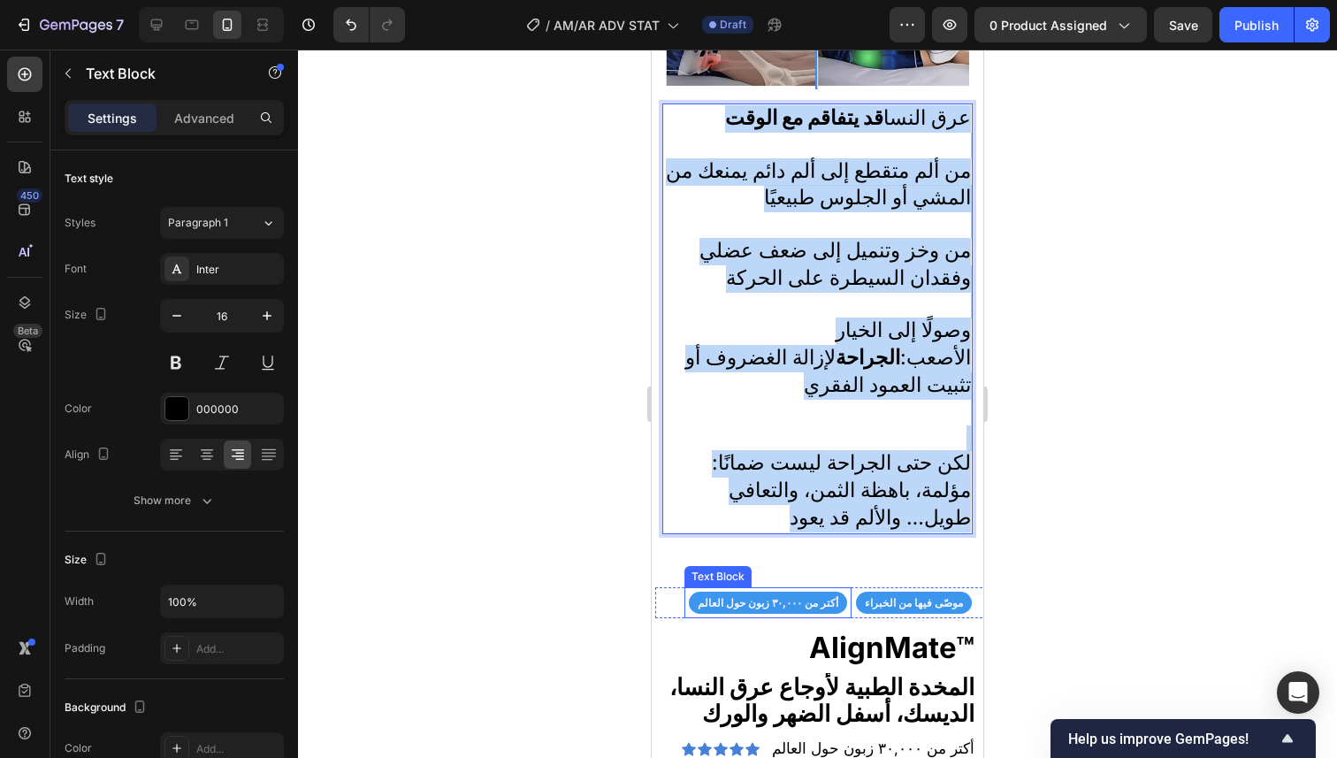
scroll to position [3175, 0]
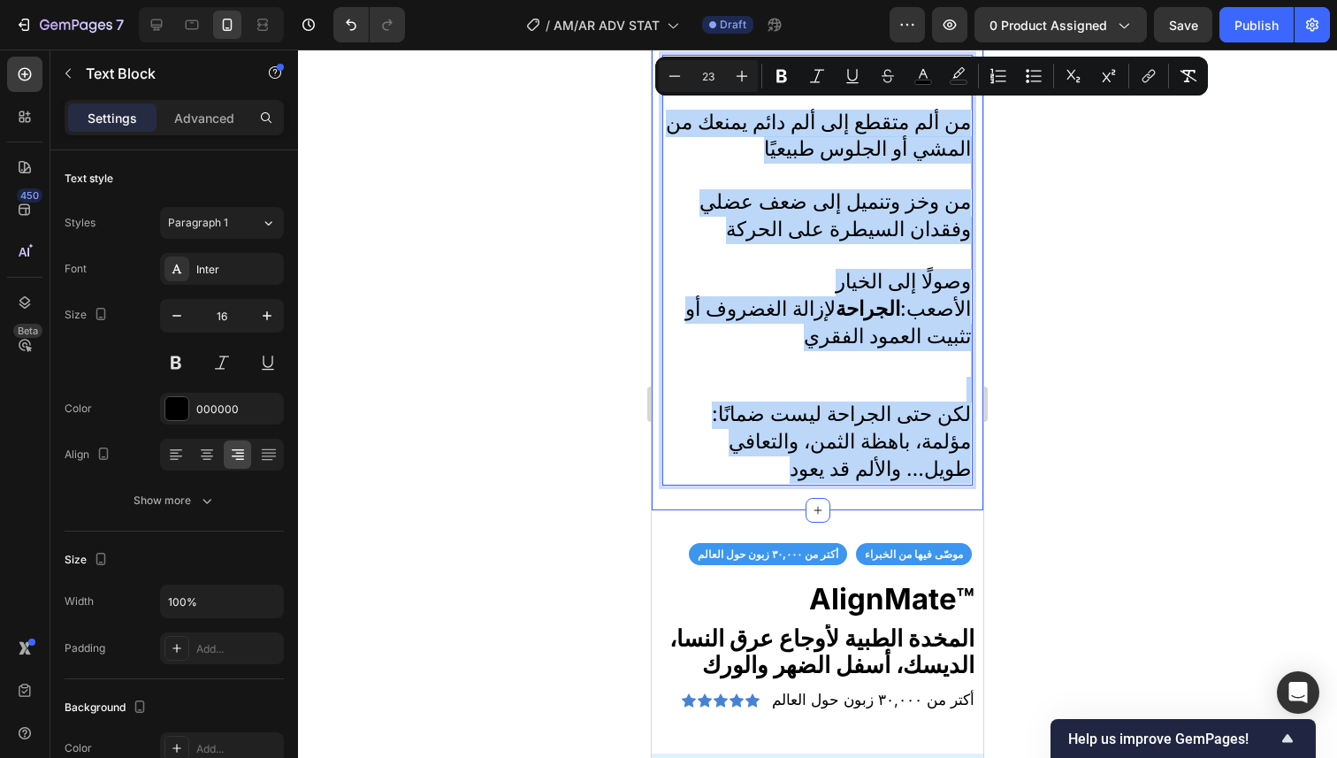
drag, startPoint x: 725, startPoint y: 335, endPoint x: 920, endPoint y: 449, distance: 226.2
click at [920, 449] on div "⁠⁠⁠⁠⁠⁠⁠ ٤. السبب الحقيقي: قفل الإعوجاج الليلي Heading Image عرق النسا قد يتفاقم…" at bounding box center [817, 86] width 310 height 827
type input "11"
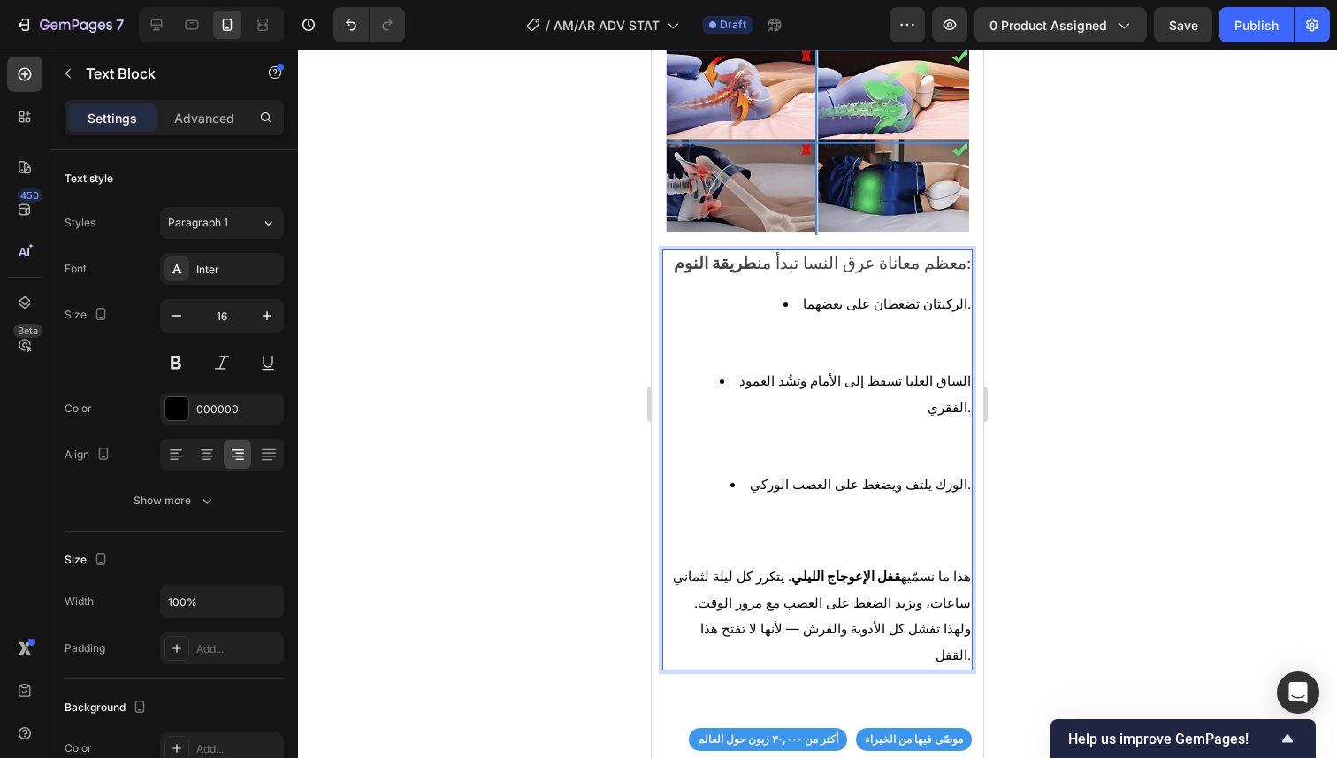
scroll to position [2954, 0]
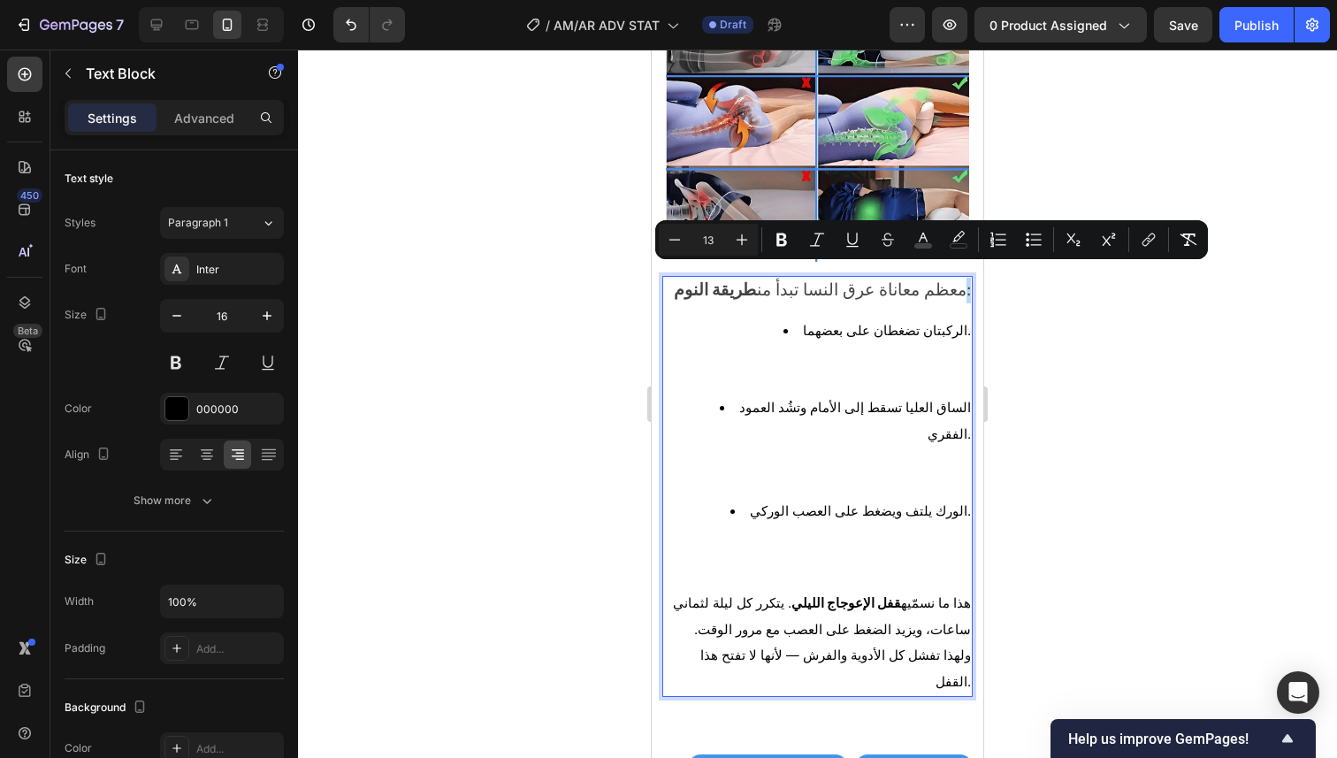
click at [957, 286] on div "معظم معاناة عرق النسا تبدأ من طريقة النوم : الركبتان تضغطان على بعضهما. الساق ا…" at bounding box center [817, 486] width 310 height 421
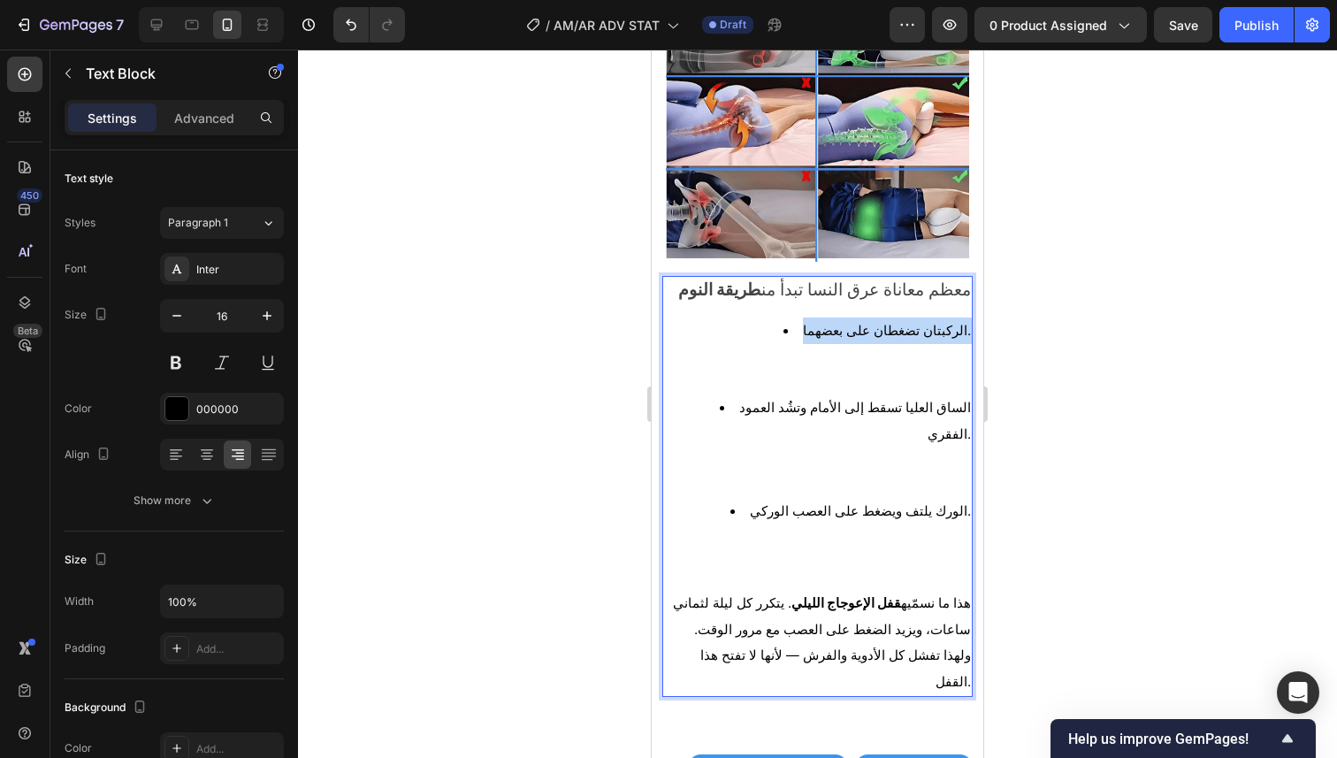
click at [797, 319] on li "الركبتان تضغطان على بعضهما." at bounding box center [834, 355] width 271 height 77
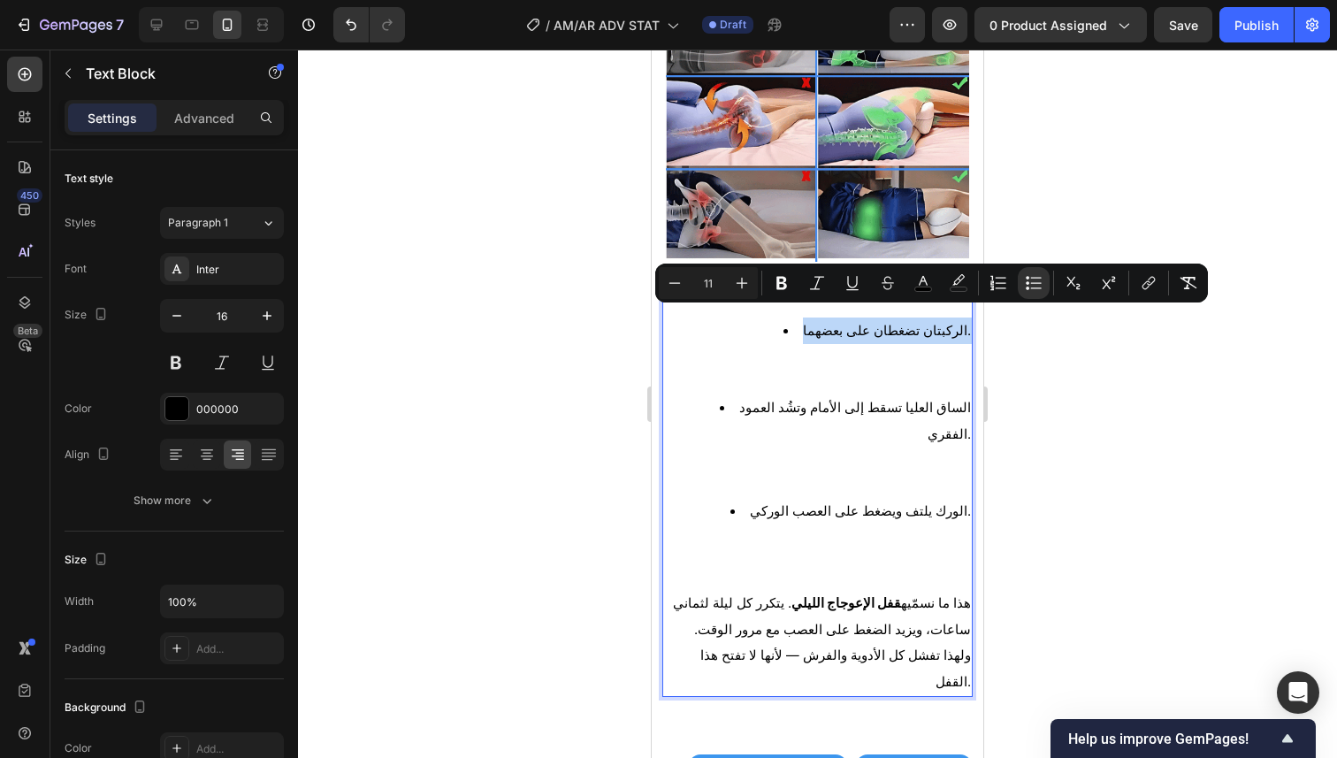
click at [792, 320] on li "الركبتان تضغطان على بعضهما." at bounding box center [834, 355] width 271 height 77
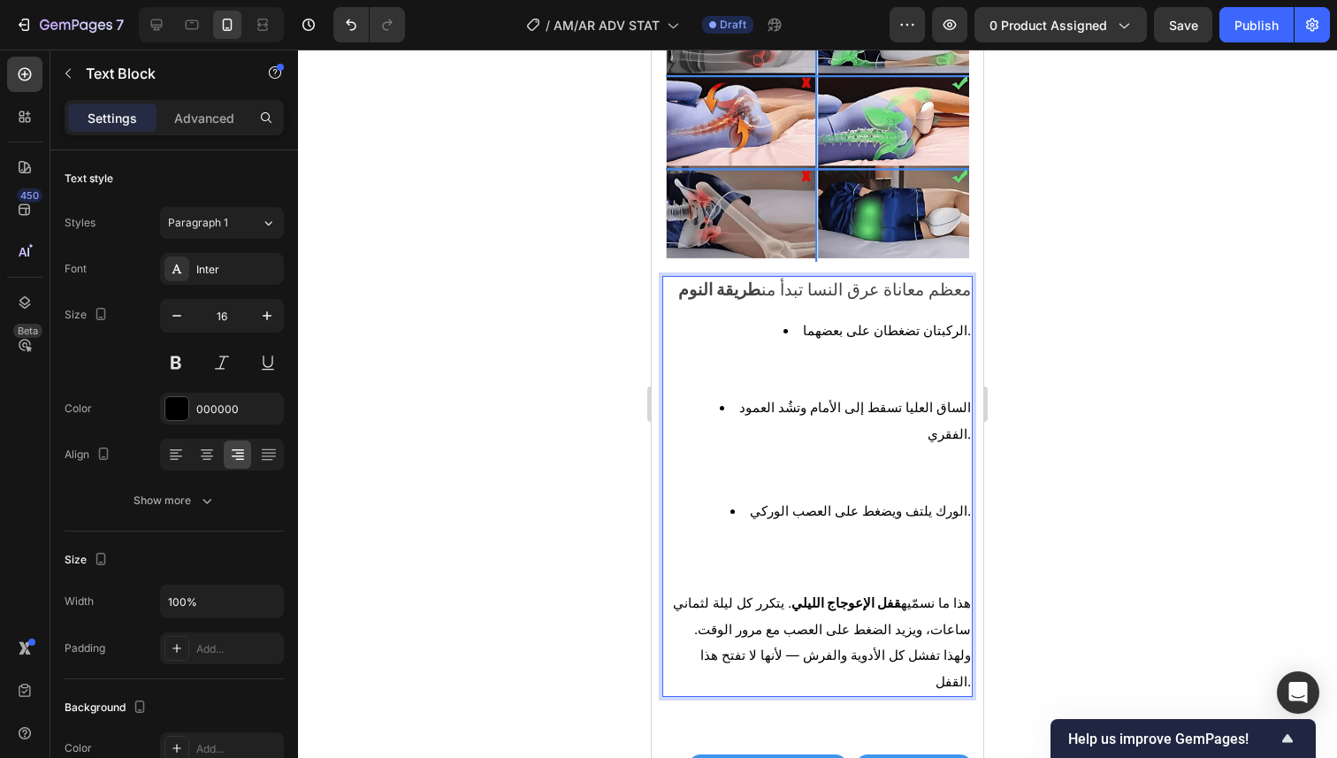
click at [792, 320] on li "الركبتان تضغطان على بعضهما. ⁠⁠⁠⁠⁠⁠⁠" at bounding box center [834, 355] width 271 height 77
click at [795, 317] on li "الركبتان تضغطان على بعضهما. ⁠⁠⁠⁠⁠⁠⁠" at bounding box center [834, 355] width 271 height 77
click at [831, 317] on li "الركبتان تضغطان على بعضهما." at bounding box center [834, 355] width 271 height 77
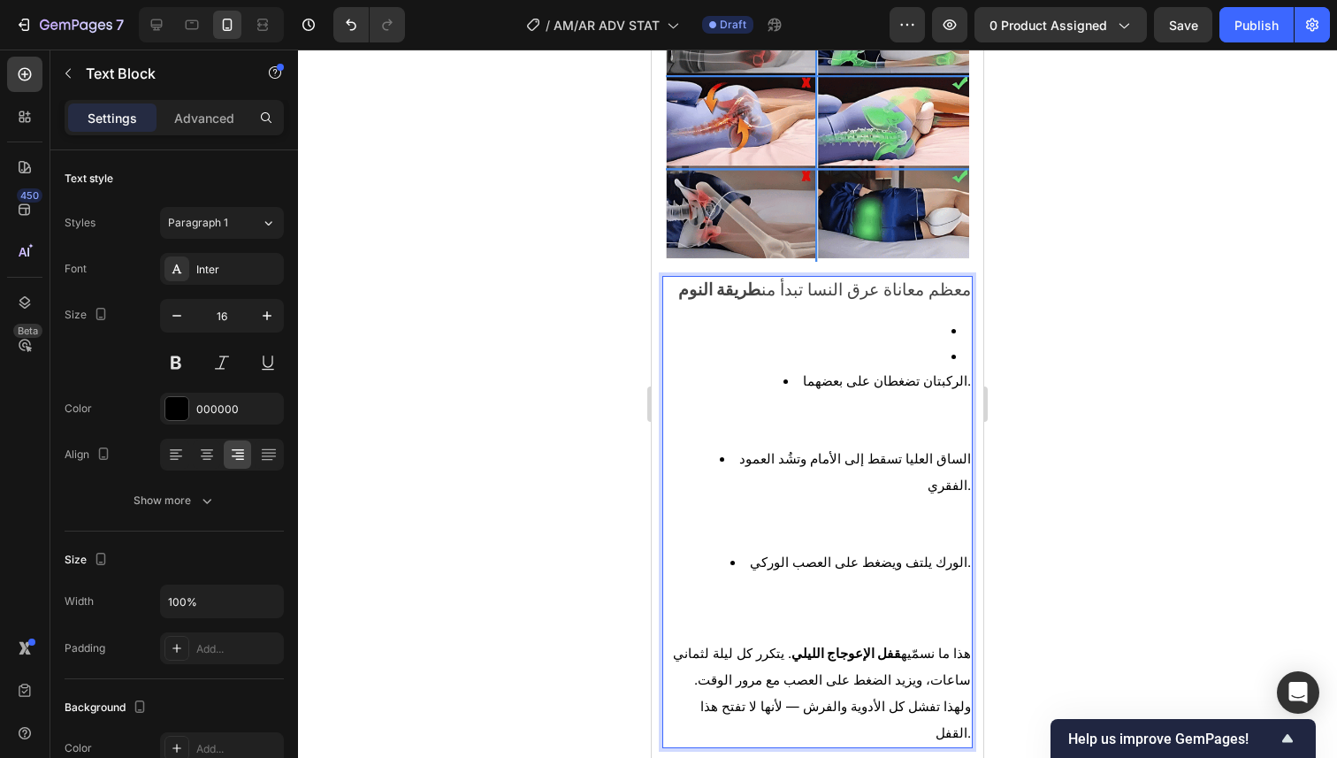
click at [920, 317] on li "Rich Text Editor. Editing area: main" at bounding box center [834, 330] width 271 height 26
click at [942, 343] on li "Rich Text Editor. Editing area: main" at bounding box center [834, 356] width 271 height 26
click at [796, 368] on li "الركبتان تضغطان على بعضهما." at bounding box center [834, 406] width 271 height 77
click at [706, 452] on li "الساق العليا تسقط إلى الأمام وتشُد العمود الفقري." at bounding box center [834, 497] width 271 height 103
click at [709, 446] on li "الساق العليا تسقط إلى الأمام وتشُد العمود الفقري. ⁠⁠⁠⁠⁠⁠⁠" at bounding box center [834, 497] width 271 height 103
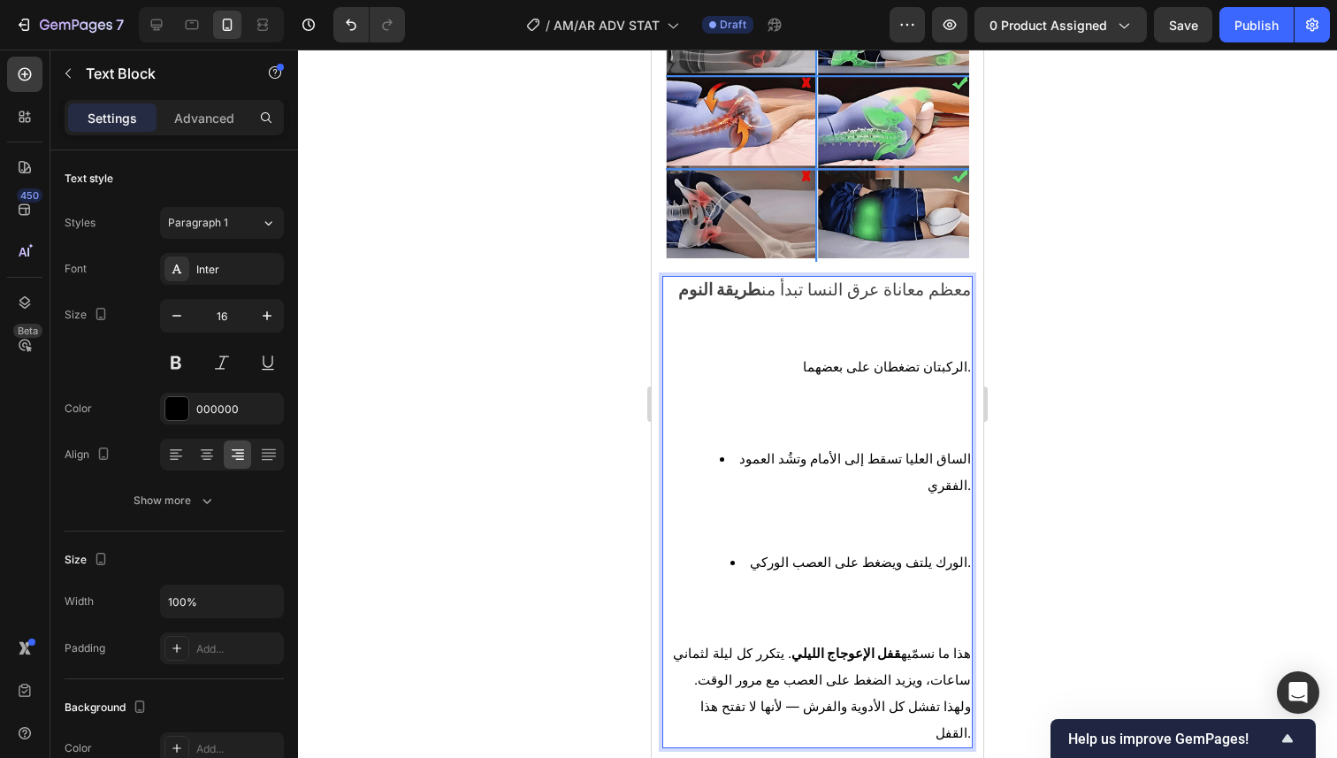
click at [711, 446] on li "الساق العليا تسقط إلى الأمام وتشُد العمود الفقري. ⁠⁠⁠⁠⁠⁠⁠" at bounding box center [834, 497] width 271 height 103
click at [713, 446] on li "الساق العليا تسقط إلى الأمام وتشُد العمود الفقري. ⁠⁠⁠⁠⁠⁠⁠" at bounding box center [834, 497] width 271 height 103
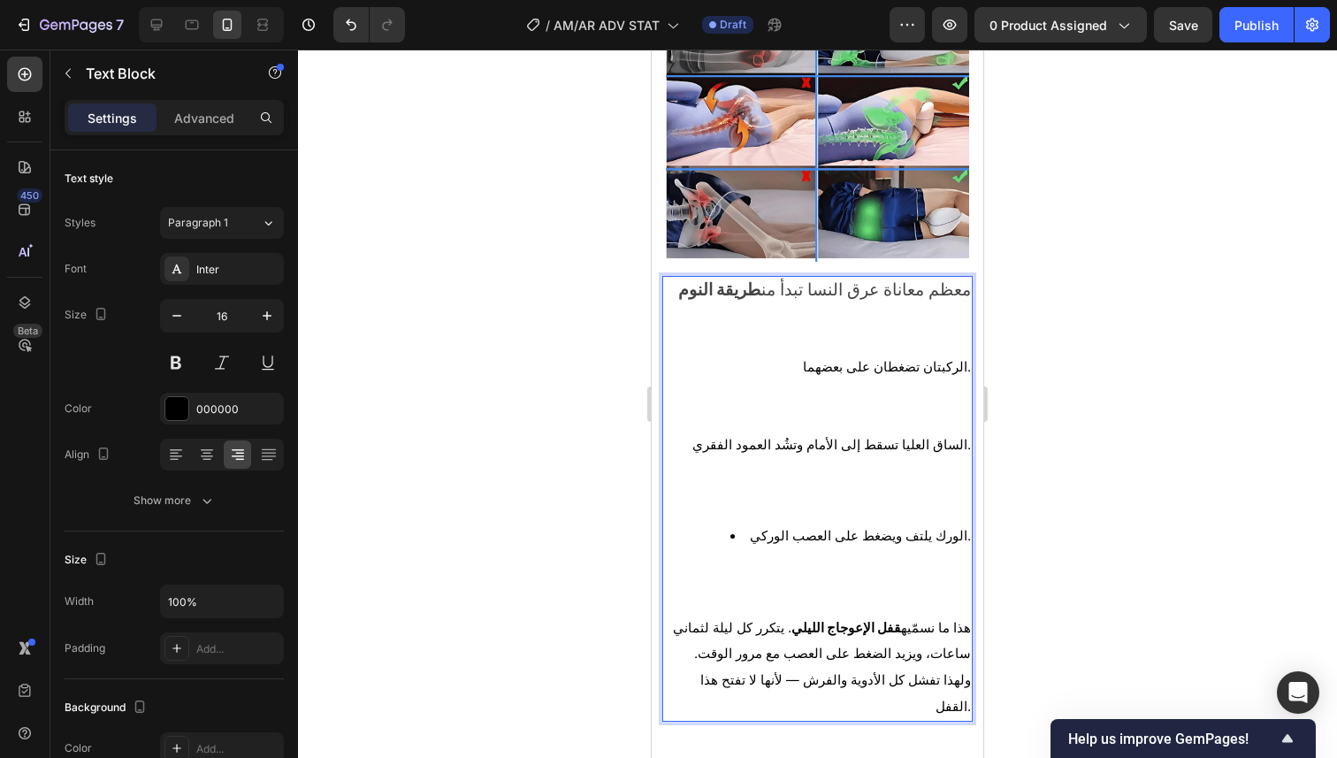
click at [758, 523] on li "الورك يلتف ويضغط على العصب الوركي." at bounding box center [834, 560] width 271 height 77
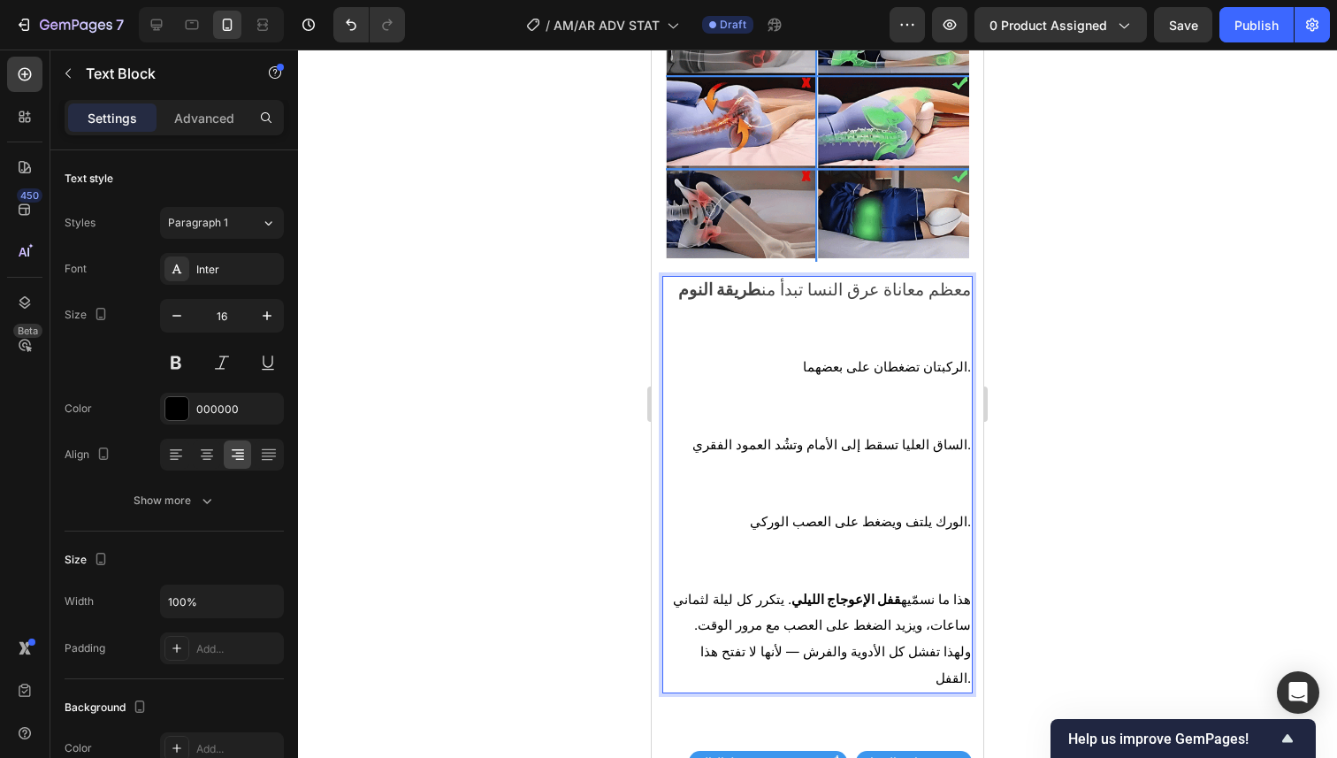
click at [768, 544] on p "الورك يلتف ويضغط على العصب الوركي." at bounding box center [817, 546] width 307 height 77
click at [795, 476] on p "الساق العليا تسقط إلى الأمام وتشُد العمود الفقري." at bounding box center [817, 469] width 307 height 77
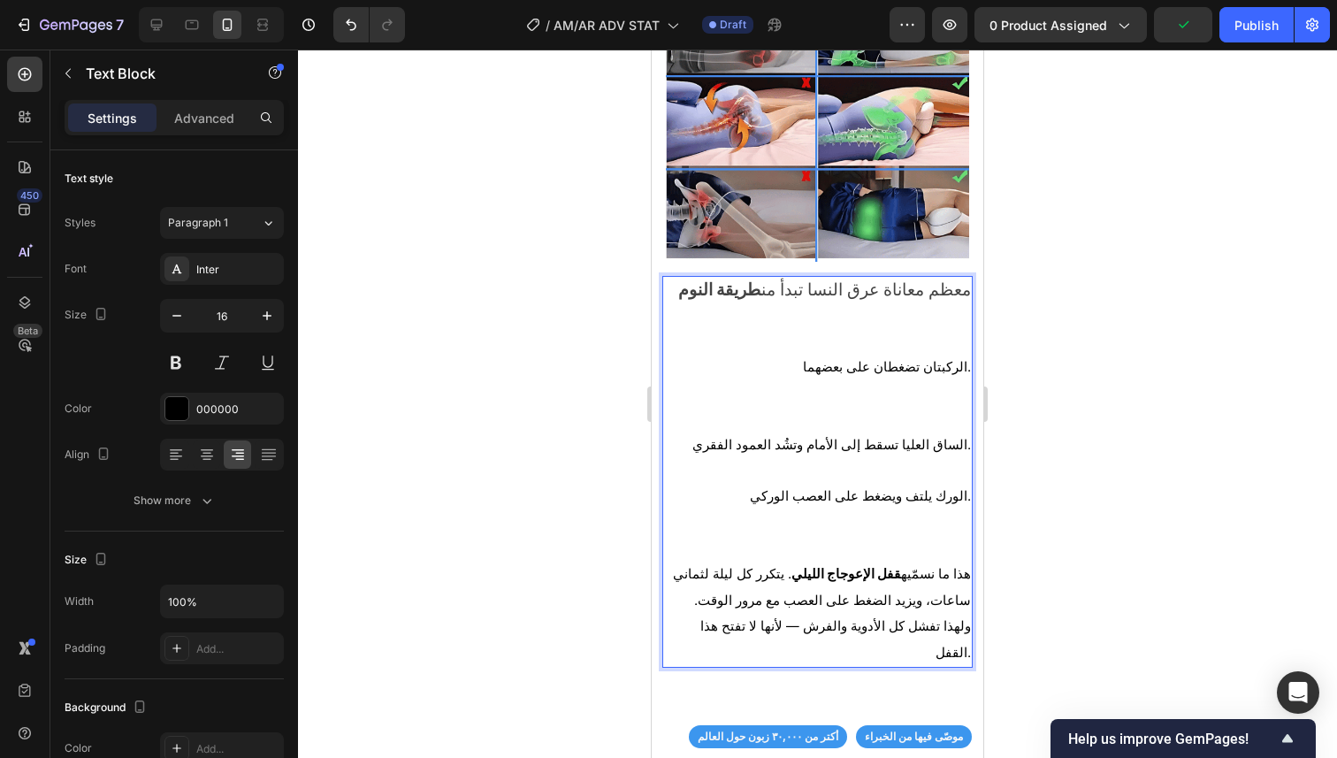
click at [821, 404] on p "الركبتان تضغطان على بعضهما." at bounding box center [817, 392] width 307 height 77
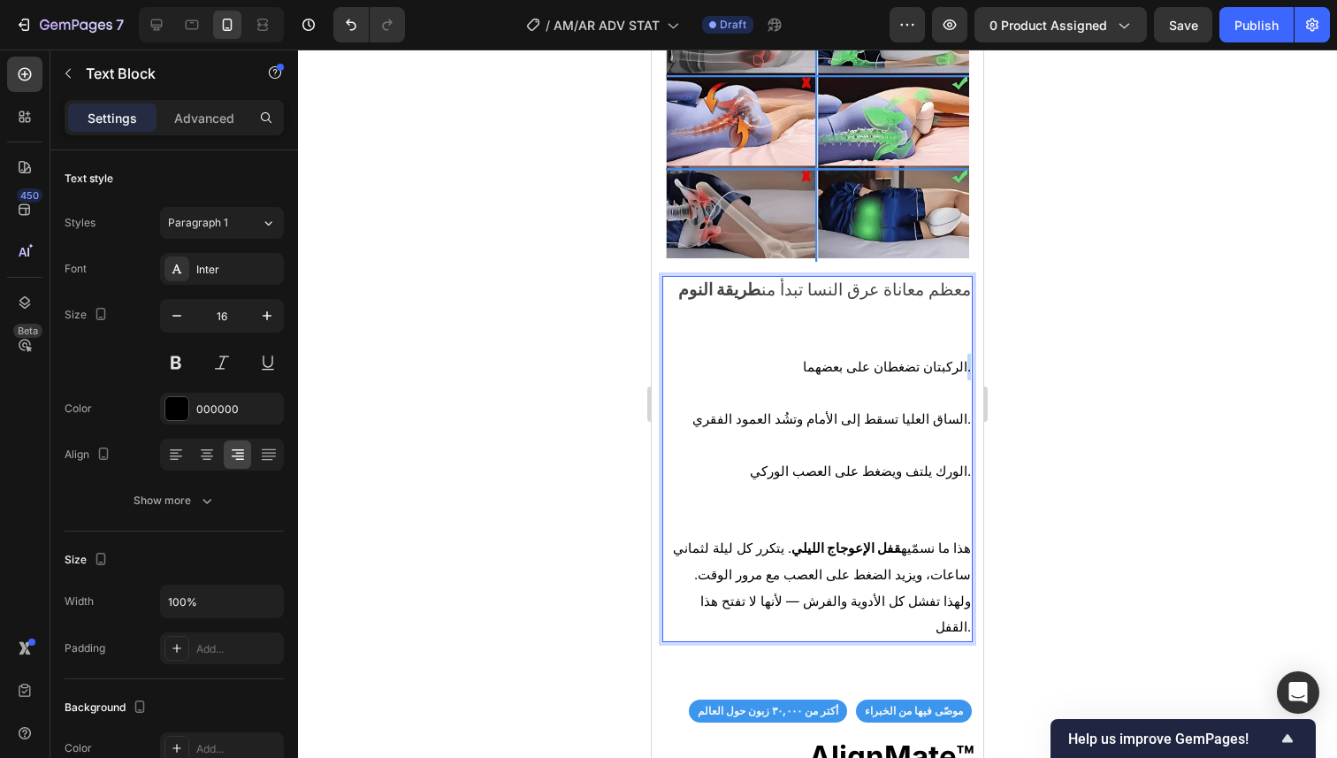
click at [959, 360] on div "⁠⁠⁠⁠⁠⁠⁠ ٤. السبب الحقيقي: قفل الإعوجاج الليلي Heading Image معظم معاناة عرق الن…" at bounding box center [818, 266] width 332 height 799
click at [961, 410] on div "⁠⁠⁠⁠⁠⁠⁠ ٤. السبب الحقيقي: قفل الإعوجاج الليلي Heading Image معظم معاناة عرق الن…" at bounding box center [818, 266] width 332 height 799
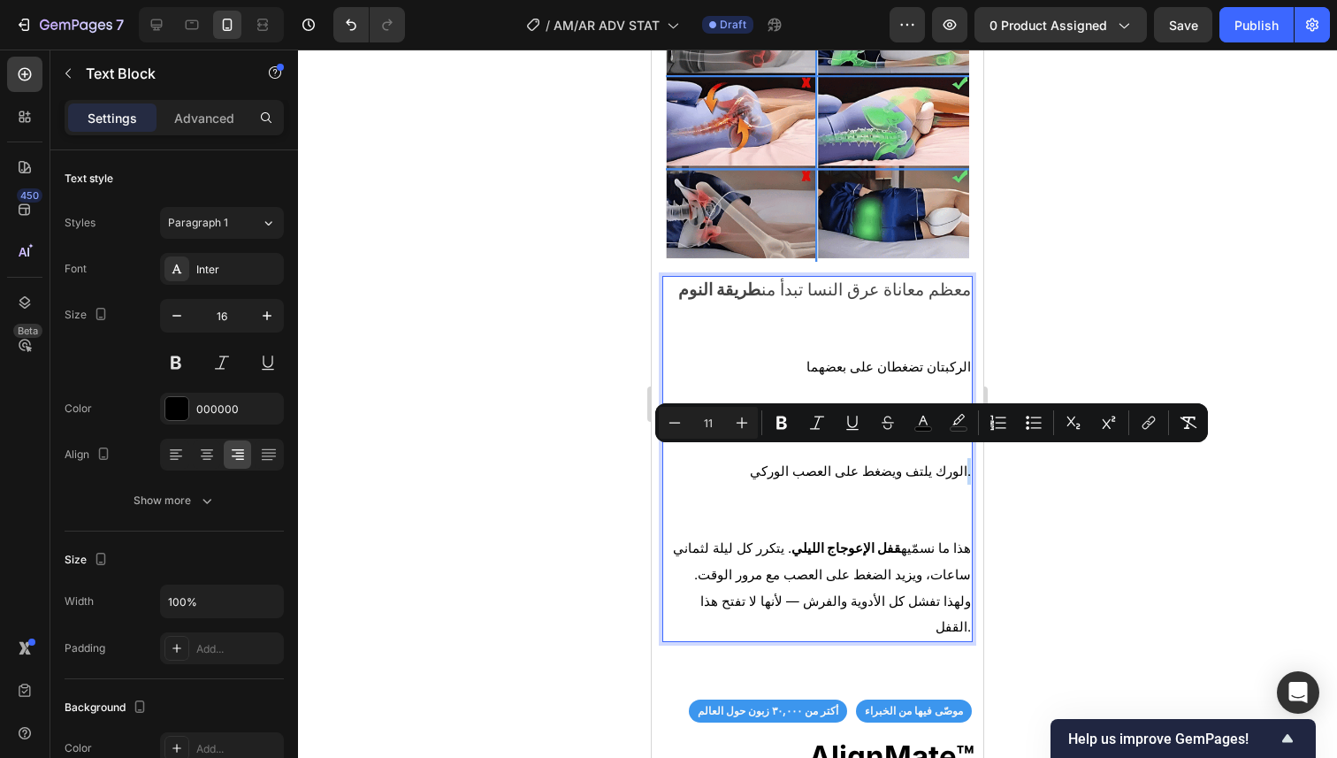
click at [958, 458] on div "معظم معاناة عرق النسا تبدأ من طريقة النوم الركبتان تضغطان على بعضهما الساق العل…" at bounding box center [817, 459] width 310 height 366
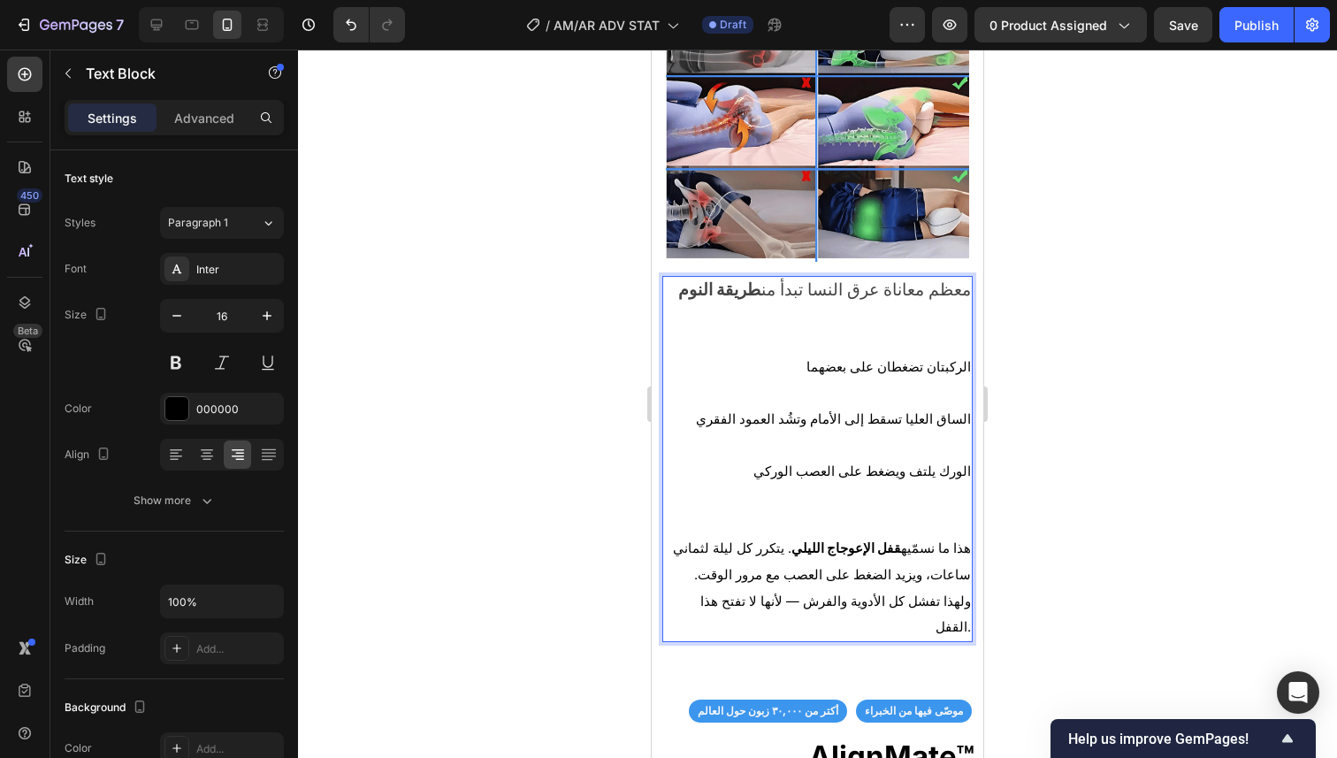
click at [936, 492] on p "الورك يلتف ويضغط على العصب الوركي" at bounding box center [817, 496] width 307 height 77
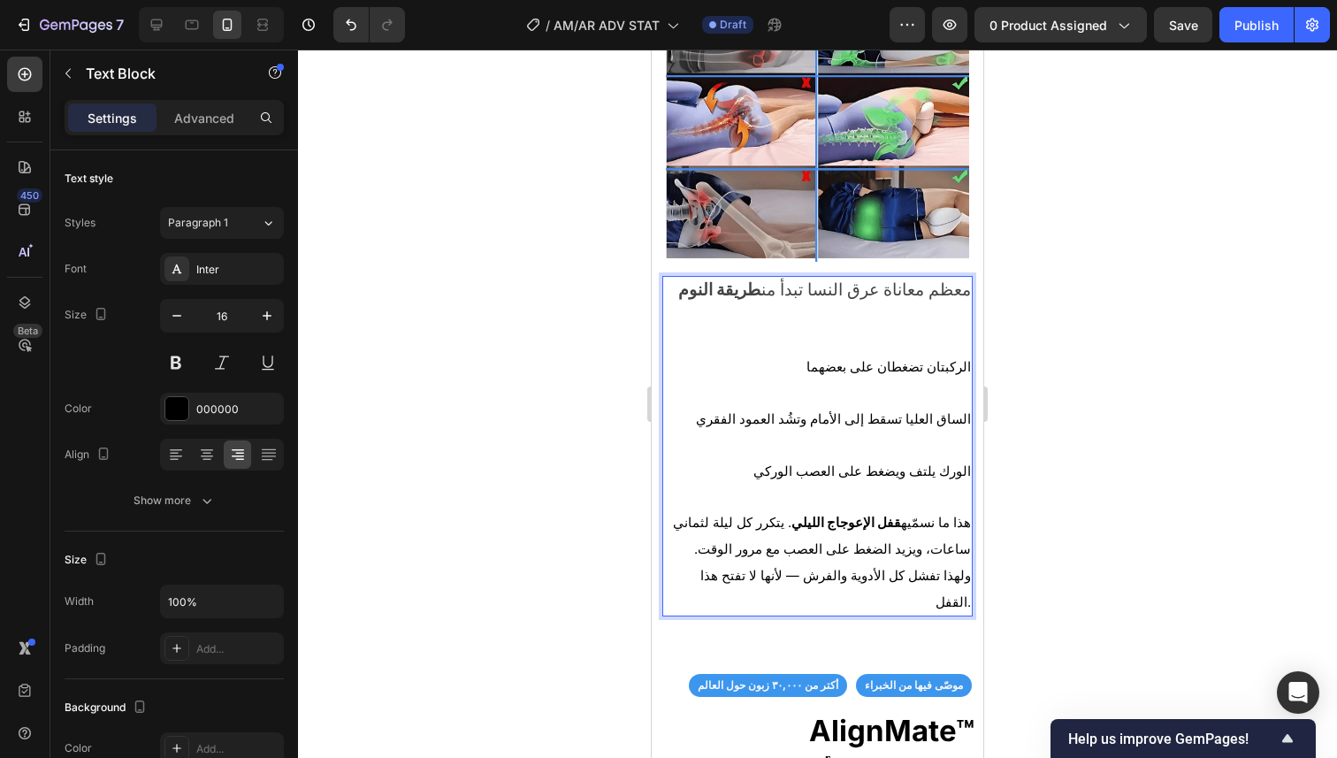
click at [893, 329] on p "Rich Text Editor. Editing area: main" at bounding box center [817, 342] width 307 height 26
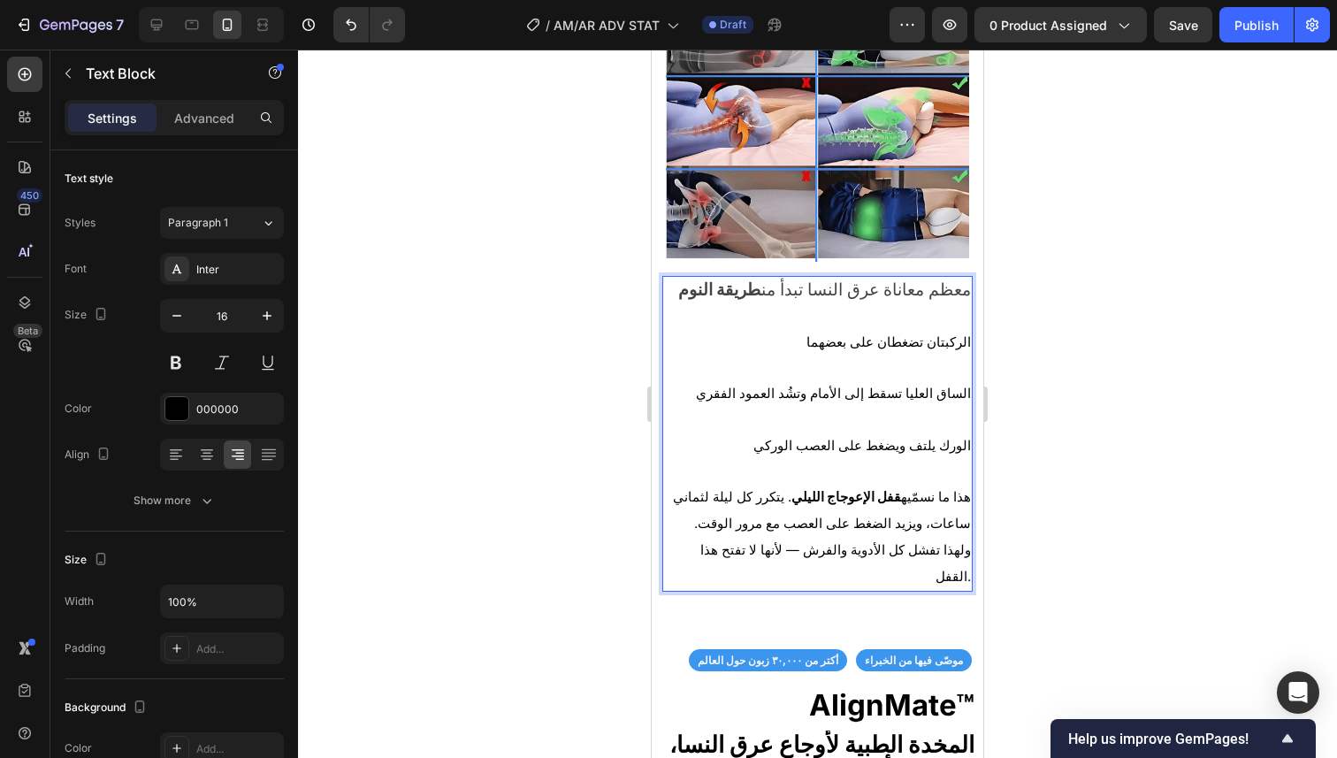
click at [1105, 325] on div at bounding box center [817, 404] width 1039 height 708
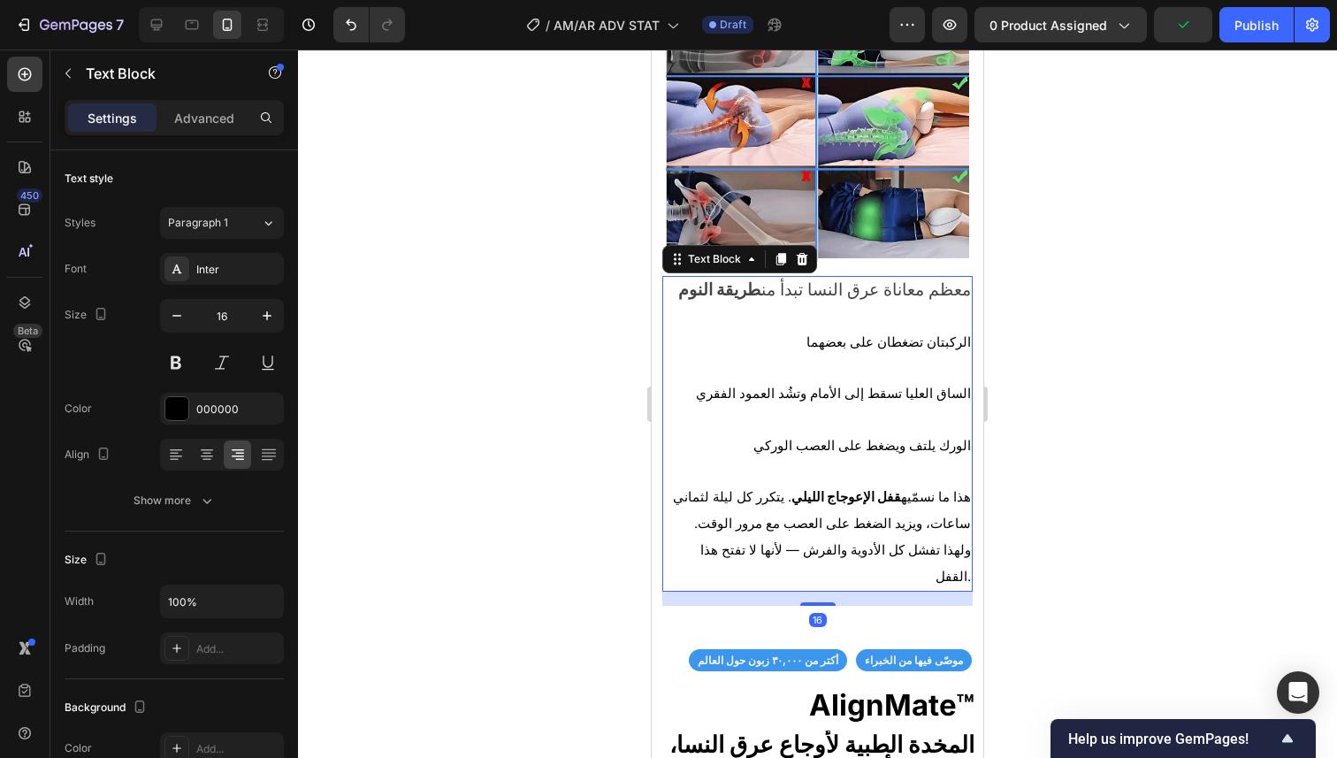
click at [843, 334] on span "الركبتان تضغطان على بعضهما" at bounding box center [888, 342] width 164 height 16
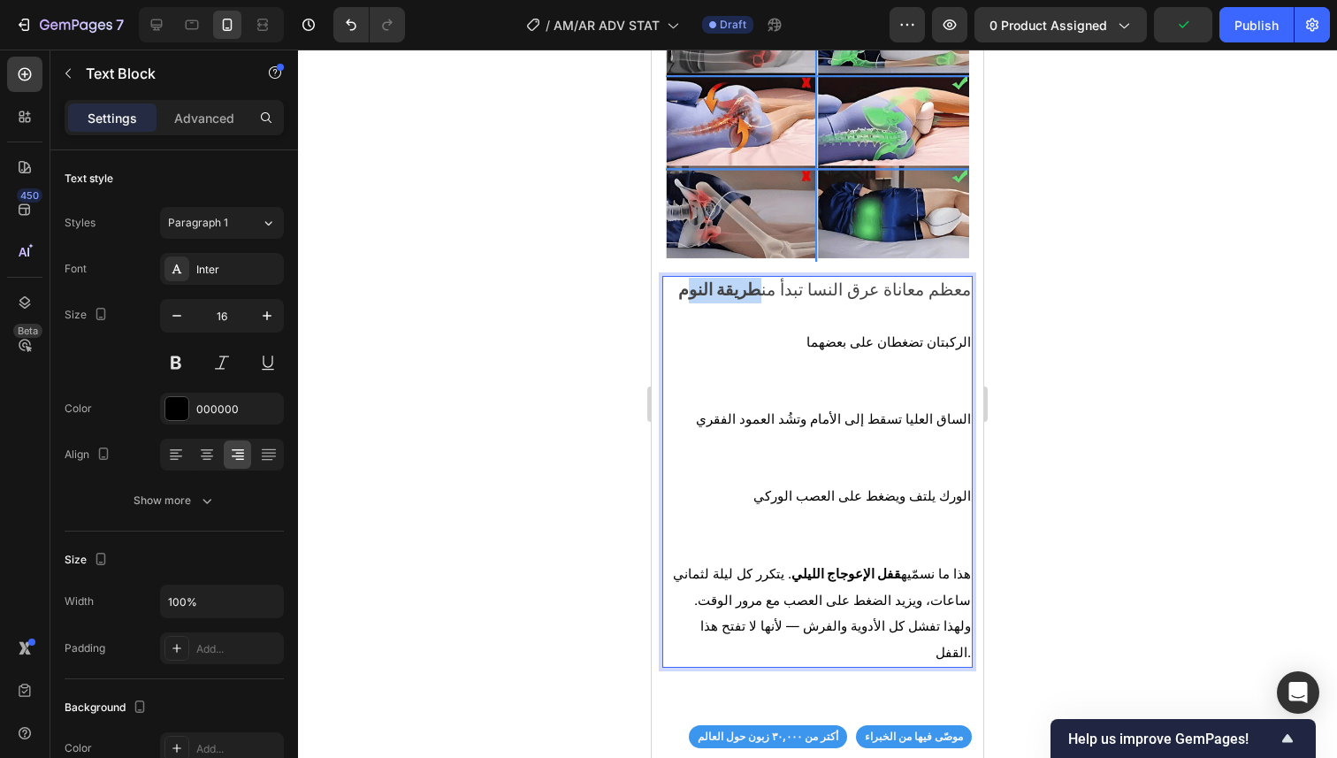
drag, startPoint x: 773, startPoint y: 280, endPoint x: 701, endPoint y: 284, distance: 71.7
click at [701, 284] on span "معظم معاناة عرق النسا تبدأ من طريقة النوم" at bounding box center [824, 289] width 293 height 20
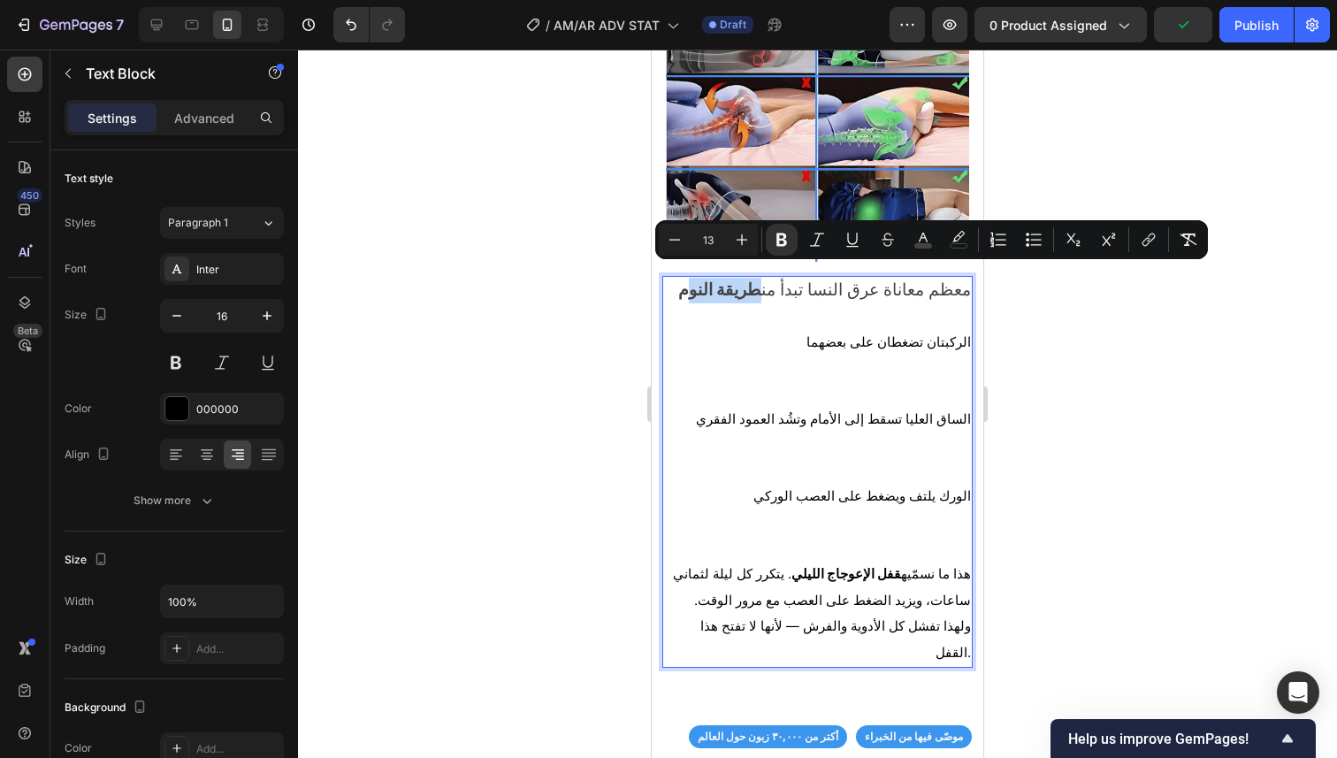
click at [701, 284] on strong "طريقة النوم" at bounding box center [719, 289] width 83 height 20
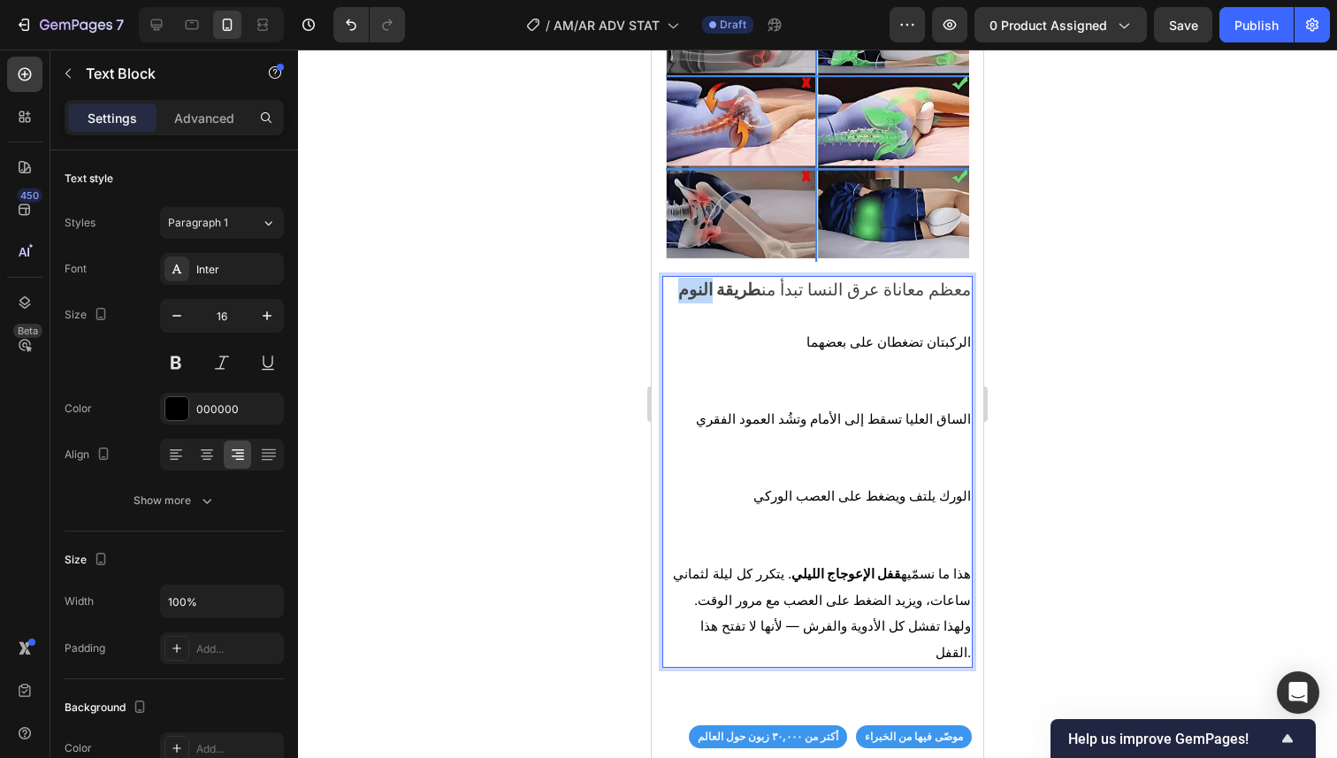
click at [701, 284] on strong "طريقة النوم" at bounding box center [719, 289] width 83 height 20
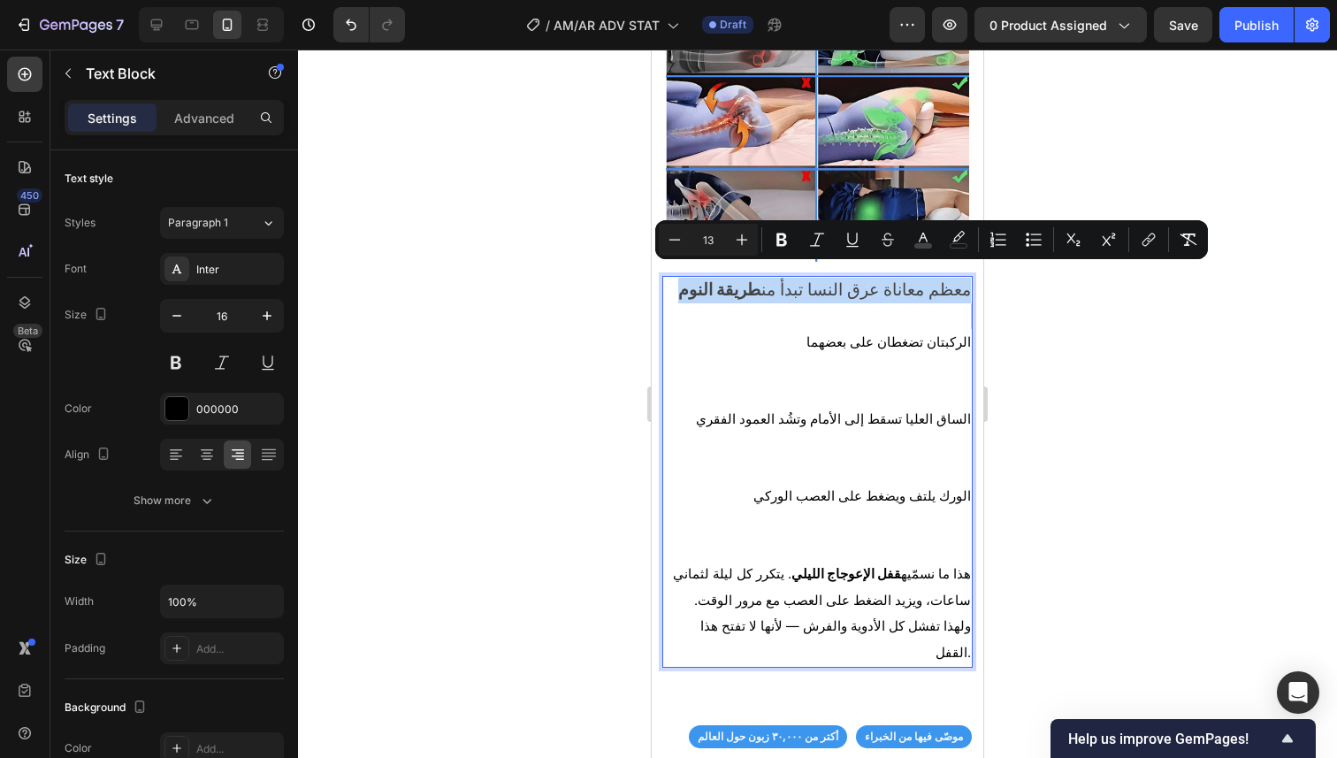
click at [701, 284] on strong "طريقة النوم" at bounding box center [719, 289] width 83 height 20
click at [715, 305] on p "Rich Text Editor. Editing area: main" at bounding box center [817, 316] width 307 height 26
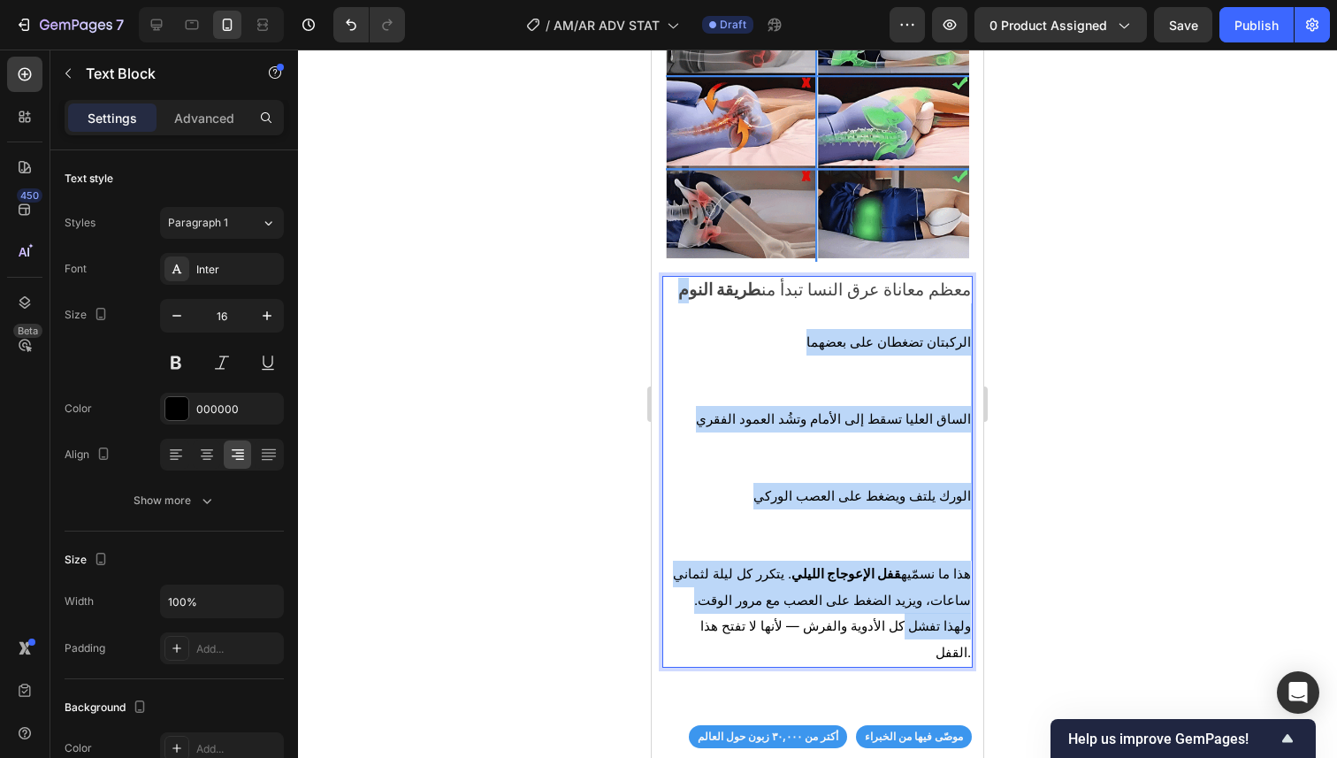
drag, startPoint x: 701, startPoint y: 284, endPoint x: 754, endPoint y: 608, distance: 328.8
click at [754, 608] on div "معظم معاناة عرق النسا تبدأ من طريقة النوم الركبتان تضغطان على بعضهما الساق العل…" at bounding box center [817, 472] width 310 height 392
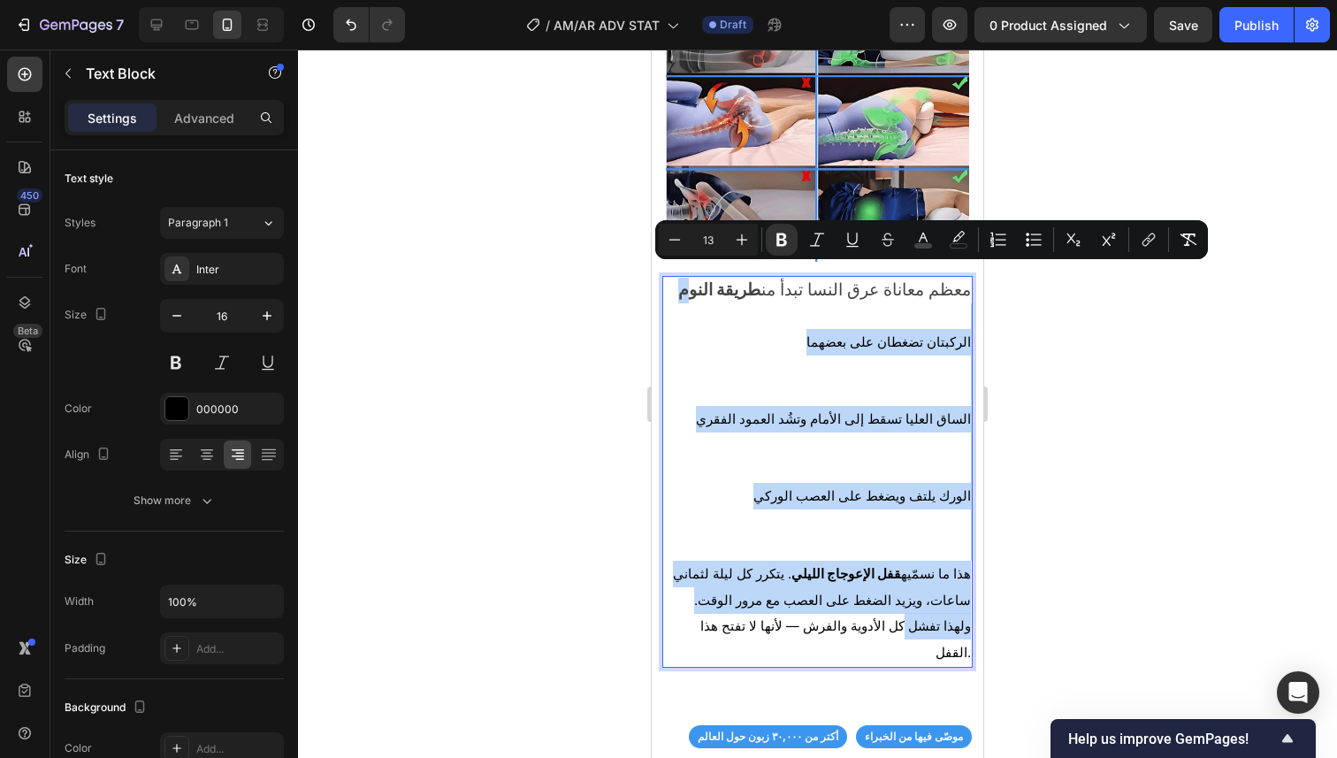
click at [719, 483] on p "الورك يلتف ويضغط على العصب الوركي" at bounding box center [817, 521] width 307 height 77
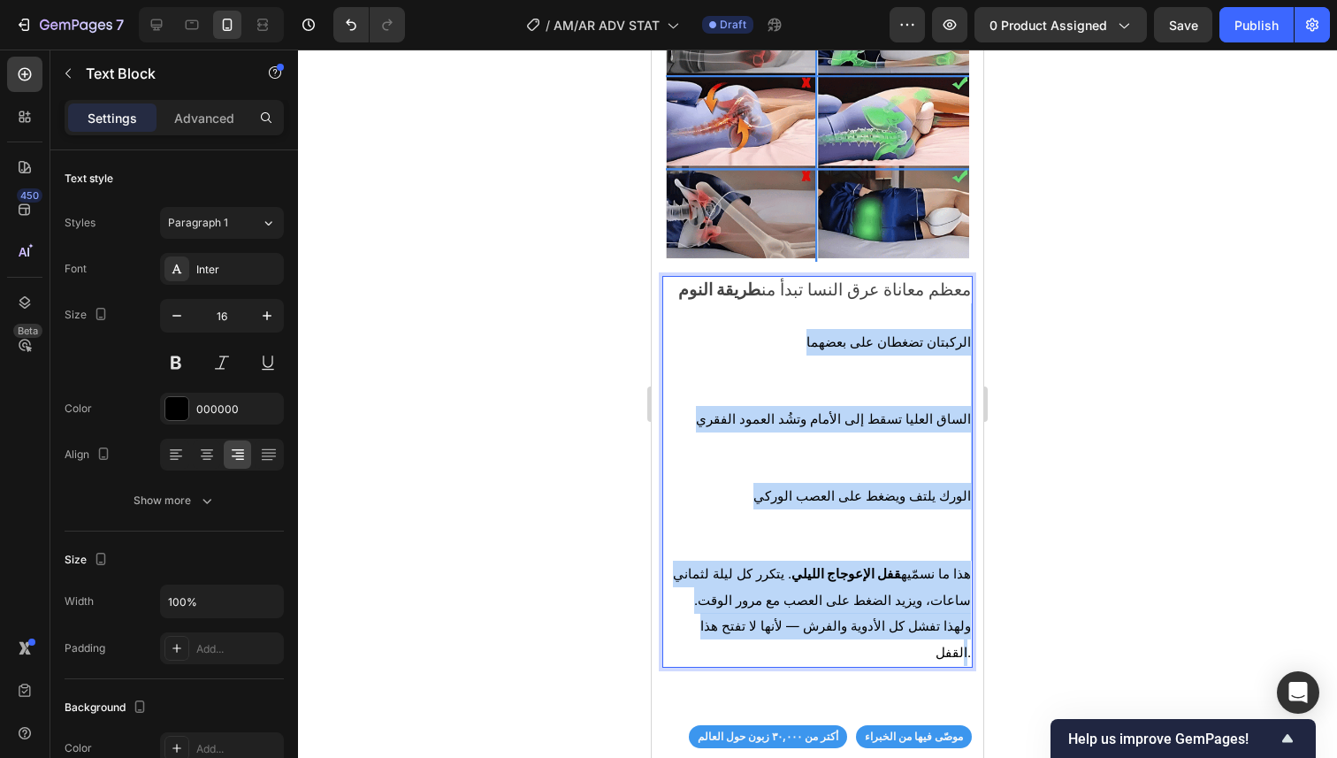
drag, startPoint x: 957, startPoint y: 279, endPoint x: 775, endPoint y: 620, distance: 386.0
click at [775, 621] on div "معظم معاناة عرق النسا تبدأ من طريقة النوم الركبتان تضغطان على بعضهما الساق العل…" at bounding box center [817, 472] width 310 height 392
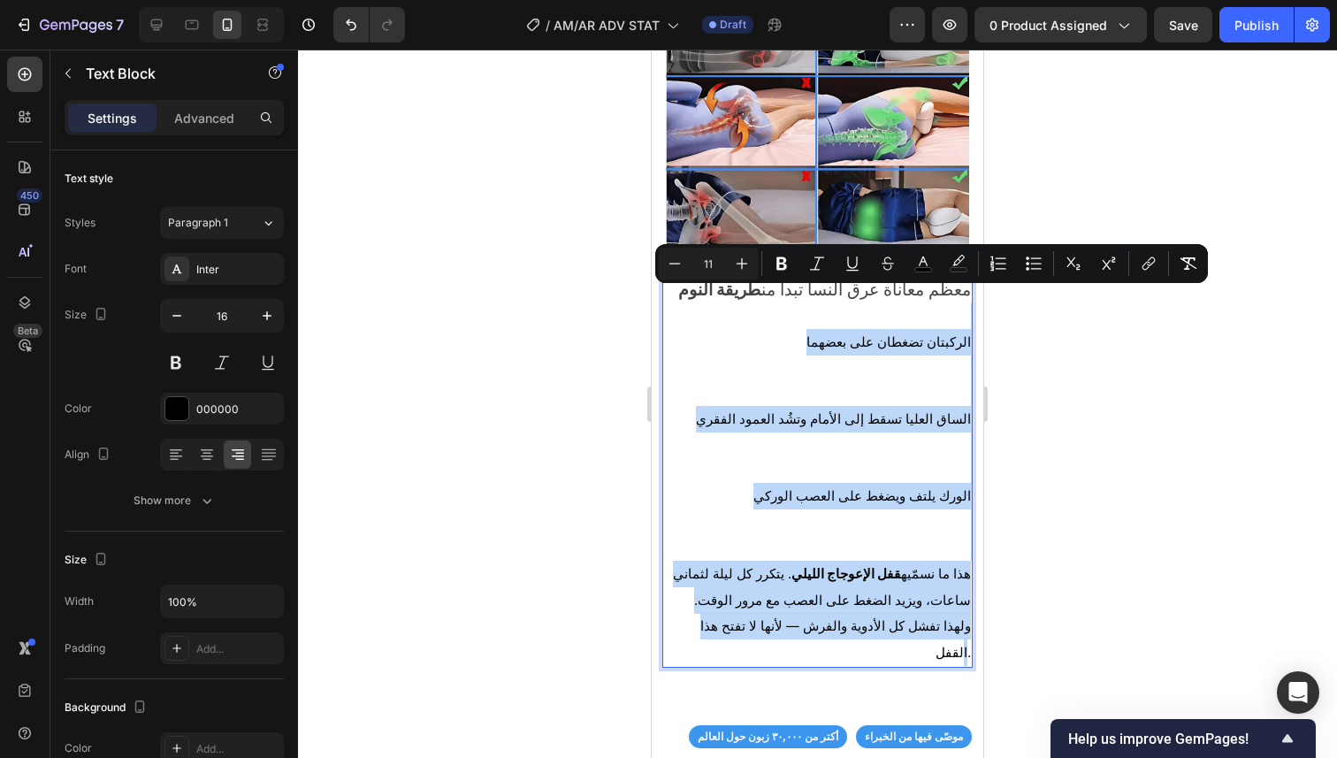
click at [768, 493] on p "الورك يلتف ويضغط على العصب الوركي" at bounding box center [817, 521] width 307 height 77
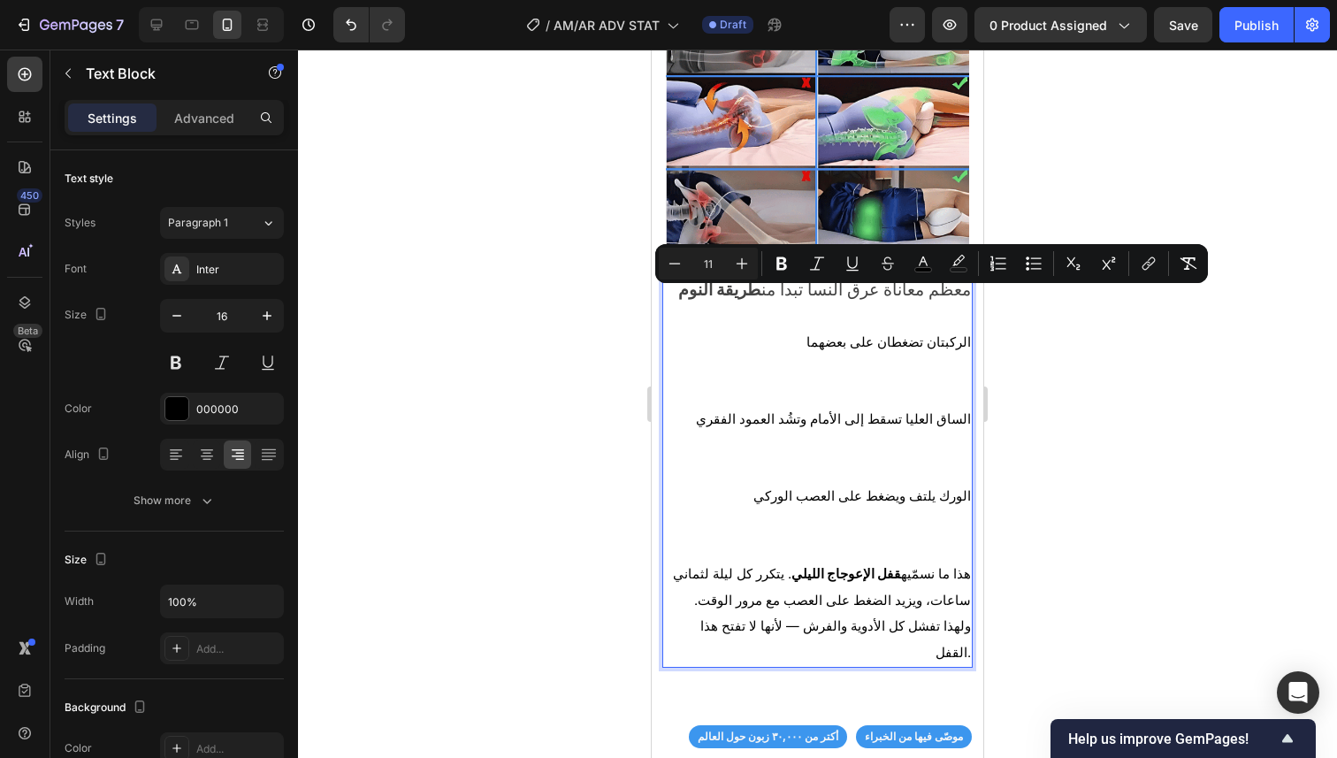
click at [768, 493] on p "الورك يلتف ويضغط على العصب الوركي" at bounding box center [817, 521] width 307 height 77
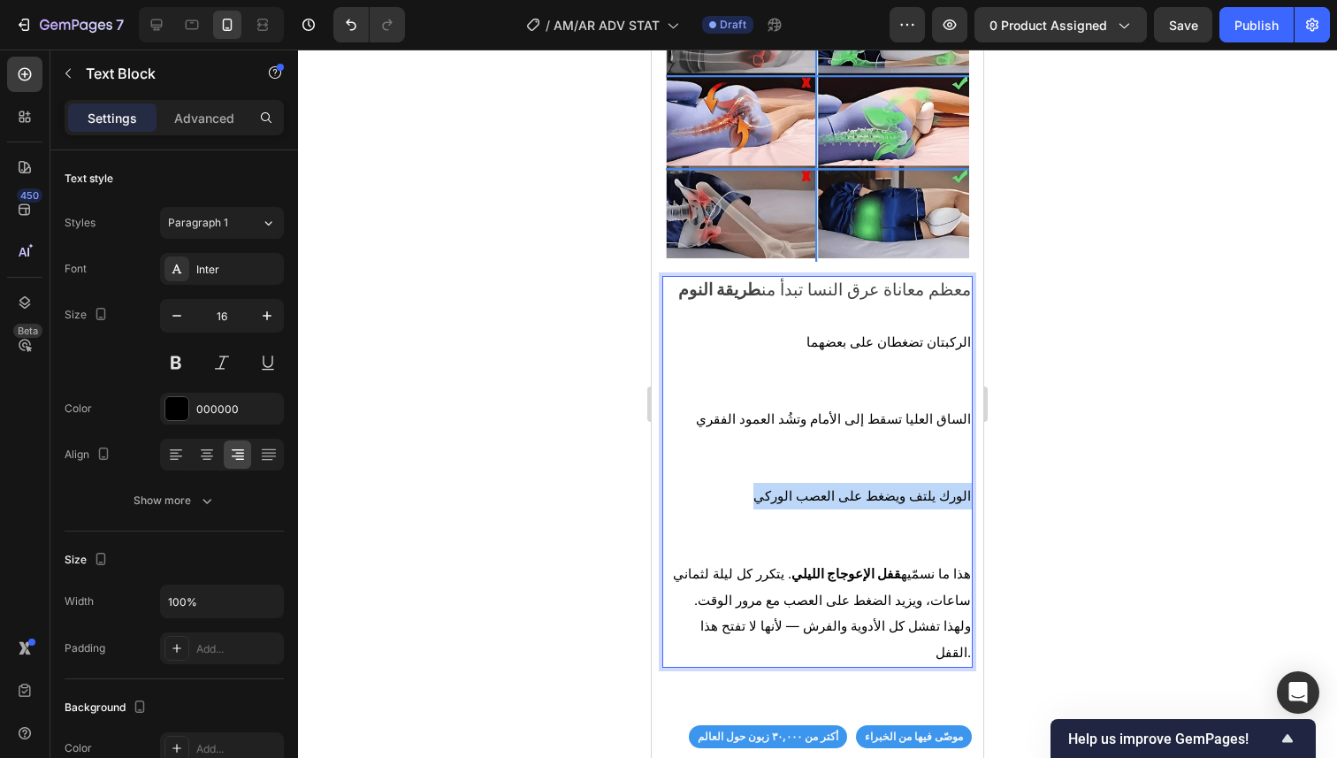
click at [768, 493] on p "الورك يلتف ويضغط على العصب الوركي" at bounding box center [817, 521] width 307 height 77
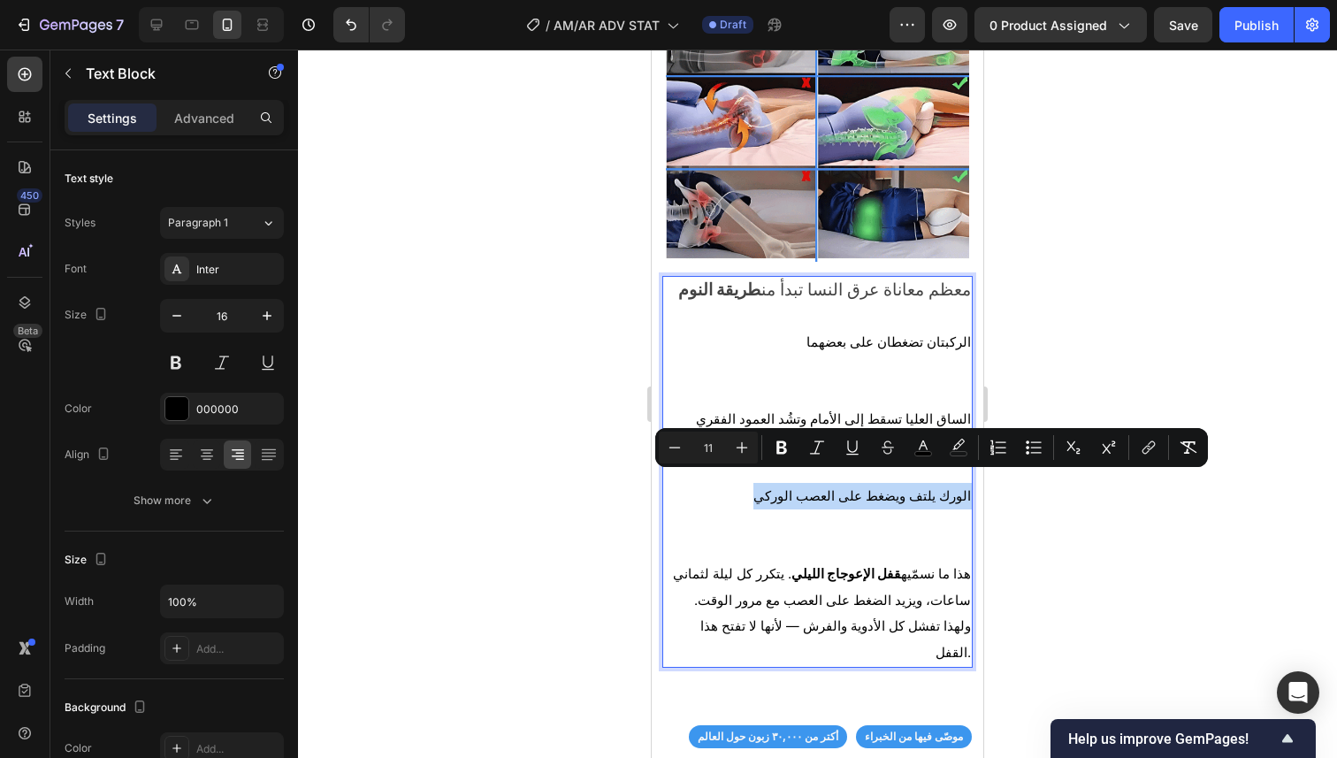
click at [768, 493] on p "الورك يلتف ويضغط على العصب الوركي" at bounding box center [817, 521] width 307 height 77
type input "13"
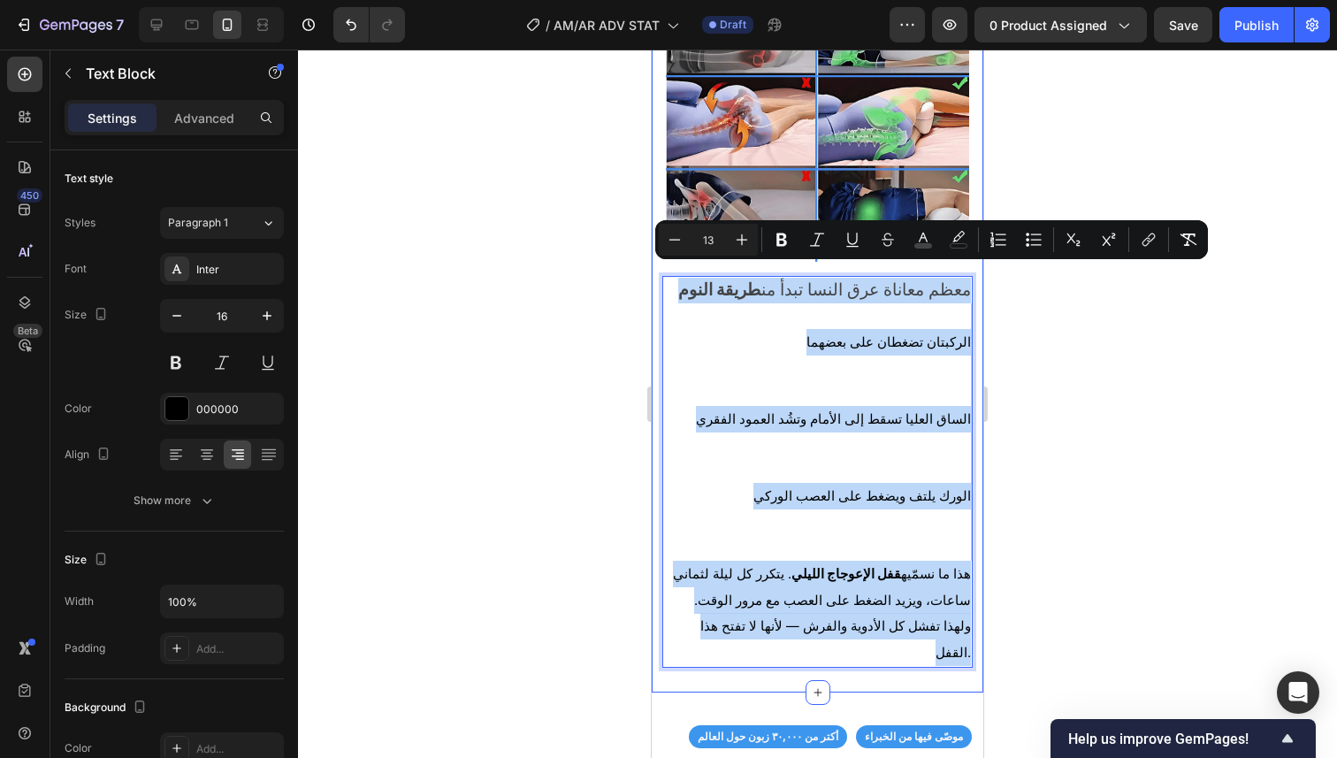
drag, startPoint x: 692, startPoint y: 276, endPoint x: 725, endPoint y: 630, distance: 356.0
click at [725, 630] on div "⁠⁠⁠⁠⁠⁠⁠ ٤. السبب الحقيقي: قفل الإعوجاج الليلي Heading Image معظم معاناة عرق الن…" at bounding box center [817, 288] width 310 height 788
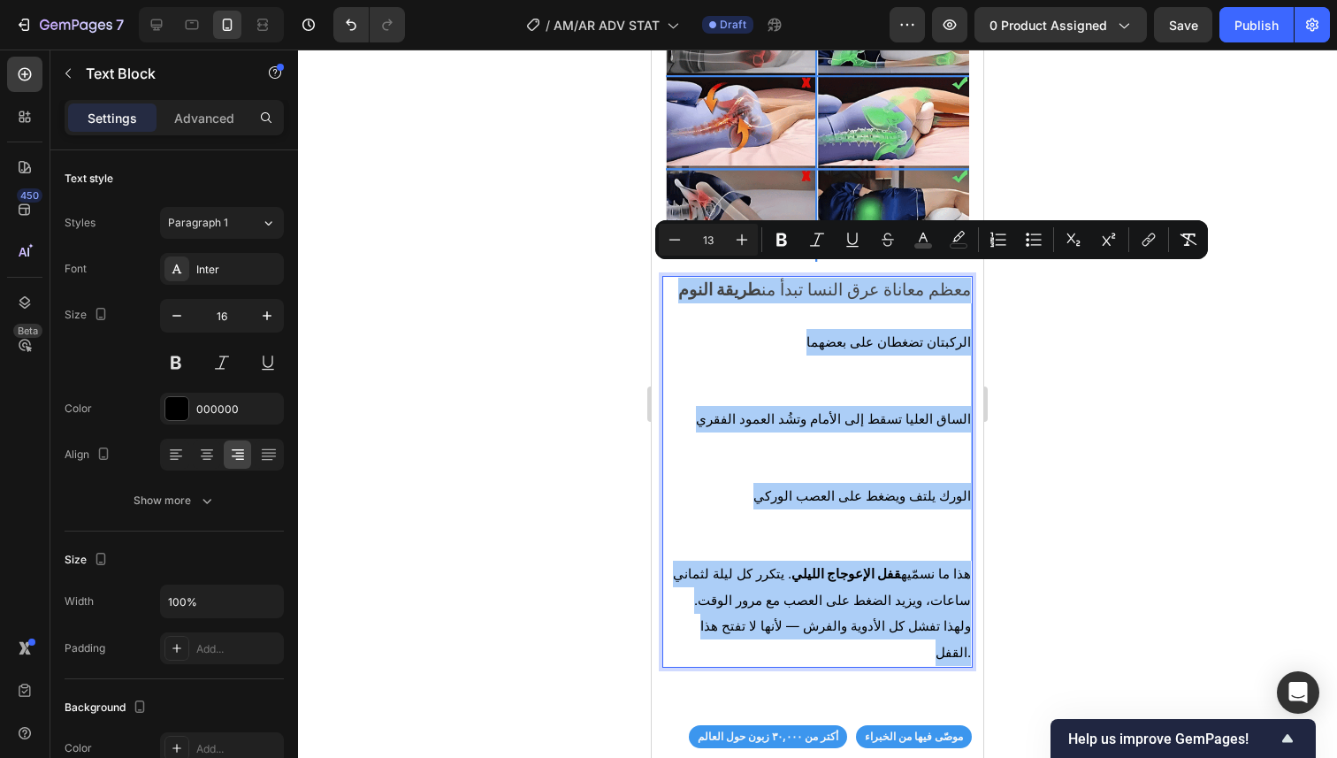
click at [705, 249] on input "13" at bounding box center [707, 239] width 35 height 21
click at [705, 248] on input "13" at bounding box center [707, 239] width 35 height 21
type input "23"
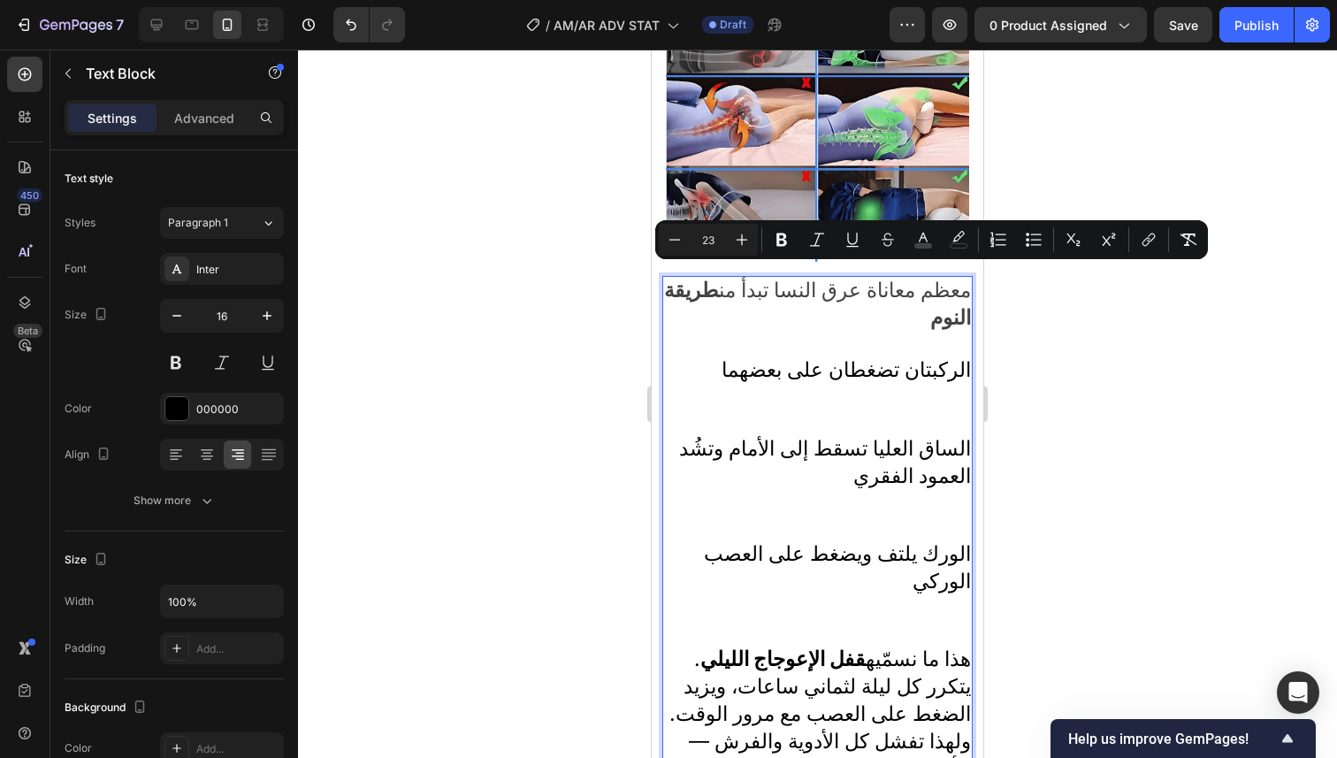
click at [910, 436] on span "الساق العليا تسقط إلى الأمام وتشُد العمود الفقري" at bounding box center [825, 462] width 292 height 52
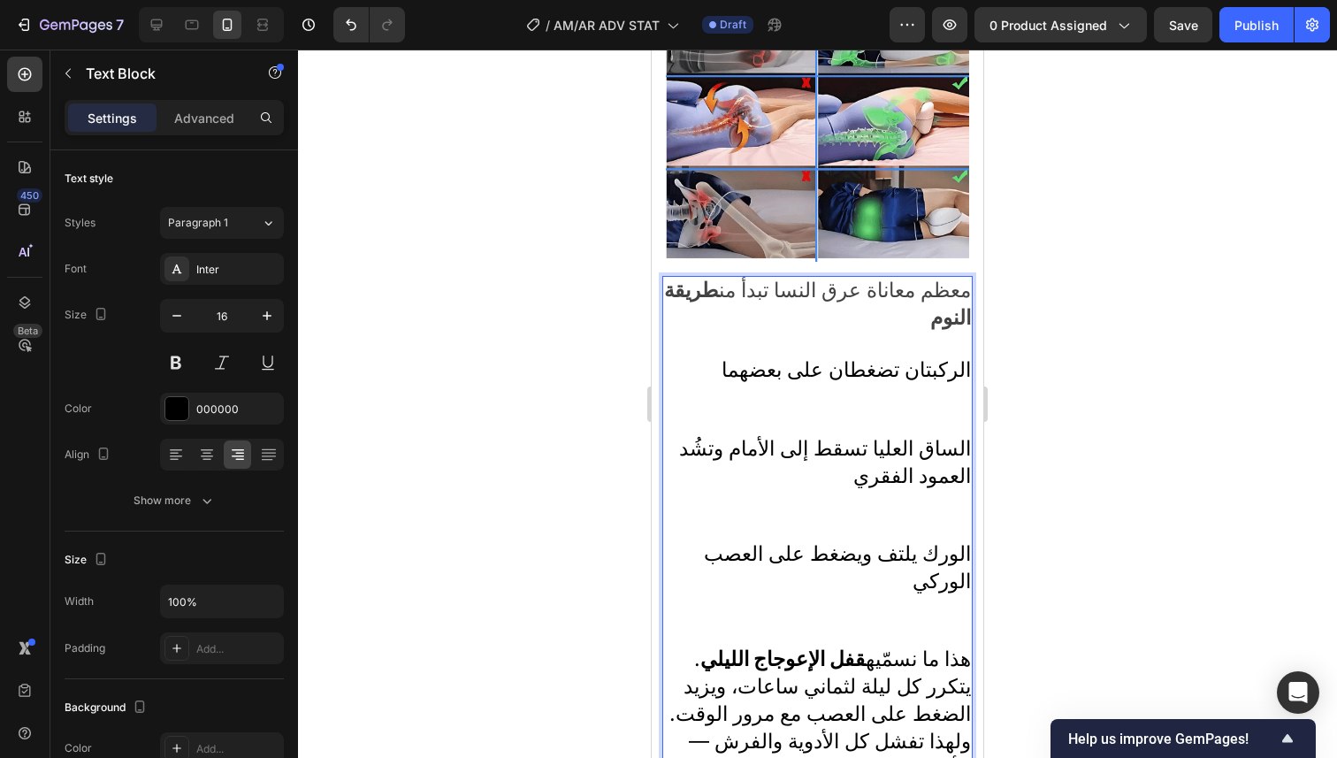
click at [915, 305] on p "معظم معاناة عرق النسا تبدأ من طريقة النوم" at bounding box center [817, 305] width 307 height 55
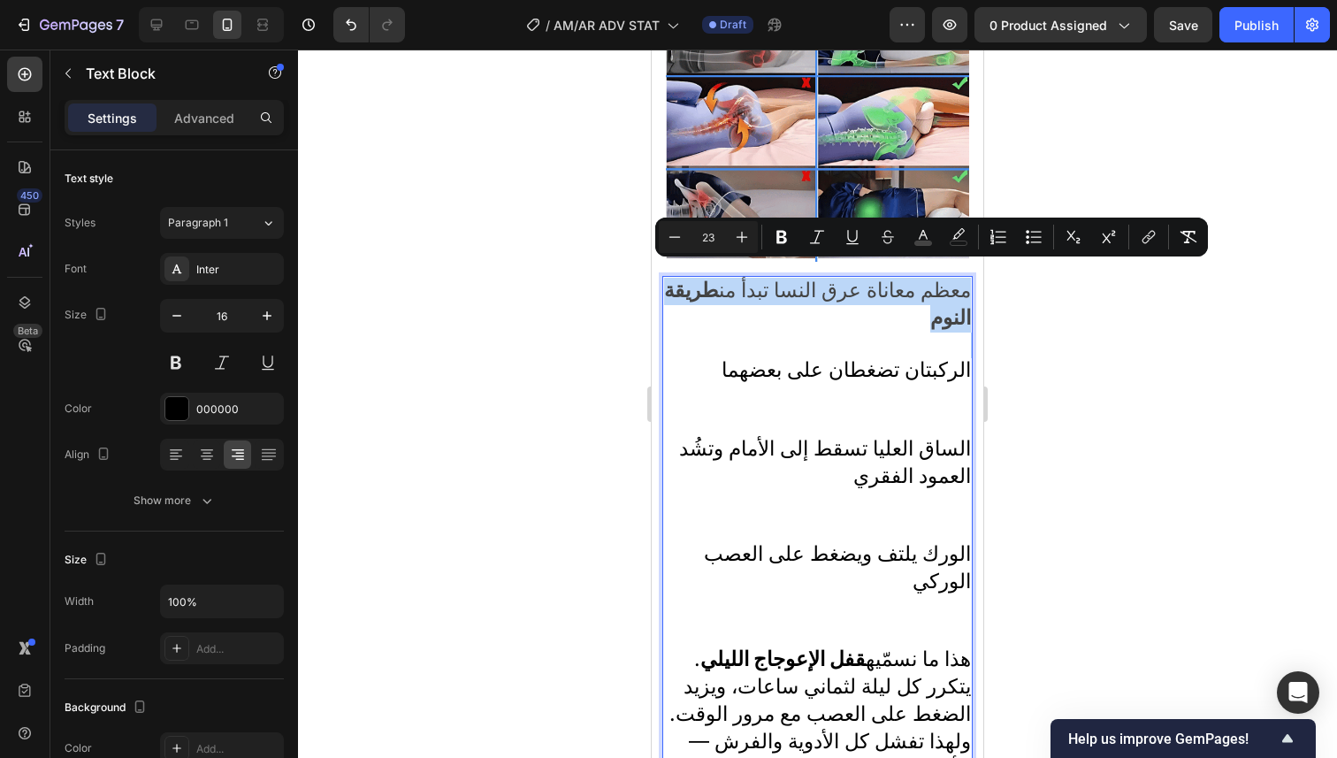
click at [915, 305] on p "معظم معاناة عرق النسا تبدأ من طريقة النوم" at bounding box center [817, 305] width 307 height 55
click at [916, 242] on rect "Editor contextual toolbar" at bounding box center [923, 243] width 17 height 4
type input "434343"
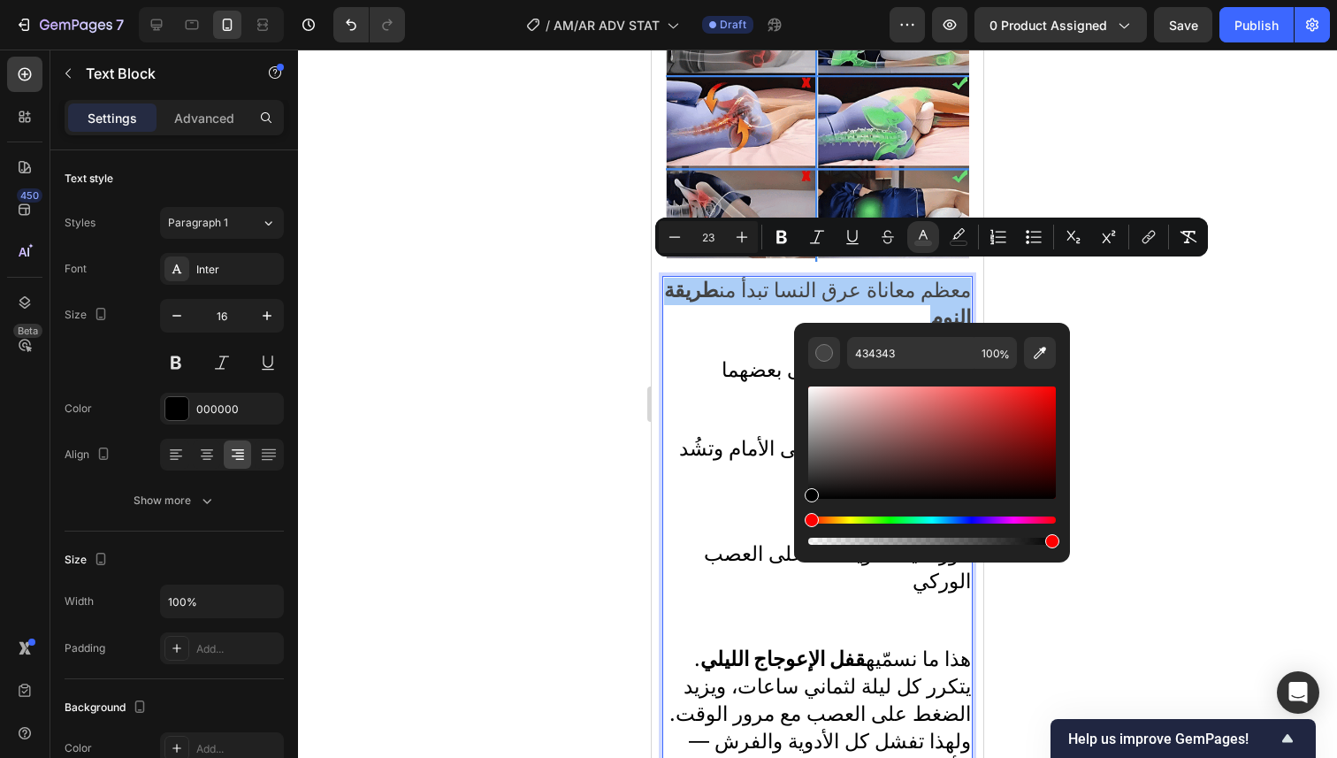
drag, startPoint x: 814, startPoint y: 481, endPoint x: 803, endPoint y: 515, distance: 35.5
click at [803, 515] on div "434343 100 %" at bounding box center [932, 435] width 276 height 225
type input "000000"
click at [721, 498] on p "الساق العليا تسقط إلى الأمام وتشُد العمود الفقري" at bounding box center [817, 488] width 307 height 105
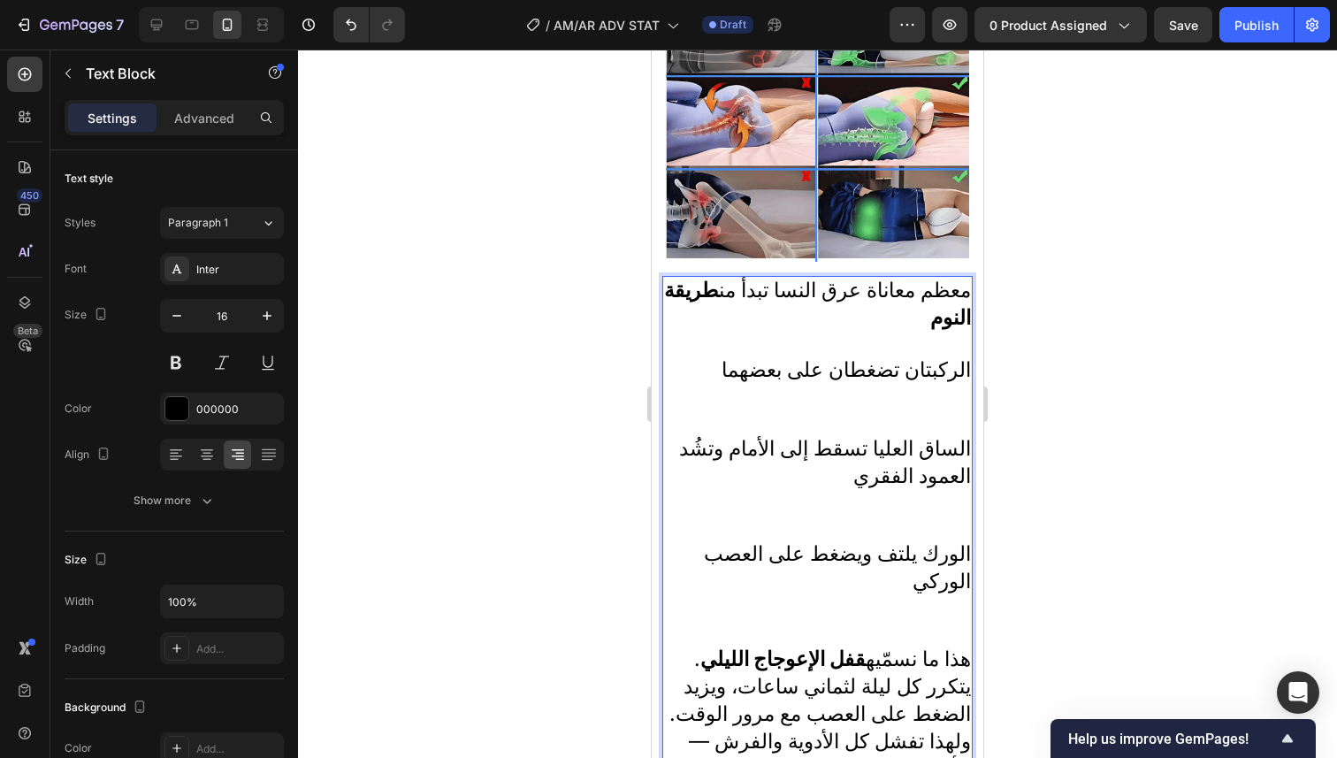
click at [917, 410] on p "الركبتان تضغطان على بعضهما" at bounding box center [817, 396] width 307 height 78
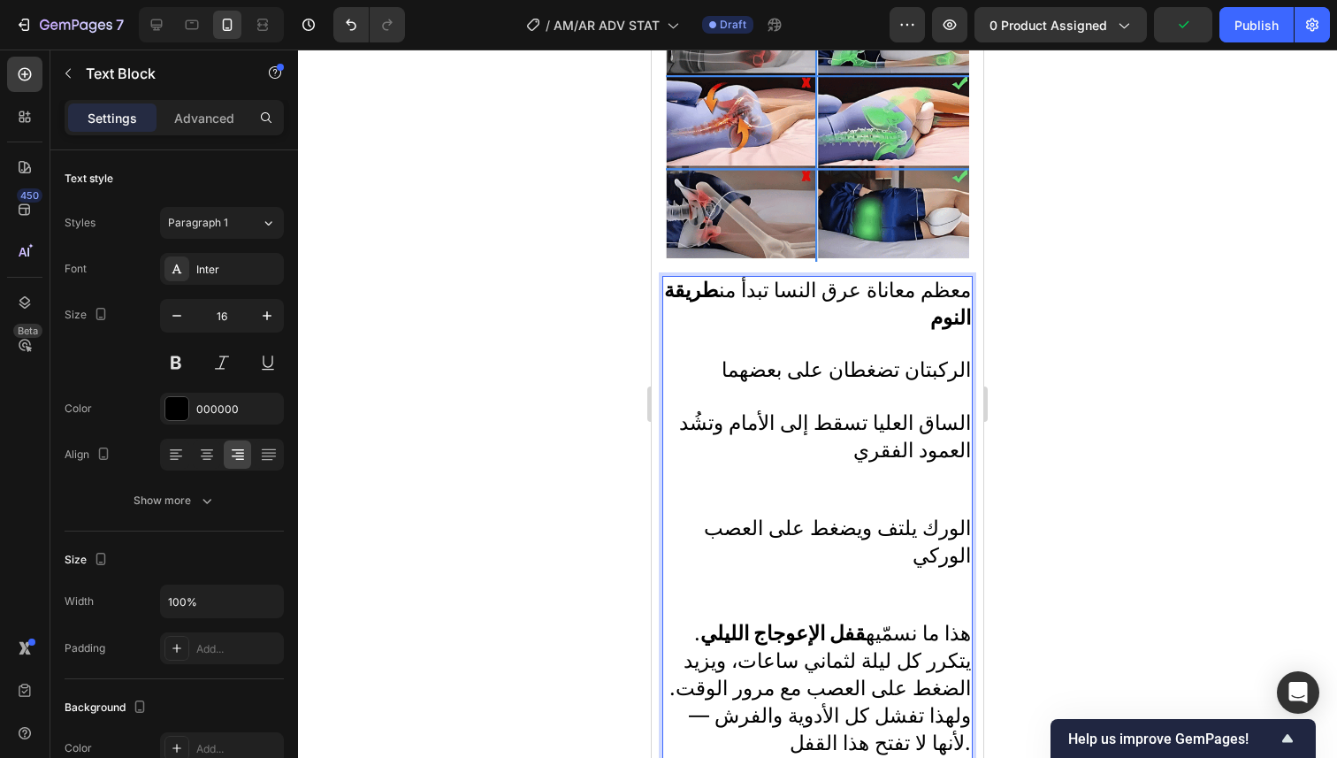
click at [933, 476] on p "الساق العليا تسقط إلى الأمام وتشُد العمود الفقري" at bounding box center [817, 462] width 307 height 105
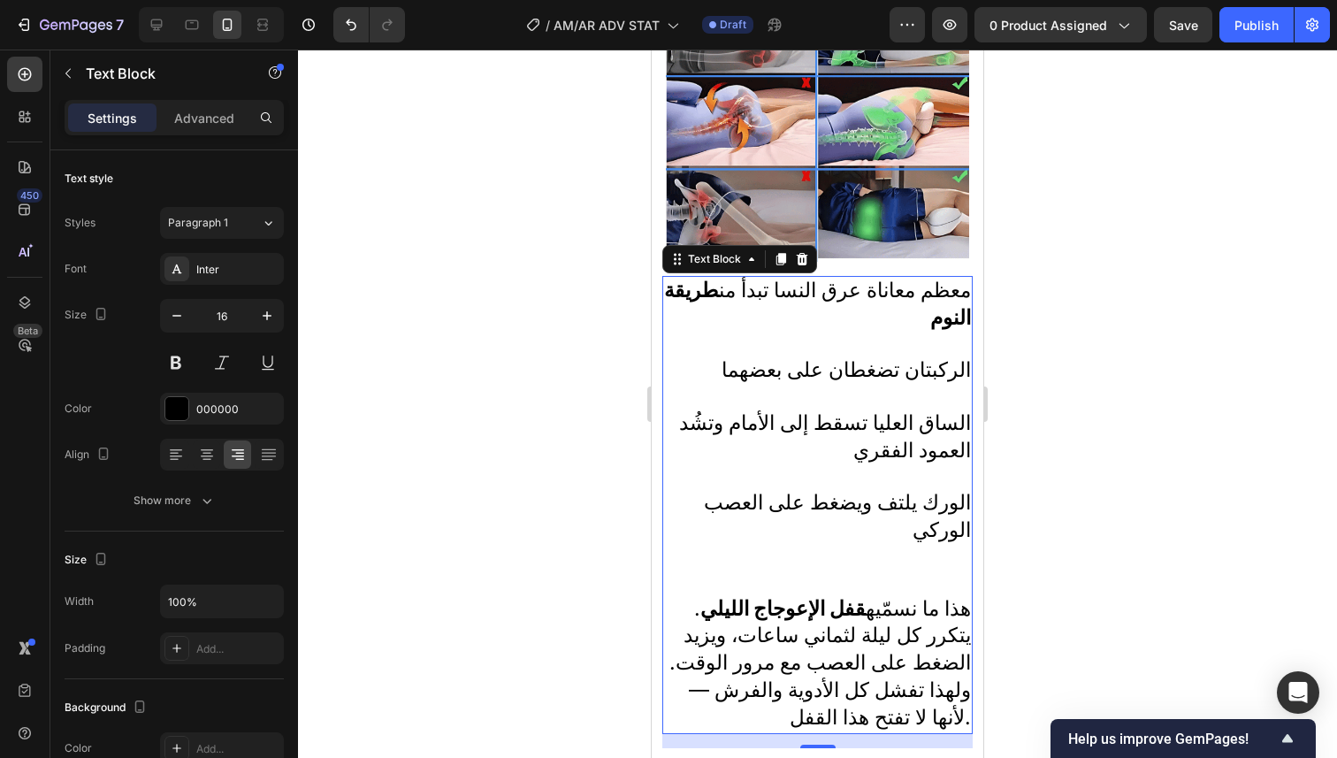
click at [1077, 509] on div at bounding box center [817, 404] width 1039 height 708
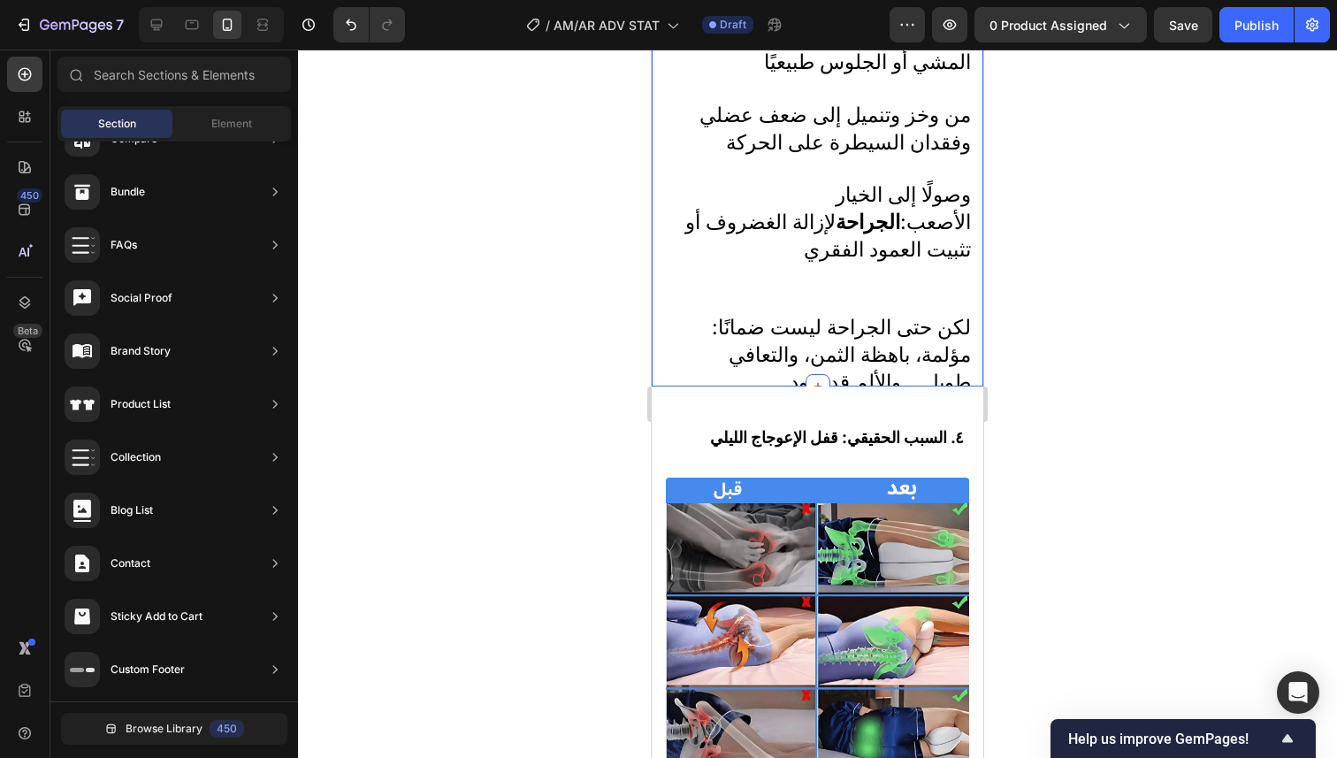
scroll to position [2546, 0]
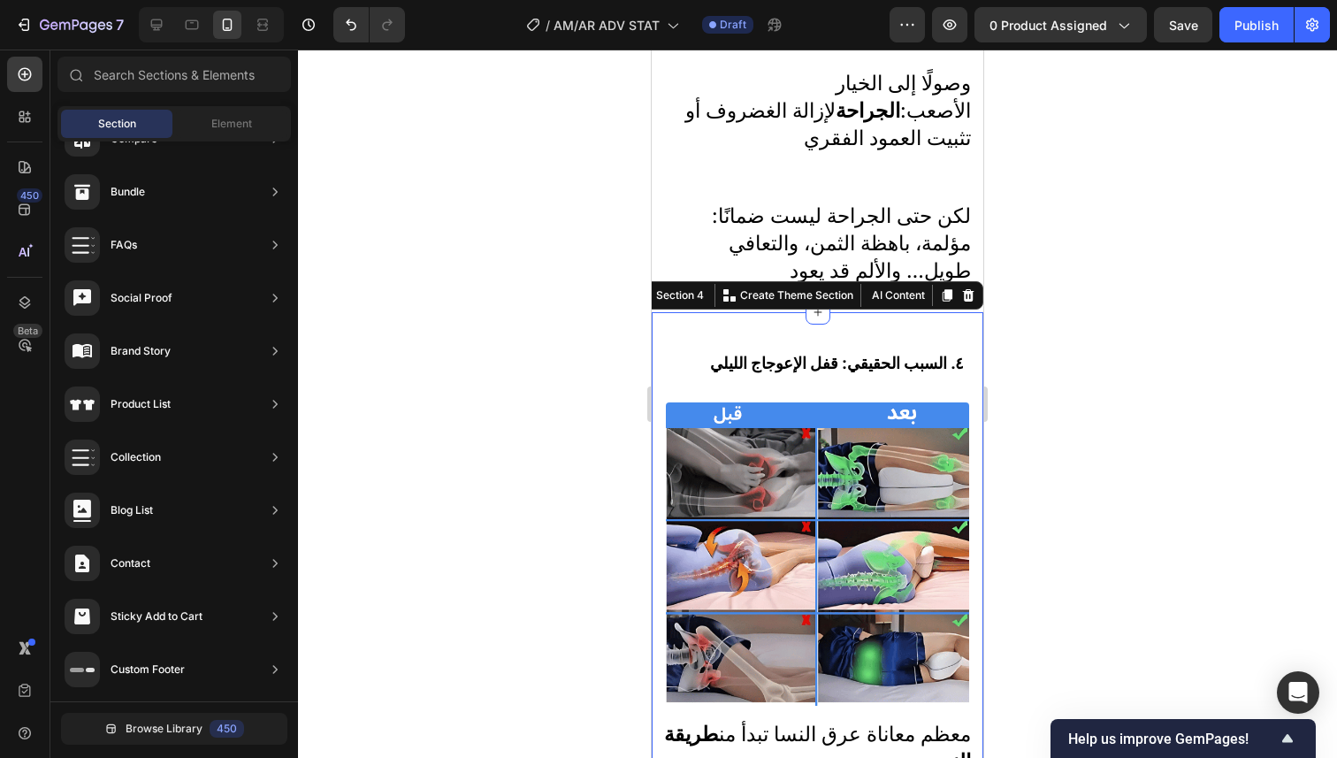
click at [689, 312] on div "⁠⁠⁠⁠⁠⁠⁠ ٤. السبب الحقيقي: قفل الإعوجاج الليلي Heading Image معظم معاناة عرق الن…" at bounding box center [818, 757] width 332 height 890
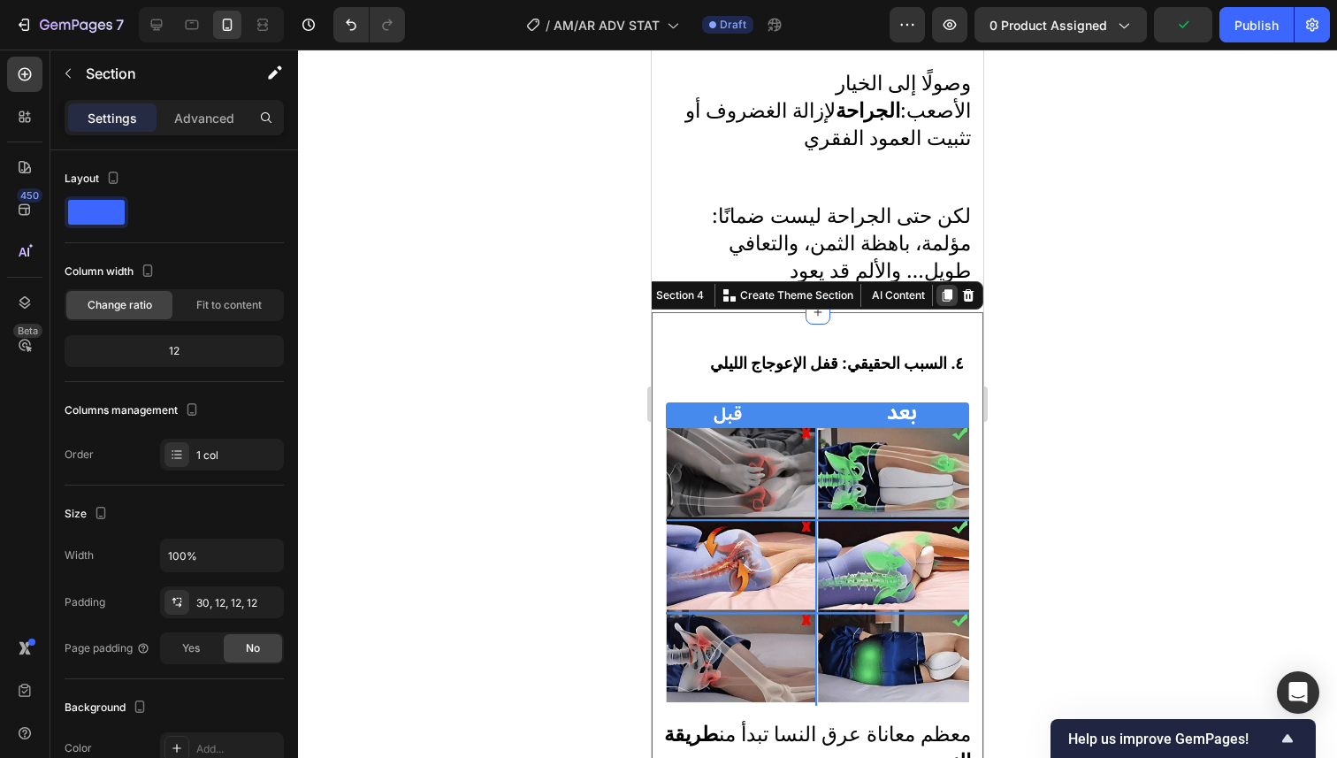
click at [942, 289] on icon at bounding box center [947, 295] width 10 height 12
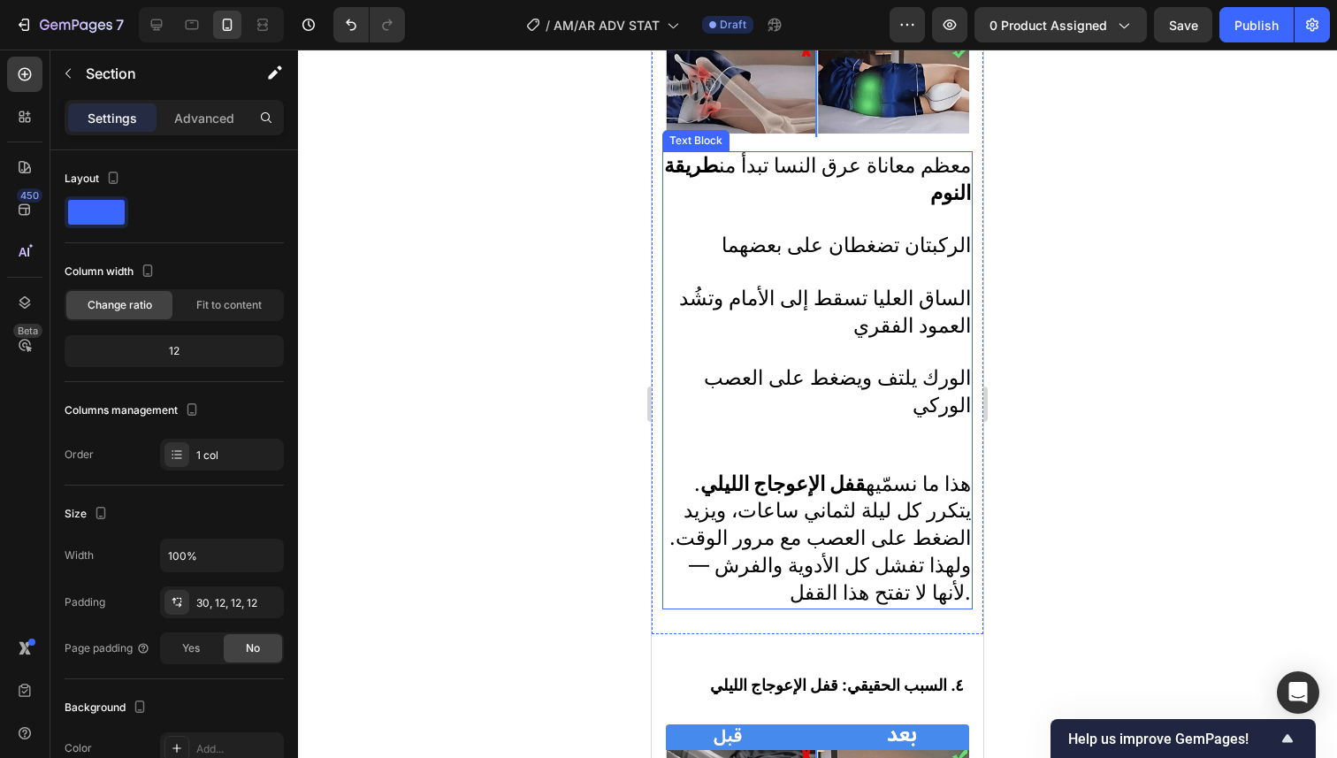
scroll to position [3346, 0]
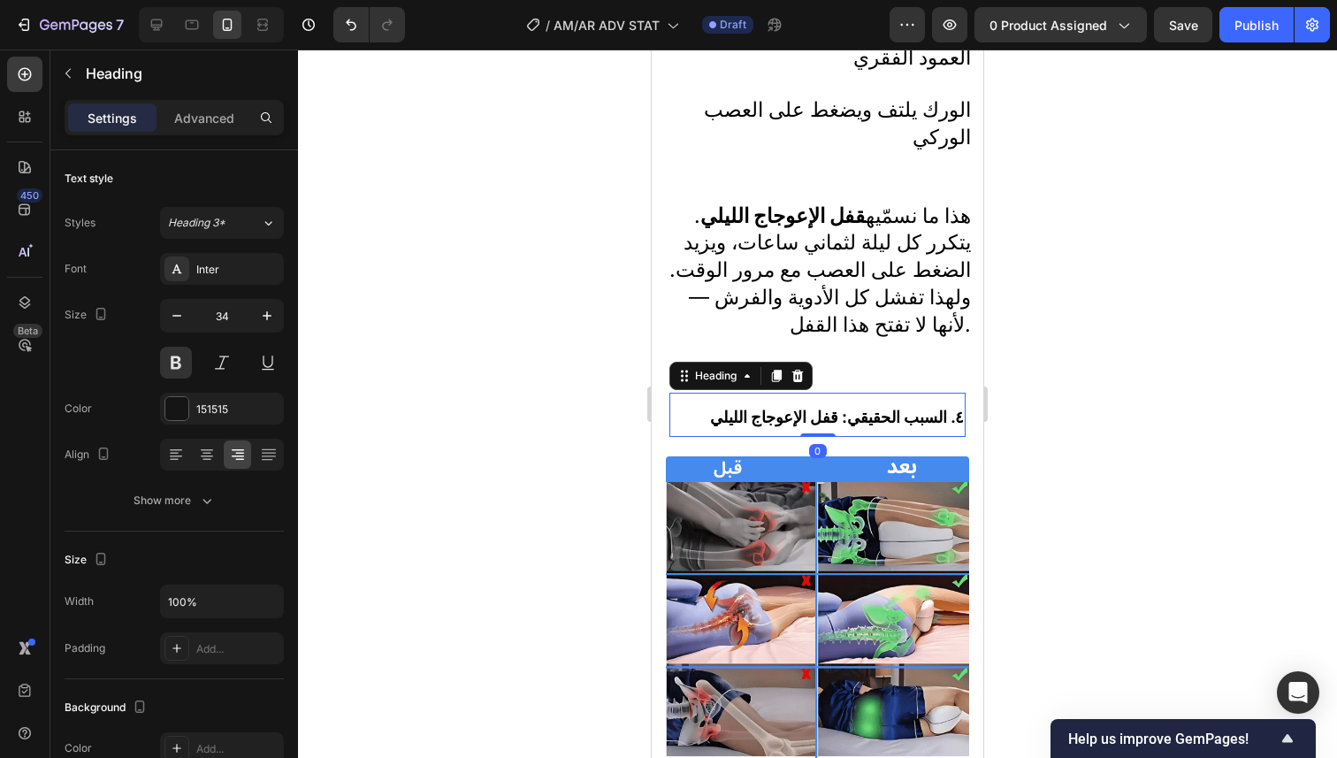
click at [907, 408] on strong "٤. السبب الحقيقي: قفل الإعوجاج الليلي" at bounding box center [837, 417] width 254 height 19
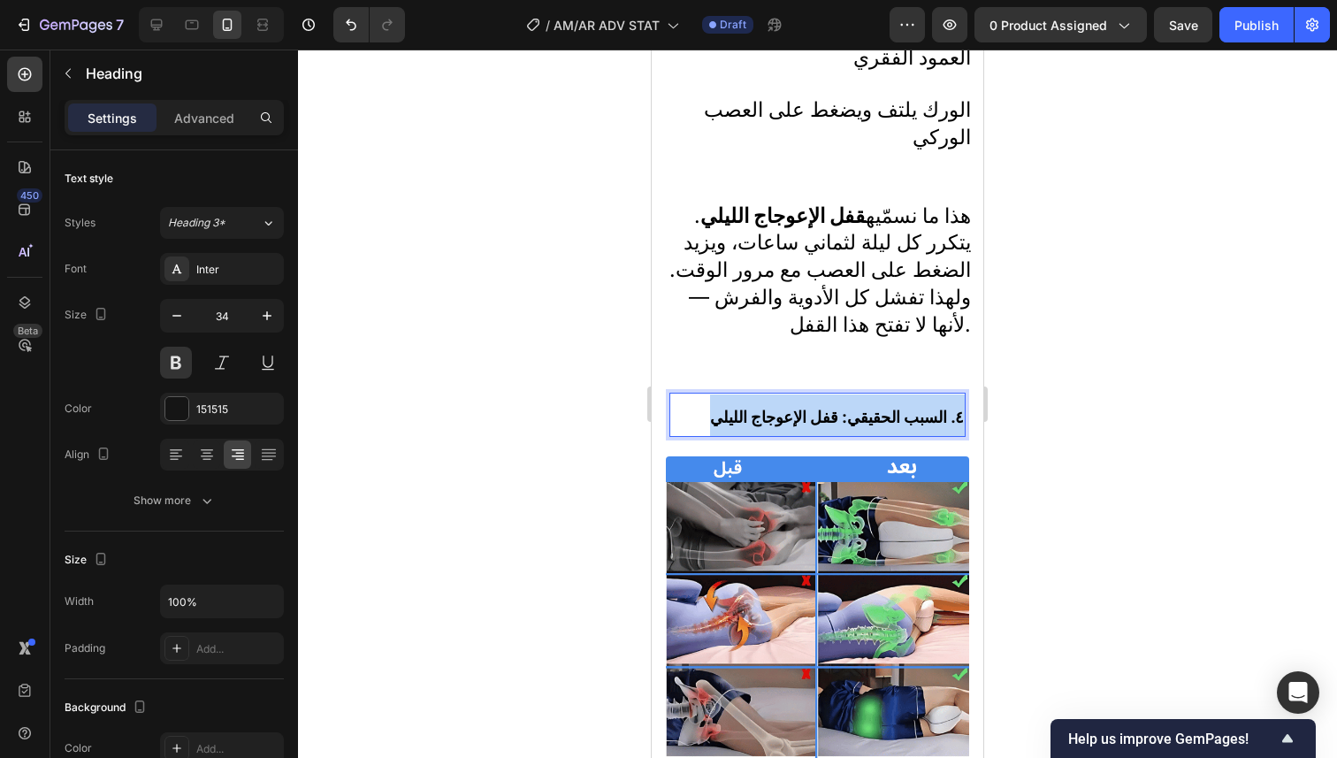
click at [907, 408] on strong "٤. السبب الحقيقي: قفل الإعوجاج الليلي" at bounding box center [837, 417] width 254 height 19
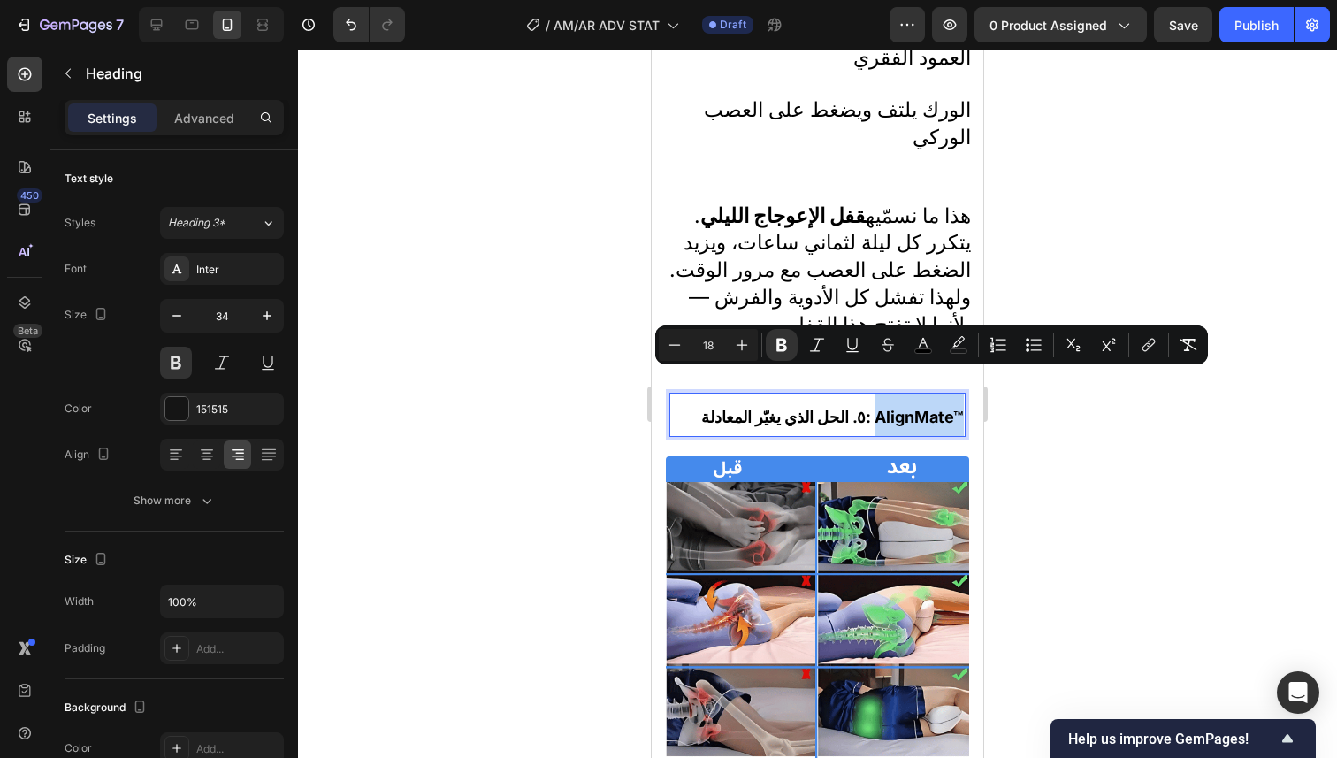
drag, startPoint x: 862, startPoint y: 384, endPoint x: 947, endPoint y: 382, distance: 84.9
click at [947, 408] on strong "٥. الحل الذي يغيّر المعادلة: AlignMate™" at bounding box center [832, 417] width 263 height 19
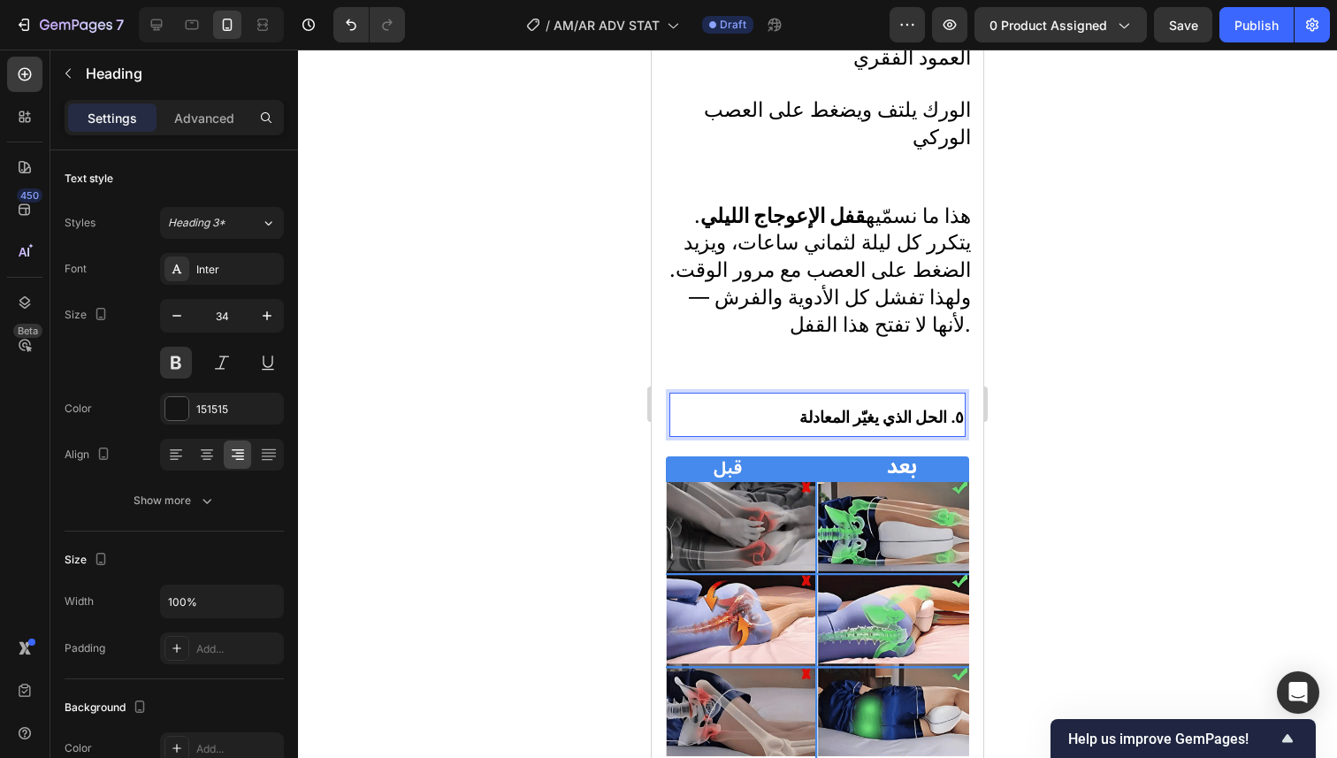
click at [759, 394] on p "٥. الحل الذي يغيّر المعادلة" at bounding box center [817, 415] width 293 height 42
click at [1087, 404] on div at bounding box center [817, 404] width 1039 height 708
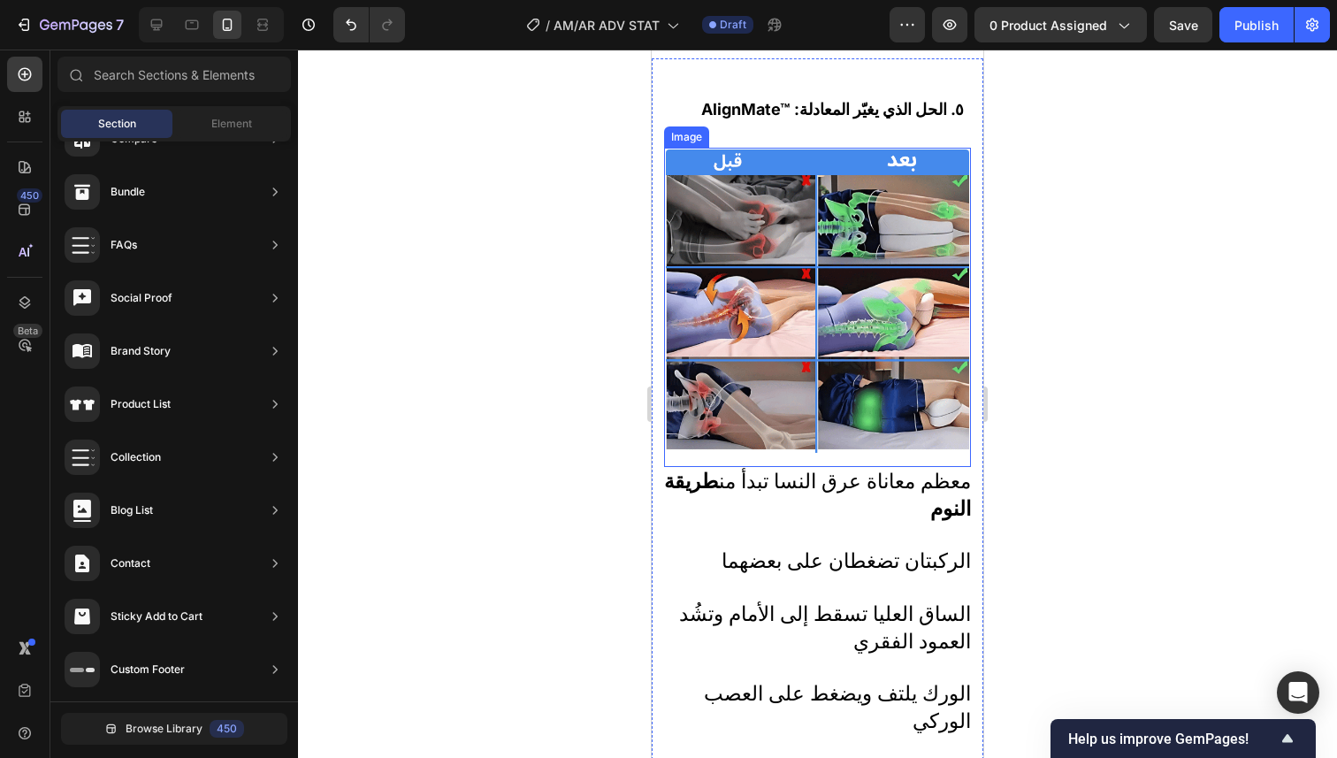
scroll to position [3650, 0]
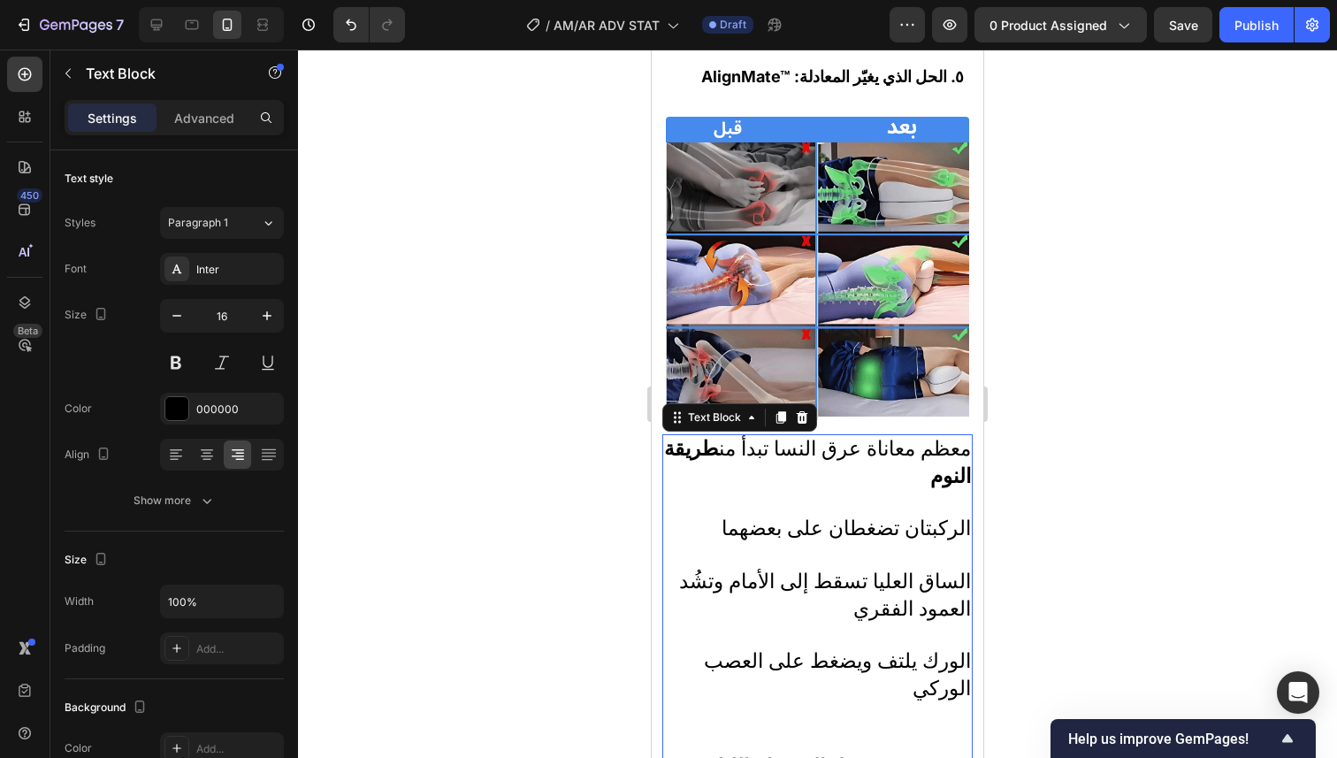
click at [882, 491] on p at bounding box center [817, 504] width 307 height 26
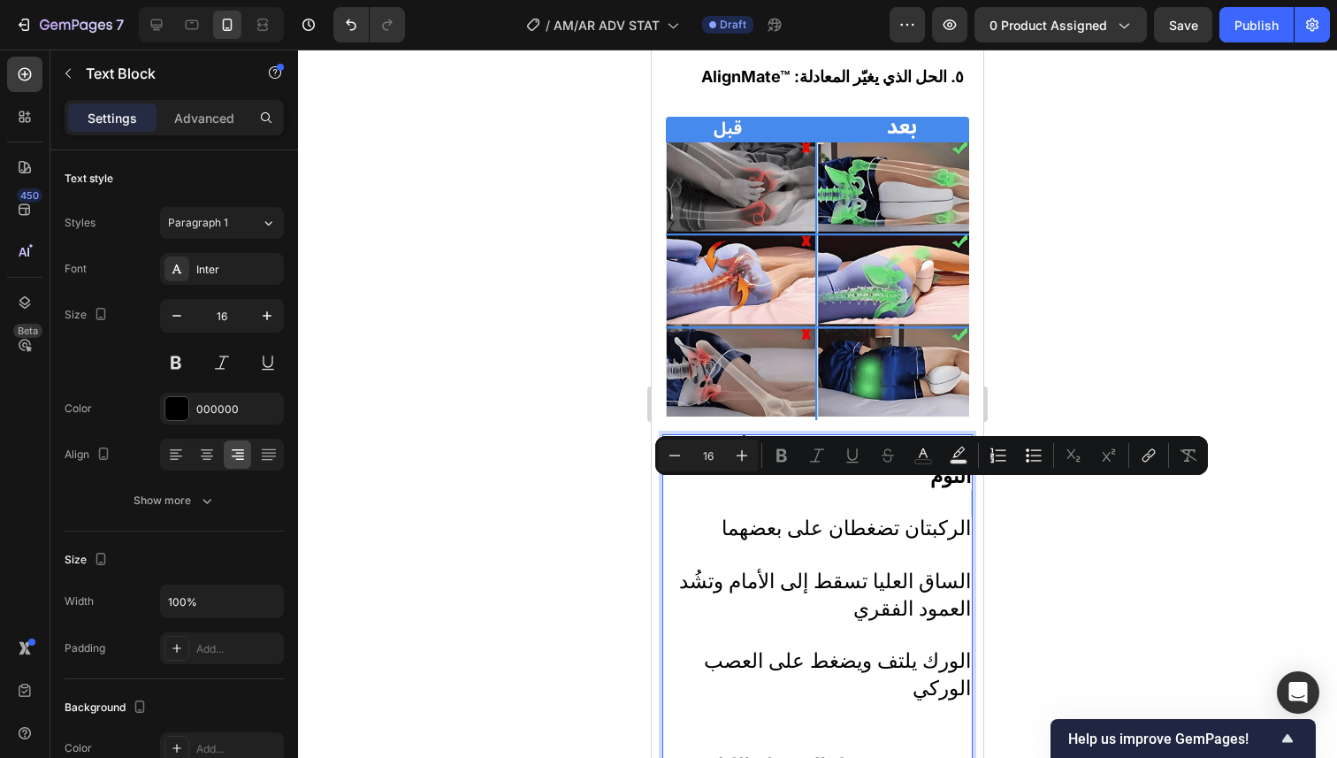
click at [882, 491] on p "Rich Text Editor. Editing area: main" at bounding box center [817, 504] width 307 height 26
click at [762, 501] on p "Rich Text Editor. Editing area: main" at bounding box center [817, 504] width 307 height 26
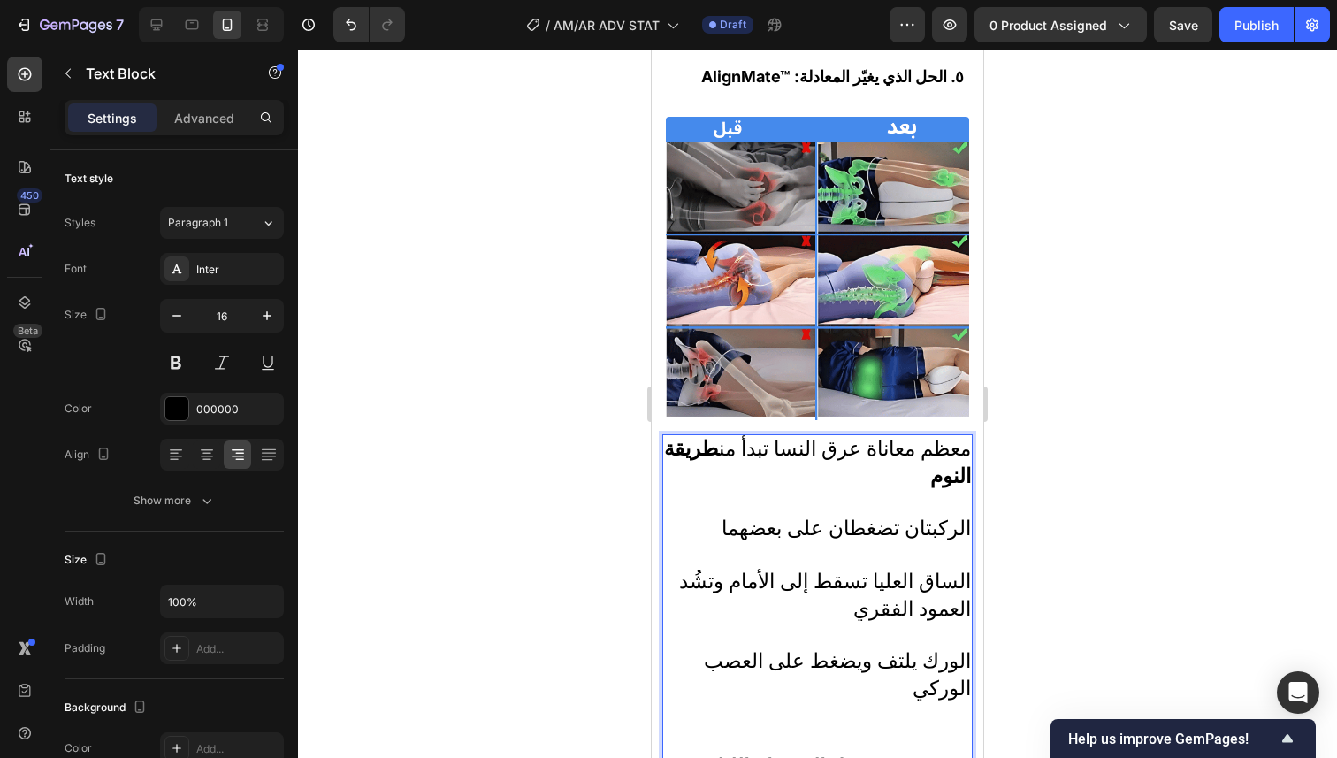
click at [748, 537] on p "الركبتان تضغطان على بعضهما" at bounding box center [817, 541] width 307 height 53
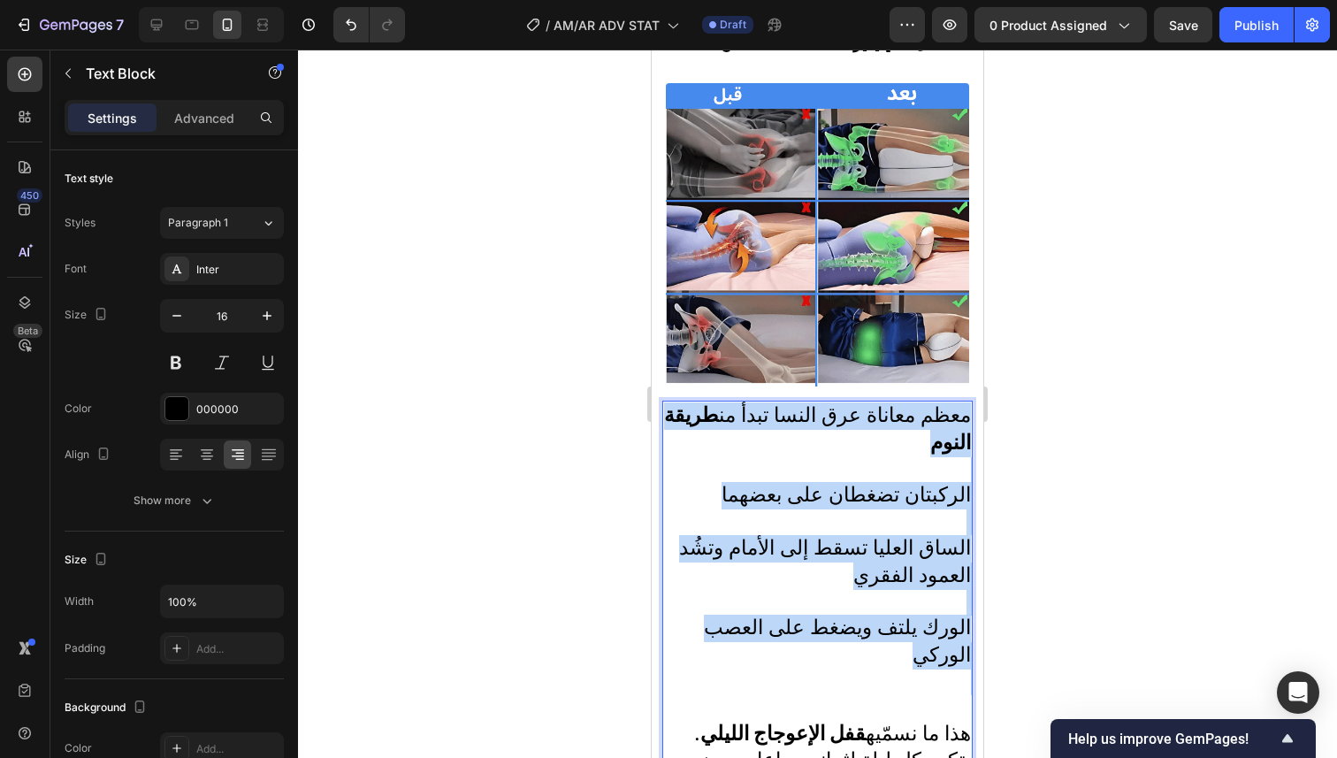
scroll to position [3945, 0]
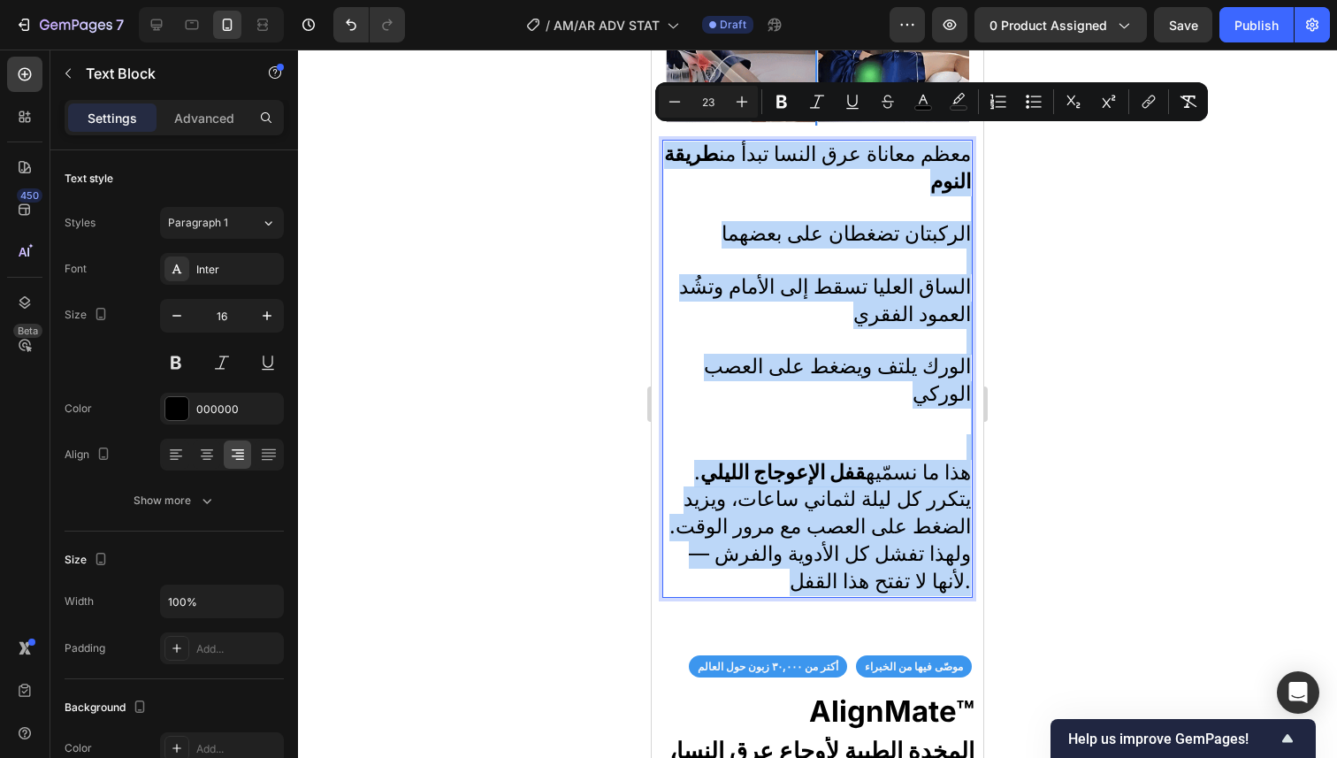
drag, startPoint x: 677, startPoint y: 433, endPoint x: 797, endPoint y: 562, distance: 176.4
click at [797, 562] on div "⁠⁠⁠⁠⁠⁠⁠ AlignMate™ :٥. الحل الذي يغيّر المعادلة Heading Image معظم معاناة عرق ا…" at bounding box center [817, 184] width 310 height 853
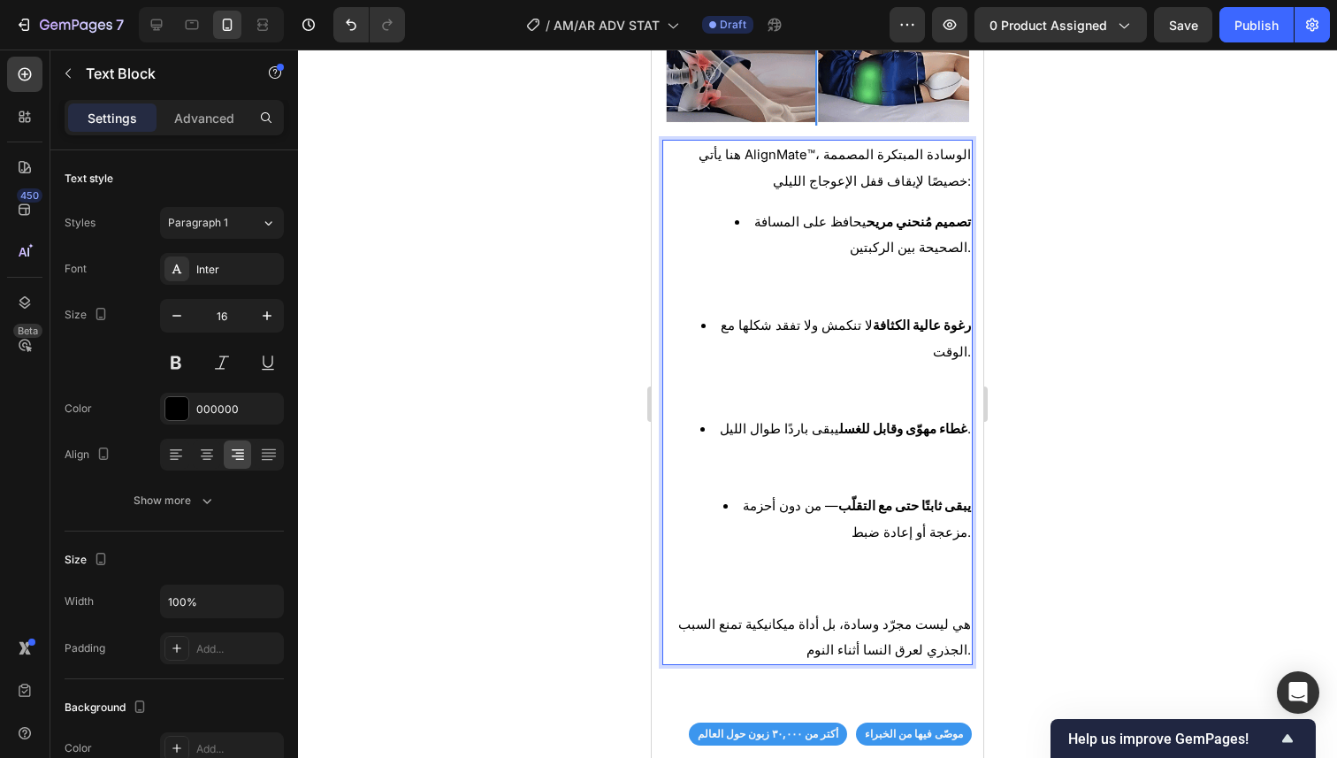
click at [780, 192] on div "هنا يأتي AlignMate™، الوسادة المبتكرة المصممة خصيصًا لإيقاف قفل الإعوجاج الليلي…" at bounding box center [817, 402] width 310 height 525
click at [797, 170] on p "هنا يأتي AlignMate™، الوسادة المبتكرة المصممة خصيصًا لإيقاف قفل الإعوجاج الليلي:" at bounding box center [817, 167] width 307 height 53
click at [805, 209] on li "تصميم مُنحني مريح يحافظ على المسافة الصحيحة بين الركبتين." at bounding box center [834, 260] width 271 height 103
click at [739, 214] on li "تصميم مُنحني مريح يحافظ على المسافة الصحيحة بين الركبتين." at bounding box center [834, 260] width 271 height 103
click at [740, 210] on li "تصميم مُنحني مريح يحافظ على المسافة الصحيحة بين الركبتين." at bounding box center [834, 260] width 271 height 103
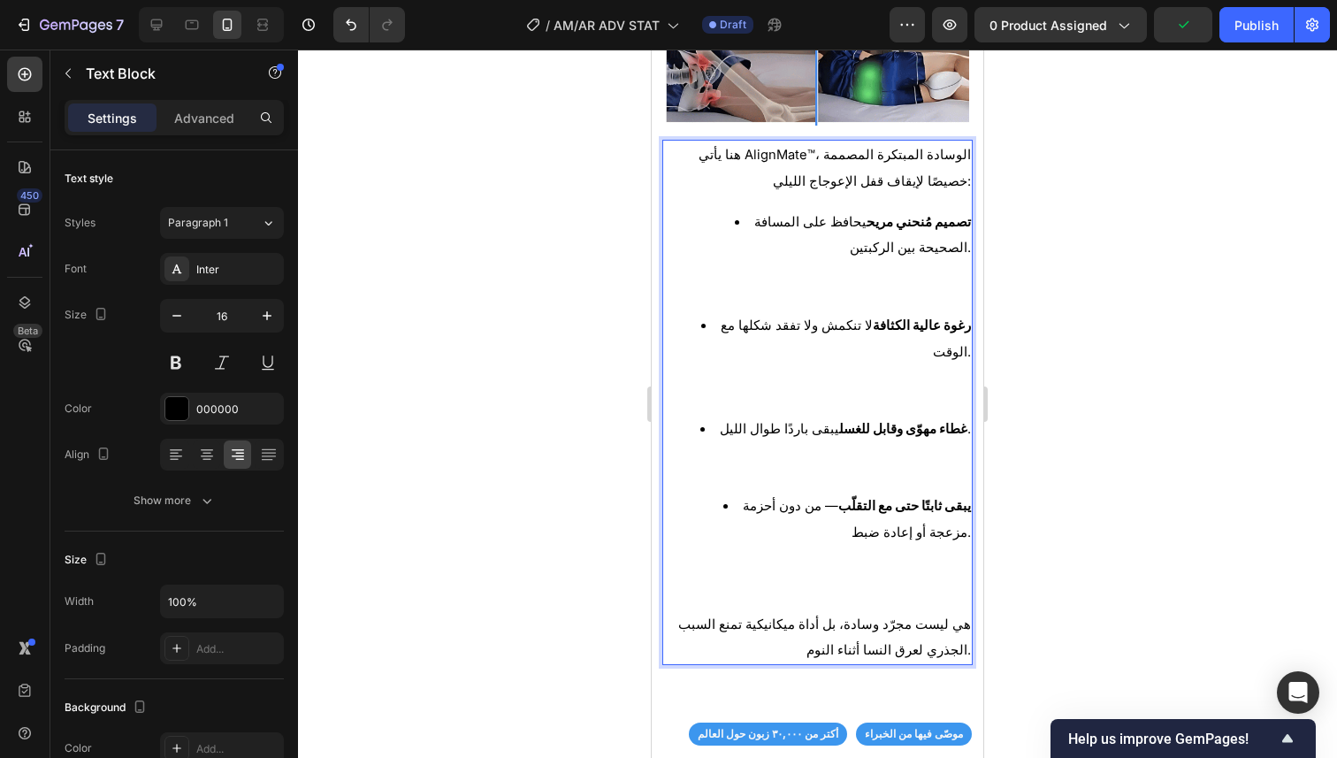
click at [740, 209] on li "تصميم مُنحني مريح يحافظ على المسافة الصحيحة بين الركبتين." at bounding box center [834, 260] width 271 height 103
click at [741, 209] on li "تصميم مُنحني مريح يحافظ على المسافة الصحيحة بين الركبتين." at bounding box center [834, 260] width 271 height 103
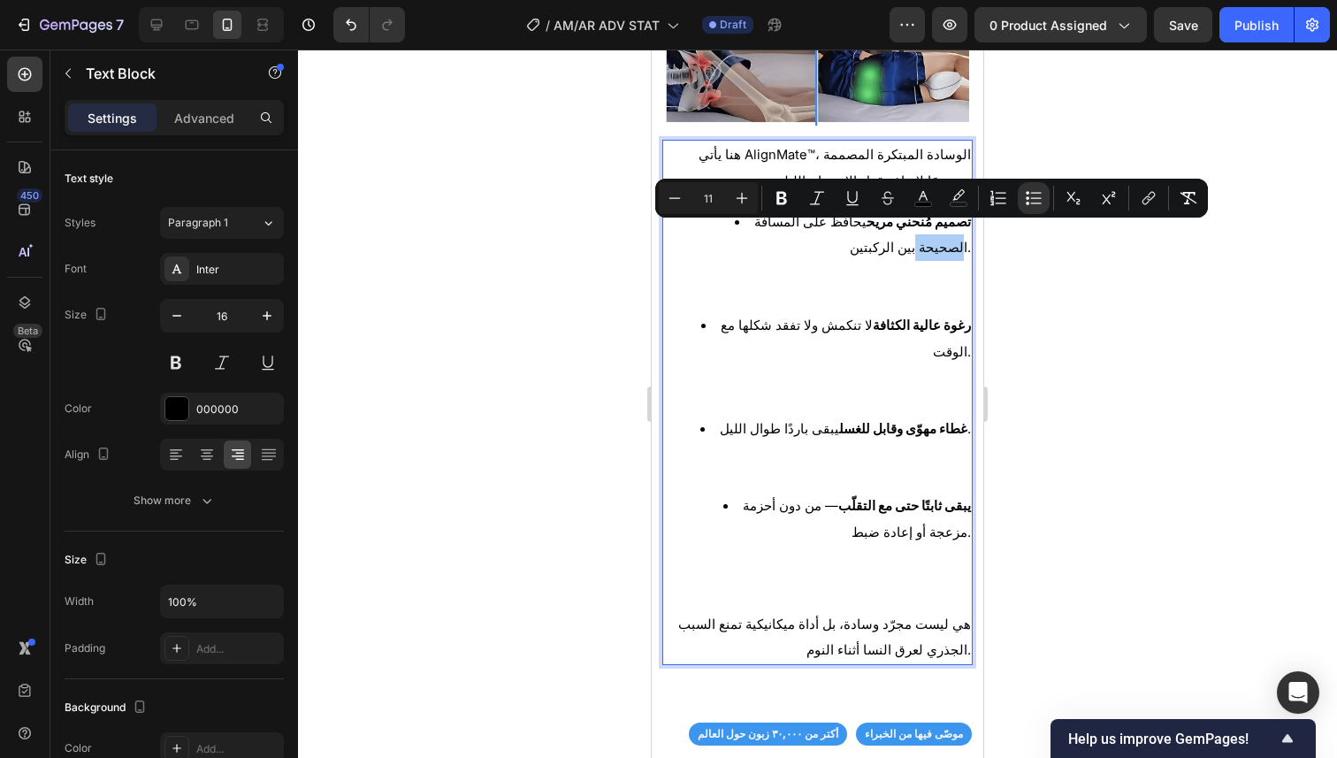
click at [743, 202] on icon "Editor contextual toolbar" at bounding box center [742, 198] width 18 height 18
type input "12"
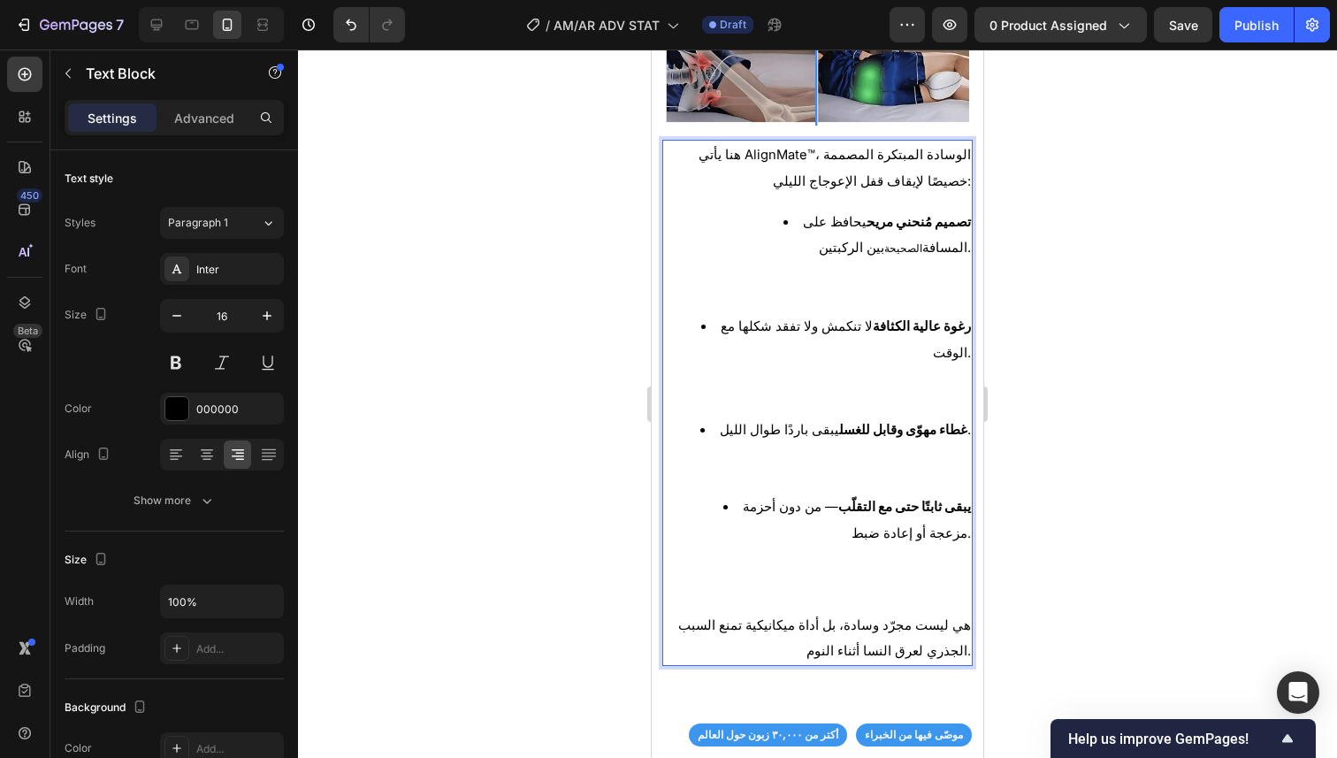
click at [752, 255] on li "تصميم مُنحني مريح يحافظ على المسافة الصحيحة بين الركبتين." at bounding box center [834, 261] width 271 height 104
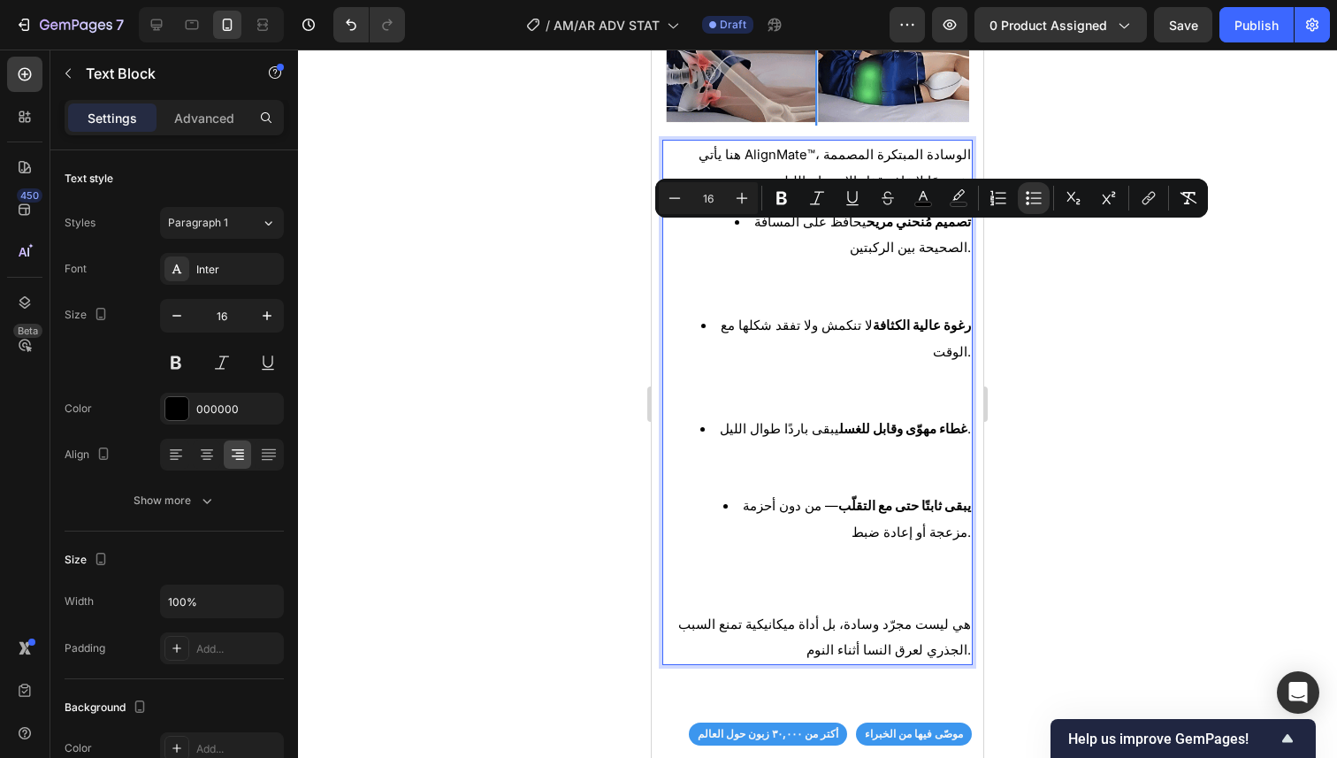
click at [774, 463] on li "غطاء مهوّى وقابل للغسل يبقى باردًا طوال الليل." at bounding box center [834, 454] width 271 height 77
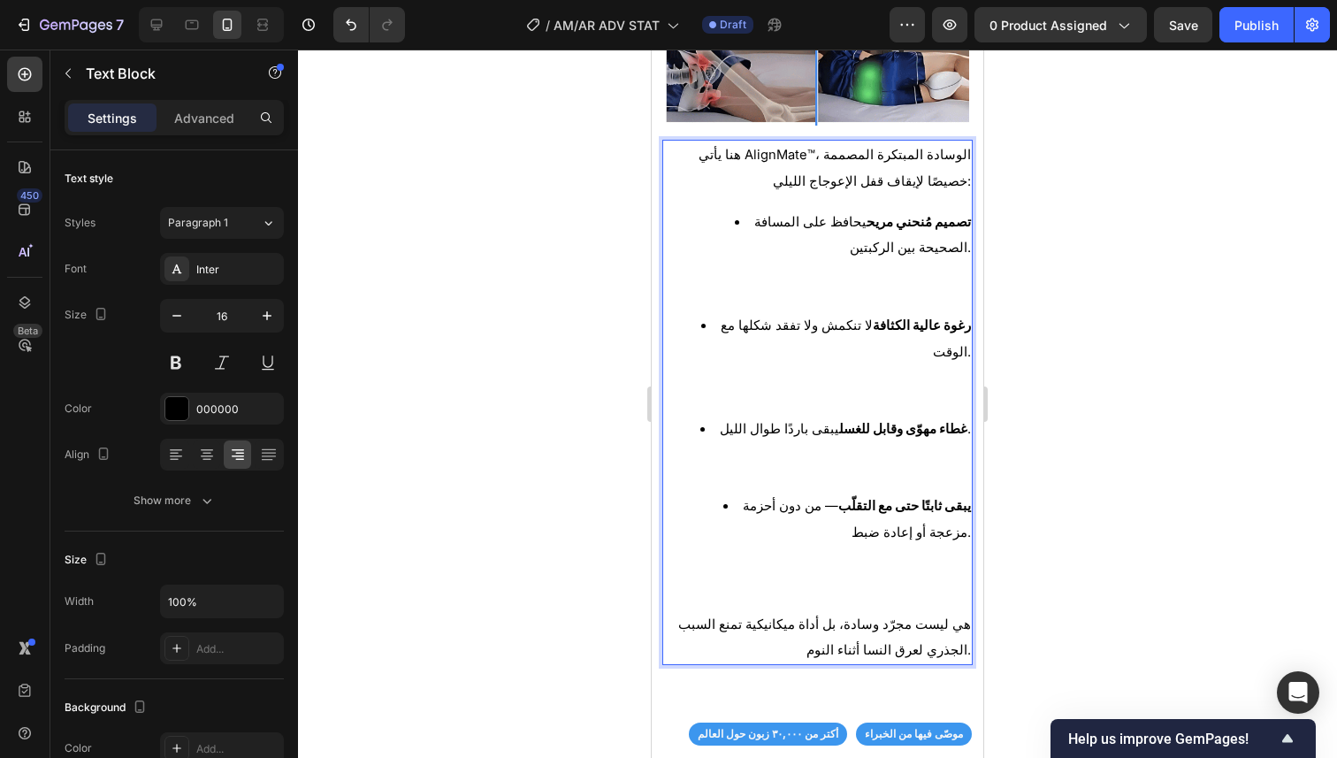
click at [715, 492] on li "يبقى ثابتًا حتى مع التقلّب — من دون أحزمة مزعجة أو إعادة ضبط." at bounding box center [834, 543] width 271 height 103
click at [717, 492] on li "يبقى ثابتًا حتى مع التقلّب — من دون أحزمة مزعجة أو إعادة ضبط." at bounding box center [834, 543] width 271 height 103
click at [718, 497] on li "يبقى ثابتًا حتى مع التقلّب — من دون أحزمة مزعجة أو إعادة ضبط." at bounding box center [834, 543] width 271 height 103
click at [717, 492] on li "يبقى ثابتًا حتى مع التقلّب — من دون أحزمة مزعجة أو إعادة ضبط." at bounding box center [834, 543] width 271 height 103
click at [743, 498] on span "يبقى ثابتًا حتى مع التقلّب — من دون أحزمة مزعجة أو إعادة ضبط." at bounding box center [857, 519] width 228 height 42
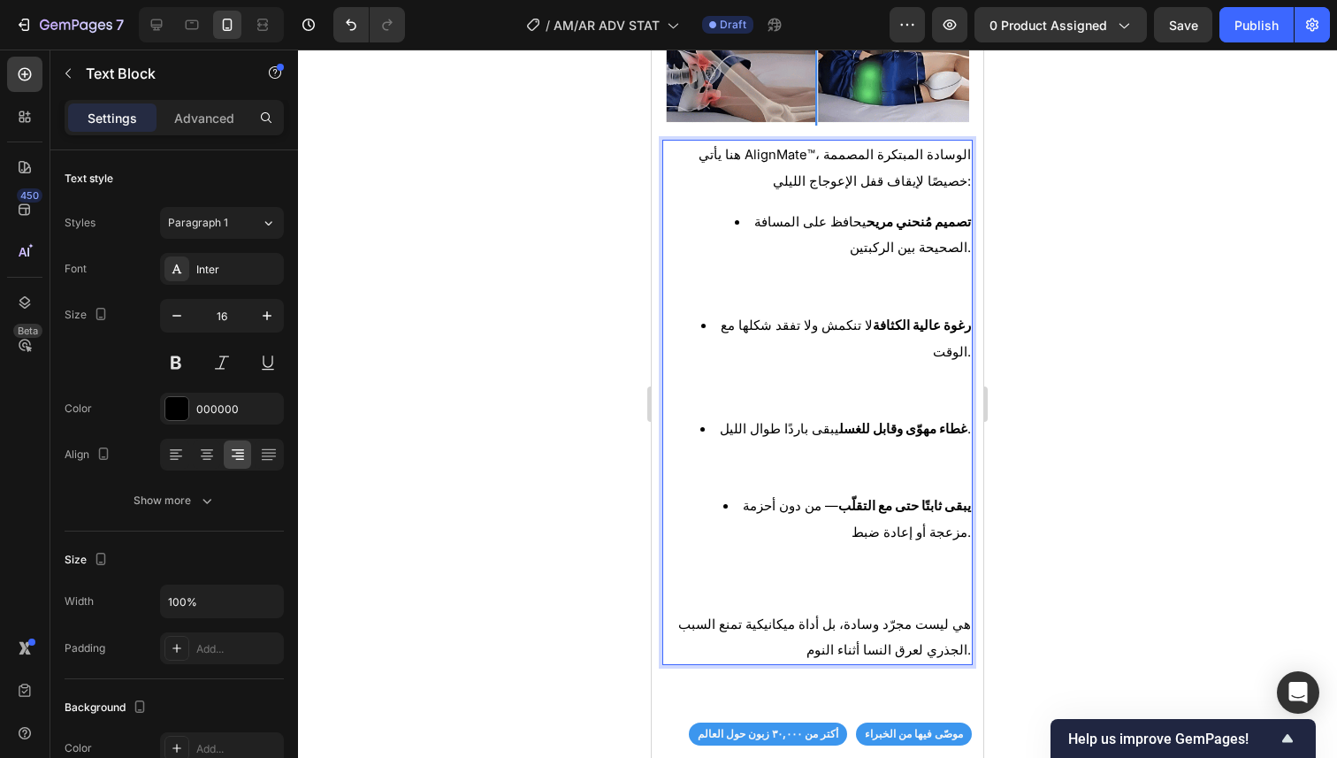
click at [725, 492] on li "يبقى ثابتًا حتى مع التقلّب — من دون أحزمة مزعجة أو إعادة ضبط." at bounding box center [834, 543] width 271 height 103
click at [705, 423] on li "غطاء مهوّى وقابل للغسل يبقى باردًا طوال الليل." at bounding box center [834, 454] width 271 height 77
click at [702, 416] on li "غطاء مهوّى وقابل للغسل يبقى باردًا طوال الليل. ⁠⁠⁠⁠⁠⁠⁠" at bounding box center [834, 454] width 271 height 77
click at [765, 616] on p "هي ليست مجرّد وسادة، بل أداة ميكانيكية تمنع السبب الجذري لعرق النسا أثناء النوم." at bounding box center [817, 637] width 307 height 53
click at [713, 492] on li "يبقى ثابتًا حتى مع التقلّب — من دون أحزمة مزعجة أو إعادة ضبط." at bounding box center [834, 543] width 271 height 103
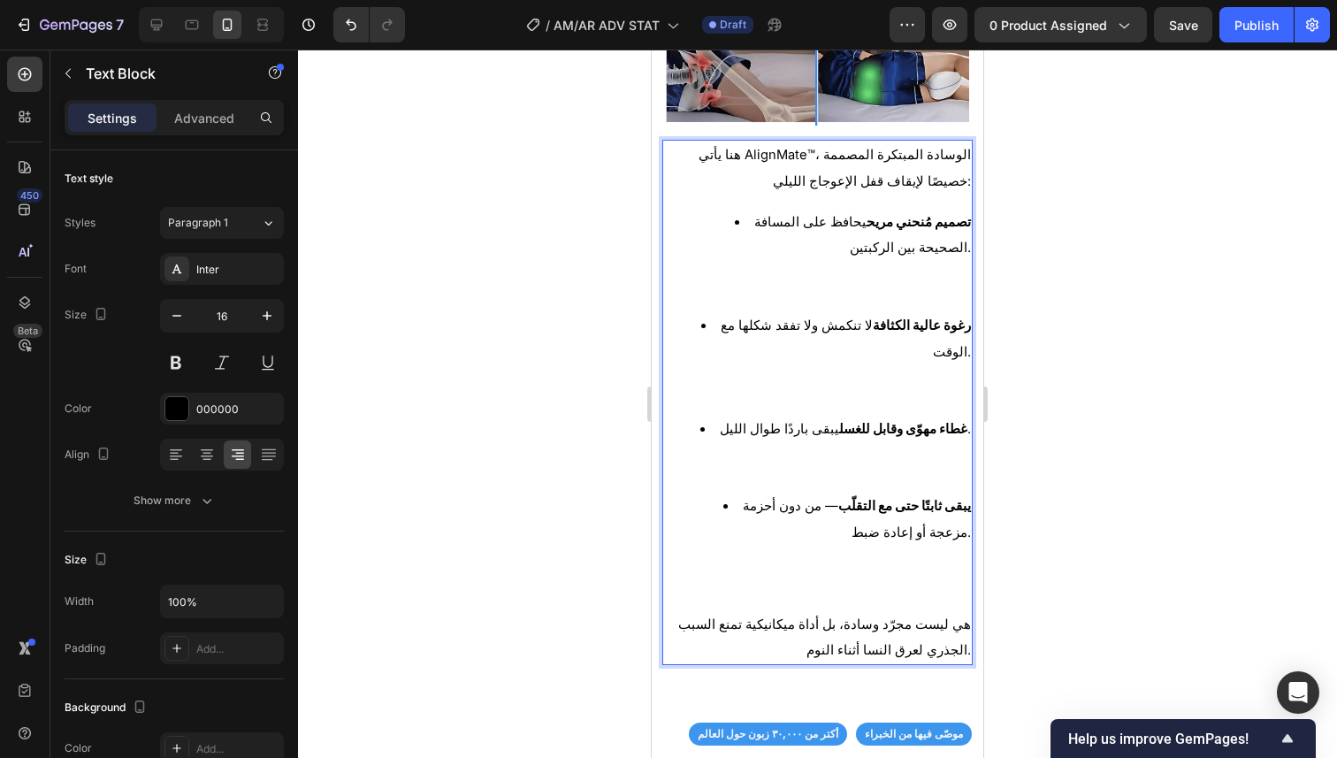
click at [722, 492] on li "يبقى ثابتًا حتى مع التقلّب — من دون أحزمة مزعجة أو إعادة ضبط." at bounding box center [834, 543] width 271 height 103
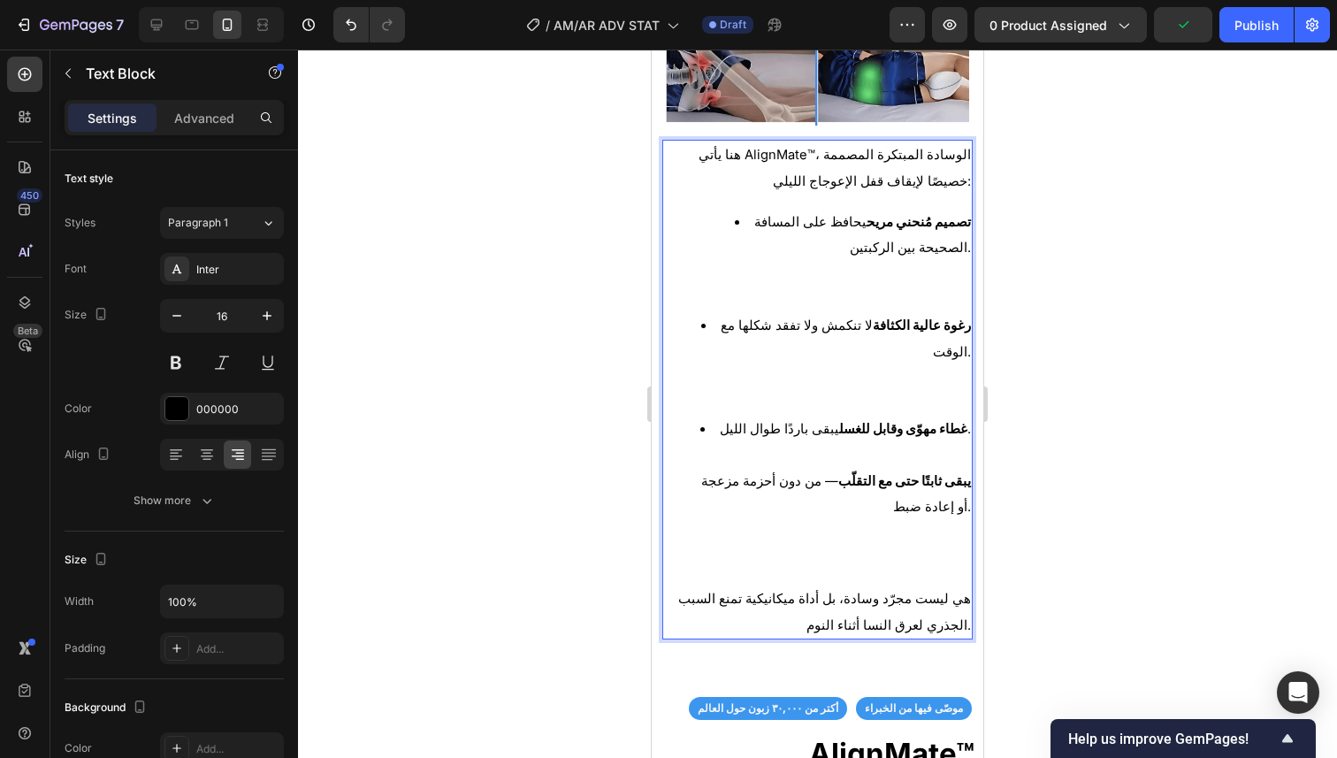
click at [703, 418] on li "غطاء مهوّى وقابل للغسل يبقى باردًا طوال الليل. يبقى ثابتًا حتى مع التقلّب — من …" at bounding box center [834, 494] width 271 height 156
click at [703, 416] on li "غطاء مهوّى وقابل للغسل يبقى باردًا طوال الليل. ⁠⁠⁠⁠⁠⁠⁠ يبقى ثابتًا حتى مع التقل…" at bounding box center [834, 494] width 271 height 156
click at [710, 416] on li "غطاء مهوّى وقابل للغسل يبقى باردًا طوال الليل. ⁠⁠⁠⁠⁠⁠⁠ يبقى ثابتًا حتى مع التقل…" at bounding box center [834, 494] width 271 height 156
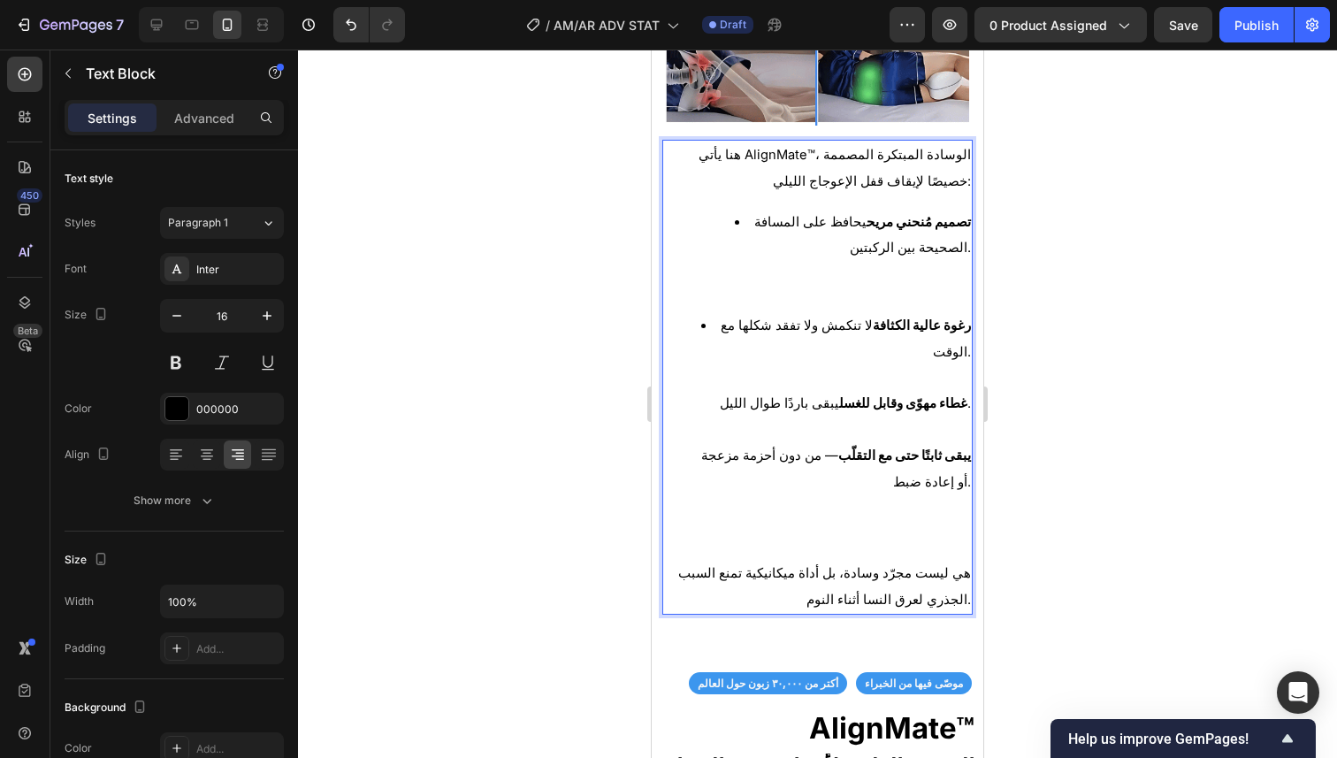
click at [701, 312] on li "رغوة عالية الكثافة لا تنكمش ولا تفقد شكلها مع الوقت. غطاء مهوّى وقابل للغسل يبق…" at bounding box center [834, 428] width 271 height 233
click at [716, 312] on li "رغوة عالية الكثافة لا تنكمش ولا تفقد شكلها مع الوقت. غطاء مهوّى وقابل للغسل يبق…" at bounding box center [834, 428] width 271 height 233
click at [719, 313] on li "رغوة عالية الكثافة لا تنكمش ولا تفقد شكلها مع الوقت. غطاء مهوّى وقابل للغسل يبق…" at bounding box center [834, 428] width 271 height 233
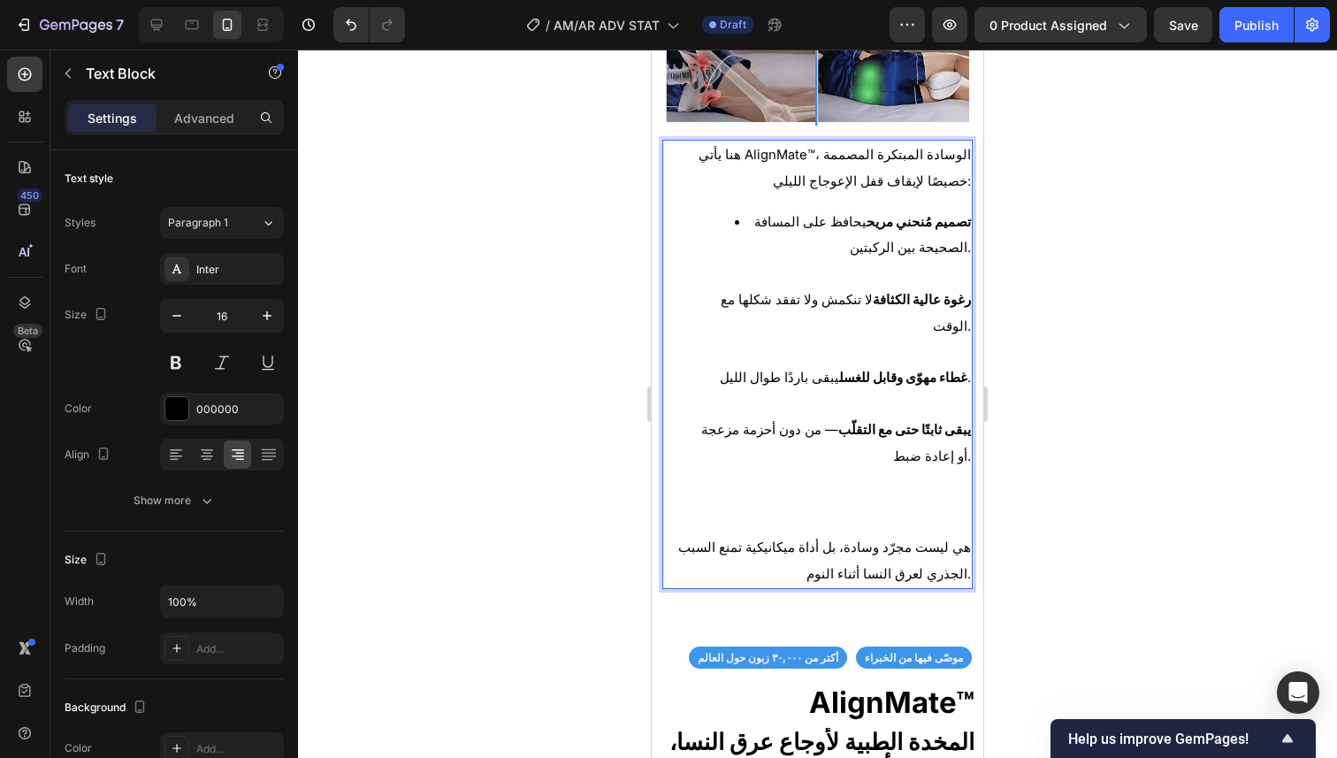
click at [738, 219] on li "تصميم مُنحني مريح يحافظ على المسافة الصحيحة بين الركبتين. رغوة عالية الكثافة لا…" at bounding box center [834, 365] width 271 height 312
click at [737, 210] on li "تصميم مُنحني مريح يحافظ على المسافة الصحيحة بين الركبتين. رغوة عالية الكثافة لا…" at bounding box center [834, 365] width 271 height 312
click at [739, 209] on li "تصميم مُنحني مريح يحافظ على المسافة الصحيحة بين الركبتين. رغوة عالية الكثافة لا…" at bounding box center [834, 365] width 271 height 312
click at [745, 209] on li "تصميم مُنحني مريح يحافظ على المسافة الصحيحة بين الركبتين. رغوة عالية الكثافة لا…" at bounding box center [834, 365] width 271 height 312
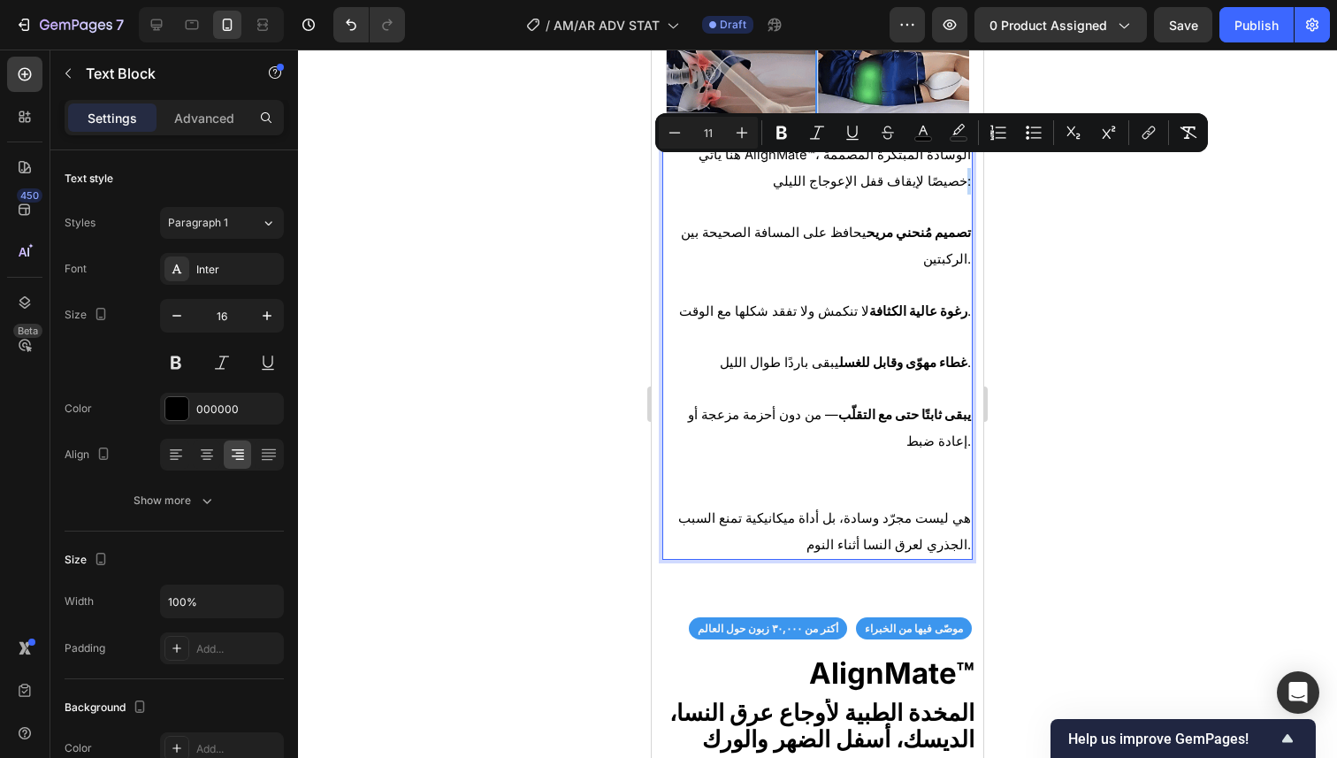
click at [954, 173] on p "هنا يأتي AlignMate™، الوسادة المبتكرة المصممة خصيصًا لإيقاف قفل الإعوجاج الليلي:" at bounding box center [817, 167] width 307 height 53
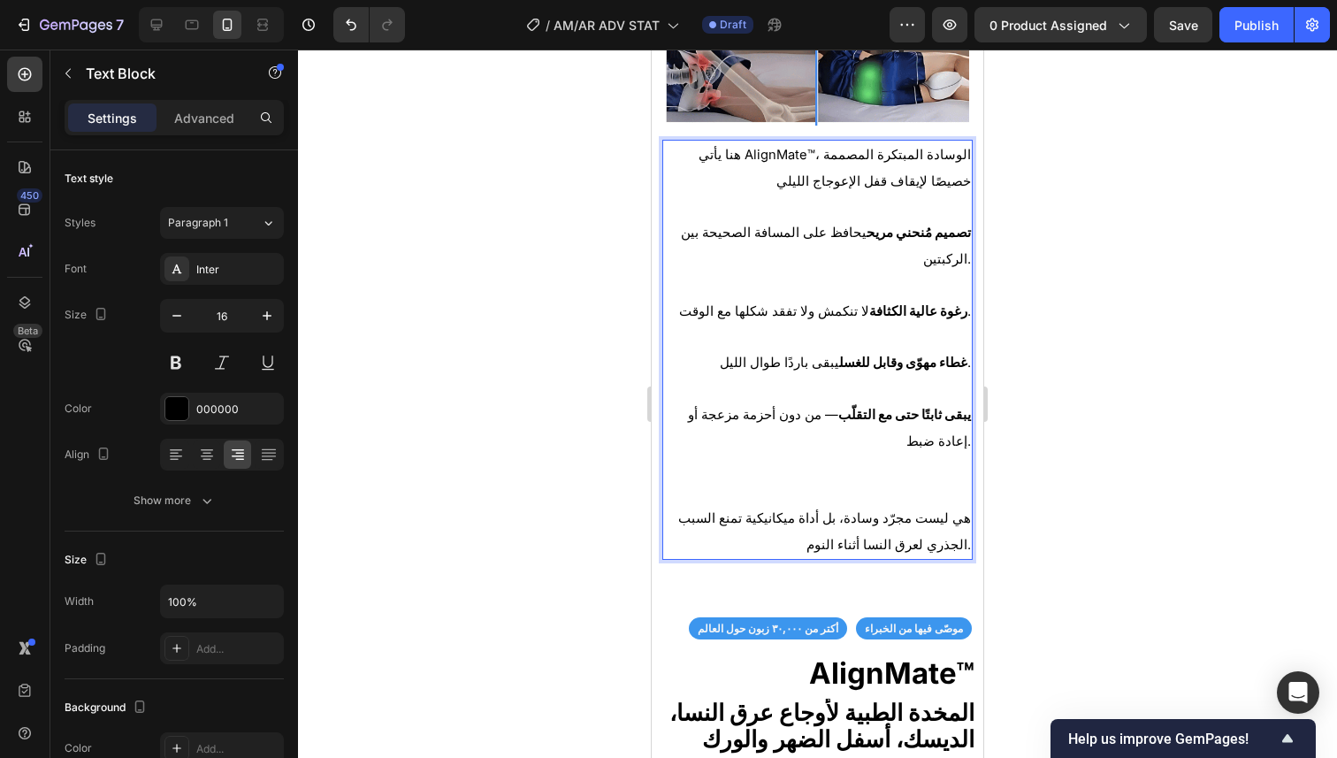
click at [929, 460] on p "تصميم مُنحني مريح يحافظ على المسافة الصحيحة بين الركبتين. رغوة عالية الكثافة لا…" at bounding box center [817, 362] width 307 height 286
click at [957, 355] on span "غطاء مهوّى وقابل للغسل يبقى باردًا طوال الليل." at bounding box center [845, 363] width 251 height 16
click at [958, 302] on div "هنا يأتي AlignMate™، الوسادة المبتكرة المصممة خصيصًا لإيقاف قفل الإعوجاج الليلي…" at bounding box center [817, 350] width 310 height 420
click at [957, 249] on div "هنا يأتي AlignMate™، الوسادة المبتكرة المصممة خصيصًا لإيقاف قفل الإعوجاج الليلي…" at bounding box center [817, 350] width 310 height 420
click at [957, 431] on div "هنا يأتي AlignMate™، الوسادة المبتكرة المصممة خصيصًا لإيقاف قفل الإعوجاج الليلي…" at bounding box center [817, 350] width 310 height 420
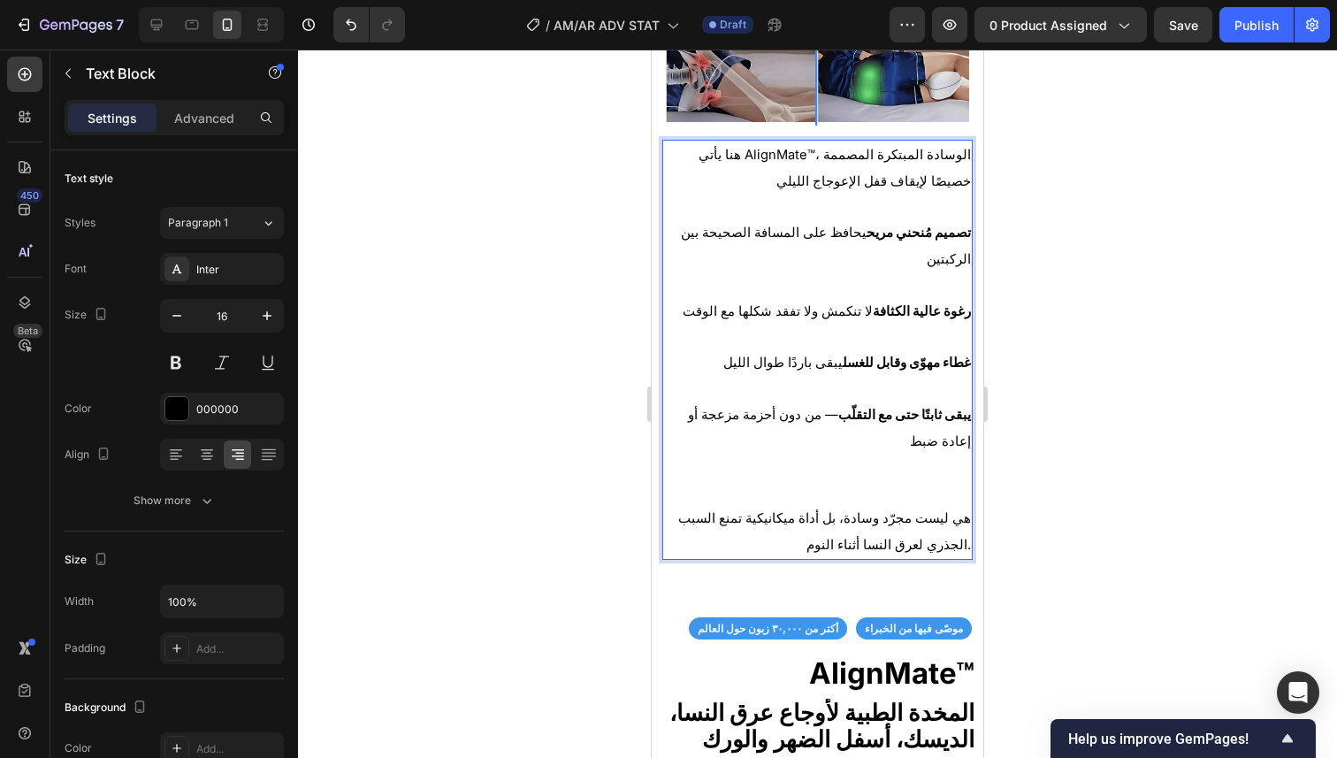
click at [949, 479] on p "تصميم مُنحني مريح يحافظ على المسافة الصحيحة بين الركبتين رغوة عالية الكثافة لا …" at bounding box center [817, 362] width 307 height 286
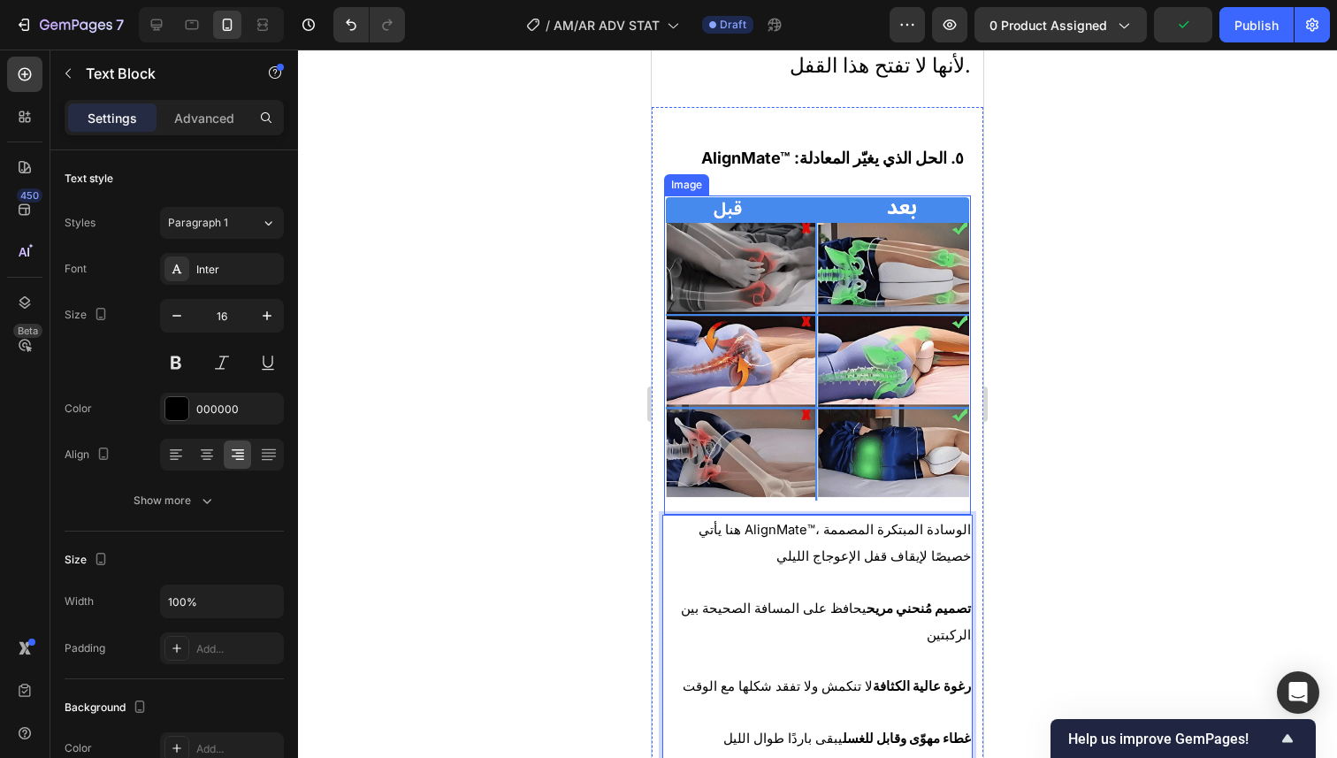
scroll to position [3599, 0]
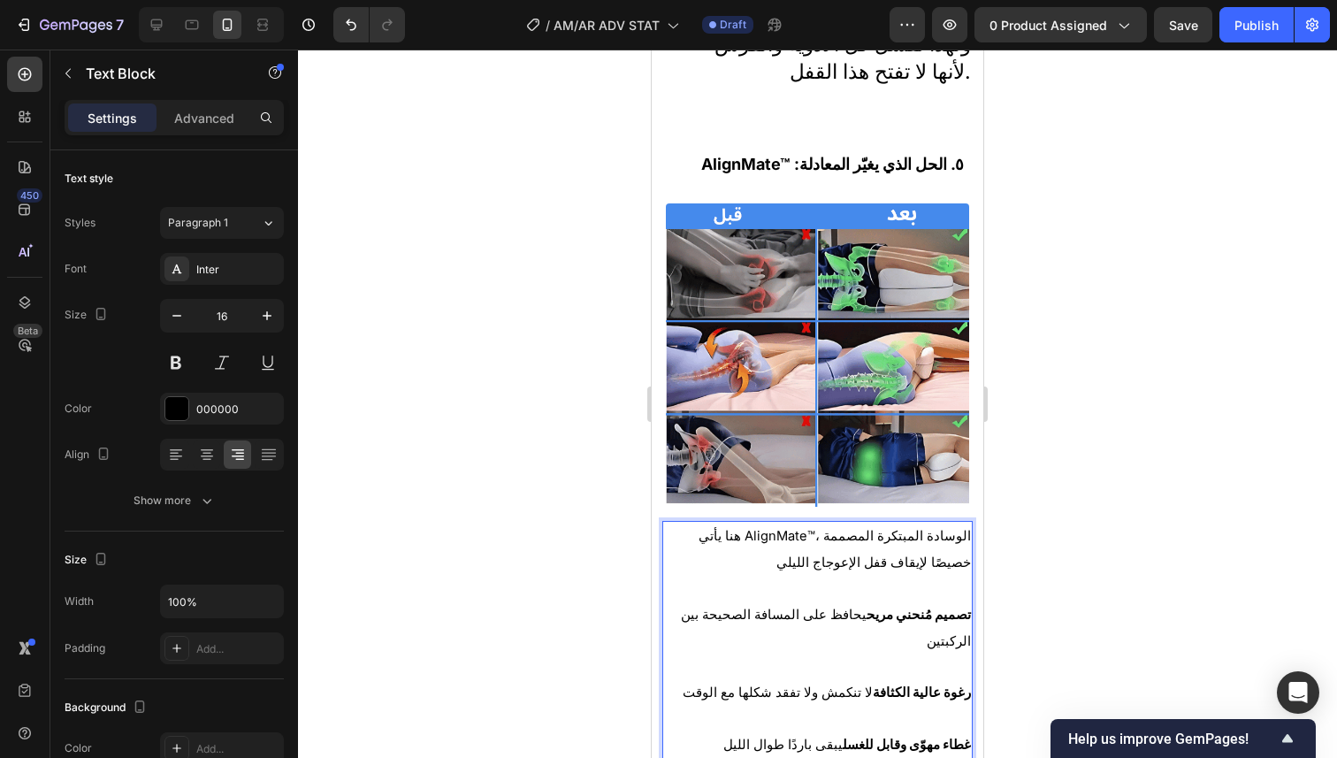
click at [763, 528] on span "هنا يأتي AlignMate™، الوسادة المبتكرة المصممة خصيصًا لإيقاف قفل الإعوجاج الليلي" at bounding box center [834, 549] width 272 height 42
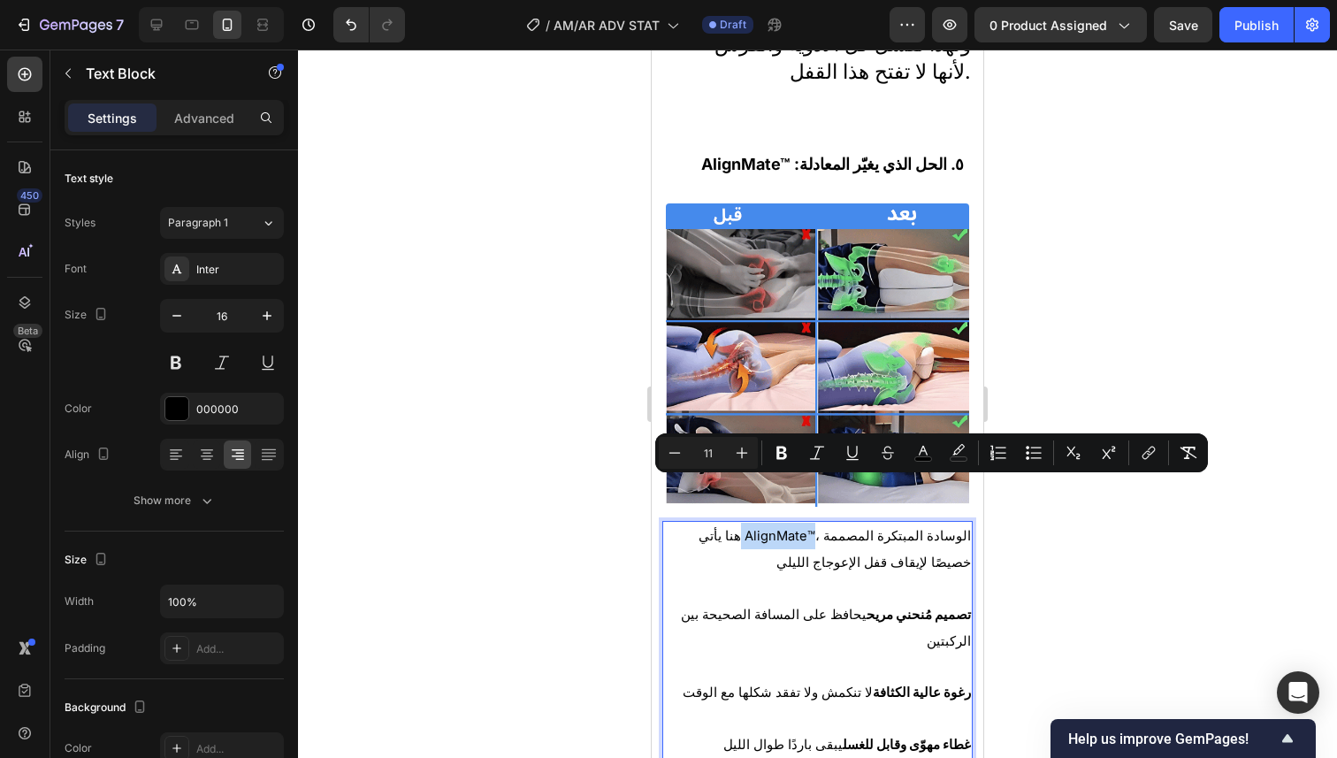
drag, startPoint x: 797, startPoint y: 489, endPoint x: 722, endPoint y: 494, distance: 74.5
click at [722, 528] on span "هنا يأتي AlignMate™، الوسادة المبتكرة المصممة خصيصًا لإيقاف قفل الإعوجاج الليلي" at bounding box center [834, 549] width 272 height 42
click at [724, 528] on span "هنا يأتي AlignMate™، الوسادة المبتكرة المصممة خصيصًا لإيقاف قفل الإعوجاج الليلي" at bounding box center [834, 549] width 272 height 42
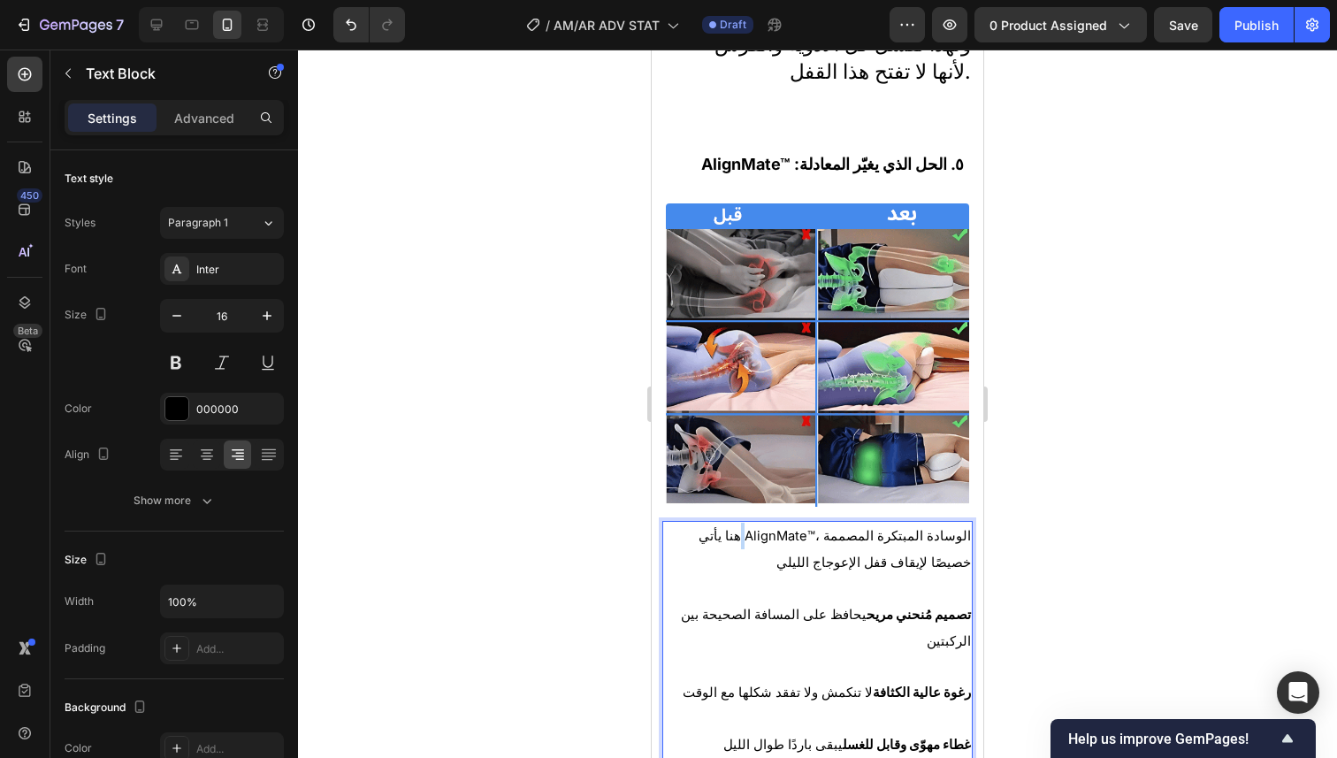
click at [724, 528] on span "هنا يأتي AlignMate™، الوسادة المبتكرة المصممة خصيصًا لإيقاف قفل الإعوجاج الليلي" at bounding box center [834, 549] width 272 height 42
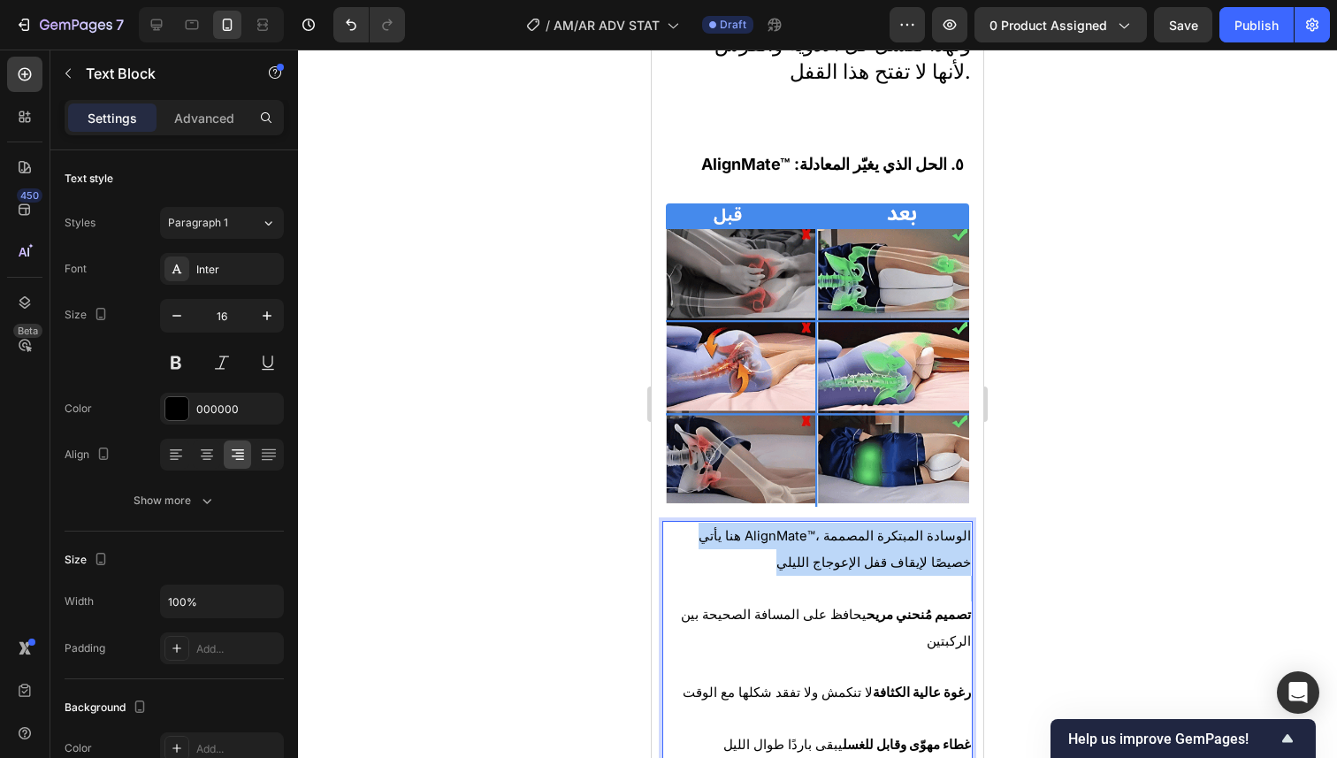
click at [724, 528] on span "هنا يأتي AlignMate™، الوسادة المبتكرة المصممة خصيصًا لإيقاف قفل الإعوجاج الليلي" at bounding box center [834, 549] width 272 height 42
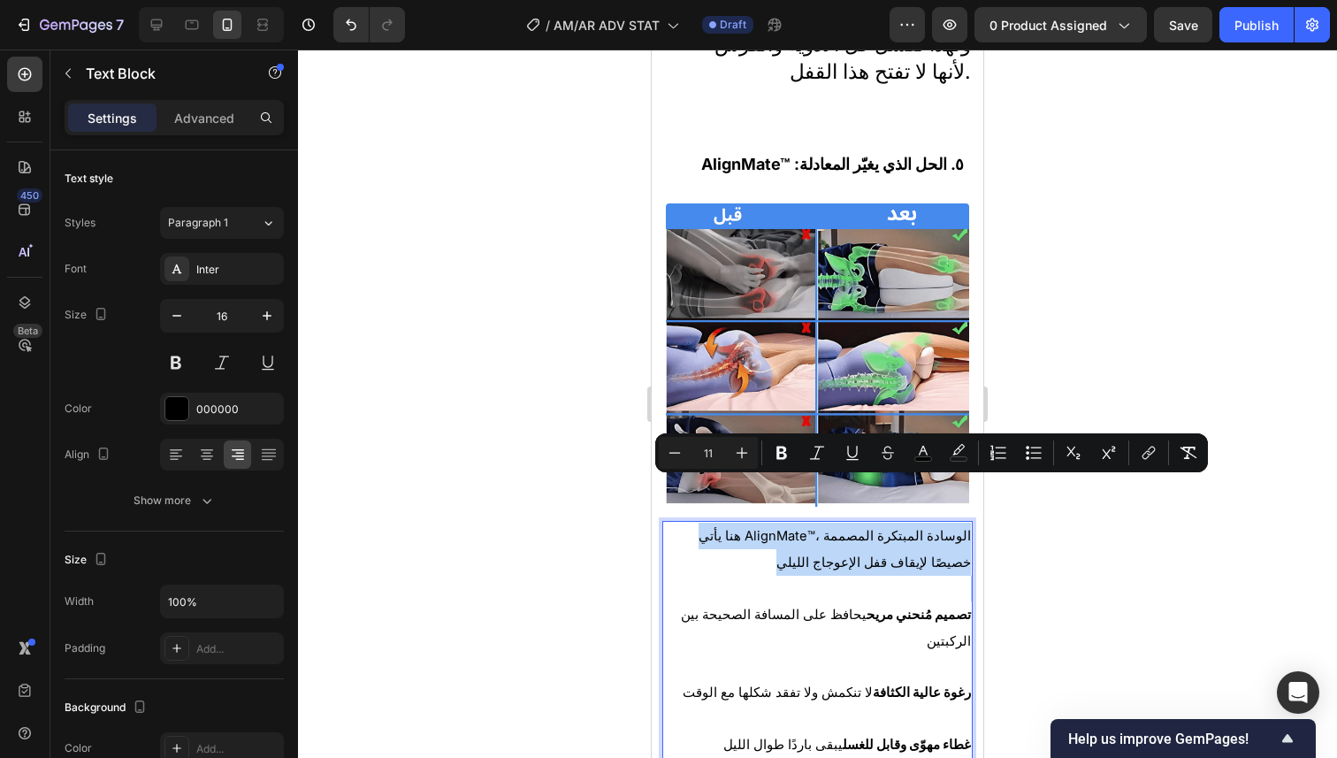
click at [724, 528] on span "هنا يأتي AlignMate™، الوسادة المبتكرة المصممة خصيصًا لإيقاف قفل الإعوجاج الليلي" at bounding box center [834, 549] width 272 height 42
click at [788, 528] on span "هنا يأتي AlignMate™، الوسادة المبتكرة المصممة خصيصًا لإيقاف قفل الإعوجاج الليلي" at bounding box center [834, 549] width 272 height 42
drag, startPoint x: 677, startPoint y: 492, endPoint x: 796, endPoint y: 491, distance: 118.5
click at [796, 522] on p "هنا يأتي AlignMate™، الوسادة المبتكرة المصممة خصيصًا لإيقاف قفل الإعوجاج الليلي" at bounding box center [817, 548] width 307 height 53
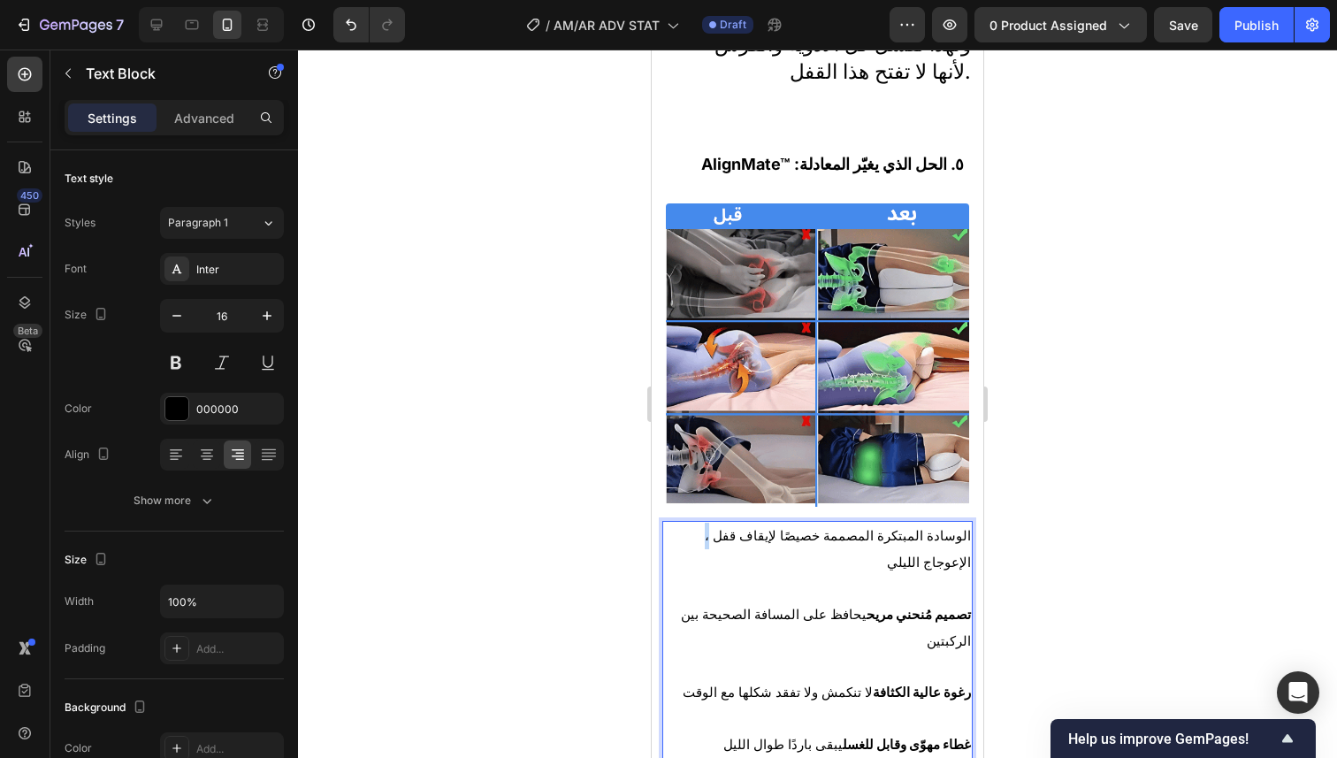
click at [705, 528] on span "، الوسادة المبتكرة المصممة خصيصًا لإيقاف قفل الإعوجاج الليلي" at bounding box center [838, 549] width 266 height 42
click at [957, 528] on span "الوسادة المبتكرة المصممة خصيصًا لإيقاف قفل الإعوجاج الليلي" at bounding box center [842, 549] width 258 height 42
click at [713, 528] on span "الوسادة المبتكرة المصممة خصيصًا لإيقاف قفل الإعوجاج الليلي" at bounding box center [842, 549] width 258 height 42
click at [799, 528] on span "هنا يأتي AlignMate™ الوسادة المبتكرة المصممة خصيصًا لإيقاف قفل الإعوجاج الليلي" at bounding box center [837, 549] width 268 height 42
drag, startPoint x: 801, startPoint y: 487, endPoint x: 695, endPoint y: 492, distance: 106.2
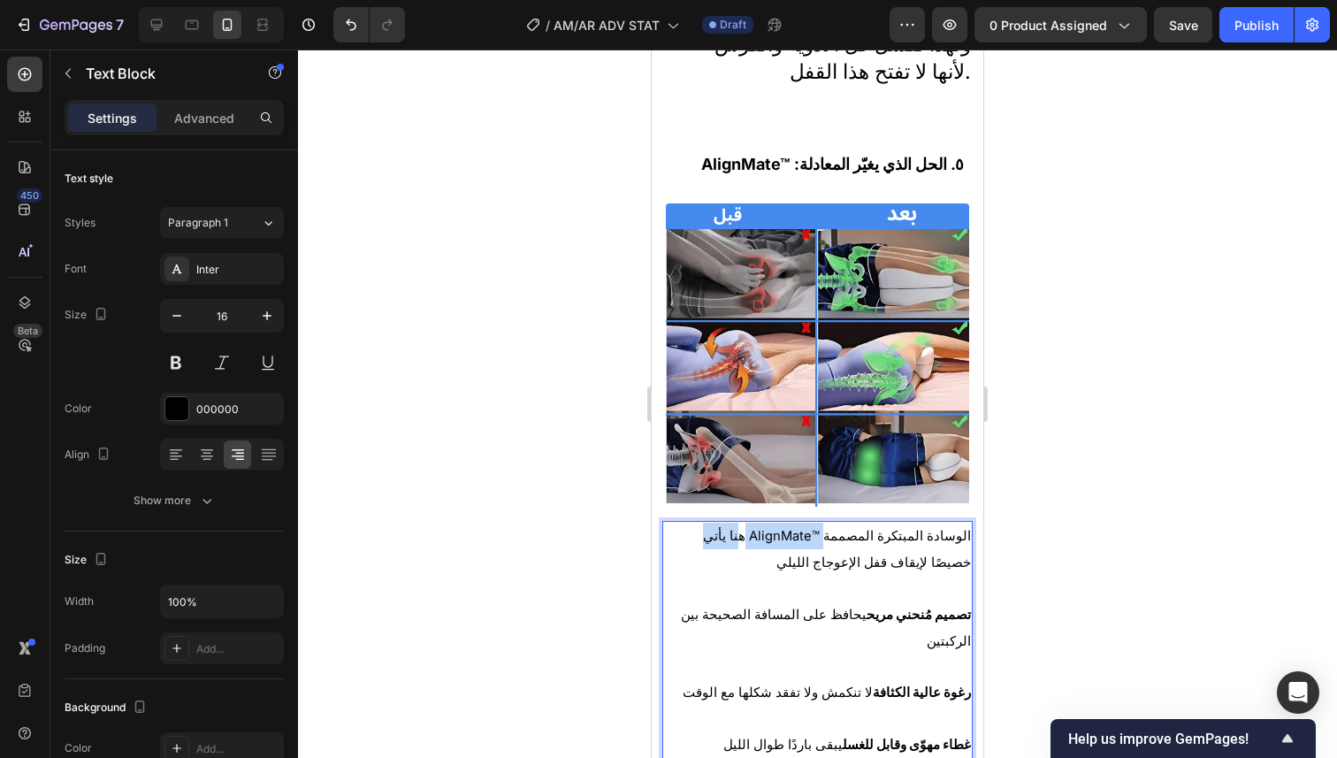
click at [703, 528] on span "هنا يأتي AlignMate™ الوسادة المبتكرة المصممة خصيصًا لإيقاف قفل الإعوجاج الليلي" at bounding box center [837, 549] width 268 height 42
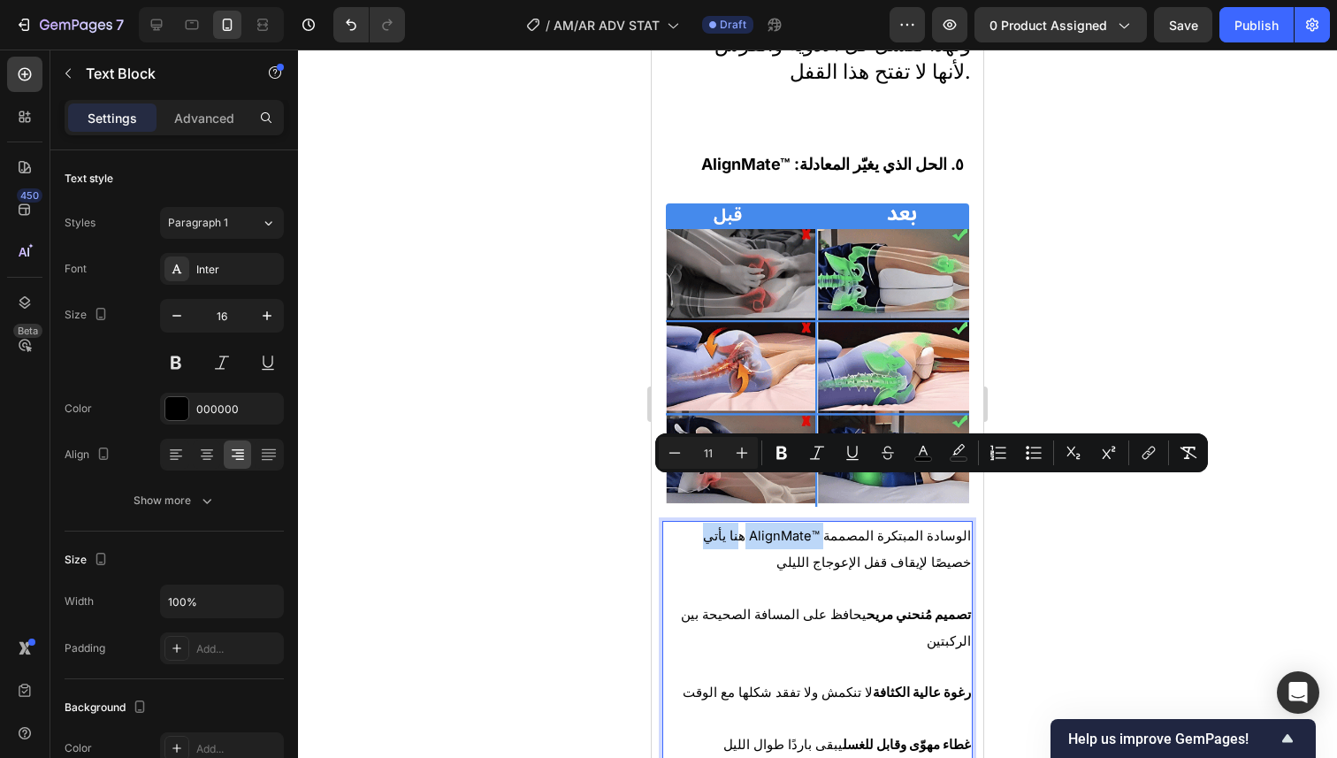
click at [707, 528] on span "هنا يأتي AlignMate™ الوسادة المبتكرة المصممة خصيصًا لإيقاف قفل الإعوجاج الليلي" at bounding box center [837, 549] width 268 height 42
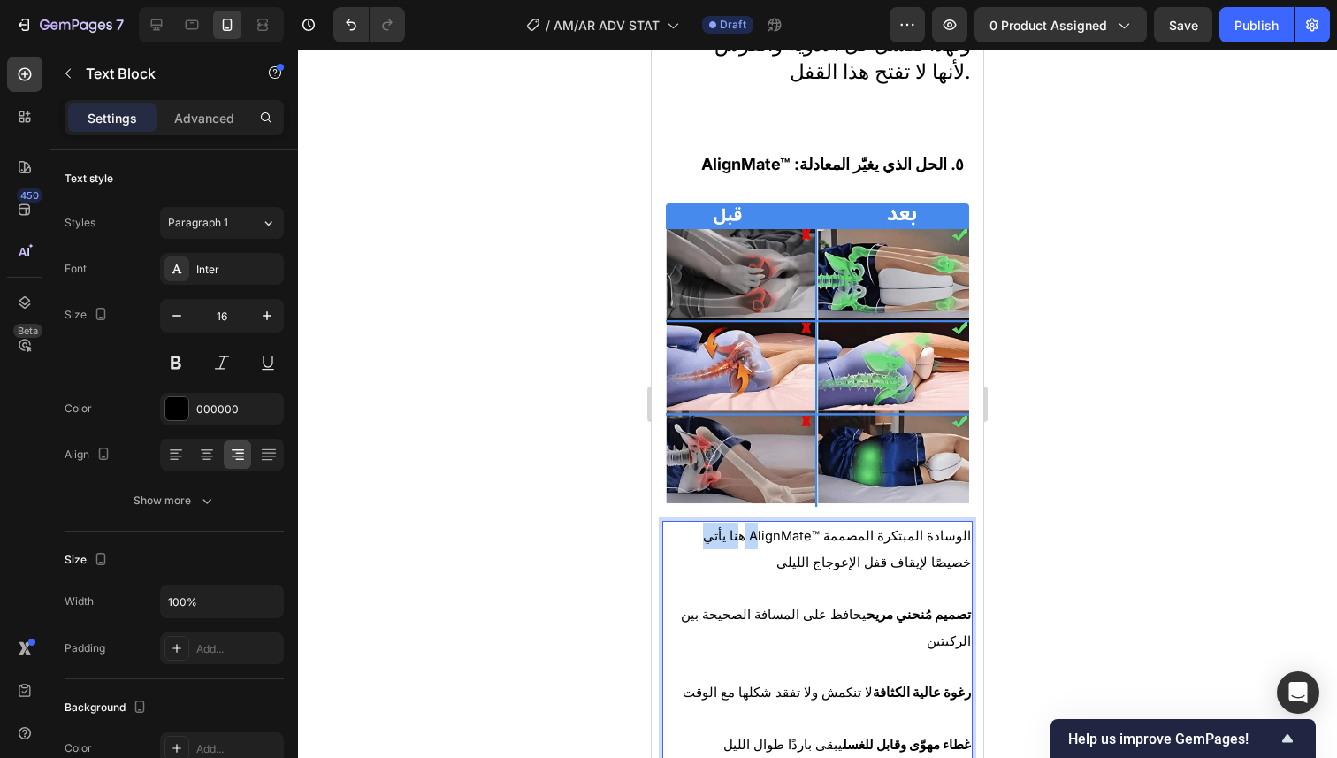
drag, startPoint x: 732, startPoint y: 489, endPoint x: 689, endPoint y: 492, distance: 43.4
click at [703, 528] on span "هنا يأتي AlignMate™ الوسادة المبتكرة المصممة خصيصًا لإيقاف قفل الإعوجاج الليلي" at bounding box center [837, 549] width 268 height 42
click at [956, 528] on span "AlignMate™ الوسادة المبتكرة المصممة خصيصًا لإيقاف قفل الإعوجاج الليلي" at bounding box center [818, 549] width 306 height 42
click at [957, 521] on div "AlignMate™ الوسادة المبتكرة المصممة خصيصًا لإيقاف قفل الإعوجاج الليلي تصميم مُن…" at bounding box center [817, 718] width 310 height 394
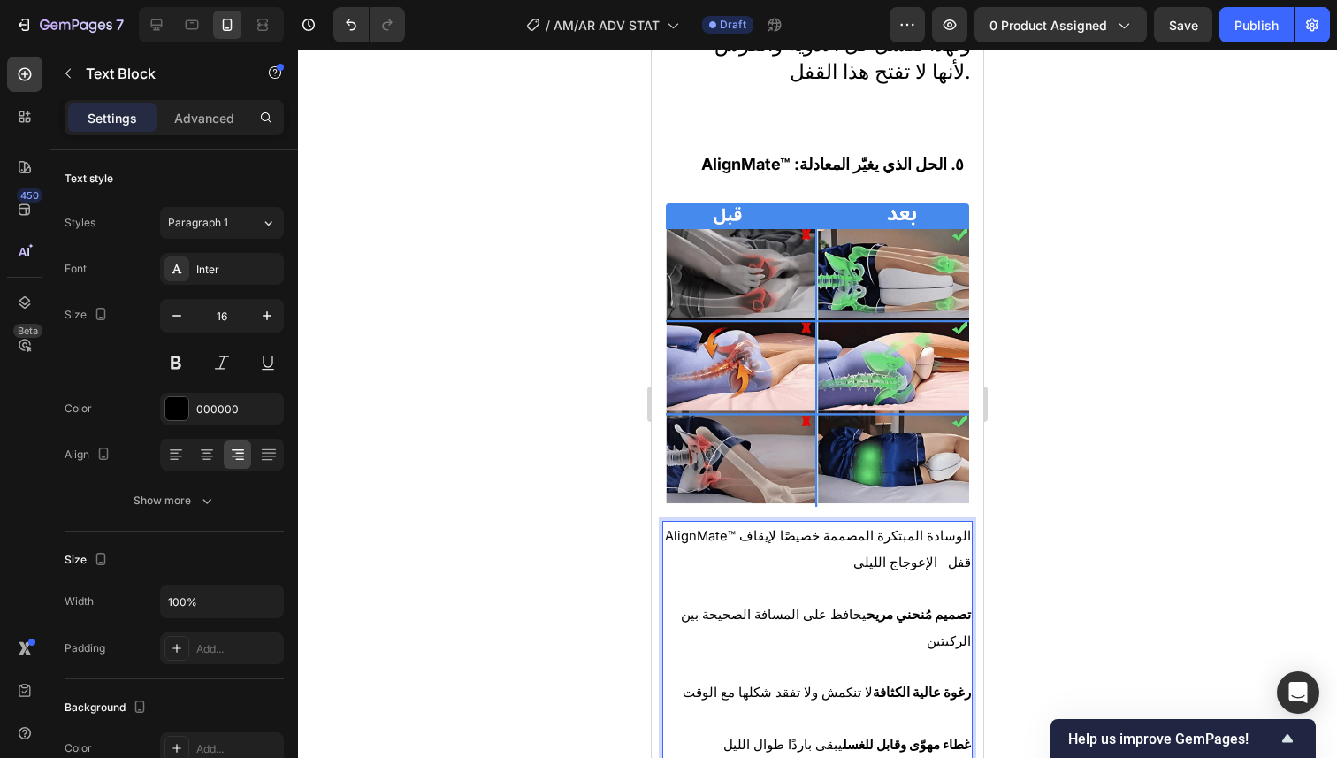
click at [922, 528] on span "AlignMate™ الوسادة المبتكرة المصممة خصيصًا لإيقاف قفل الإعوجاج الليلي" at bounding box center [818, 549] width 306 height 42
click at [667, 522] on p "AlignMate™ الوسادة المبتكرة المصممة خصيصًا لإيقاف قفل الإعوجاج الليلي" at bounding box center [817, 548] width 307 height 53
drag, startPoint x: 734, startPoint y: 489, endPoint x: 802, endPoint y: 489, distance: 68.1
click at [802, 528] on span "هنا يأتي AlignMate™ الوسادة المبتكرة المصممة خصيصًا لإيقاف قفل الإعوجاج الليلي" at bounding box center [834, 549] width 271 height 42
click at [938, 528] on span "هنا يأتي ألاينميت™, الوسادة المبتكرة المصممة خصيصًا لإيقاف قفل الإعوجاج الليلي" at bounding box center [820, 549] width 301 height 42
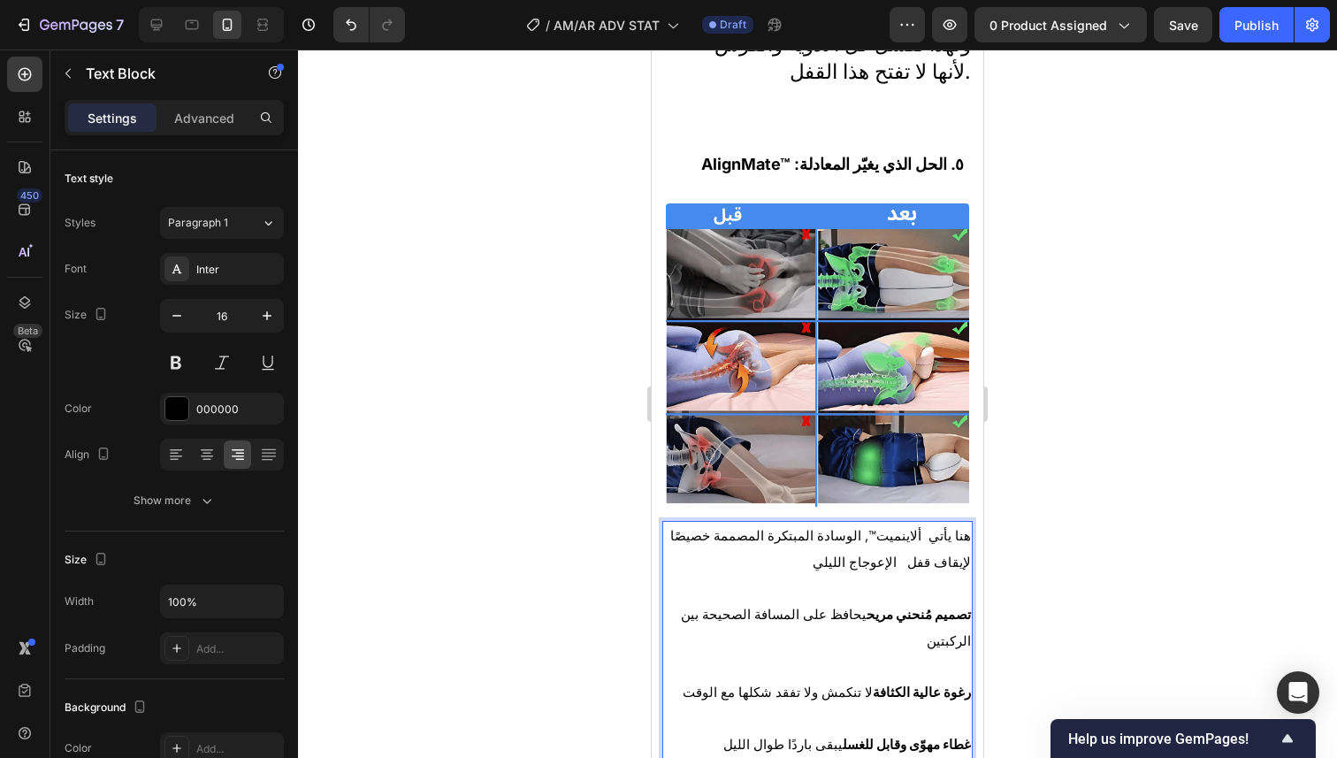
click at [927, 522] on p "هنا يأتي ألاينميت™, الوسادة المبتكرة المصممة خصيصًا لإيقاف قفل الإعوجاج الليلي" at bounding box center [817, 548] width 307 height 53
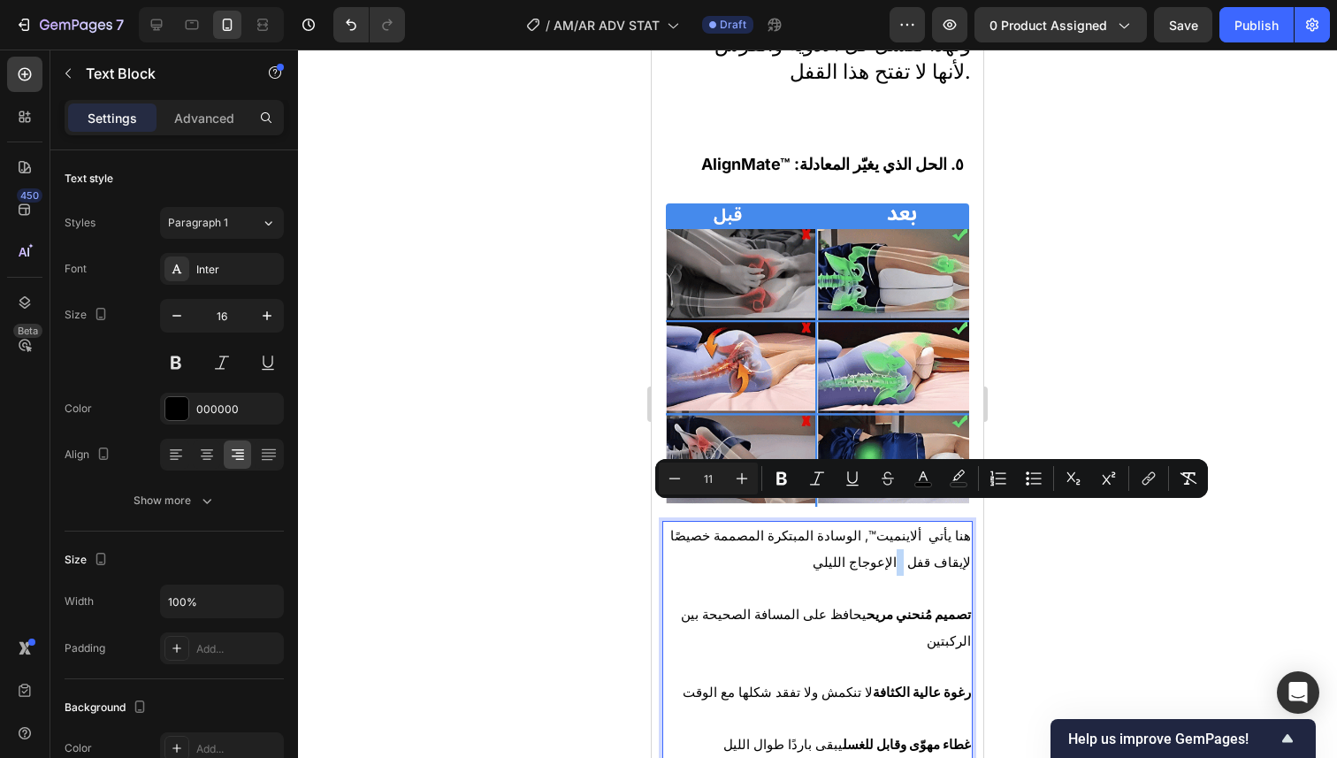
click at [935, 528] on span "هنا يأتي ألاينميت™, الوسادة المبتكرة المصممة خصيصًا لإيقاف قفل الإعوجاج الليلي" at bounding box center [820, 549] width 301 height 42
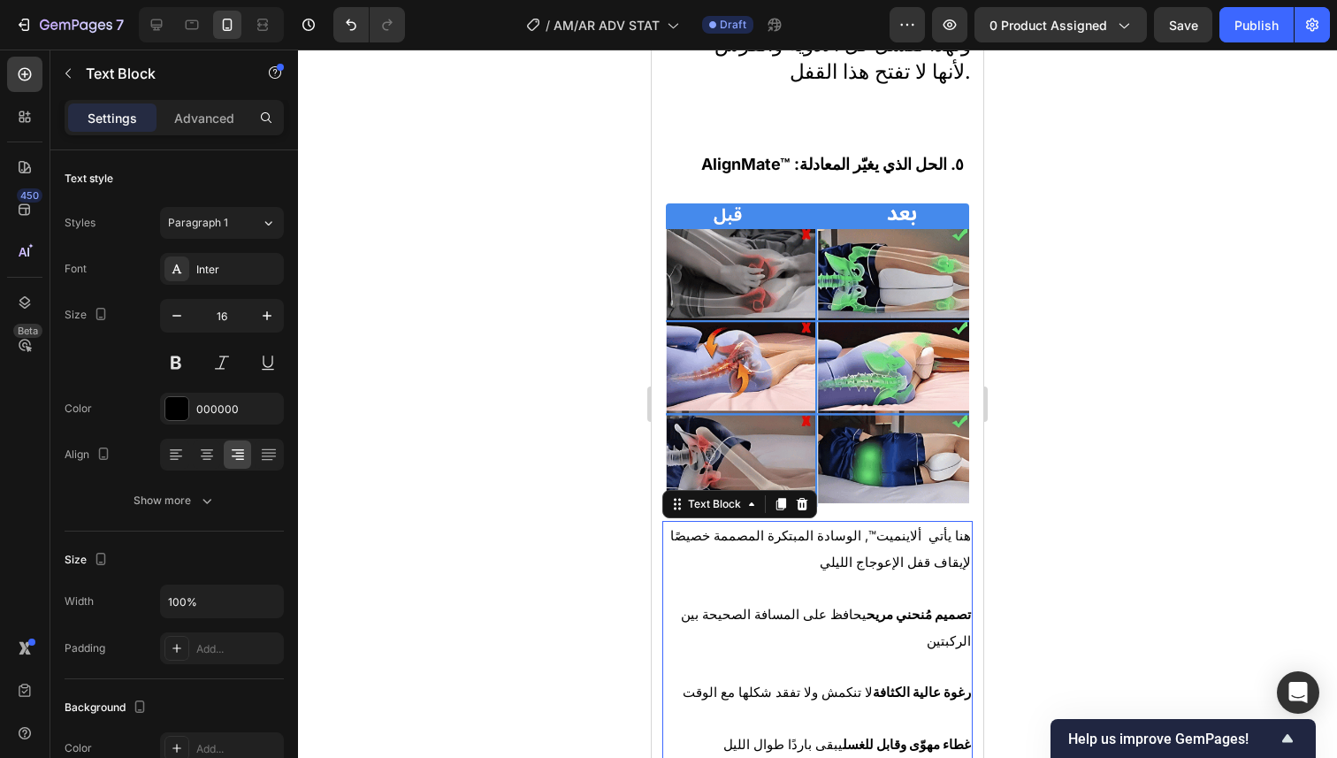
click at [1051, 498] on div at bounding box center [817, 404] width 1039 height 708
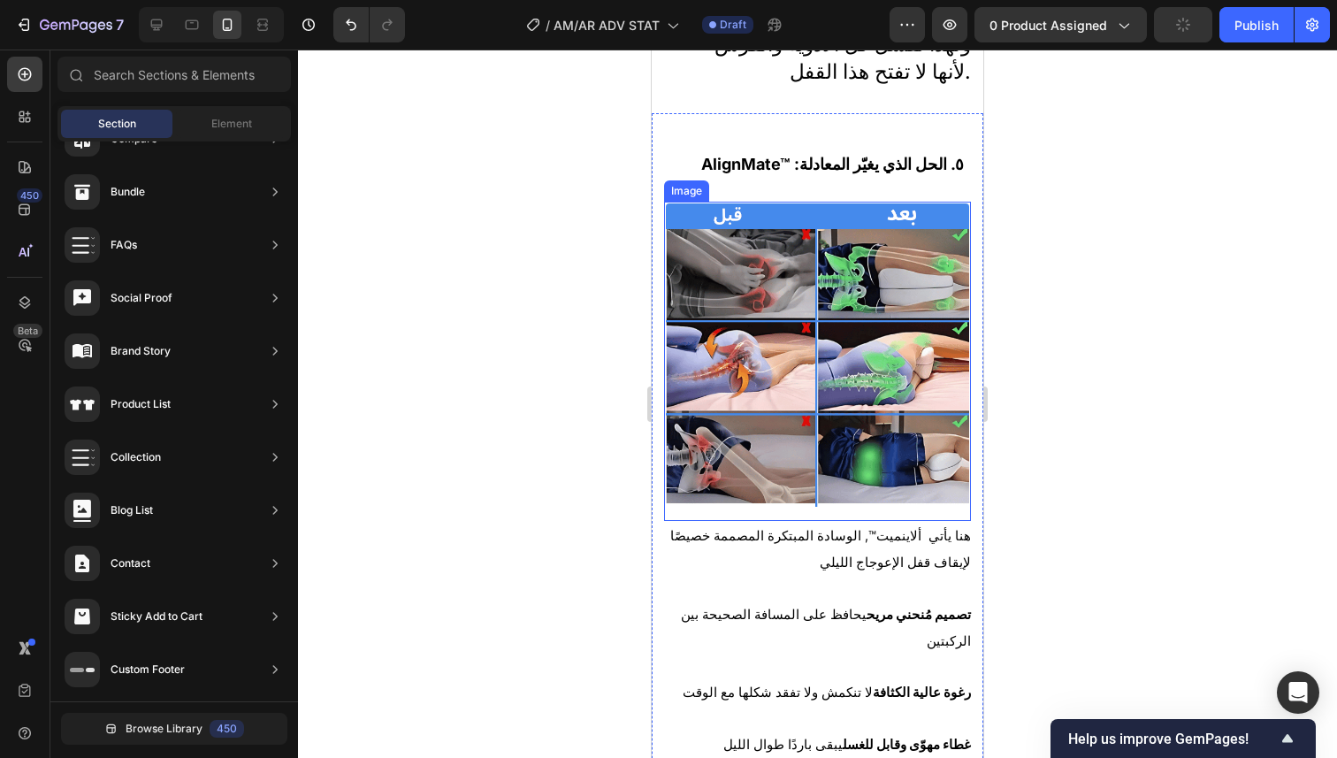
scroll to position [3255, 0]
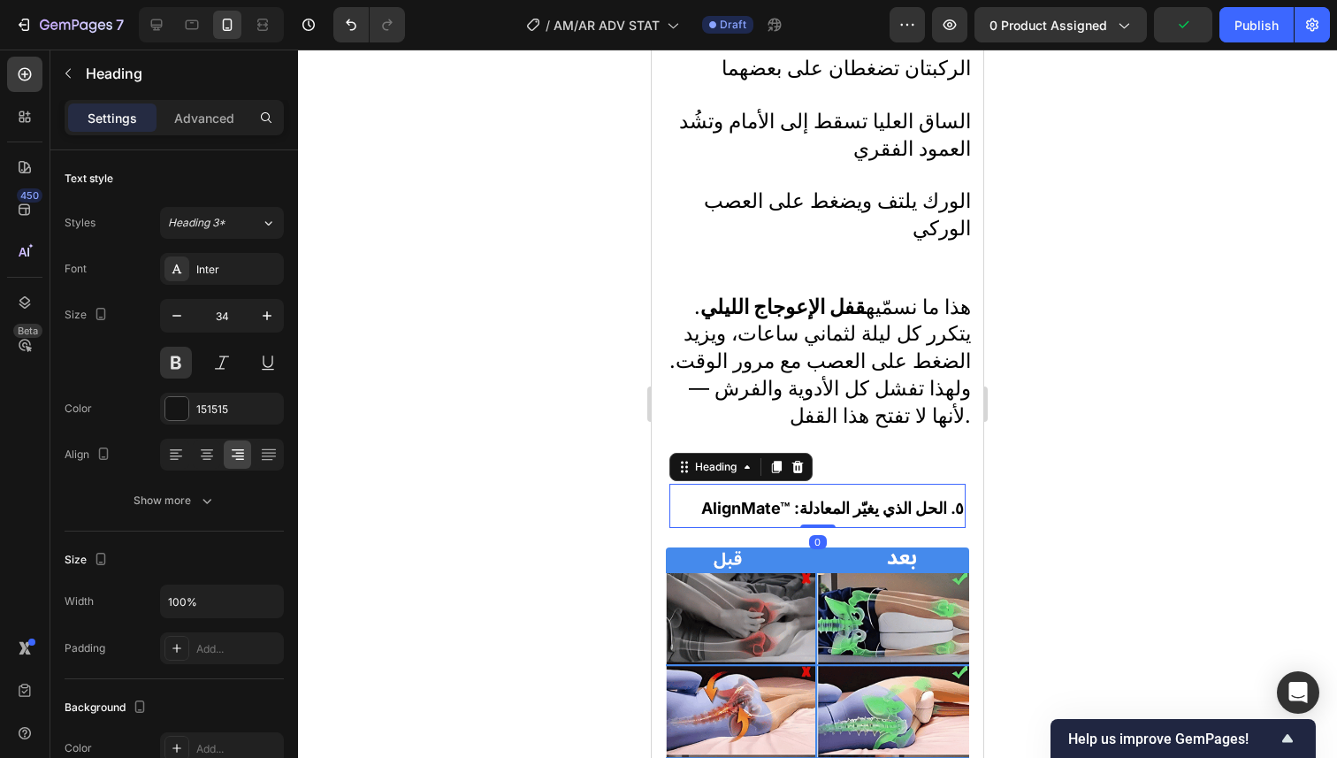
click at [866, 485] on p "⁠⁠⁠⁠⁠⁠⁠ AlignMate™ :٥. الحل الذي يغيّر المعادلة" at bounding box center [817, 506] width 293 height 42
click at [827, 499] on strong "AlignMate™ :٥. الحل الذي يغيّر المعادلة" at bounding box center [832, 508] width 263 height 19
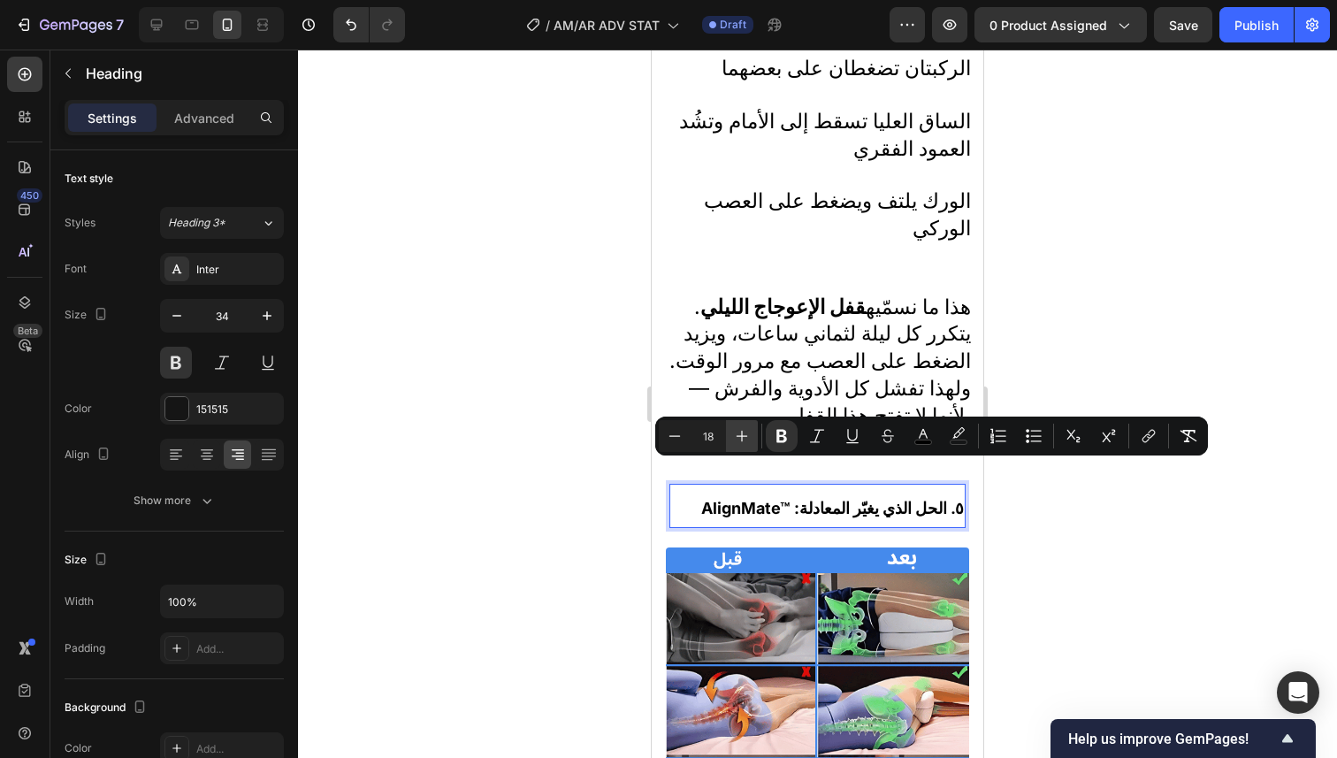
click at [747, 429] on icon "Editor contextual toolbar" at bounding box center [742, 436] width 18 height 18
click at [682, 431] on icon "Editor contextual toolbar" at bounding box center [675, 436] width 18 height 18
type input "18"
click at [1057, 336] on div at bounding box center [817, 404] width 1039 height 708
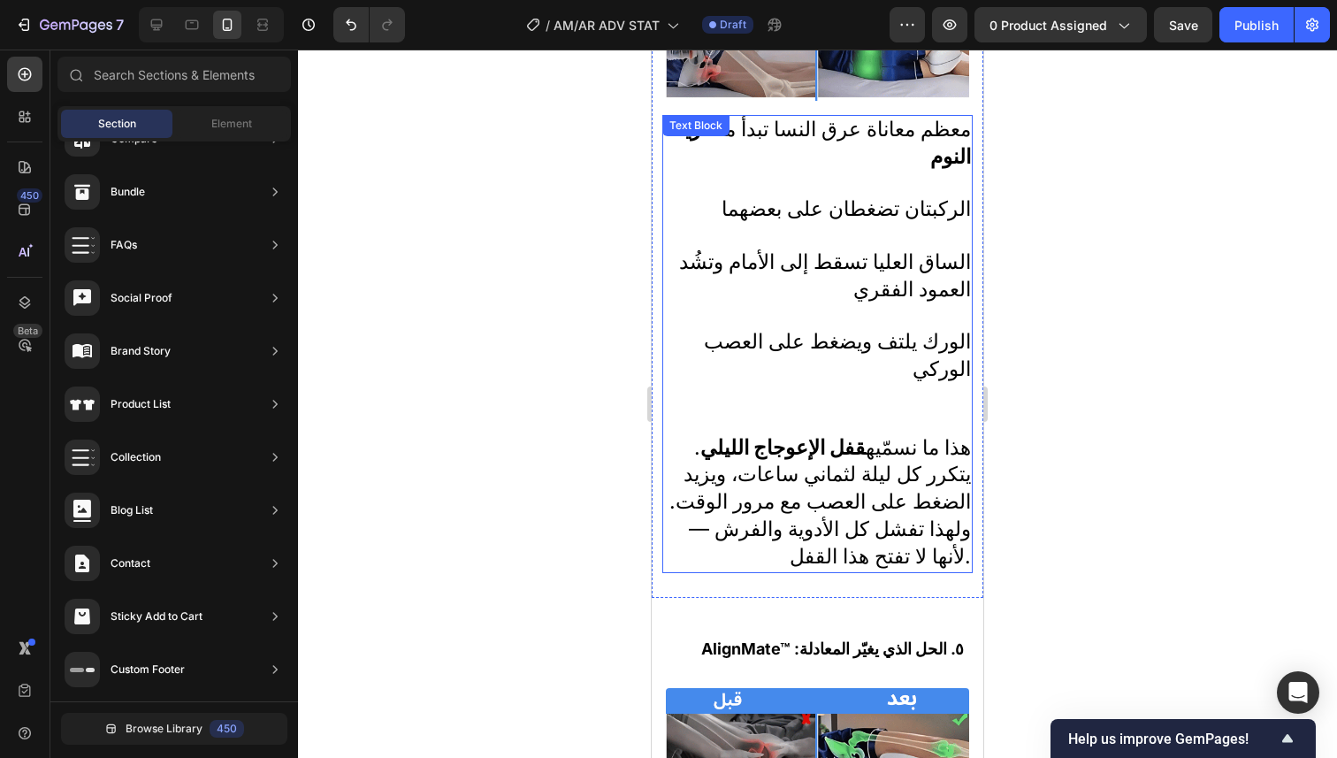
scroll to position [3108, 0]
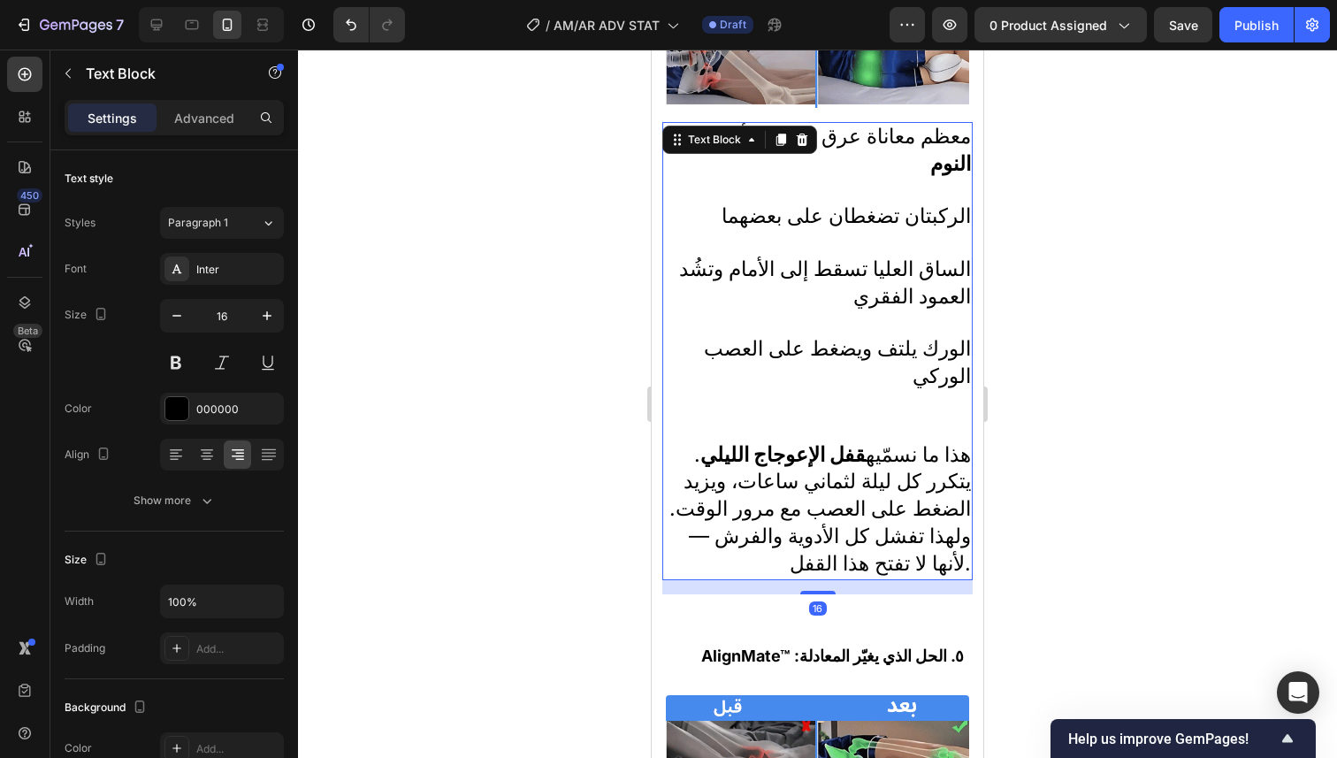
click at [914, 382] on p "الورك يلتف ويضغط على العصب الوركي" at bounding box center [817, 388] width 307 height 105
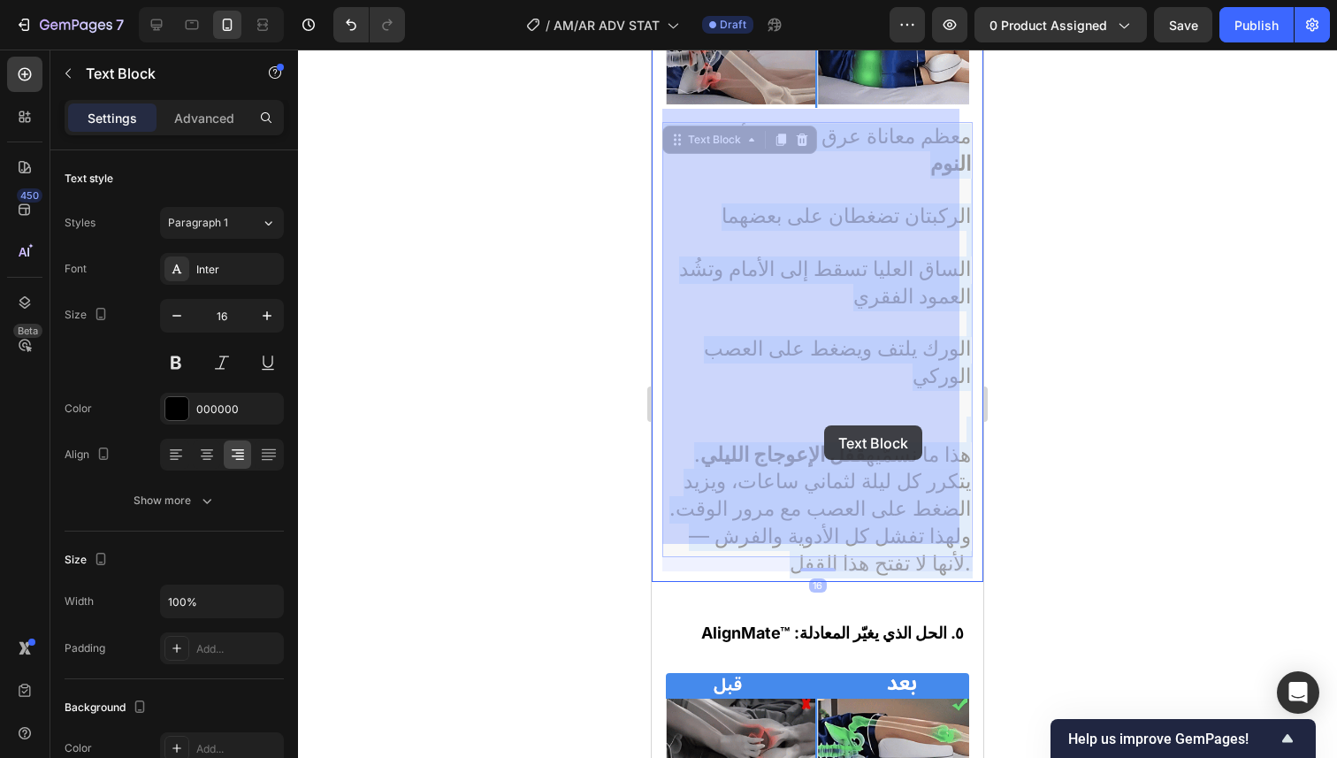
drag, startPoint x: 913, startPoint y: 382, endPoint x: 833, endPoint y: 423, distance: 90.1
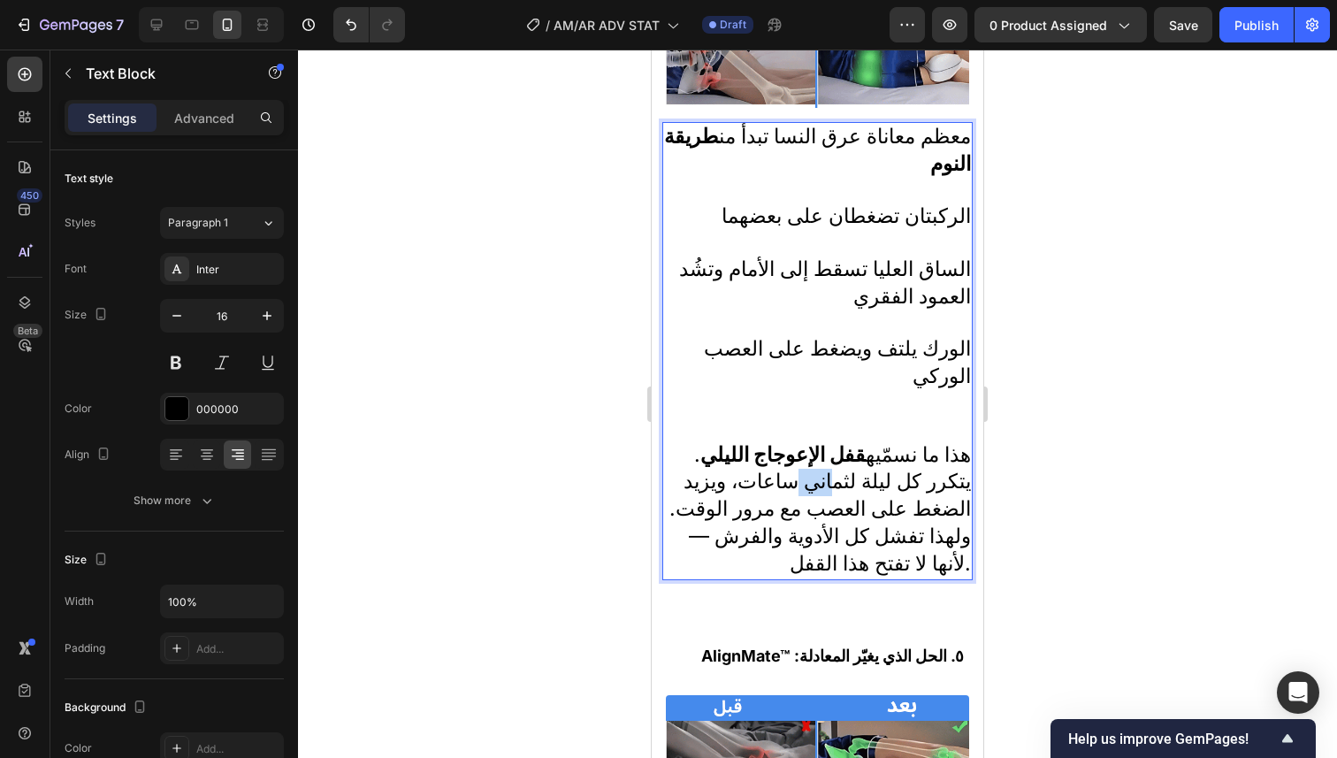
drag, startPoint x: 808, startPoint y: 434, endPoint x: 841, endPoint y: 441, distance: 33.5
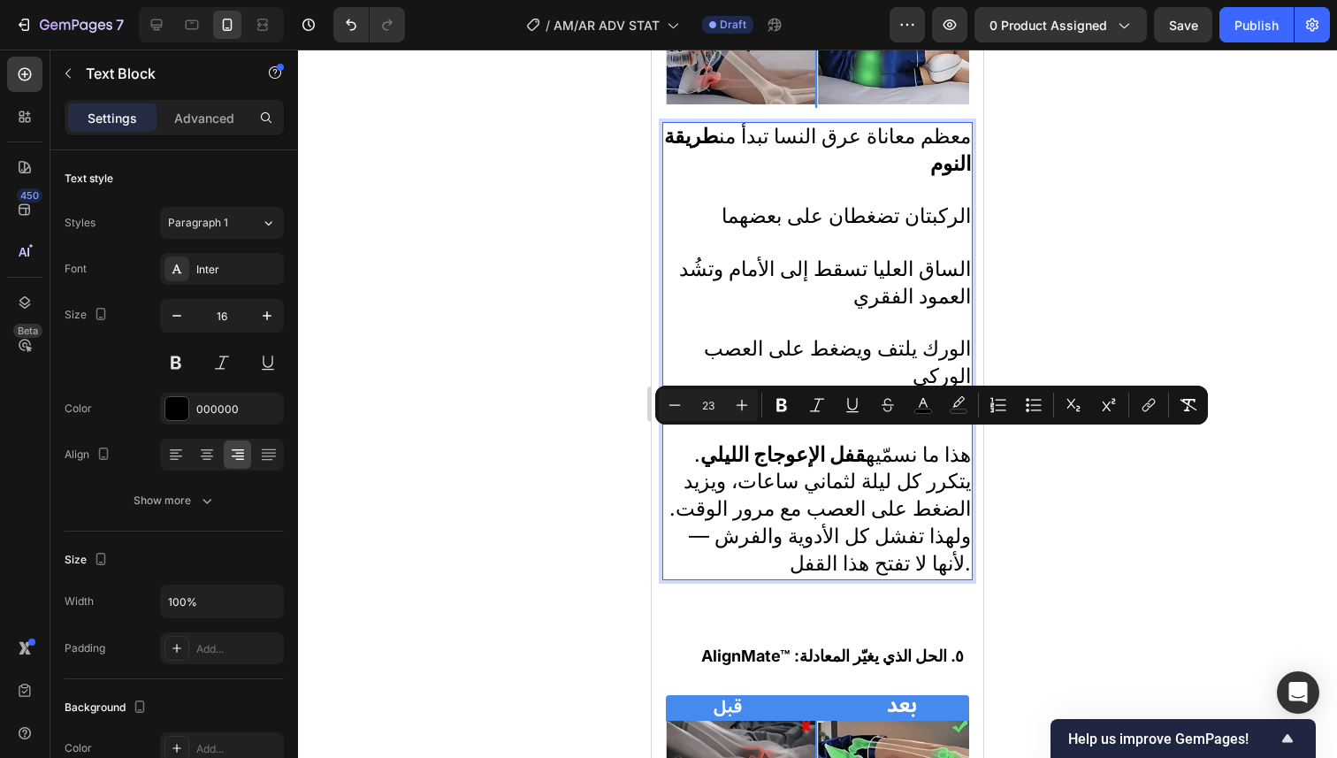
click at [849, 493] on span "هذا ما نسمّيه قفل الإعوجاج الليلي . يتكرر كل ليلة لثماني ساعات، ويزيد الضغط على…" at bounding box center [819, 508] width 301 height 133
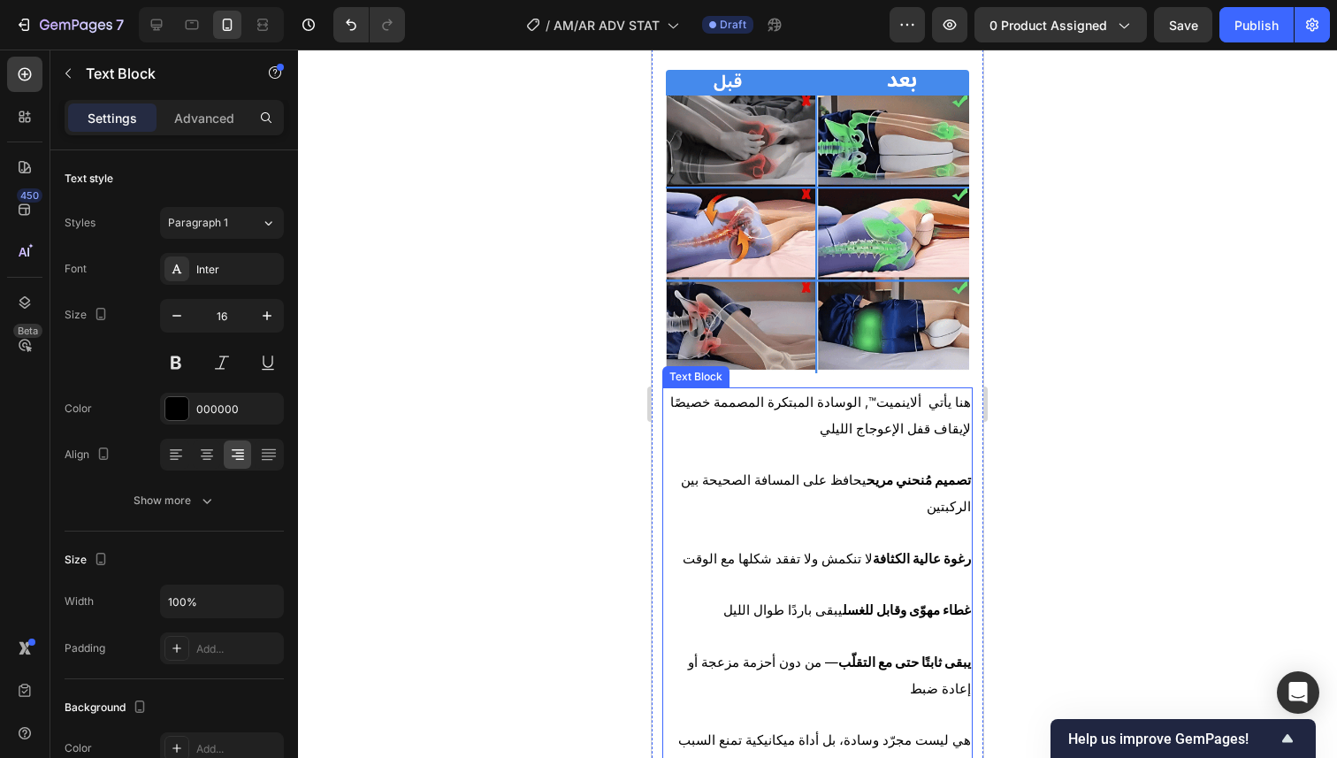
scroll to position [3703, 0]
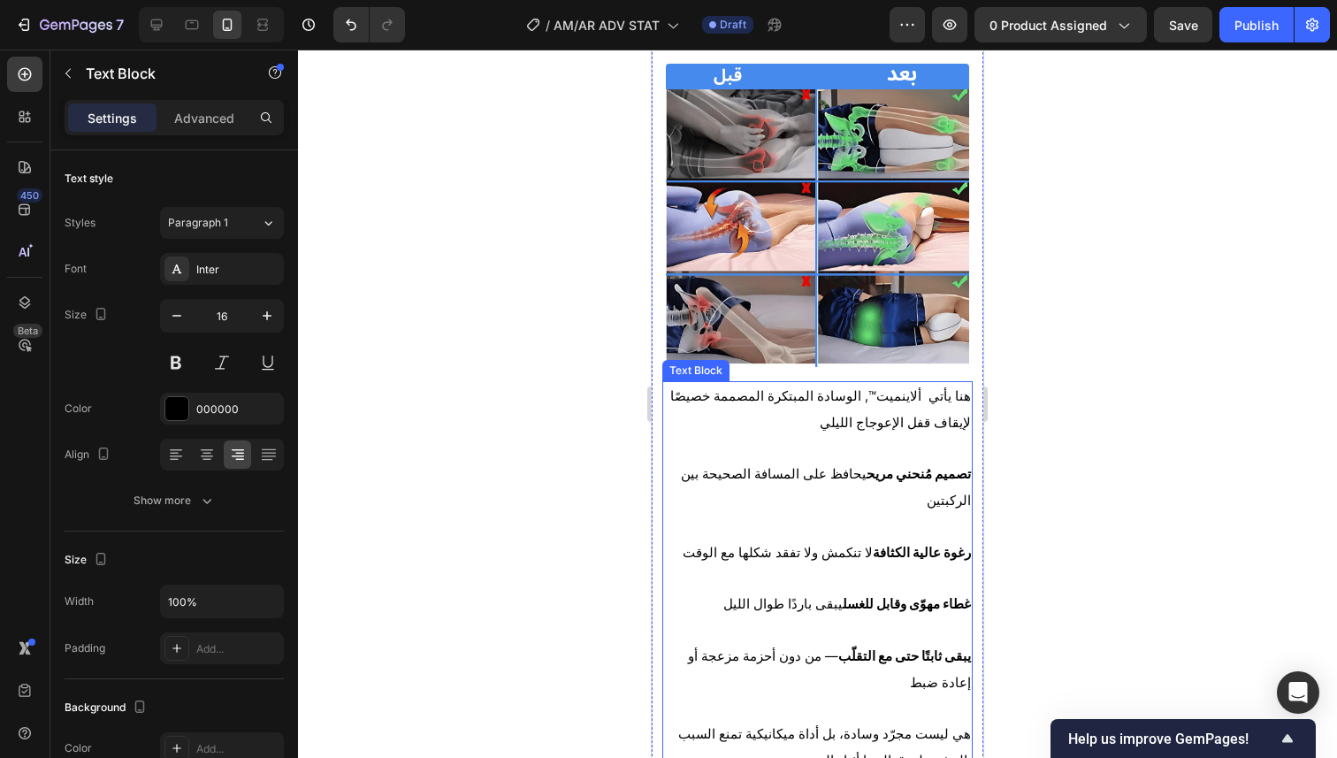
click at [865, 476] on p "تصميم مُنحني مريح يحافظ على المسافة الصحيحة بين الركبتين رغوة عالية الكثافة لا …" at bounding box center [817, 591] width 307 height 260
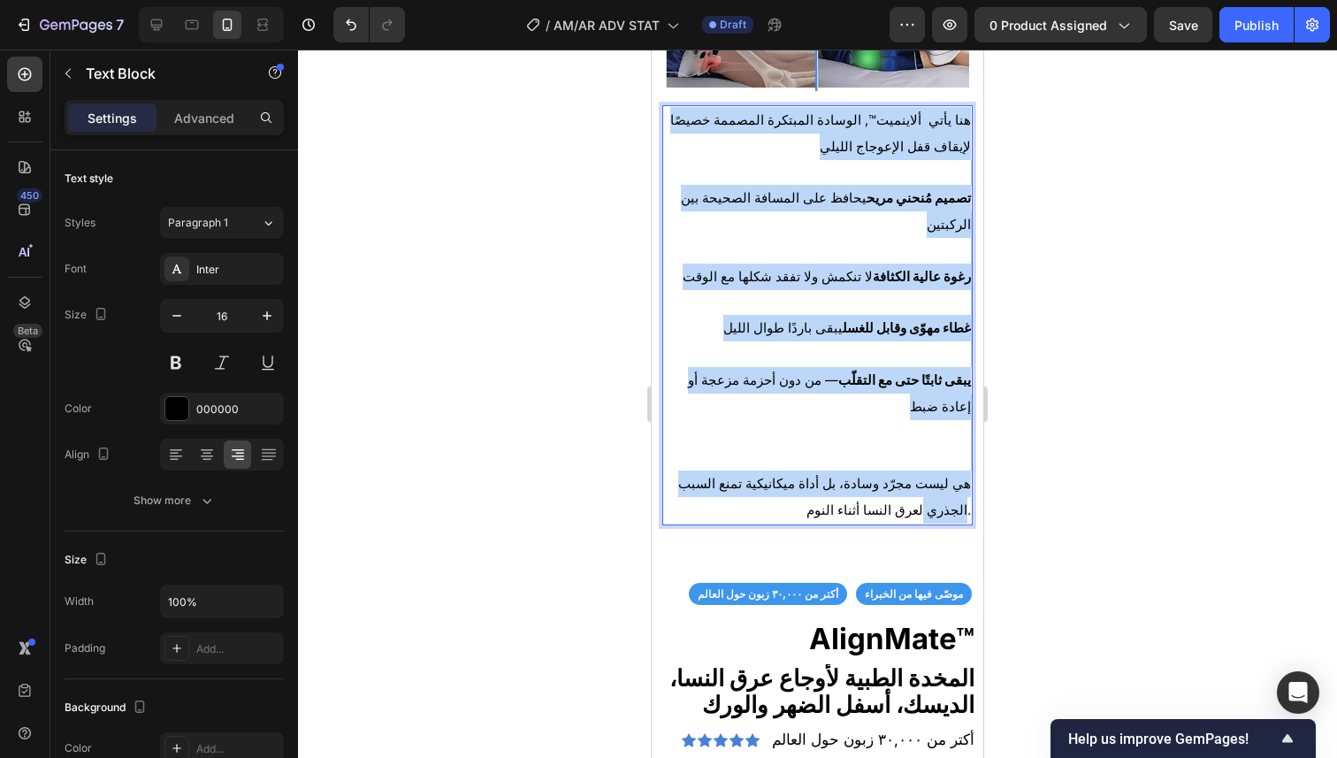
scroll to position [3982, 0]
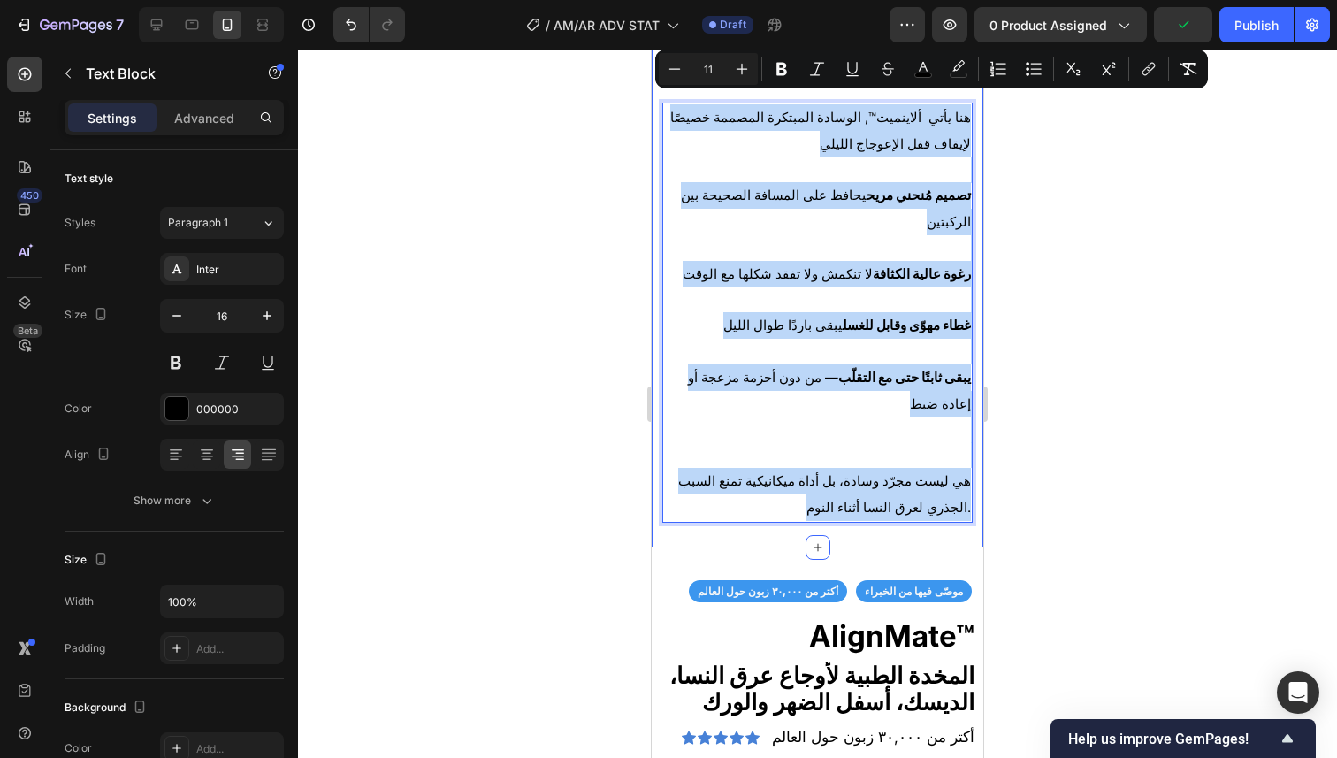
drag, startPoint x: 676, startPoint y: 380, endPoint x: 833, endPoint y: 508, distance: 202.3
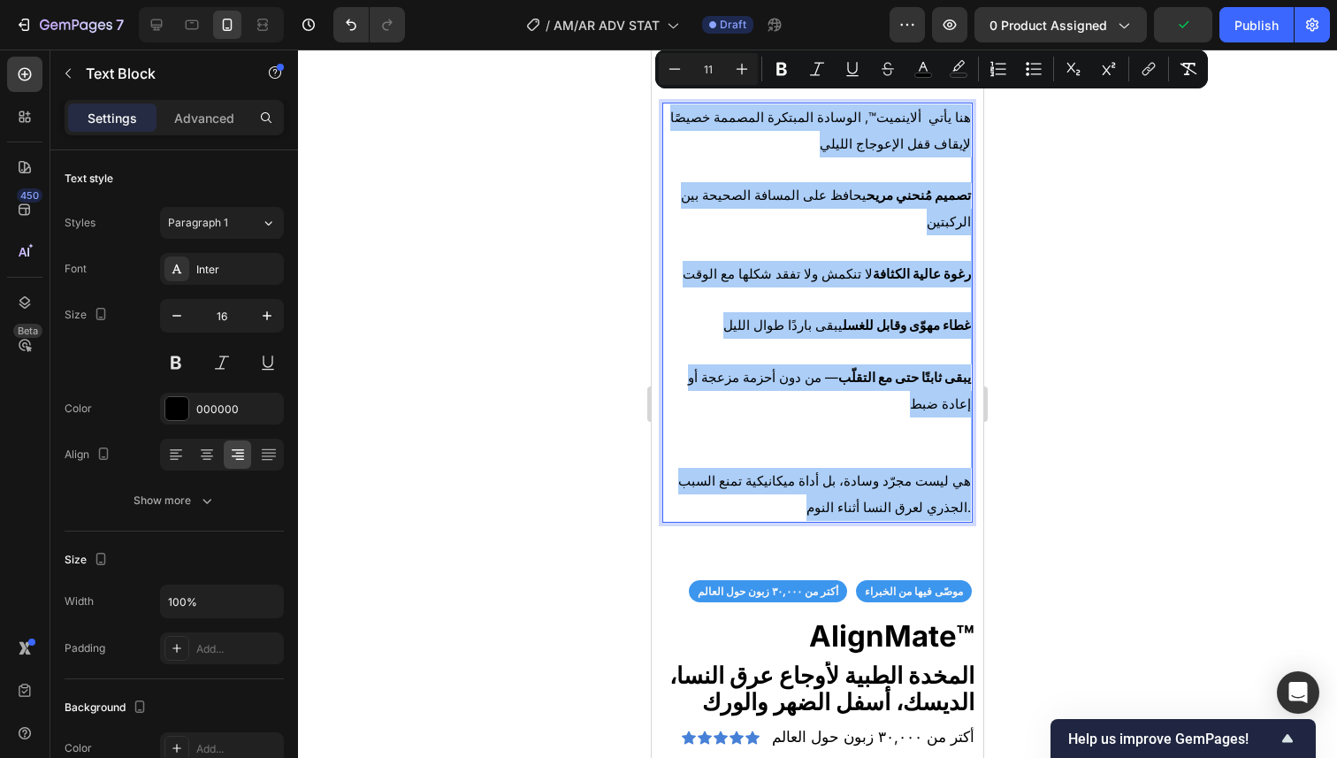
click at [705, 74] on input "11" at bounding box center [707, 68] width 35 height 21
type input "23"
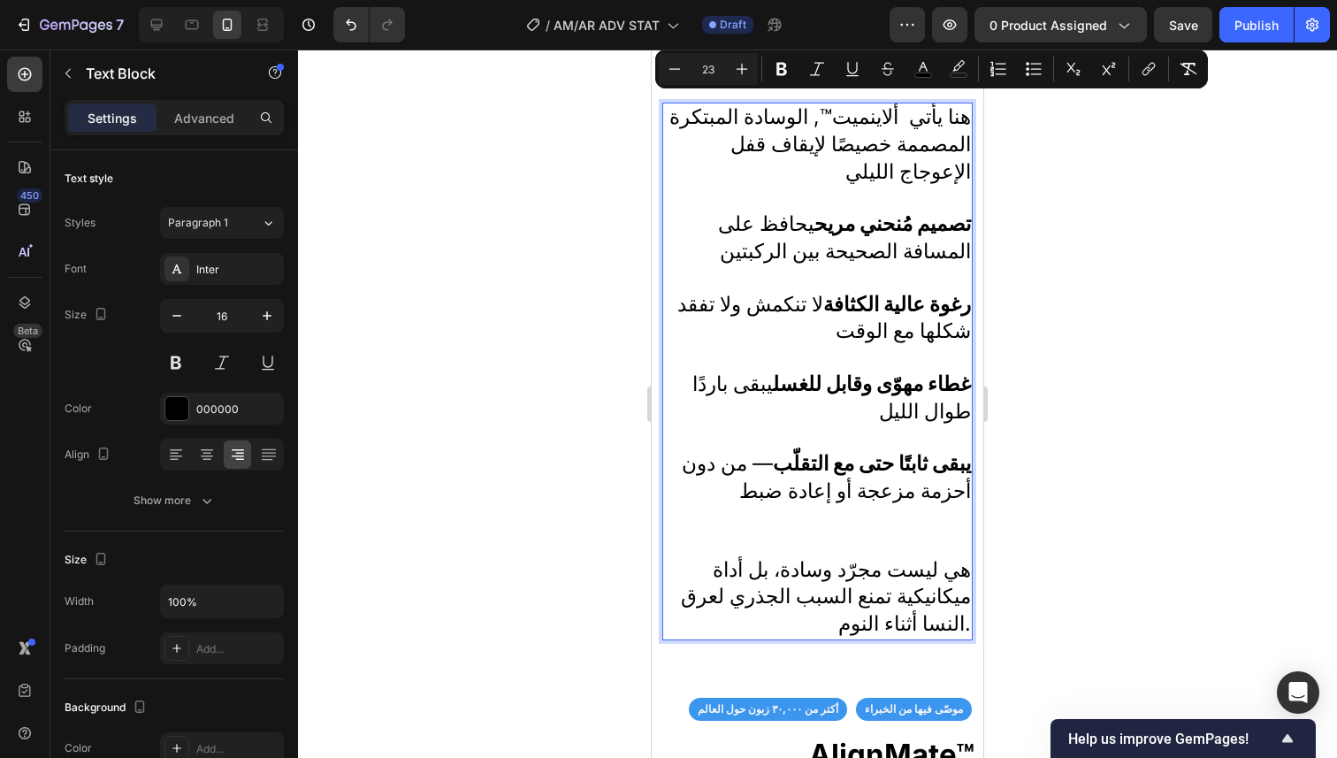
click at [1026, 316] on div at bounding box center [817, 404] width 1039 height 708
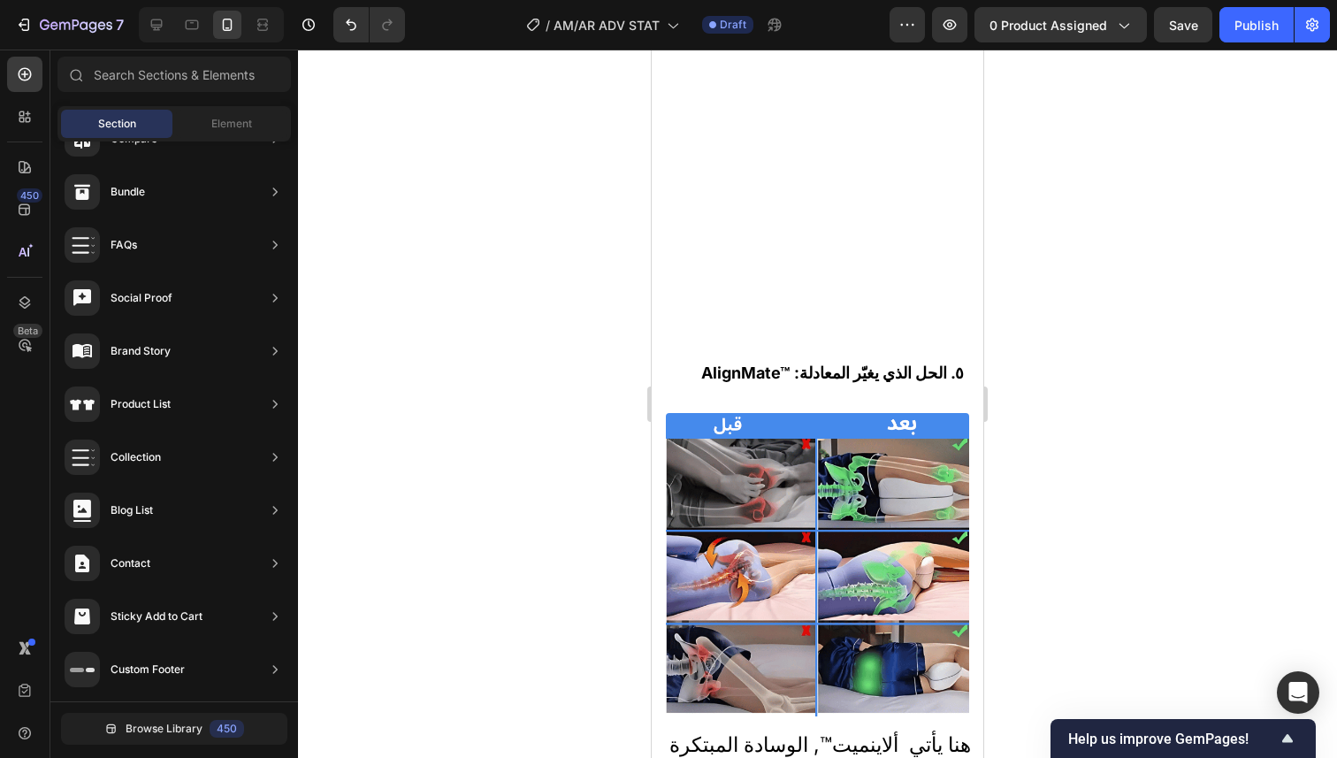
scroll to position [3340, 0]
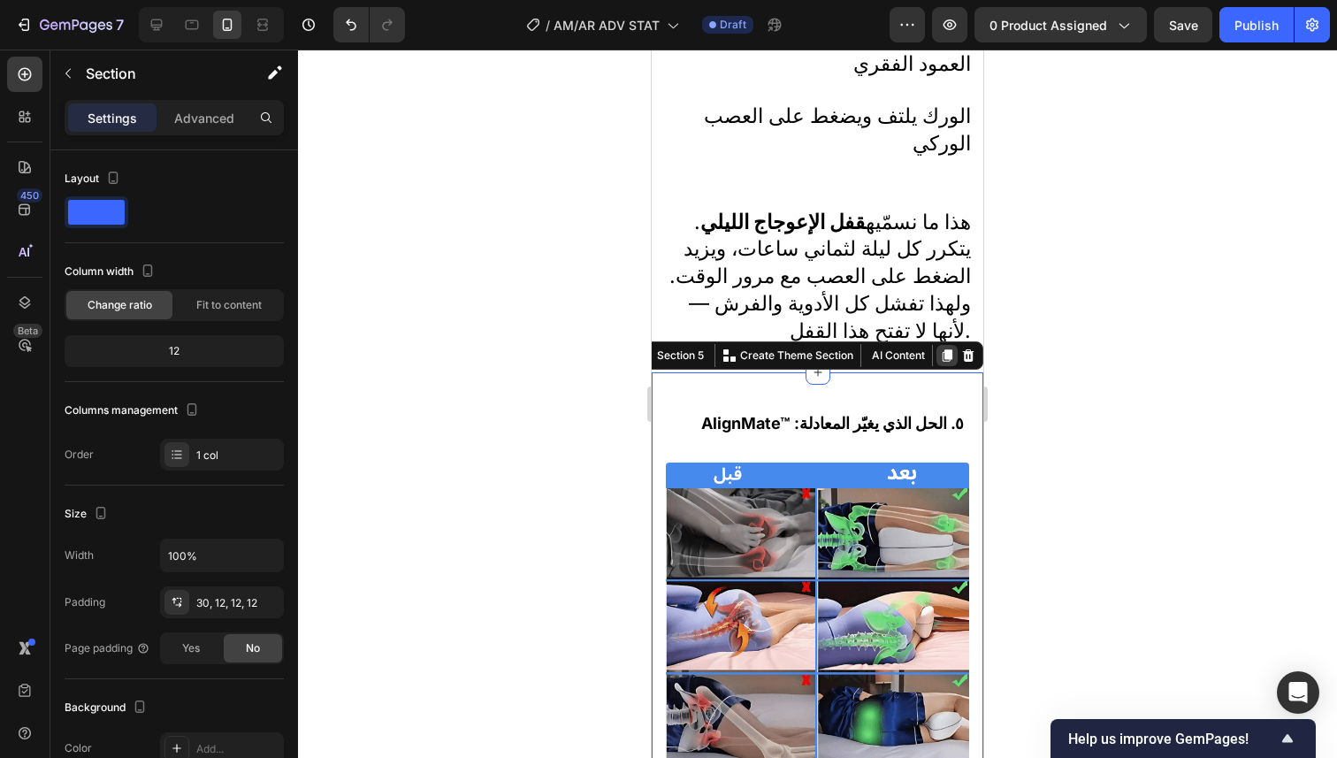
click at [940, 348] on icon at bounding box center [947, 355] width 14 height 14
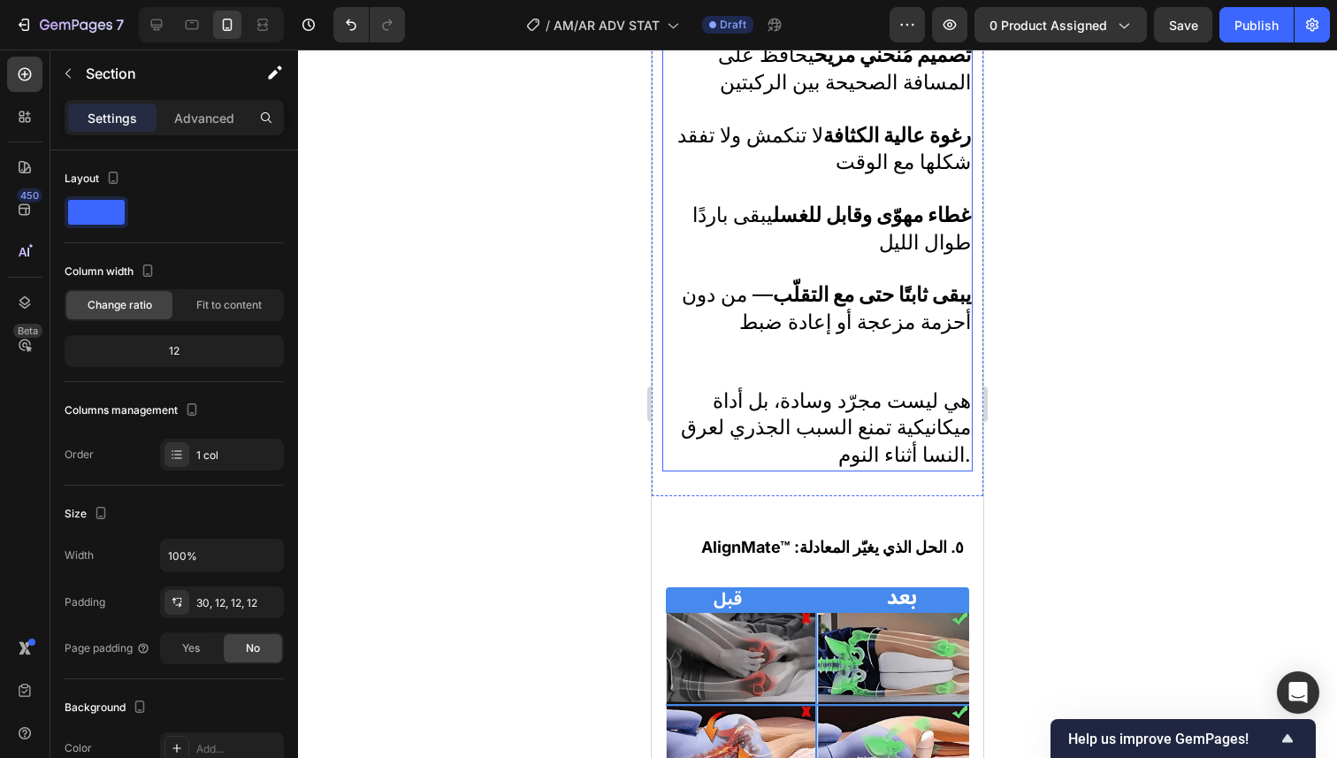
scroll to position [4154, 0]
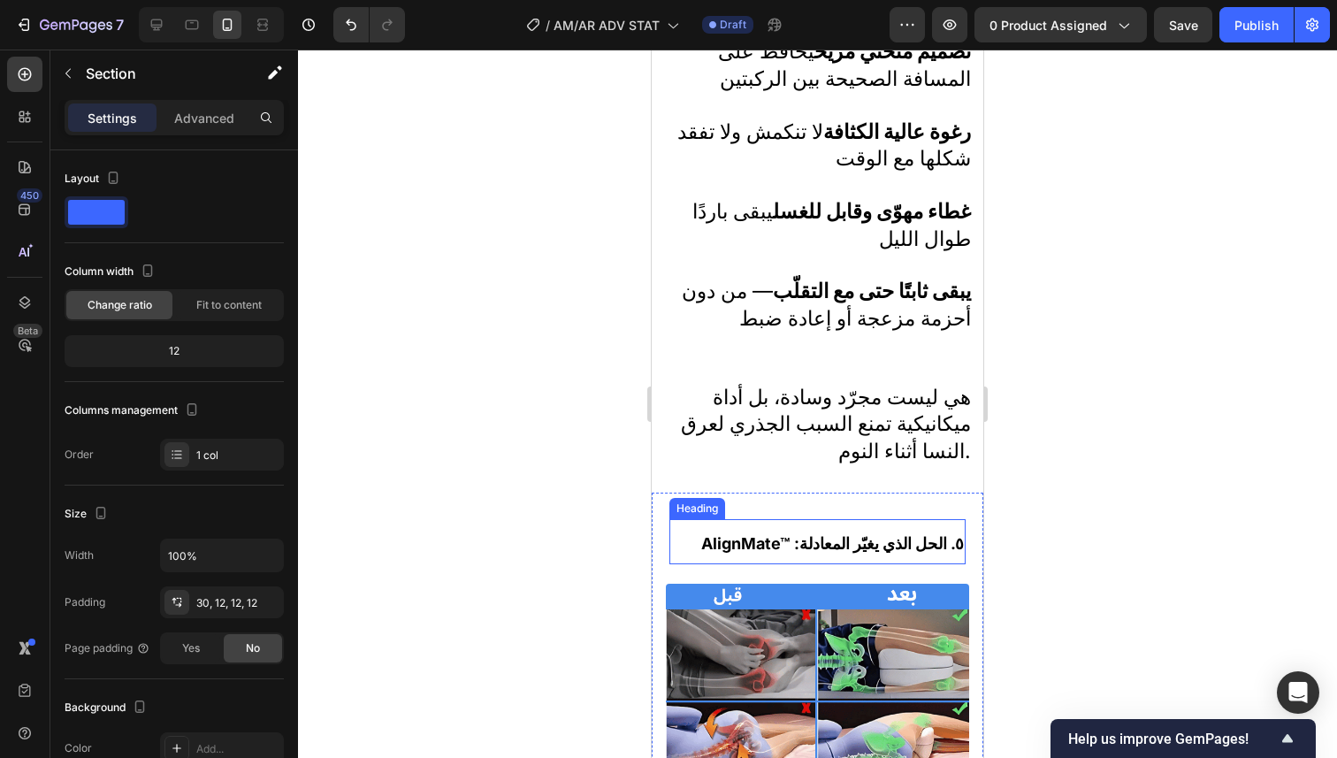
click at [843, 534] on strong "AlignMate™ :٥. الحل الذي يغيّر المعادلة" at bounding box center [832, 543] width 263 height 19
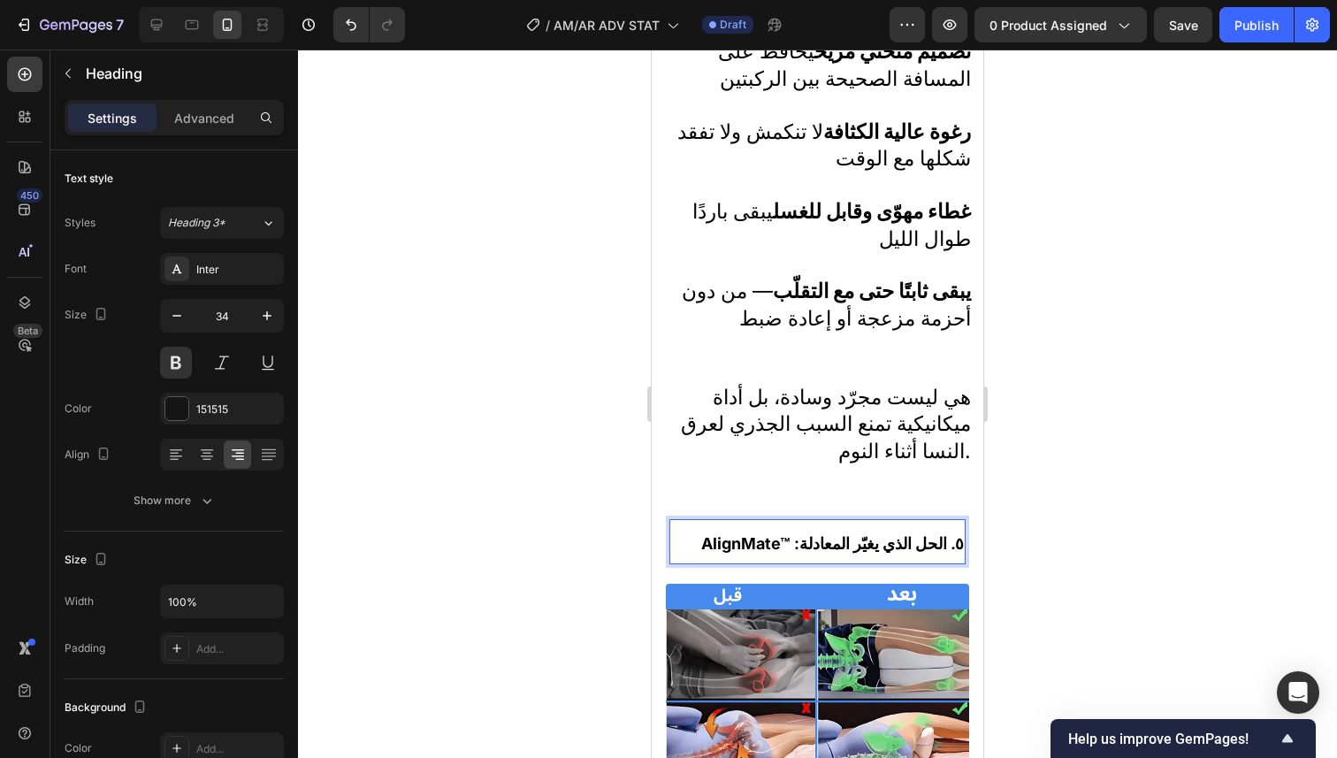
click at [843, 534] on strong "AlignMate™ :٥. الحل الذي يغيّر المعادلة" at bounding box center [832, 543] width 263 height 19
click at [844, 534] on strong "٦. تجارب من أشخاص مثلك" at bounding box center [876, 543] width 175 height 19
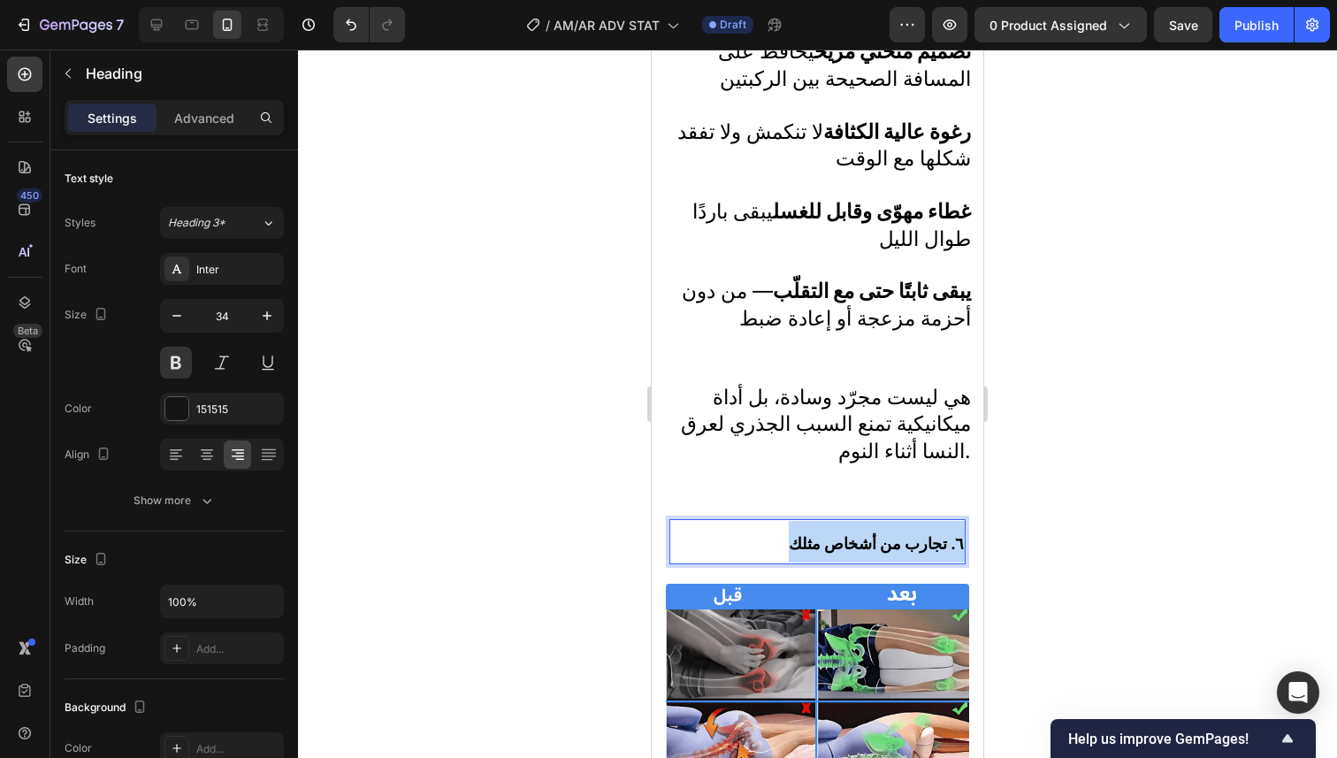
click at [844, 534] on strong "٦. تجارب من أشخاص مثلك" at bounding box center [876, 543] width 175 height 19
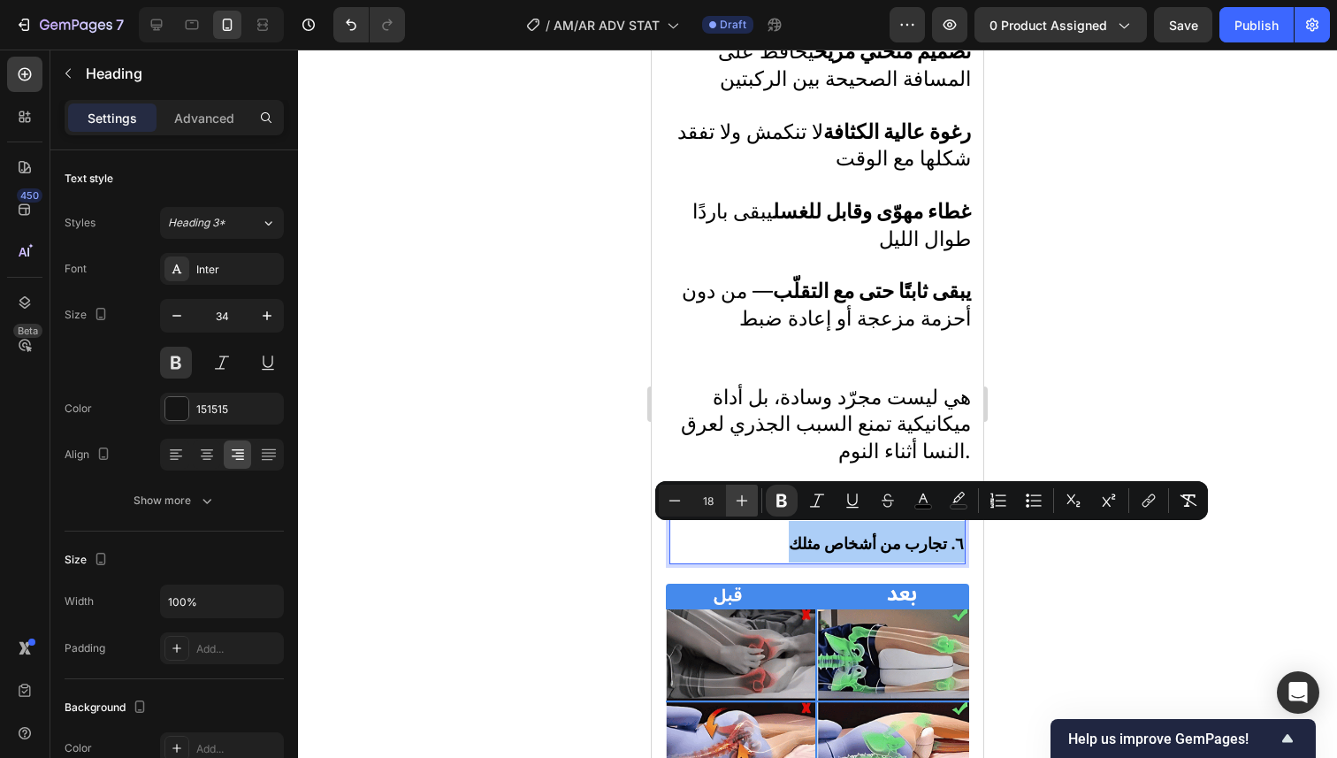
click at [748, 499] on icon "Editor contextual toolbar" at bounding box center [742, 501] width 18 height 18
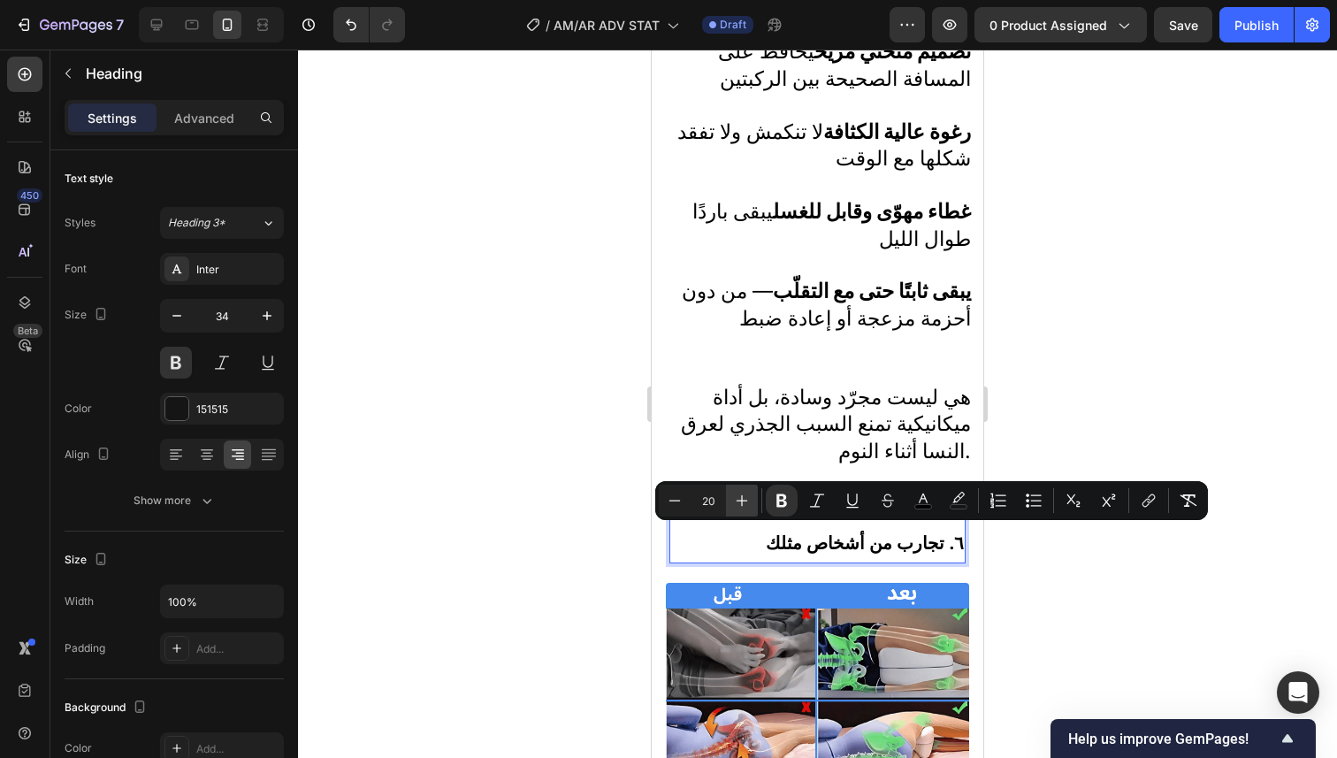
click at [748, 499] on icon "Editor contextual toolbar" at bounding box center [742, 501] width 18 height 18
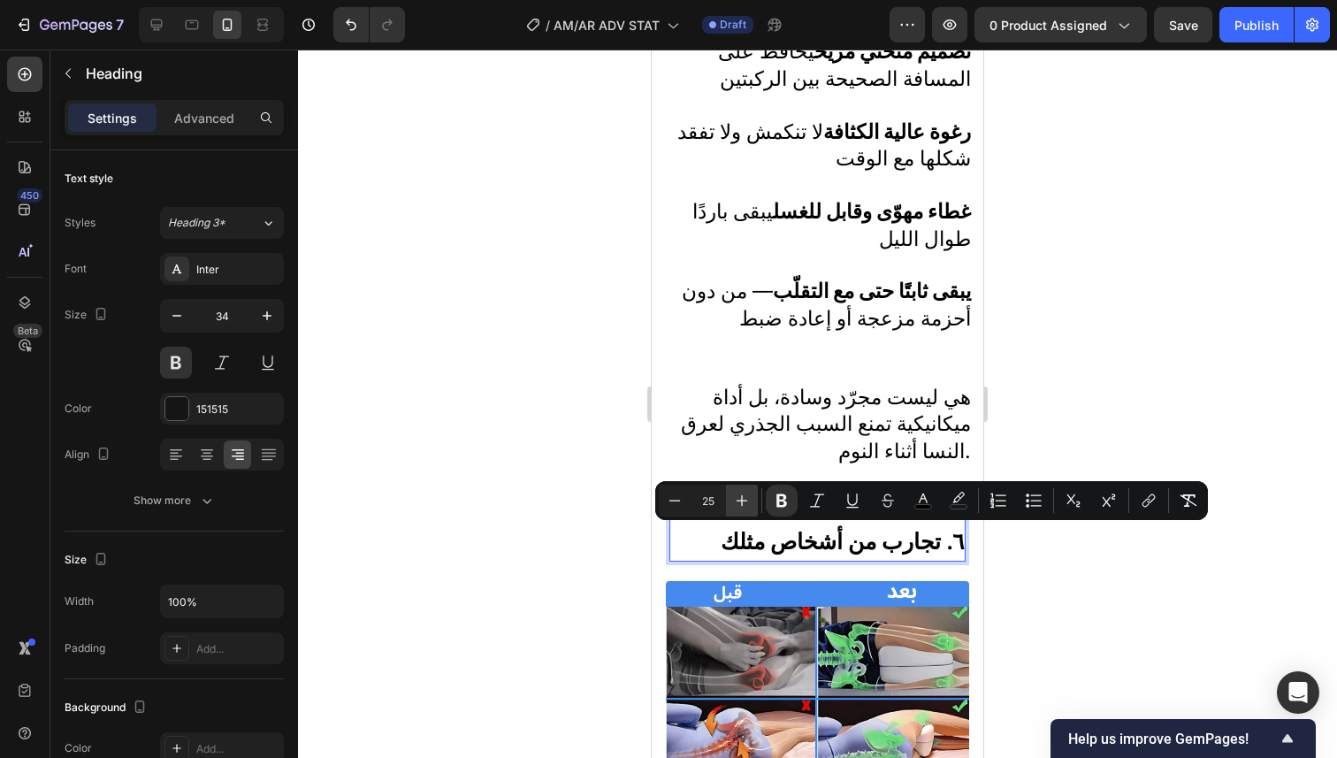
click at [748, 499] on icon "Editor contextual toolbar" at bounding box center [742, 501] width 18 height 18
type input "26"
click at [1077, 392] on div at bounding box center [817, 404] width 1039 height 708
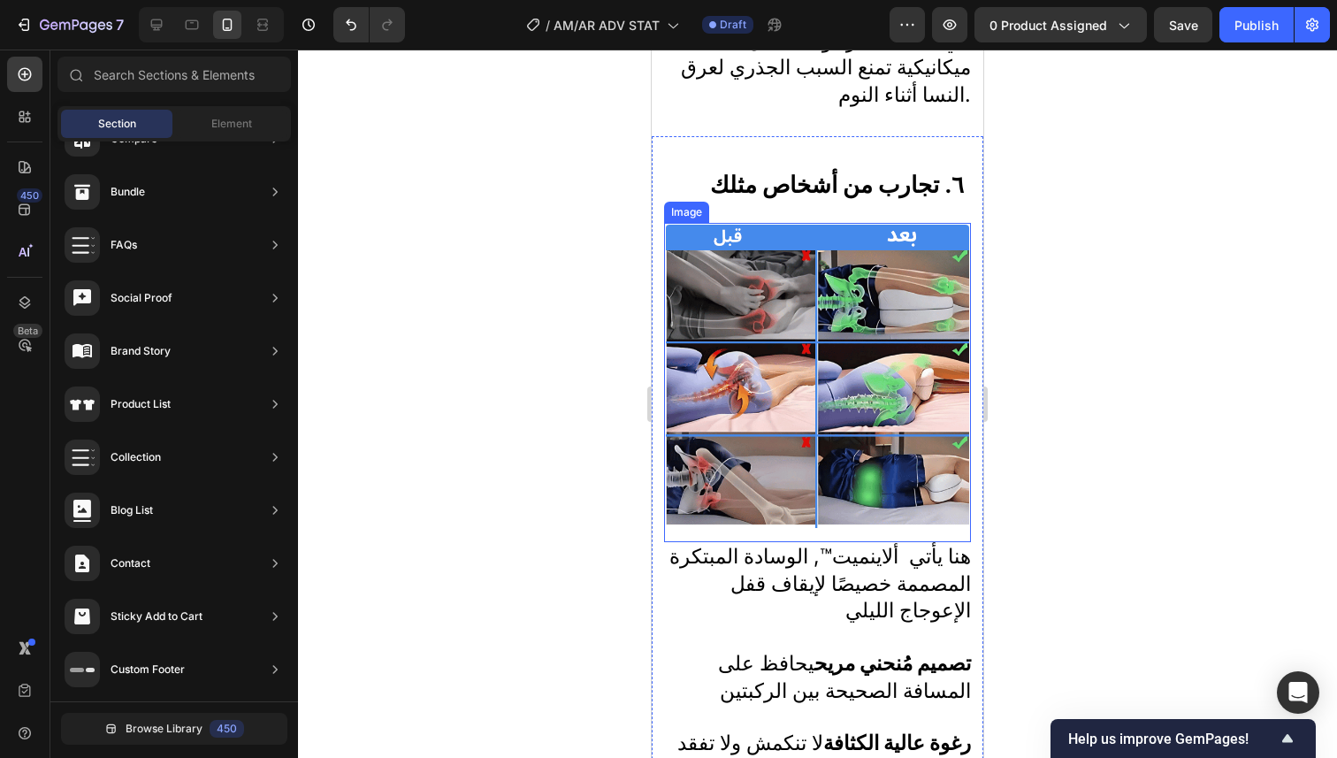
scroll to position [4754, 0]
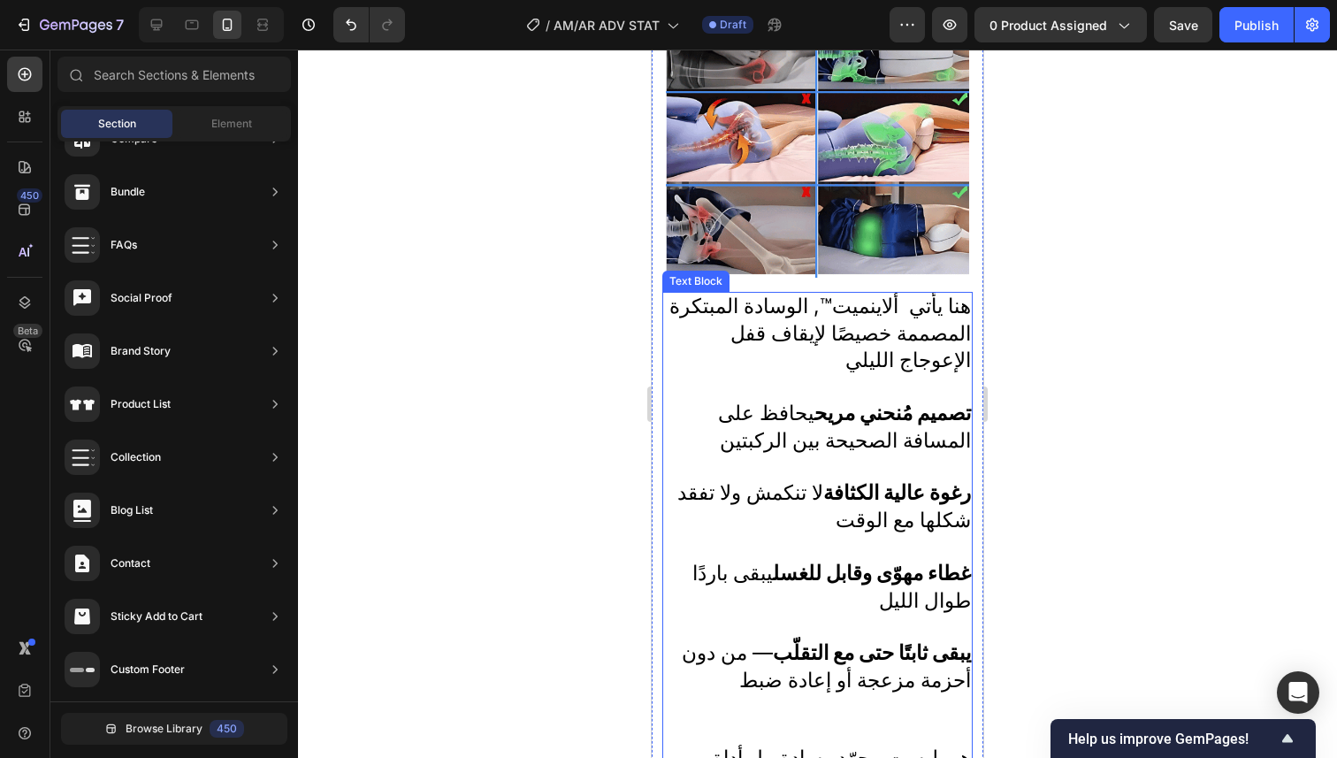
click at [903, 336] on p "هنا يأتي ألاينميت™, الوسادة المبتكرة المصممة خصيصًا لإيقاف قفل الإعوجاج الليلي" at bounding box center [817, 334] width 307 height 81
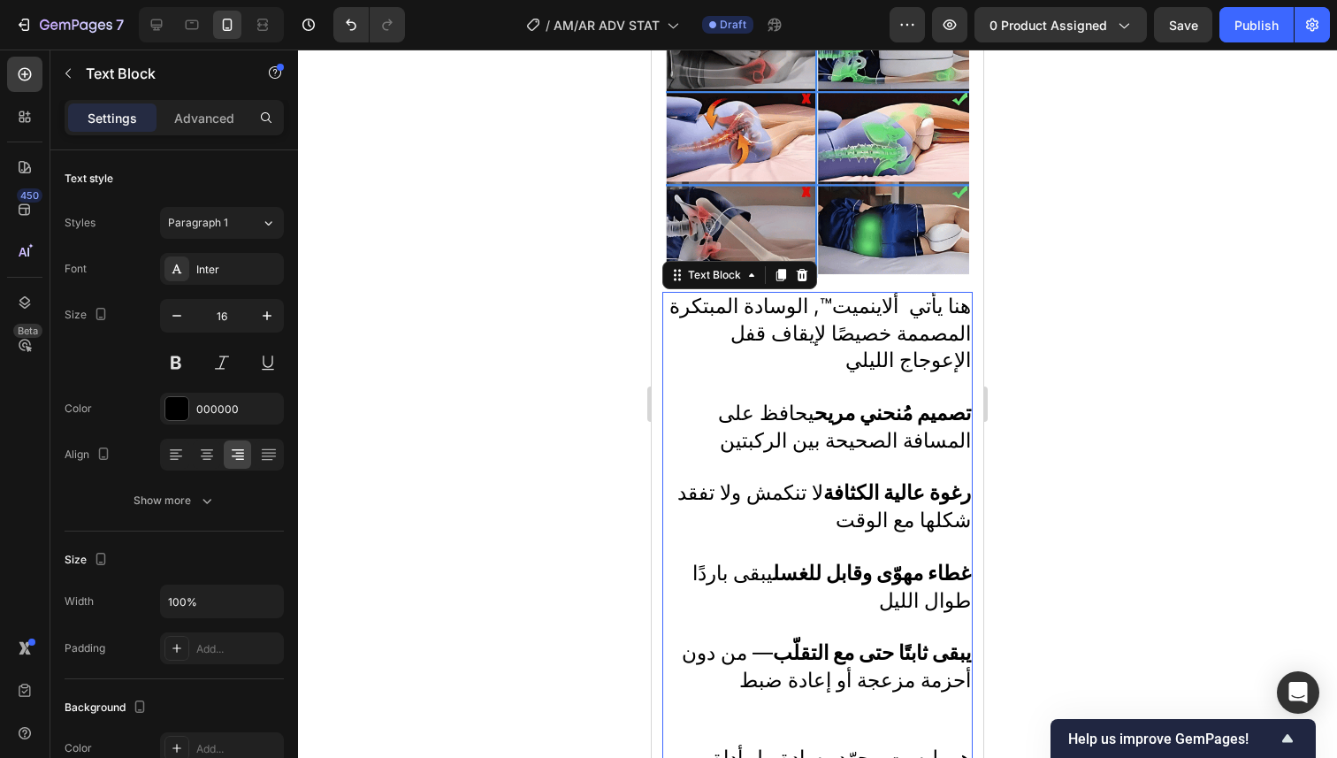
click at [903, 336] on p "هنا يأتي ألاينميت™, الوسادة المبتكرة المصممة خصيصًا لإيقاف قفل الإعوجاج الليلي" at bounding box center [817, 334] width 307 height 81
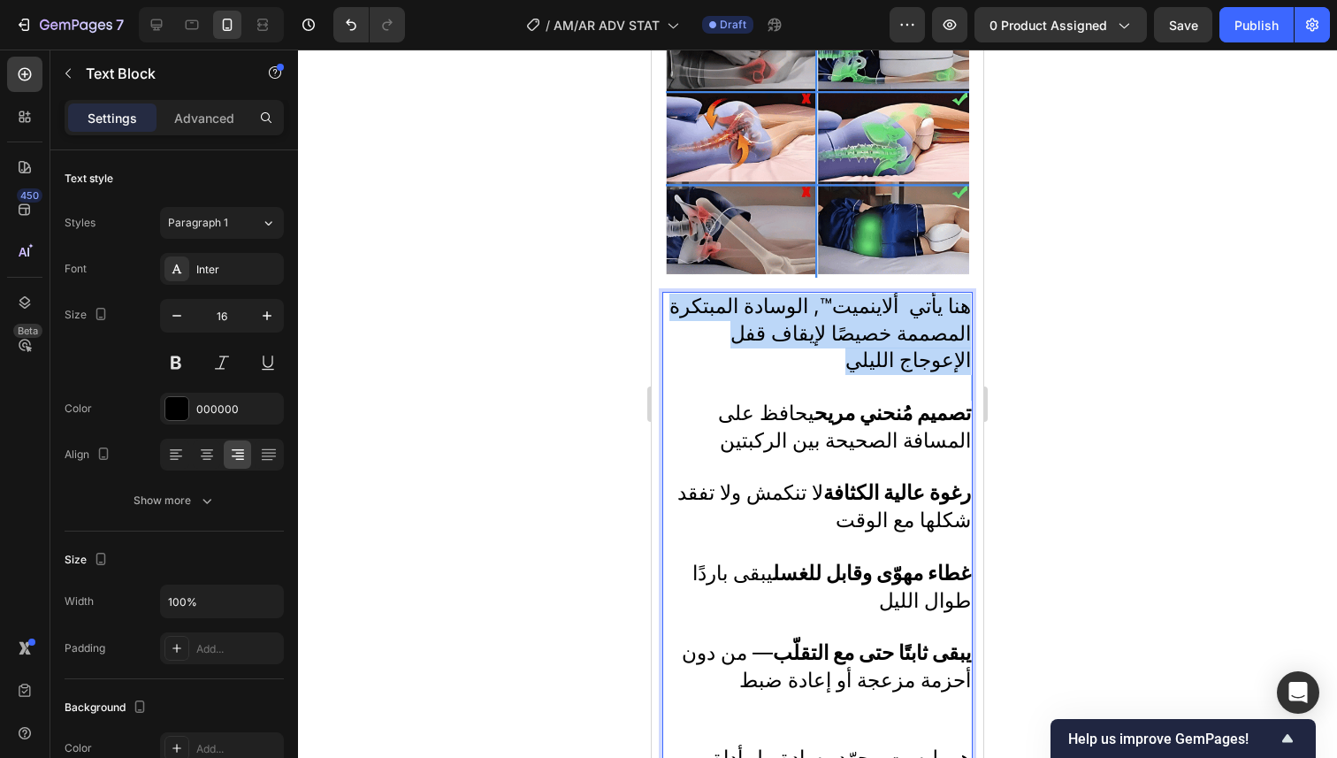
click at [903, 336] on p "هنا يأتي ألاينميت™, الوسادة المبتكرة المصممة خصيصًا لإيقاف قفل الإعوجاج الليلي" at bounding box center [817, 334] width 307 height 81
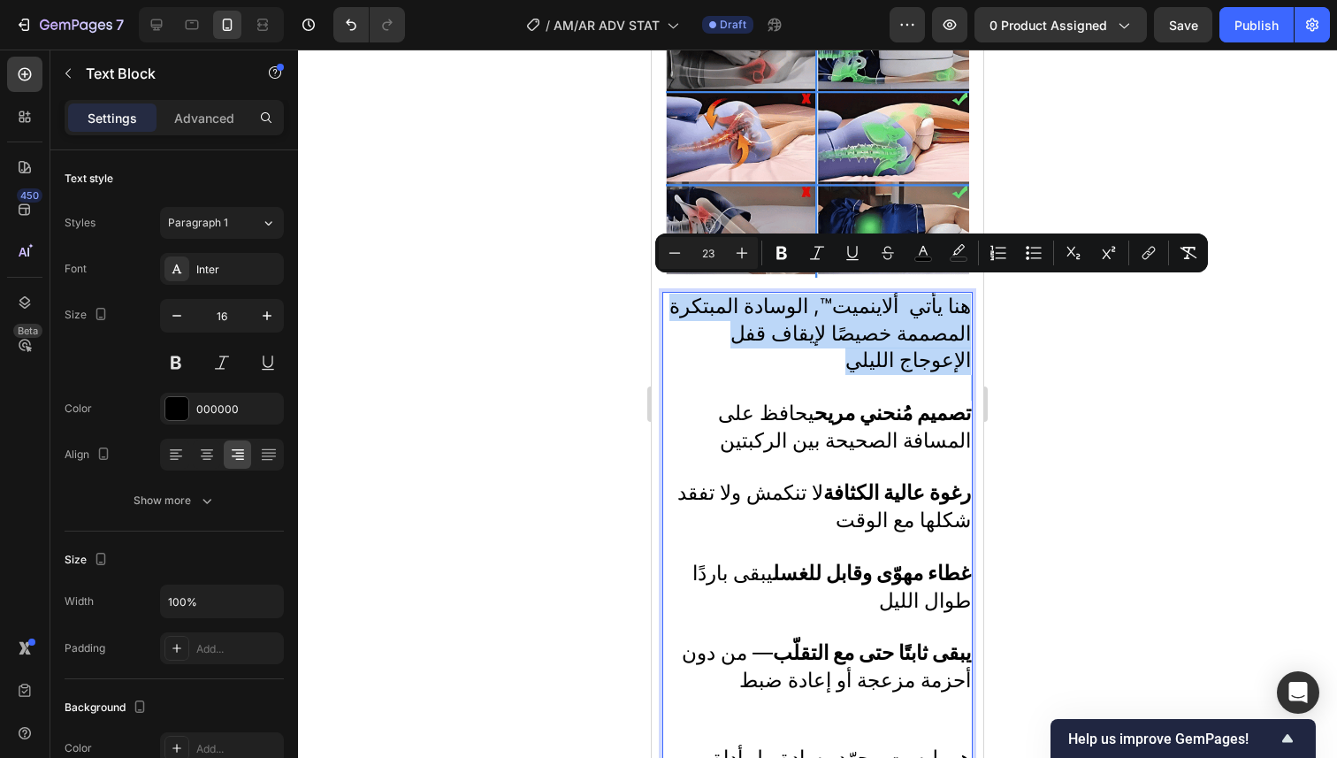
click at [903, 336] on p "هنا يأتي ألاينميت™, الوسادة المبتكرة المصممة خصيصًا لإيقاف قفل الإعوجاج الليلي" at bounding box center [817, 334] width 307 height 81
click at [858, 343] on p "هنا يأتي ألاينميت™, الوسادة المبتكرة المصممة خصيصًا لإيقاف قفل الإعوجاج الليلي" at bounding box center [817, 334] width 307 height 81
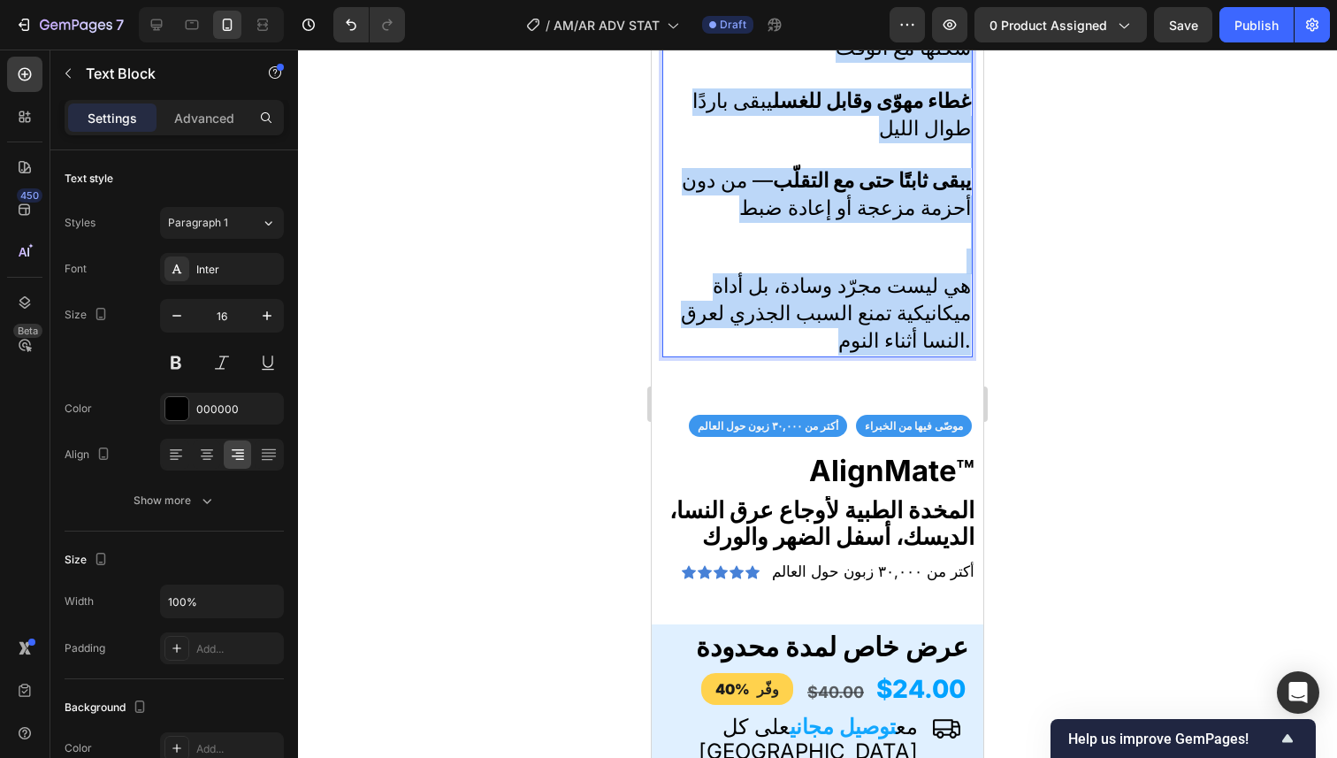
scroll to position [5269, 0]
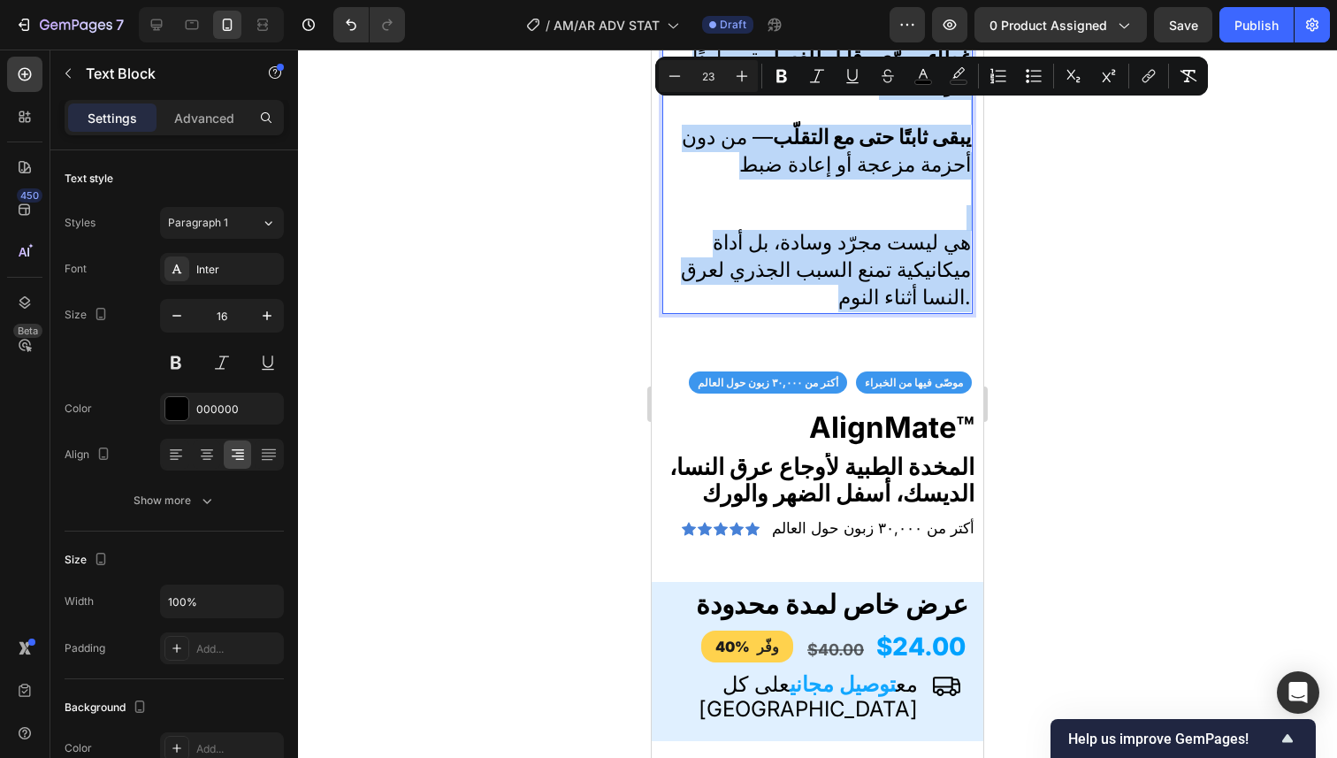
drag, startPoint x: 698, startPoint y: 289, endPoint x: 920, endPoint y: 305, distance: 223.4
click at [920, 305] on div "هنا يأتي ألاينميت™, الوسادة المبتكرة المصممة خصيصًا لإيقاف قفل الإعوجاج الليلي …" at bounding box center [817, 45] width 310 height 538
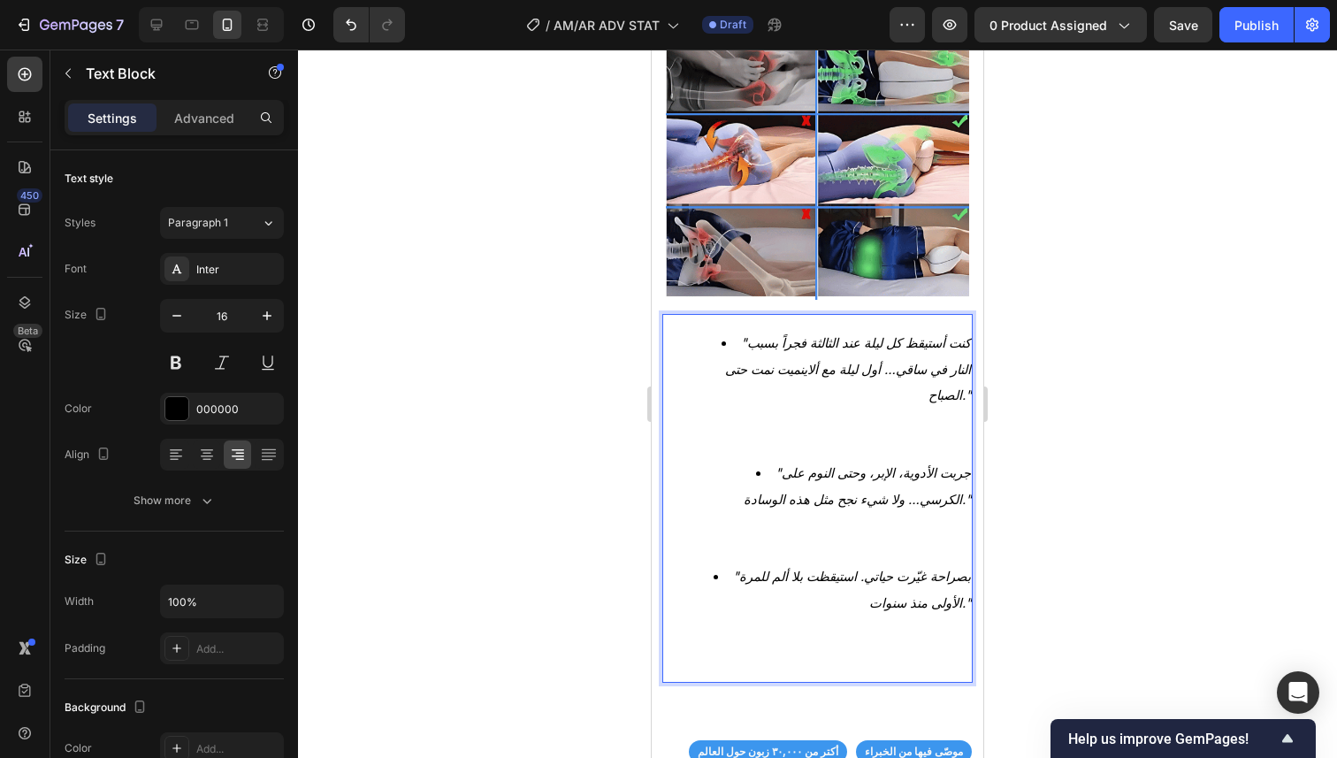
scroll to position [4727, 0]
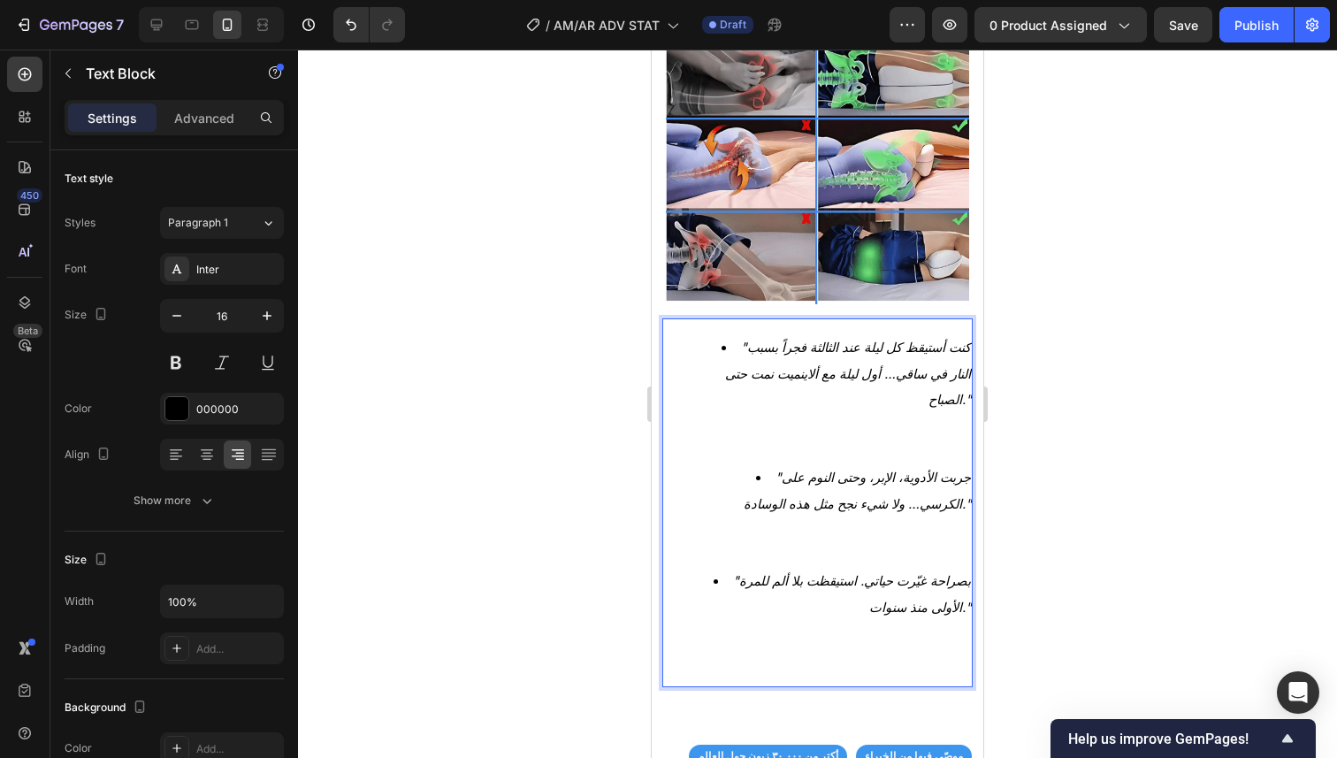
click at [694, 334] on ul ""كنت أستيقظ كل ليلة عند الثالثة فجراً بسبب النار في ساقي… أول ليلة مع ألاينميت …" at bounding box center [817, 502] width 307 height 337
click at [698, 337] on ul ""كنت أستيقظ كل ليلة عند الثالثة فجراً بسبب النار في ساقي… أول ليلة مع ألاينميت …" at bounding box center [817, 502] width 307 height 337
click at [703, 337] on li ""كنت أستيقظ كل ليلة عند الثالثة فجراً بسبب النار في ساقي… أول ليلة مع ألاينميت …" at bounding box center [834, 399] width 271 height 130
drag, startPoint x: 700, startPoint y: 334, endPoint x: 709, endPoint y: 336, distance: 9.0
click at [709, 336] on li ""كنت أستيقظ كل ليلة عند الثالثة فجراً بسبب النار في ساقي… أول ليلة مع ألاينميت …" at bounding box center [834, 399] width 271 height 130
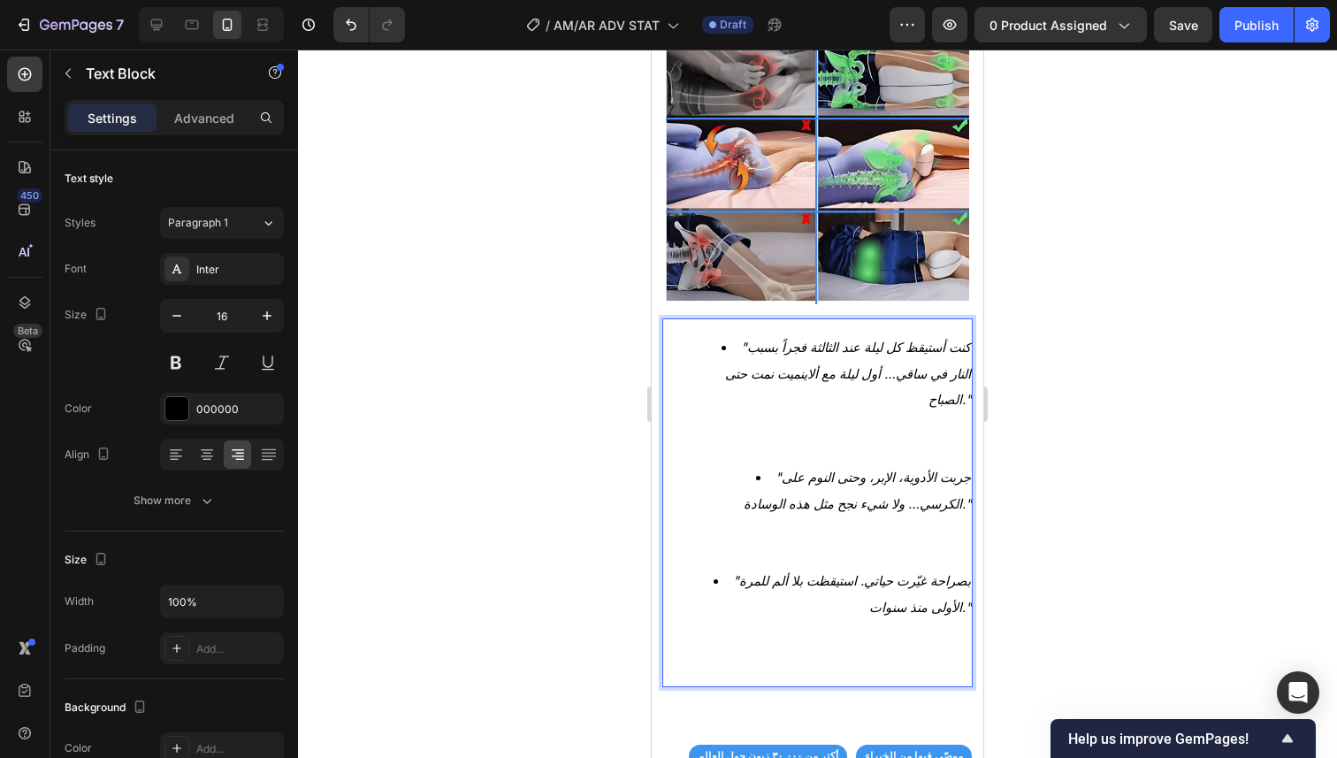
click at [706, 334] on li ""كنت أستيقظ كل ليلة عند الثالثة فجراً بسبب النار في ساقي… أول ليلة مع ألاينميت …" at bounding box center [834, 399] width 271 height 130
click at [699, 336] on li ""كنت أستيقظ كل ليلة عند الثالثة فجراً بسبب النار في ساقي… أول ليلة مع ألاينميت …" at bounding box center [834, 399] width 271 height 130
click at [702, 334] on li ""كنت أستيقظ كل ليلة عند الثالثة فجراً بسبب النار في ساقي… أول ليلة مع ألاينميت …" at bounding box center [834, 399] width 271 height 130
click at [698, 539] on ul ""كنت أستيقظ كل ليلة عند الثالثة فجراً بسبب النار في ساقي… أول ليلة مع ألاينميت …" at bounding box center [817, 502] width 307 height 337
click at [702, 568] on li ""بصراحة غيّرت حياتي. استيقظت بلا ألم للمرة الأولى منذ سنوات."" at bounding box center [834, 619] width 271 height 103
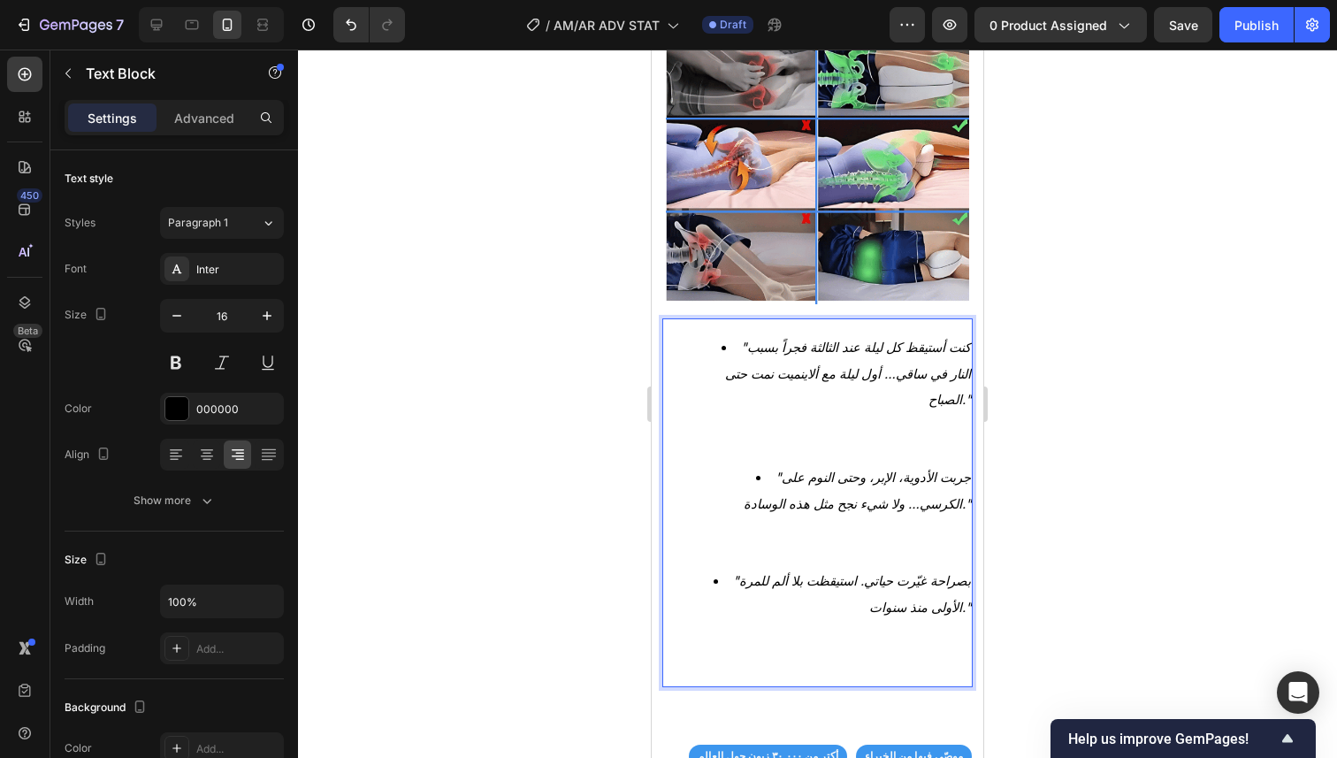
click at [706, 568] on li ""بصراحة غيّرت حياتي. استيقظت بلا ألم للمرة الأولى منذ سنوات."" at bounding box center [834, 619] width 271 height 103
click at [708, 568] on li ""بصراحة غيّرت حياتي. استيقظت بلا ألم للمرة الأولى منذ سنوات."" at bounding box center [834, 619] width 271 height 103
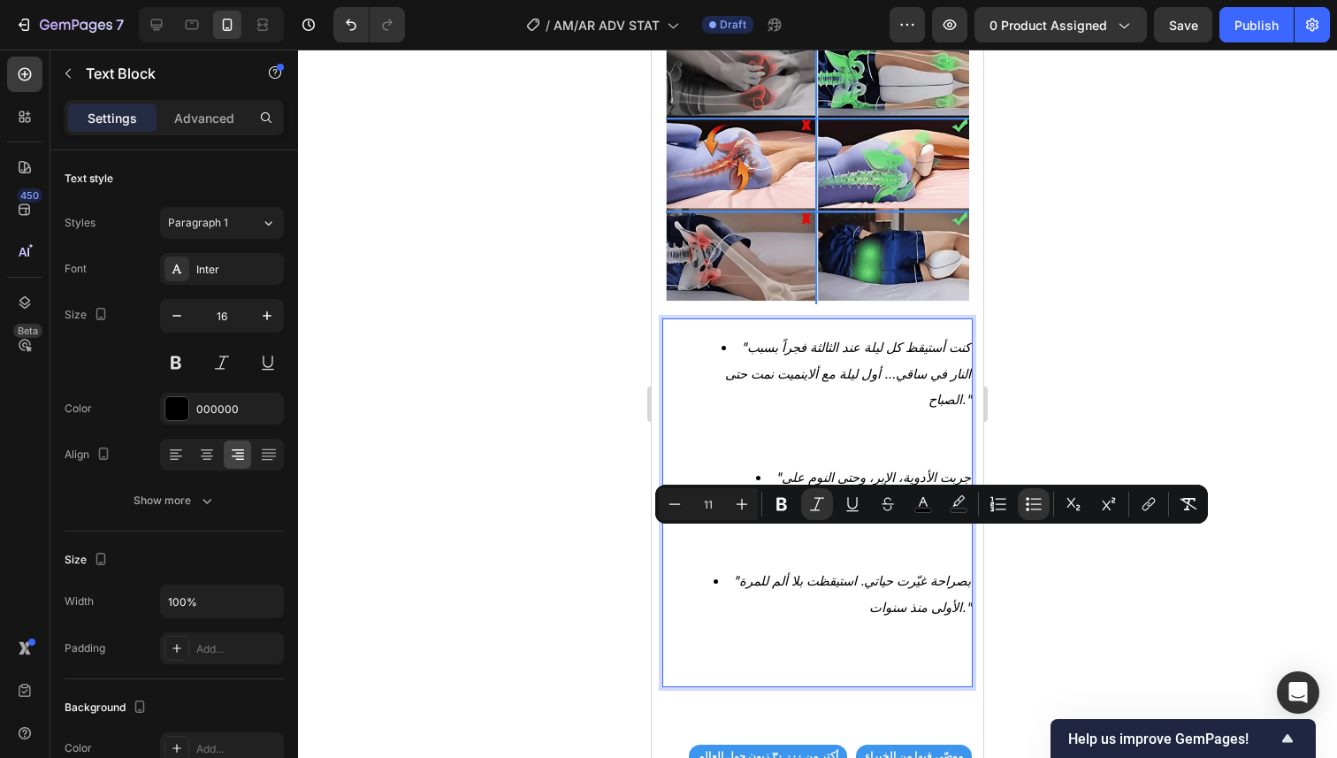
click at [733, 568] on li ""بصراحة غيّرت حياتي. استيقظت بلا ألم للمرة الأولى منذ سنوات."" at bounding box center [834, 619] width 271 height 103
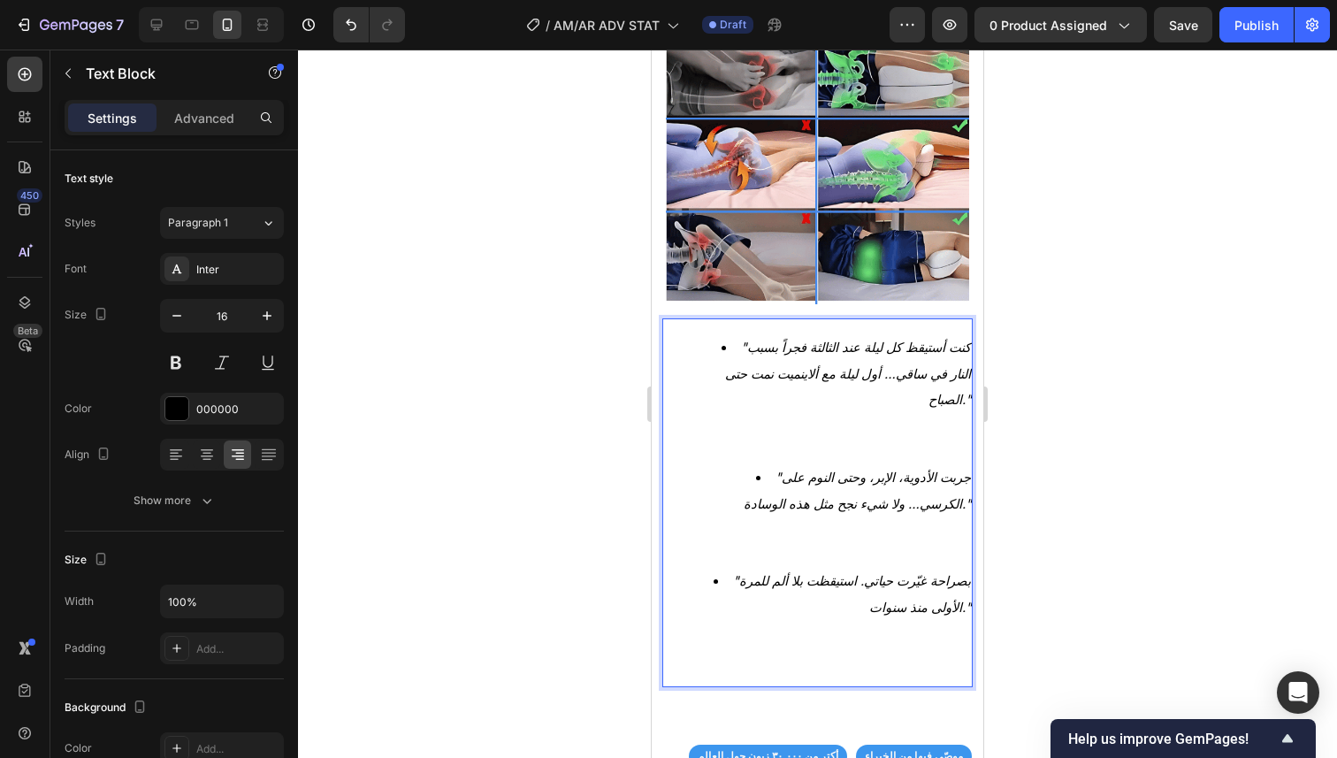
click at [700, 568] on li ""بصراحة غيّرت حياتي. استيقظت بلا ألم للمرة الأولى منذ سنوات."" at bounding box center [834, 619] width 271 height 103
click at [700, 464] on li ""جربت الأدوية، الإبر، وحتى النوم على الكرسي… ولا شيء نجح مثل هذه الوسادة."" at bounding box center [834, 515] width 271 height 103
click at [693, 334] on ul ""كنت أستيقظ كل ليلة عند الثالثة فجراً بسبب النار في ساقي… أول ليلة مع ألاينميت …" at bounding box center [817, 502] width 307 height 337
click at [702, 334] on li ""كنت أستيقظ كل ليلة عند الثالثة فجراً بسبب النار في ساقي… أول ليلة مع ألاينميت …" at bounding box center [834, 399] width 271 height 130
click at [705, 337] on li ""كنت أستيقظ كل ليلة عند الثالثة فجراً بسبب النار في ساقي… أول ليلة مع ألاينميت …" at bounding box center [834, 399] width 271 height 130
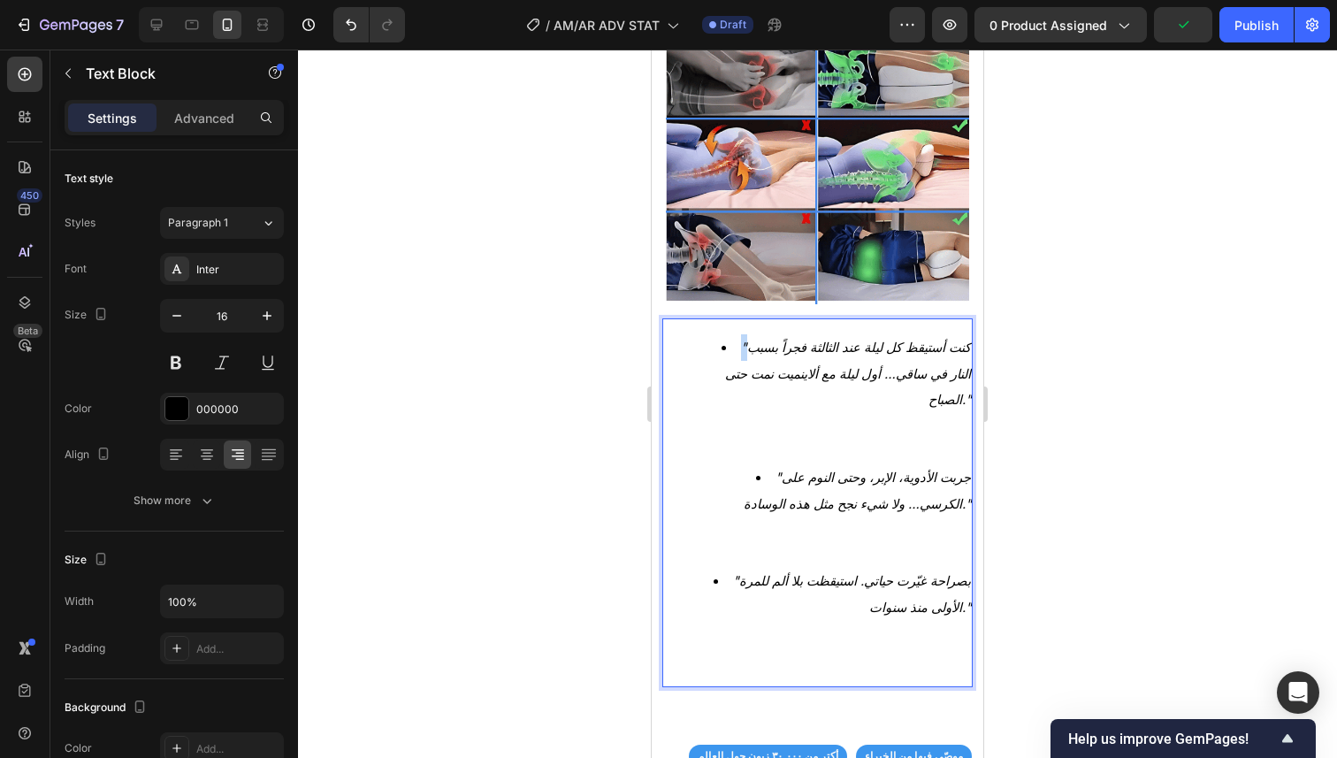
click at [705, 337] on li ""كنت أستيقظ كل ليلة عند الثالثة فجراً بسبب النار في ساقي… أول ليلة مع ألاينميت …" at bounding box center [834, 399] width 271 height 130
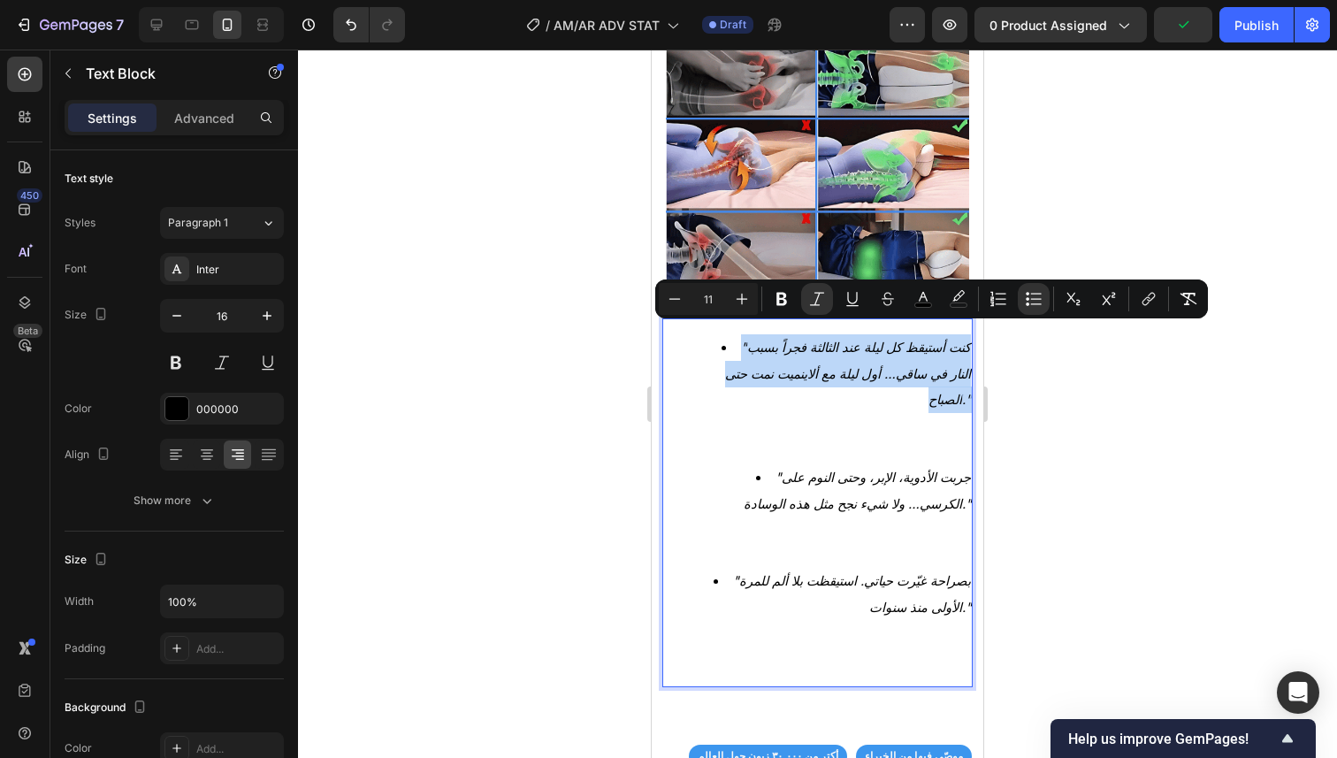
click at [705, 335] on li ""كنت أستيقظ كل ليلة عند الثالثة فجراً بسبب النار في ساقي… أول ليلة مع ألاينميت …" at bounding box center [834, 399] width 271 height 130
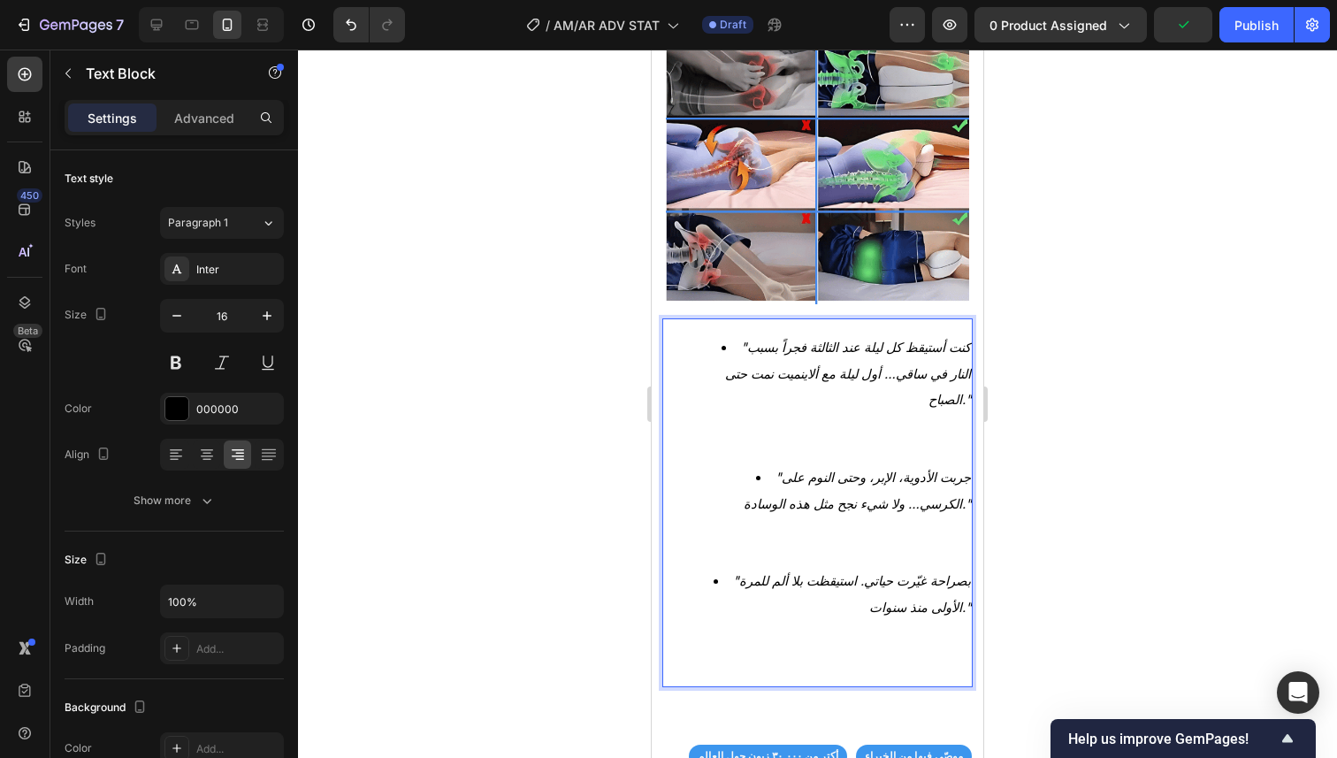
click at [738, 402] on li ""كنت أستيقظ كل ليلة عند الثالثة فجراً بسبب النار في ساقي… أول ليلة مع ألاينميت …" at bounding box center [834, 399] width 271 height 130
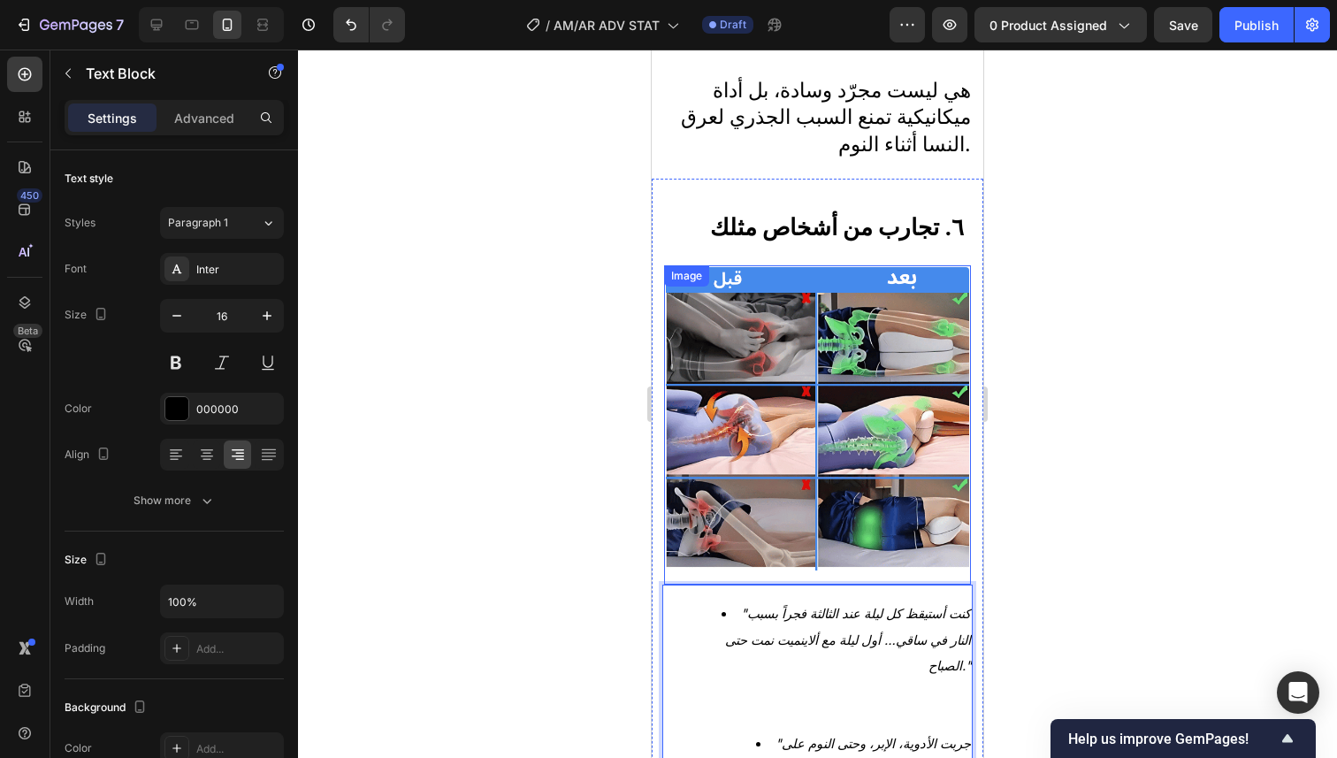
scroll to position [4348, 0]
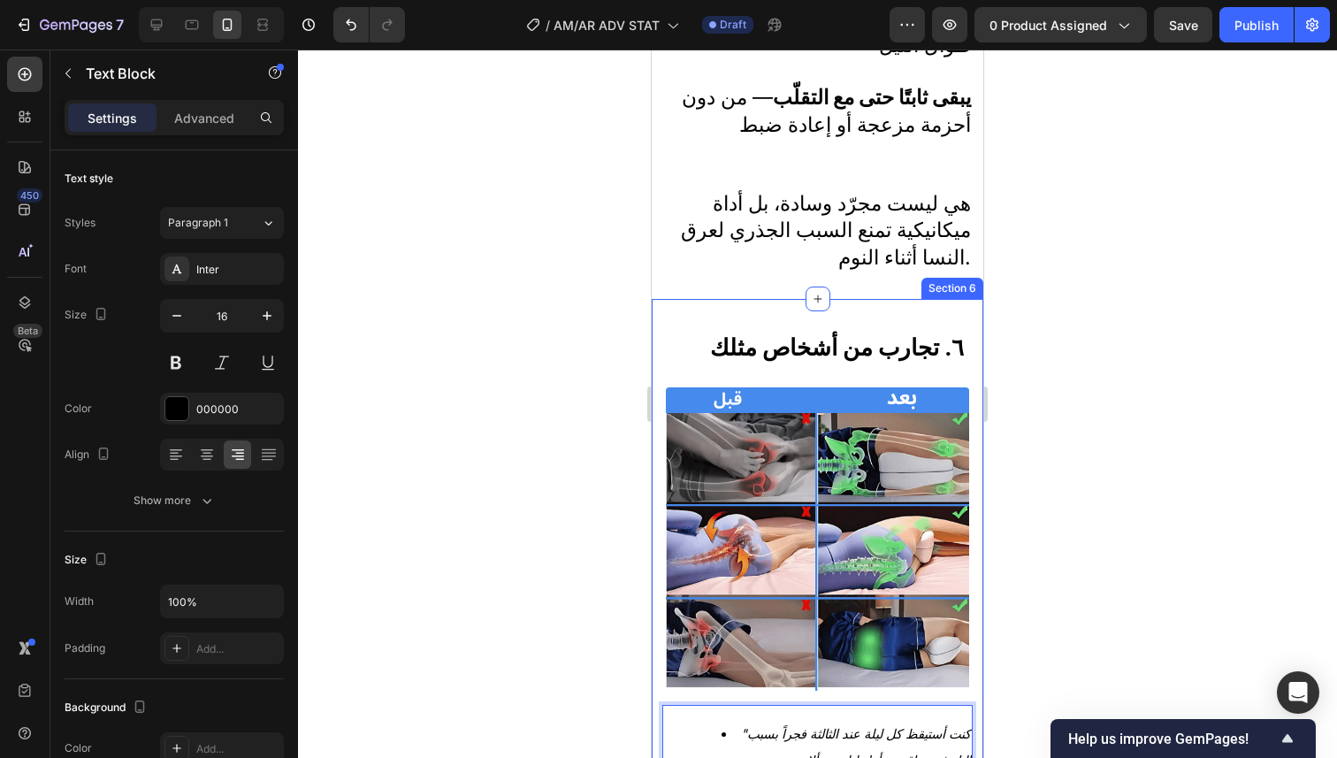
click at [1132, 298] on div at bounding box center [817, 404] width 1039 height 708
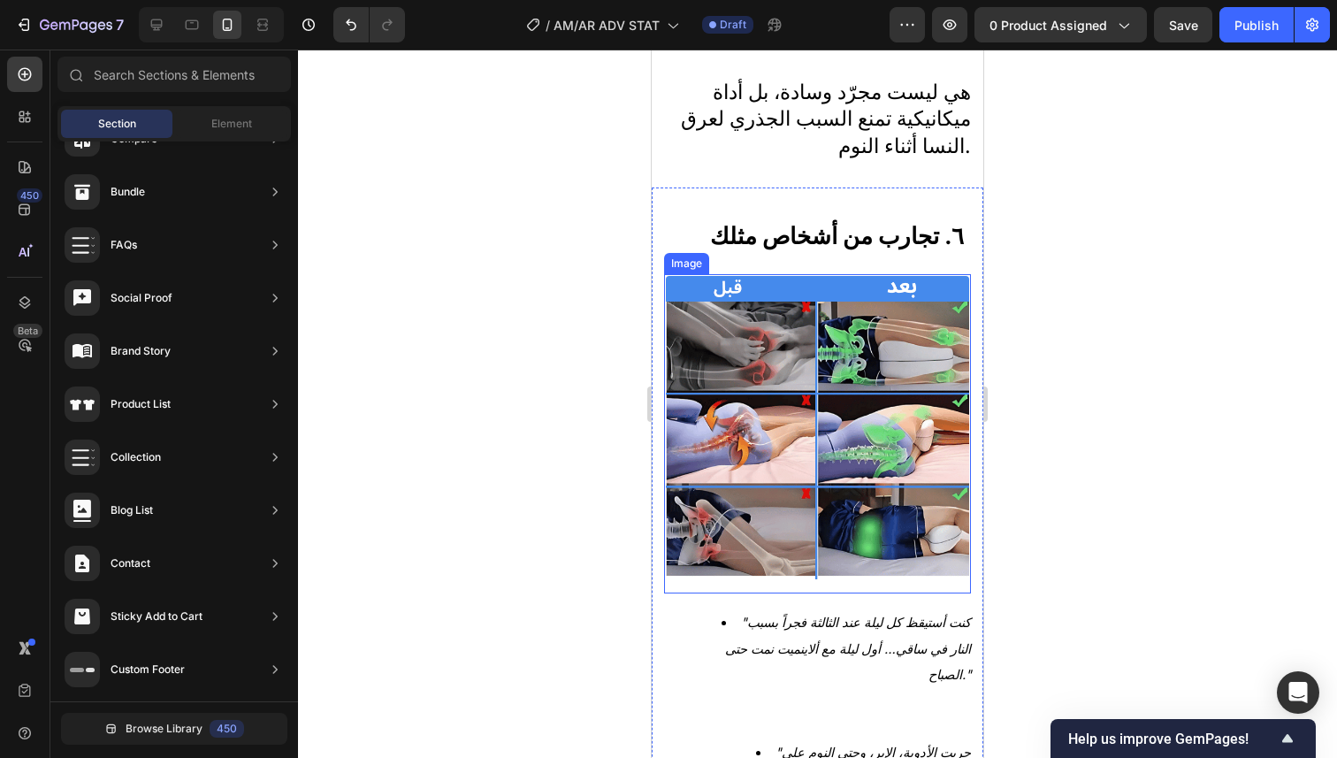
scroll to position [4486, 0]
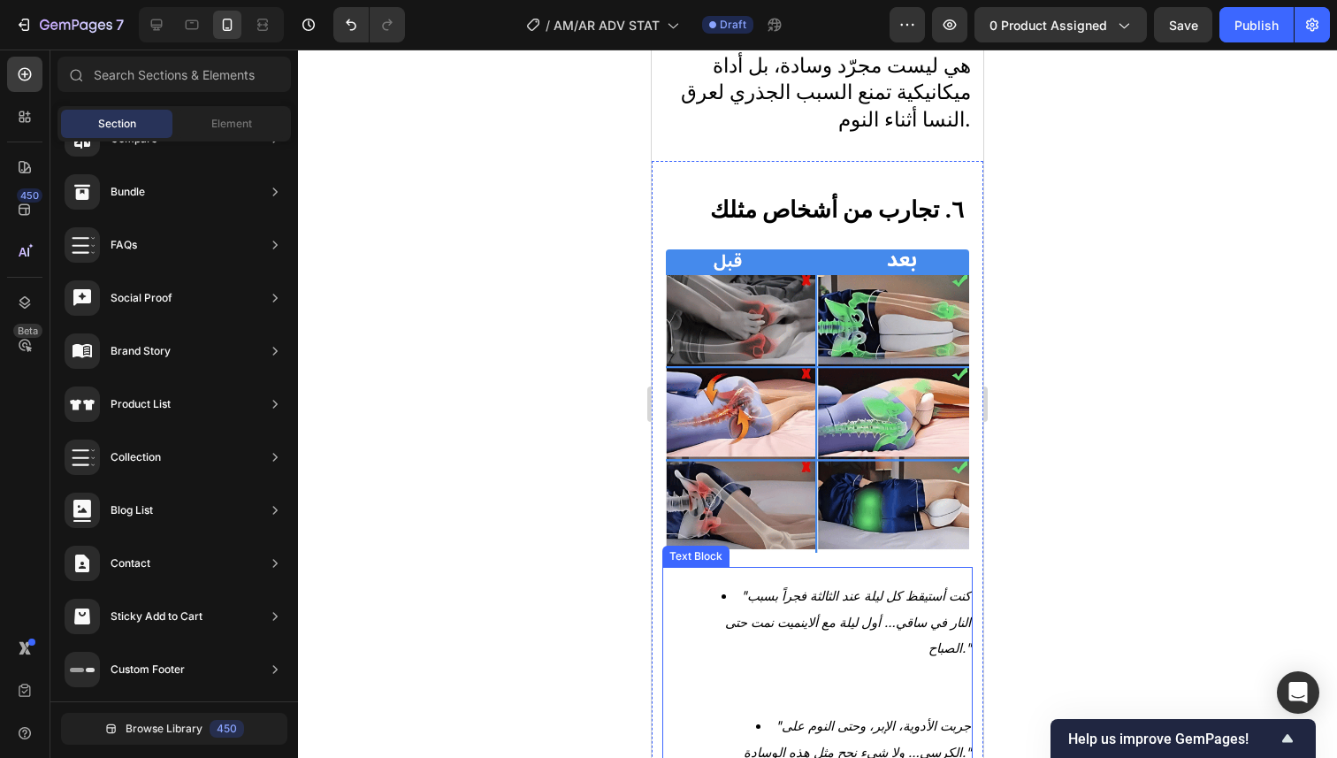
click at [705, 585] on li ""كنت أستيقظ كل ليلة عند الثالثة فجراً بسبب النار في ساقي… أول ليلة مع ألاينميت …" at bounding box center [834, 648] width 271 height 130
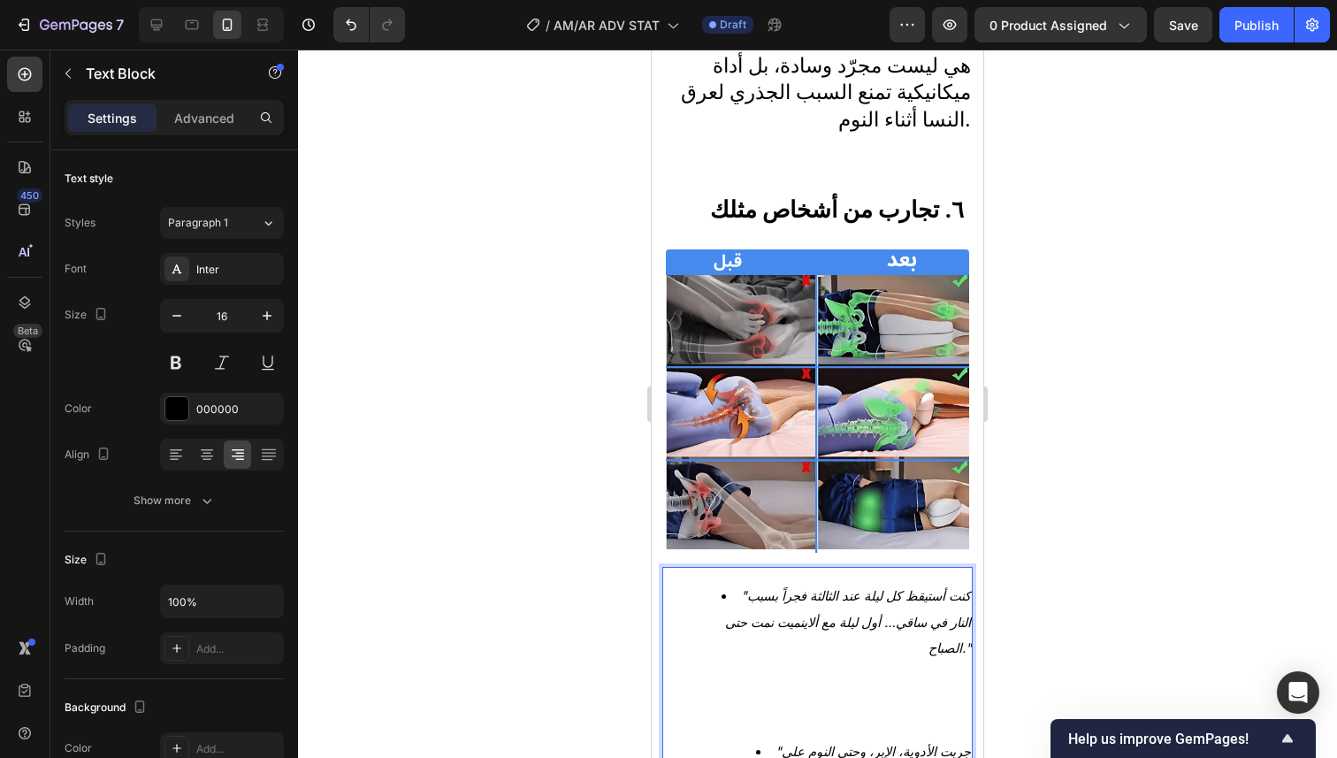
click at [701, 583] on li ""كنت أستيقظ كل ليلة عند الثالثة فجراً بسبب النار في ساقي… أول ليلة مع ألاينميت …" at bounding box center [834, 661] width 271 height 156
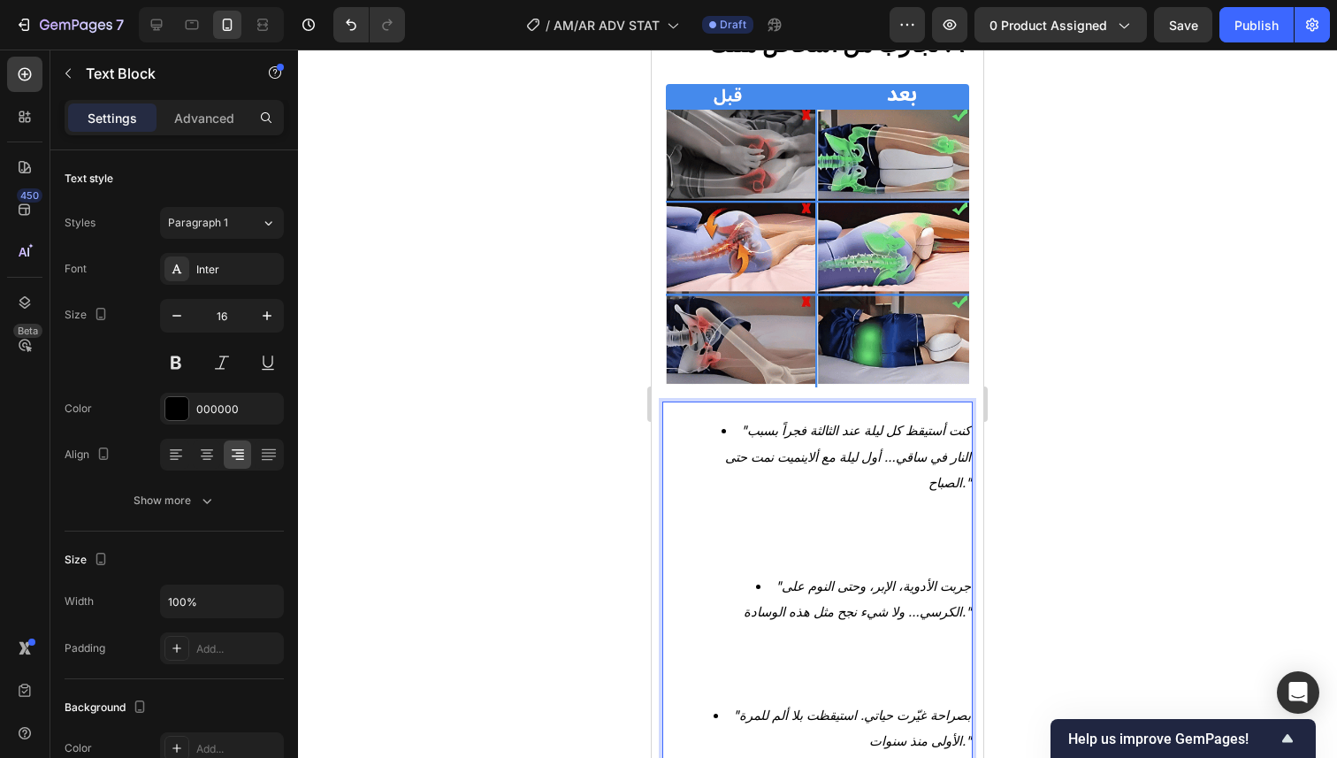
click at [703, 702] on li ""بصراحة غيّرت حياتي. استيقظت بلا ألم للمرة الأولى منذ سنوات."" at bounding box center [834, 766] width 271 height 129
click at [704, 702] on li ""بصراحة غيّرت حياتي. استيقظت بلا ألم للمرة الأولى منذ سنوات."" at bounding box center [834, 766] width 271 height 129
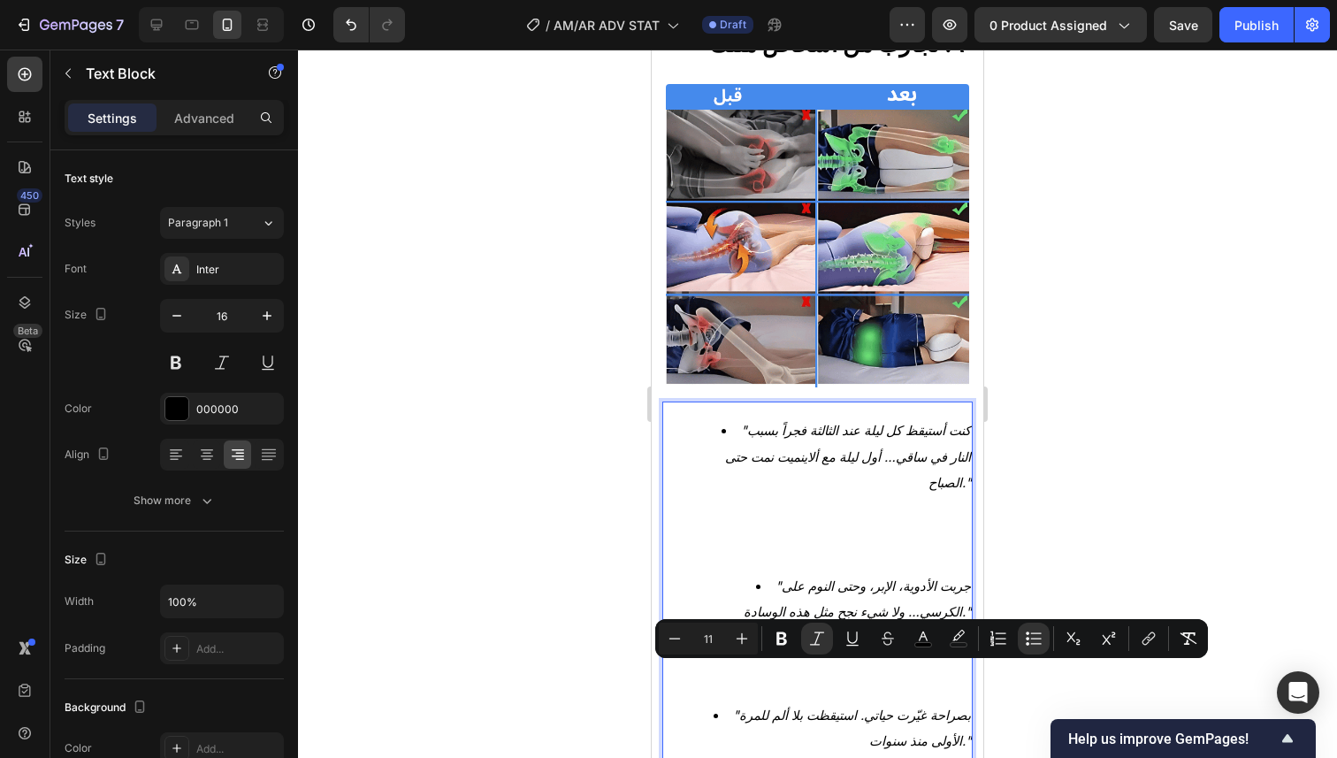
click at [710, 712] on li ""بصراحة غيّرت حياتي. استيقظت بلا ألم للمرة الأولى منذ سنوات."" at bounding box center [834, 766] width 271 height 129
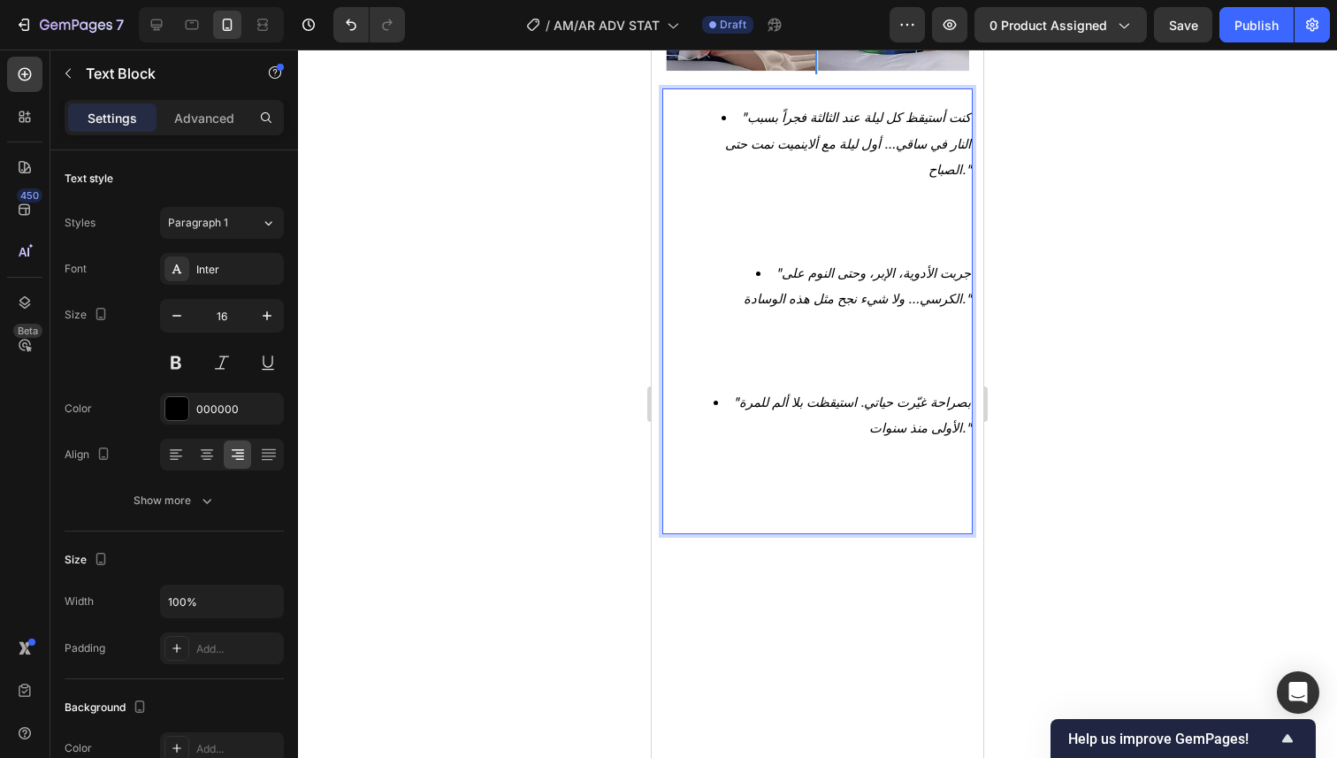
scroll to position [4963, 0]
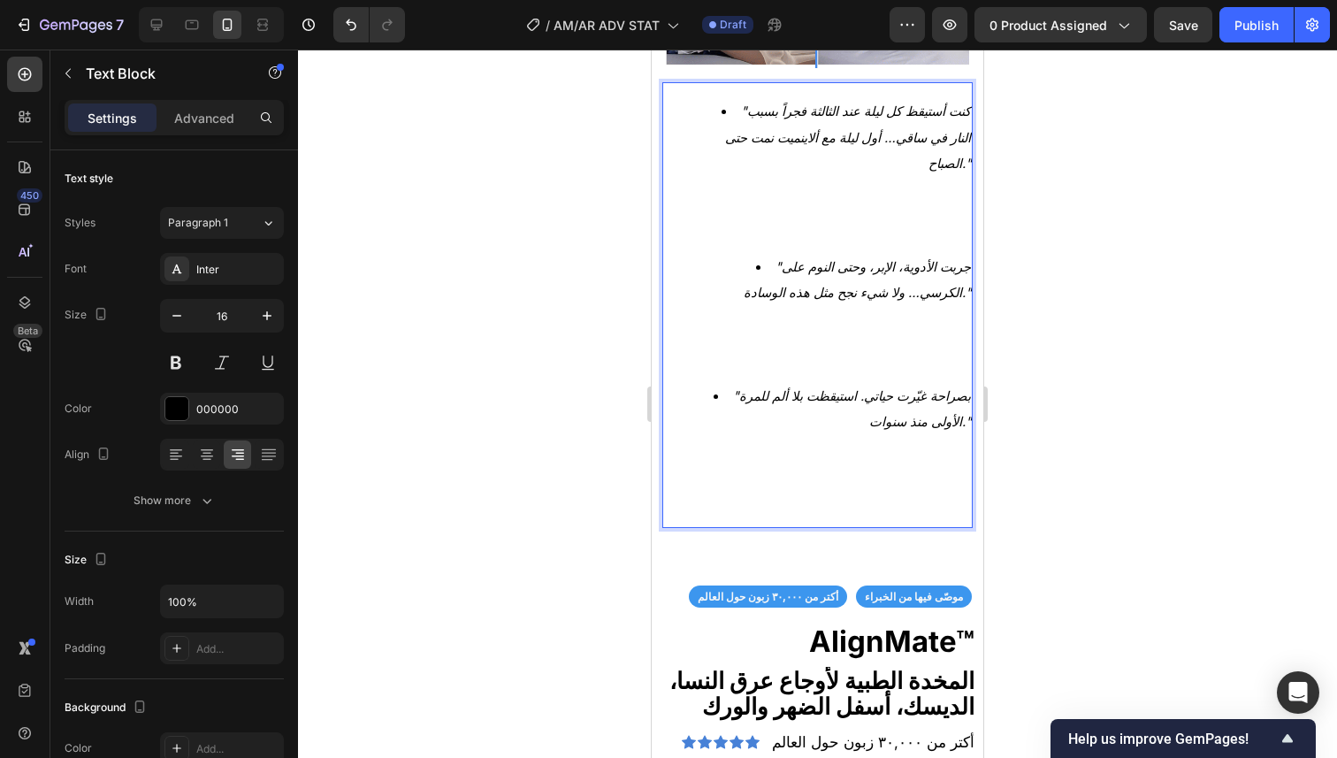
click at [699, 383] on li ""بصراحة غيّرت حياتي. استيقظت بلا ألم للمرة الأولى منذ سنوات."" at bounding box center [834, 447] width 271 height 129
click at [703, 383] on li ""بصراحة غيّرت حياتي. استيقظت بلا ألم للمرة الأولى منذ سنوات."" at bounding box center [834, 447] width 271 height 129
click at [704, 383] on li ""بصراحة غيّرت حياتي. استيقظت بلا ألم للمرة الأولى منذ سنوات."" at bounding box center [834, 447] width 271 height 129
click at [700, 254] on li ""جربت الأدوية، الإبر، وحتى النوم على الكرسي… ولا شيء نجح مثل هذه الوسادة."" at bounding box center [834, 318] width 271 height 129
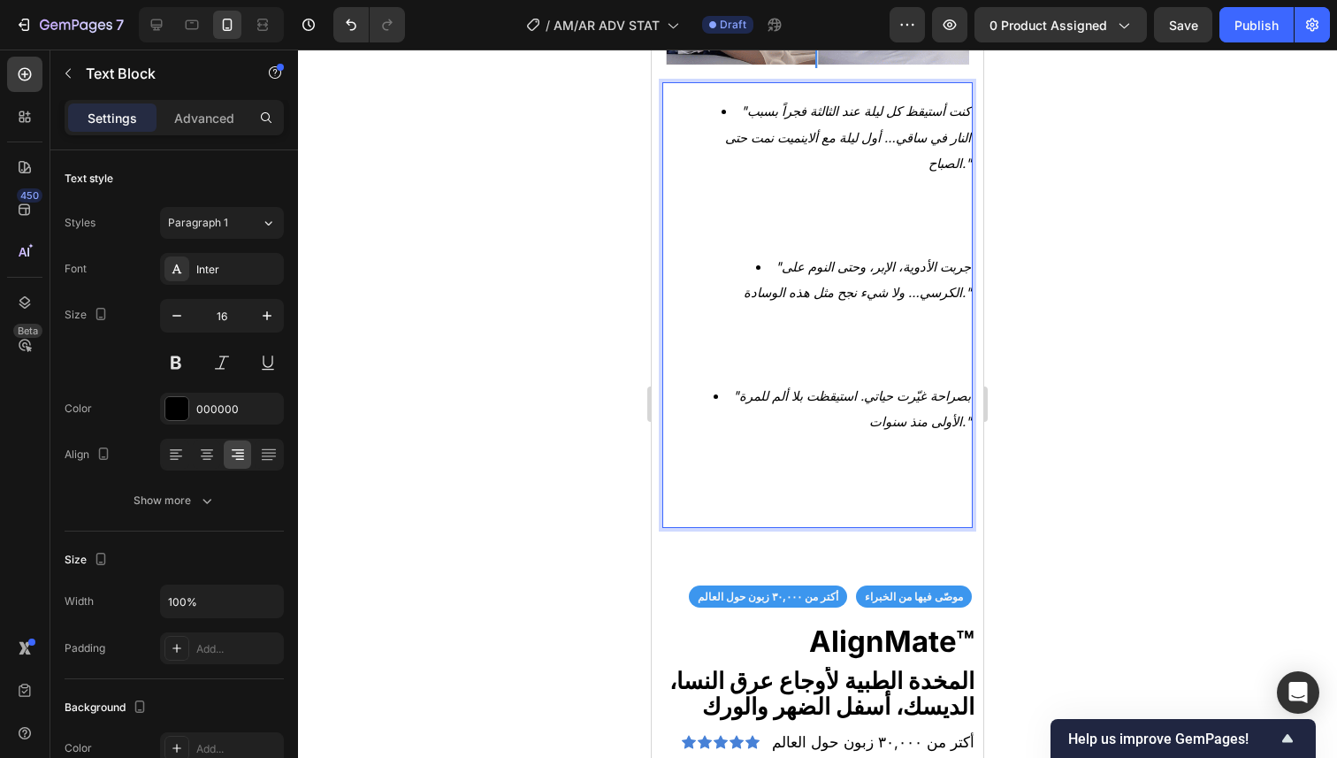
click at [706, 254] on li ""جربت الأدوية، الإبر، وحتى النوم على الكرسي… ولا شيء نجح مثل هذه الوسادة."" at bounding box center [834, 318] width 271 height 129
click at [721, 254] on li ""جربت الأدوية، الإبر، وحتى النوم على الكرسي… ولا شيء نجح مثل هذه الوسادة."" at bounding box center [834, 318] width 271 height 129
drag, startPoint x: 725, startPoint y: 229, endPoint x: 693, endPoint y: 229, distance: 31.8
click at [693, 229] on ul ""كنت أستيقظ كل ليلة عند الثالثة فجراً بسبب النار في ساقي… أول ليلة مع ألاينميت …" at bounding box center [817, 305] width 307 height 414
click at [703, 254] on li ""جربت الأدوية، الإبر، وحتى النوم على الكرسي… ولا شيء نجح مثل هذه الوسادة."" at bounding box center [834, 318] width 271 height 129
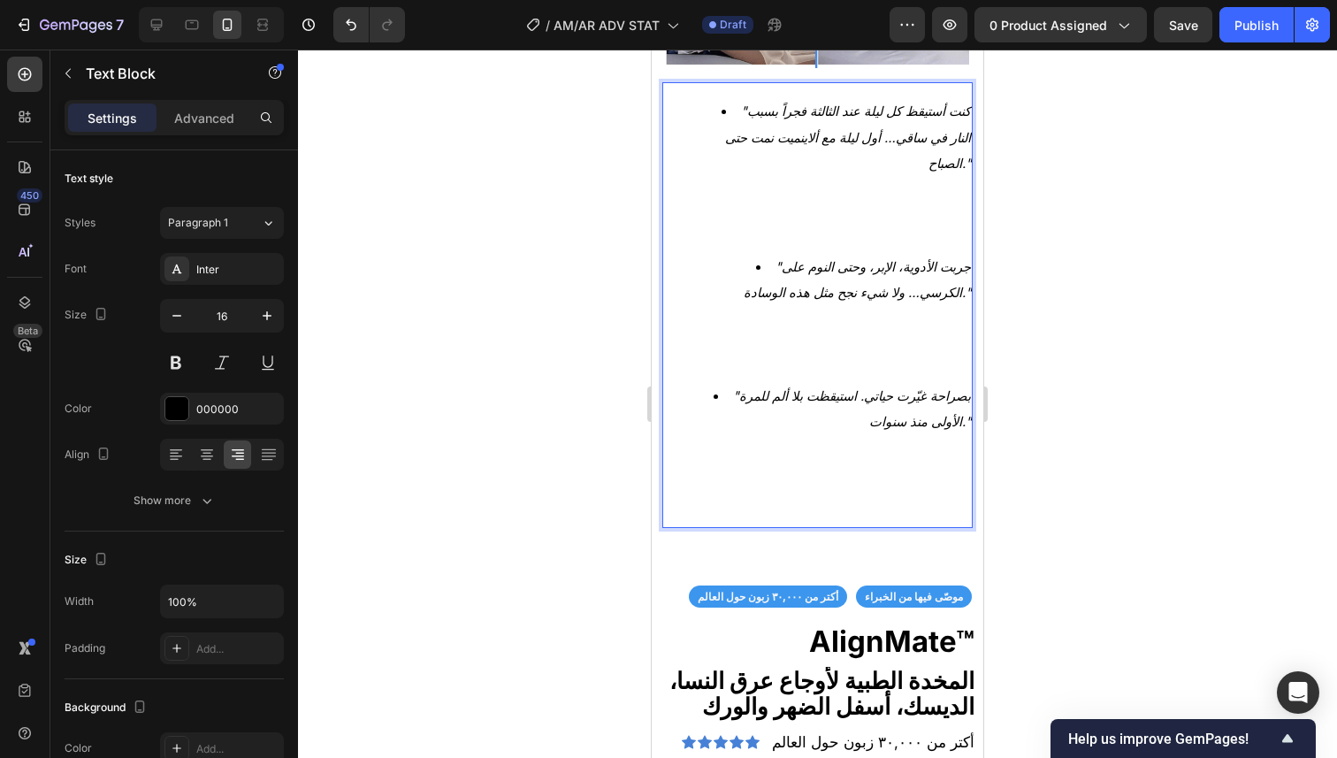
click at [710, 383] on li ""بصراحة غيّرت حياتي. استيقظت بلا ألم للمرة الأولى منذ سنوات."" at bounding box center [834, 447] width 271 height 129
click at [718, 383] on li ""بصراحة غيّرت حياتي. استيقظت بلا ألم للمرة الأولى منذ سنوات."" at bounding box center [834, 447] width 271 height 129
click at [709, 383] on li ""بصراحة غيّرت حياتي. استيقظت بلا ألم للمرة الأولى منذ سنوات."" at bounding box center [834, 447] width 271 height 129
click at [704, 383] on li ""بصراحة غيّرت حياتي. استيقظت بلا ألم للمرة الأولى منذ سنوات."" at bounding box center [834, 447] width 271 height 129
click at [701, 383] on li ""بصراحة غيّرت حياتي. استيقظت بلا ألم للمرة الأولى منذ سنوات."" at bounding box center [834, 447] width 271 height 129
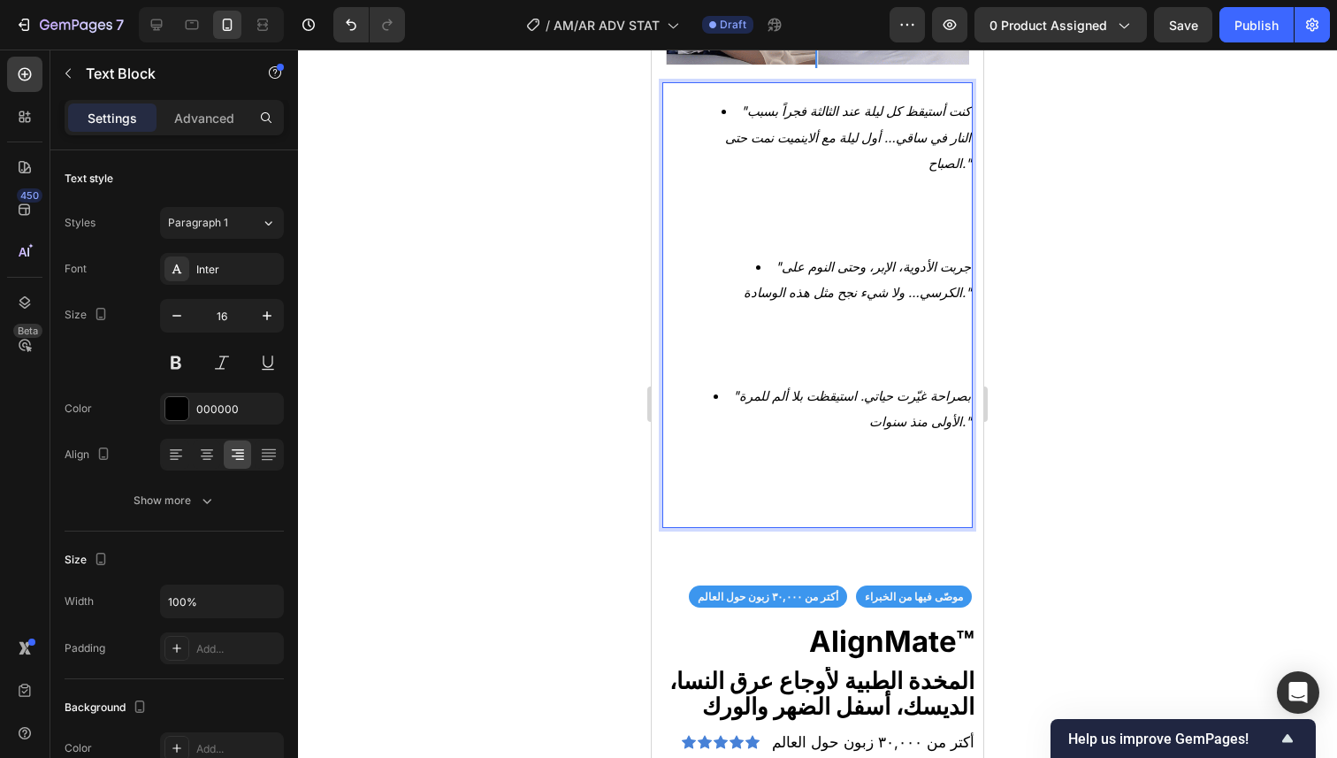
click at [703, 383] on li ""بصراحة غيّرت حياتي. استيقظت بلا ألم للمرة الأولى منذ سنوات."" at bounding box center [834, 447] width 271 height 129
click at [719, 383] on li ""بصراحة غيّرت حياتي. استيقظت بلا ألم للمرة الأولى منذ سنوات."" at bounding box center [834, 447] width 271 height 129
drag, startPoint x: 734, startPoint y: 385, endPoint x: 766, endPoint y: 379, distance: 33.1
click at [735, 386] on li ""بصراحة غيّرت حياتي. استيقظت بلا ألم للمرة الأولى منذ سنوات."" at bounding box center [834, 447] width 271 height 129
click at [820, 383] on li ""بصراحة غيّرت حياتي. استيقظت بلا ألم للمرة الأولى منذ سنوات."" at bounding box center [834, 447] width 271 height 129
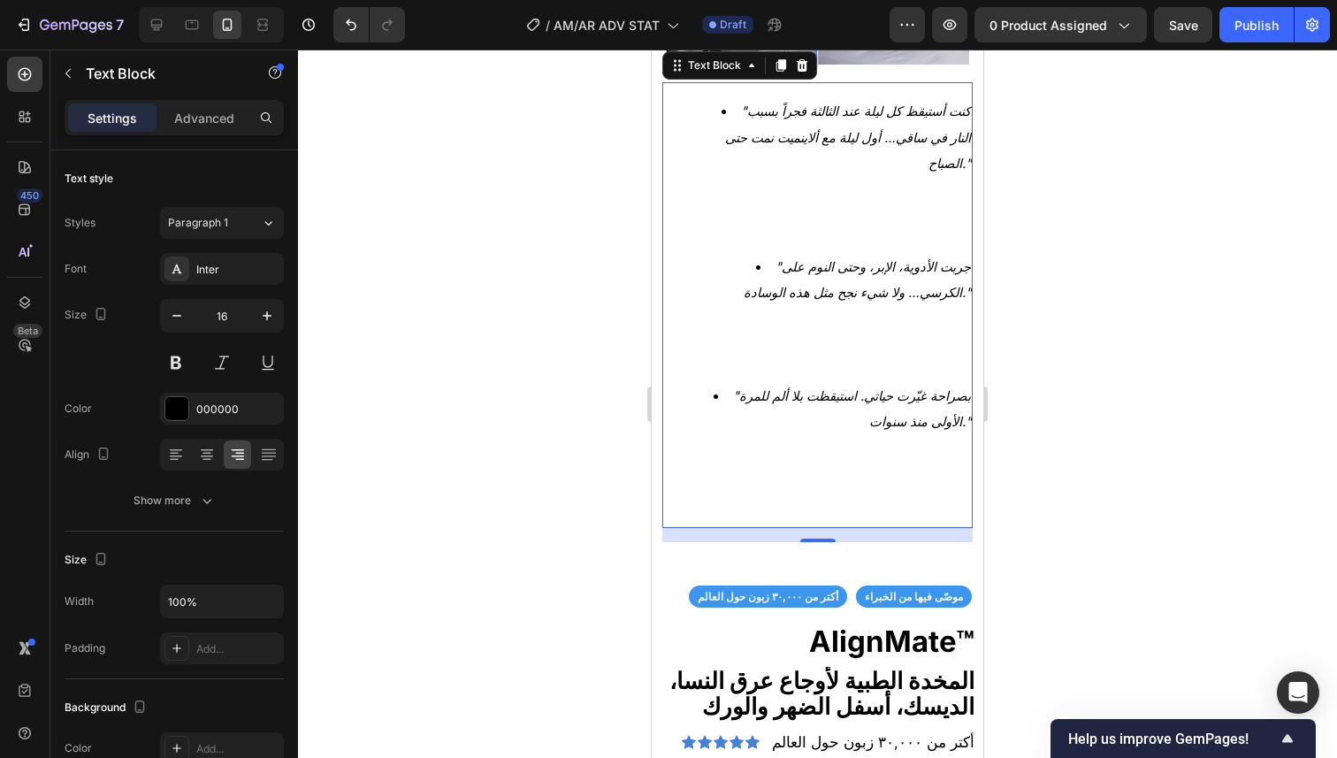
click at [1095, 309] on div at bounding box center [817, 404] width 1039 height 708
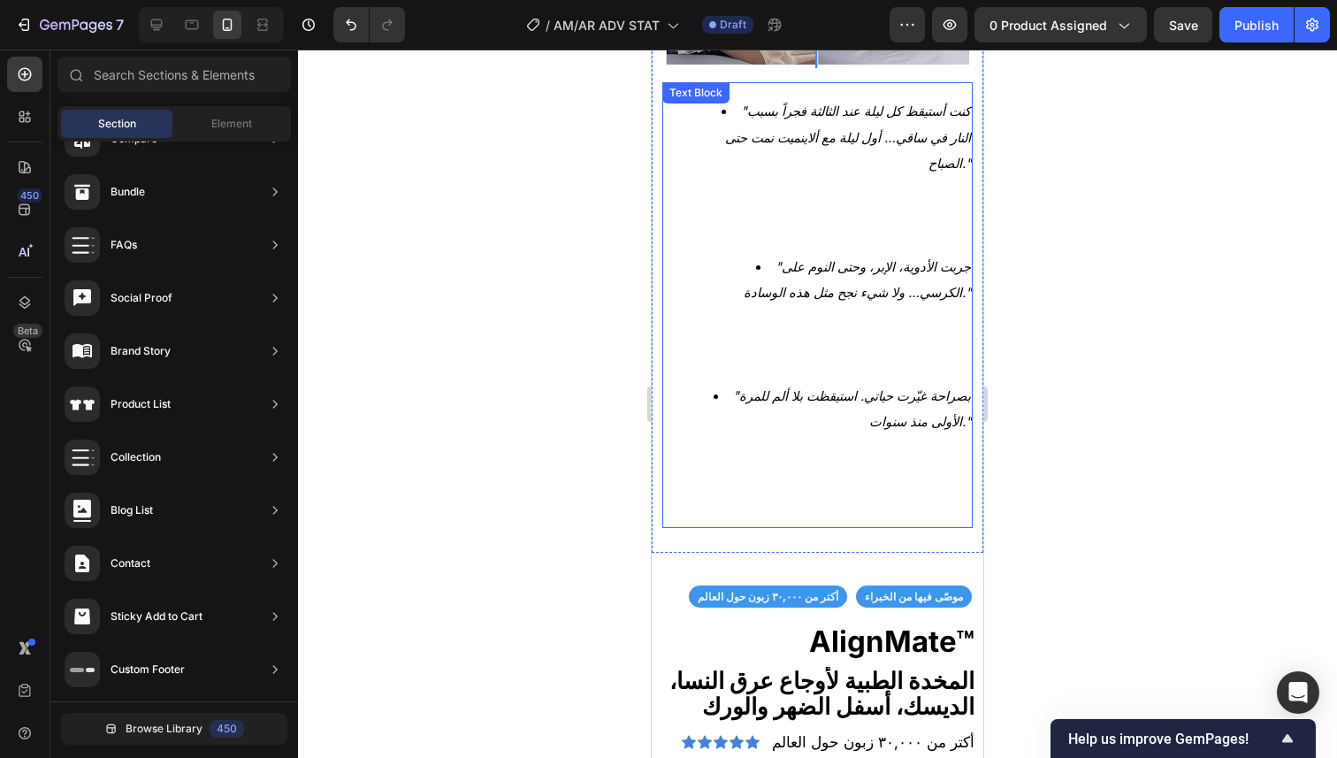
click at [766, 383] on li ""بصراحة غيّرت حياتي. استيقظت بلا ألم للمرة الأولى منذ سنوات."" at bounding box center [834, 447] width 271 height 129
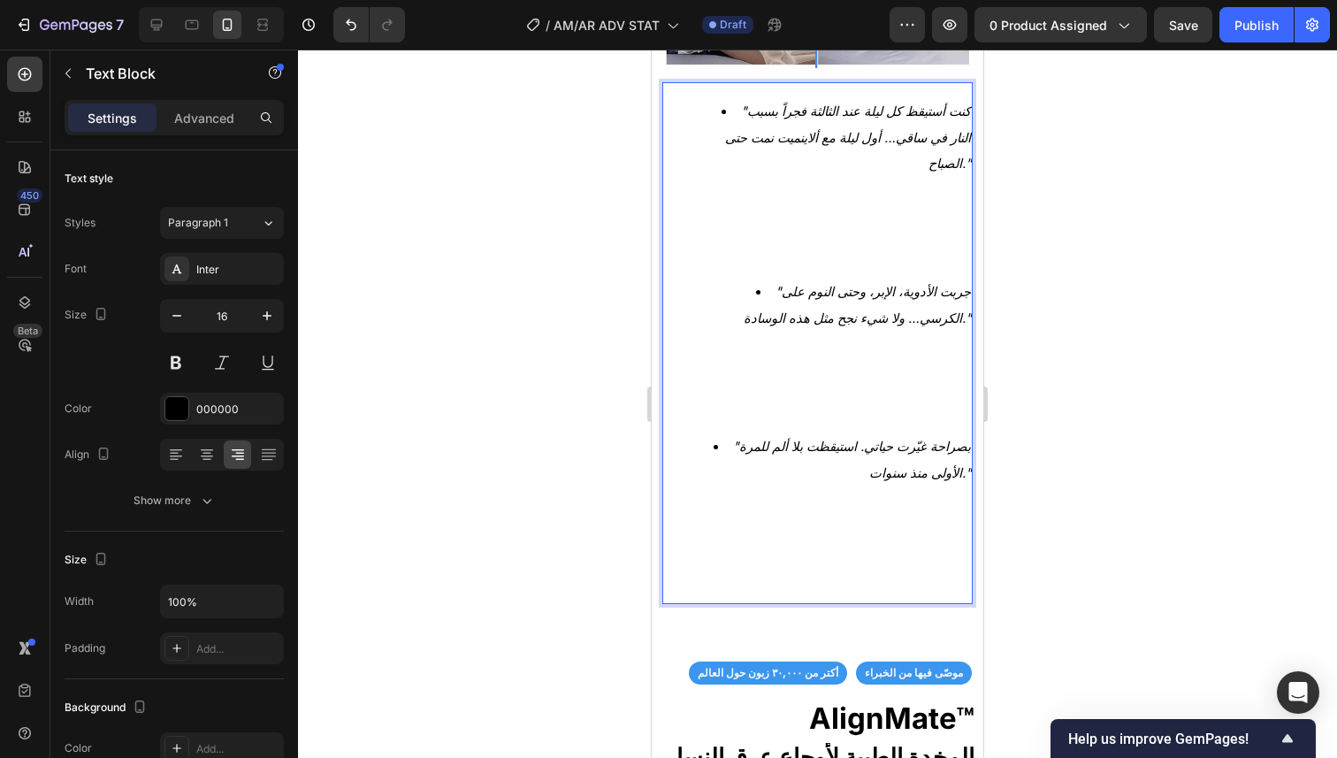
click at [698, 247] on ul ""كنت أستيقظ كل ليلة عند الثالثة فجراً بسبب النار في ساقي… أول ليلة مع ألاينميت …" at bounding box center [817, 343] width 307 height 490
click at [710, 278] on li ""جربت الأدوية، الإبر، وحتى النوم على الكرسي… ولا شيء نجح مثل هذه الوسادة."" at bounding box center [834, 355] width 271 height 155
click at [708, 278] on li ""جربت الأدوية، الإبر، وحتى النوم على الكرسي… ولا شيء نجح مثل هذه الوسادة."" at bounding box center [834, 355] width 271 height 155
click at [706, 278] on li ""جربت الأدوية، الإبر، وحتى النوم على الكرسي… ولا شيء نجح مثل هذه الوسادة."" at bounding box center [834, 355] width 271 height 155
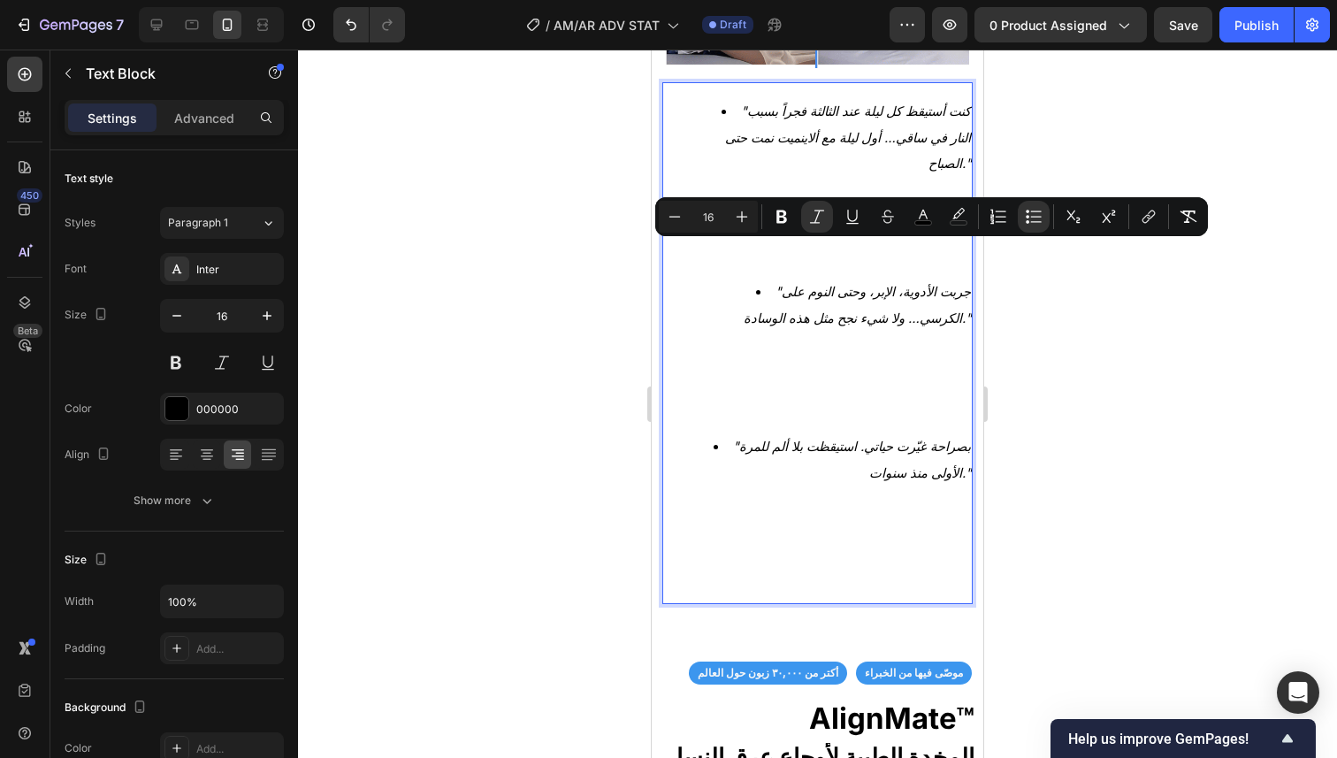
click at [714, 374] on li ""جربت الأدوية، الإبر، وحتى النوم على الكرسي… ولا شيء نجح مثل هذه الوسادة."" at bounding box center [834, 355] width 271 height 155
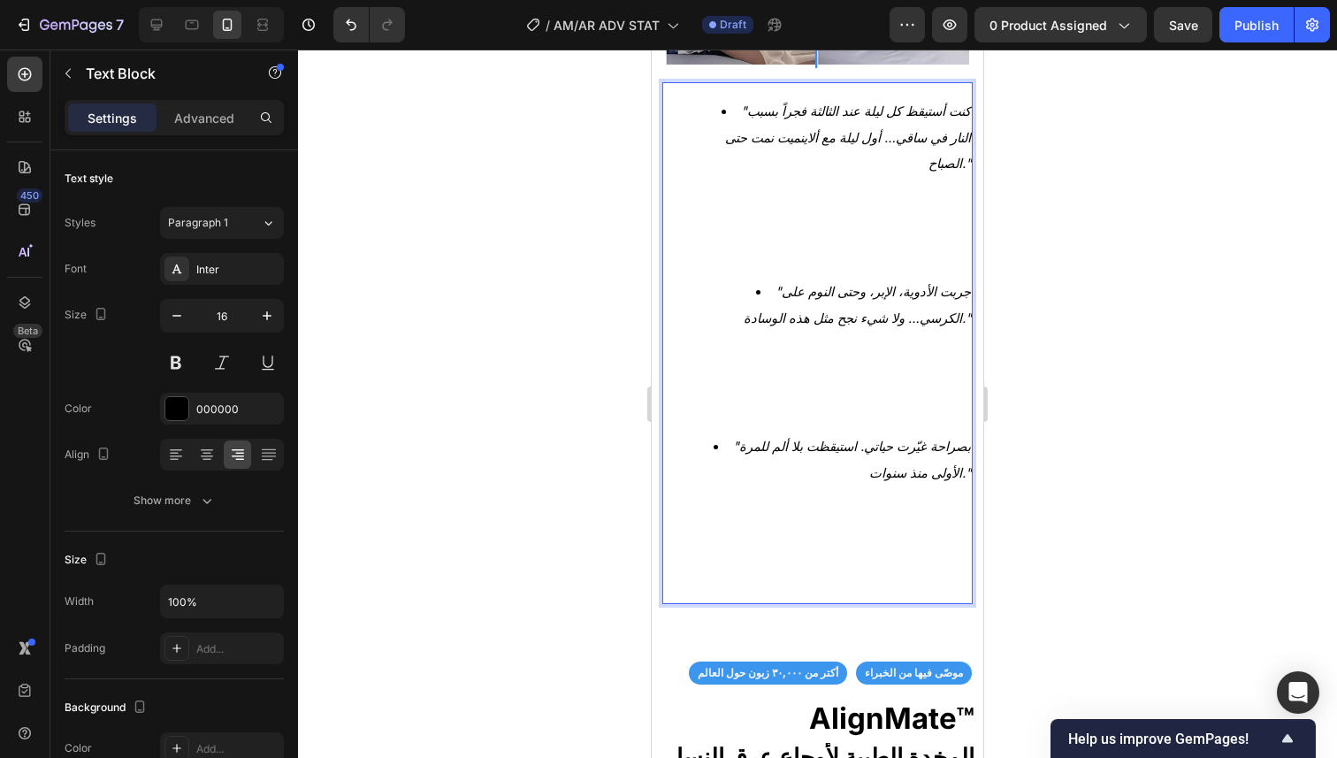
click at [699, 433] on li ""بصراحة غيّرت حياتي. استيقظت بلا ألم للمرة الأولى منذ سنوات."" at bounding box center [834, 510] width 271 height 155
click at [701, 433] on li ""بصراحة غيّرت حياتي. استيقظت بلا ألم للمرة الأولى منذ سنوات."" at bounding box center [834, 510] width 271 height 155
click at [704, 433] on li ""بصراحة غيّرت حياتي. استيقظت بلا ألم للمرة الأولى منذ سنوات."" at bounding box center [834, 510] width 271 height 155
click at [705, 433] on li ""بصراحة غيّرت حياتي. استيقظت بلا ألم للمرة الأولى منذ سنوات."" at bounding box center [834, 510] width 271 height 155
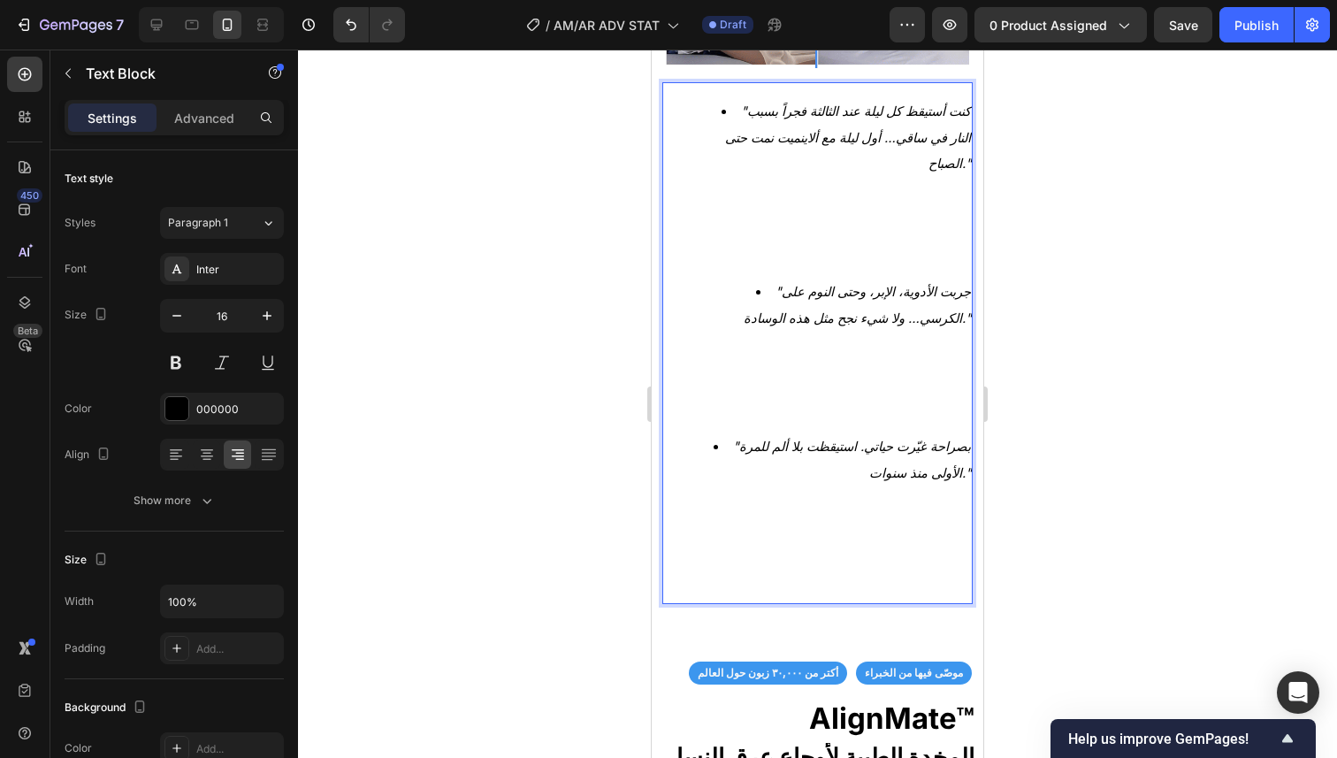
click at [711, 433] on li ""بصراحة غيّرت حياتي. استيقظت بلا ألم للمرة الأولى منذ سنوات."" at bounding box center [834, 510] width 271 height 155
click at [703, 433] on li ""بصراحة غيّرت حياتي. استيقظت بلا ألم للمرة الأولى منذ سنوات."" at bounding box center [834, 510] width 271 height 155
click at [701, 433] on li ""بصراحة غيّرت حياتي. استيقظت بلا ألم للمرة الأولى منذ سنوات."" at bounding box center [834, 510] width 271 height 155
click at [702, 433] on li ""بصراحة غيّرت حياتي. استيقظت بلا ألم للمرة الأولى منذ سنوات."" at bounding box center [834, 510] width 271 height 155
click at [679, 206] on ul ""كنت أستيقظ كل ليلة عند الثالثة فجراً بسبب النار في ساقي… أول ليلة مع ألاينميت …" at bounding box center [817, 343] width 307 height 490
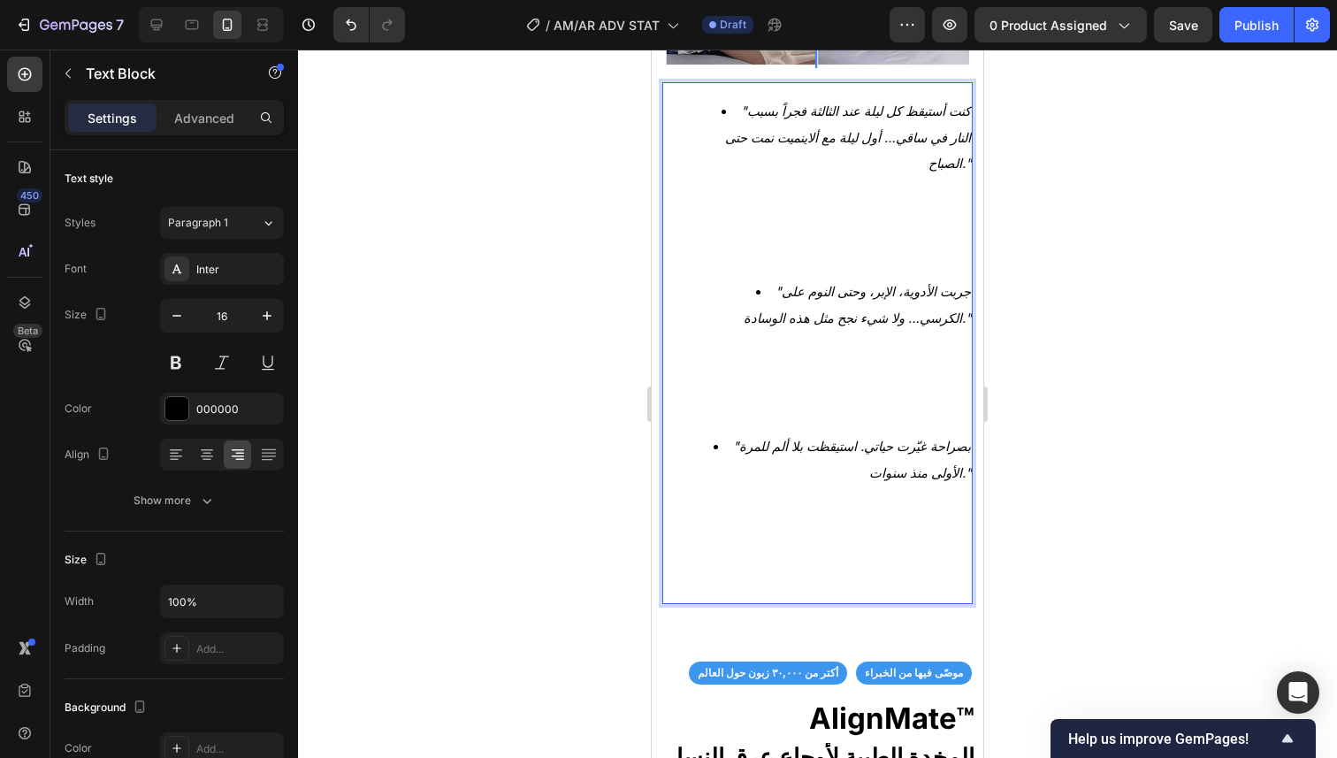
click at [711, 107] on li ""كنت أستيقظ كل ليلة عند الثالثة فجراً بسبب النار في ساقي… أول ليلة مع ألاينميت …" at bounding box center [834, 188] width 271 height 181
click at [706, 98] on li ""كنت أستيقظ كل ليلة عند الثالثة فجراً بسبب النار في ساقي… أول ليلة مع ألاينميت …" at bounding box center [834, 188] width 271 height 181
click at [701, 98] on li ""كنت أستيقظ كل ليلة عند الثالثة فجراً بسبب النار في ساقي… أول ليلة مع ألاينميت …" at bounding box center [834, 188] width 271 height 181
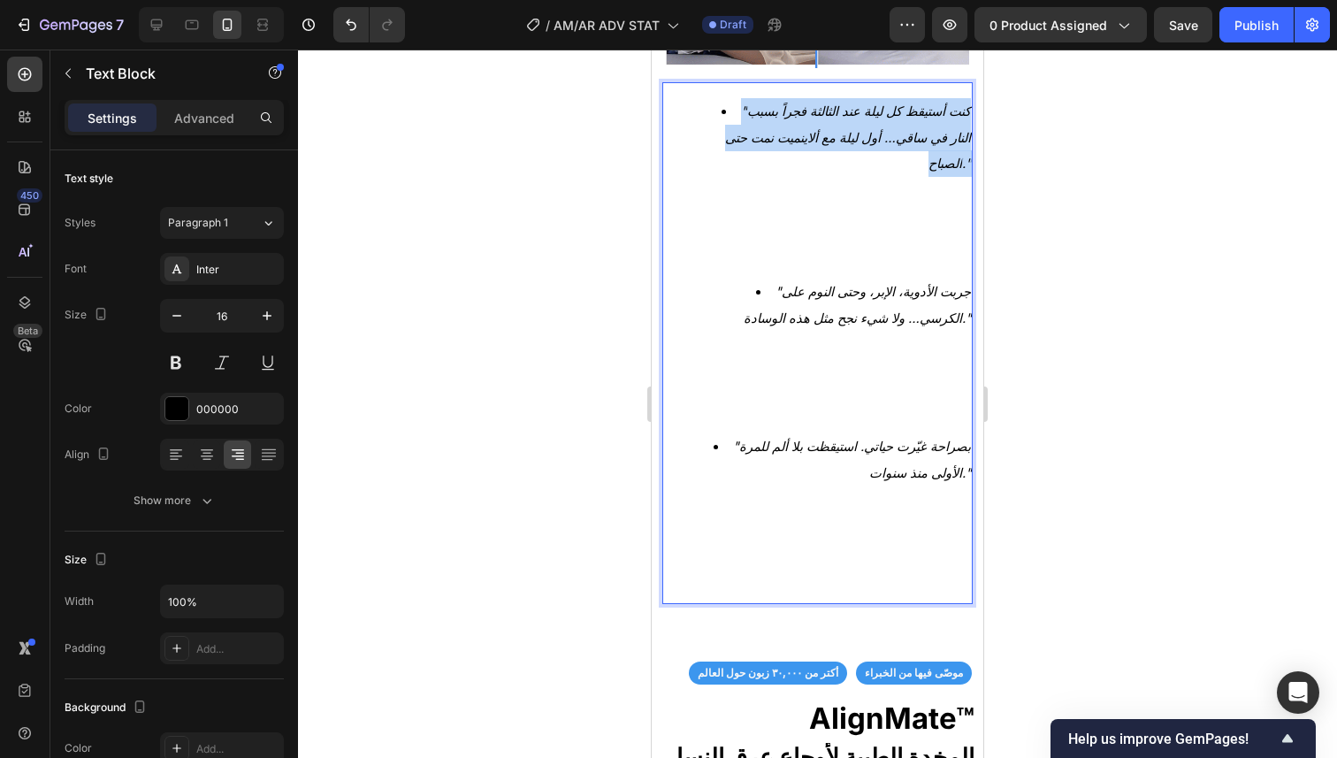
drag, startPoint x: 704, startPoint y: 98, endPoint x: 713, endPoint y: 103, distance: 9.9
click at [713, 103] on li ""كنت أستيقظ كل ليلة عند الثالثة فجراً بسبب النار في ساقي… أول ليلة مع ألاينميت …" at bounding box center [834, 188] width 271 height 181
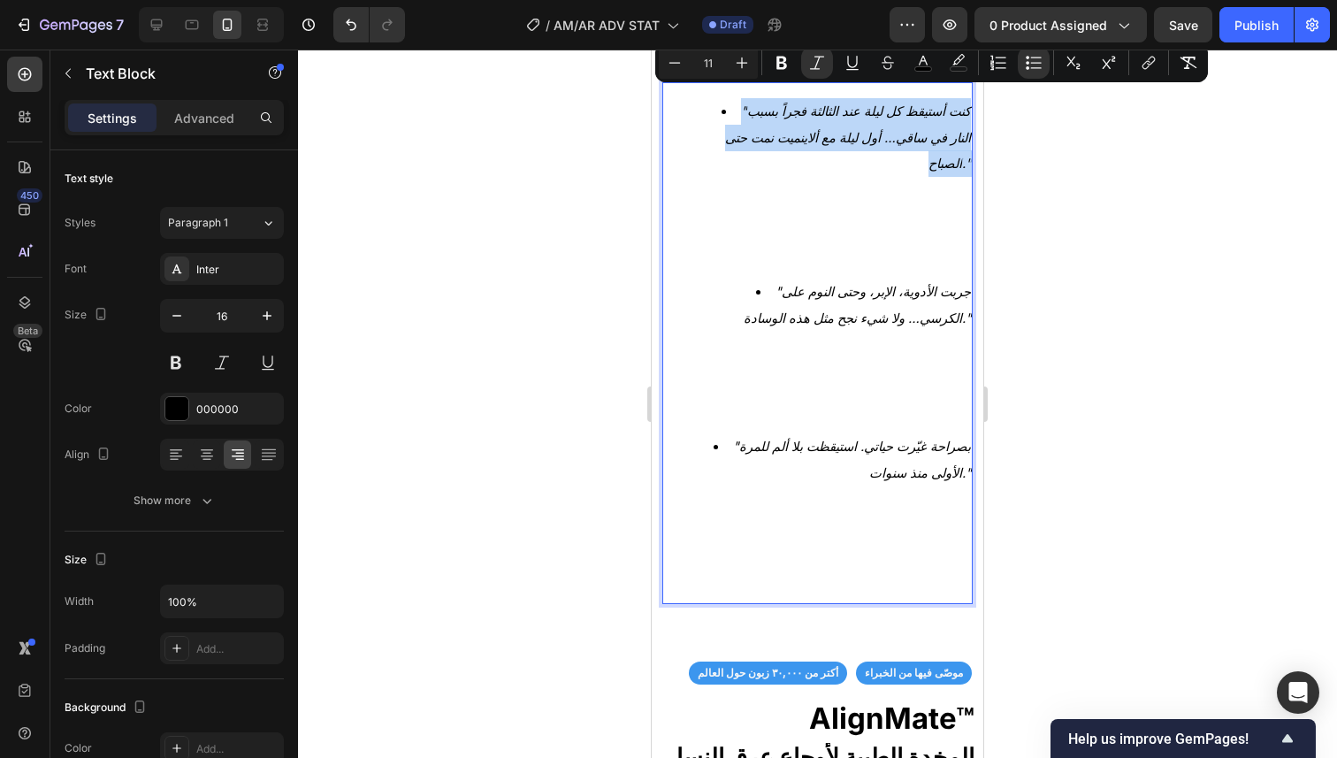
click at [706, 107] on li ""كنت أستيقظ كل ليلة عند الثالثة فجراً بسبب النار في ساقي… أول ليلة مع ألاينميت …" at bounding box center [834, 188] width 271 height 181
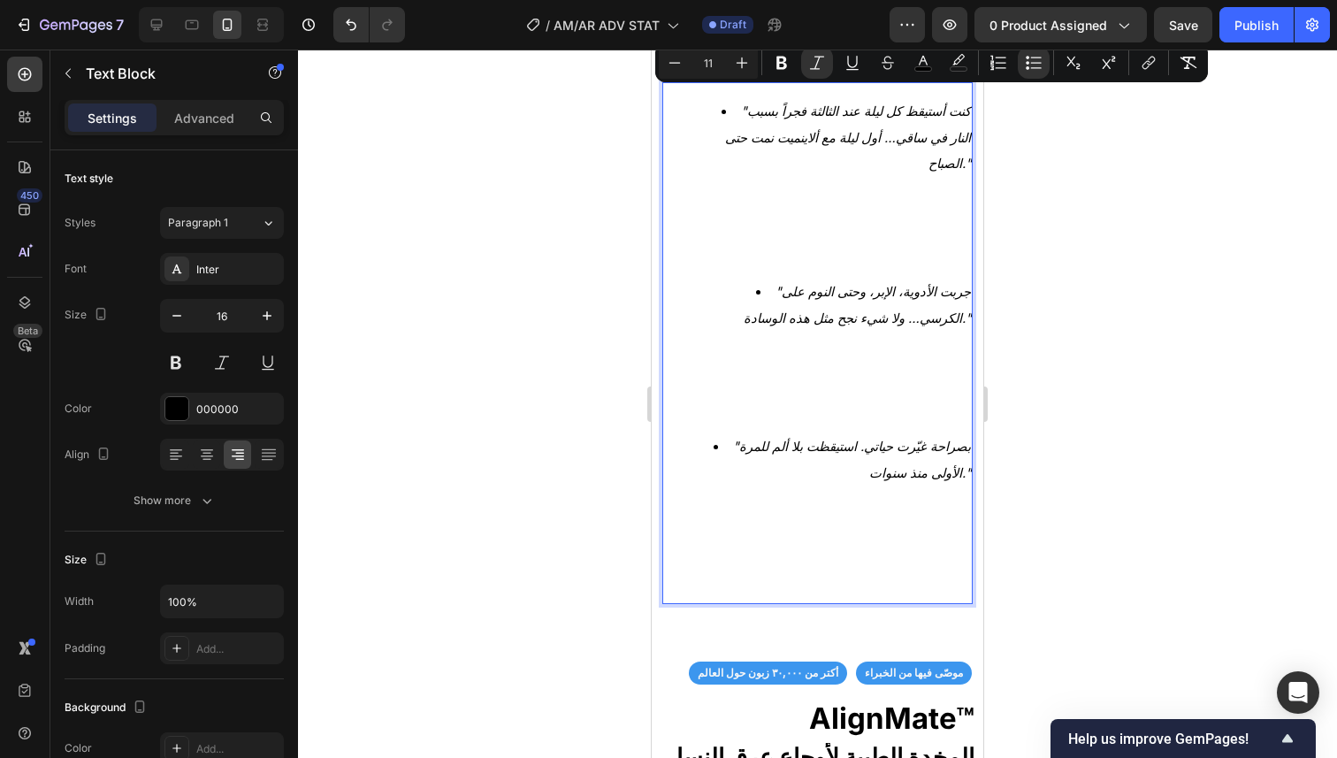
click at [711, 278] on li ""جربت الأدوية، الإبر، وحتى النوم على الكرسي… ولا شيء نجح مثل هذه الوسادة."" at bounding box center [834, 355] width 271 height 155
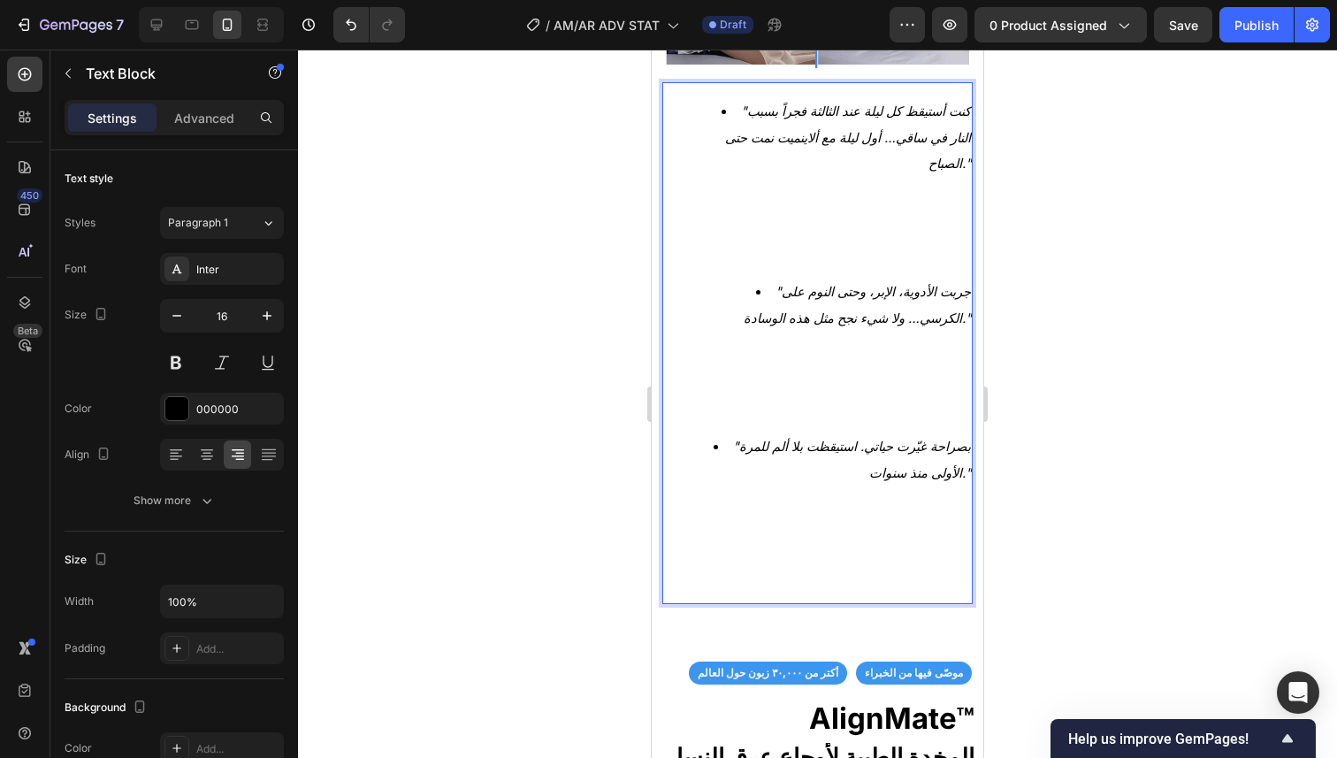
click at [713, 278] on li ""جربت الأدوية، الإبر، وحتى النوم على الكرسي… ولا شيء نجح مثل هذه الوسادة."" at bounding box center [834, 355] width 271 height 155
click at [710, 278] on li ""جربت الأدوية، الإبر، وحتى النوم على الكرسي… ولا شيء نجح مثل هذه الوسادة."" at bounding box center [834, 355] width 271 height 155
drag, startPoint x: 1058, startPoint y: 201, endPoint x: 1068, endPoint y: 188, distance: 15.7
click at [1057, 200] on div at bounding box center [817, 404] width 1039 height 708
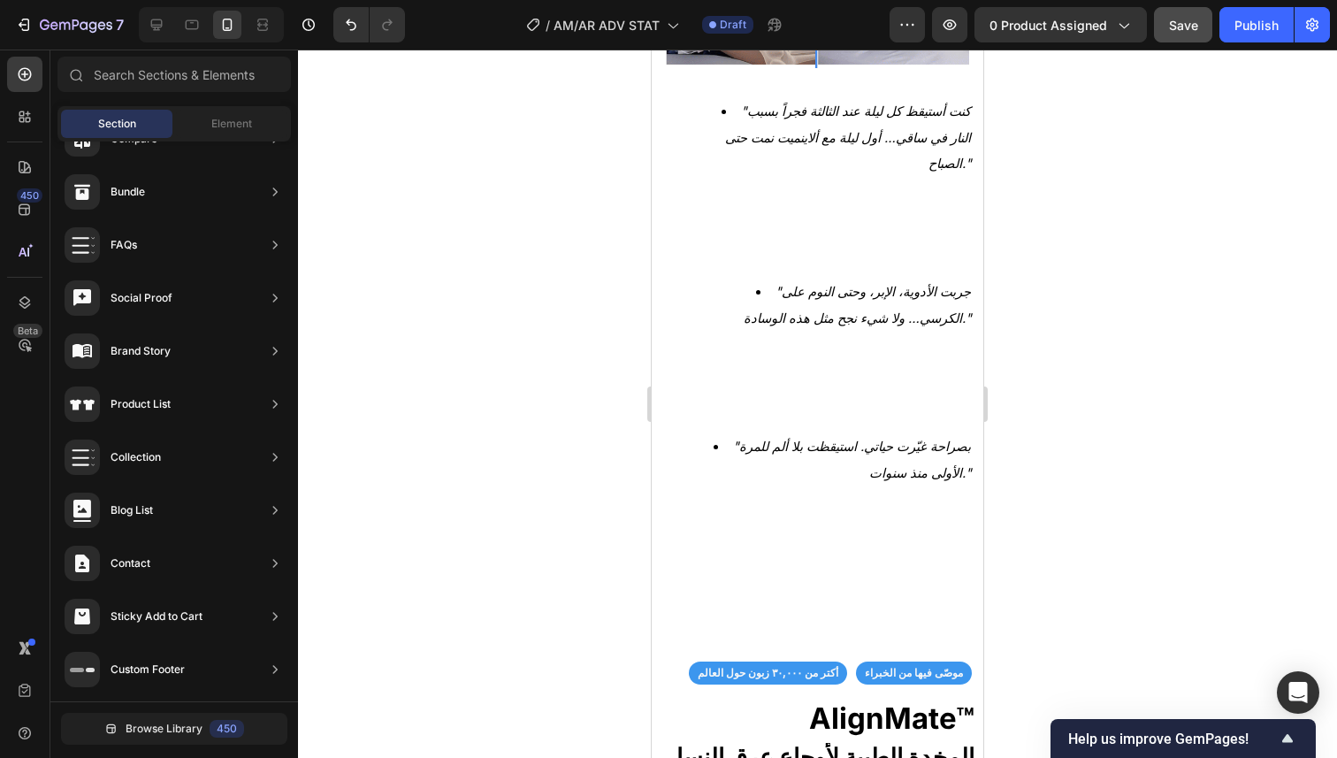
click at [1178, 39] on button "Save" at bounding box center [1183, 24] width 58 height 35
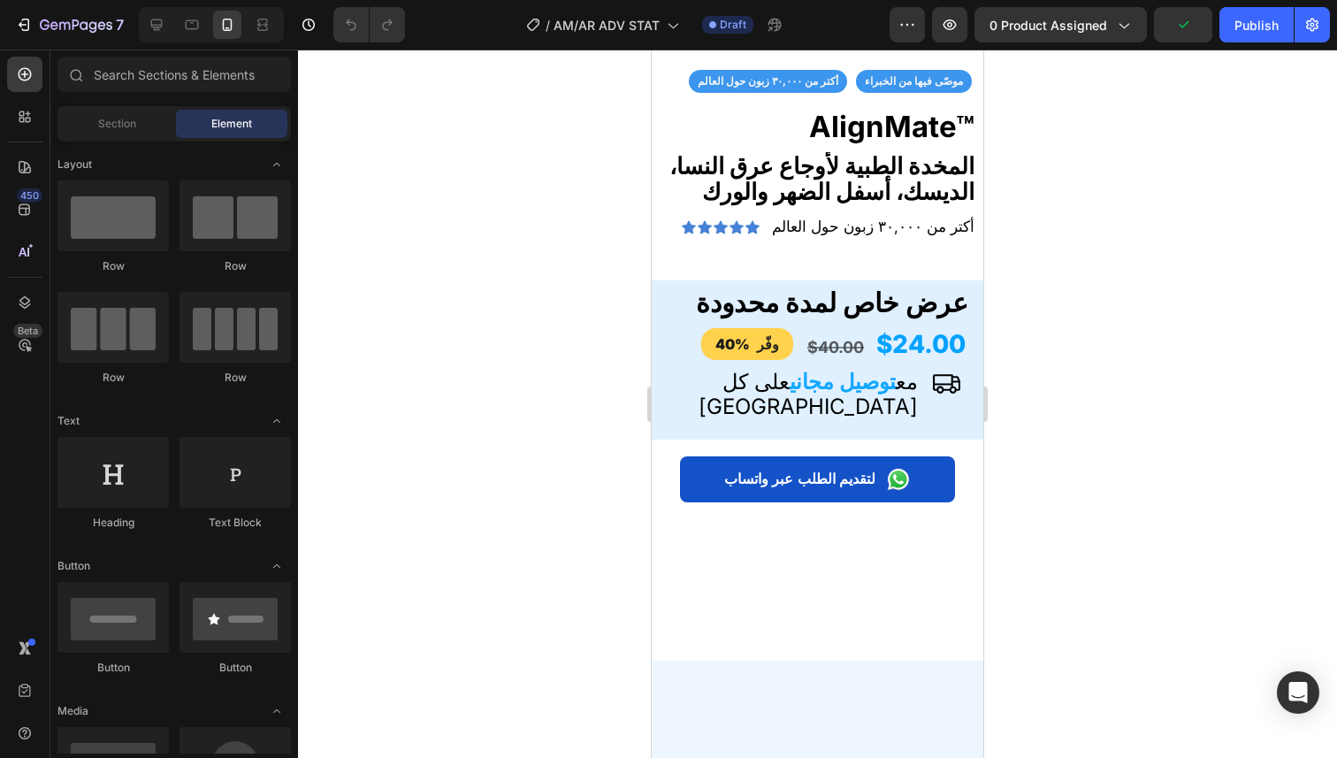
scroll to position [4830, 0]
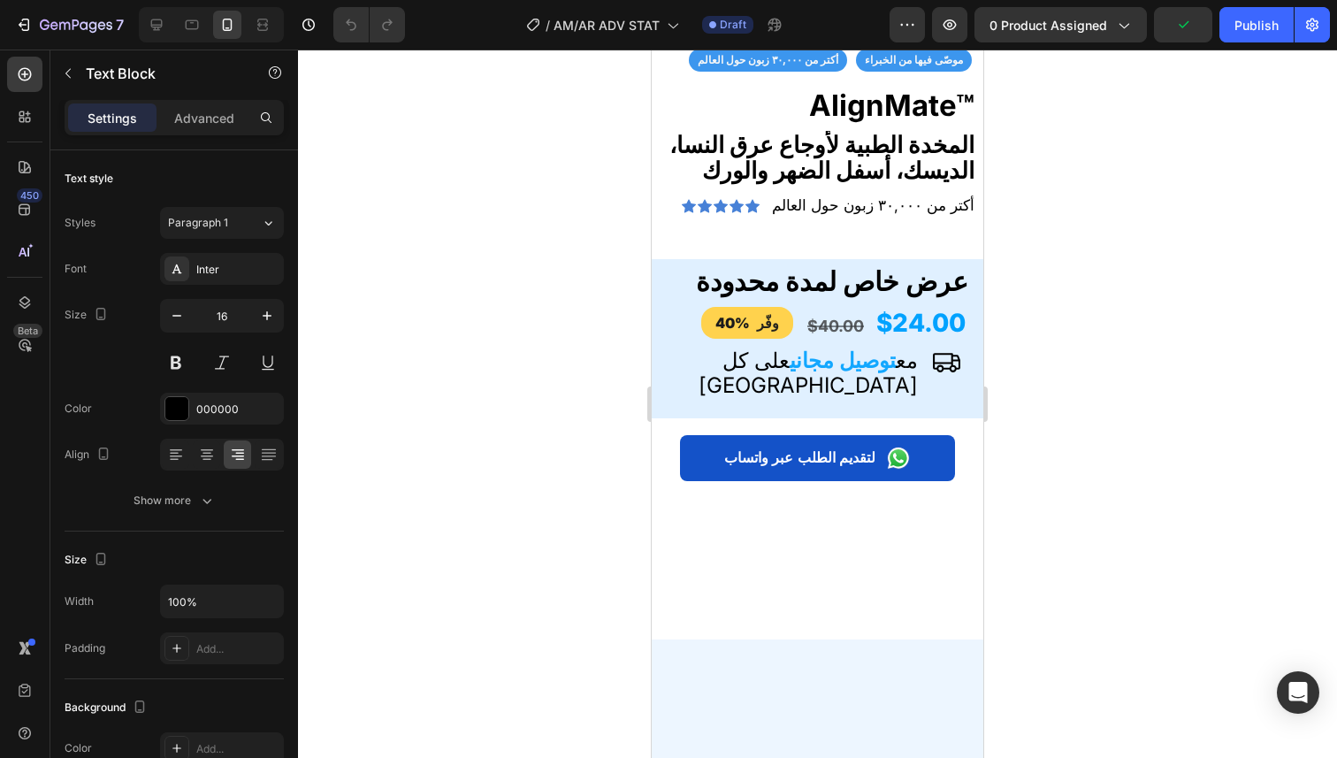
drag, startPoint x: 690, startPoint y: 149, endPoint x: 708, endPoint y: 147, distance: 18.6
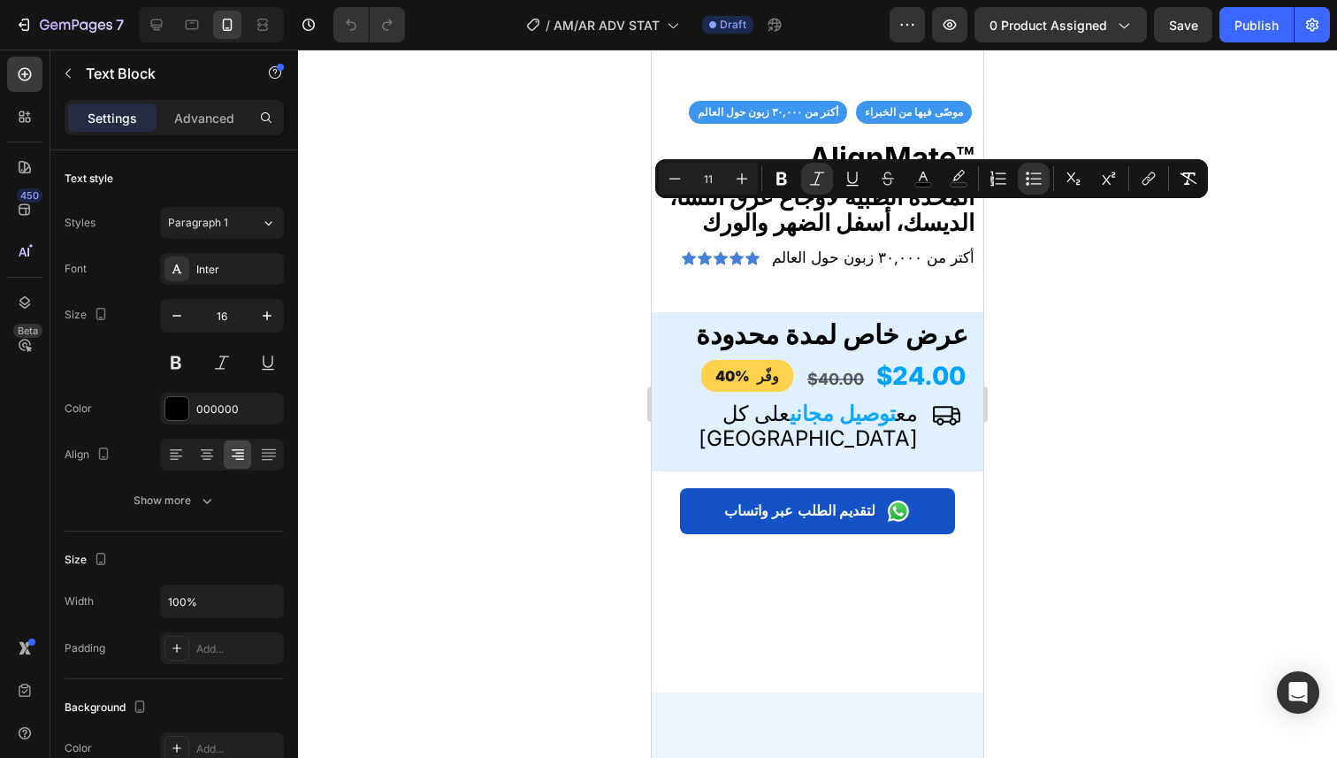
scroll to position [4682, 0]
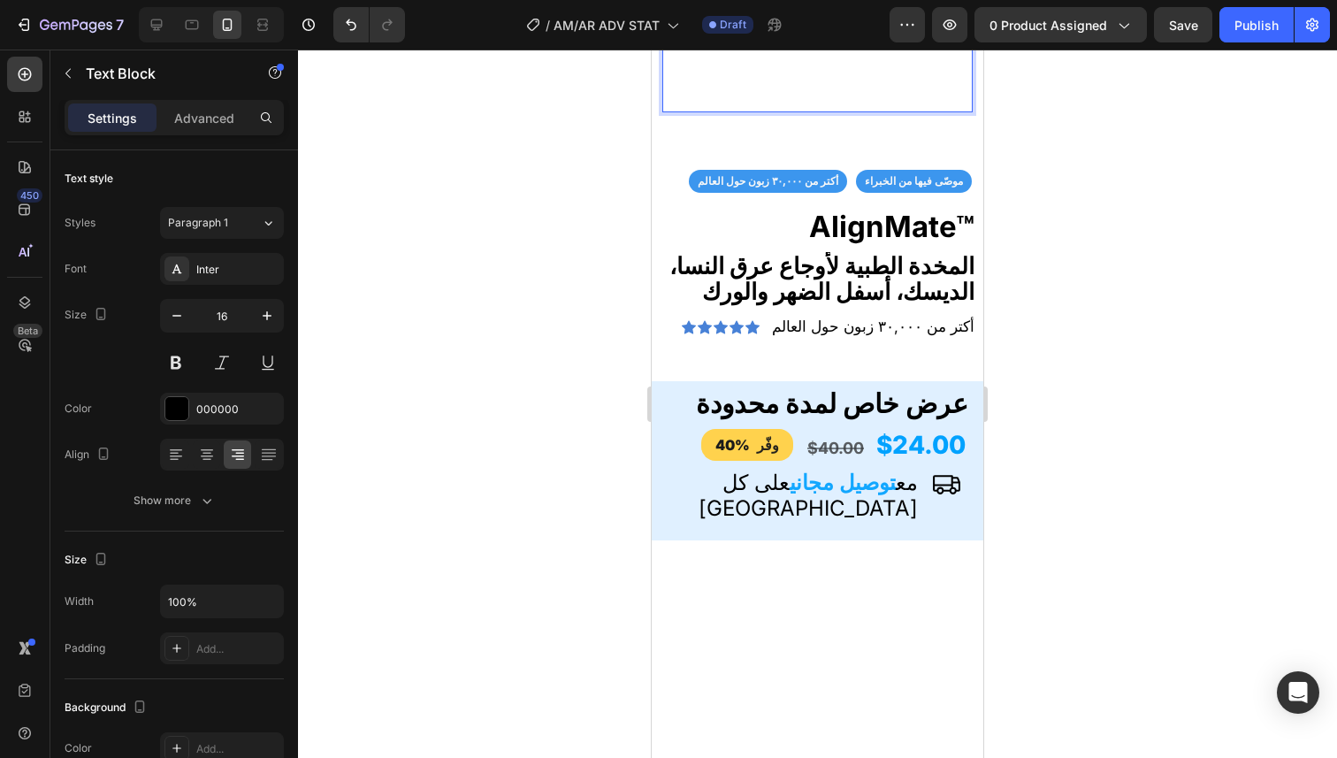
click at [733, 41] on icon ""بصراحة غيّرت حياتي. استيقظت بلا ألم للمرة الأولى منذ سنوات."" at bounding box center [852, 19] width 238 height 42
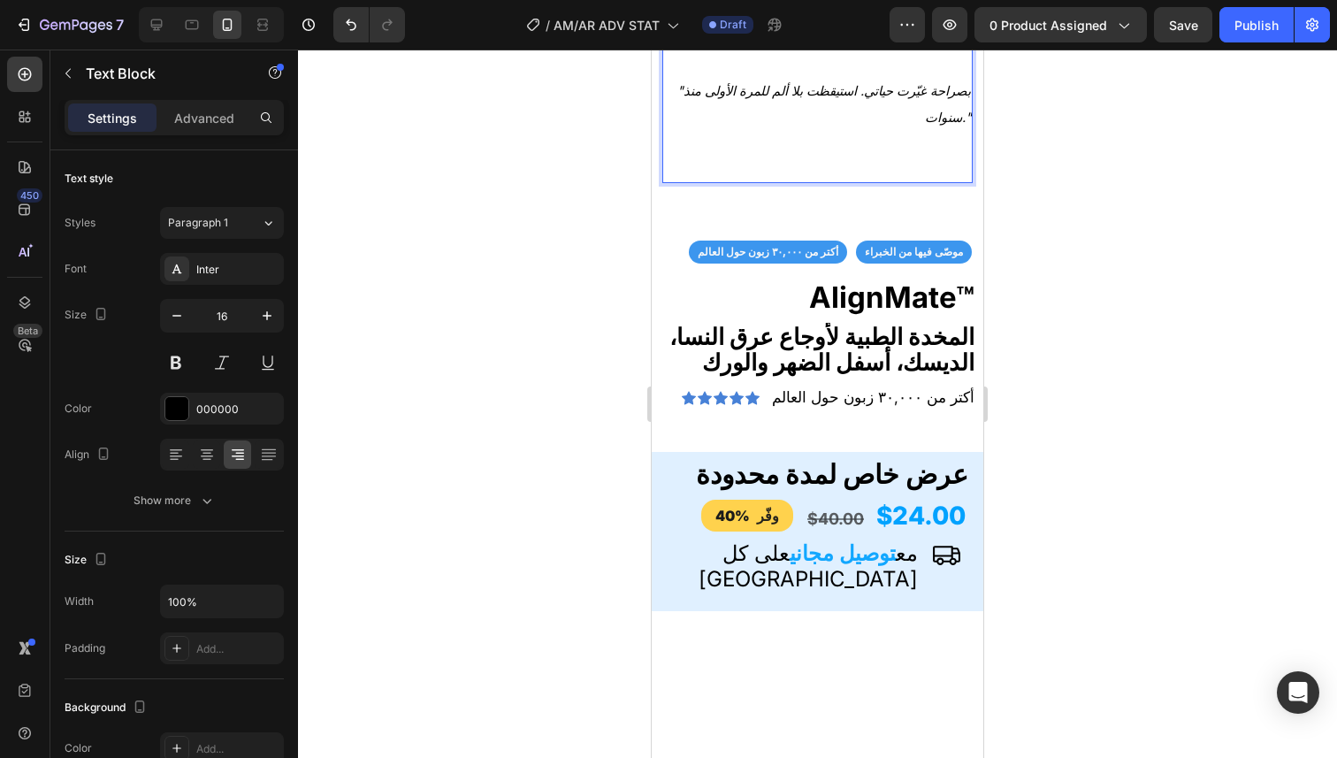
scroll to position [4557, 0]
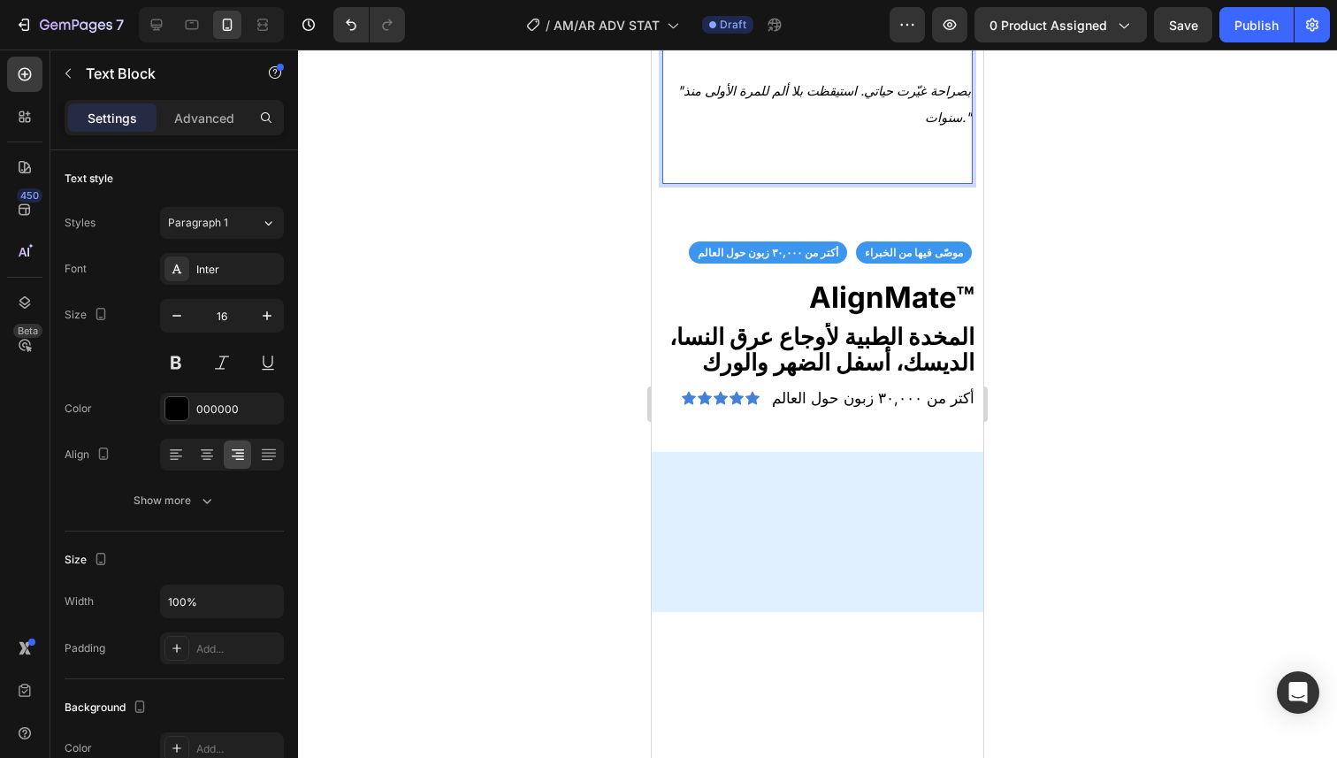
click at [927, 78] on p ""جربت الأدوية، الإبر، وحتى النوم على الكرسي… ولا شيء نجح مثل هذه الوسادة."" at bounding box center [817, 25] width 307 height 103
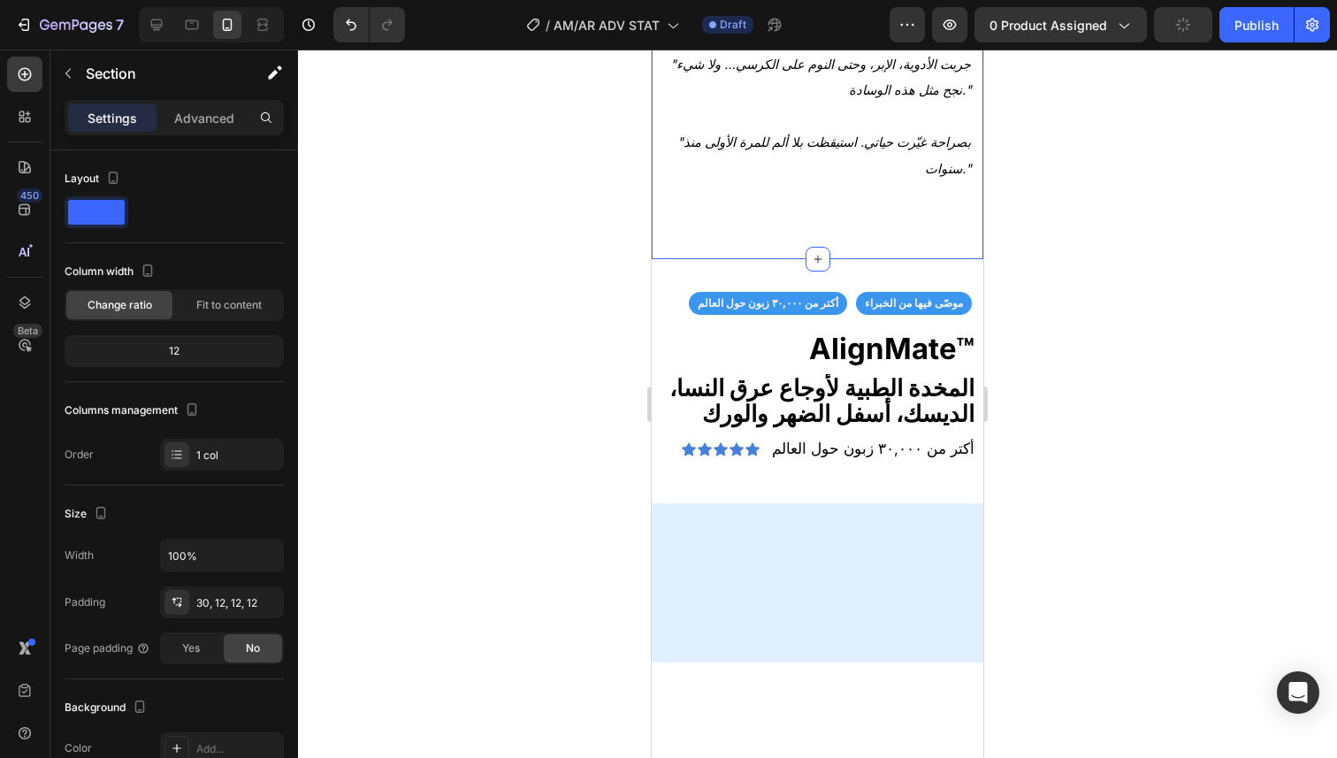
click at [959, 259] on div "٦. تجارب من أشخاص مثلك Heading Image — أميرة، ٥٦ سنة، من أنطلياس "كنت أستيقظ كل…" at bounding box center [818, 25] width 332 height 467
click at [955, 99] on icon ""جربت الأدوية، الإبر، وحتى النوم على الكرسي… ولا شيء نجح مثل هذه الوسادة."" at bounding box center [820, 78] width 301 height 42
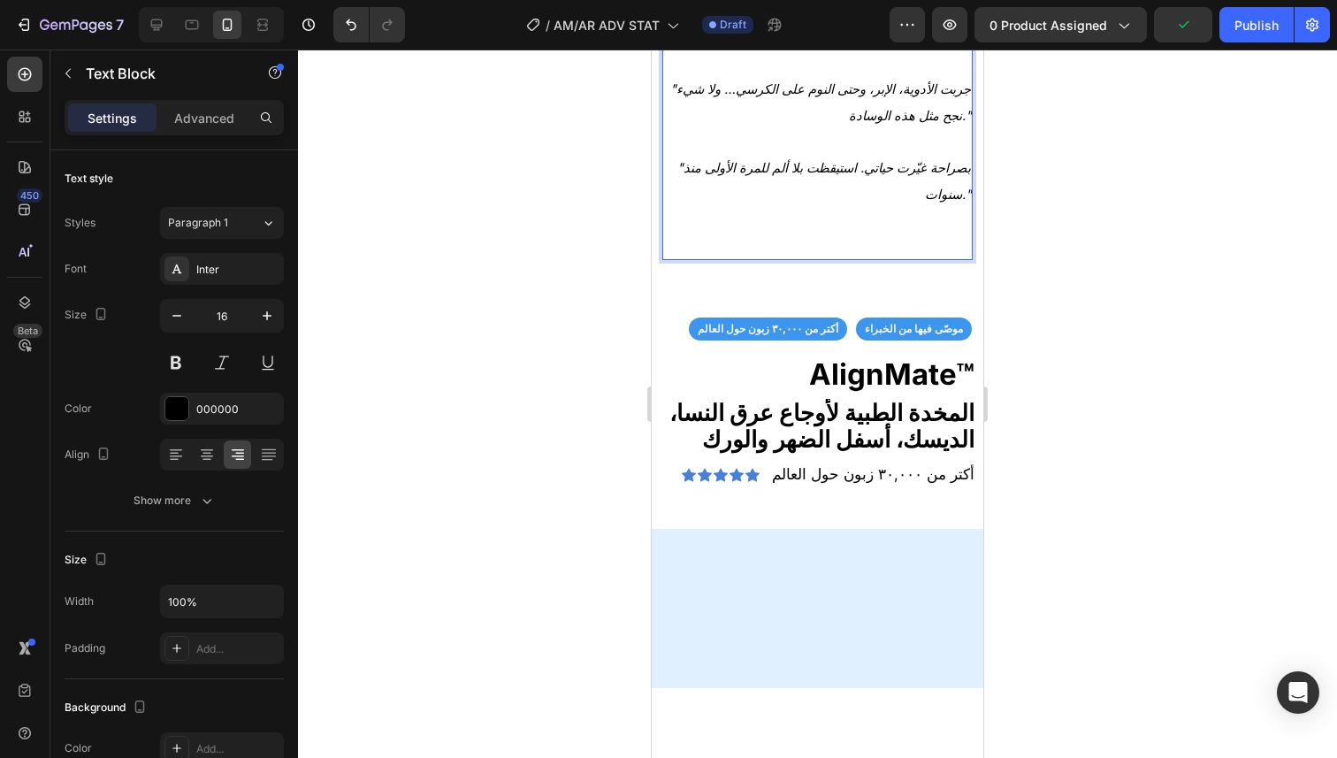
click at [957, 124] on icon ""جربت الأدوية، الإبر، وحتى النوم على الكرسي… ولا شيء نجح مثل هذه الوسادة."" at bounding box center [820, 102] width 301 height 42
click at [936, 77] on p "Rich Text Editor. Editing area: main" at bounding box center [817, 64] width 307 height 26
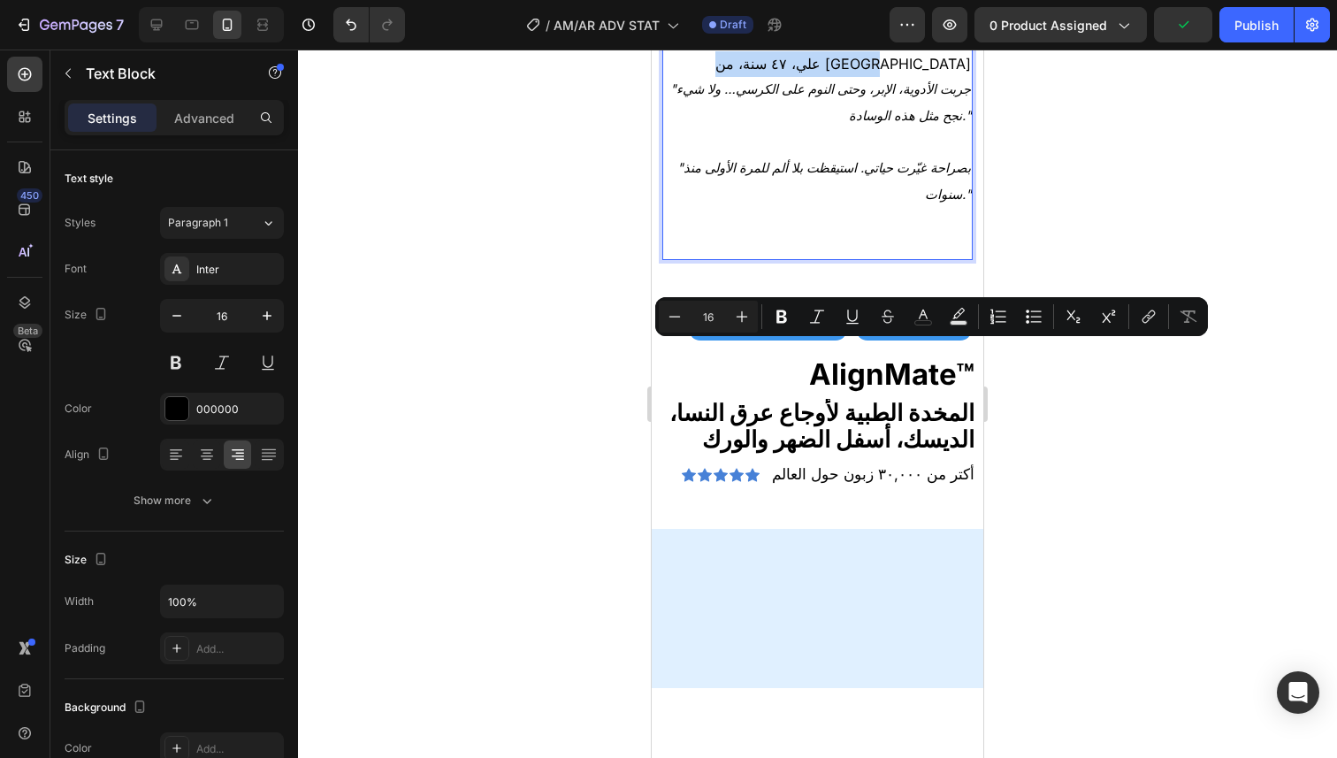
drag, startPoint x: 900, startPoint y: 356, endPoint x: 973, endPoint y: 362, distance: 73.6
click at [973, 362] on html "iPhone 13 Mini ( 375 px) iPhone 13 Mini iPhone 13 Pro iPhone 11 Pro Max iPhone …" at bounding box center [818, 37] width 332 height 9090
click at [787, 309] on icon "Editor contextual toolbar" at bounding box center [782, 317] width 18 height 18
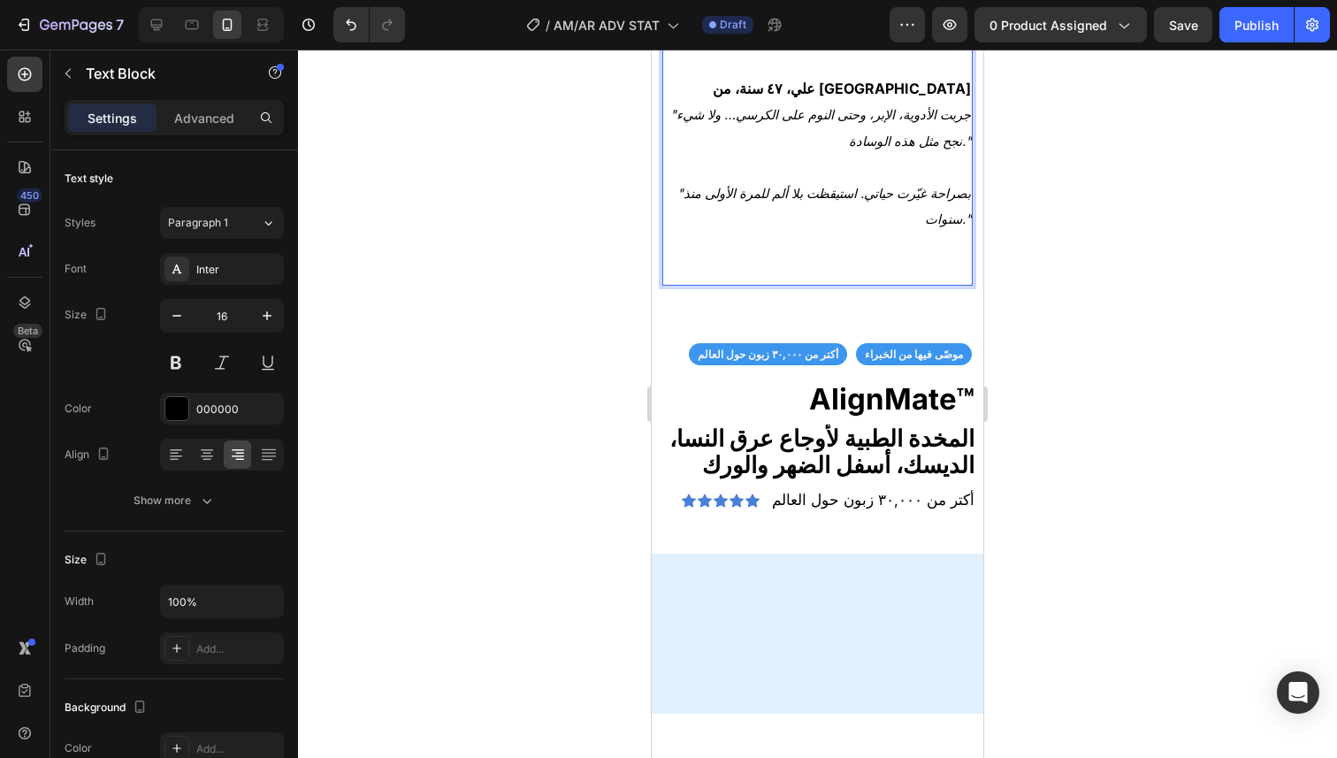
click at [1035, 240] on div at bounding box center [817, 404] width 1039 height 708
click at [799, 76] on p ""كنت أستيقظ كل ليلة عند الثالثة فجراً بسبب النار في ساقي… أول ليلة مع ألاينميت …" at bounding box center [817, 11] width 307 height 129
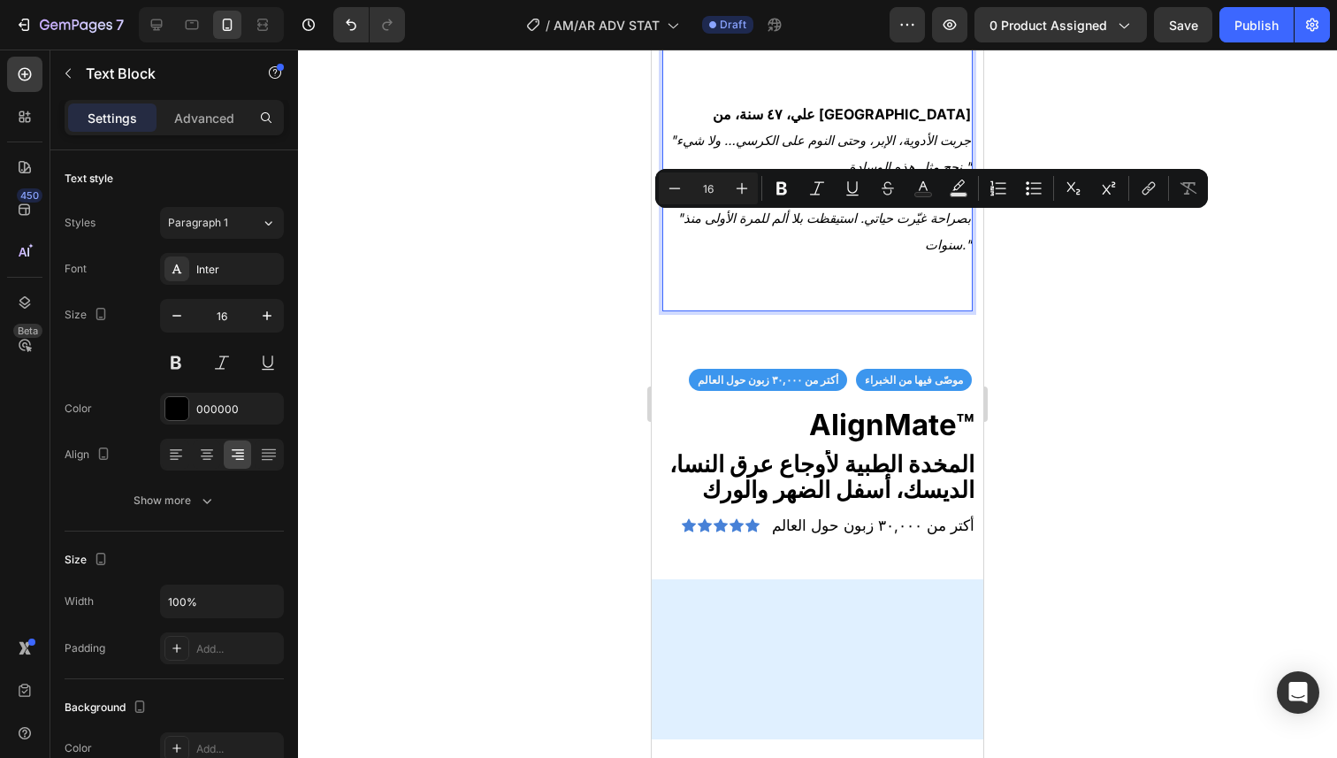
copy p "—"
click at [812, 127] on p "علي، ٤٧ سنة، من طرابلس" at bounding box center [817, 115] width 307 height 26
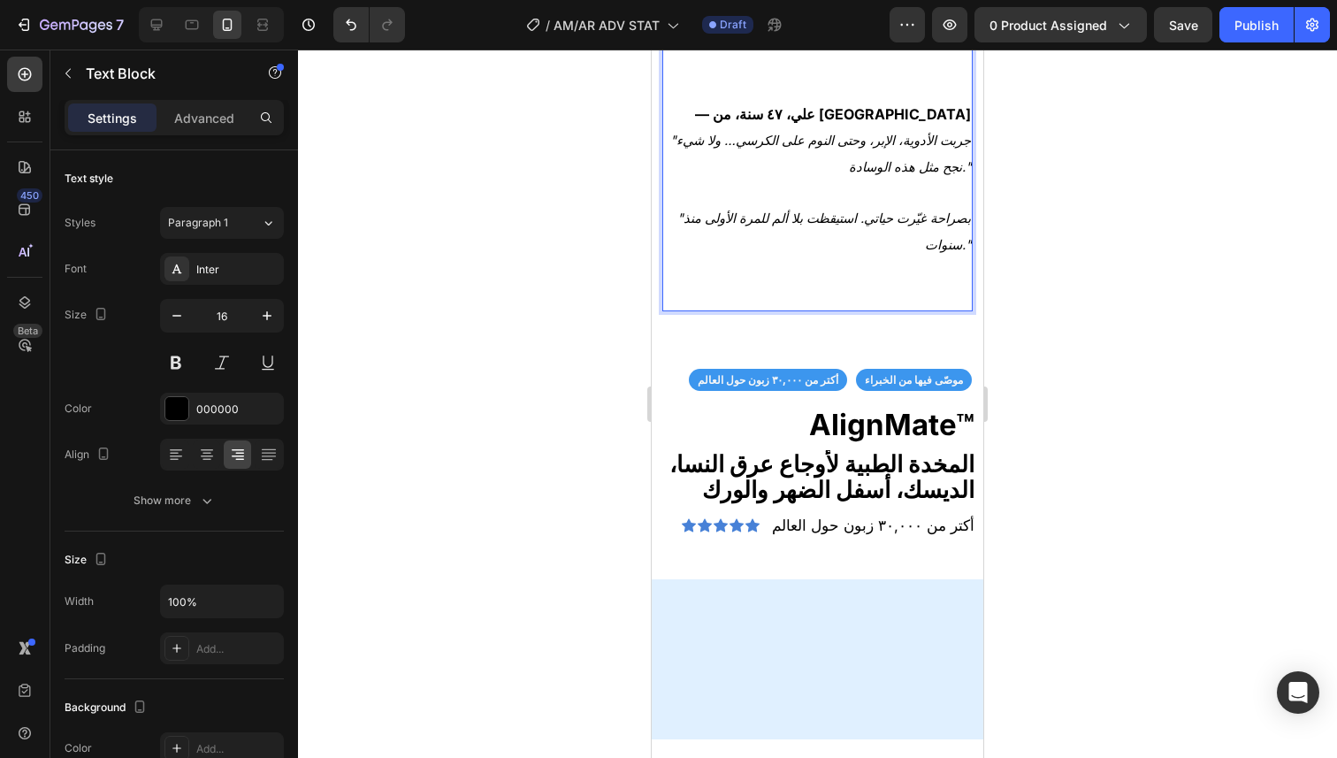
click at [867, 102] on p ""كنت أستيقظ كل ليلة عند الثالثة فجراً بسبب النار في ساقي… أول ليلة مع ألاينميت …" at bounding box center [817, 24] width 307 height 155
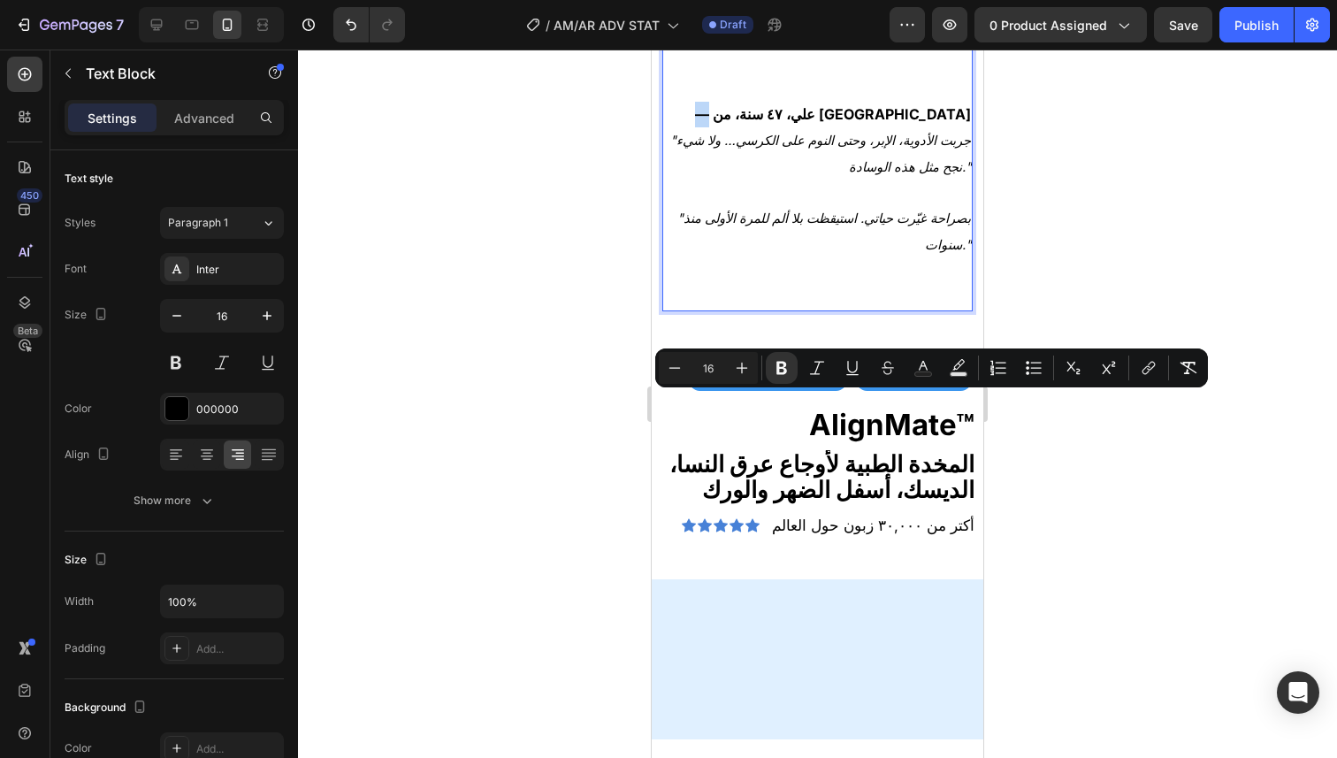
drag, startPoint x: 808, startPoint y: 407, endPoint x: 797, endPoint y: 408, distance: 10.8
click at [797, 123] on strong "— علي، ٤٧ سنة، من طرابلس" at bounding box center [833, 114] width 276 height 18
click at [781, 374] on icon "Editor contextual toolbar" at bounding box center [782, 368] width 18 height 18
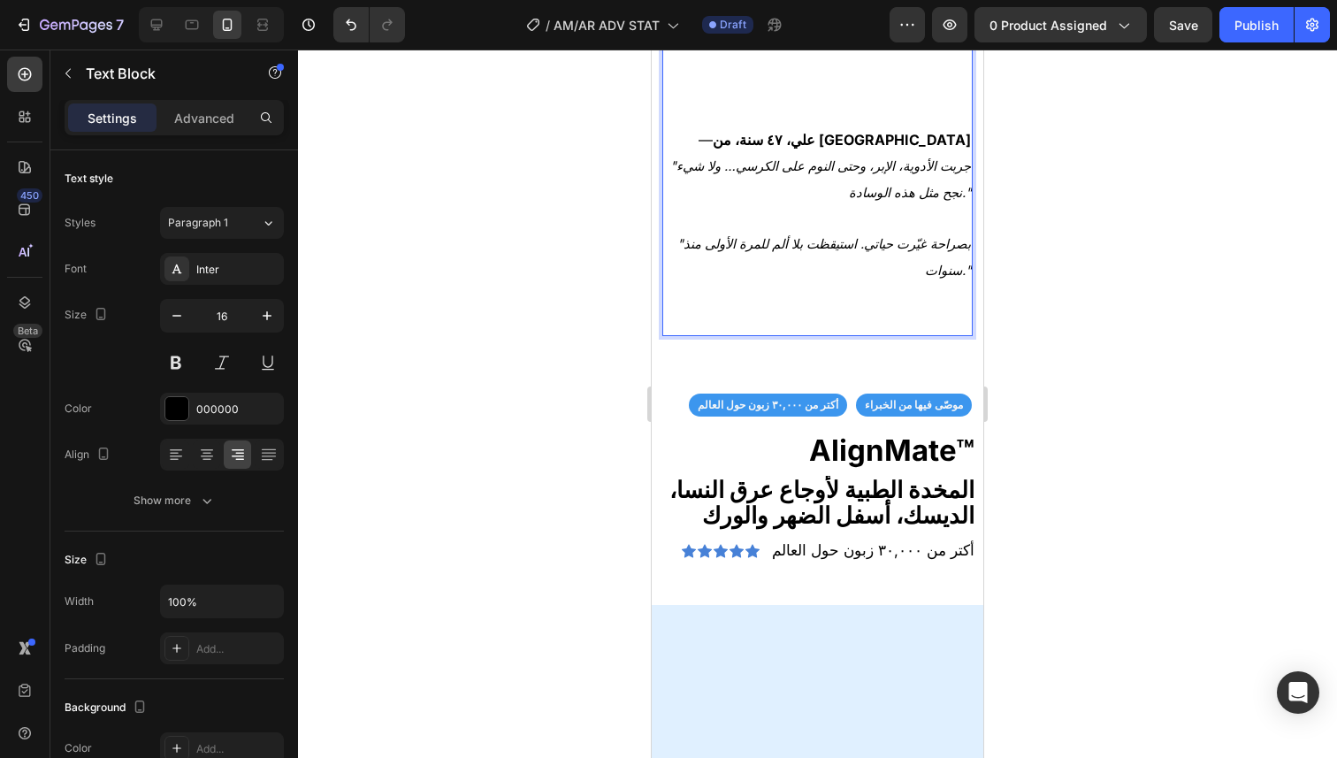
click at [912, 127] on p ""كنت أستيقظ كل ليلة عند الثالثة فجراً بسبب النار في ساقي… أول ليلة مع ألاينميت …" at bounding box center [817, 37] width 307 height 180
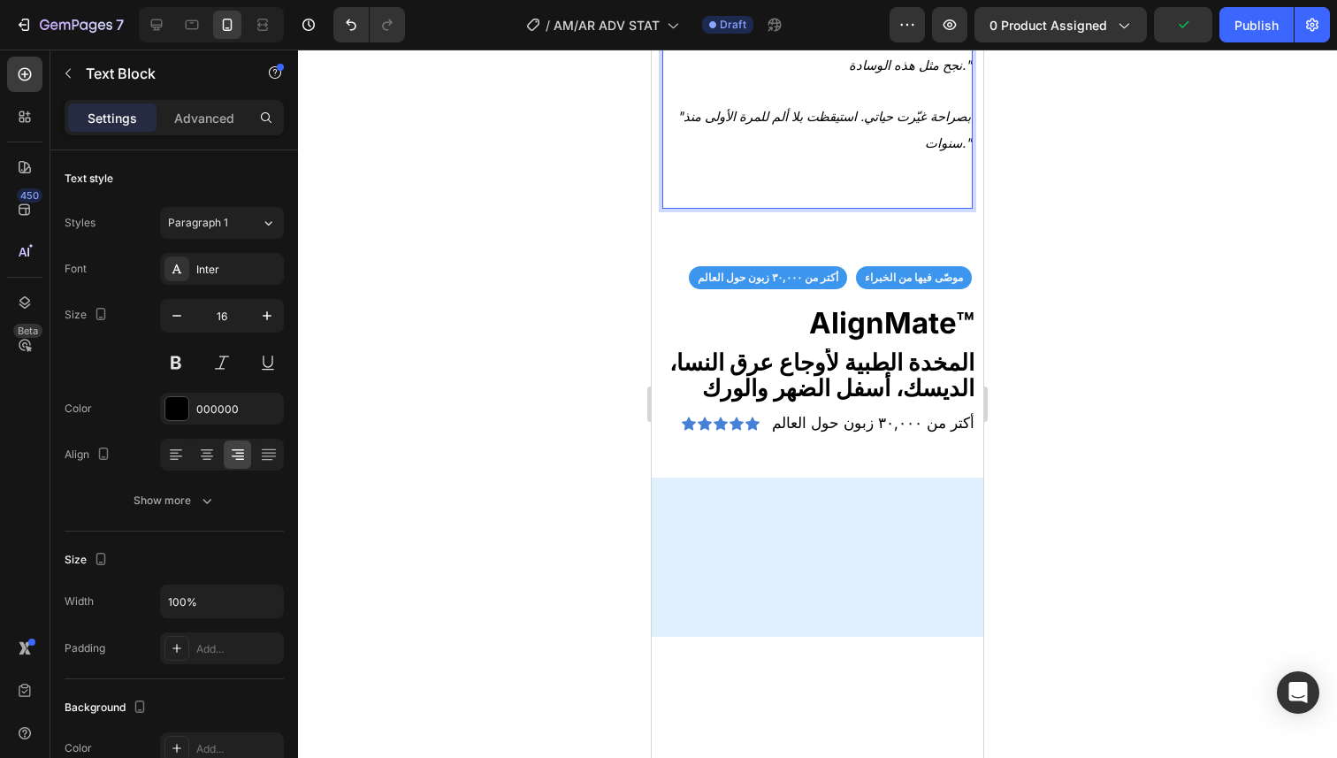
click at [941, 103] on p ""جربت الأدوية، الإبر، وحتى النوم على الكرسي… ولا شيء نجح مثل هذه الوسادة."" at bounding box center [817, 65] width 307 height 78
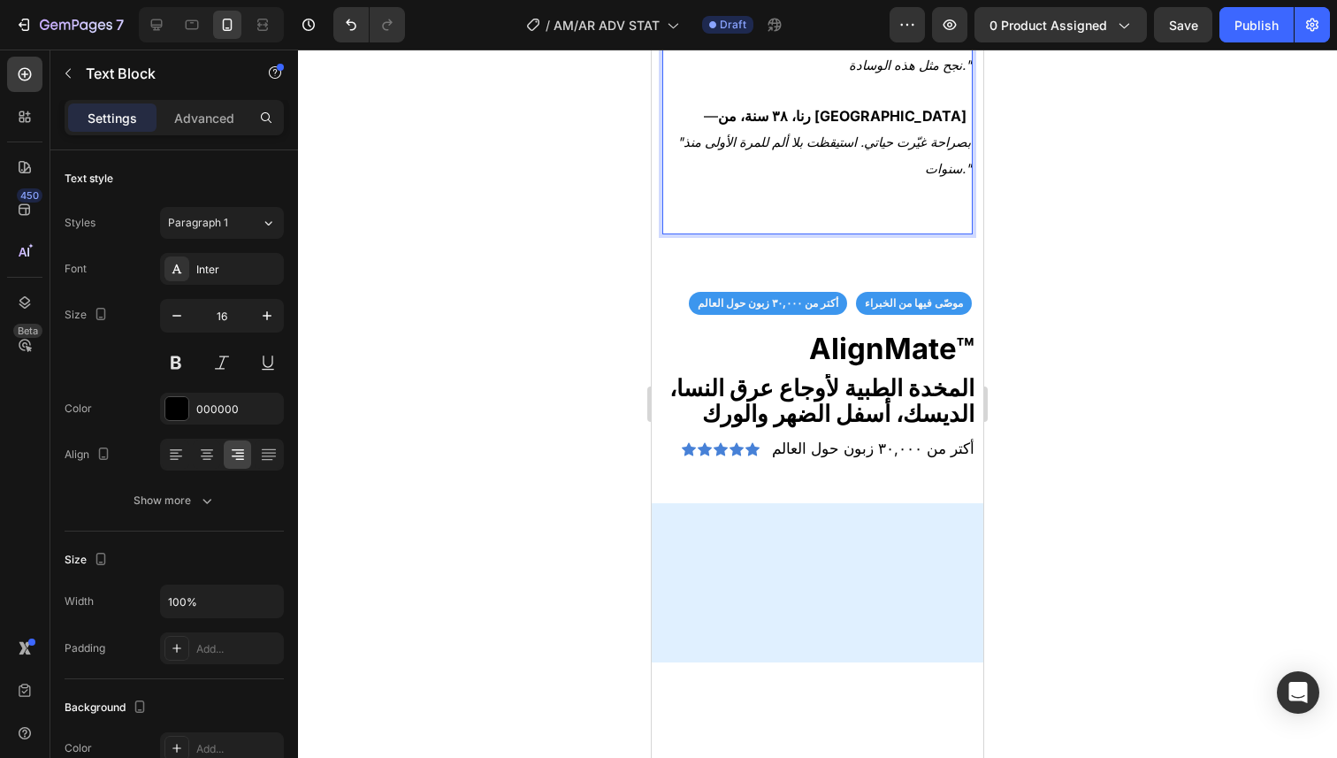
click at [1071, 362] on div at bounding box center [817, 404] width 1039 height 708
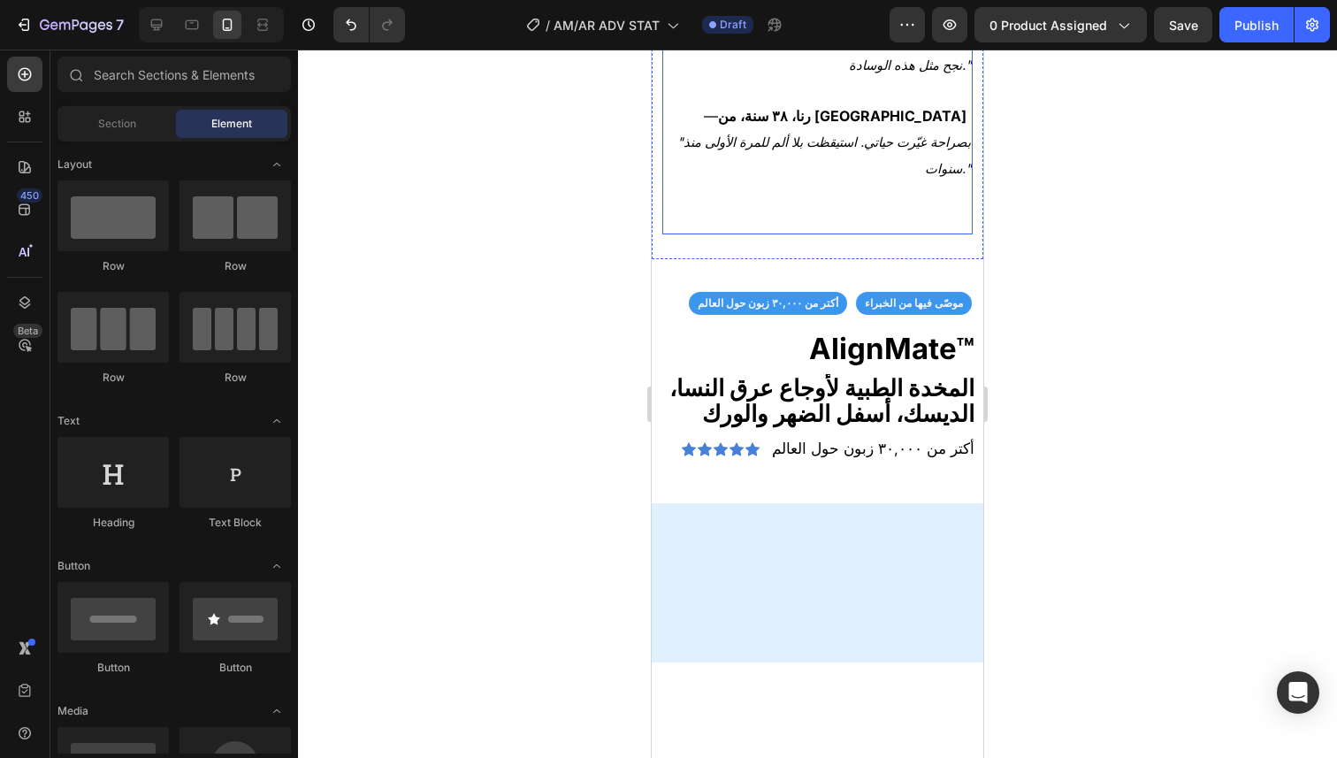
click at [857, 21] on strong "علي، ٤٧ سنة، من طرابلس" at bounding box center [842, 13] width 258 height 18
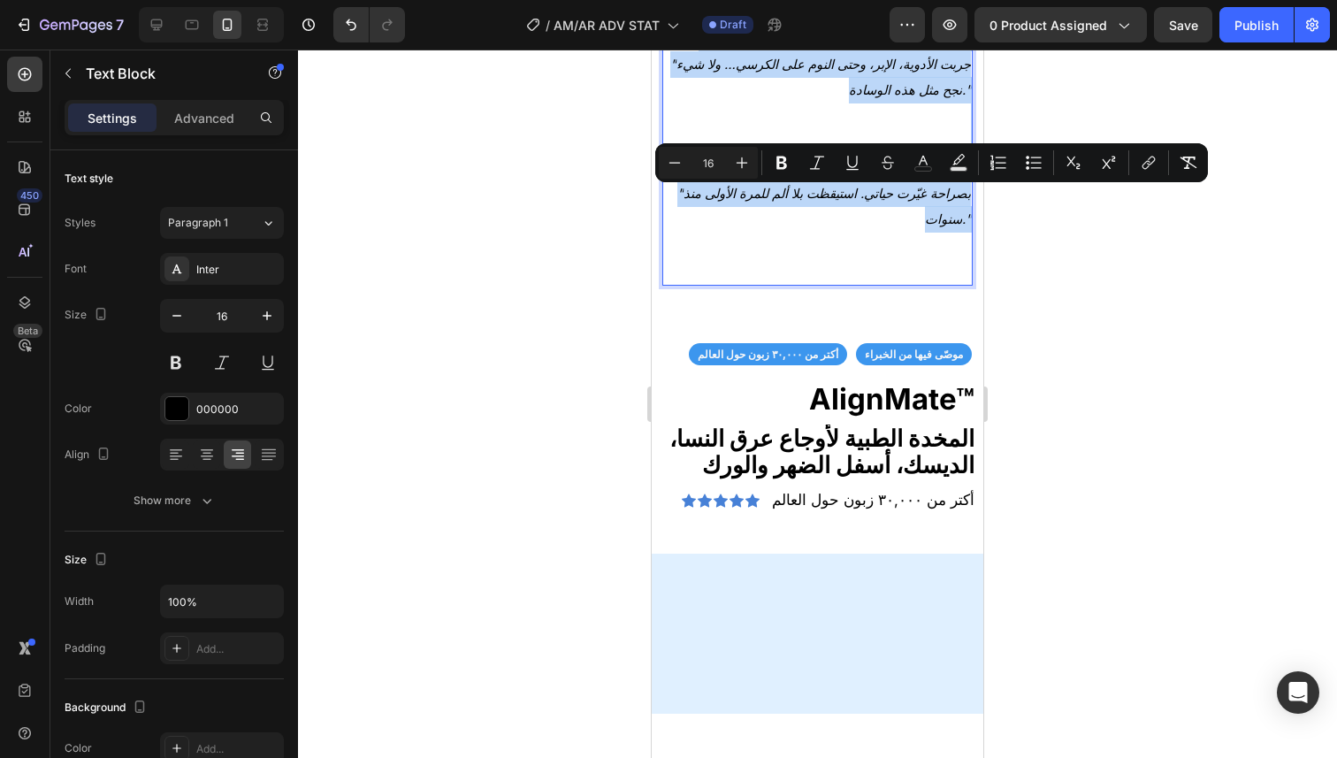
drag, startPoint x: 782, startPoint y: 194, endPoint x: 932, endPoint y: 525, distance: 362.8
click at [932, 286] on div "— أميرة، ٥٦ سنة، من أنطلياس "كنت أستيقظ كل ليلة عند الثالثة فجراً بسبب النار في…" at bounding box center [817, 90] width 310 height 391
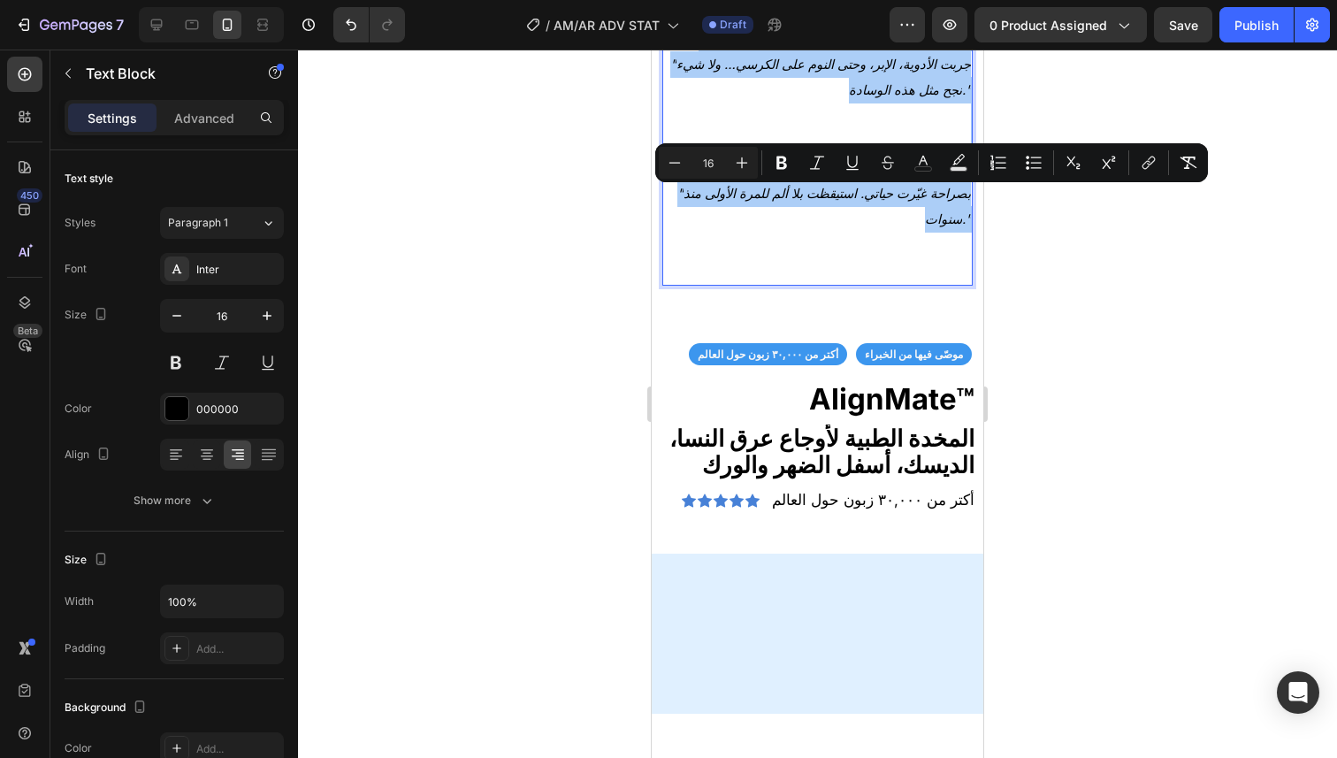
click at [707, 170] on input "16" at bounding box center [707, 162] width 35 height 21
type input "23"
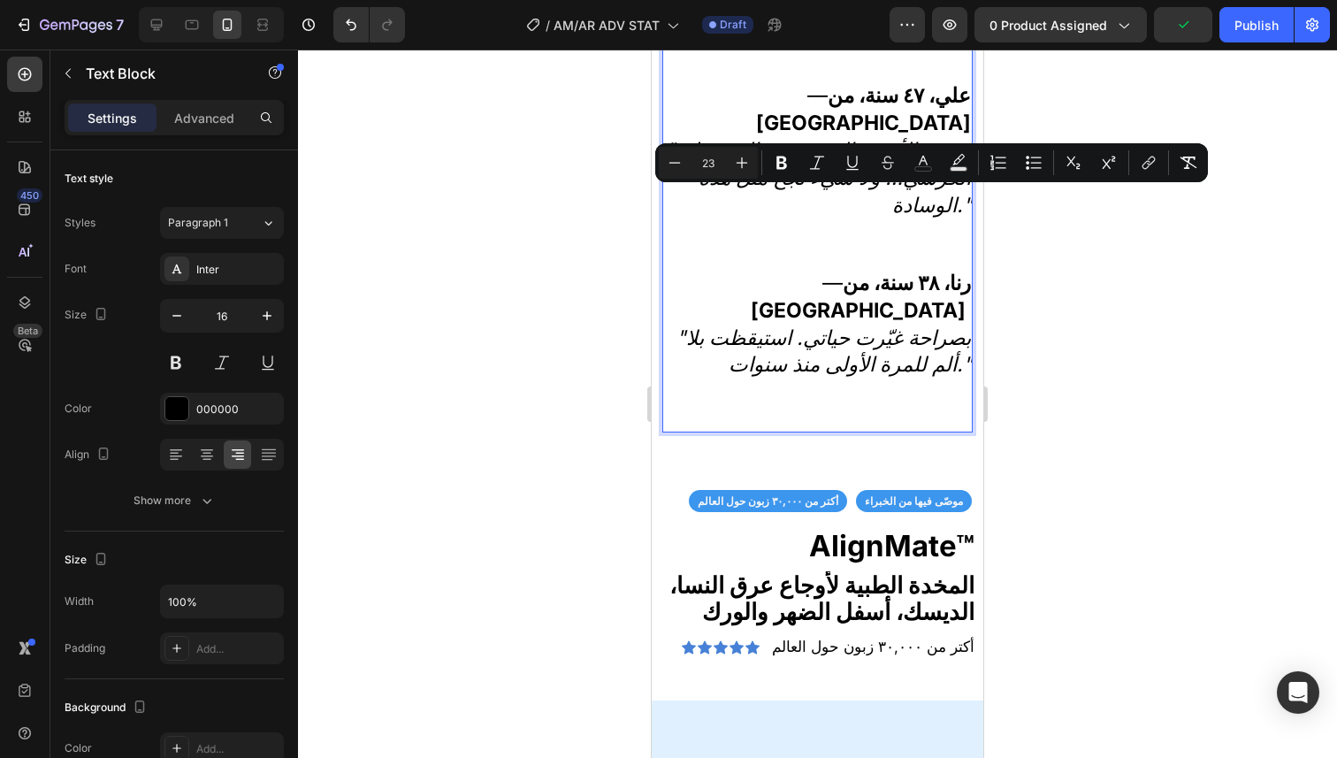
click at [1074, 375] on div at bounding box center [817, 404] width 1039 height 708
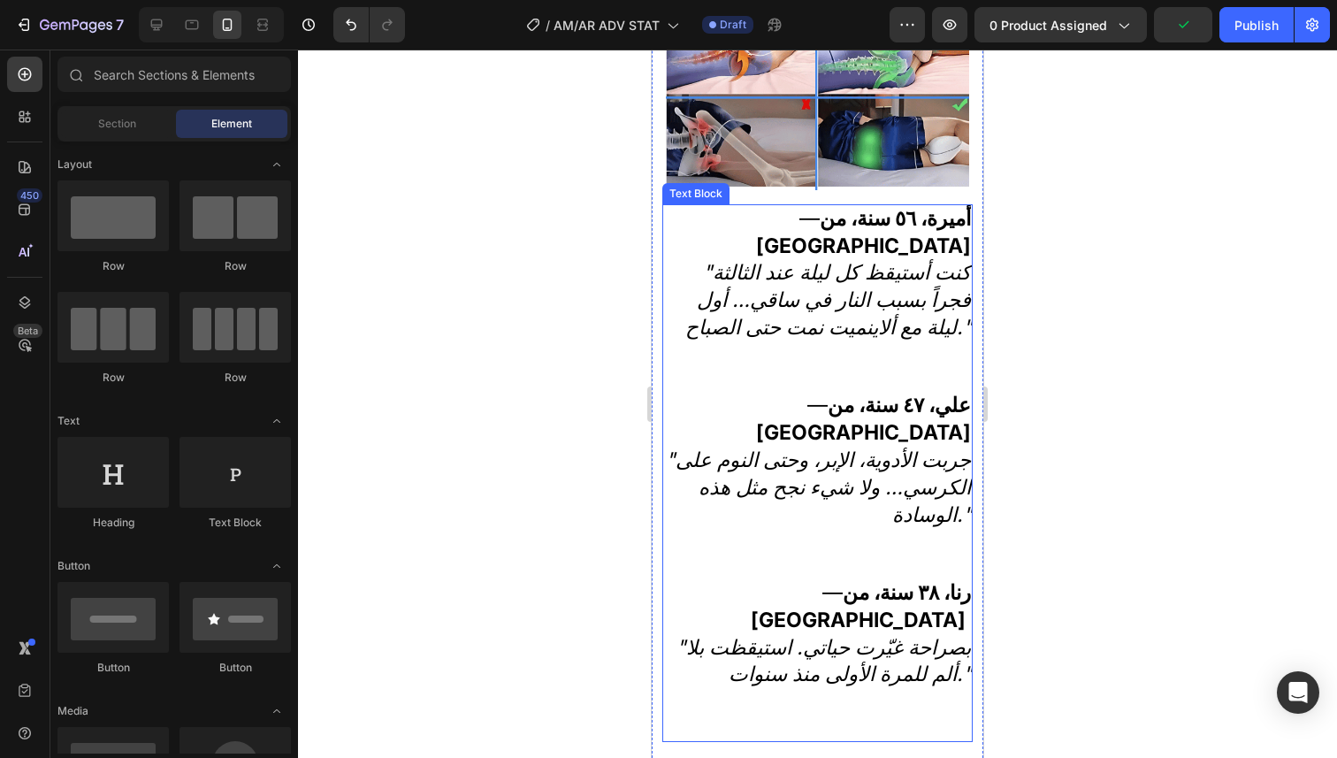
scroll to position [4836, 0]
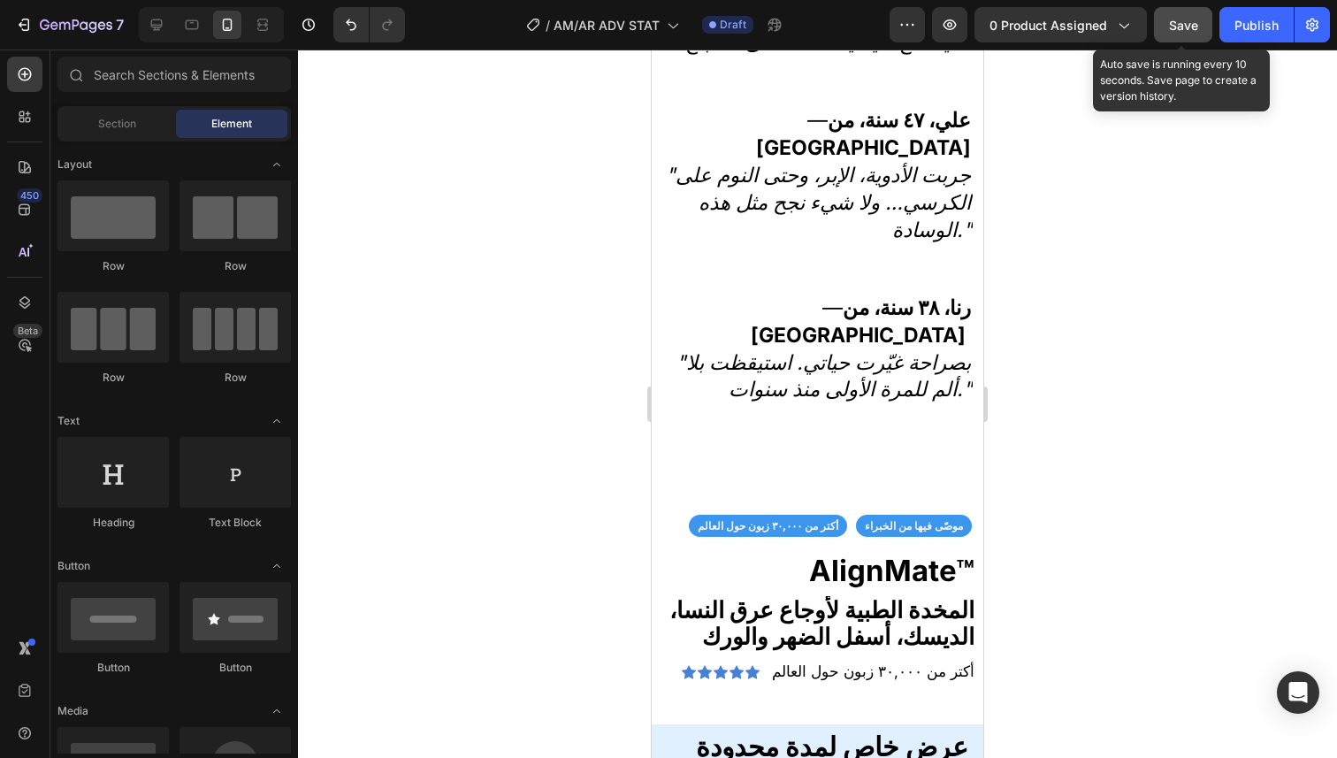
click at [1196, 18] on span "Save" at bounding box center [1183, 25] width 29 height 15
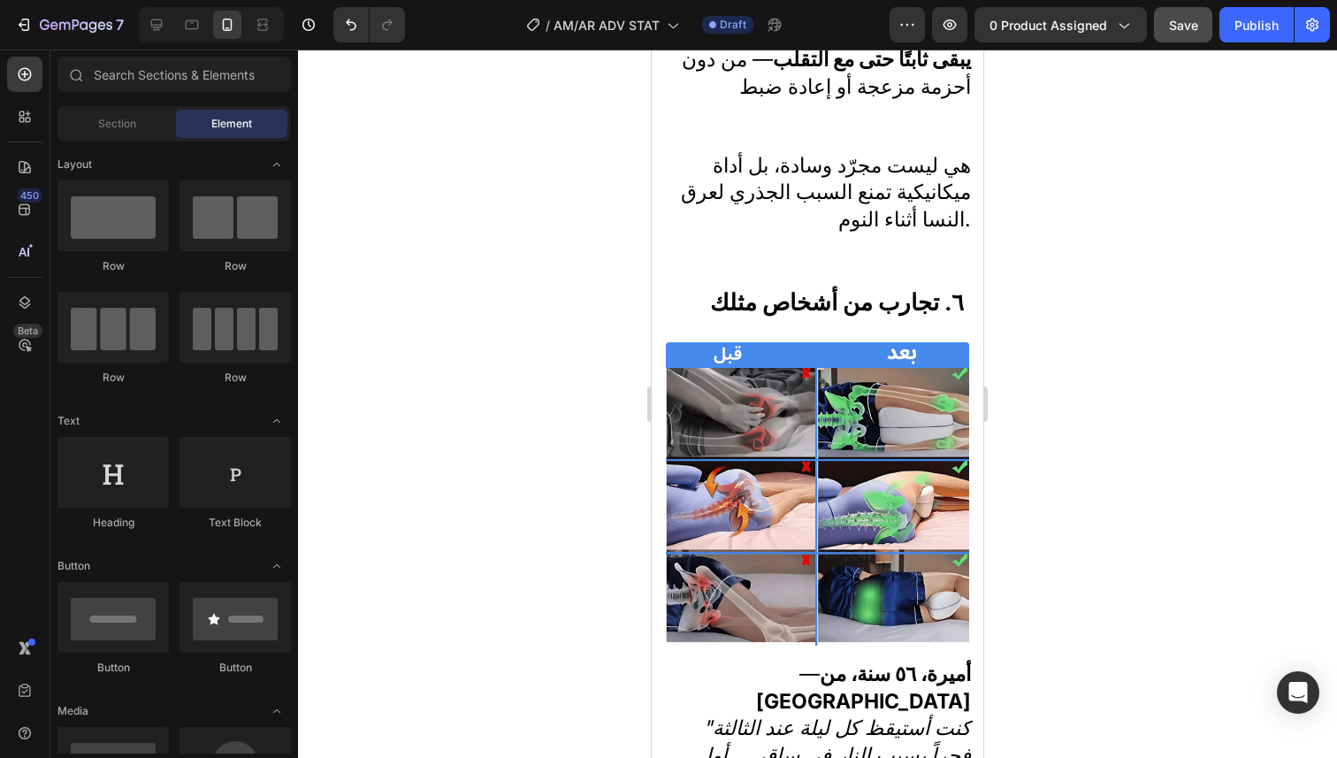
scroll to position [4373, 0]
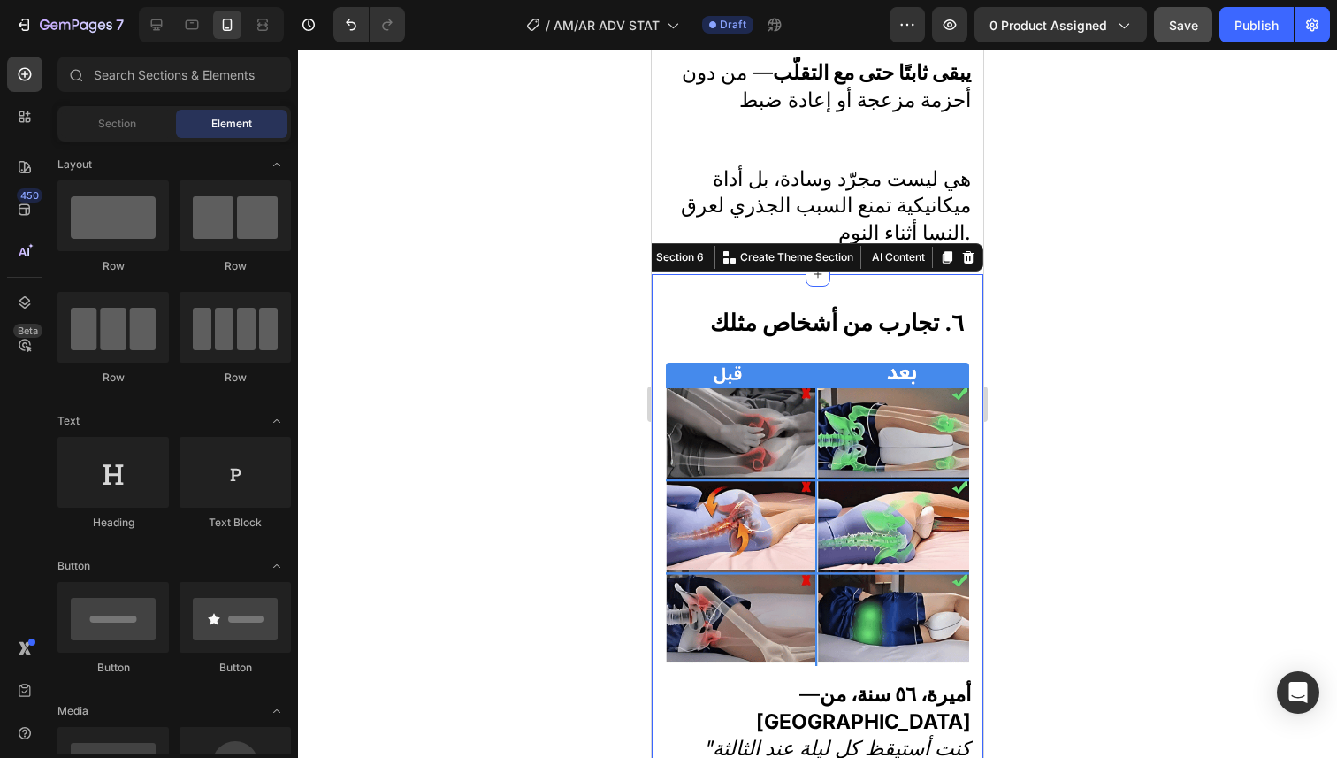
click at [675, 278] on div "٦. تجارب من أشخاص مثلك Heading Image — أميرة، ٥٦ سنة، من أنطلياس "كنت أستيقظ كل…" at bounding box center [818, 758] width 332 height 968
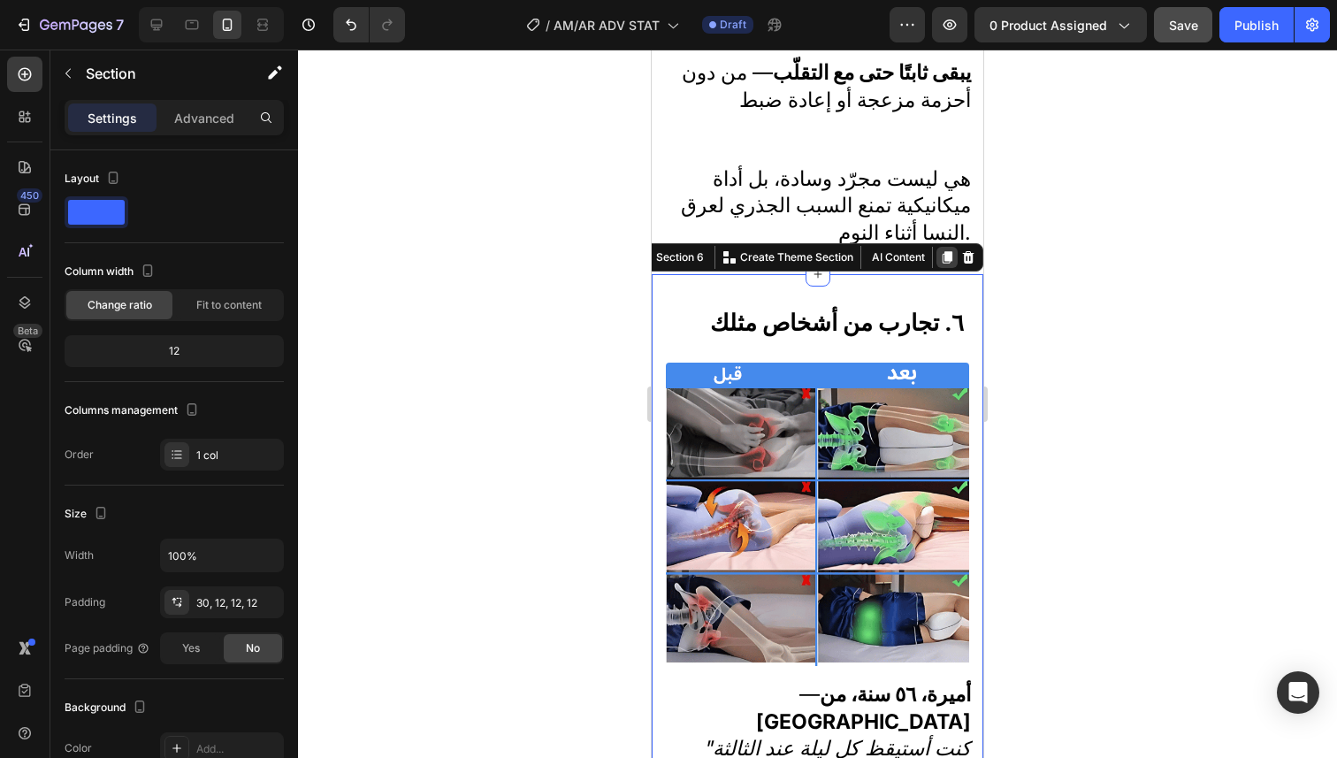
click at [942, 251] on icon at bounding box center [947, 257] width 10 height 12
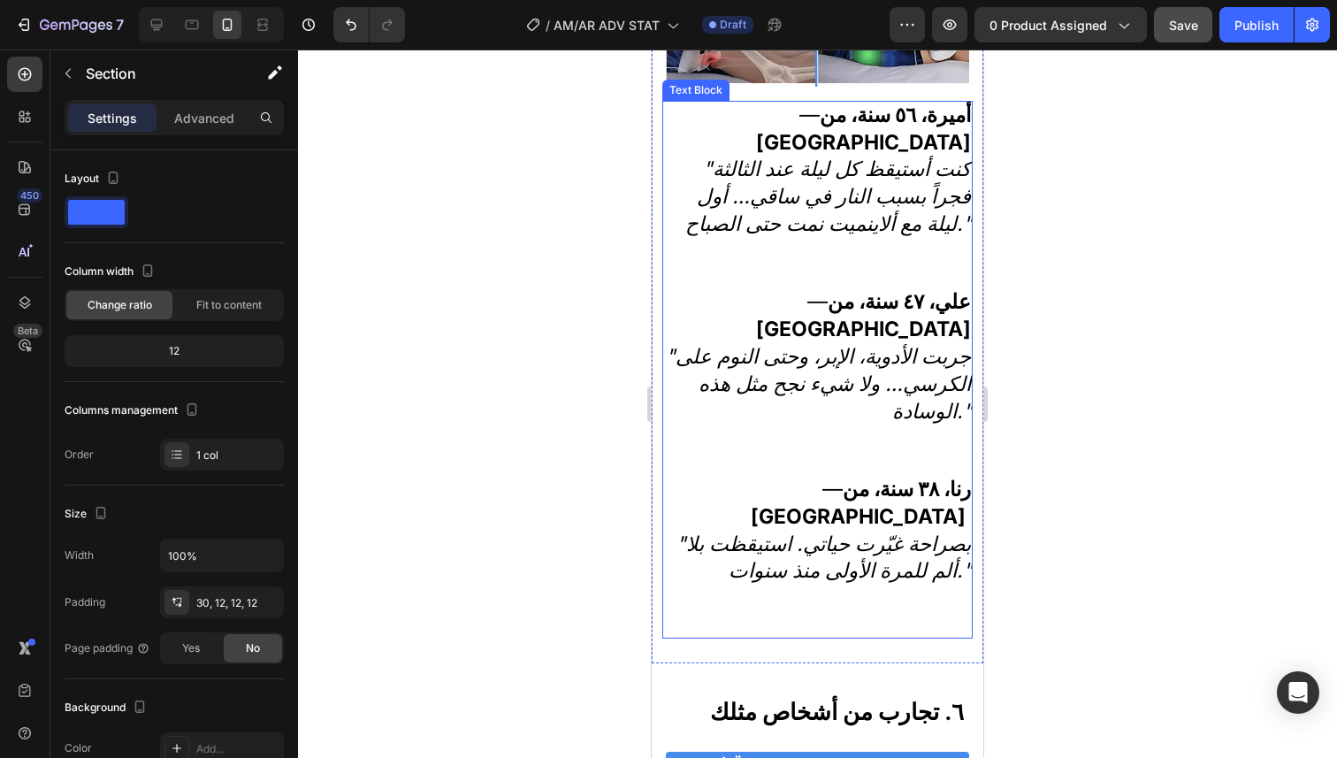
scroll to position [5050, 0]
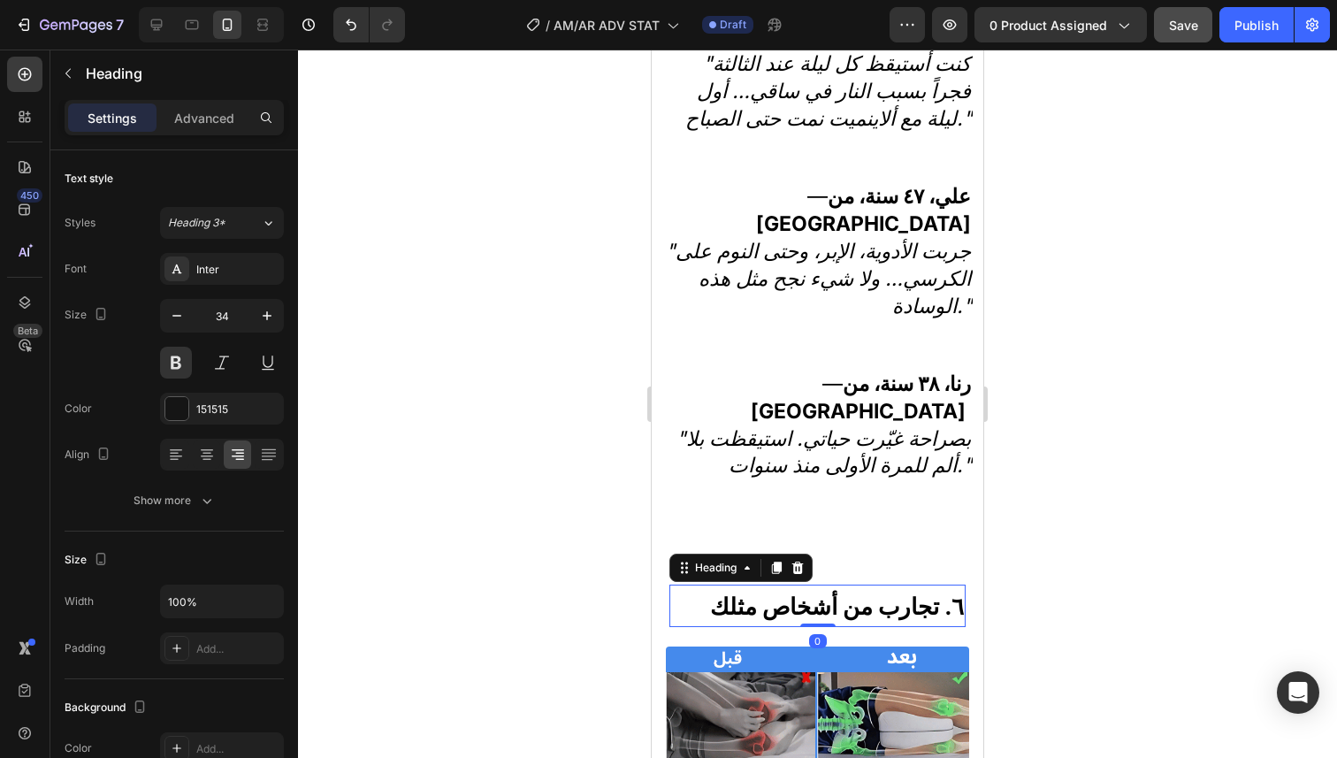
click at [892, 592] on strong "٦. تجارب من أشخاص مثلك" at bounding box center [837, 605] width 254 height 27
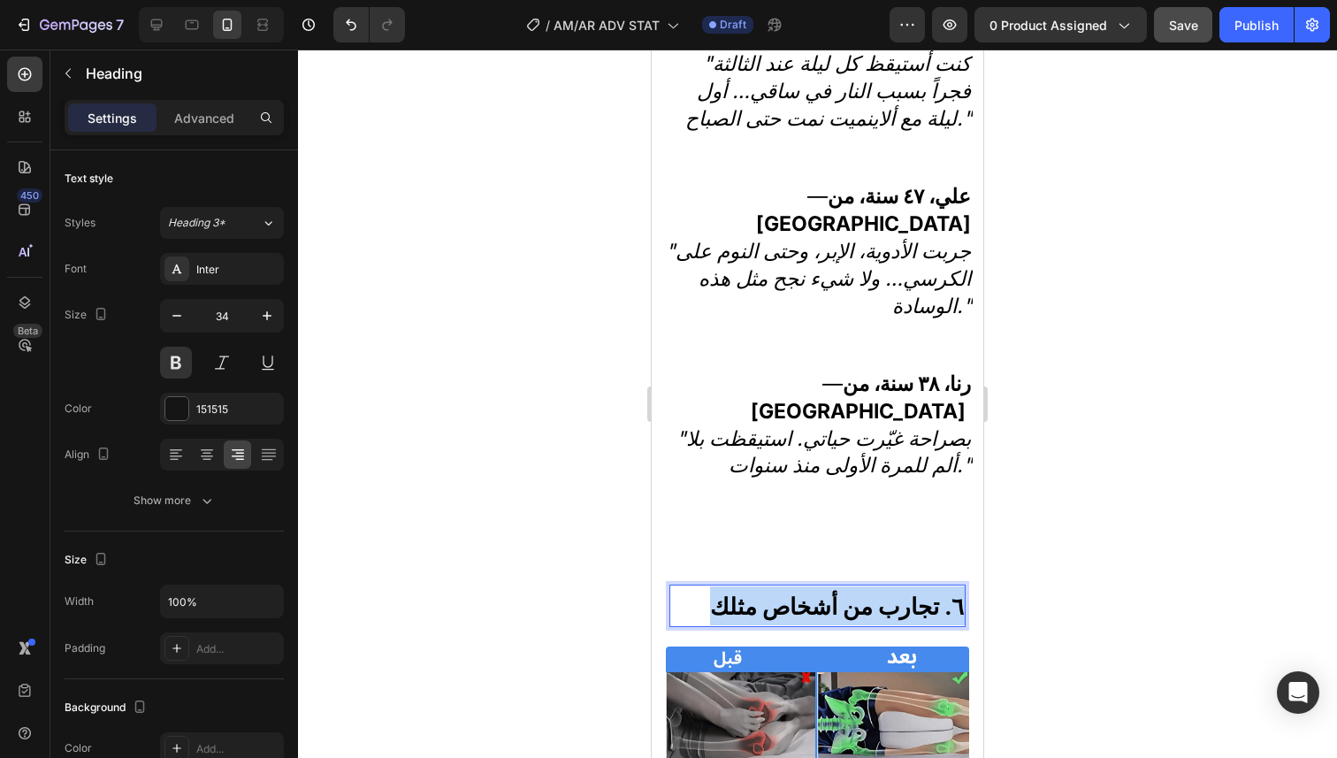
click at [892, 592] on strong "٦. تجارب من أشخاص مثلك" at bounding box center [837, 605] width 254 height 27
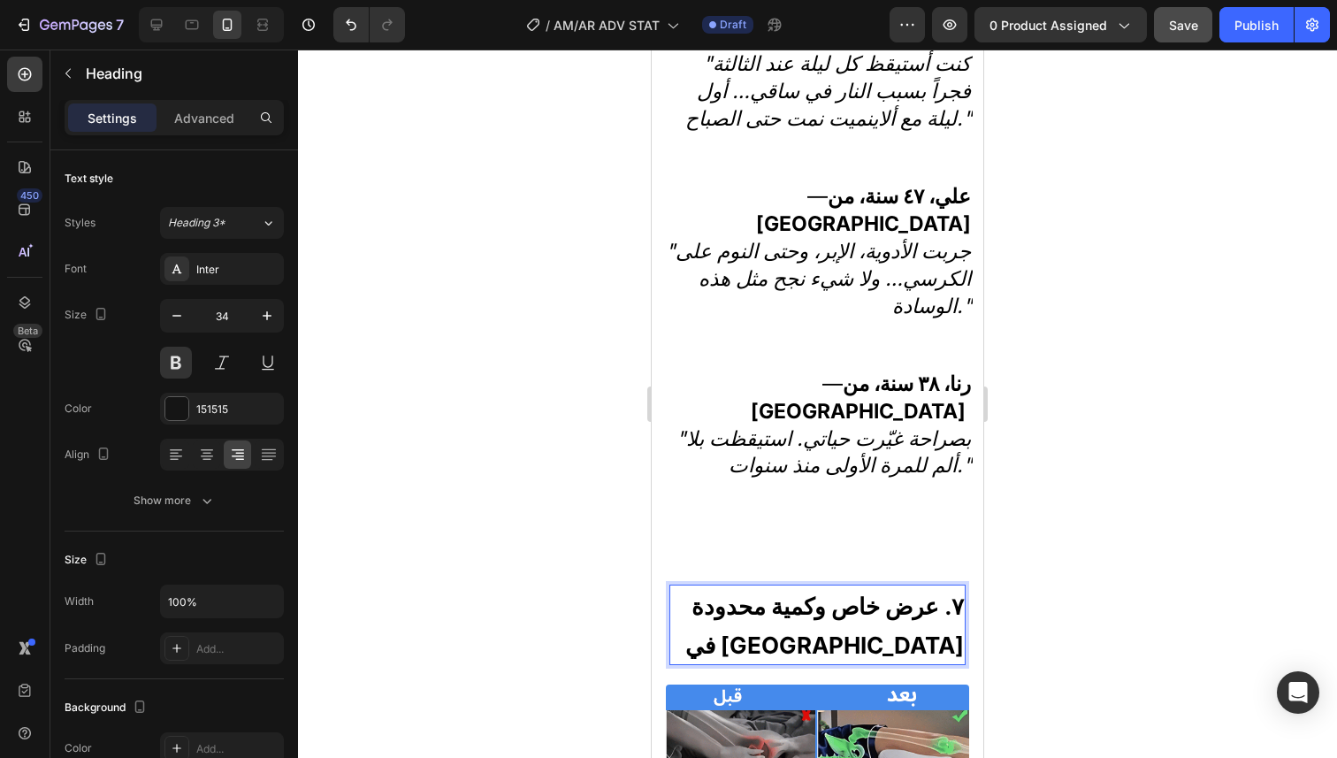
click at [776, 586] on p "٧. عرض خاص وكمية محدودة في لبنان" at bounding box center [817, 625] width 293 height 78
click at [1010, 555] on div at bounding box center [817, 404] width 1039 height 708
click at [795, 586] on p "⁠⁠⁠⁠⁠⁠⁠ ٧. عرض خاص وكمية محدودة في لبنان" at bounding box center [817, 625] width 293 height 78
click at [718, 586] on p "٧. عرض خاص وكمية محدودة في لبنان" at bounding box center [817, 625] width 293 height 78
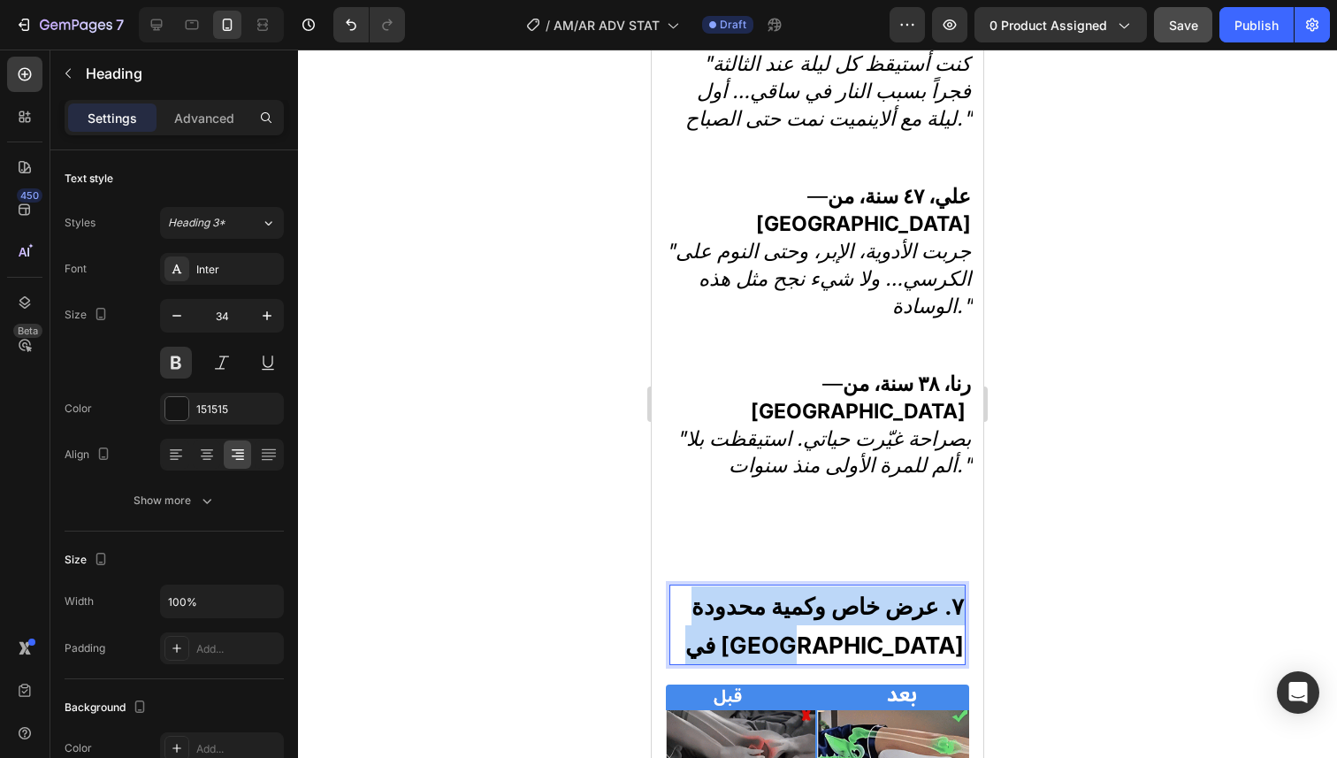
click at [718, 586] on p "٧. عرض خاص وكمية محدودة في لبنان" at bounding box center [817, 625] width 293 height 78
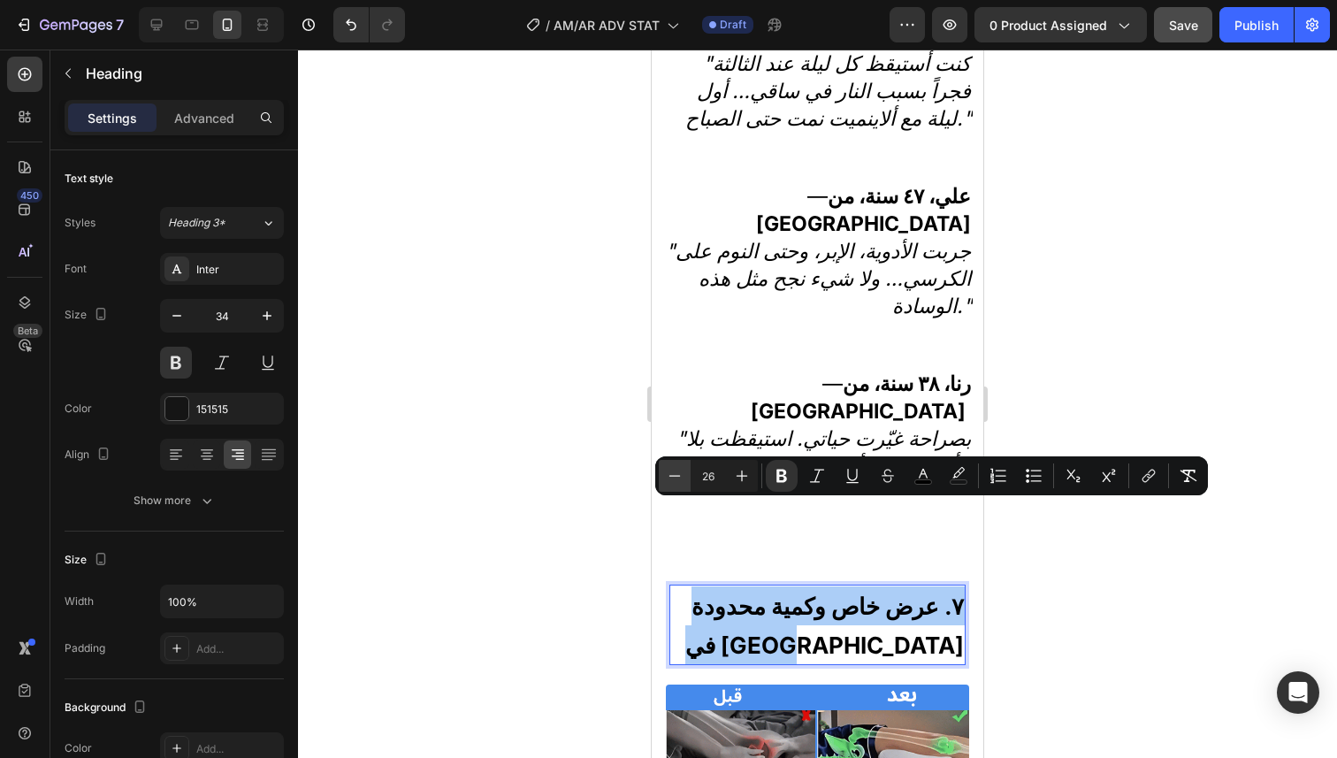
click at [671, 476] on icon "Editor contextual toolbar" at bounding box center [675, 476] width 18 height 18
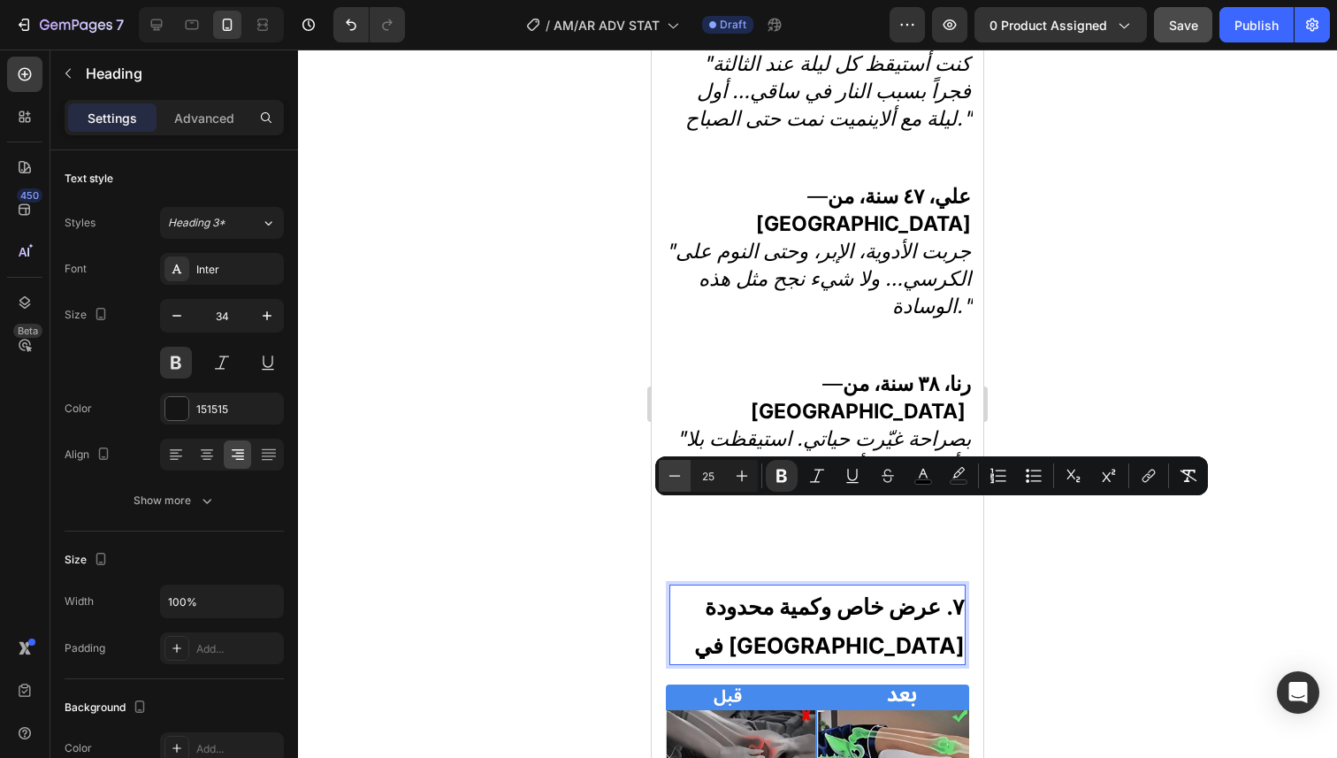
click at [671, 476] on icon "Editor contextual toolbar" at bounding box center [675, 476] width 18 height 18
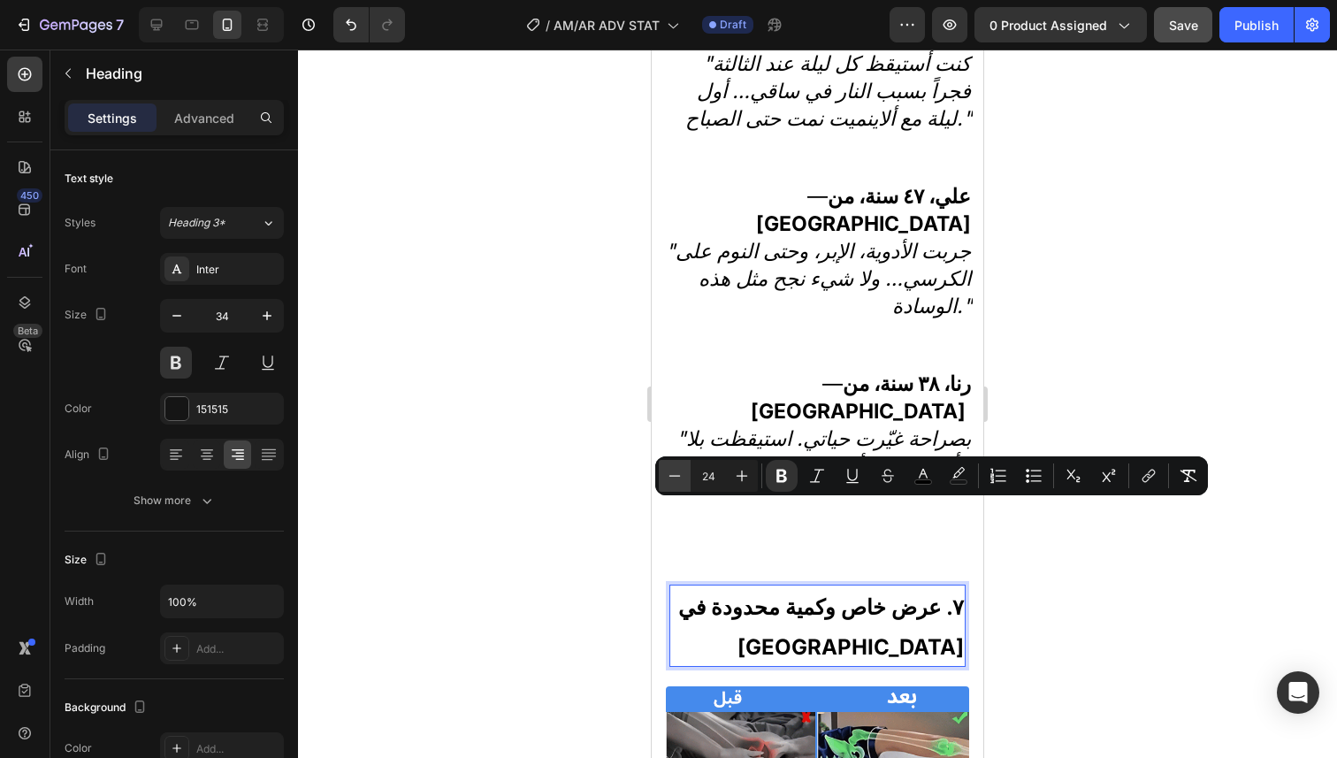
click at [671, 476] on icon "Editor contextual toolbar" at bounding box center [675, 476] width 18 height 18
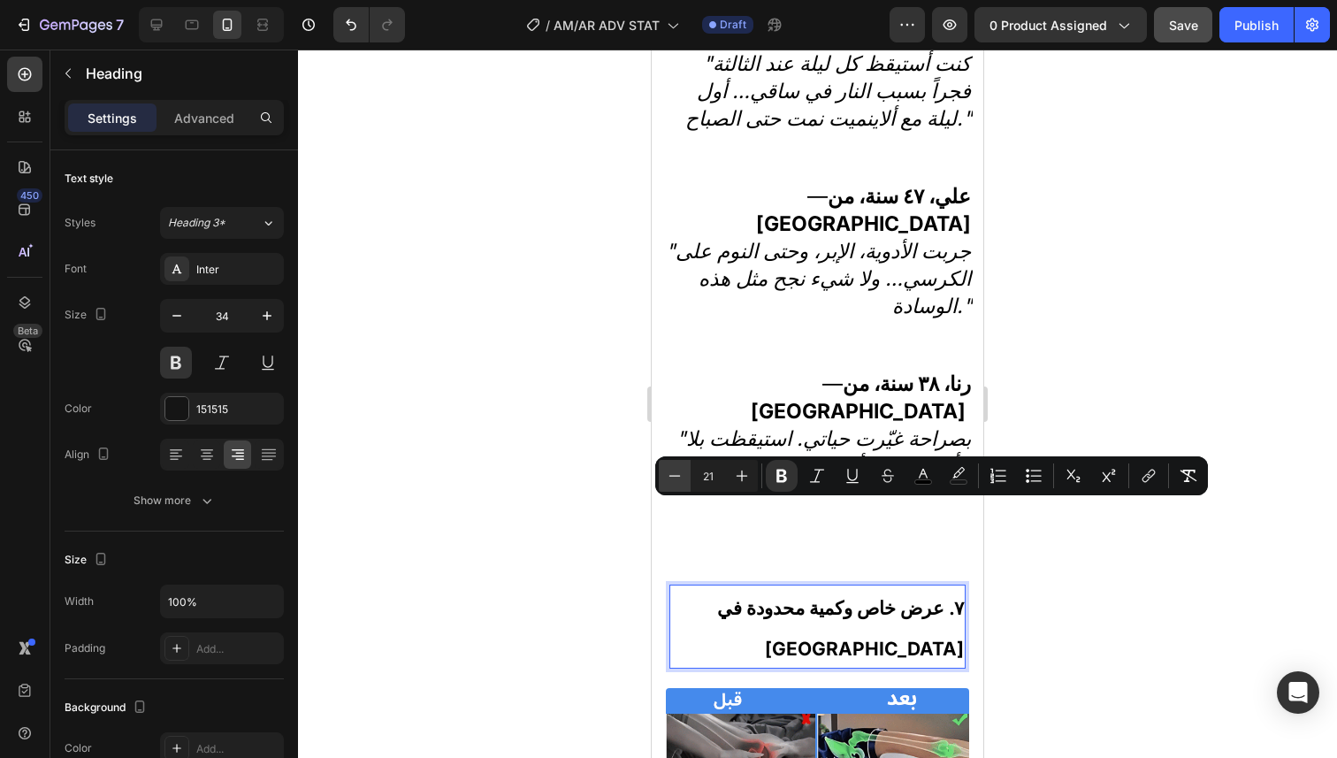
click at [671, 476] on icon "Editor contextual toolbar" at bounding box center [675, 476] width 18 height 18
type input "19"
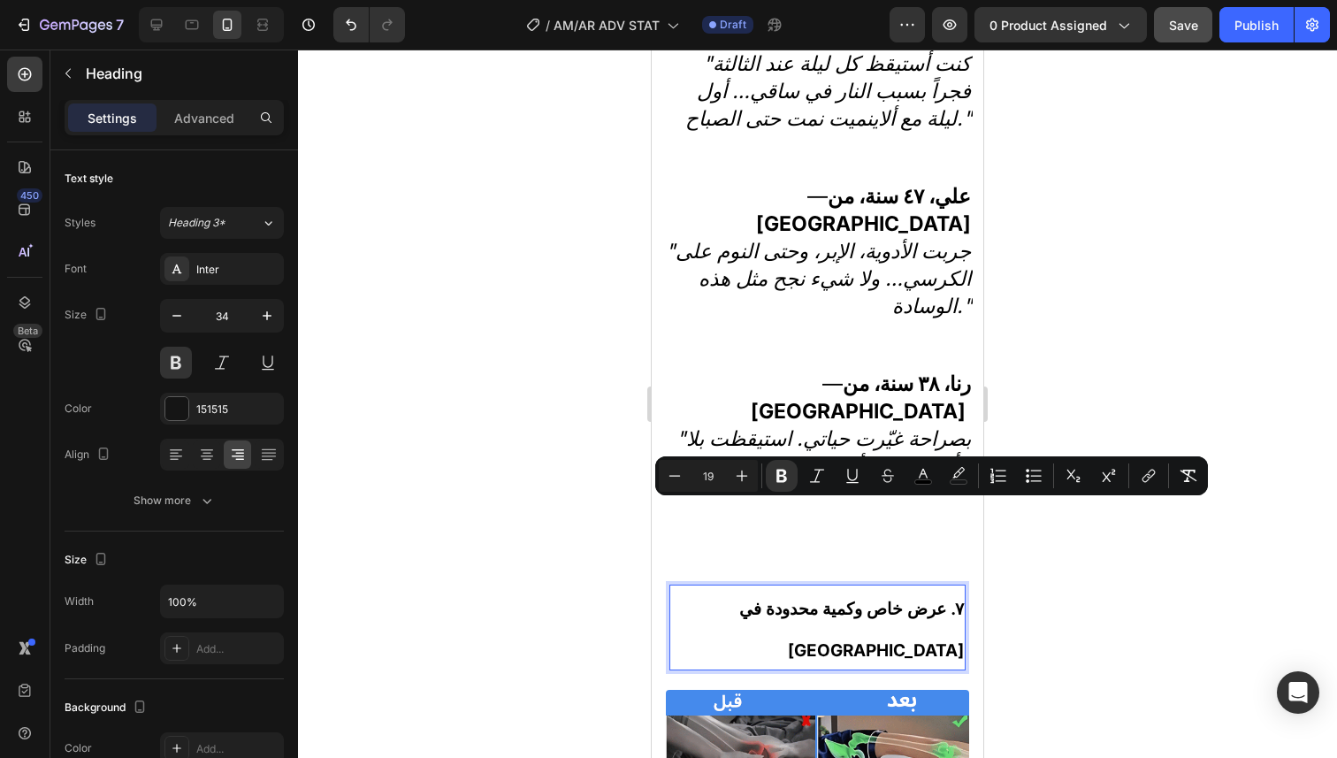
click at [1102, 387] on div at bounding box center [817, 404] width 1039 height 708
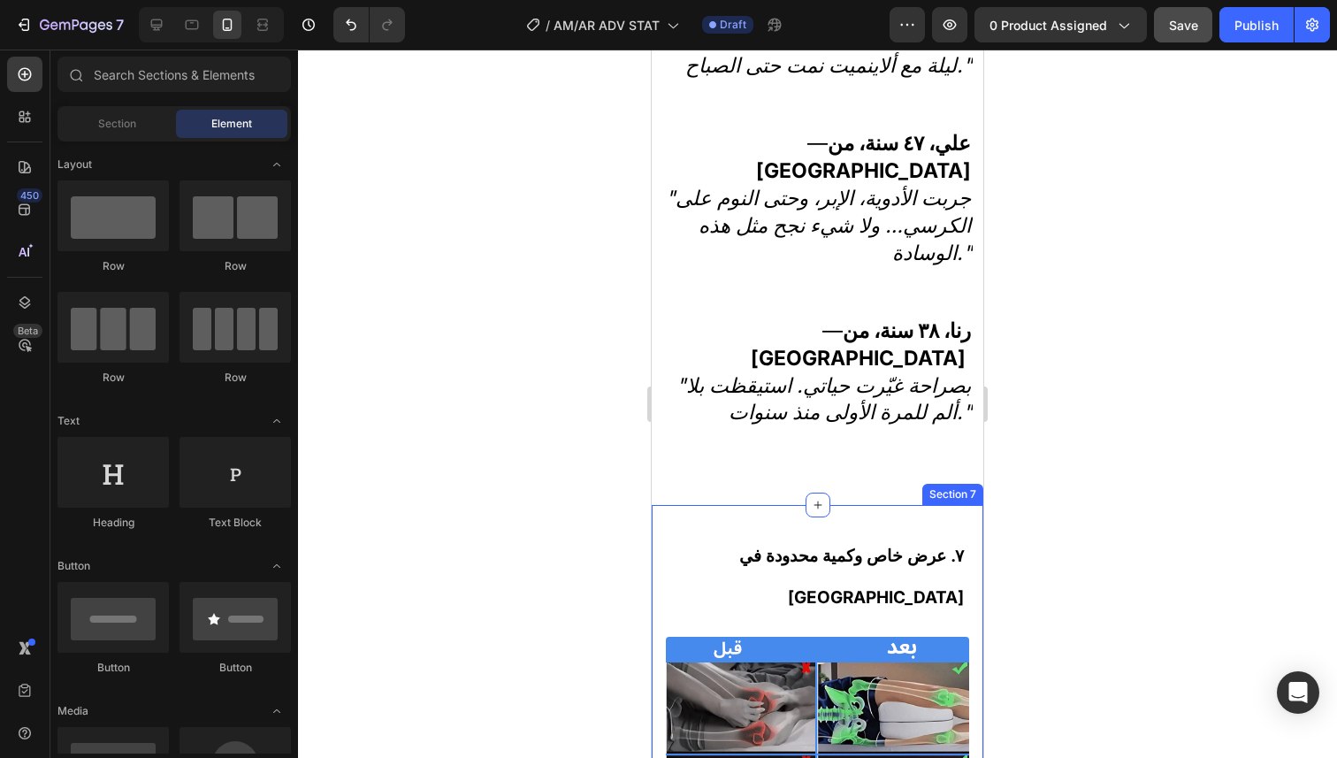
scroll to position [5103, 0]
click at [937, 545] on strong "٧. عرض خاص وكمية محدودة في لبنان" at bounding box center [851, 576] width 225 height 62
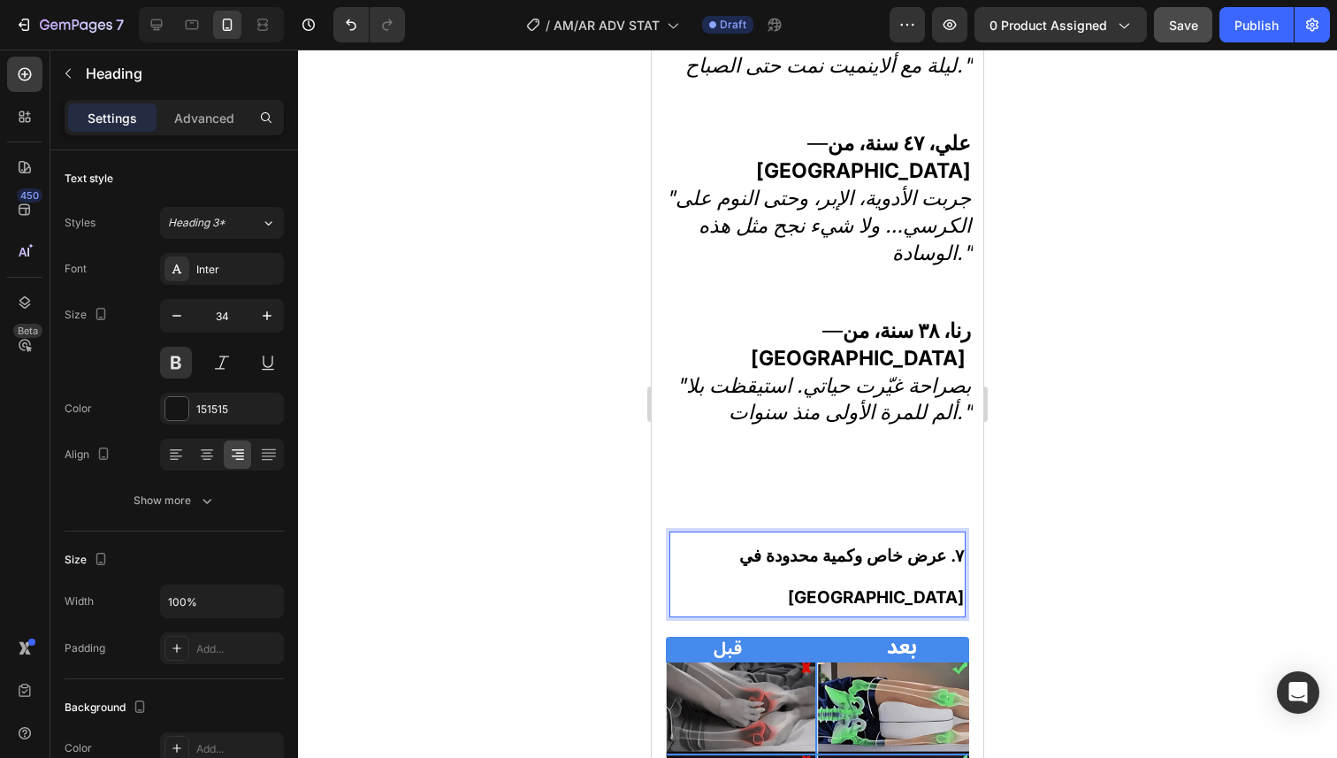
click at [940, 545] on strong "٧. عرض خاص وكمية محدودة في لبنان" at bounding box center [851, 576] width 225 height 62
click at [938, 545] on strong "٧. عرض خاص وكمية محدودة في لبنان" at bounding box center [851, 576] width 225 height 62
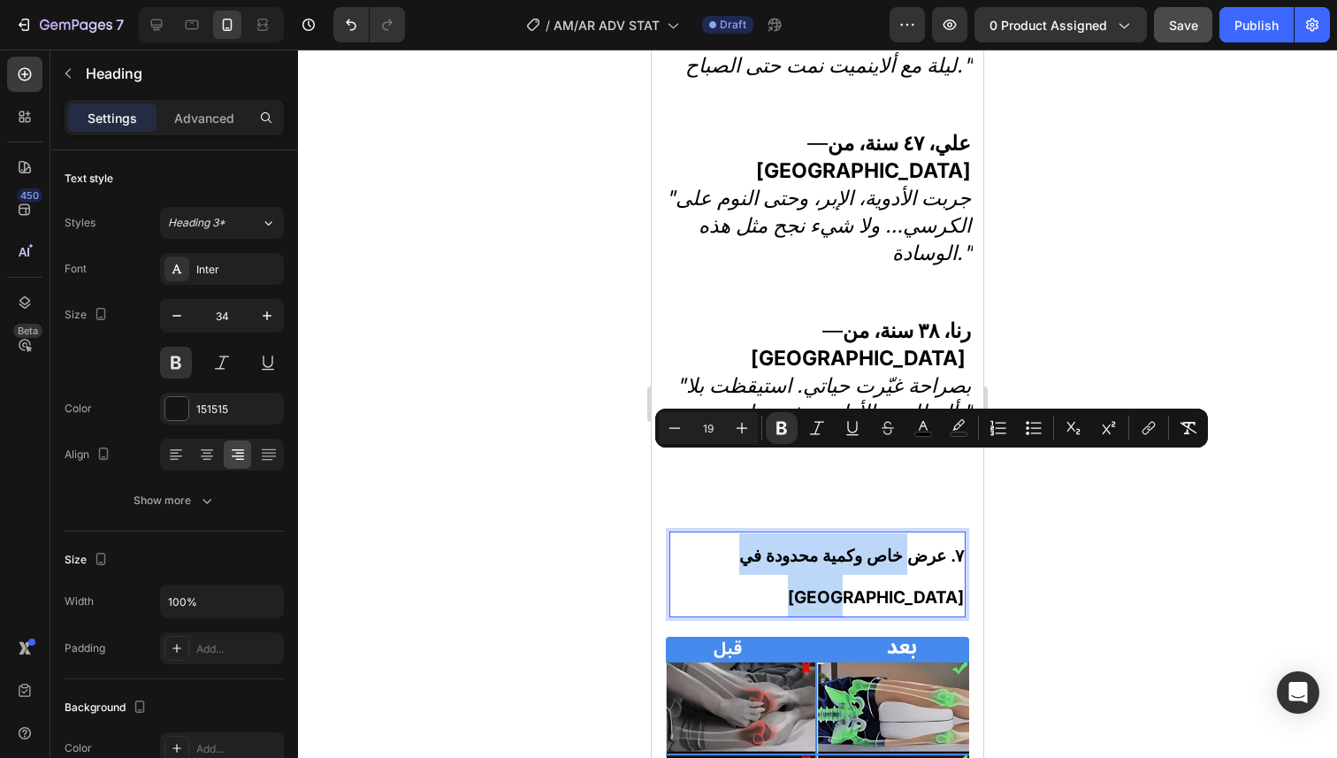
click at [943, 545] on strong "٧. عرض خاص وكمية محدودة في لبنان" at bounding box center [851, 576] width 225 height 62
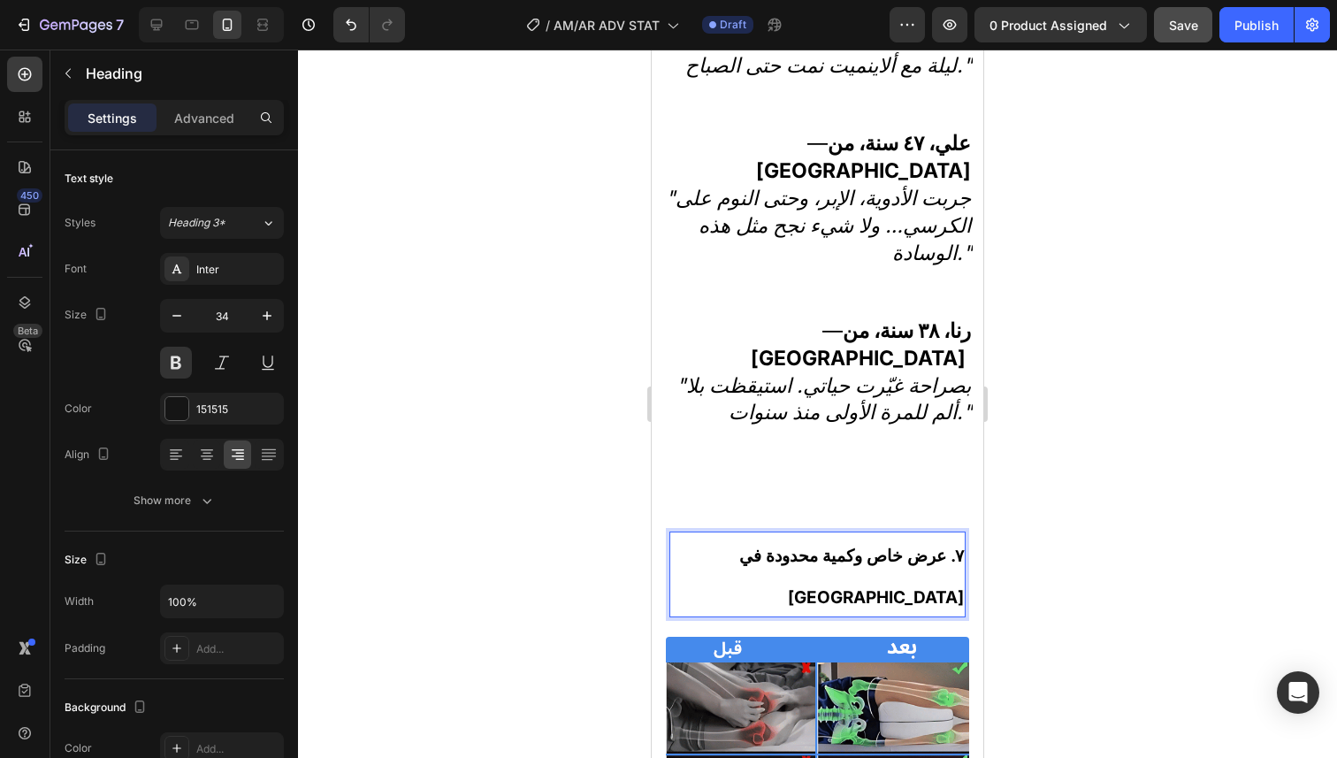
click at [942, 545] on strong "٧. عرض خاص وكمية محدودة في لبنان" at bounding box center [851, 576] width 225 height 62
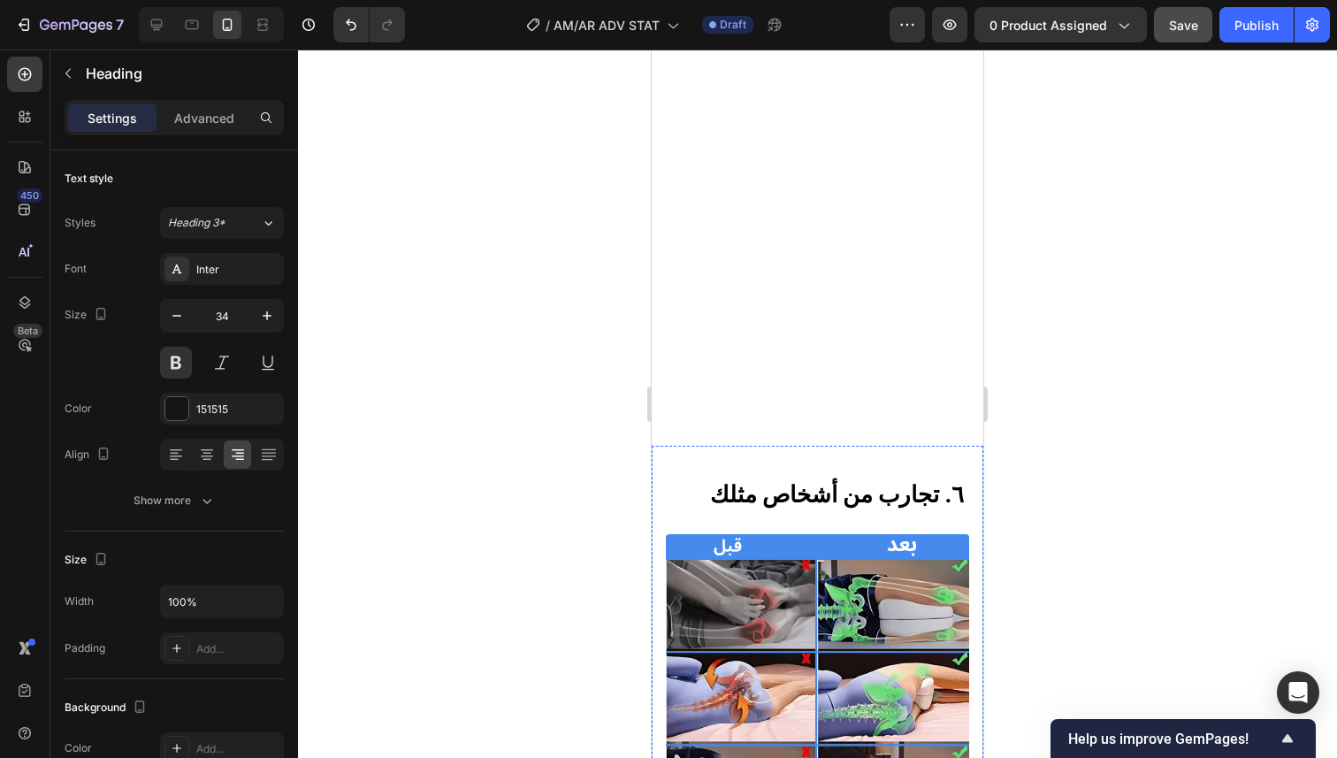
scroll to position [4180, 0]
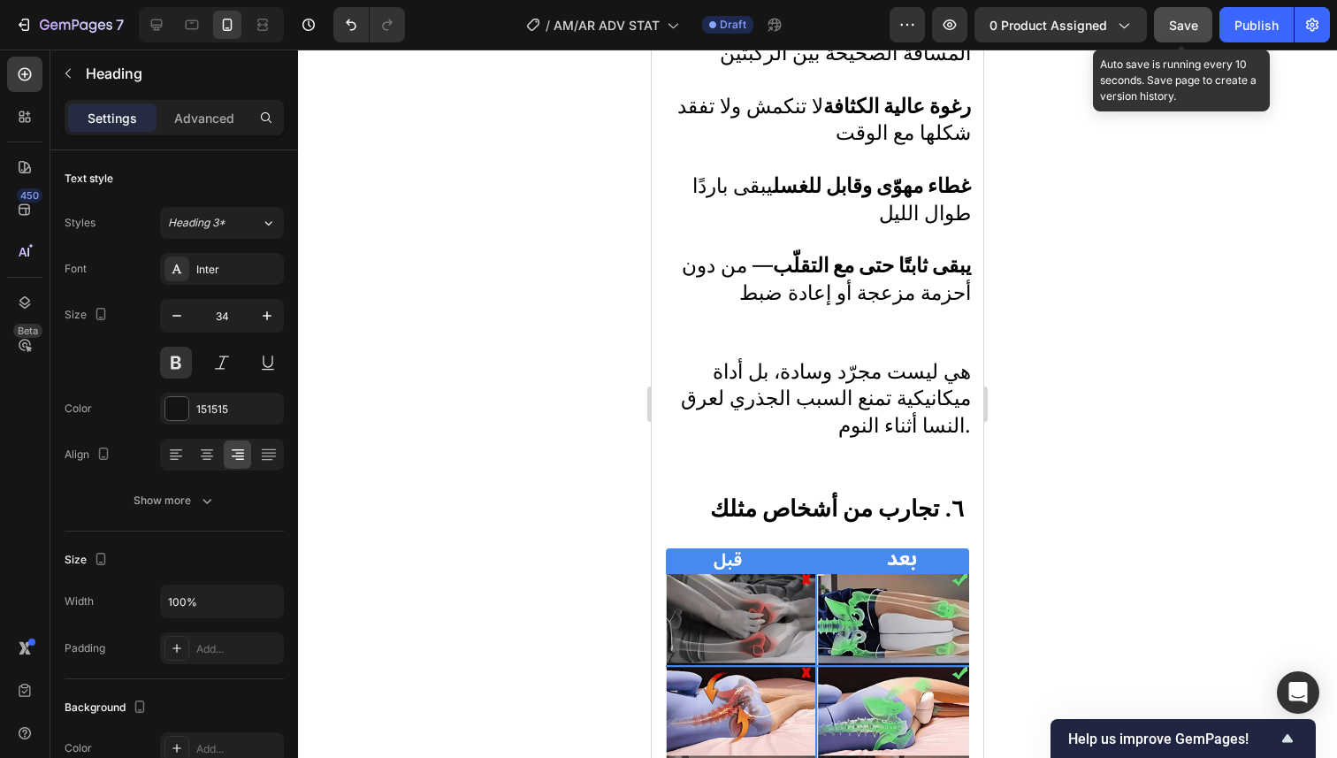
click at [1182, 27] on span "Save" at bounding box center [1183, 25] width 29 height 15
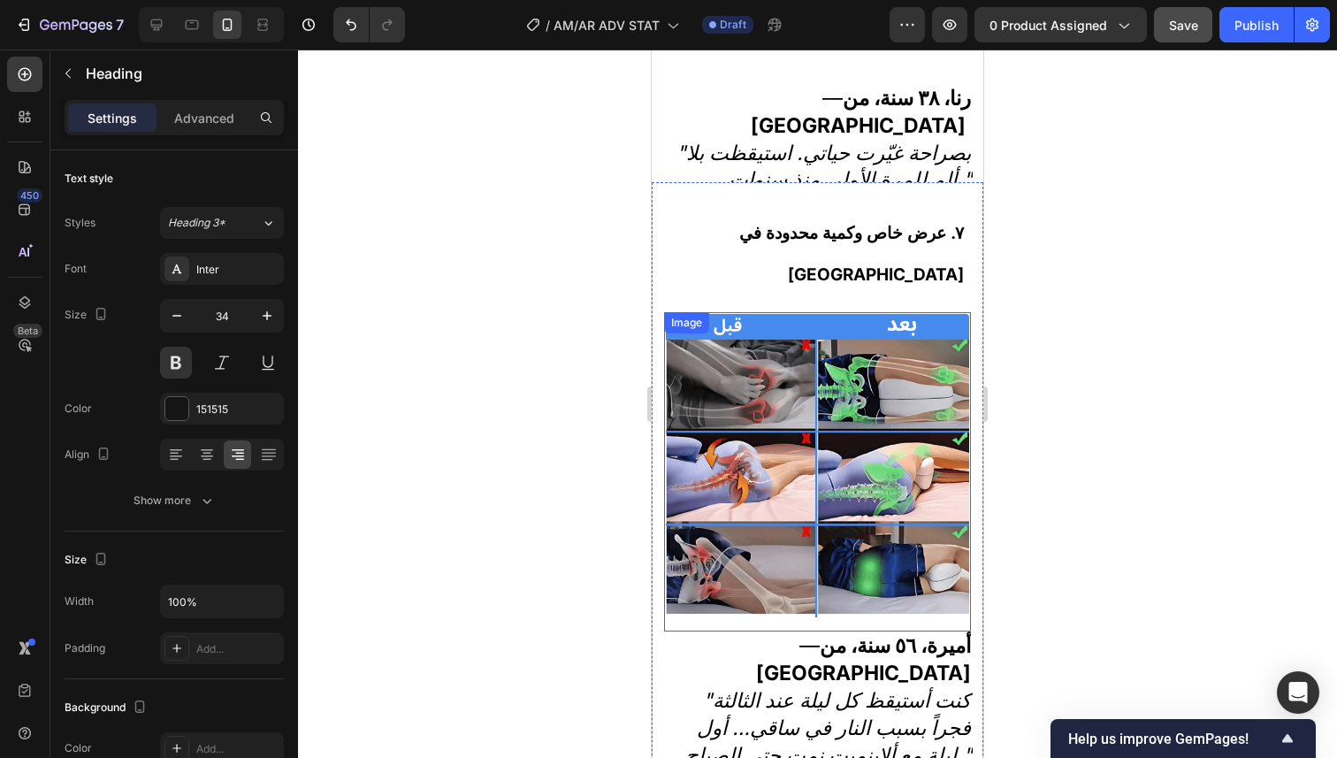
scroll to position [5335, 0]
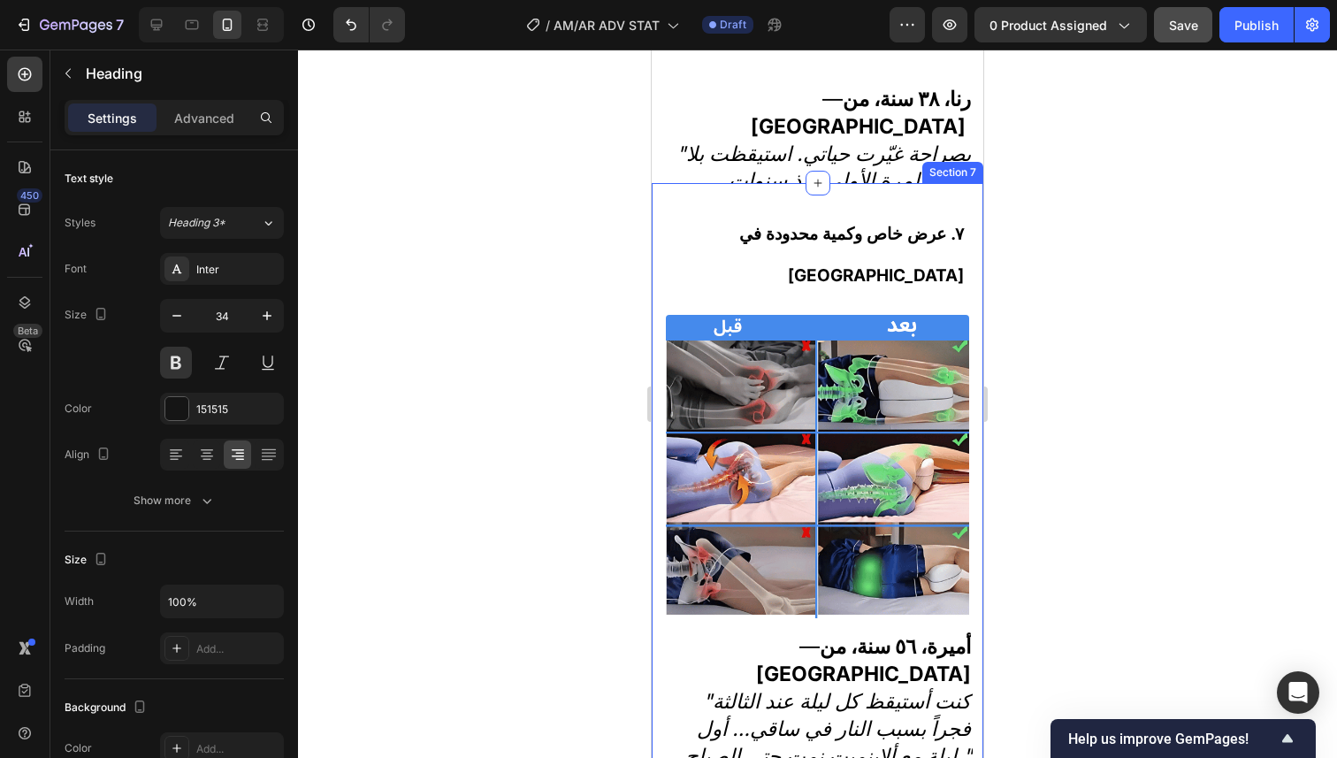
click at [767, 206] on div "٧. عرض خاص وكمية محدودة في لبنان Heading Image — أميرة، ٥٦ سنة، من أنطلياس "كنت…" at bounding box center [818, 689] width 332 height 1012
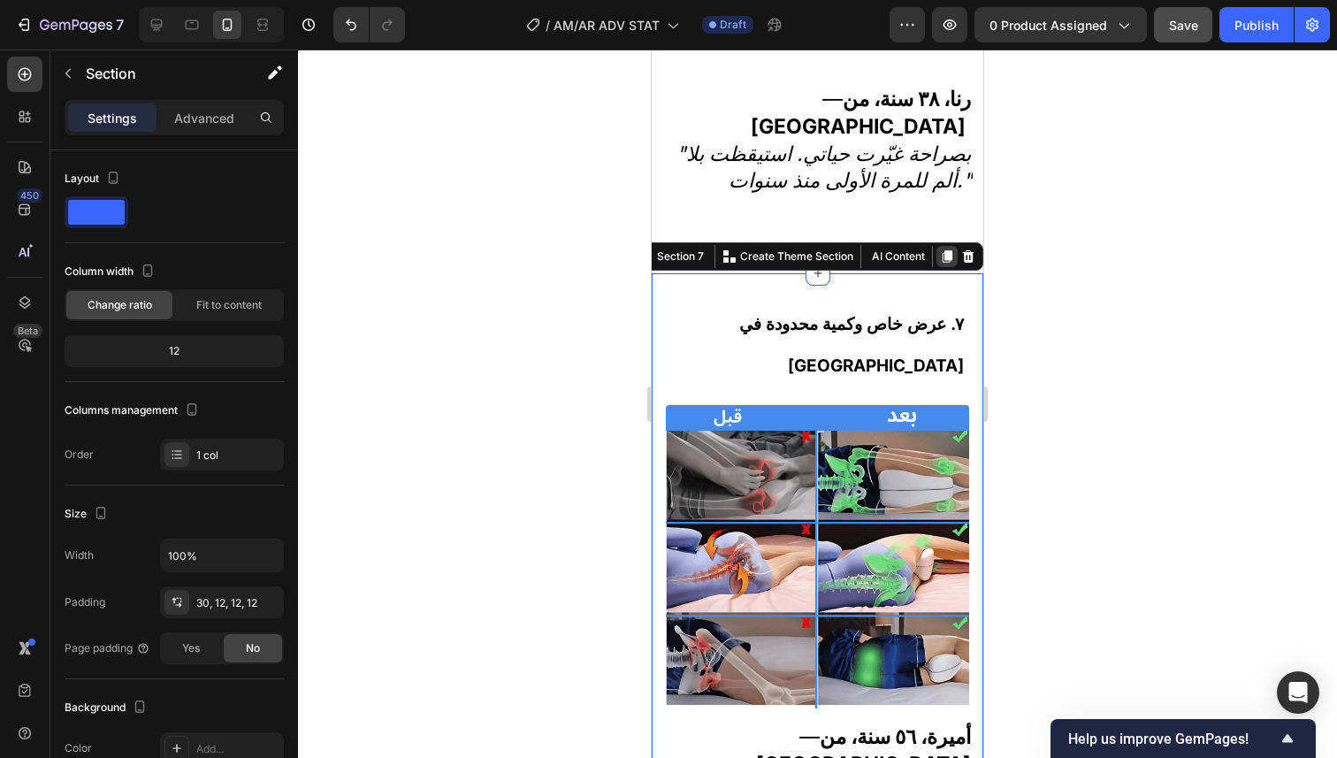
click at [942, 250] on icon at bounding box center [947, 256] width 10 height 12
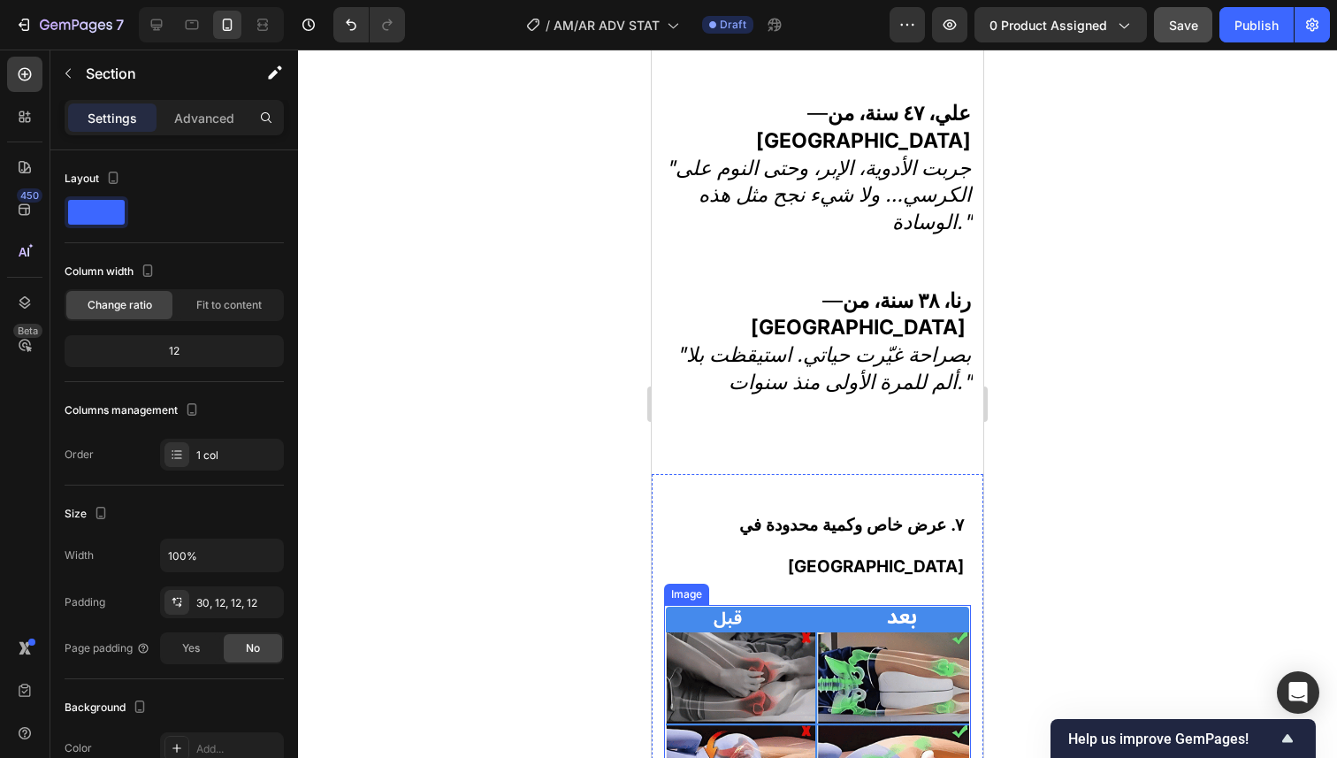
scroll to position [6008, 0]
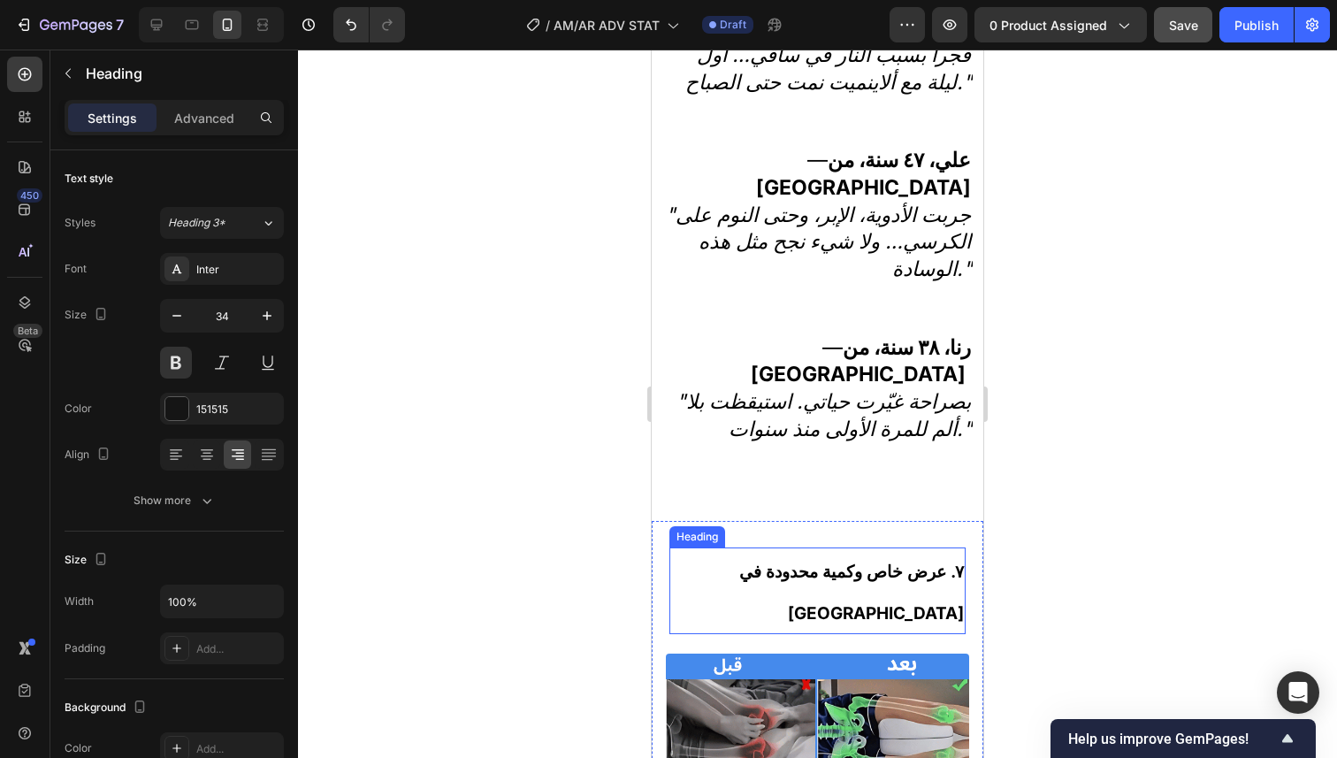
click at [881, 561] on strong "٧. عرض خاص وكمية محدودة في لبنان" at bounding box center [851, 592] width 225 height 62
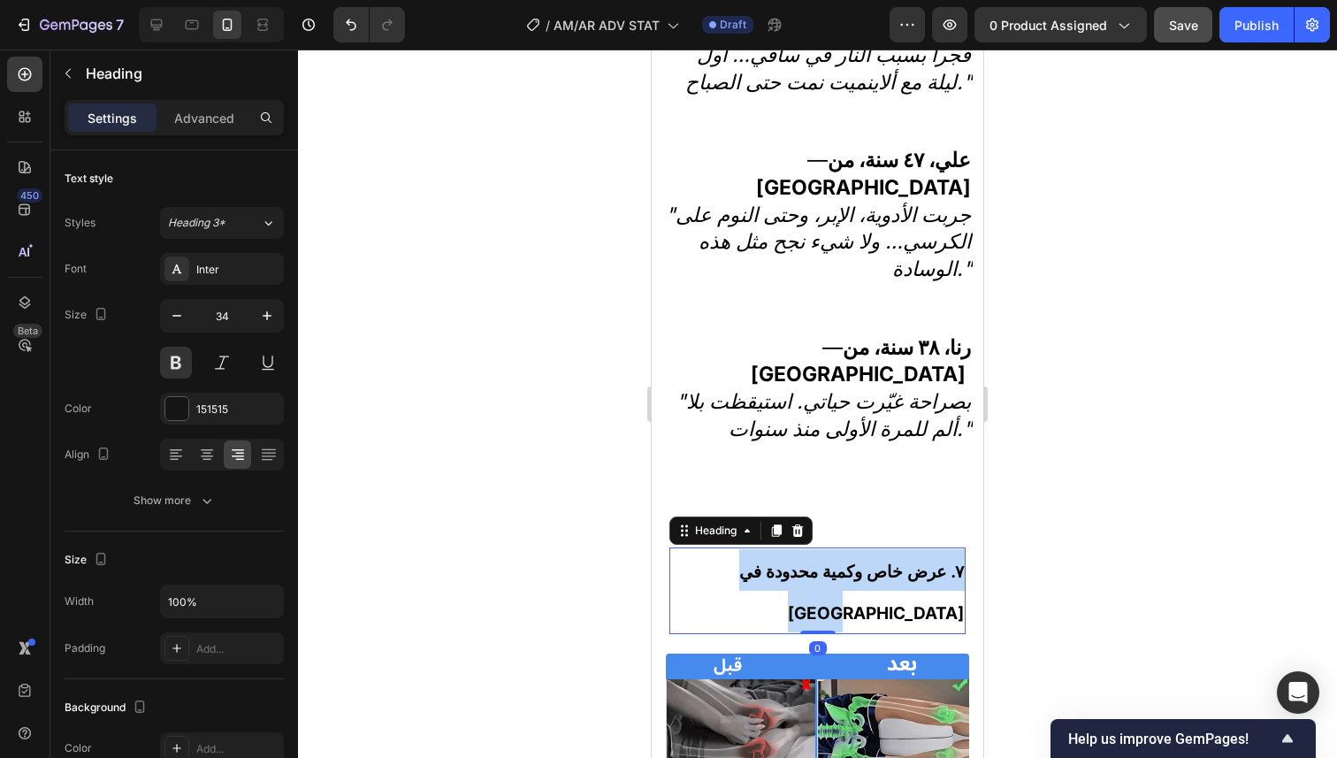
click at [881, 561] on strong "٧. عرض خاص وكمية محدودة في لبنان" at bounding box center [851, 592] width 225 height 62
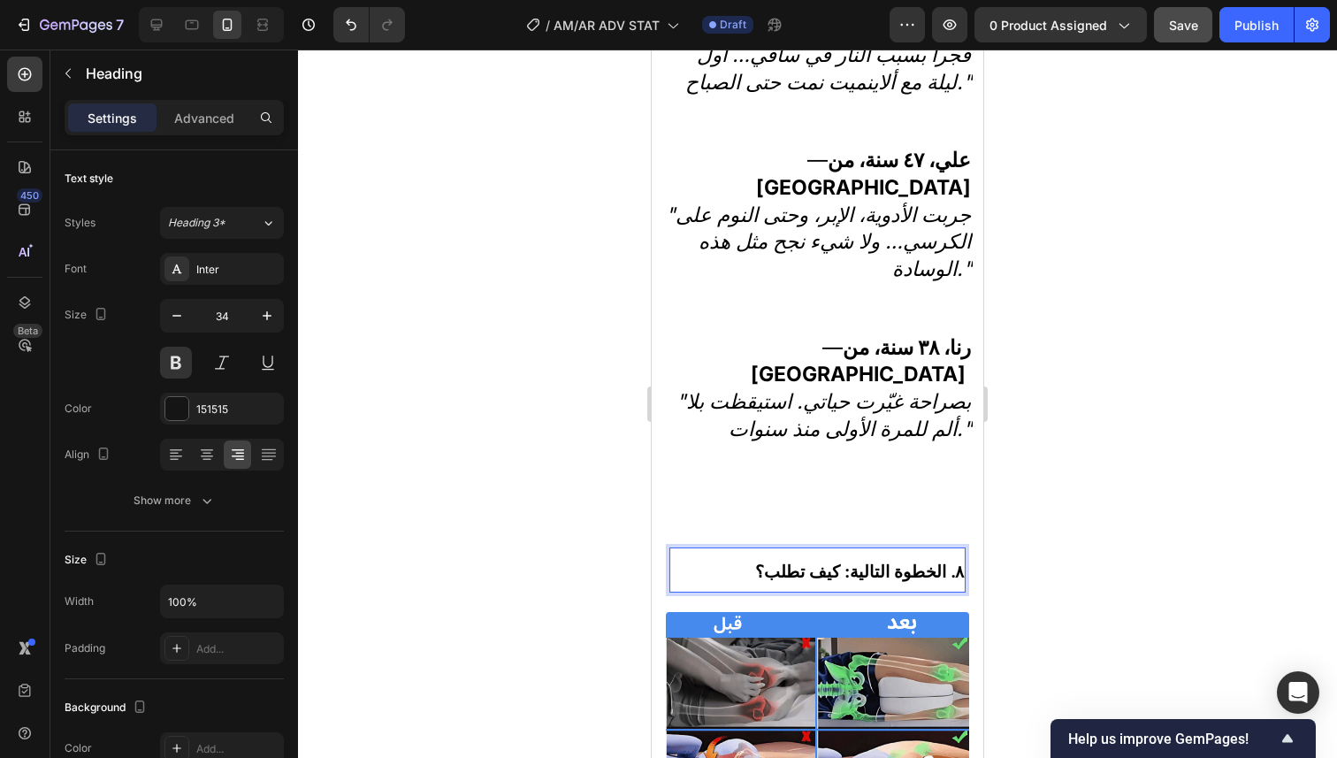
click at [797, 561] on strong "٨. الخطوة التالية: كيف تطلب؟" at bounding box center [859, 571] width 209 height 20
click at [784, 561] on strong "٨. الخطوة التالية: كيف تطلب؟" at bounding box center [859, 571] width 209 height 20
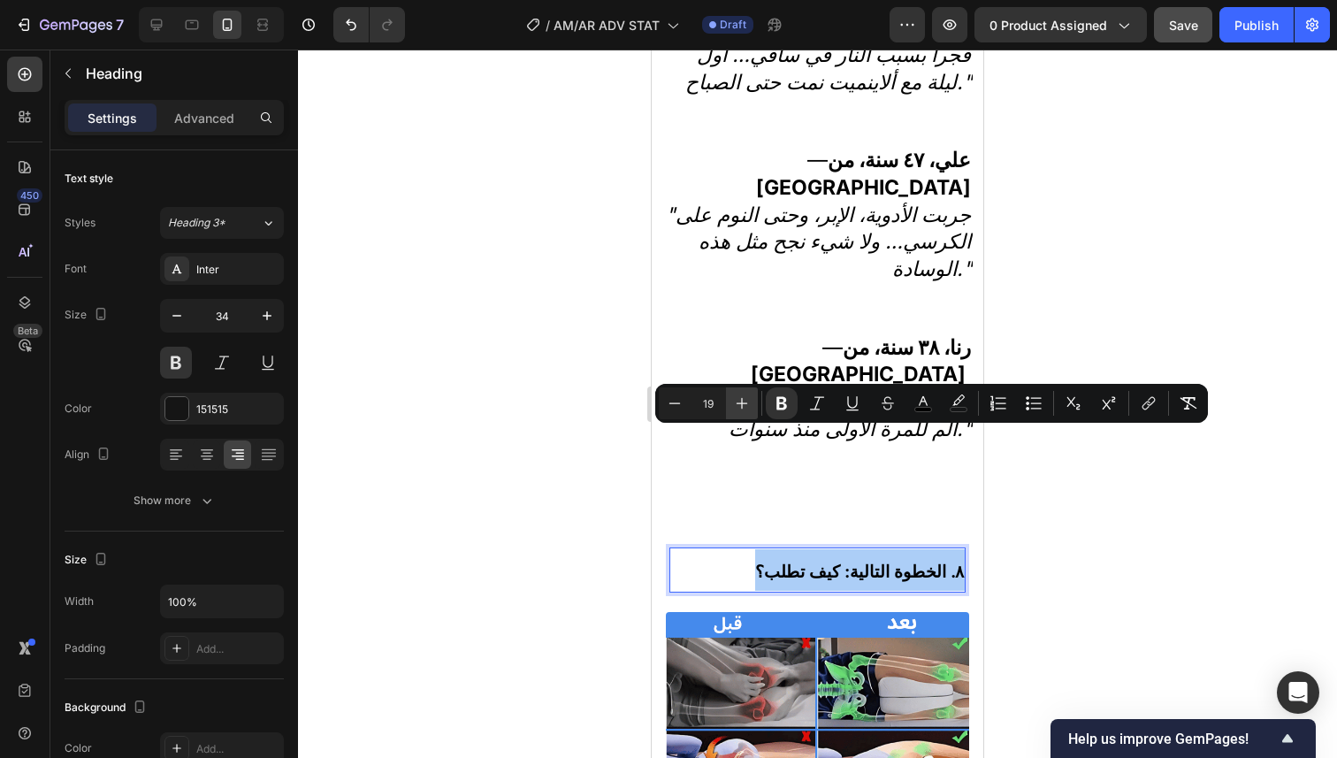
click at [754, 400] on button "Plus" at bounding box center [742, 403] width 32 height 32
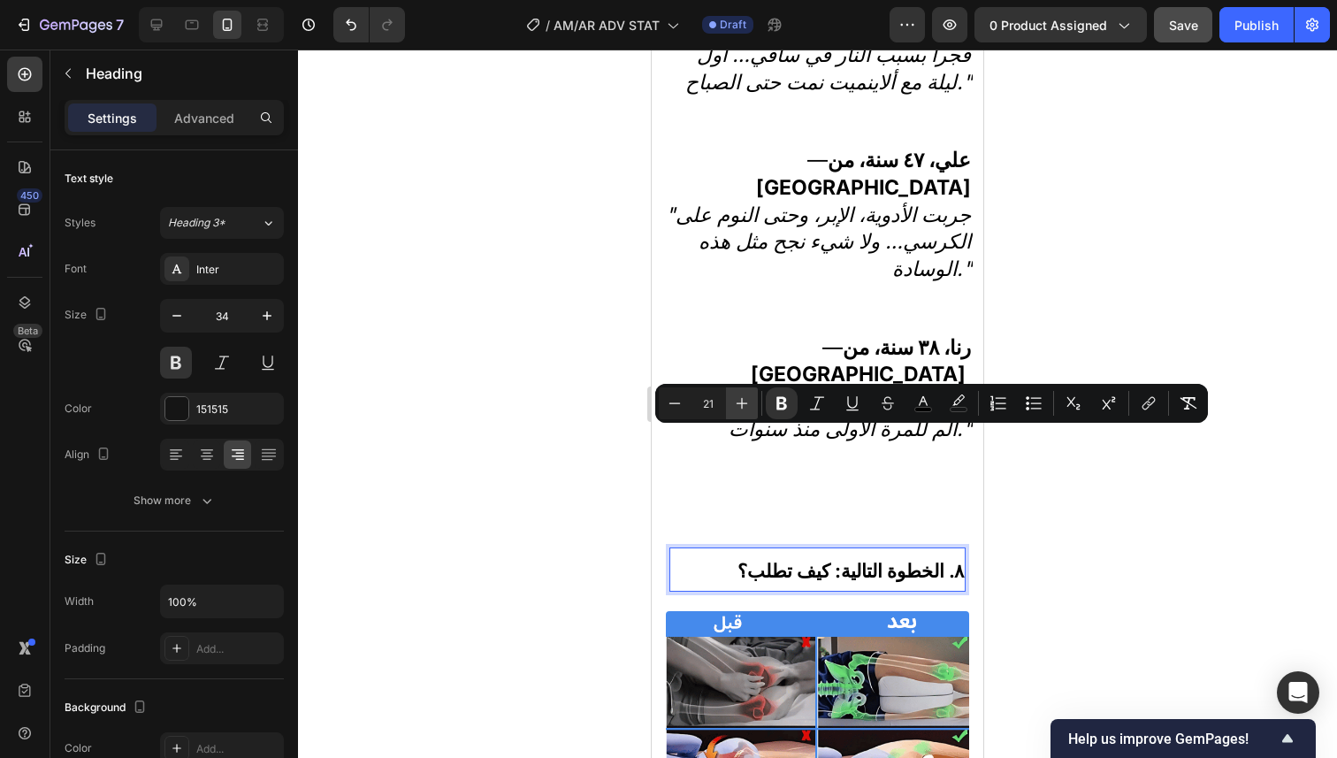
click at [754, 400] on button "Plus" at bounding box center [742, 403] width 32 height 32
type input "23"
click at [1119, 290] on div at bounding box center [817, 404] width 1039 height 708
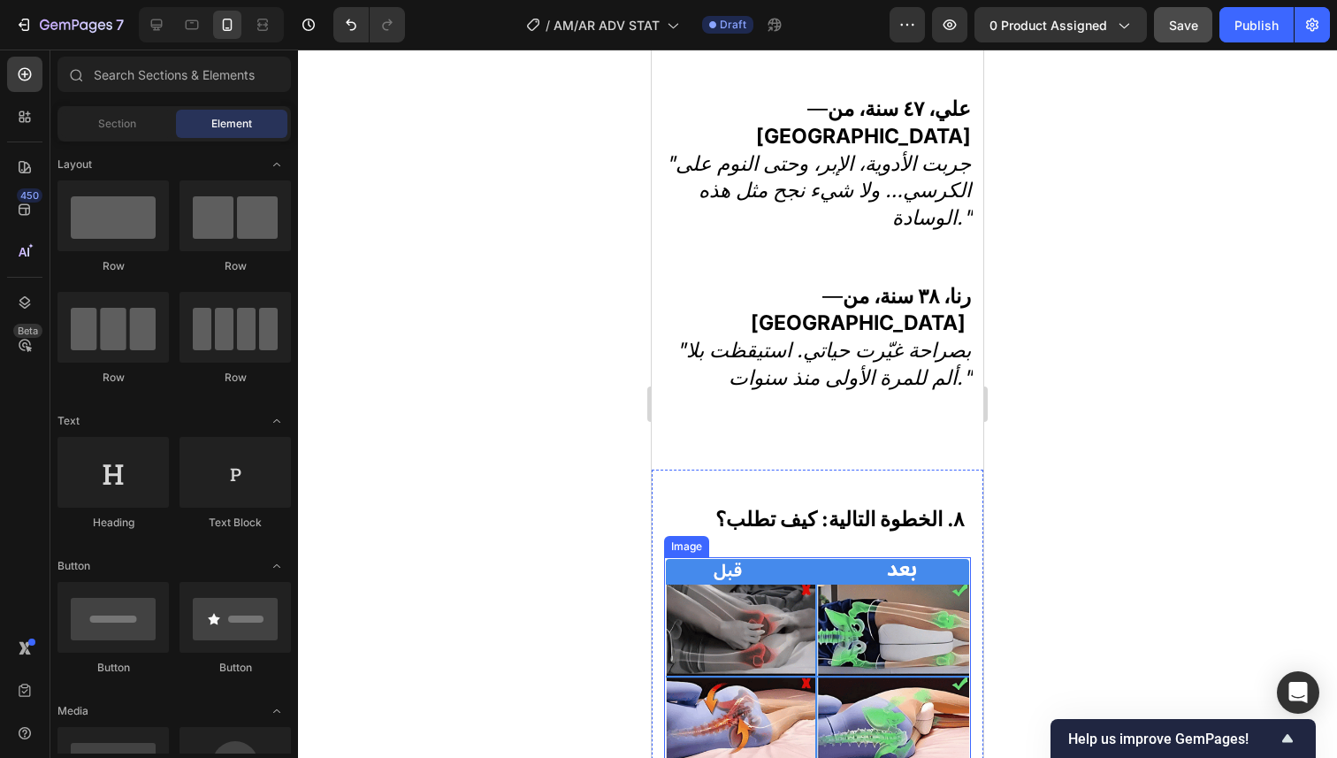
scroll to position [6169, 0]
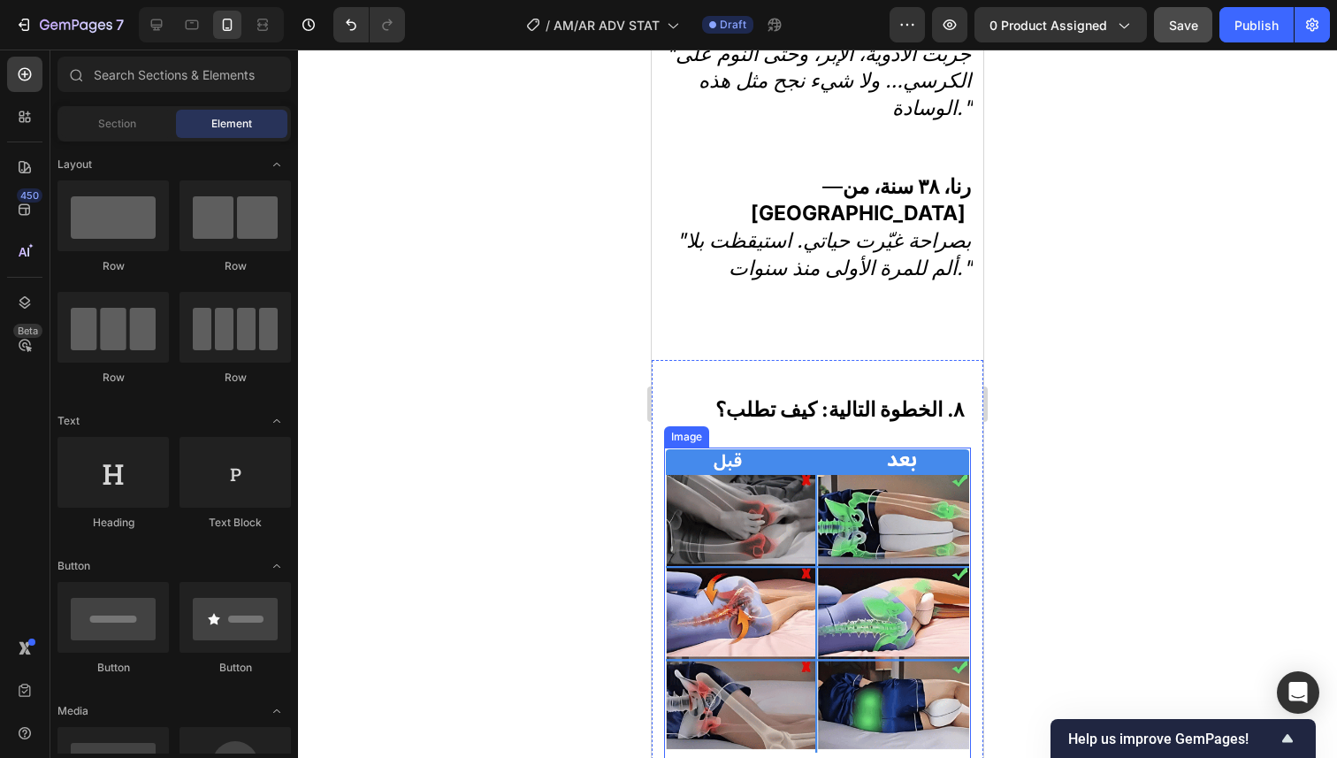
click at [877, 449] on img at bounding box center [817, 600] width 303 height 303
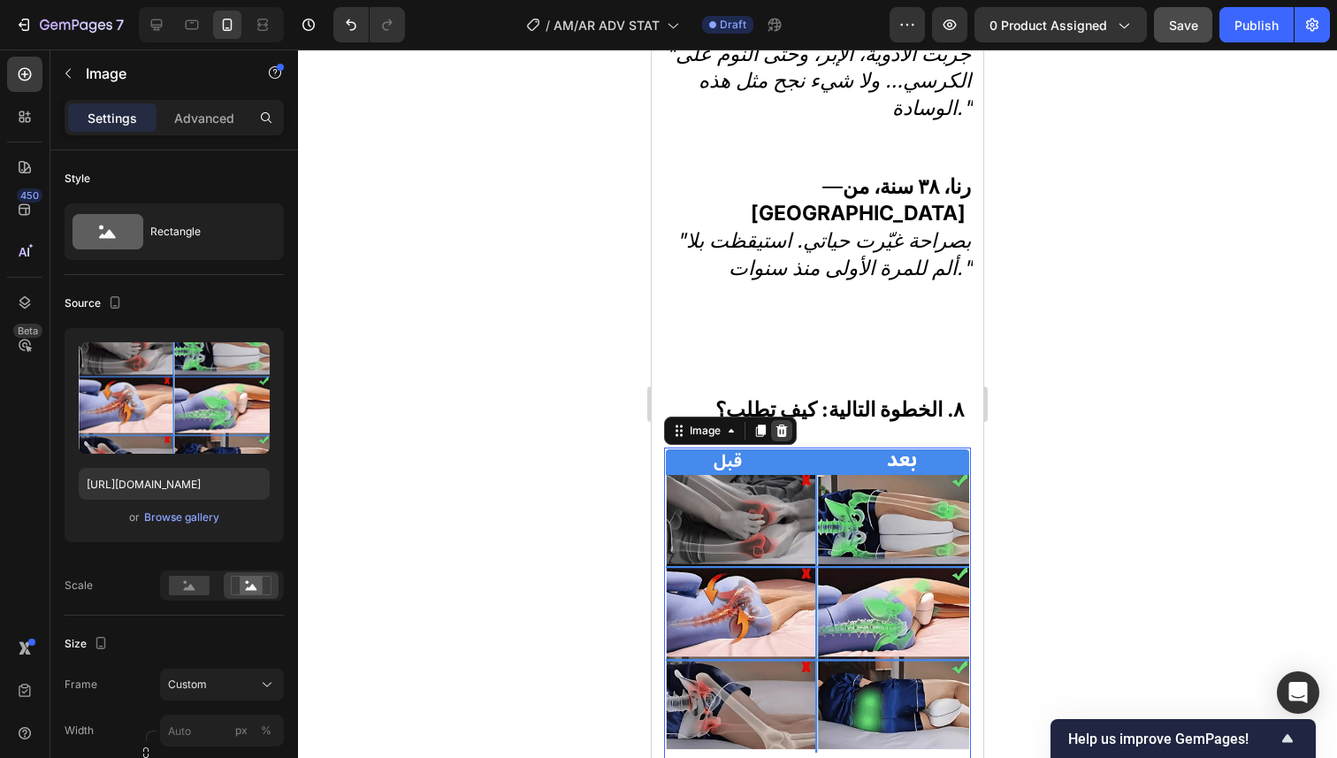
click at [786, 424] on icon at bounding box center [781, 430] width 11 height 12
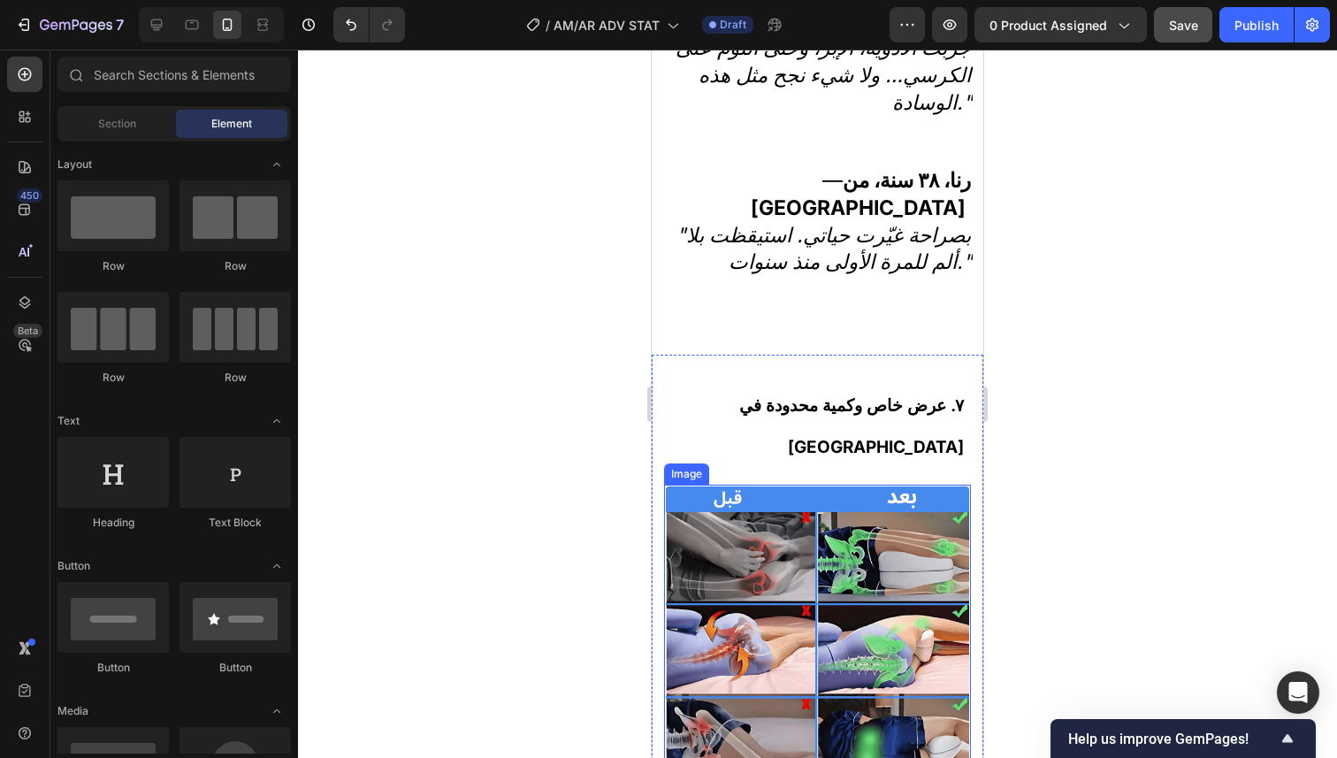
scroll to position [5260, 0]
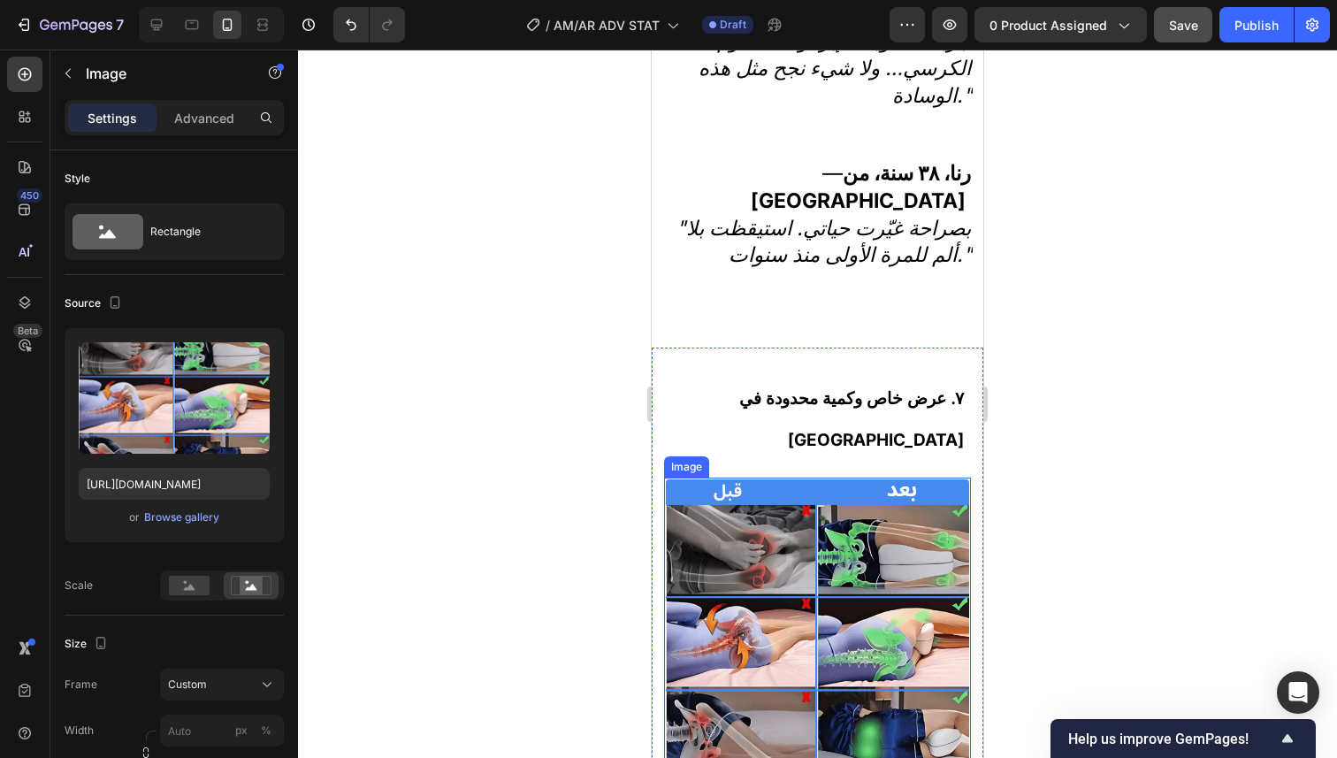
drag, startPoint x: 917, startPoint y: 395, endPoint x: 917, endPoint y: 384, distance: 11.5
click at [917, 479] on img at bounding box center [817, 630] width 303 height 303
click at [781, 454] on icon at bounding box center [781, 461] width 14 height 14
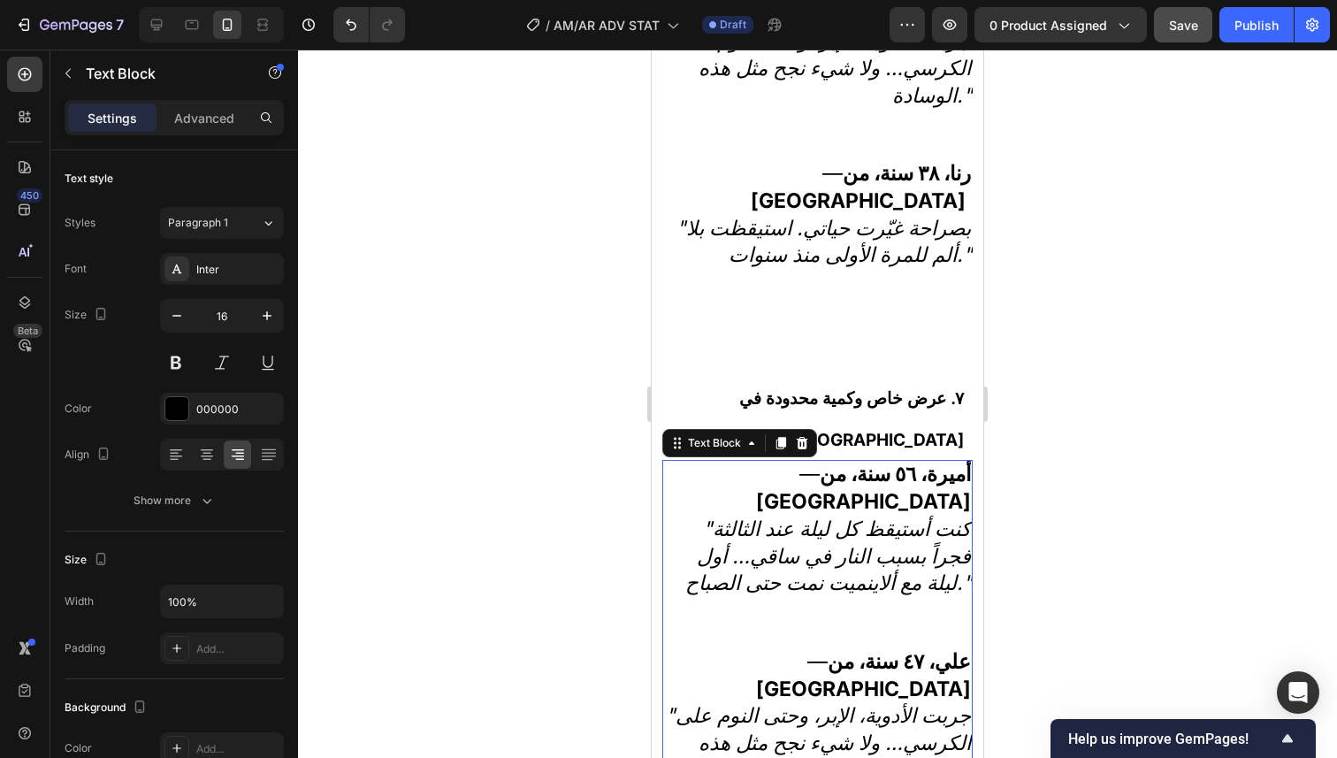
click at [830, 516] on p ""كنت أستيقظ كل ليلة عند الثالثة فجراً بسبب النار في ساقي… أول ليلة مع ألاينميت …" at bounding box center [817, 582] width 307 height 133
click at [824, 516] on icon ""كنت أستيقظ كل ليلة عند الثالثة فجراً بسبب النار في ساقي… أول ليلة مع ألاينميت …" at bounding box center [828, 556] width 286 height 80
click at [818, 516] on icon ""كنت أستيقظ كل ليلة عند الثالثة فجراً بسبب النار في ساقي… أول ليلة مع ألاينميت …" at bounding box center [828, 556] width 286 height 80
click at [816, 516] on icon ""كنت أستيقظ كل ليلة عند الثالثة فجراً بسبب النار في ساقي… أول ليلة مع ألاينميت …" at bounding box center [828, 556] width 286 height 80
click at [814, 516] on icon ""كنت أستيقظ كل ليلة عند الثالثة فجراً بسبب النار في ساقي… أول ليلة مع ألاينميت …" at bounding box center [828, 556] width 286 height 80
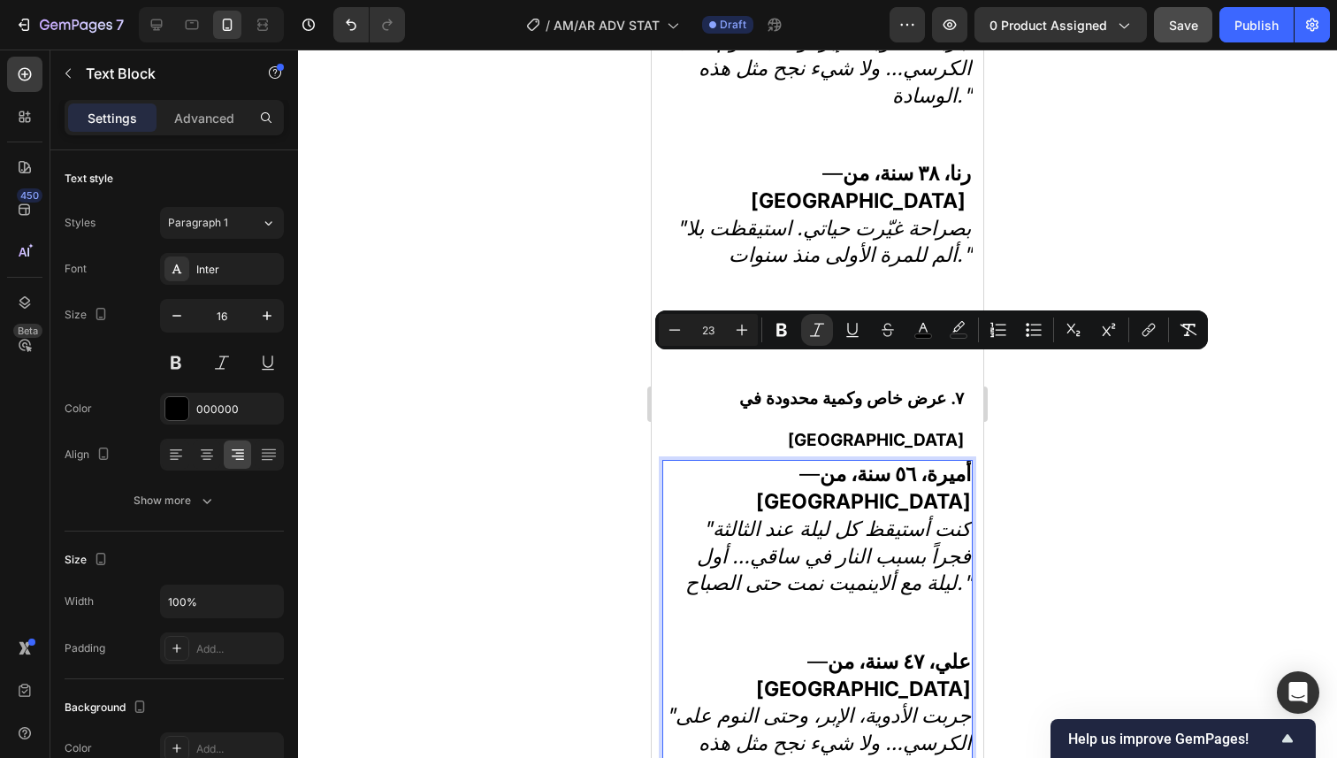
click at [703, 461] on p "— أميرة، ٥٦ سنة، من أنطلياس" at bounding box center [817, 488] width 307 height 55
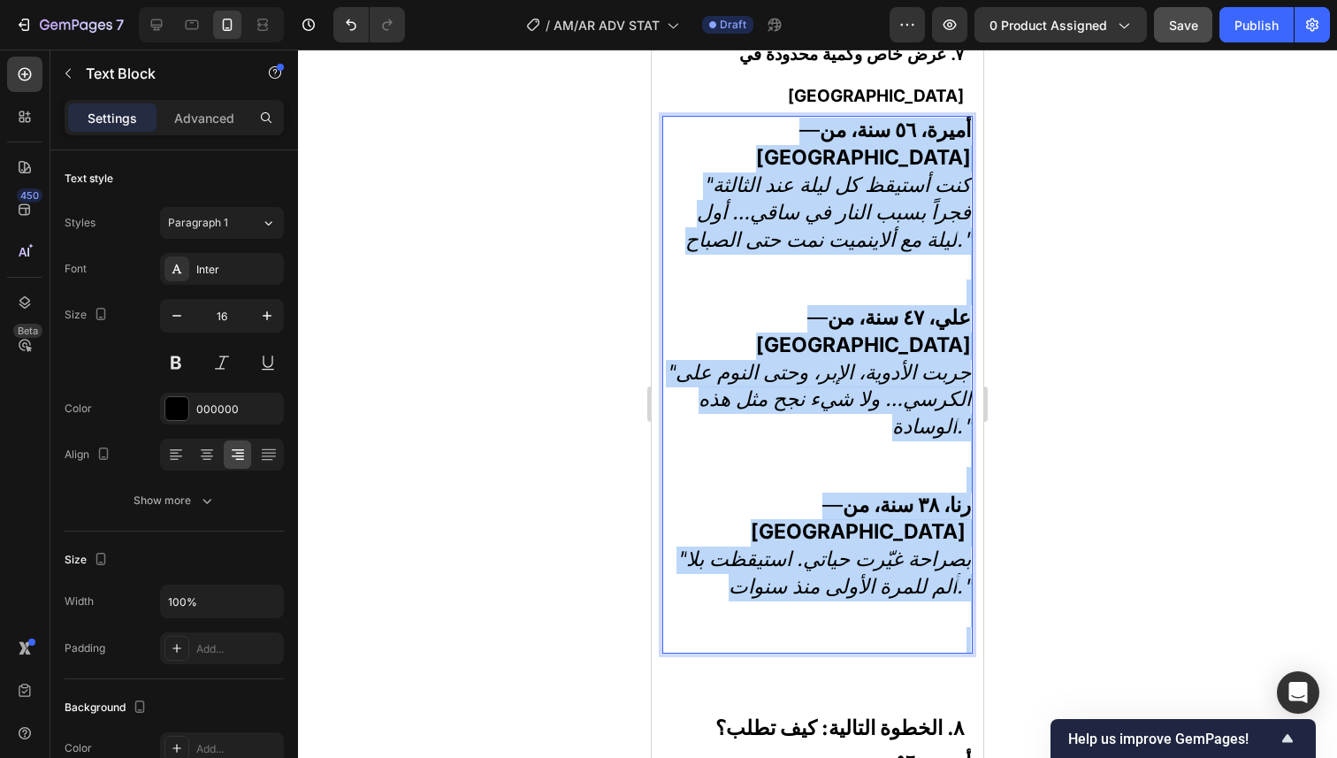
scroll to position [5746, 0]
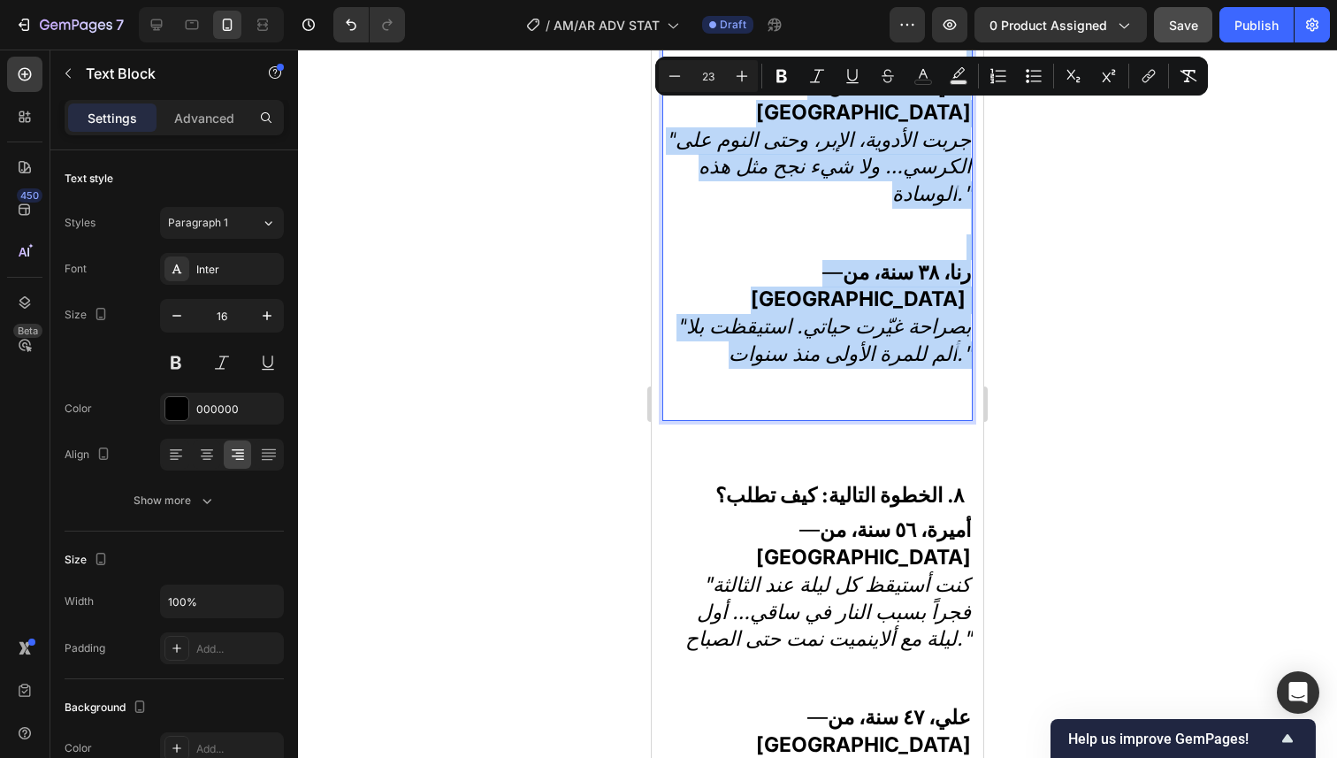
drag, startPoint x: 705, startPoint y: 347, endPoint x: 920, endPoint y: 271, distance: 227.9
click at [920, 271] on div "— أميرة، ٥٦ سنة، من أنطلياس "كنت أستيقظ كل ليلة عند الثالثة فجراً بسبب النار في…" at bounding box center [817, 152] width 310 height 538
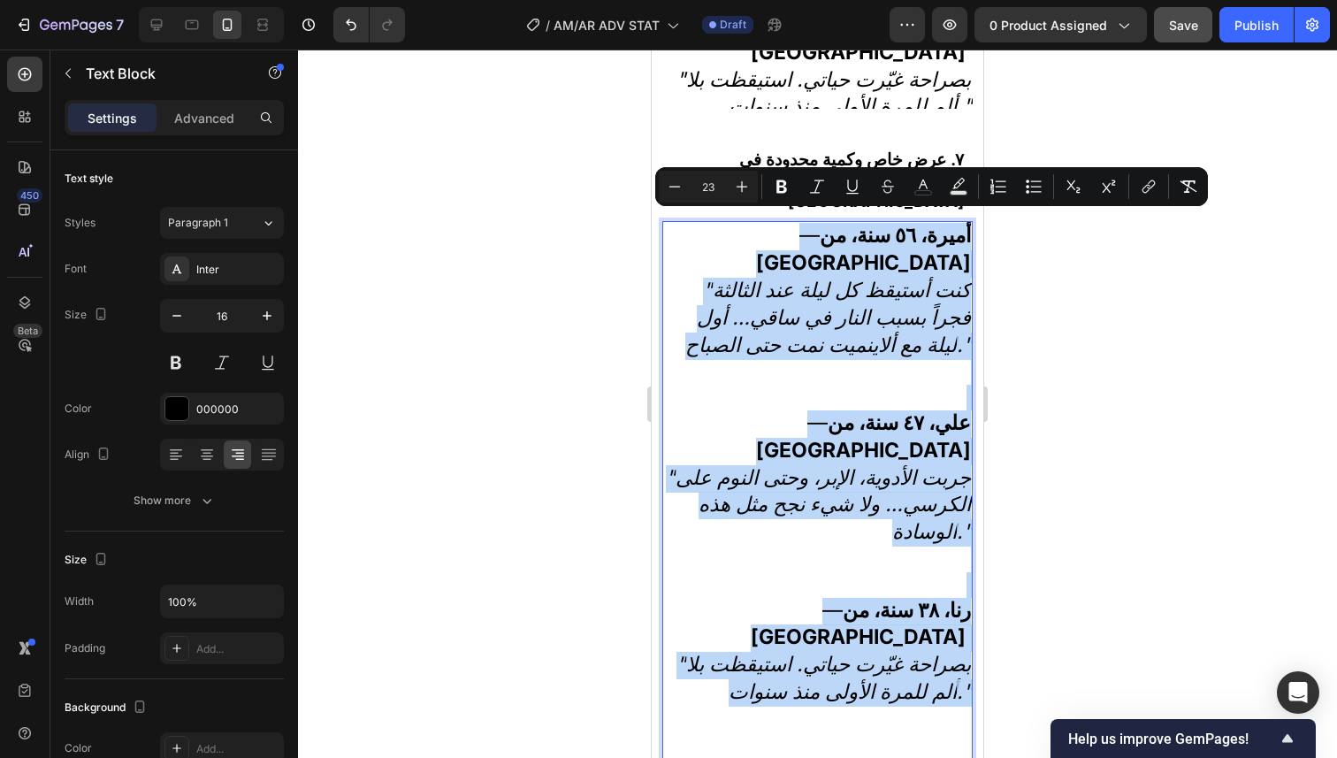
scroll to position [5365, 0]
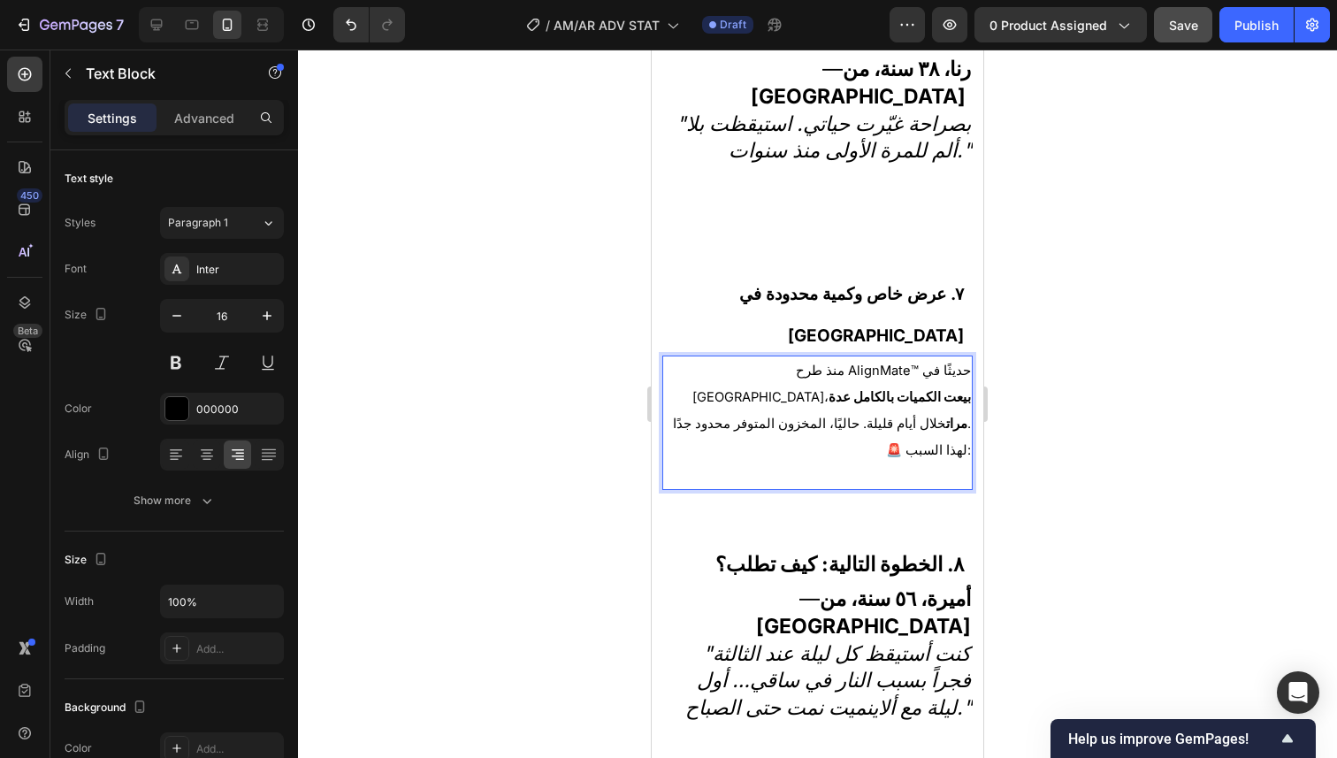
click at [937, 362] on span "منذ طرح AlignMate™ حديثًا في لبنان، بيعت الكميات بالكامل عدة مرات خلال أيام قلي…" at bounding box center [822, 396] width 298 height 69
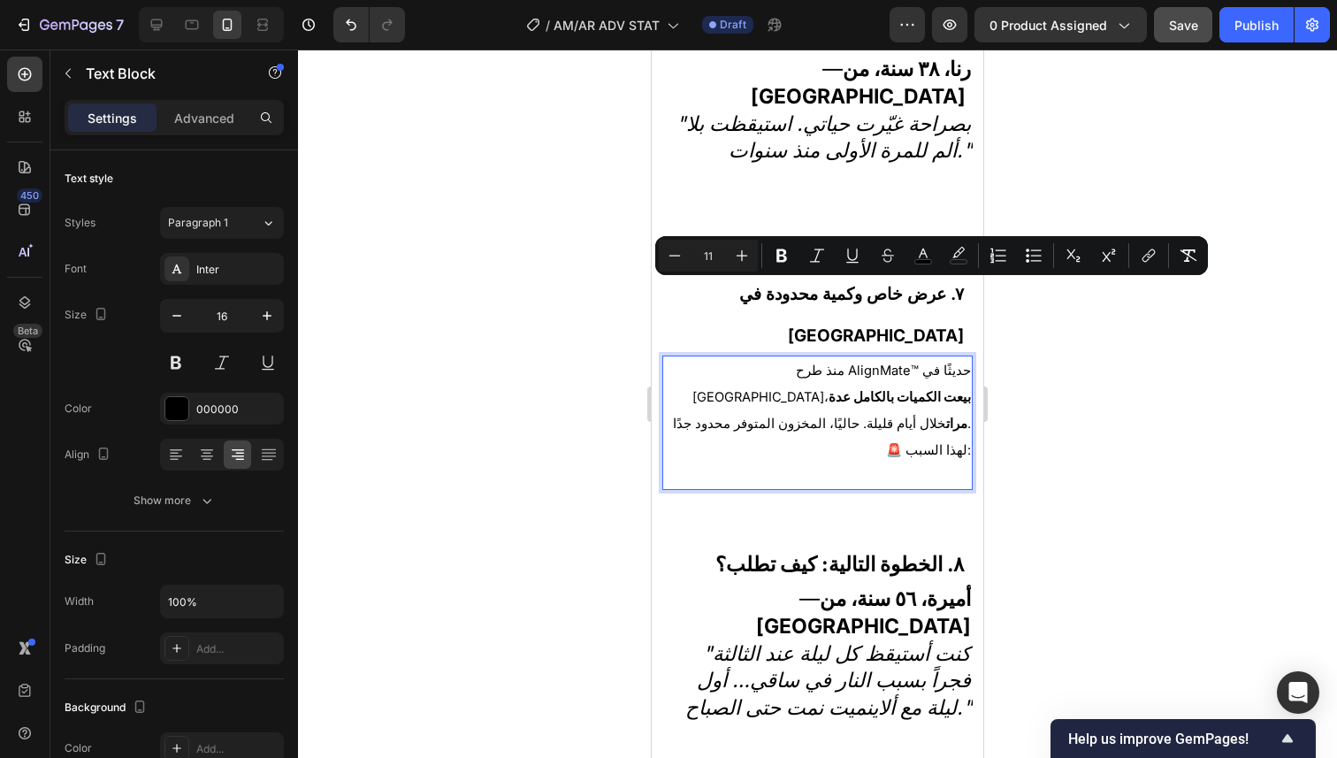
click at [958, 355] on div "منذ طرح AlignMate™ حديثًا في لبنان، بيعت الكميات بالكامل عدة مرات خلال أيام قلي…" at bounding box center [817, 422] width 310 height 134
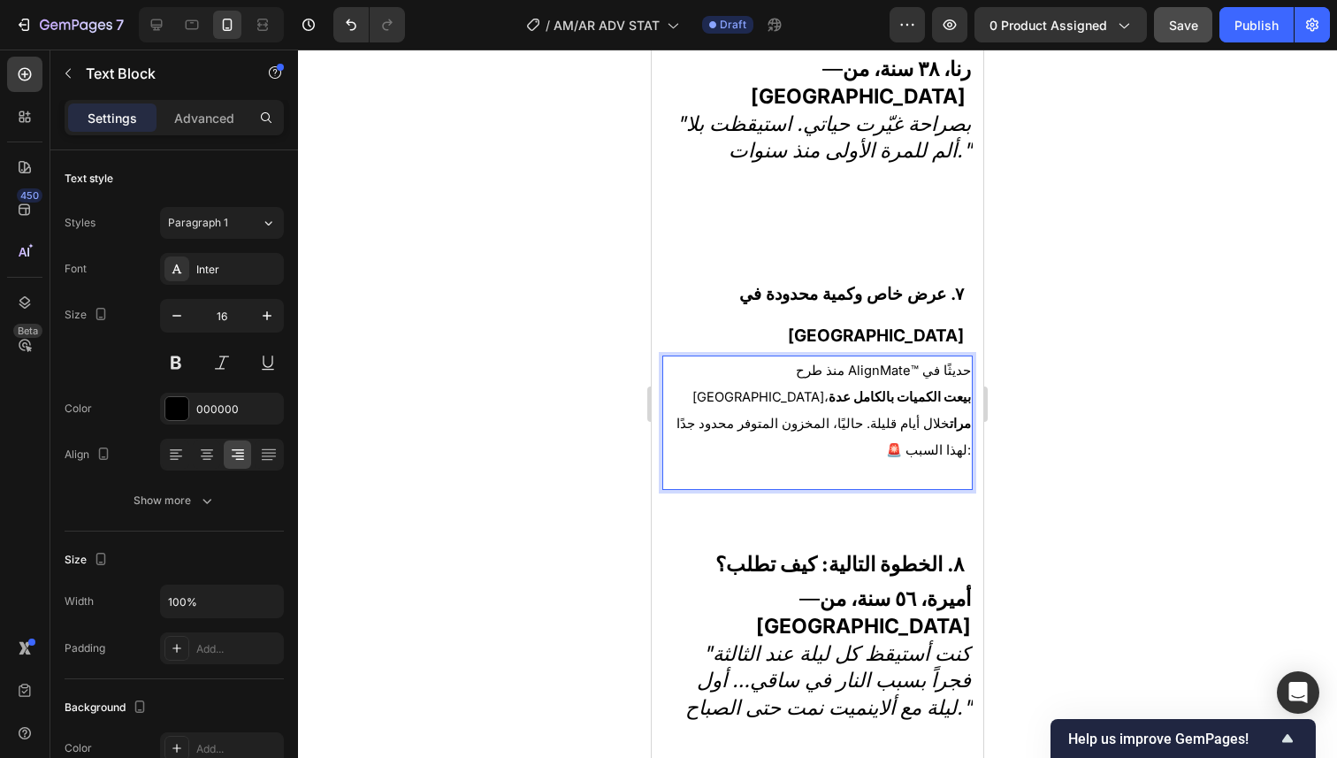
click at [911, 357] on p "منذ طرح AlignMate™ حديثًا في لبنان، بيعت الكميات بالكامل عدة مرات خلال أيام قلي…" at bounding box center [817, 396] width 307 height 79
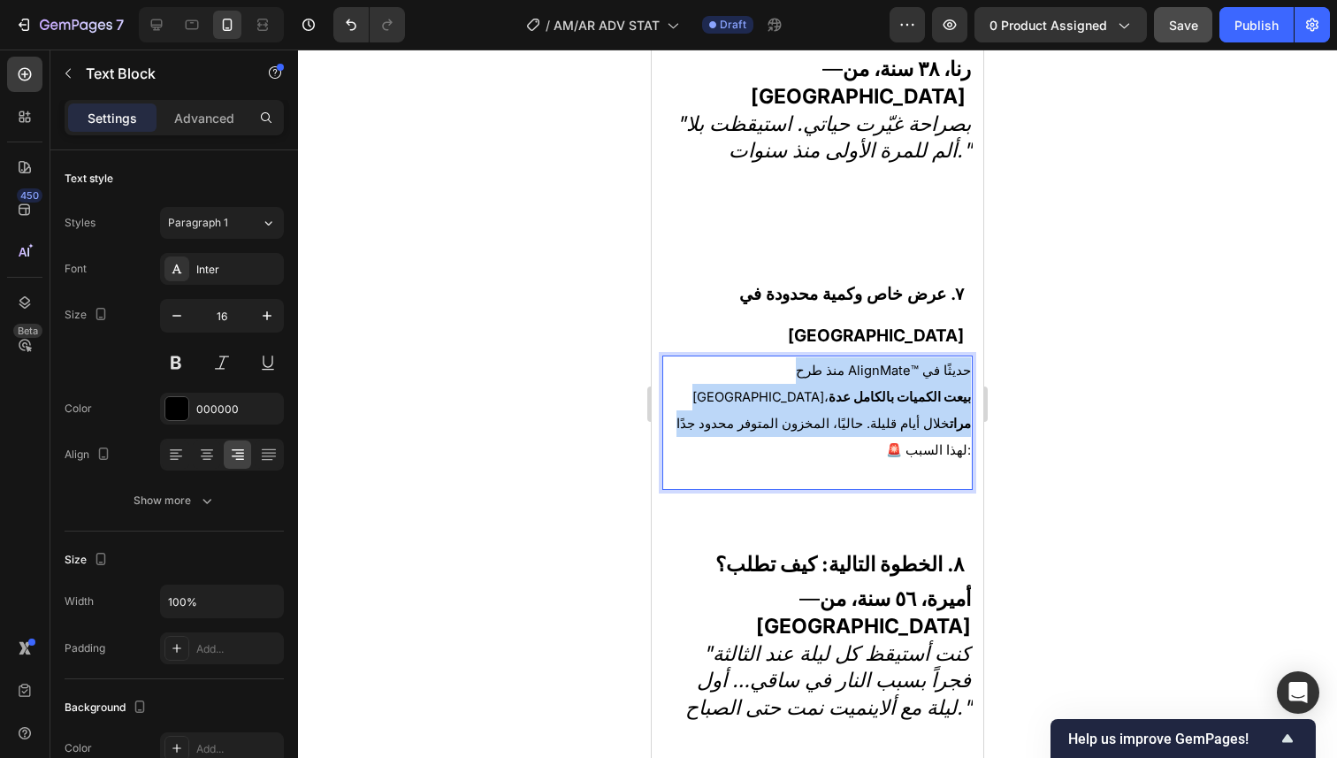
click at [911, 357] on p "منذ طرح AlignMate™ حديثًا في لبنان، بيعت الكميات بالكامل عدة مرات خلال أيام قلي…" at bounding box center [817, 396] width 307 height 79
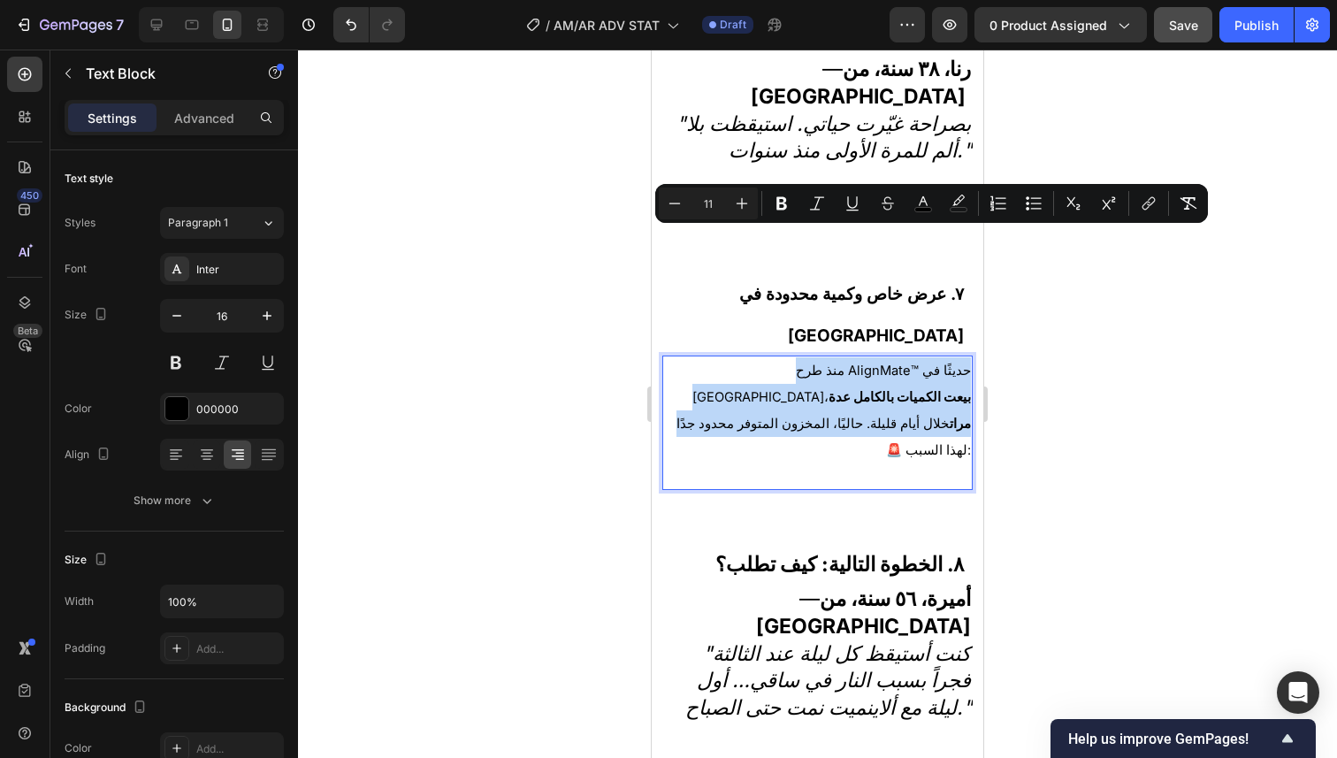
click at [911, 357] on p "منذ طرح AlignMate™ حديثًا في لبنان، بيعت الكميات بالكامل عدة مرات خلال أيام قلي…" at bounding box center [817, 396] width 307 height 79
click at [914, 357] on p "منذ طرح AlignMate™ حديثًا في لبنان، بيعت الكميات بالكامل عدة مرات خلال أيام قلي…" at bounding box center [817, 396] width 307 height 79
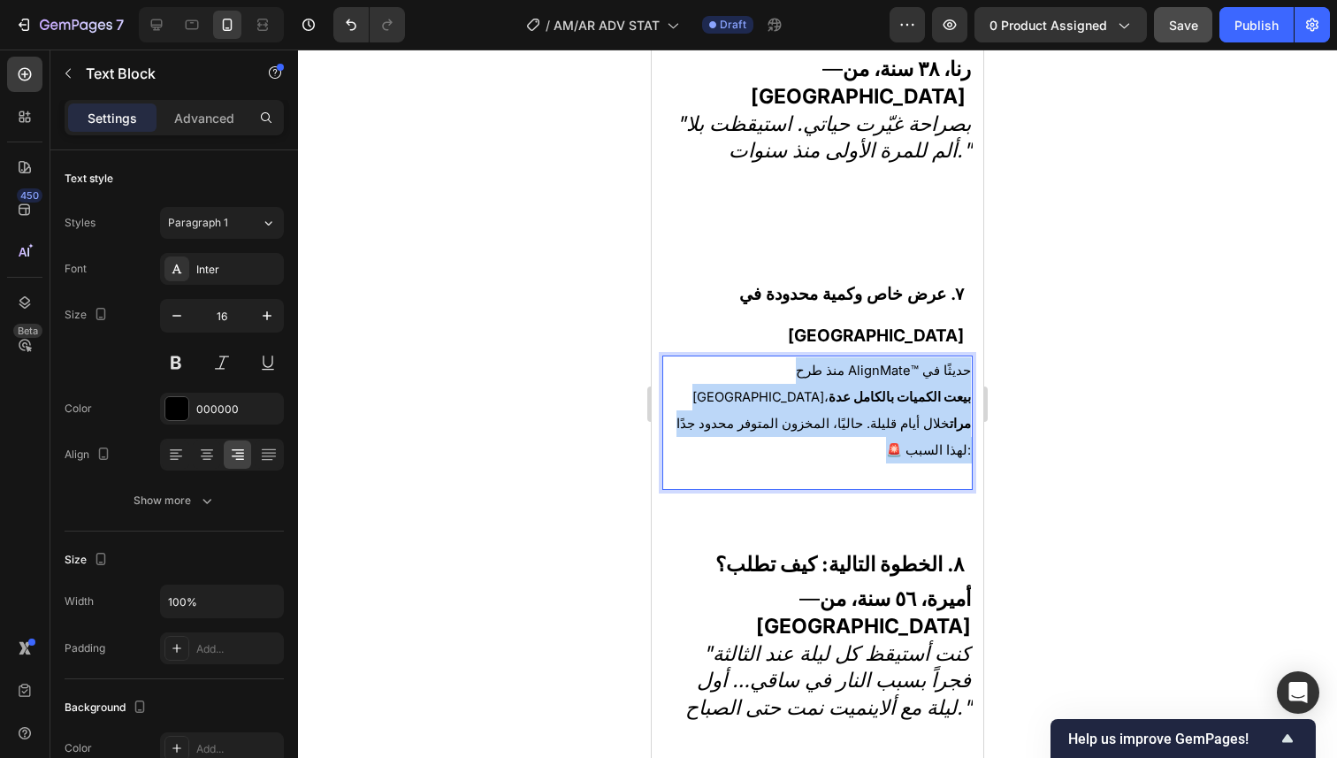
drag, startPoint x: 876, startPoint y: 319, endPoint x: 944, endPoint y: 241, distance: 103.4
click at [944, 355] on div "منذ طرح AlignMate™ حديثًا في لبنان، بيعت الكميات بالكامل عدة مرات خلال أيام قلي…" at bounding box center [817, 422] width 310 height 134
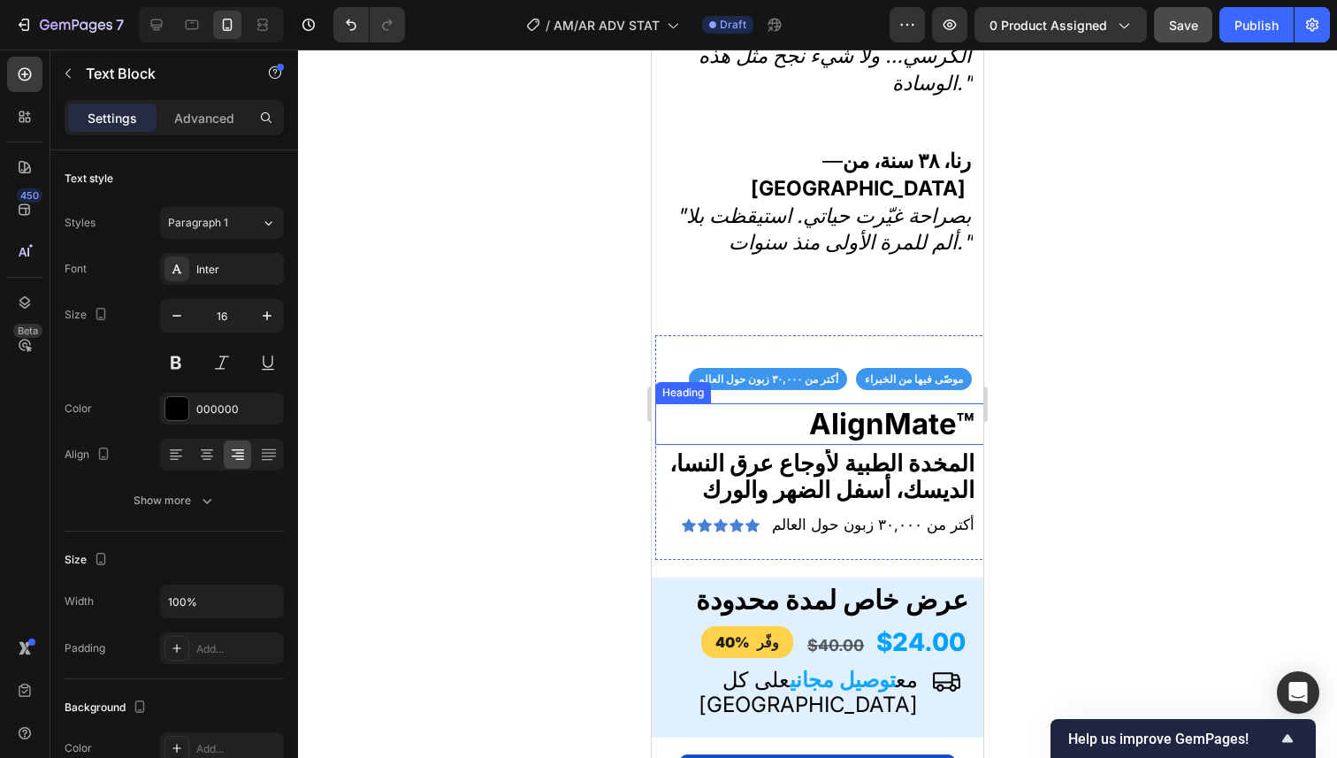
scroll to position [6033, 0]
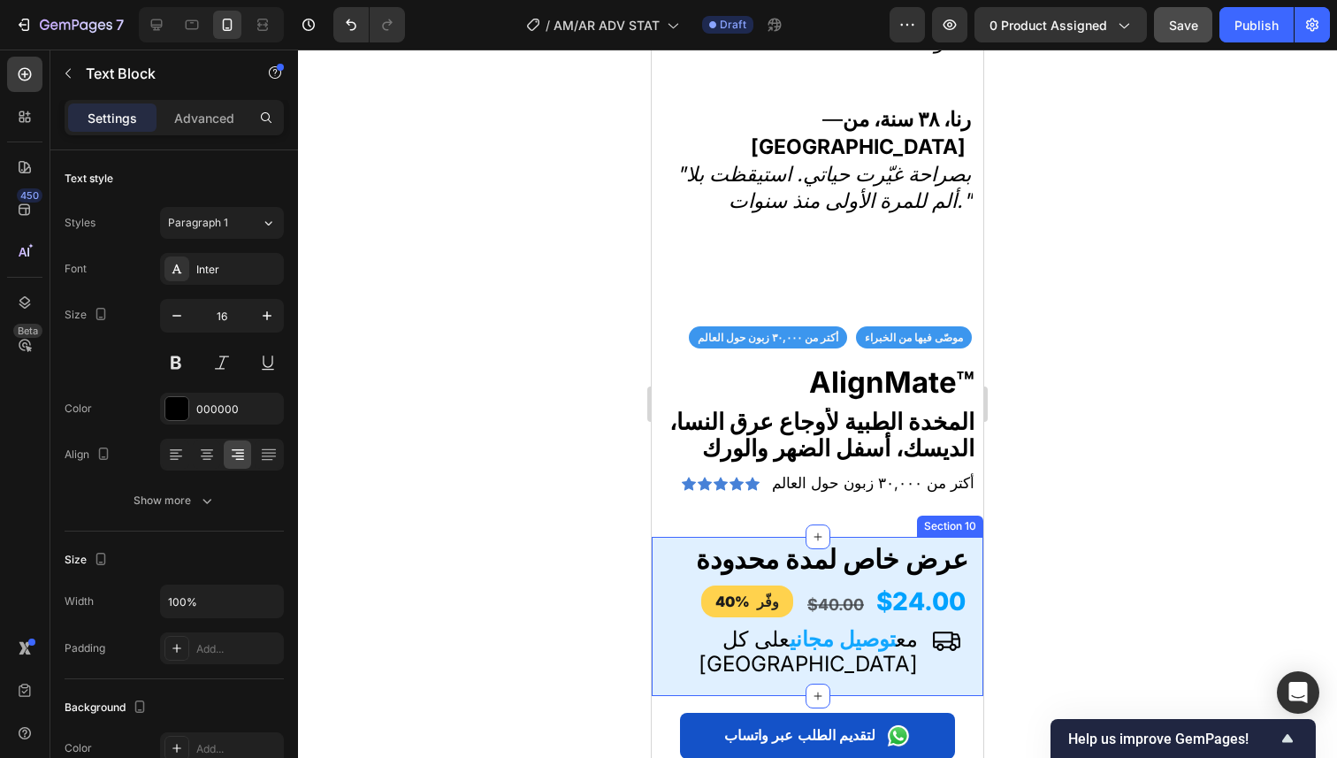
click at [957, 602] on div "عرض خاص لمدة محدودة Heading $24.00 $40.00 وفّر 40% Custom Code مع توصيل مجاني ع…" at bounding box center [818, 615] width 332 height 141
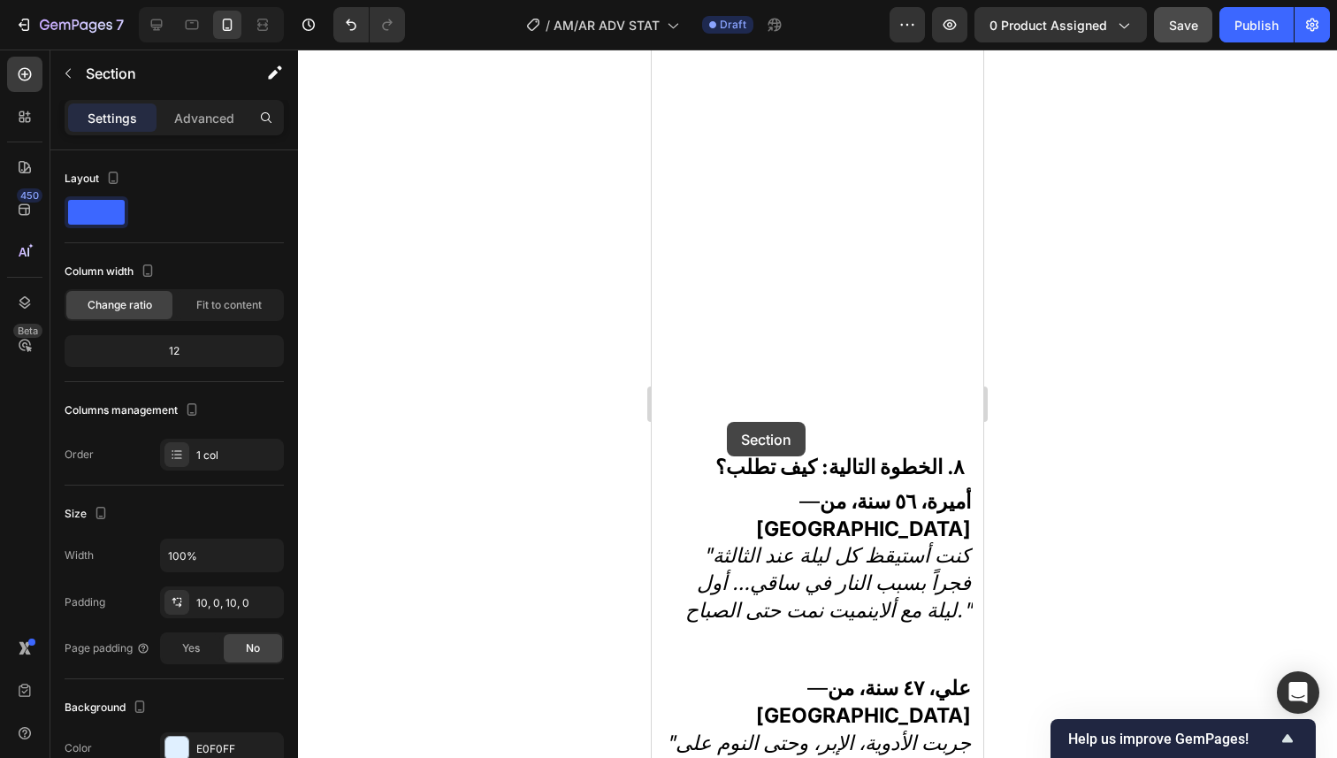
scroll to position [5184, 0]
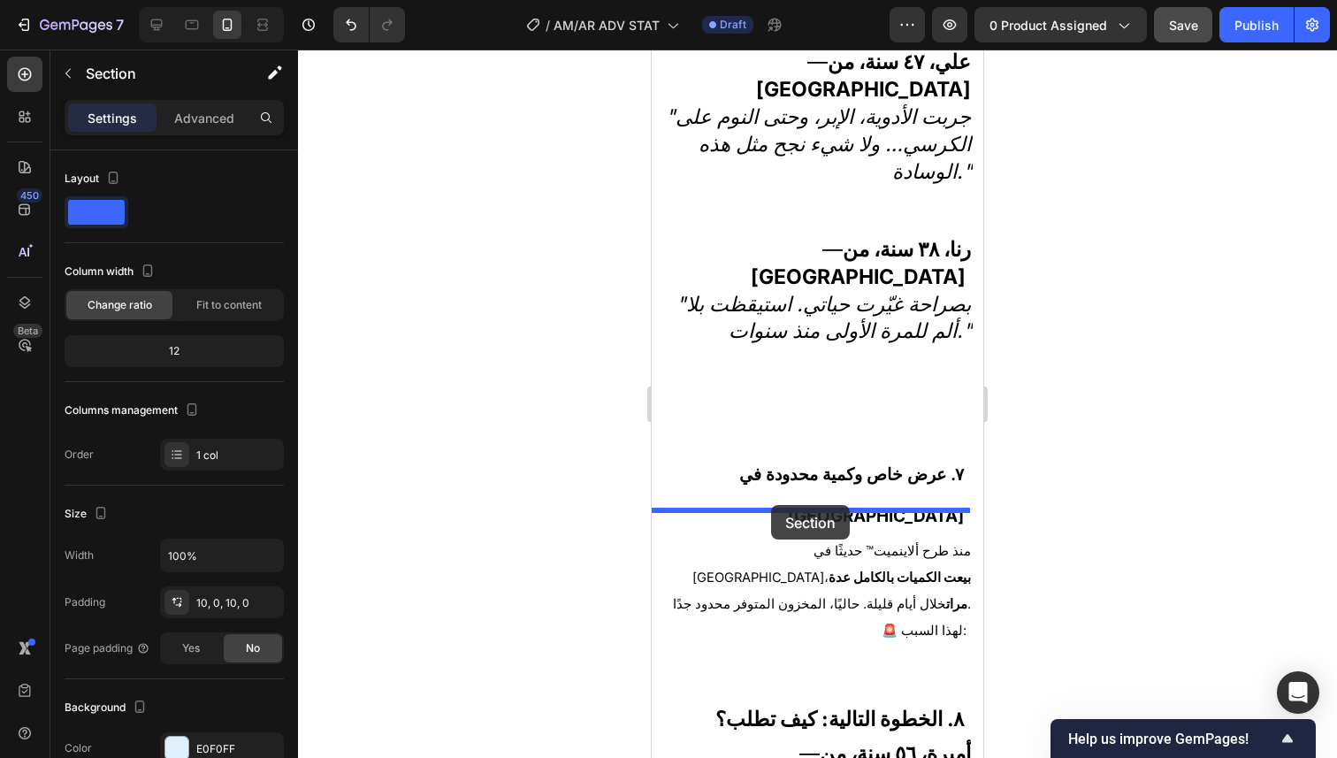
drag, startPoint x: 679, startPoint y: 446, endPoint x: 771, endPoint y: 505, distance: 109.4
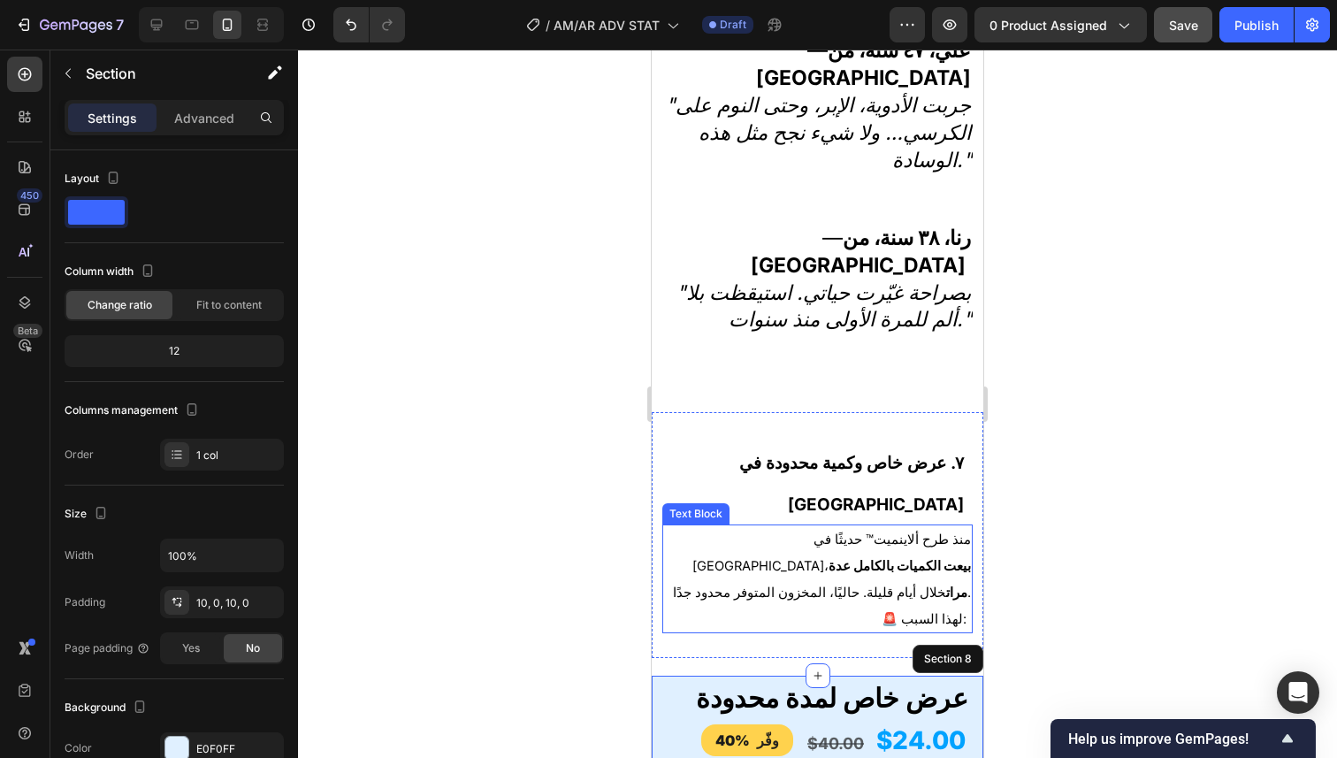
scroll to position [5201, 0]
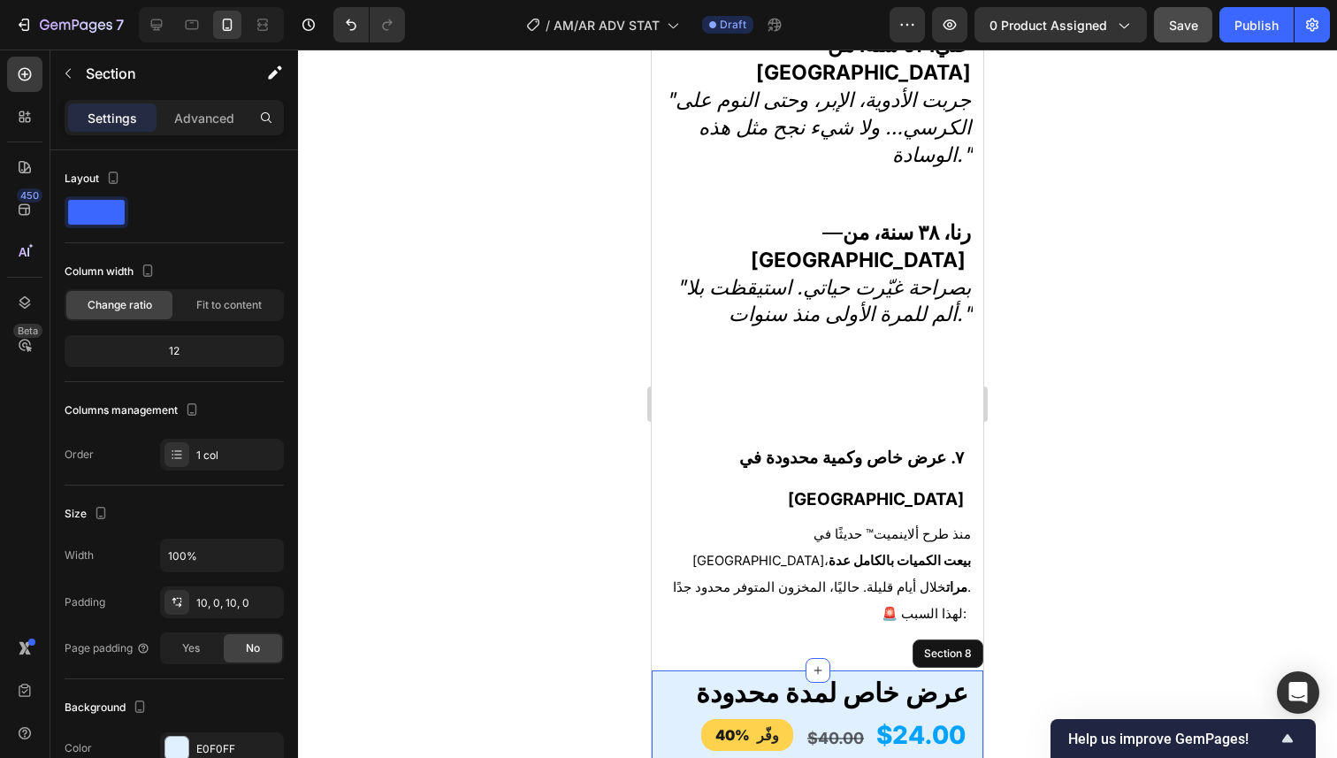
click at [1091, 439] on div at bounding box center [817, 404] width 1039 height 708
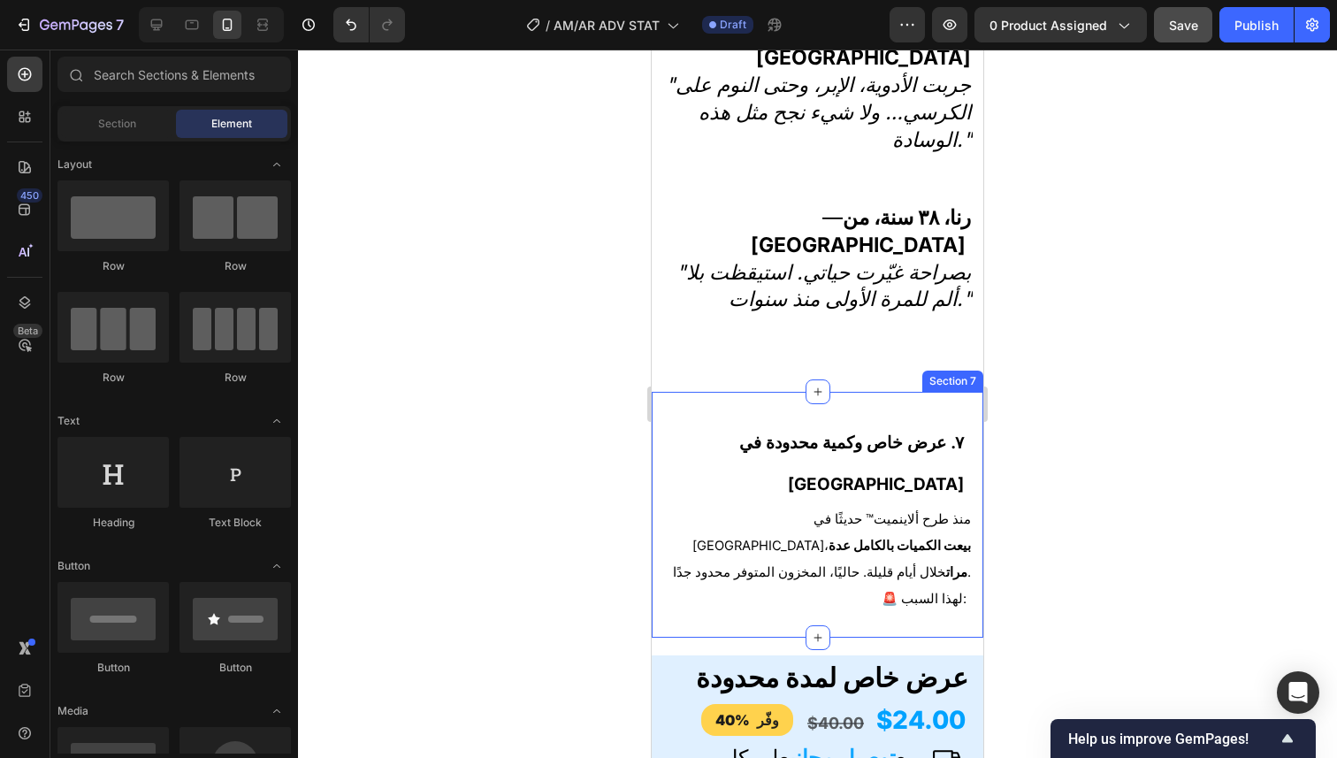
scroll to position [5225, 0]
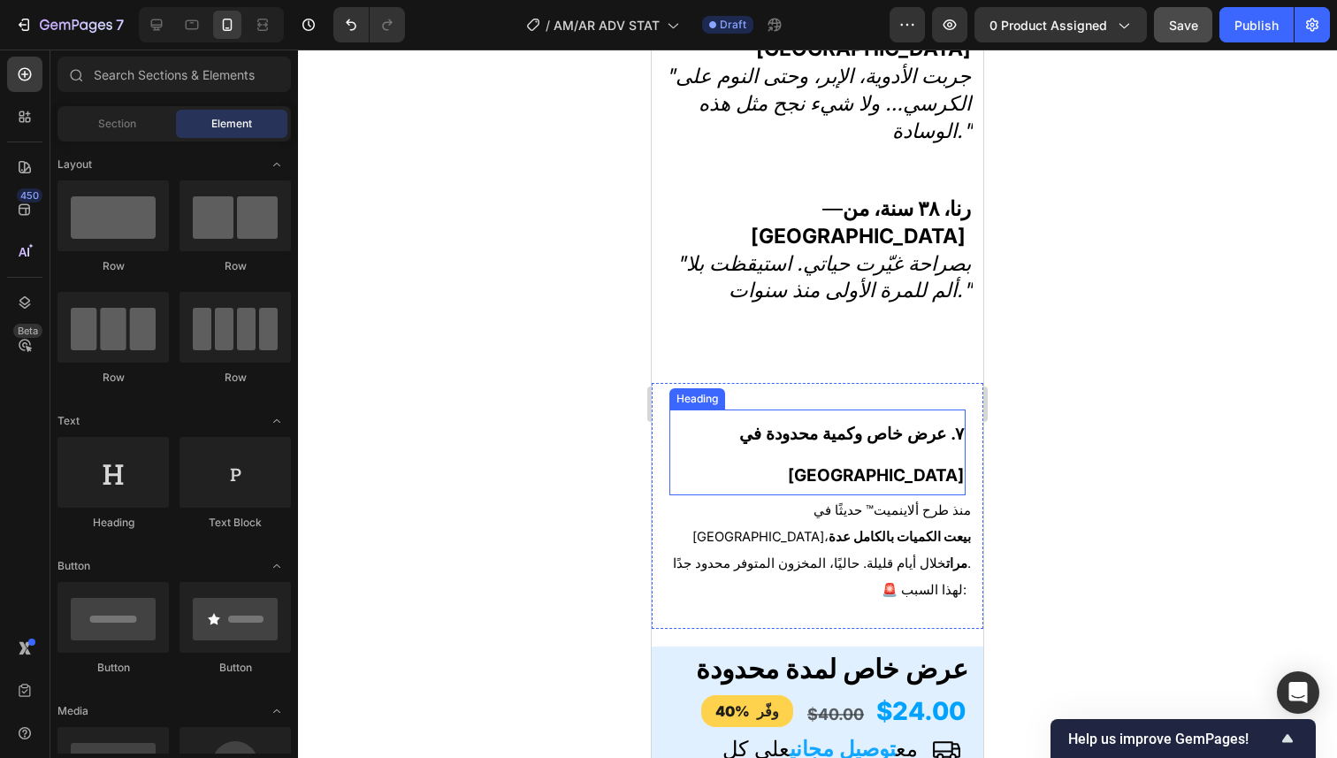
click at [855, 423] on strong "٧. عرض خاص وكمية محدودة في لبنان" at bounding box center [851, 454] width 225 height 62
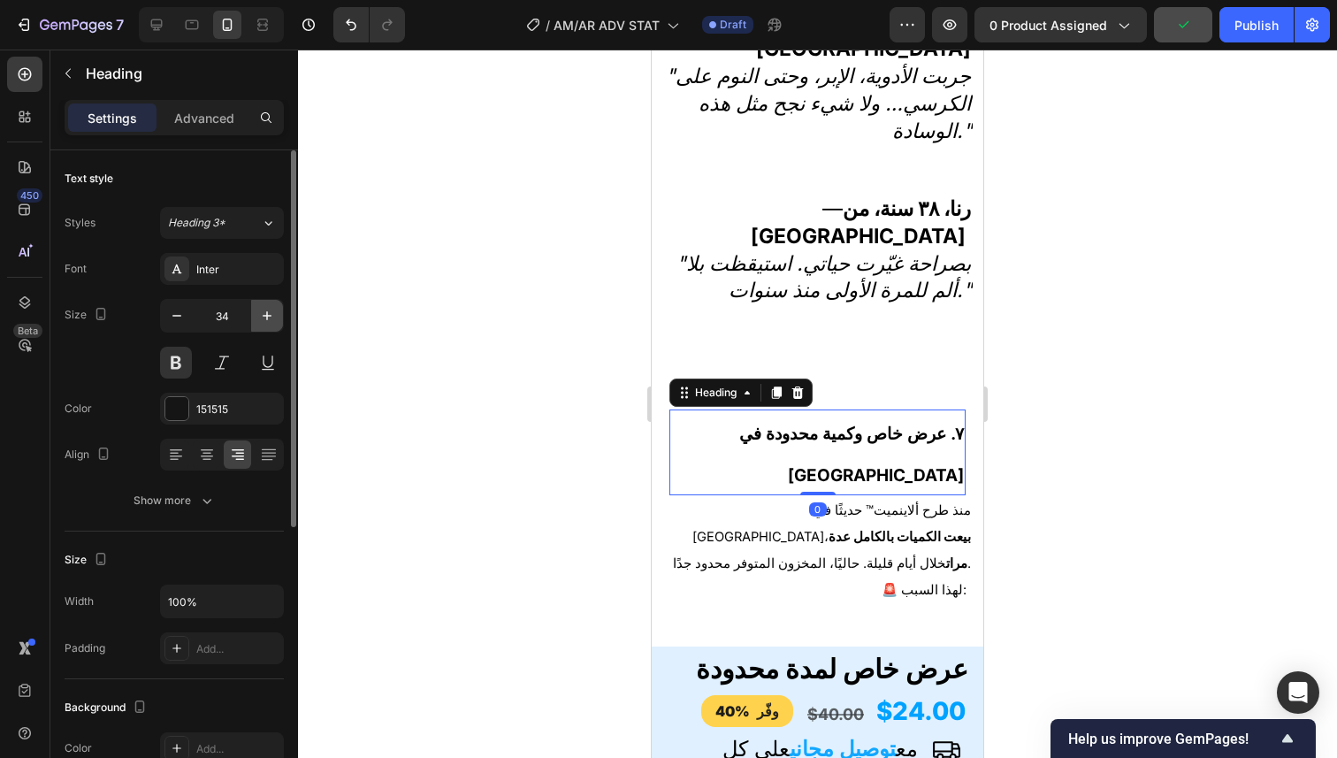
click at [255, 315] on button "button" at bounding box center [267, 316] width 32 height 32
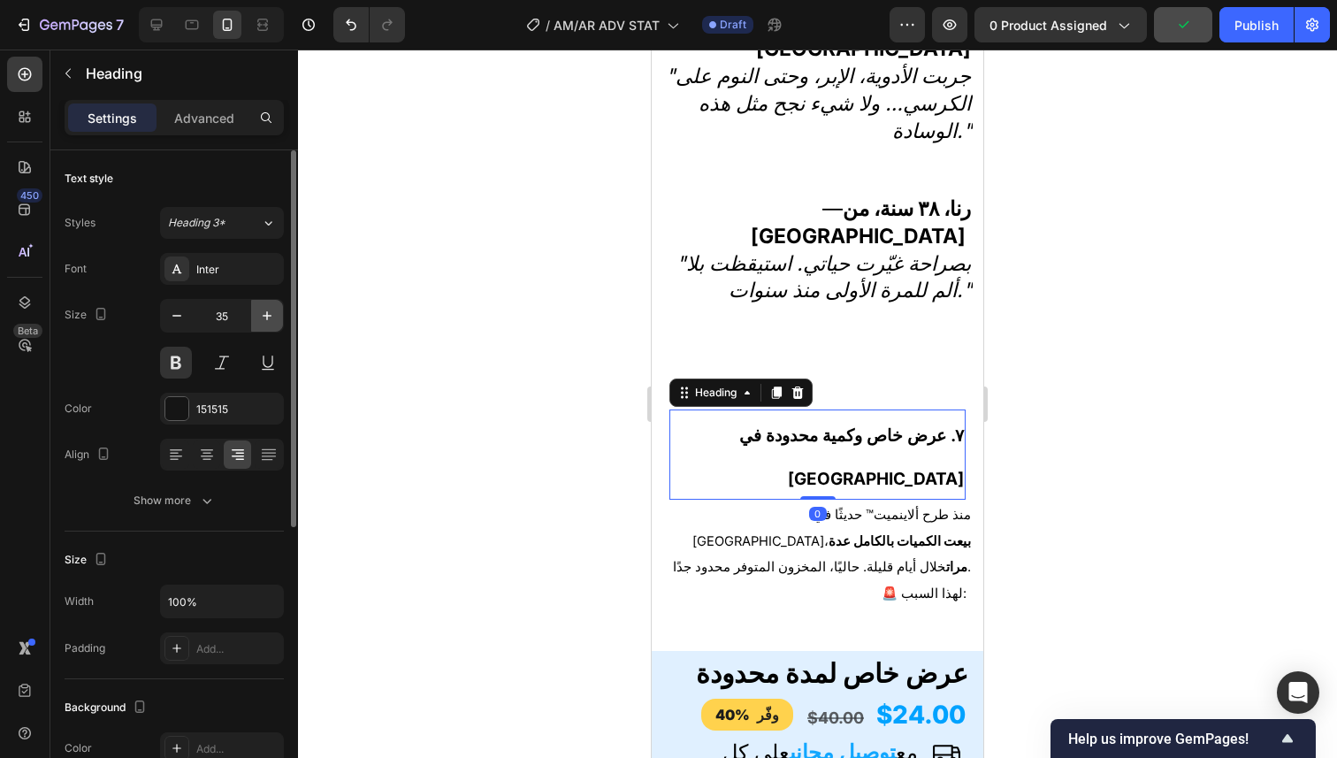
click at [255, 315] on button "button" at bounding box center [267, 316] width 32 height 32
click at [170, 303] on button "button" at bounding box center [177, 316] width 32 height 32
type input "34"
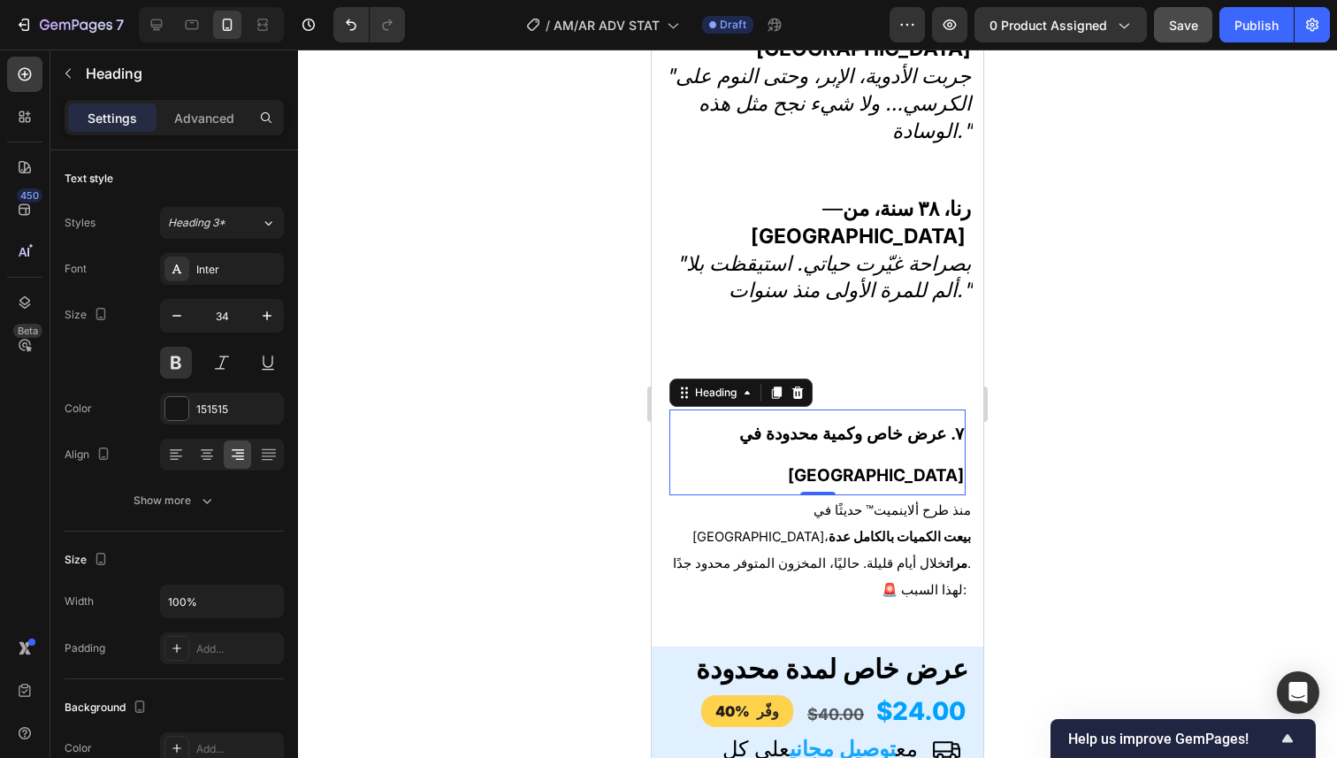
click at [1045, 322] on div at bounding box center [817, 404] width 1039 height 708
click at [881, 409] on h2 "٧. عرض خاص وكمية محدودة في لبنان" at bounding box center [817, 452] width 296 height 87
click at [771, 423] on strong "٧. عرض خاص وكمية محدودة في لبنان" at bounding box center [851, 454] width 225 height 62
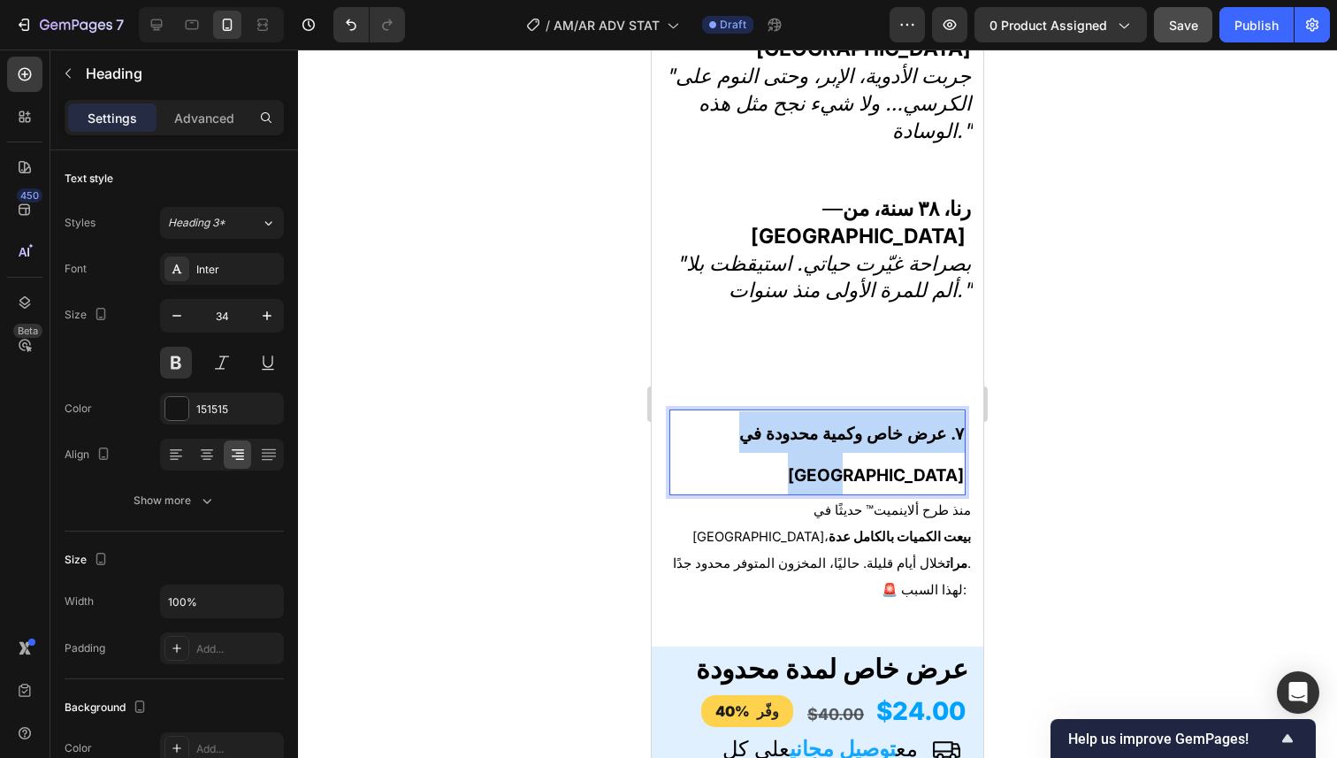
click at [771, 423] on strong "٧. عرض خاص وكمية محدودة في لبنان" at bounding box center [851, 454] width 225 height 62
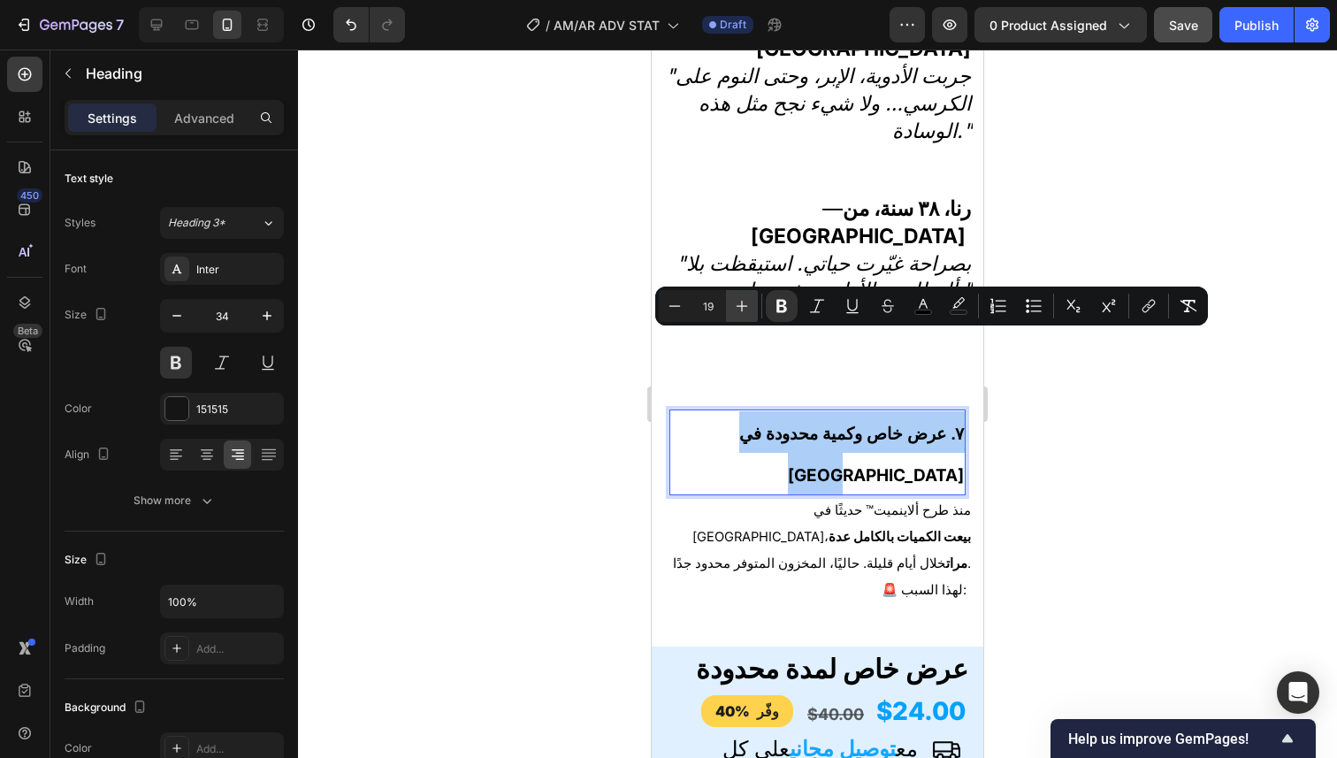
click at [745, 316] on button "Plus" at bounding box center [742, 306] width 32 height 32
type input "20"
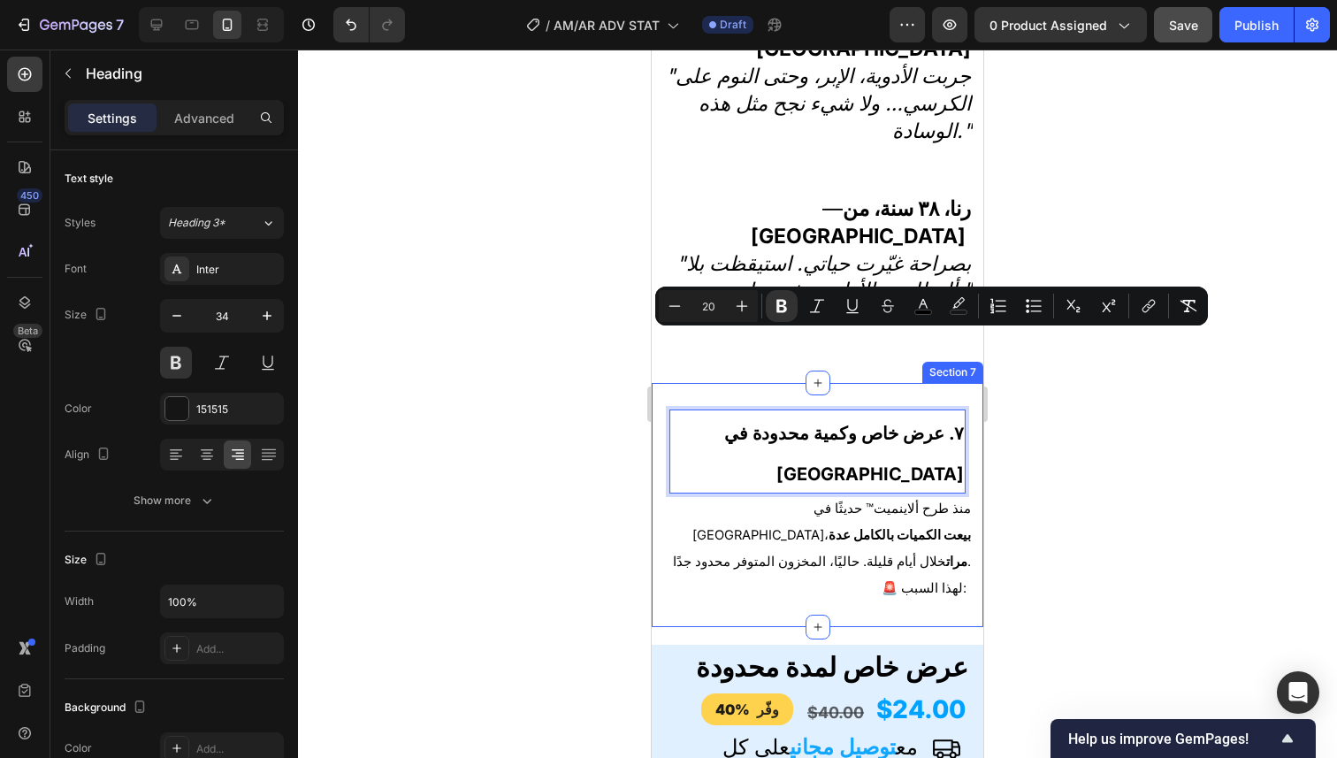
click at [1128, 380] on div at bounding box center [817, 404] width 1039 height 708
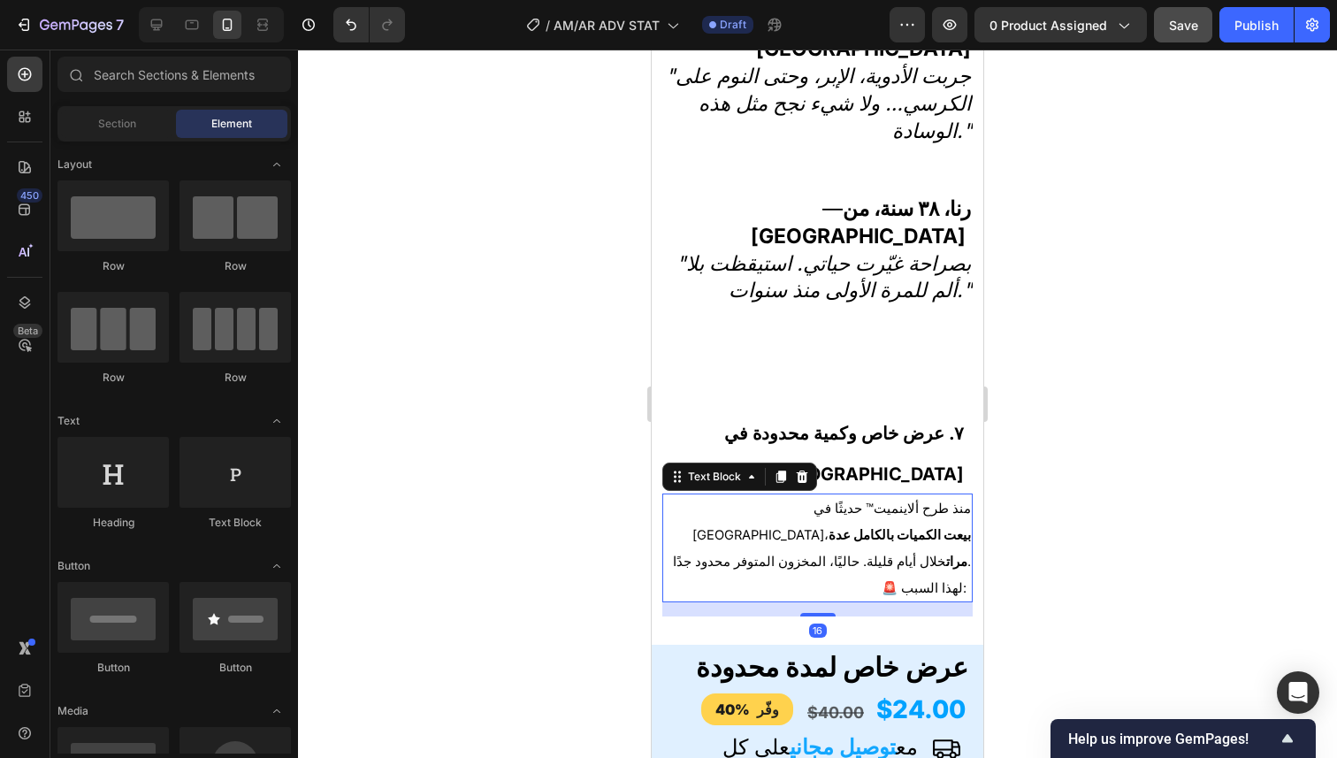
click at [903, 495] on p "منذ طرح ألاينميت™ حديثًا في لبنان، بيعت الكميات بالكامل عدة مرات خلال أيام قليل…" at bounding box center [817, 534] width 307 height 79
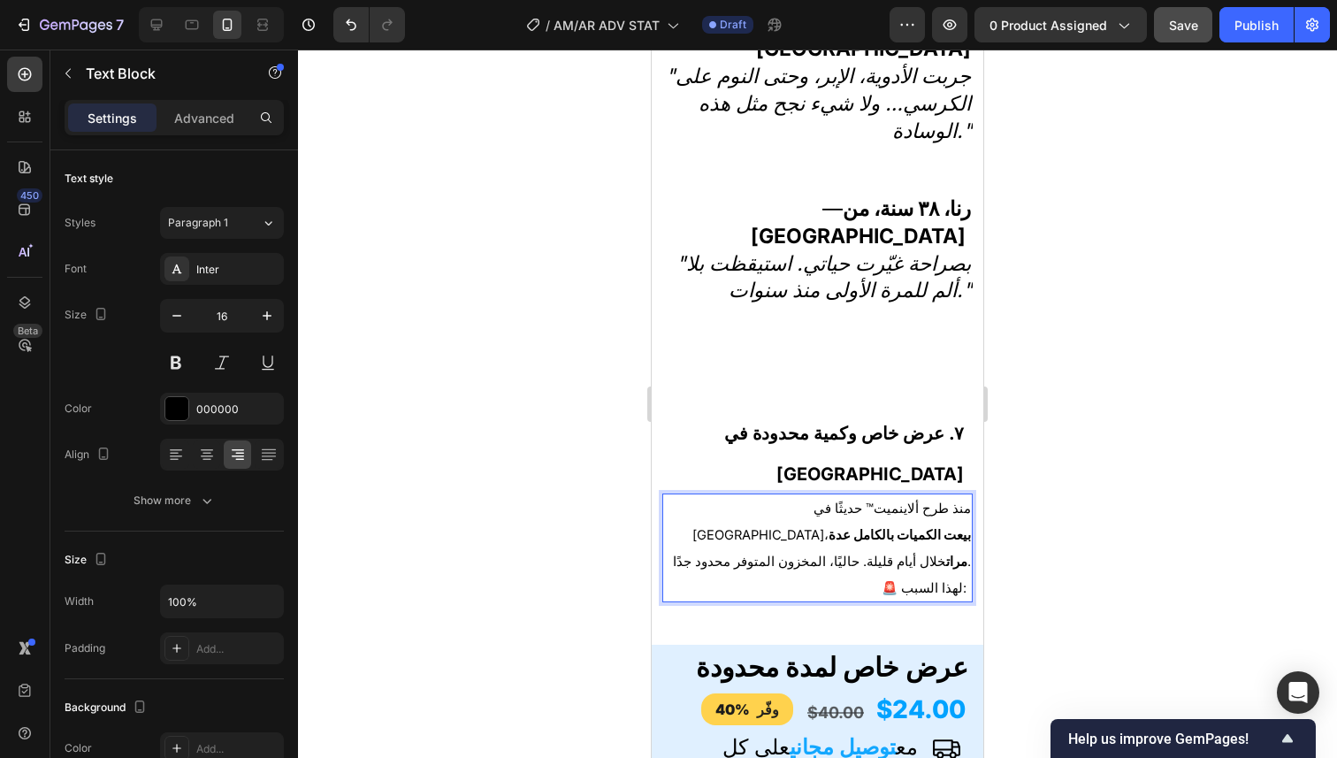
click at [828, 527] on strong "بيعت الكميات بالكامل عدة مرات" at bounding box center [899, 548] width 142 height 42
click at [759, 495] on p "منذ طرح ألاينميت™ حديثًا في لبنان، بيعت الكميات بالكامل عدة مرات خلال أيام قليل…" at bounding box center [817, 534] width 307 height 79
click at [784, 500] on span "منذ طرح ألاينميت™ حديثًا في لبنان، بيعت الكميات بالكامل عدة مرات خلال أيام قليل…" at bounding box center [822, 534] width 298 height 69
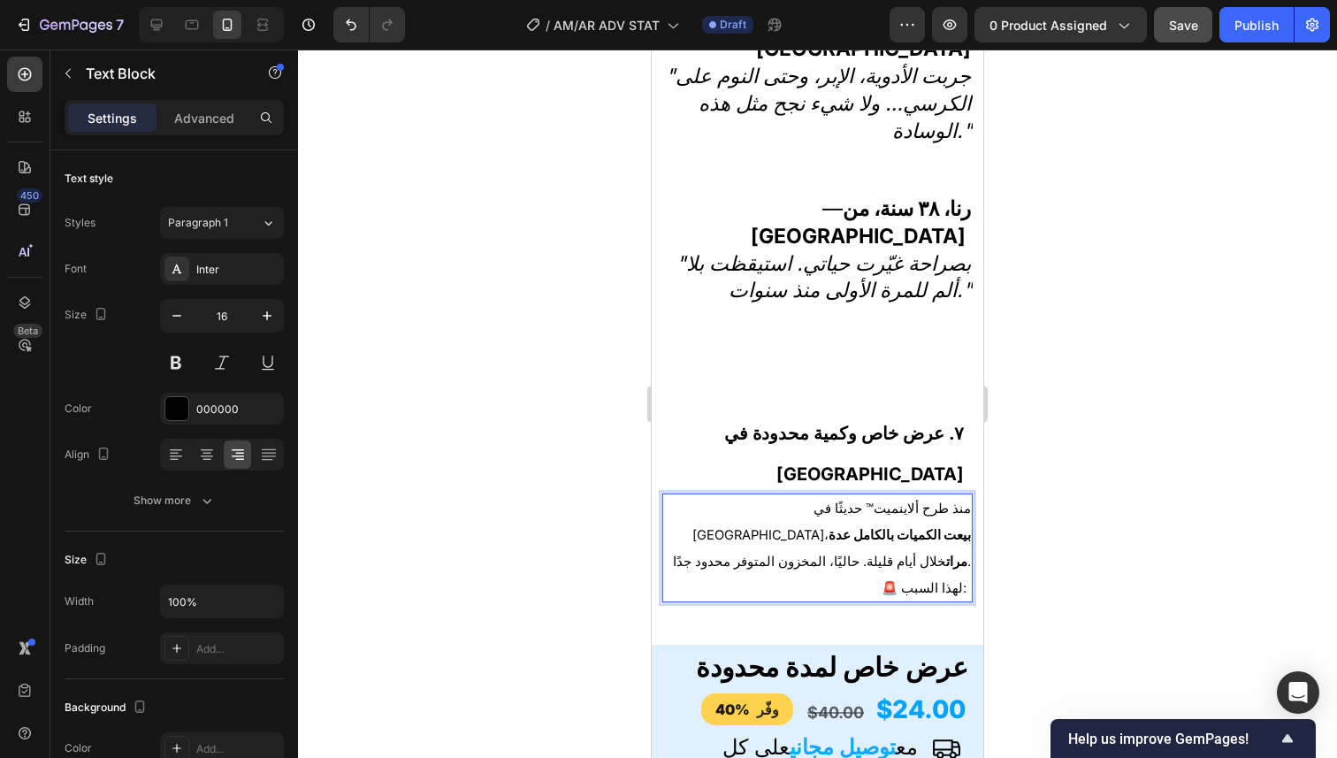
click at [886, 580] on span "🚨 لهذا السبب:" at bounding box center [923, 588] width 85 height 16
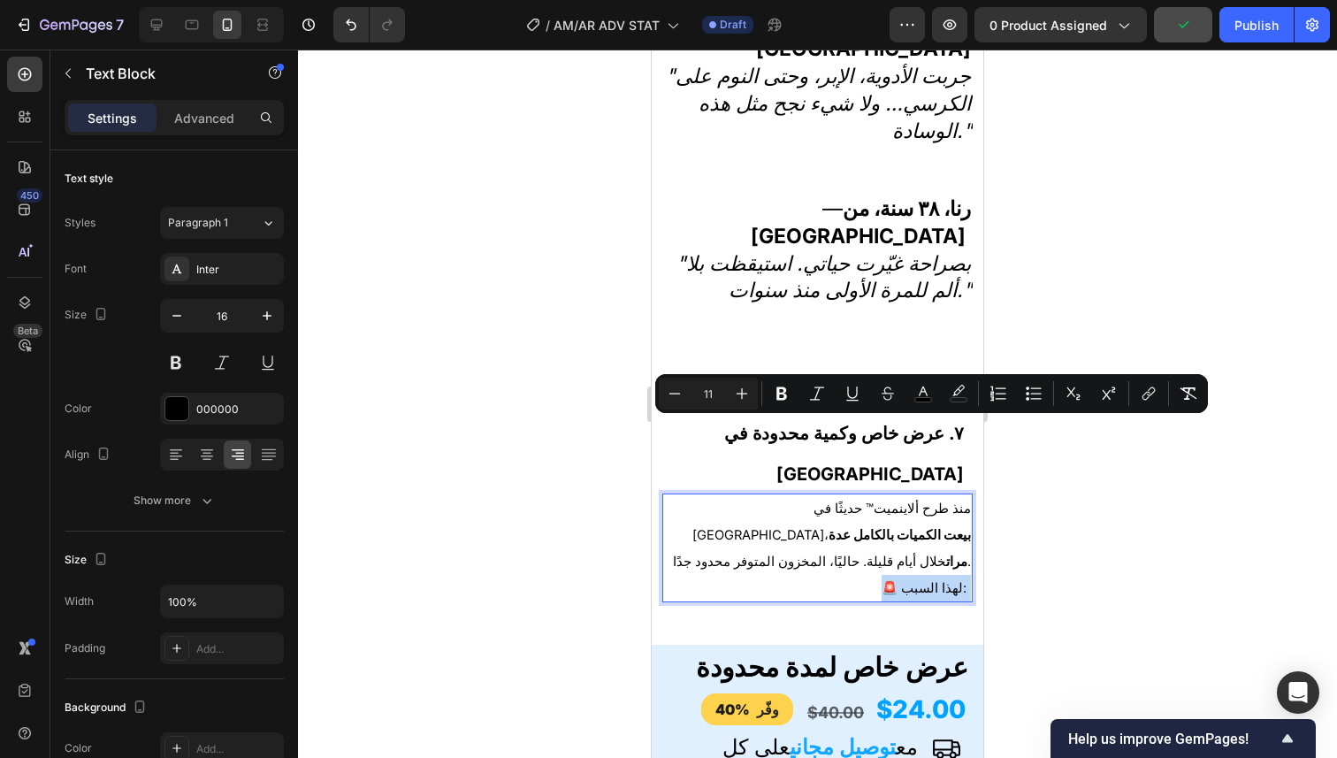
click at [886, 580] on span "🚨 لهذا السبب:" at bounding box center [923, 588] width 85 height 16
click at [820, 493] on div "منذ طرح ألاينميت™ حديثًا في لبنان، بيعت الكميات بالكامل عدة مرات خلال أيام قليل…" at bounding box center [817, 547] width 310 height 109
type input "16"
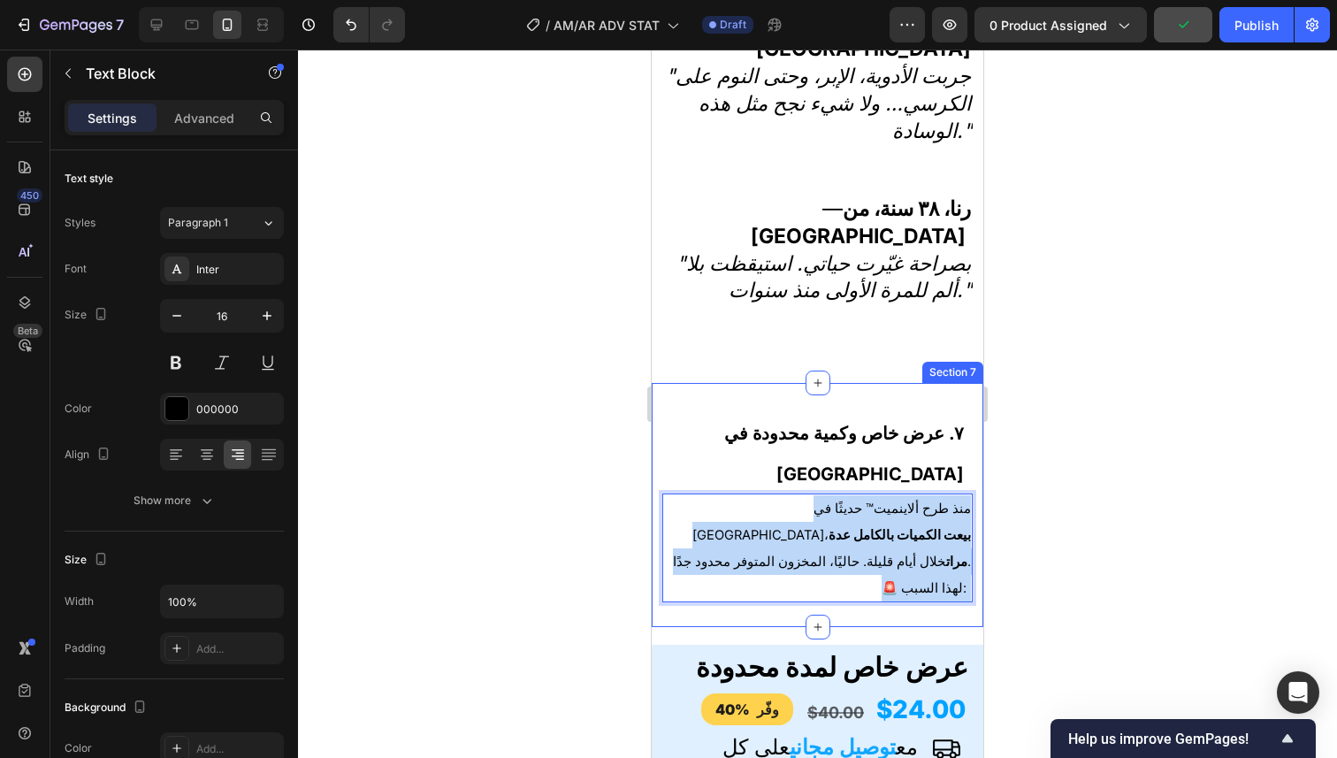
drag, startPoint x: 686, startPoint y: 376, endPoint x: 849, endPoint y: 453, distance: 179.9
click at [849, 453] on div "⁠⁠⁠⁠⁠⁠⁠ ٧. عرض خاص وكمية محدودة في لبنان Heading منذ طرح ألاينميت™ حديثًا في لب…" at bounding box center [817, 513] width 310 height 208
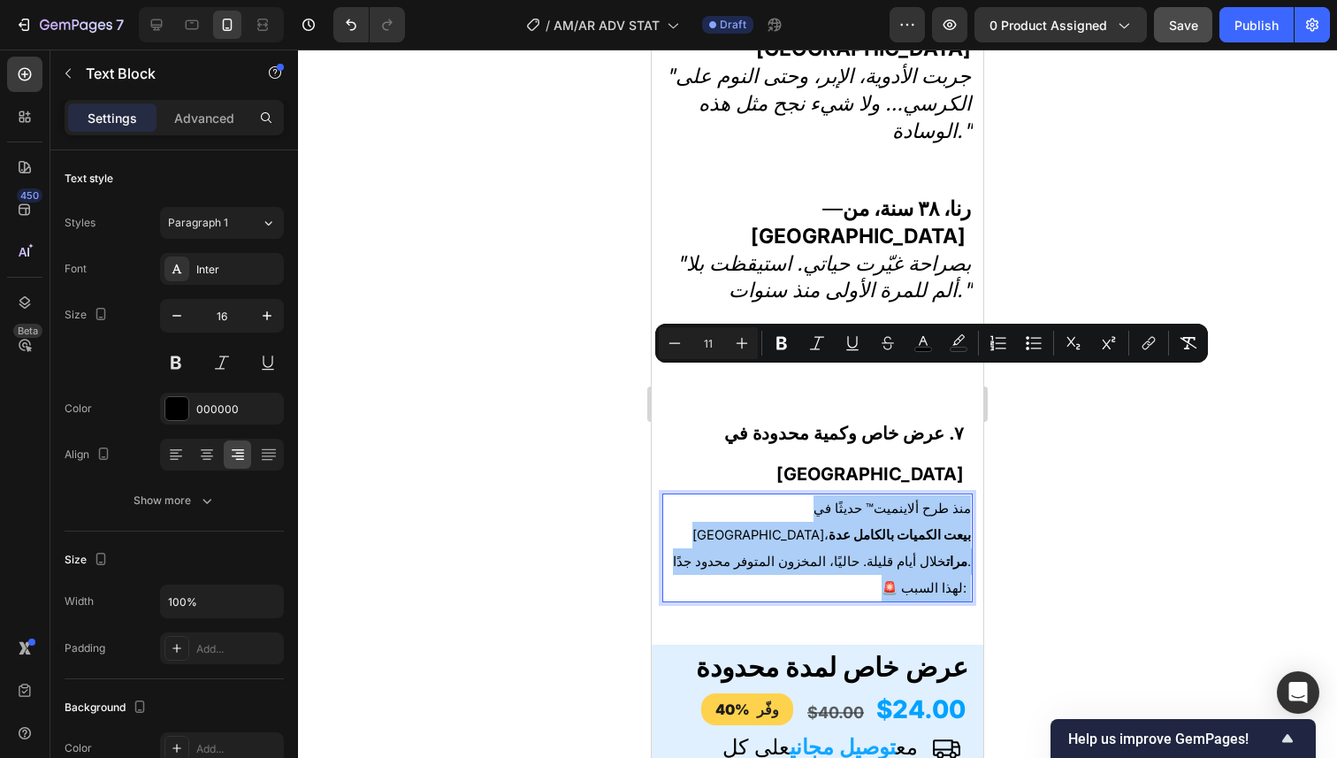
click at [705, 342] on input "11" at bounding box center [707, 342] width 35 height 21
click at [705, 343] on input "11" at bounding box center [707, 342] width 35 height 21
type input "23"
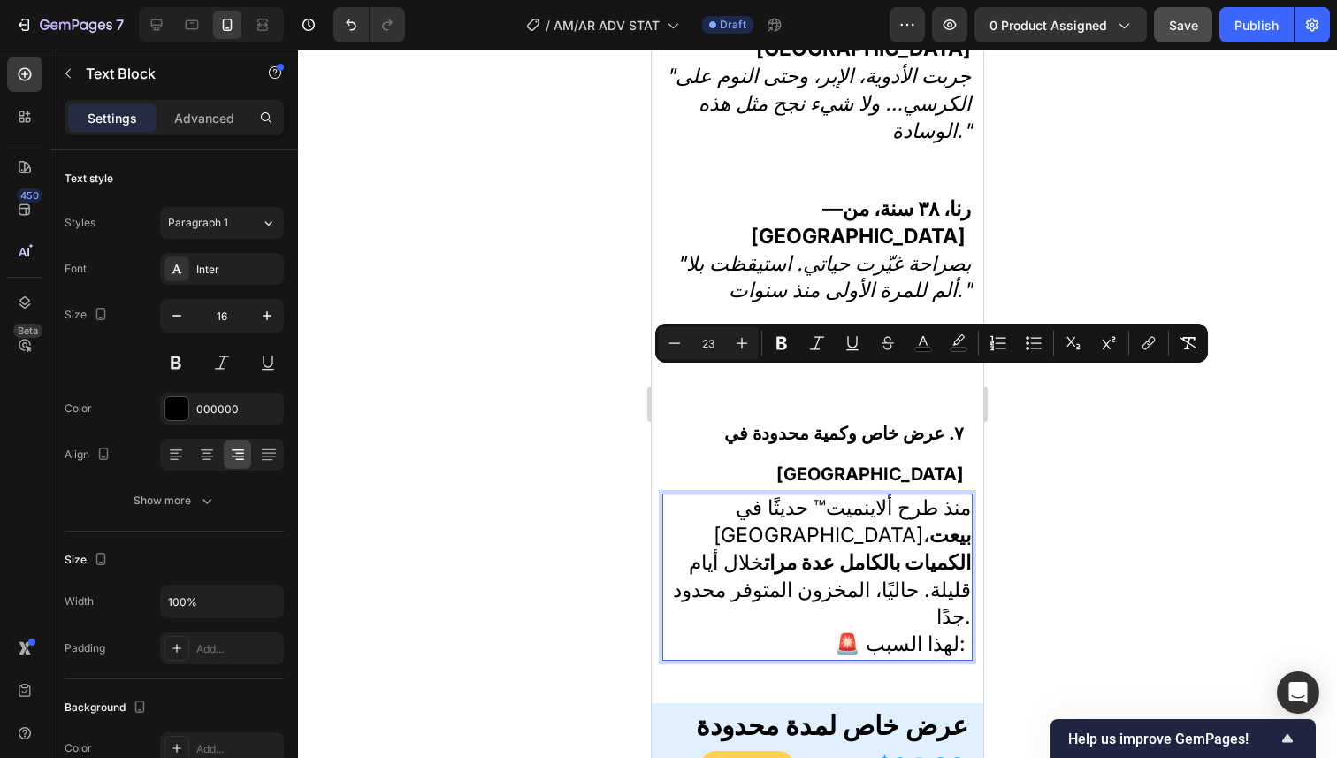
click at [1064, 489] on div at bounding box center [817, 404] width 1039 height 708
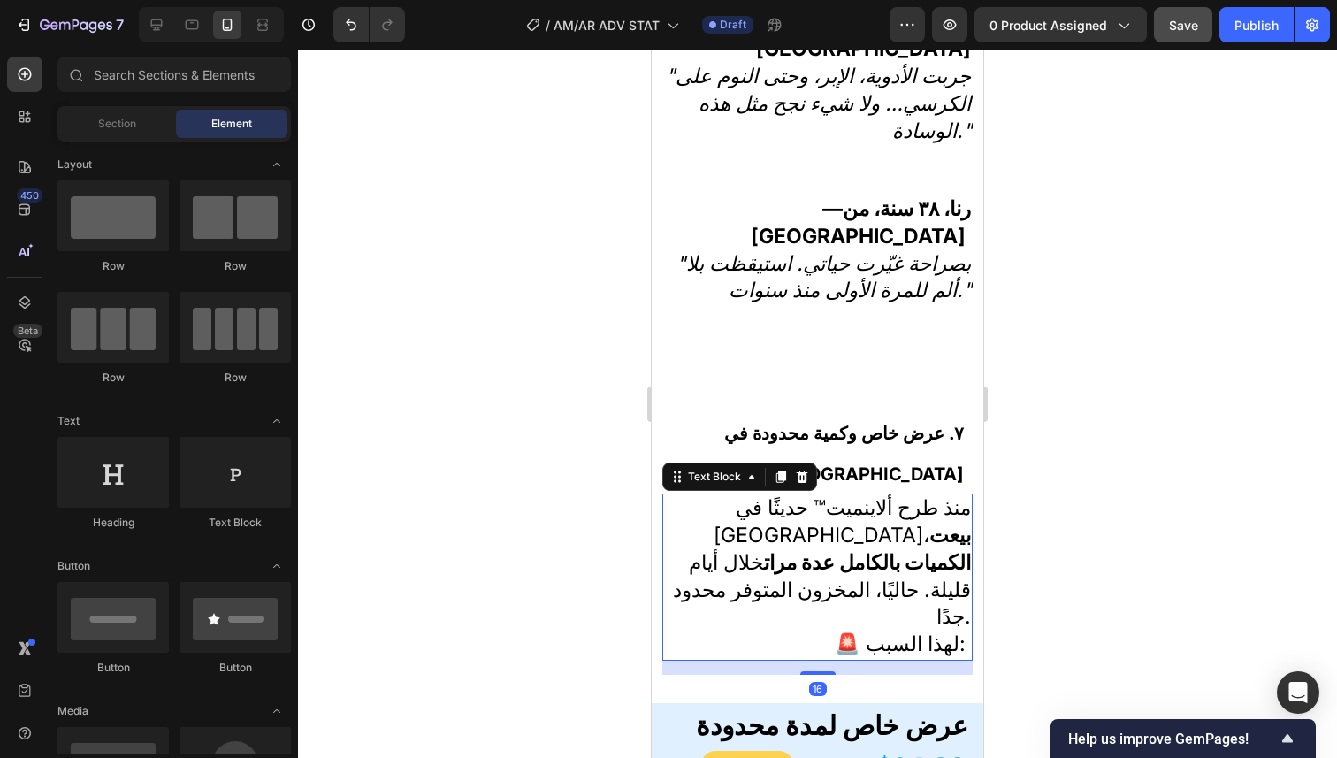
click at [807, 495] on span "منذ طرح ألاينميت™ حديثًا في لبنان، بيعت الكميات بالكامل عدة مرات خلال أيام قليل…" at bounding box center [822, 561] width 298 height 133
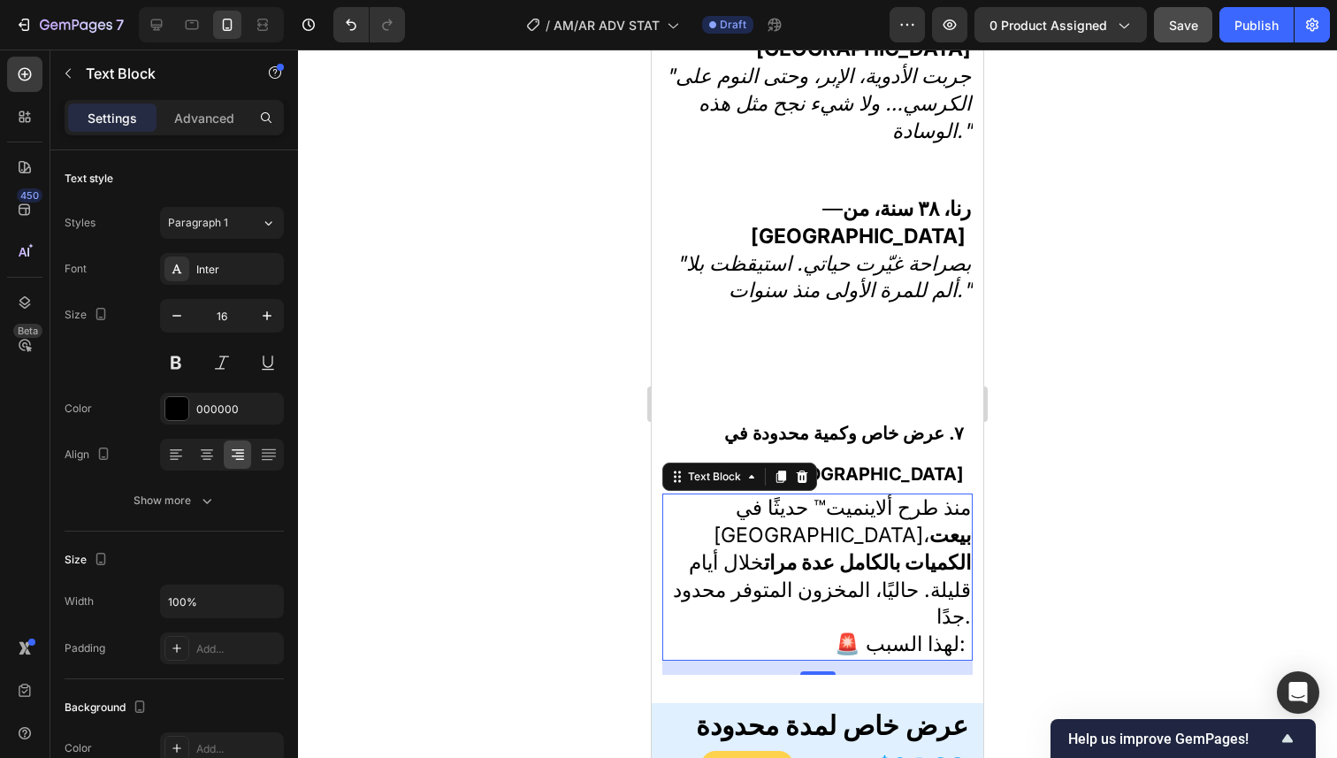
click at [1089, 360] on div at bounding box center [817, 404] width 1039 height 708
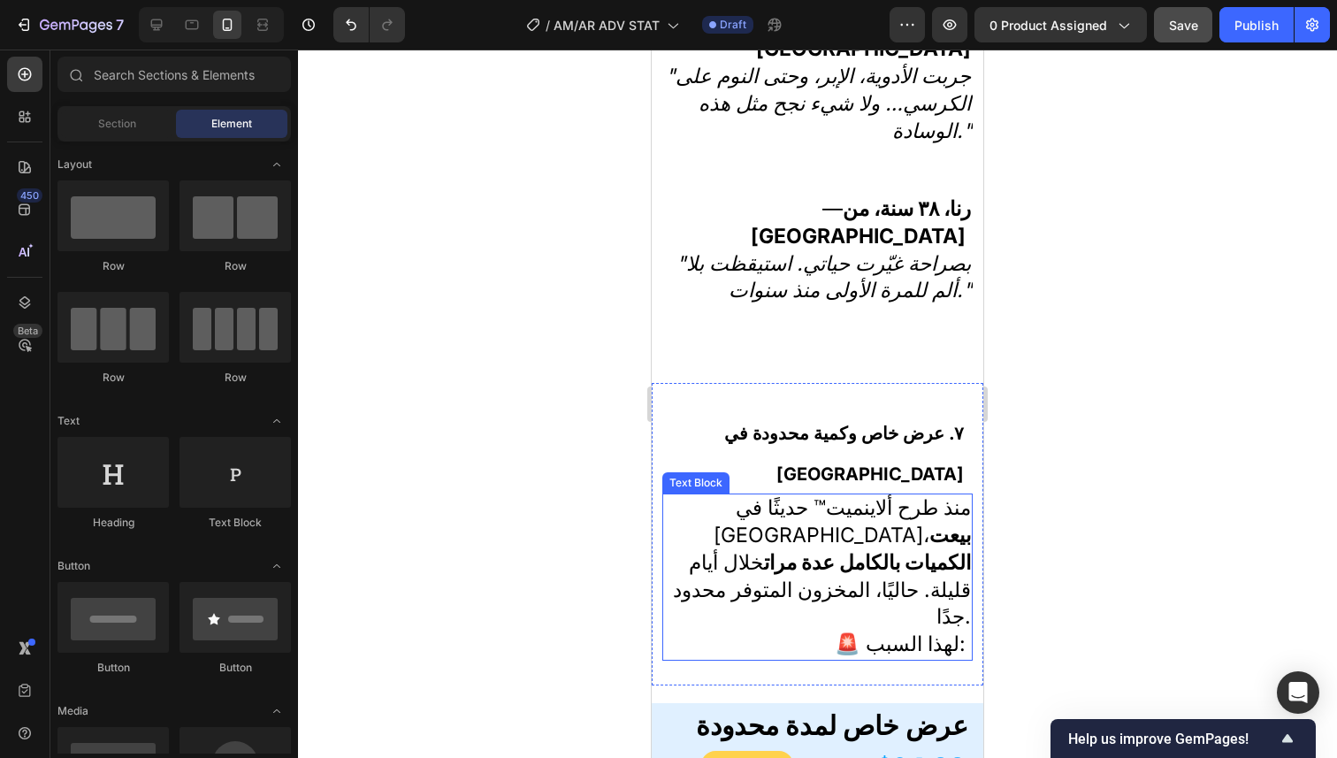
click at [759, 495] on span "منذ طرح ألاينميت™ حديثًا في لبنان، بيعت الكميات بالكامل عدة مرات خلال أيام قليل…" at bounding box center [822, 561] width 298 height 133
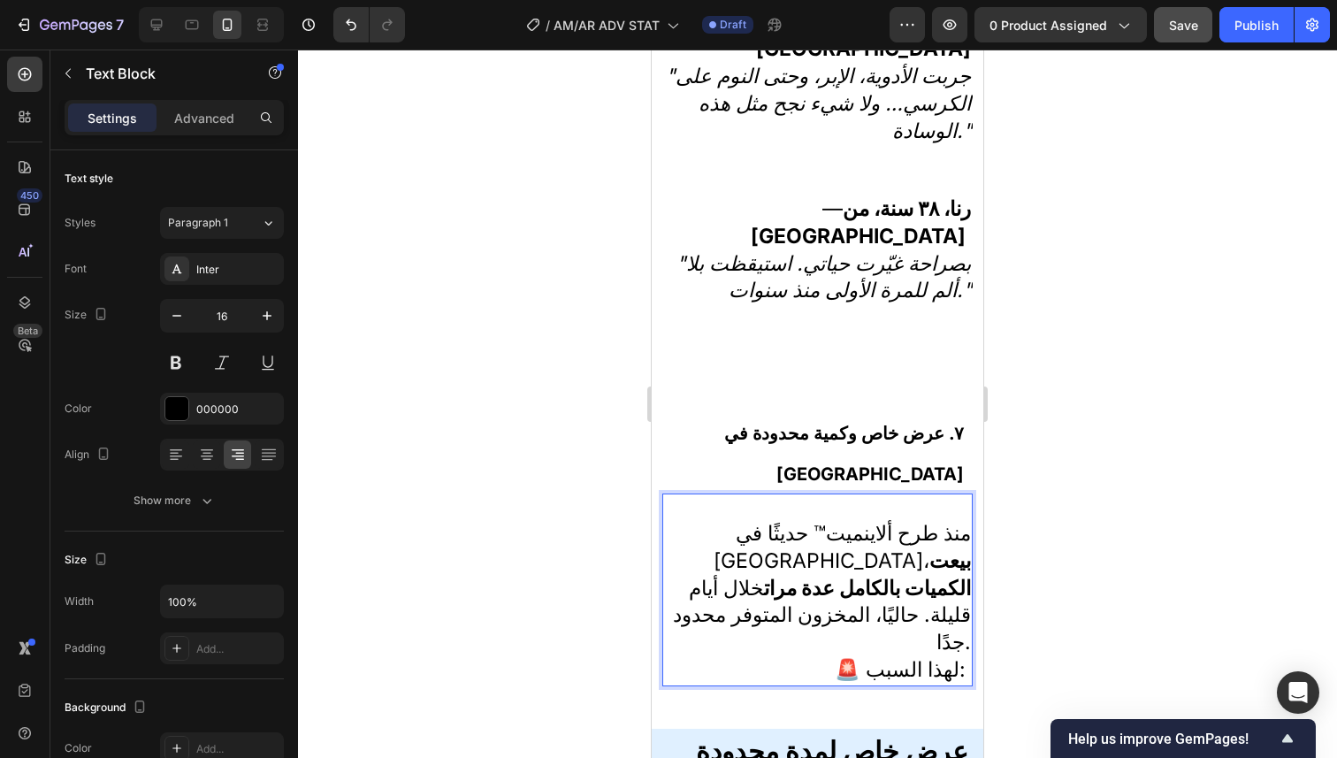
click at [901, 495] on p "Rich Text Editor. Editing area: main" at bounding box center [817, 508] width 307 height 26
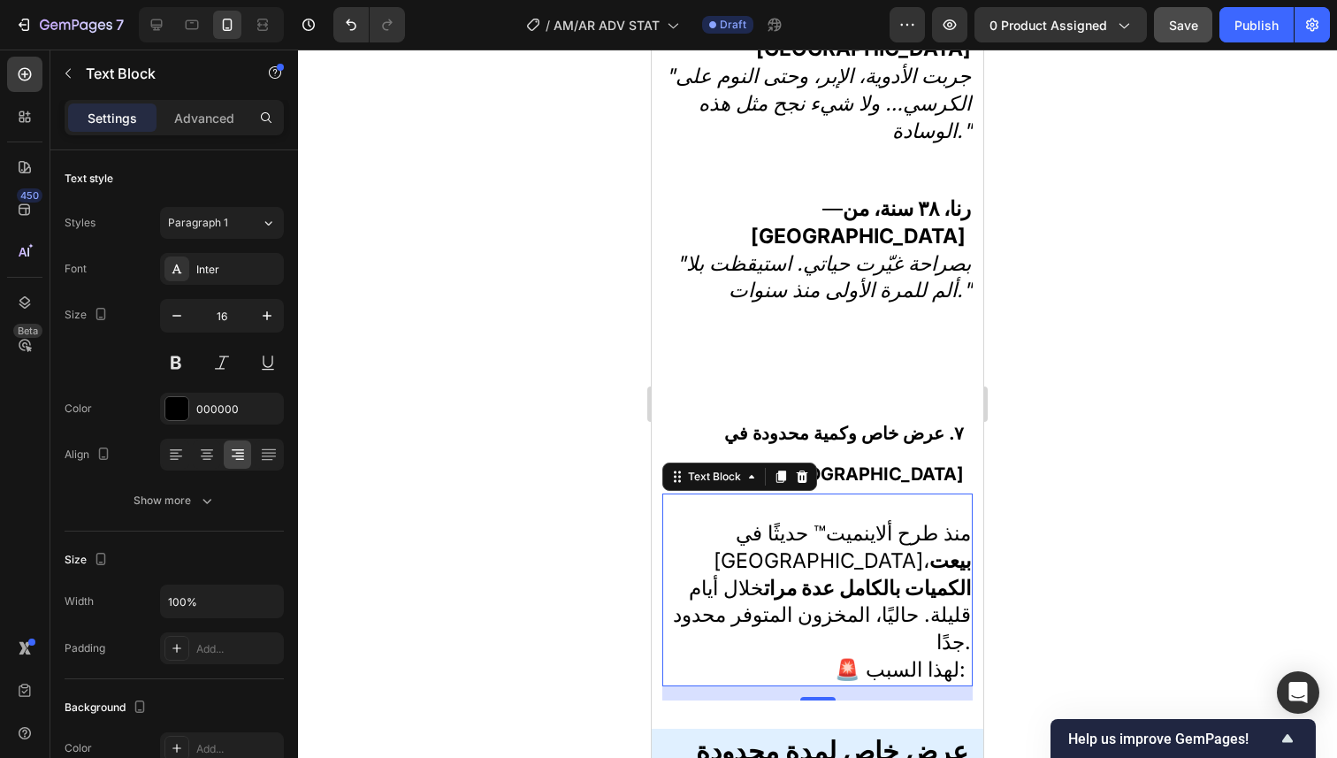
click at [1110, 364] on div at bounding box center [817, 404] width 1039 height 708
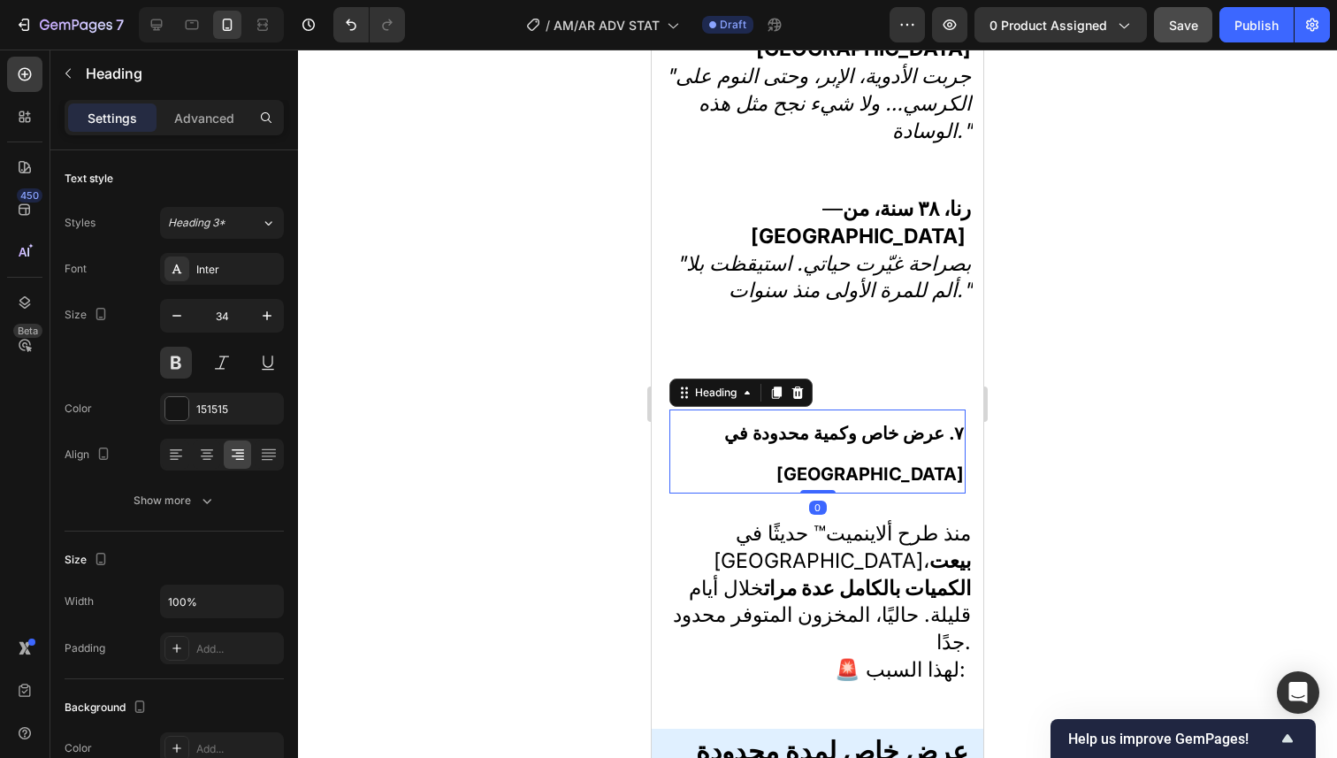
click at [939, 423] on strong "٧. عرض خاص وكمية محدودة في لبنان" at bounding box center [844, 454] width 240 height 62
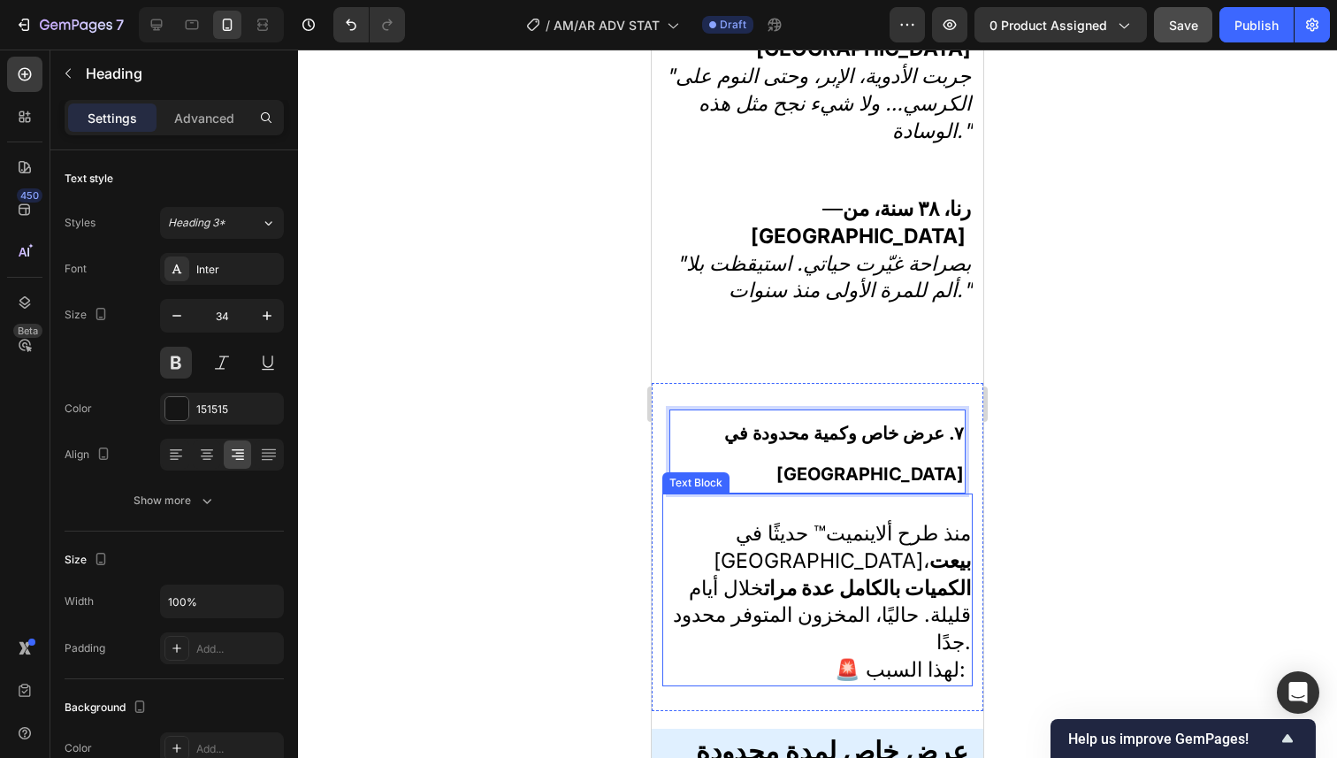
click at [862, 657] on span "🚨 لهذا السبب:" at bounding box center [900, 669] width 131 height 25
click at [824, 521] on p "منذ طرح ألاينميت™ حديثًا في لبنان، بيعت الكميات بالكامل عدة مرات خلال أيام قليل…" at bounding box center [817, 589] width 307 height 136
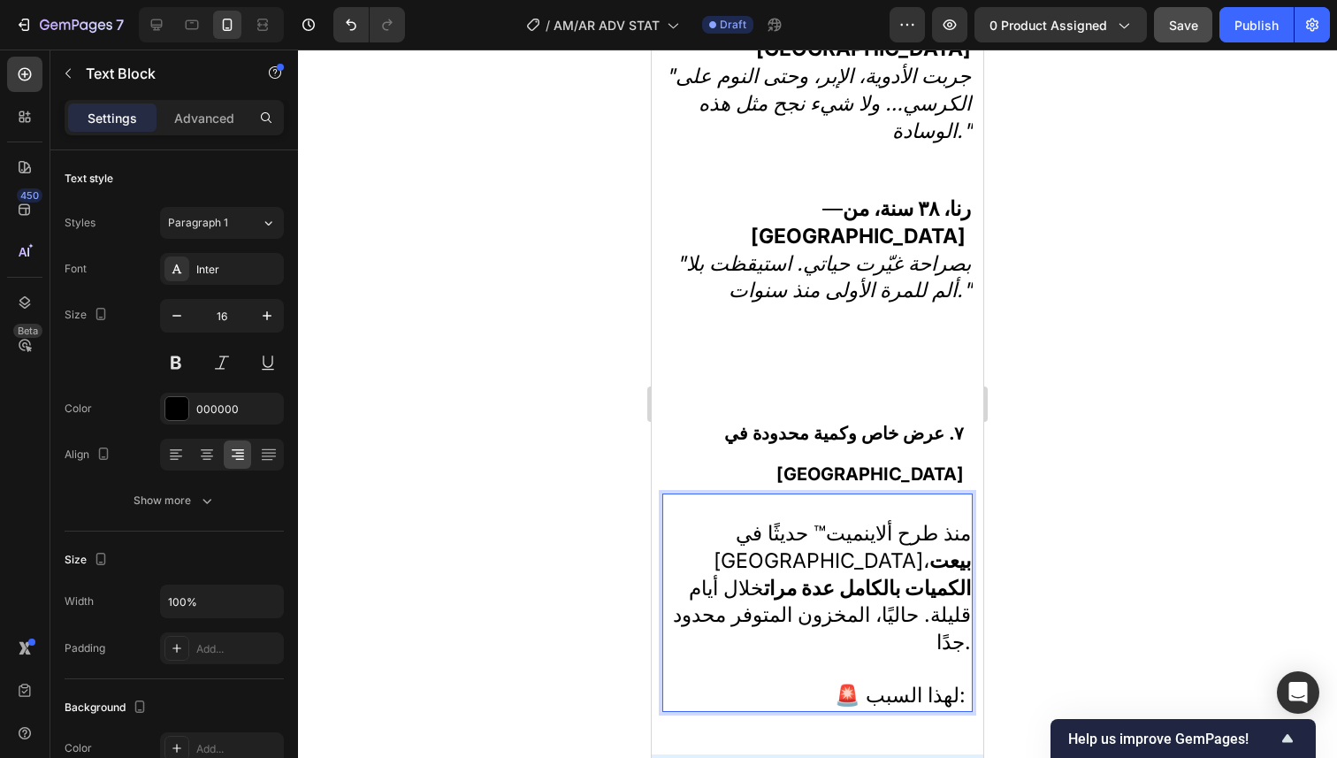
click at [1077, 500] on div at bounding box center [817, 404] width 1039 height 708
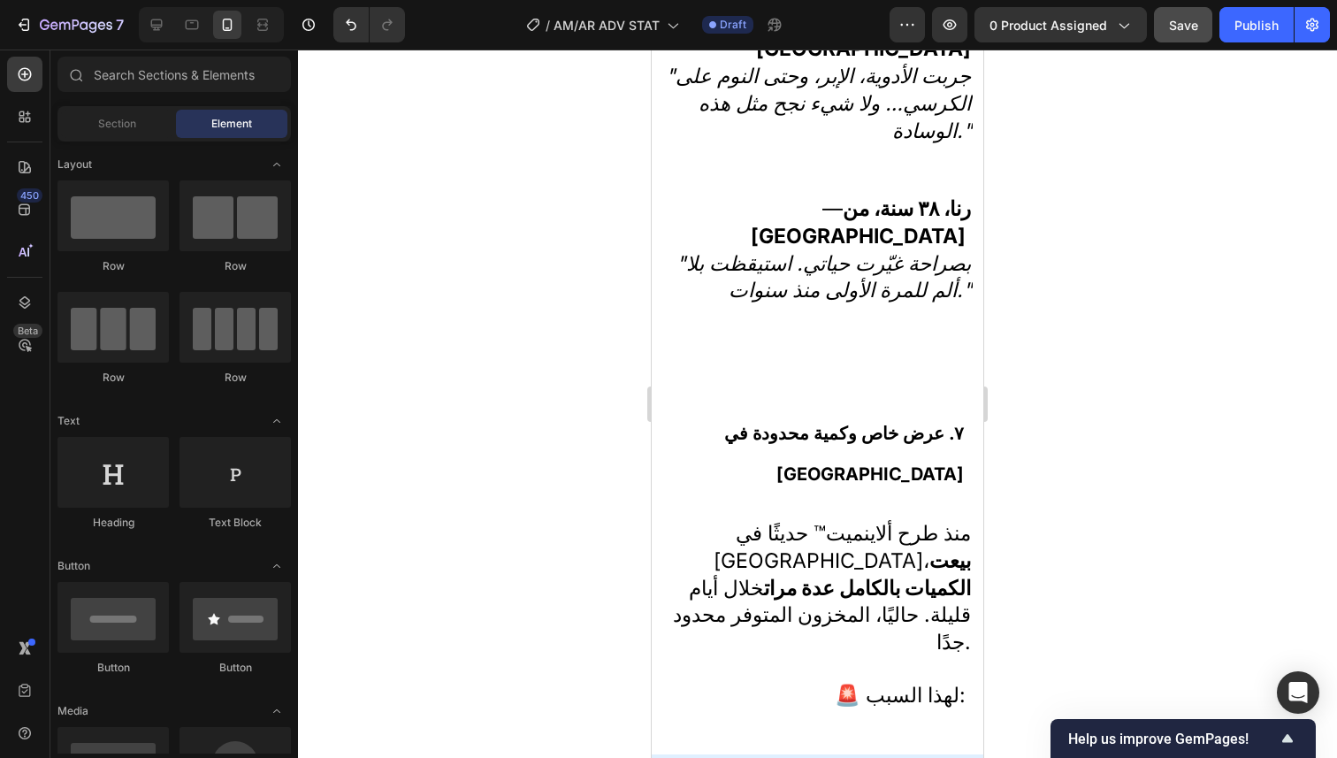
click at [931, 580] on div "٦. تجارب من أشخاص مثلك Heading Image — أميرة، ٥٦ سنة، من أنطلياس "كنت أستيقظ كل…" at bounding box center [818, 539] width 332 height 11357
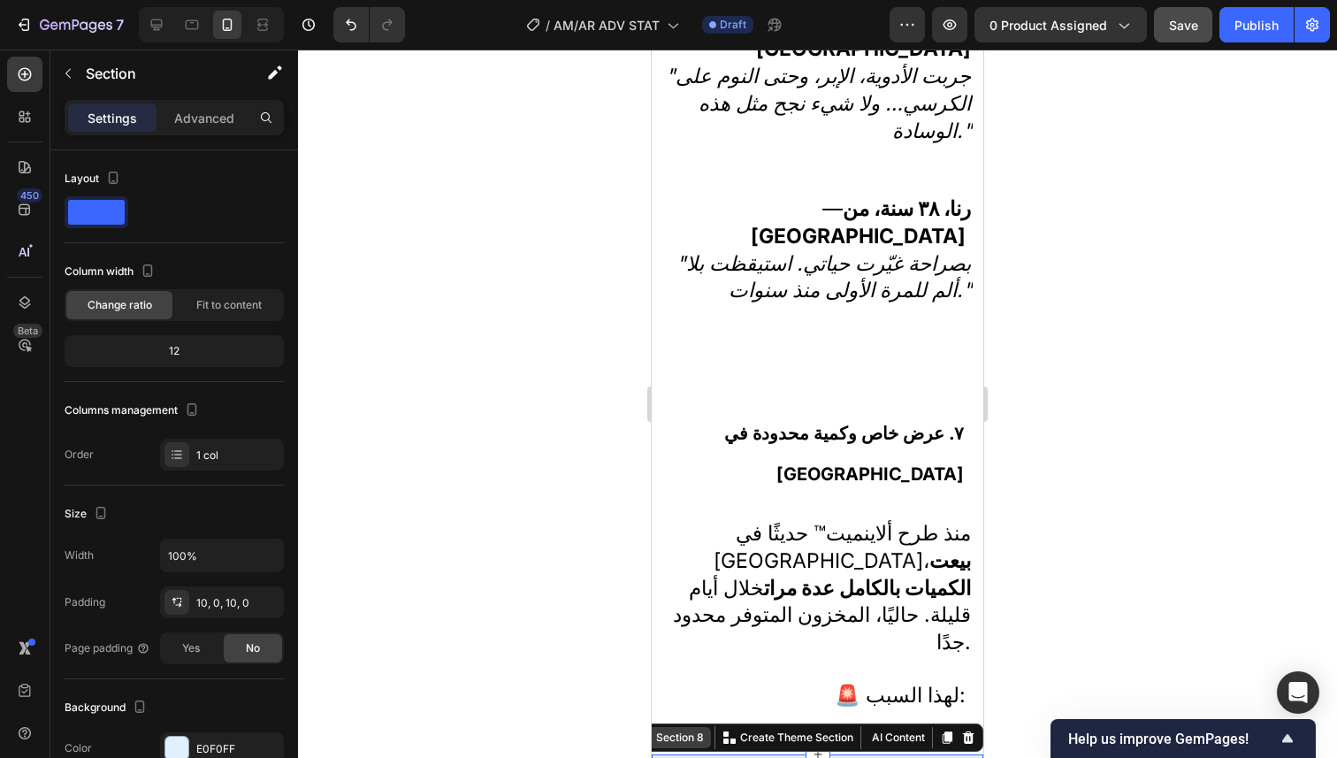
click at [911, 723] on div "Section 8 You can create reusable sections Create Theme Section AI Content Writ…" at bounding box center [806, 737] width 353 height 28
click at [1034, 564] on div at bounding box center [817, 404] width 1039 height 708
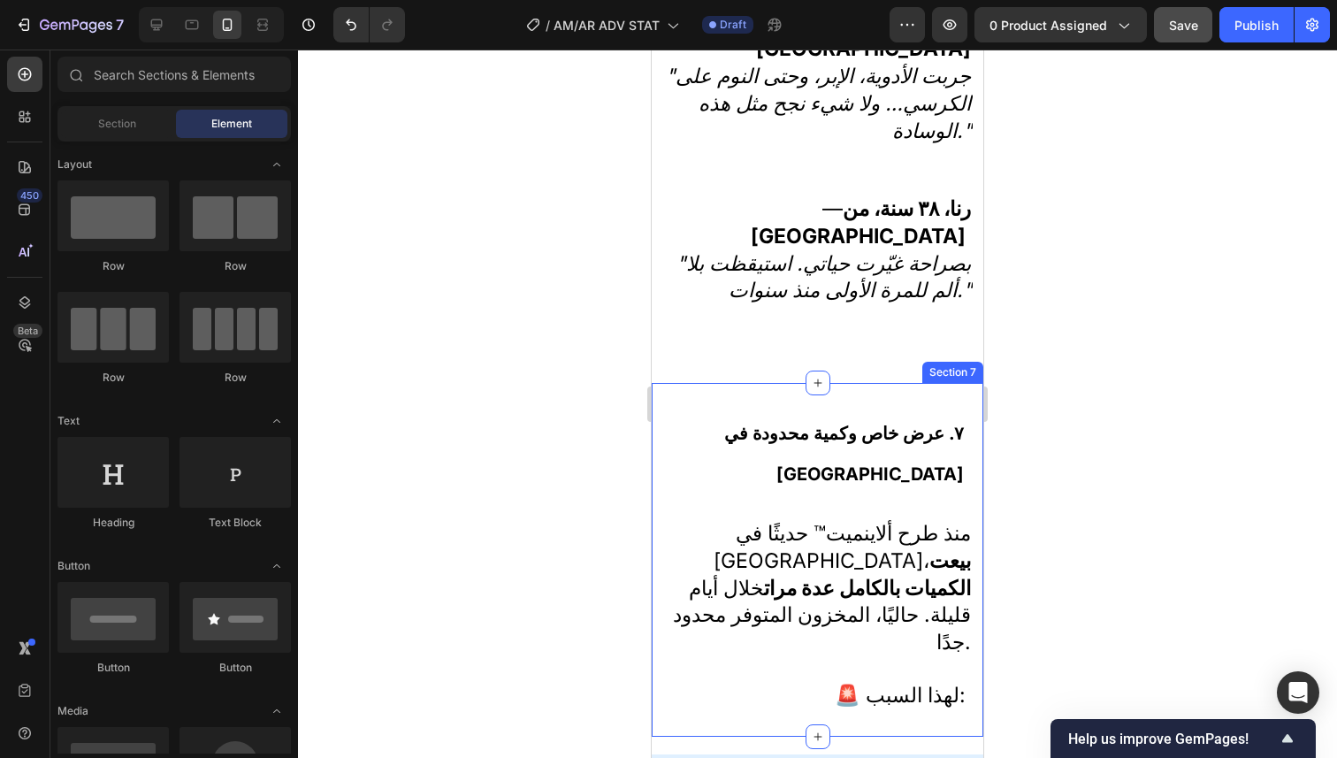
click at [932, 561] on div "⁠⁠⁠⁠⁠⁠⁠ ٧. عرض خاص وكمية محدودة في لبنان Heading منذ طرح ألاينميت™ حديثًا في لب…" at bounding box center [817, 567] width 310 height 316
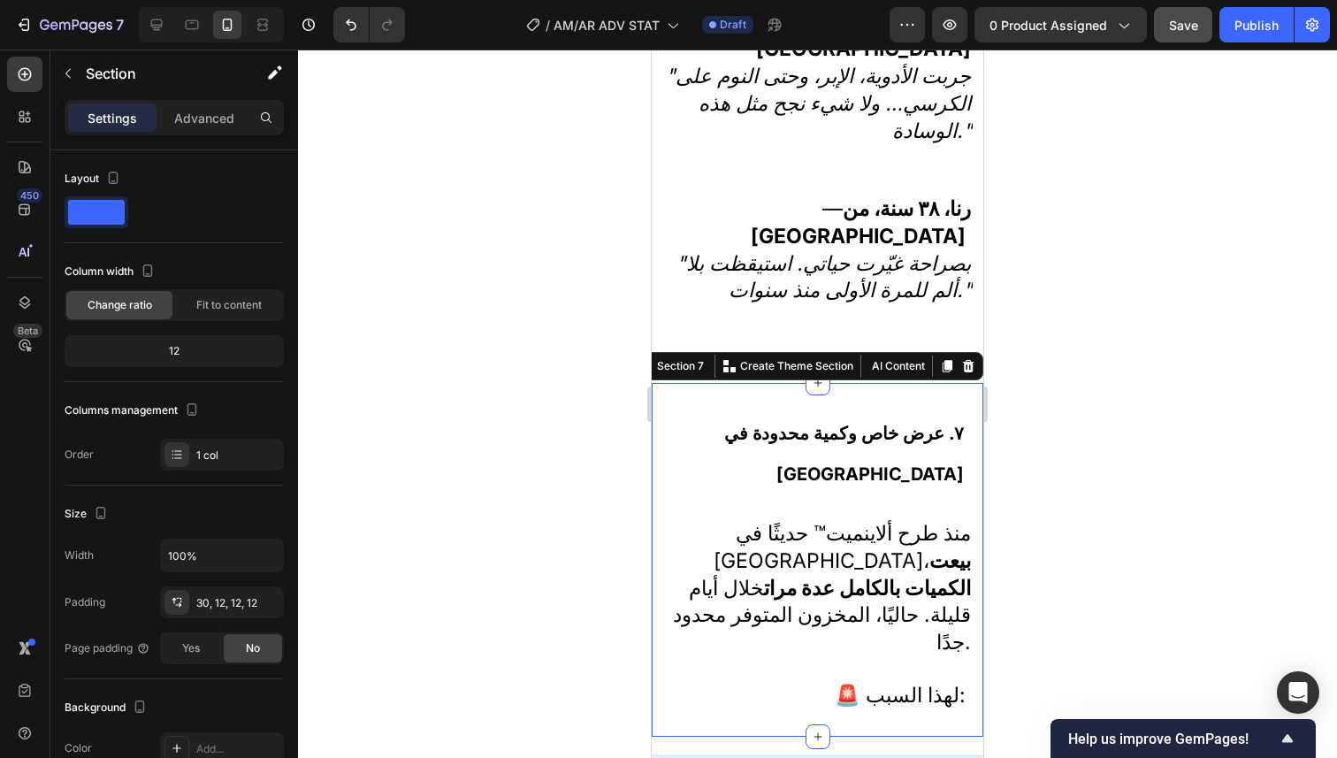
click at [1045, 539] on div at bounding box center [817, 404] width 1039 height 708
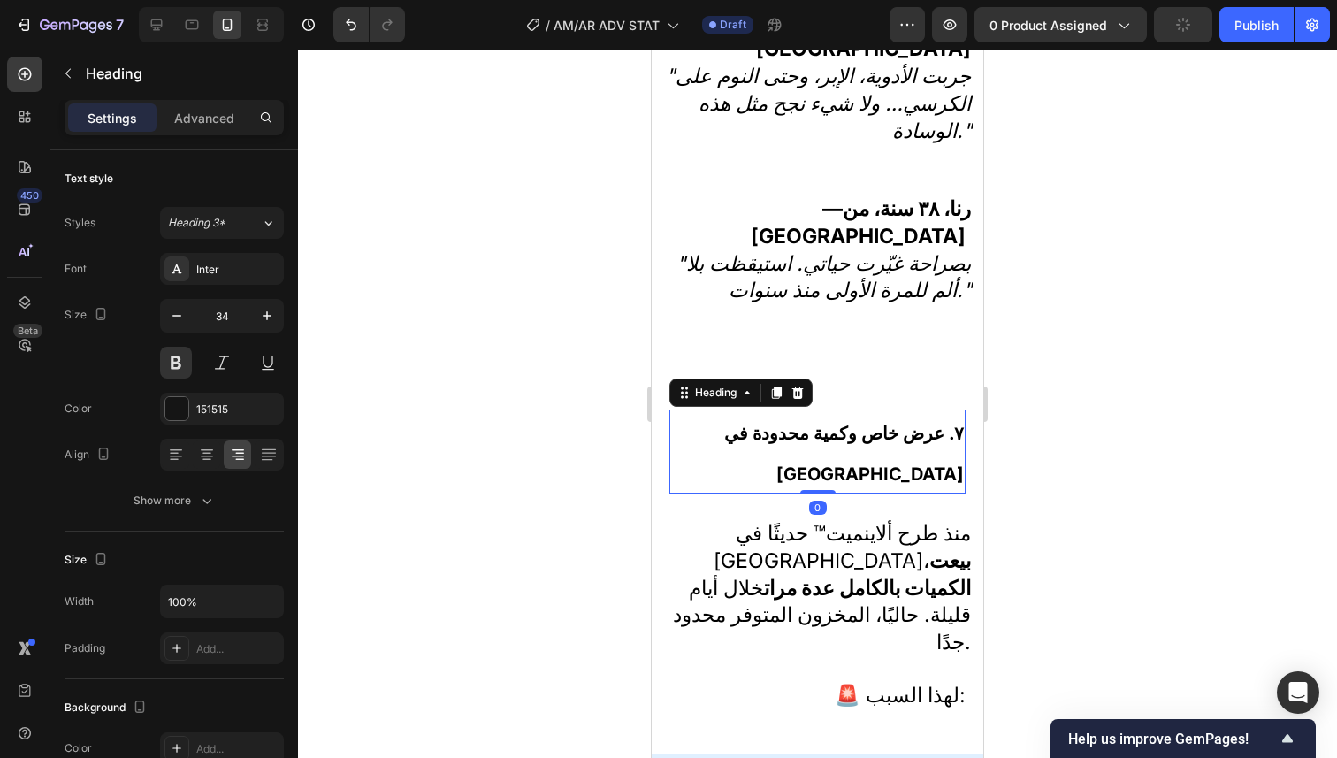
click at [862, 423] on strong "٧. عرض خاص وكمية محدودة في لبنان" at bounding box center [844, 454] width 240 height 62
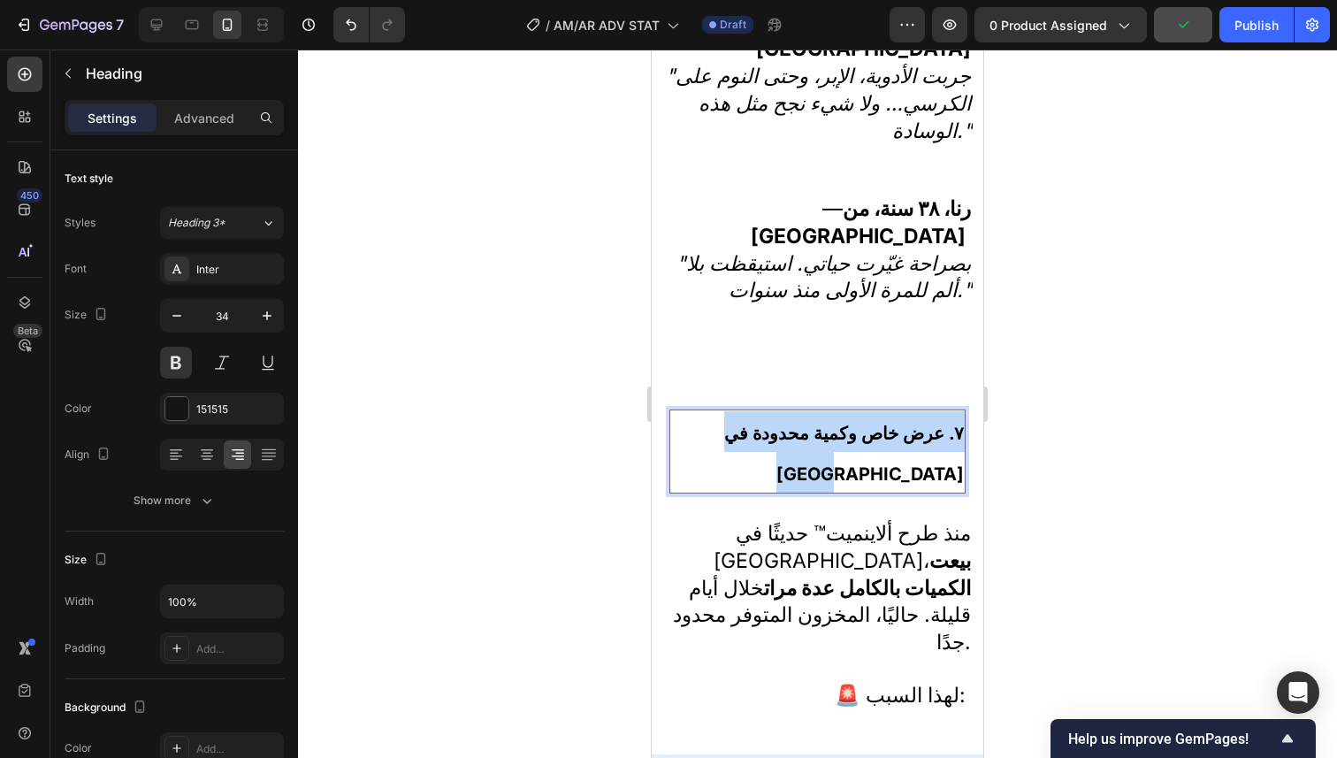
click at [862, 423] on strong "٧. عرض خاص وكمية محدودة في لبنان" at bounding box center [844, 454] width 240 height 62
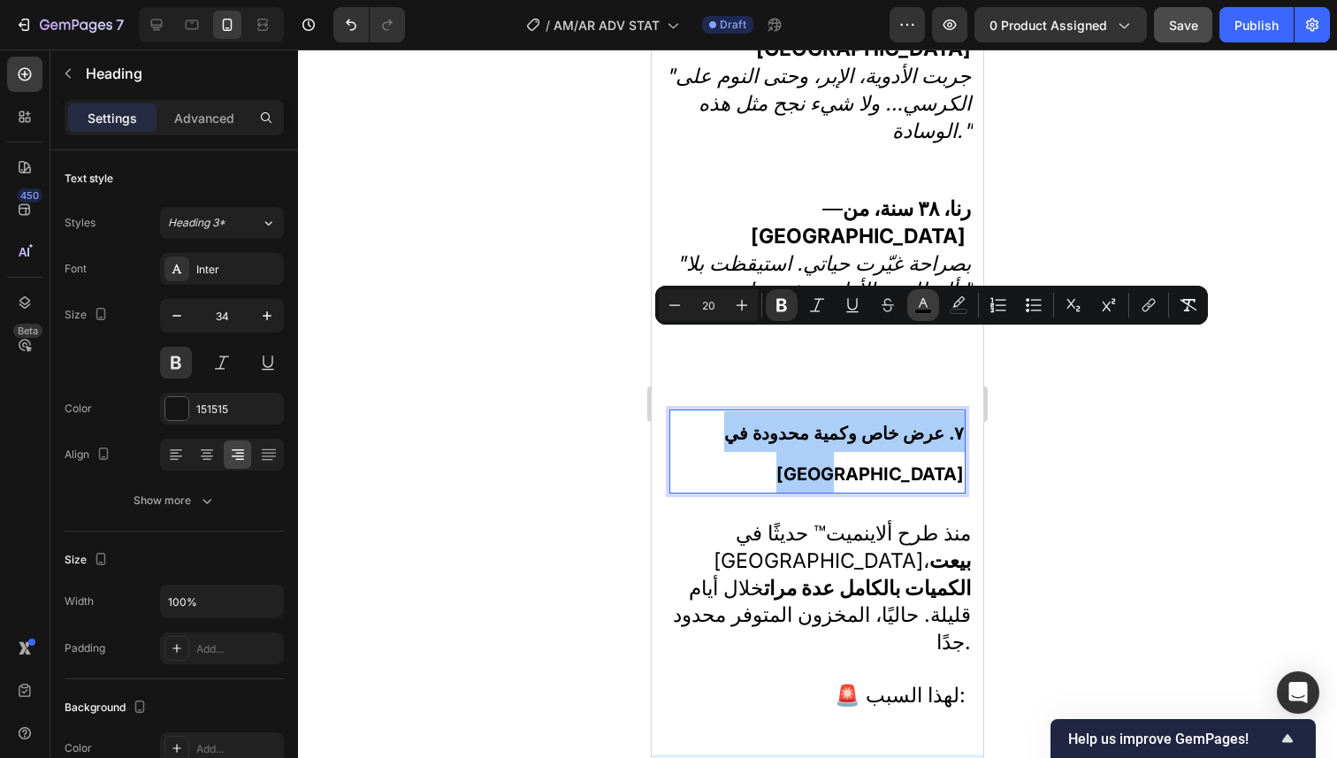
click at [923, 311] on rect "Editor contextual toolbar" at bounding box center [923, 311] width 17 height 4
type input "000000"
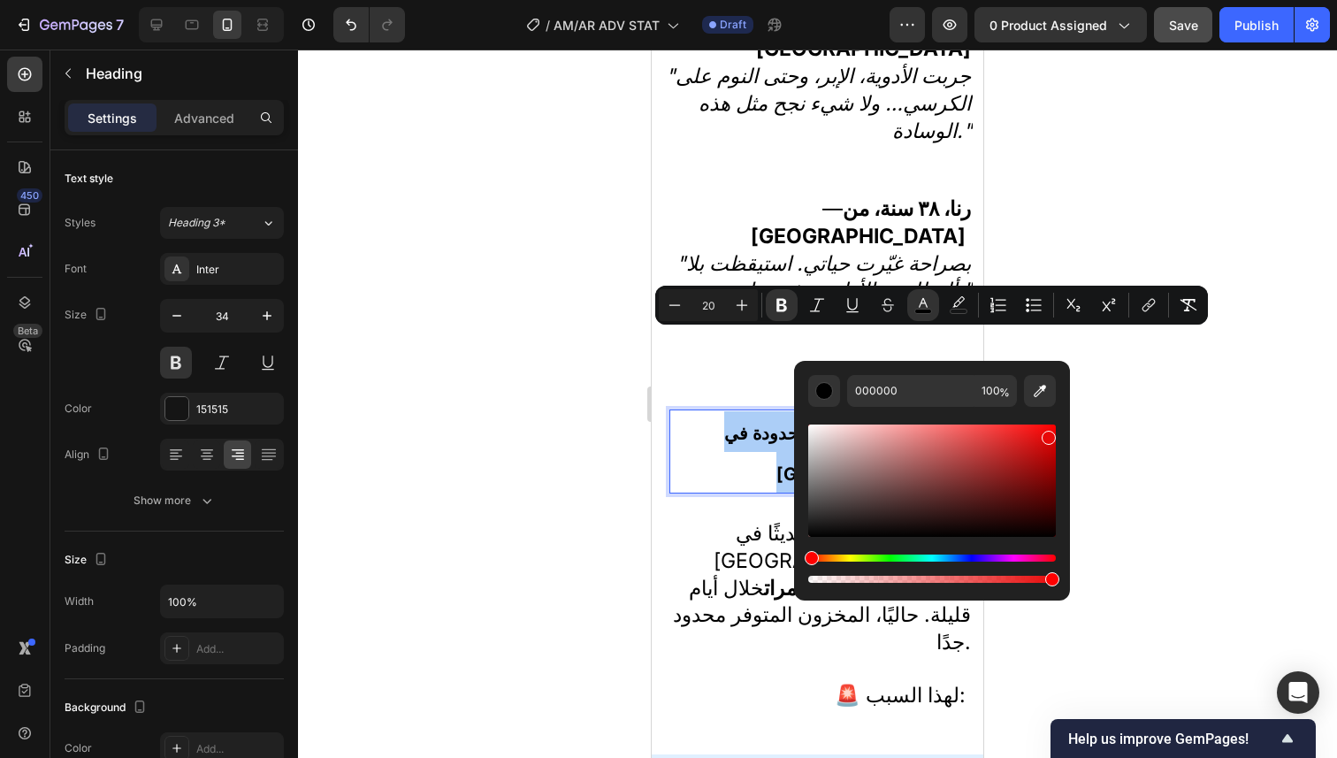
drag, startPoint x: 1041, startPoint y: 433, endPoint x: 1108, endPoint y: 404, distance: 73.3
click at [1070, 0] on body "7 Version history / AM/AR ADV STAT Draft Preview 0 product assigned Save Publis…" at bounding box center [668, 0] width 1337 height 0
type input "F90000"
click at [1121, 411] on div at bounding box center [817, 404] width 1039 height 708
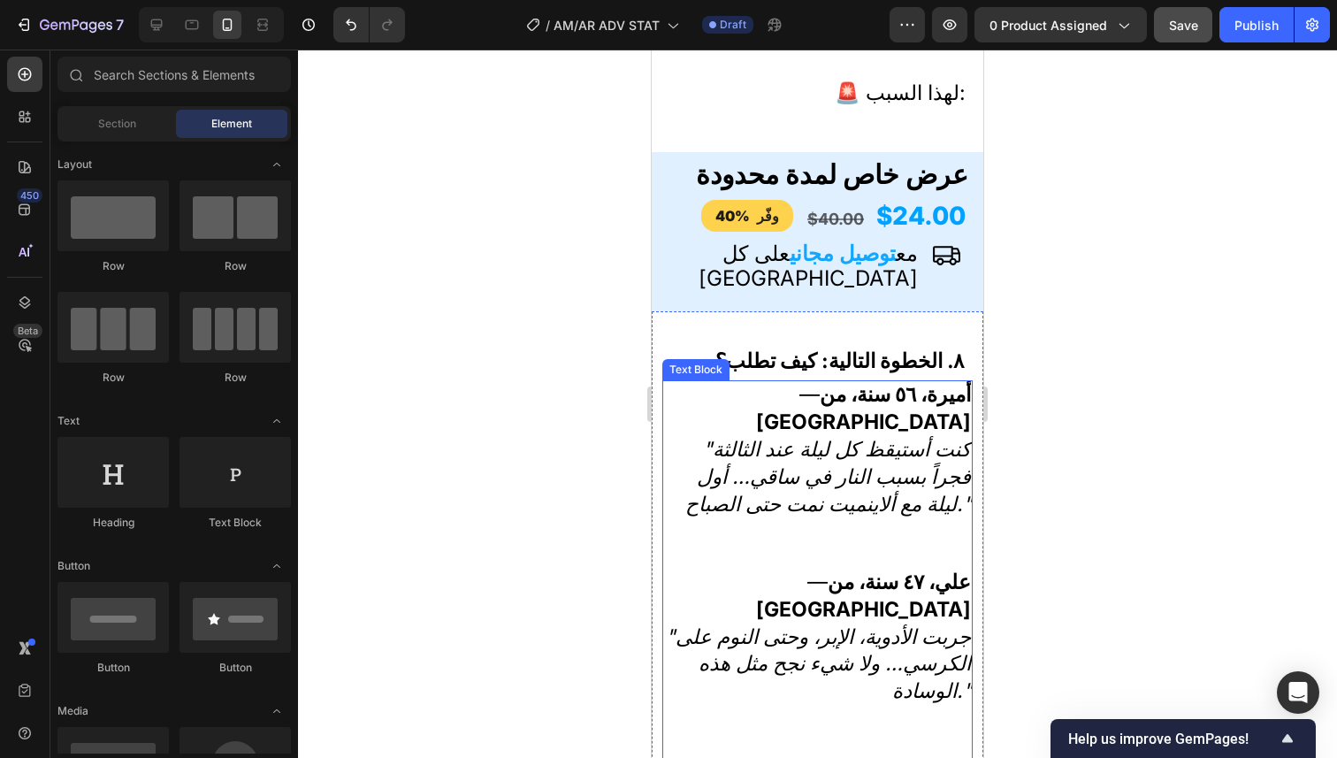
scroll to position [5739, 0]
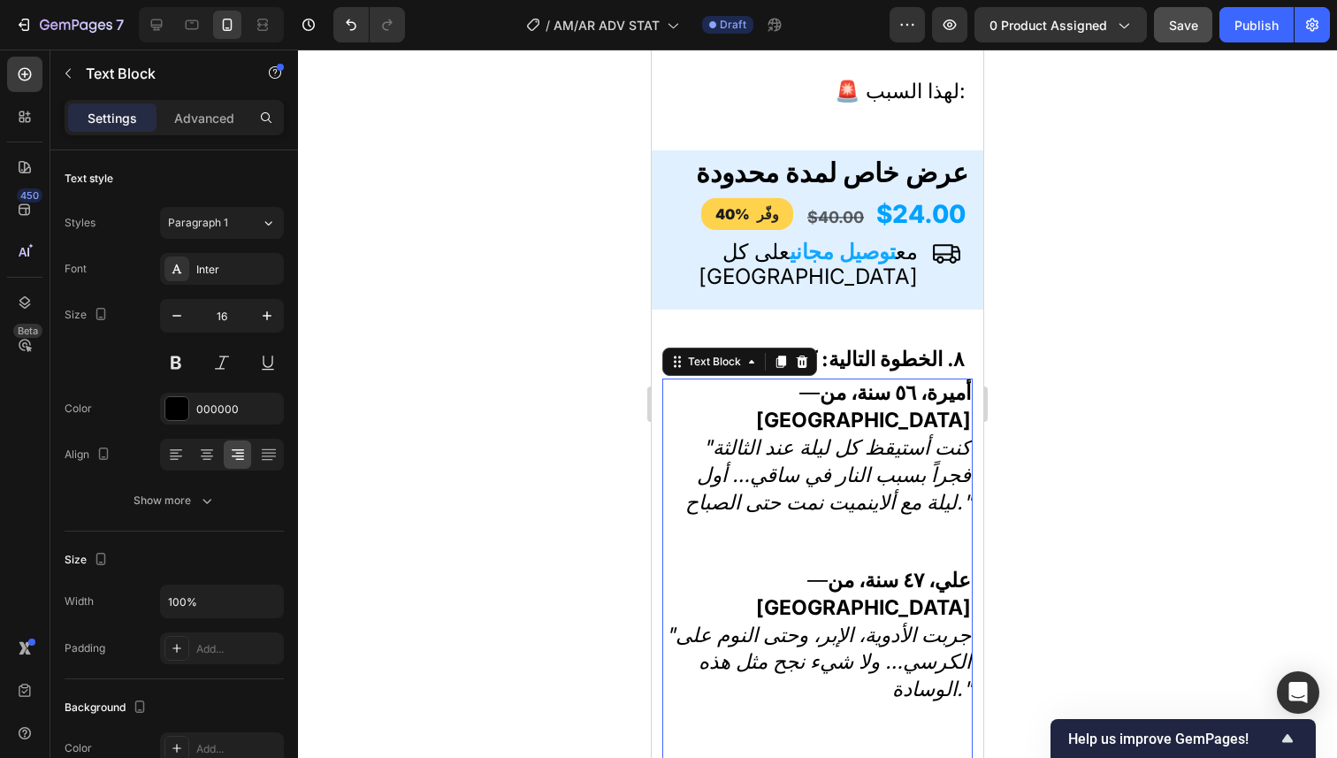
click at [854, 435] on p ""كنت أستيقظ كل ليلة عند الثالثة فجراً بسبب النار في ساقي… أول ليلة مع ألاينميت …" at bounding box center [817, 501] width 307 height 133
click at [945, 336] on h2 "٨. الخطوة التالية: كيف تطلب؟" at bounding box center [817, 357] width 296 height 43
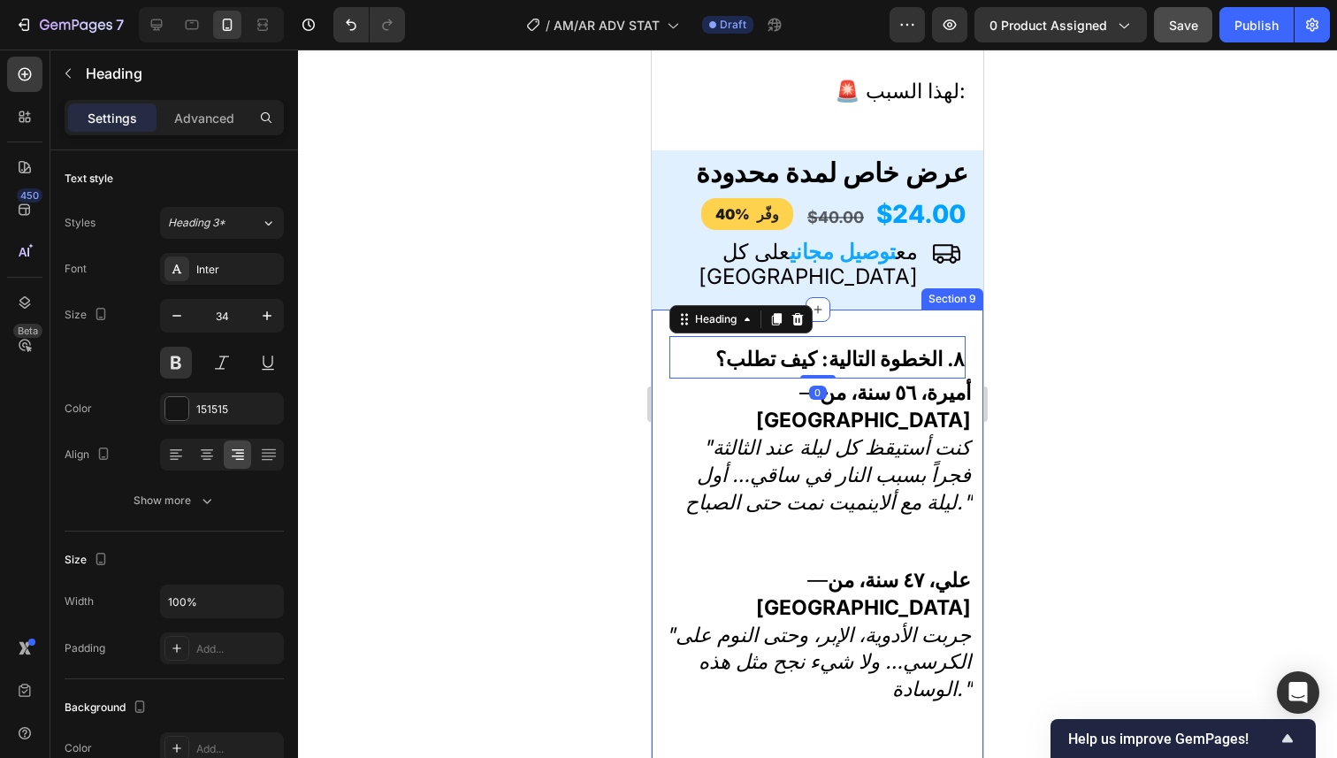
click at [950, 309] on div "٨. الخطوة التالية: كيف تطلب؟ Heading 0 — أميرة، ٥٦ سنة، من أنطلياس "كنت أستيقظ …" at bounding box center [818, 625] width 332 height 632
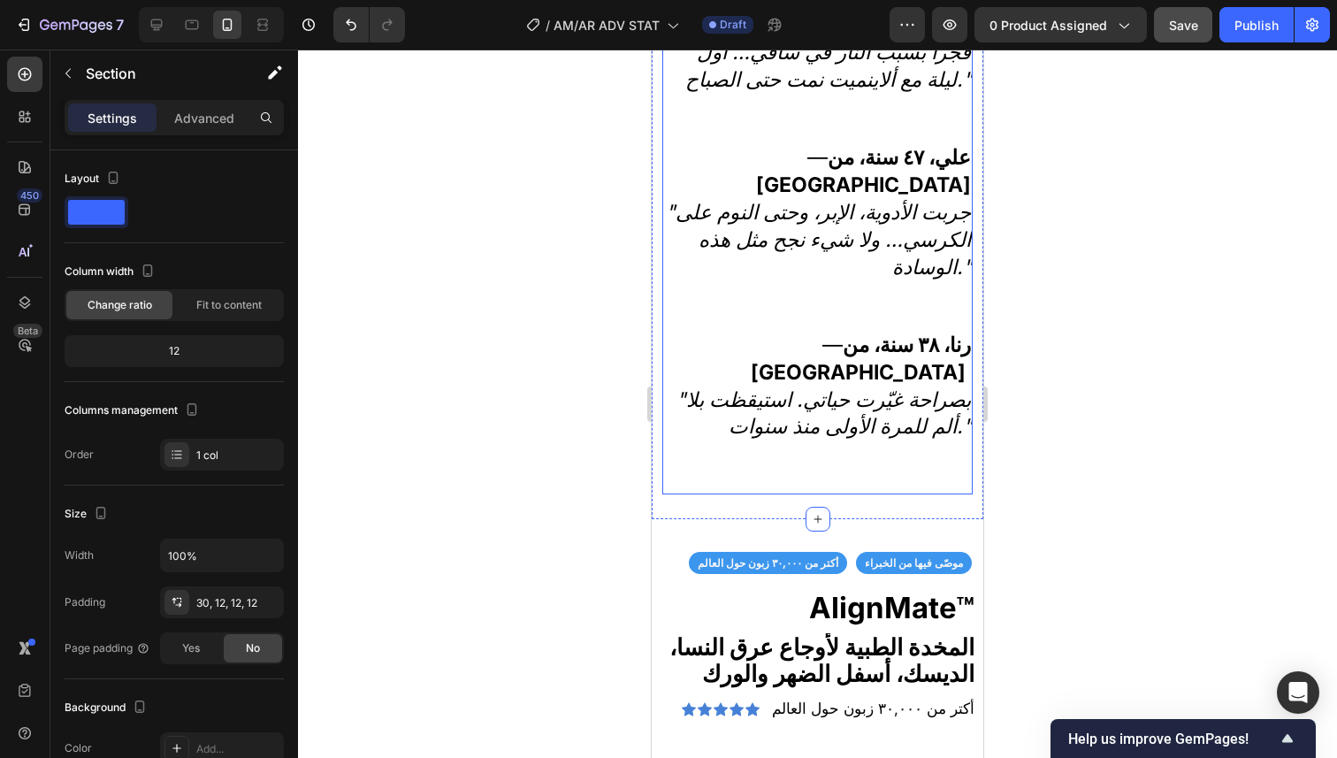
scroll to position [5762, 0]
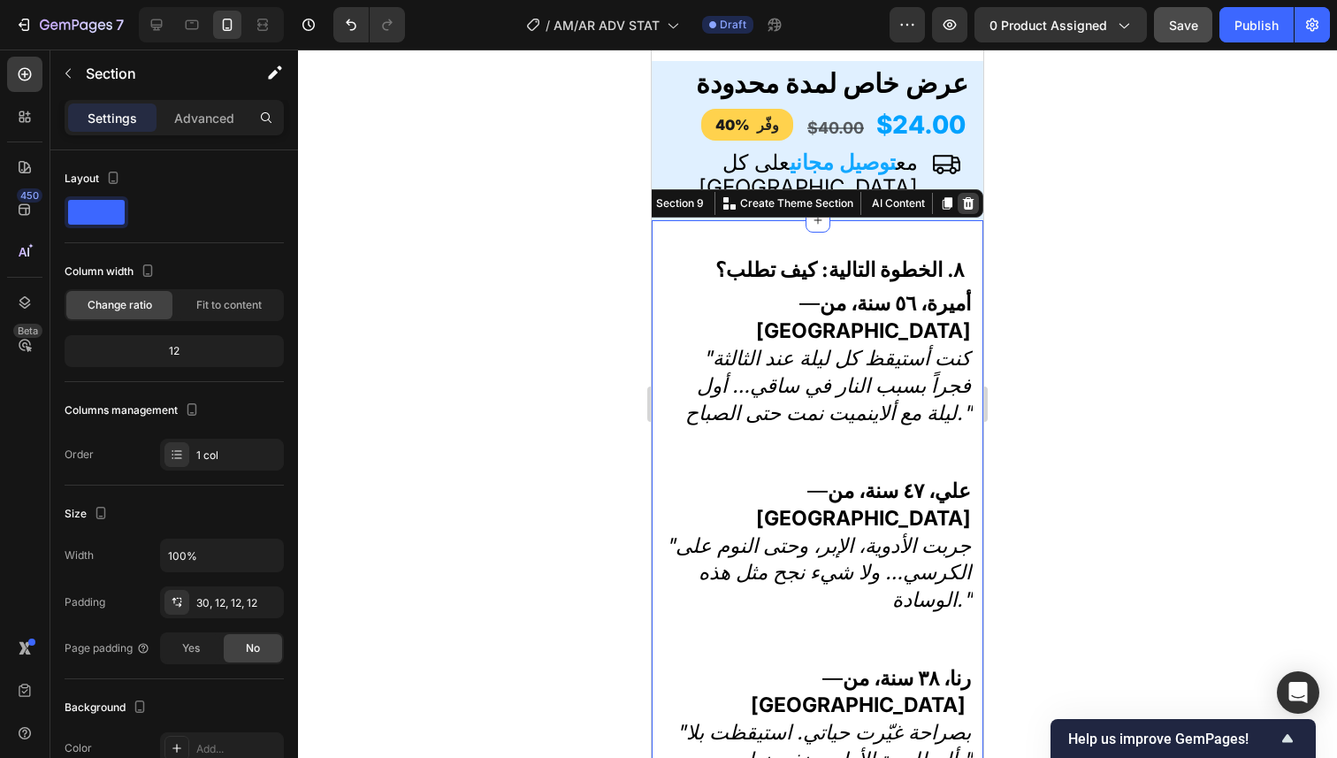
click at [963, 203] on icon at bounding box center [968, 202] width 11 height 12
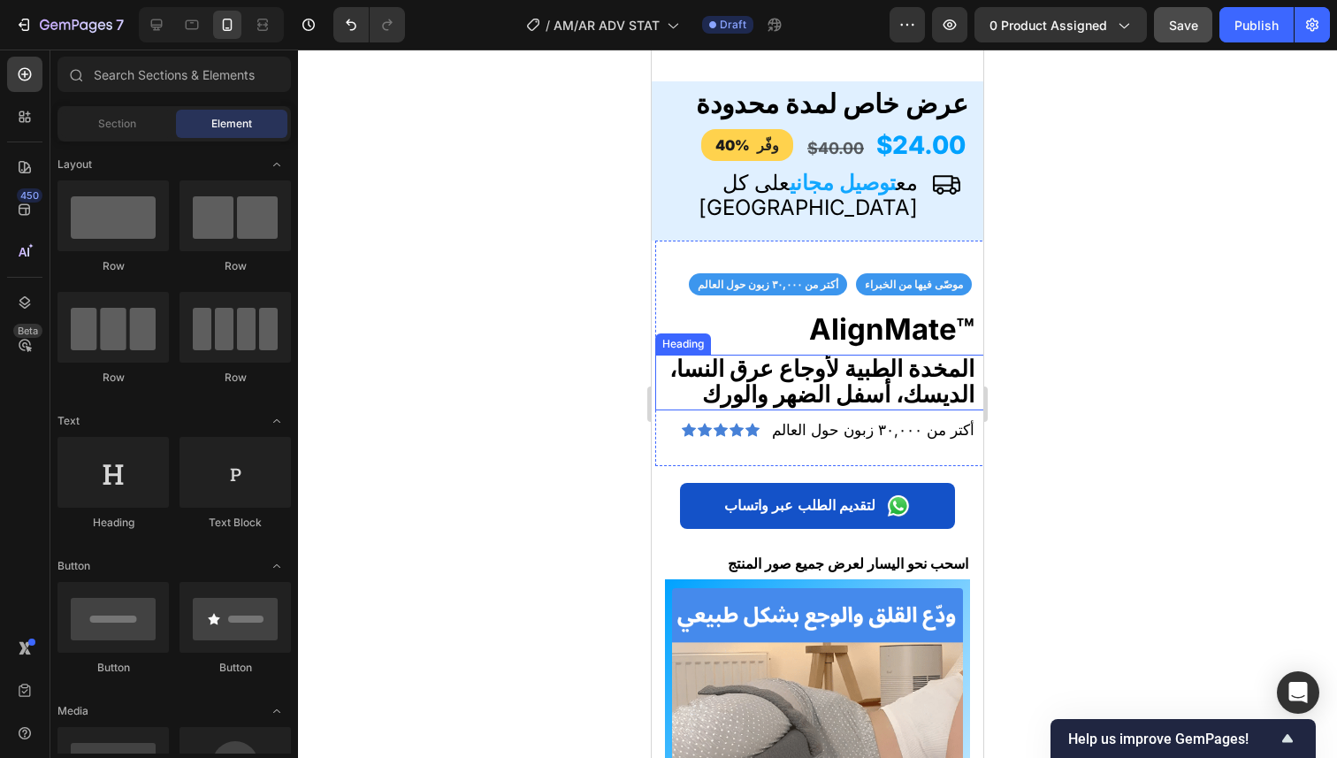
scroll to position [5741, 0]
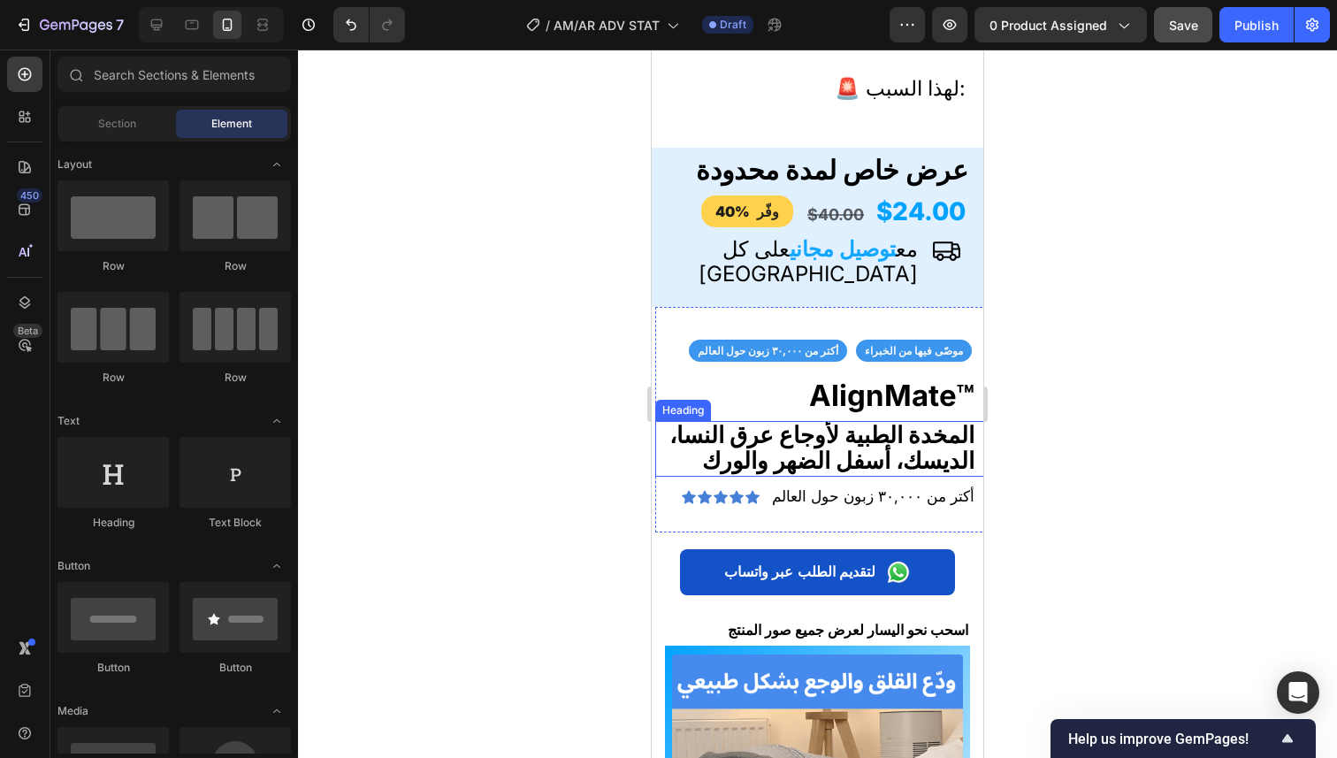
click at [779, 421] on strong "المخدة الطبية لأوجاع عرق النسا، الديسك، أسفل الضهر والورك" at bounding box center [821, 447] width 305 height 53
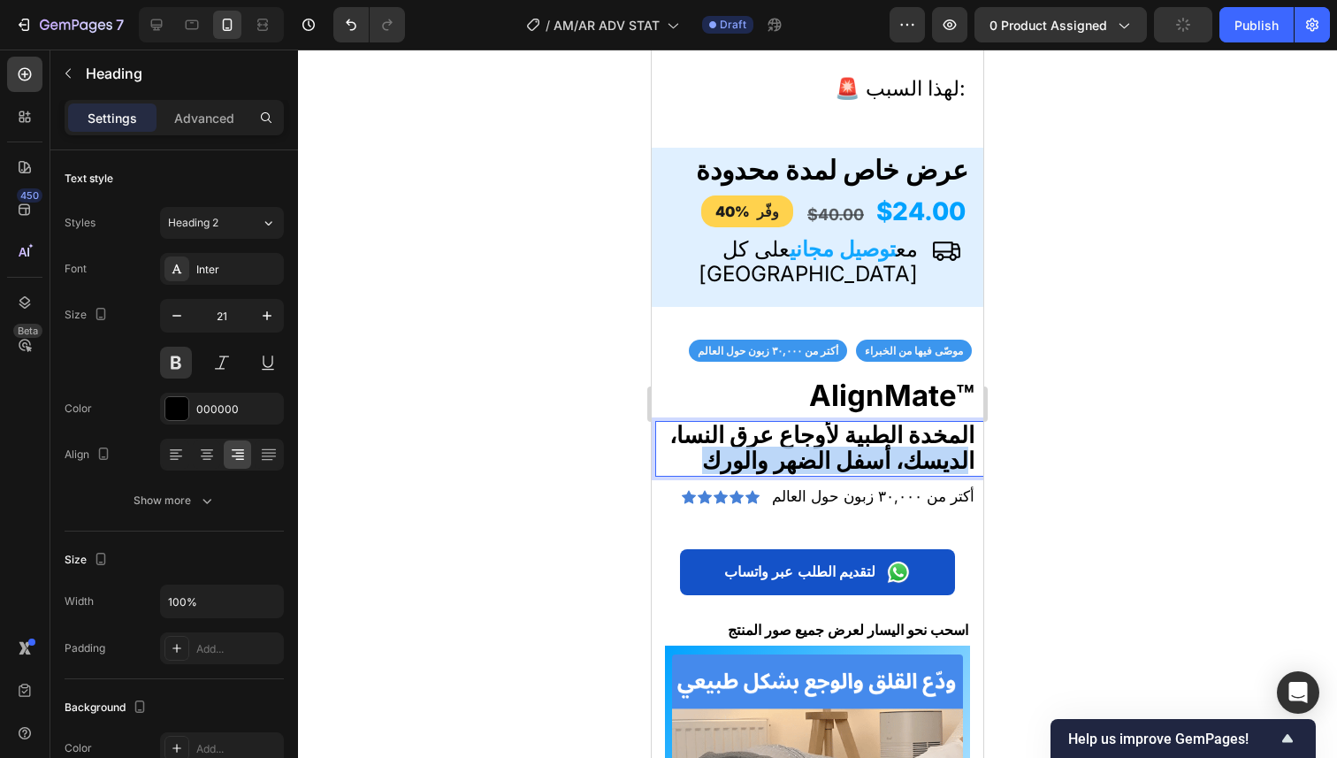
drag, startPoint x: 704, startPoint y: 395, endPoint x: 955, endPoint y: 398, distance: 251.1
click at [955, 423] on p "المخدة الطبية لأوجاع عرق النسا، الديسك، أسفل الضهر والورك" at bounding box center [819, 449] width 310 height 52
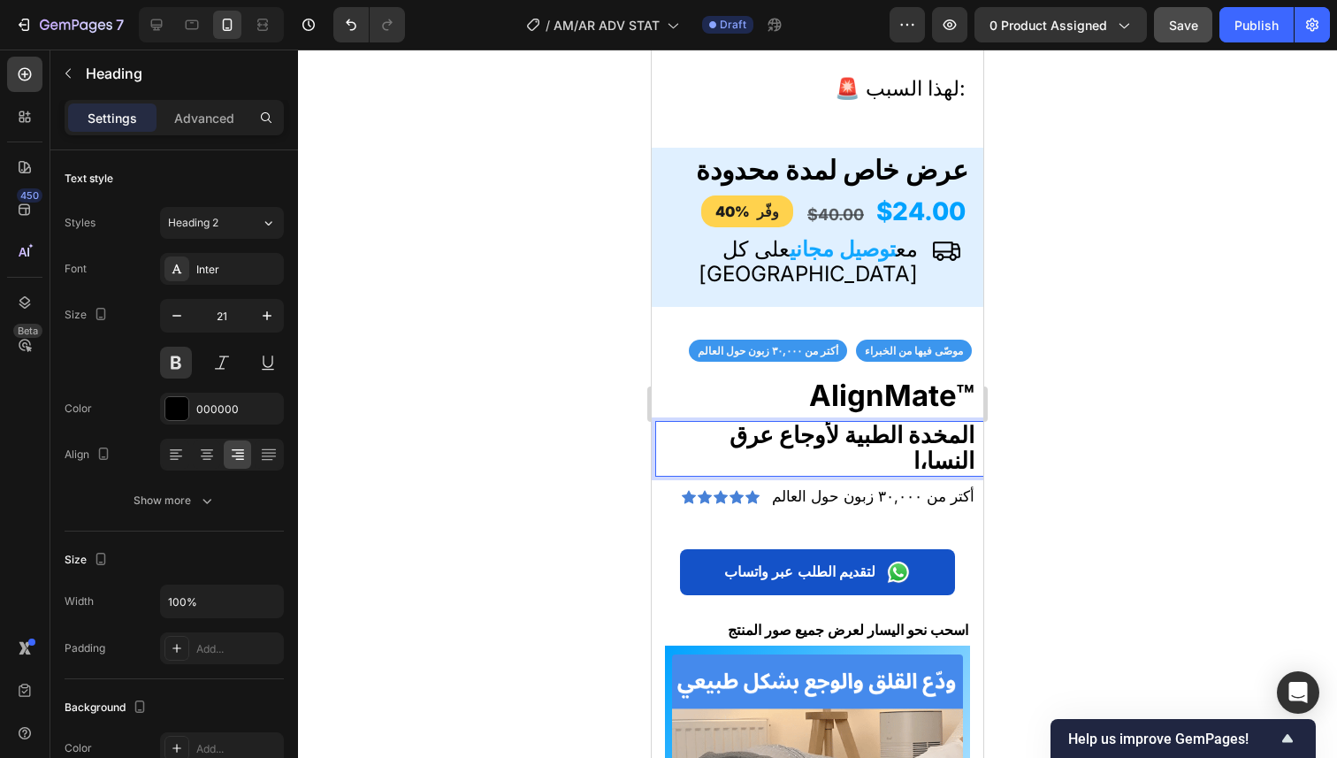
click at [888, 423] on p "المخدة الطبية لأوجاع عرق النسا،ا" at bounding box center [819, 449] width 310 height 52
drag, startPoint x: 907, startPoint y: 400, endPoint x: 891, endPoint y: 398, distance: 16.0
click at [891, 423] on p "المخدة الطبية لأوجاع عرق النسا،ا" at bounding box center [819, 449] width 310 height 52
click at [910, 421] on strong "المخدة الطبية لأوجاع عرق النسا،ا" at bounding box center [851, 447] width 245 height 53
drag, startPoint x: 910, startPoint y: 399, endPoint x: 893, endPoint y: 397, distance: 16.9
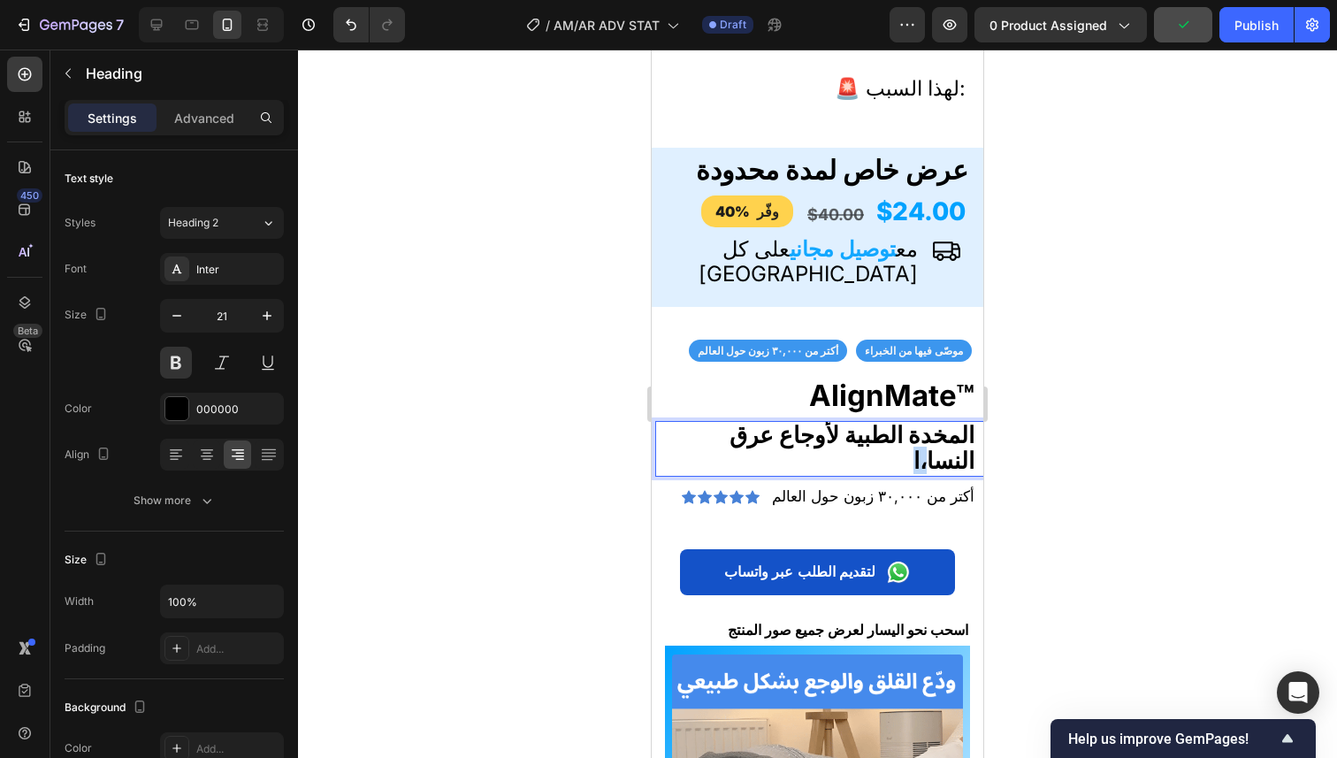
click at [893, 423] on p "المخدة الطبية لأوجاع عرق النسا،ا" at bounding box center [819, 449] width 310 height 52
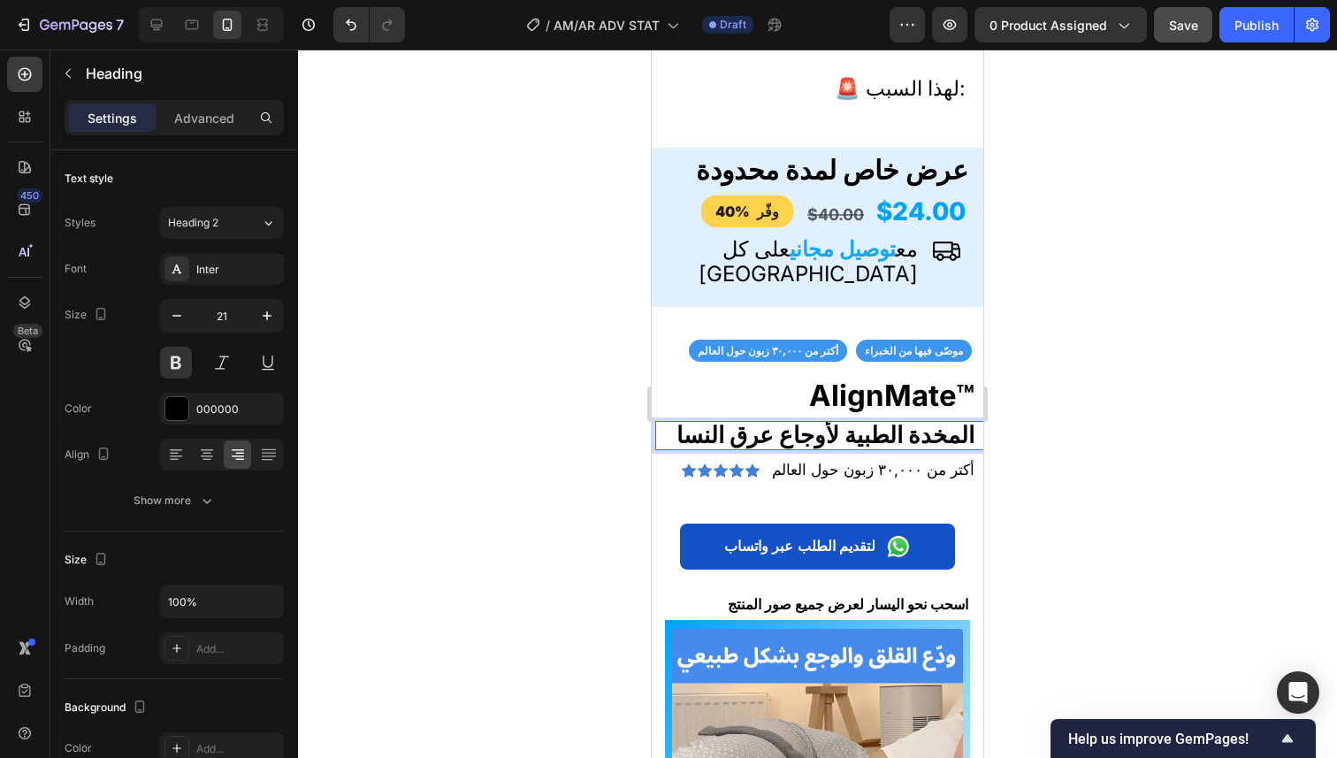
click at [1022, 393] on div at bounding box center [817, 404] width 1039 height 708
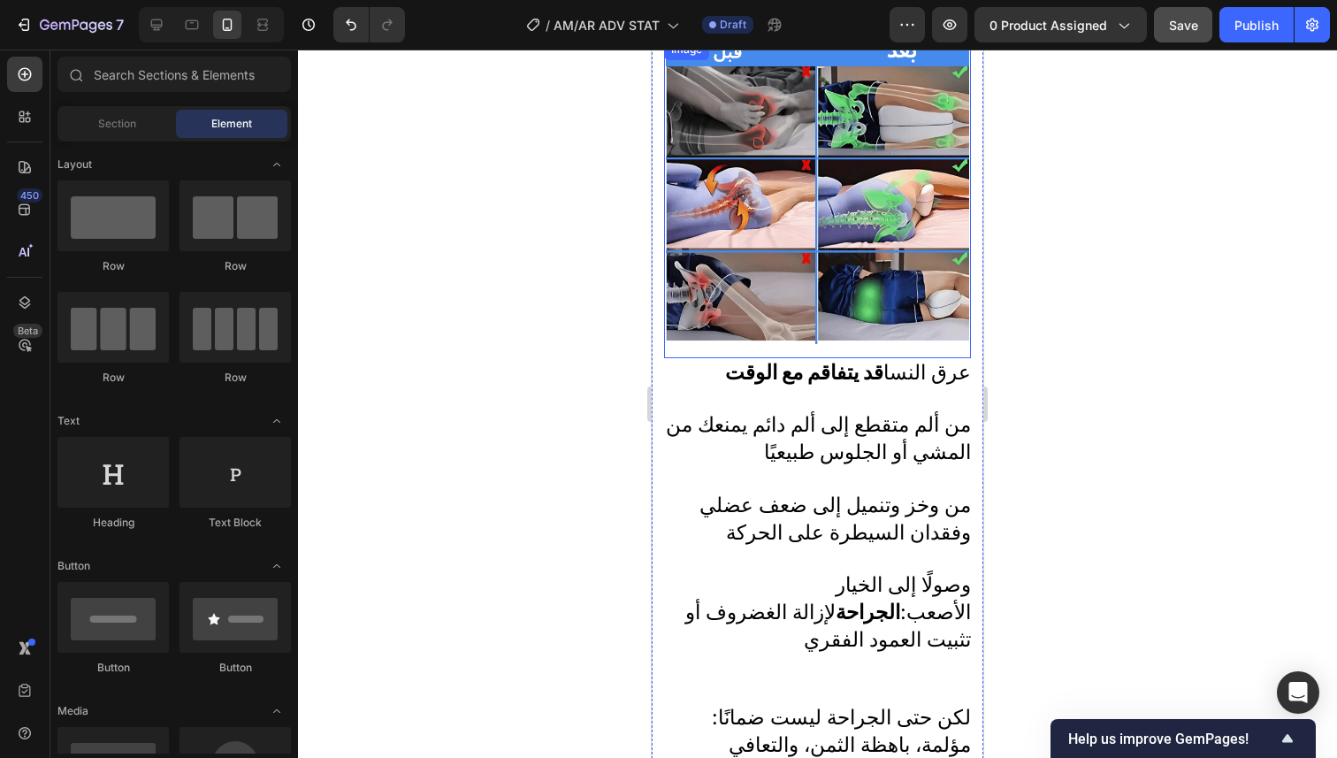
scroll to position [2407, 0]
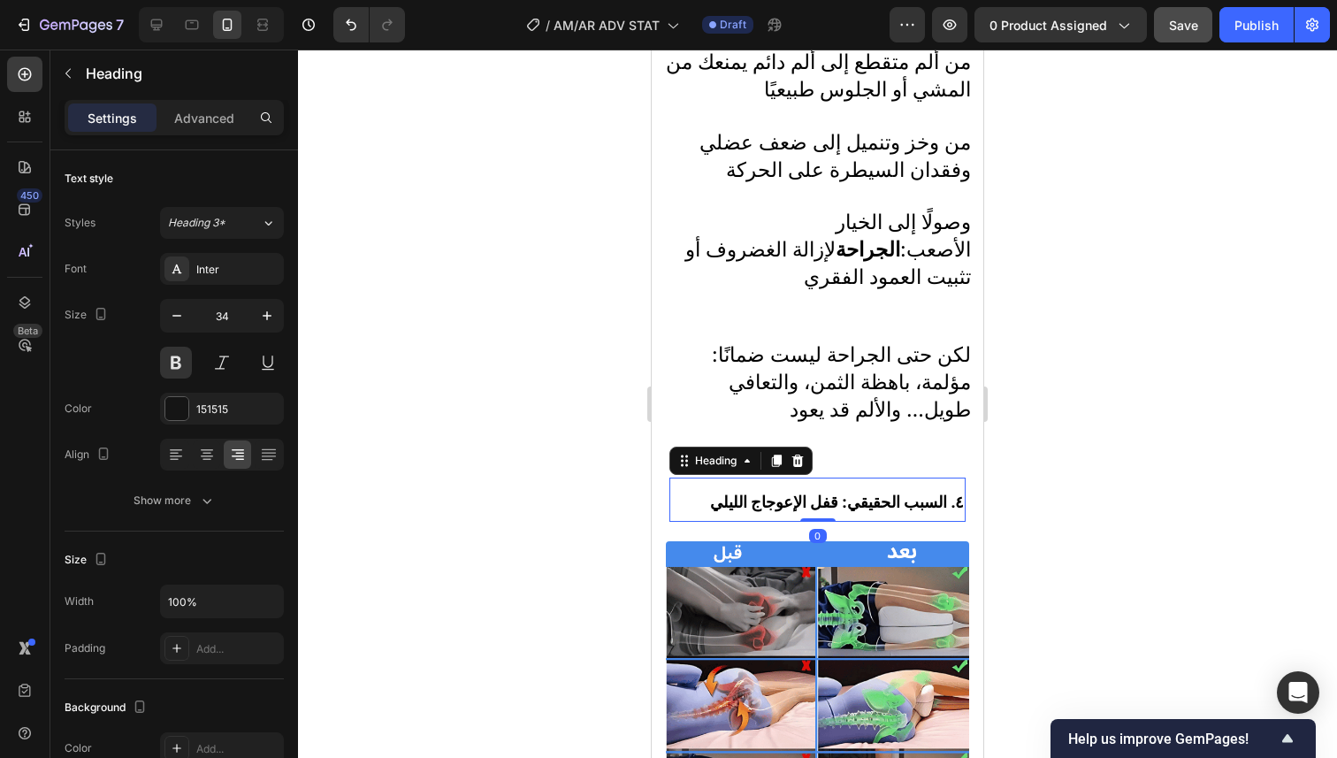
click at [911, 492] on strong "٤. السبب الحقيقي: قفل الإعوجاج الليلي" at bounding box center [837, 501] width 254 height 19
click at [255, 315] on button "button" at bounding box center [267, 316] width 32 height 32
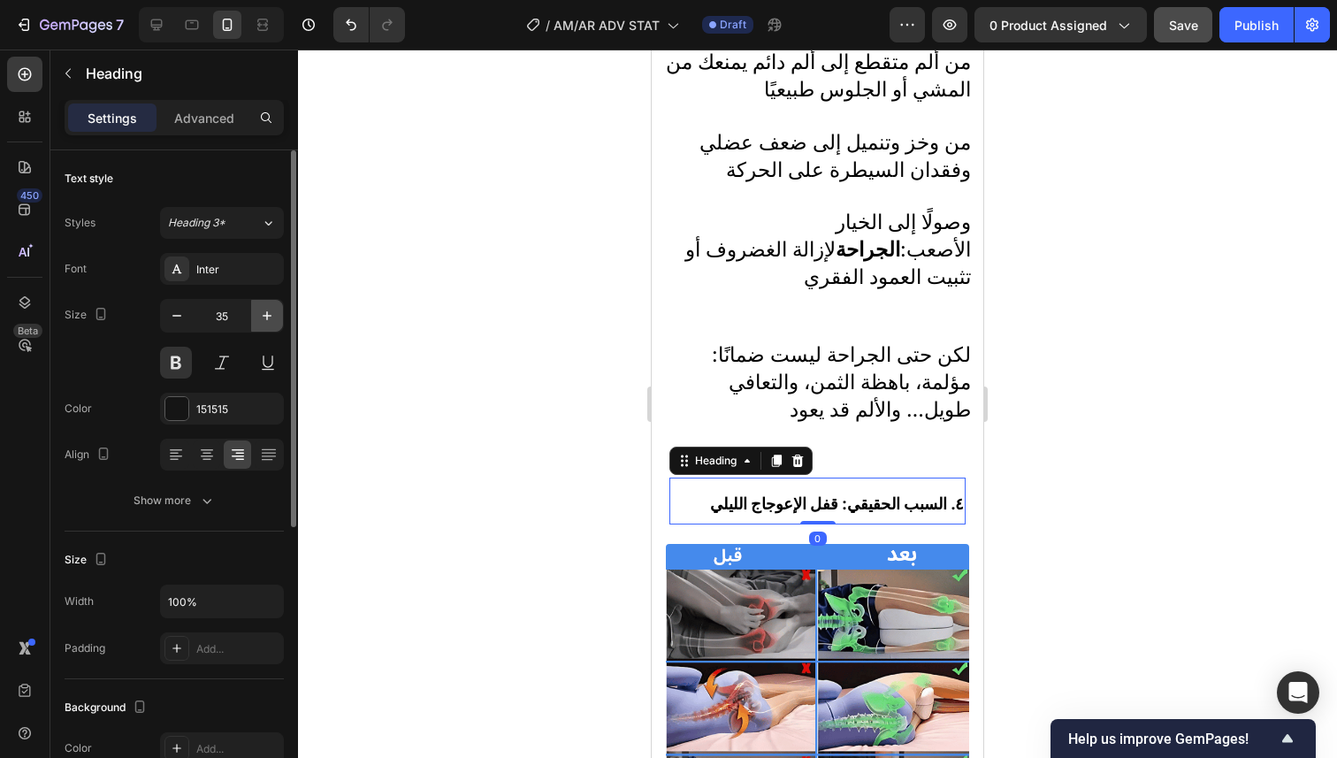
click at [255, 315] on button "button" at bounding box center [267, 316] width 32 height 32
click at [183, 313] on icon "button" at bounding box center [177, 316] width 18 height 18
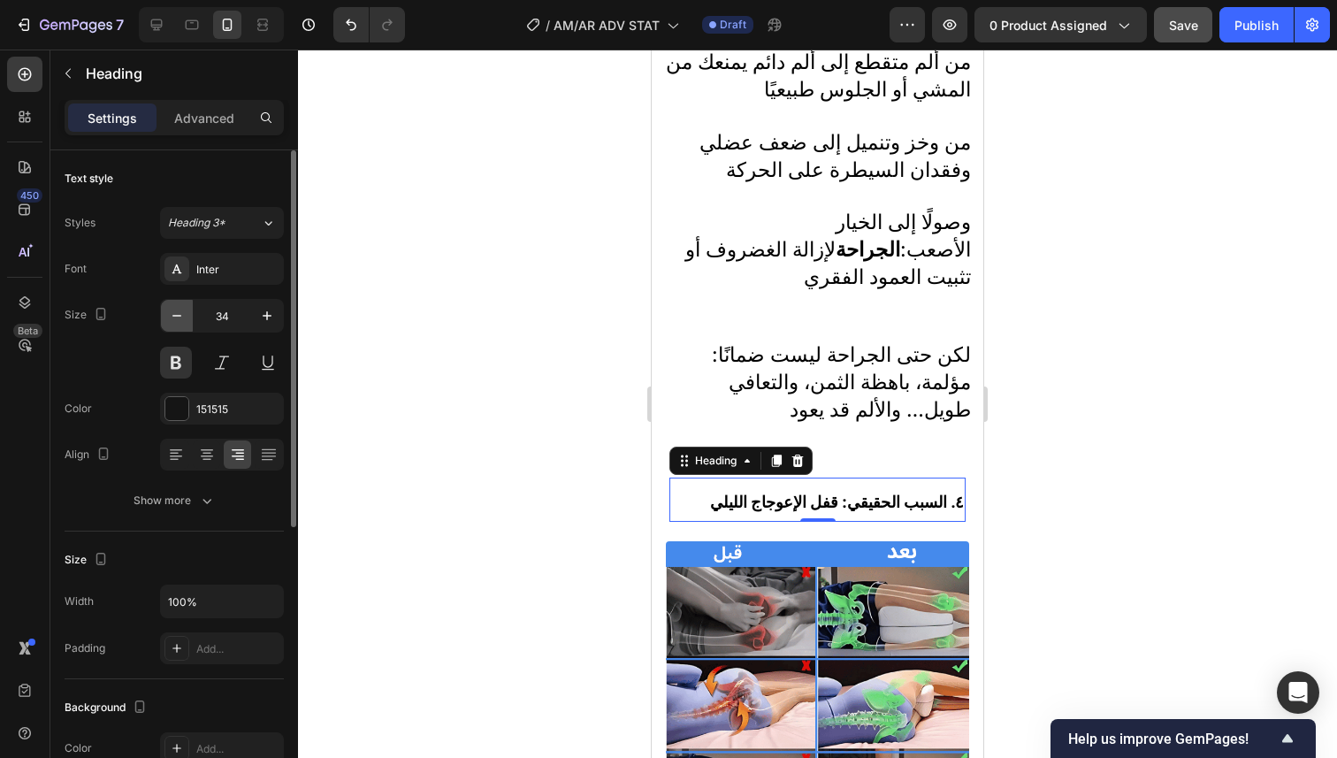
type input "33"
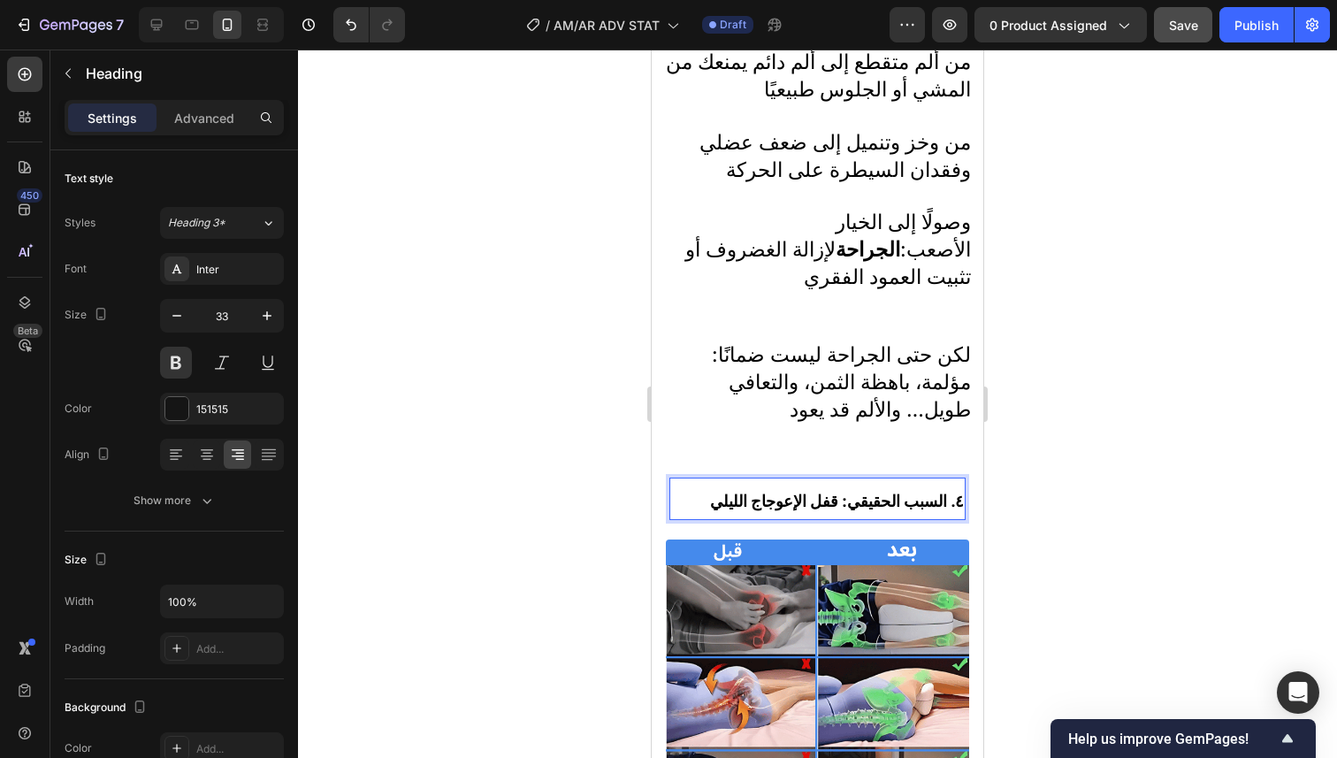
click at [770, 492] on strong "٤. السبب الحقيقي: قفل الإعوجاج الليلي" at bounding box center [837, 501] width 254 height 19
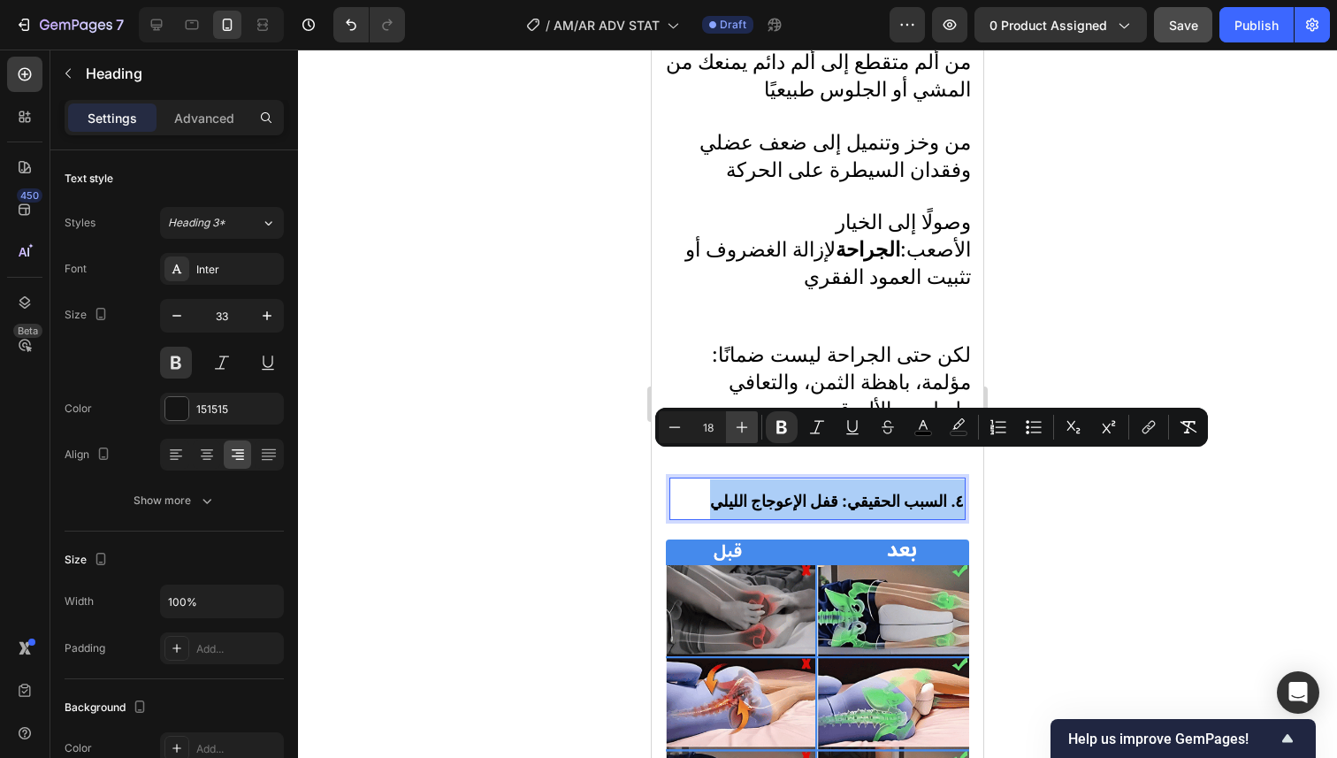
click at [757, 428] on button "Plus" at bounding box center [742, 427] width 32 height 32
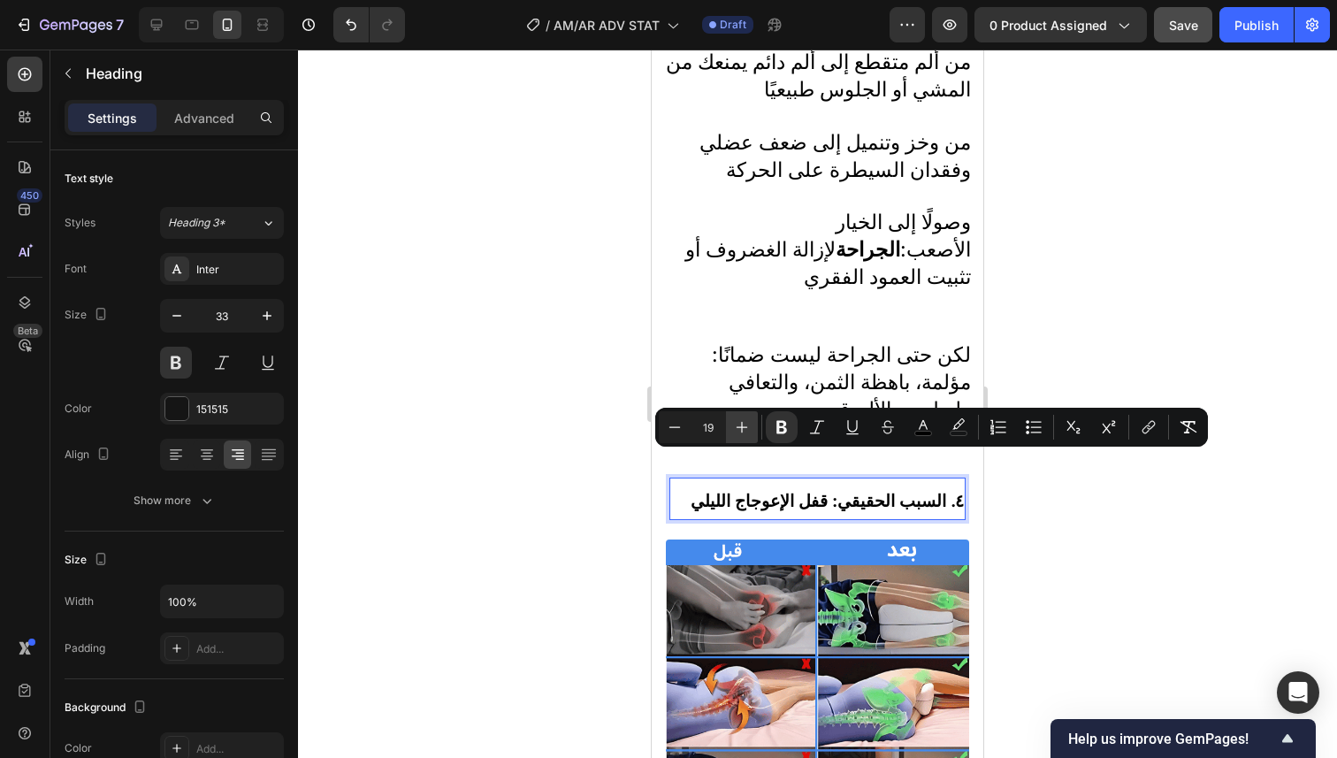
click at [757, 428] on button "Plus" at bounding box center [742, 427] width 32 height 32
click at [684, 424] on button "Minus" at bounding box center [675, 427] width 32 height 32
type input "19"
click at [1165, 286] on div at bounding box center [817, 404] width 1039 height 708
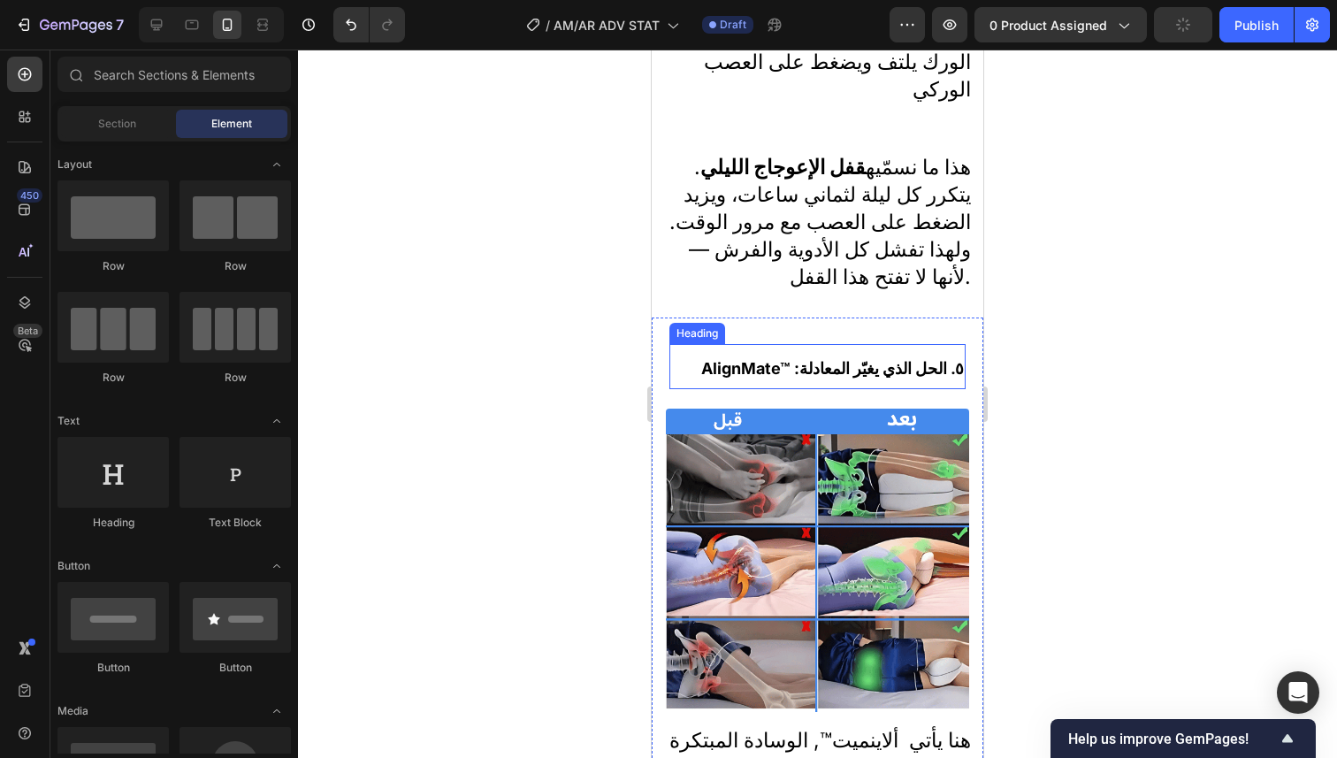
click at [848, 344] on h2 "AlignMate™ :٥. الحل الذي يغيّر المعادلة" at bounding box center [817, 366] width 296 height 45
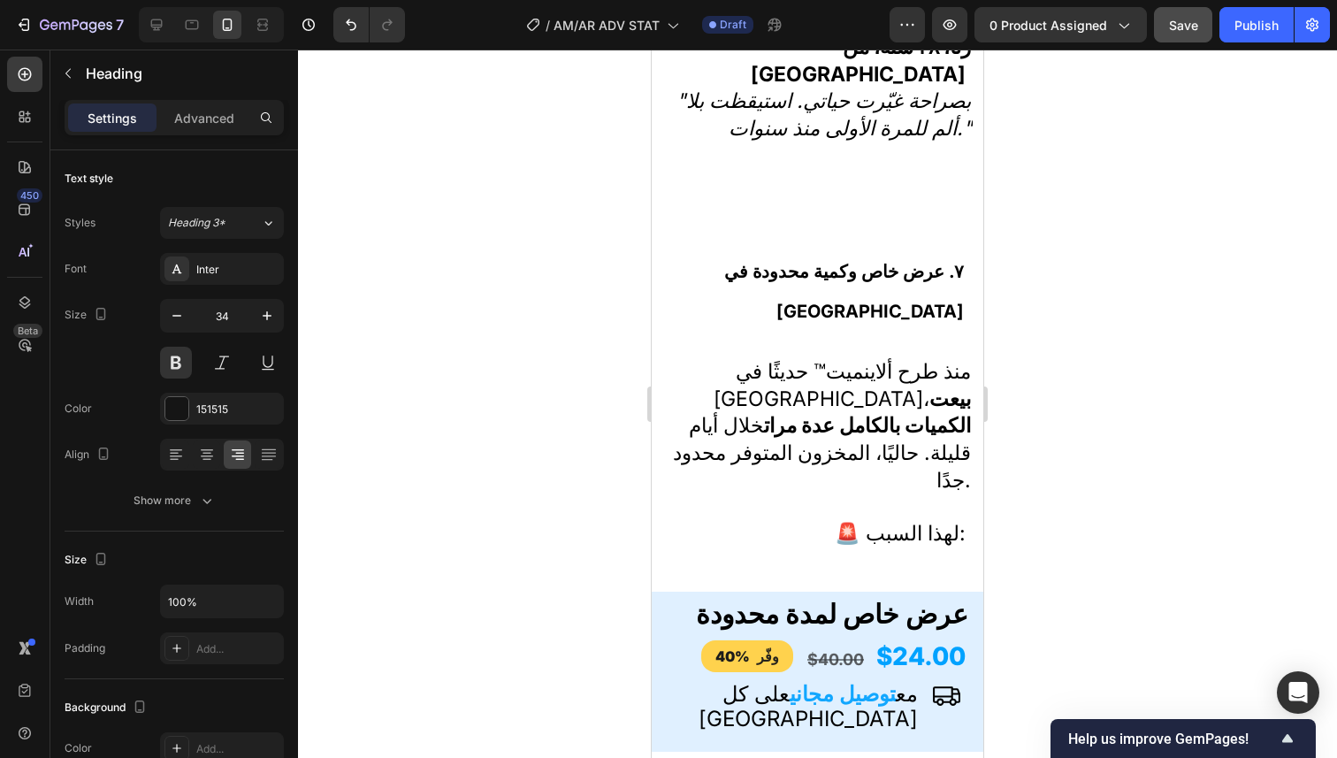
scroll to position [5392, 0]
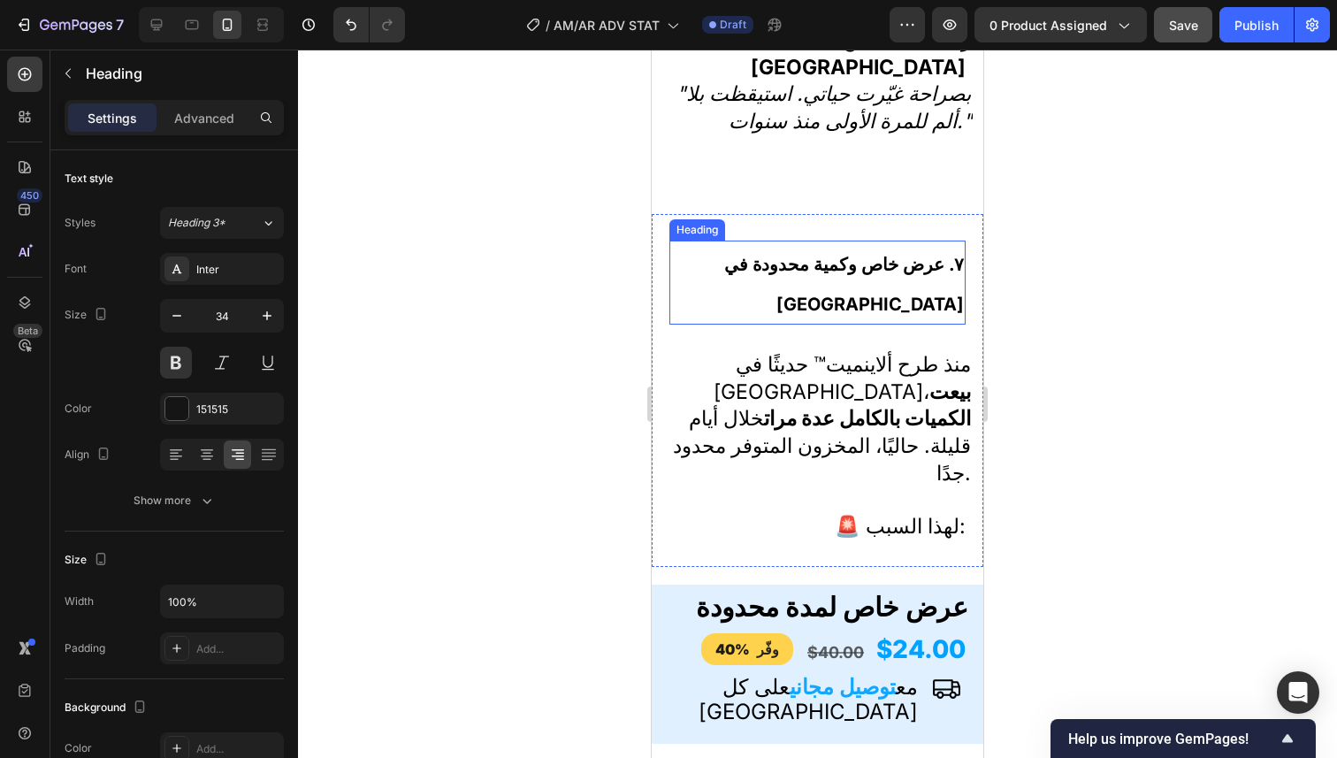
click at [881, 240] on h2 "٧. عرض خاص وكمية محدودة في لبنان" at bounding box center [817, 282] width 296 height 85
click at [880, 242] on p "٧. عرض خاص وكمية محدودة في لبنان" at bounding box center [817, 282] width 293 height 81
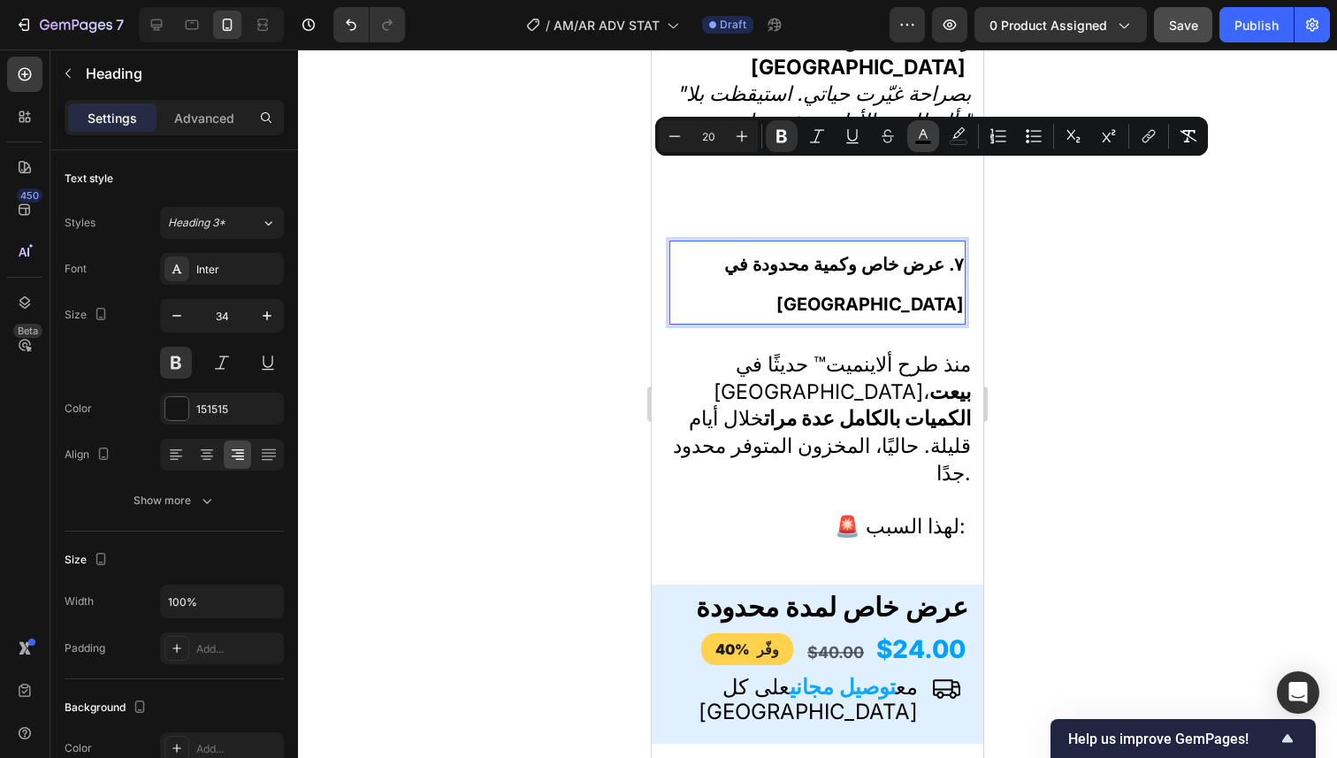
click at [928, 139] on icon "Editor contextual toolbar" at bounding box center [923, 136] width 18 height 18
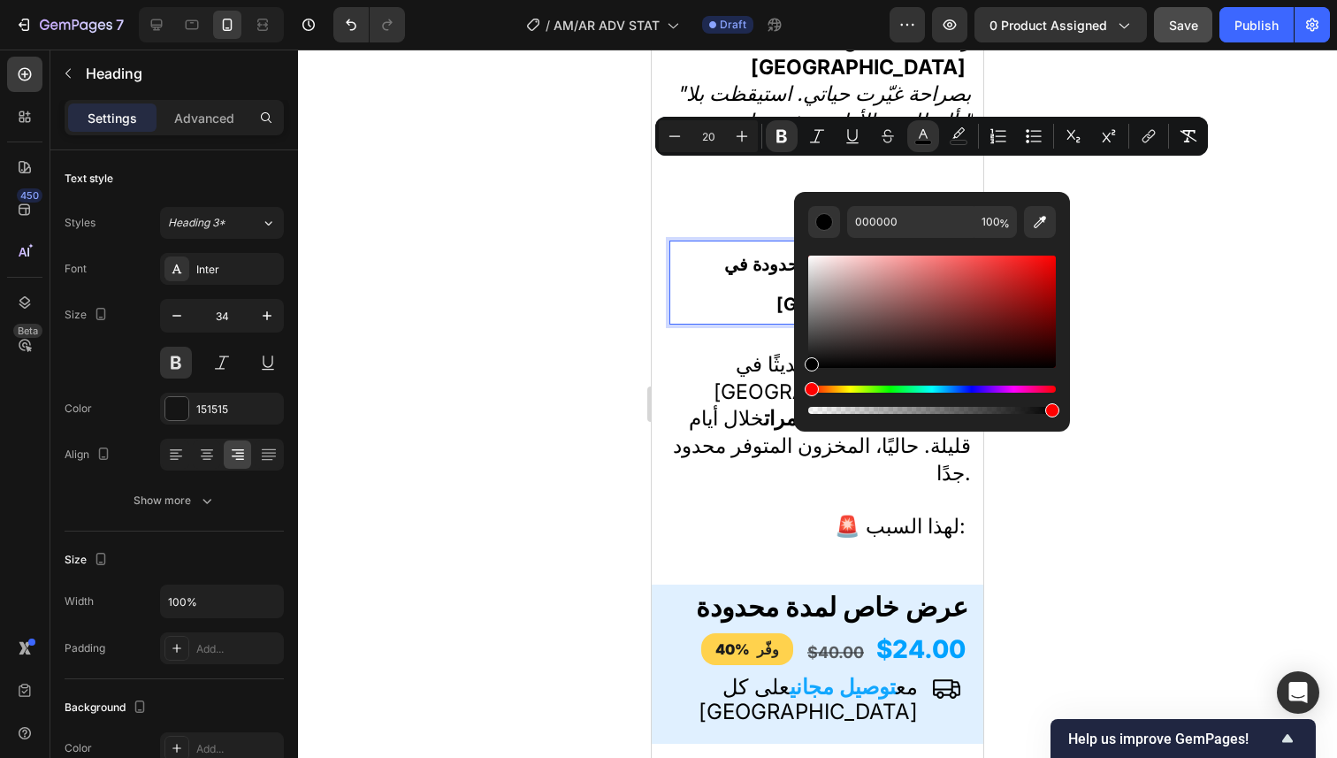
click at [1062, 261] on div "000000 100 %" at bounding box center [932, 304] width 276 height 225
click at [1057, 259] on div "000000 100 %" at bounding box center [932, 304] width 276 height 225
drag, startPoint x: 1048, startPoint y: 266, endPoint x: 1084, endPoint y: 226, distance: 53.8
click at [1073, 0] on body "7 Version history / AM/AR ADV STAT Draft Preview 0 product assigned Save Publis…" at bounding box center [668, 0] width 1337 height 0
type input "FF0000"
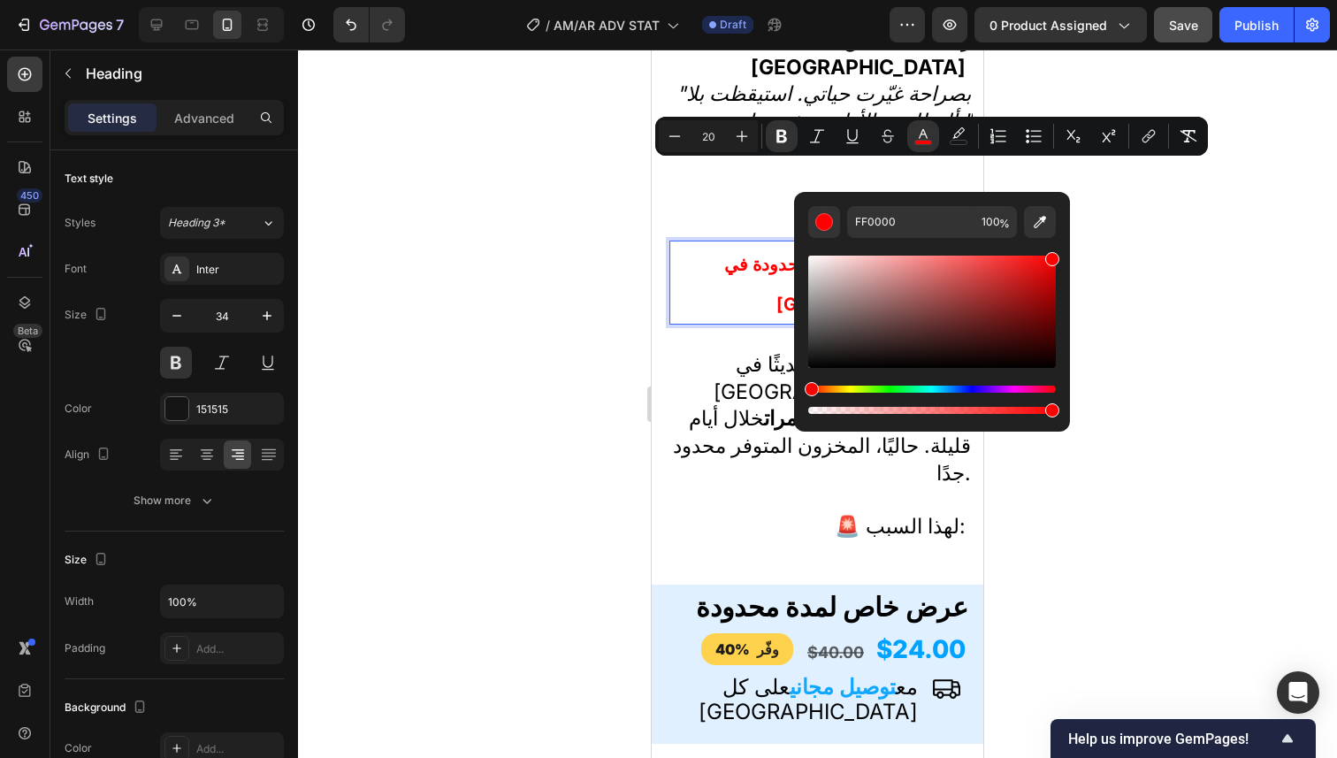
click at [1108, 225] on div at bounding box center [817, 404] width 1039 height 708
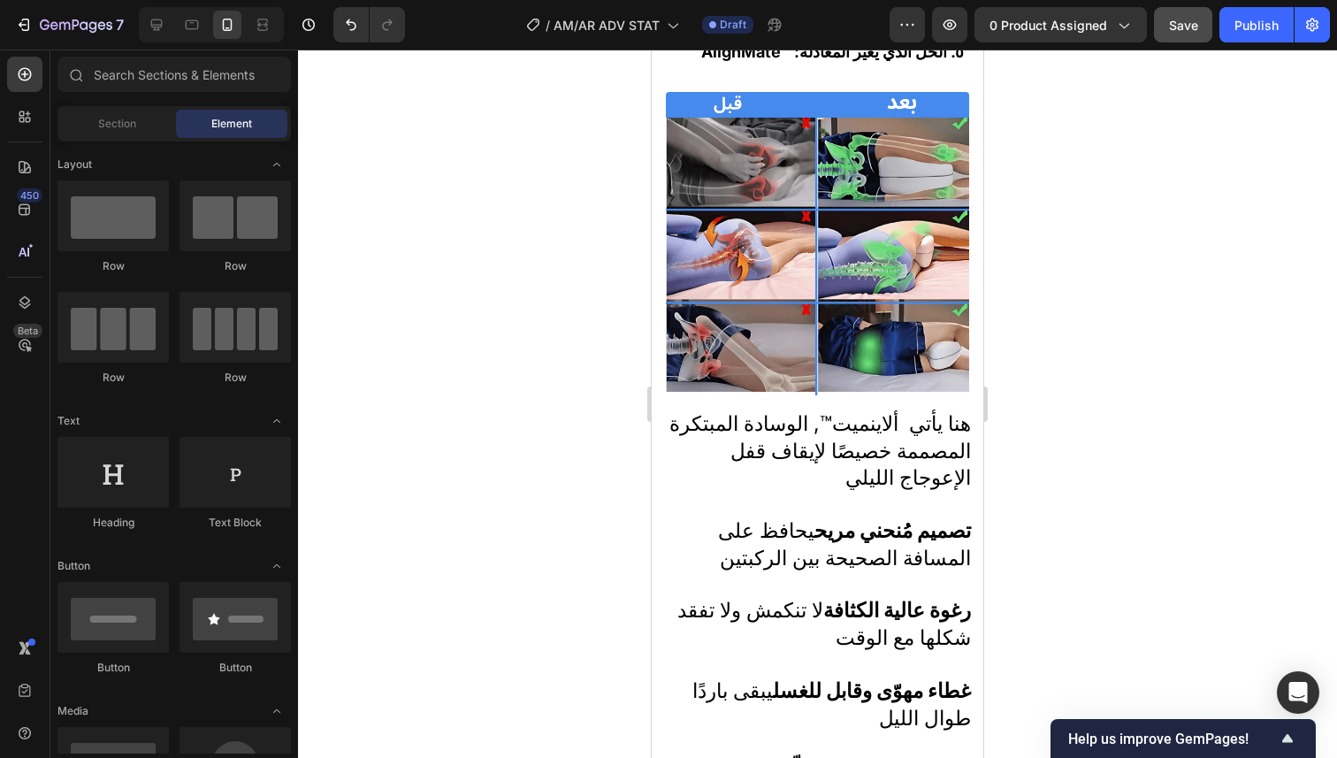
scroll to position [3649, 0]
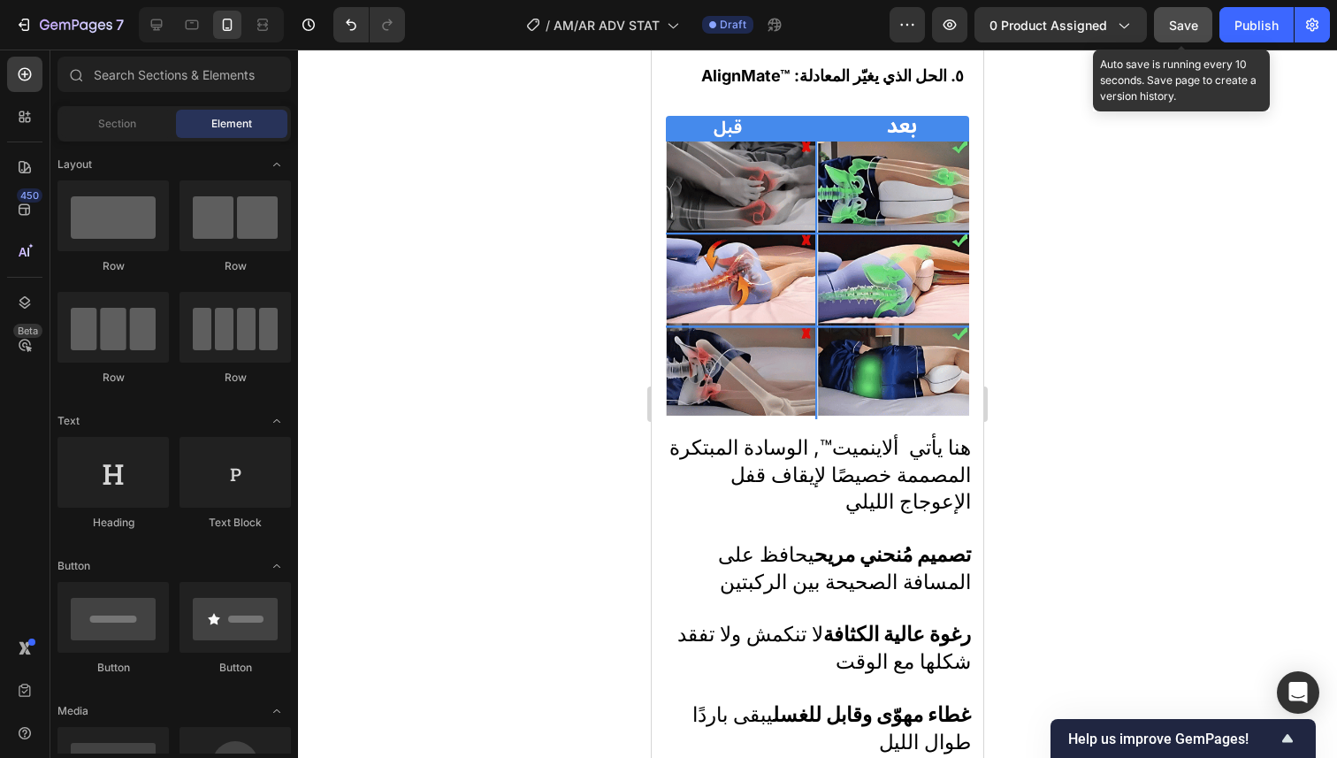
click at [1156, 34] on button "Save" at bounding box center [1183, 24] width 58 height 35
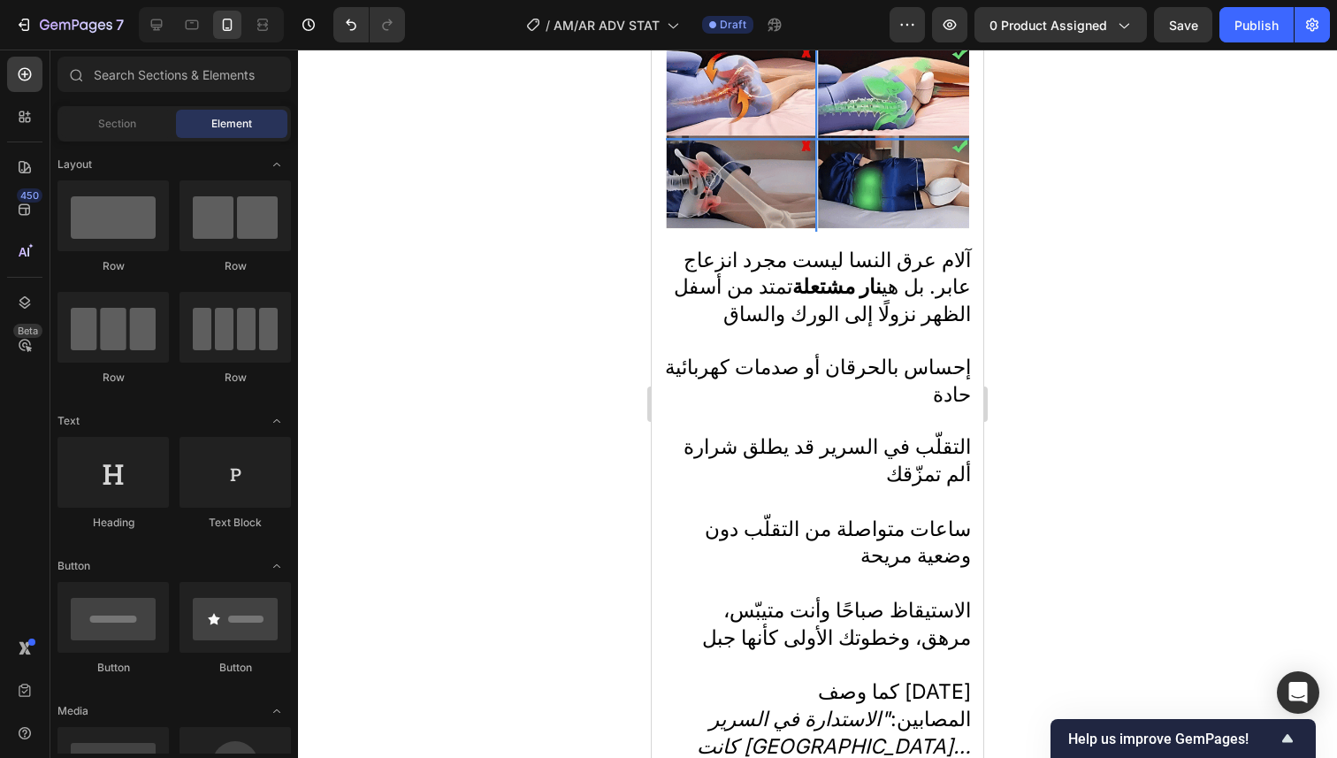
scroll to position [0, 0]
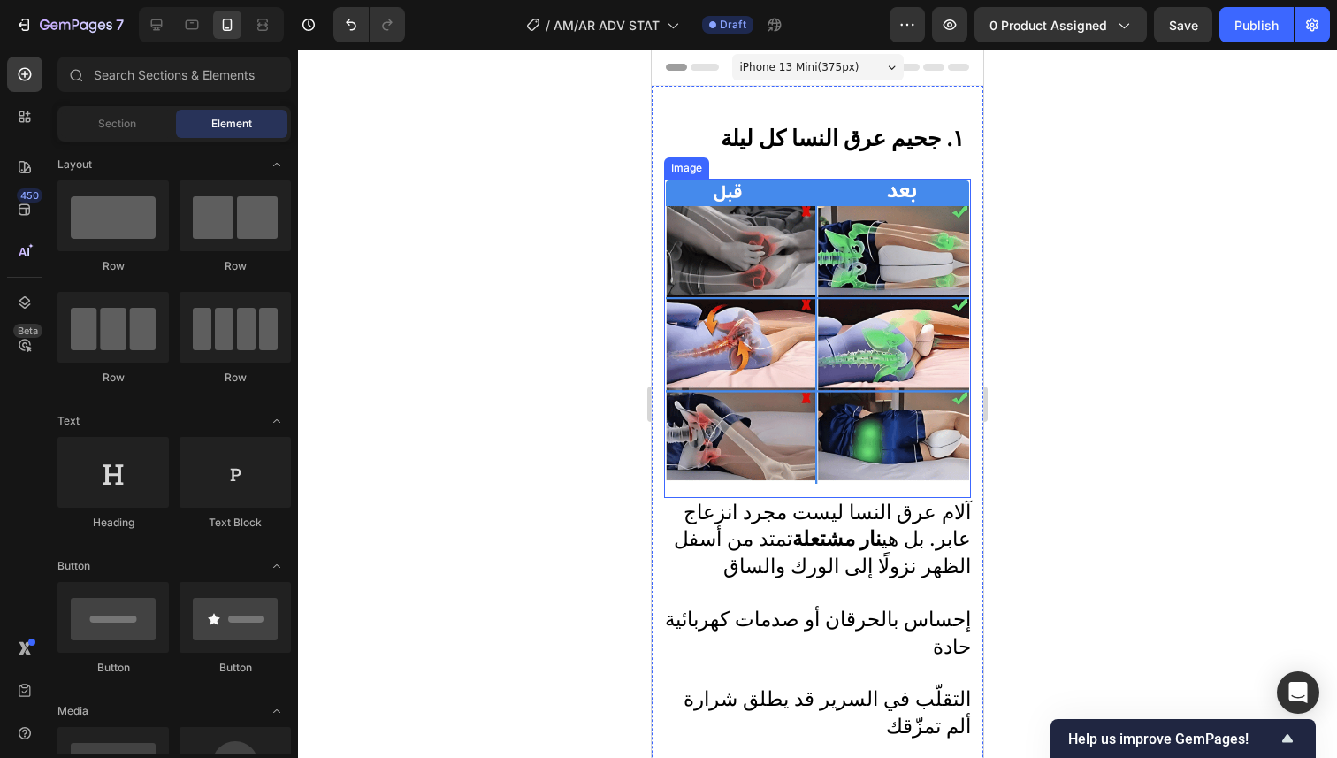
click at [893, 199] on img at bounding box center [817, 331] width 303 height 303
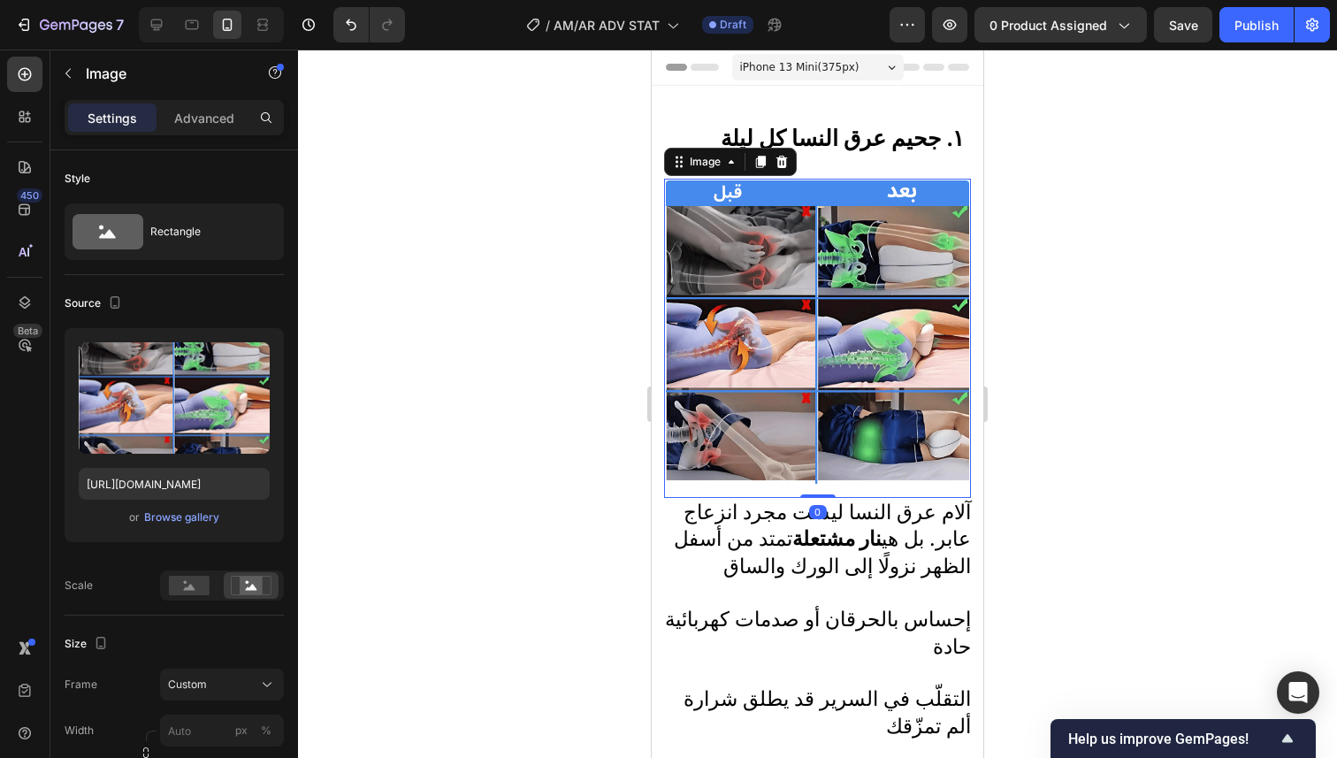
click at [1037, 182] on div at bounding box center [817, 404] width 1039 height 708
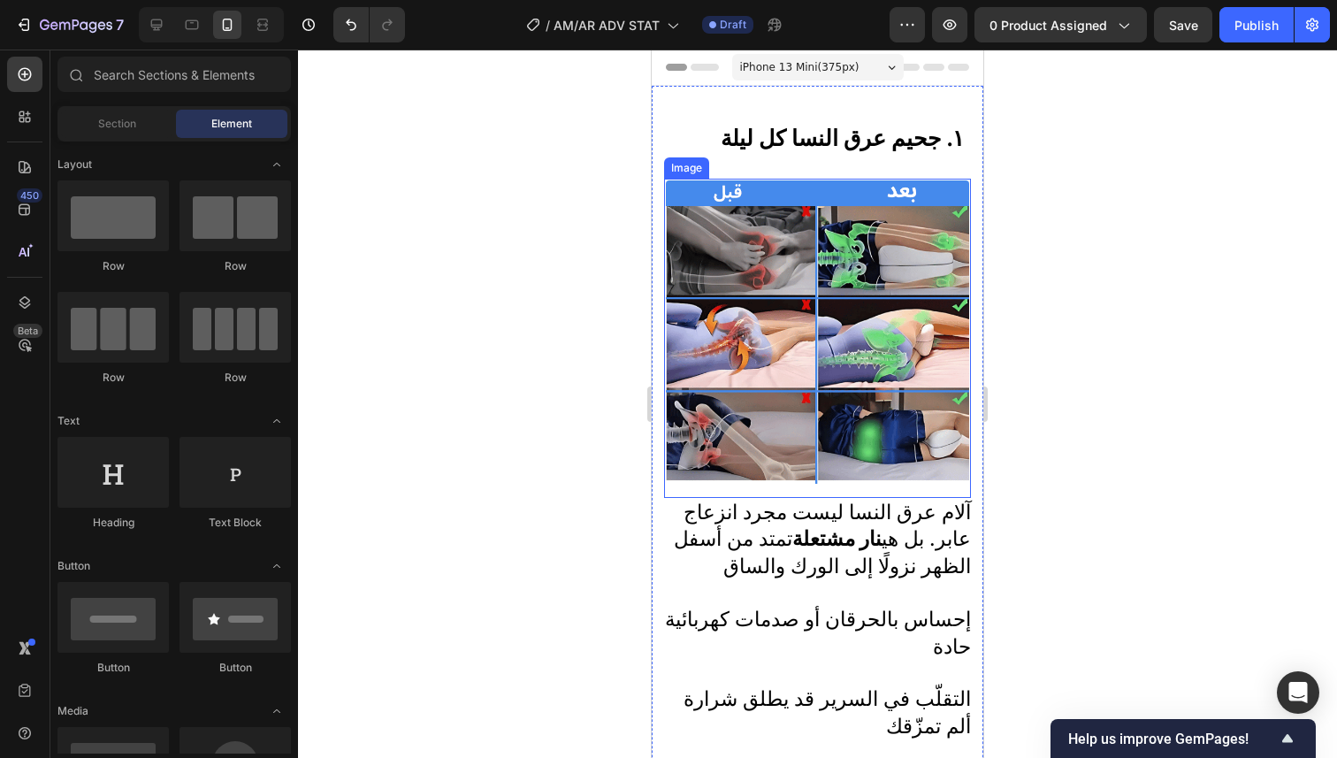
click at [867, 252] on img at bounding box center [817, 331] width 303 height 303
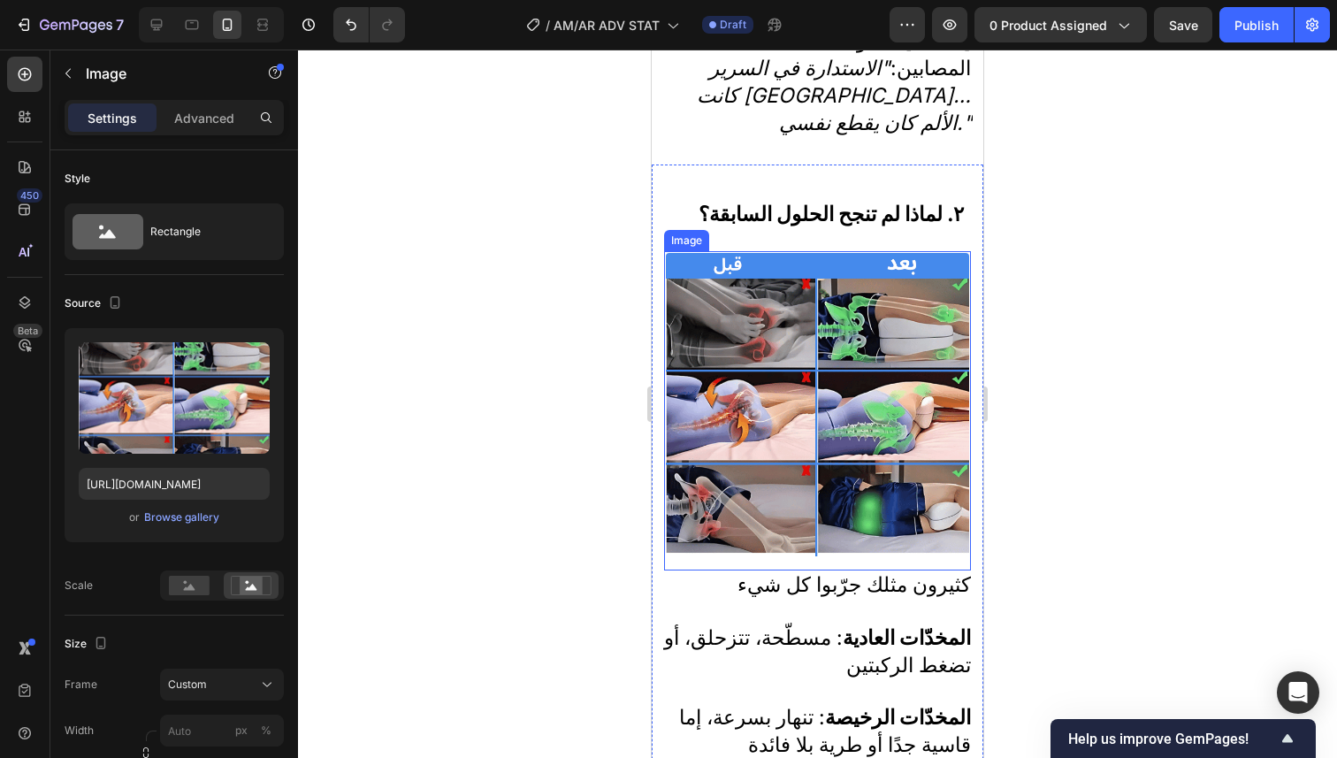
click at [888, 359] on img at bounding box center [817, 404] width 303 height 303
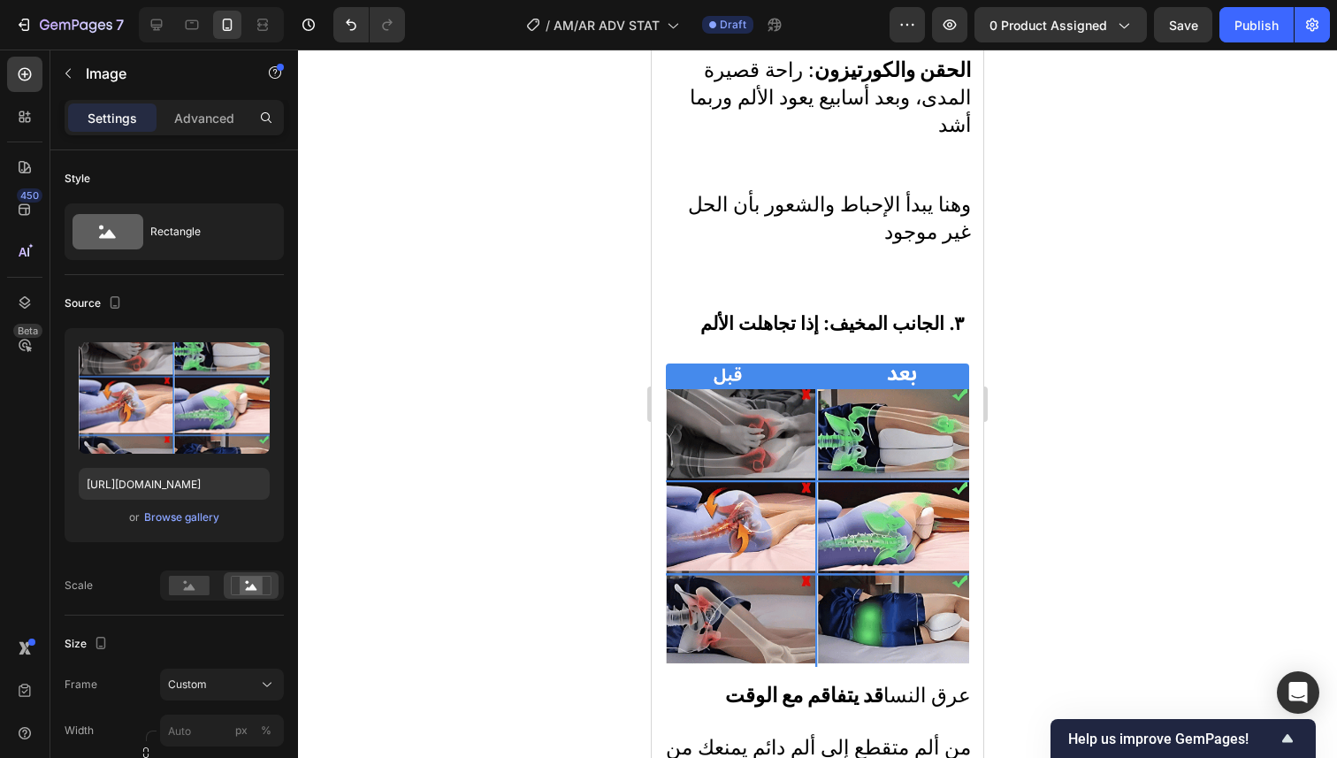
click at [889, 363] on img at bounding box center [817, 514] width 303 height 303
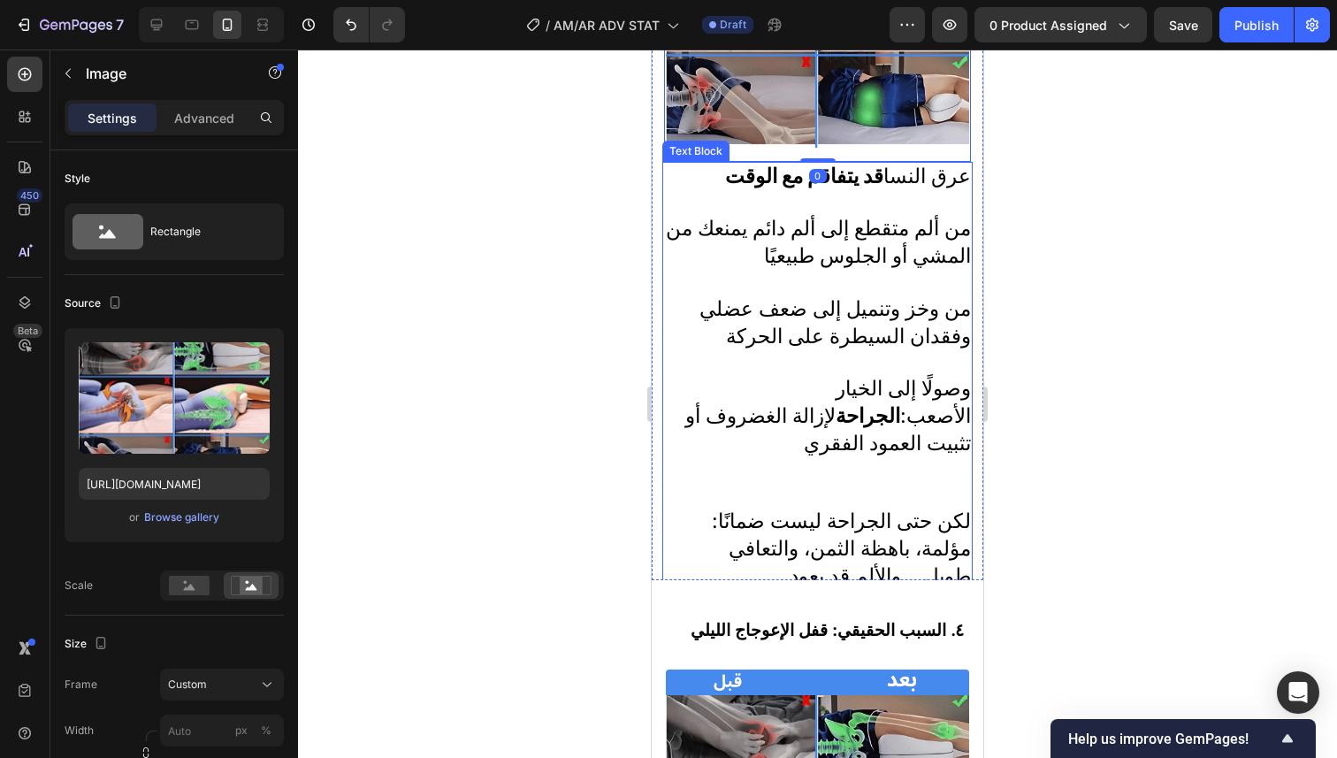
scroll to position [2469, 0]
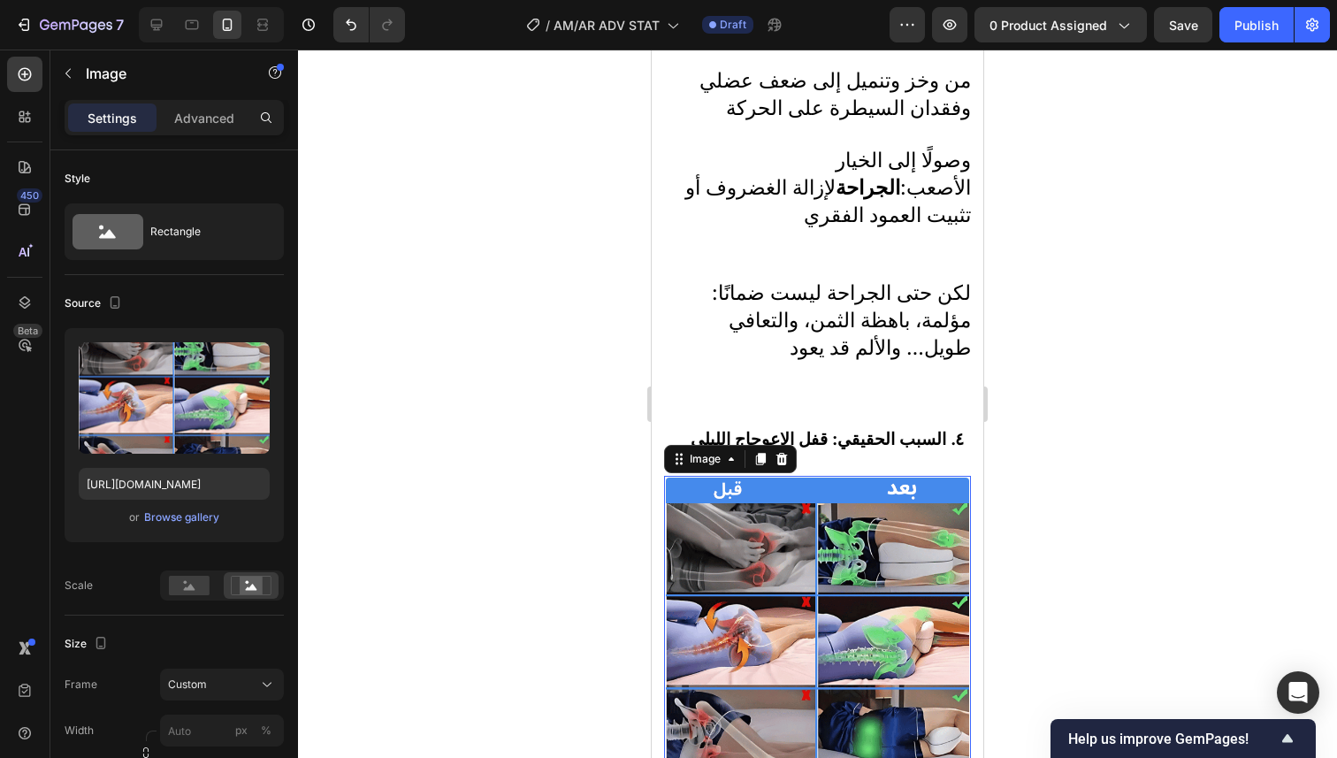
click at [949, 478] on img at bounding box center [817, 628] width 303 height 303
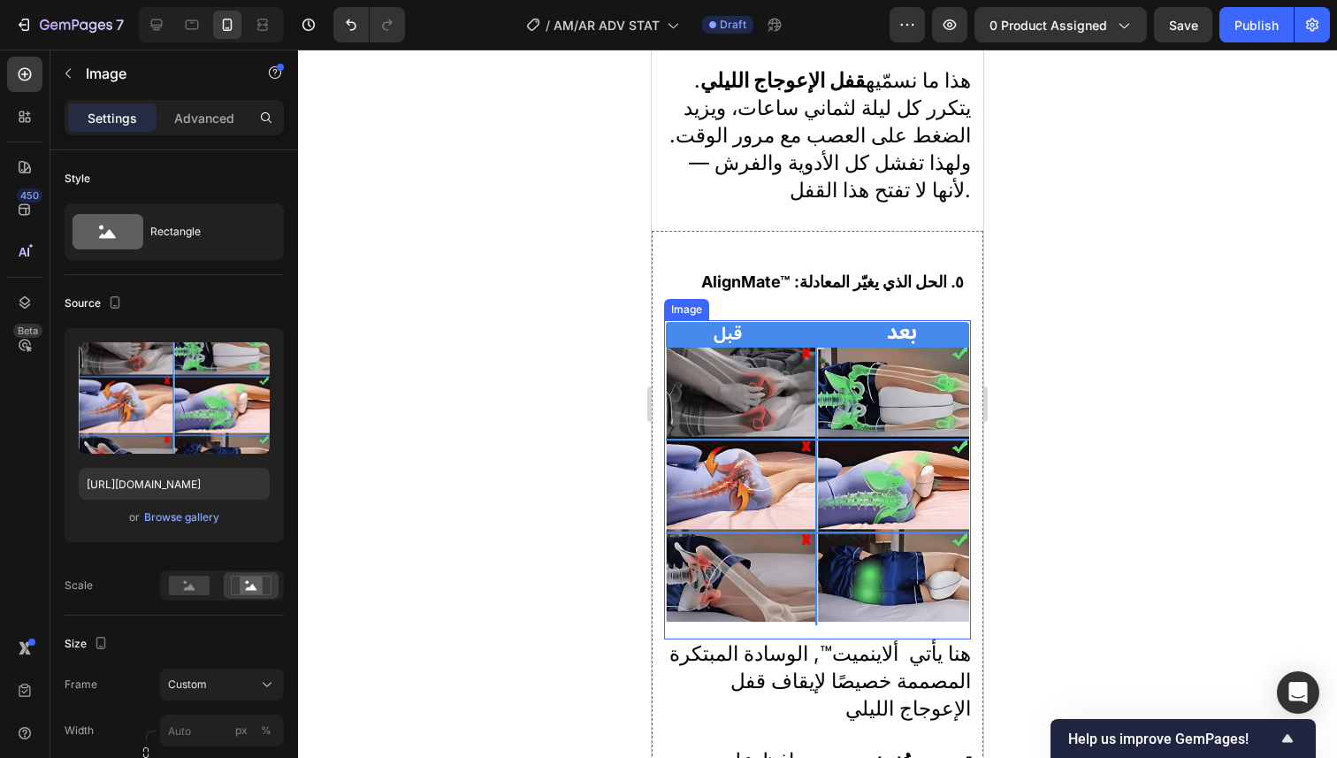
click at [877, 382] on img at bounding box center [817, 473] width 303 height 303
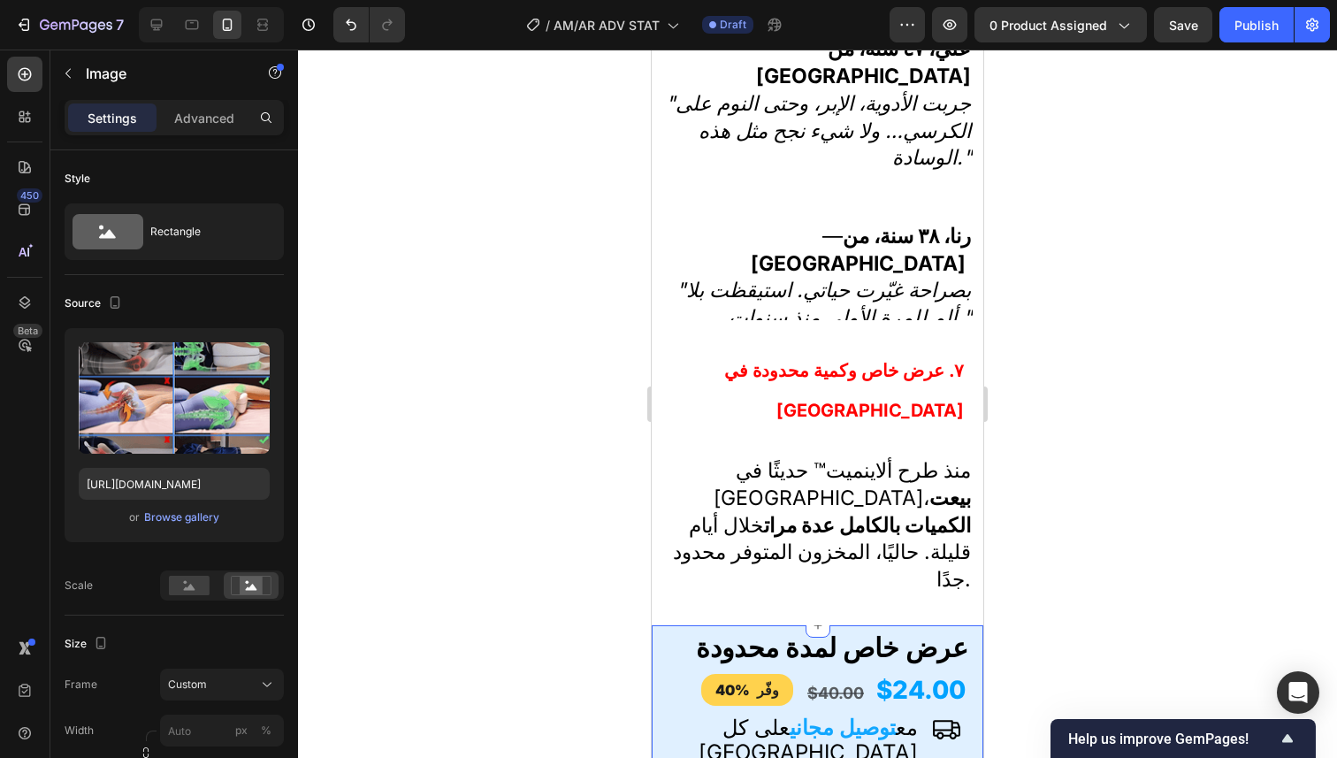
scroll to position [5183, 0]
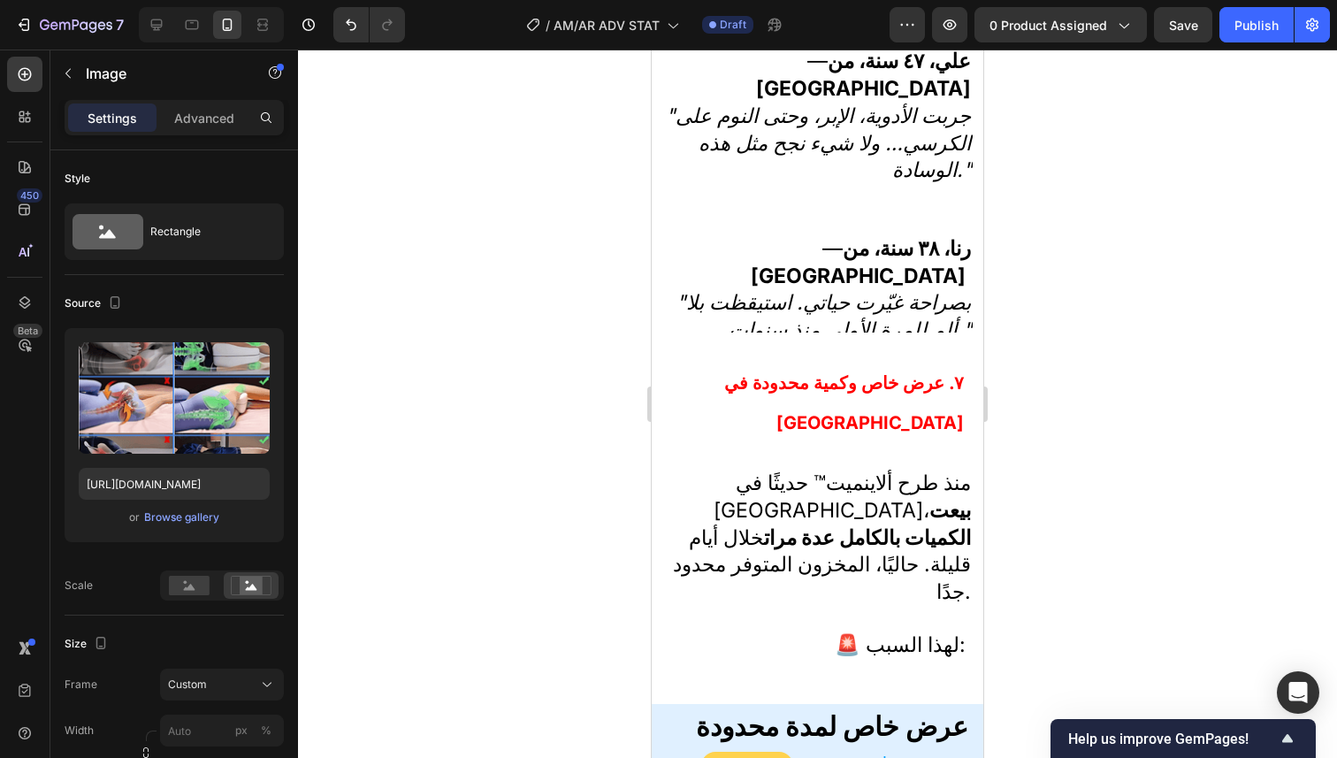
click at [843, 306] on div "— أميرة، ٥٦ سنة، من أنطلياس "كنت أستيقظ كل ليلة عند الثالثة فجراً بسبب النار في…" at bounding box center [817, 129] width 310 height 538
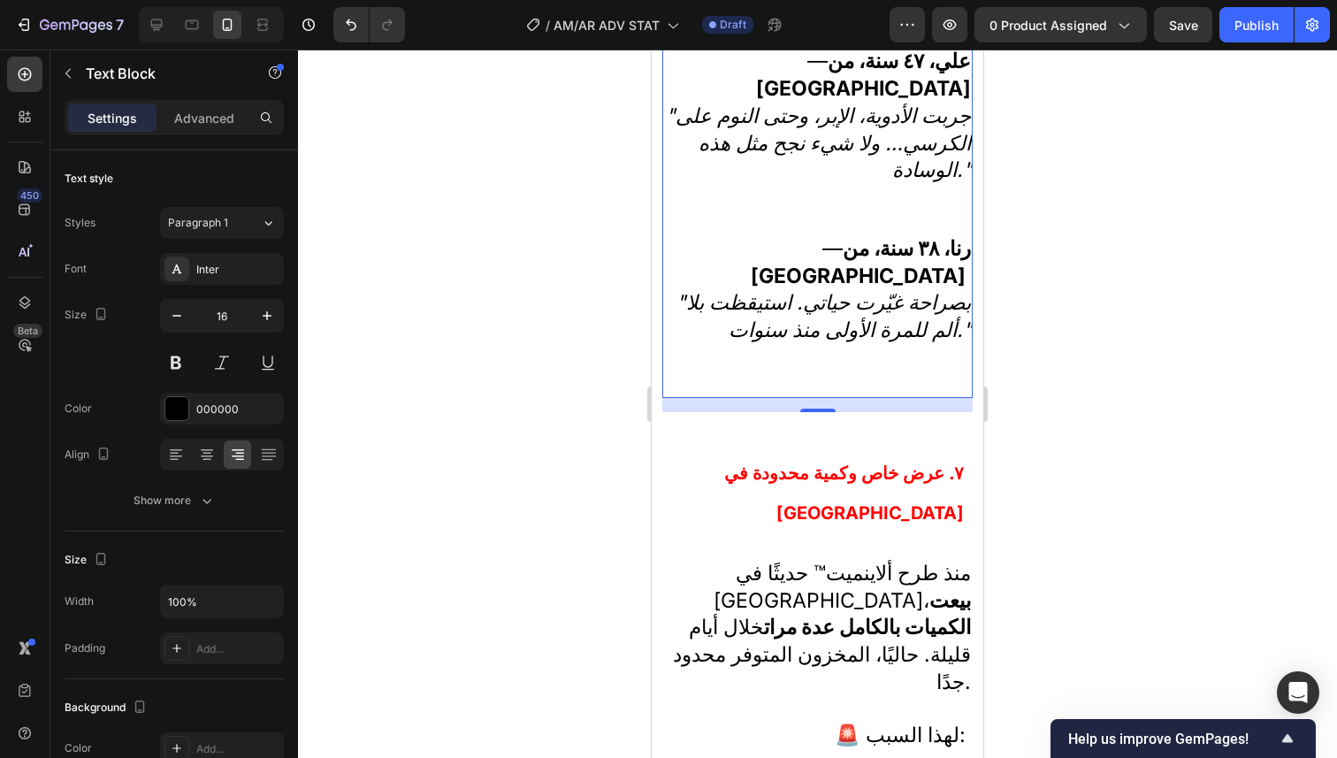
click at [1047, 259] on div at bounding box center [817, 404] width 1039 height 708
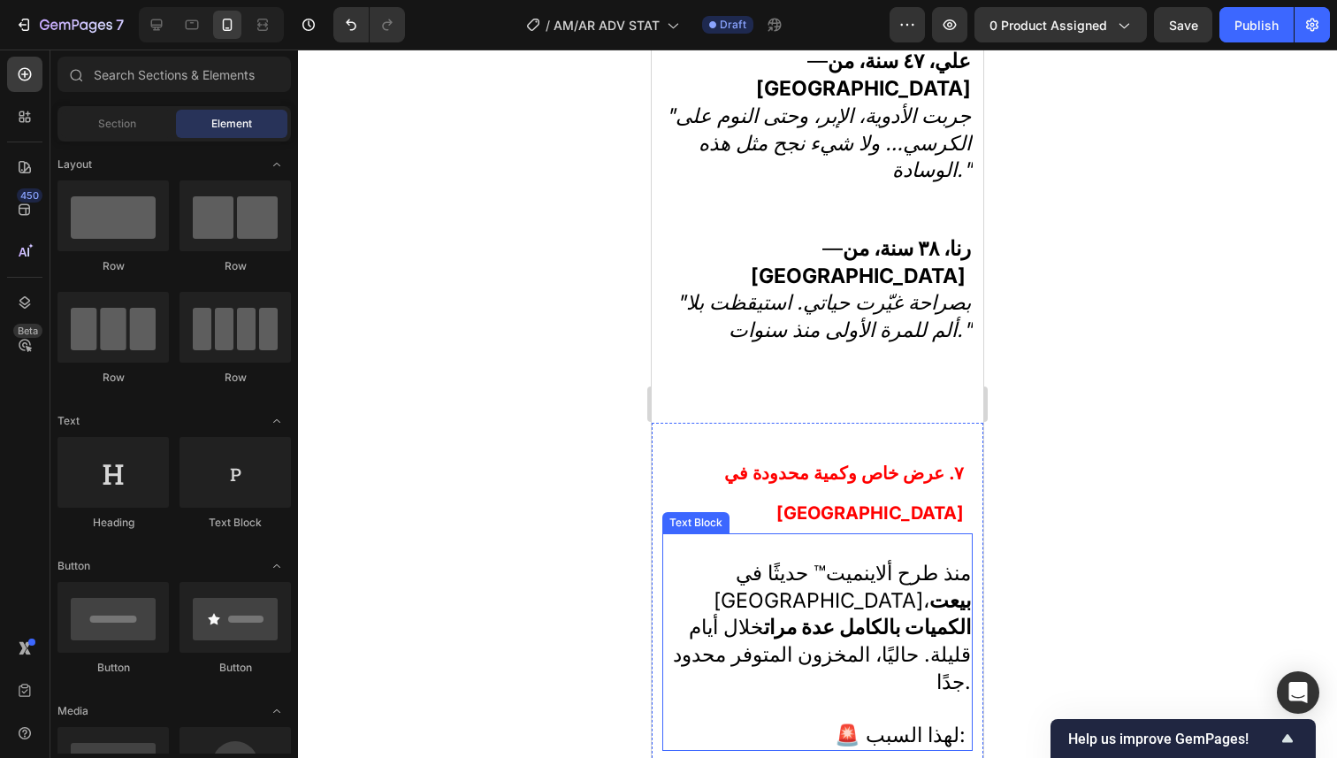
scroll to position [5758, 0]
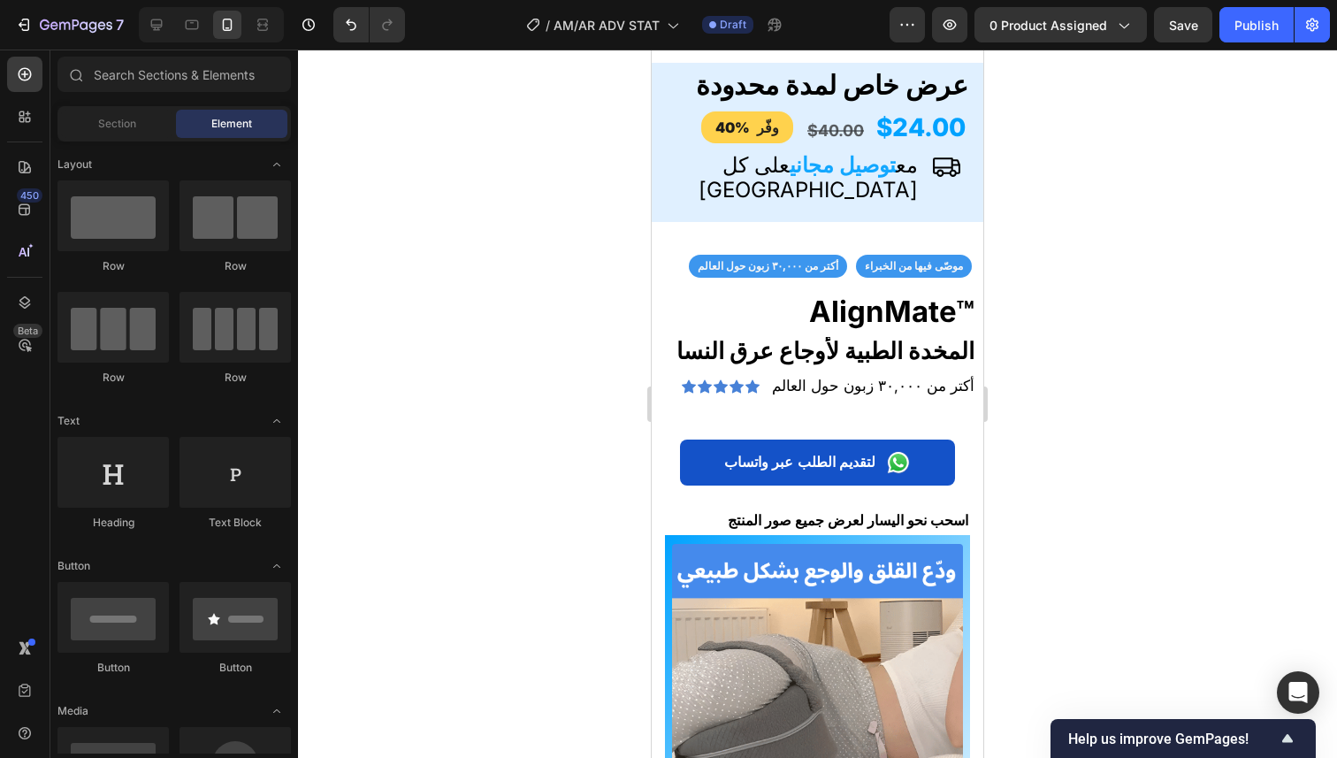
click at [1053, 335] on div at bounding box center [817, 404] width 1039 height 708
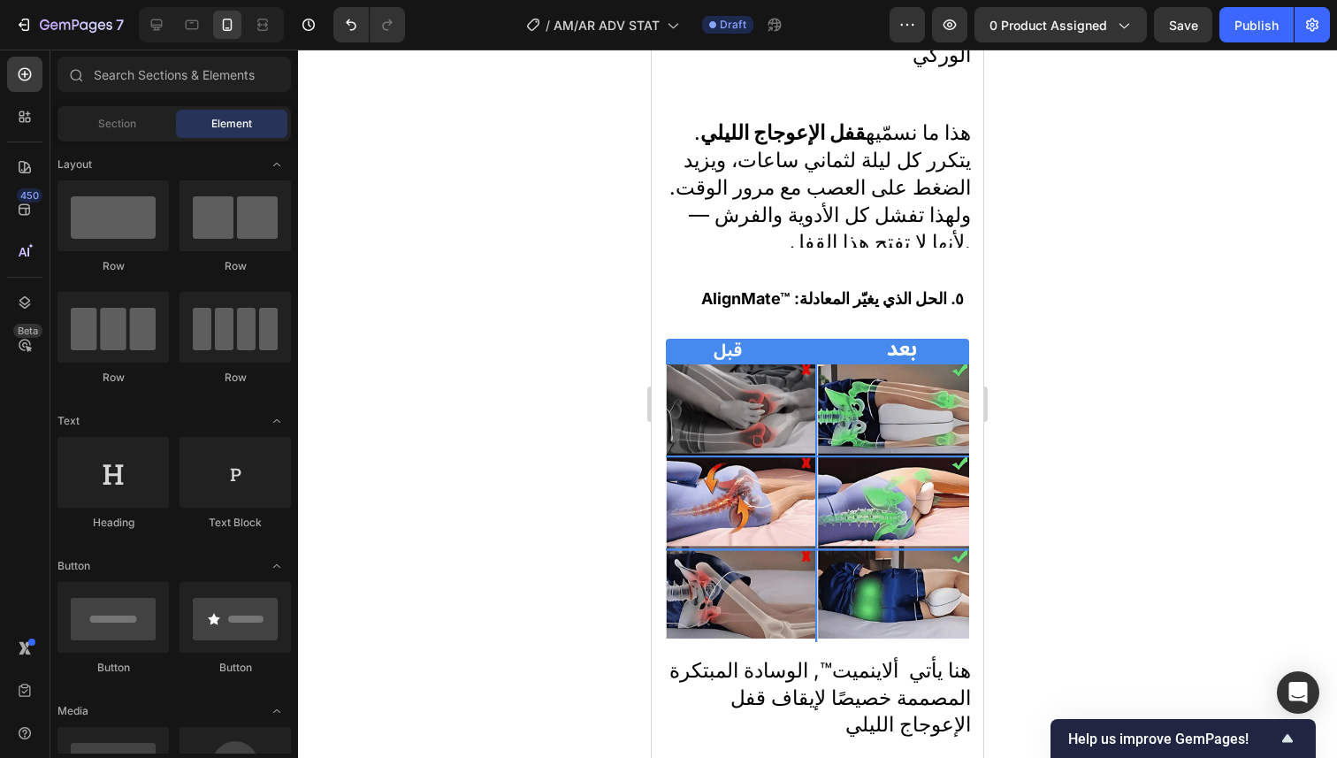
scroll to position [3426, 0]
drag, startPoint x: 785, startPoint y: 447, endPoint x: 788, endPoint y: 434, distance: 13.5
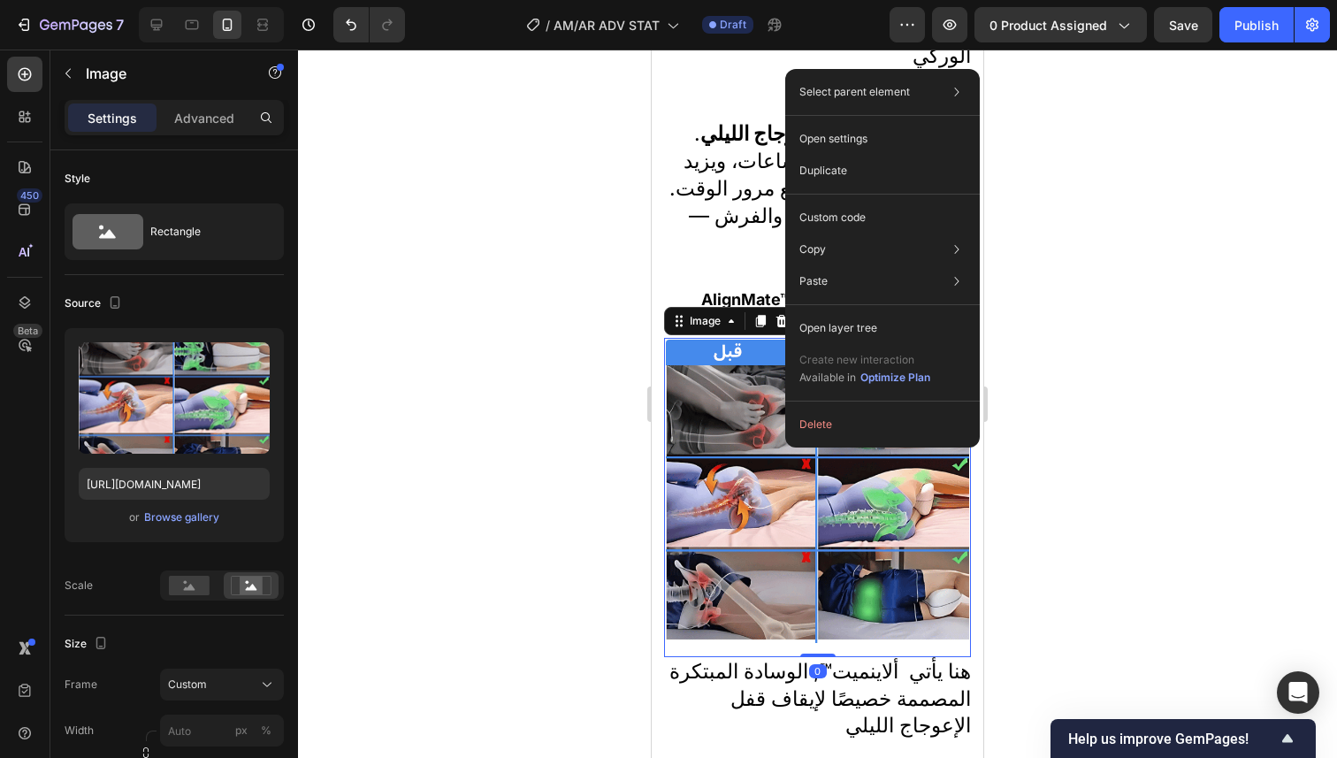
drag, startPoint x: 788, startPoint y: 434, endPoint x: 711, endPoint y: 433, distance: 76.9
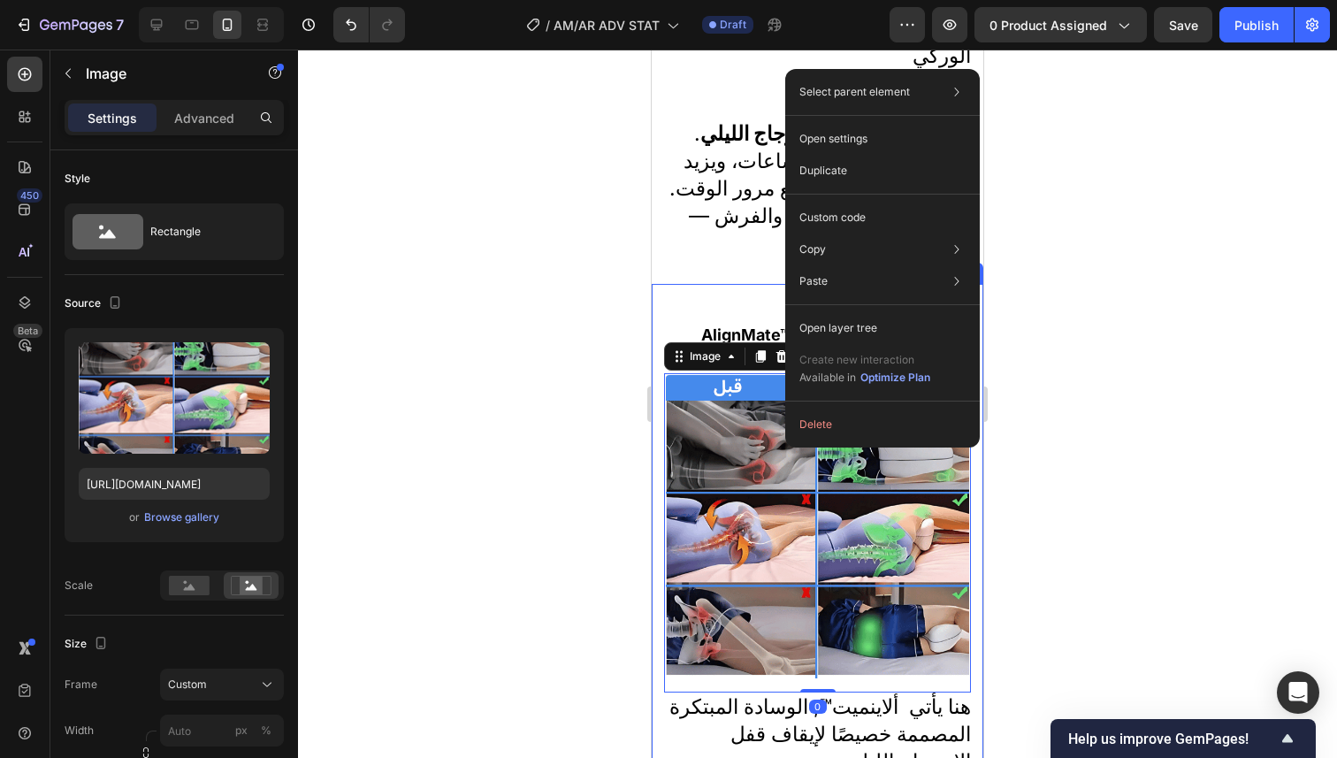
click at [511, 497] on div at bounding box center [817, 404] width 1039 height 708
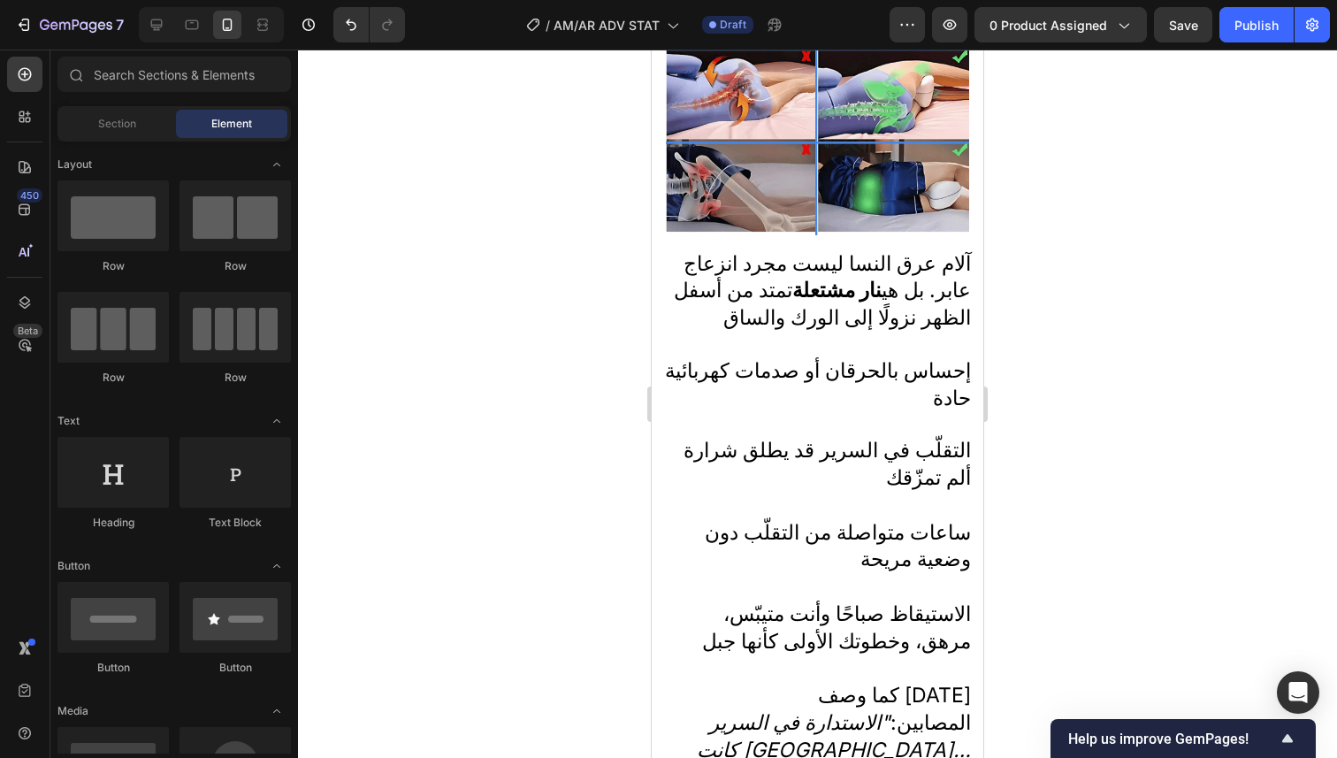
scroll to position [0, 0]
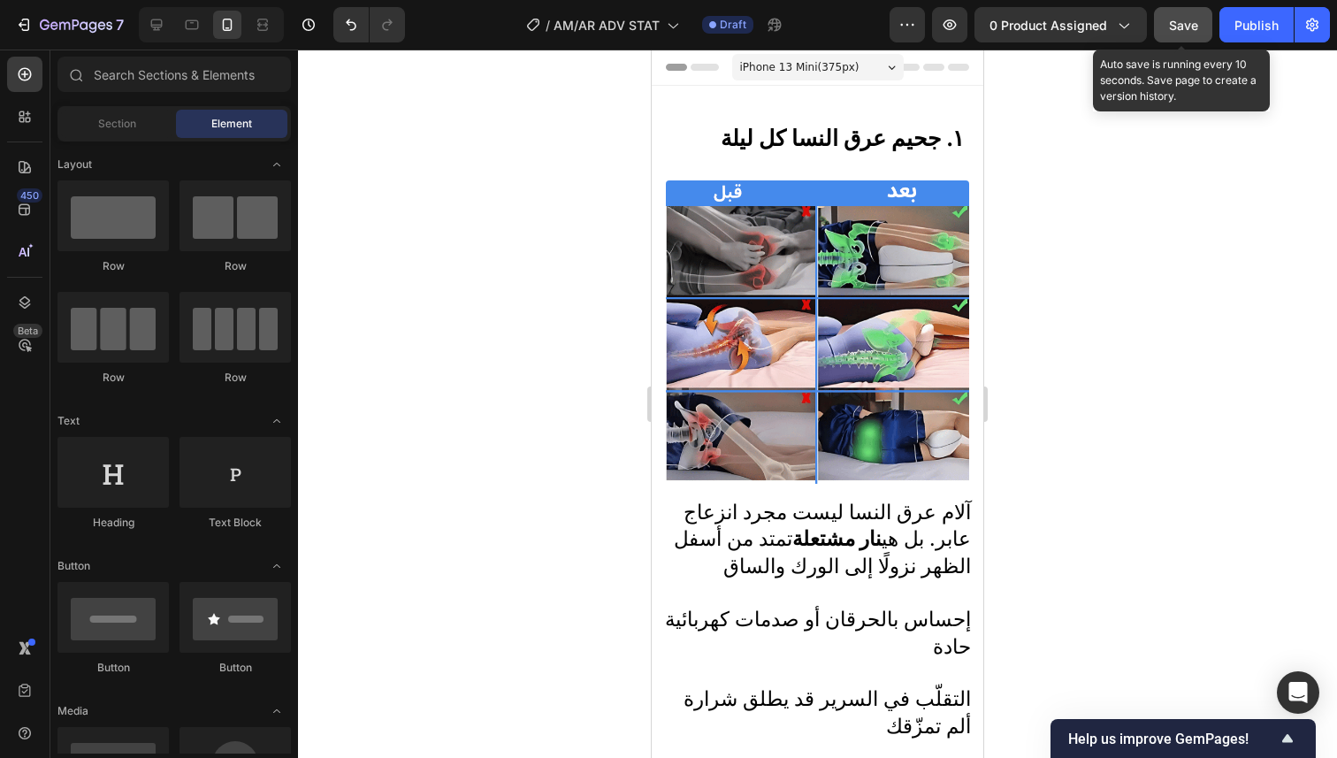
click at [1166, 34] on button "Save" at bounding box center [1183, 24] width 58 height 35
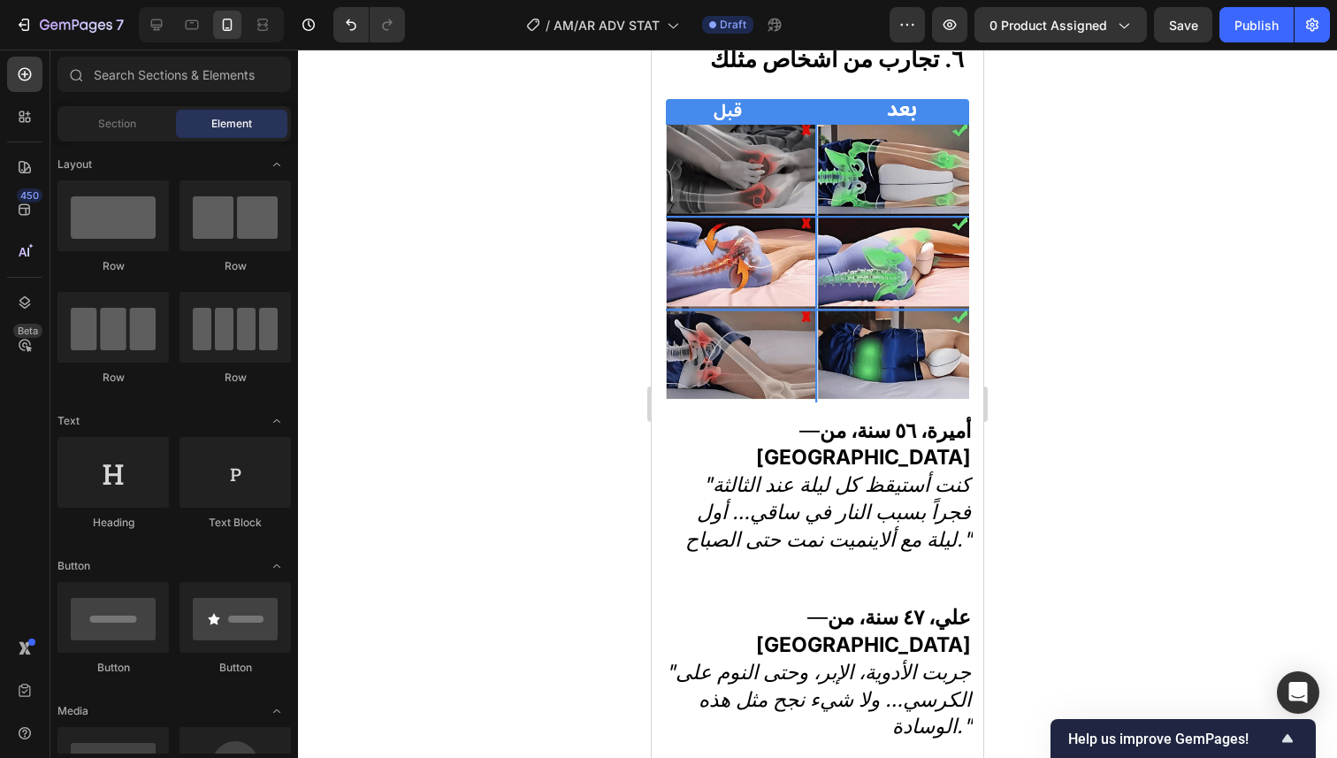
scroll to position [4503, 0]
